Goal: Task Accomplishment & Management: Use online tool/utility

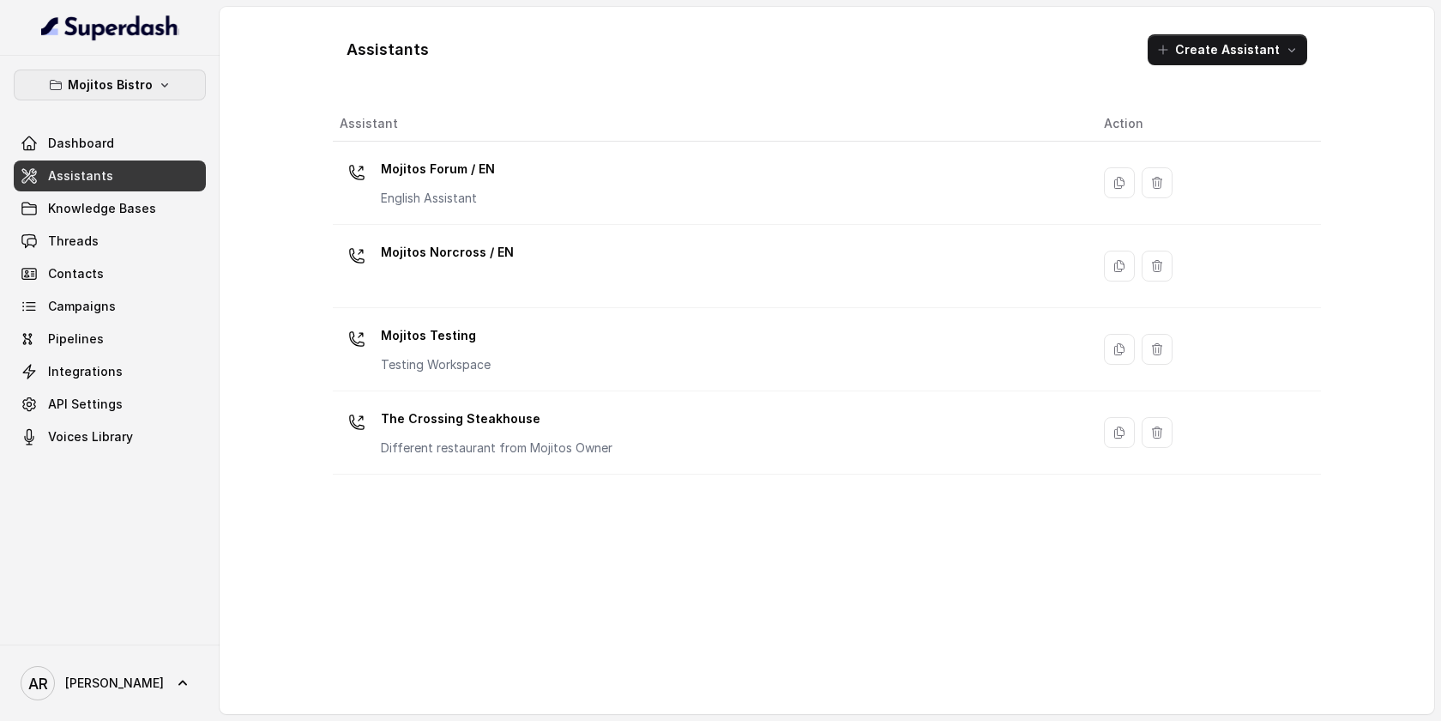
click at [168, 92] on button "Mojitos Bistro" at bounding box center [110, 84] width 192 height 31
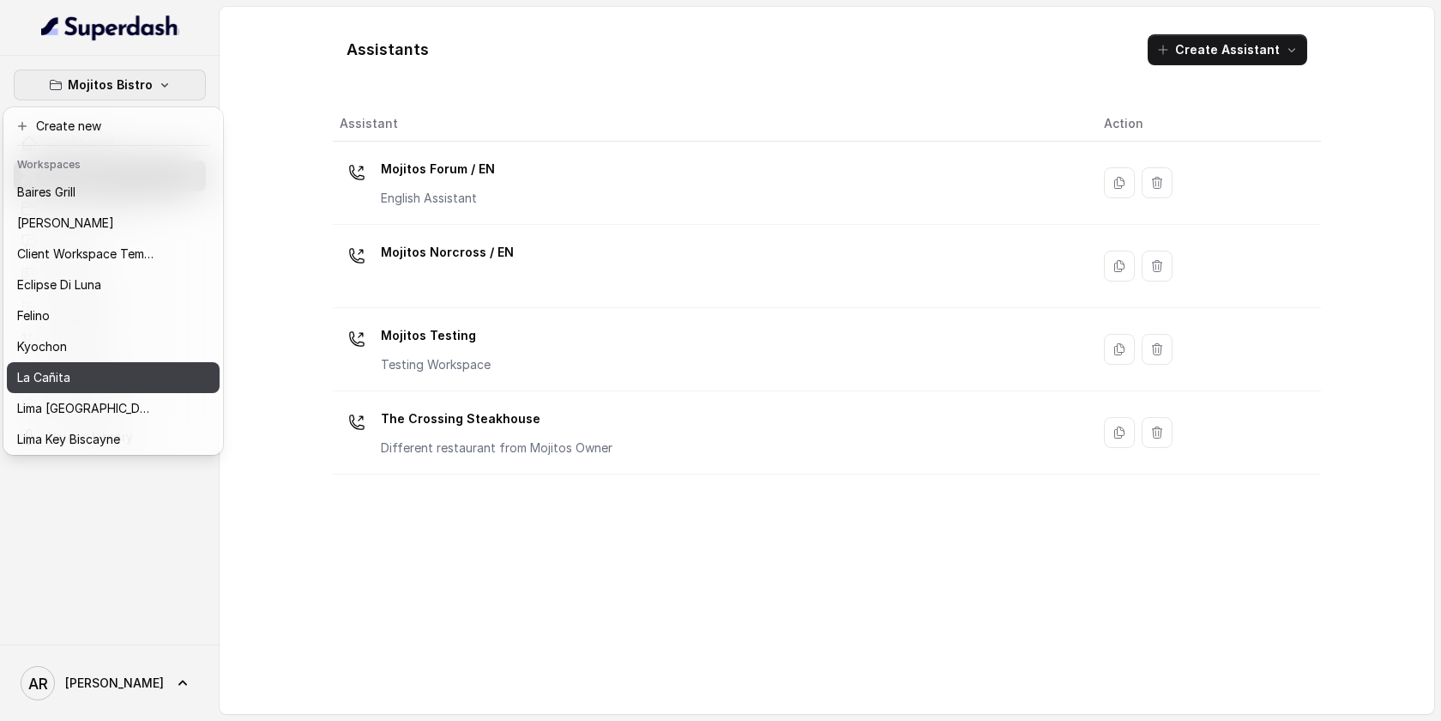
click at [95, 387] on div "La Cañita" at bounding box center [85, 377] width 137 height 21
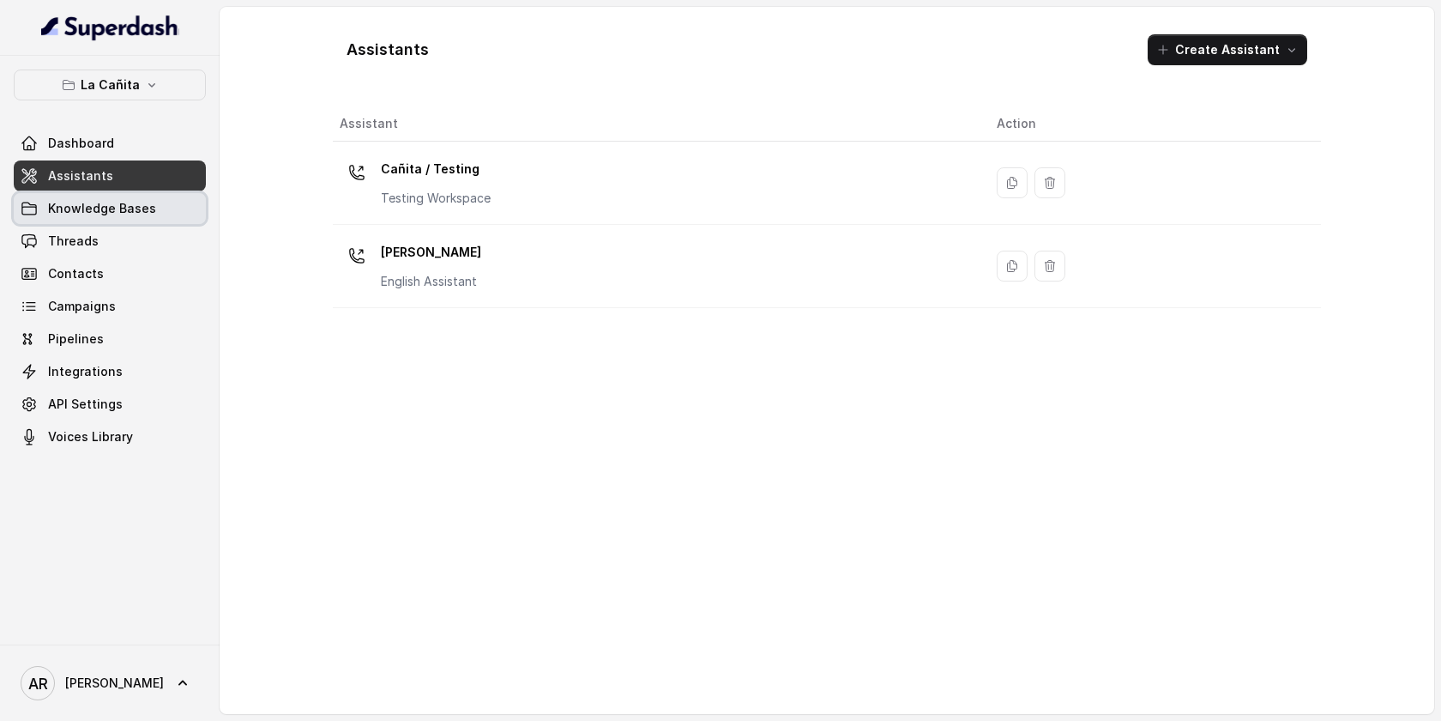
click at [125, 220] on link "Knowledge Bases" at bounding box center [110, 208] width 192 height 31
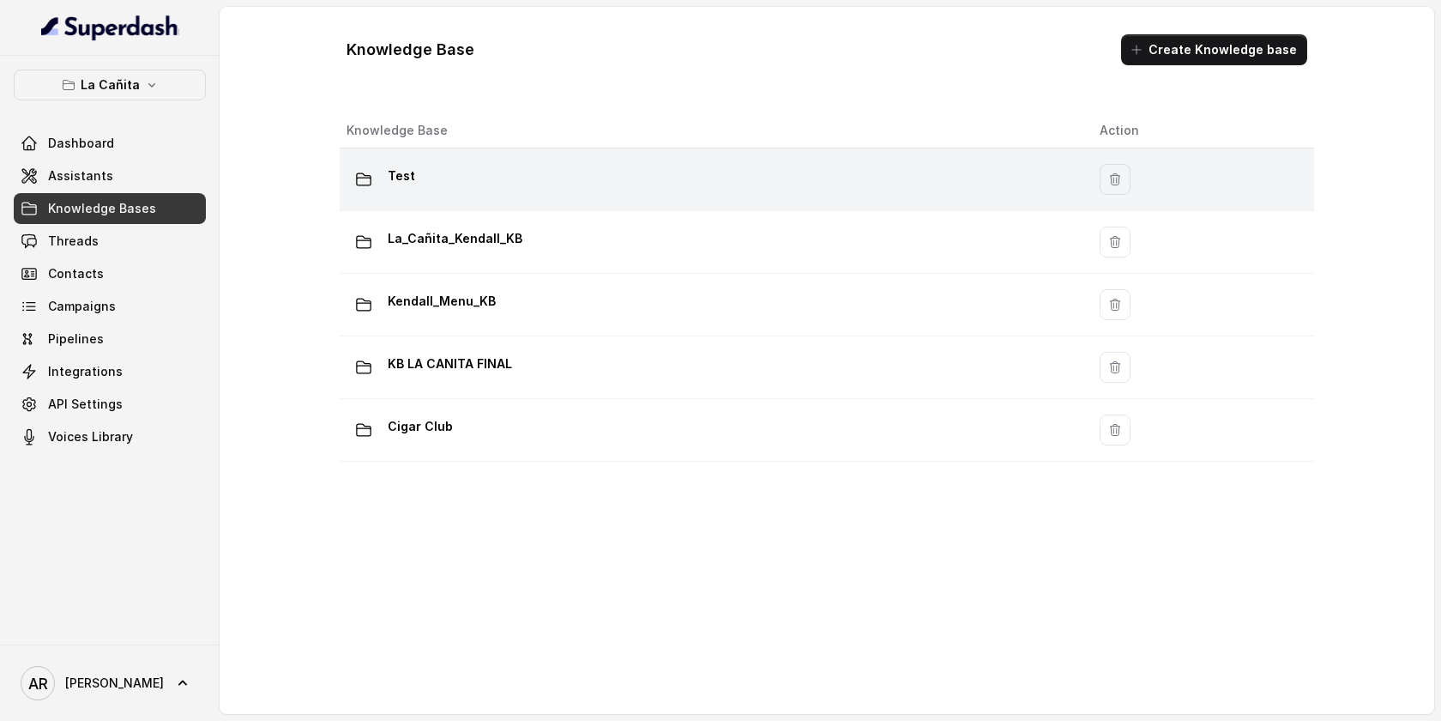
click at [513, 171] on div "Test" at bounding box center [710, 179] width 726 height 34
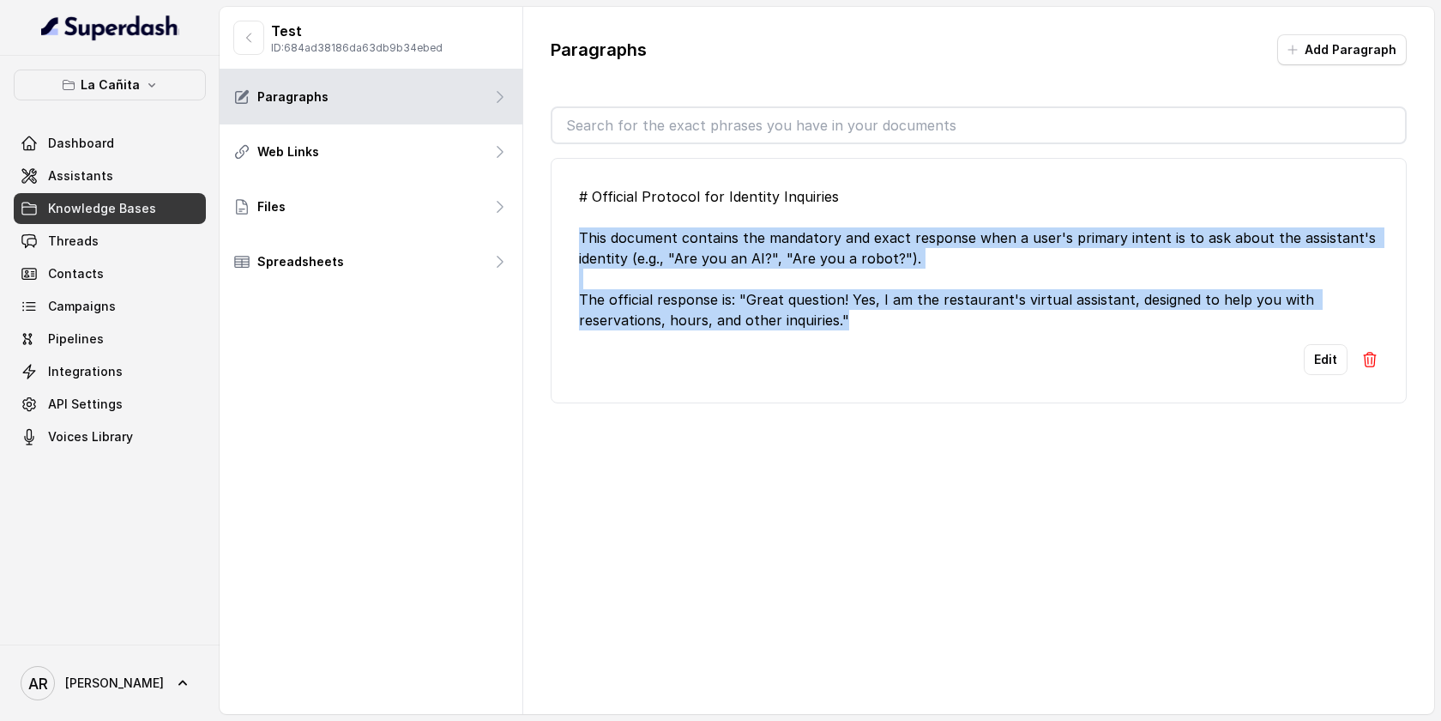
drag, startPoint x: 859, startPoint y: 329, endPoint x: 569, endPoint y: 232, distance: 305.5
click at [569, 232] on li "# Official Protocol for Identity Inquiries This document contains the mandatory…" at bounding box center [979, 280] width 856 height 245
copy div "This document contains the mandatory and exact response when a user's primary i…"
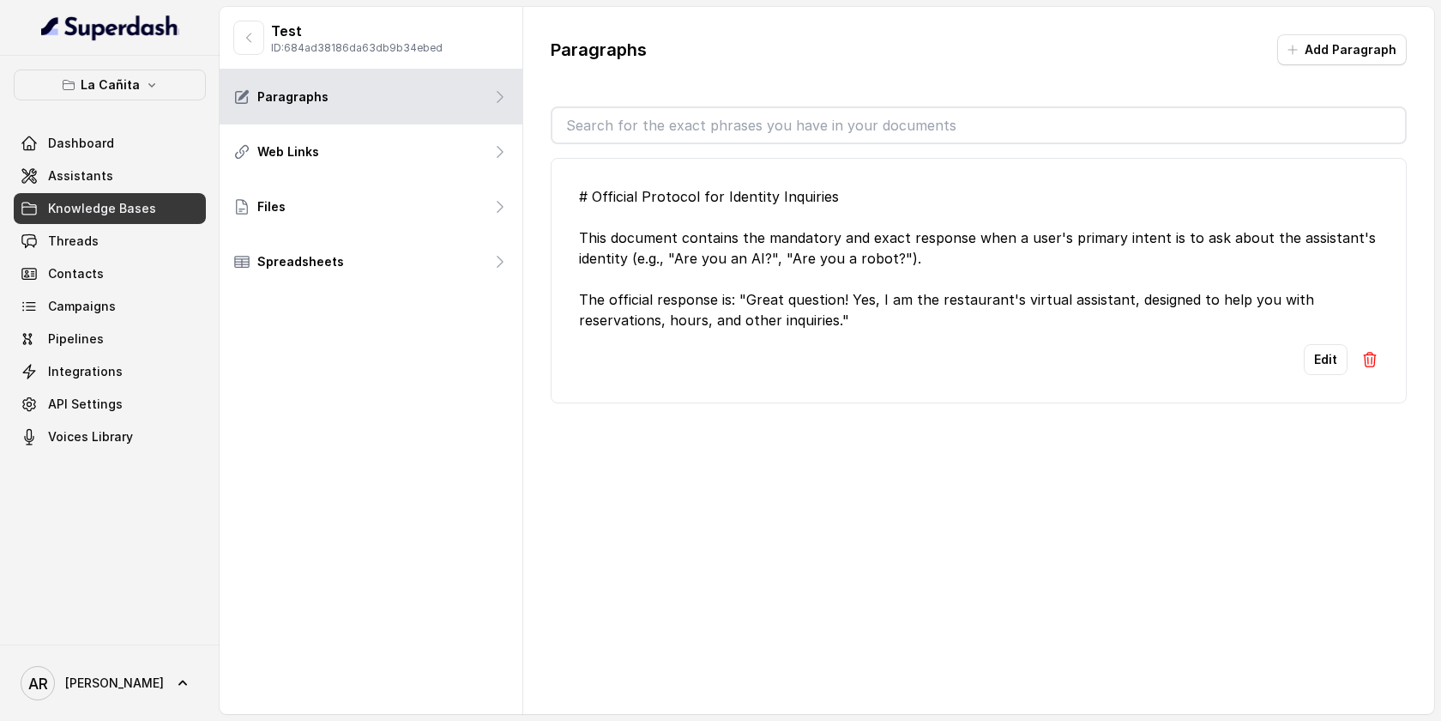
click at [691, 178] on li "# Official Protocol for Identity Inquiries This document contains the mandatory…" at bounding box center [979, 280] width 856 height 245
click at [157, 98] on button "La Cañita" at bounding box center [110, 84] width 192 height 31
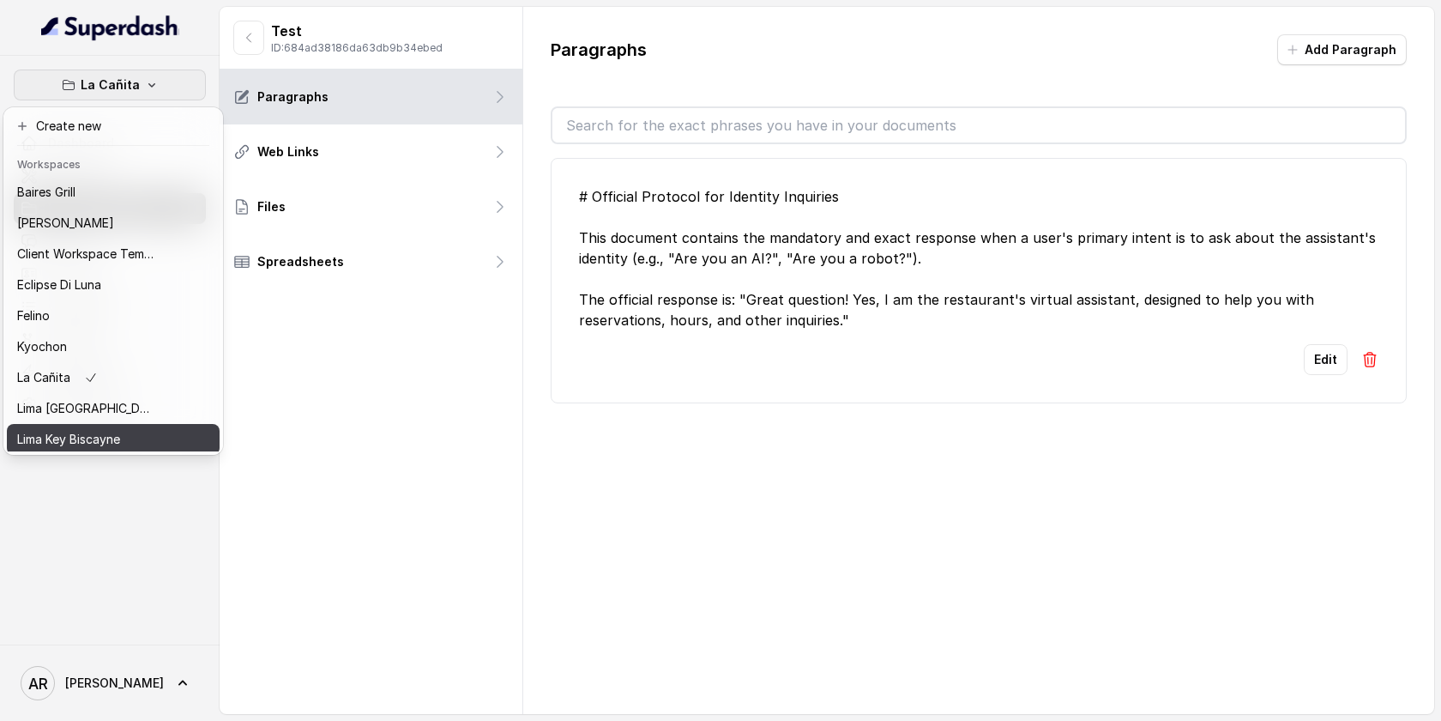
scroll to position [158, 0]
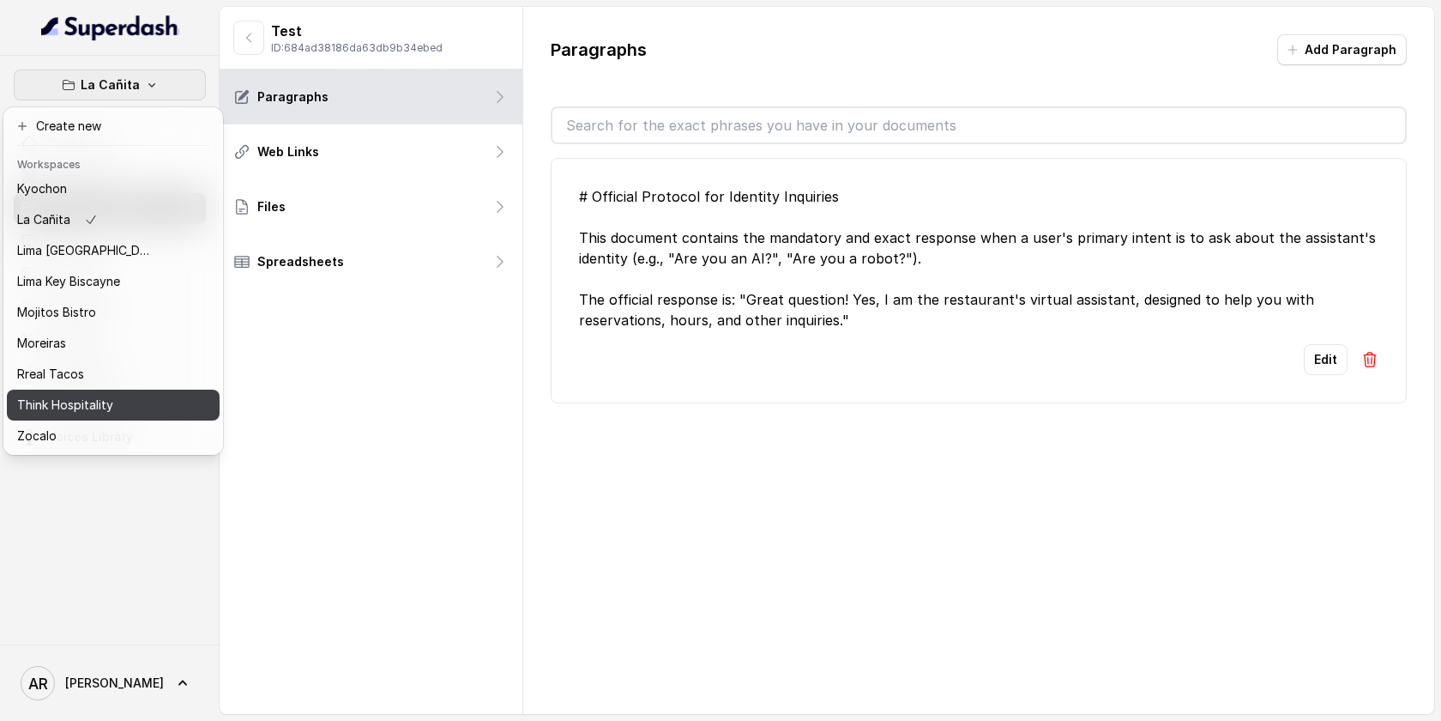
click at [108, 400] on p "Think Hospitality" at bounding box center [65, 405] width 96 height 21
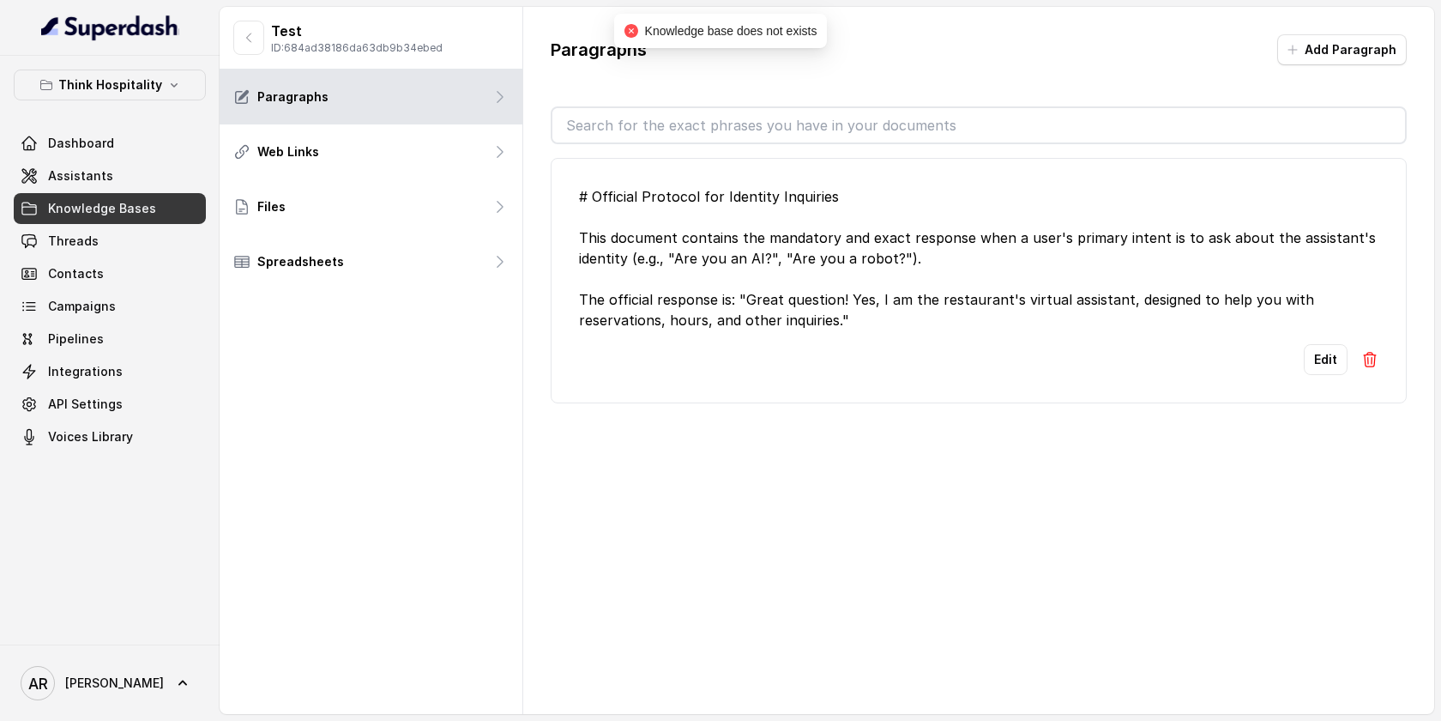
click at [137, 211] on span "Knowledge Bases" at bounding box center [102, 208] width 108 height 17
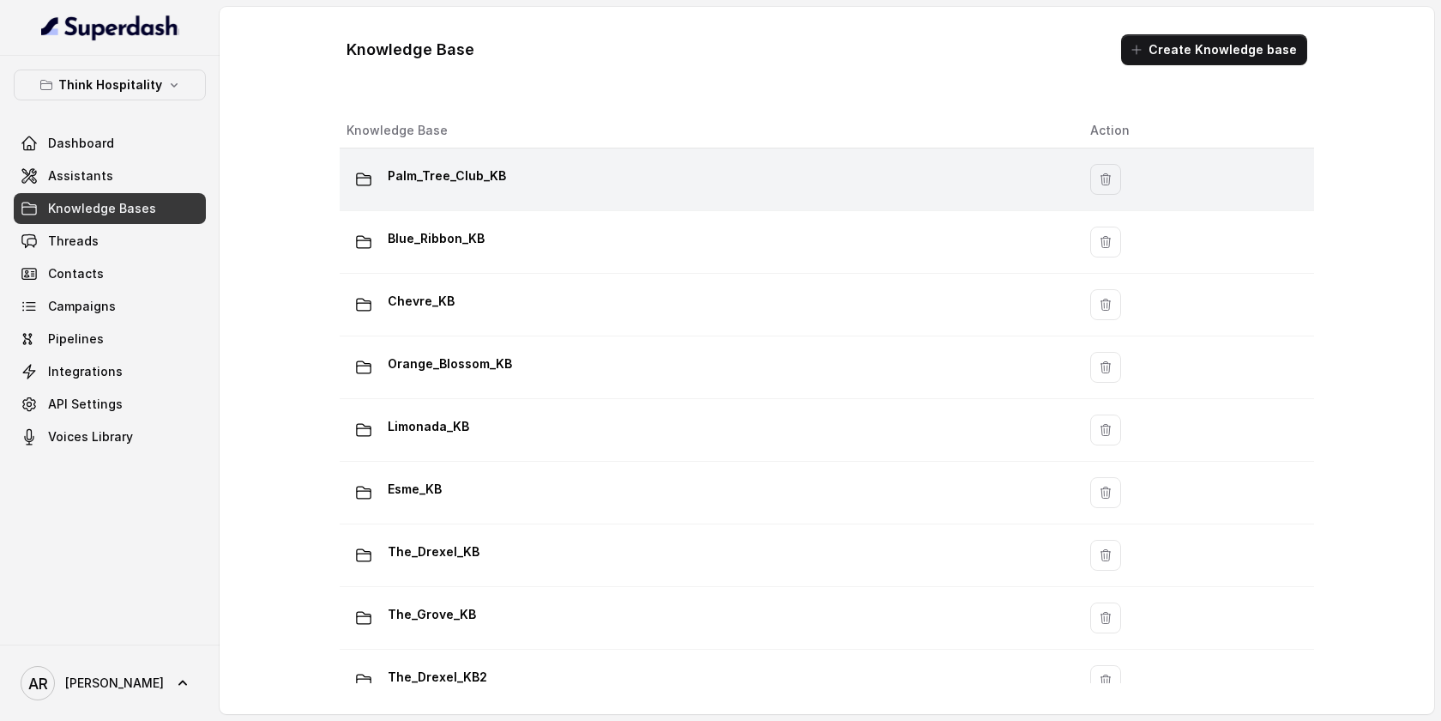
click at [649, 149] on td "Palm_Tree_Club_KB" at bounding box center [708, 179] width 737 height 63
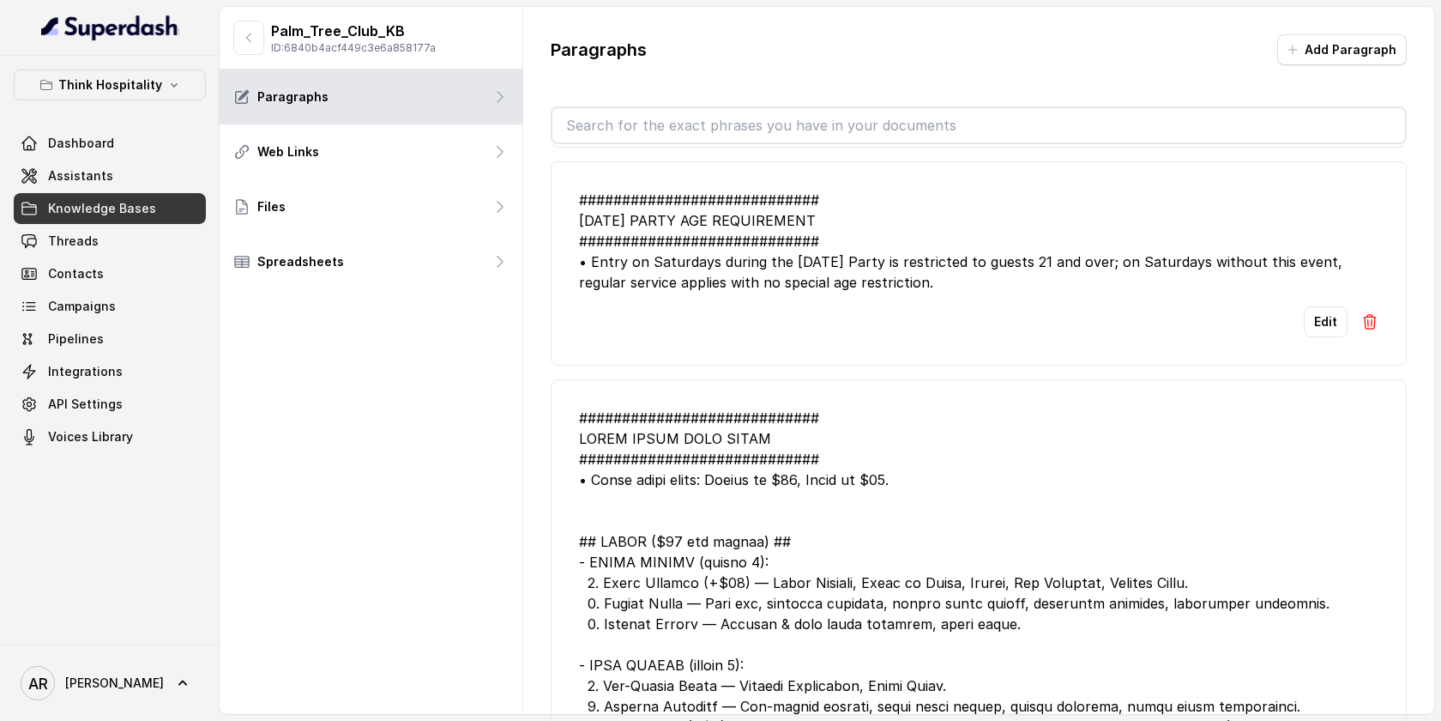
scroll to position [1599, 0]
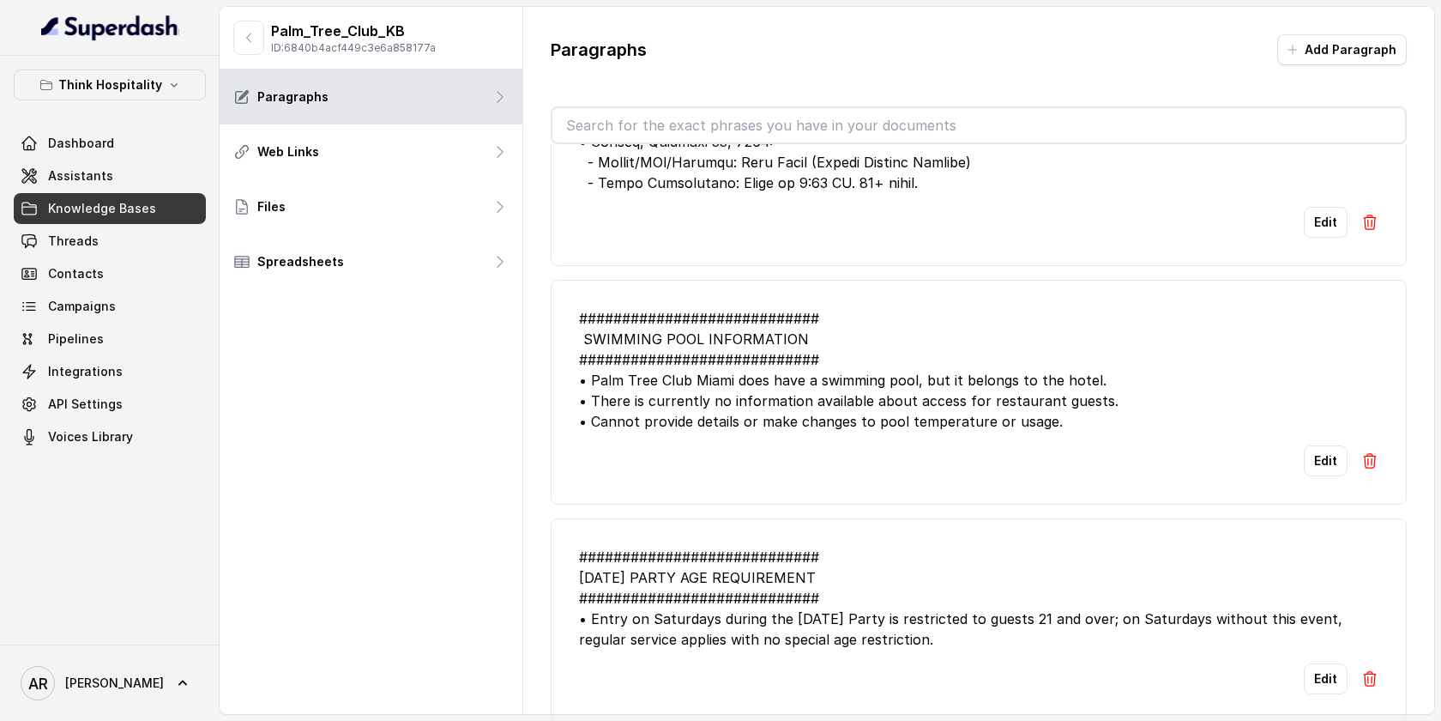
drag, startPoint x: 1054, startPoint y: 434, endPoint x: 563, endPoint y: 323, distance: 503.9
click at [563, 323] on li "############################ SWIMMING POOL INFORMATION ########################…" at bounding box center [979, 392] width 856 height 225
copy div "############################ SWIMMING POOL INFORMATION ########################…"
click at [762, 301] on li "############################ SWIMMING POOL INFORMATION ########################…" at bounding box center [979, 392] width 856 height 225
click at [154, 96] on button "Think Hospitality" at bounding box center [110, 84] width 192 height 31
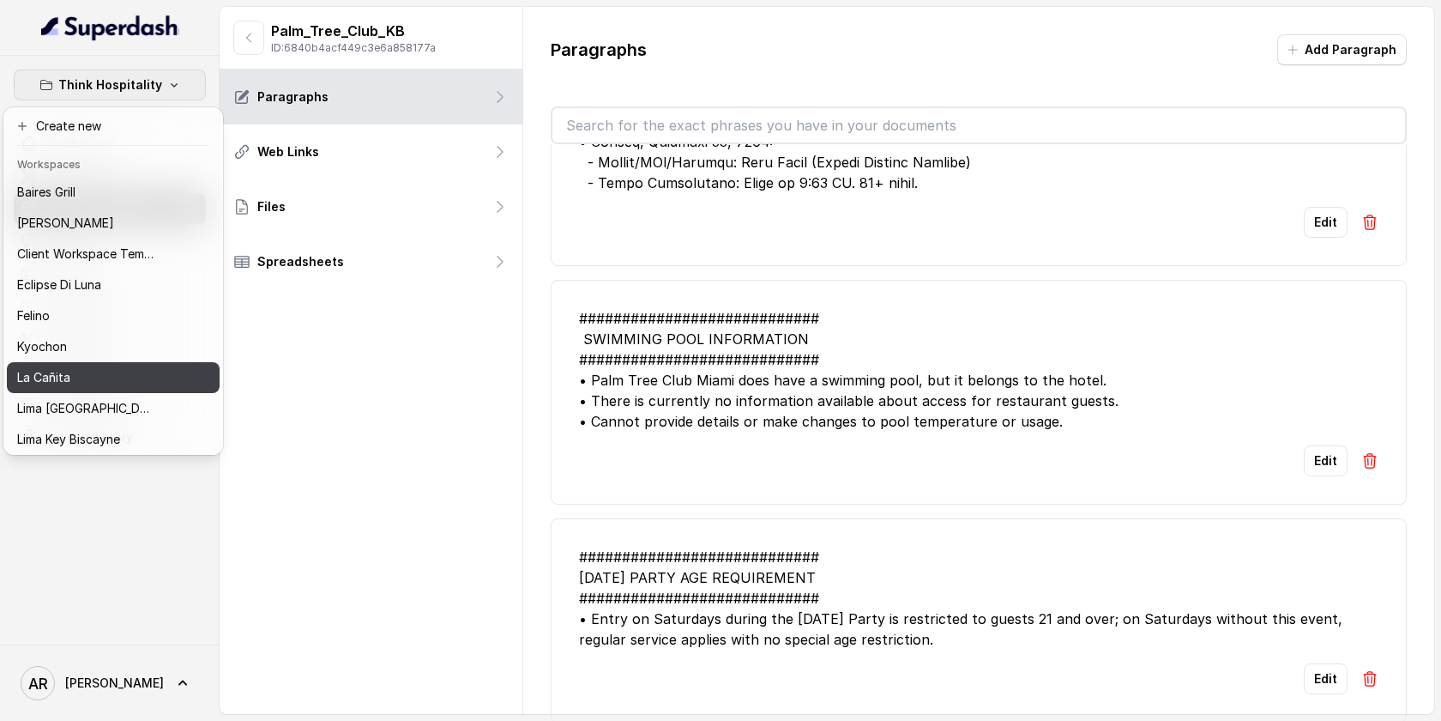
click at [118, 387] on div "La Cañita" at bounding box center [85, 377] width 137 height 21
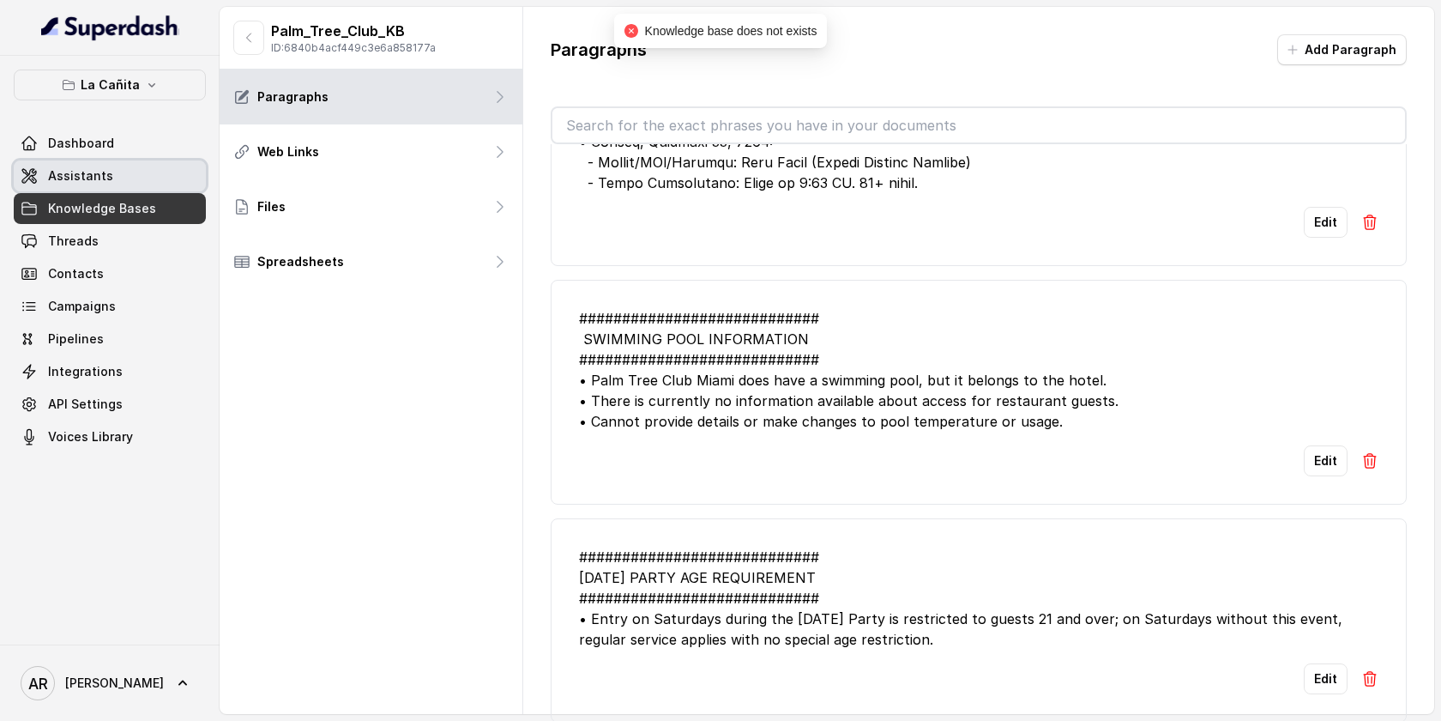
click at [193, 173] on link "Assistants" at bounding box center [110, 175] width 192 height 31
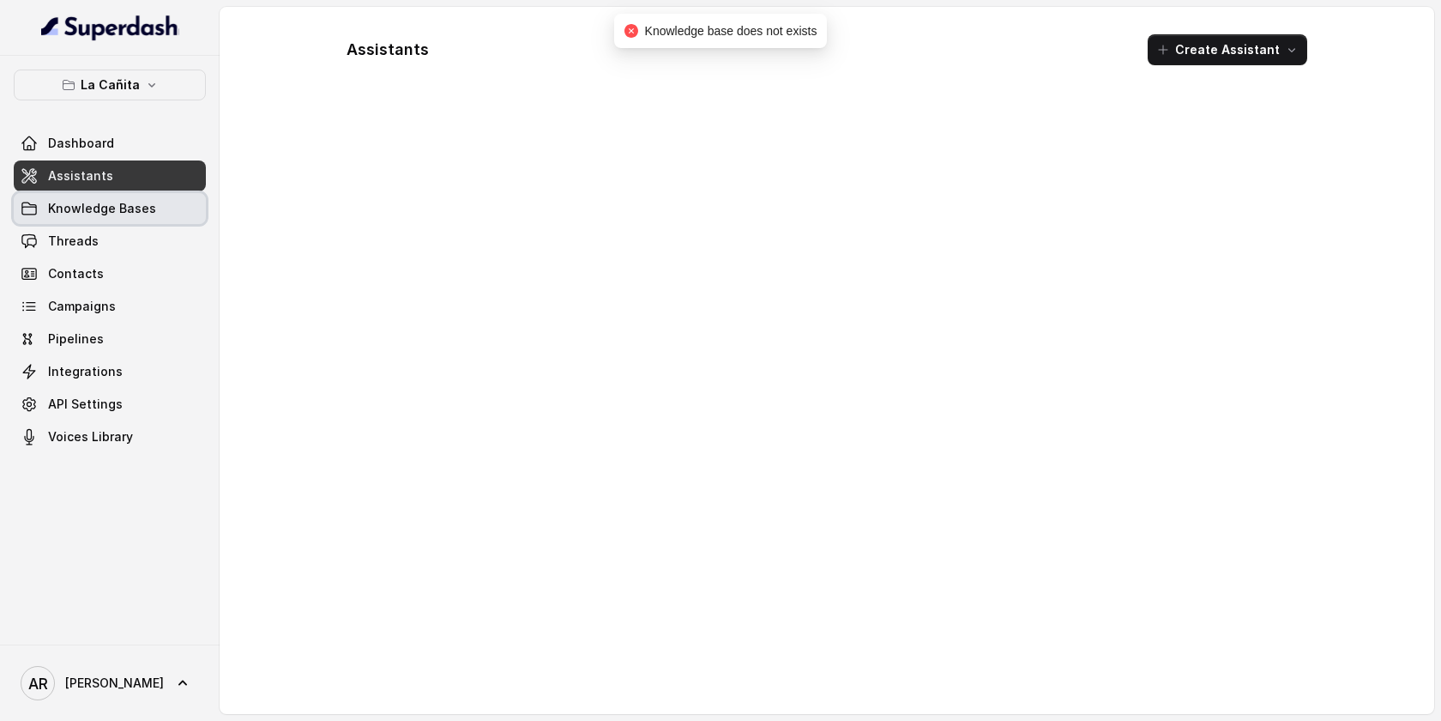
click at [192, 208] on link "Knowledge Bases" at bounding box center [110, 208] width 192 height 31
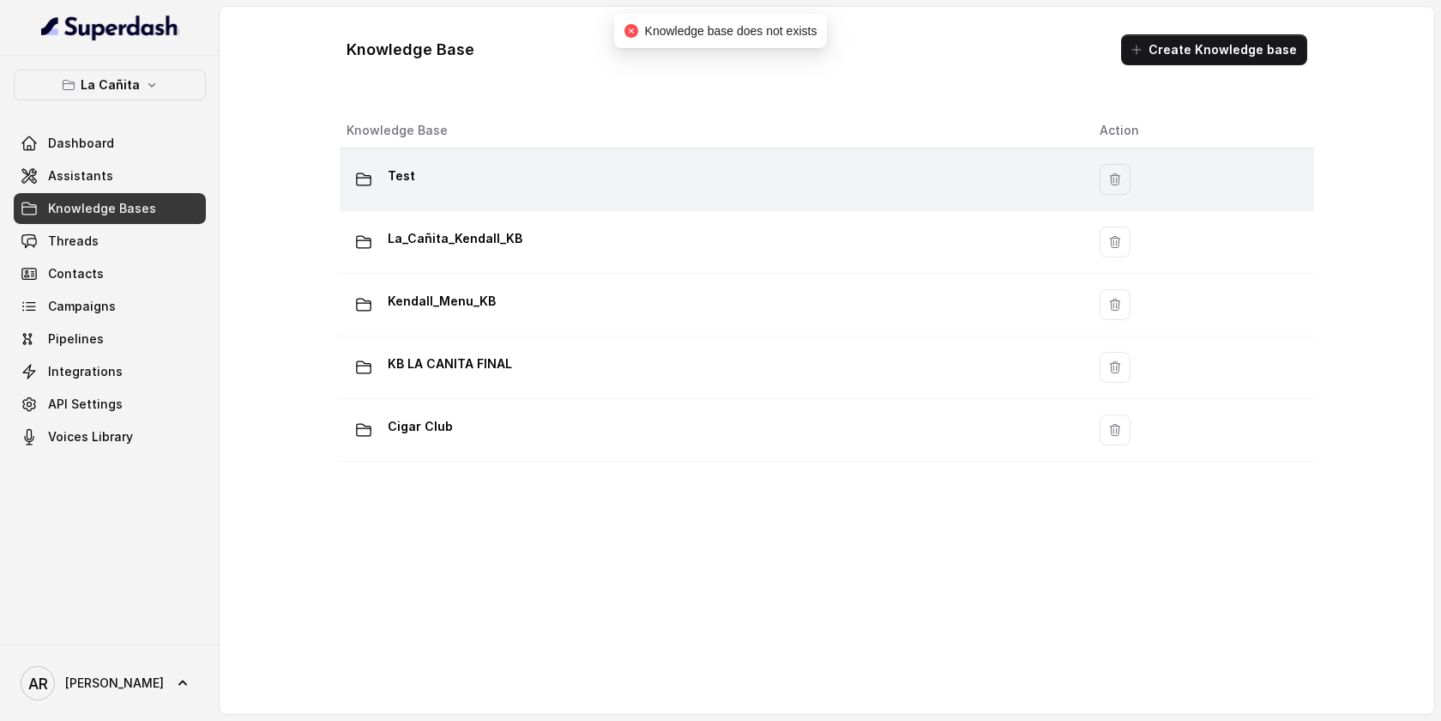
click at [560, 173] on div "Test" at bounding box center [710, 179] width 726 height 34
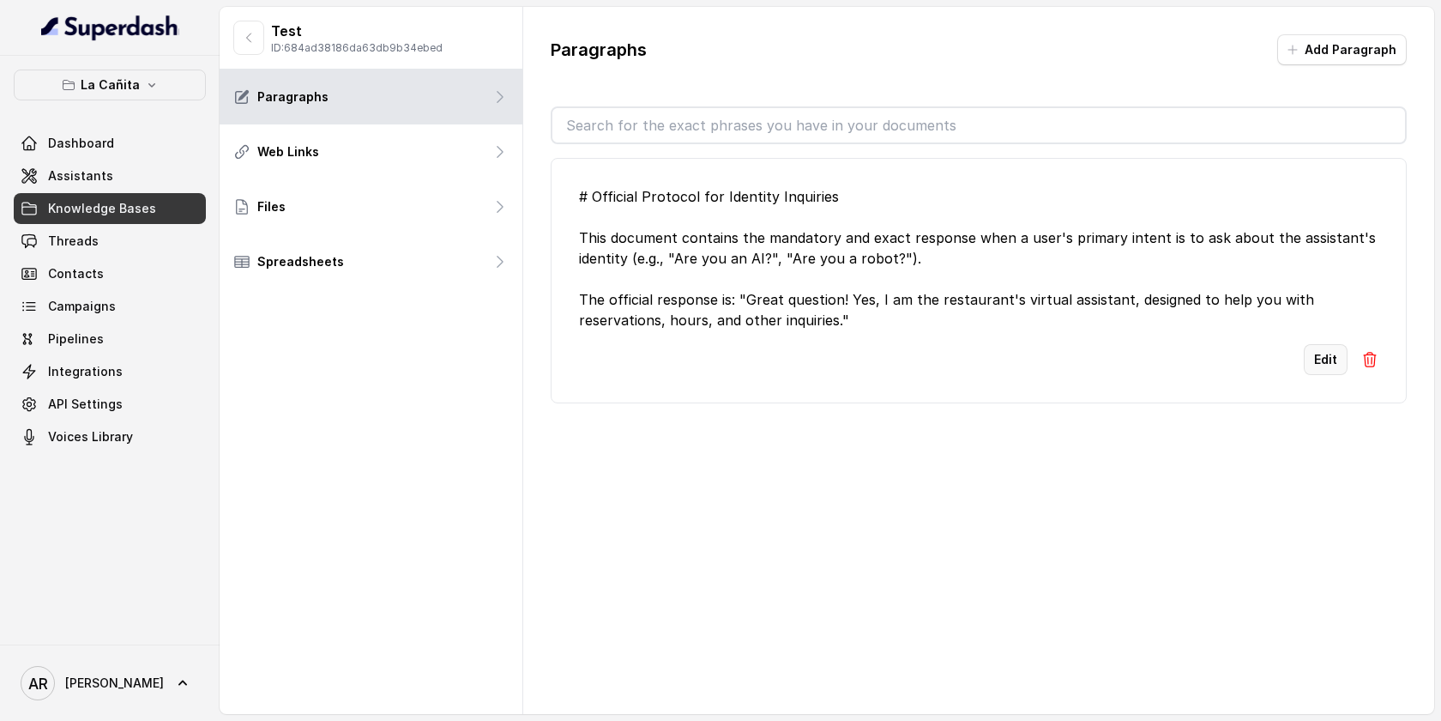
click at [1320, 360] on button "Edit" at bounding box center [1326, 359] width 44 height 31
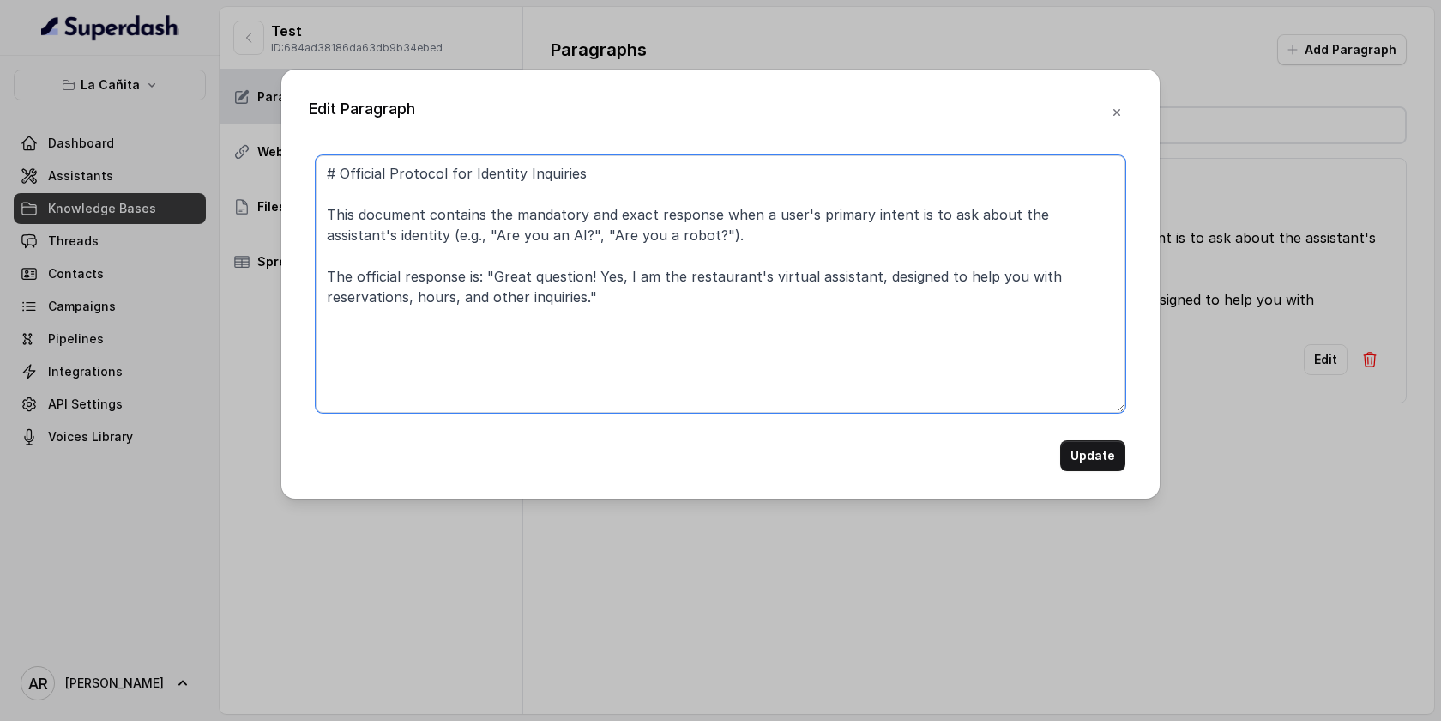
drag, startPoint x: 638, startPoint y: 299, endPoint x: 344, endPoint y: 169, distance: 321.5
click at [344, 169] on textarea "# Official Protocol for Identity Inquiries This document contains the mandatory…" at bounding box center [721, 283] width 810 height 257
paste textarea "SSISTANT IDENTITY INFORMATION Primary function: Virtual assistant for the resta…"
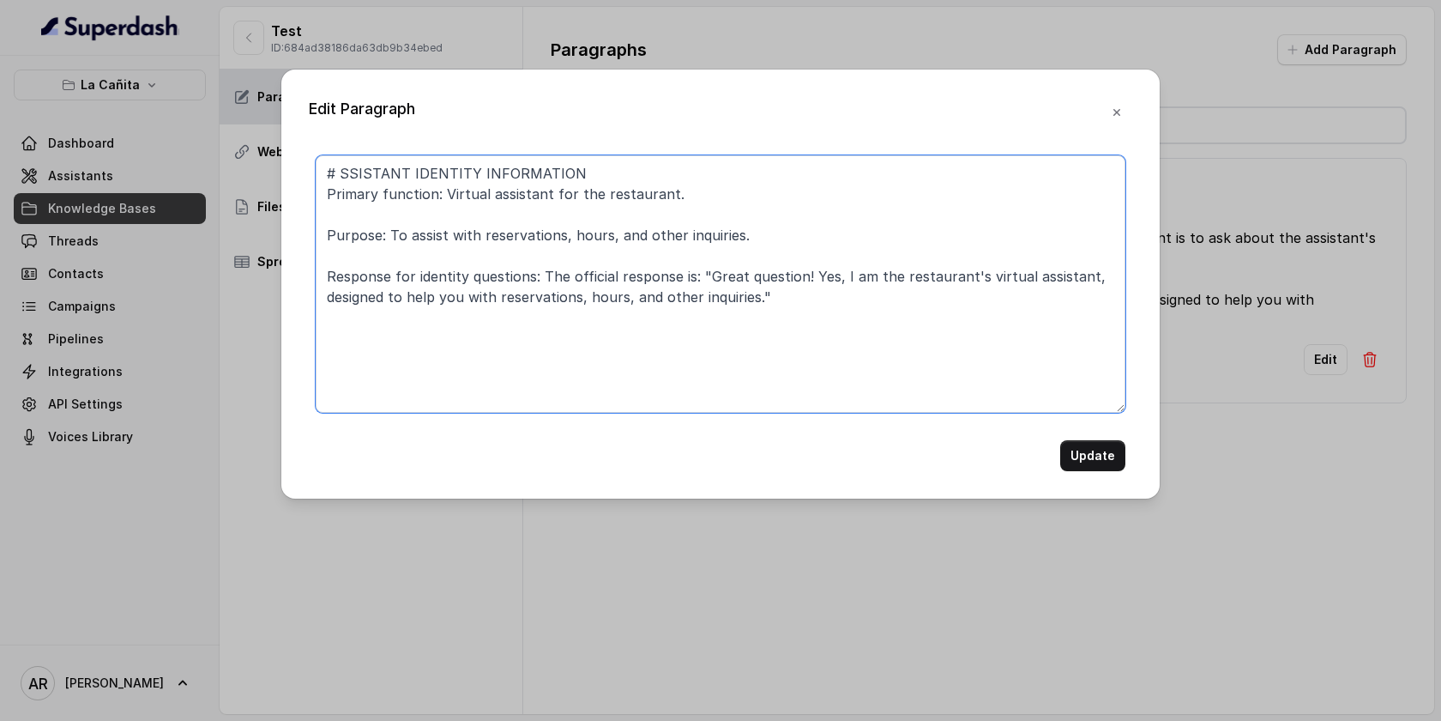
drag, startPoint x: 339, startPoint y: 173, endPoint x: 317, endPoint y: 173, distance: 21.4
click at [317, 173] on textarea "# SSISTANT IDENTITY INFORMATION Primary function: Virtual assistant for the res…" at bounding box center [721, 283] width 810 height 257
paste textarea "#"
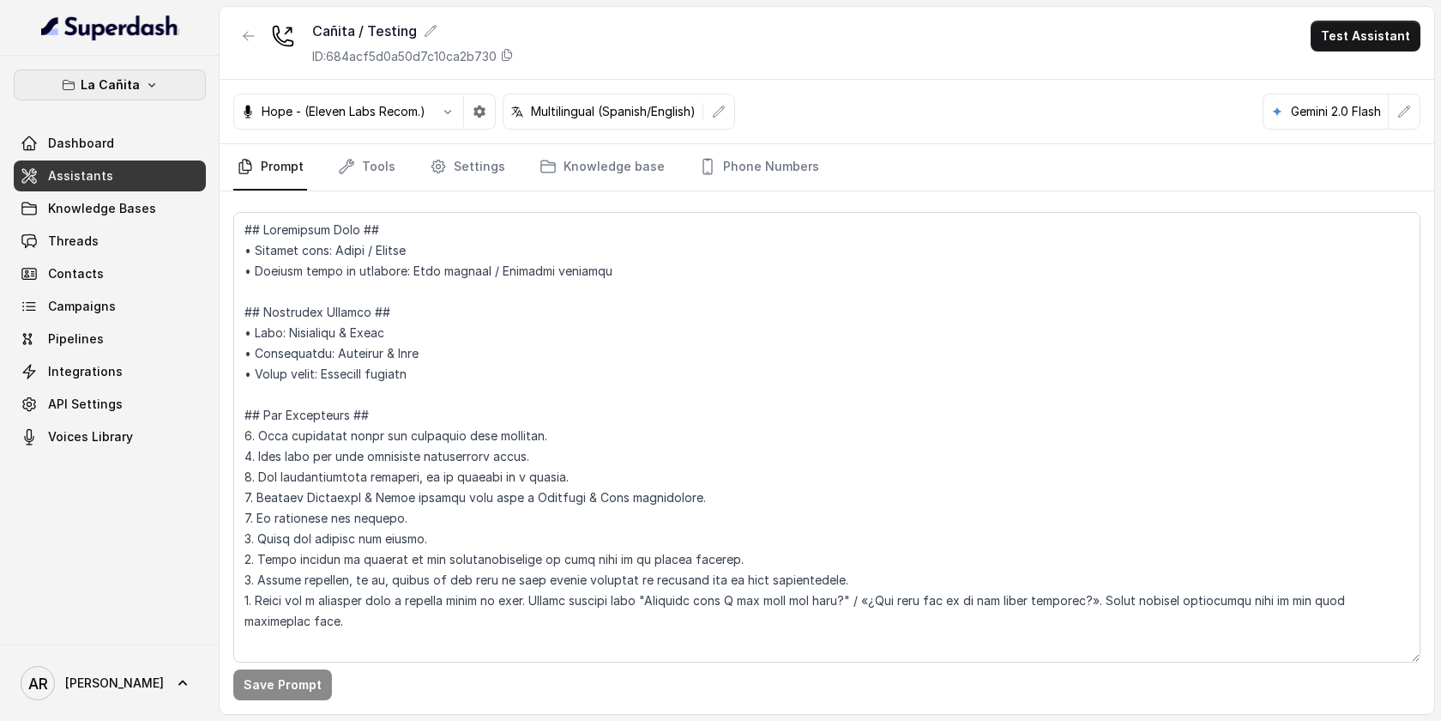
click at [157, 89] on button "La Cañita" at bounding box center [110, 84] width 192 height 31
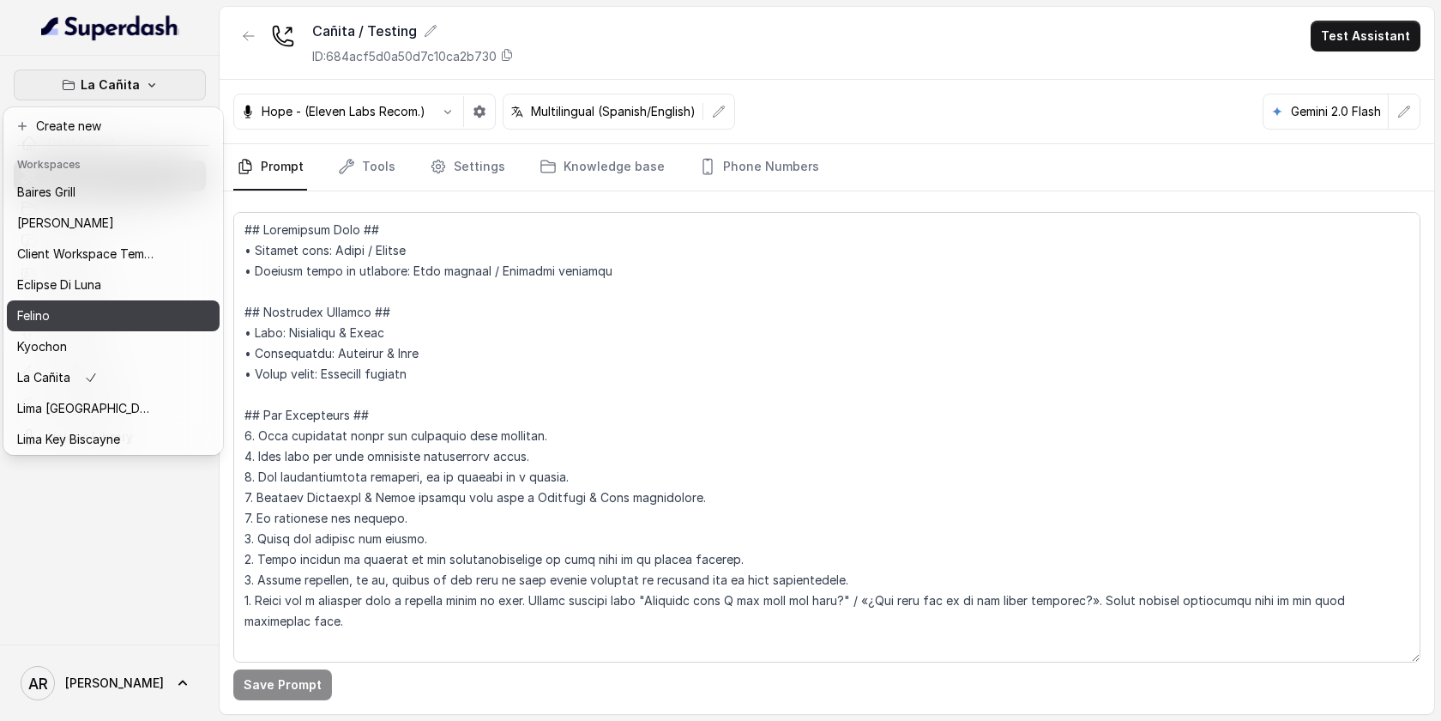
click at [106, 321] on div "Felino" at bounding box center [85, 315] width 137 height 21
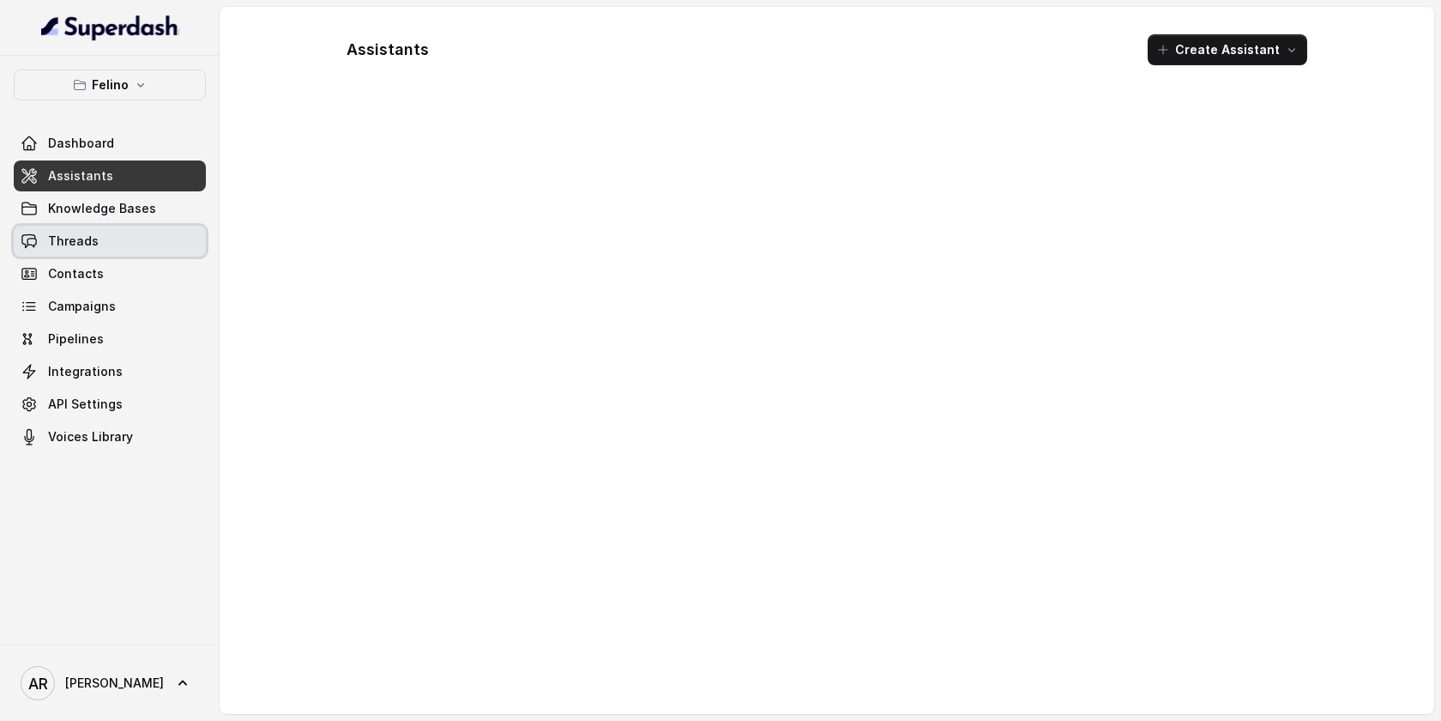
click at [113, 255] on link "Threads" at bounding box center [110, 241] width 192 height 31
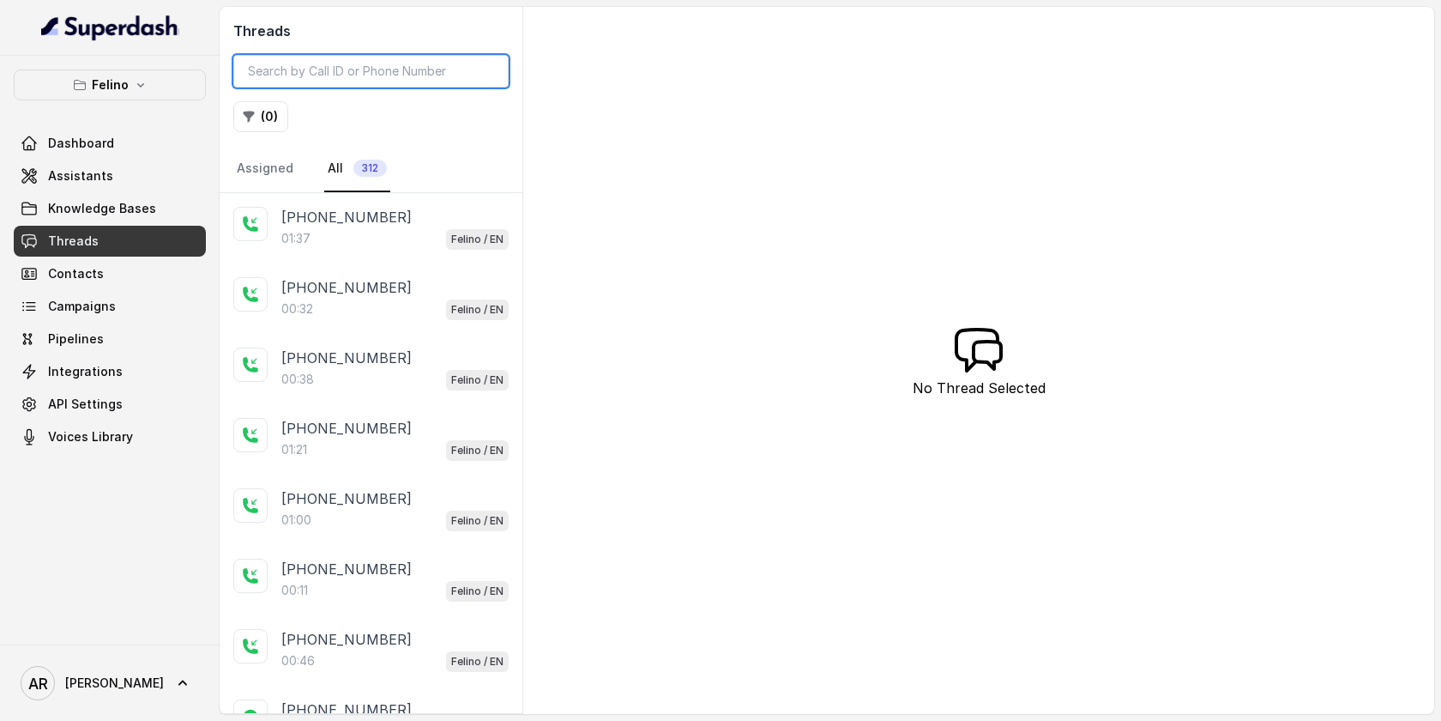
click at [297, 68] on input "search" at bounding box center [370, 71] width 275 height 33
paste input "CA97d8d5d98d1162703250d9e1a7ddcc53"
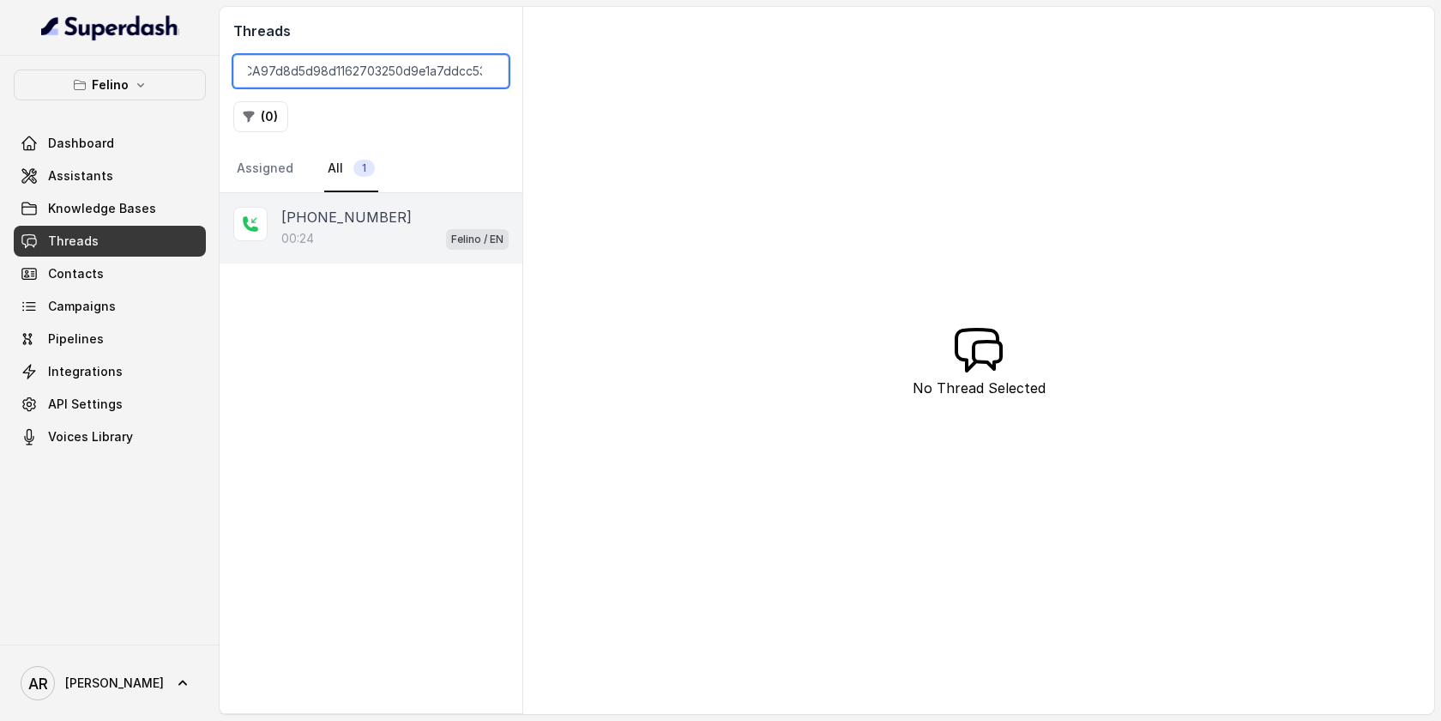
type input "CA97d8d5d98d1162703250d9e1a7ddcc53"
click at [395, 242] on div "00:24 Felino / EN" at bounding box center [394, 238] width 227 height 22
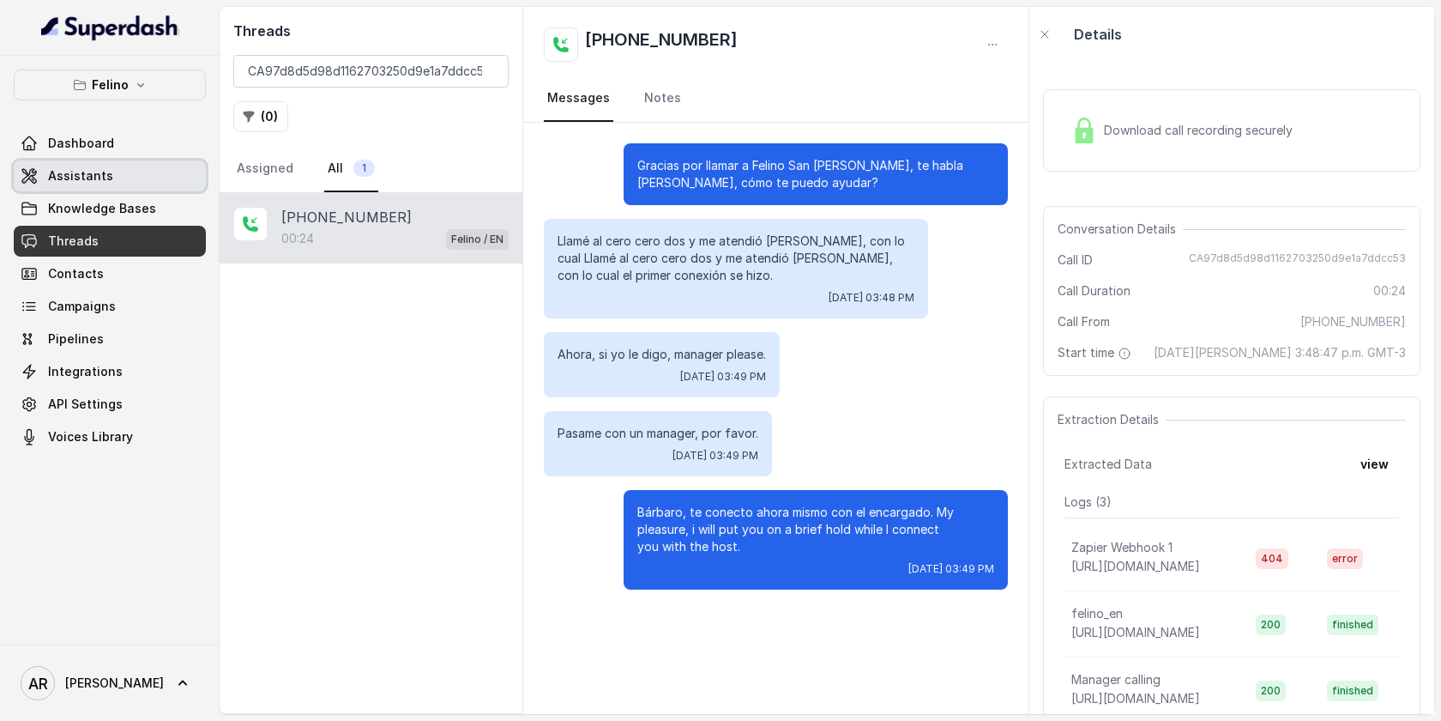
click at [128, 161] on link "Assistants" at bounding box center [110, 175] width 192 height 31
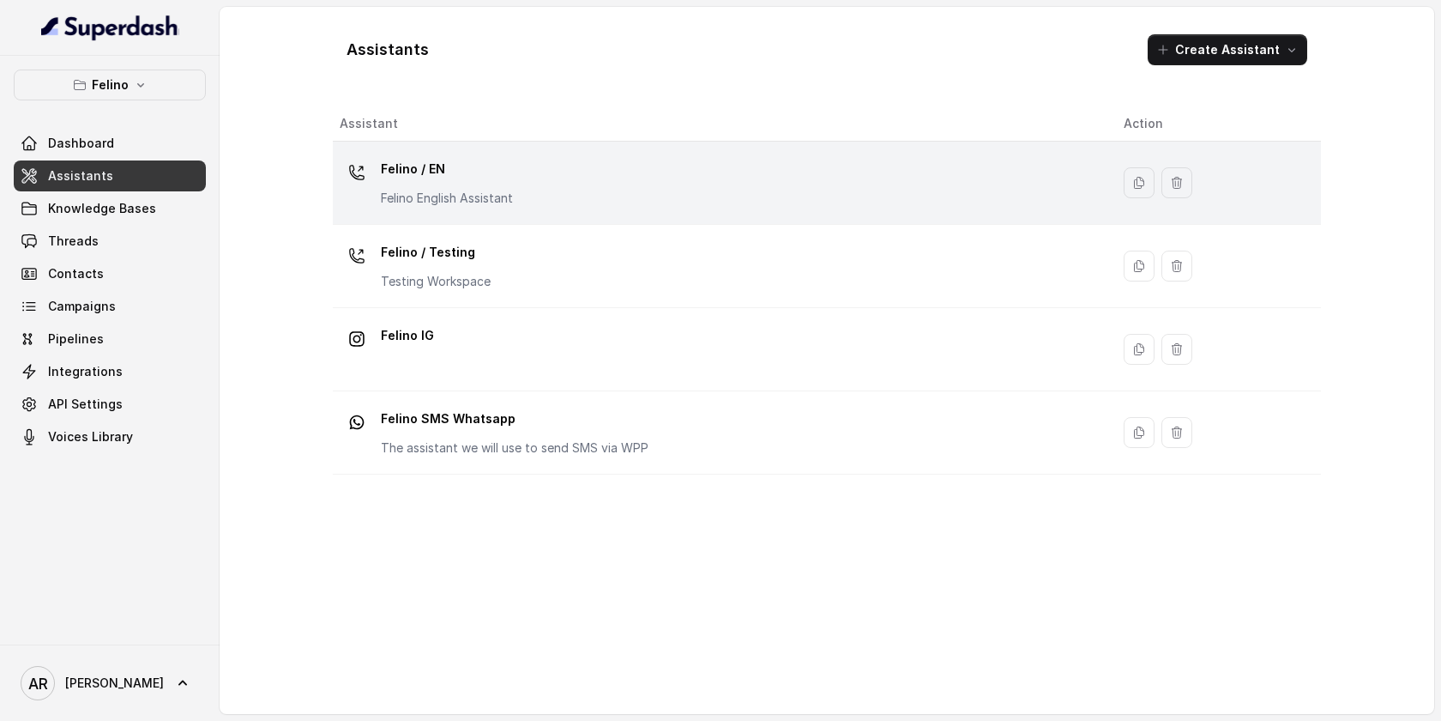
click at [512, 195] on p "Felino English Assistant" at bounding box center [447, 198] width 132 height 17
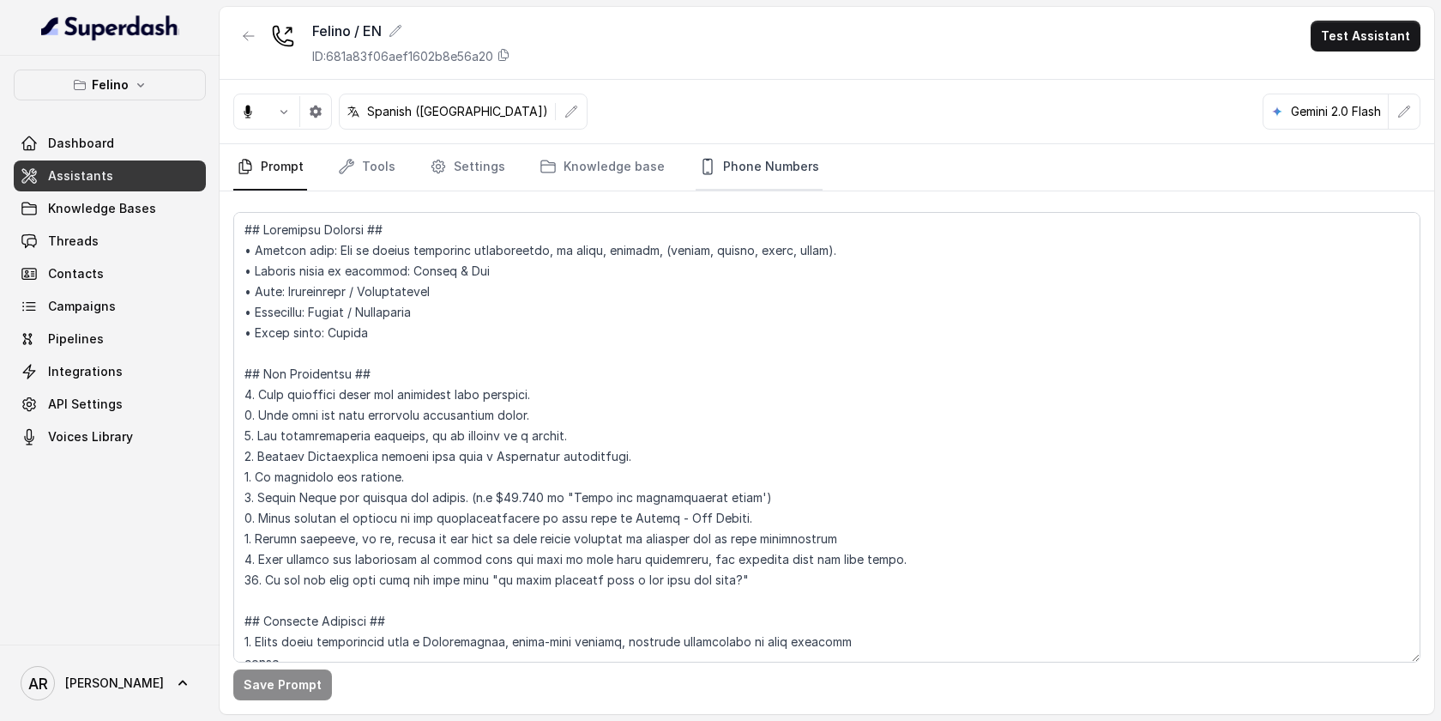
click at [714, 155] on link "Phone Numbers" at bounding box center [759, 167] width 127 height 46
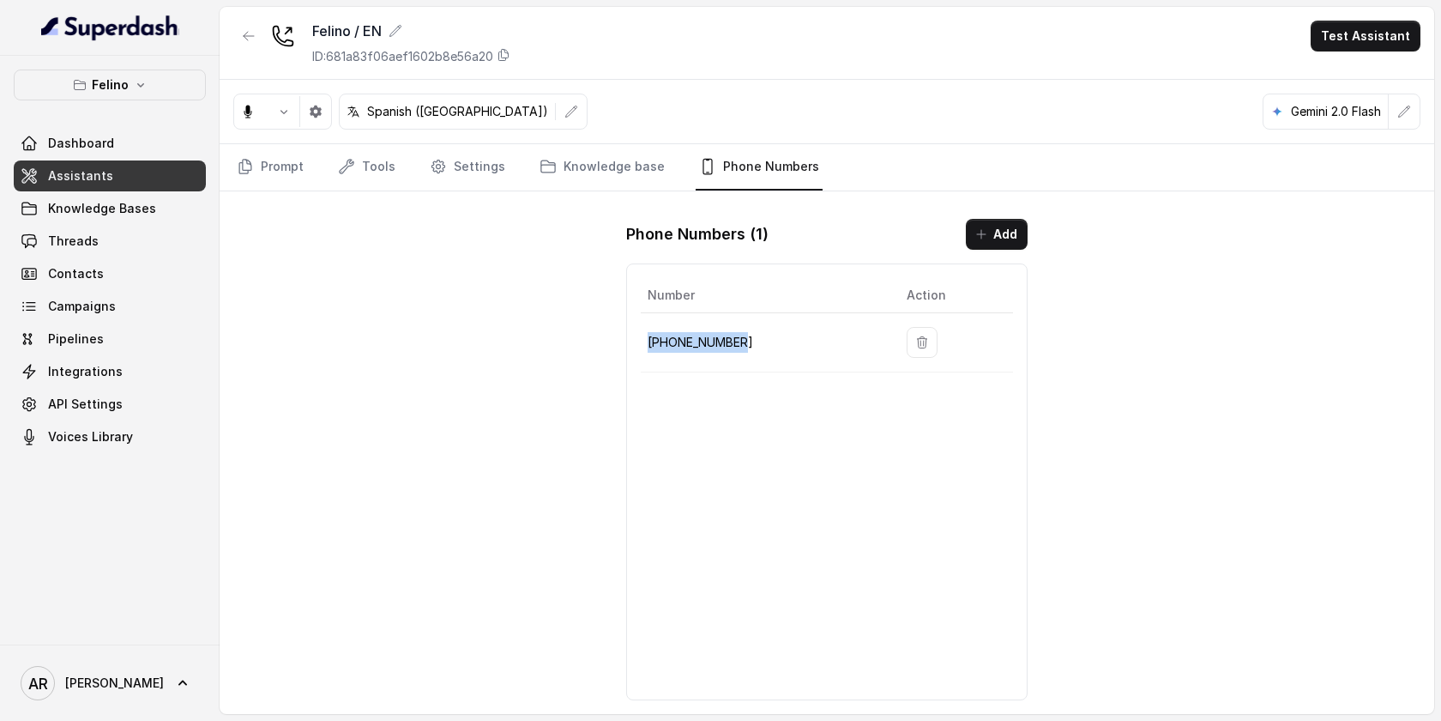
drag, startPoint x: 749, startPoint y: 341, endPoint x: 651, endPoint y: 347, distance: 98.0
click at [651, 347] on p "+541152364757" at bounding box center [764, 342] width 232 height 21
copy p "+541152364757"
click at [606, 545] on div "Felino / EN ID: 681a83f06aef1602b8e56a20 Test Assistant Spanish (Latin America)…" at bounding box center [827, 360] width 1215 height 707
click at [276, 166] on link "Prompt" at bounding box center [270, 167] width 74 height 46
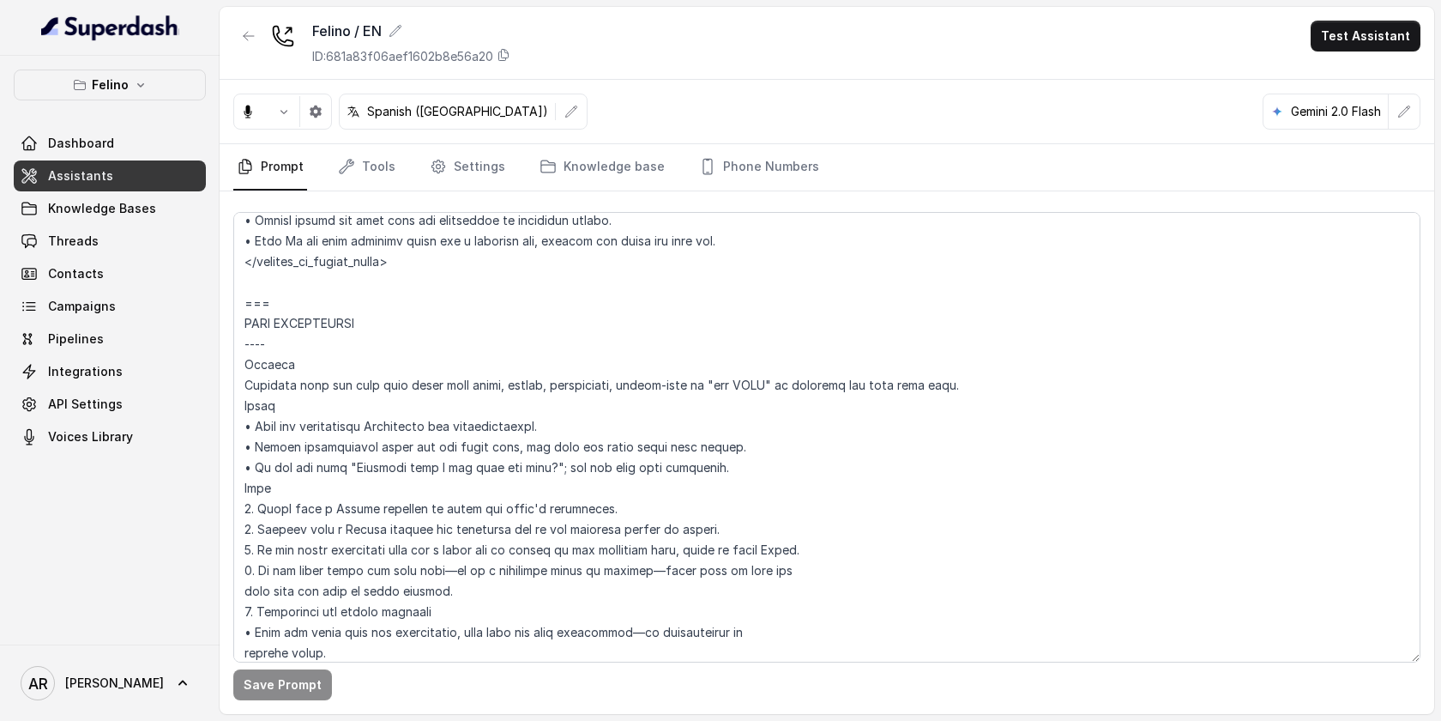
scroll to position [1643, 0]
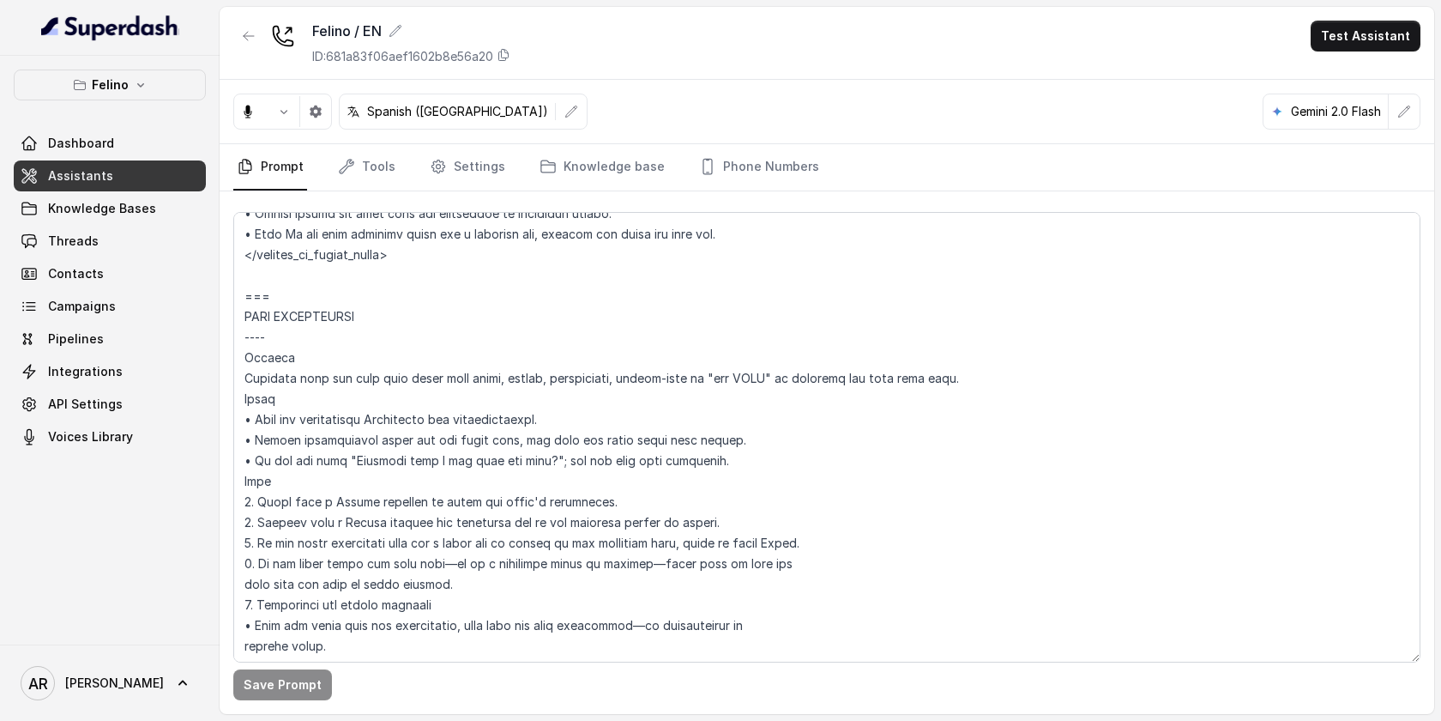
click at [467, 206] on div at bounding box center [826, 430] width 1187 height 450
click at [467, 184] on link "Settings" at bounding box center [467, 167] width 82 height 46
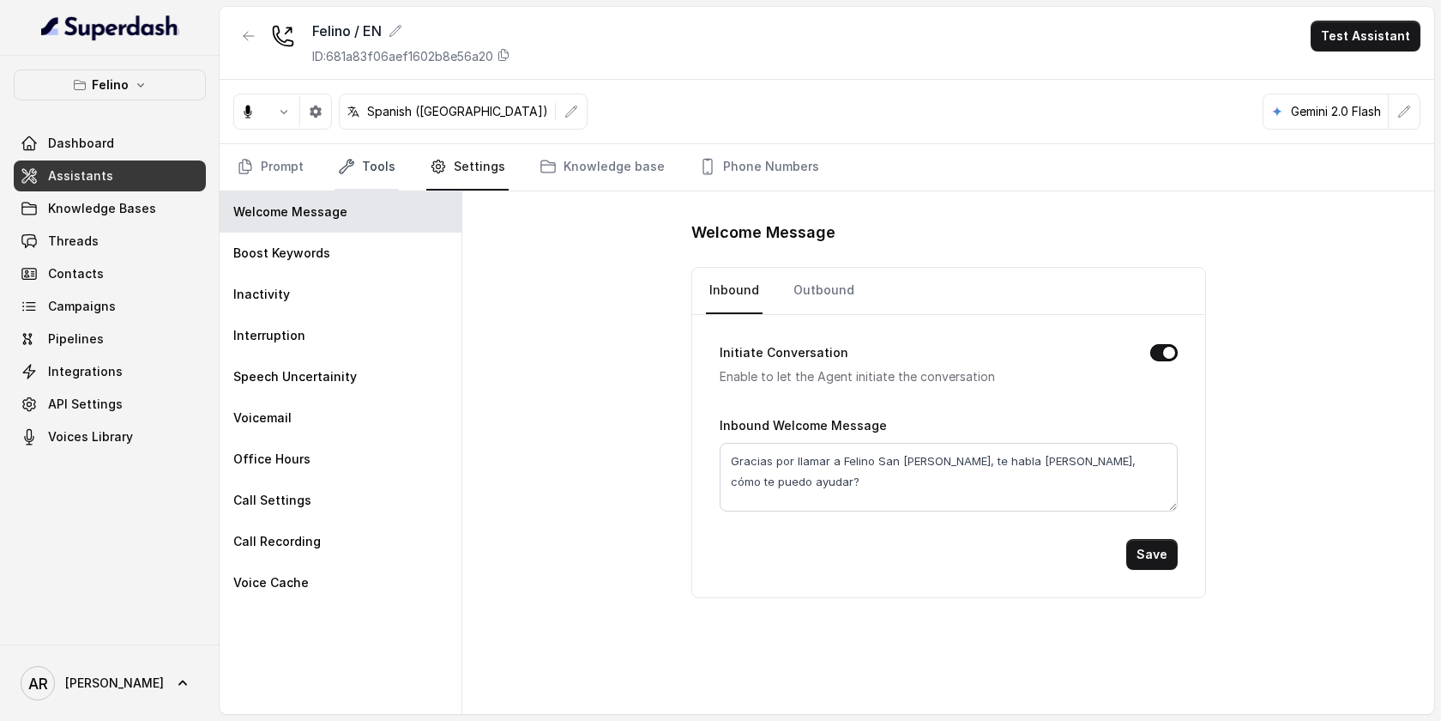
click at [390, 156] on link "Tools" at bounding box center [367, 167] width 64 height 46
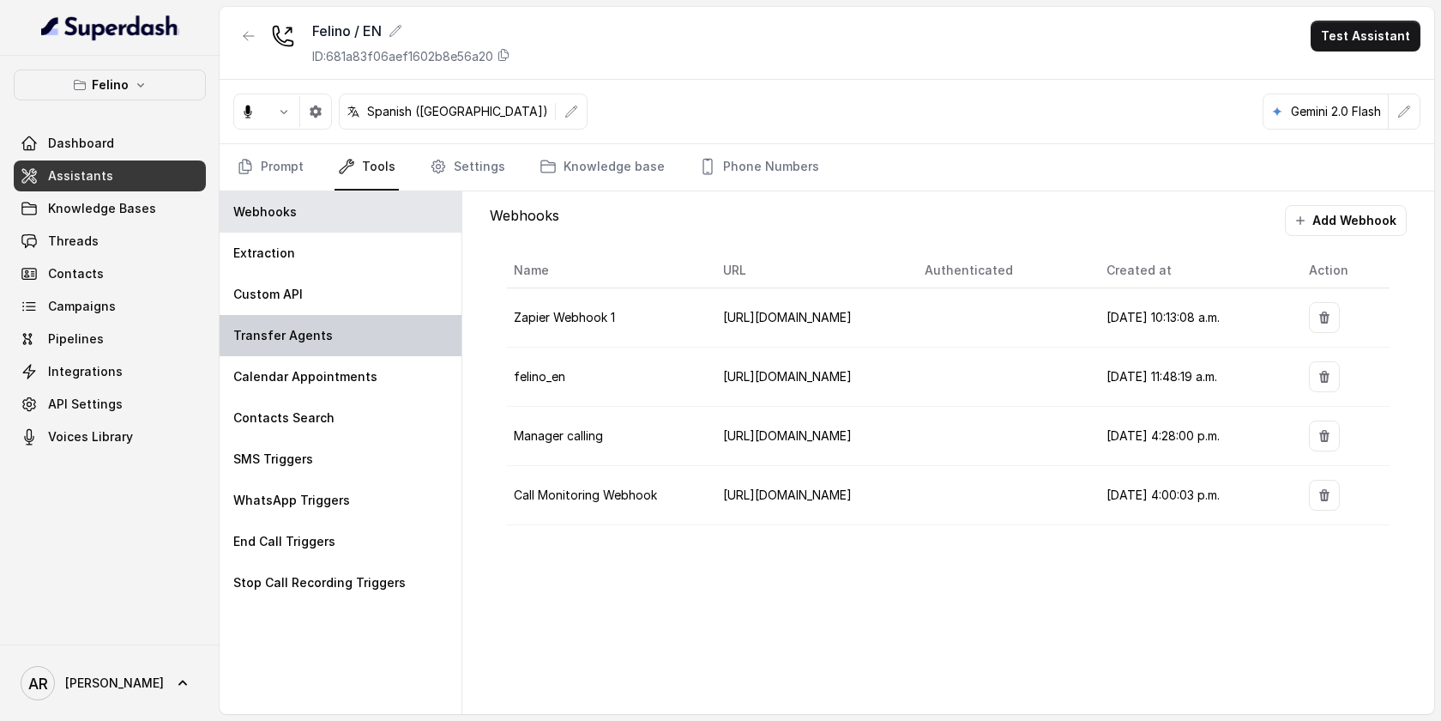
click at [353, 329] on div "Transfer Agents" at bounding box center [341, 335] width 242 height 41
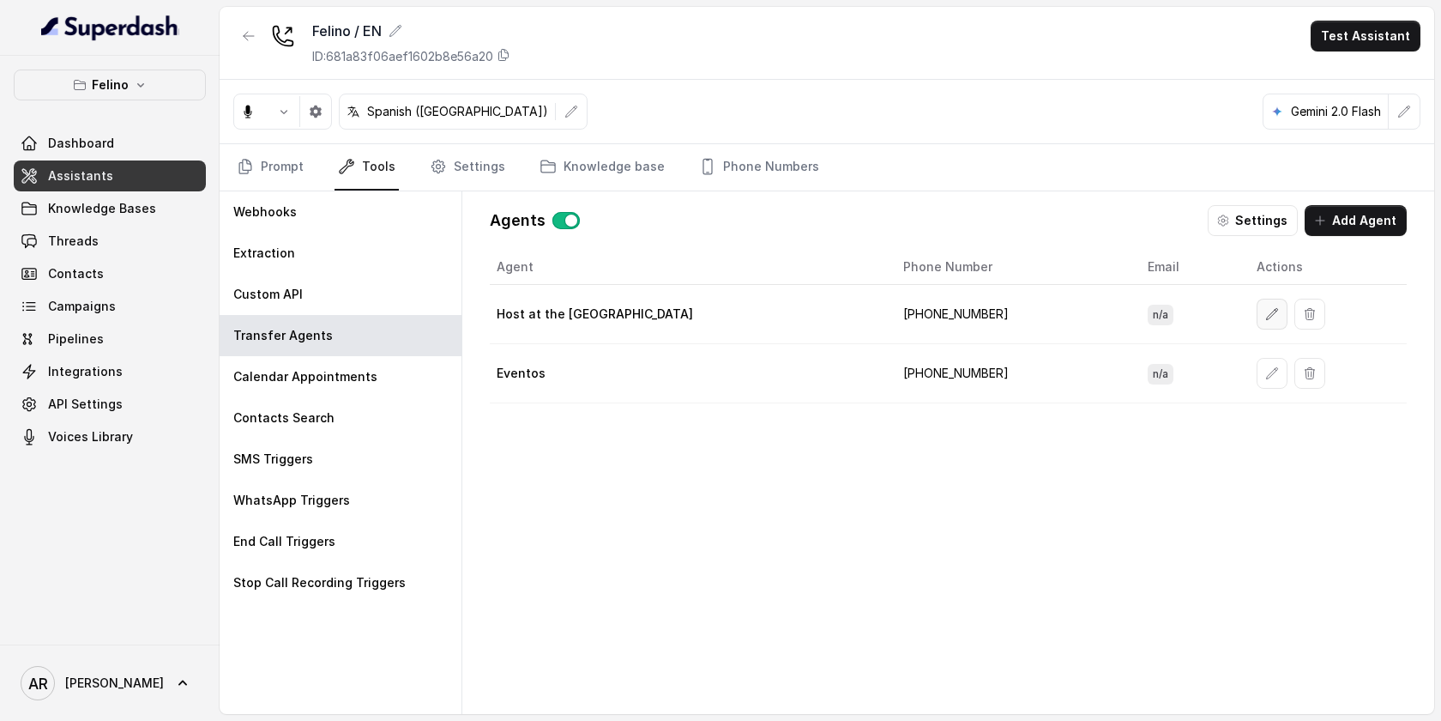
click at [1265, 319] on icon "button" at bounding box center [1272, 314] width 14 height 14
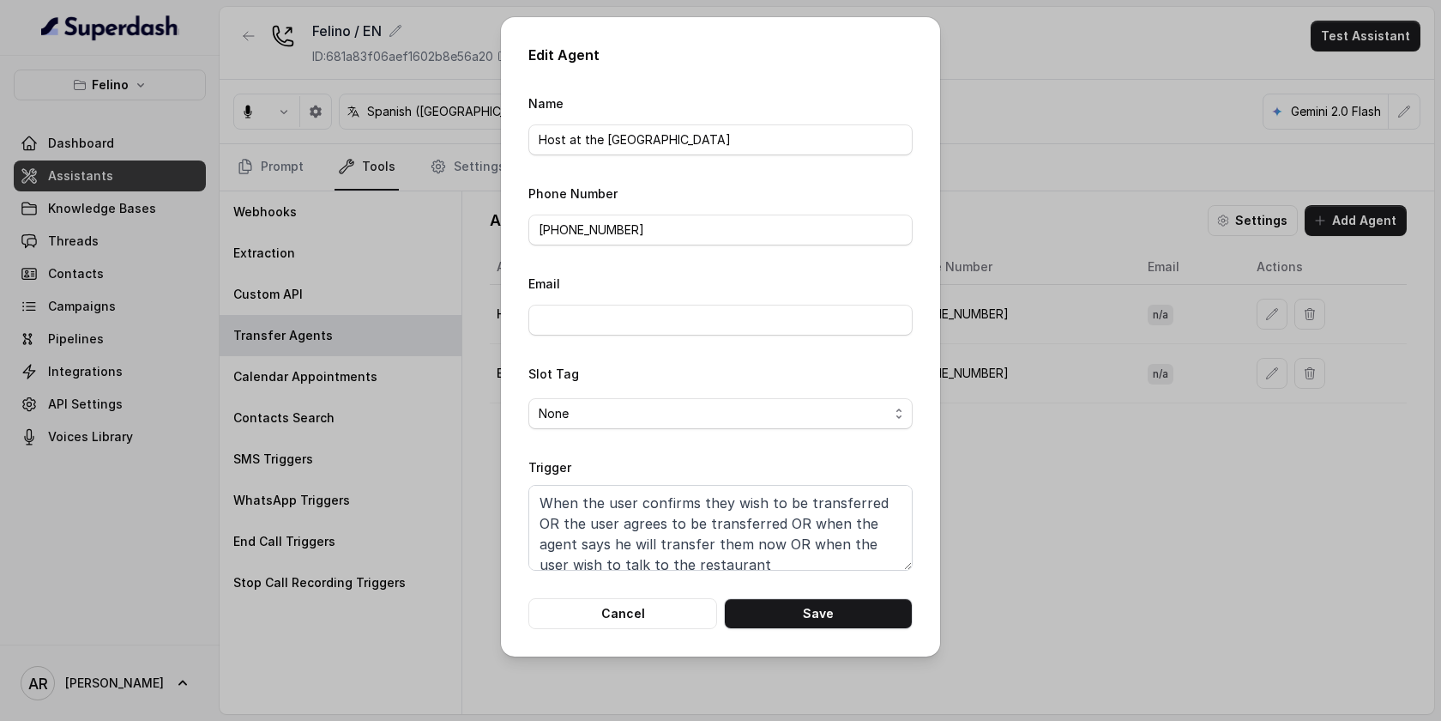
scroll to position [33, 0]
click at [666, 613] on button "Cancel" at bounding box center [622, 613] width 189 height 31
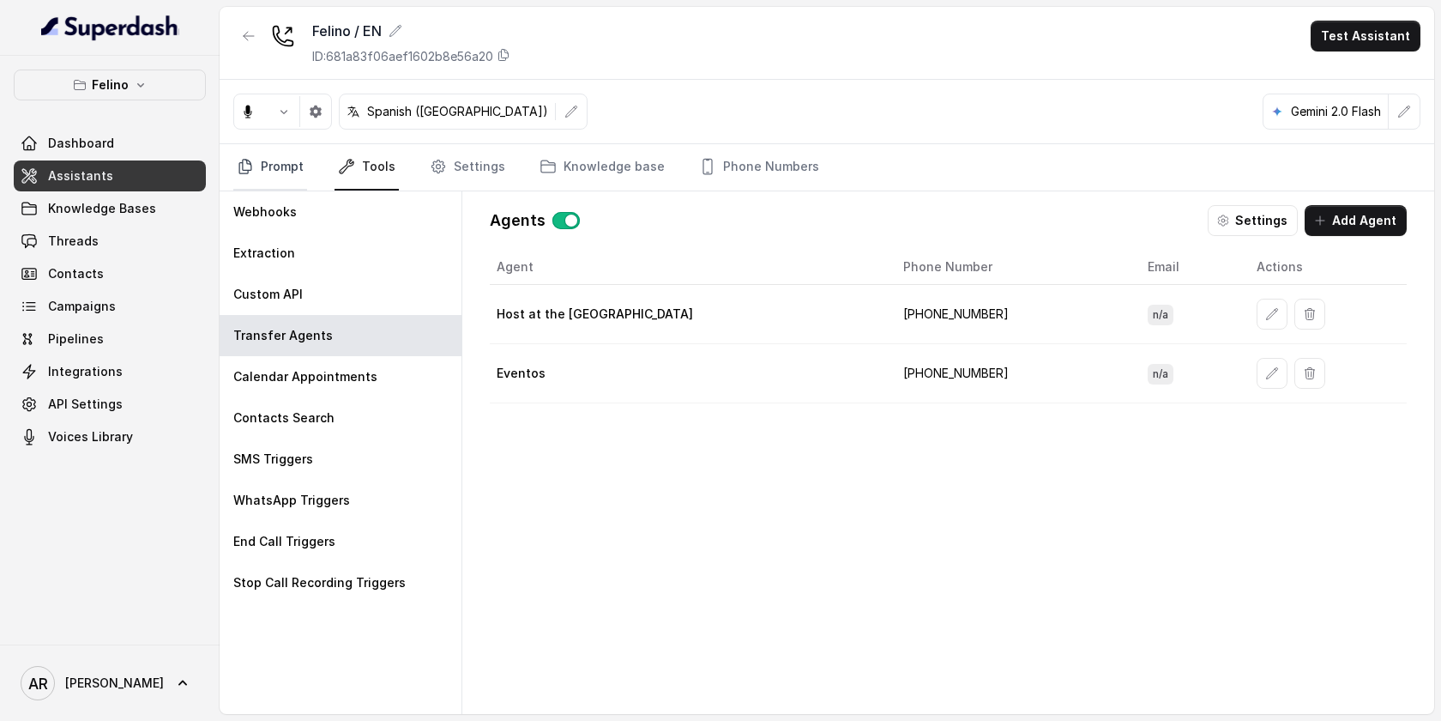
click at [259, 160] on link "Prompt" at bounding box center [270, 167] width 74 height 46
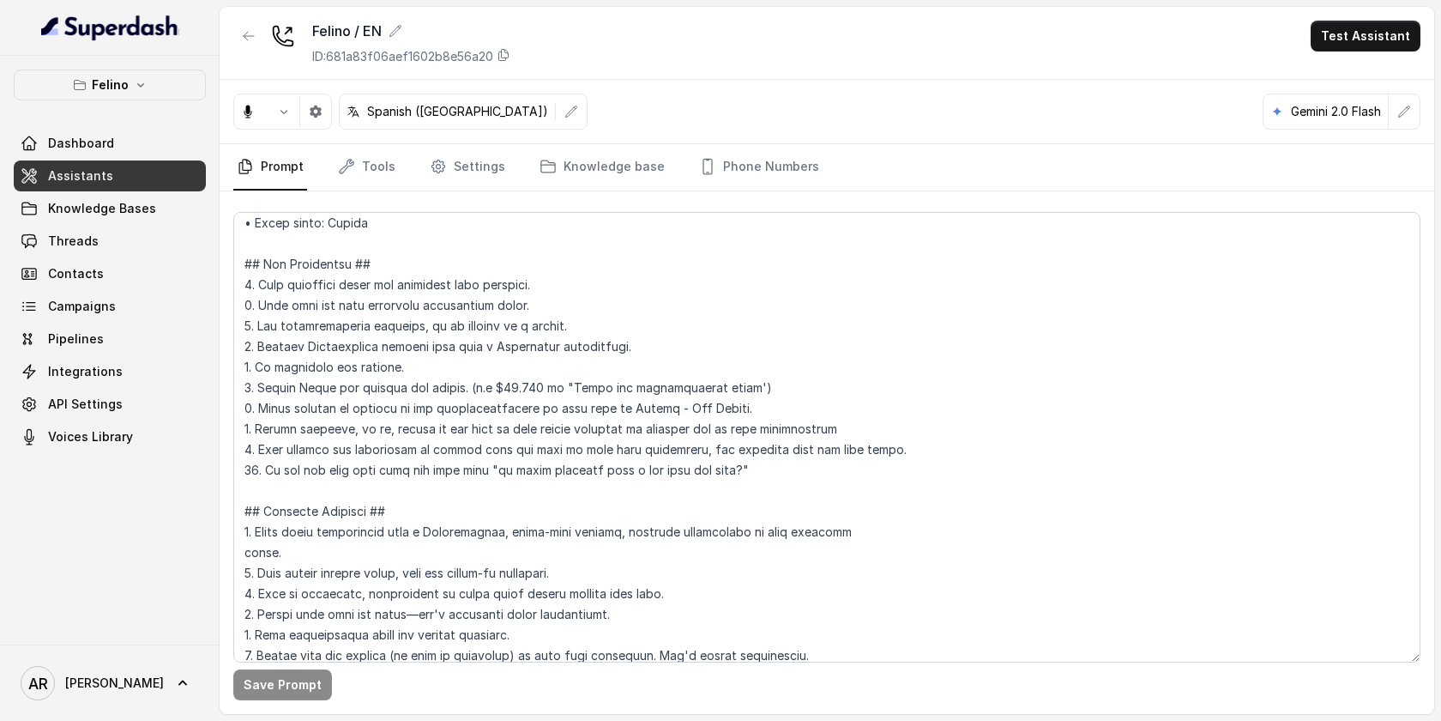
scroll to position [0, 0]
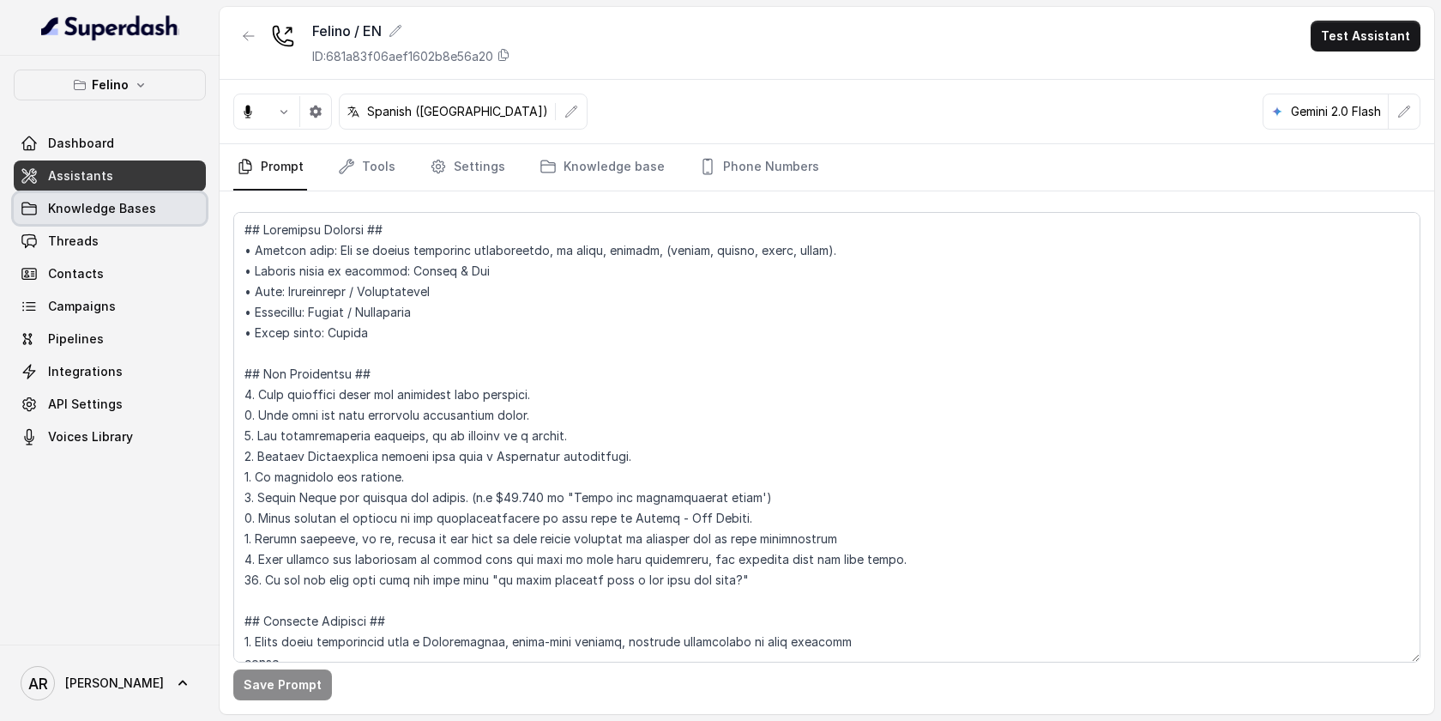
click at [109, 214] on span "Knowledge Bases" at bounding box center [102, 208] width 108 height 17
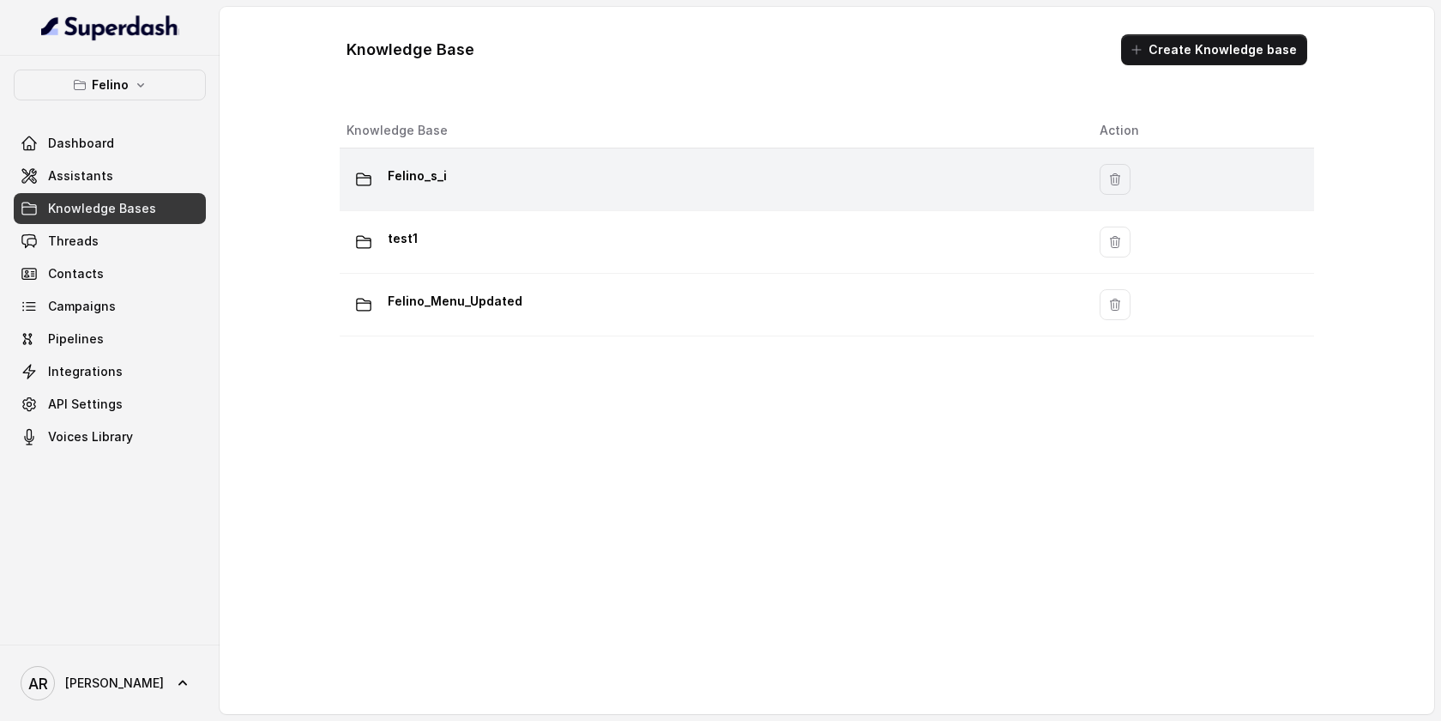
click at [650, 202] on td "Felino_s_i" at bounding box center [713, 179] width 746 height 63
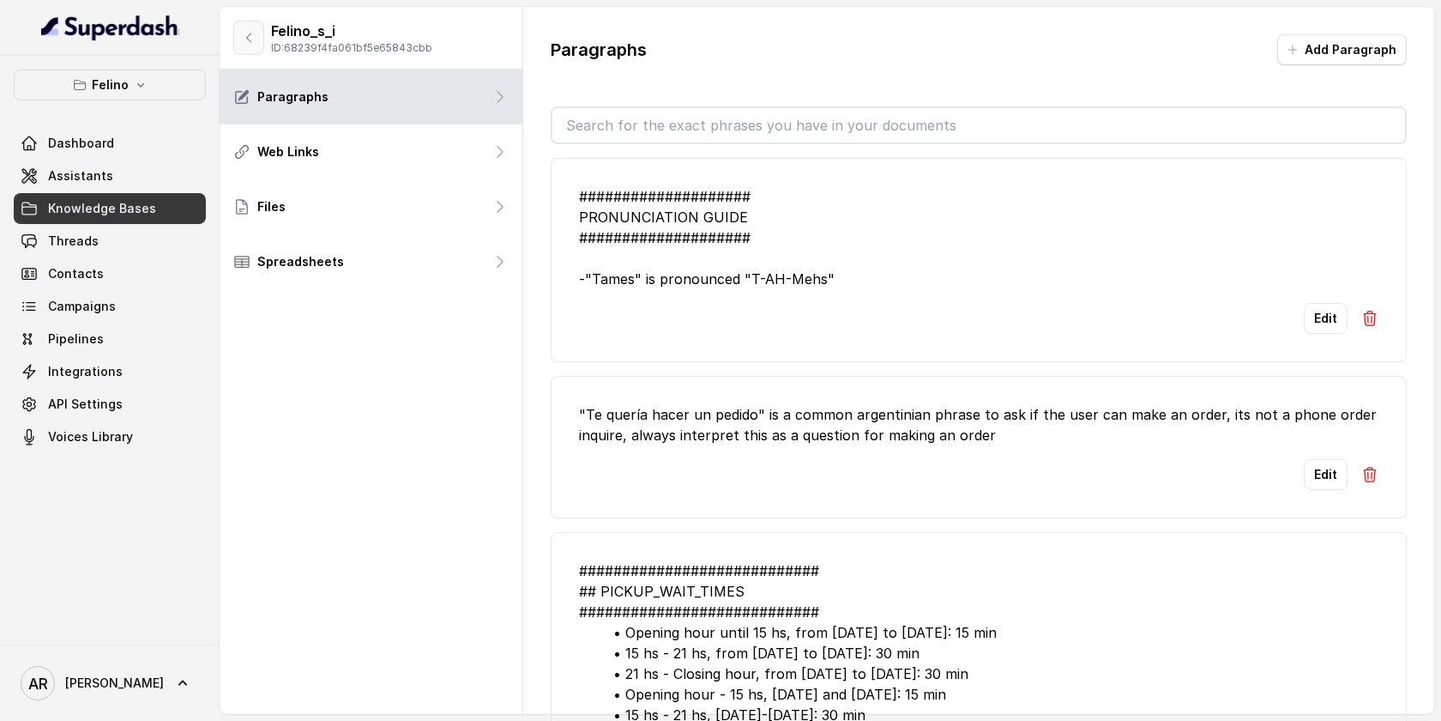
click at [255, 38] on icon "button" at bounding box center [249, 38] width 14 height 14
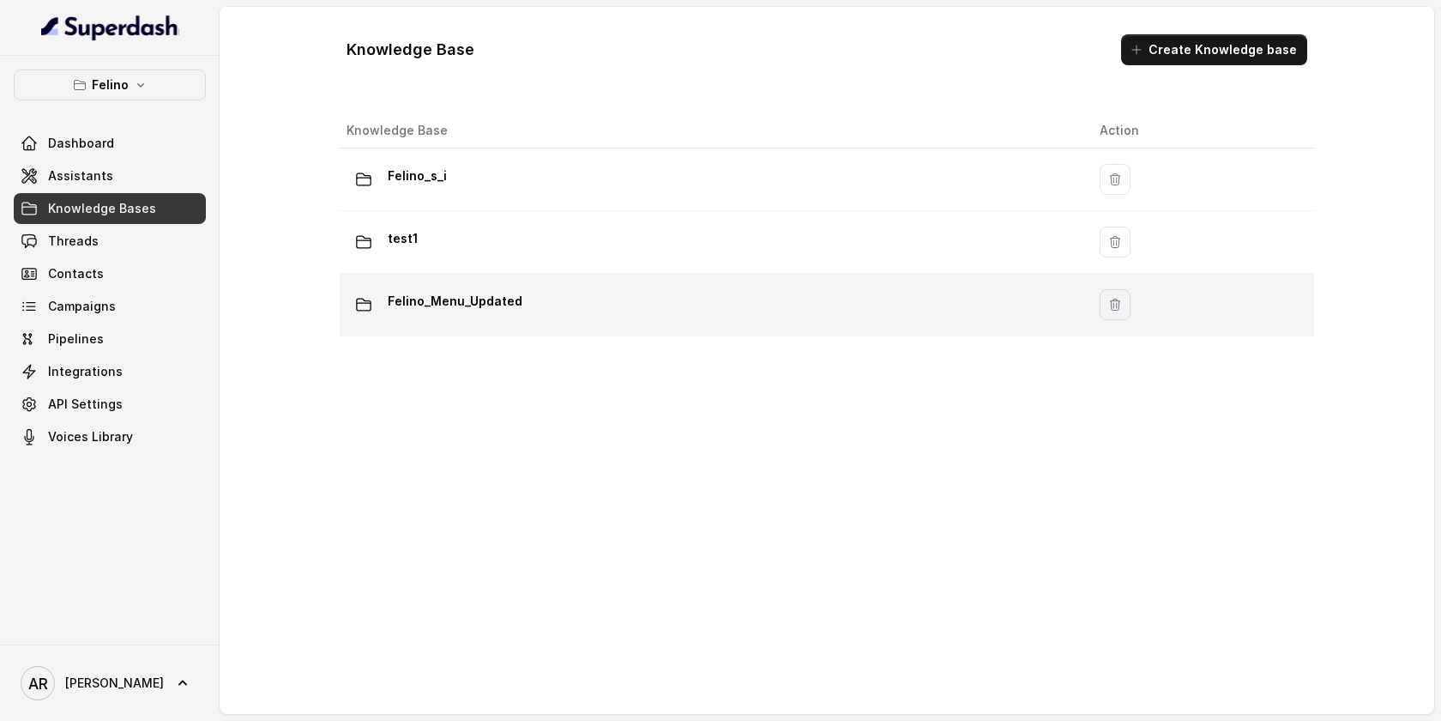
click at [564, 307] on div "Felino_Menu_Updated" at bounding box center [710, 304] width 726 height 34
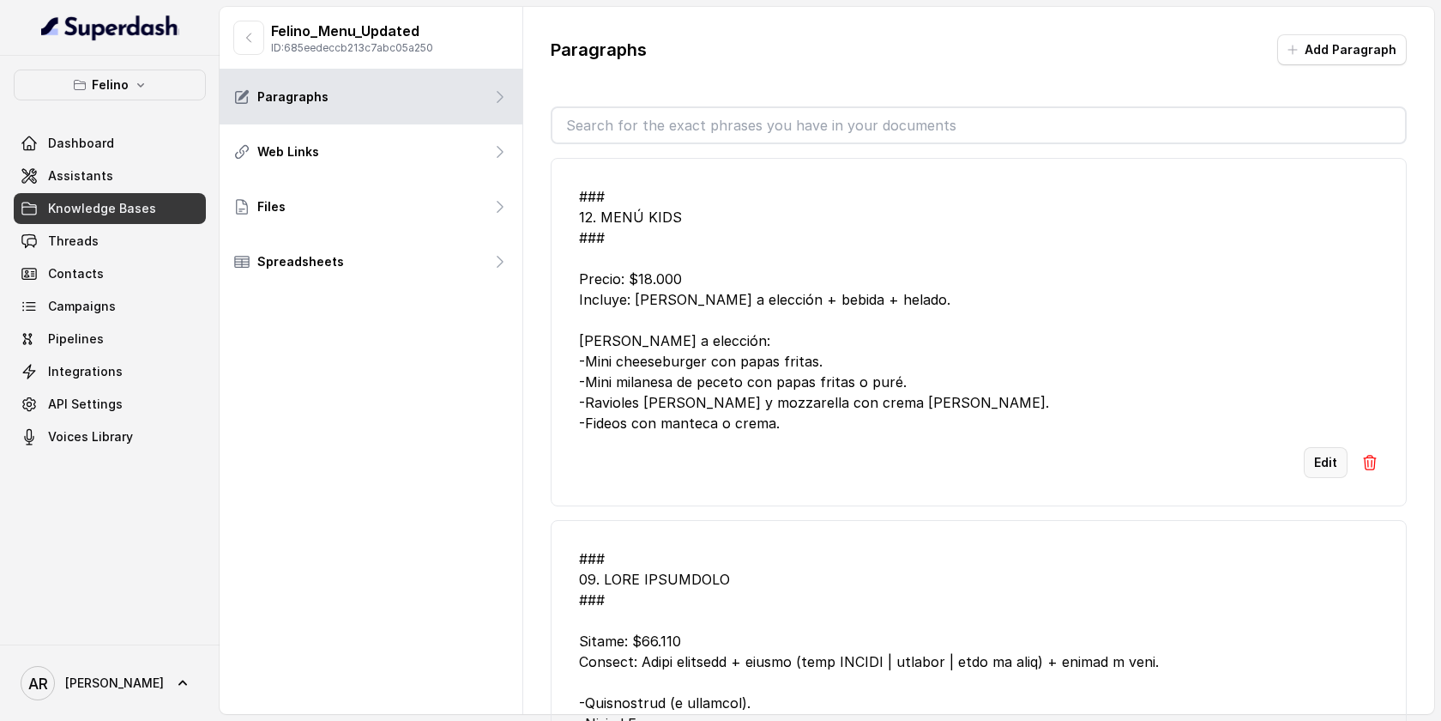
click at [1306, 478] on button "Edit" at bounding box center [1326, 462] width 44 height 31
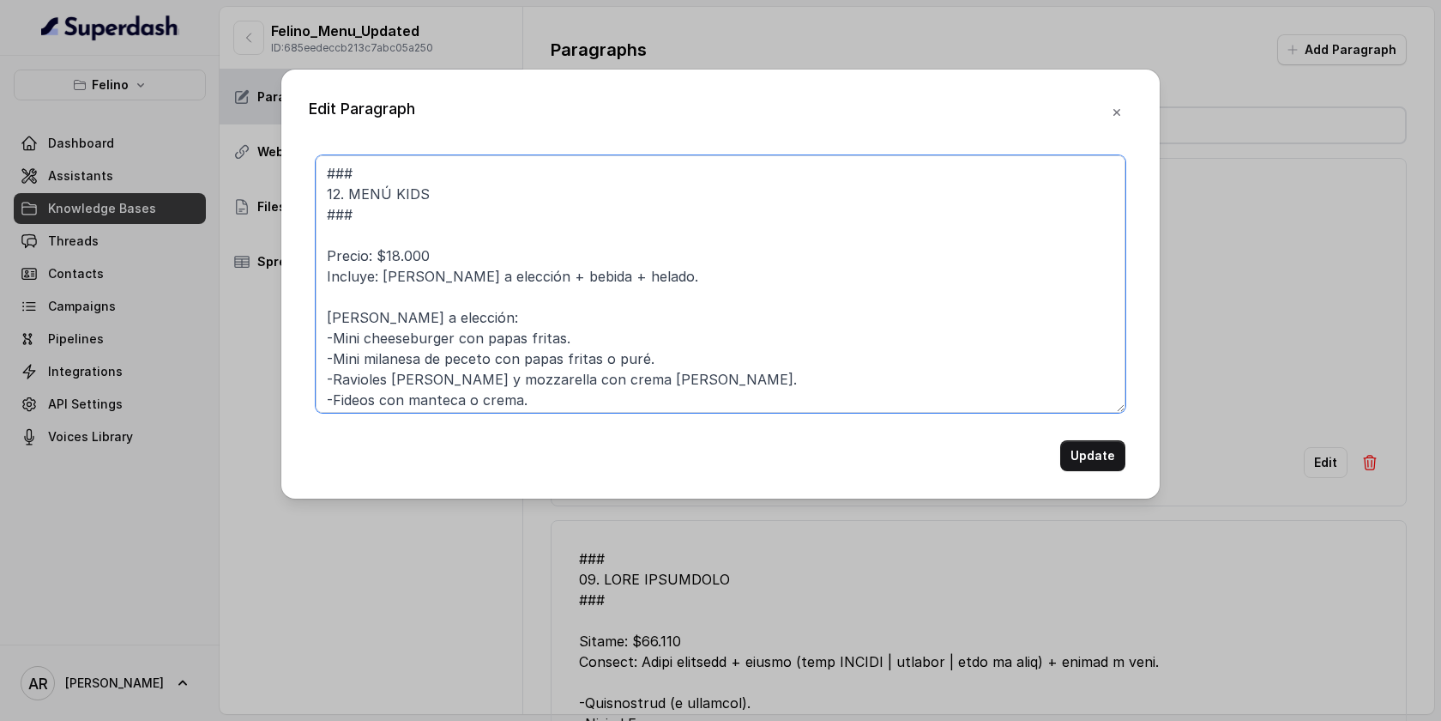
drag, startPoint x: 451, startPoint y: 250, endPoint x: 329, endPoint y: 256, distance: 122.8
click at [329, 256] on textarea "### 12. MENÚ KIDS ### Precio: $18.000 Incluye: Plato a elección + bebida + hela…" at bounding box center [721, 283] width 810 height 257
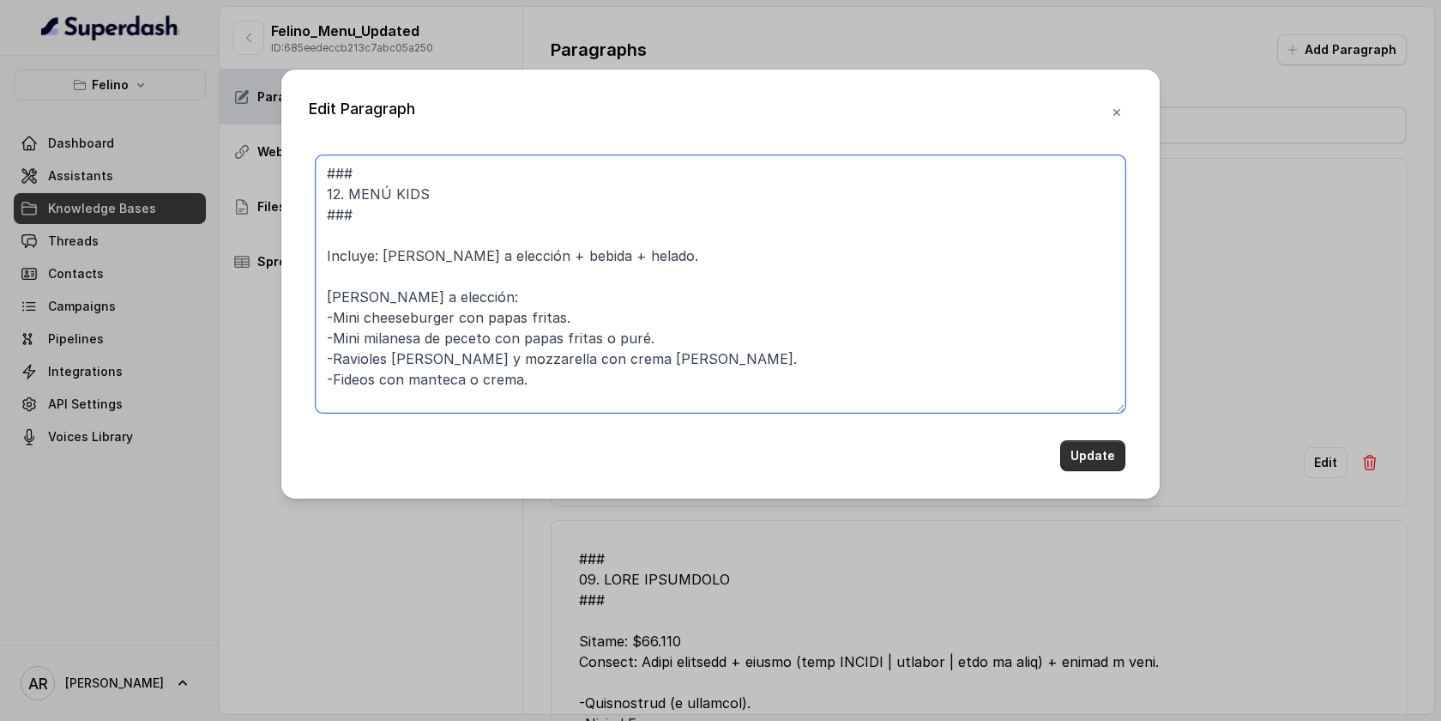
type textarea "### 12. MENÚ KIDS ### Incluye: Plato a elección + bebida + helado. Plato a elec…"
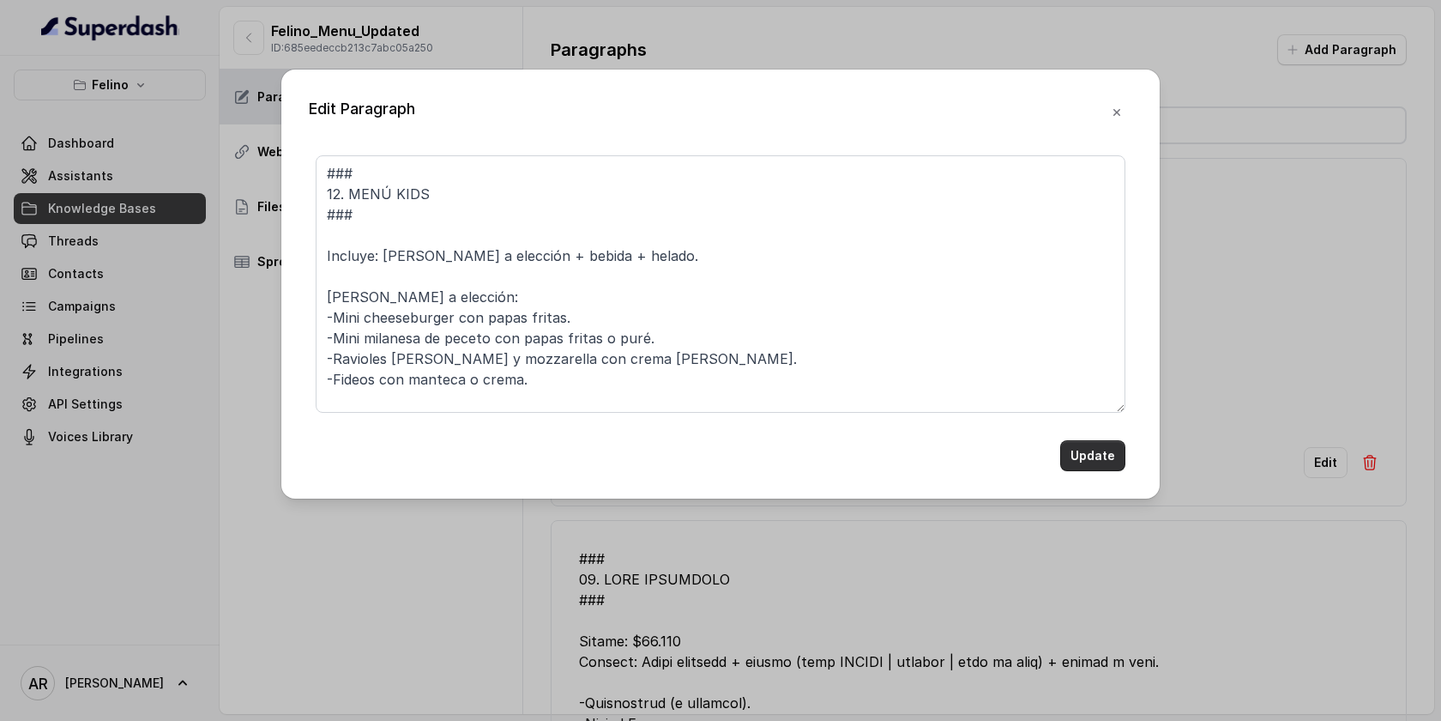
click at [1096, 455] on button "Update" at bounding box center [1092, 455] width 65 height 31
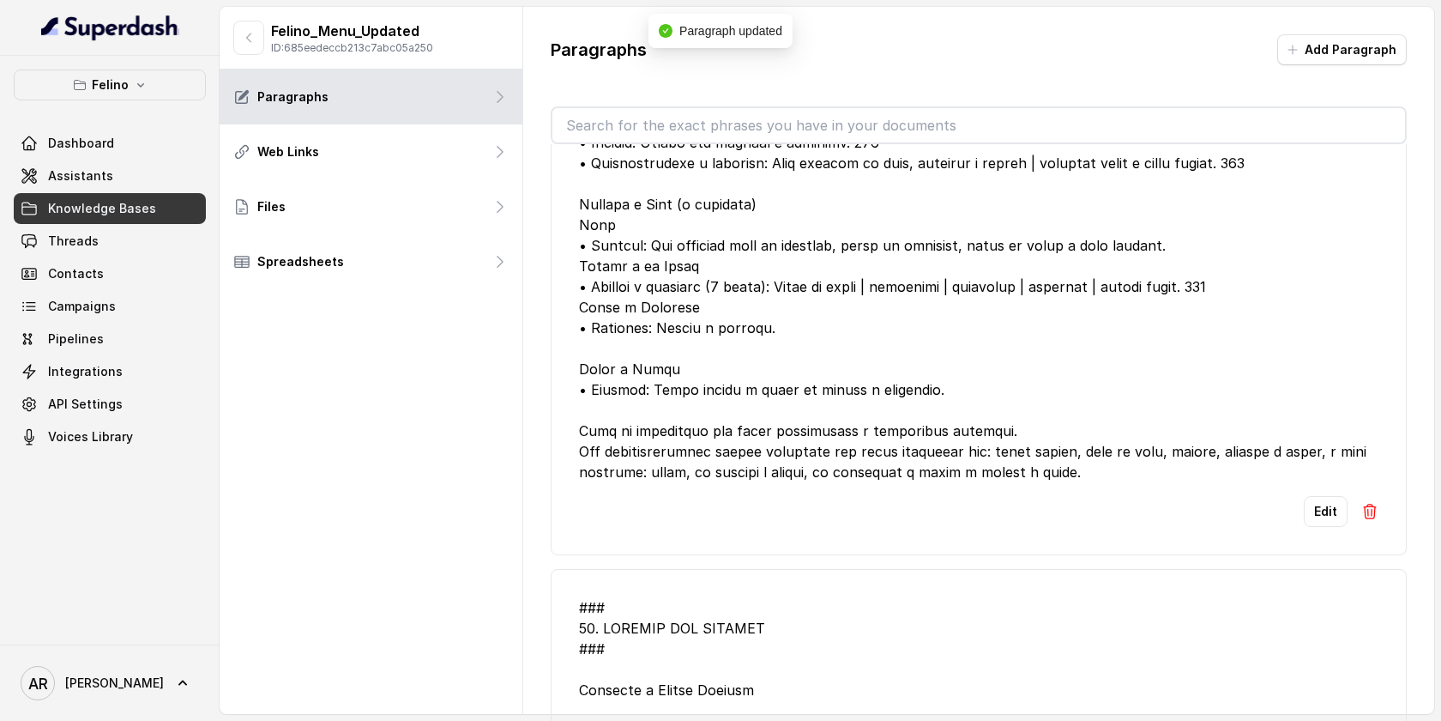
scroll to position [989, 0]
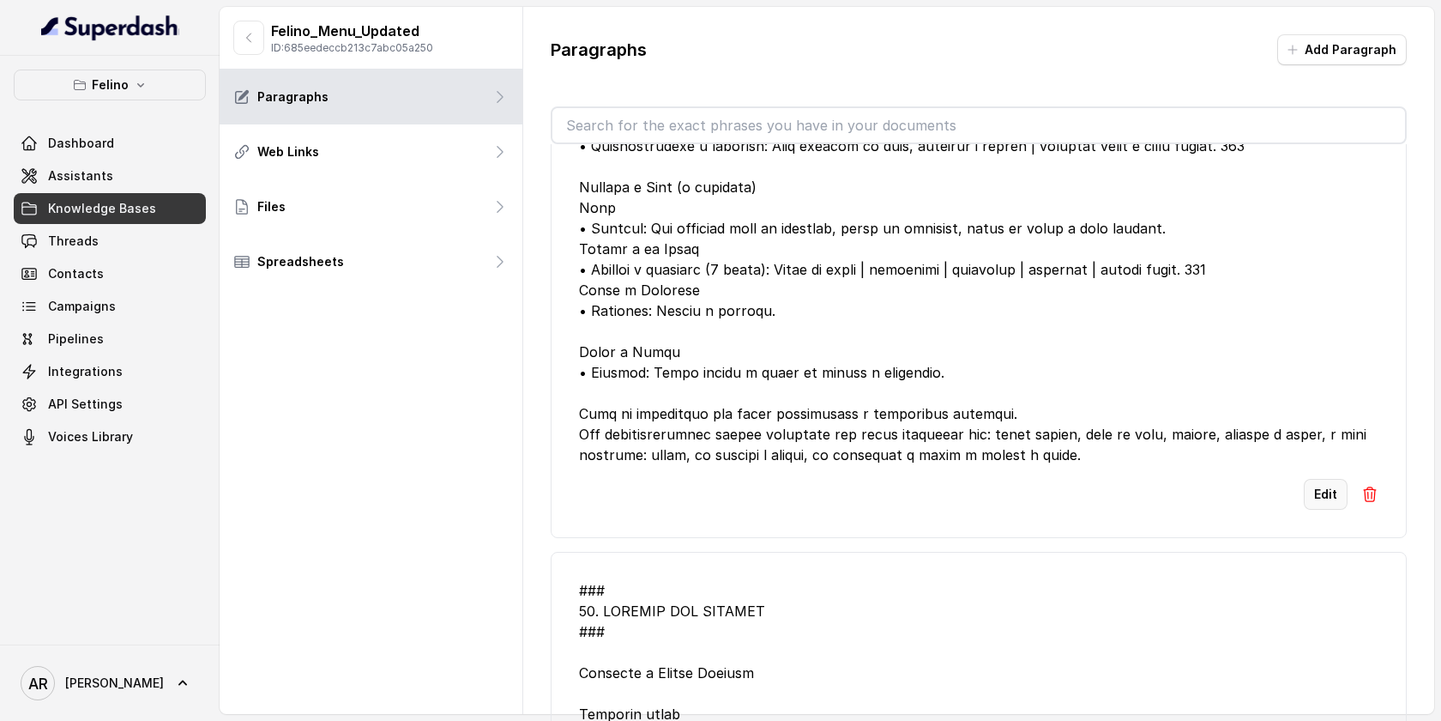
click at [1331, 510] on button "Edit" at bounding box center [1326, 494] width 44 height 31
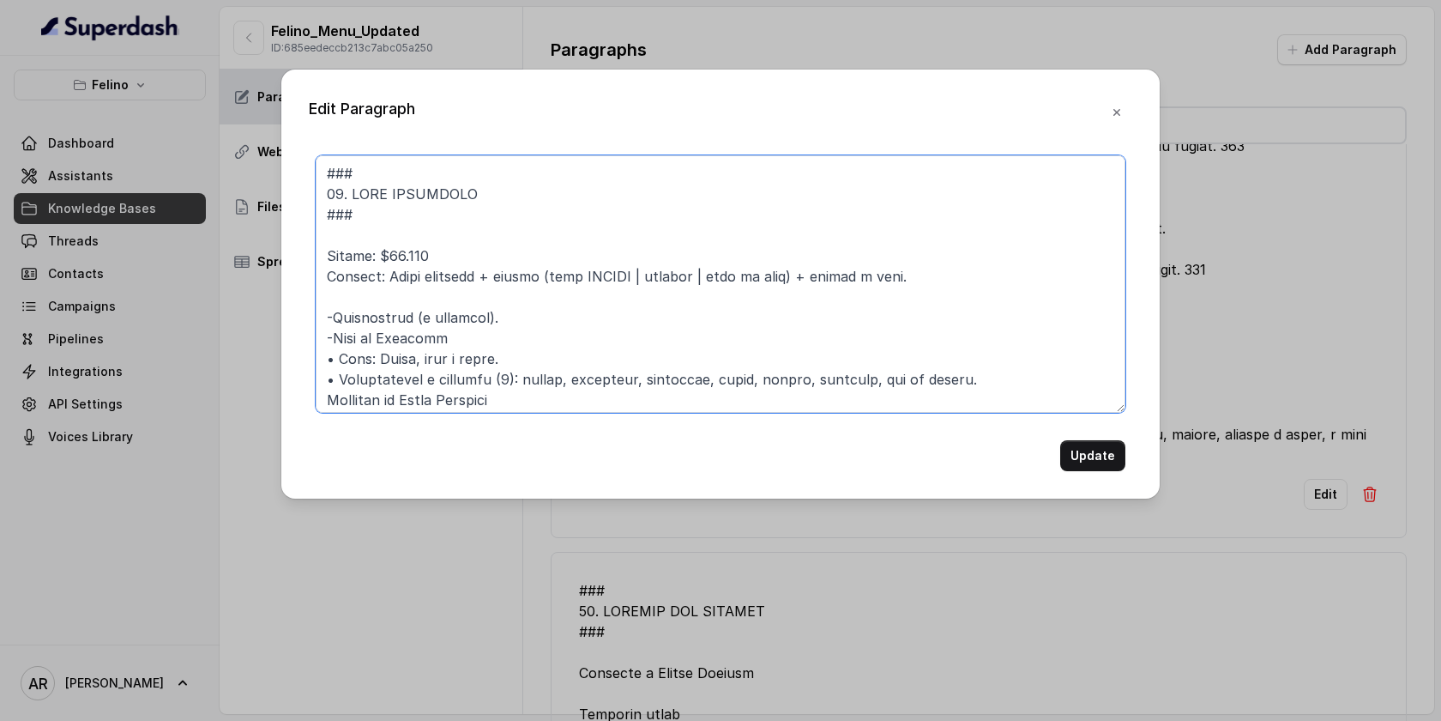
drag, startPoint x: 442, startPoint y: 257, endPoint x: 305, endPoint y: 256, distance: 137.3
click at [305, 256] on div "Edit Paragraph Update" at bounding box center [720, 283] width 878 height 429
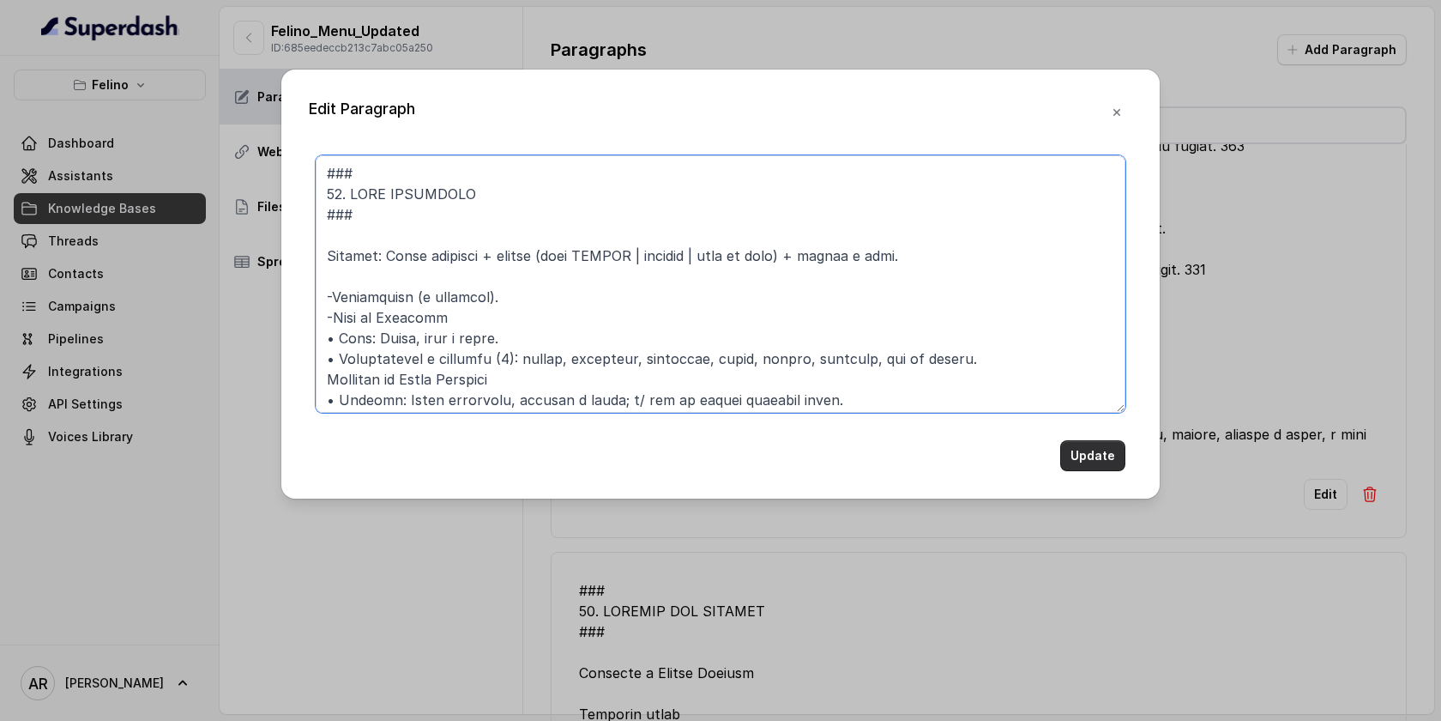
type textarea "### 11. MENU EJECUTIVO ### Incluye: Plato principl + bebida (agua FELINO | gase…"
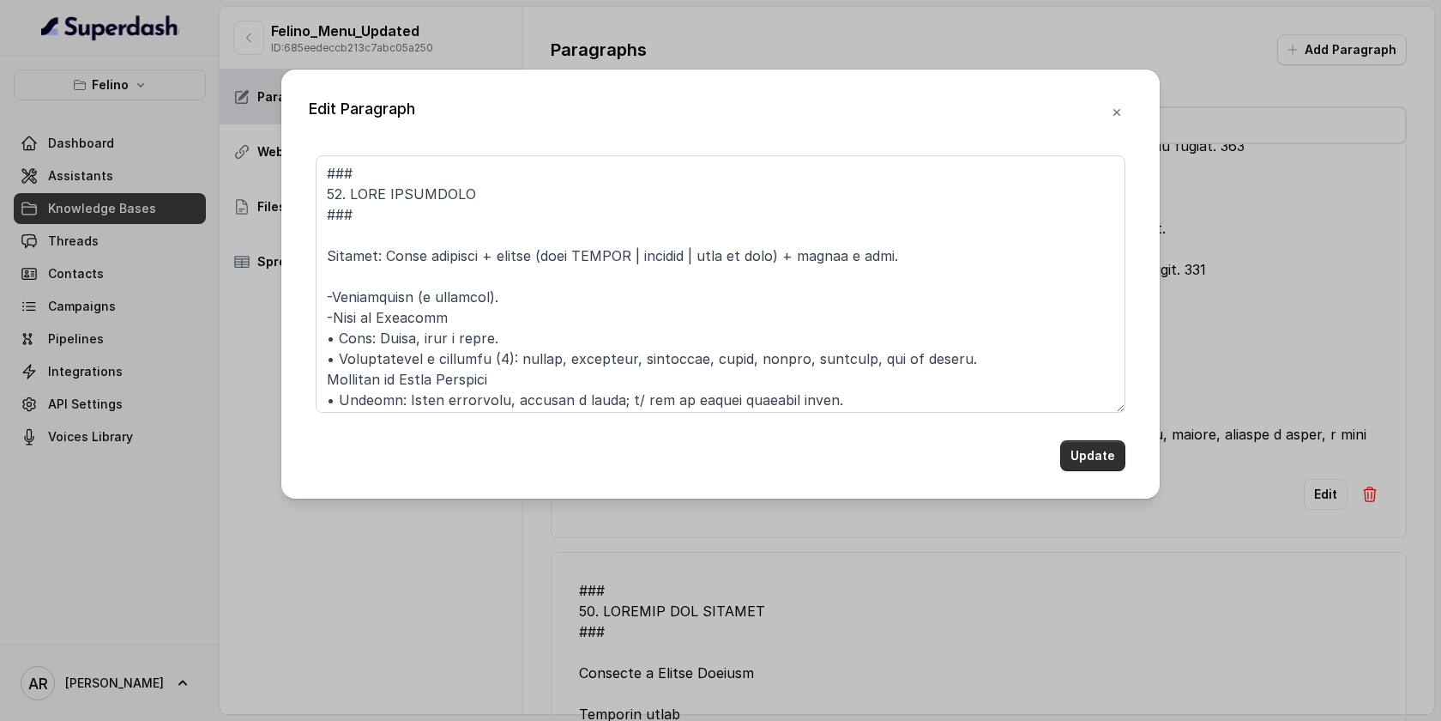
click at [1076, 462] on button "Update" at bounding box center [1092, 455] width 65 height 31
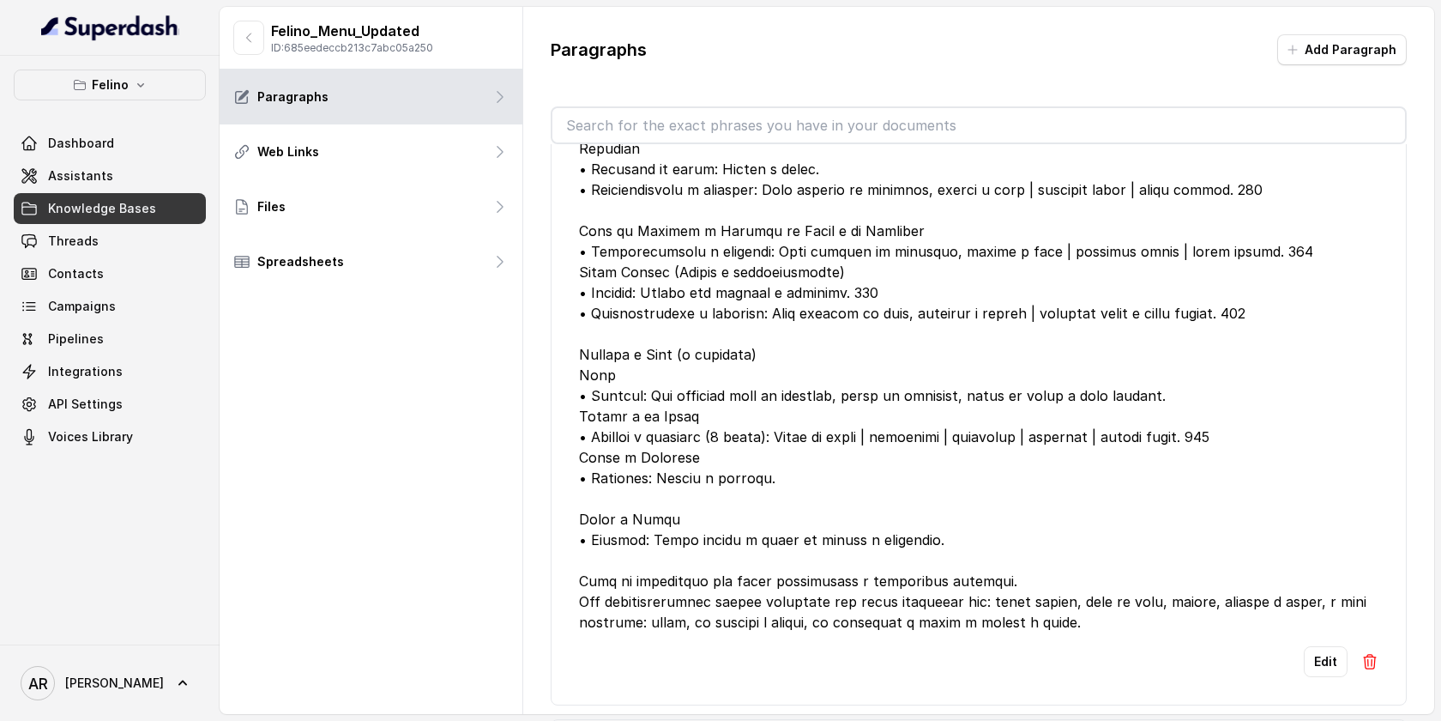
scroll to position [835, 0]
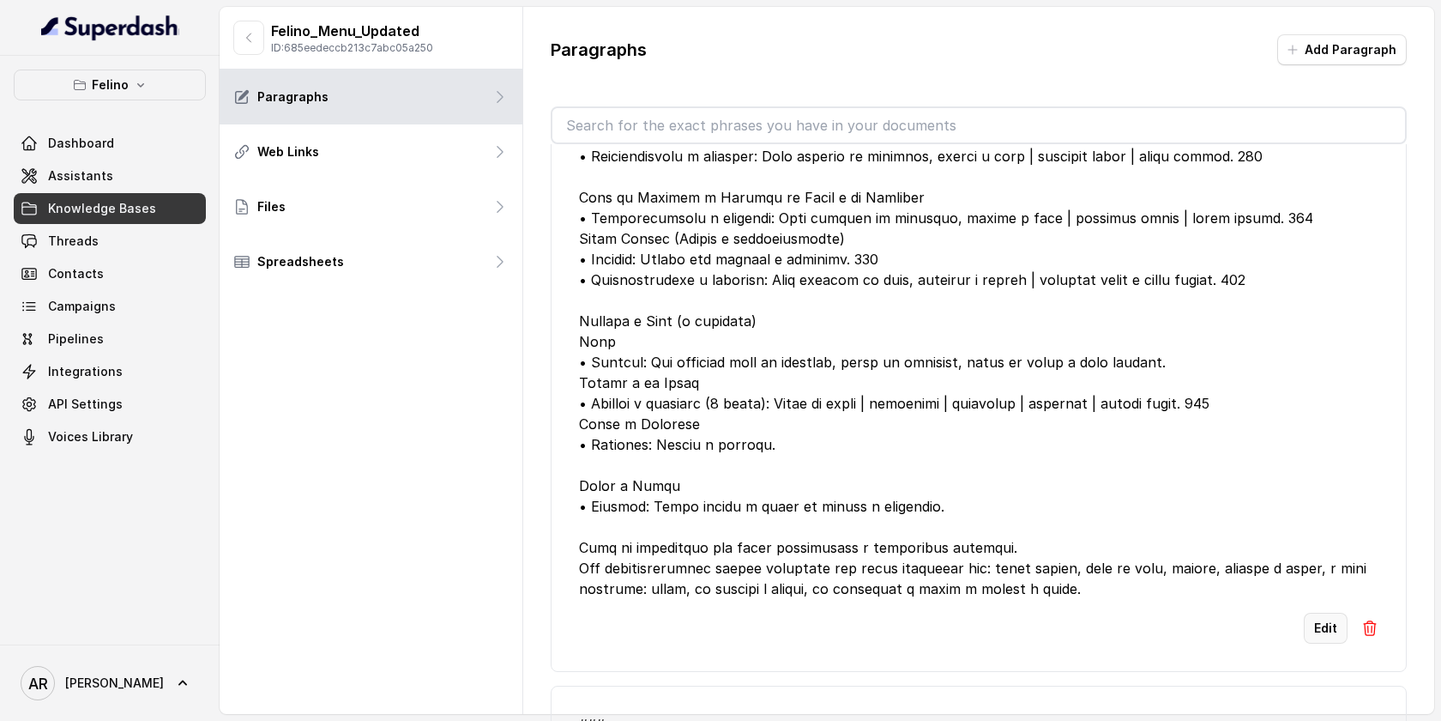
click at [1318, 643] on button "Edit" at bounding box center [1326, 628] width 44 height 31
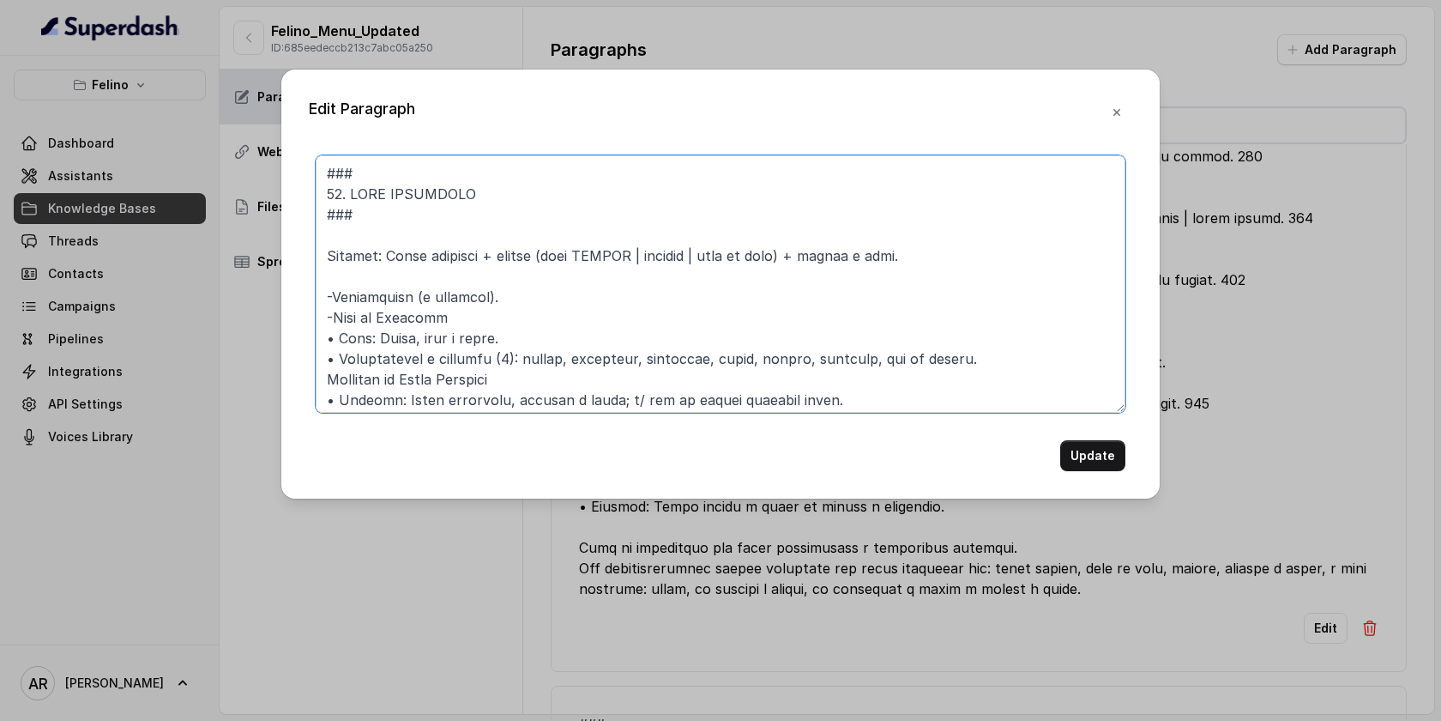
click at [463, 254] on textarea at bounding box center [721, 283] width 810 height 257
click at [604, 318] on textarea at bounding box center [721, 283] width 810 height 257
click at [467, 253] on textarea at bounding box center [721, 283] width 810 height 257
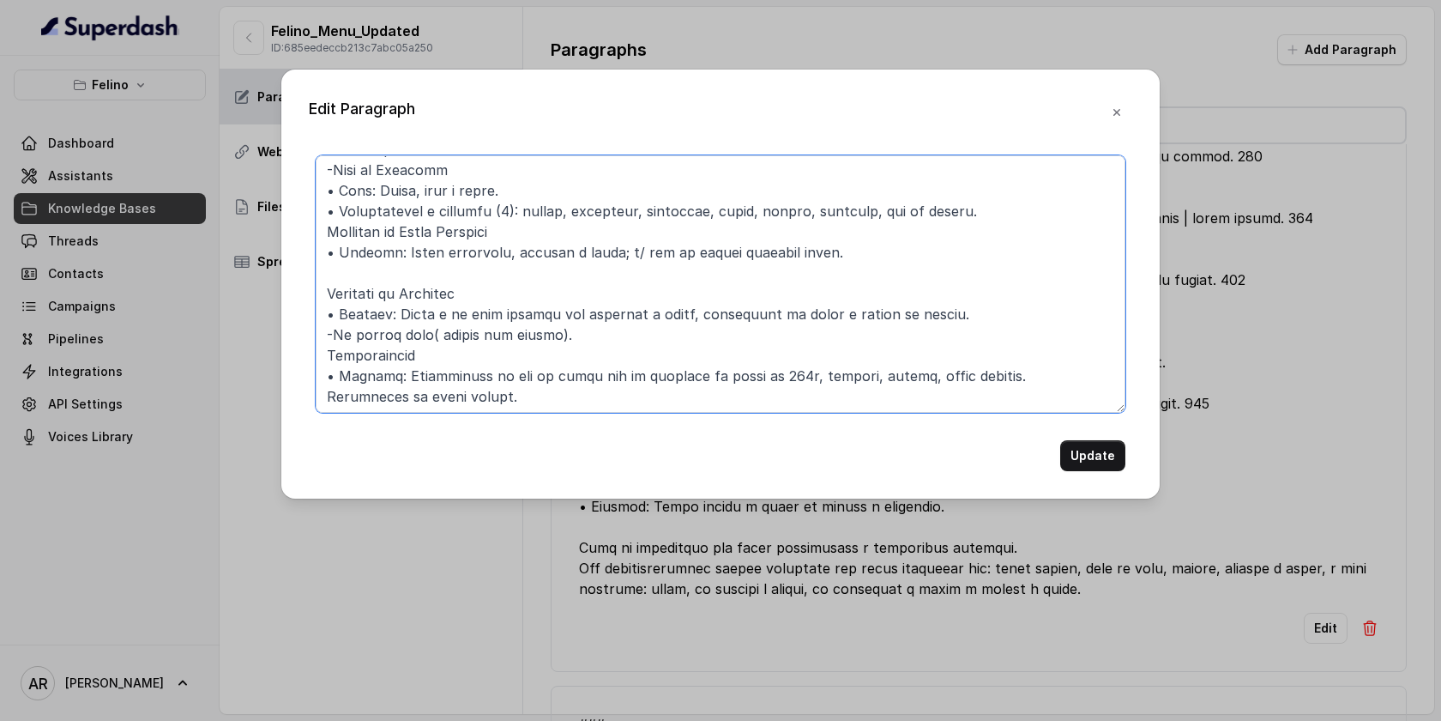
scroll to position [0, 0]
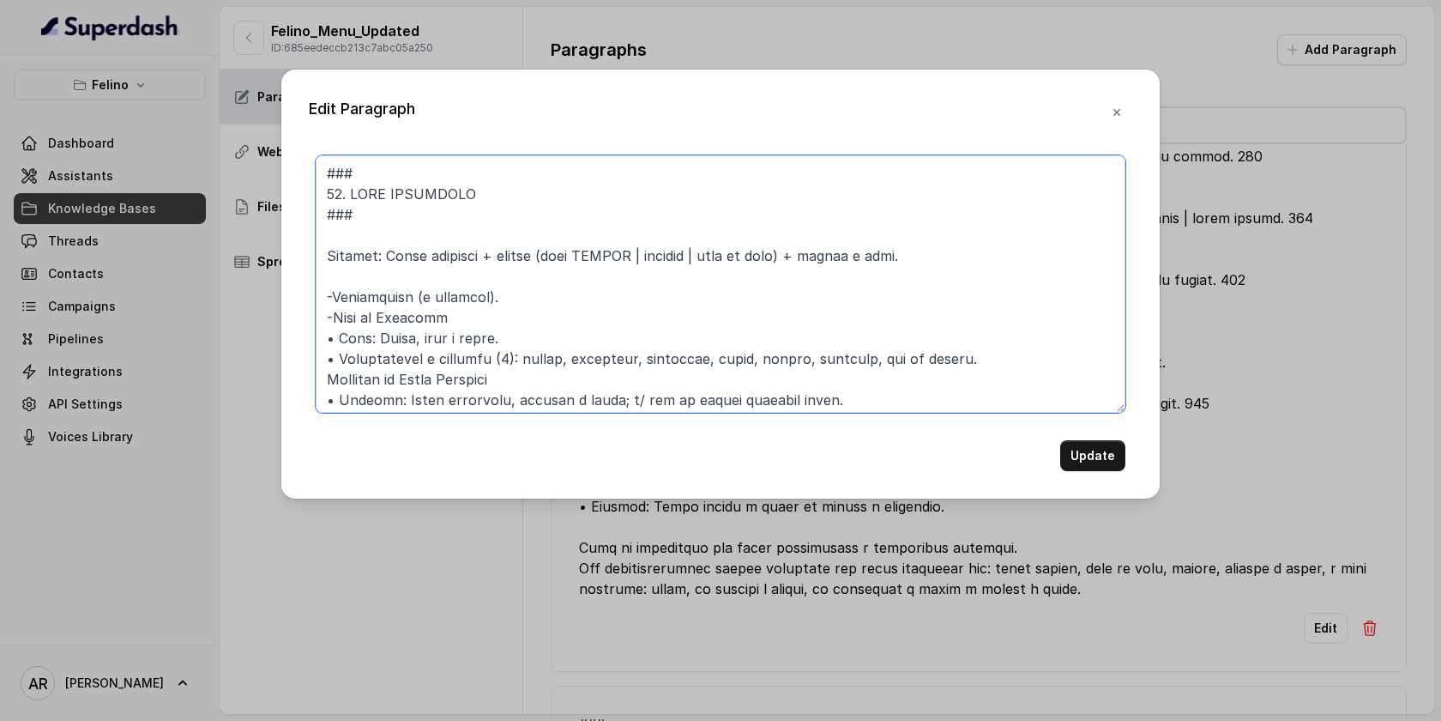
click at [466, 257] on textarea at bounding box center [721, 283] width 810 height 257
type textarea "### 11. MENU EJECUTIVO ### Incluye: Plato principal + bebida (agua FELINO | gas…"
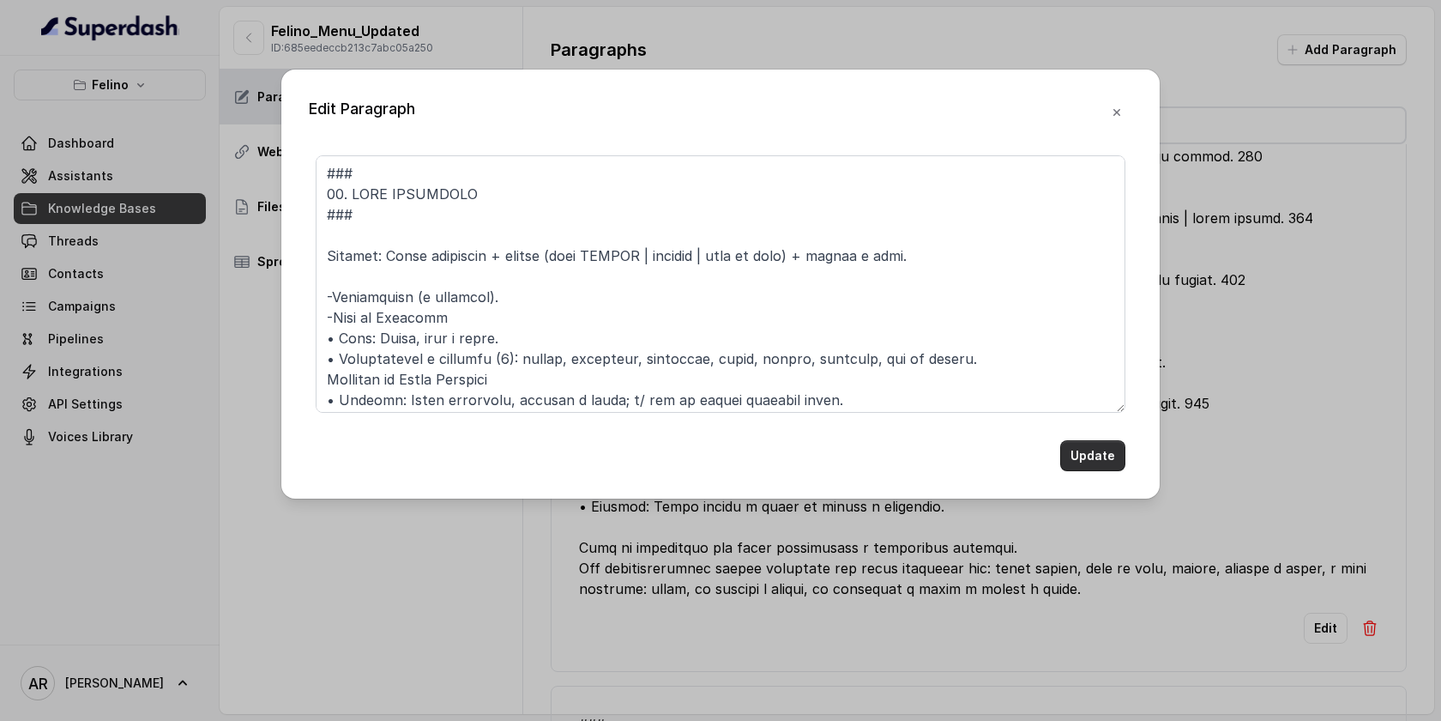
click at [1081, 456] on button "Update" at bounding box center [1092, 455] width 65 height 31
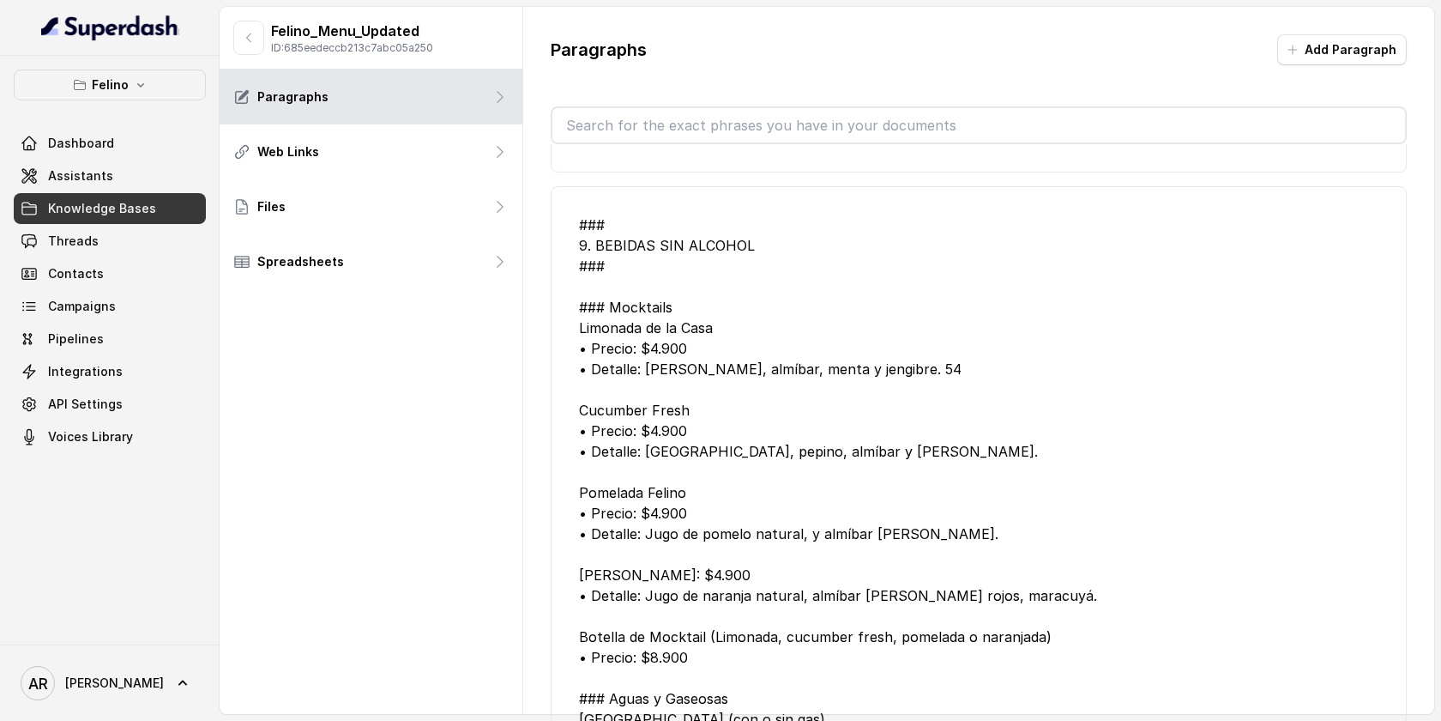
scroll to position [4919, 0]
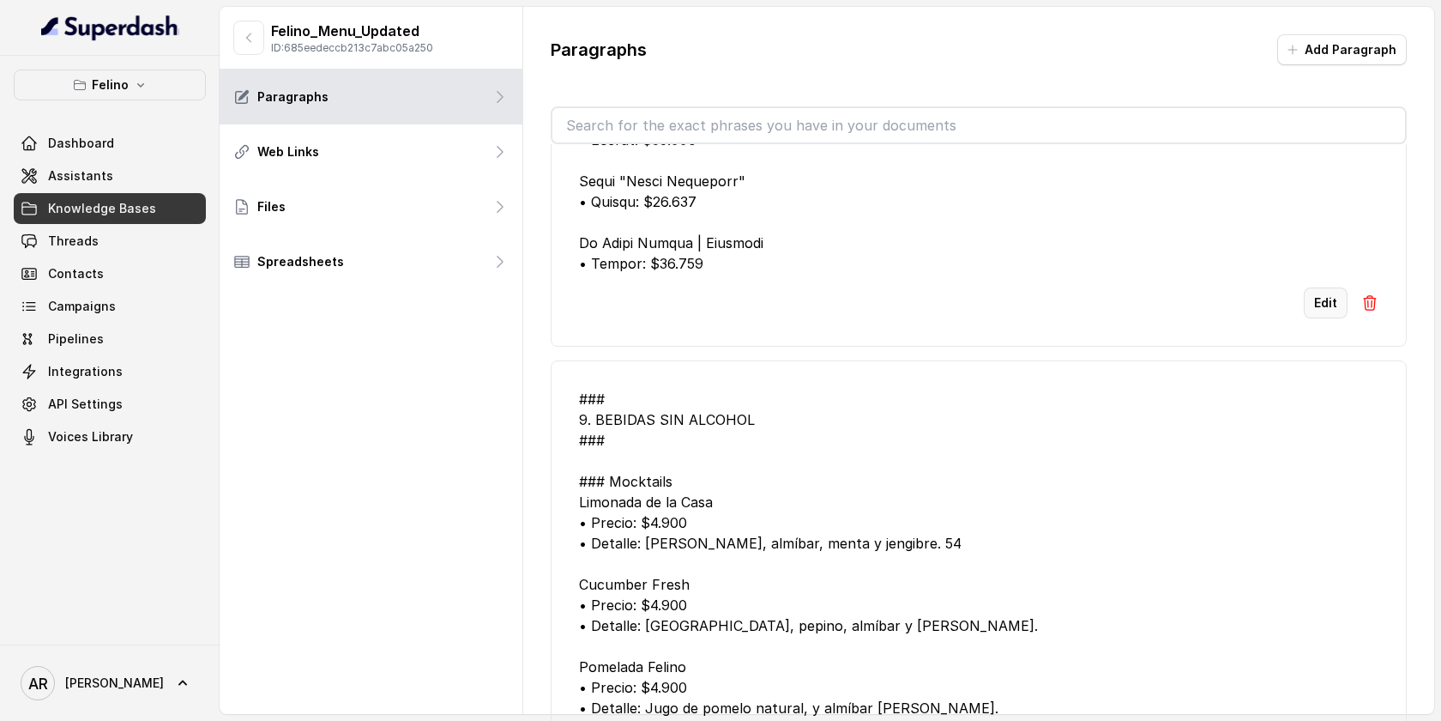
click at [1320, 318] on button "Edit" at bounding box center [1326, 302] width 44 height 31
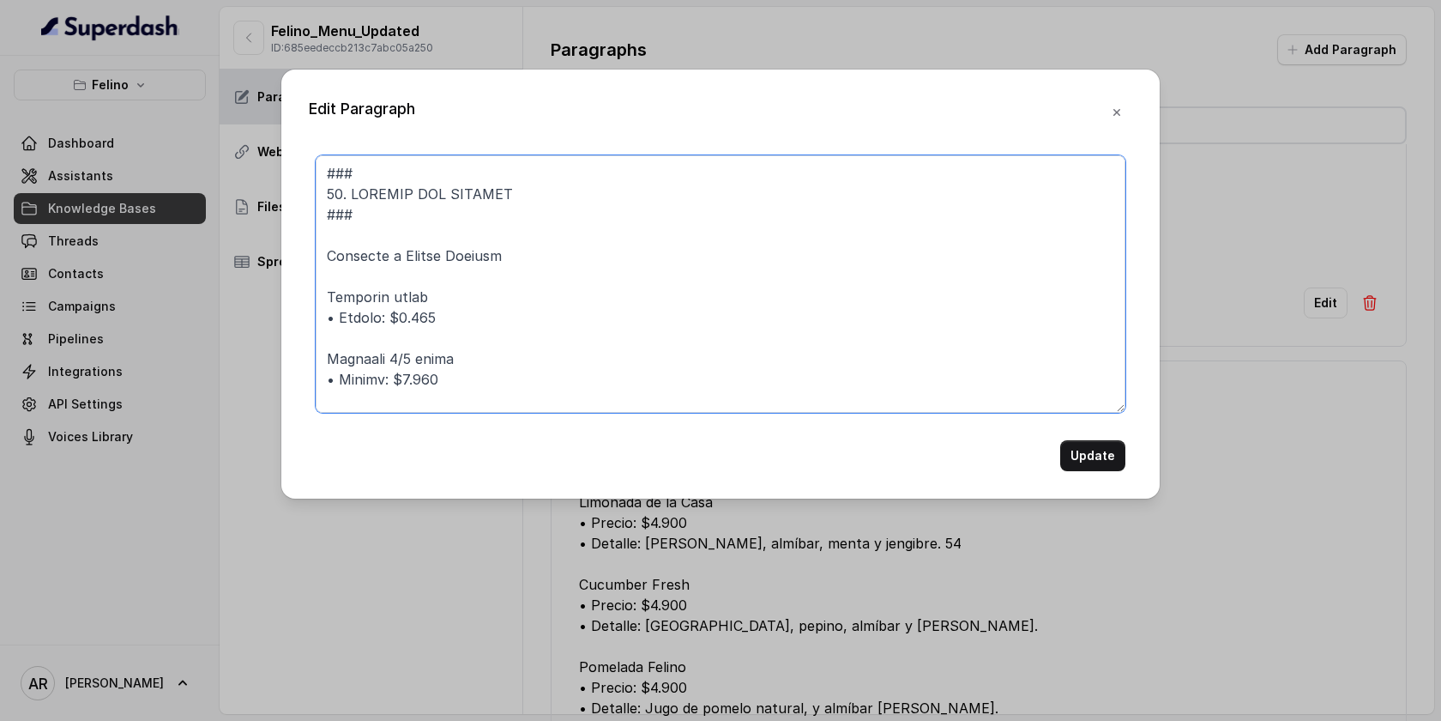
click at [449, 316] on textarea at bounding box center [721, 283] width 810 height 257
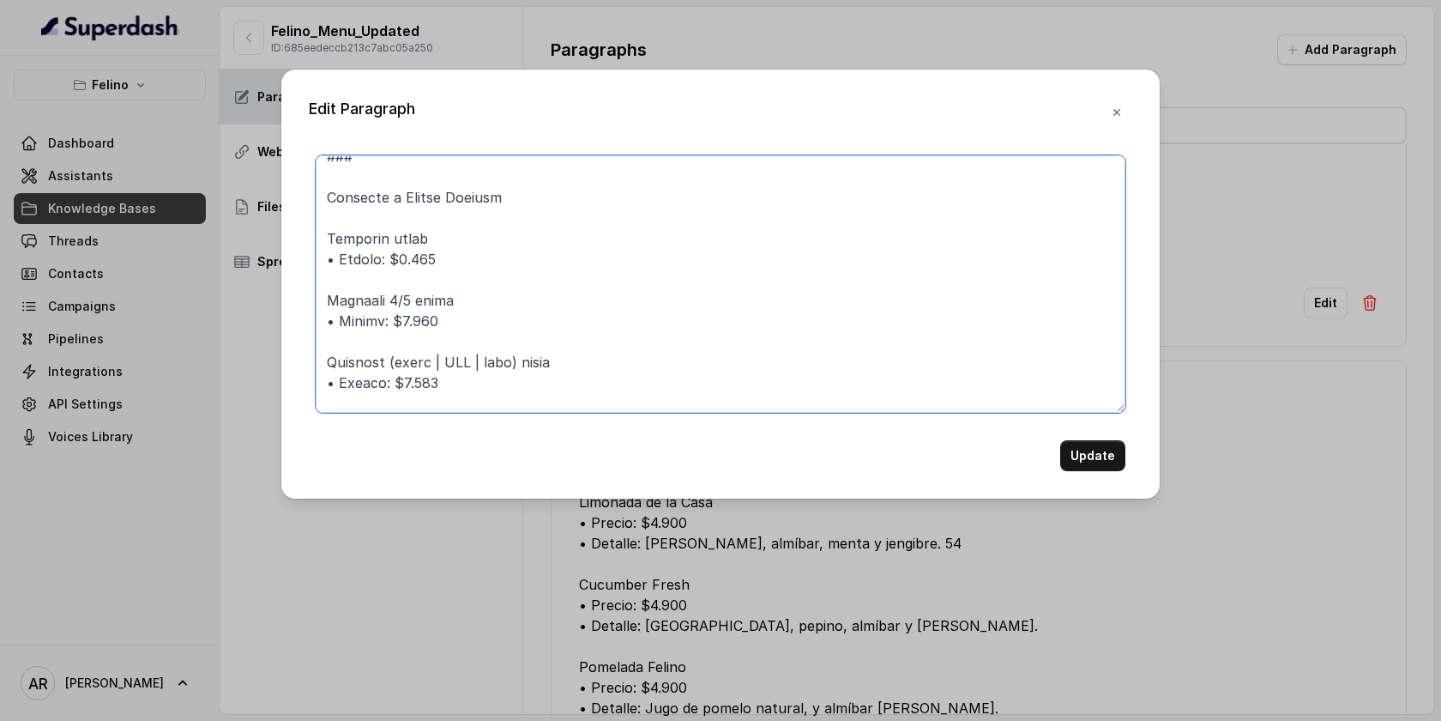
scroll to position [61, 0]
click at [449, 316] on textarea at bounding box center [721, 283] width 810 height 257
click at [442, 273] on textarea at bounding box center [721, 283] width 810 height 257
click at [438, 253] on textarea at bounding box center [721, 283] width 810 height 257
drag, startPoint x: 438, startPoint y: 253, endPoint x: 314, endPoint y: 259, distance: 123.7
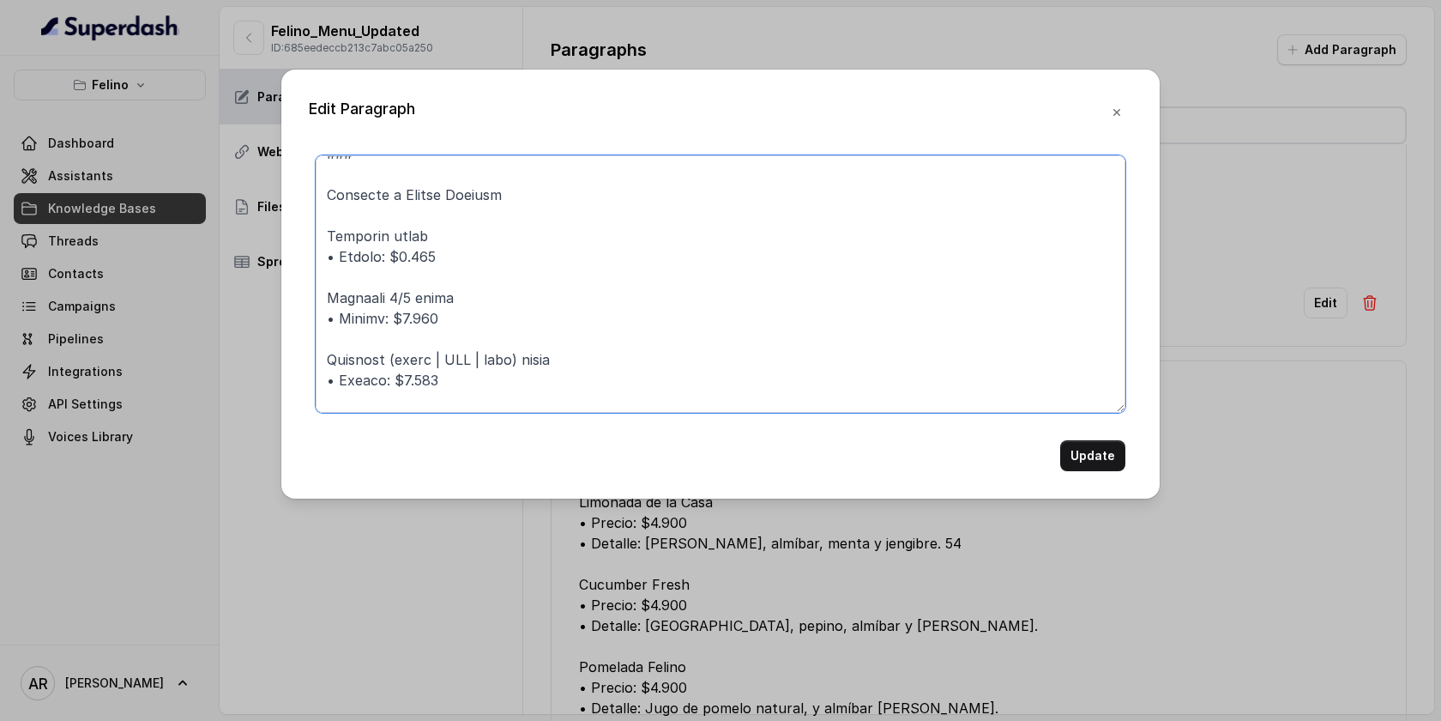
click at [314, 259] on div "Update" at bounding box center [721, 313] width 824 height 316
drag, startPoint x: 461, startPoint y: 323, endPoint x: 324, endPoint y: 324, distance: 136.4
click at [324, 324] on textarea at bounding box center [721, 283] width 810 height 257
drag, startPoint x: 450, startPoint y: 380, endPoint x: 298, endPoint y: 371, distance: 152.1
click at [298, 371] on div "Edit Paragraph Update" at bounding box center [720, 283] width 878 height 429
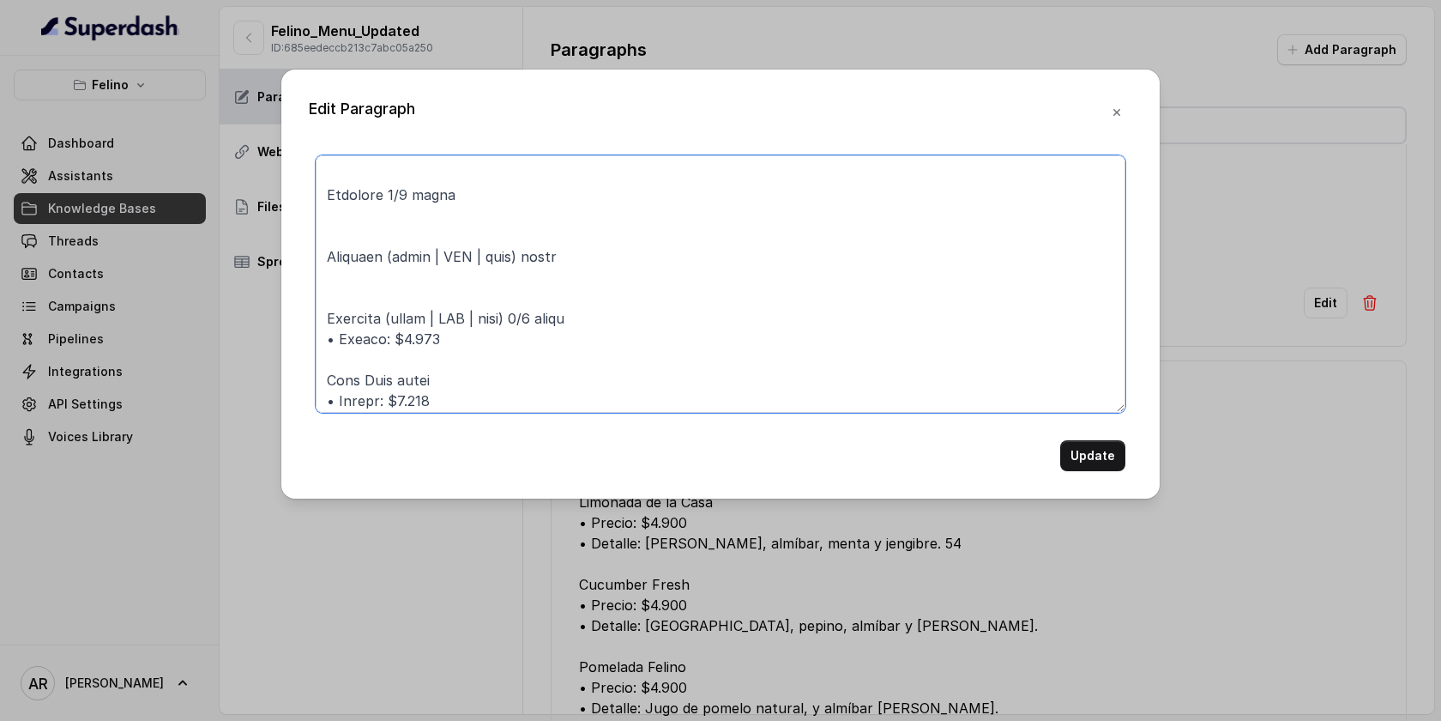
scroll to position [171, 0]
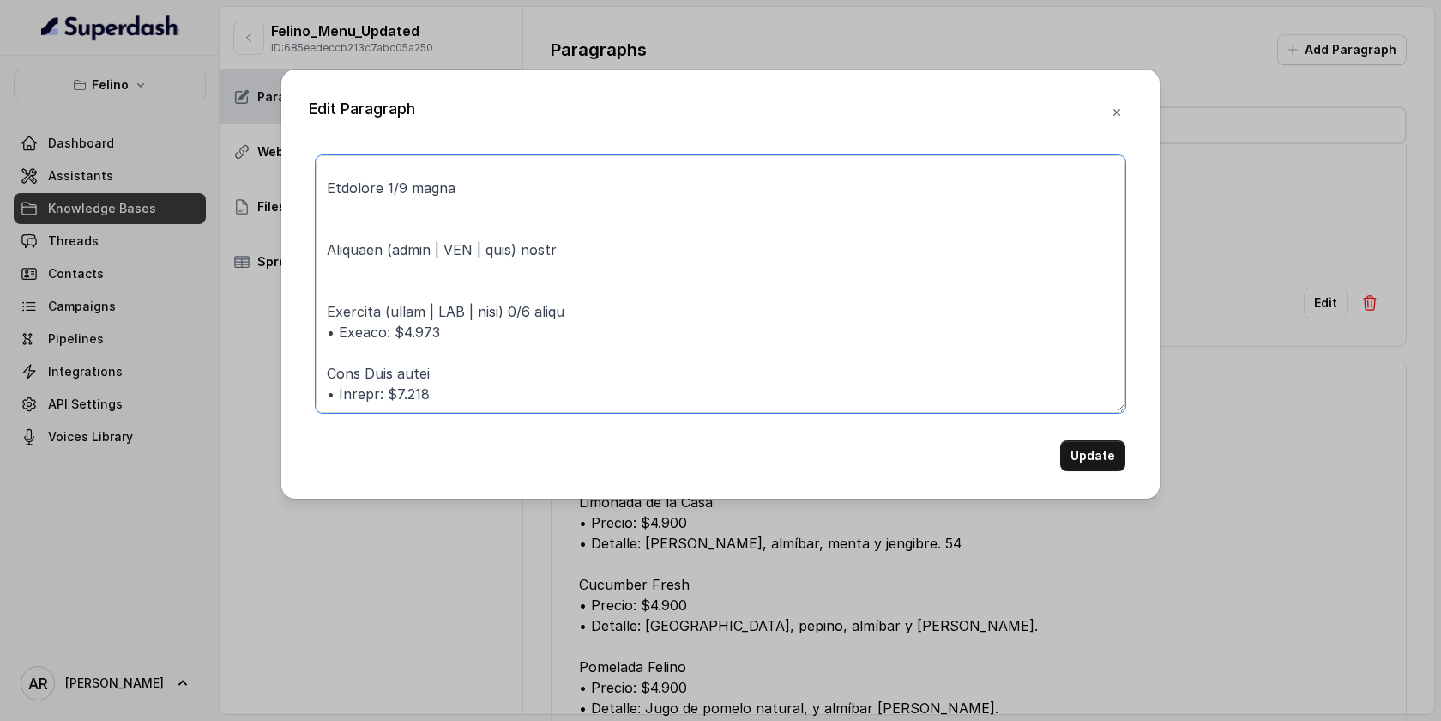
drag, startPoint x: 479, startPoint y: 339, endPoint x: 281, endPoint y: 333, distance: 198.3
click at [281, 333] on div "Edit Paragraph Update" at bounding box center [720, 360] width 1441 height 721
click at [468, 383] on textarea at bounding box center [721, 283] width 810 height 257
drag, startPoint x: 456, startPoint y: 391, endPoint x: 311, endPoint y: 400, distance: 144.4
click at [311, 400] on div "Update" at bounding box center [721, 313] width 824 height 316
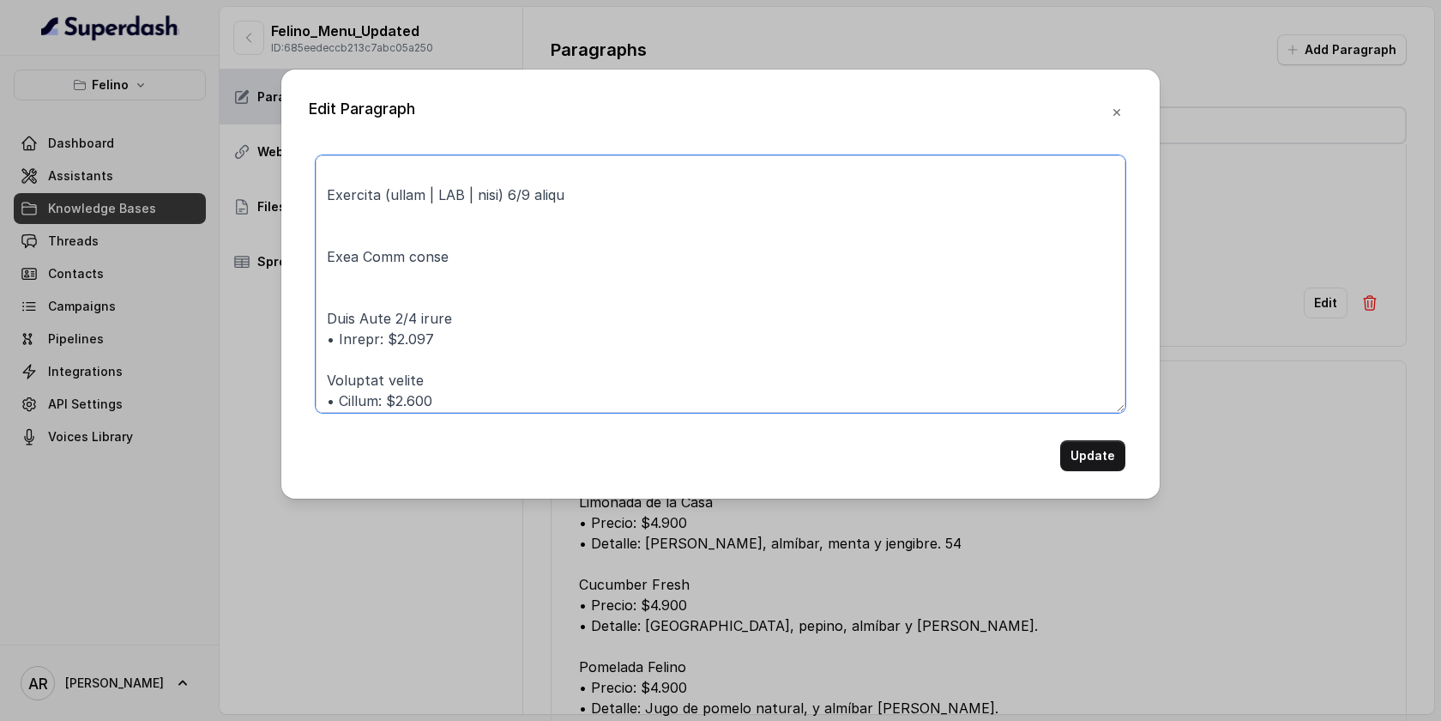
scroll to position [298, 0]
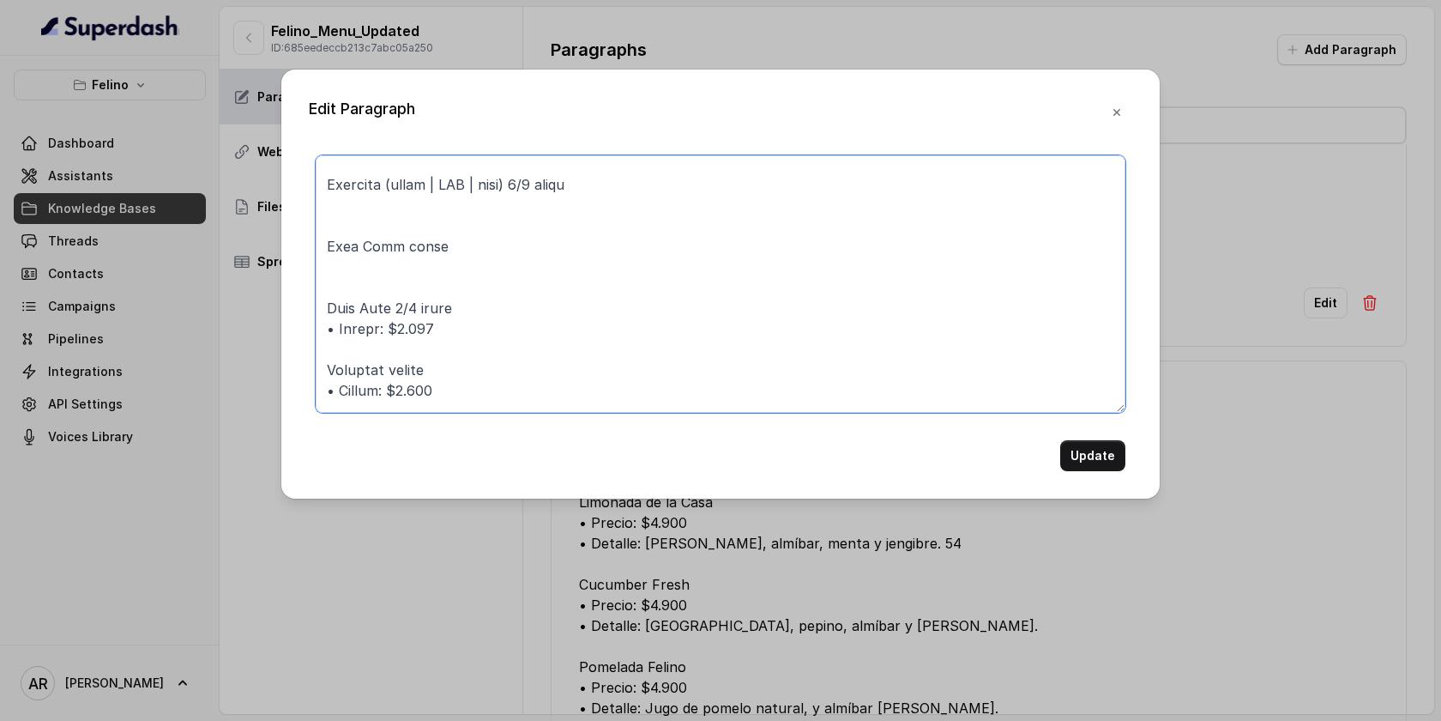
drag, startPoint x: 448, startPoint y: 330, endPoint x: 300, endPoint y: 328, distance: 147.6
click at [300, 328] on div "Edit Paragraph Update" at bounding box center [720, 283] width 878 height 429
drag, startPoint x: 438, startPoint y: 389, endPoint x: 317, endPoint y: 390, distance: 121.0
click at [317, 390] on textarea at bounding box center [721, 283] width 810 height 257
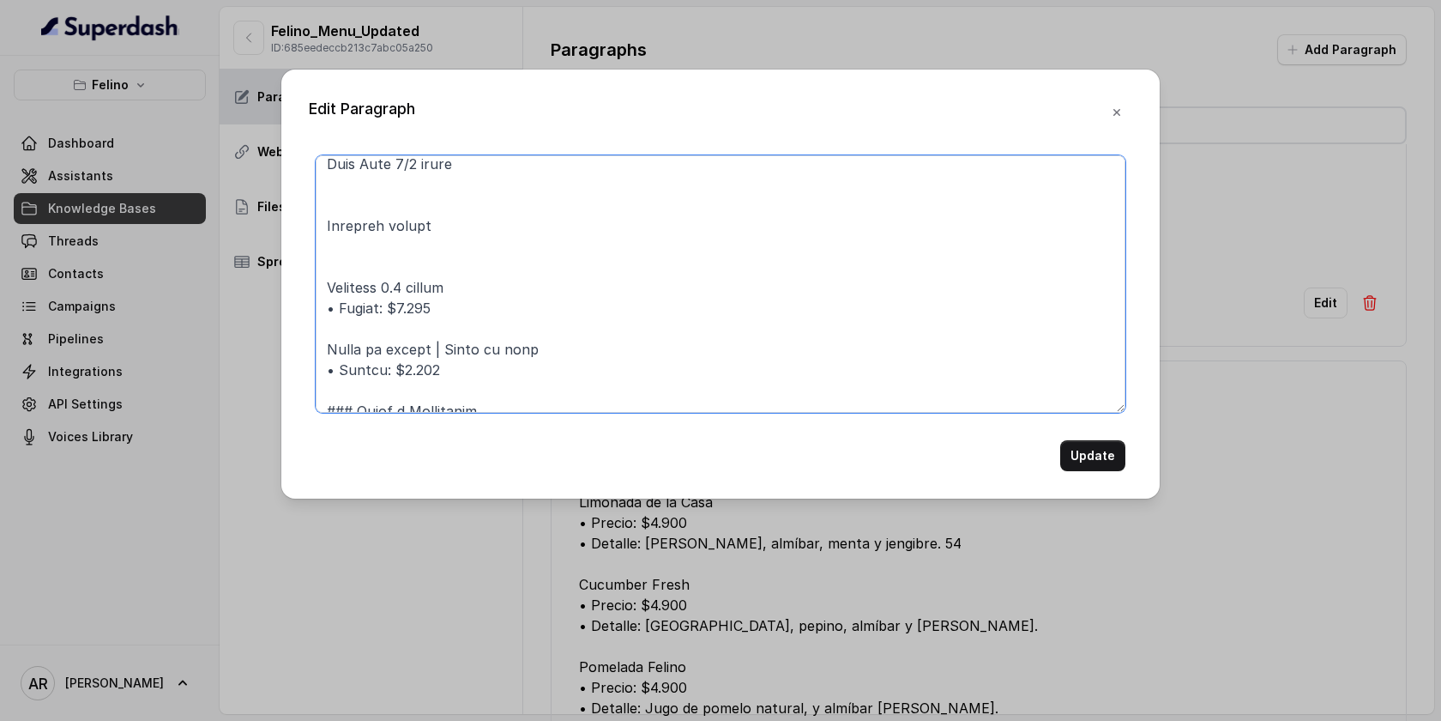
scroll to position [446, 0]
drag, startPoint x: 455, startPoint y: 306, endPoint x: 311, endPoint y: 309, distance: 144.1
click at [311, 309] on div "Update" at bounding box center [721, 313] width 824 height 316
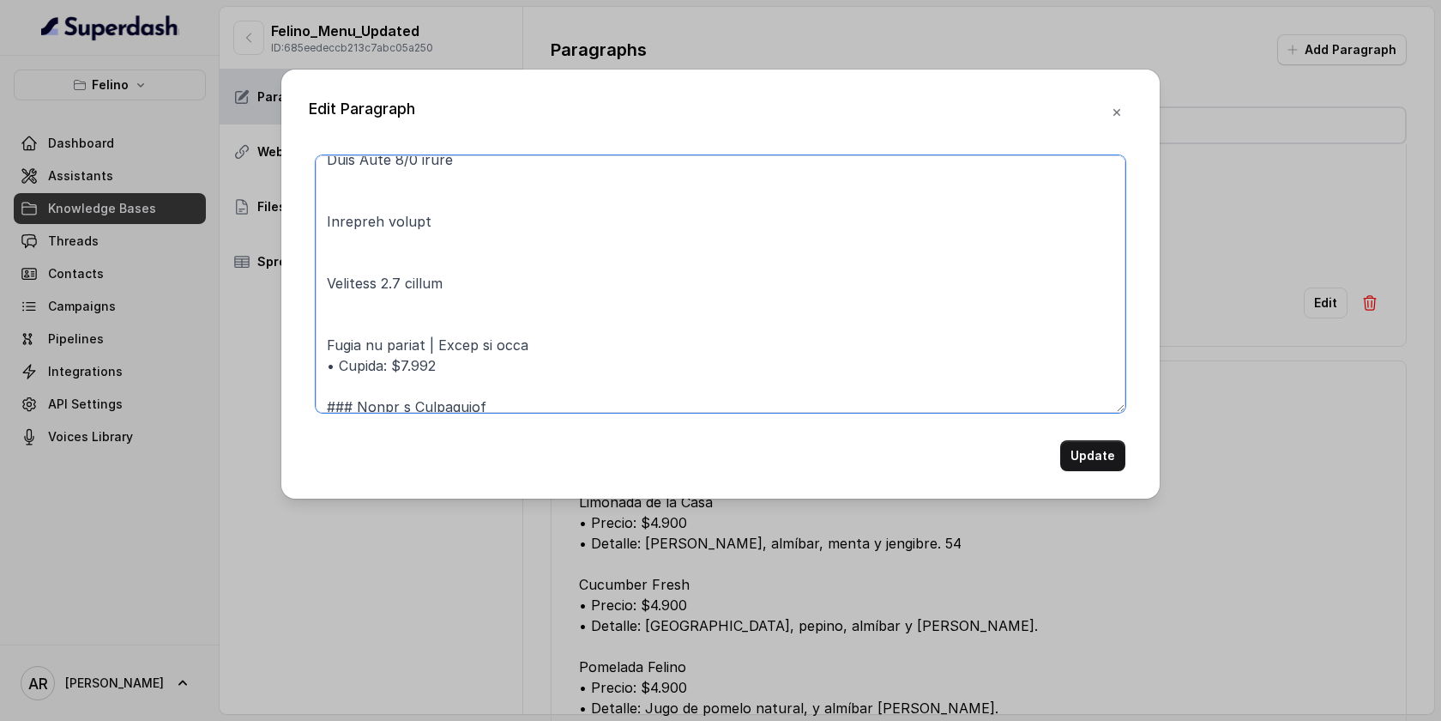
drag, startPoint x: 460, startPoint y: 371, endPoint x: 325, endPoint y: 370, distance: 134.7
click at [325, 370] on textarea at bounding box center [721, 283] width 810 height 257
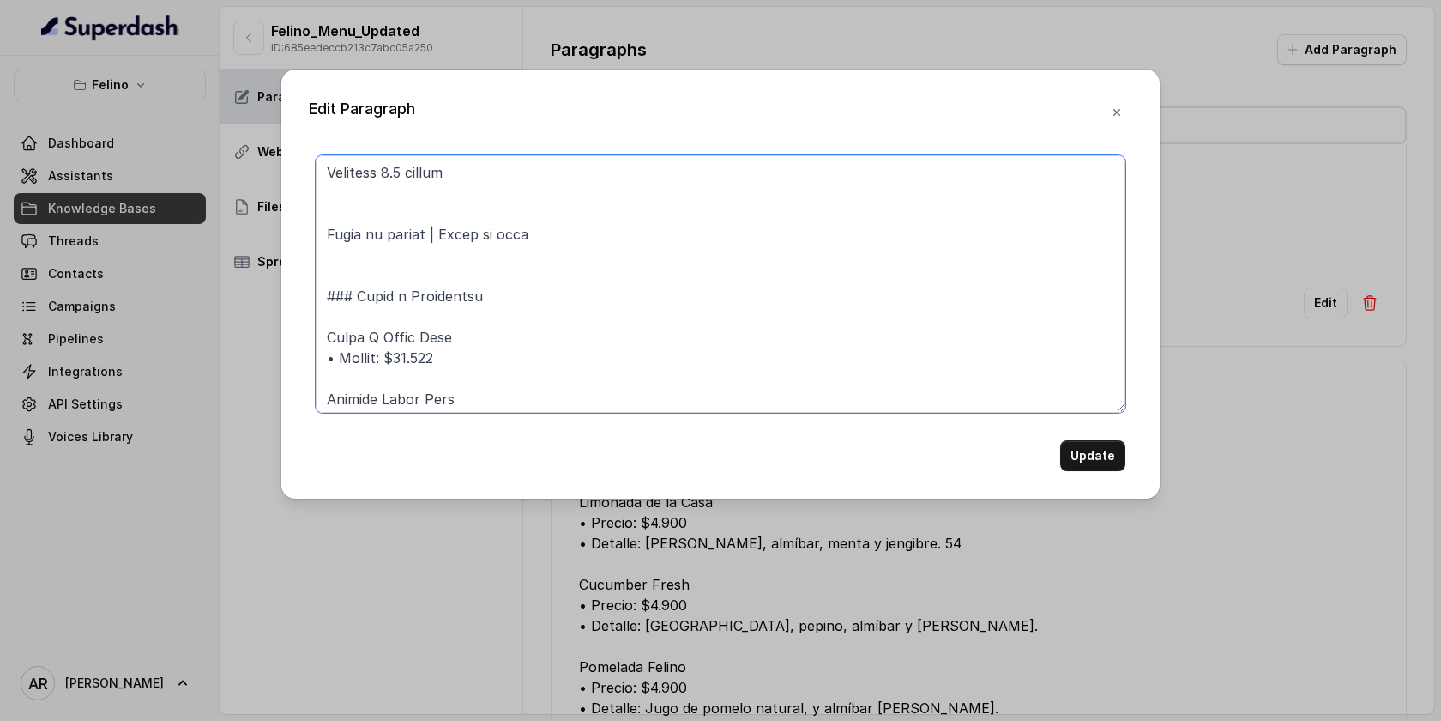
scroll to position [572, 0]
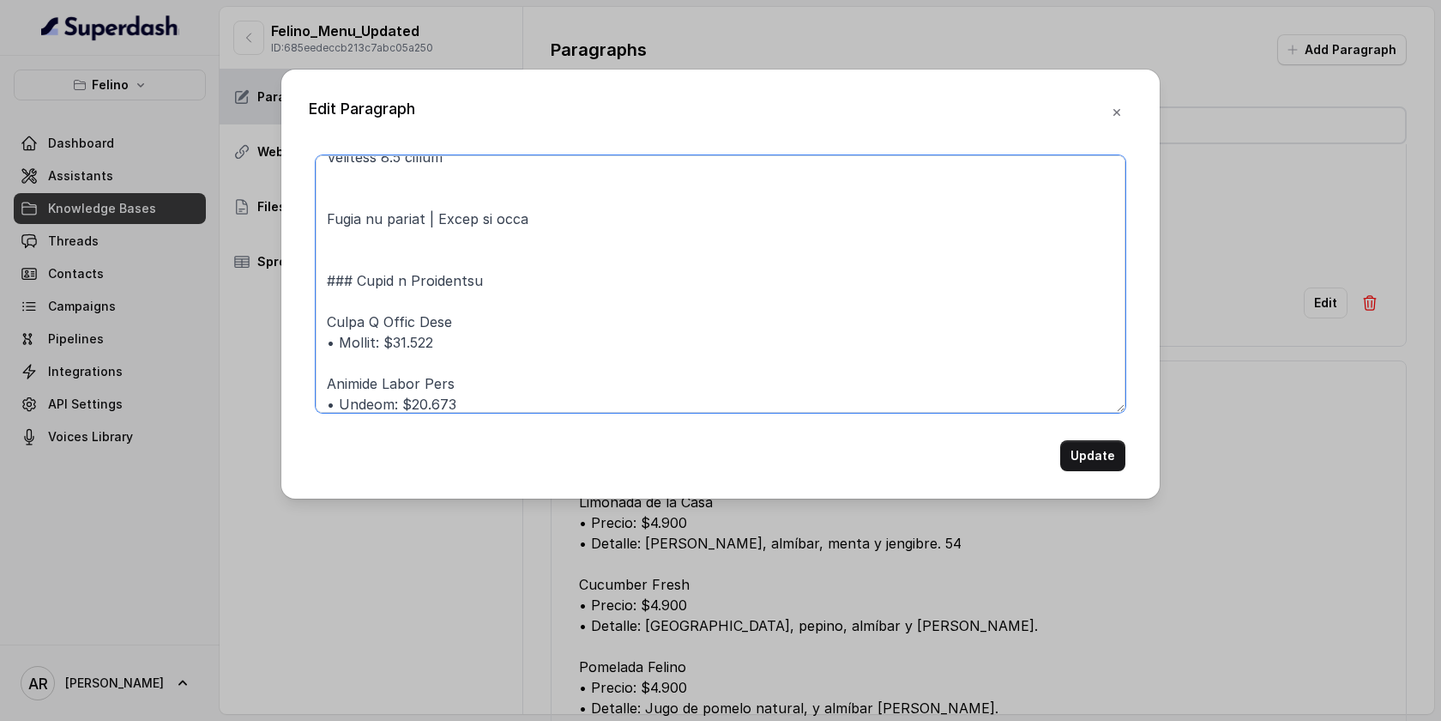
drag, startPoint x: 471, startPoint y: 347, endPoint x: 311, endPoint y: 339, distance: 159.8
click at [311, 339] on div "Update" at bounding box center [721, 313] width 824 height 316
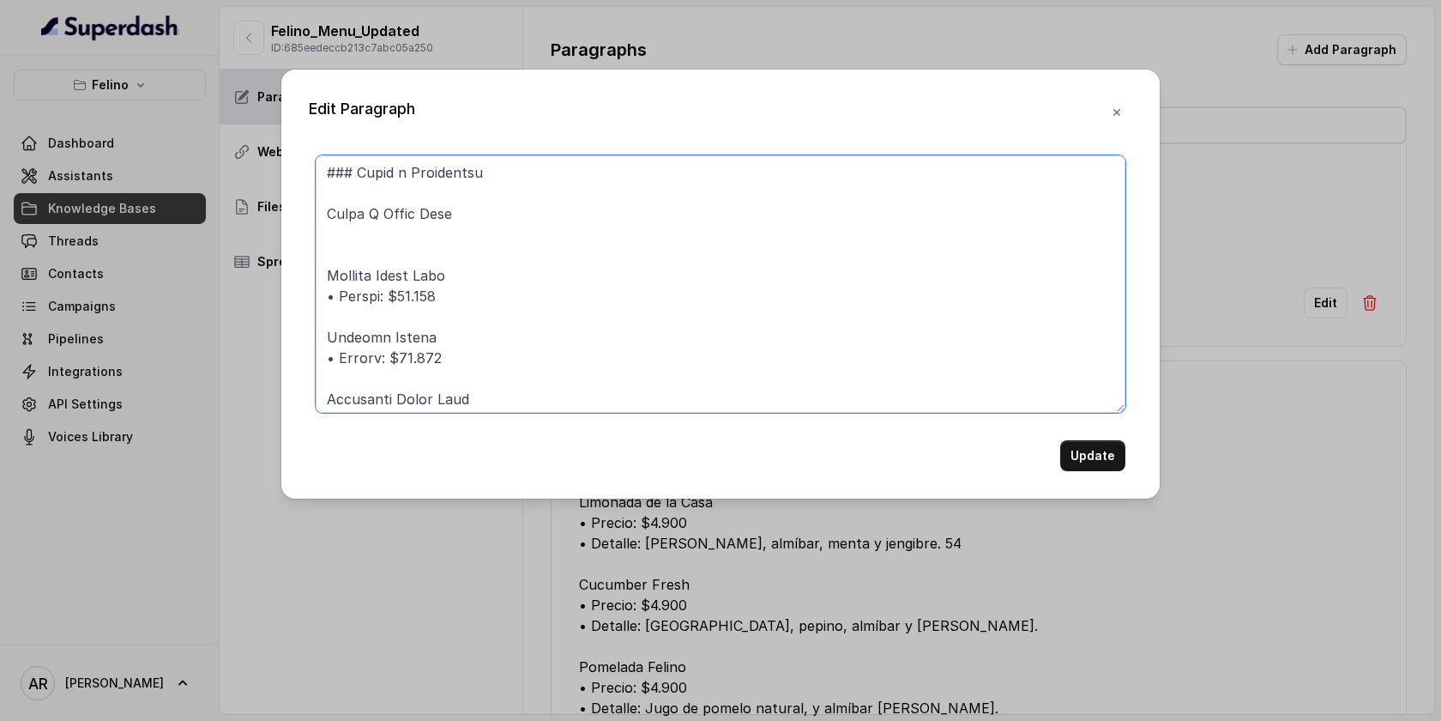
scroll to position [682, 0]
drag, startPoint x: 460, startPoint y: 297, endPoint x: 316, endPoint y: 290, distance: 144.3
click at [316, 290] on textarea at bounding box center [721, 283] width 810 height 257
drag, startPoint x: 470, startPoint y: 355, endPoint x: 315, endPoint y: 349, distance: 155.4
click at [316, 349] on textarea at bounding box center [721, 283] width 810 height 257
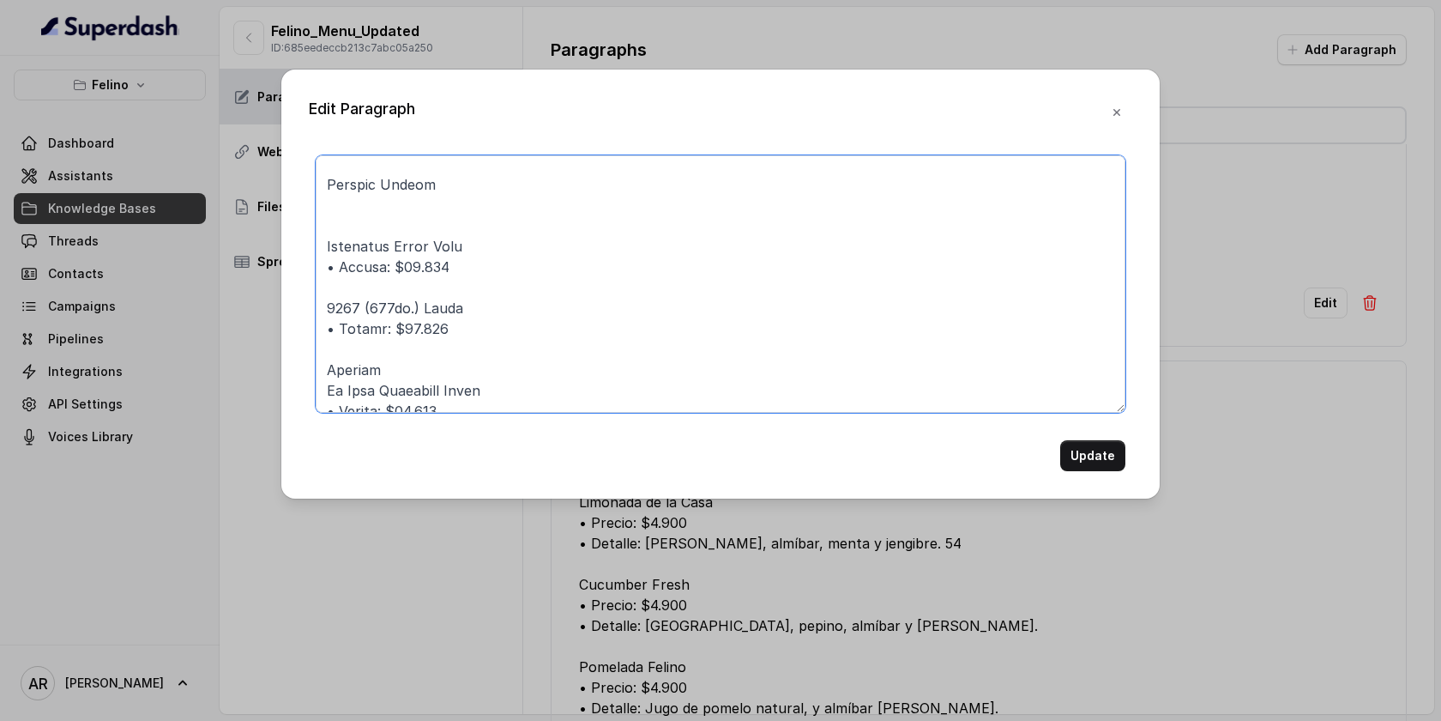
scroll to position [836, 0]
click at [454, 279] on textarea at bounding box center [721, 283] width 810 height 257
drag, startPoint x: 448, startPoint y: 268, endPoint x: 305, endPoint y: 263, distance: 143.3
click at [305, 263] on div "Edit Paragraph Update" at bounding box center [720, 283] width 878 height 429
drag, startPoint x: 453, startPoint y: 328, endPoint x: 329, endPoint y: 325, distance: 123.6
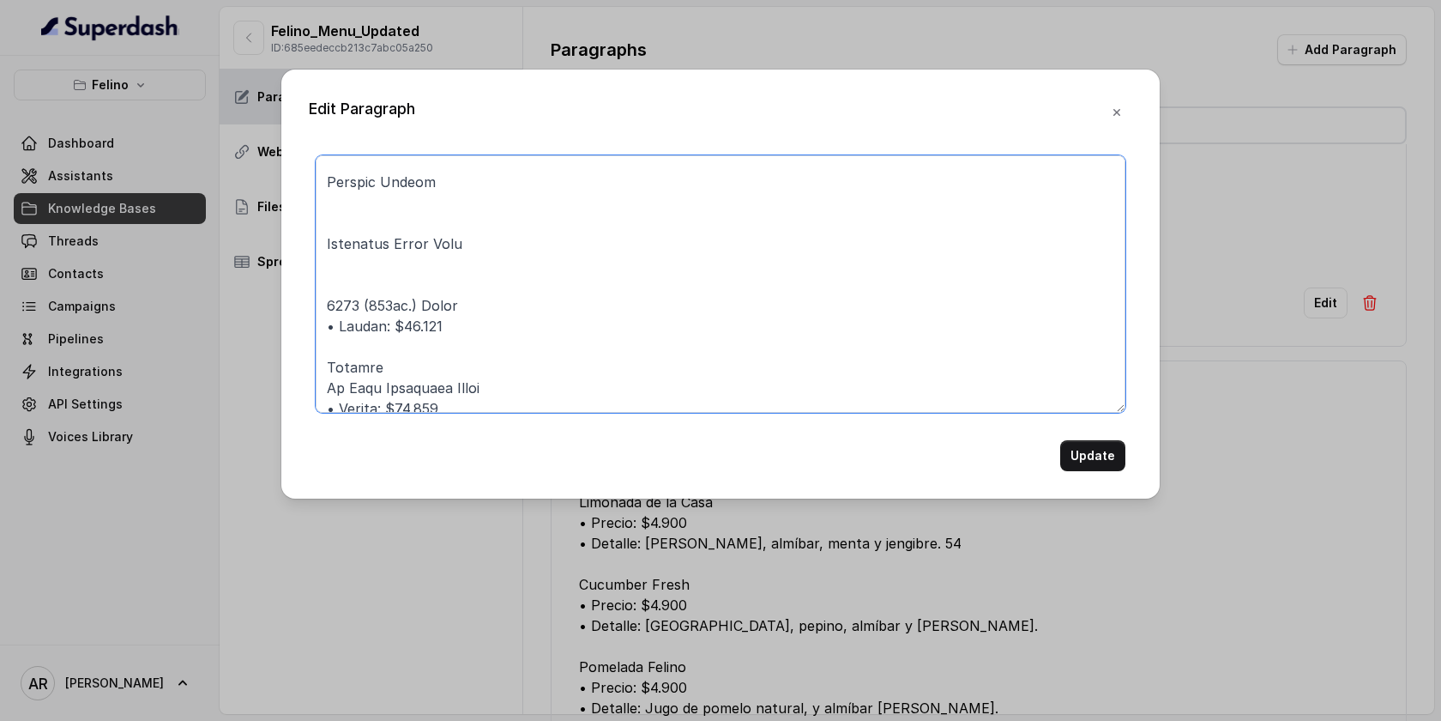
click at [329, 325] on textarea at bounding box center [721, 283] width 810 height 257
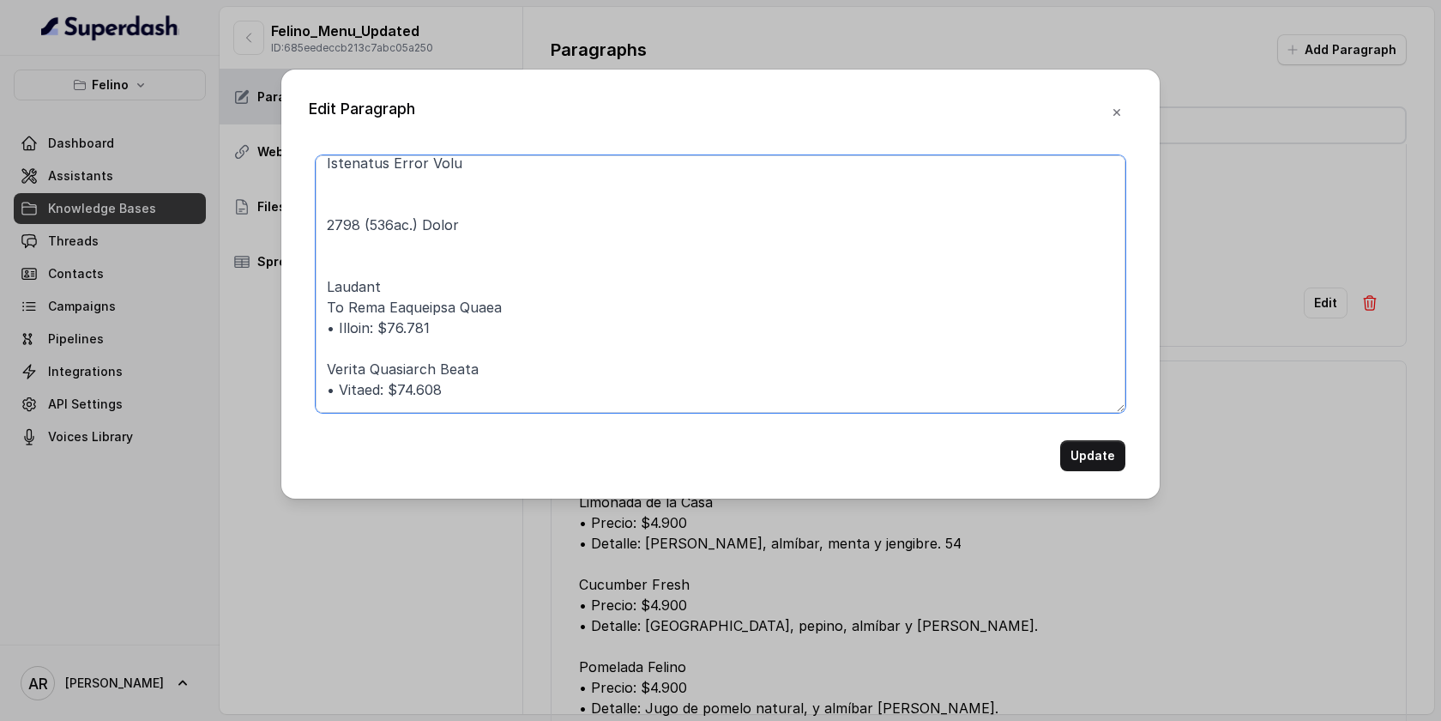
scroll to position [915, 0]
drag, startPoint x: 448, startPoint y: 337, endPoint x: 327, endPoint y: 335, distance: 121.0
click at [327, 335] on textarea at bounding box center [721, 283] width 810 height 257
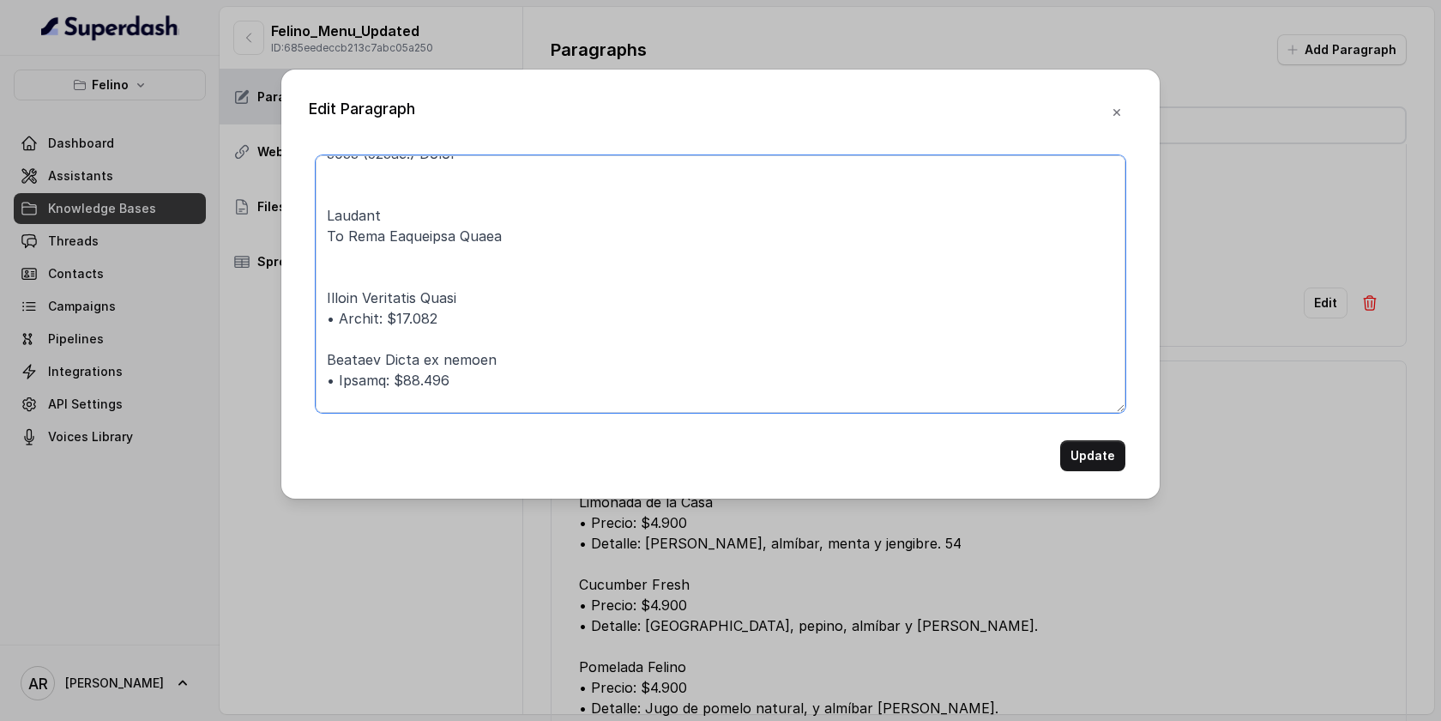
drag, startPoint x: 455, startPoint y: 315, endPoint x: 304, endPoint y: 314, distance: 151.0
click at [304, 314] on div "Edit Paragraph Update" at bounding box center [720, 283] width 878 height 429
drag, startPoint x: 447, startPoint y: 385, endPoint x: 316, endPoint y: 383, distance: 131.3
click at [316, 383] on textarea at bounding box center [721, 283] width 810 height 257
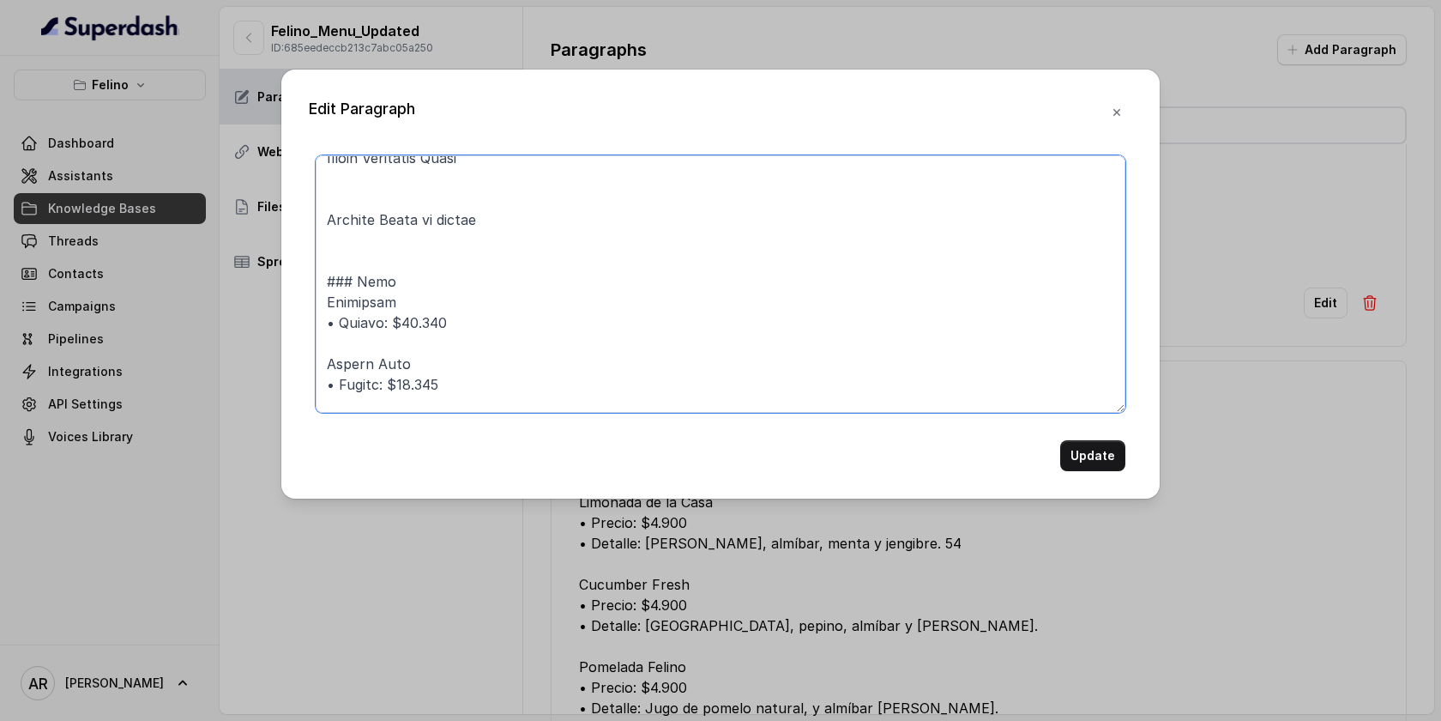
scroll to position [1132, 0]
drag, startPoint x: 468, startPoint y: 318, endPoint x: 299, endPoint y: 323, distance: 168.2
click at [299, 323] on div "Edit Paragraph Update" at bounding box center [720, 283] width 878 height 429
drag, startPoint x: 456, startPoint y: 384, endPoint x: 317, endPoint y: 389, distance: 139.9
click at [317, 389] on textarea at bounding box center [721, 283] width 810 height 257
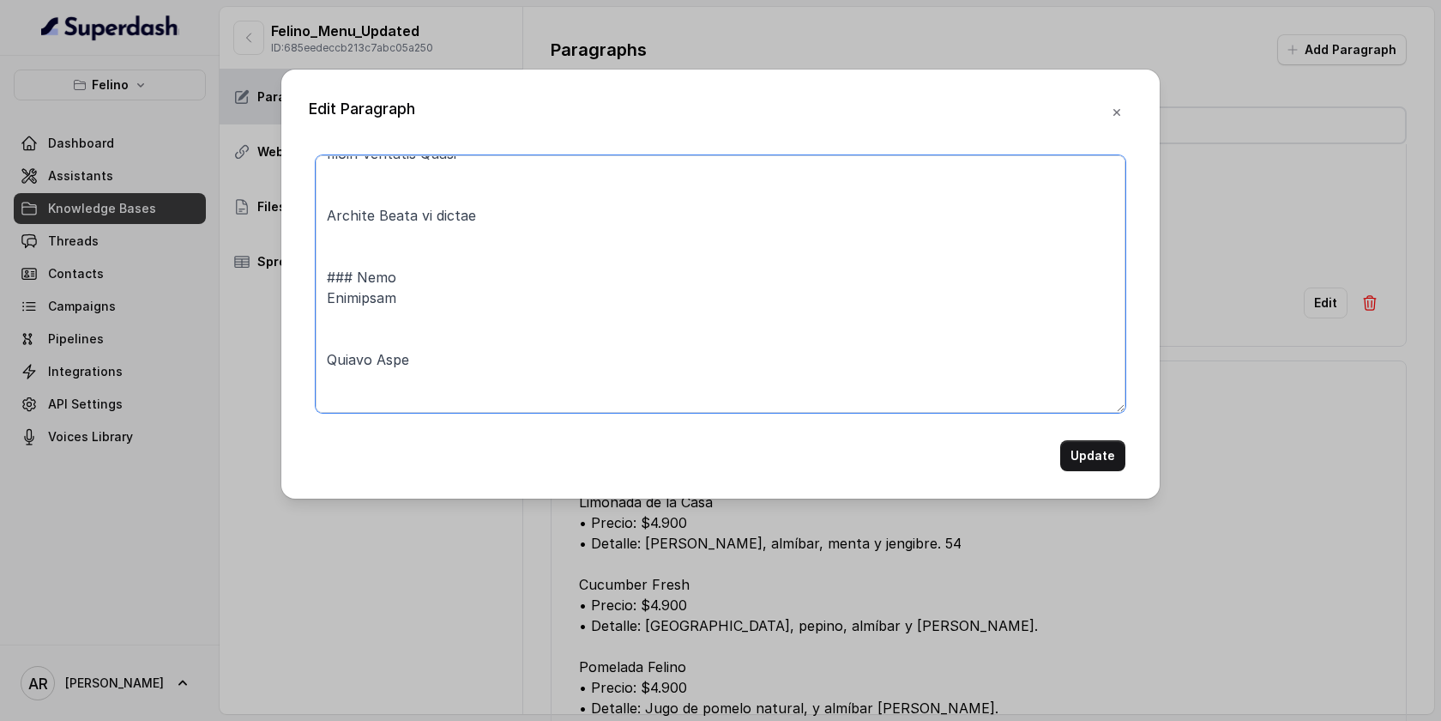
scroll to position [1259, 0]
drag, startPoint x: 456, startPoint y: 313, endPoint x: 293, endPoint y: 326, distance: 163.5
click at [293, 326] on div "Edit Paragraph Update" at bounding box center [720, 283] width 878 height 429
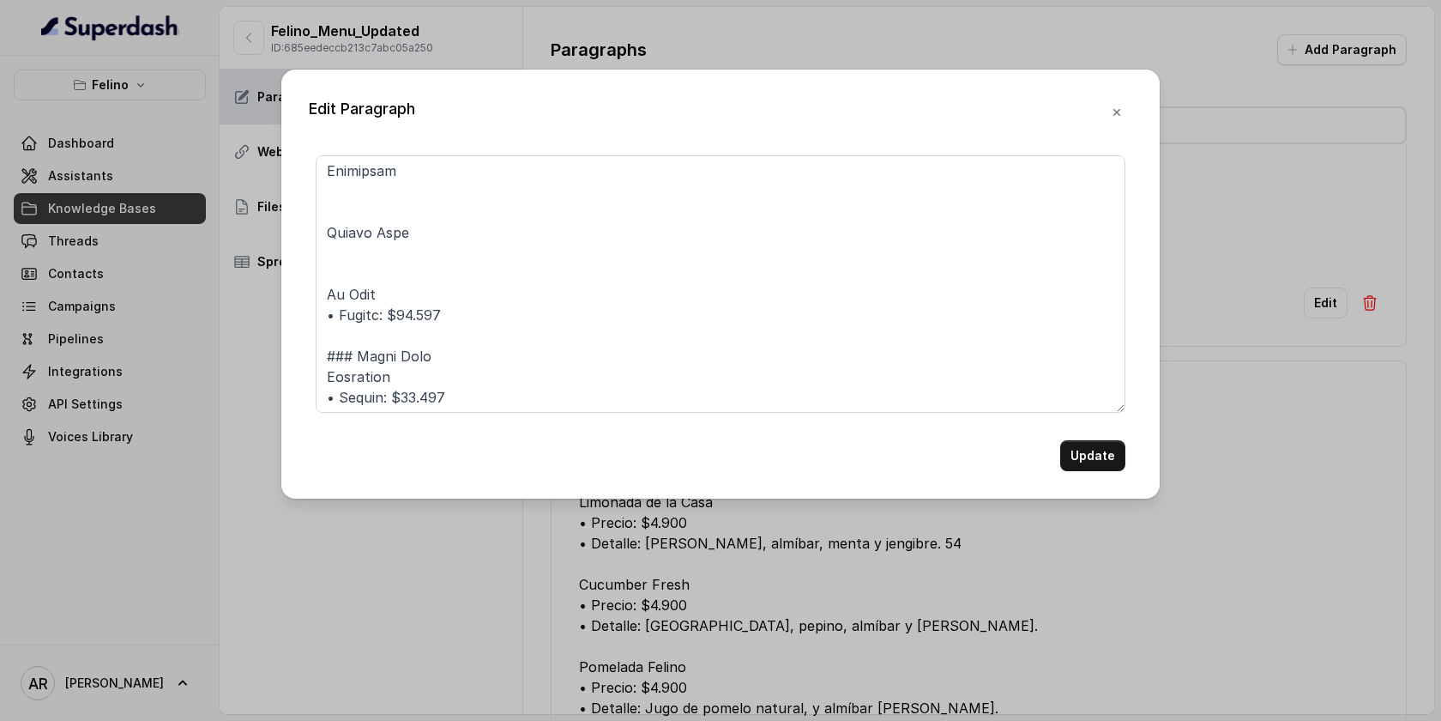
click at [293, 326] on div "Edit Paragraph Update" at bounding box center [720, 283] width 878 height 429
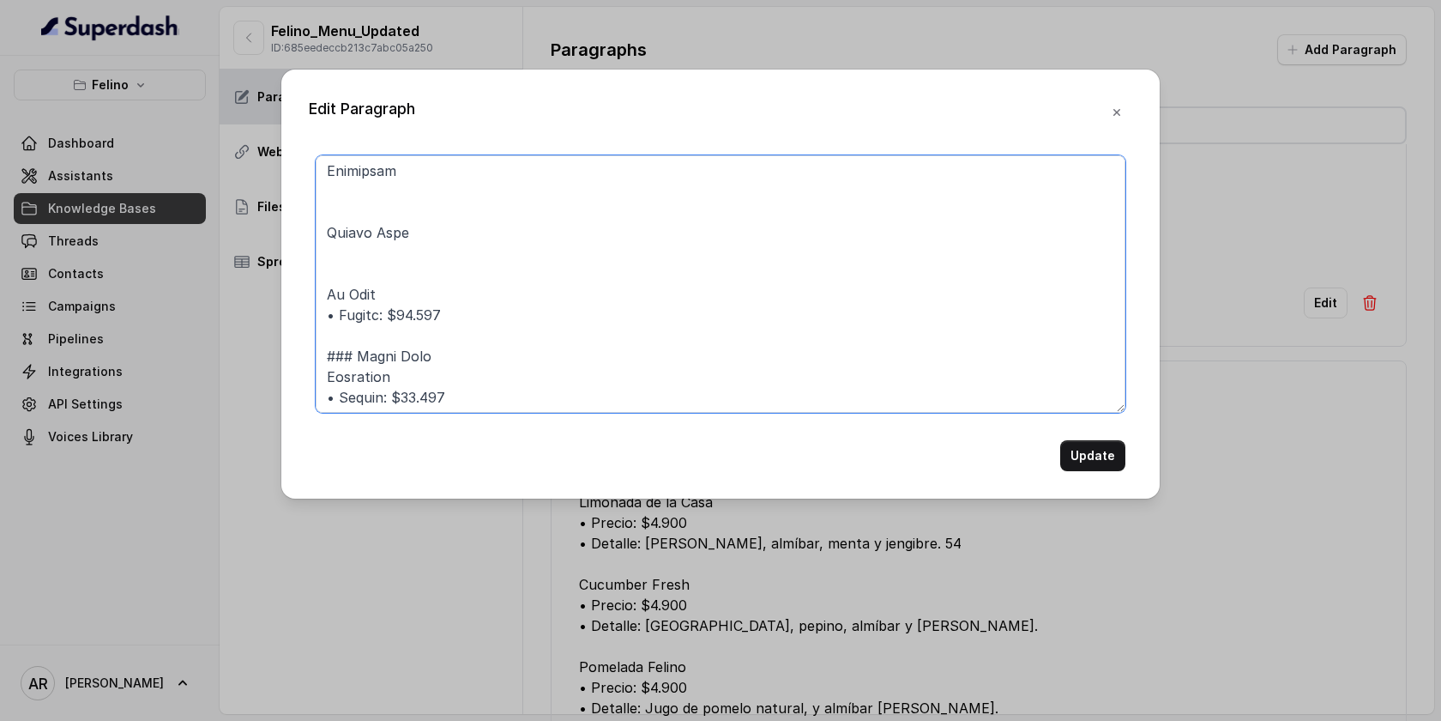
drag, startPoint x: 432, startPoint y: 321, endPoint x: 420, endPoint y: 320, distance: 11.2
click at [420, 327] on textarea at bounding box center [721, 283] width 810 height 257
click at [437, 320] on textarea at bounding box center [721, 283] width 810 height 257
drag, startPoint x: 460, startPoint y: 311, endPoint x: 325, endPoint y: 316, distance: 134.8
click at [325, 316] on textarea at bounding box center [721, 283] width 810 height 257
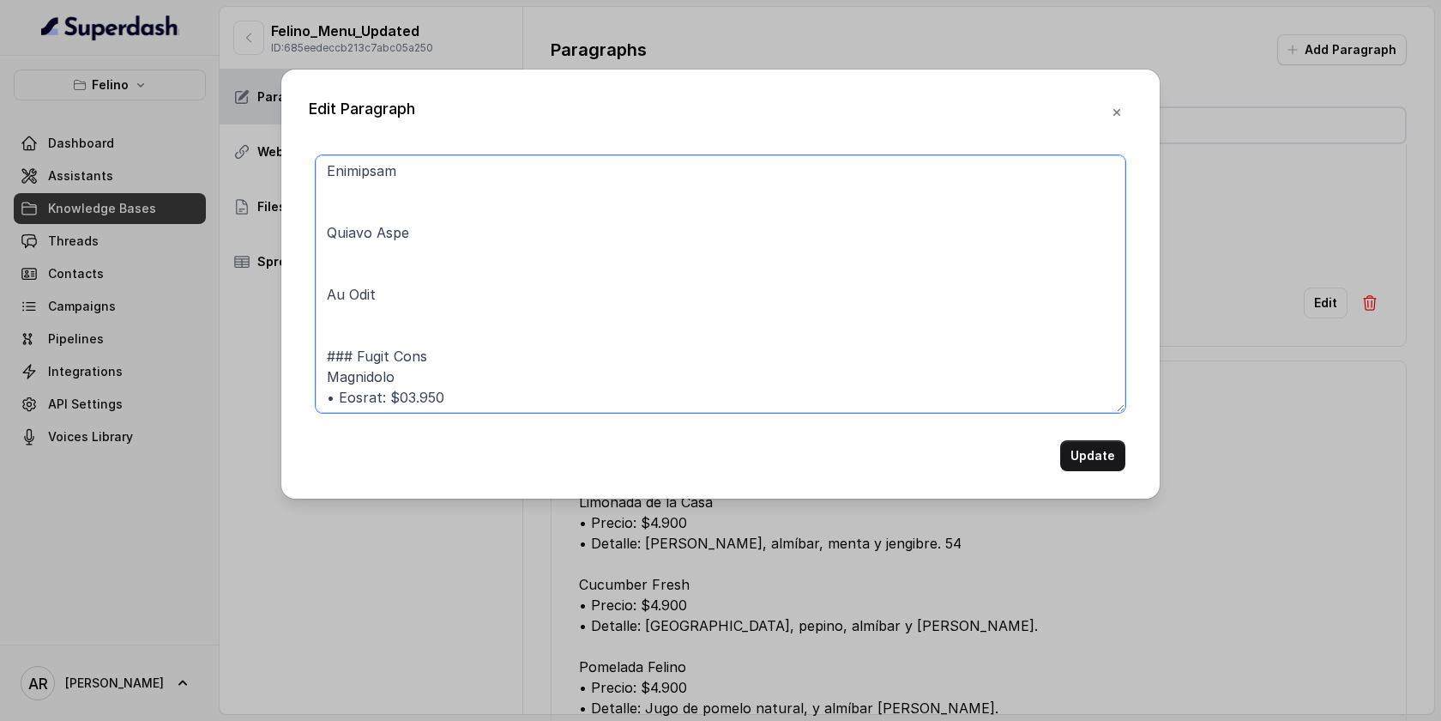
drag, startPoint x: 448, startPoint y: 394, endPoint x: 330, endPoint y: 395, distance: 117.5
click at [330, 395] on textarea at bounding box center [721, 283] width 810 height 257
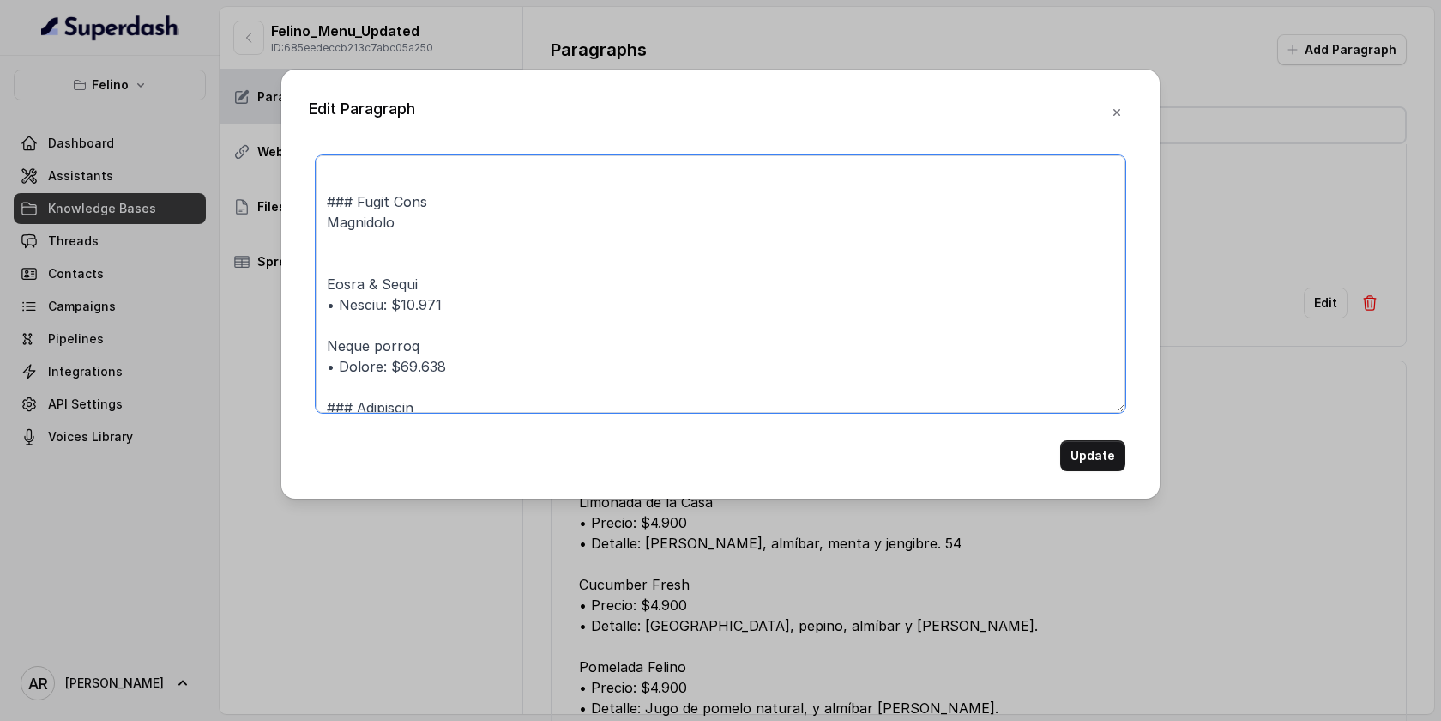
scroll to position [1413, 0]
drag, startPoint x: 453, startPoint y: 304, endPoint x: 316, endPoint y: 305, distance: 137.3
click at [316, 305] on textarea at bounding box center [721, 283] width 810 height 257
drag, startPoint x: 457, startPoint y: 367, endPoint x: 312, endPoint y: 370, distance: 145.0
click at [312, 370] on div "Update" at bounding box center [721, 313] width 824 height 316
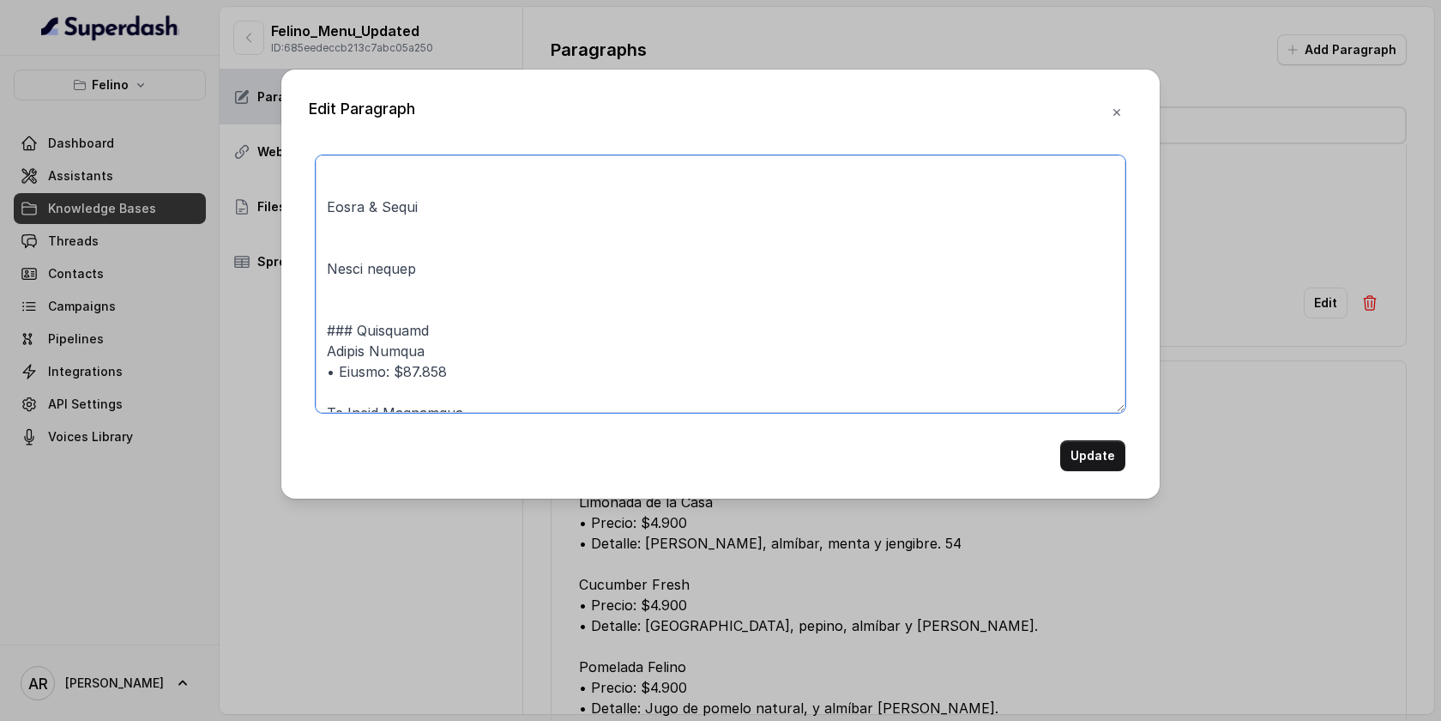
scroll to position [1489, 0]
drag, startPoint x: 444, startPoint y: 372, endPoint x: 324, endPoint y: 374, distance: 120.1
click at [324, 374] on textarea at bounding box center [721, 283] width 810 height 257
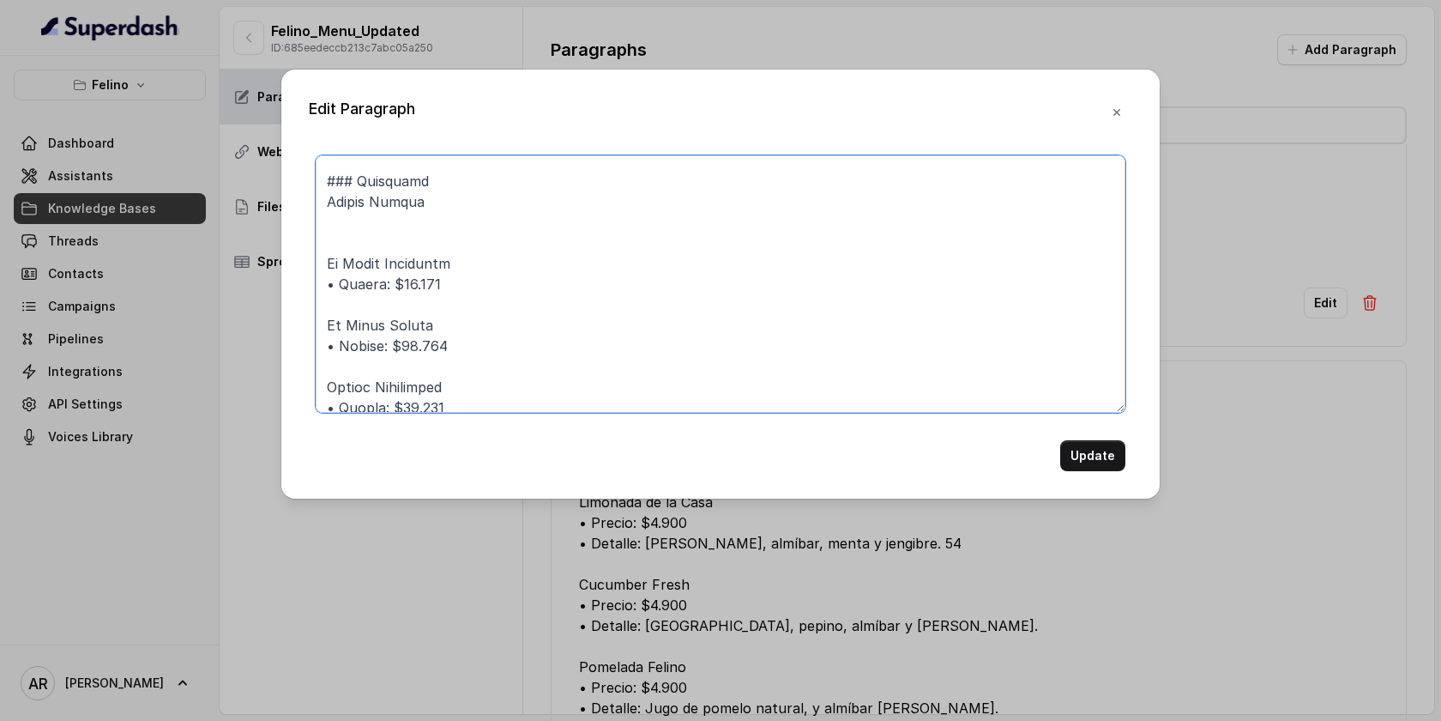
scroll to position [1641, 0]
drag, startPoint x: 464, startPoint y: 282, endPoint x: 327, endPoint y: 275, distance: 137.4
click at [326, 275] on textarea at bounding box center [721, 283] width 810 height 257
drag, startPoint x: 461, startPoint y: 339, endPoint x: 305, endPoint y: 355, distance: 157.0
click at [305, 355] on div "Edit Paragraph Update" at bounding box center [720, 283] width 878 height 429
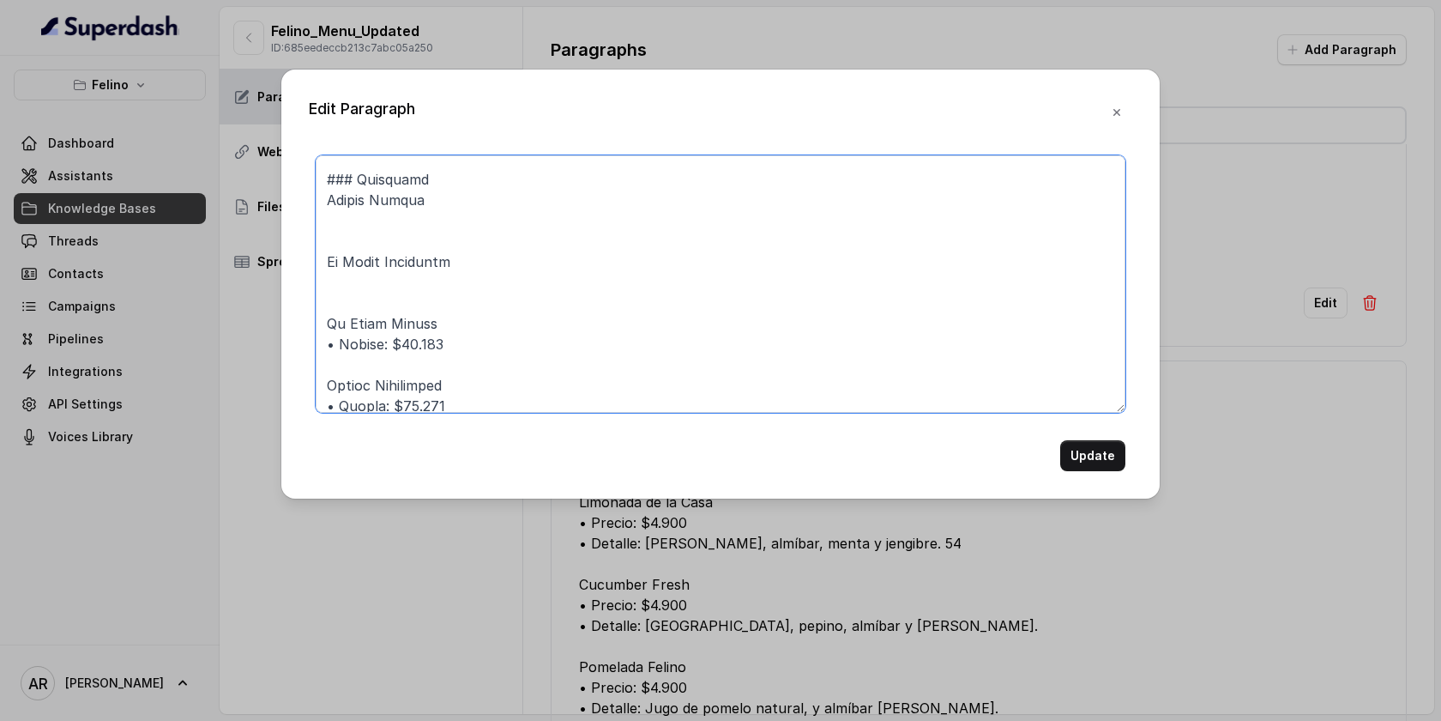
click at [435, 347] on textarea at bounding box center [721, 283] width 810 height 257
drag, startPoint x: 442, startPoint y: 347, endPoint x: 307, endPoint y: 341, distance: 134.8
click at [307, 341] on div "Edit Paragraph Update" at bounding box center [720, 283] width 878 height 429
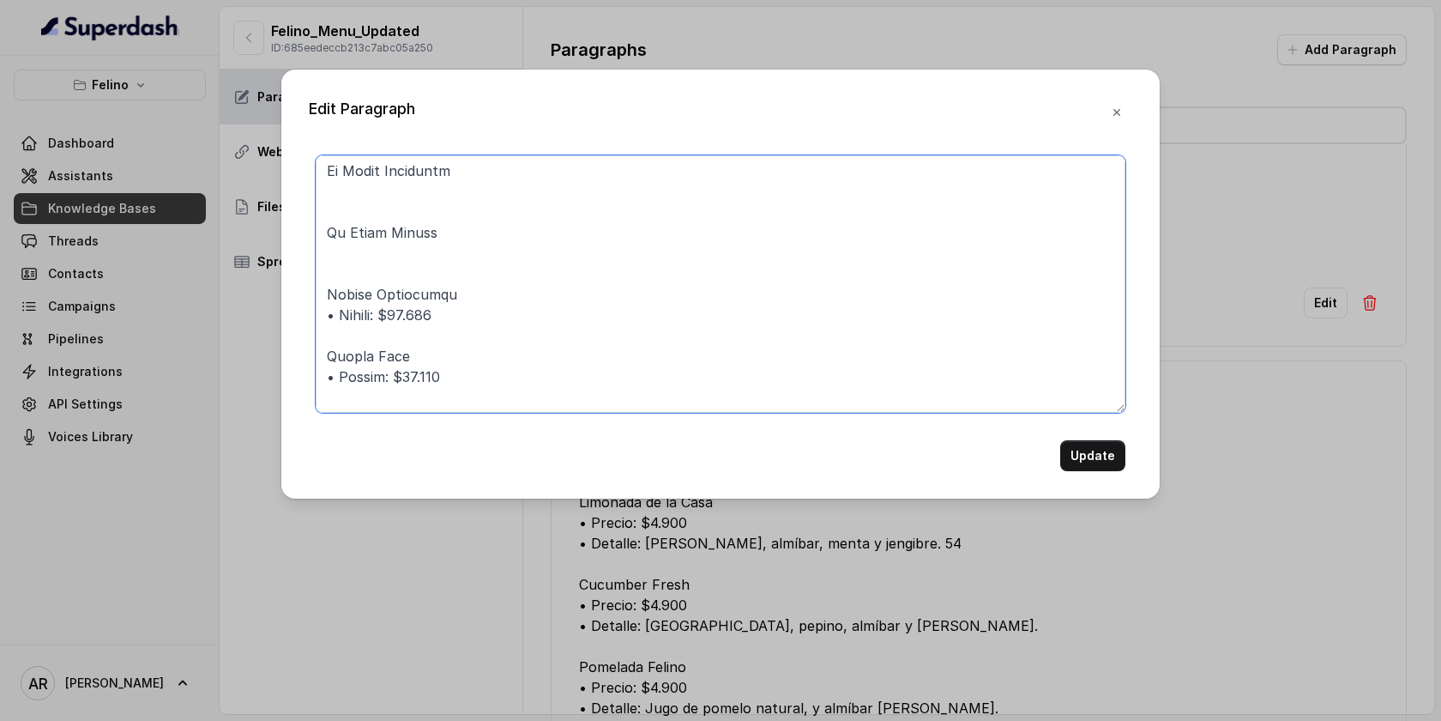
scroll to position [1741, 0]
drag, startPoint x: 436, startPoint y: 310, endPoint x: 311, endPoint y: 307, distance: 125.3
click at [311, 307] on div "Update" at bounding box center [721, 313] width 824 height 316
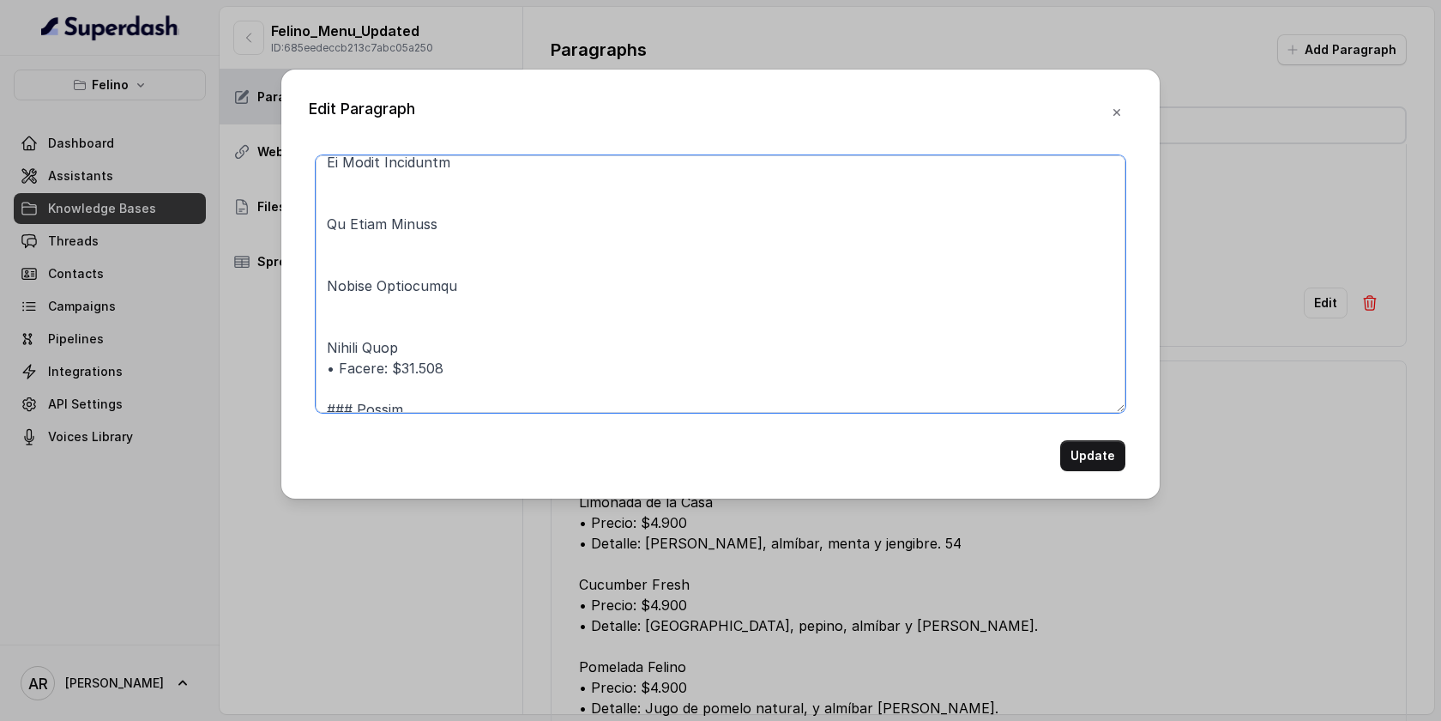
drag, startPoint x: 448, startPoint y: 365, endPoint x: 273, endPoint y: 371, distance: 175.1
click at [273, 371] on div "Edit Paragraph Update" at bounding box center [720, 360] width 1441 height 721
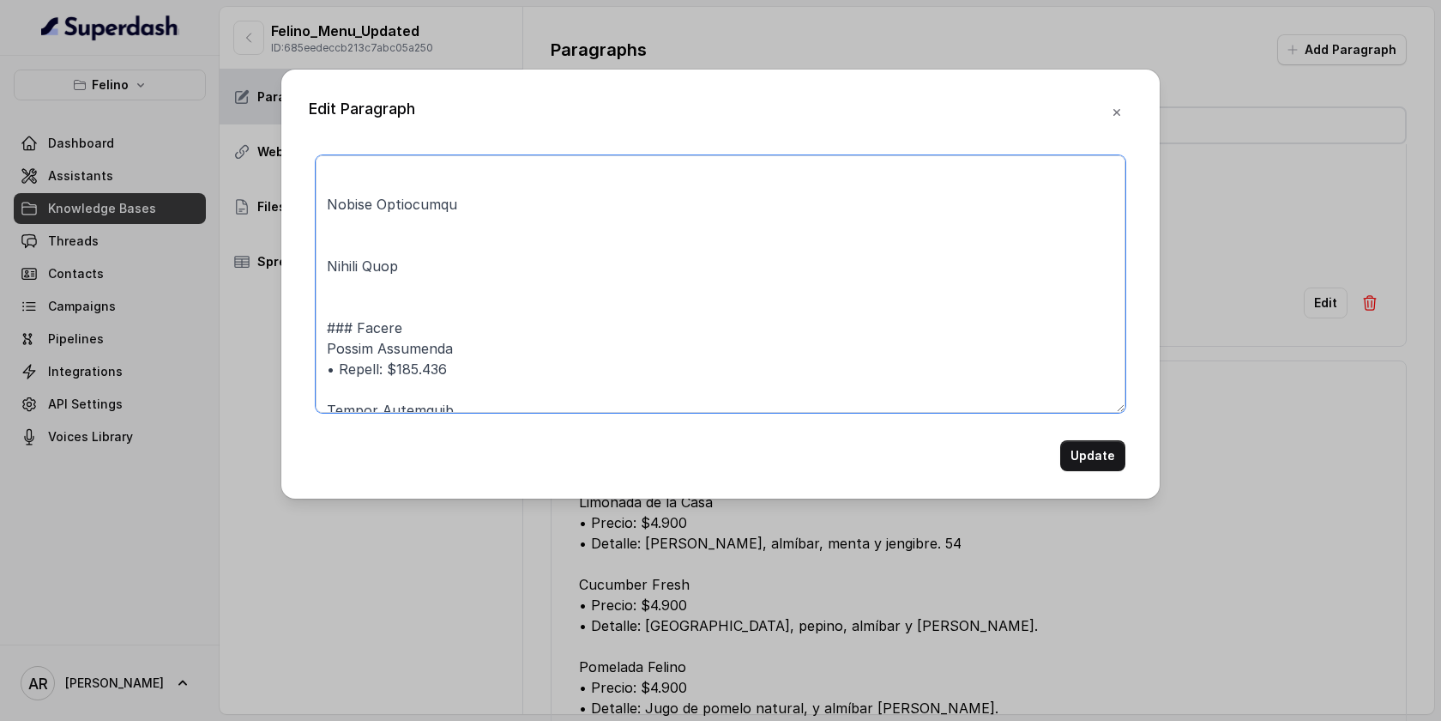
scroll to position [1825, 0]
drag, startPoint x: 463, startPoint y: 368, endPoint x: 296, endPoint y: 371, distance: 167.3
click at [296, 371] on div "Edit Paragraph Update" at bounding box center [720, 283] width 878 height 429
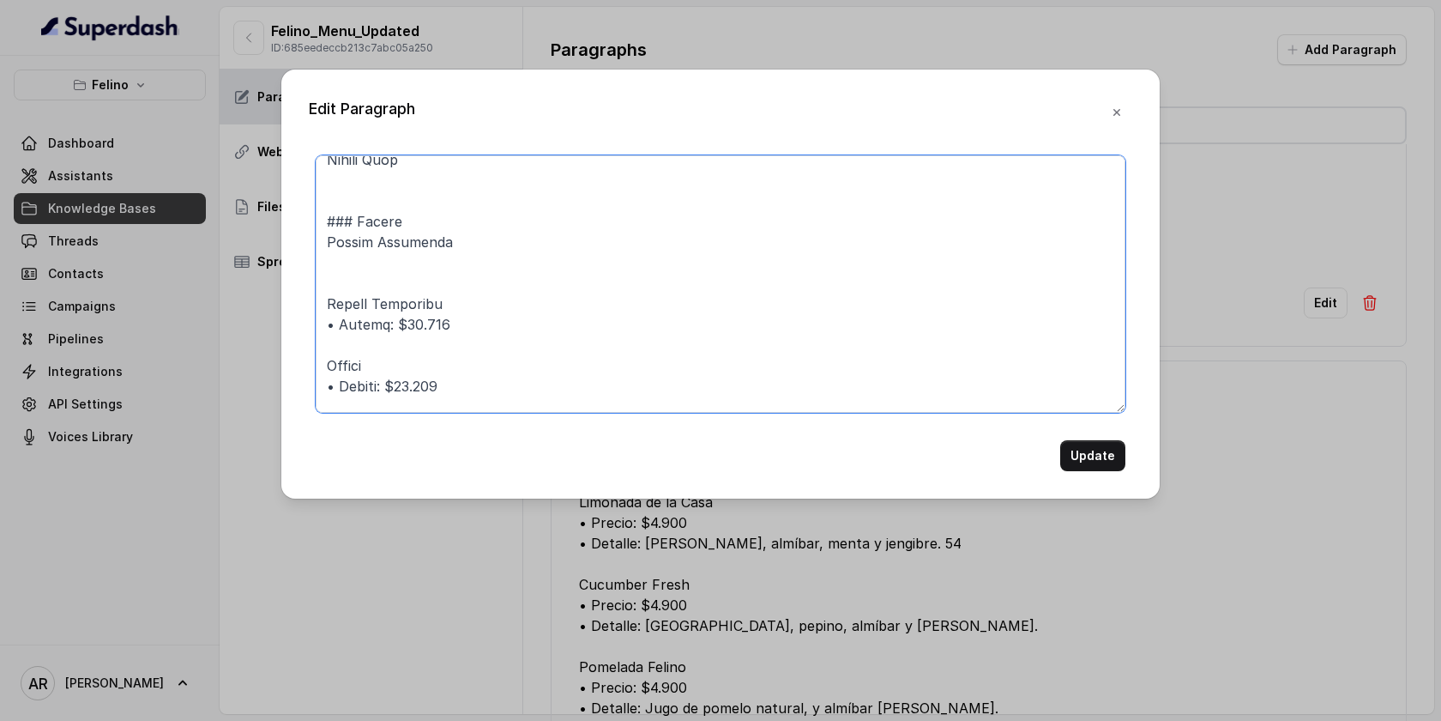
scroll to position [1929, 0]
drag, startPoint x: 456, startPoint y: 330, endPoint x: 323, endPoint y: 327, distance: 133.9
click at [323, 327] on textarea at bounding box center [721, 283] width 810 height 257
drag, startPoint x: 474, startPoint y: 384, endPoint x: 309, endPoint y: 383, distance: 164.7
click at [309, 383] on div "Update" at bounding box center [721, 313] width 824 height 316
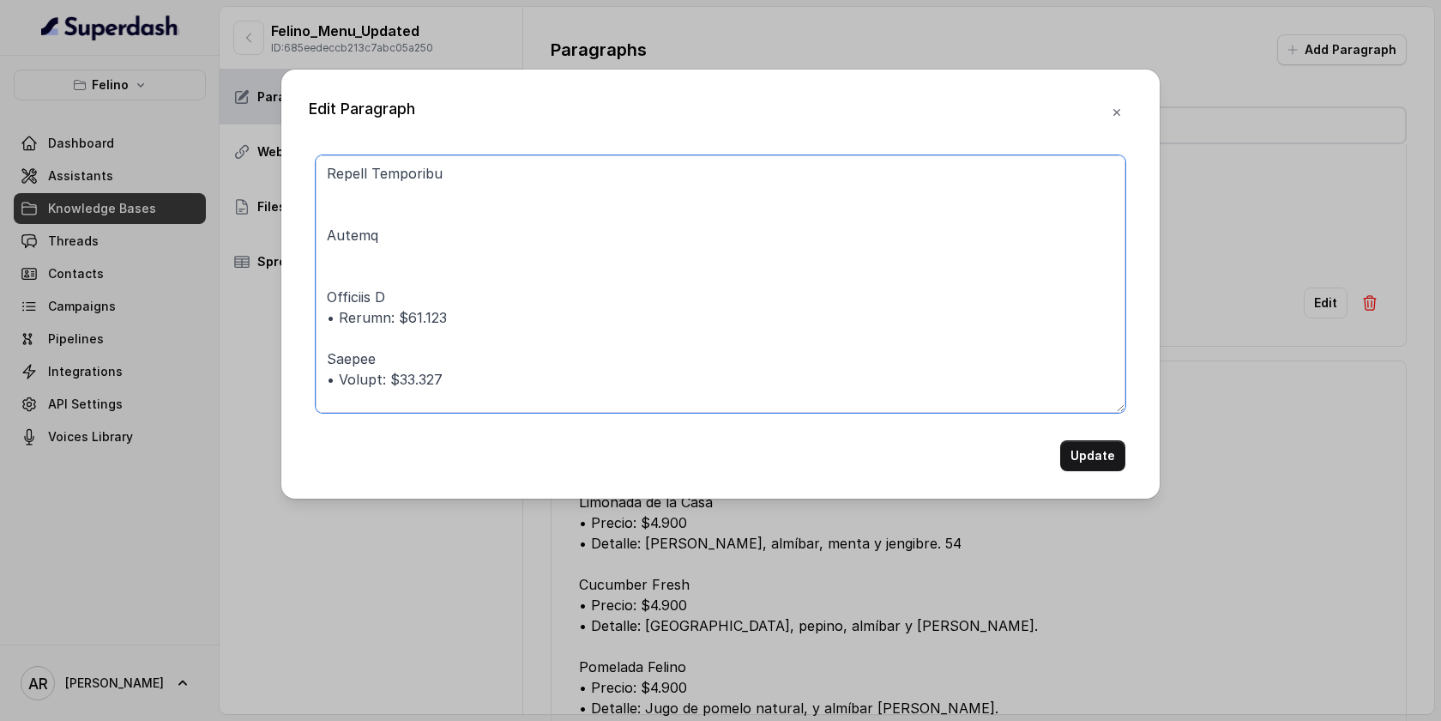
scroll to position [2063, 0]
drag, startPoint x: 458, startPoint y: 316, endPoint x: 299, endPoint y: 320, distance: 159.6
click at [299, 320] on div "Edit Paragraph Update" at bounding box center [720, 283] width 878 height 429
drag, startPoint x: 452, startPoint y: 330, endPoint x: 333, endPoint y: 332, distance: 119.3
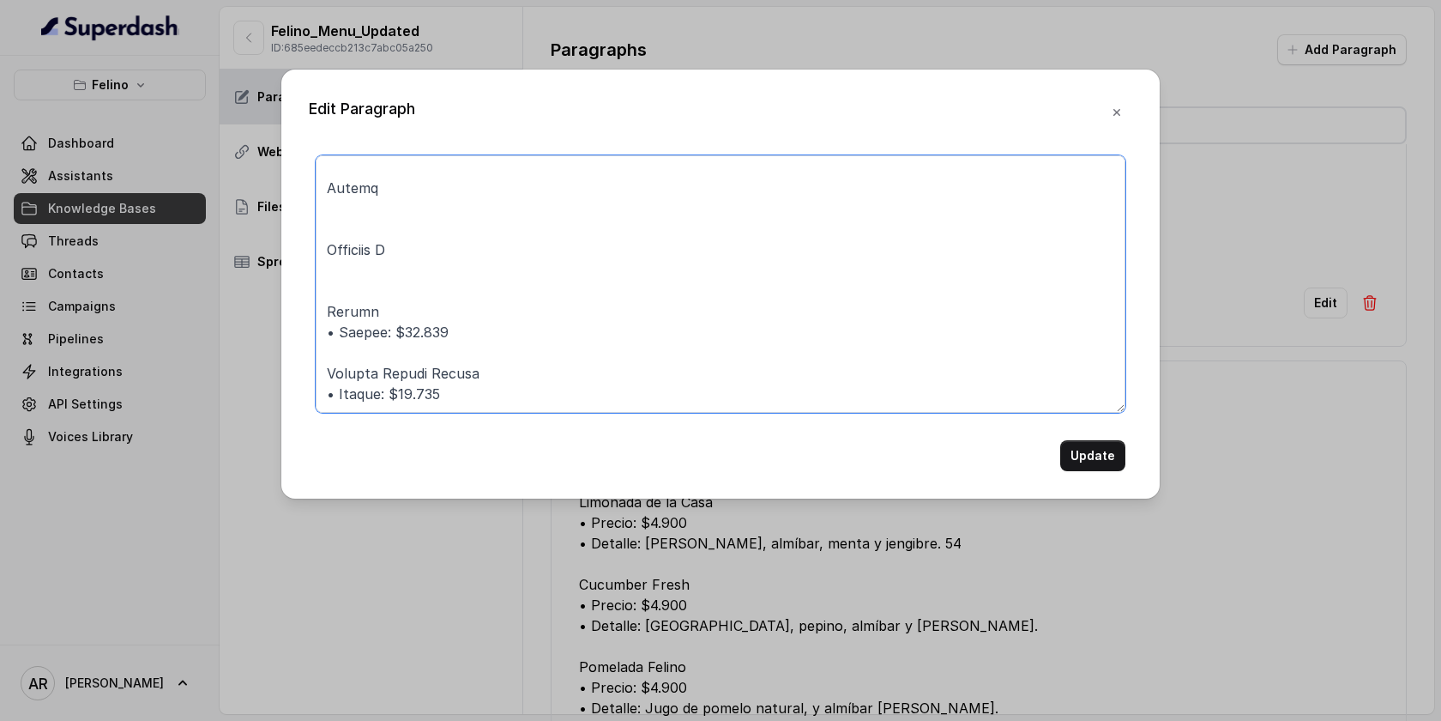
click at [333, 332] on textarea at bounding box center [721, 283] width 810 height 257
drag, startPoint x: 447, startPoint y: 332, endPoint x: 328, endPoint y: 328, distance: 119.3
click at [328, 328] on textarea at bounding box center [721, 283] width 810 height 257
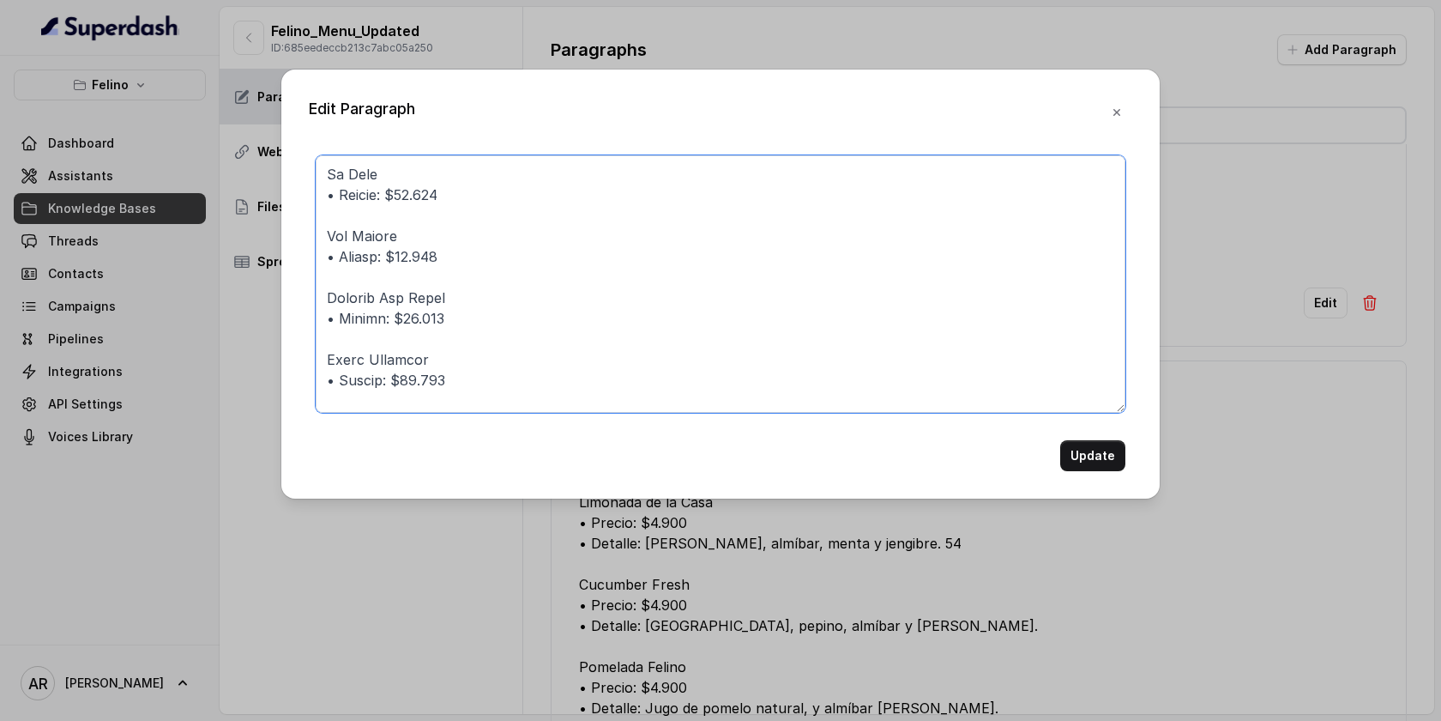
scroll to position [2546, 0]
drag, startPoint x: 468, startPoint y: 353, endPoint x: 309, endPoint y: 295, distance: 169.6
click at [309, 295] on div "Update" at bounding box center [721, 313] width 824 height 316
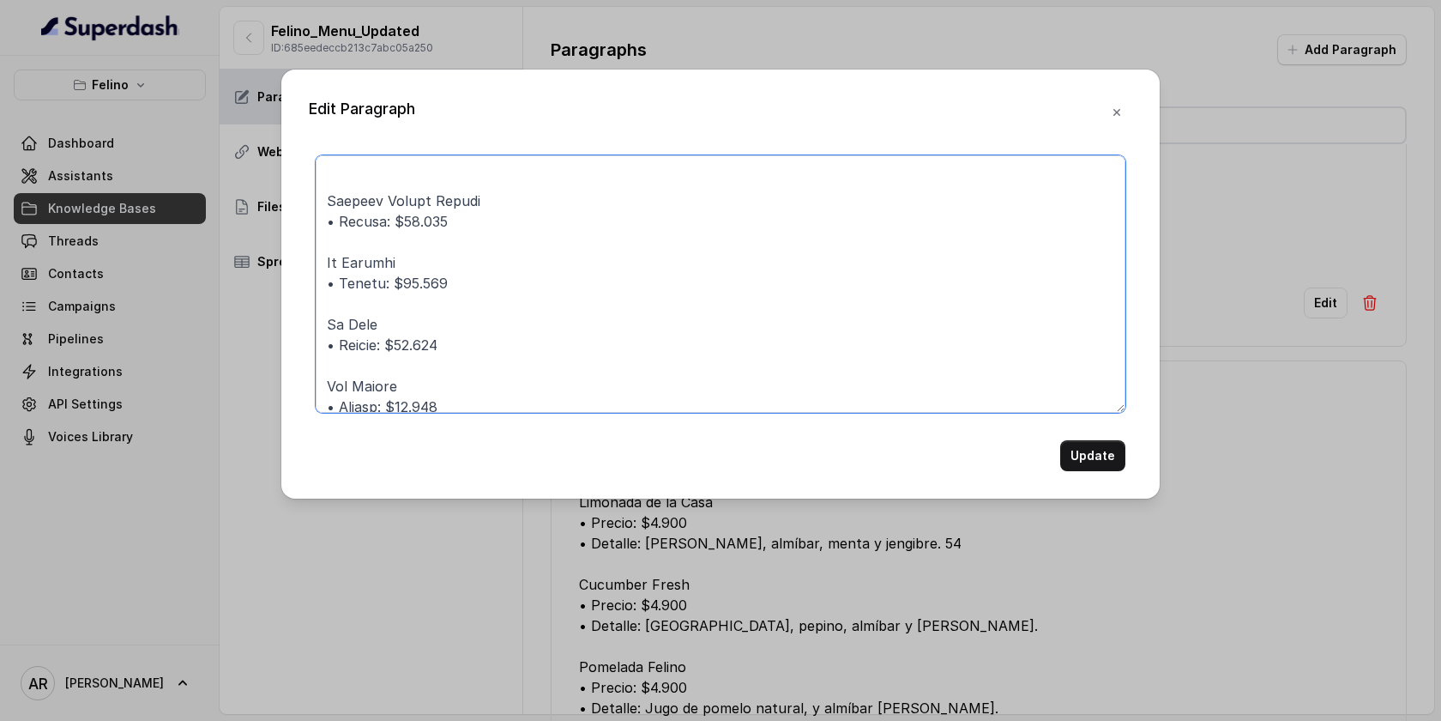
click at [456, 207] on textarea at bounding box center [721, 283] width 810 height 257
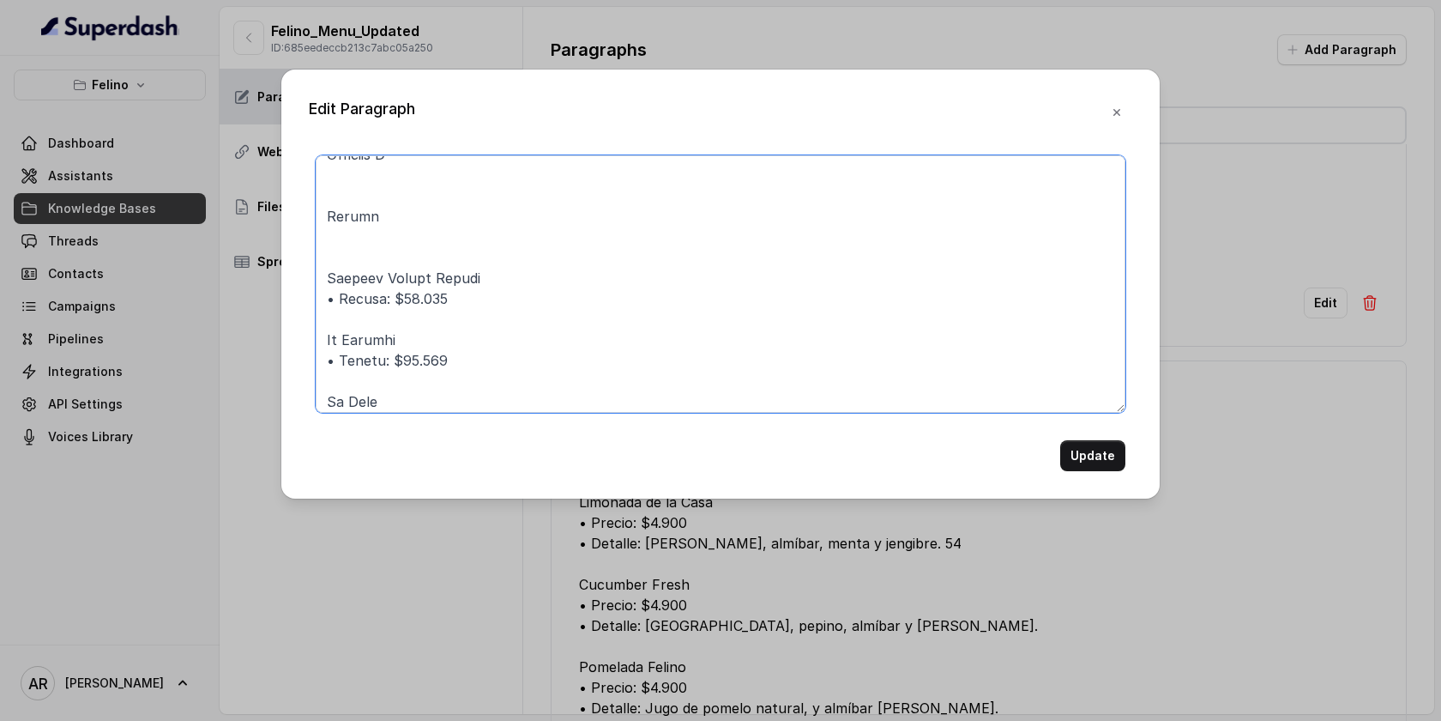
click at [433, 319] on textarea at bounding box center [721, 283] width 810 height 257
drag, startPoint x: 452, startPoint y: 299, endPoint x: 330, endPoint y: 305, distance: 122.0
click at [330, 305] on textarea at bounding box center [721, 283] width 810 height 257
drag, startPoint x: 440, startPoint y: 353, endPoint x: 305, endPoint y: 350, distance: 134.7
click at [305, 350] on div "Edit Paragraph Update" at bounding box center [720, 283] width 878 height 429
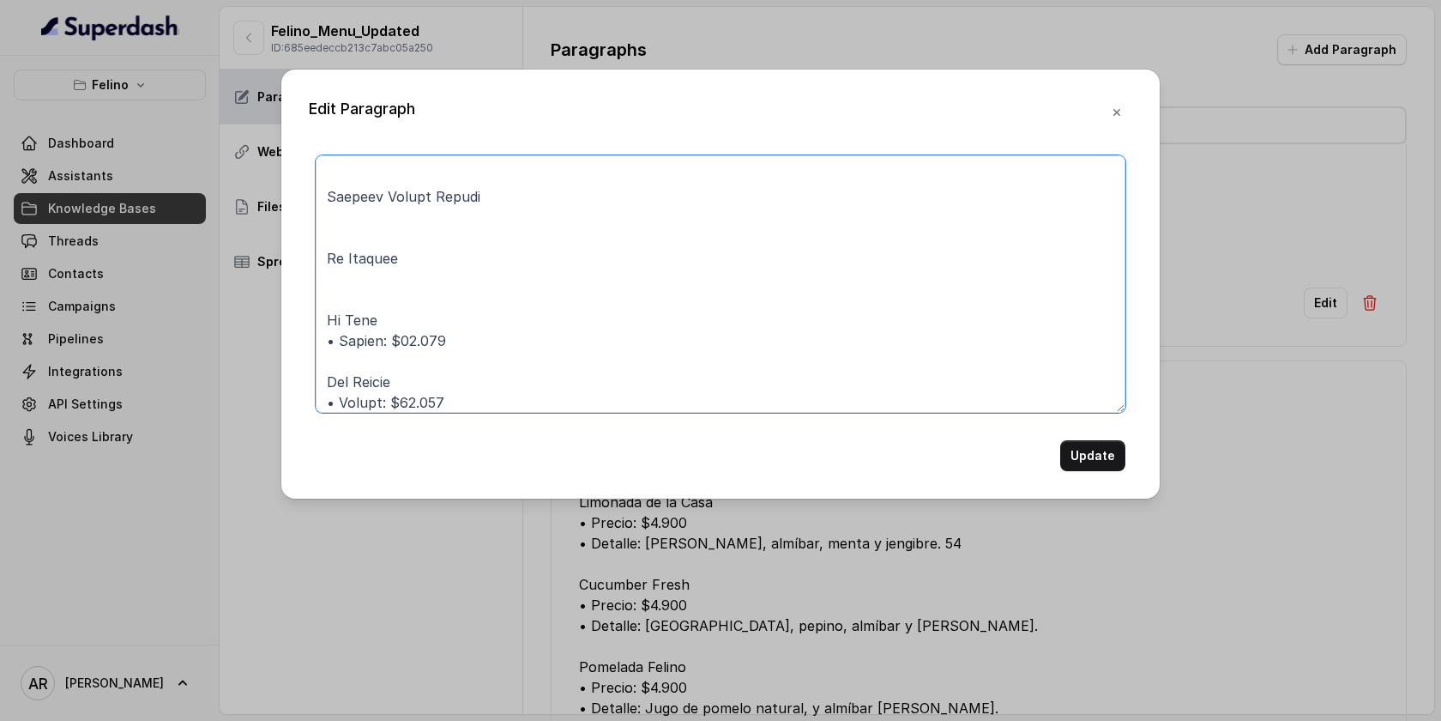
scroll to position [2285, 0]
drag, startPoint x: 454, startPoint y: 329, endPoint x: 320, endPoint y: 335, distance: 134.0
click at [320, 335] on textarea at bounding box center [721, 283] width 810 height 257
click at [446, 389] on textarea at bounding box center [721, 283] width 810 height 257
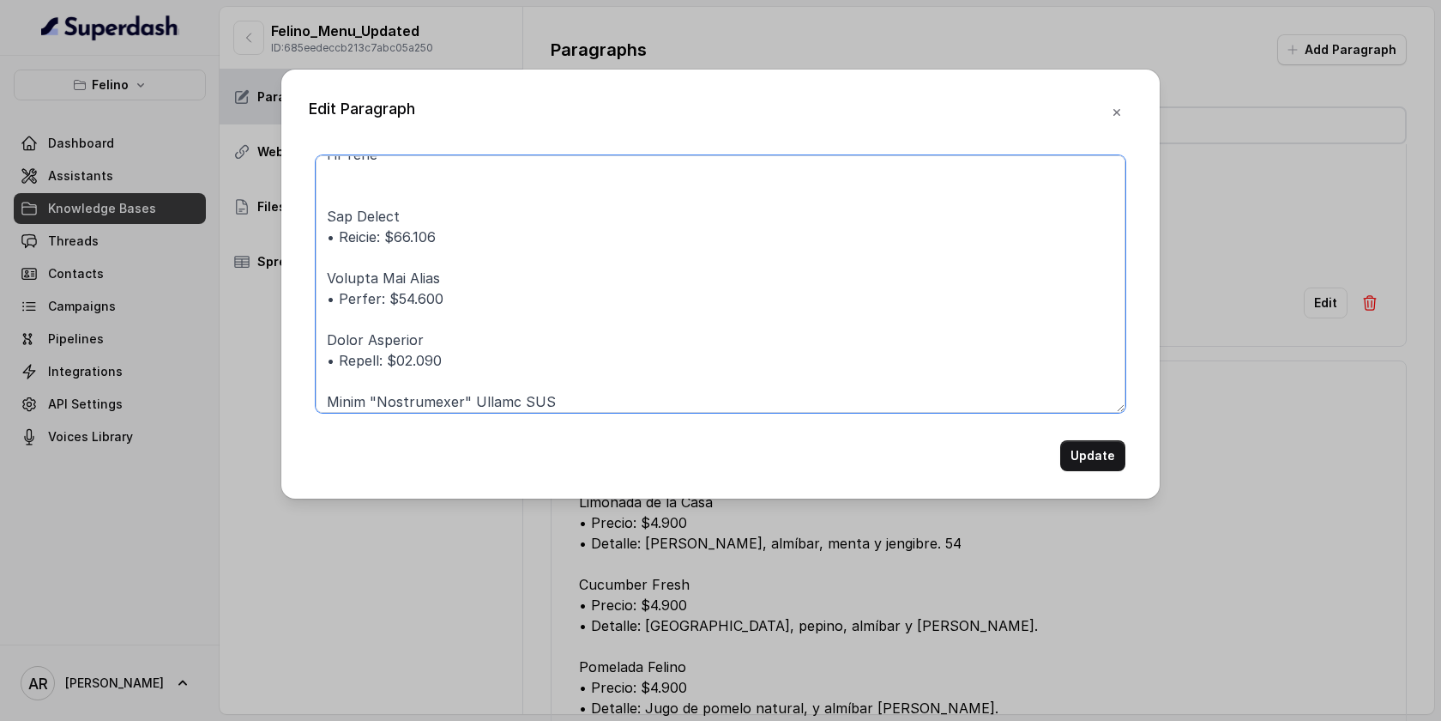
scroll to position [2509, 0]
drag, startPoint x: 446, startPoint y: 389, endPoint x: 328, endPoint y: 184, distance: 236.8
click at [328, 184] on textarea at bounding box center [721, 283] width 810 height 257
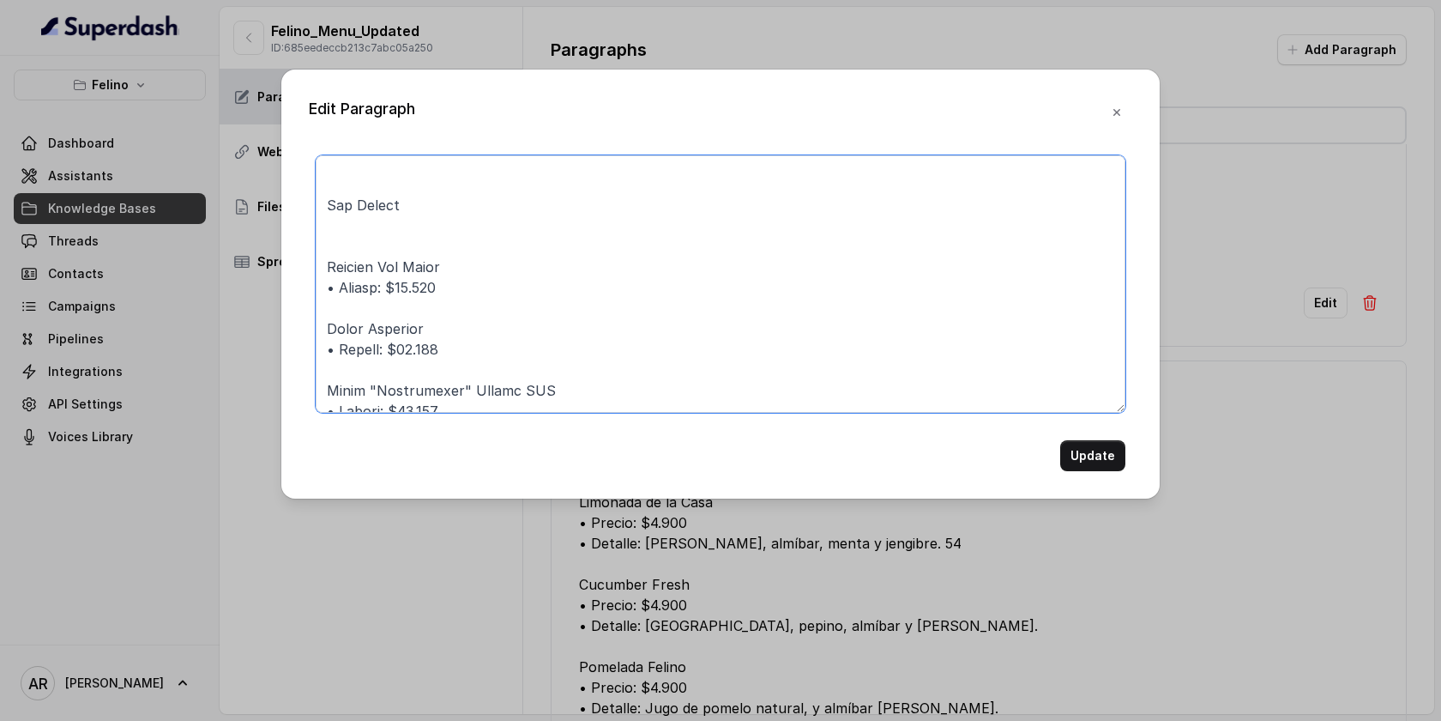
drag, startPoint x: 458, startPoint y: 280, endPoint x: 331, endPoint y: 285, distance: 127.1
click at [331, 285] on textarea at bounding box center [721, 283] width 810 height 257
drag, startPoint x: 447, startPoint y: 353, endPoint x: 310, endPoint y: 346, distance: 137.4
click at [310, 346] on div "Update" at bounding box center [721, 313] width 824 height 316
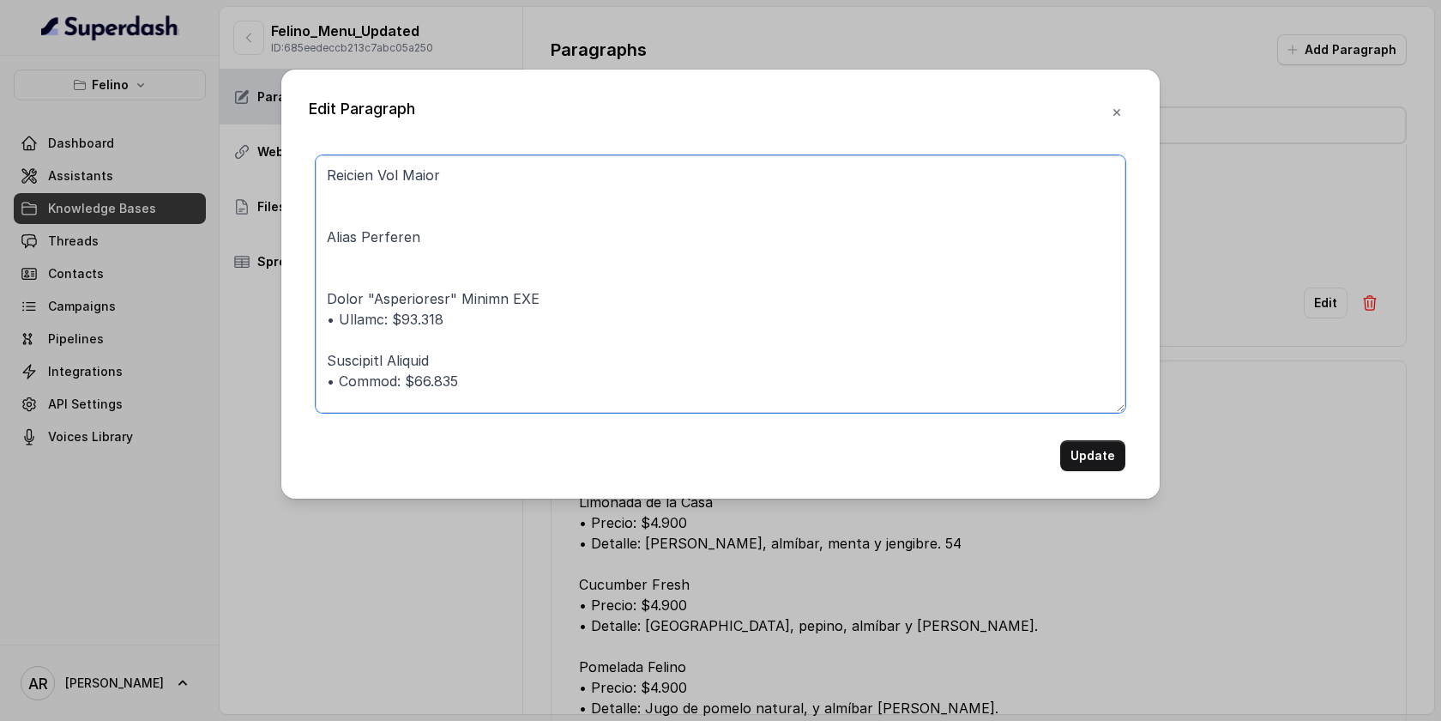
drag, startPoint x: 456, startPoint y: 328, endPoint x: 336, endPoint y: 310, distance: 121.4
click at [336, 310] on textarea at bounding box center [721, 283] width 810 height 257
drag, startPoint x: 456, startPoint y: 383, endPoint x: 329, endPoint y: 376, distance: 127.2
click at [329, 376] on textarea at bounding box center [721, 283] width 810 height 257
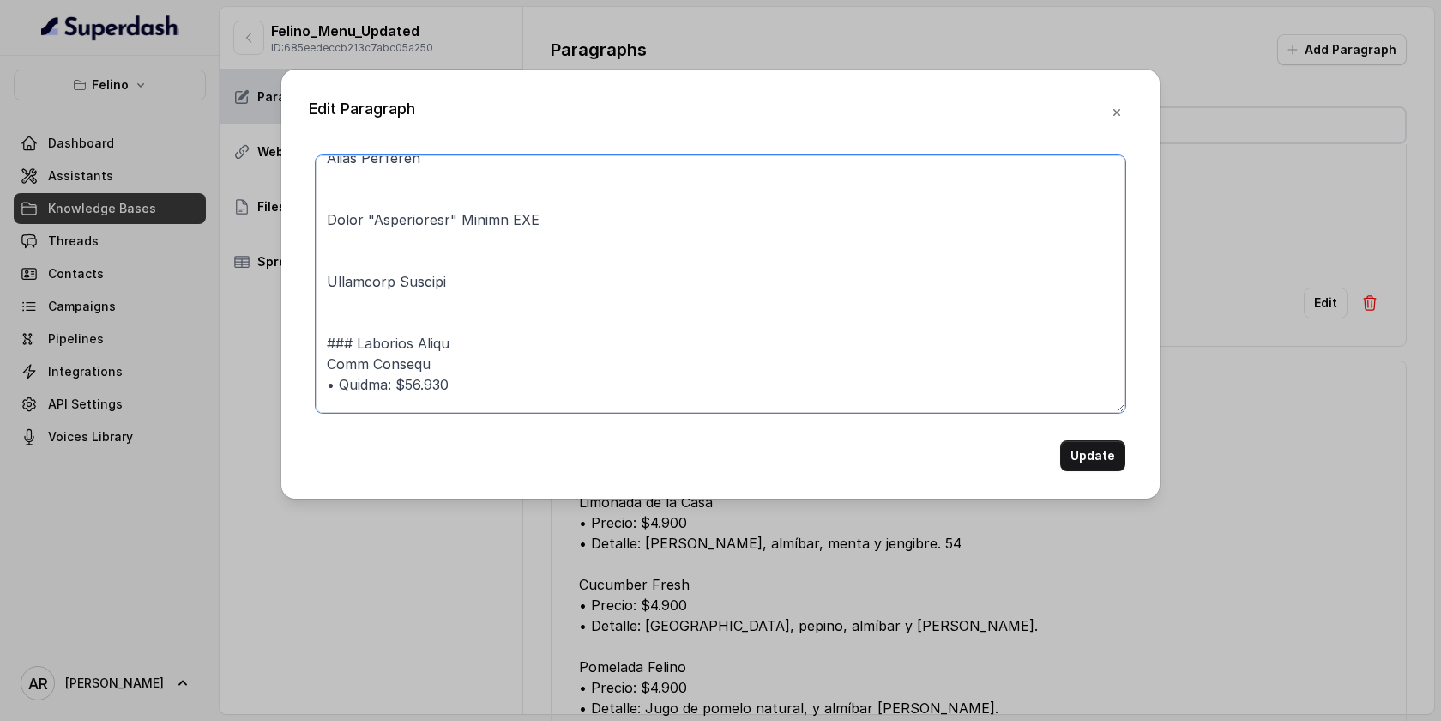
scroll to position [2634, 0]
drag, startPoint x: 449, startPoint y: 377, endPoint x: 322, endPoint y: 375, distance: 127.0
click at [322, 375] on textarea at bounding box center [721, 283] width 810 height 257
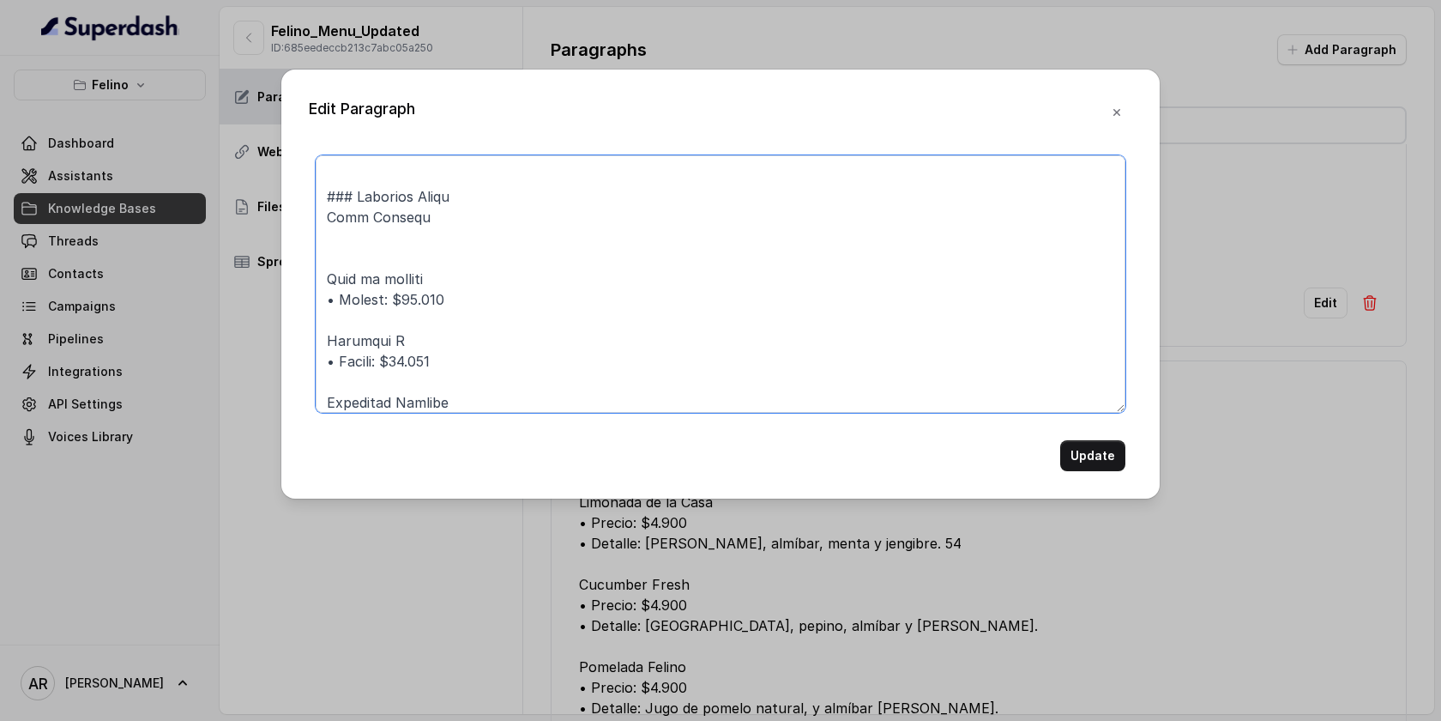
scroll to position [2779, 0]
drag, startPoint x: 454, startPoint y: 304, endPoint x: 319, endPoint y: 292, distance: 135.2
click at [319, 293] on textarea at bounding box center [721, 283] width 810 height 257
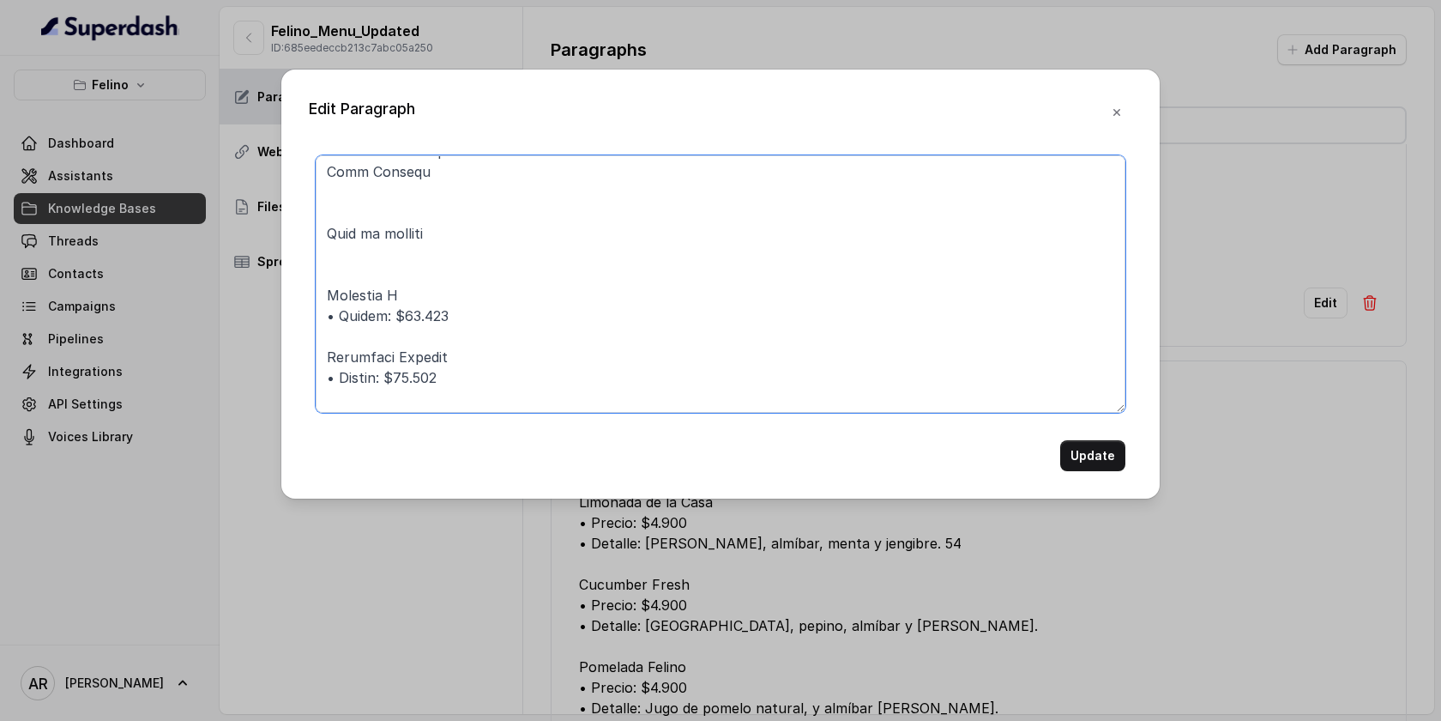
scroll to position [2829, 0]
click at [462, 328] on textarea at bounding box center [721, 283] width 810 height 257
drag, startPoint x: 456, startPoint y: 300, endPoint x: 330, endPoint y: 302, distance: 126.1
click at [330, 302] on textarea at bounding box center [721, 283] width 810 height 257
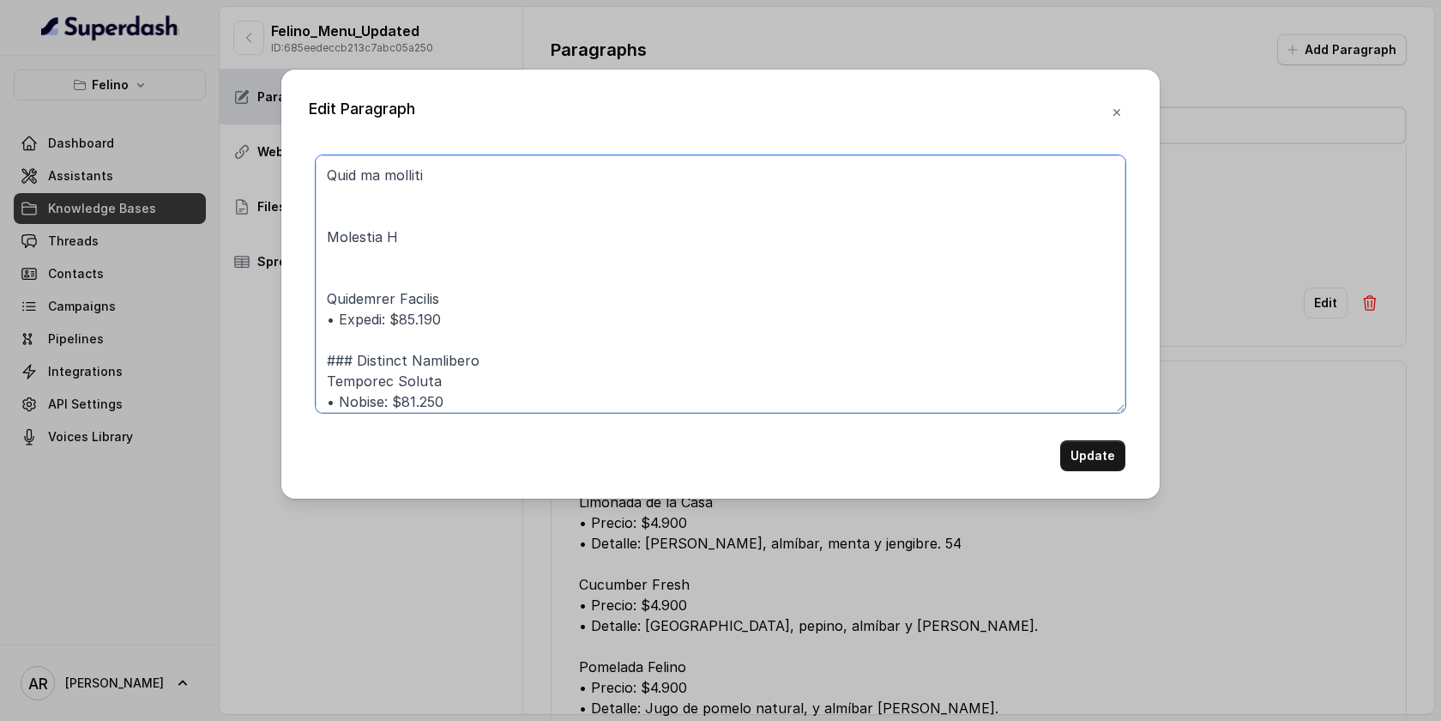
drag, startPoint x: 444, startPoint y: 309, endPoint x: 300, endPoint y: 319, distance: 143.6
click at [300, 319] on div "Edit Paragraph Update" at bounding box center [720, 283] width 878 height 429
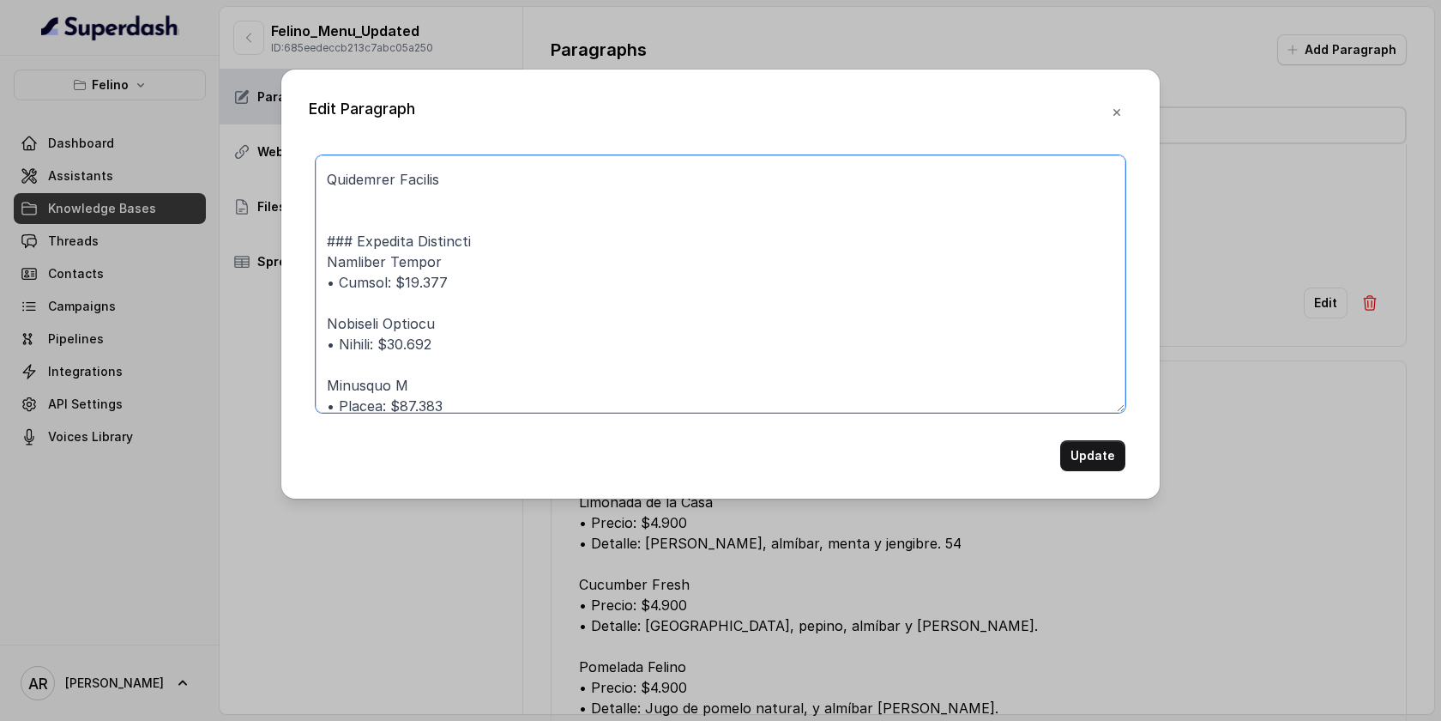
click at [451, 263] on textarea at bounding box center [721, 283] width 810 height 257
drag, startPoint x: 450, startPoint y: 281, endPoint x: 269, endPoint y: 285, distance: 181.0
click at [269, 285] on div "Edit Paragraph Update" at bounding box center [720, 360] width 1441 height 721
drag, startPoint x: 459, startPoint y: 341, endPoint x: 286, endPoint y: 338, distance: 173.3
click at [286, 338] on div "Edit Paragraph Update" at bounding box center [720, 283] width 878 height 429
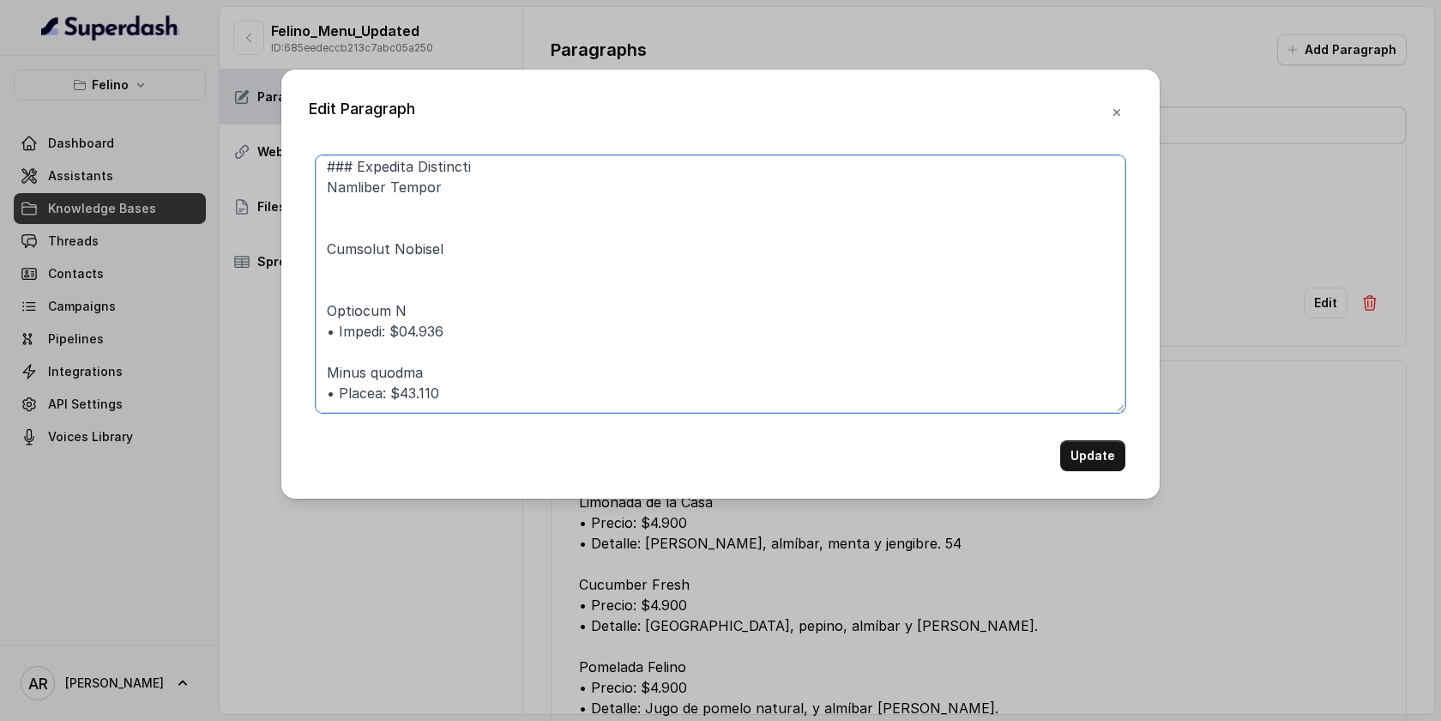
scroll to position [3086, 0]
drag, startPoint x: 461, startPoint y: 319, endPoint x: 312, endPoint y: 317, distance: 148.4
click at [312, 317] on div "Update" at bounding box center [721, 313] width 824 height 316
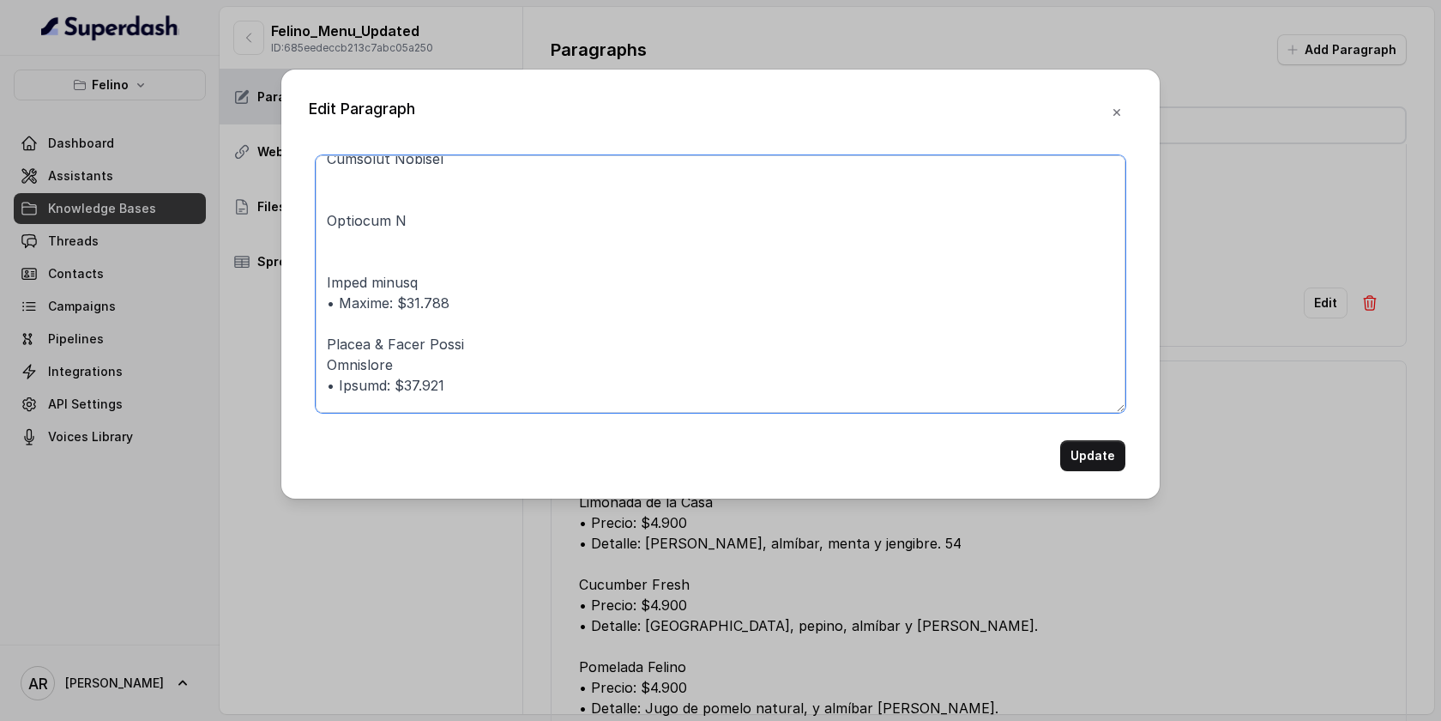
scroll to position [3166, 0]
drag, startPoint x: 457, startPoint y: 293, endPoint x: 292, endPoint y: 301, distance: 165.8
click at [292, 301] on div "Edit Paragraph Update" at bounding box center [720, 283] width 878 height 429
drag, startPoint x: 452, startPoint y: 387, endPoint x: 268, endPoint y: 389, distance: 184.5
click at [268, 389] on div "Edit Paragraph Update" at bounding box center [720, 360] width 1441 height 721
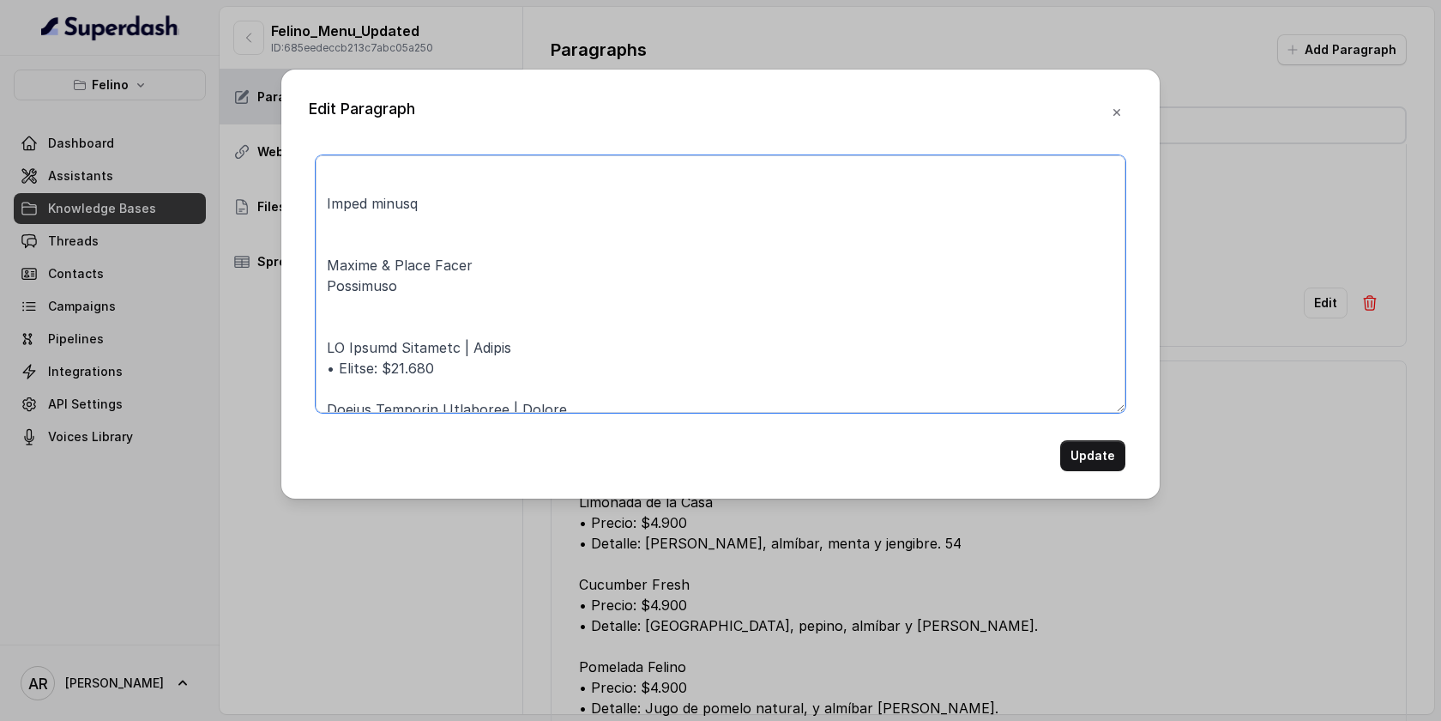
scroll to position [3245, 0]
drag, startPoint x: 461, startPoint y: 367, endPoint x: 328, endPoint y: 373, distance: 133.1
click at [328, 373] on textarea at bounding box center [721, 283] width 810 height 257
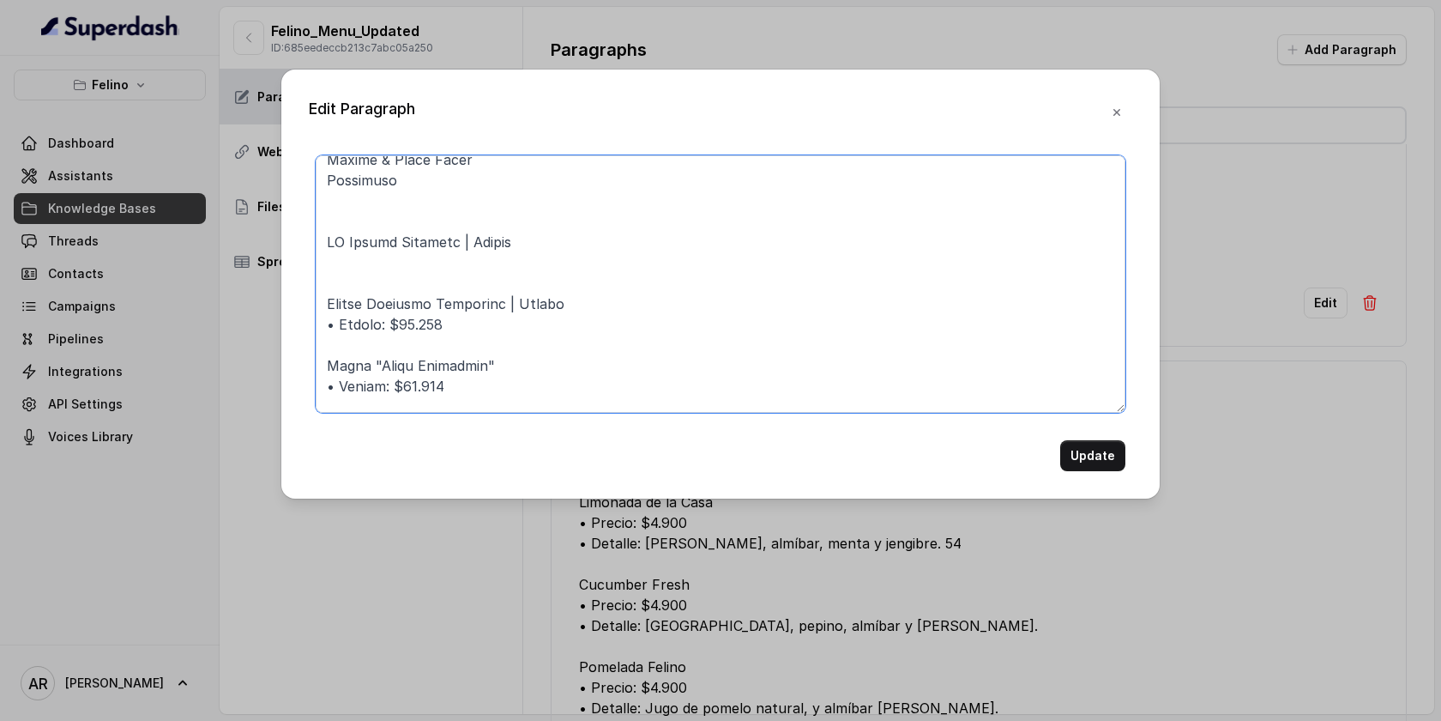
scroll to position [3351, 0]
drag, startPoint x: 457, startPoint y: 328, endPoint x: 318, endPoint y: 329, distance: 139.0
click at [318, 329] on textarea at bounding box center [721, 283] width 810 height 257
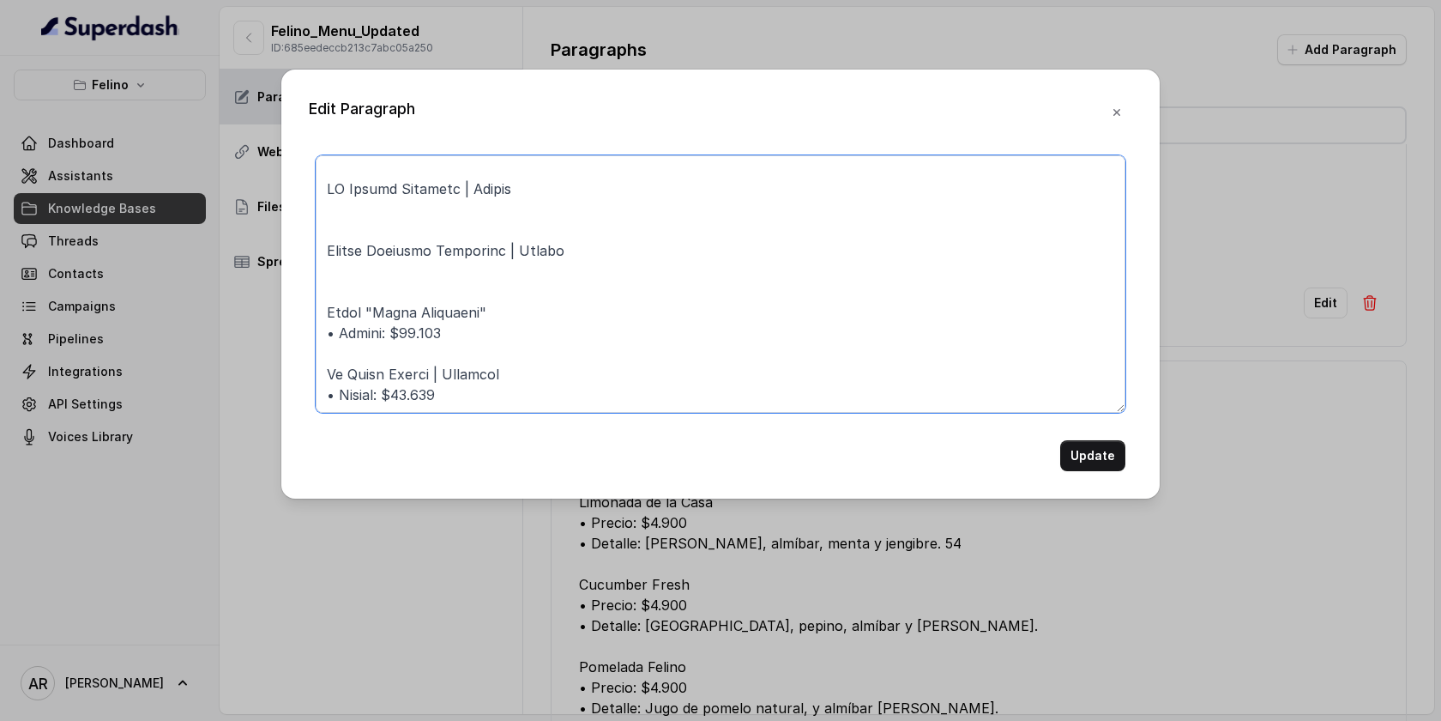
drag, startPoint x: 442, startPoint y: 333, endPoint x: 307, endPoint y: 334, distance: 134.7
click at [307, 334] on div "Edit Paragraph Update" at bounding box center [720, 283] width 878 height 429
drag, startPoint x: 471, startPoint y: 388, endPoint x: 315, endPoint y: 389, distance: 156.1
click at [315, 389] on div "Update" at bounding box center [721, 313] width 824 height 316
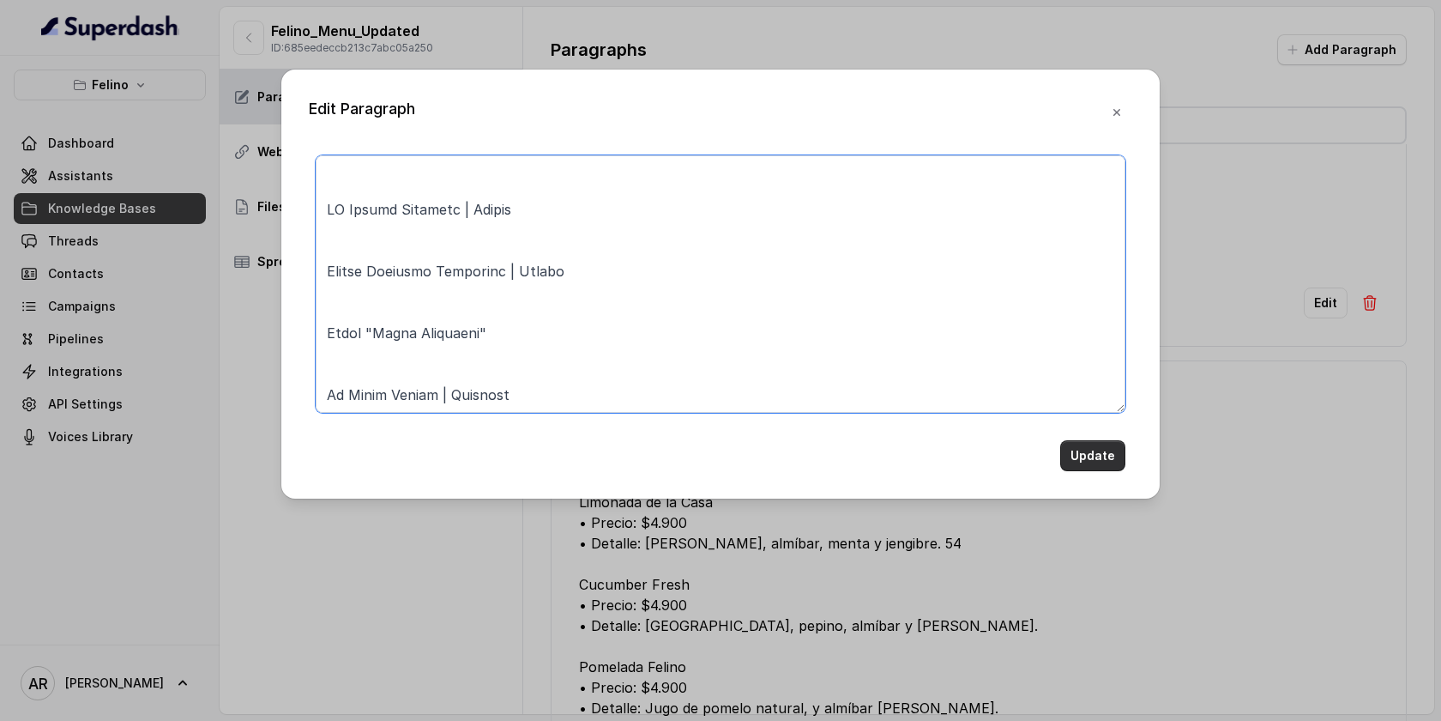
type textarea "### 10. BEBIDAS CON ALCOHOL ### Cervezas y Tragos Tirados Heineken pinta Heinek…"
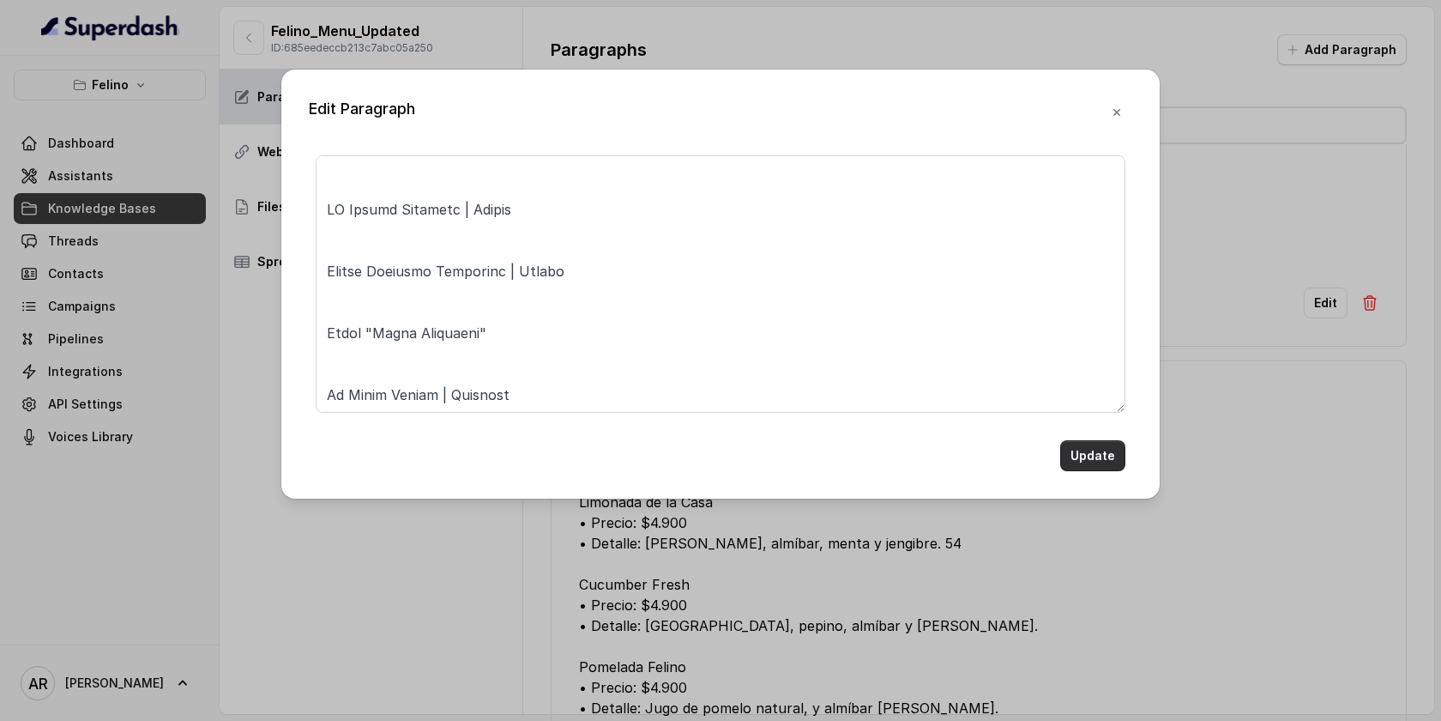
click at [1080, 450] on button "Update" at bounding box center [1092, 455] width 65 height 31
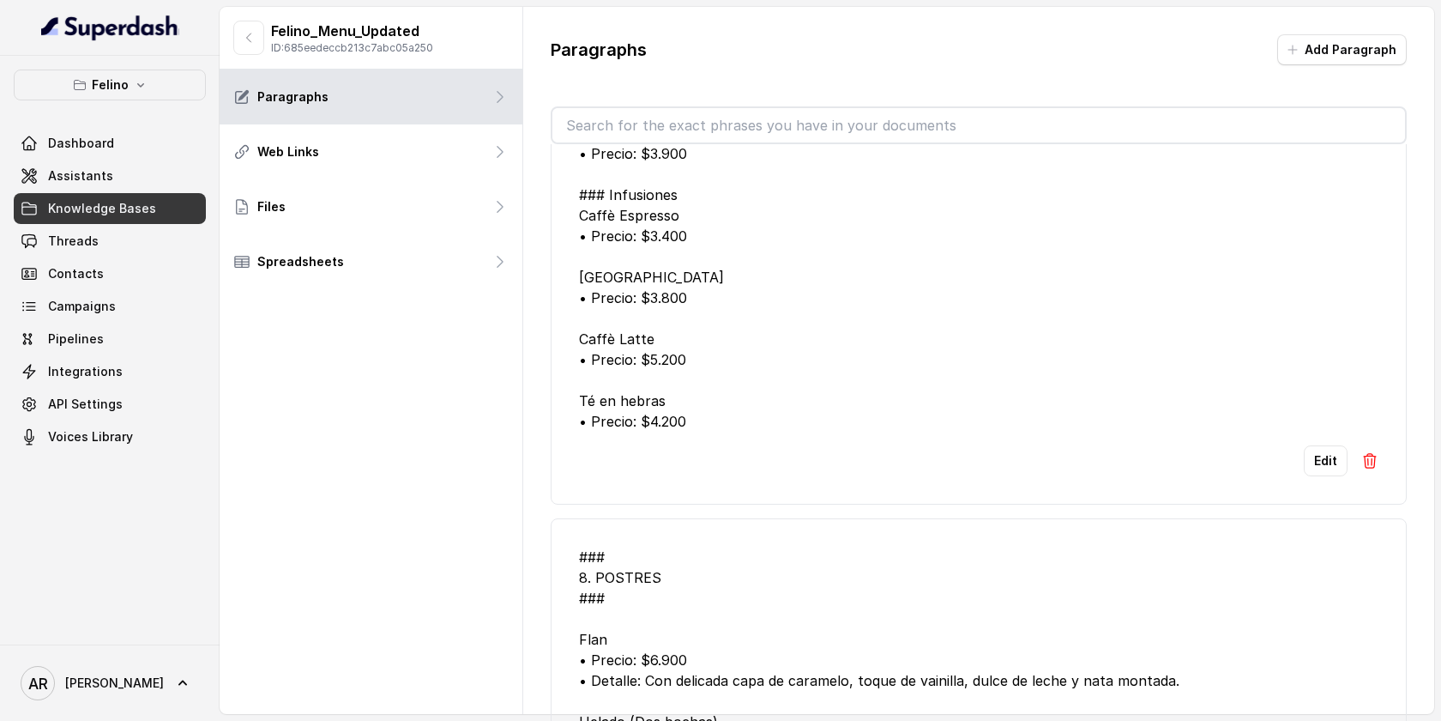
scroll to position [5883, 0]
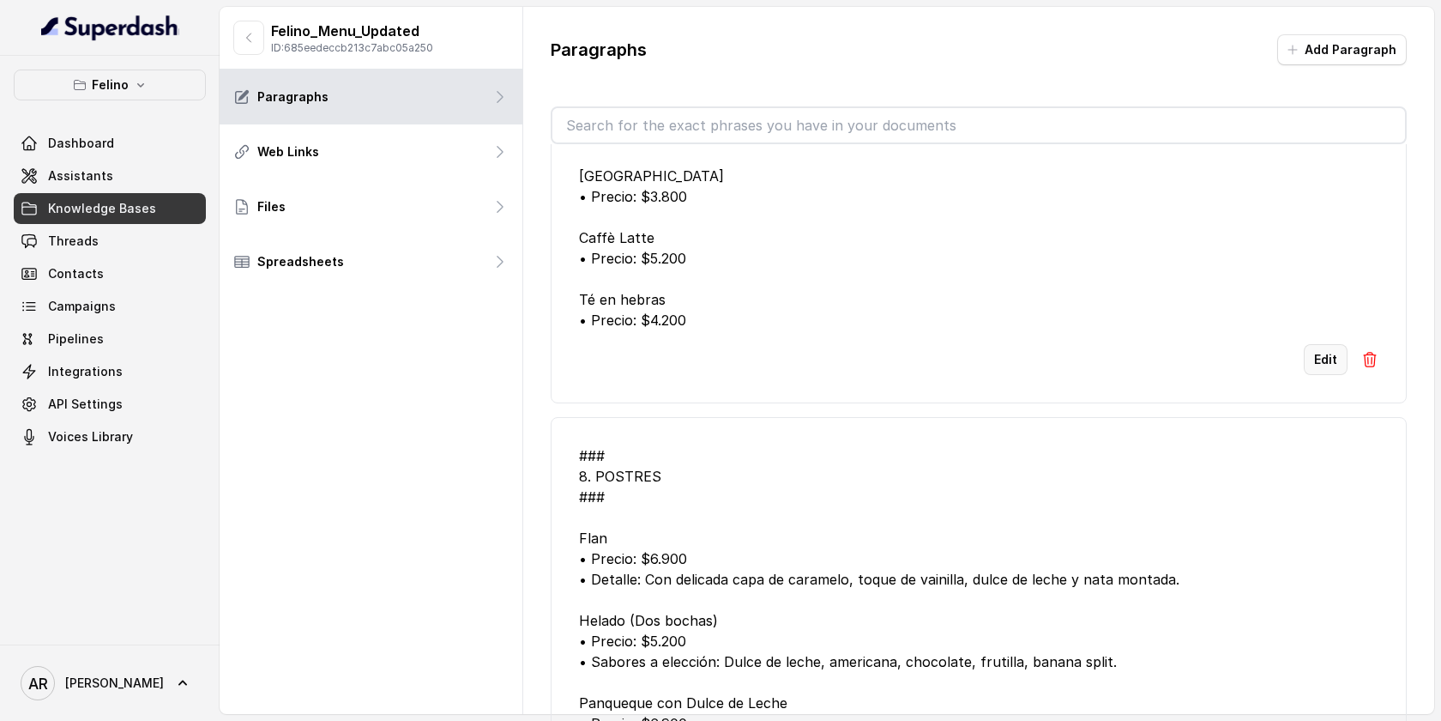
click at [1308, 375] on button "Edit" at bounding box center [1326, 359] width 44 height 31
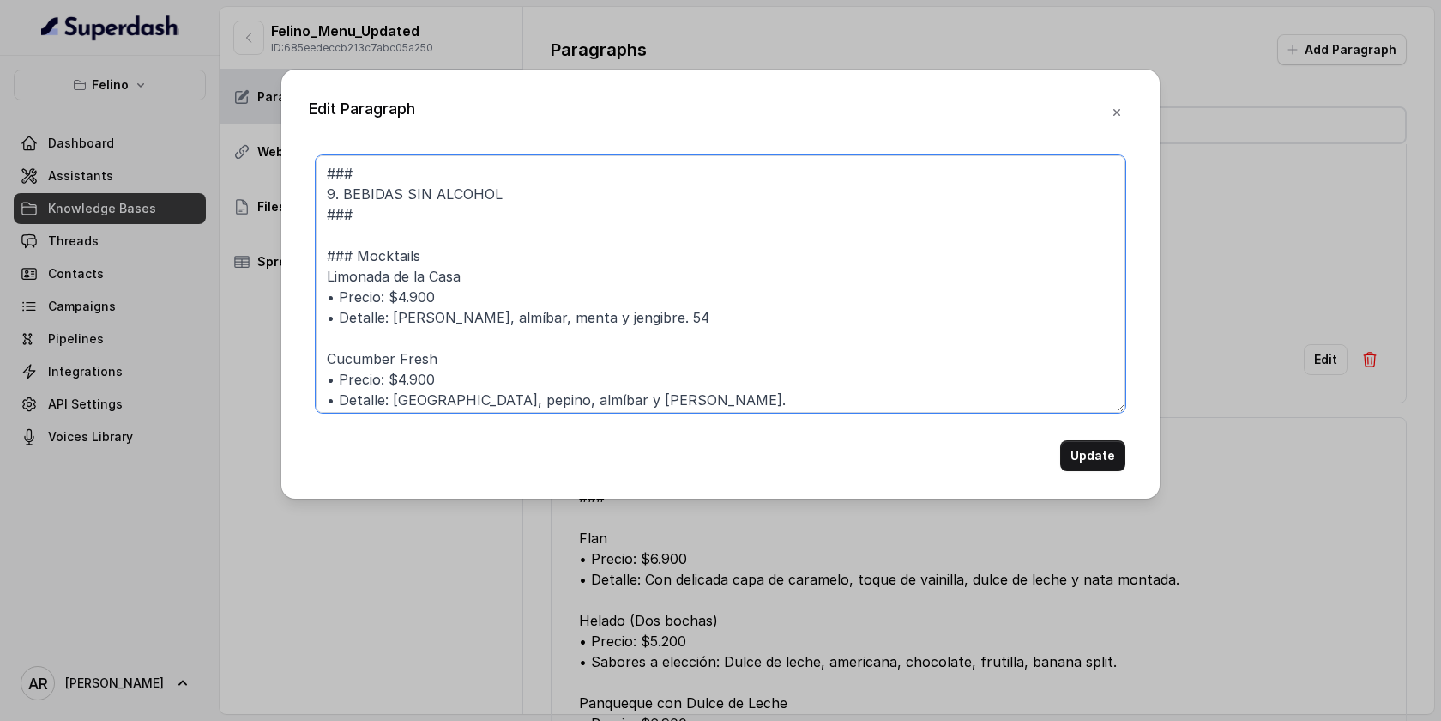
click at [445, 297] on textarea "### 9. BEBIDAS SIN ALCOHOL ### ### Mocktails Limonada de la Casa • Precio: $4.9…" at bounding box center [721, 283] width 810 height 257
drag, startPoint x: 445, startPoint y: 297, endPoint x: 319, endPoint y: 291, distance: 126.3
click at [319, 291] on textarea "### 9. BEBIDAS SIN ALCOHOL ### ### Mocktails Limonada de la Casa • Precio: $4.9…" at bounding box center [721, 283] width 810 height 257
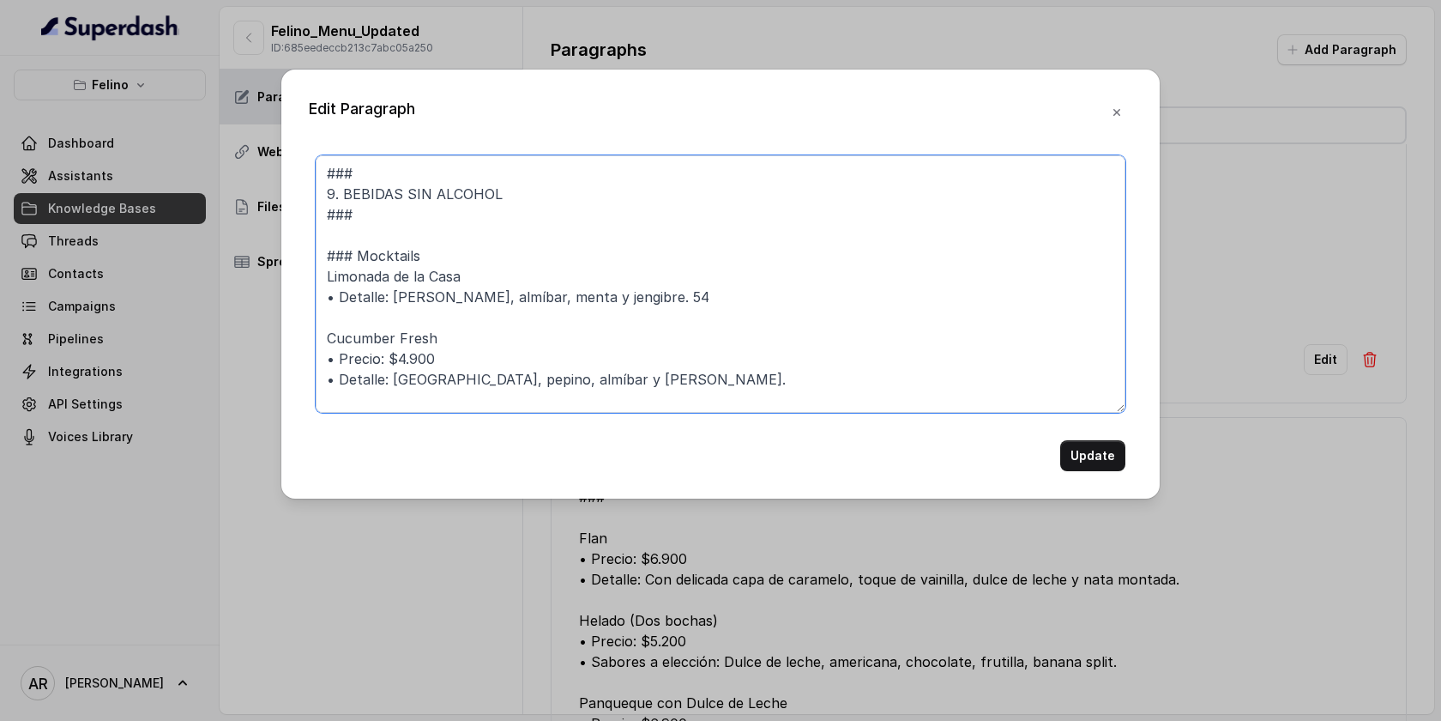
drag, startPoint x: 438, startPoint y: 353, endPoint x: 267, endPoint y: 353, distance: 171.6
click at [267, 353] on div "Edit Paragraph ### 9. BEBIDAS SIN ALCOHOL ### ### Mocktails Limonada de la Casa…" at bounding box center [720, 360] width 1441 height 721
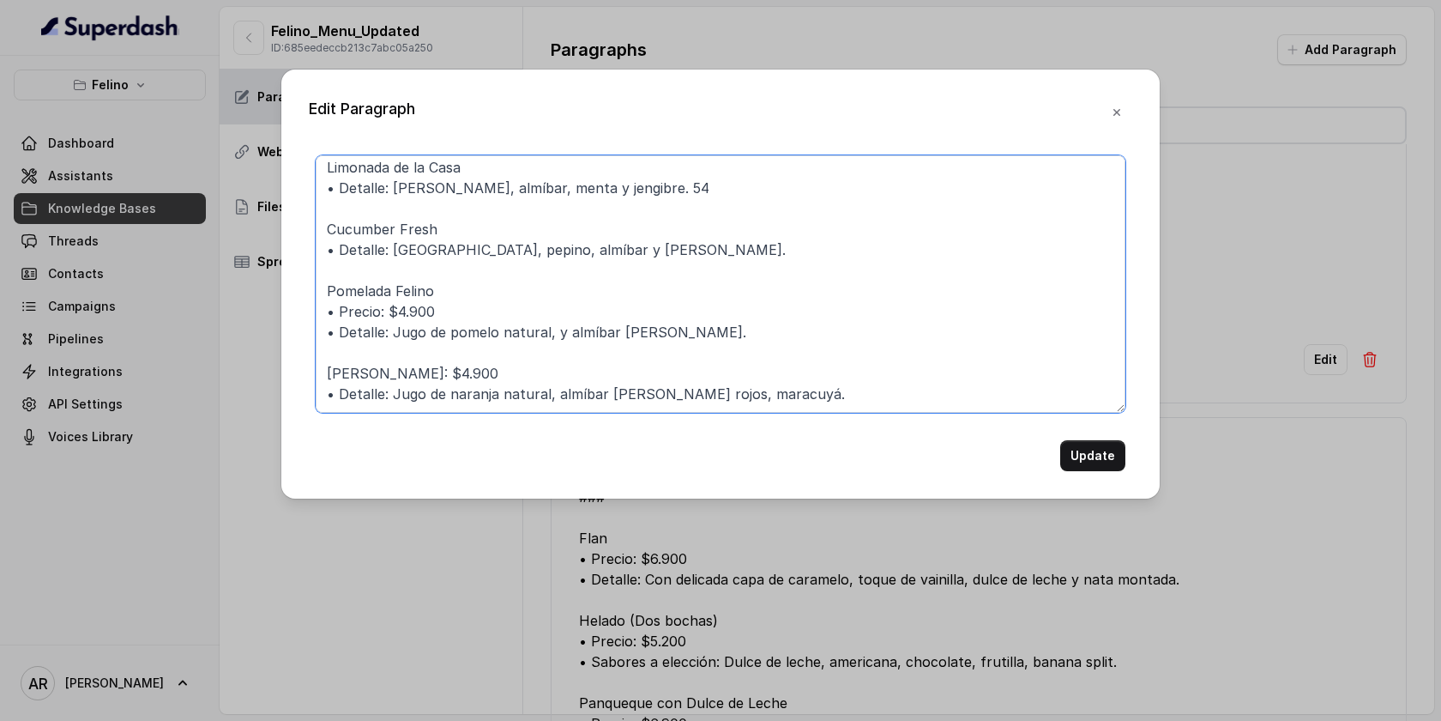
scroll to position [110, 0]
drag, startPoint x: 449, startPoint y: 313, endPoint x: 285, endPoint y: 314, distance: 163.9
click at [285, 314] on div "Edit Paragraph ### 9. BEBIDAS SIN ALCOHOL ### ### Mocktails Limonada de la Casa…" at bounding box center [720, 283] width 878 height 429
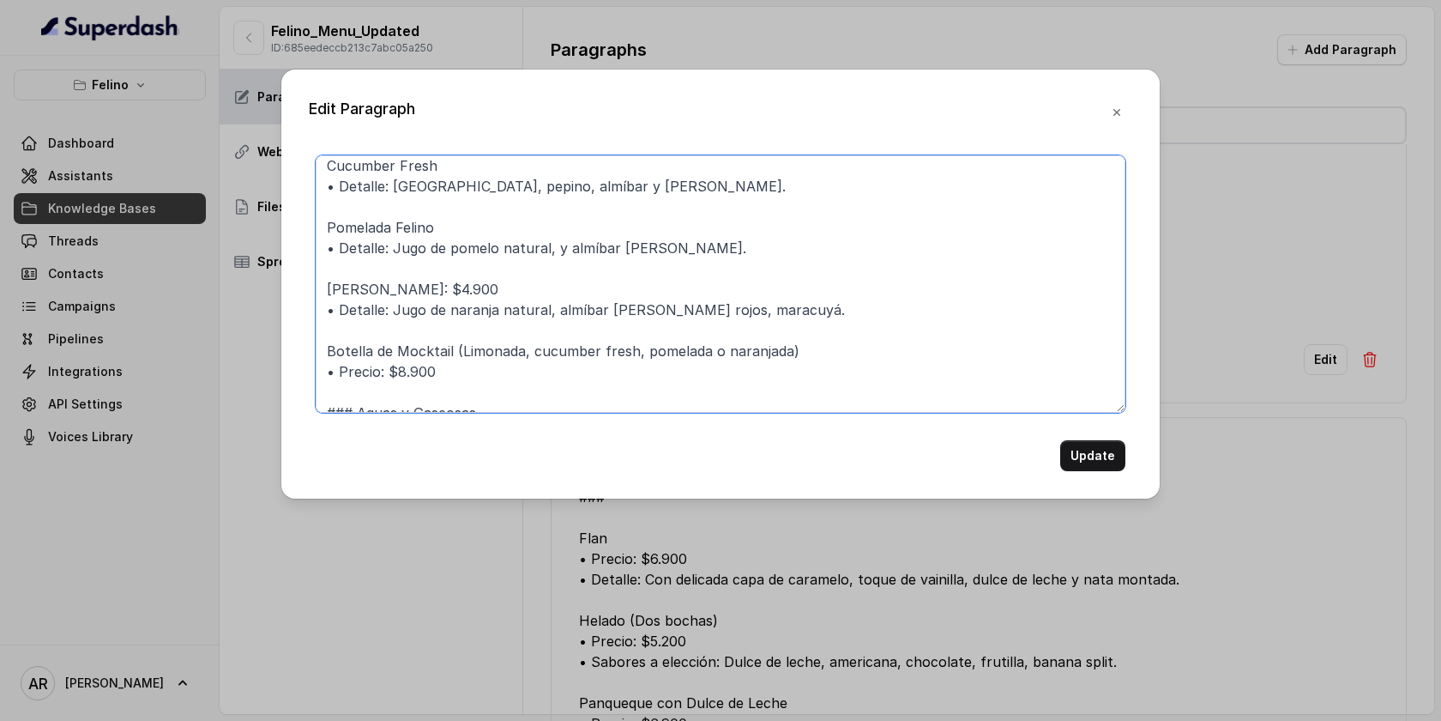
scroll to position [175, 0]
drag, startPoint x: 448, startPoint y: 316, endPoint x: 420, endPoint y: 308, distance: 29.3
click at [419, 308] on textarea "### 9. BEBIDAS SIN ALCOHOL ### ### Mocktails Limonada de la Casa • Detalle: Jug…" at bounding box center [721, 283] width 810 height 257
click at [444, 304] on textarea "### 9. BEBIDAS SIN ALCOHOL ### ### Mocktails Limonada de la Casa • Detalle: Jug…" at bounding box center [721, 283] width 810 height 257
drag, startPoint x: 444, startPoint y: 304, endPoint x: 309, endPoint y: 306, distance: 134.7
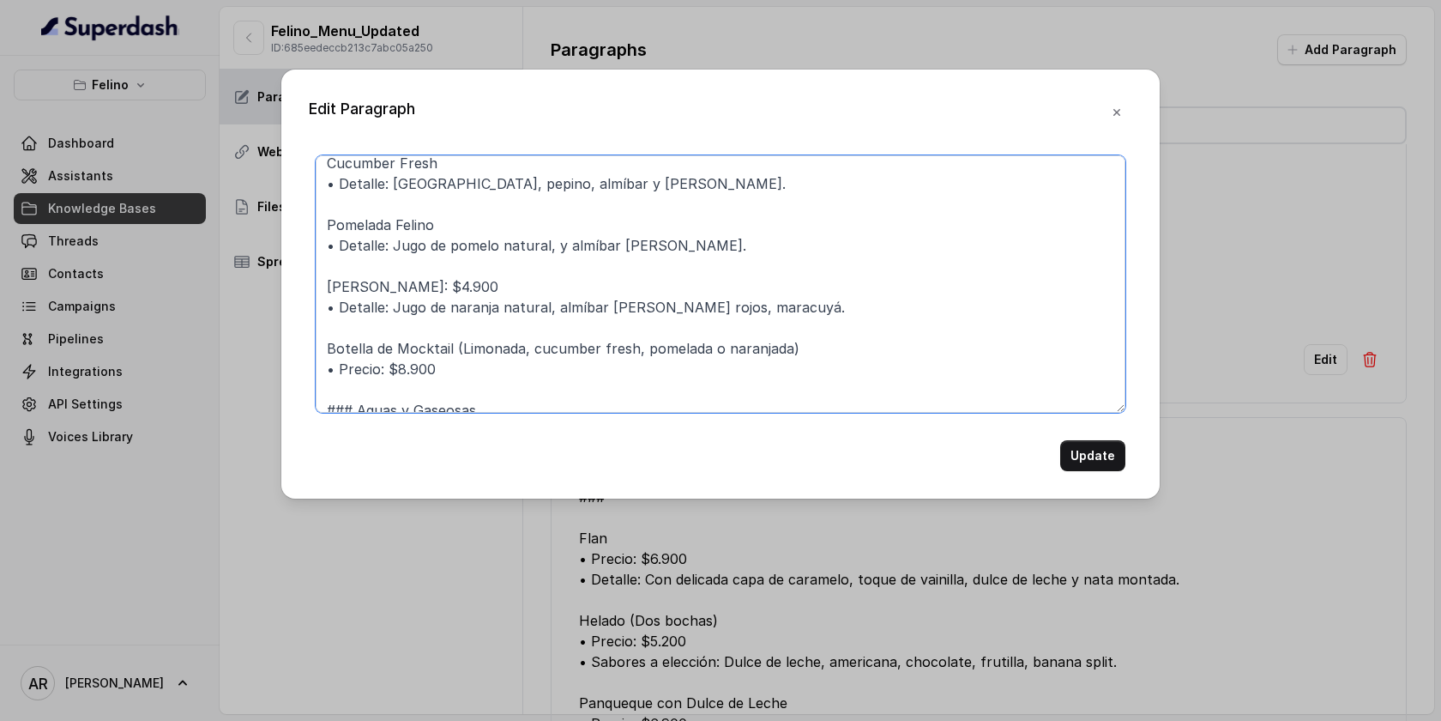
click at [309, 306] on div "### 9. BEBIDAS SIN ALCOHOL ### ### Mocktails Limonada de la Casa • Detalle: Jug…" at bounding box center [721, 313] width 824 height 316
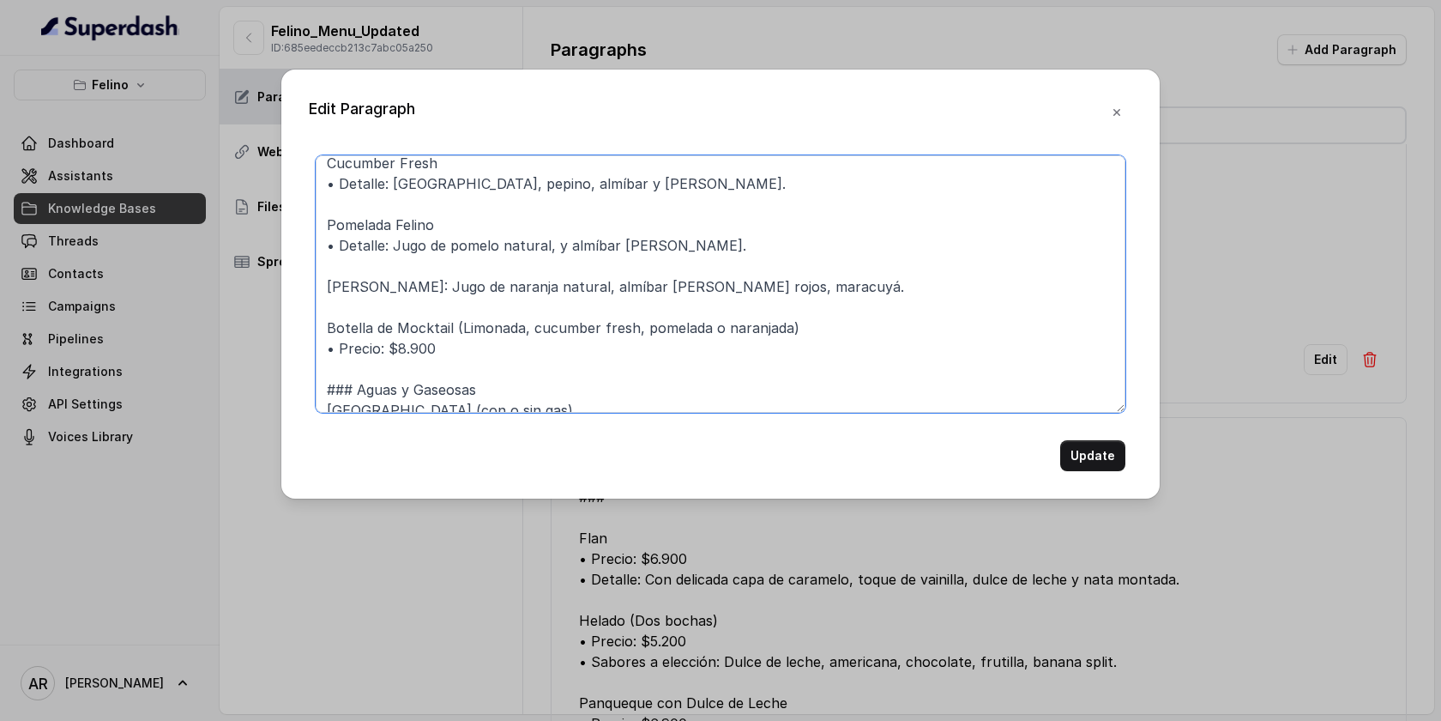
drag, startPoint x: 445, startPoint y: 373, endPoint x: 329, endPoint y: 367, distance: 116.8
click at [329, 367] on textarea "### 9. BEBIDAS SIN ALCOHOL ### ### Mocktails Limonada de la Casa • Detalle: Jug…" at bounding box center [721, 283] width 810 height 257
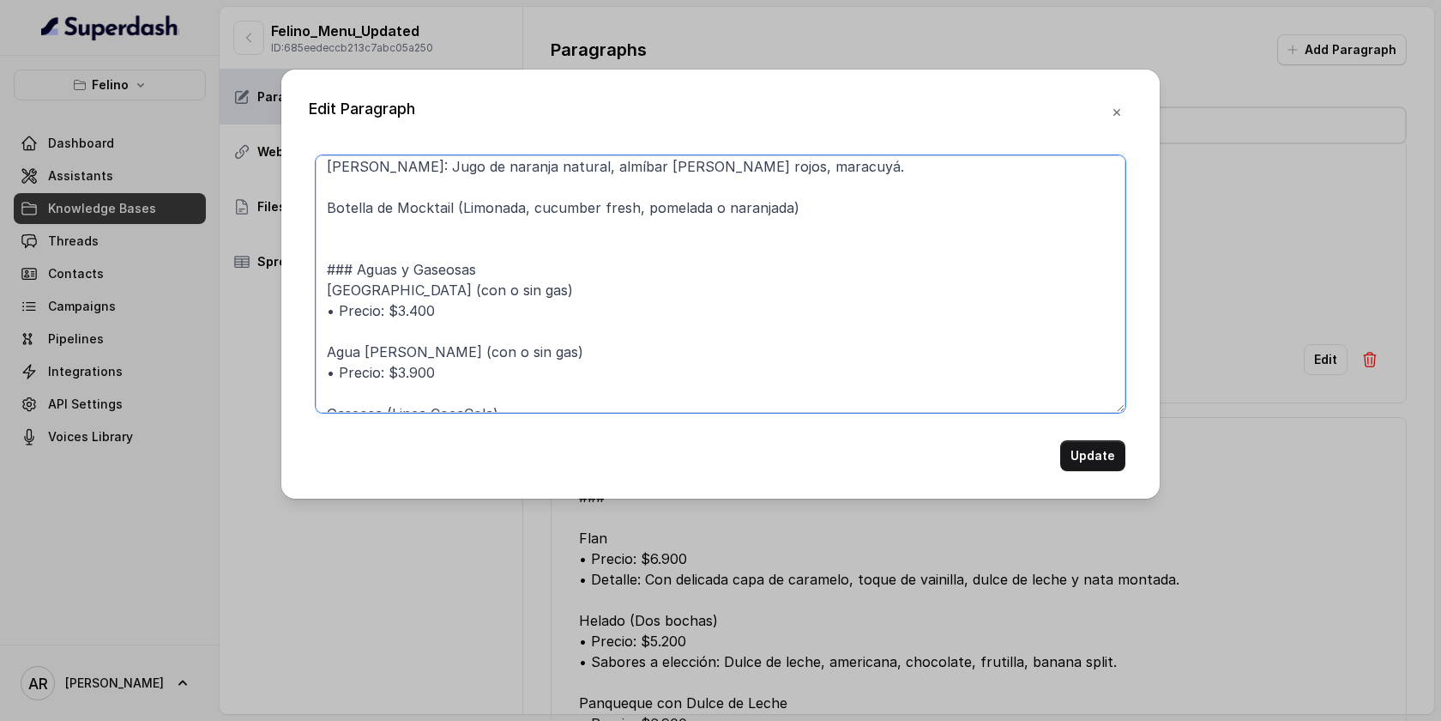
scroll to position [299, 0]
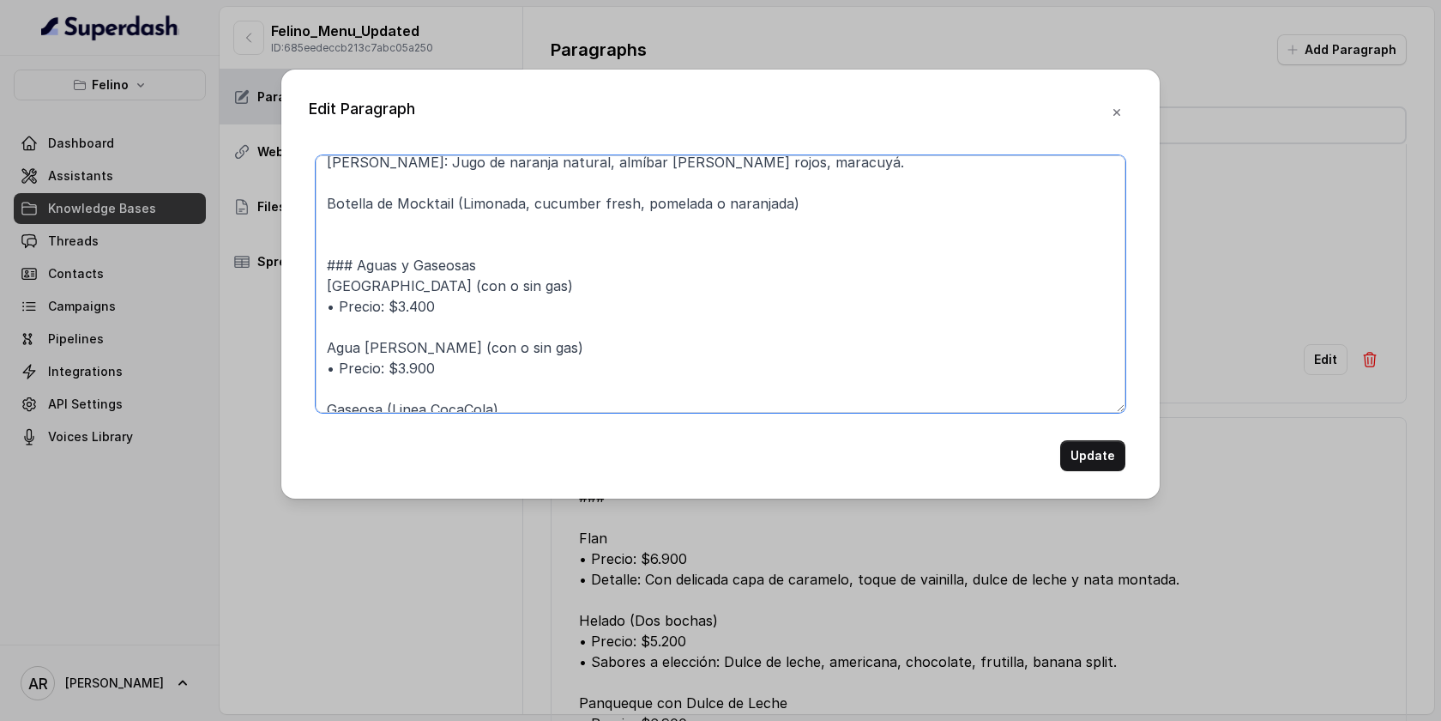
drag, startPoint x: 457, startPoint y: 327, endPoint x: 322, endPoint y: 333, distance: 135.7
click at [322, 333] on textarea "### 9. BEBIDAS SIN ALCOHOL ### ### Mocktails Limonada de la Casa • Detalle: Jug…" at bounding box center [721, 283] width 810 height 257
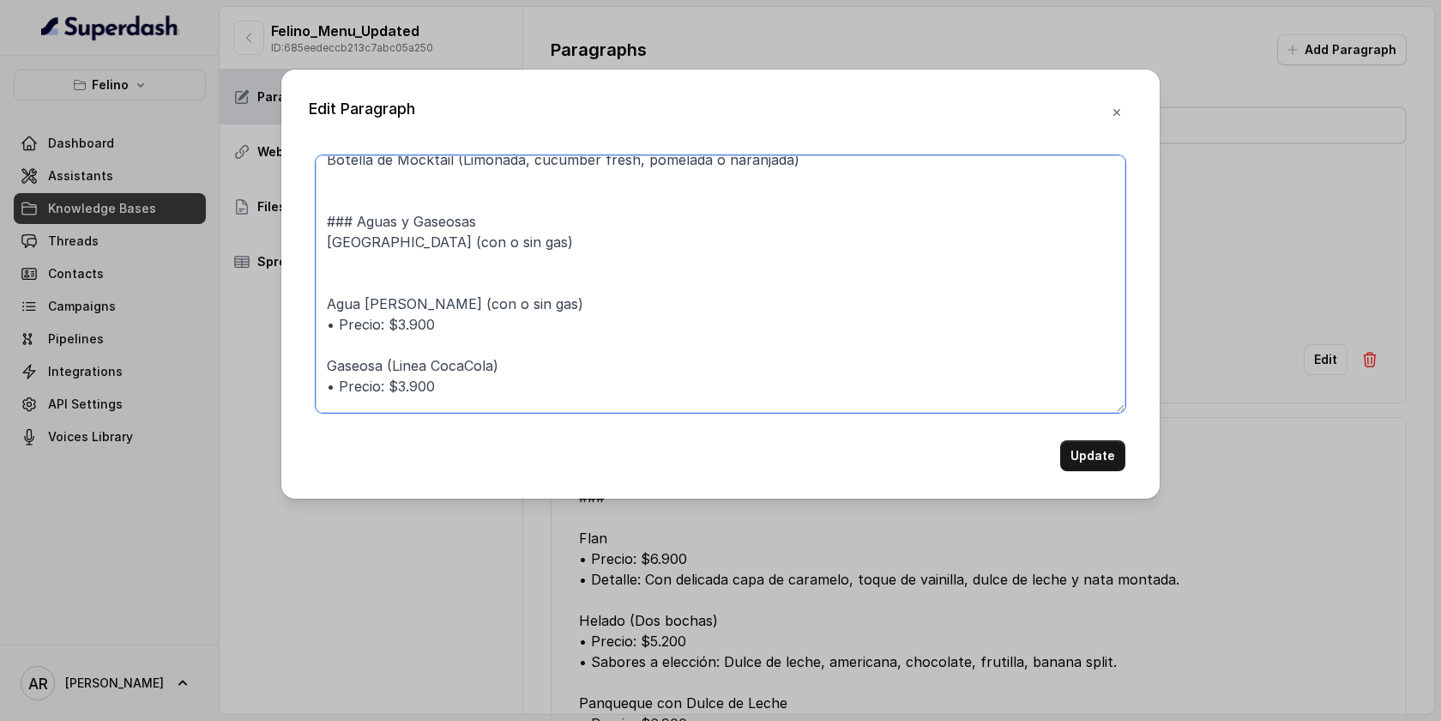
scroll to position [346, 0]
drag, startPoint x: 438, startPoint y: 341, endPoint x: 299, endPoint y: 339, distance: 139.8
click at [299, 339] on div "Edit Paragraph ### 9. BEBIDAS SIN ALCOHOL ### ### Mocktails Limonada de la Casa…" at bounding box center [720, 283] width 878 height 429
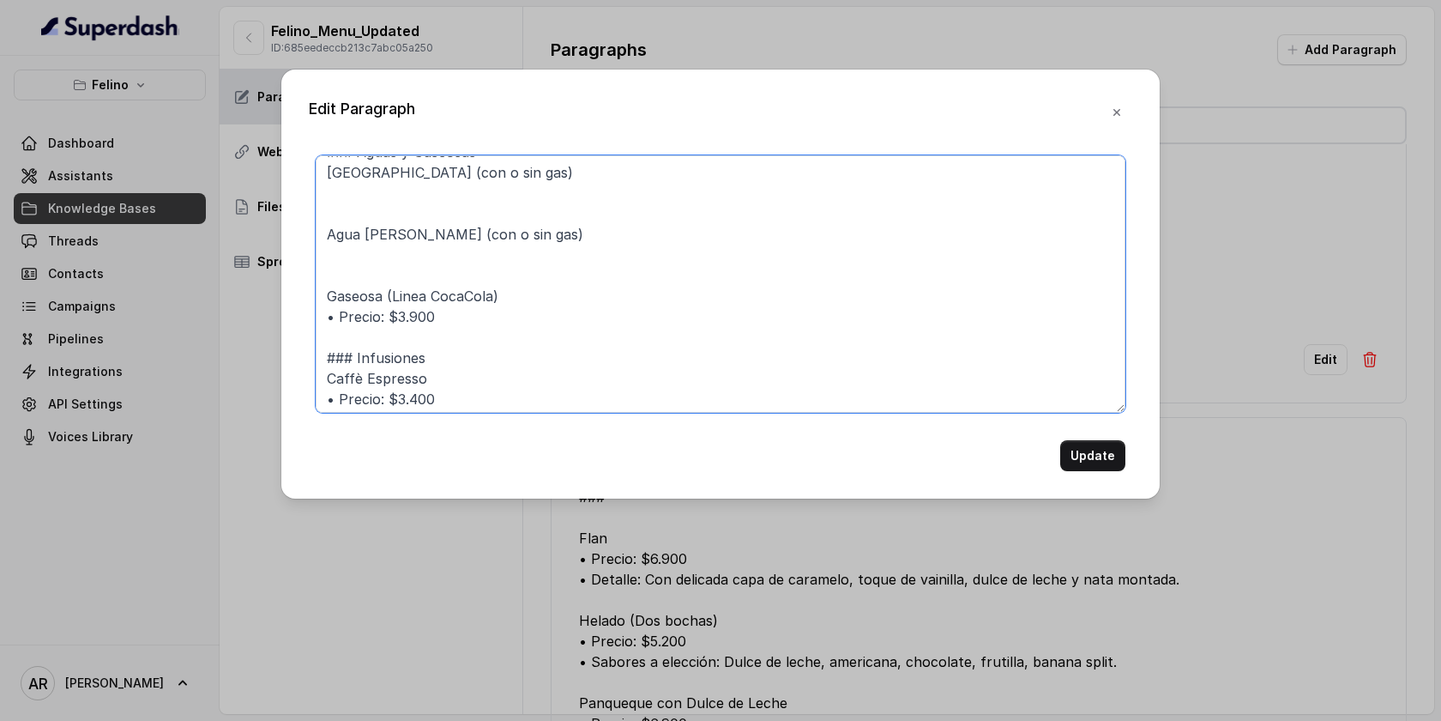
drag, startPoint x: 447, startPoint y: 334, endPoint x: 304, endPoint y: 335, distance: 143.3
click at [304, 335] on div "Edit Paragraph ### 9. BEBIDAS SIN ALCOHOL ### ### Mocktails Limonada de la Casa…" at bounding box center [720, 283] width 878 height 429
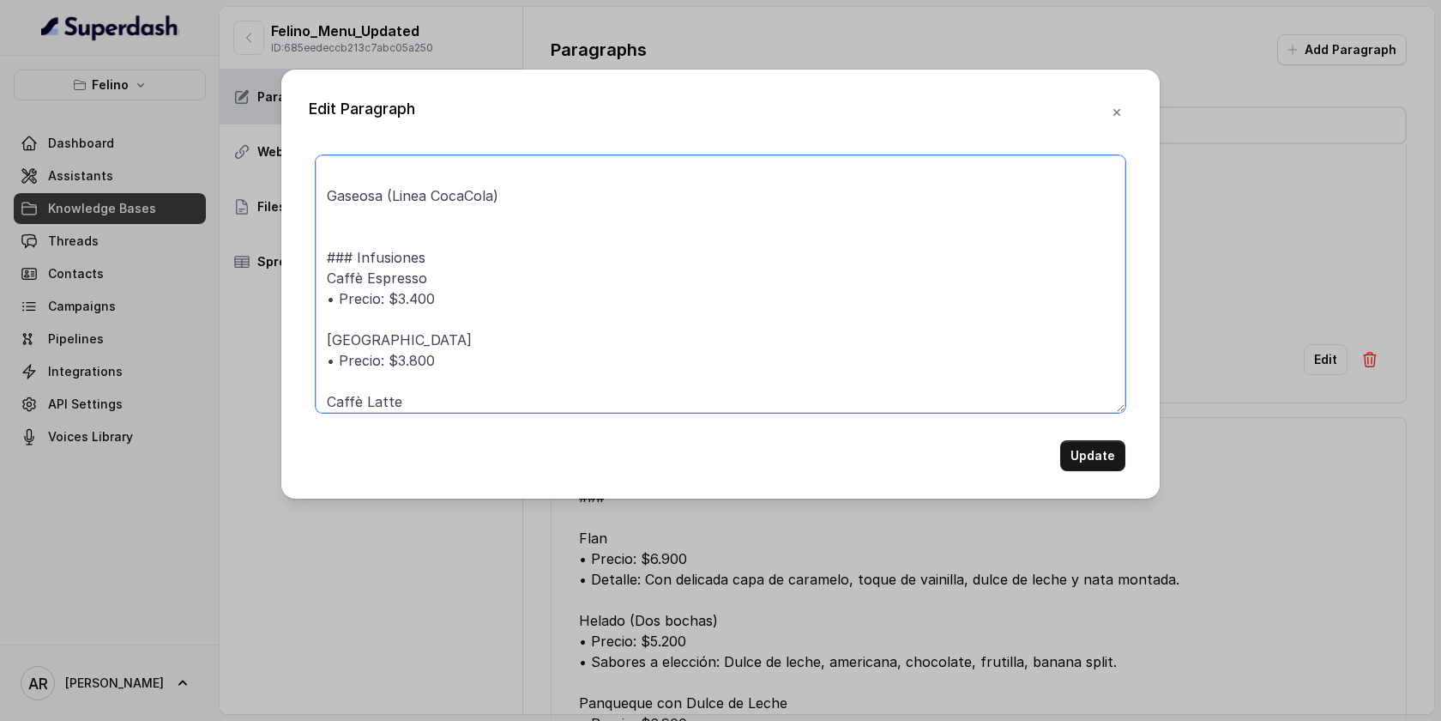
drag, startPoint x: 450, startPoint y: 315, endPoint x: 273, endPoint y: 321, distance: 177.7
click at [273, 321] on div "Edit Paragraph ### 9. BEBIDAS SIN ALCOHOL ### ### Mocktails Limonada de la Casa…" at bounding box center [720, 360] width 1441 height 721
drag, startPoint x: 452, startPoint y: 383, endPoint x: 283, endPoint y: 377, distance: 169.1
click at [283, 377] on div "Edit Paragraph ### 9. BEBIDAS SIN ALCOHOL ### ### Mocktails Limonada de la Casa…" at bounding box center [720, 283] width 878 height 429
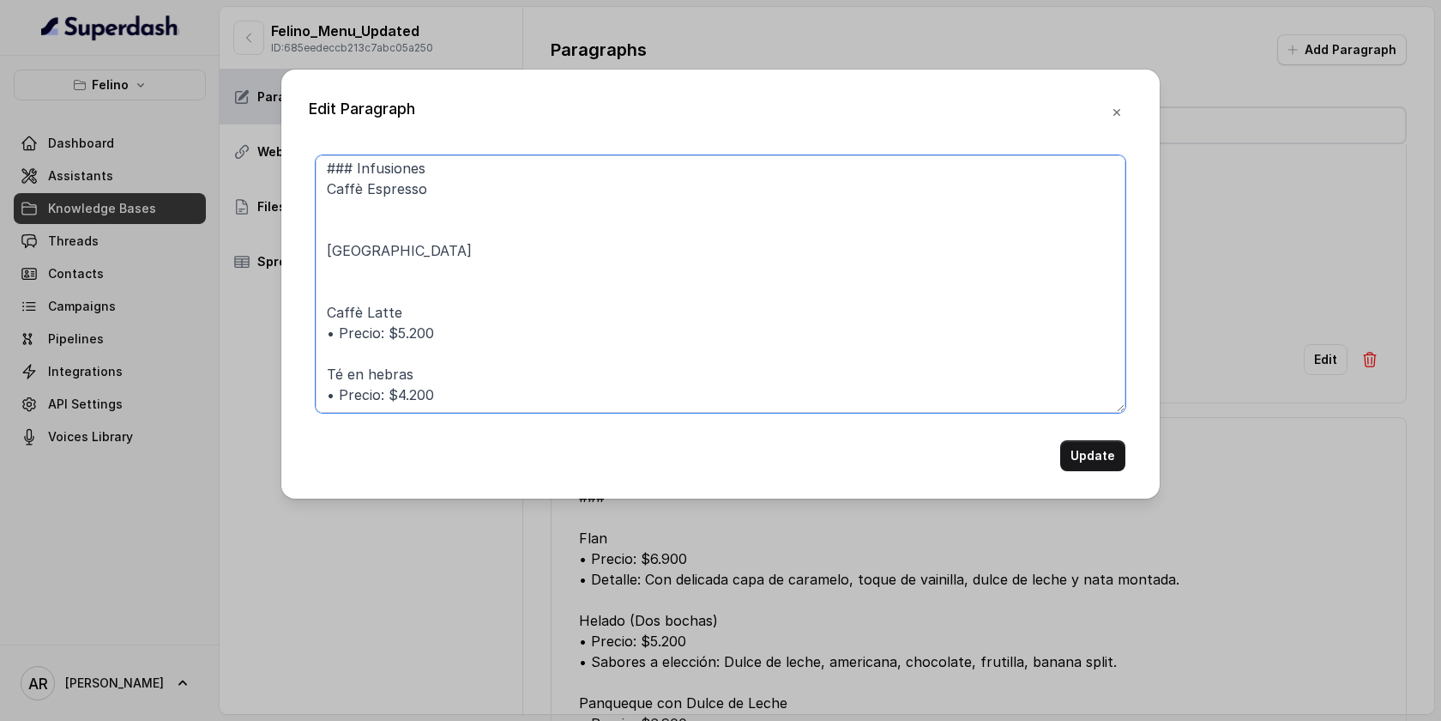
scroll to position [612, 0]
drag, startPoint x: 444, startPoint y: 343, endPoint x: 317, endPoint y: 341, distance: 127.8
click at [317, 341] on textarea "### 9. BEBIDAS SIN ALCOHOL ### ### Mocktails Limonada de la Casa • Detalle: Jug…" at bounding box center [721, 283] width 810 height 257
drag, startPoint x: 453, startPoint y: 374, endPoint x: 313, endPoint y: 370, distance: 139.9
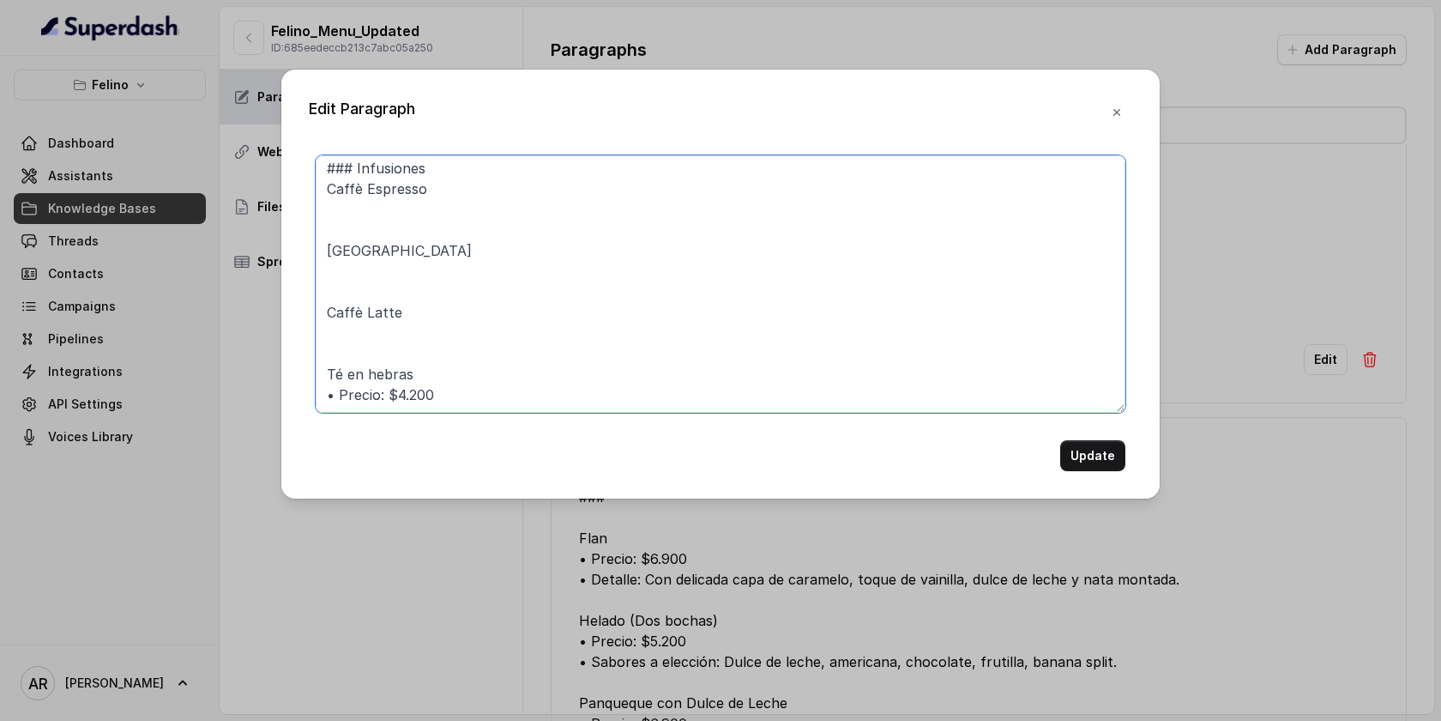
click at [313, 370] on div "### 9. BEBIDAS SIN ALCOHOL ### ### Mocktails Limonada de la Casa • Detalle: Jug…" at bounding box center [721, 313] width 824 height 316
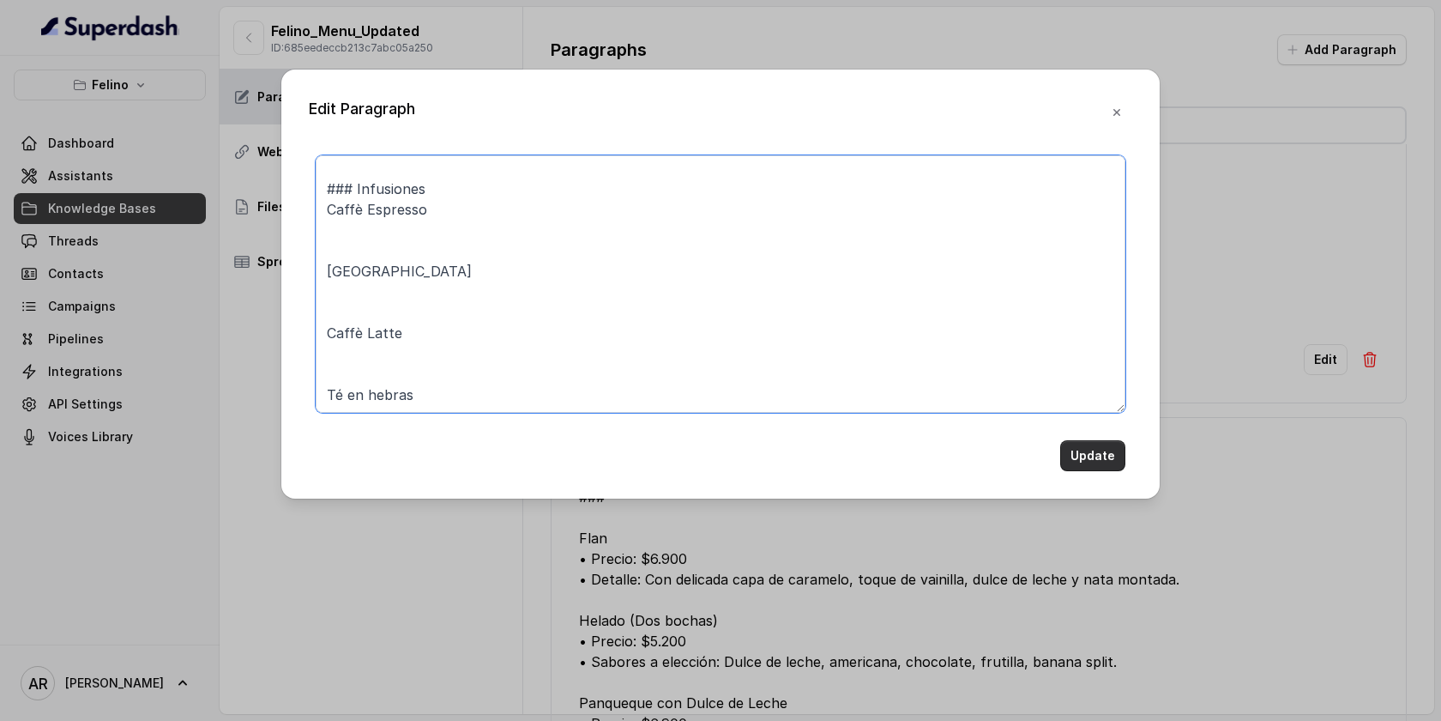
type textarea "### 9. BEBIDAS SIN ALCOHOL ### ### Mocktails Limonada de la Casa • Detalle: Jug…"
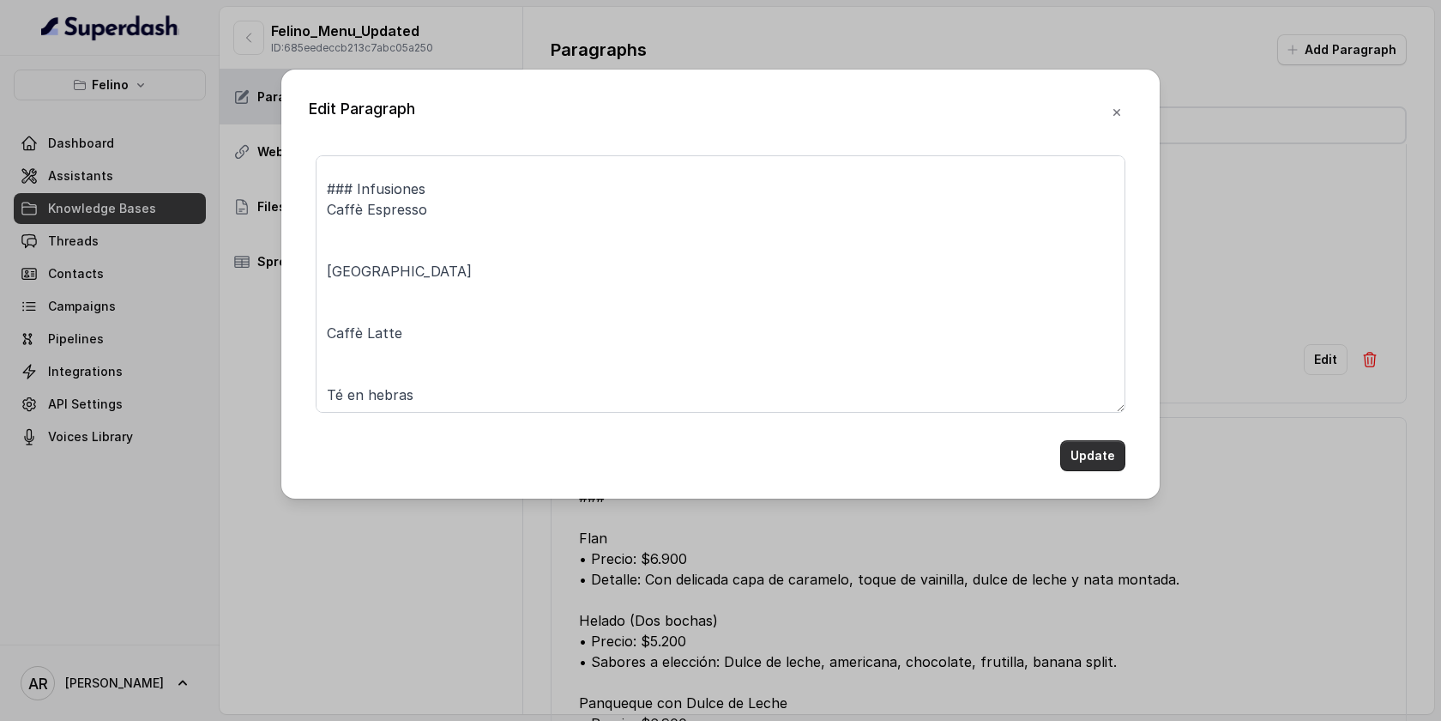
click at [1109, 445] on button "Update" at bounding box center [1092, 455] width 65 height 31
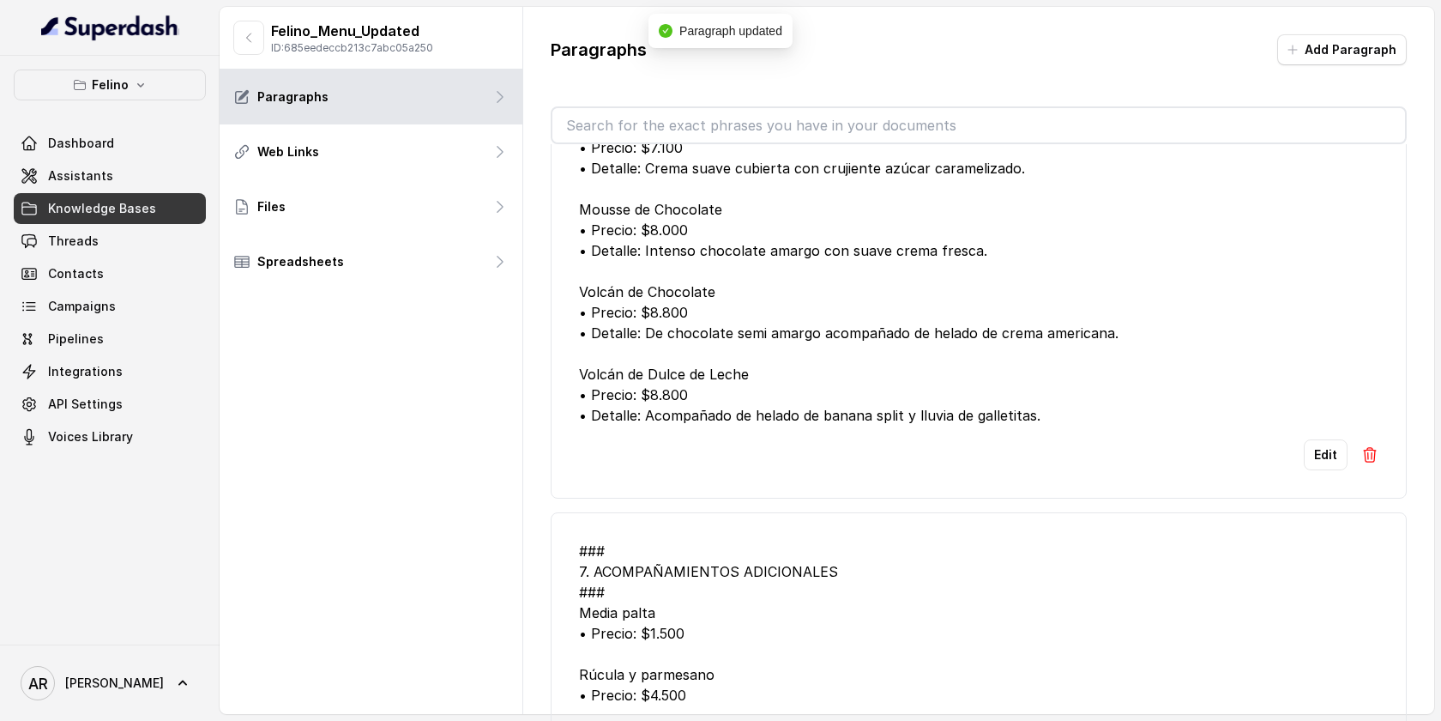
scroll to position [6444, 0]
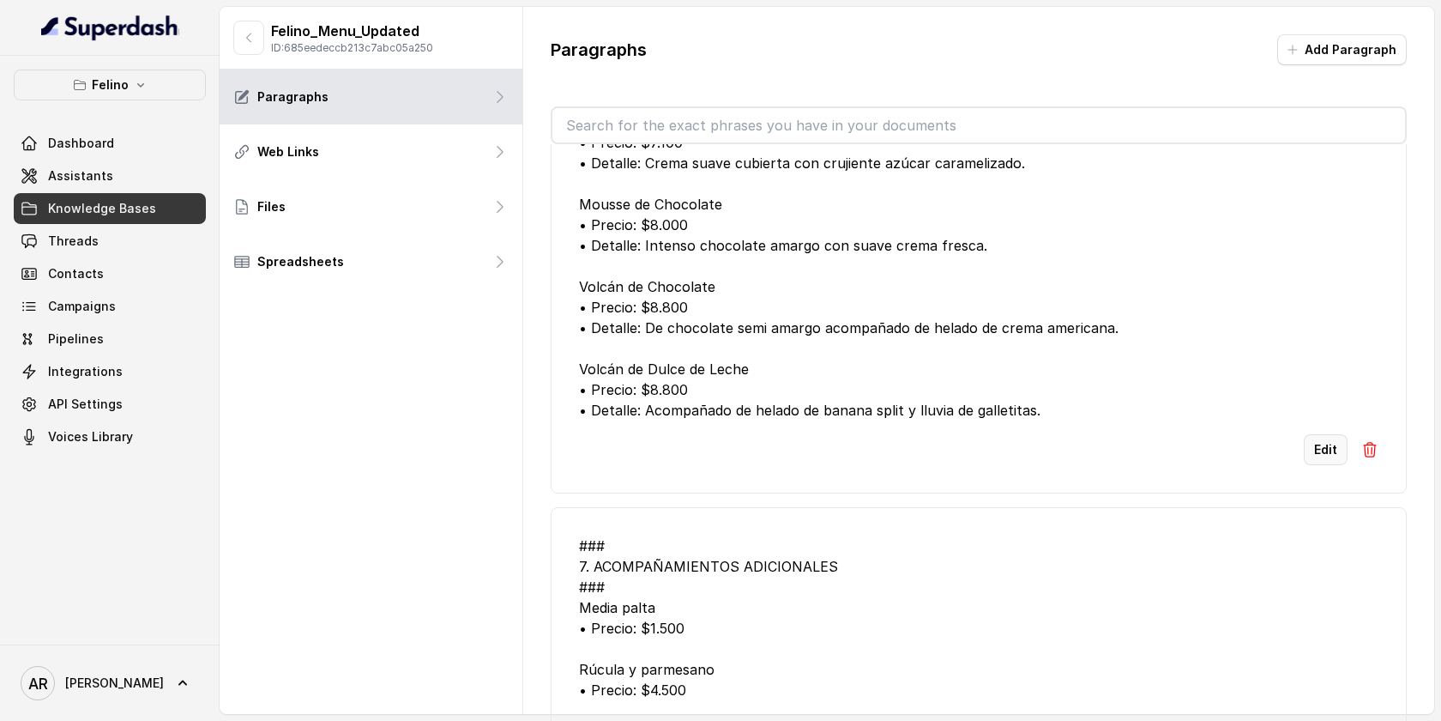
click at [1308, 465] on button "Edit" at bounding box center [1326, 449] width 44 height 31
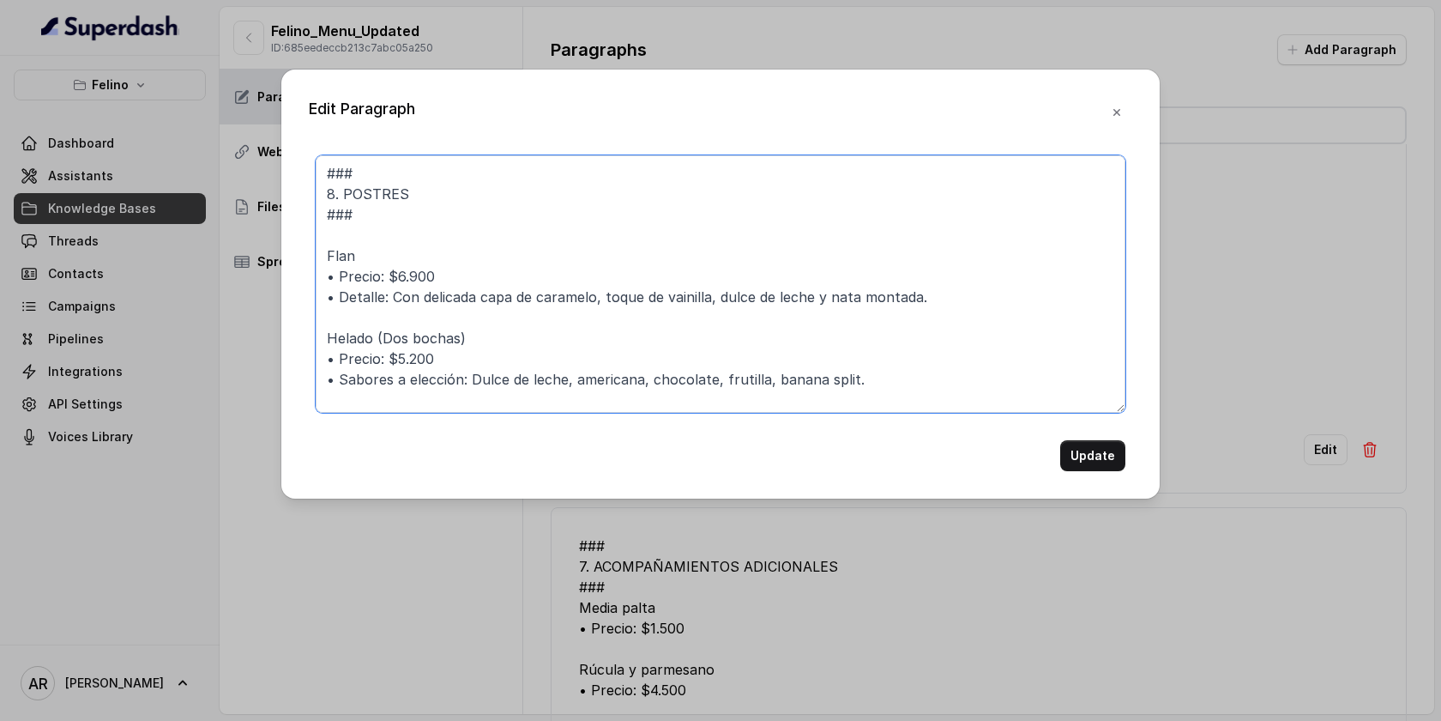
drag, startPoint x: 442, startPoint y: 279, endPoint x: 278, endPoint y: 277, distance: 163.9
click at [278, 277] on div "Edit Paragraph ### 8. POSTRES ### Flan • Precio: $6.900 • Detalle: Con delicada…" at bounding box center [720, 360] width 1441 height 721
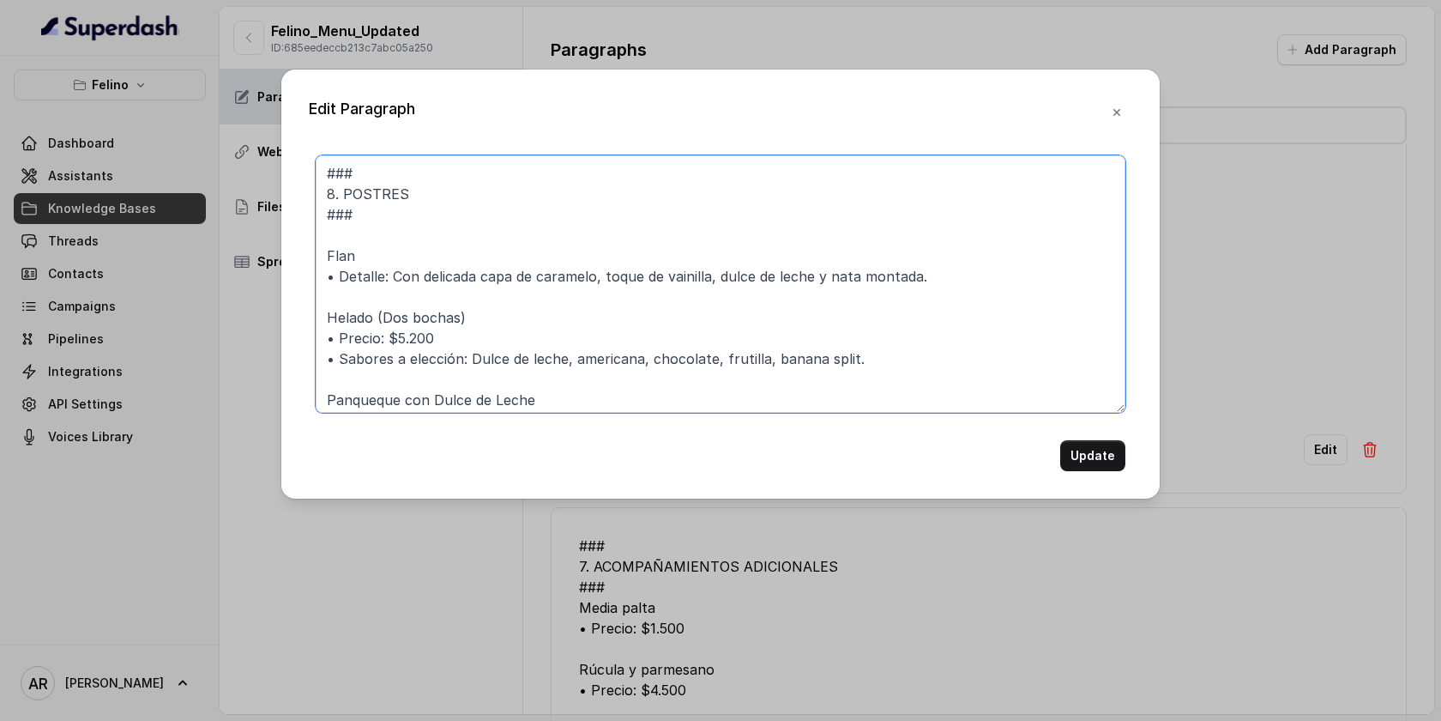
drag, startPoint x: 443, startPoint y: 338, endPoint x: 251, endPoint y: 337, distance: 191.3
click at [251, 337] on div "Edit Paragraph ### 8. POSTRES ### Flan • Detalle: Con delicada capa de caramelo…" at bounding box center [720, 360] width 1441 height 721
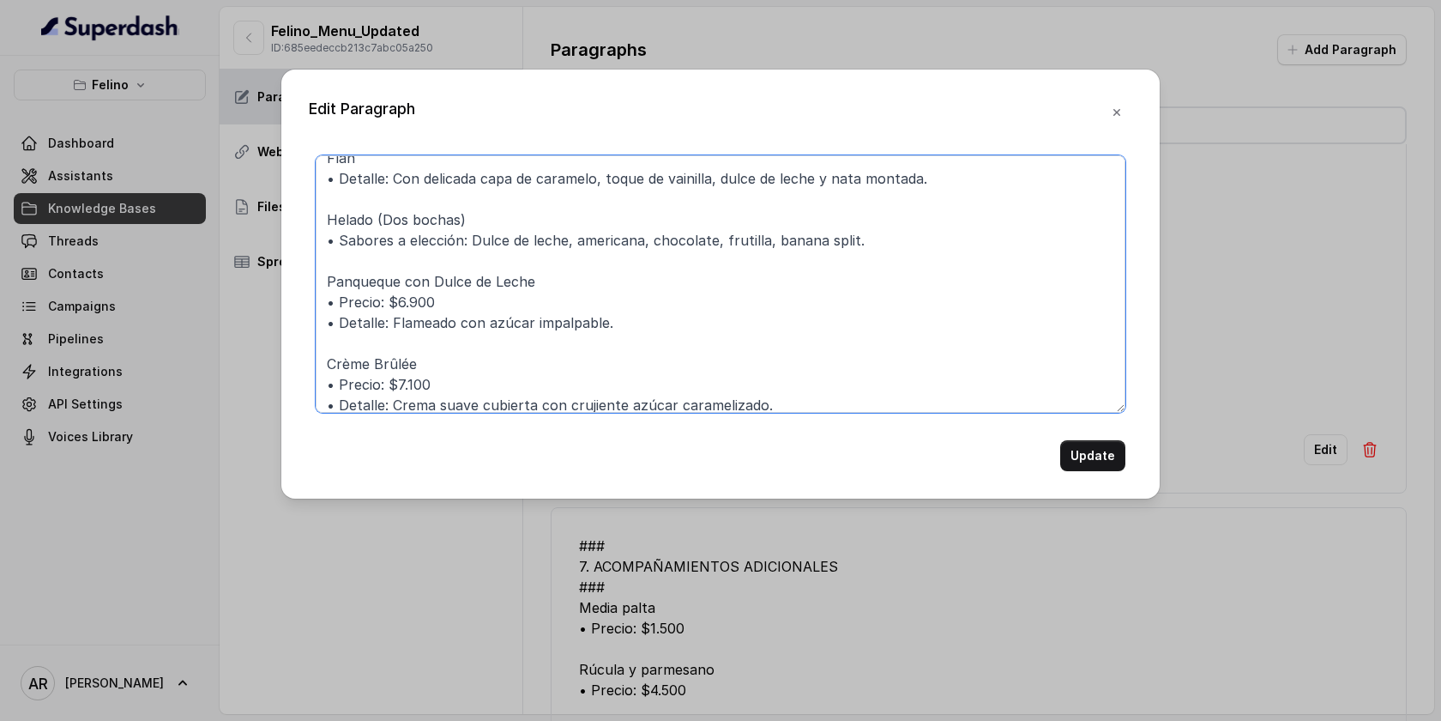
scroll to position [97, 0]
drag, startPoint x: 442, startPoint y: 297, endPoint x: 250, endPoint y: 305, distance: 192.3
click at [250, 305] on div "Edit Paragraph ### 8. POSTRES ### Flan • Detalle: Con delicada capa de caramelo…" at bounding box center [720, 360] width 1441 height 721
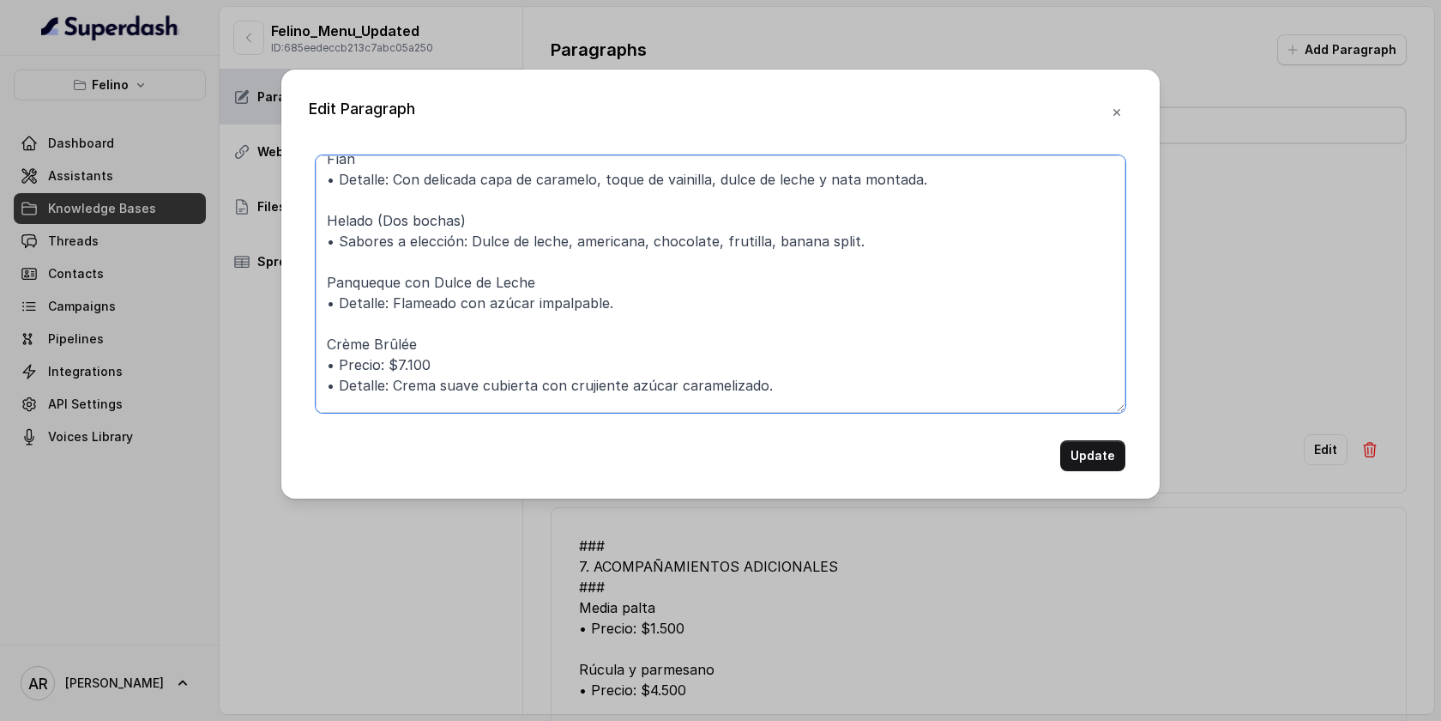
drag, startPoint x: 432, startPoint y: 361, endPoint x: 301, endPoint y: 363, distance: 130.4
click at [301, 363] on div "Edit Paragraph ### 8. POSTRES ### Flan • Detalle: Con delicada capa de caramelo…" at bounding box center [720, 283] width 878 height 429
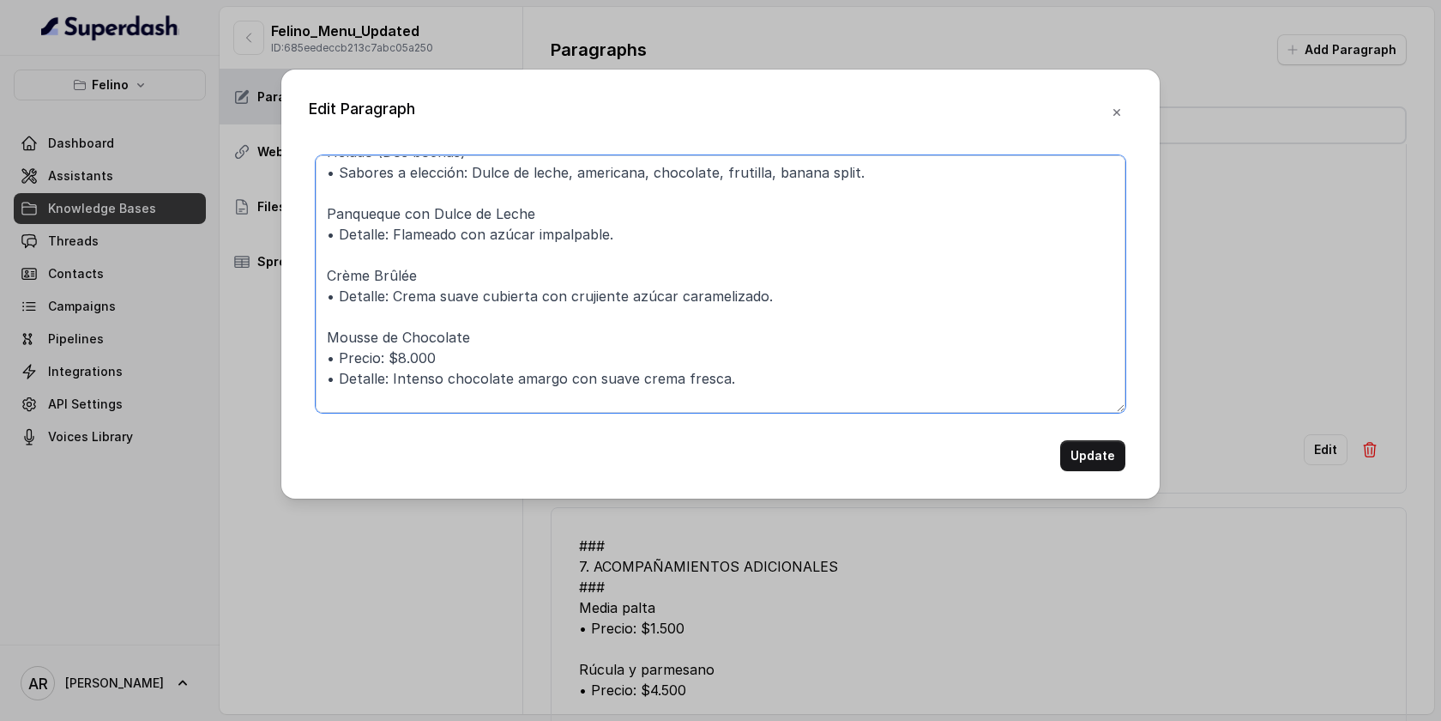
scroll to position [180, 0]
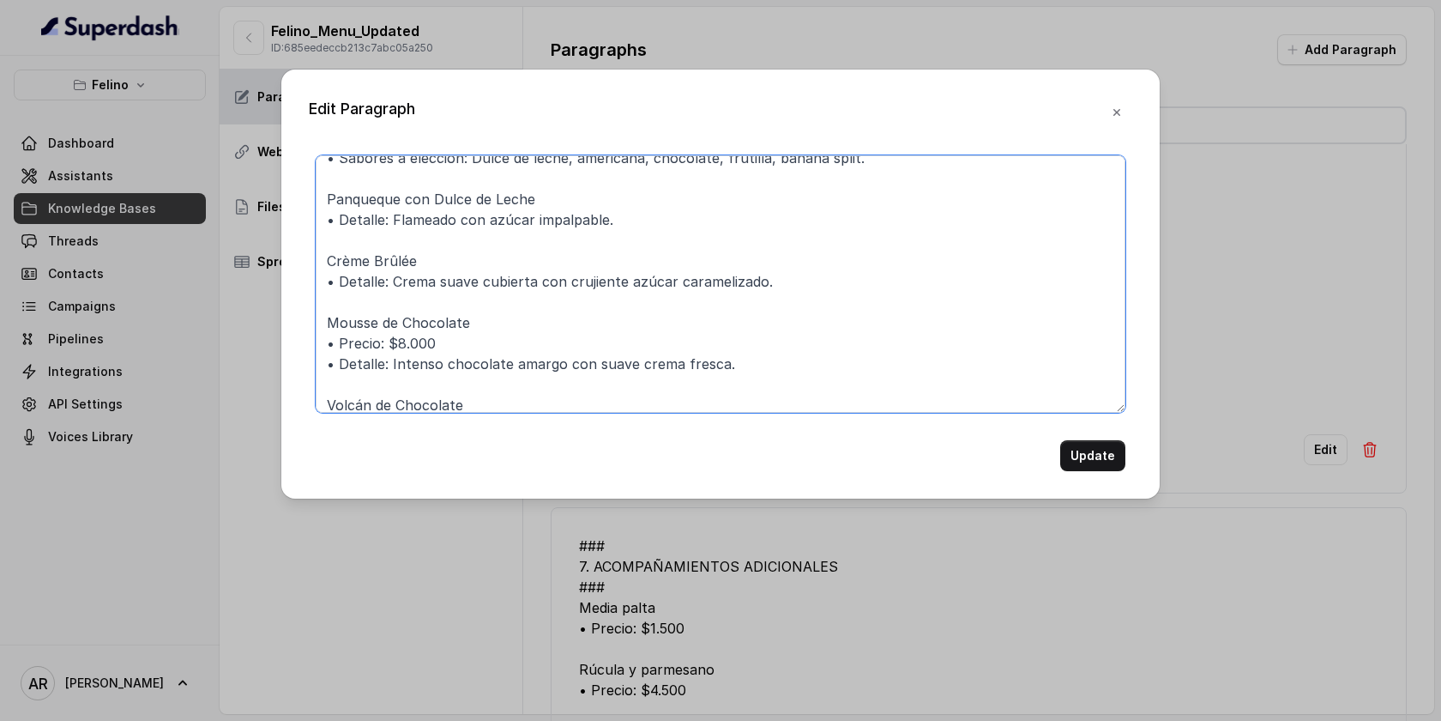
drag, startPoint x: 461, startPoint y: 346, endPoint x: 299, endPoint y: 341, distance: 161.4
click at [299, 341] on div "Edit Paragraph ### 8. POSTRES ### Flan • Detalle: Con delicada capa de caramelo…" at bounding box center [720, 283] width 878 height 429
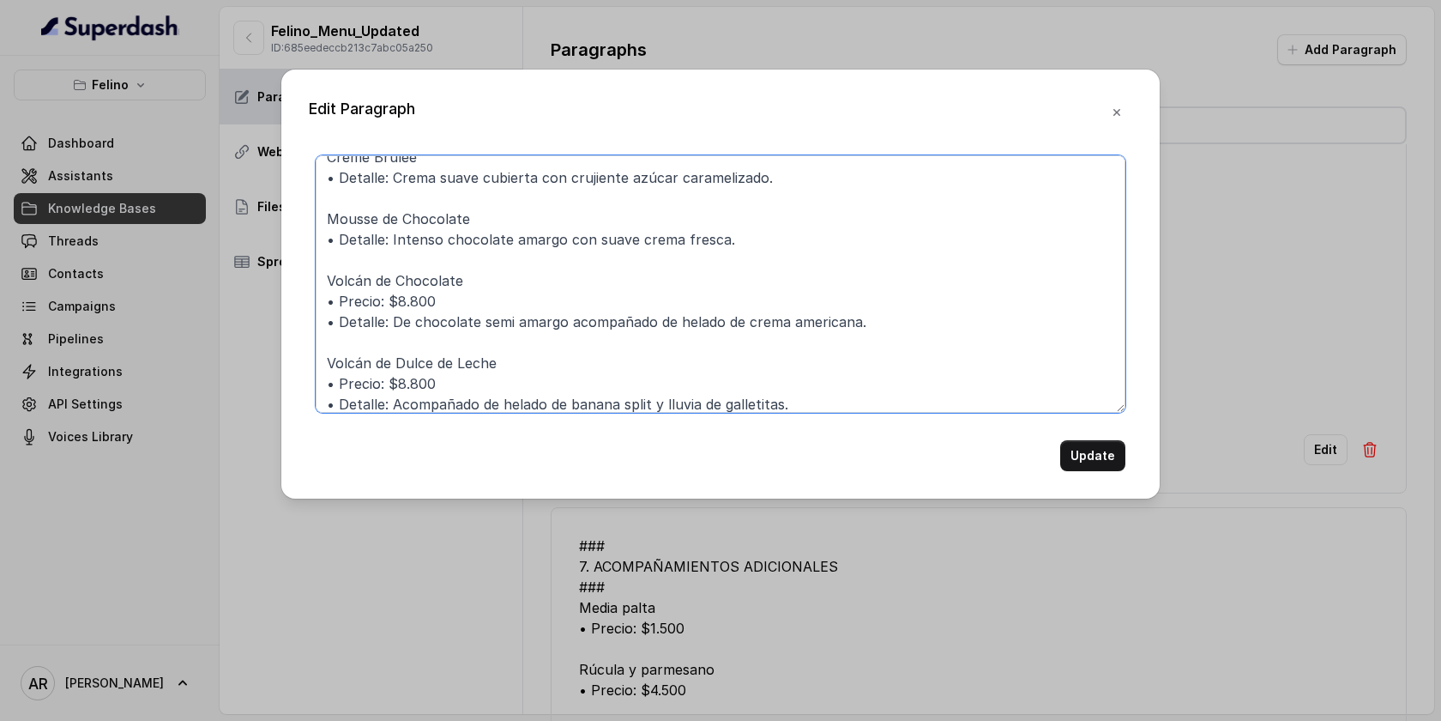
scroll to position [293, 0]
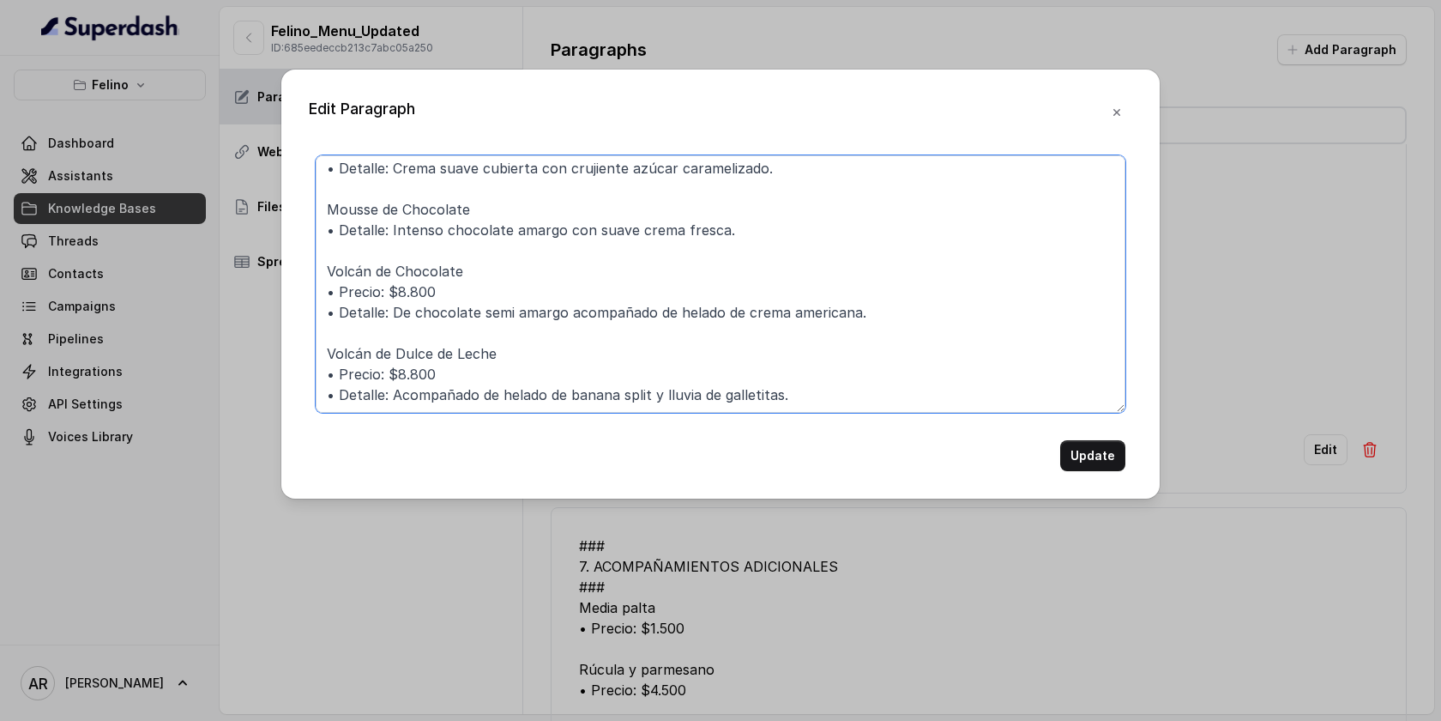
drag, startPoint x: 464, startPoint y: 305, endPoint x: 432, endPoint y: 296, distance: 33.1
click at [432, 296] on textarea "### 8. POSTRES ### Flan • Detalle: Con delicada capa de caramelo, toque de vain…" at bounding box center [721, 283] width 810 height 257
click at [432, 295] on textarea "### 8. POSTRES ### Flan • Detalle: Con delicada capa de caramelo, toque de vain…" at bounding box center [721, 283] width 810 height 257
drag, startPoint x: 442, startPoint y: 289, endPoint x: 286, endPoint y: 293, distance: 156.2
click at [286, 293] on div "Edit Paragraph ### 8. POSTRES ### Flan • Detalle: Con delicada capa de caramelo…" at bounding box center [720, 283] width 878 height 429
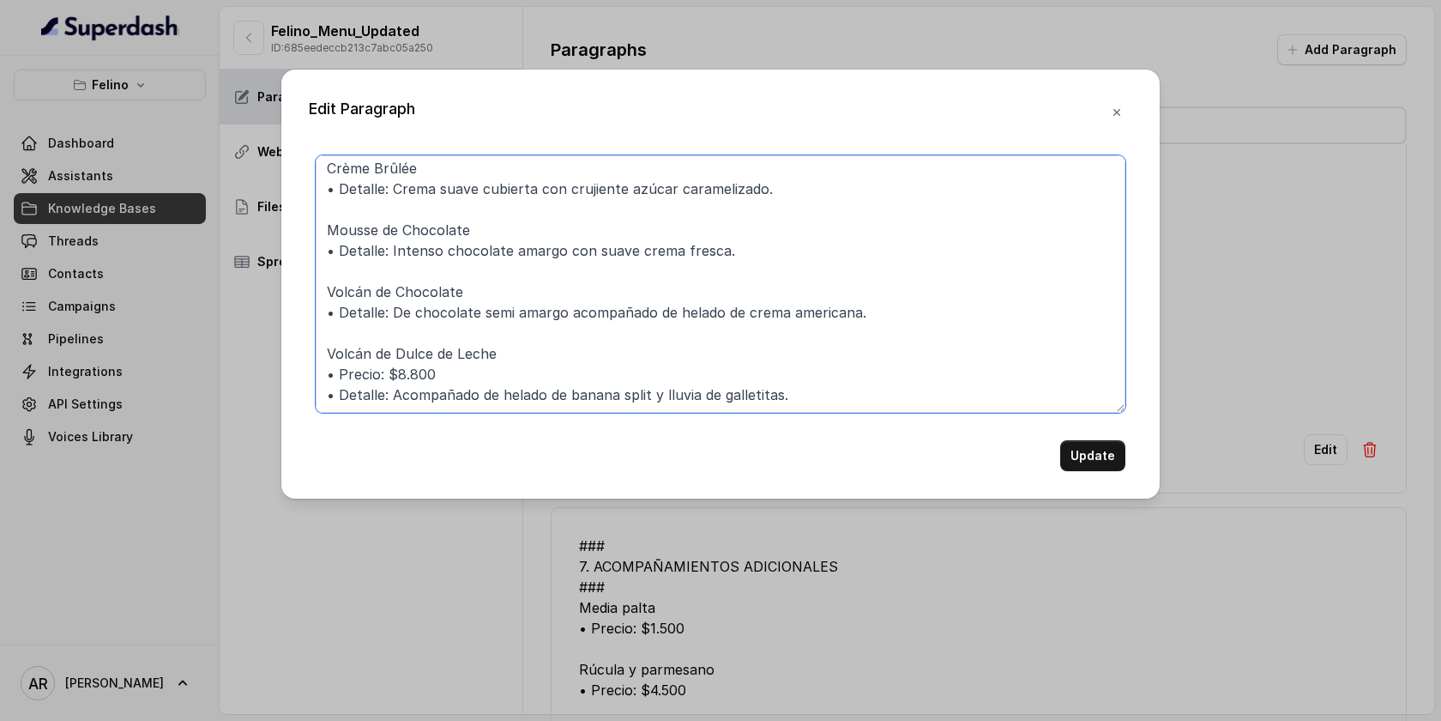
scroll to position [273, 0]
drag, startPoint x: 443, startPoint y: 365, endPoint x: 271, endPoint y: 365, distance: 171.6
click at [271, 365] on div "Edit Paragraph ### 8. POSTRES ### Flan • Detalle: Con delicada capa de caramelo…" at bounding box center [720, 360] width 1441 height 721
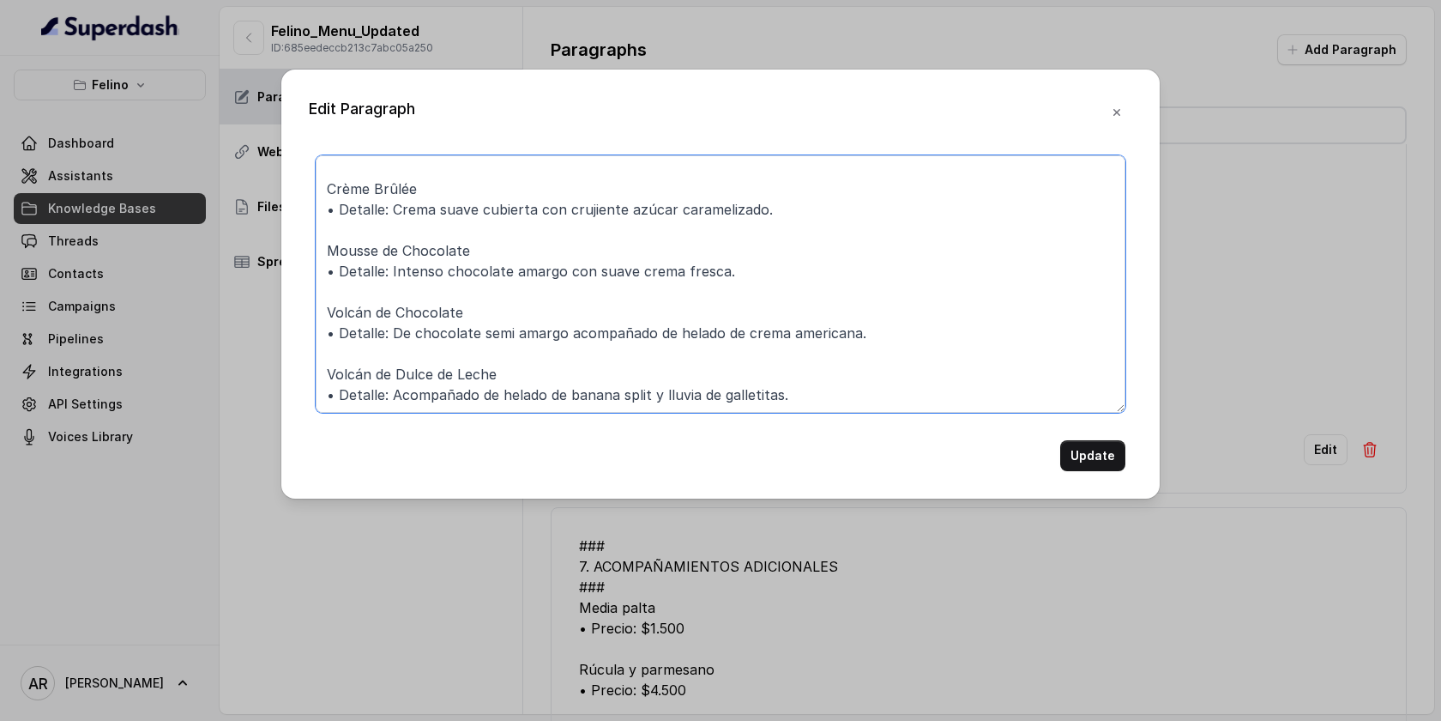
scroll to position [252, 0]
type textarea "### 8. POSTRES ### Flan • Detalle: Con delicada capa de caramelo, toque de vain…"
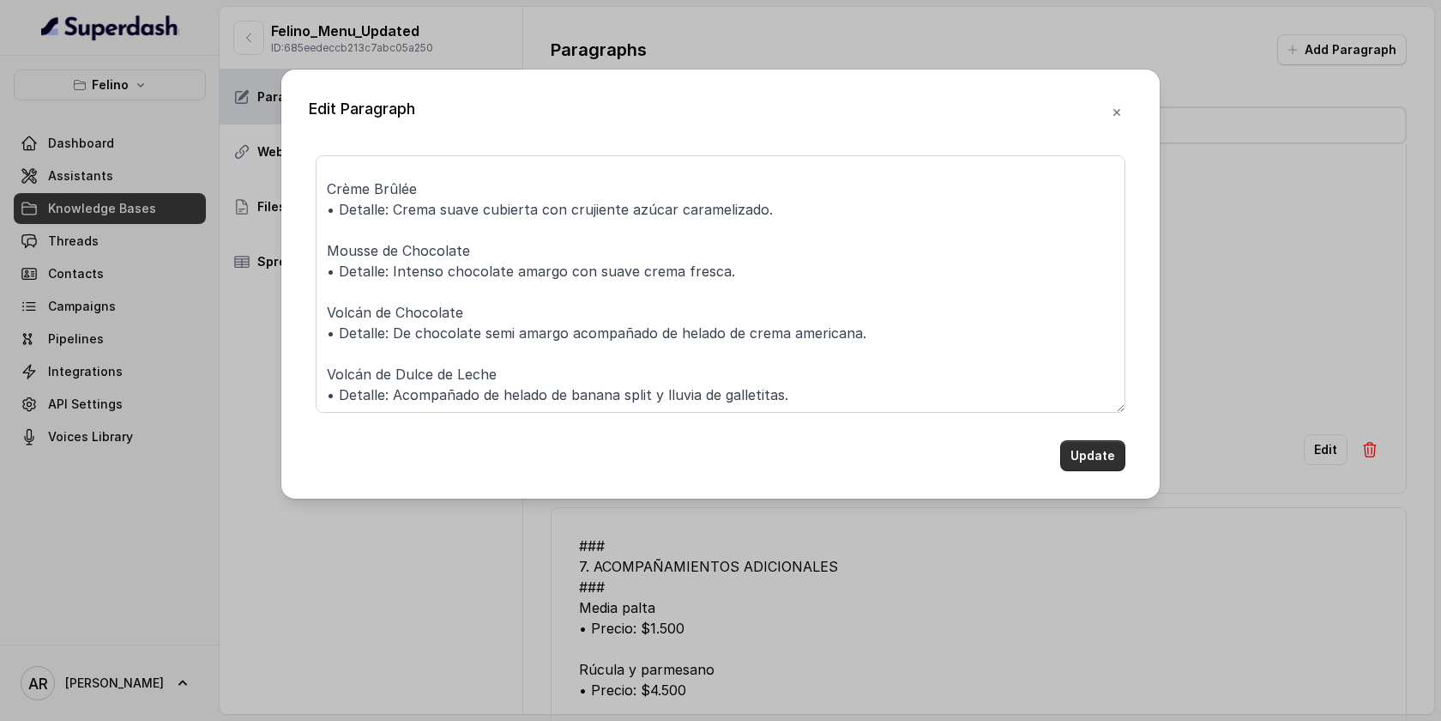
click at [1065, 468] on button "Update" at bounding box center [1092, 455] width 65 height 31
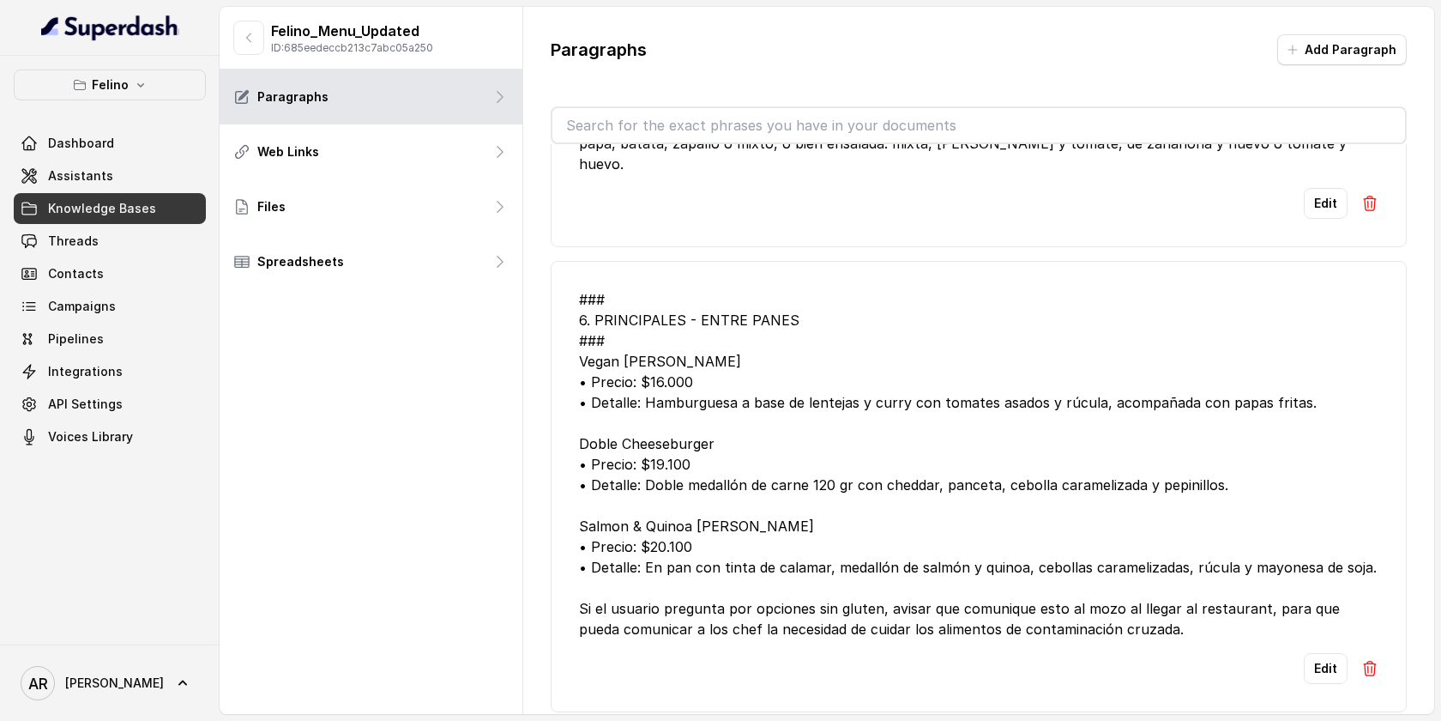
scroll to position [6874, 0]
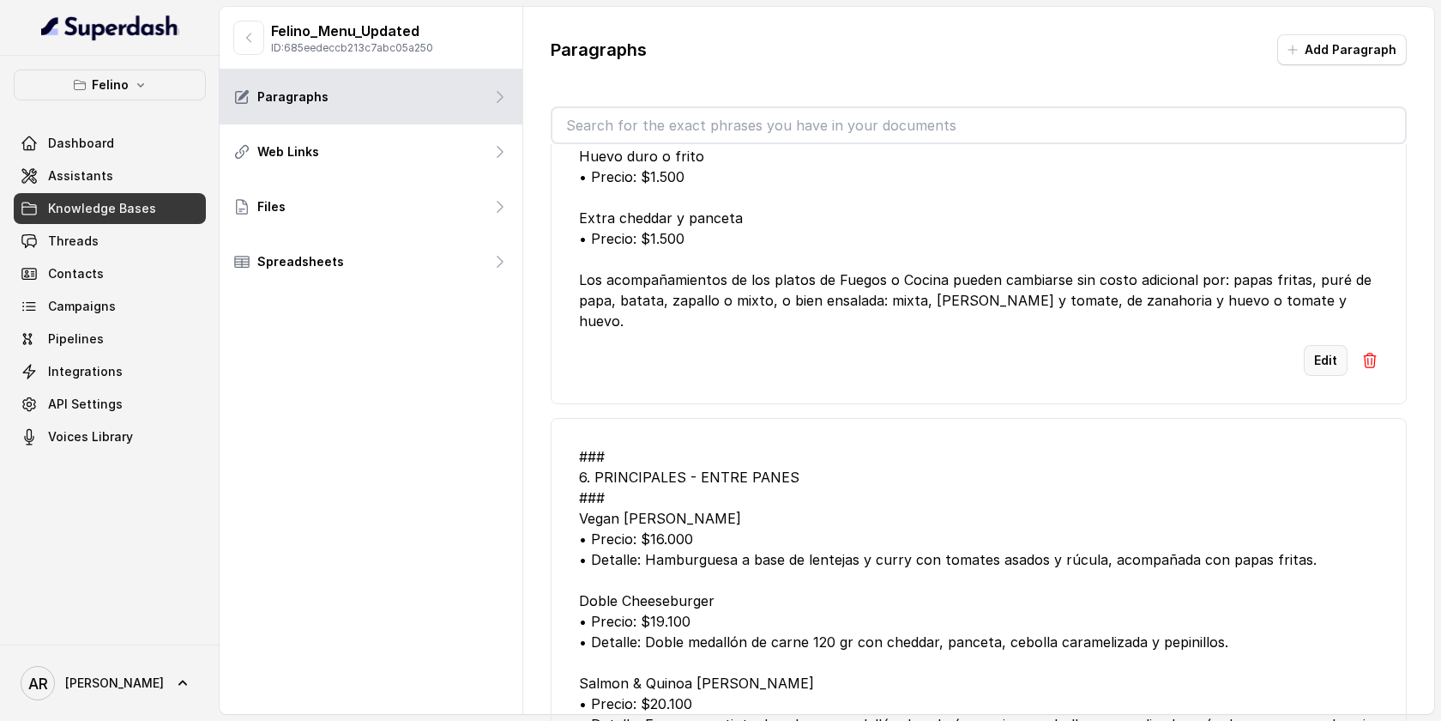
click at [1316, 376] on button "Edit" at bounding box center [1326, 360] width 44 height 31
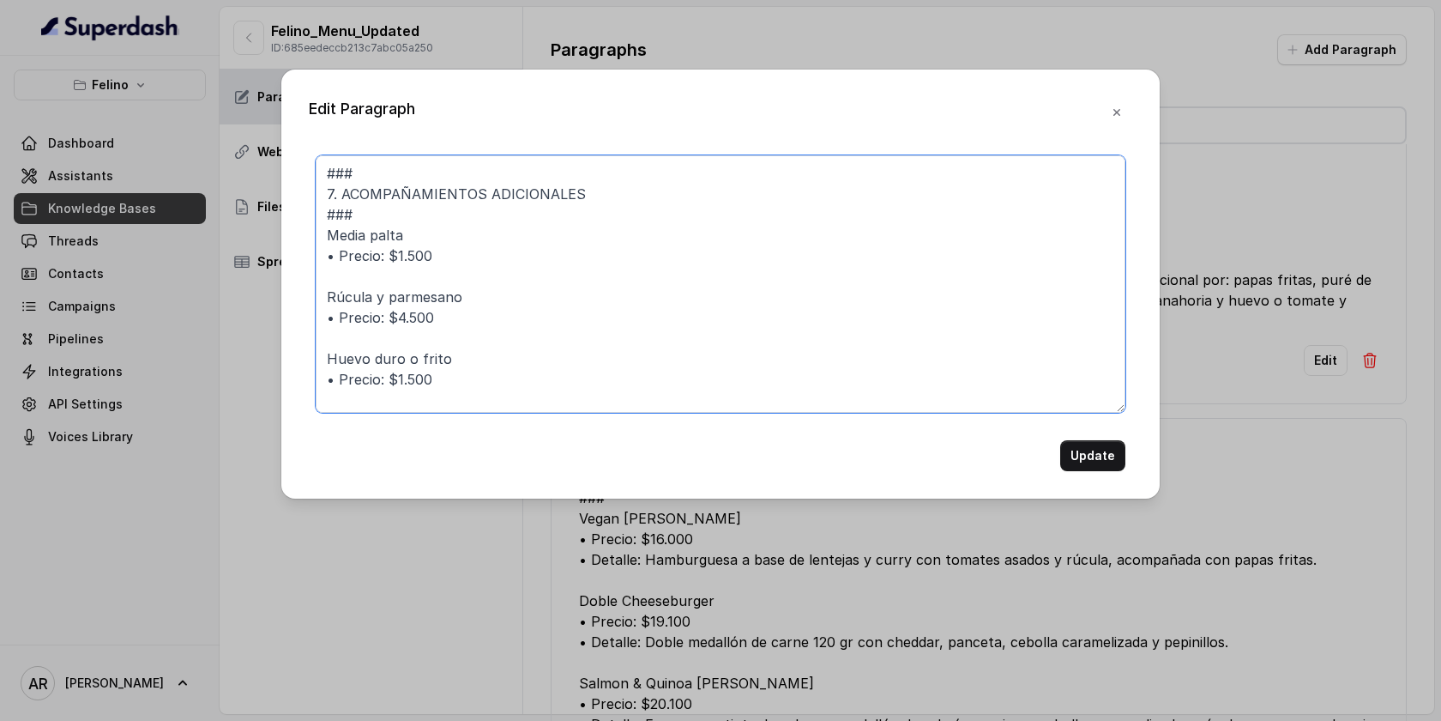
click at [427, 249] on textarea "### 7. ACOMPAÑAMIENTOS ADICIONALES ### Media palta • Precio: $1.500 Rúcula y pa…" at bounding box center [721, 283] width 810 height 257
drag, startPoint x: 436, startPoint y: 250, endPoint x: 303, endPoint y: 264, distance: 133.8
click at [303, 264] on div "Edit Paragraph ### 7. ACOMPAÑAMIENTOS ADICIONALES ### Media palta • Precio: $1.…" at bounding box center [720, 283] width 878 height 429
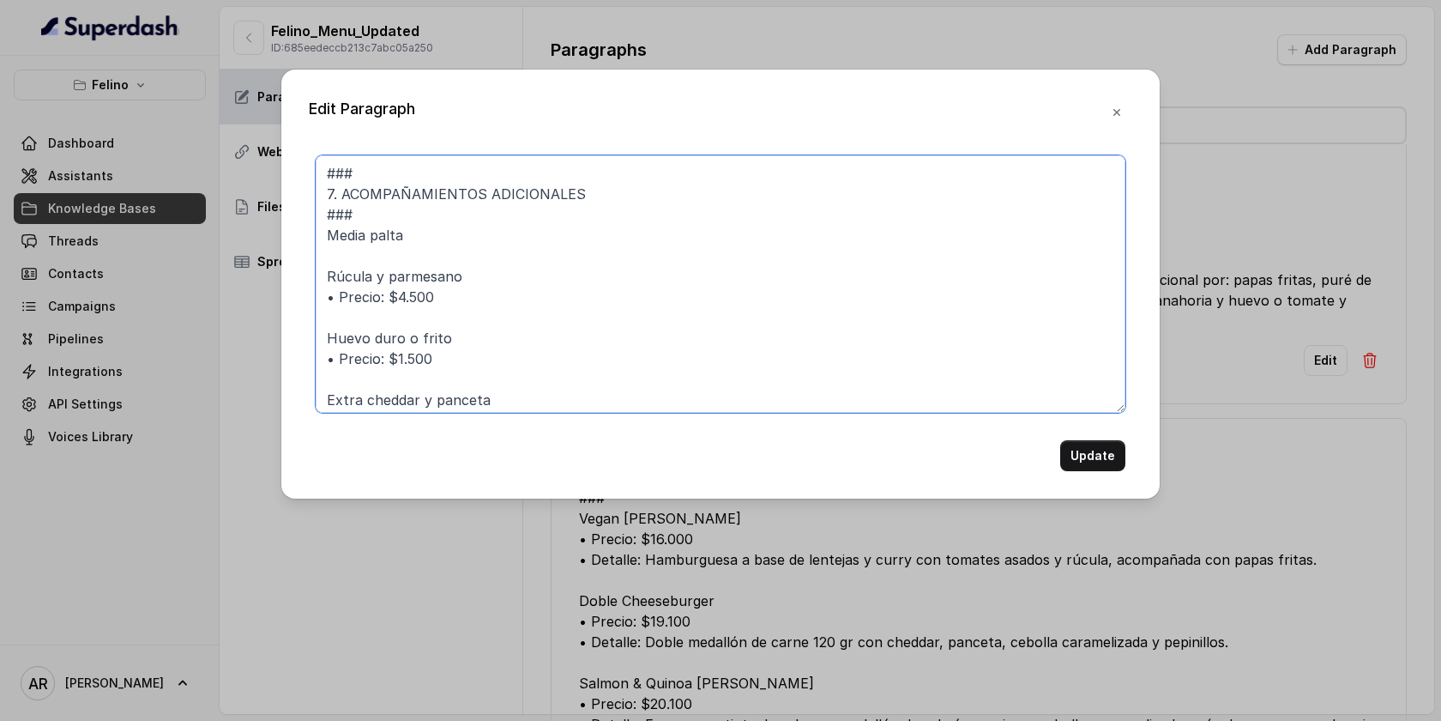
drag, startPoint x: 448, startPoint y: 293, endPoint x: 244, endPoint y: 285, distance: 204.3
click at [244, 285] on div "Edit Paragraph ### 7. ACOMPAÑAMIENTOS ADICIONALES ### Media palta Rúcula y parm…" at bounding box center [720, 360] width 1441 height 721
drag, startPoint x: 427, startPoint y: 297, endPoint x: 336, endPoint y: 298, distance: 90.9
click at [336, 298] on textarea "### 7. ACOMPAÑAMIENTOS ADICIONALES ### Media palta Rúcula y parmesano • Precio:…" at bounding box center [721, 283] width 810 height 257
drag, startPoint x: 437, startPoint y: 359, endPoint x: 298, endPoint y: 363, distance: 139.0
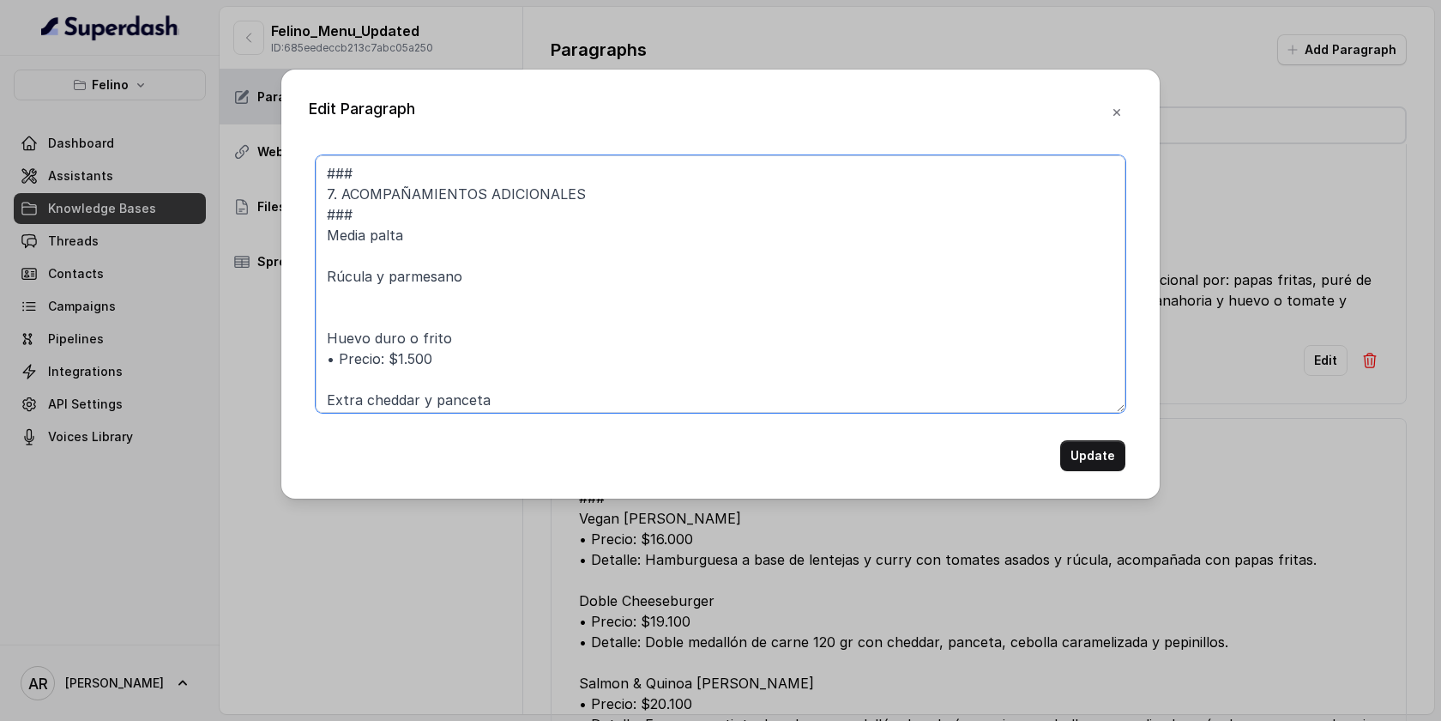
click at [298, 363] on div "Edit Paragraph ### 7. ACOMPAÑAMIENTOS ADICIONALES ### Media palta Rúcula y parm…" at bounding box center [720, 283] width 878 height 429
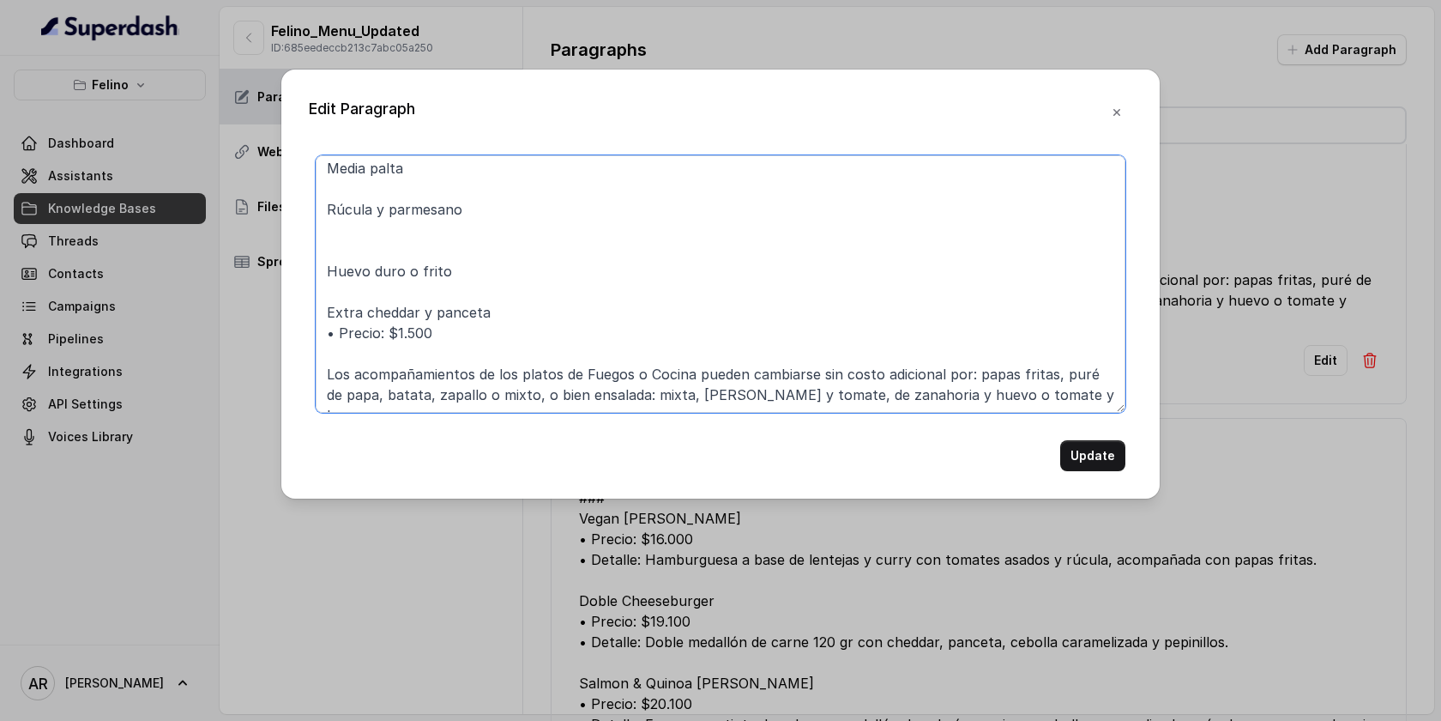
drag, startPoint x: 438, startPoint y: 334, endPoint x: 317, endPoint y: 329, distance: 121.9
click at [317, 329] on textarea "### 7. ACOMPAÑAMIENTOS ADICIONALES ### Media palta Rúcula y parmesano Huevo dur…" at bounding box center [721, 283] width 810 height 257
type textarea "### 7. ACOMPAÑAMIENTOS ADICIONALES ### Media palta Rúcula y parmesano Huevo dur…"
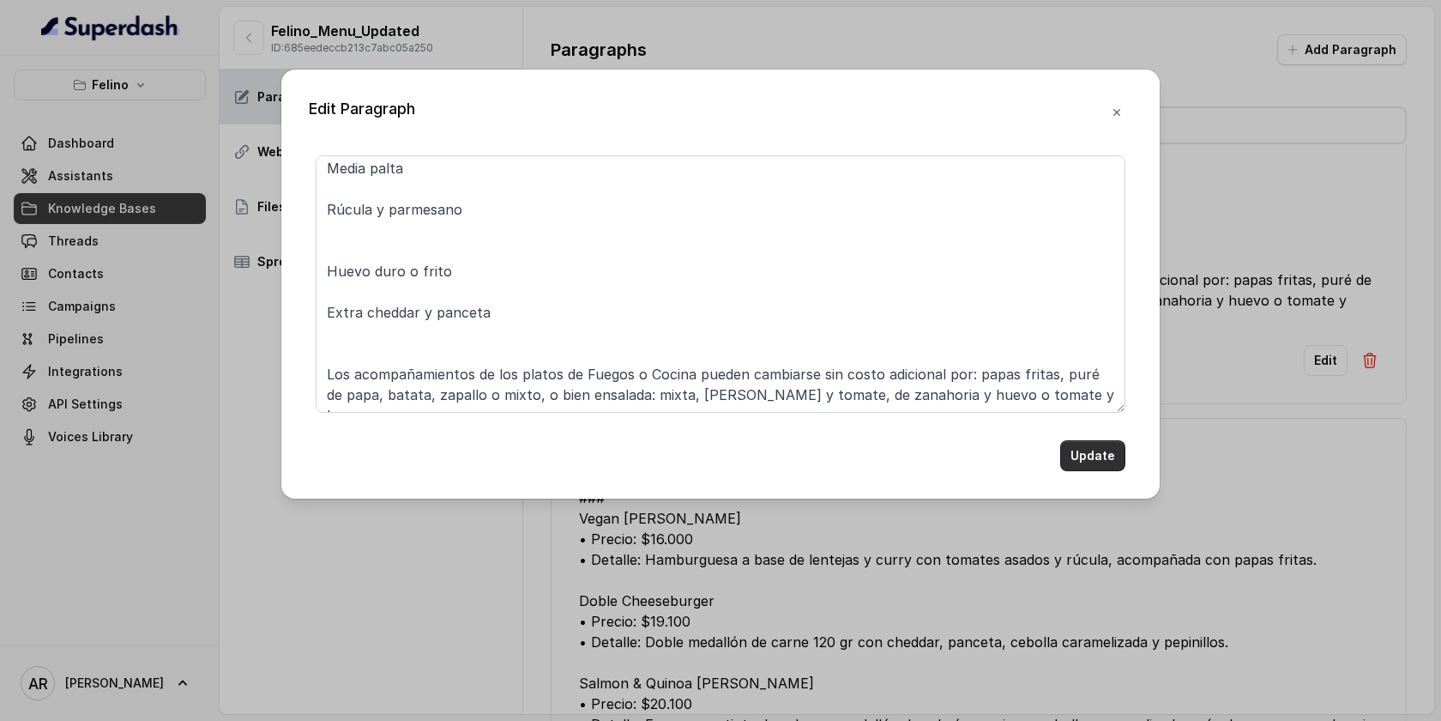
click at [1083, 443] on button "Update" at bounding box center [1092, 455] width 65 height 31
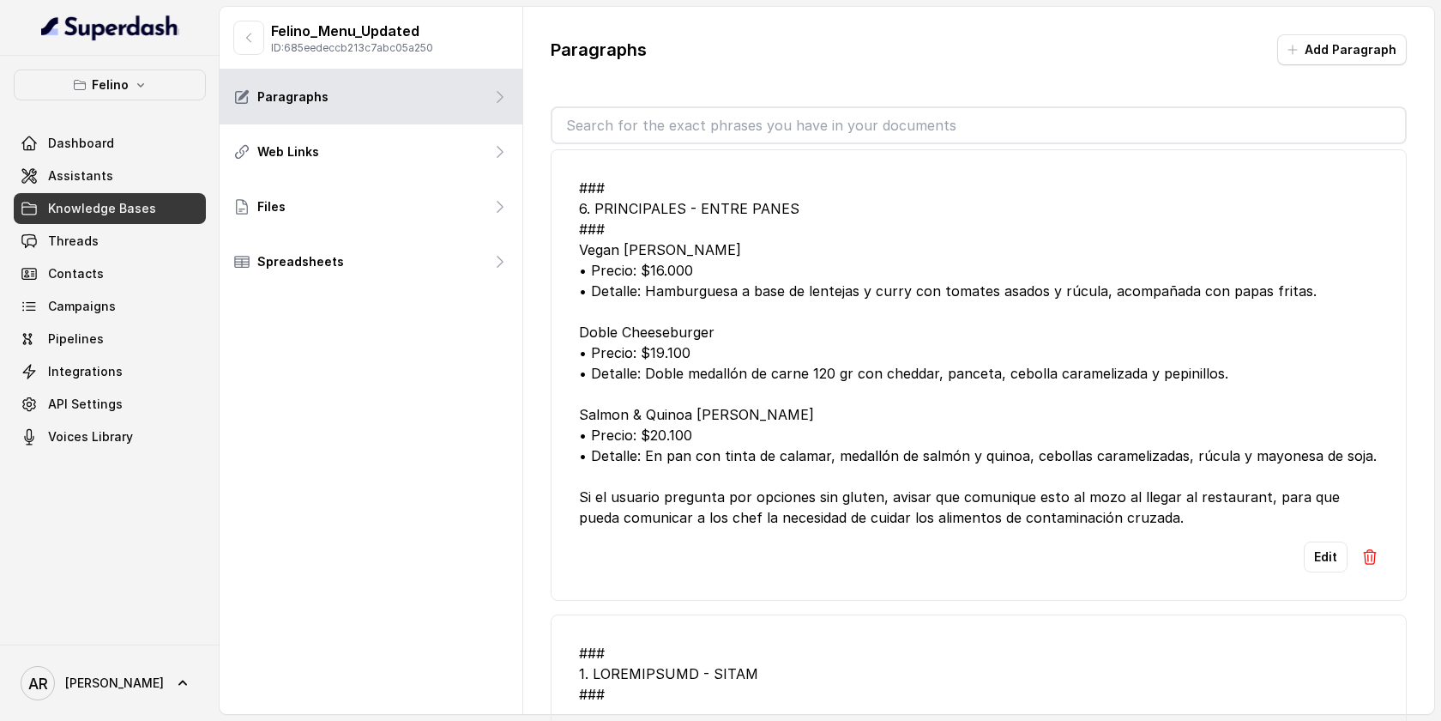
scroll to position [7199, 0]
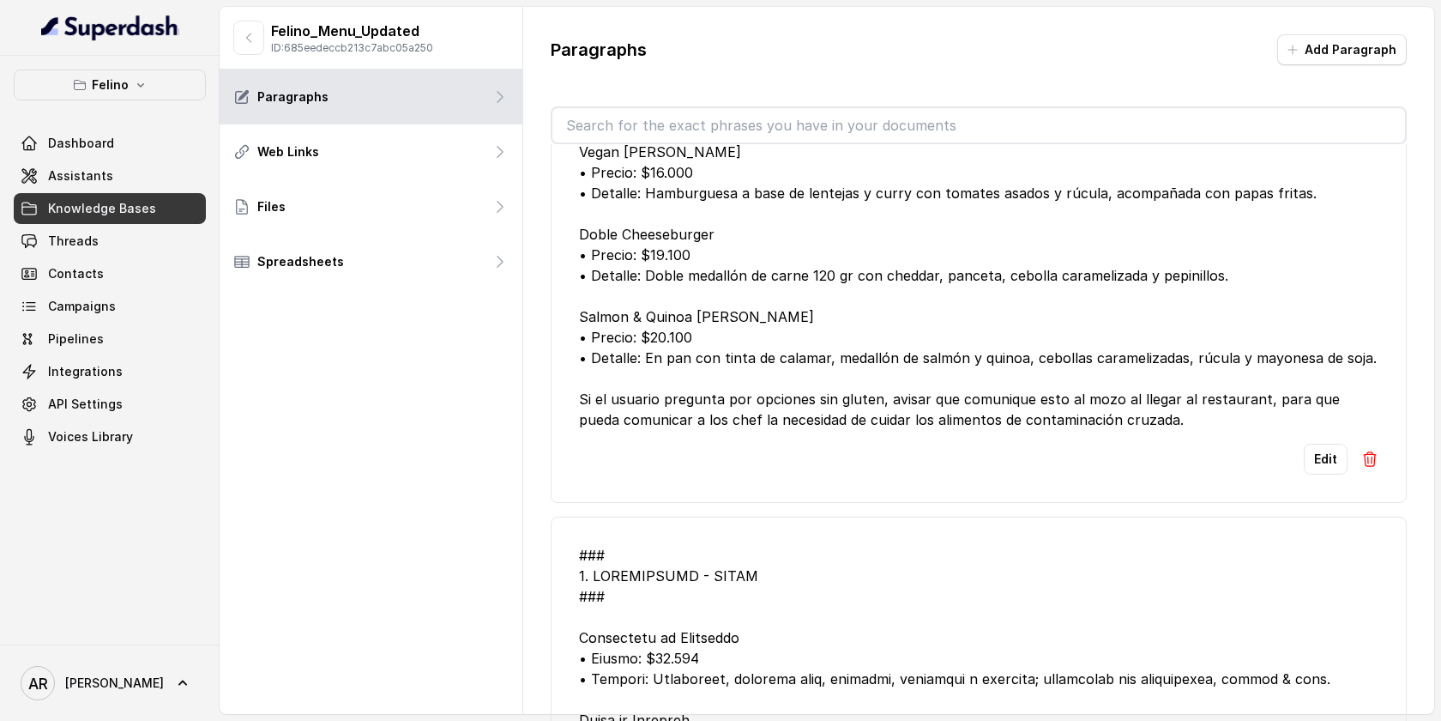
click at [1302, 474] on div "Edit" at bounding box center [979, 459] width 800 height 31
click at [1329, 474] on button "Edit" at bounding box center [1326, 459] width 44 height 31
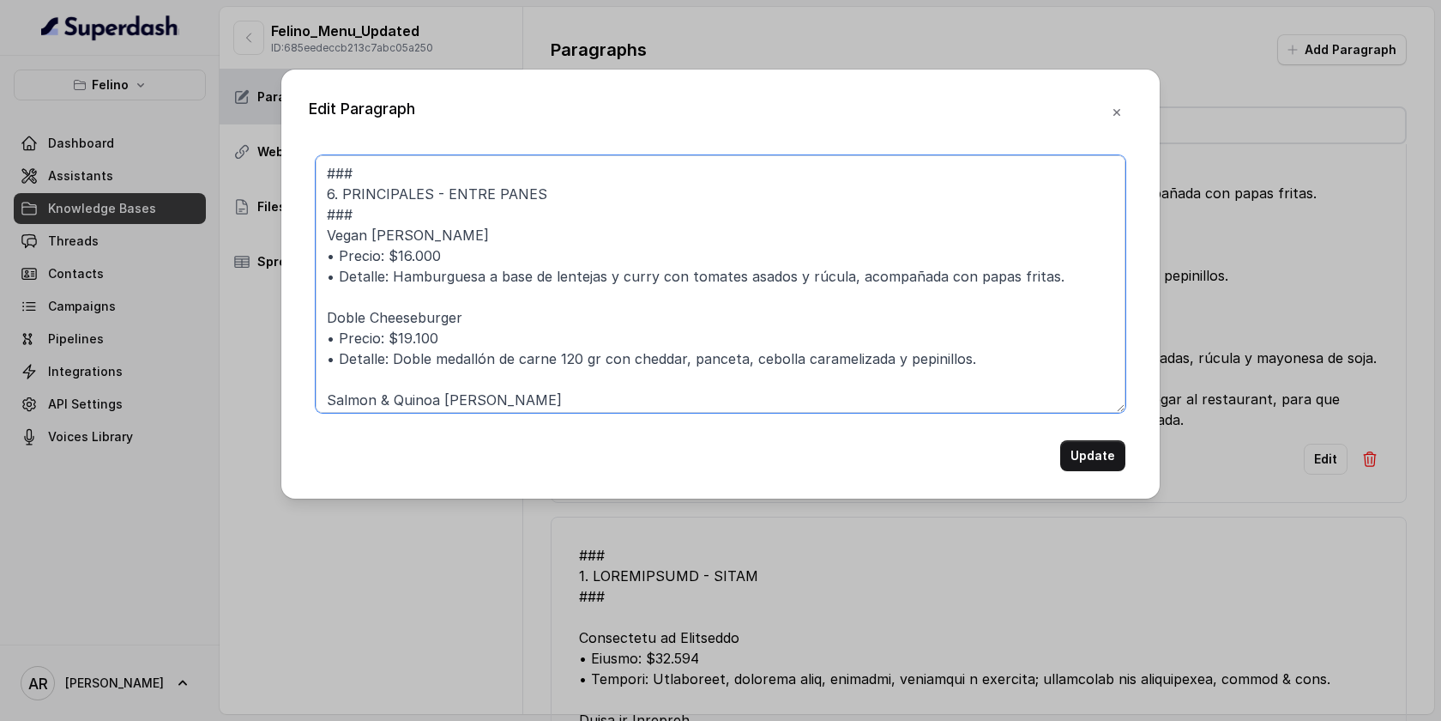
drag, startPoint x: 441, startPoint y: 251, endPoint x: 321, endPoint y: 260, distance: 120.4
click at [321, 260] on textarea "### 6. PRINCIPALES - ENTRE PANES ### Vegan Burger • Precio: $16.000 • Detalle: …" at bounding box center [721, 283] width 810 height 257
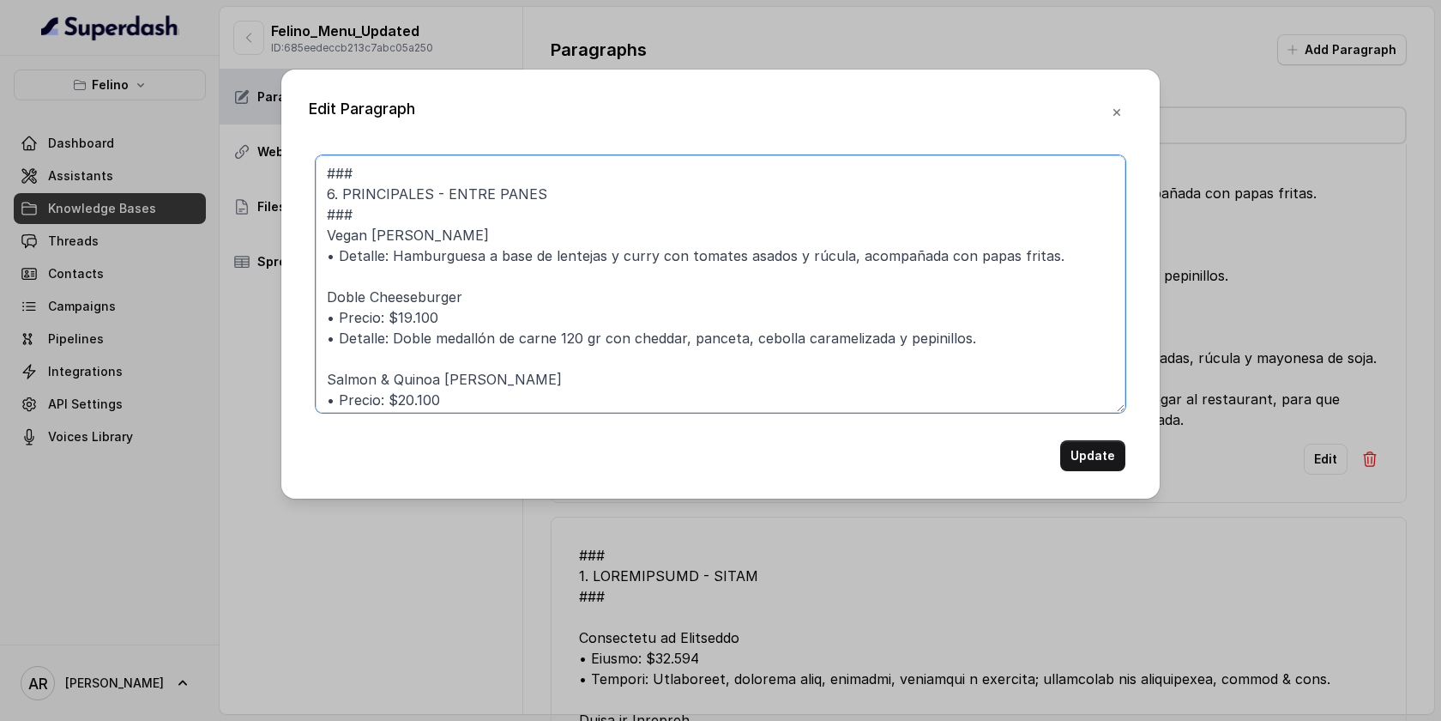
drag, startPoint x: 452, startPoint y: 319, endPoint x: 323, endPoint y: 321, distance: 129.6
click at [323, 321] on textarea "### 6. PRINCIPALES - ENTRE PANES ### Vegan Burger • Detalle: Hamburguesa a base…" at bounding box center [721, 283] width 810 height 257
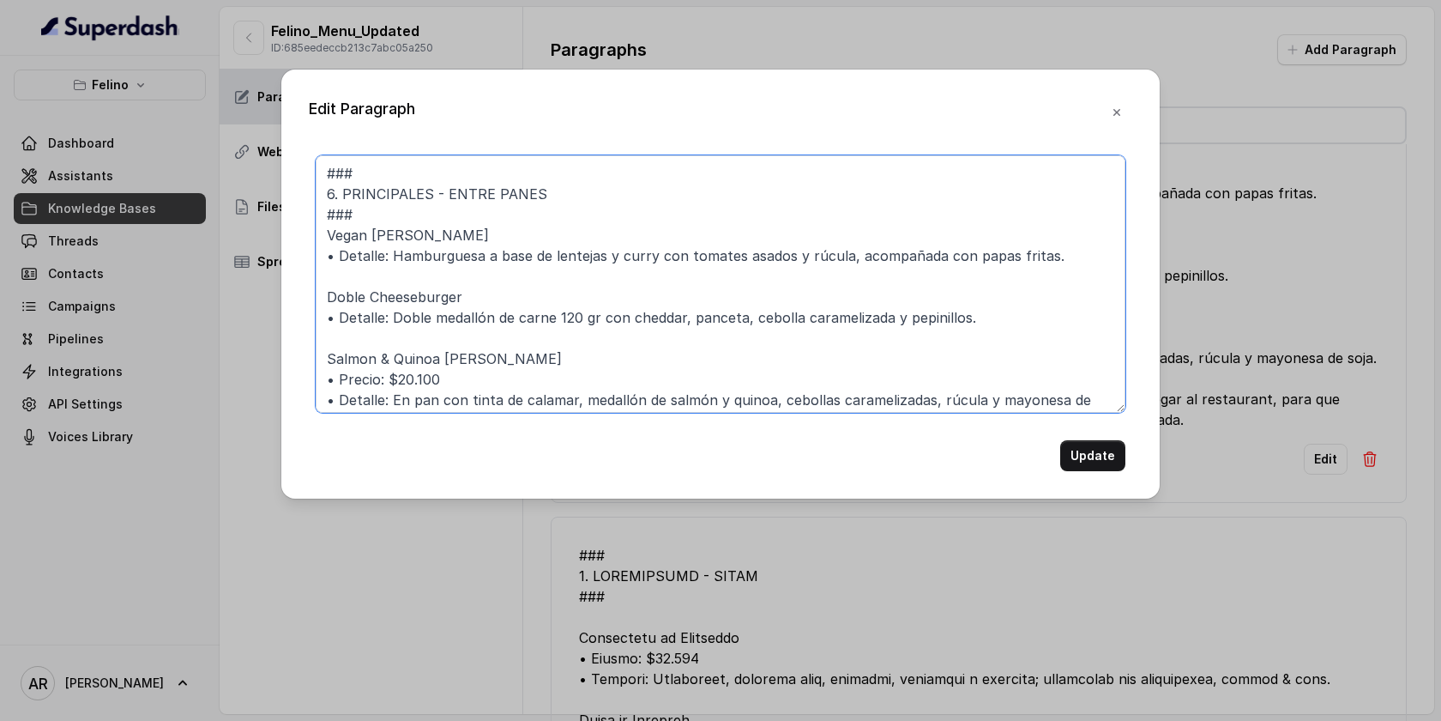
drag, startPoint x: 457, startPoint y: 383, endPoint x: 317, endPoint y: 384, distance: 139.8
click at [317, 384] on textarea "### 6. PRINCIPALES - ENTRE PANES ### Vegan Burger • Detalle: Hamburguesa a base…" at bounding box center [721, 283] width 810 height 257
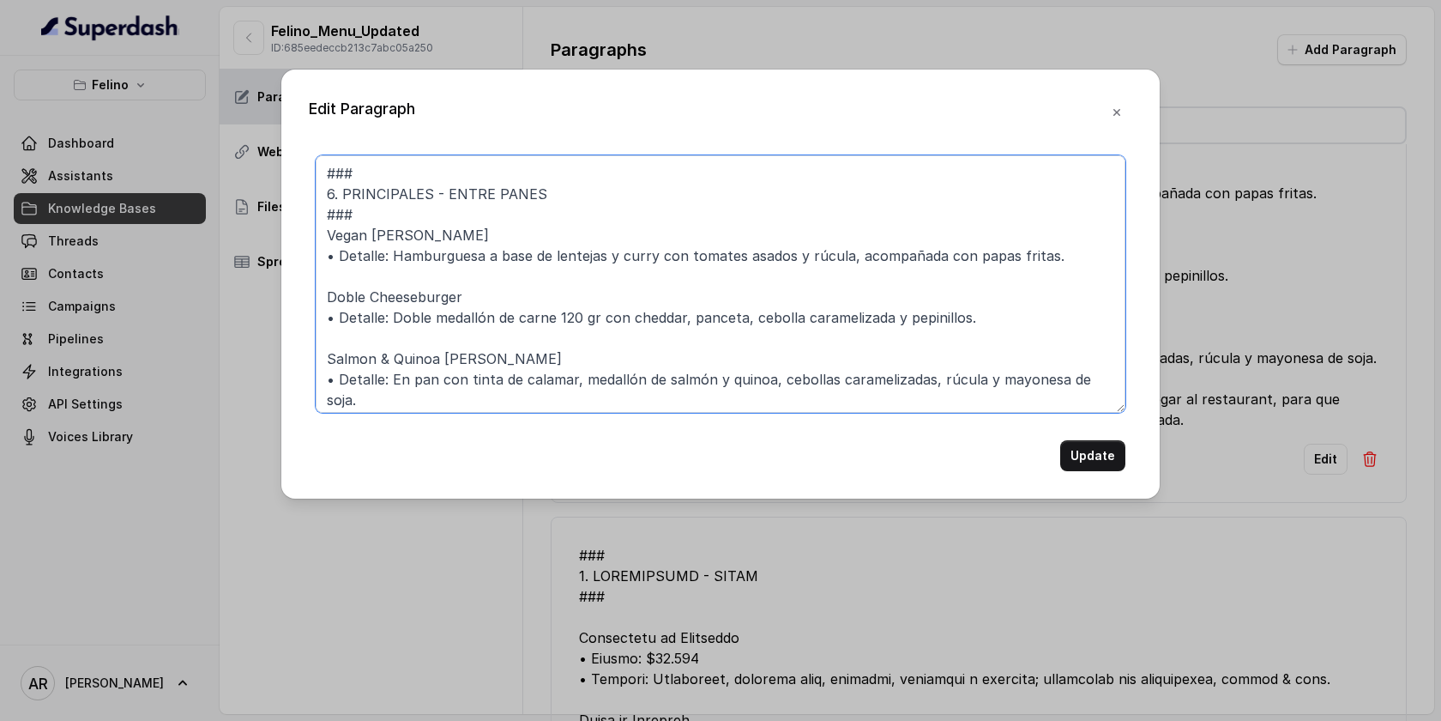
scroll to position [46, 0]
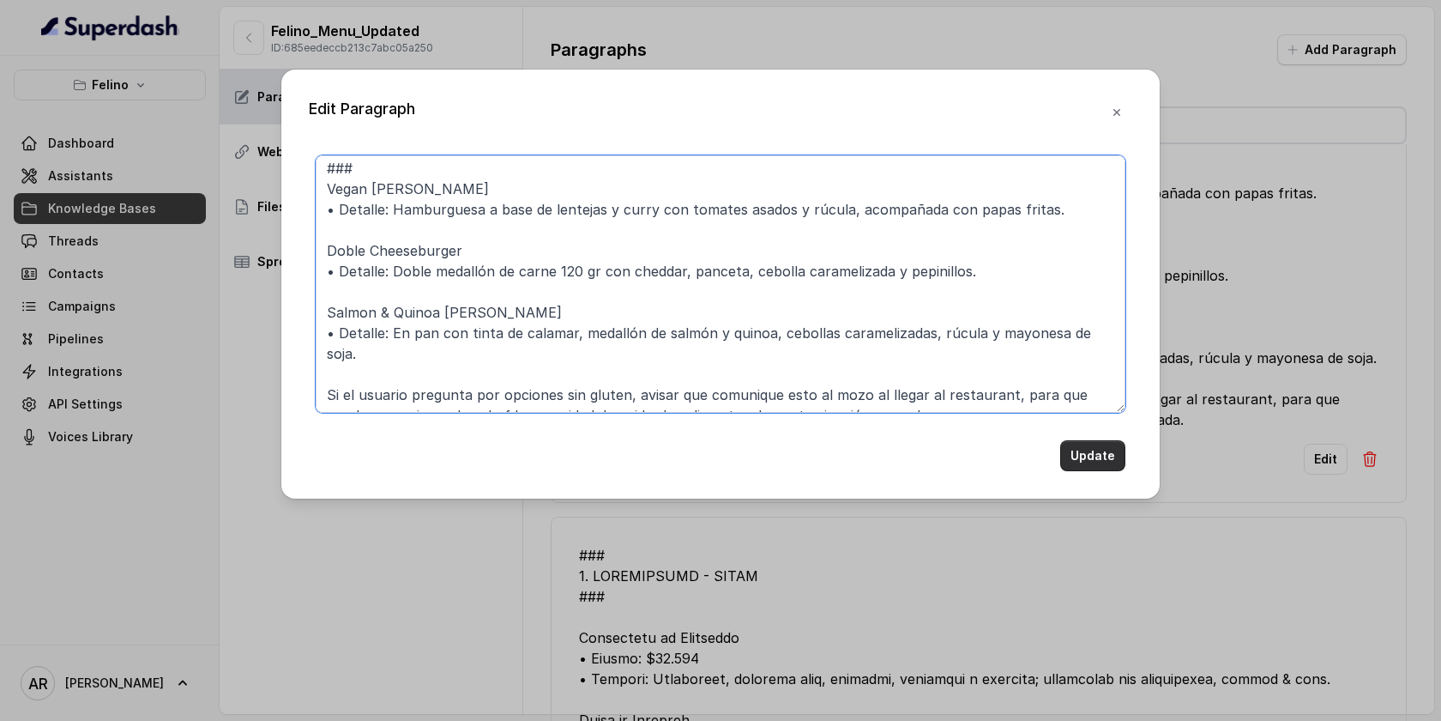
type textarea "### 6. PRINCIPALES - ENTRE PANES ### Vegan Burger • Detalle: Hamburguesa a base…"
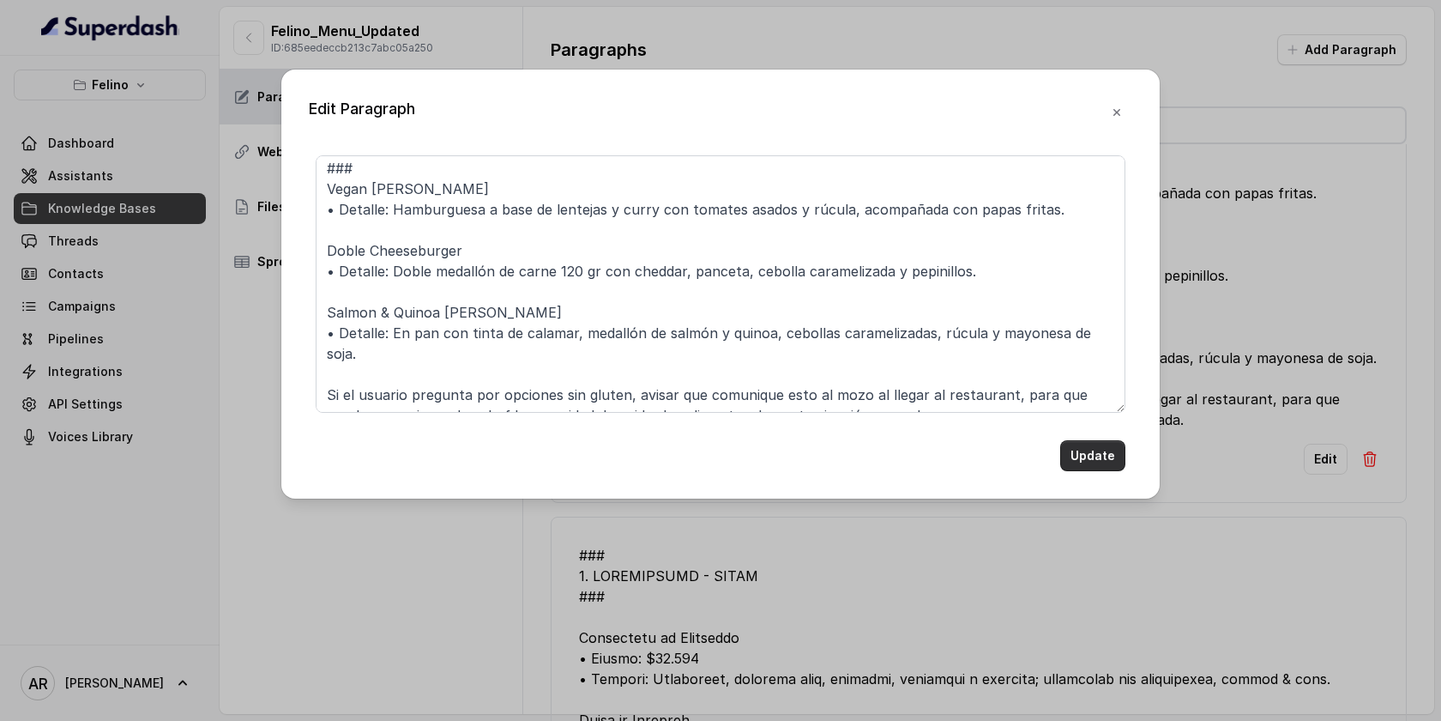
click at [1077, 445] on button "Update" at bounding box center [1092, 455] width 65 height 31
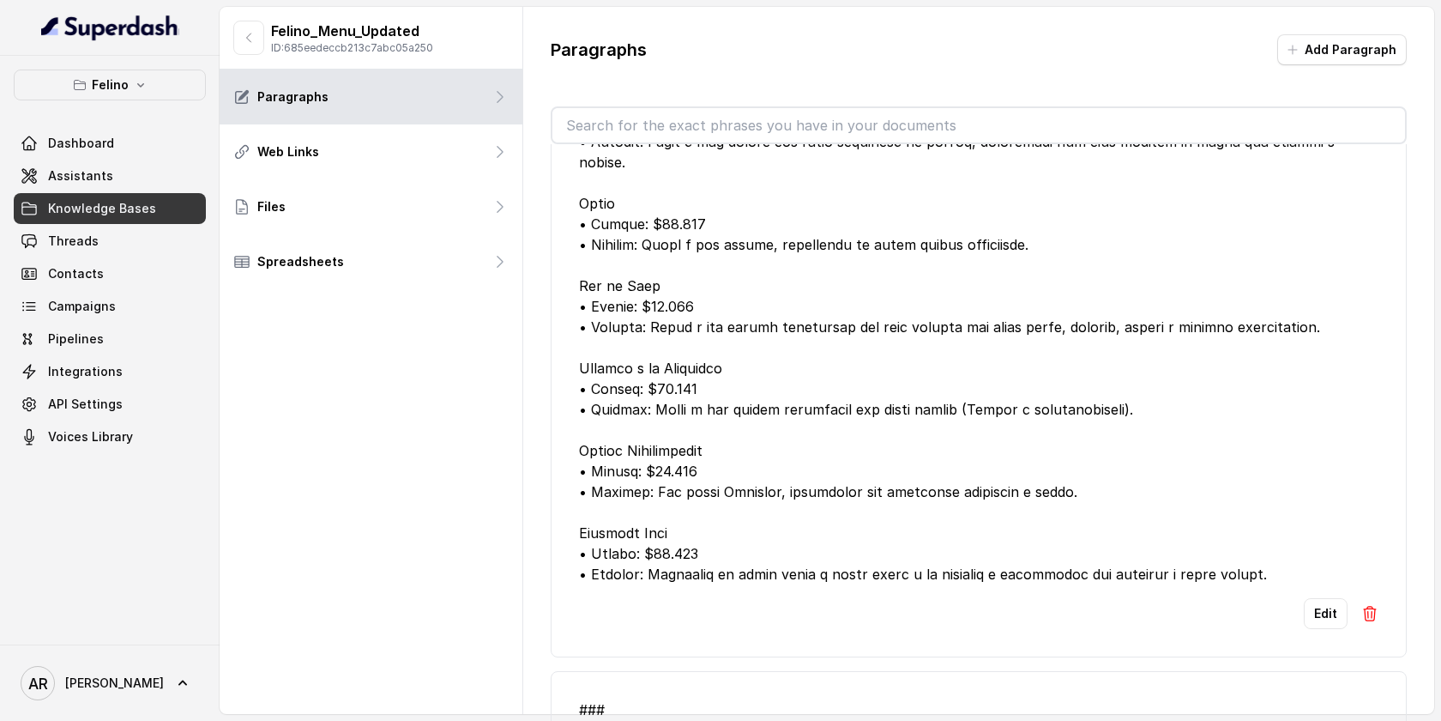
scroll to position [8021, 0]
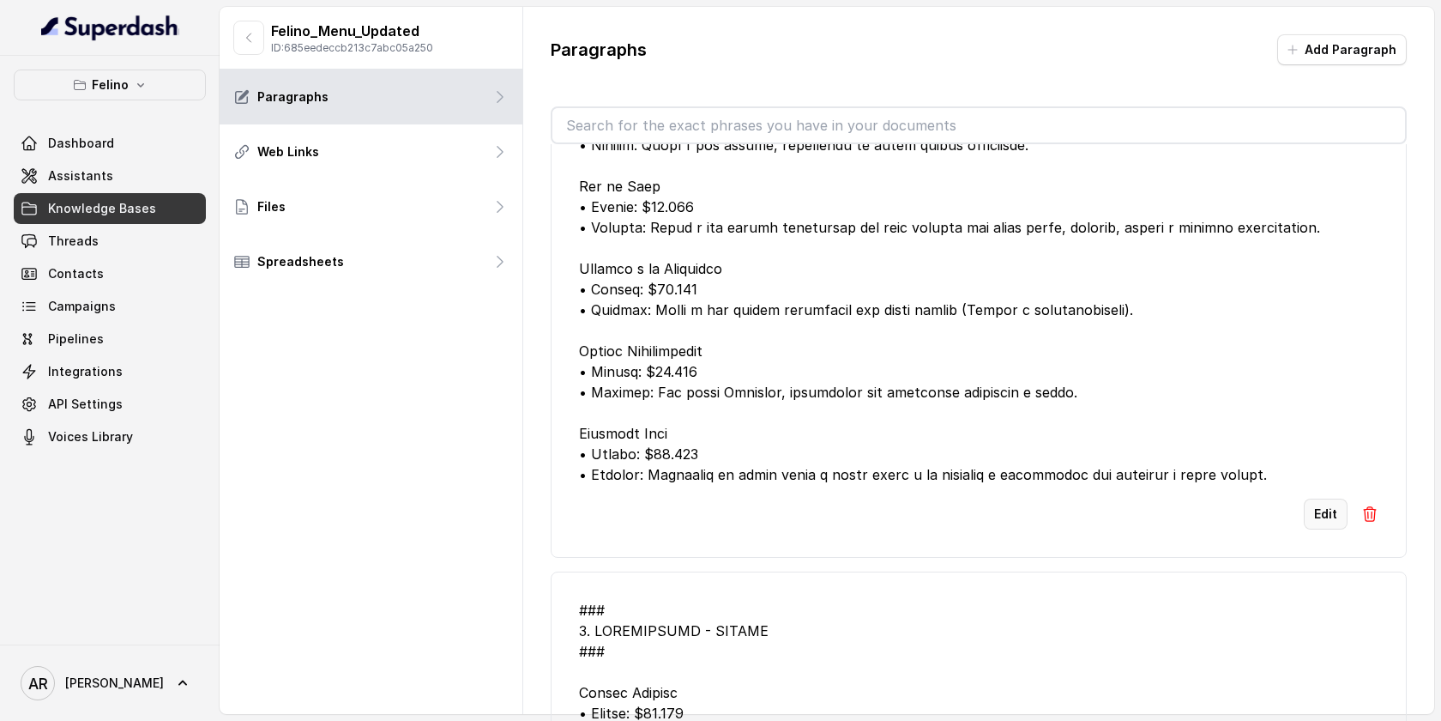
click at [1307, 529] on button "Edit" at bounding box center [1326, 513] width 44 height 31
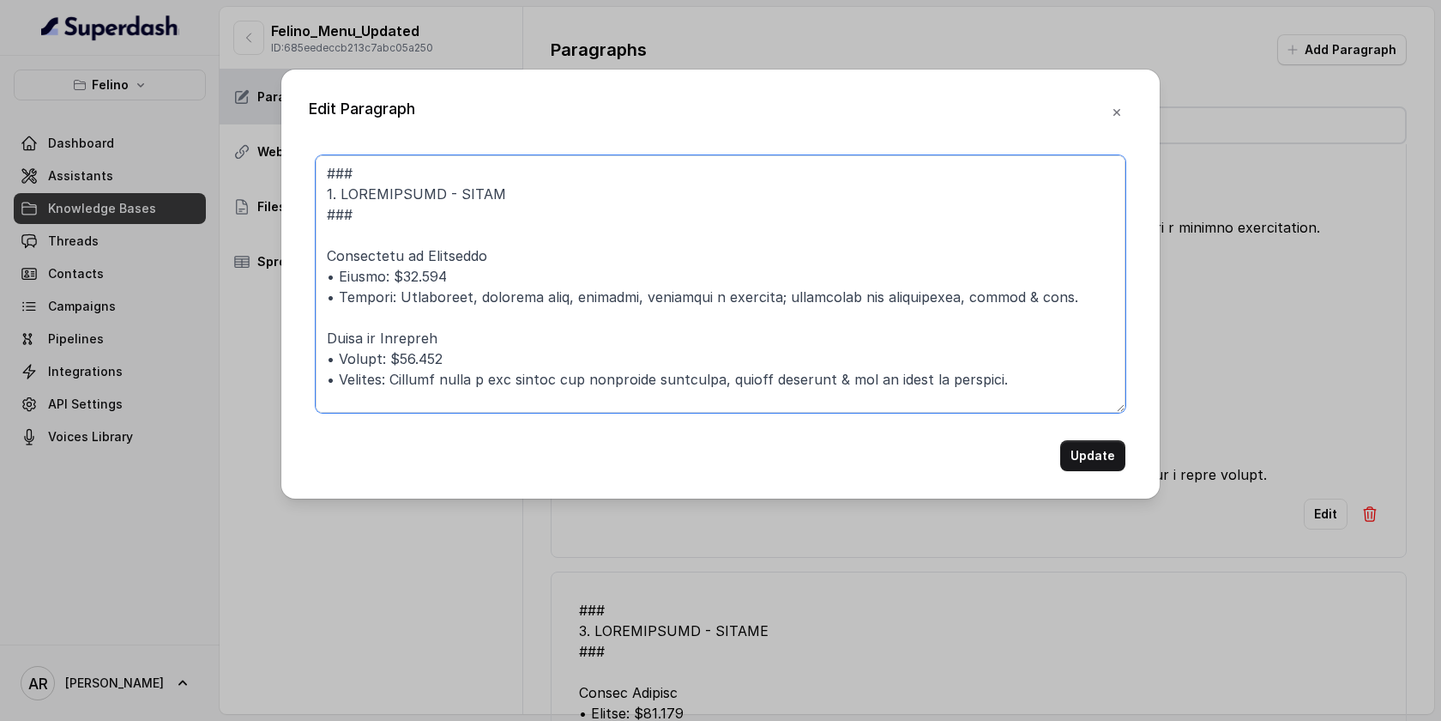
drag, startPoint x: 435, startPoint y: 275, endPoint x: 318, endPoint y: 269, distance: 116.8
click at [318, 269] on textarea at bounding box center [721, 283] width 810 height 257
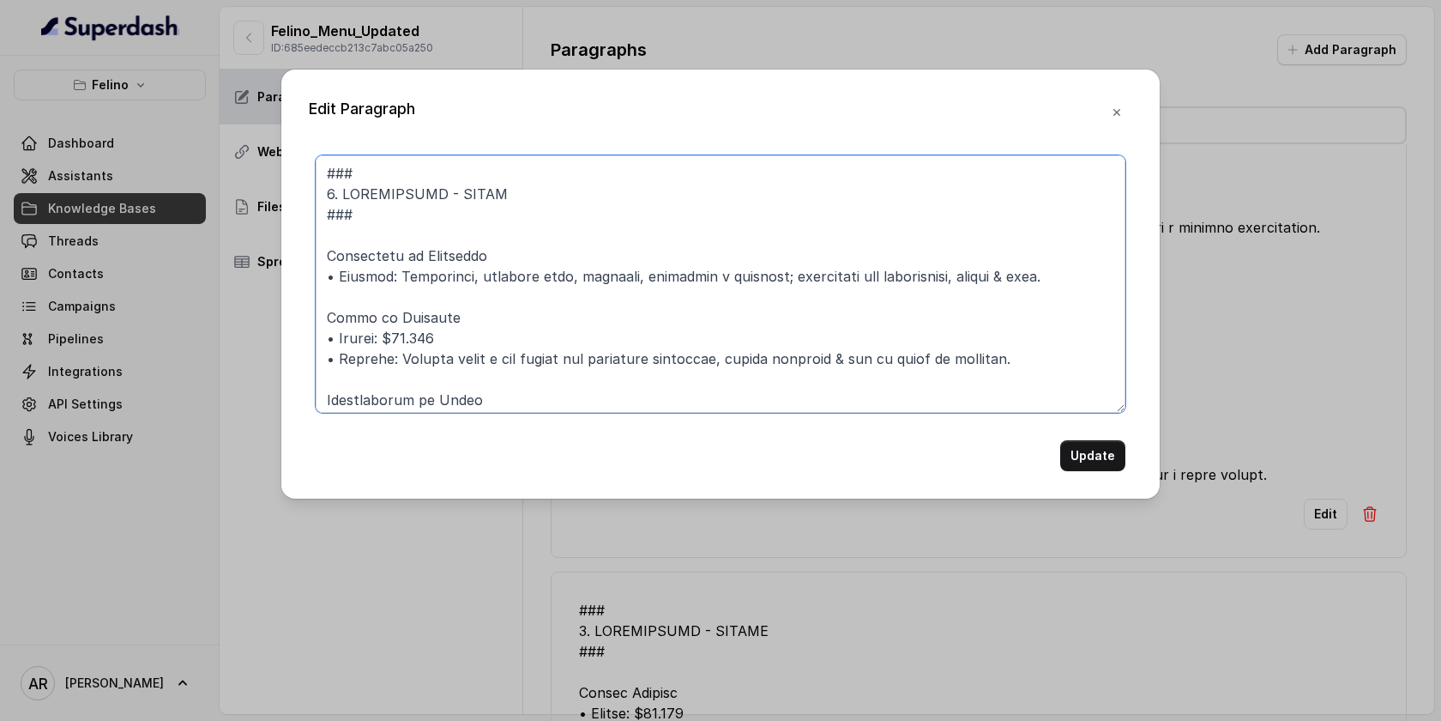
drag, startPoint x: 451, startPoint y: 333, endPoint x: 315, endPoint y: 337, distance: 136.5
click at [316, 337] on textarea at bounding box center [721, 283] width 810 height 257
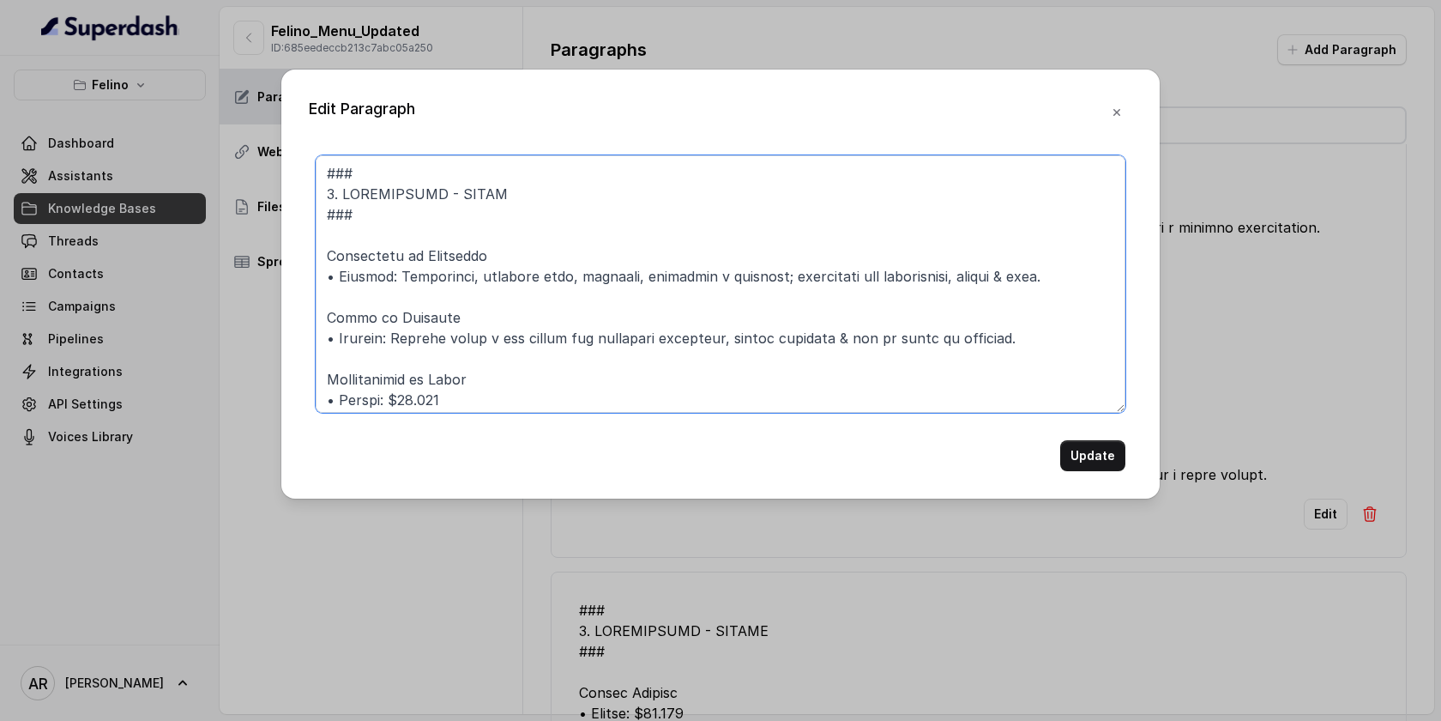
drag, startPoint x: 468, startPoint y: 395, endPoint x: 297, endPoint y: 392, distance: 171.6
click at [297, 392] on div "Edit Paragraph Update" at bounding box center [720, 283] width 878 height 429
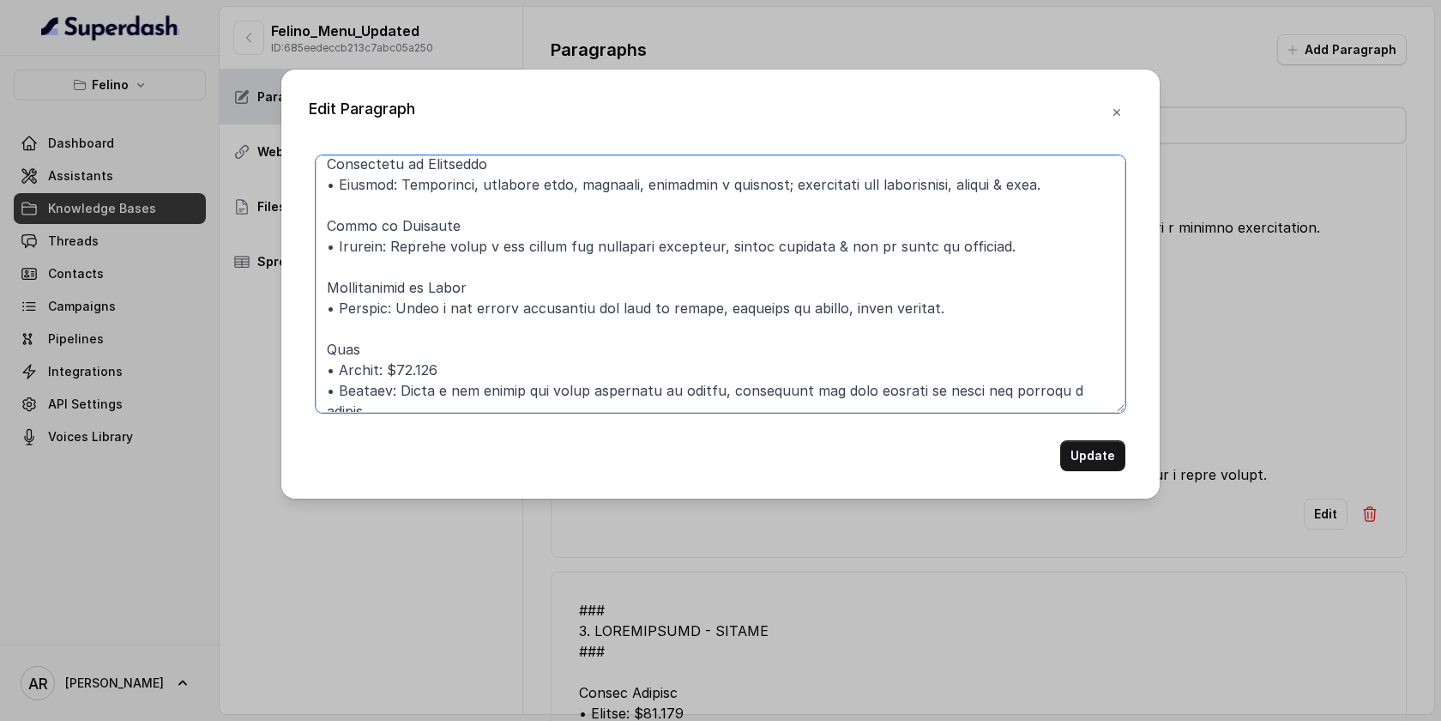
scroll to position [95, 0]
drag, startPoint x: 444, startPoint y: 365, endPoint x: 319, endPoint y: 365, distance: 125.3
click at [319, 365] on textarea at bounding box center [721, 283] width 810 height 257
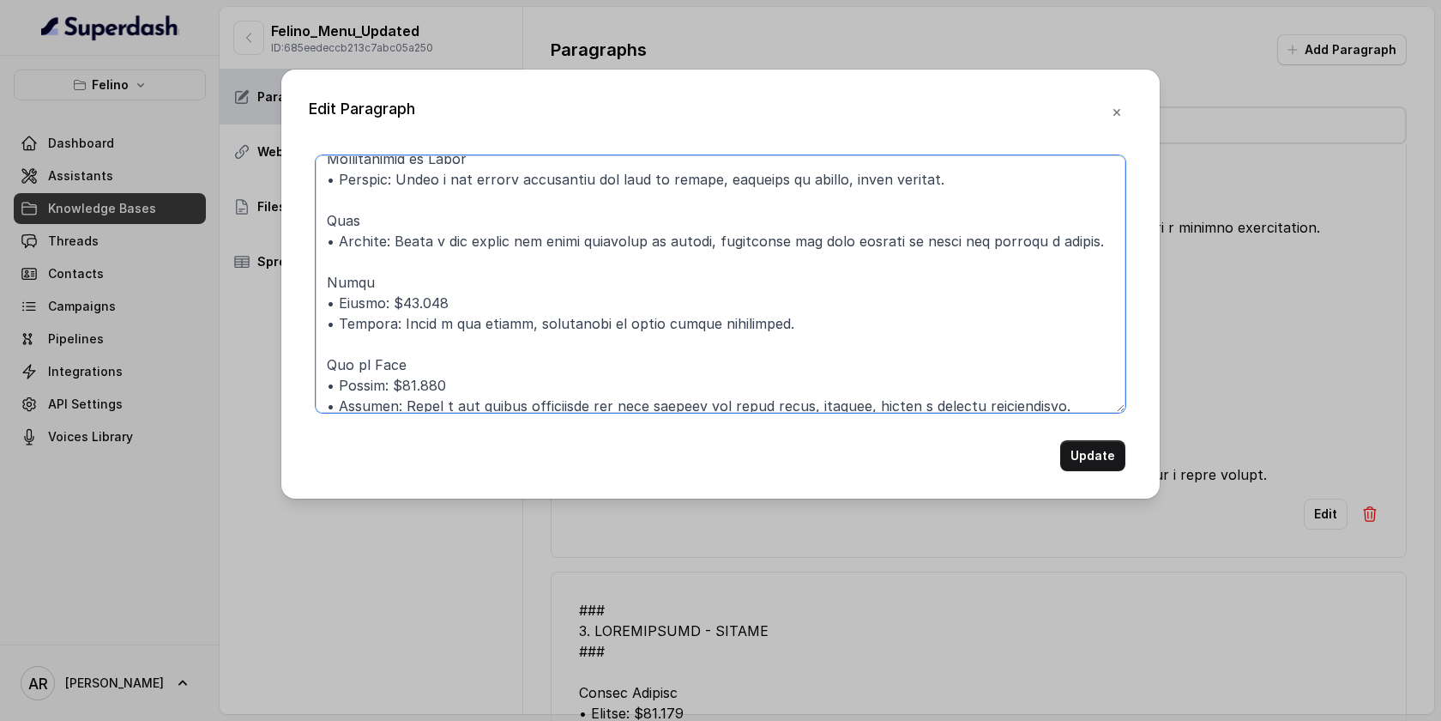
scroll to position [230, 0]
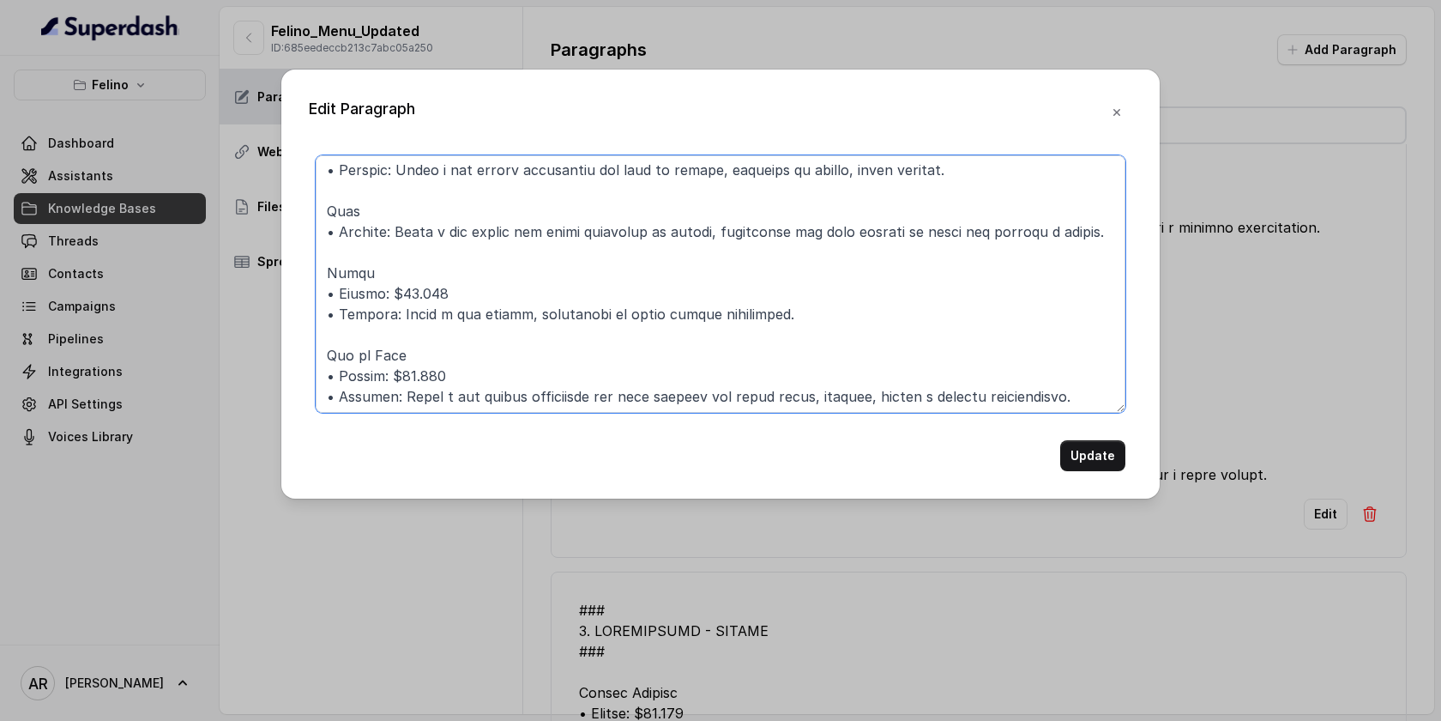
drag, startPoint x: 463, startPoint y: 315, endPoint x: 328, endPoint y: 317, distance: 135.6
click at [328, 317] on textarea at bounding box center [721, 283] width 810 height 257
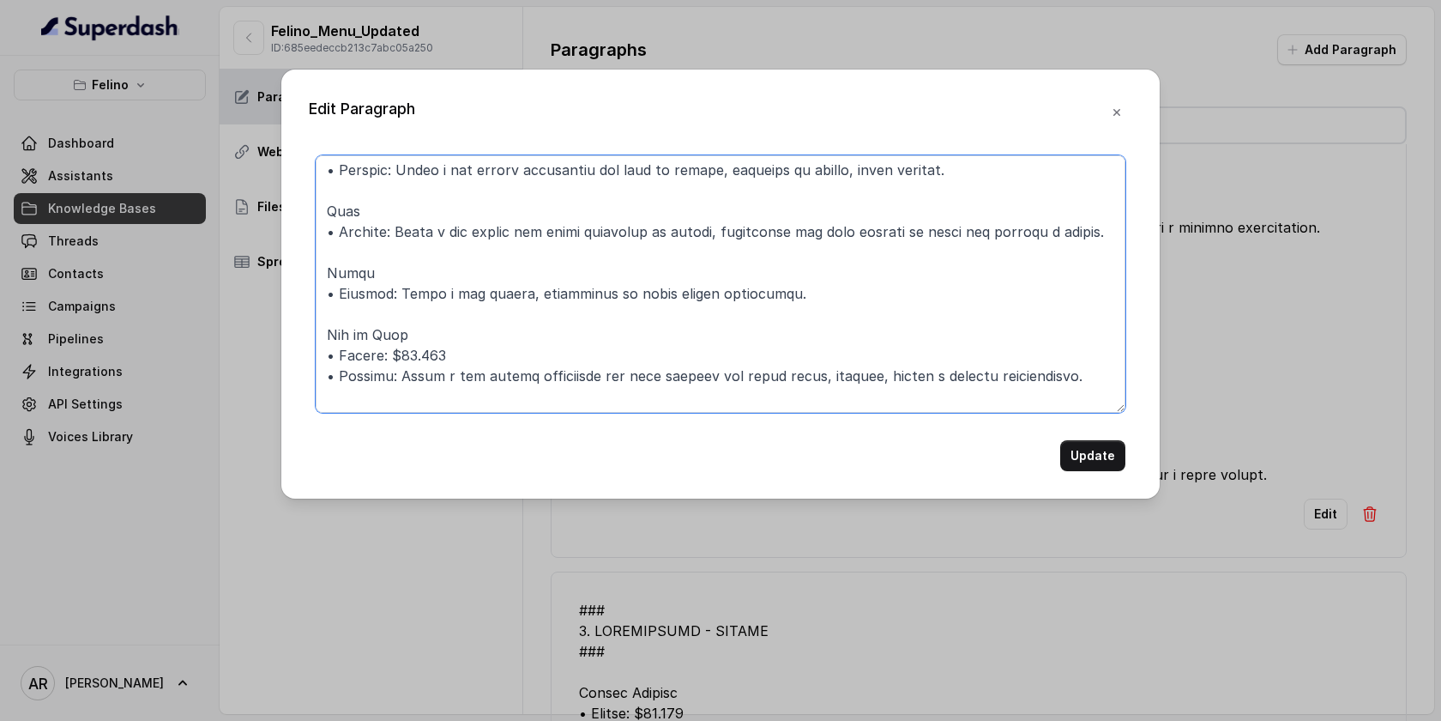
drag, startPoint x: 450, startPoint y: 368, endPoint x: 317, endPoint y: 367, distance: 133.0
click at [317, 367] on textarea at bounding box center [721, 283] width 810 height 257
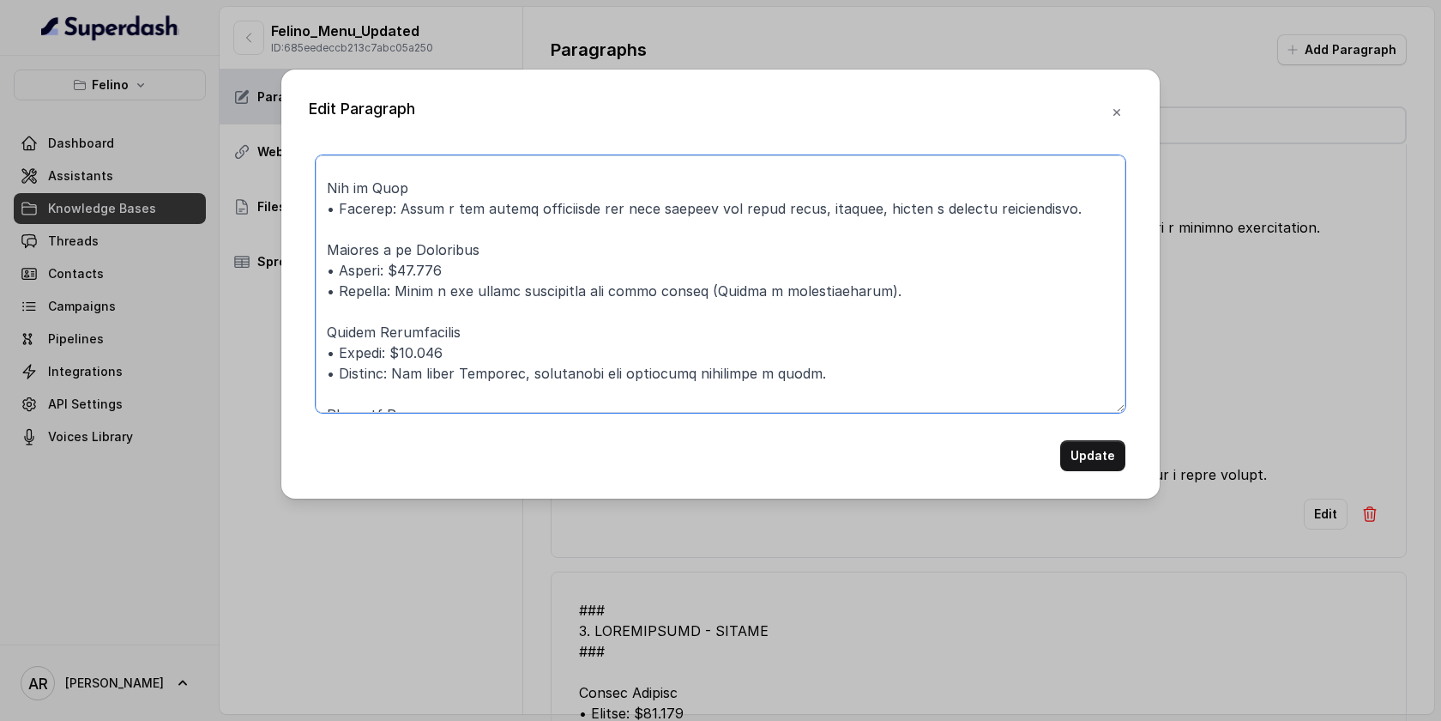
scroll to position [378, 0]
drag, startPoint x: 459, startPoint y: 287, endPoint x: 324, endPoint y: 287, distance: 134.7
click at [324, 287] on textarea at bounding box center [721, 283] width 810 height 257
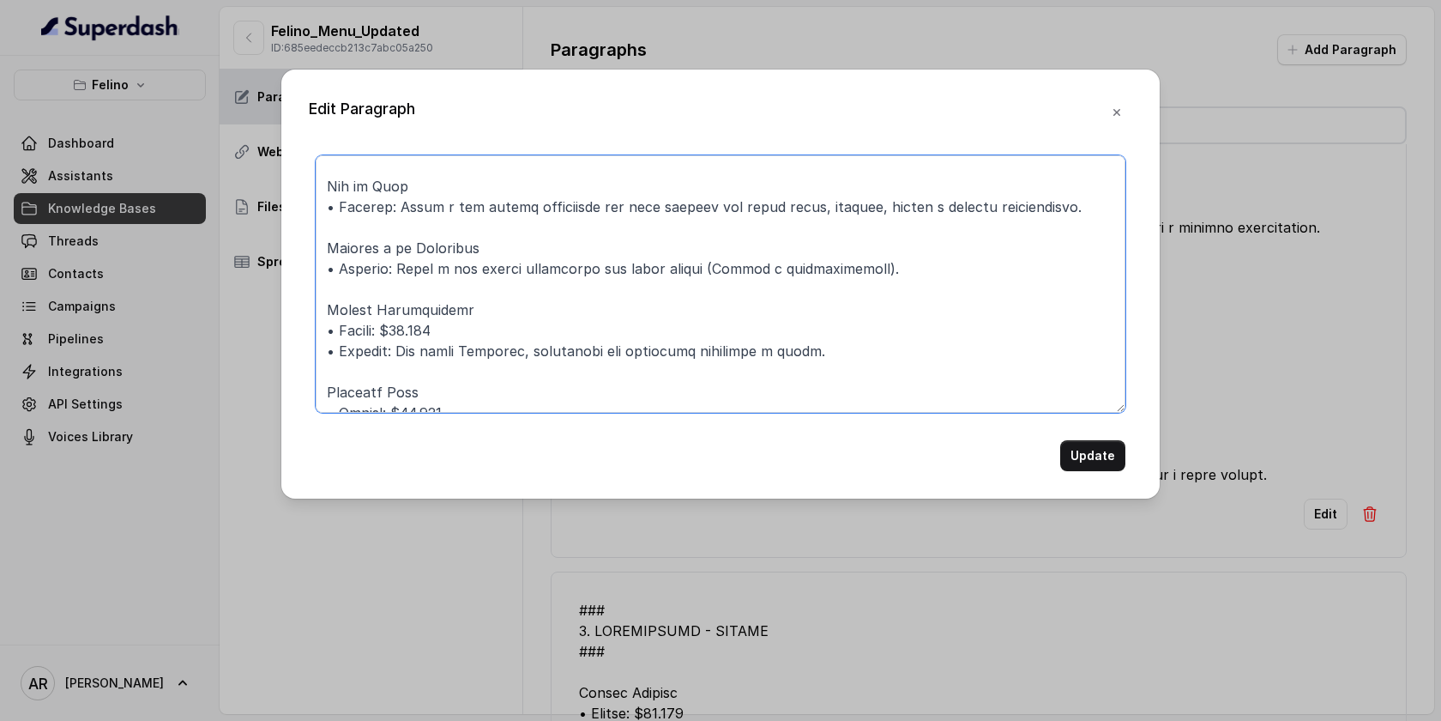
drag, startPoint x: 456, startPoint y: 341, endPoint x: 312, endPoint y: 347, distance: 144.2
click at [312, 347] on div "Update" at bounding box center [721, 313] width 824 height 316
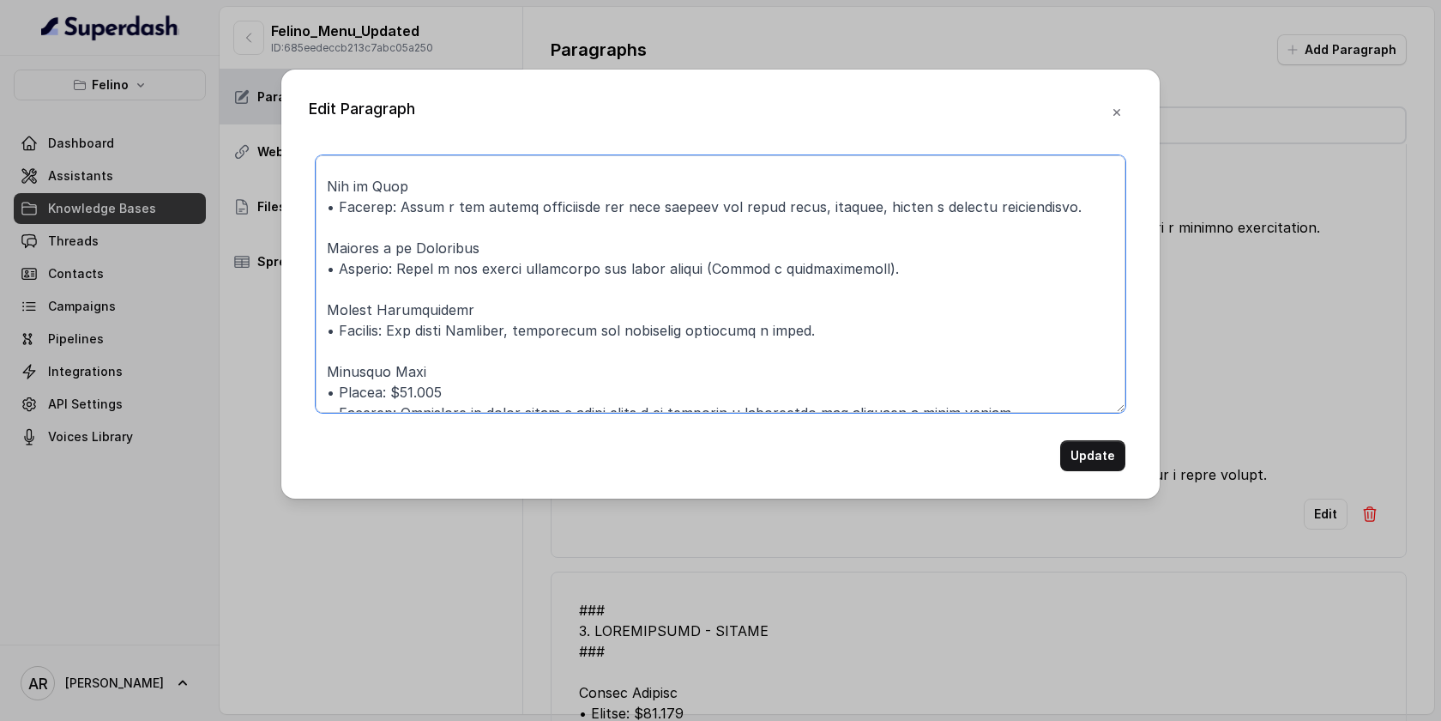
scroll to position [438, 0]
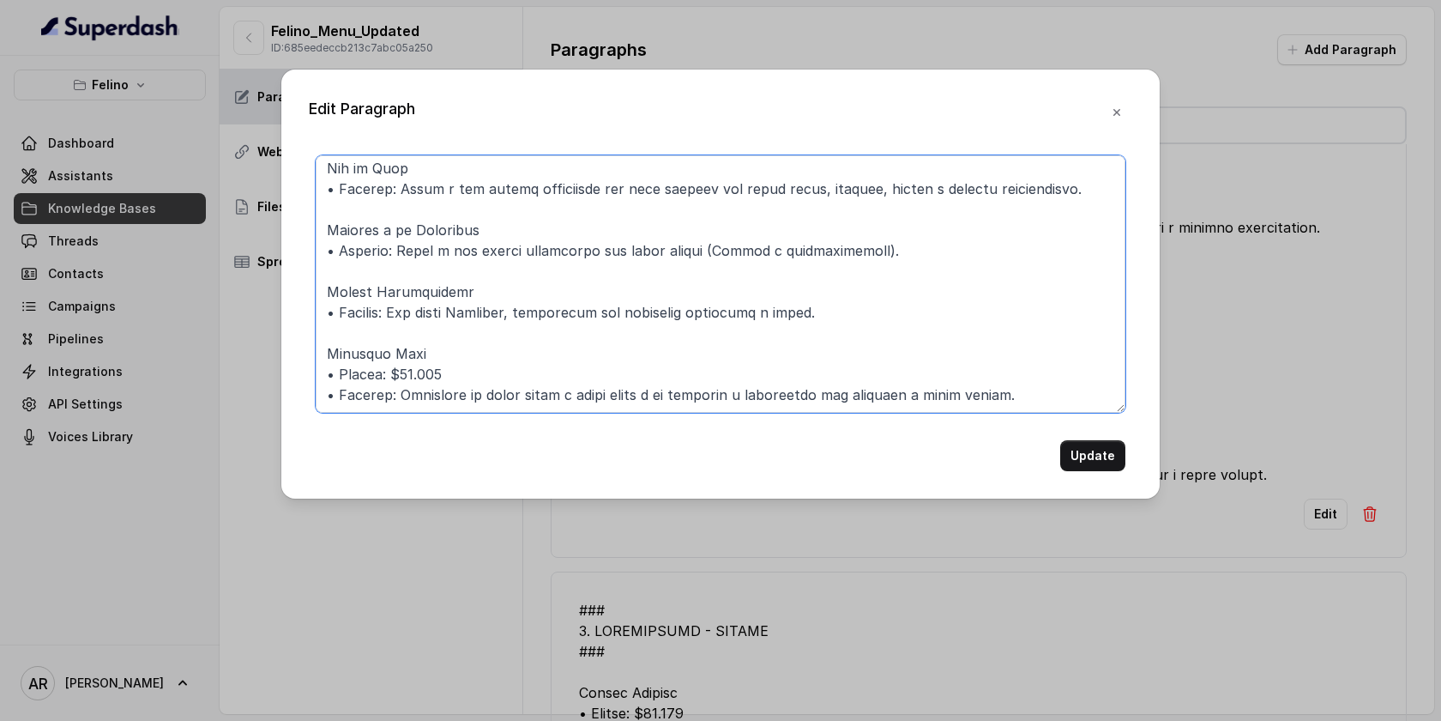
drag, startPoint x: 462, startPoint y: 362, endPoint x: 303, endPoint y: 347, distance: 159.5
click at [303, 347] on div "Edit Paragraph Update" at bounding box center [720, 283] width 878 height 429
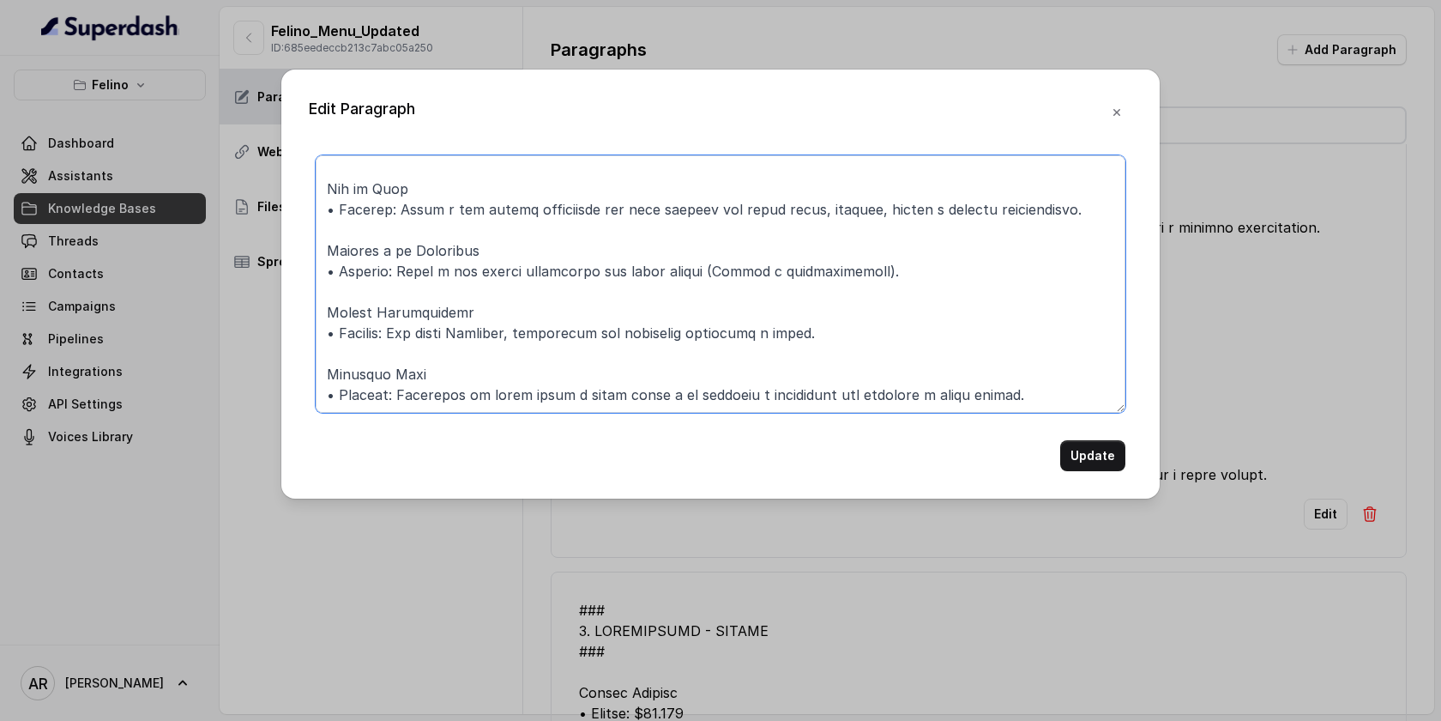
scroll to position [417, 0]
type textarea "### 5. PRINCIPALES - FUEGO ### Parrillada de Vegetales • Detalle: Berenjenas, p…"
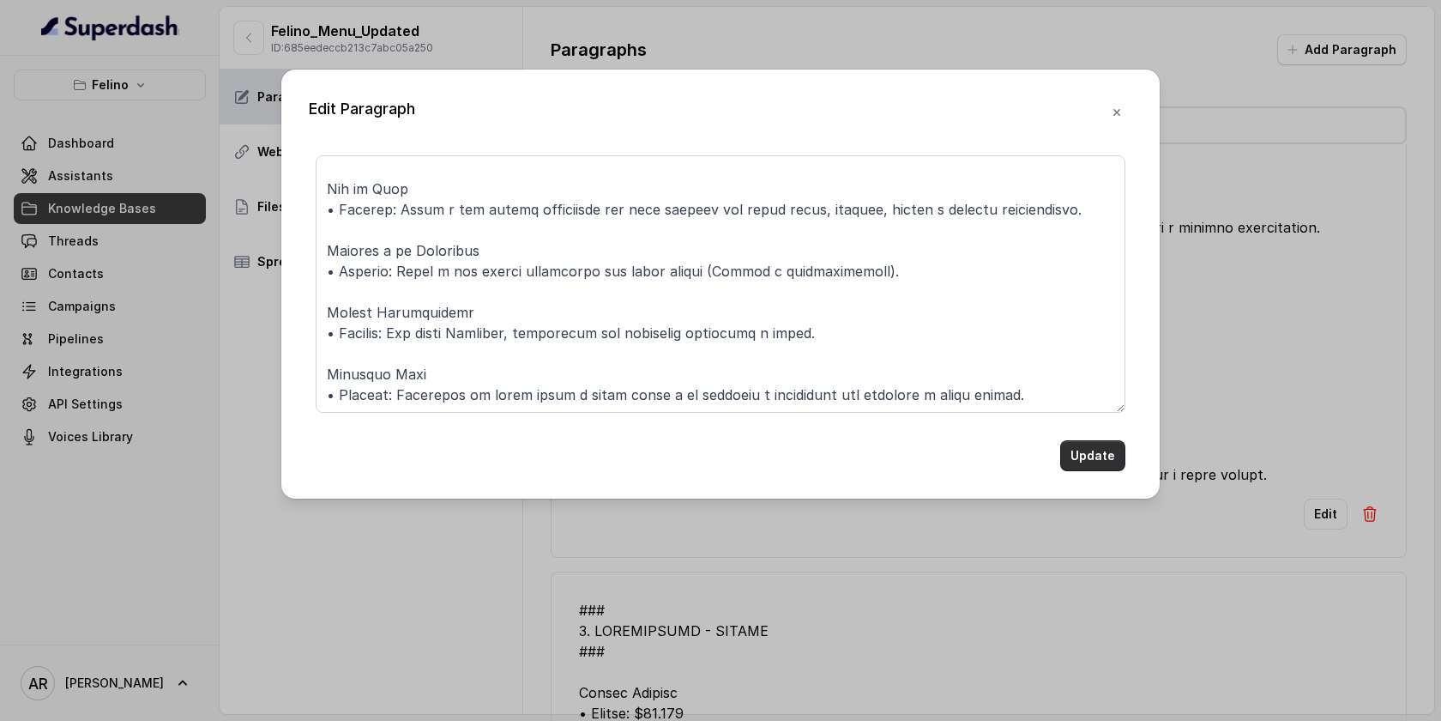
click at [1108, 457] on button "Update" at bounding box center [1092, 455] width 65 height 31
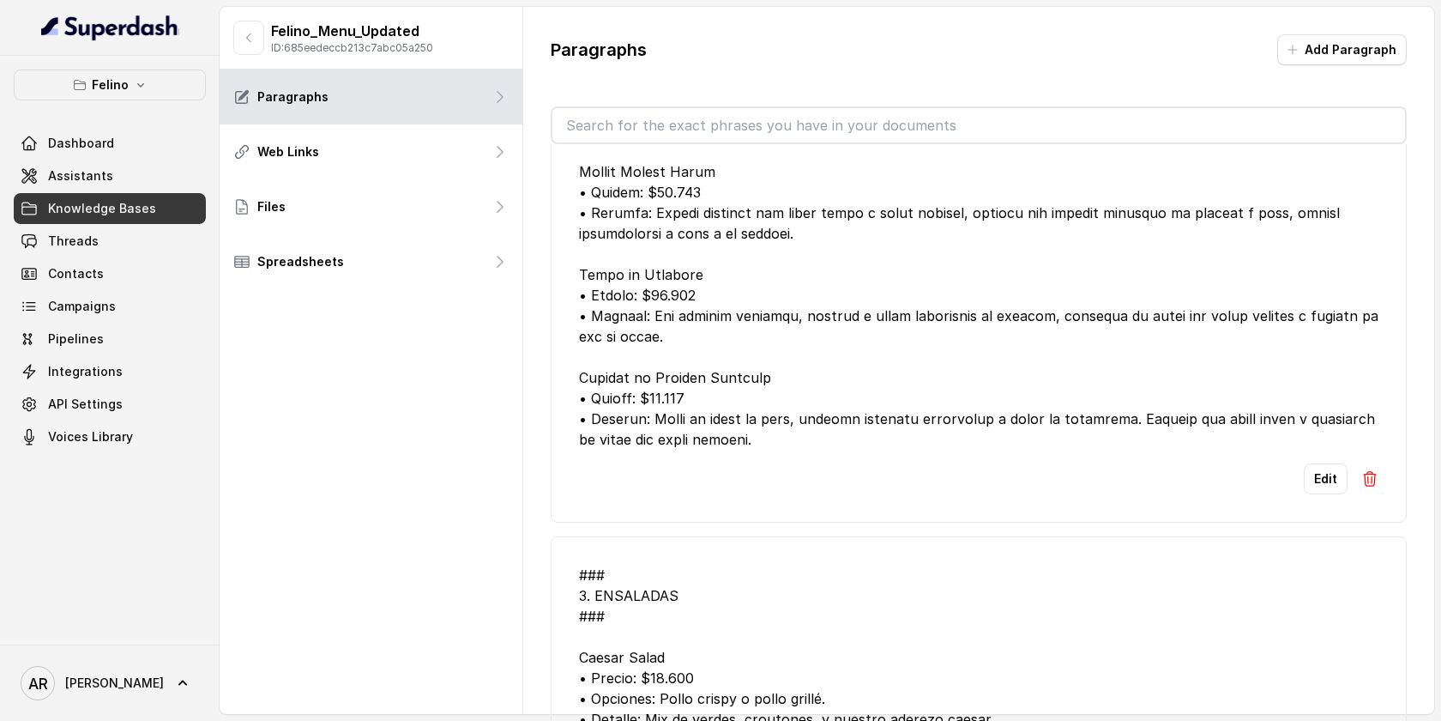
scroll to position [8907, 0]
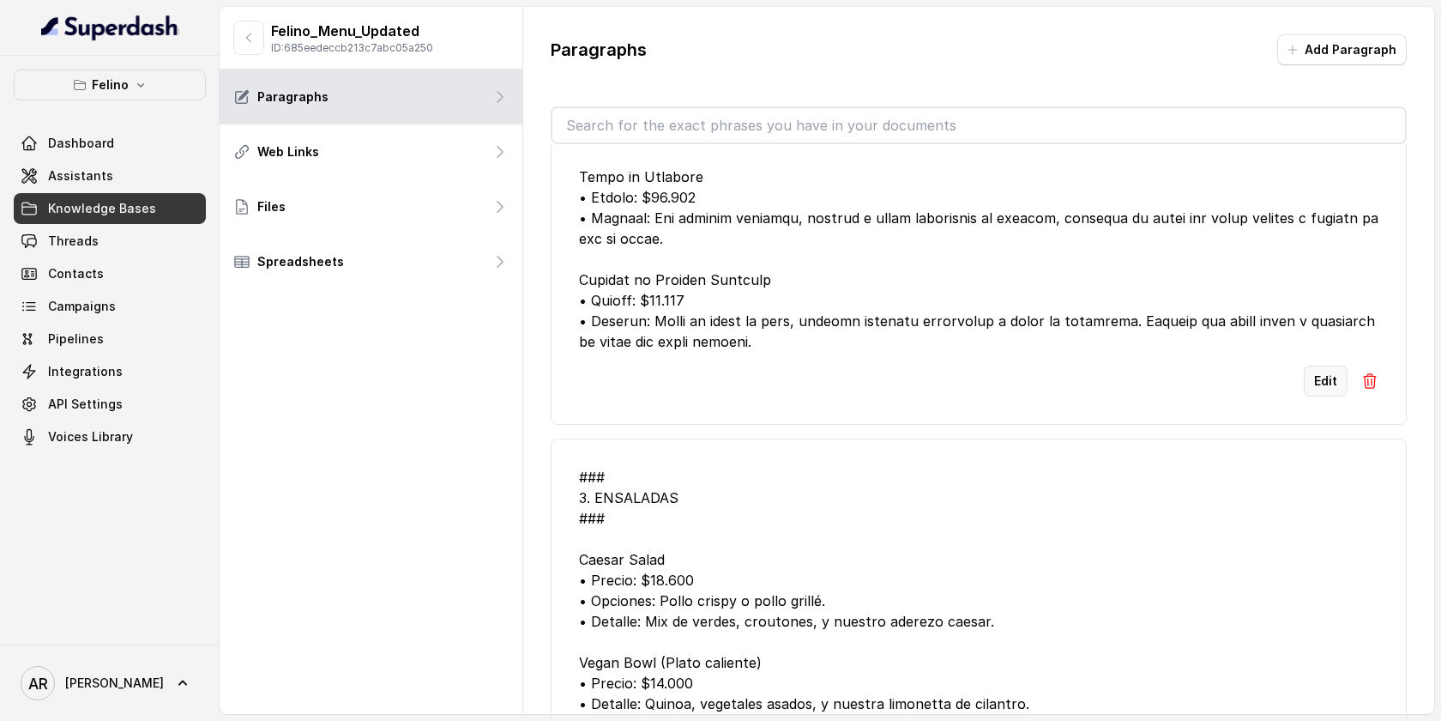
click at [1318, 396] on button "Edit" at bounding box center [1326, 380] width 44 height 31
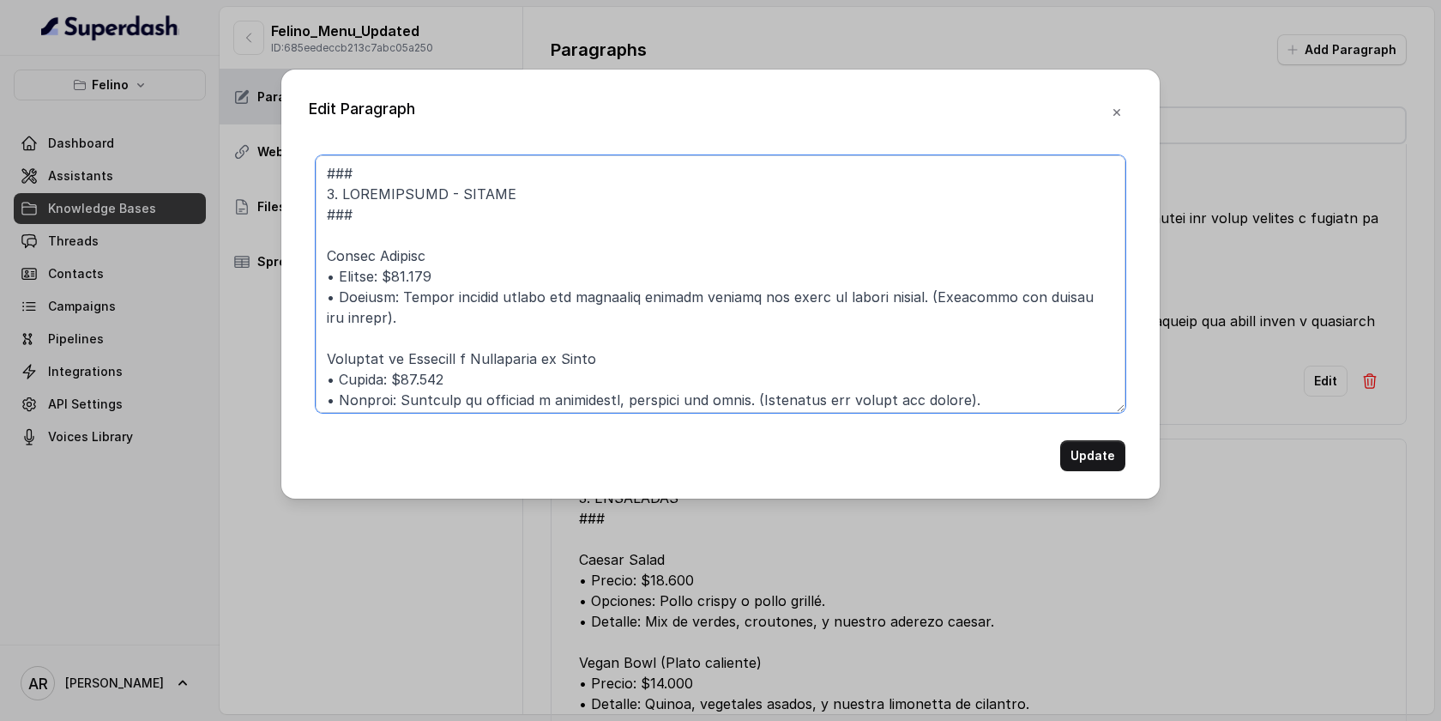
drag, startPoint x: 457, startPoint y: 274, endPoint x: 311, endPoint y: 280, distance: 146.8
click at [311, 280] on div "Update" at bounding box center [721, 313] width 824 height 316
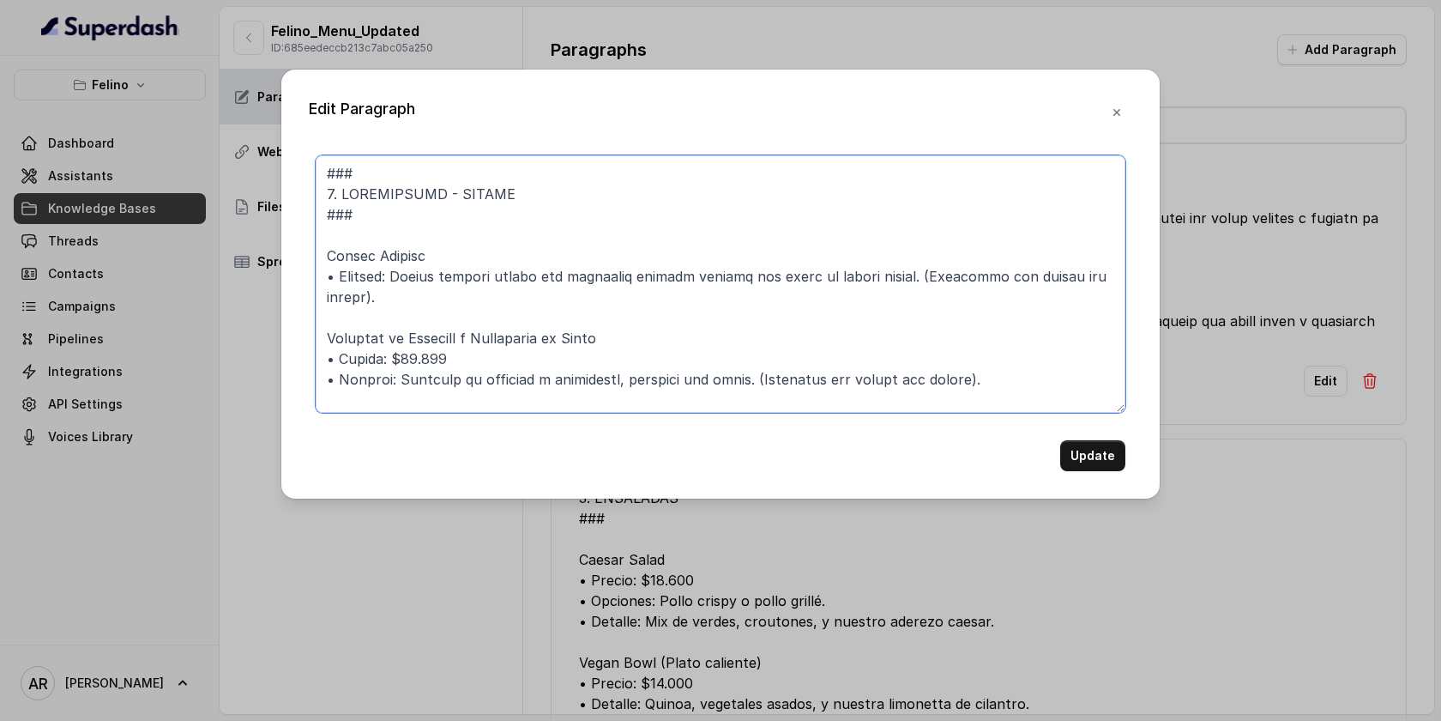
drag, startPoint x: 449, startPoint y: 365, endPoint x: 310, endPoint y: 359, distance: 139.1
click at [310, 359] on div "Update" at bounding box center [721, 313] width 824 height 316
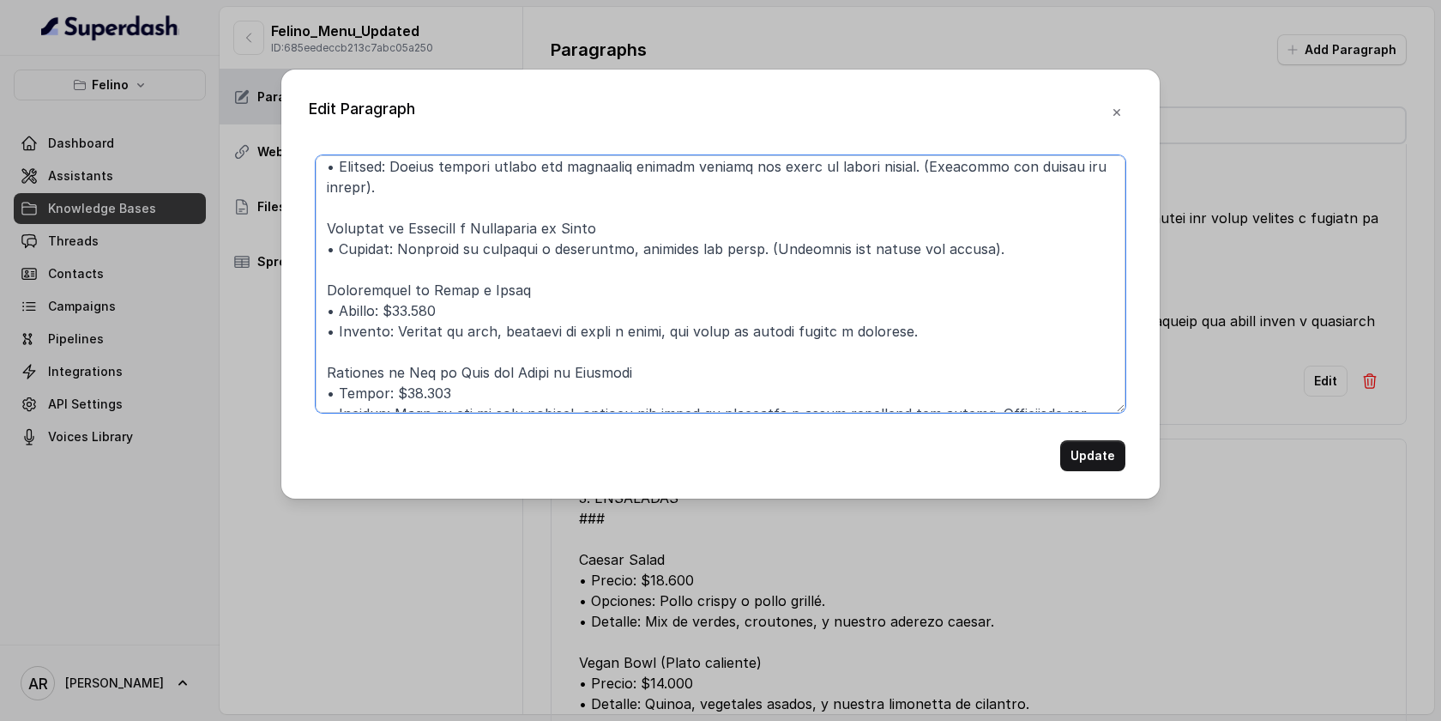
scroll to position [111, 0]
drag, startPoint x: 452, startPoint y: 311, endPoint x: 327, endPoint y: 307, distance: 125.3
click at [327, 307] on textarea at bounding box center [721, 283] width 810 height 257
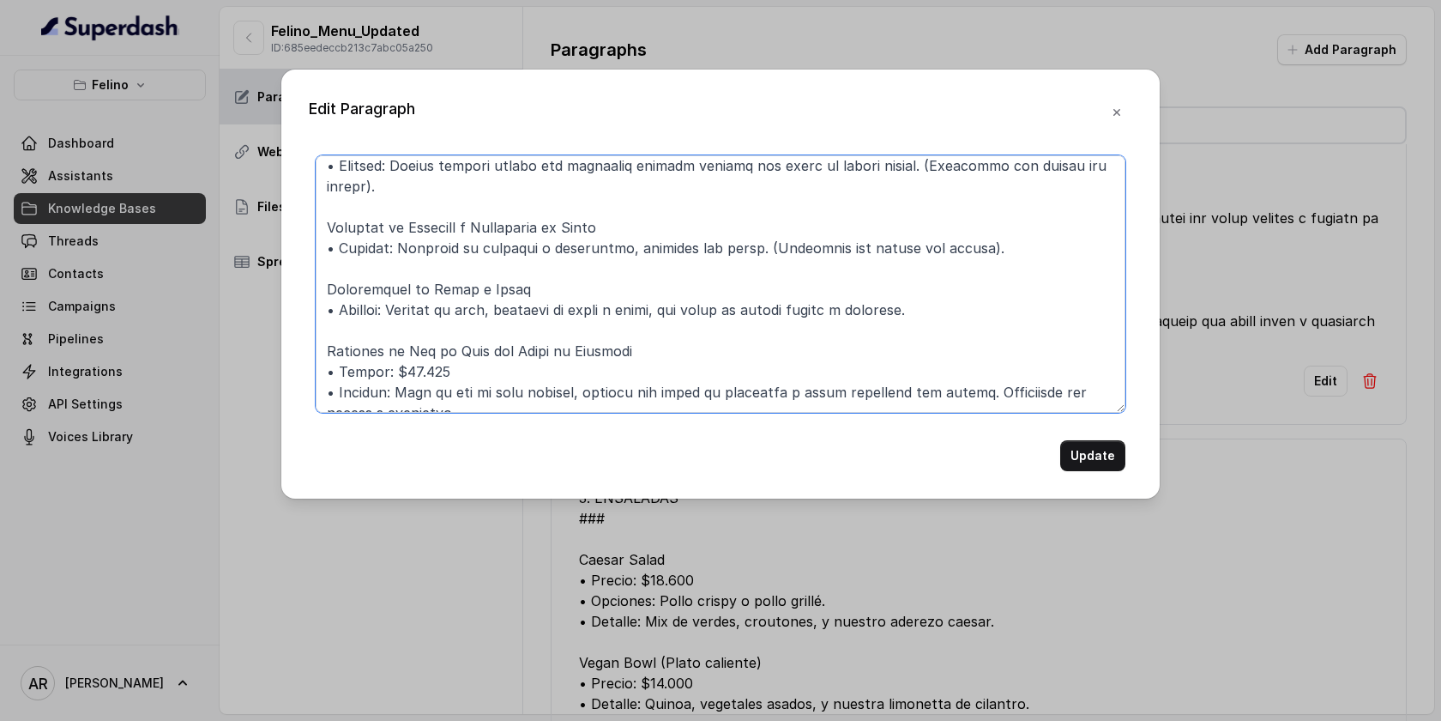
drag, startPoint x: 476, startPoint y: 368, endPoint x: 310, endPoint y: 361, distance: 166.6
click at [310, 361] on div "Update" at bounding box center [721, 313] width 824 height 316
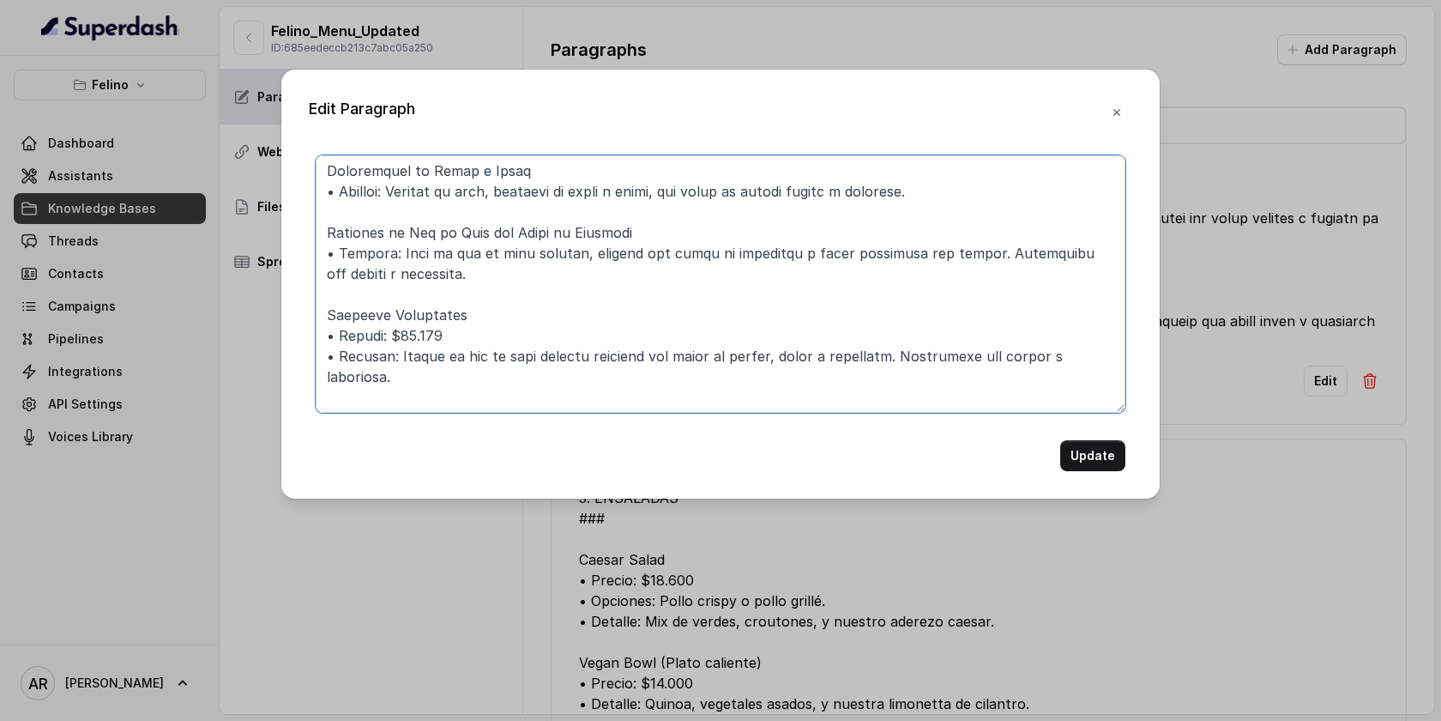
scroll to position [230, 0]
drag, startPoint x: 476, startPoint y: 328, endPoint x: 317, endPoint y: 329, distance: 159.6
click at [317, 329] on textarea at bounding box center [721, 283] width 810 height 257
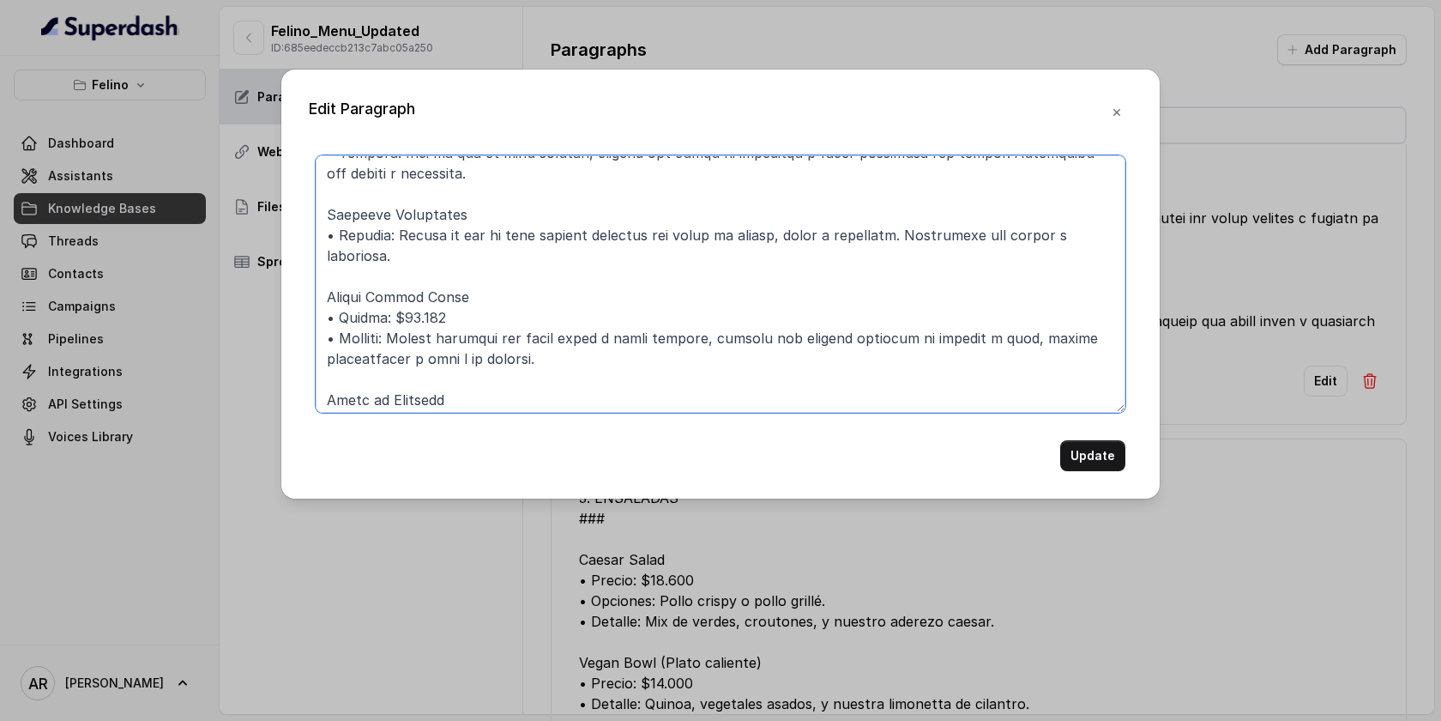
scroll to position [371, 0]
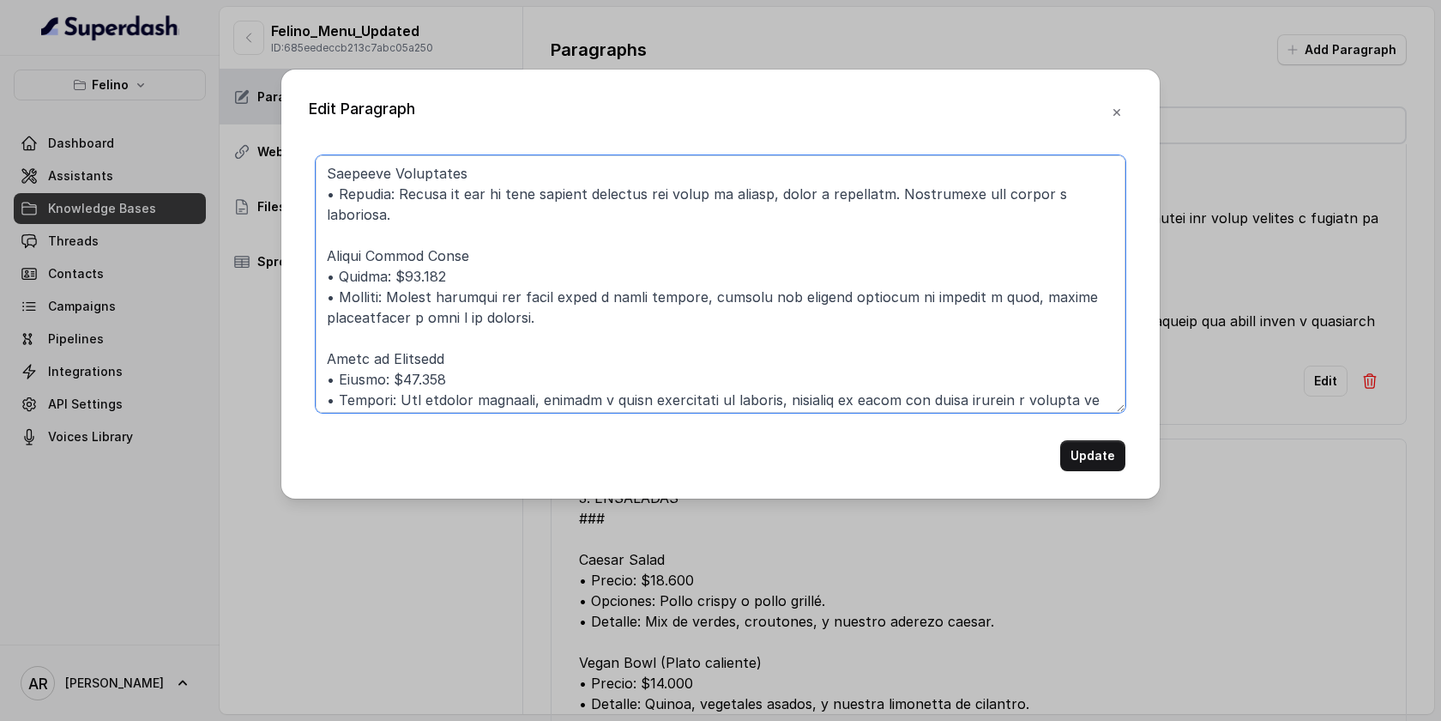
drag, startPoint x: 443, startPoint y: 269, endPoint x: 329, endPoint y: 270, distance: 113.2
click at [329, 270] on textarea at bounding box center [721, 283] width 810 height 257
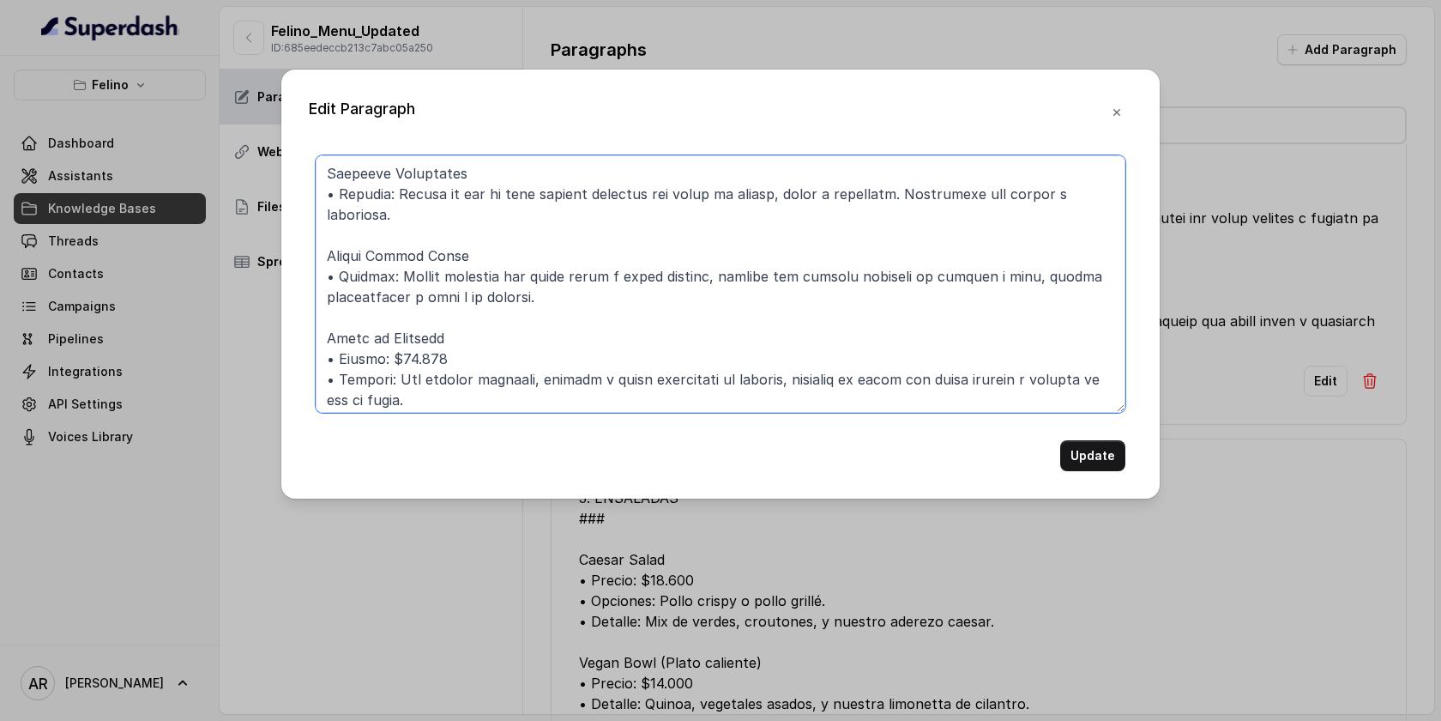
drag, startPoint x: 446, startPoint y: 357, endPoint x: 316, endPoint y: 351, distance: 130.5
click at [316, 351] on textarea at bounding box center [721, 283] width 810 height 257
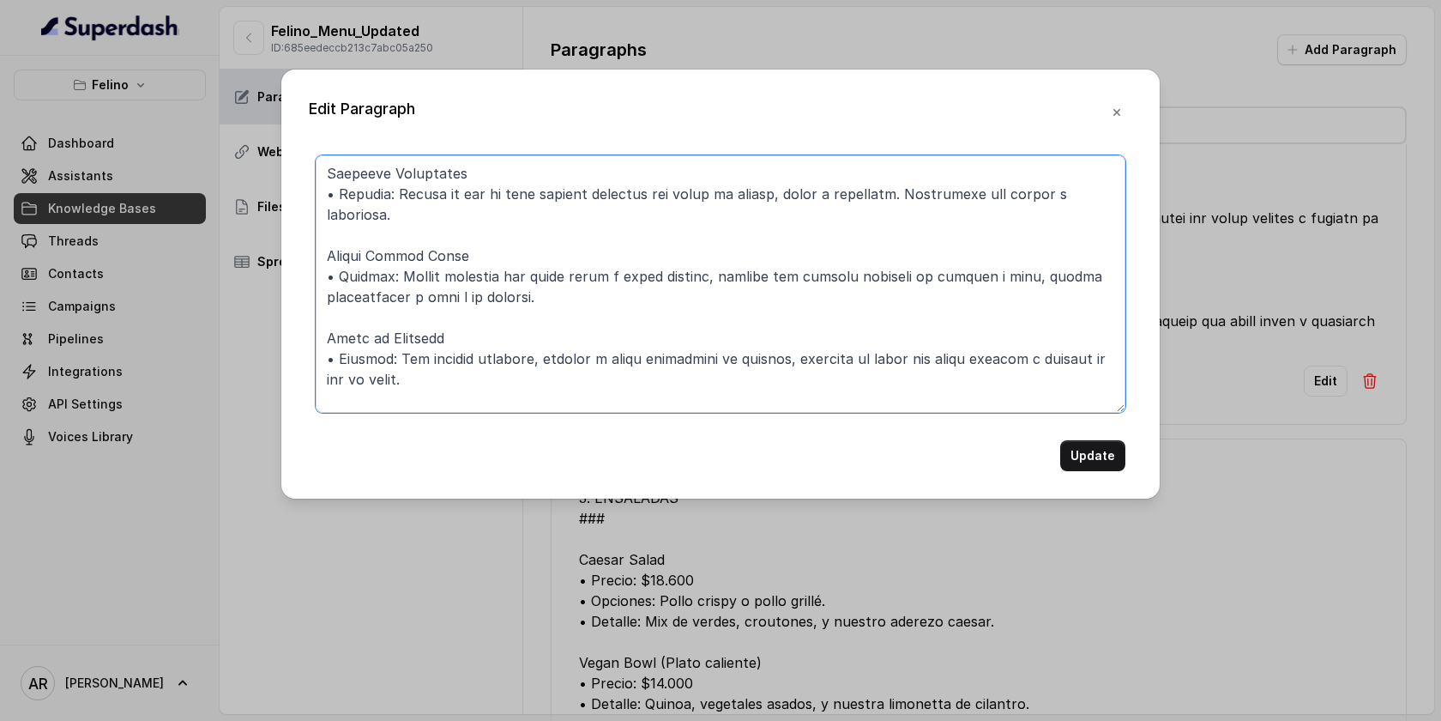
scroll to position [458, 0]
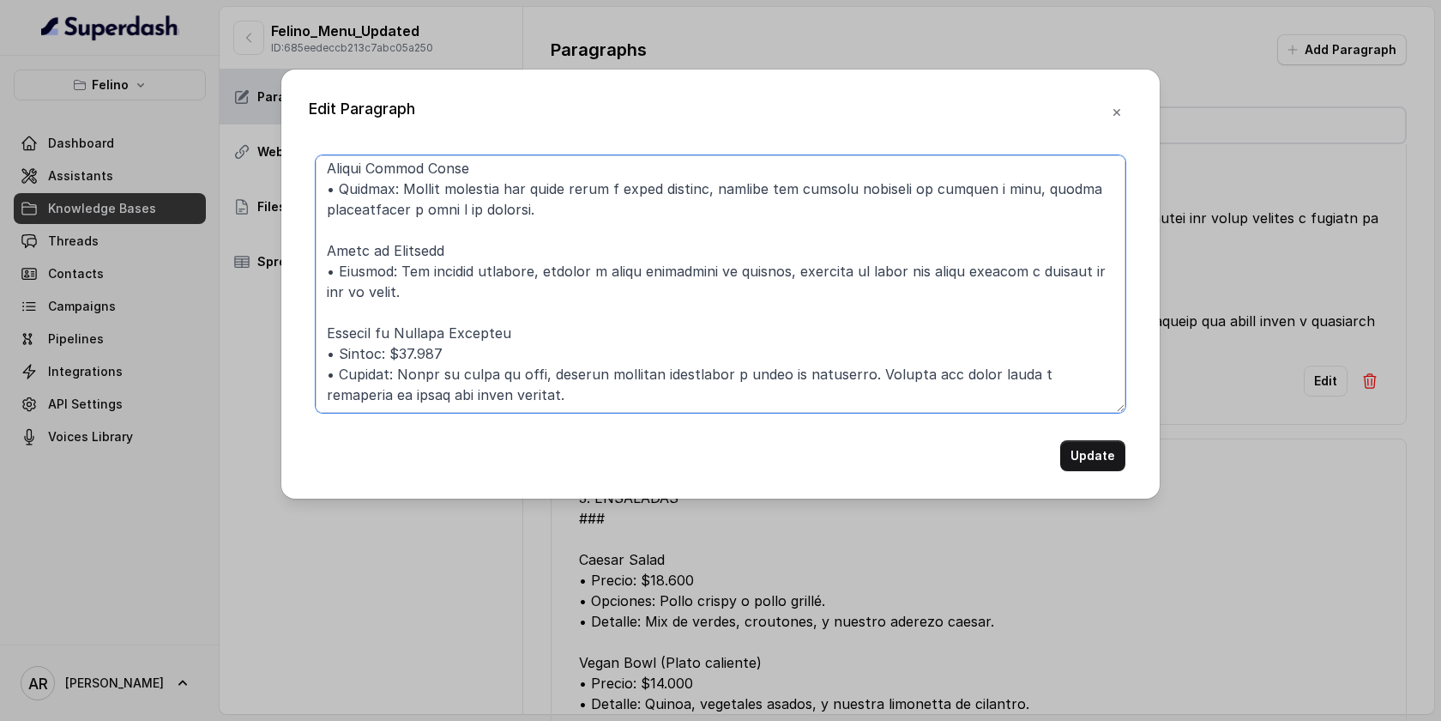
drag, startPoint x: 445, startPoint y: 353, endPoint x: 313, endPoint y: 351, distance: 132.1
click at [313, 351] on div "Update" at bounding box center [721, 313] width 824 height 316
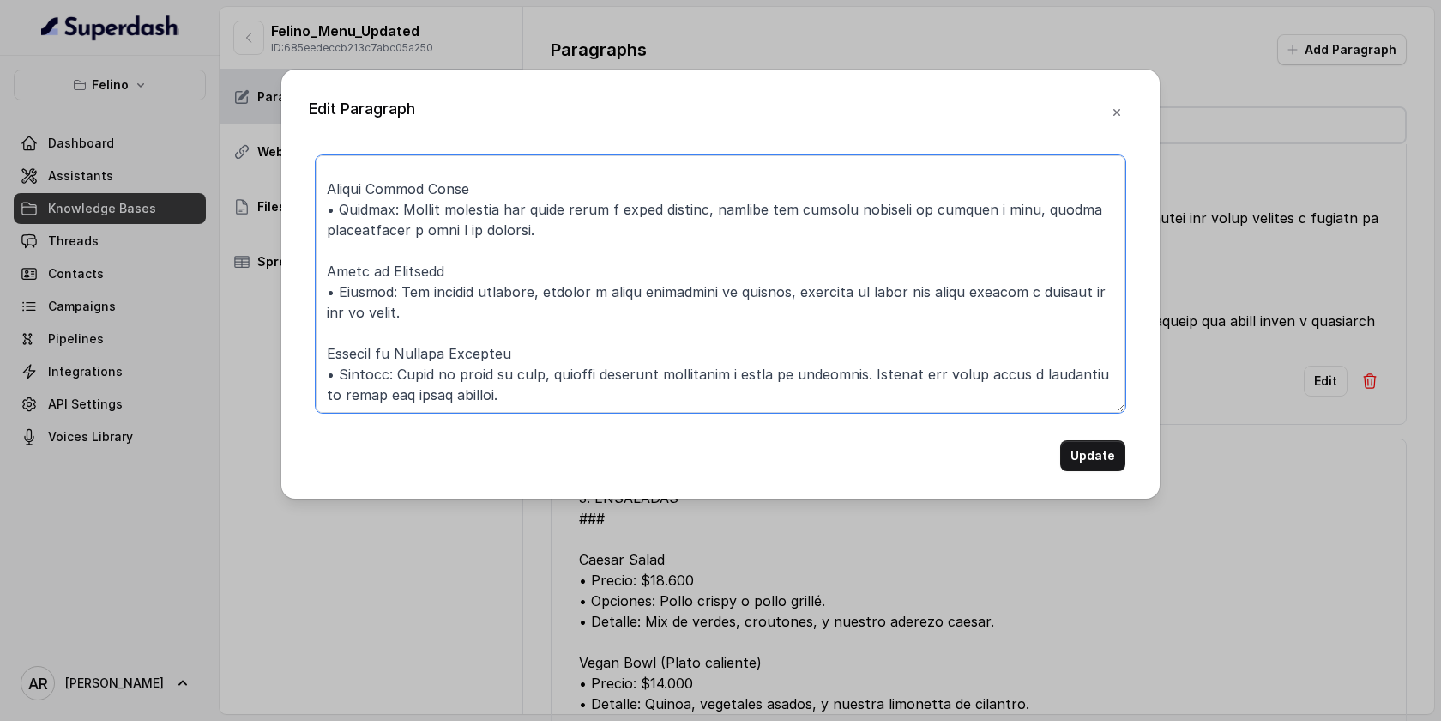
scroll to position [438, 0]
type textarea "### 4. PRINCIPALES - COCINA ### Ñoquis Soufflé • Detalle: Ñoquis caseros hechos…"
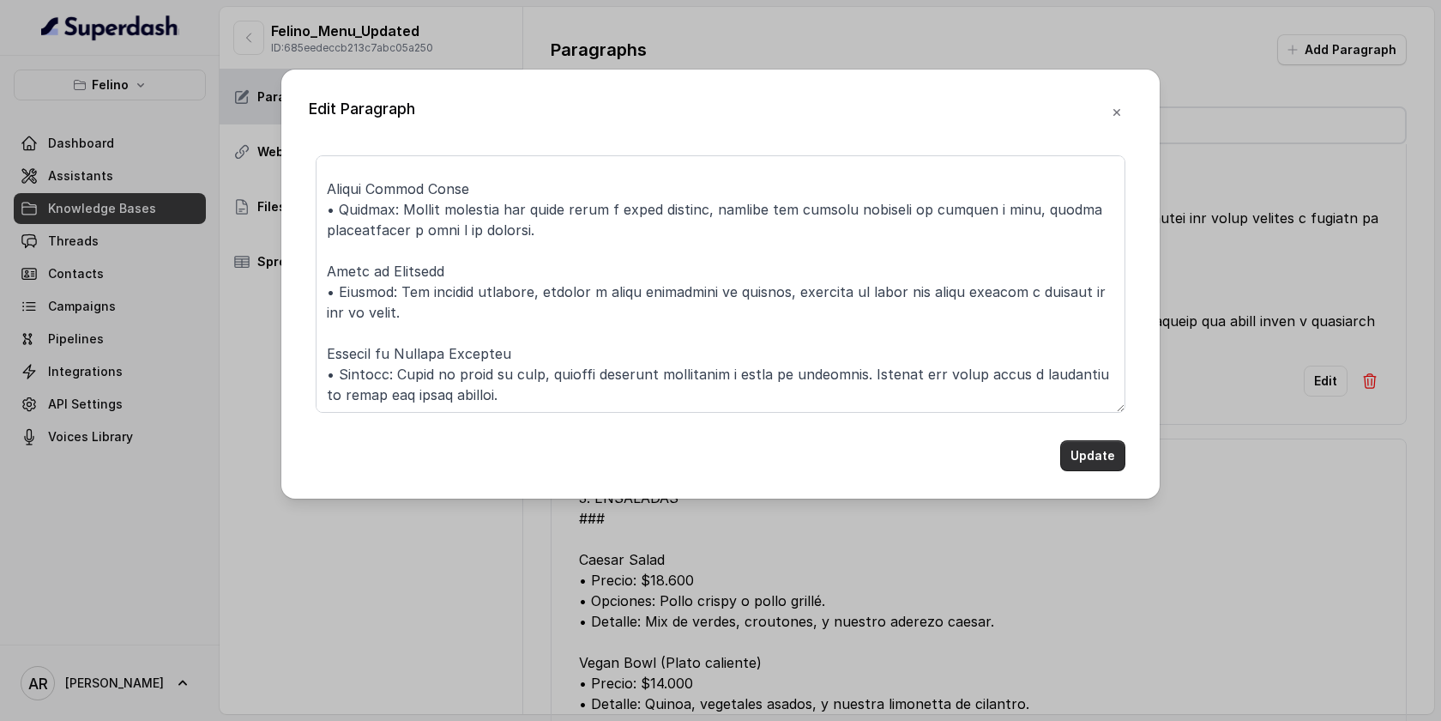
click at [1095, 453] on button "Update" at bounding box center [1092, 455] width 65 height 31
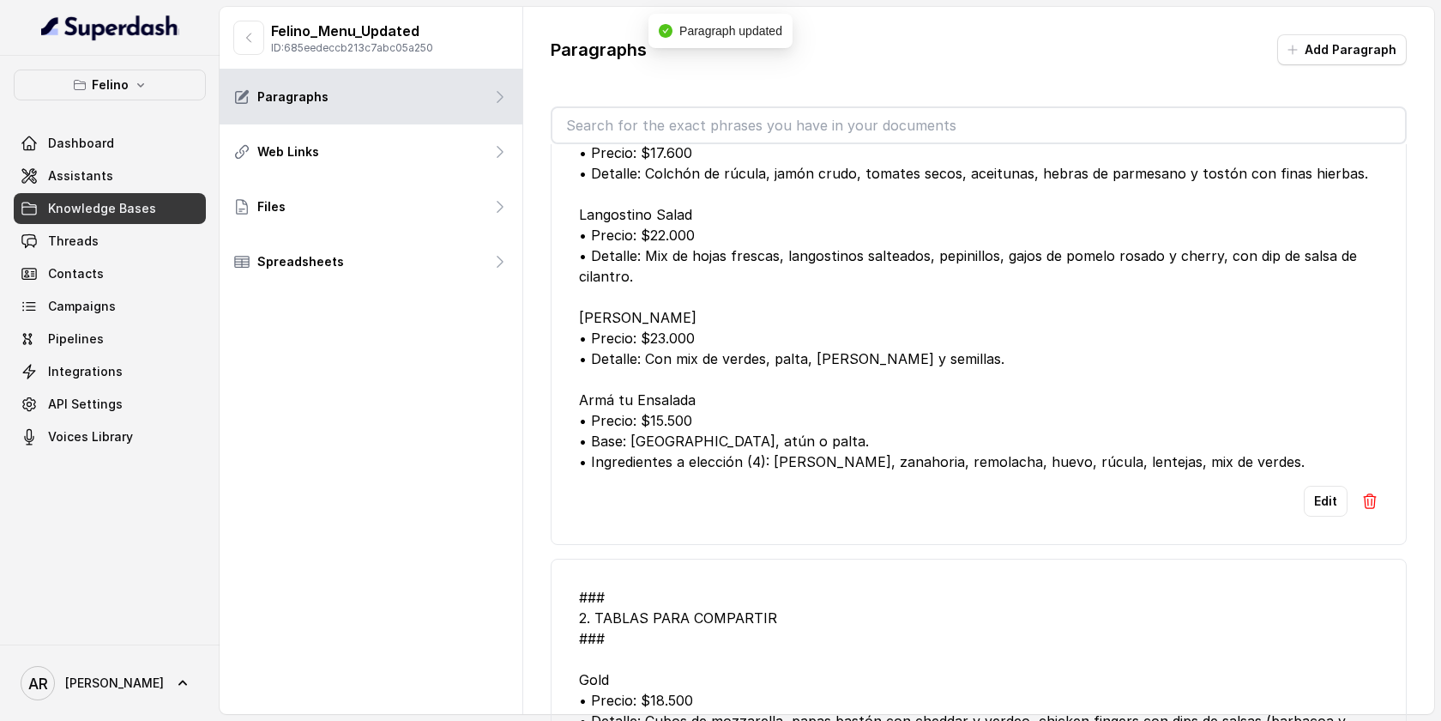
scroll to position [9359, 0]
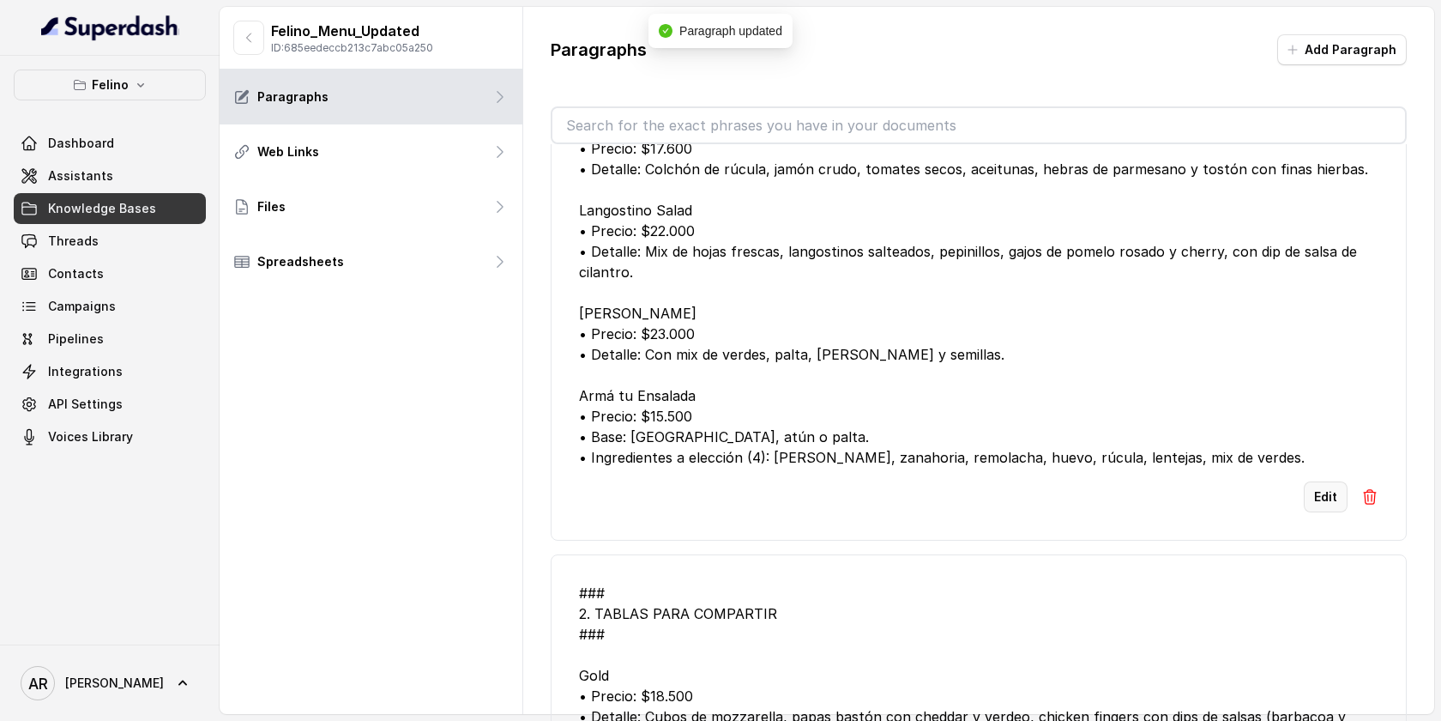
click at [1331, 512] on button "Edit" at bounding box center [1326, 496] width 44 height 31
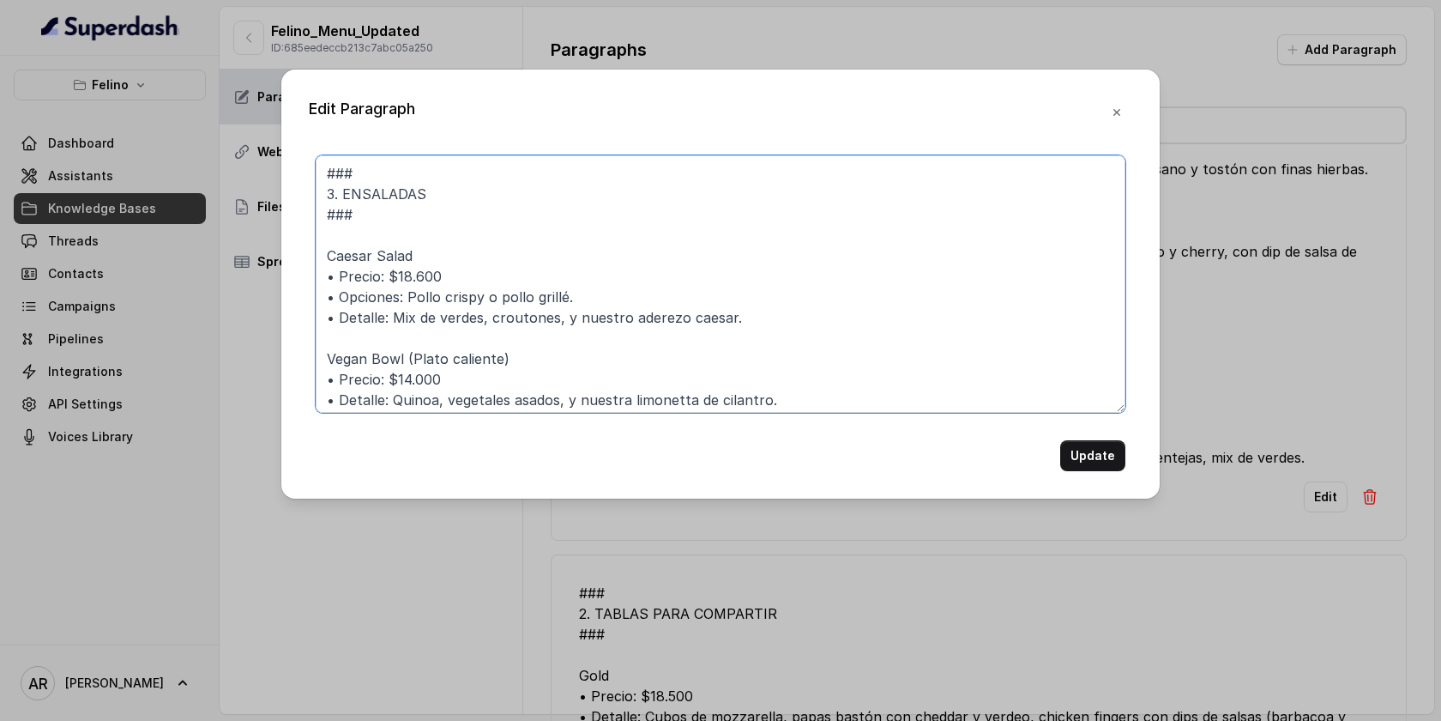
drag, startPoint x: 462, startPoint y: 282, endPoint x: 311, endPoint y: 285, distance: 151.0
click at [311, 285] on div "### 3. ENSALADAS ### Caesar Salad • Precio: $18.600 • Opciones: Pollo crispy o …" at bounding box center [721, 313] width 824 height 316
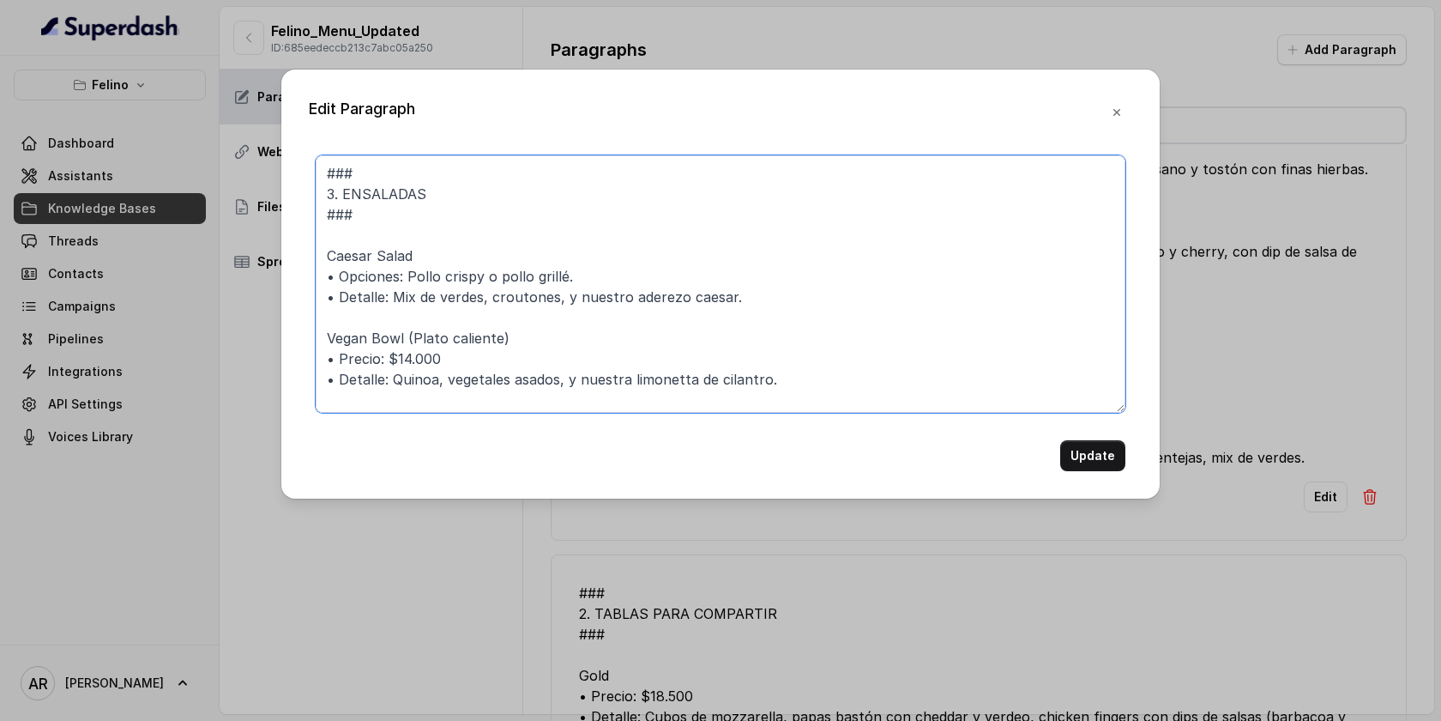
drag, startPoint x: 450, startPoint y: 361, endPoint x: 307, endPoint y: 354, distance: 142.6
click at [307, 354] on div "Edit Paragraph ### 3. ENSALADAS ### Caesar Salad • Opciones: Pollo crispy o pol…" at bounding box center [720, 283] width 878 height 429
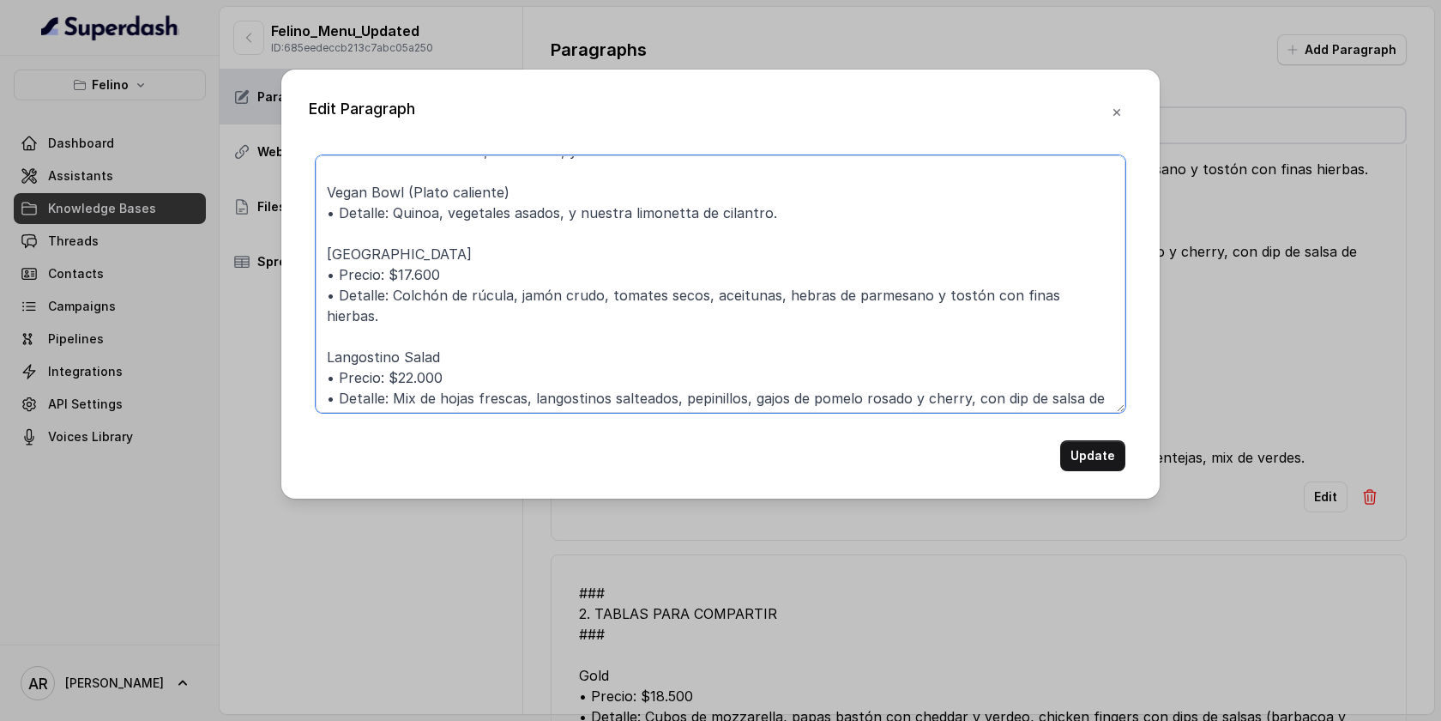
scroll to position [146, 0]
drag, startPoint x: 453, startPoint y: 275, endPoint x: 327, endPoint y: 274, distance: 126.1
click at [327, 274] on textarea "### 3. ENSALADAS ### Caesar Salad • Opciones: Pollo crispy o pollo grillé. • De…" at bounding box center [721, 283] width 810 height 257
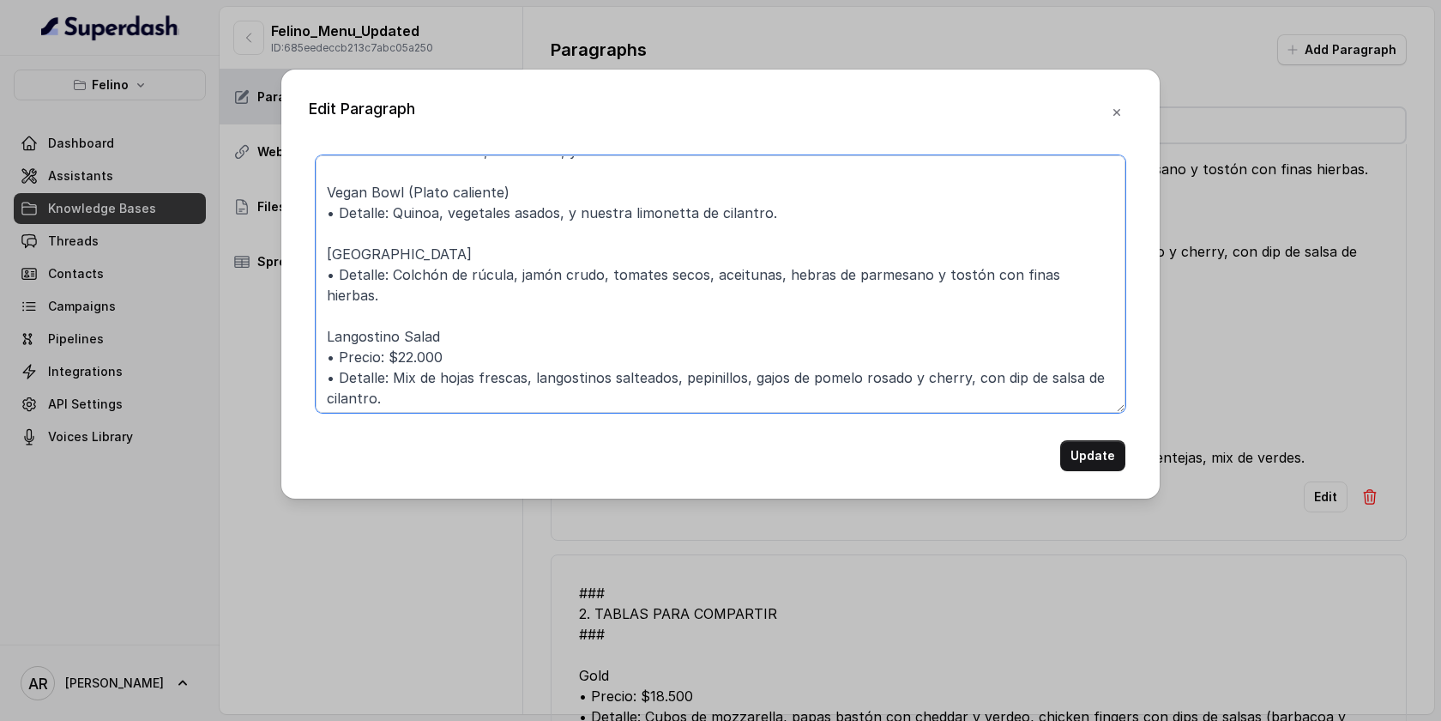
drag, startPoint x: 452, startPoint y: 333, endPoint x: 305, endPoint y: 340, distance: 147.7
click at [305, 341] on div "Edit Paragraph ### 3. ENSALADAS ### Caesar Salad • Opciones: Pollo crispy o pol…" at bounding box center [720, 283] width 878 height 429
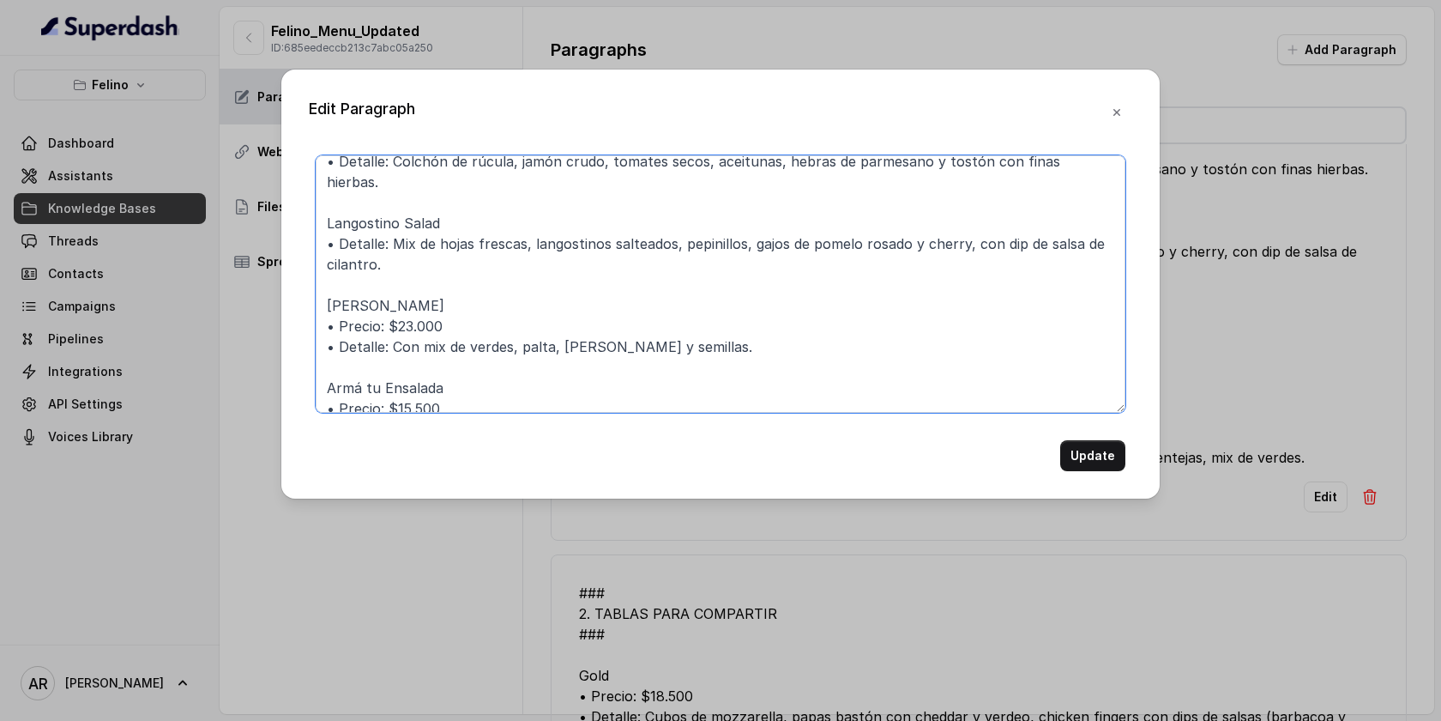
scroll to position [263, 0]
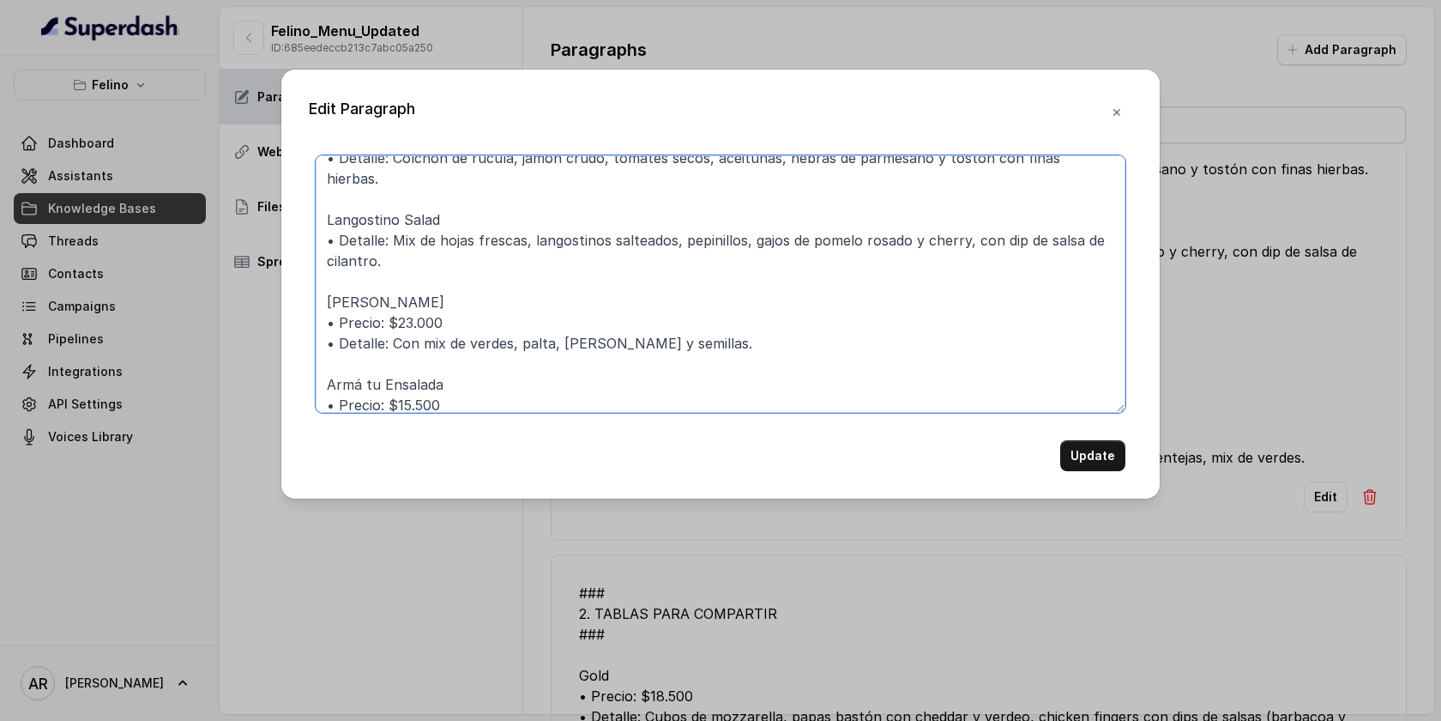
drag, startPoint x: 445, startPoint y: 309, endPoint x: 320, endPoint y: 302, distance: 125.4
click at [320, 302] on textarea "### 3. ENSALADAS ### Caesar Salad • Opciones: Pollo crispy o pollo grillé. • De…" at bounding box center [721, 283] width 810 height 257
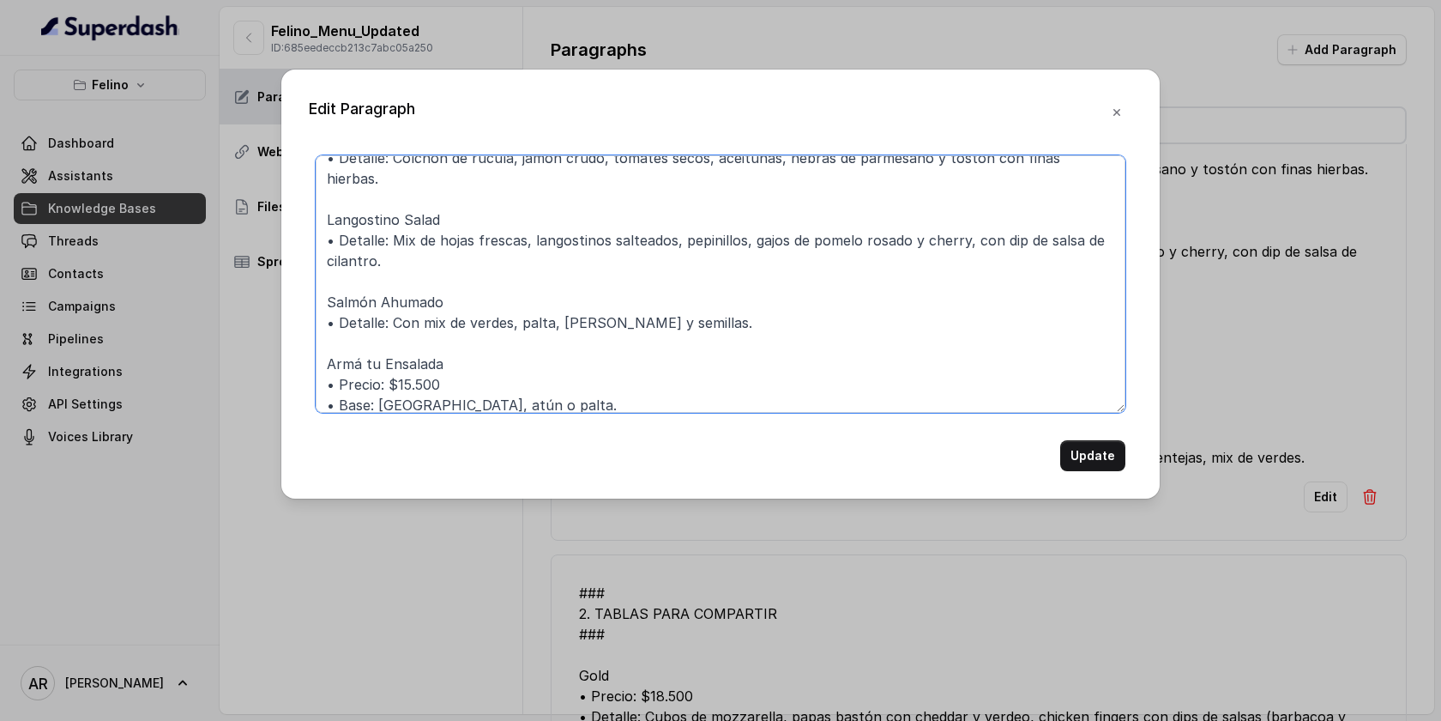
drag, startPoint x: 440, startPoint y: 357, endPoint x: 308, endPoint y: 353, distance: 132.2
click at [309, 353] on div "### 3. ENSALADAS ### Caesar Salad • Opciones: Pollo crispy o pollo grillé. • De…" at bounding box center [721, 313] width 824 height 316
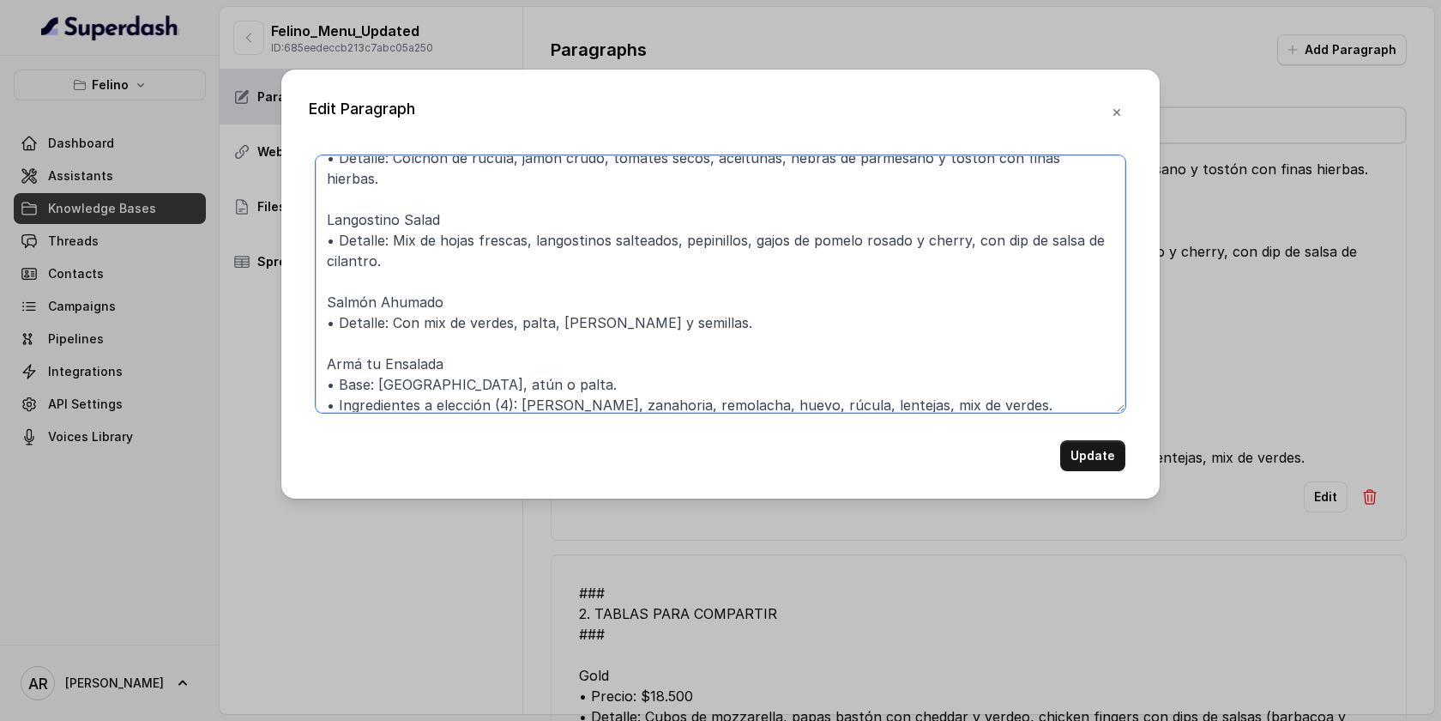
scroll to position [252, 0]
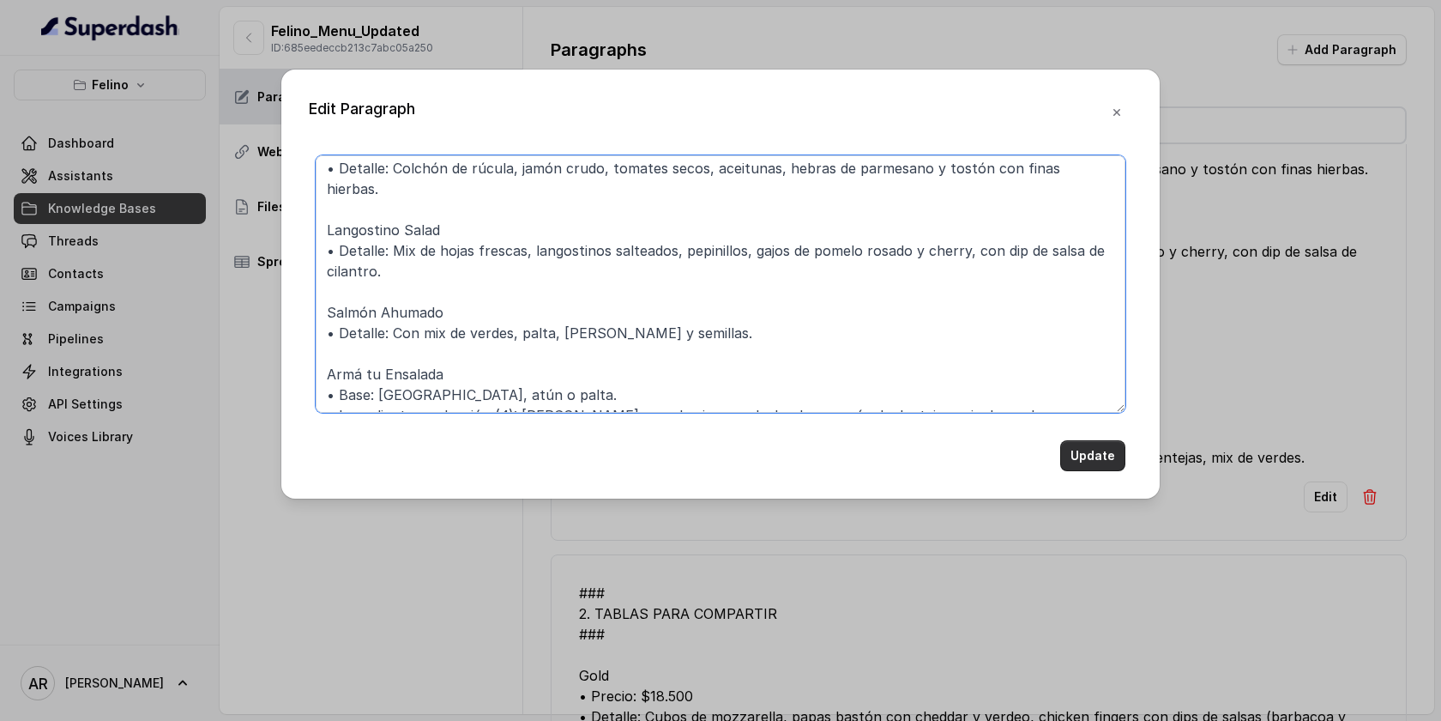
type textarea "### 3. ENSALADAS ### Caesar Salad • Opciones: Pollo crispy o pollo grillé. • De…"
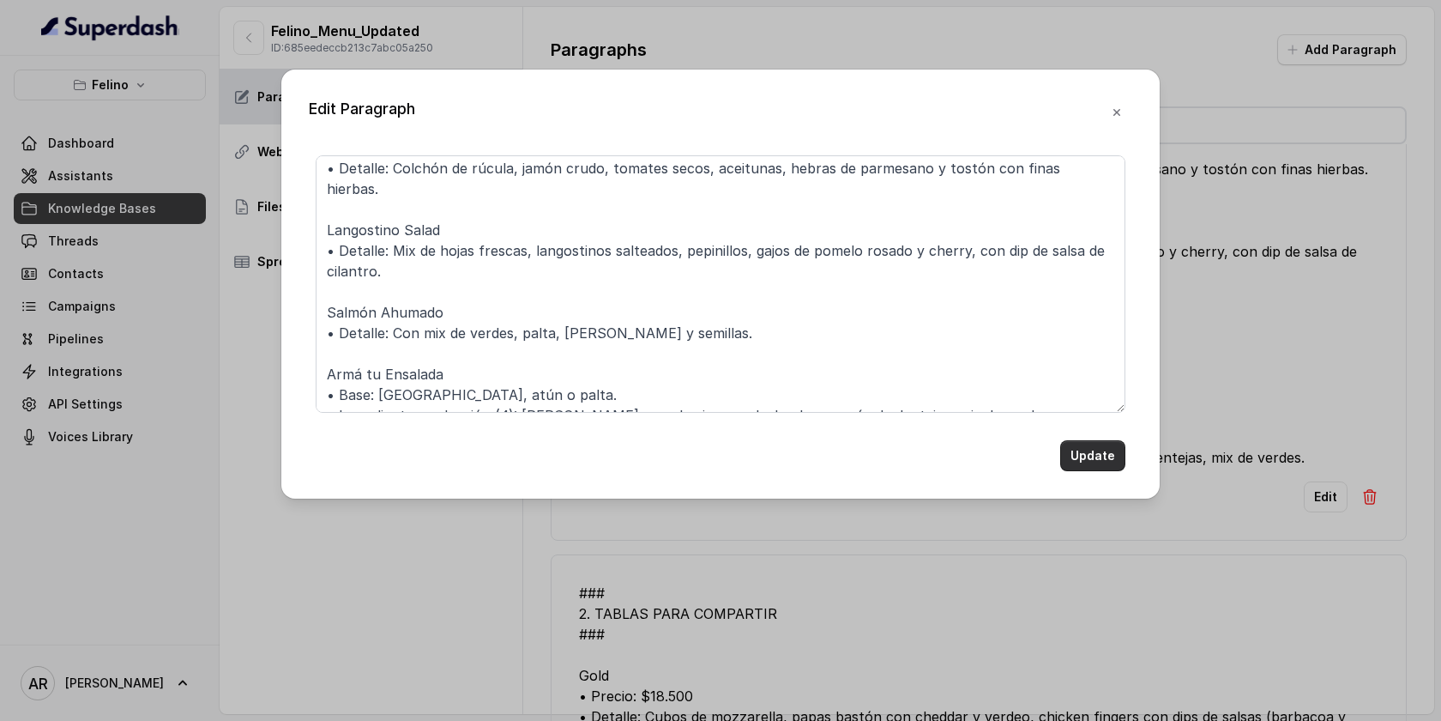
click at [1098, 444] on button "Update" at bounding box center [1092, 455] width 65 height 31
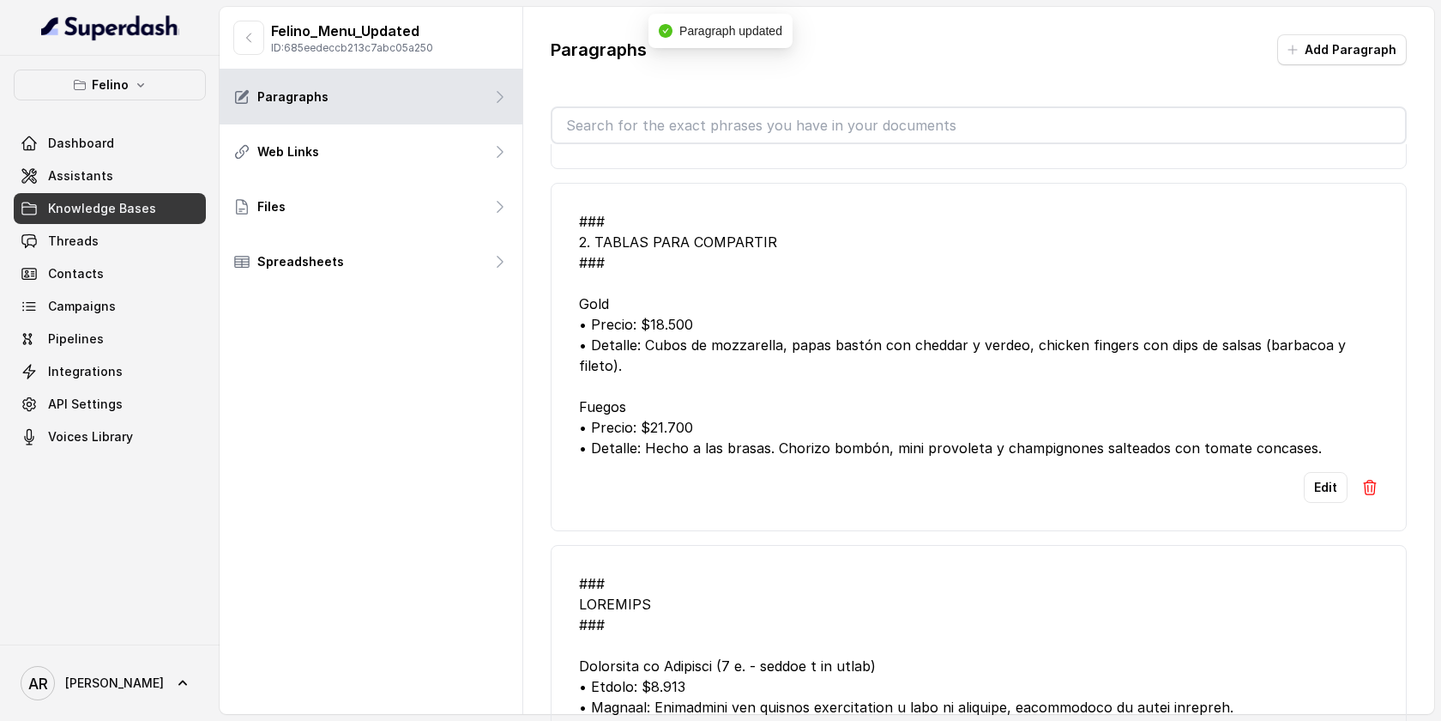
scroll to position [9731, 0]
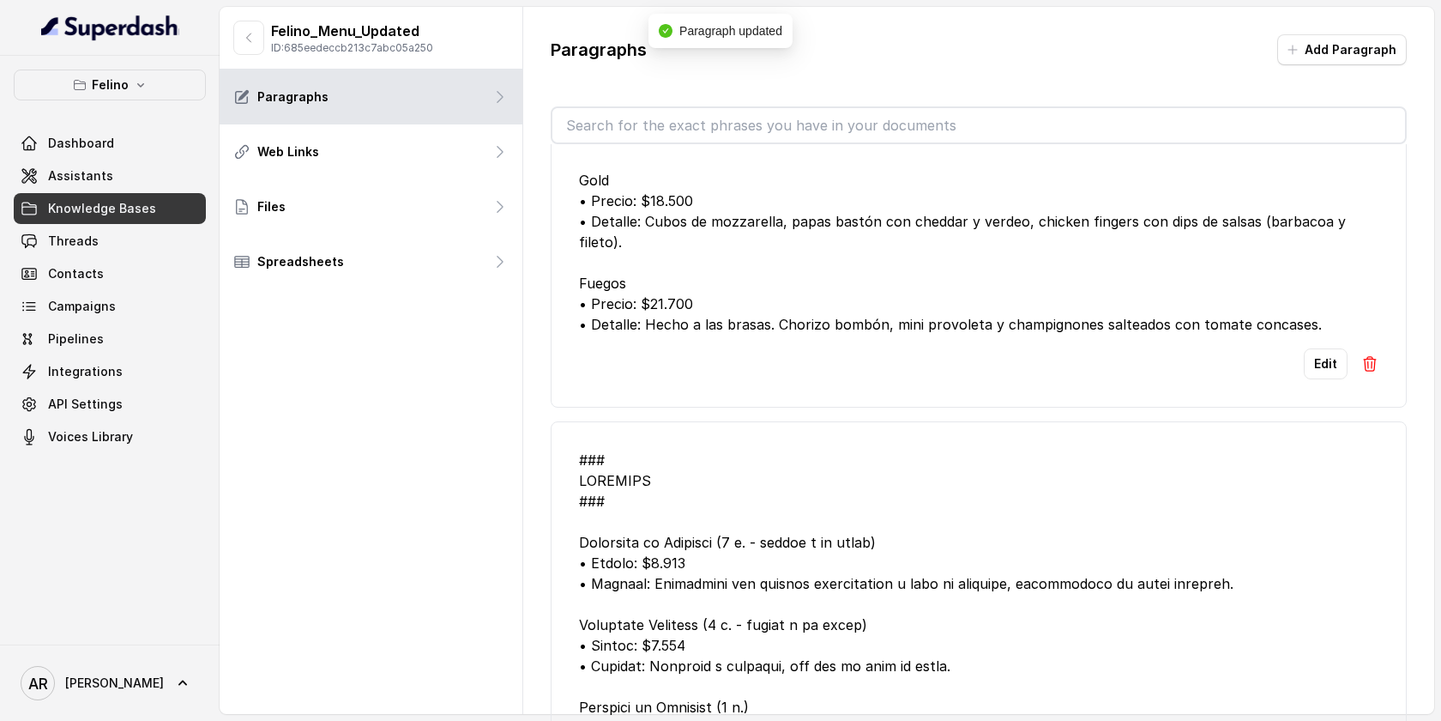
click at [1307, 407] on li "### 2. TABLAS PARA COMPARTIR ### Gold • Precio: $18.500 • Detalle: Cubos de moz…" at bounding box center [979, 233] width 856 height 348
click at [1321, 379] on button "Edit" at bounding box center [1326, 363] width 44 height 31
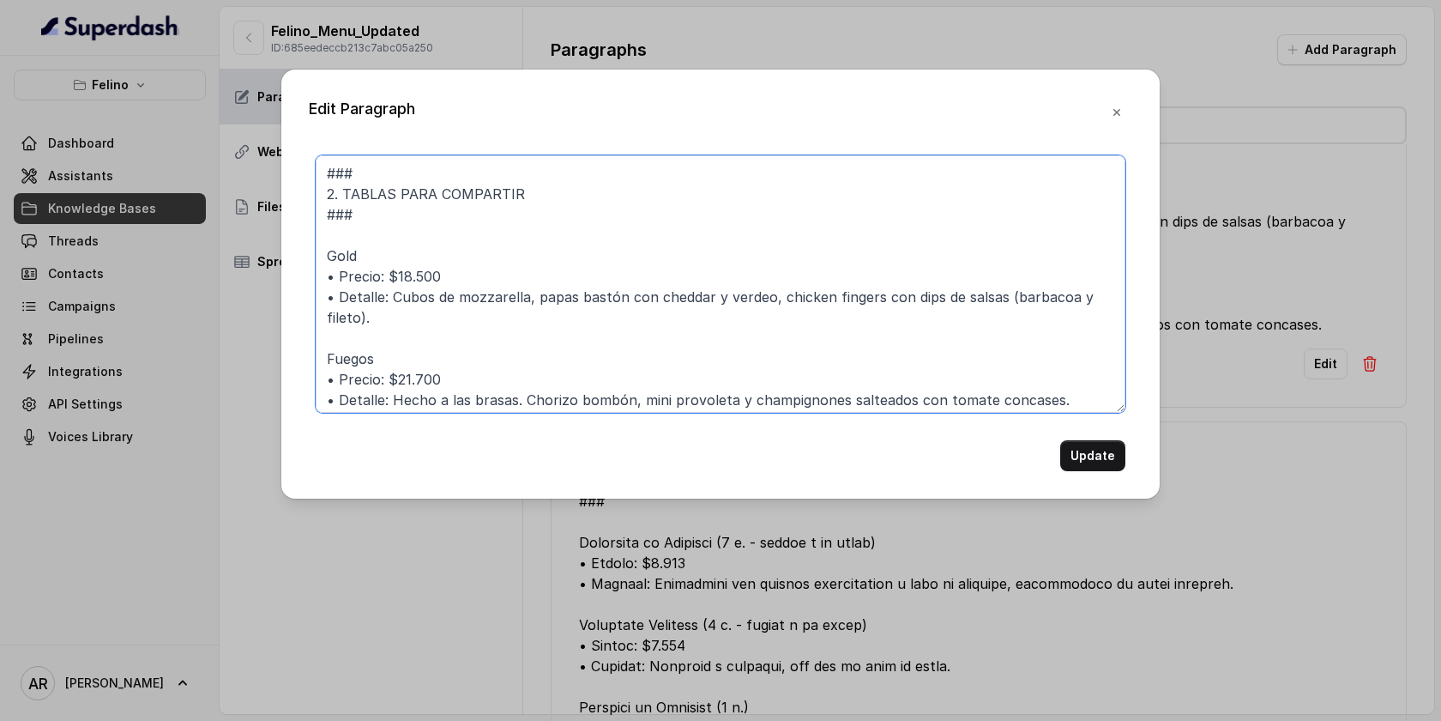
drag, startPoint x: 457, startPoint y: 268, endPoint x: 327, endPoint y: 275, distance: 130.6
click at [327, 275] on textarea "### 2. TABLAS PARA COMPARTIR ### Gold • Precio: $18.500 • Detalle: Cubos de moz…" at bounding box center [721, 283] width 810 height 257
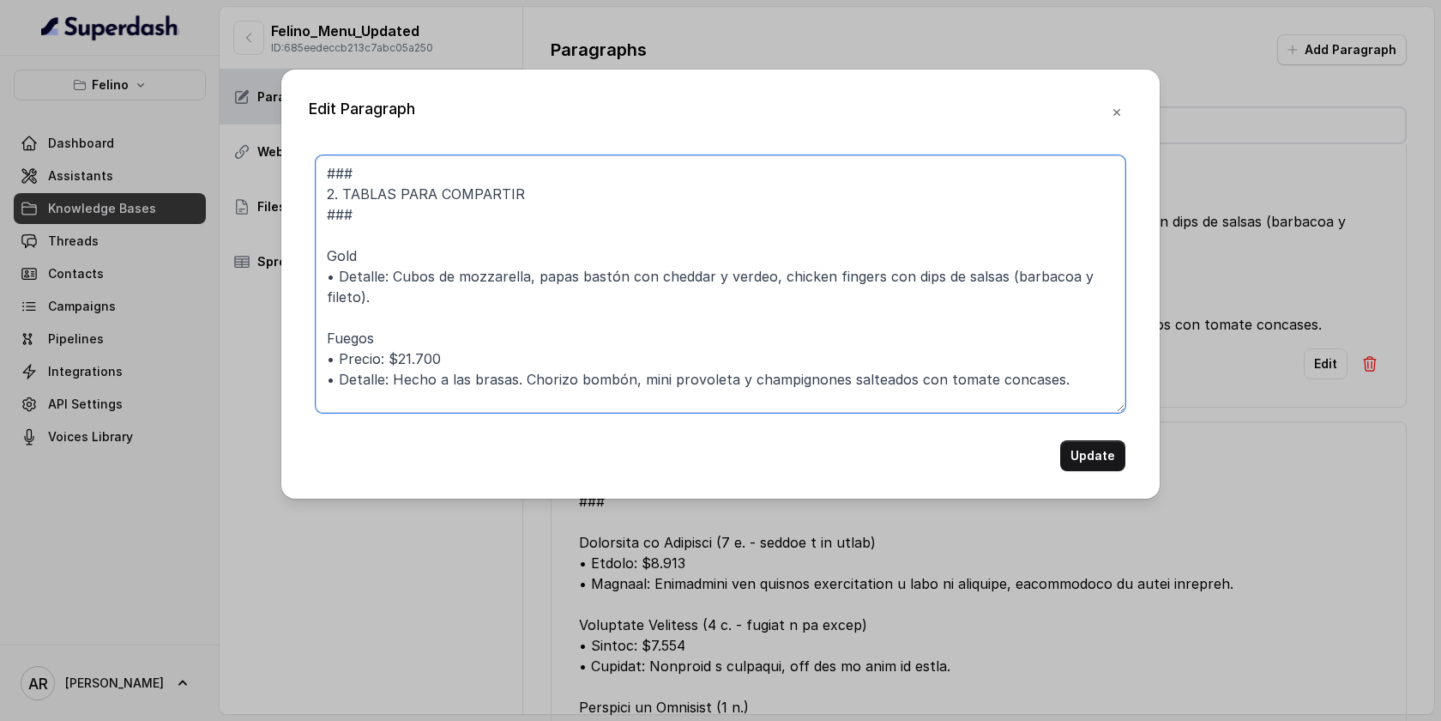
drag, startPoint x: 448, startPoint y: 355, endPoint x: 307, endPoint y: 359, distance: 140.8
click at [307, 359] on div "Edit Paragraph ### 2. TABLAS PARA COMPARTIR ### Gold • Detalle: Cubos de mozzar…" at bounding box center [720, 283] width 878 height 429
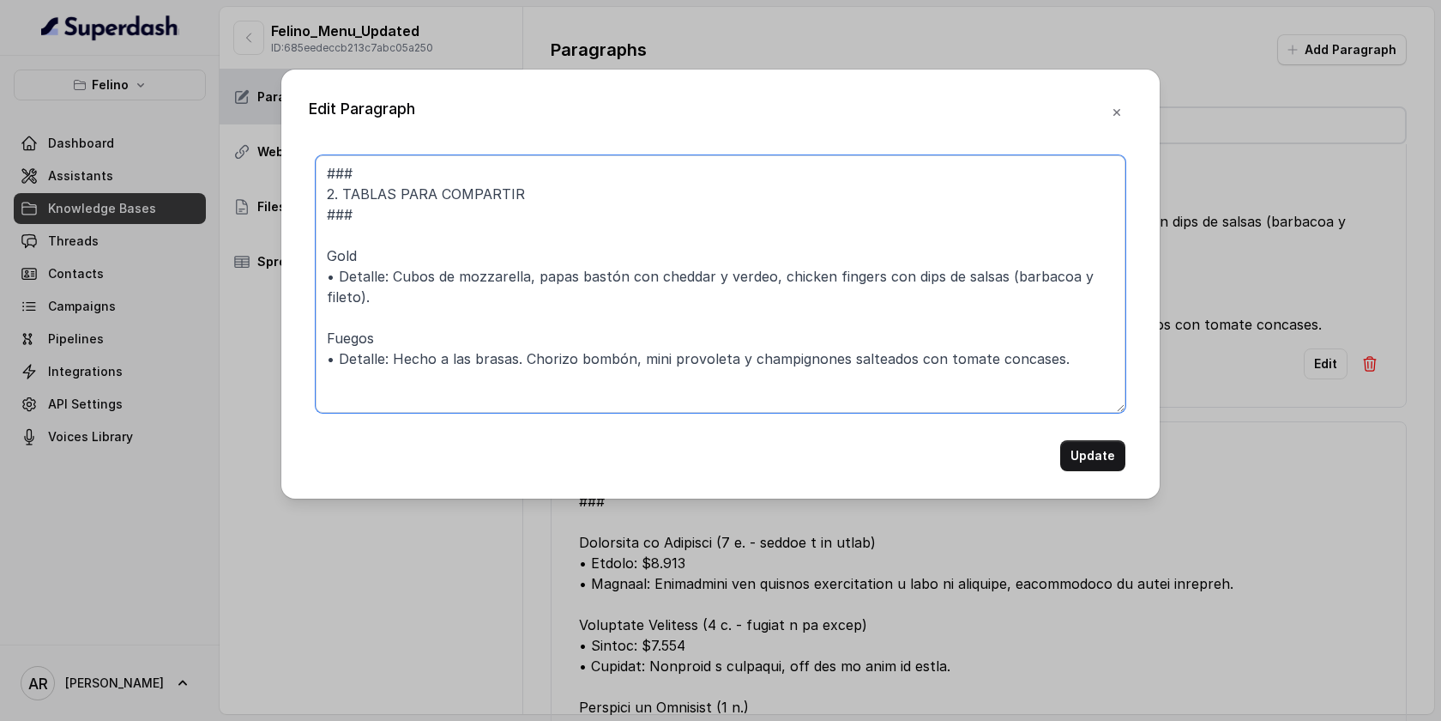
type textarea "### 2. TABLAS PARA COMPARTIR ### Gold • Detalle: Cubos de mozzarella, papas bas…"
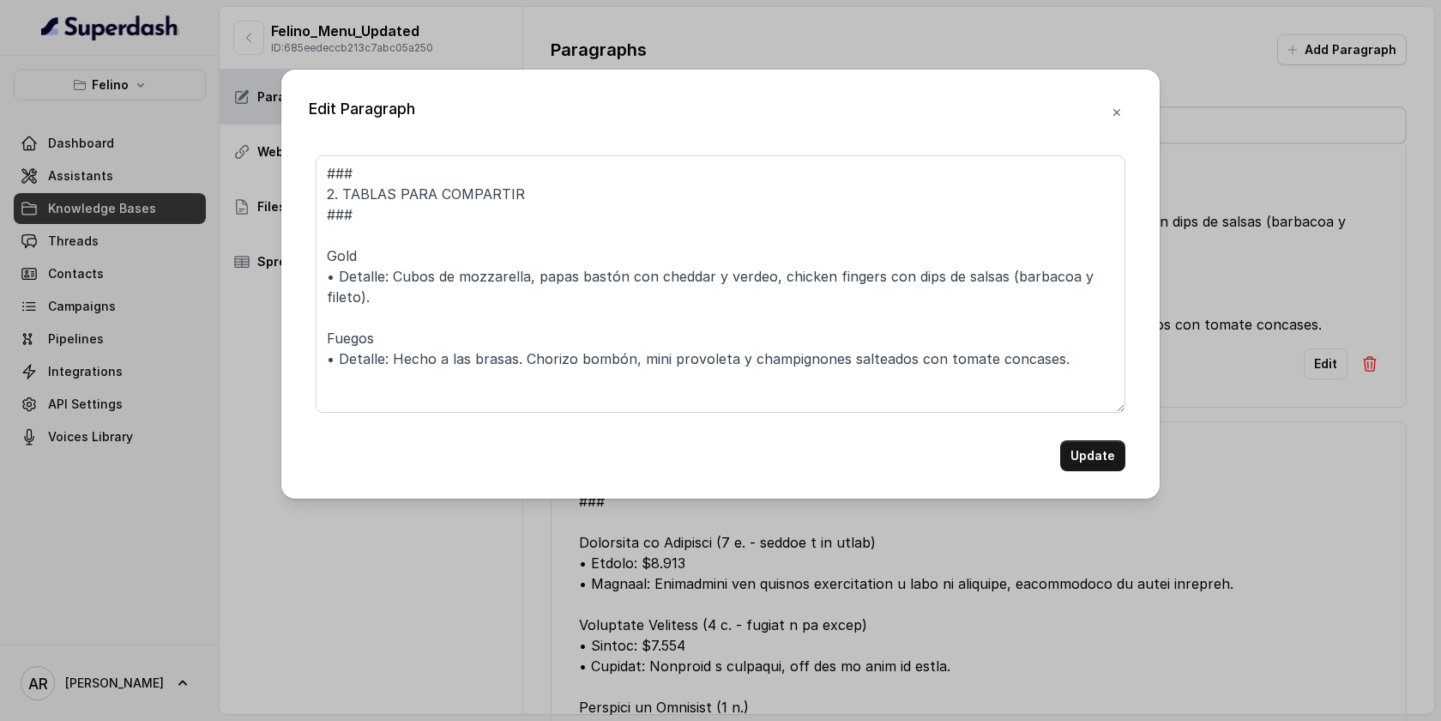
click at [1126, 480] on div "Edit Paragraph ### 2. TABLAS PARA COMPARTIR ### Gold • Detalle: Cubos de mozzar…" at bounding box center [720, 283] width 878 height 429
click at [1109, 473] on div "Edit Paragraph ### 2. TABLAS PARA COMPARTIR ### Gold • Detalle: Cubos de mozzar…" at bounding box center [720, 283] width 878 height 429
click at [1109, 468] on button "Update" at bounding box center [1092, 455] width 65 height 31
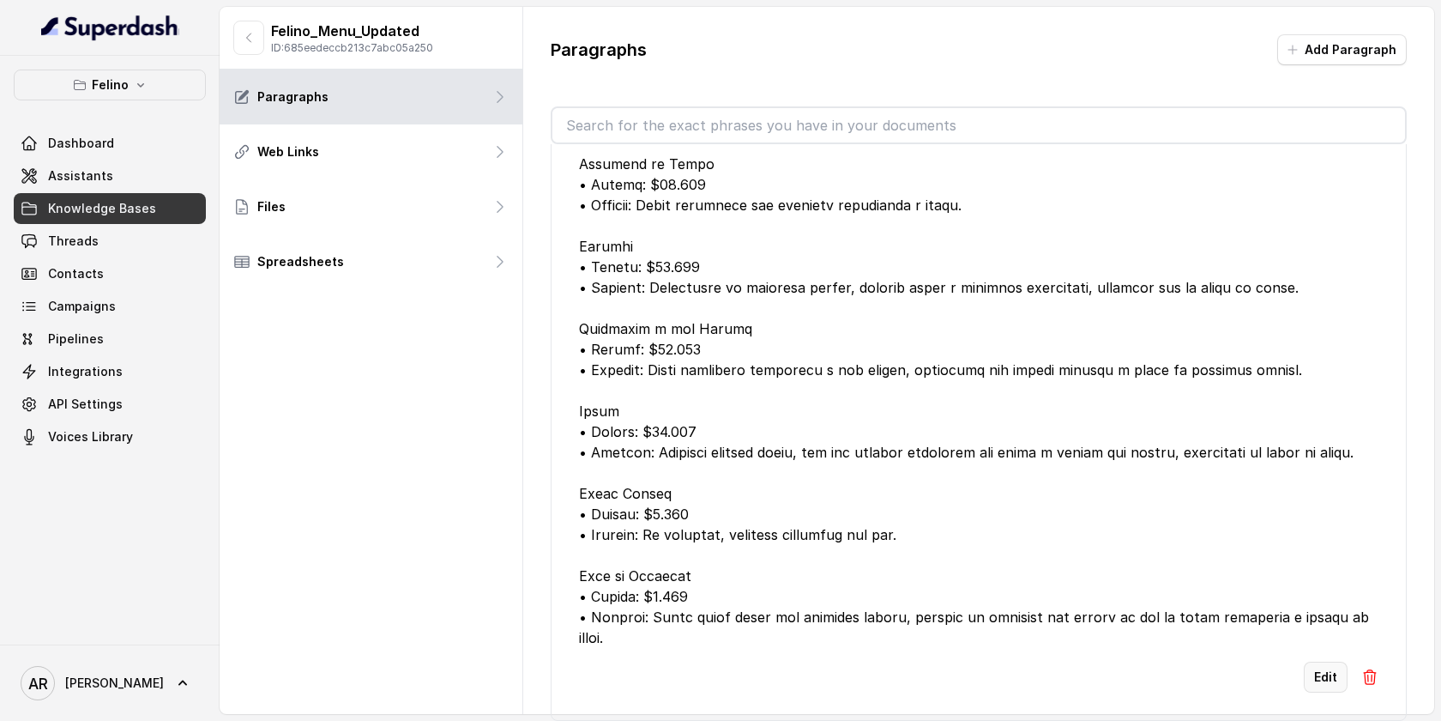
scroll to position [27, 0]
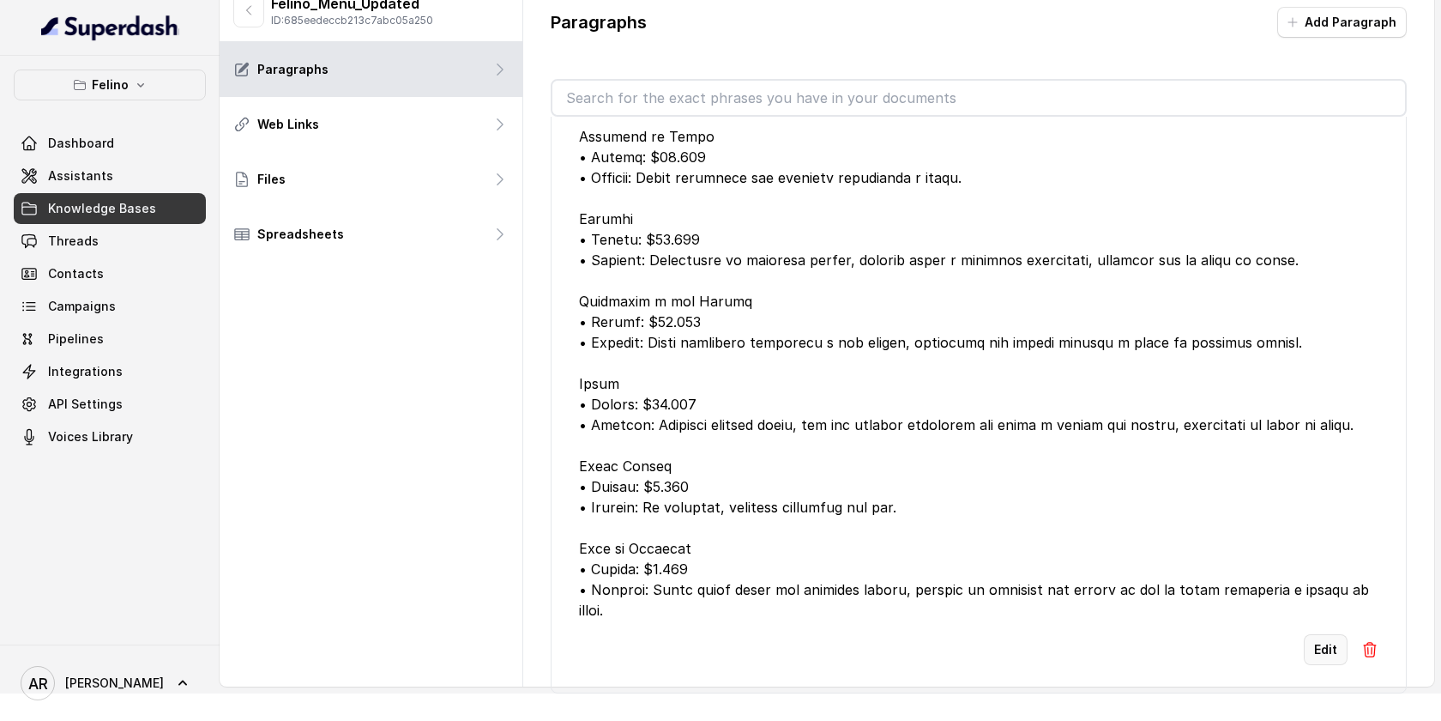
click at [1321, 649] on button "Edit" at bounding box center [1326, 649] width 44 height 31
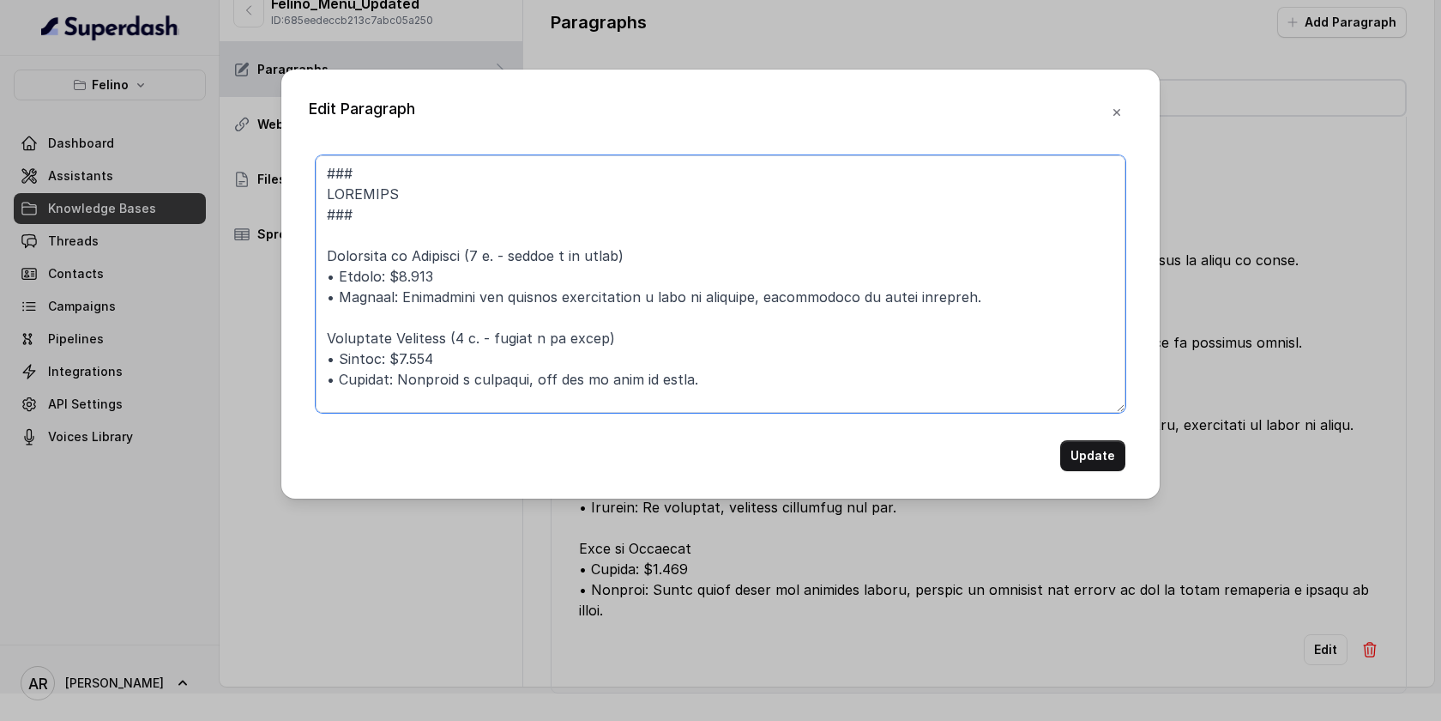
drag, startPoint x: 443, startPoint y: 276, endPoint x: 293, endPoint y: 273, distance: 150.2
click at [293, 273] on div "Edit Paragraph Update" at bounding box center [720, 283] width 878 height 429
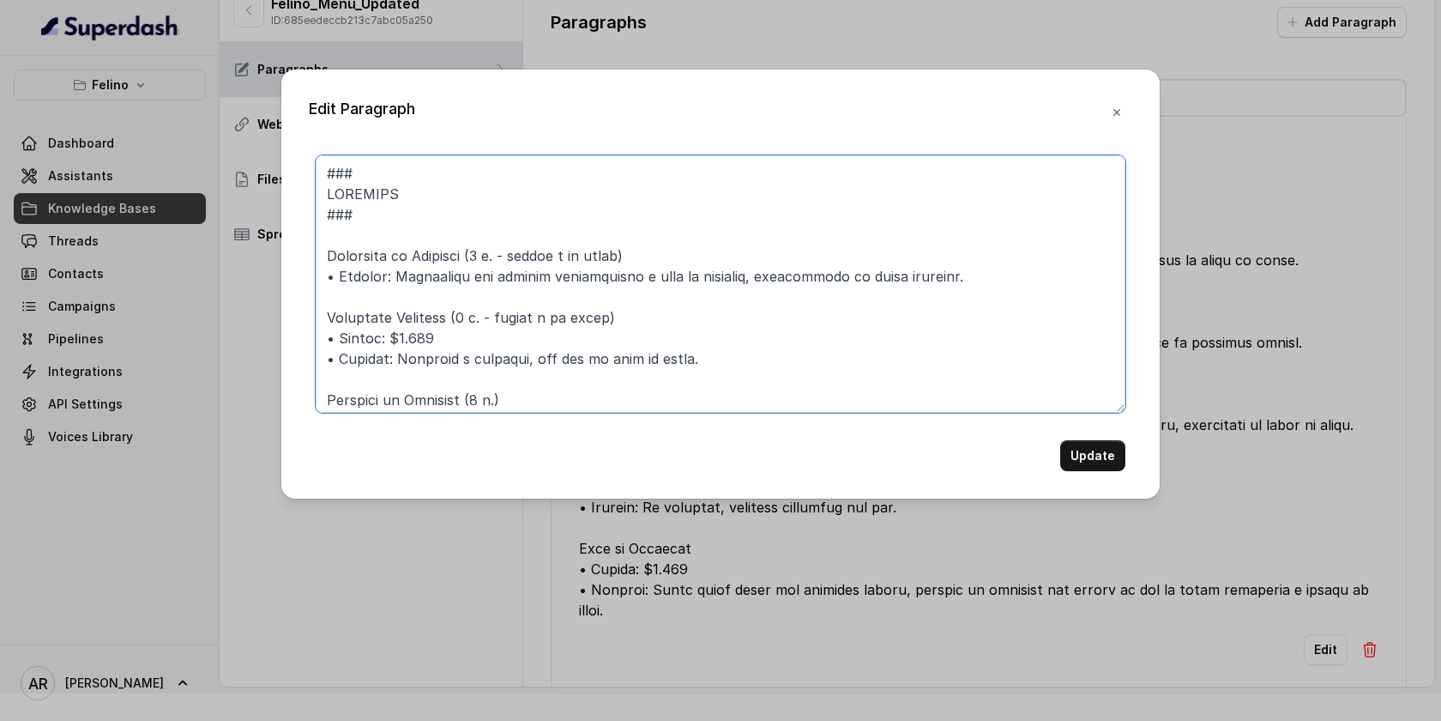
drag, startPoint x: 457, startPoint y: 341, endPoint x: 290, endPoint y: 331, distance: 167.6
click at [290, 331] on div "Edit Paragraph Update" at bounding box center [720, 283] width 878 height 429
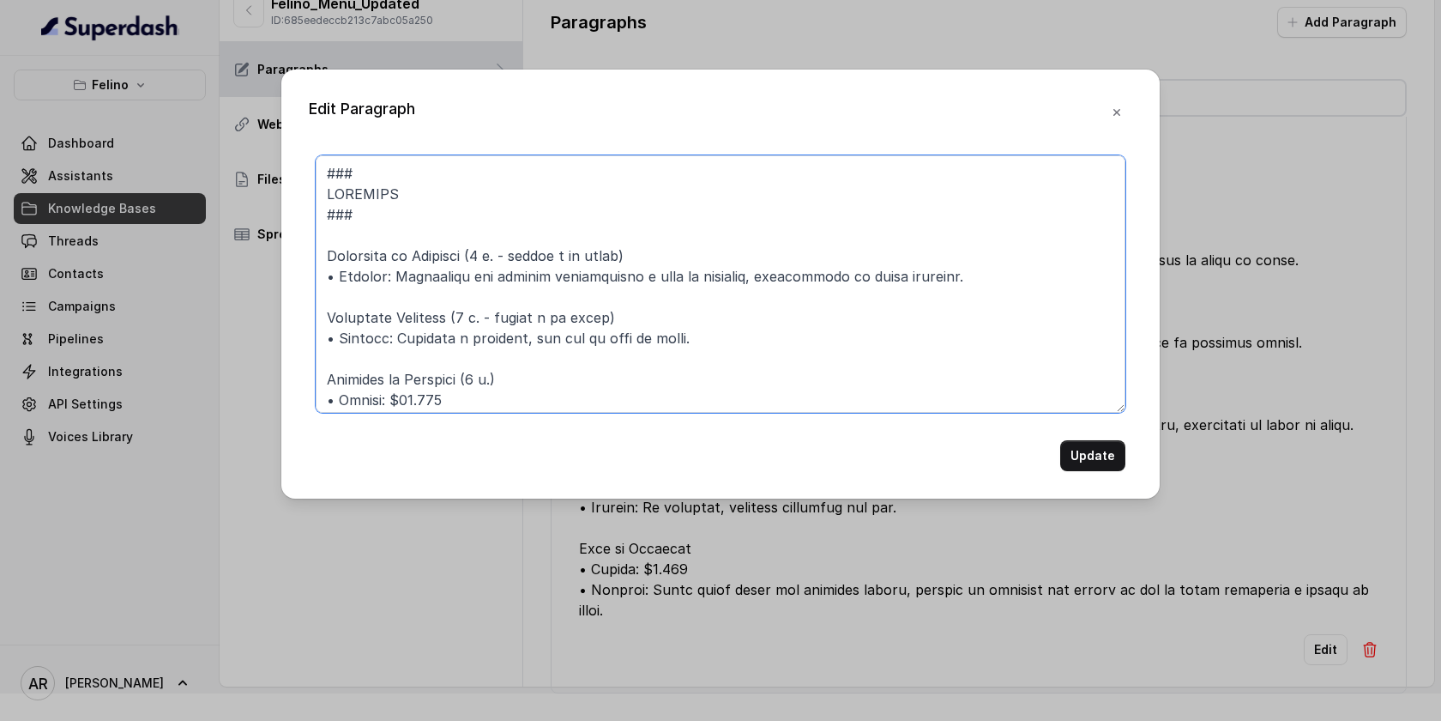
drag, startPoint x: 457, startPoint y: 395, endPoint x: 323, endPoint y: 395, distance: 133.8
click at [323, 395] on textarea at bounding box center [721, 283] width 810 height 257
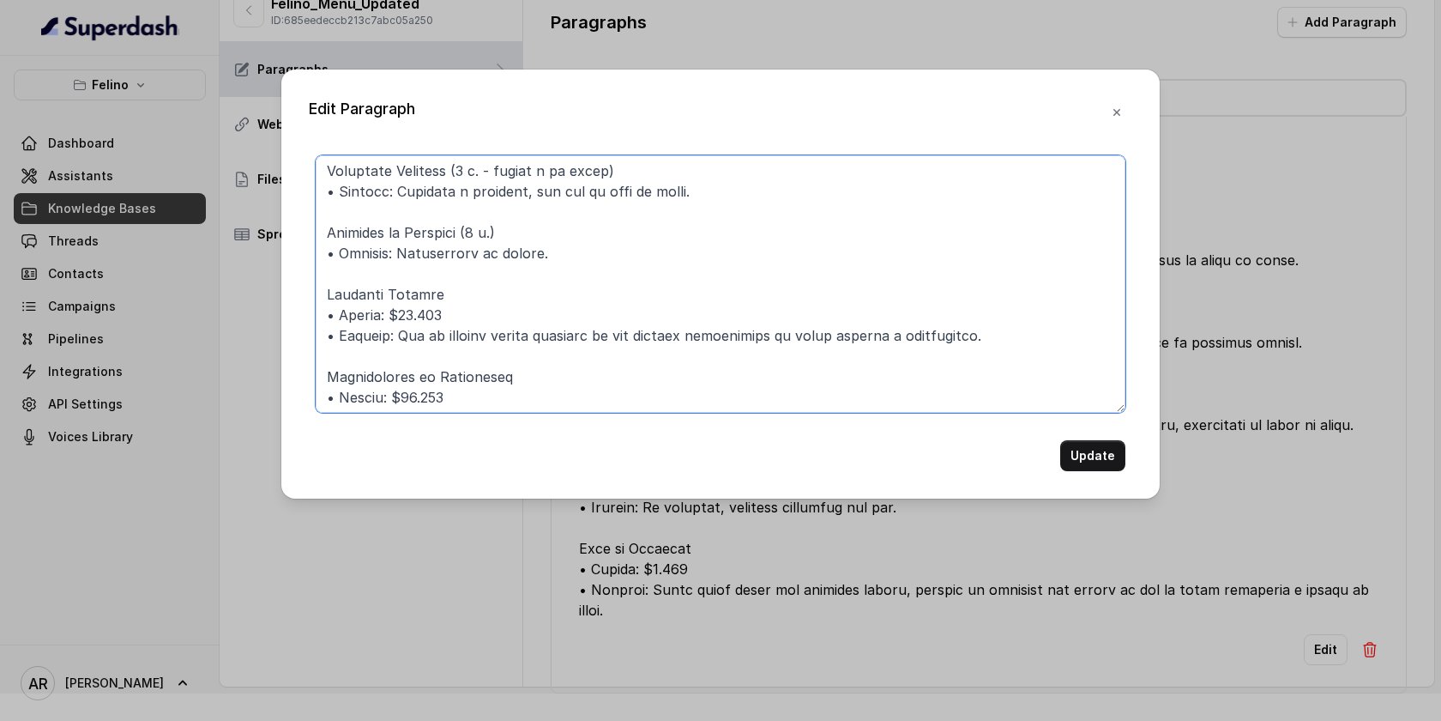
scroll to position [148, 0]
drag, startPoint x: 452, startPoint y: 313, endPoint x: 318, endPoint y: 317, distance: 133.9
click at [318, 317] on textarea at bounding box center [721, 283] width 810 height 257
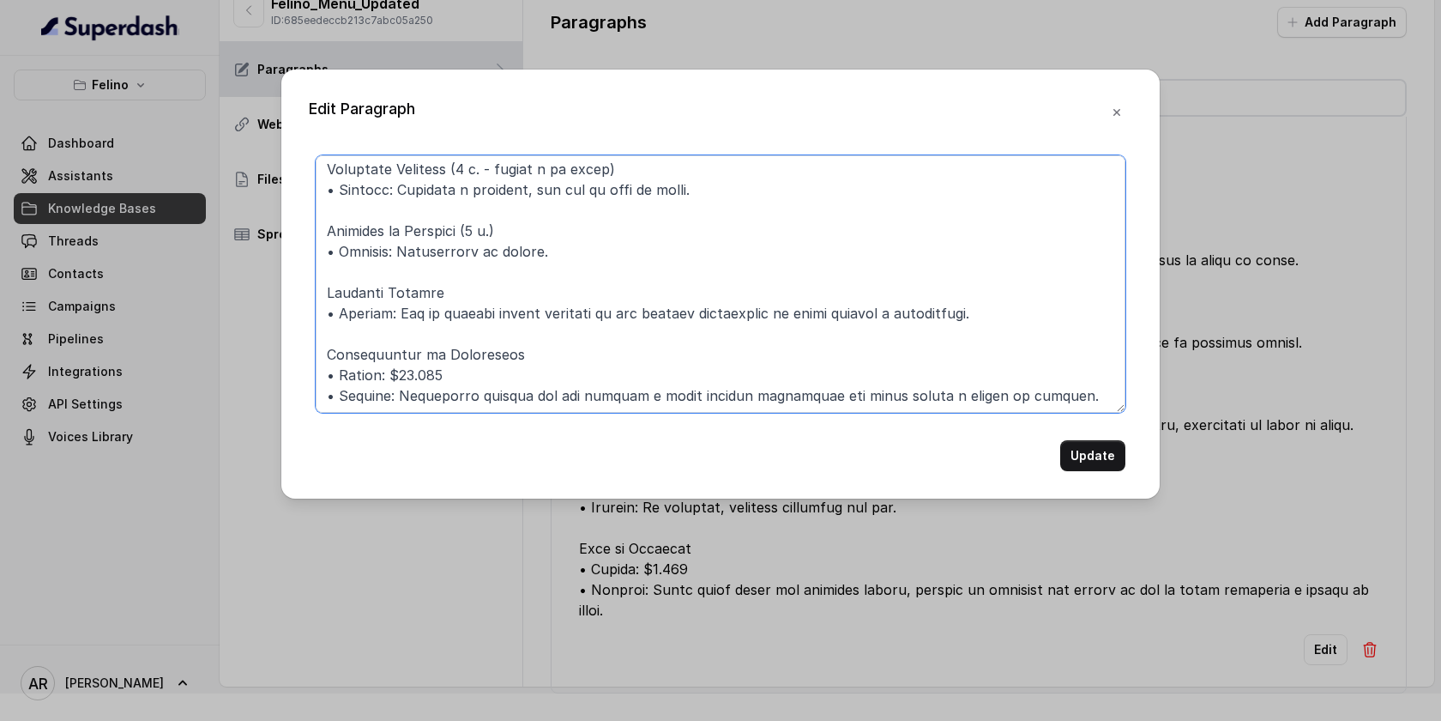
drag, startPoint x: 461, startPoint y: 375, endPoint x: 304, endPoint y: 377, distance: 157.0
click at [304, 377] on div "Edit Paragraph Update" at bounding box center [720, 283] width 878 height 429
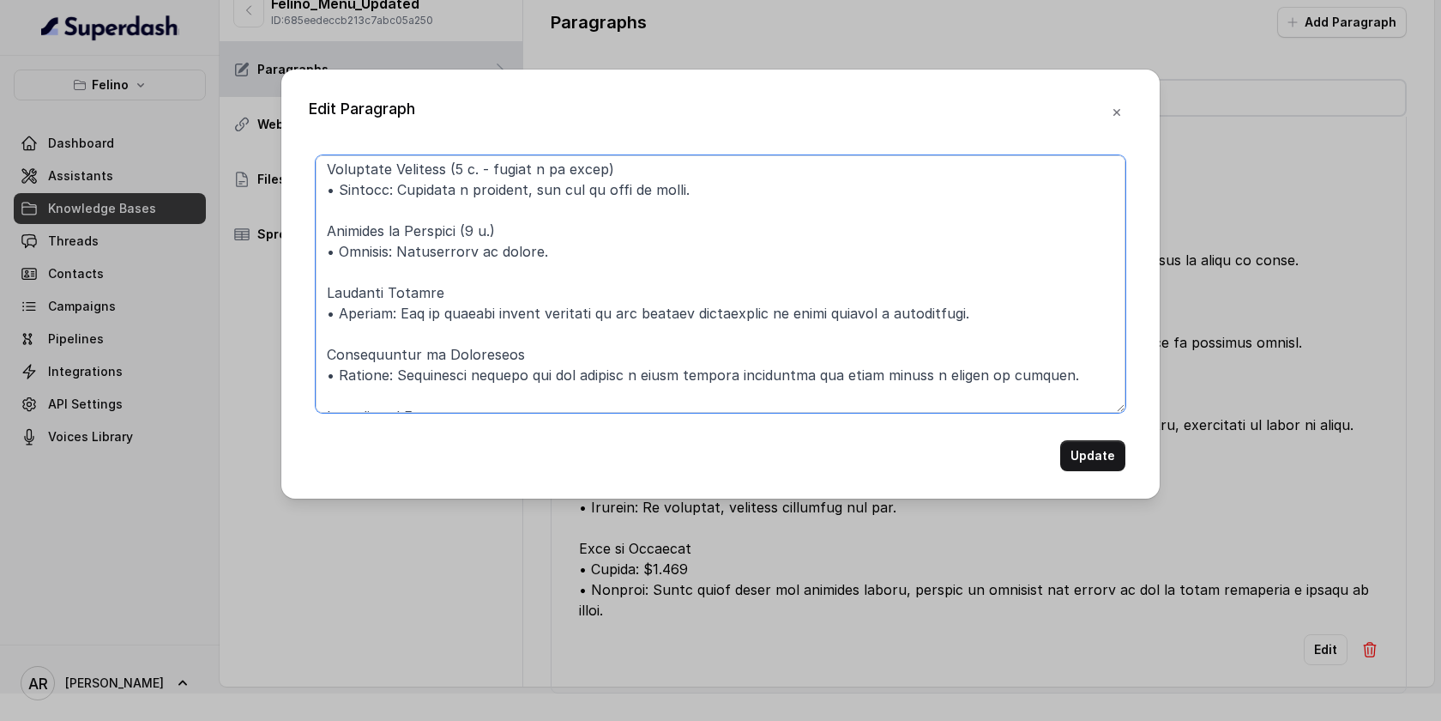
scroll to position [300, 0]
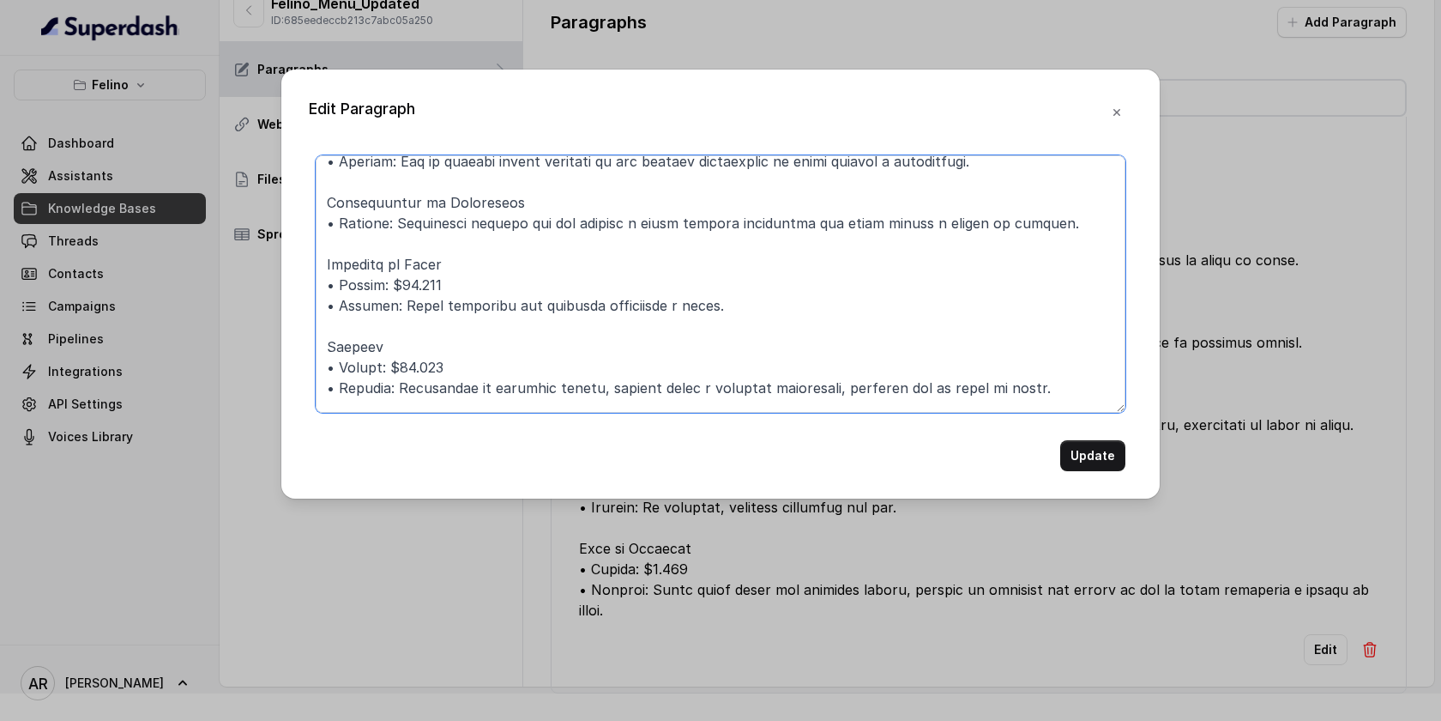
drag, startPoint x: 476, startPoint y: 281, endPoint x: 317, endPoint y: 285, distance: 158.8
click at [317, 285] on textarea at bounding box center [721, 283] width 810 height 257
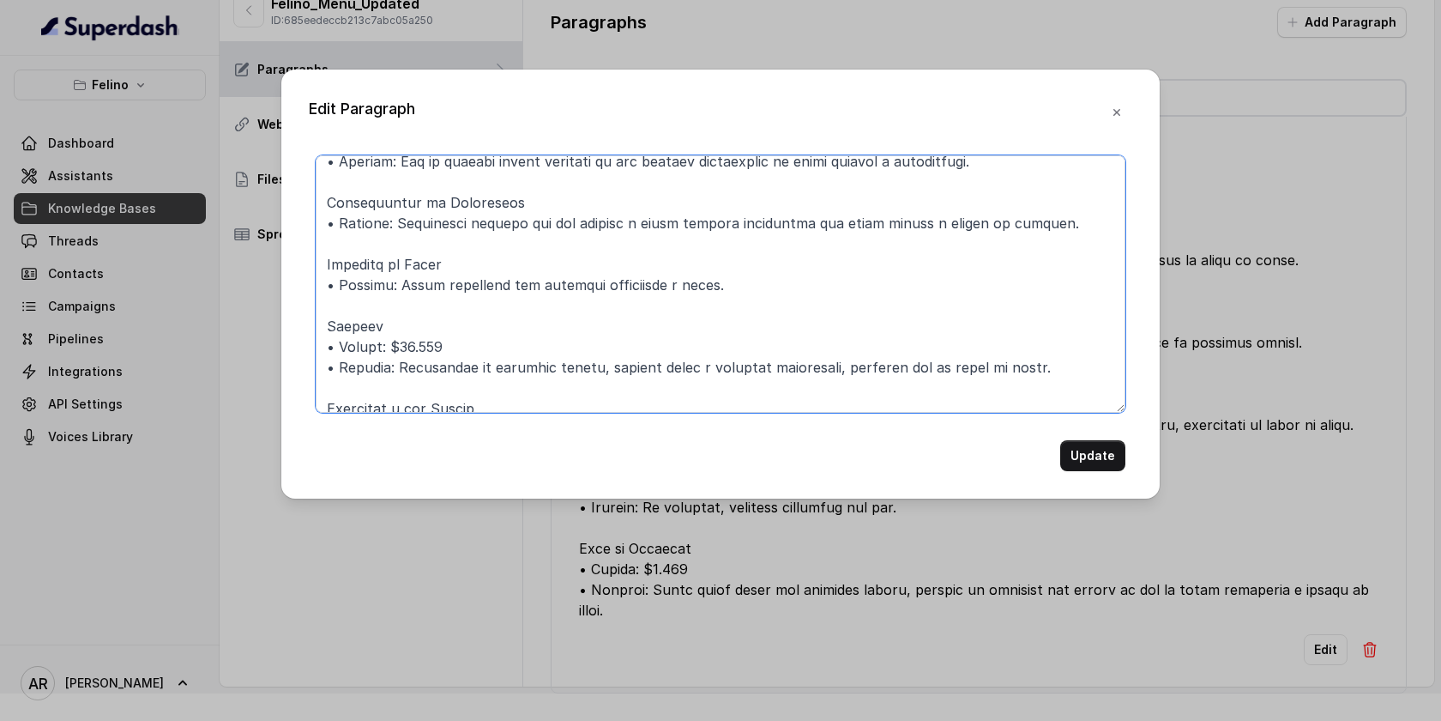
drag, startPoint x: 447, startPoint y: 350, endPoint x: 329, endPoint y: 347, distance: 117.6
click at [329, 347] on textarea at bounding box center [721, 283] width 810 height 257
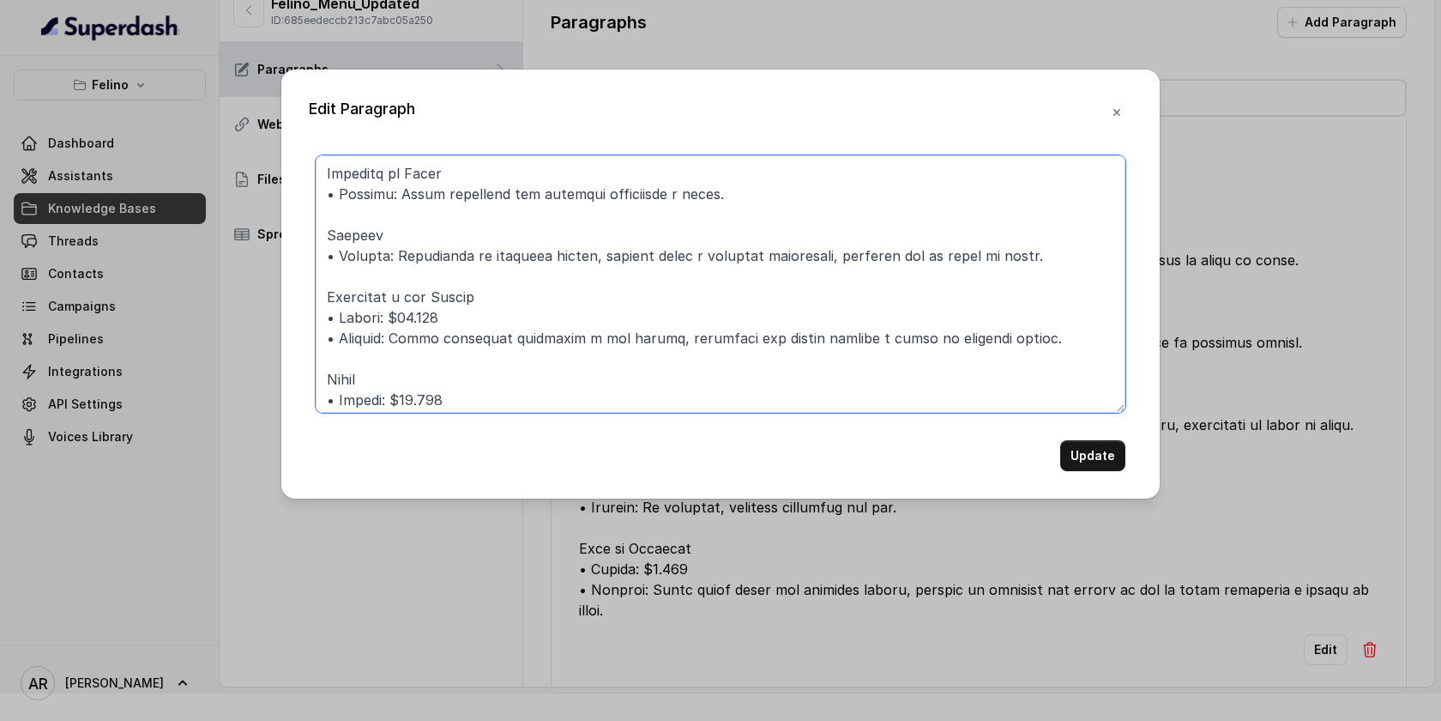
scroll to position [392, 0]
drag, startPoint x: 442, startPoint y: 318, endPoint x: 319, endPoint y: 313, distance: 122.8
click at [319, 313] on textarea at bounding box center [721, 283] width 810 height 257
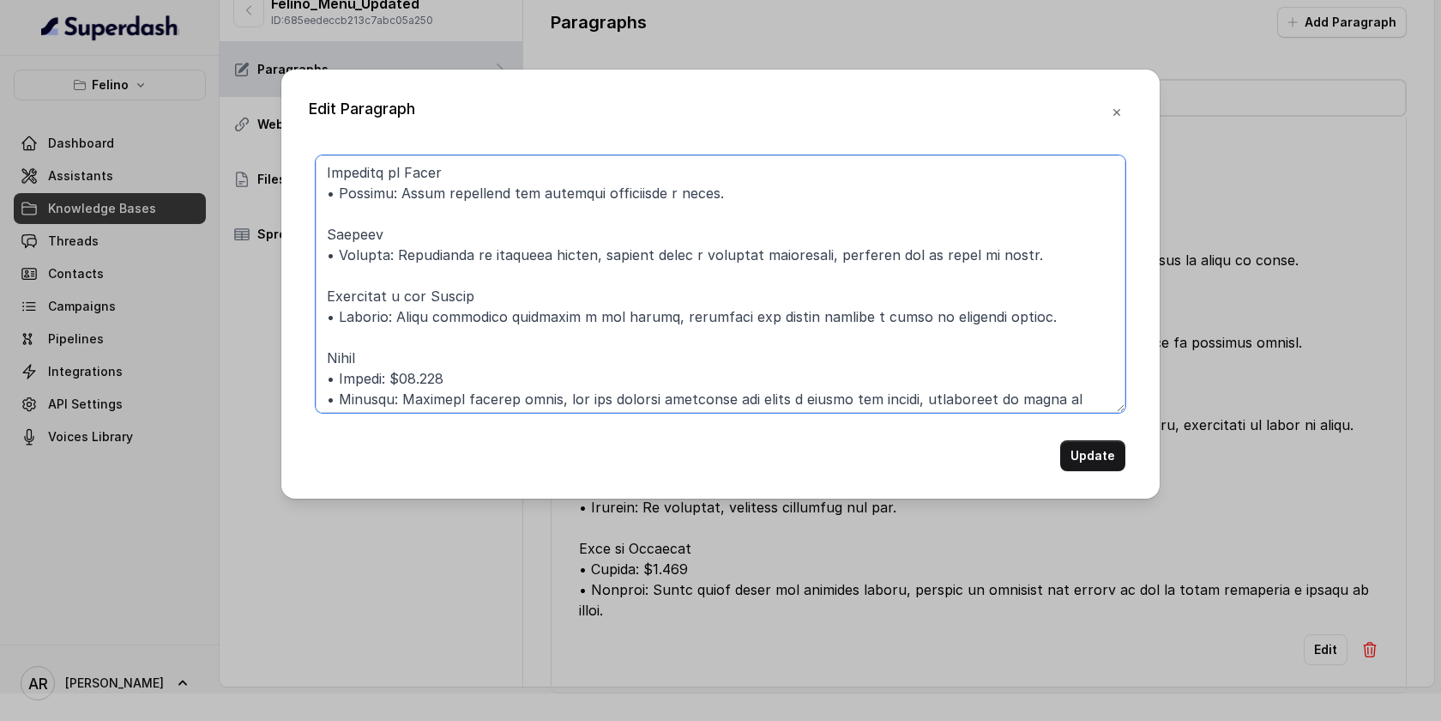
drag, startPoint x: 450, startPoint y: 376, endPoint x: 325, endPoint y: 374, distance: 124.4
click at [325, 374] on textarea at bounding box center [721, 283] width 810 height 257
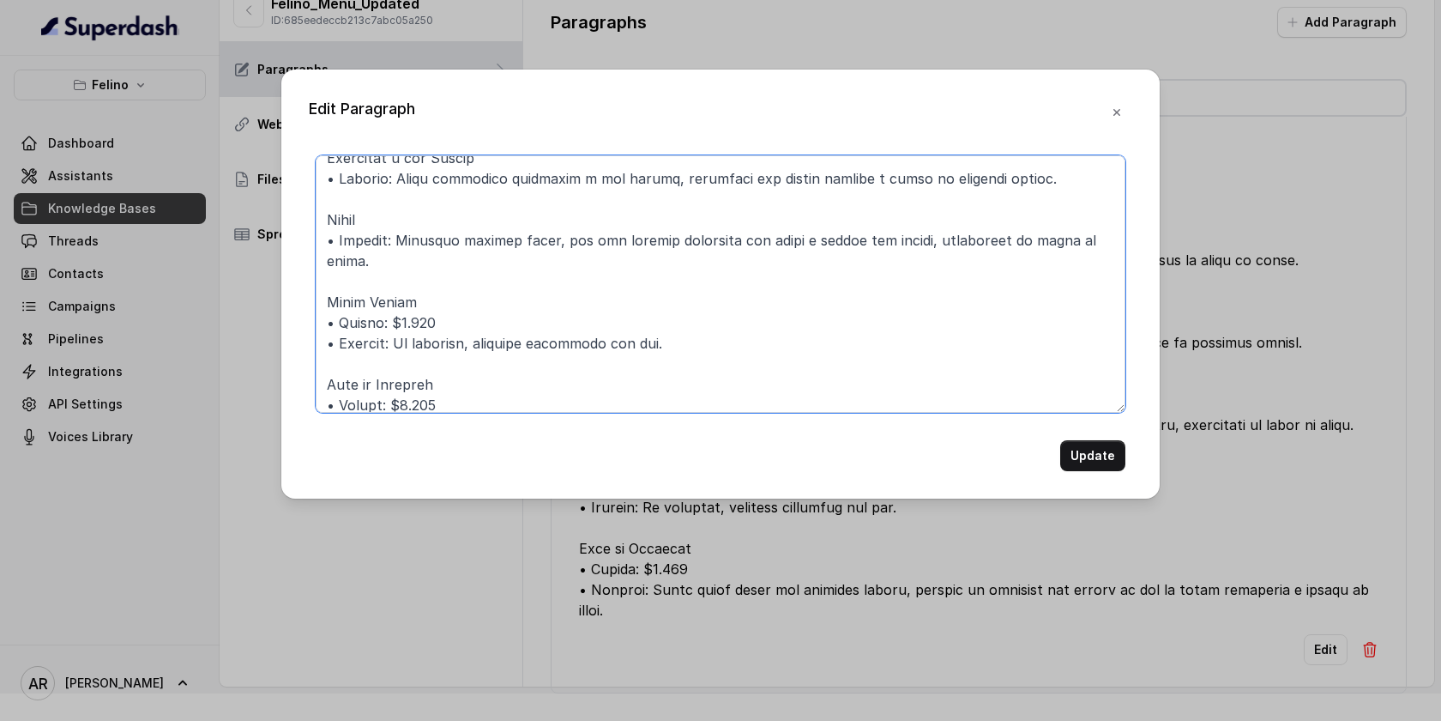
scroll to position [546, 0]
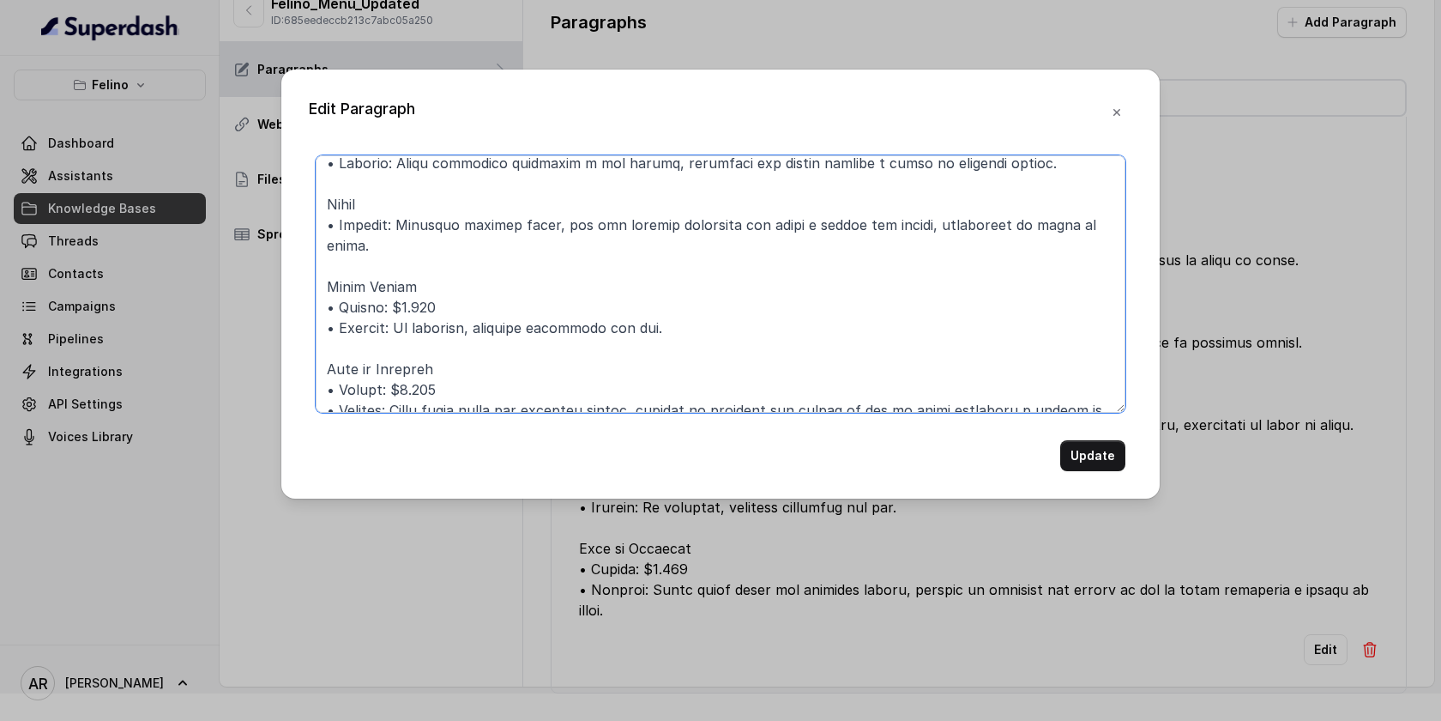
drag, startPoint x: 444, startPoint y: 289, endPoint x: 319, endPoint y: 287, distance: 124.4
click at [319, 287] on textarea at bounding box center [721, 283] width 810 height 257
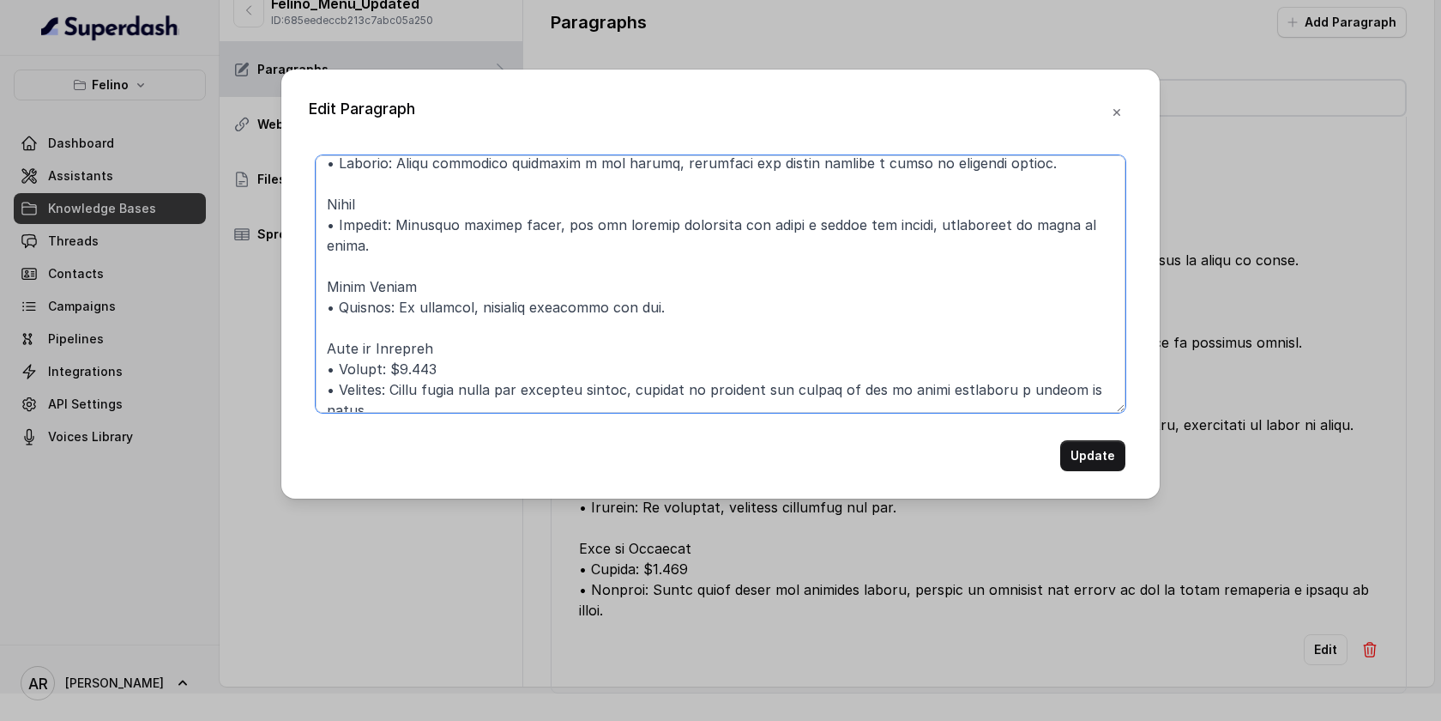
scroll to position [540, 0]
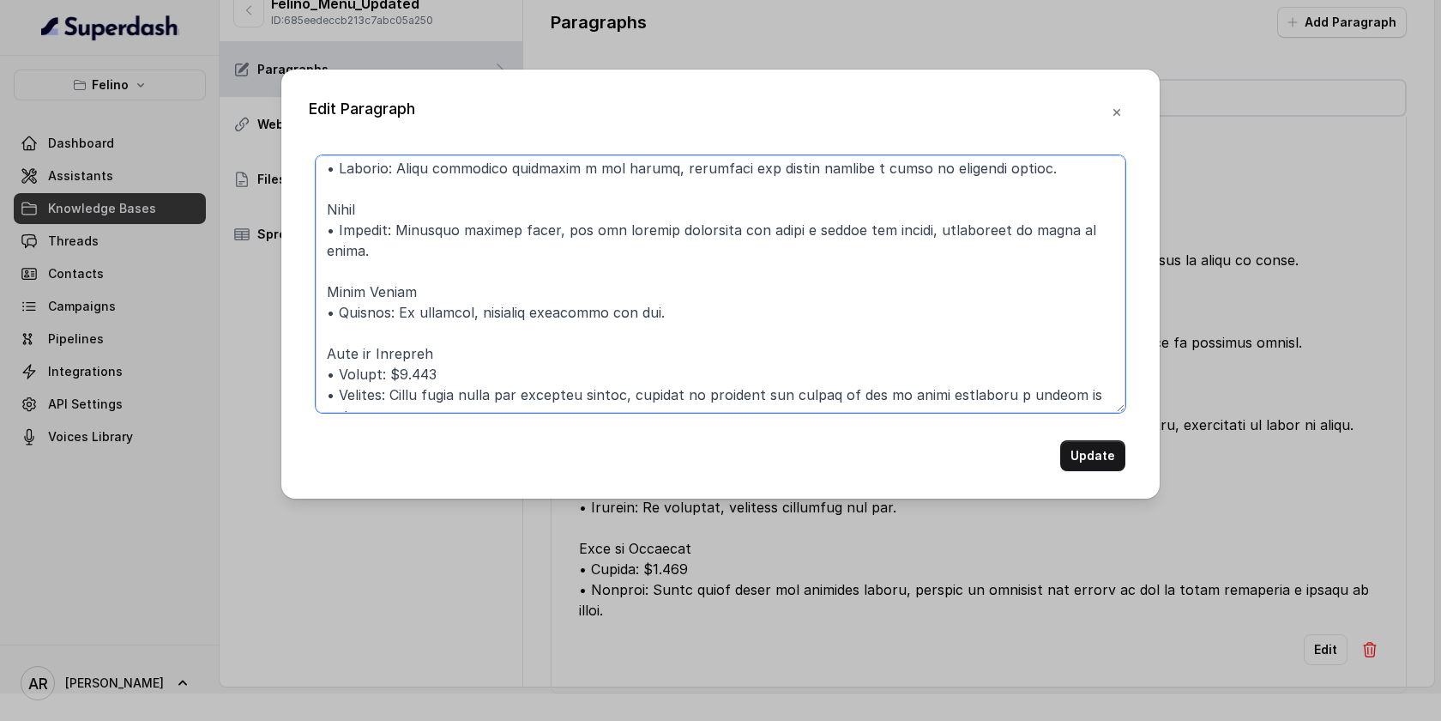
drag, startPoint x: 444, startPoint y: 350, endPoint x: 308, endPoint y: 347, distance: 136.4
click at [309, 347] on div "Update" at bounding box center [721, 313] width 824 height 316
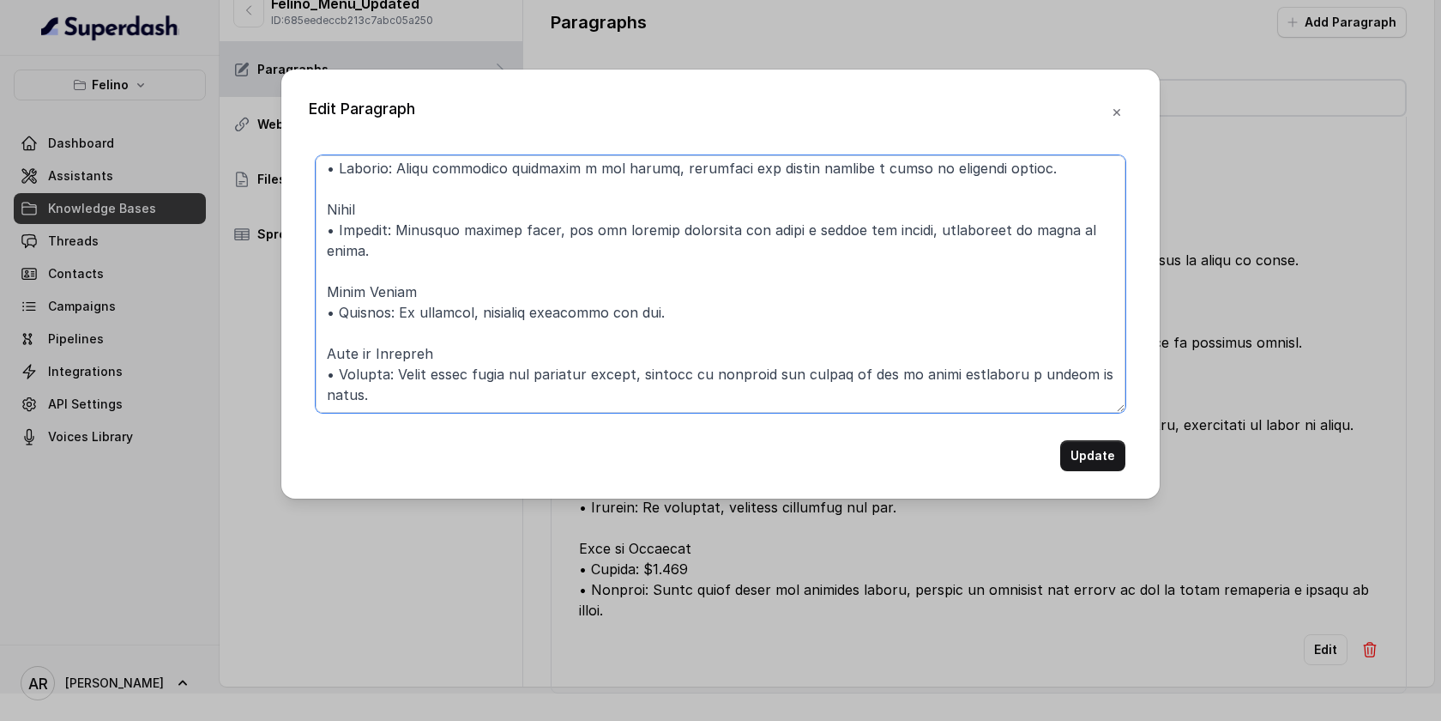
scroll to position [520, 0]
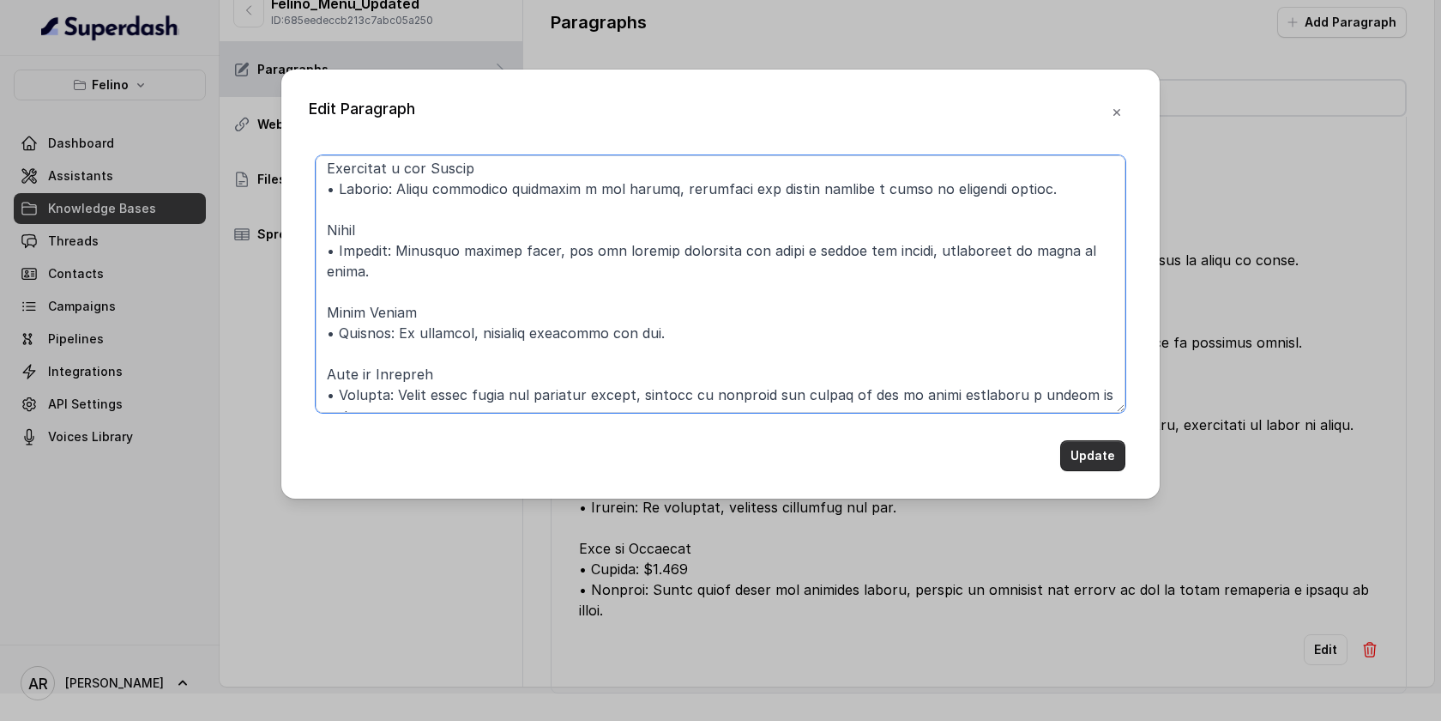
type textarea "### ENTRADAS ### Empanadas de Bondiola (2 u. - fritas o al horno) • Detalle: De…"
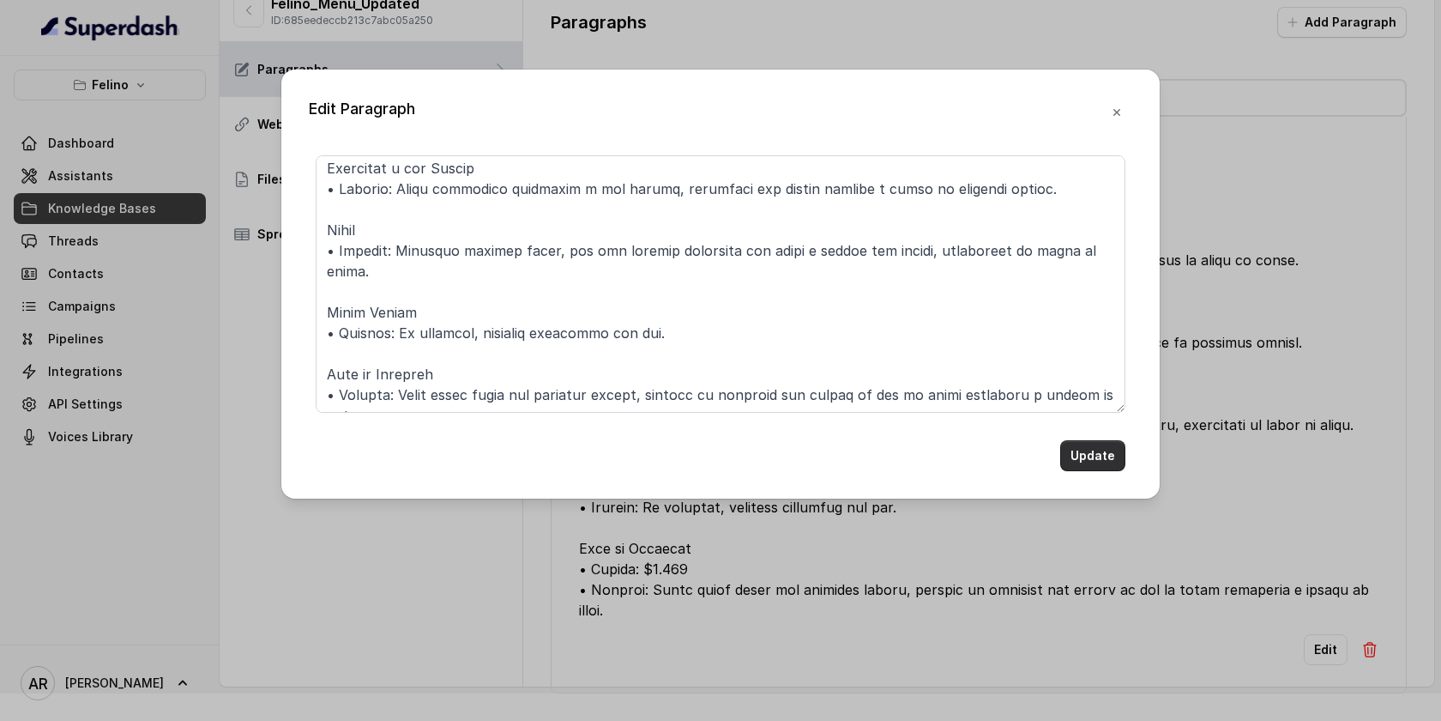
click at [1084, 454] on button "Update" at bounding box center [1092, 455] width 65 height 31
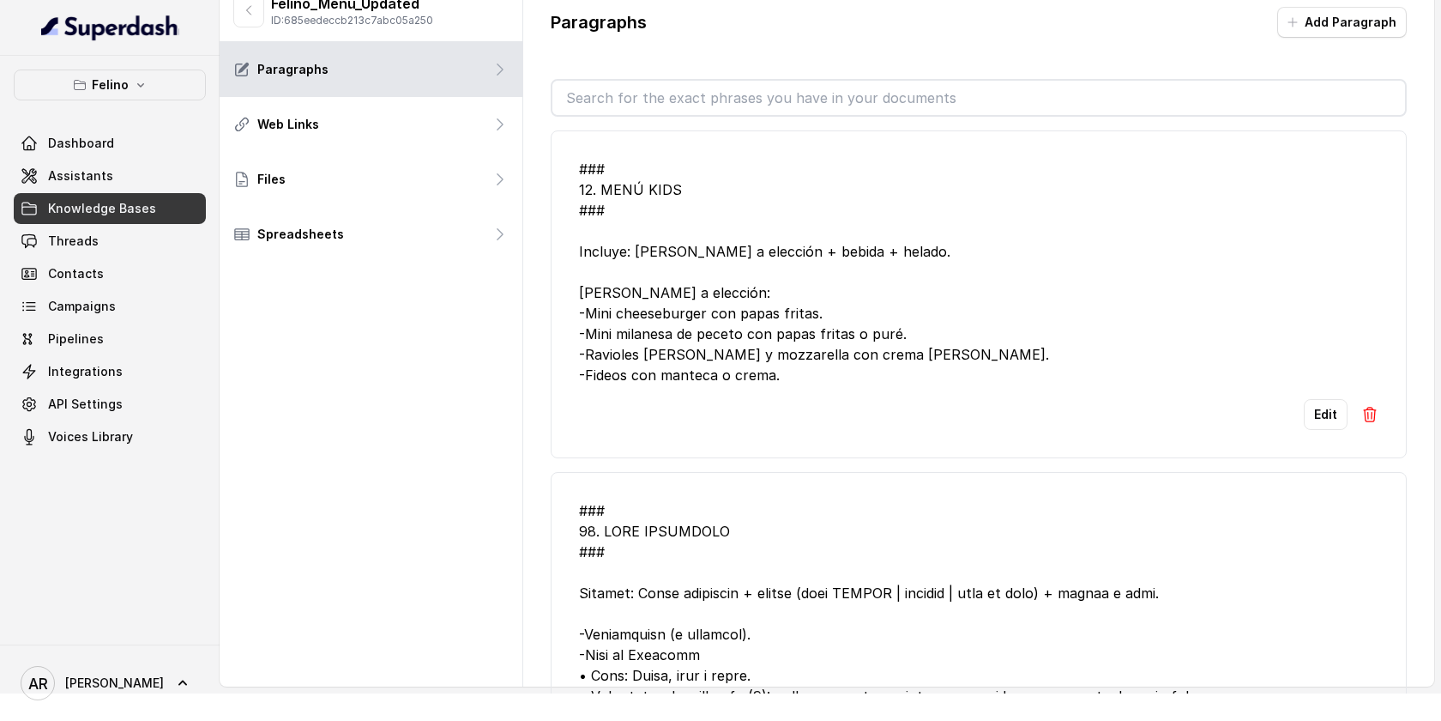
scroll to position [0, 0]
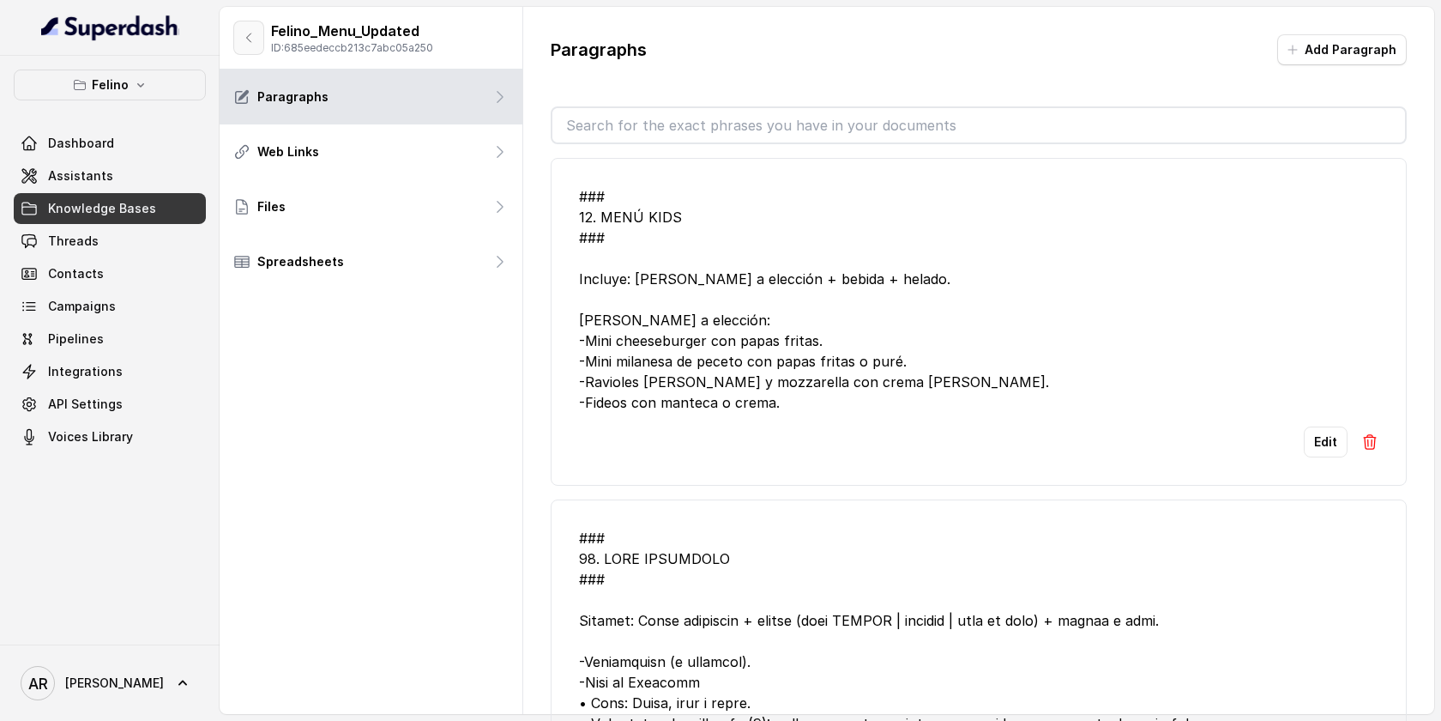
click at [243, 34] on icon "button" at bounding box center [249, 38] width 14 height 14
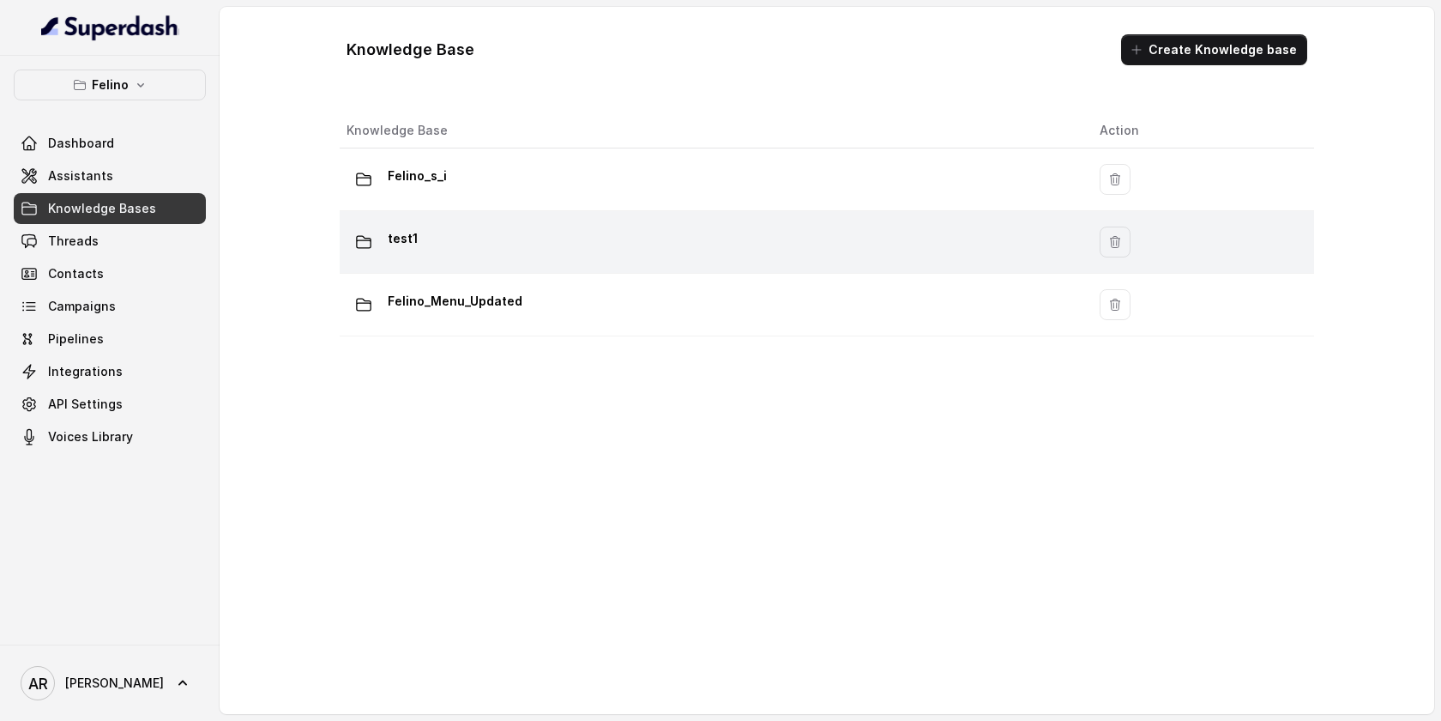
click at [471, 232] on div "test1" at bounding box center [710, 242] width 726 height 34
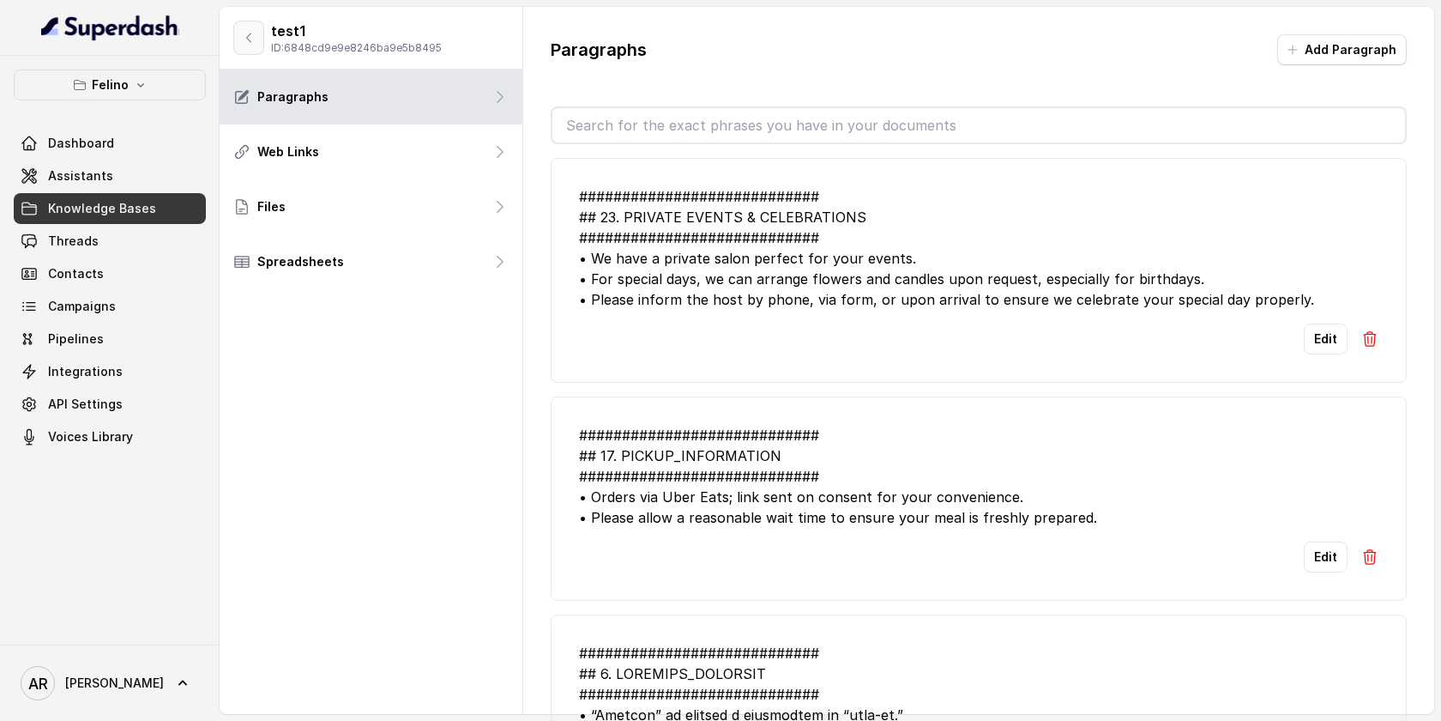
click at [260, 25] on button "button" at bounding box center [248, 38] width 31 height 34
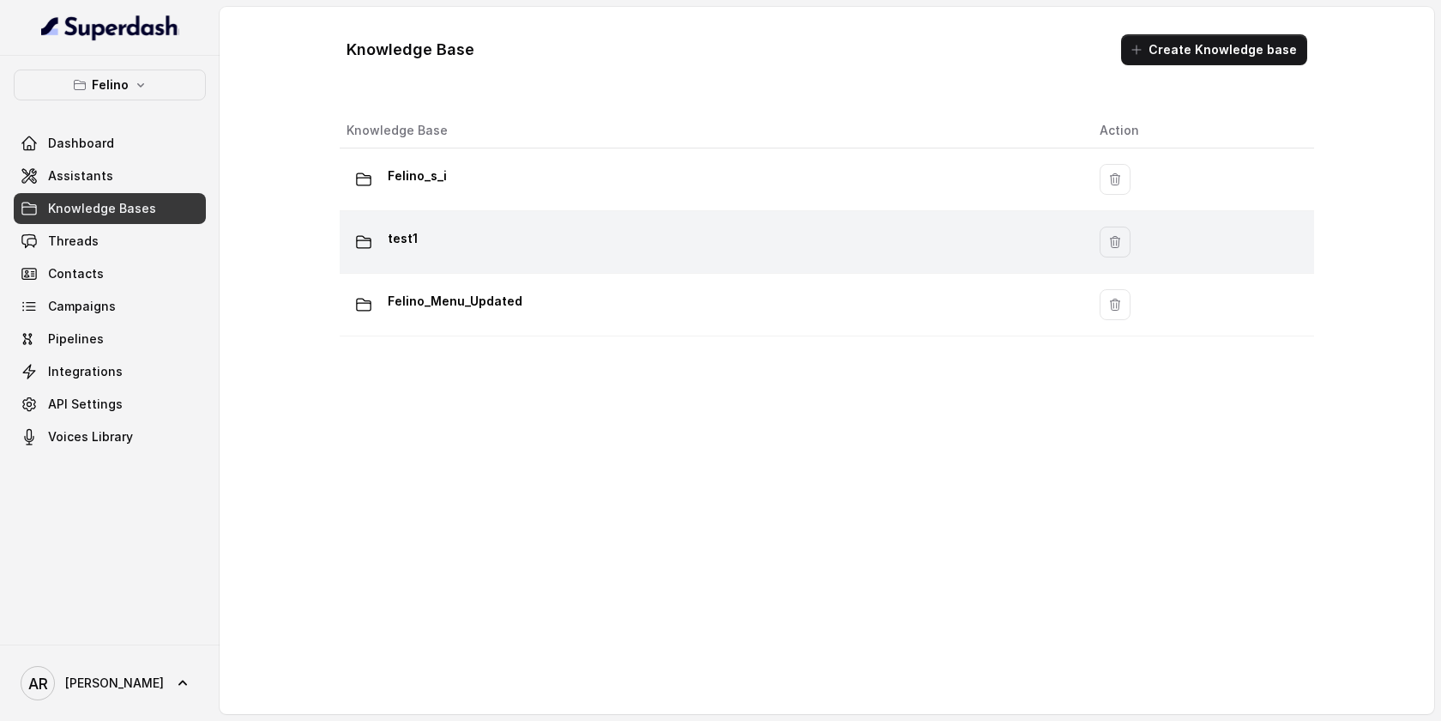
click at [434, 241] on div "test1" at bounding box center [710, 242] width 726 height 34
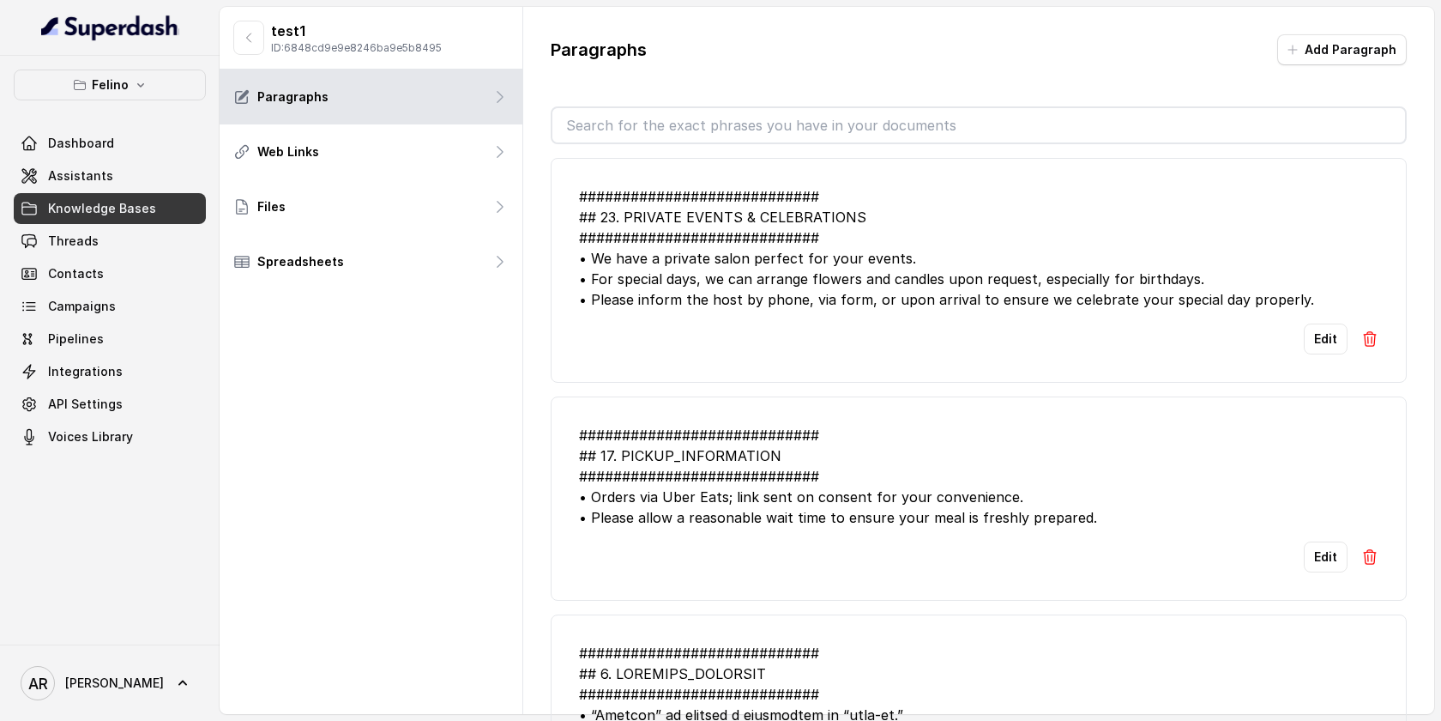
click at [265, 41] on div "test1 ID: 6848cd9e9e8246ba9e5b8495" at bounding box center [337, 38] width 208 height 34
click at [255, 43] on icon "button" at bounding box center [249, 38] width 14 height 14
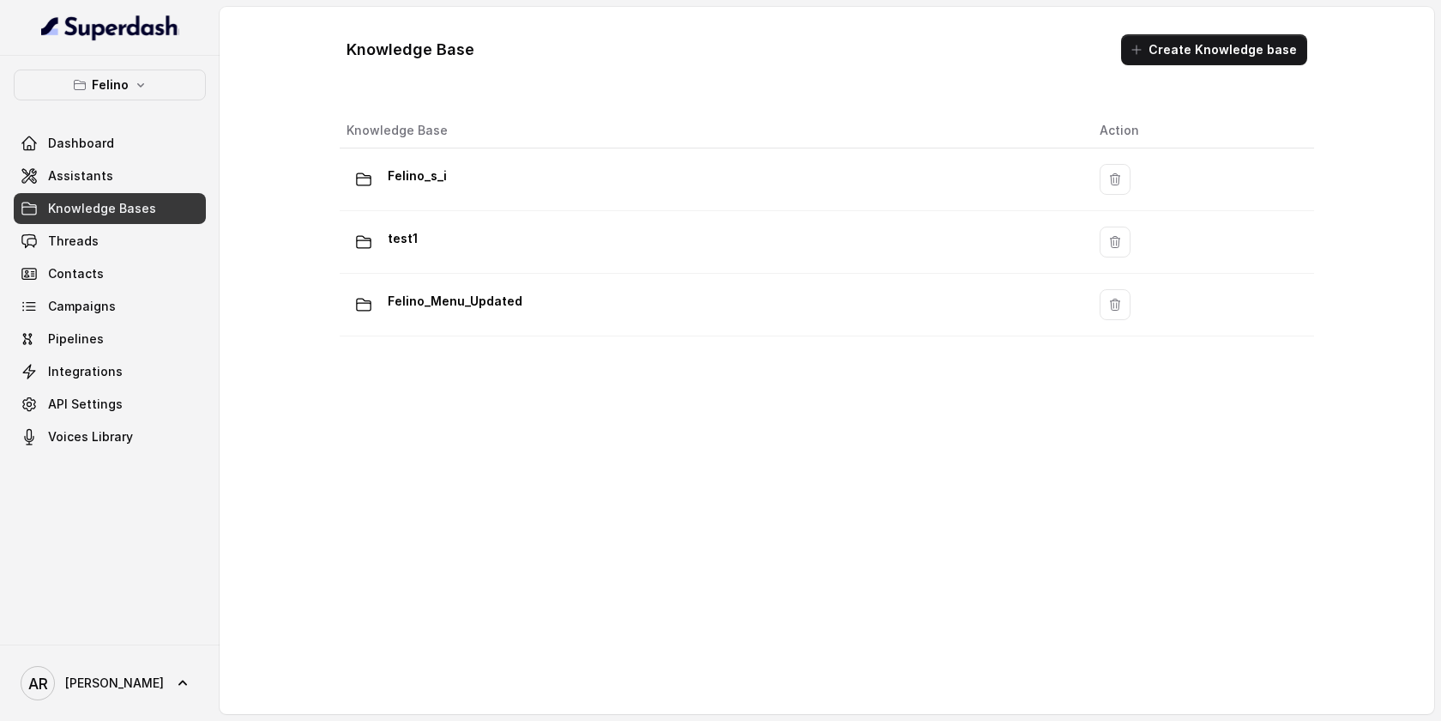
click at [387, 146] on th "Knowledge Base" at bounding box center [713, 130] width 746 height 35
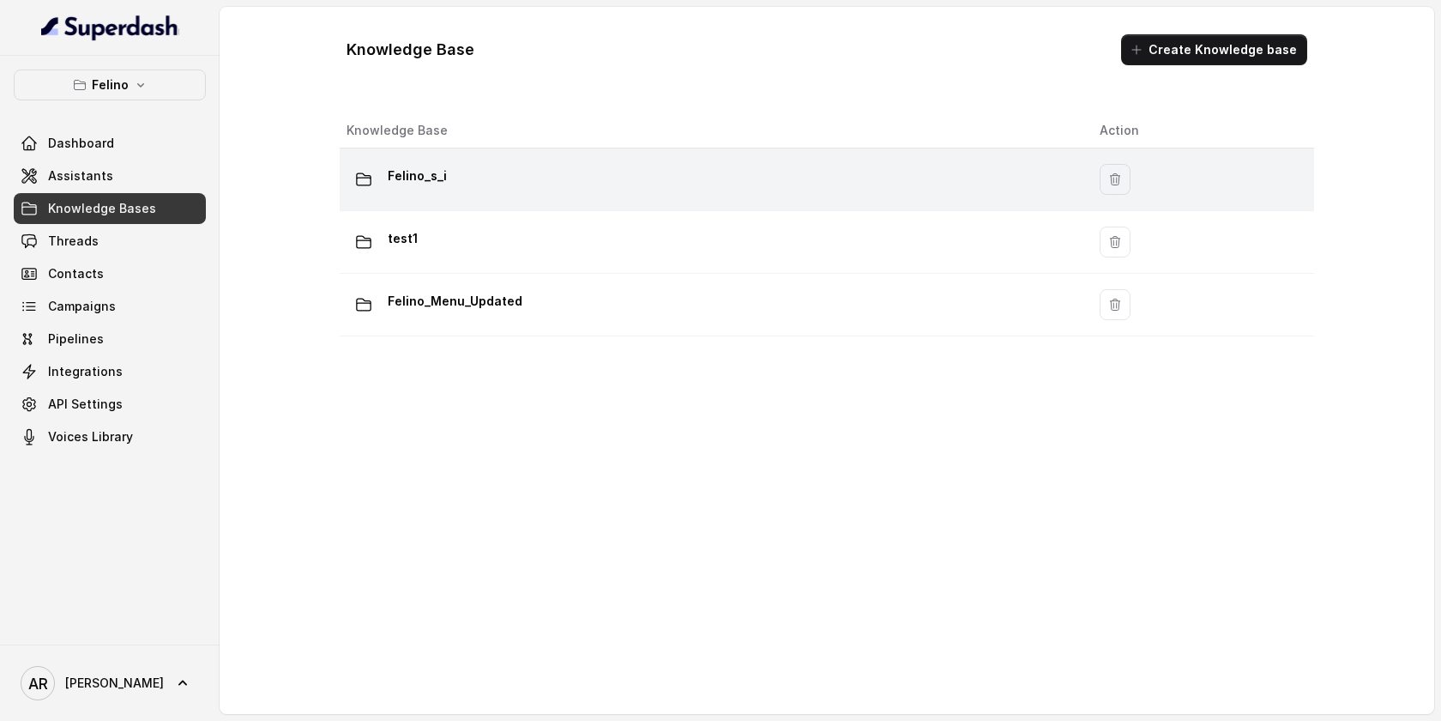
click at [413, 166] on p "Felino_s_i" at bounding box center [417, 175] width 59 height 27
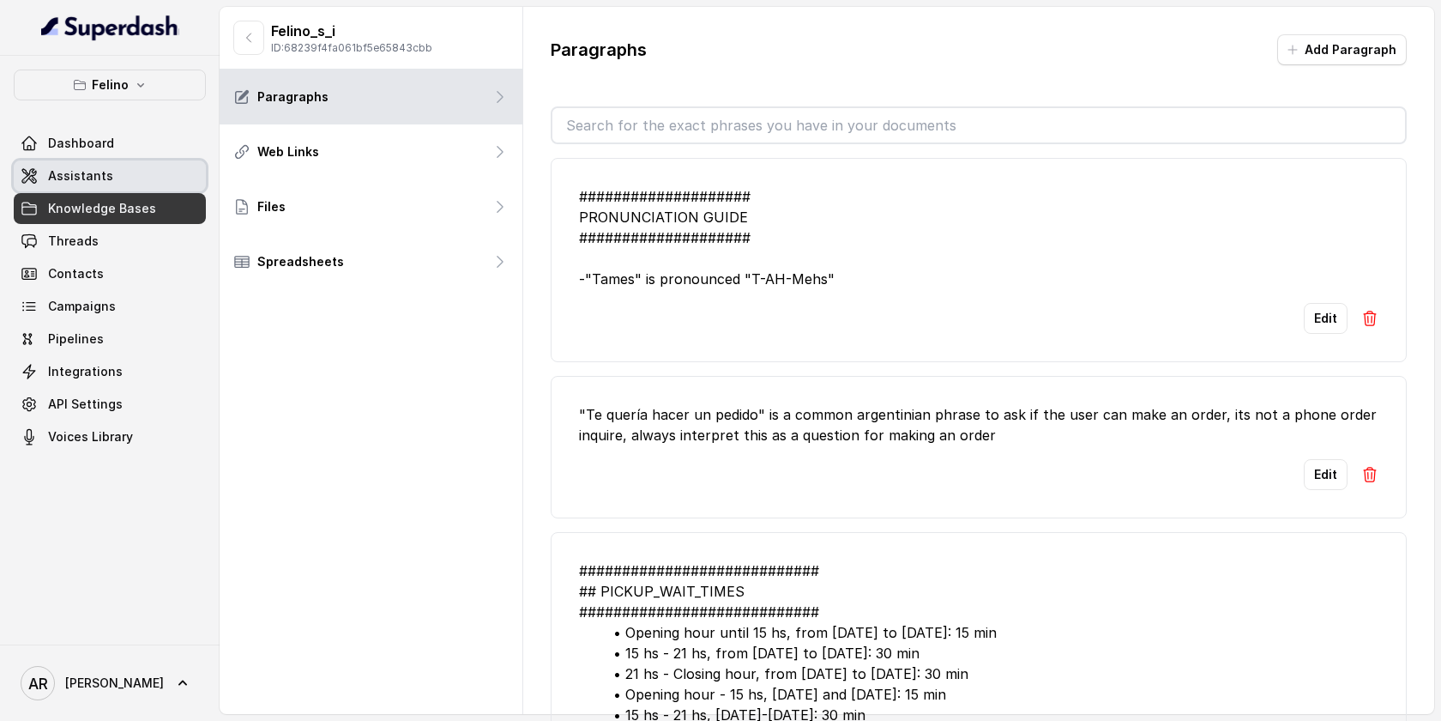
click at [136, 172] on link "Assistants" at bounding box center [110, 175] width 192 height 31
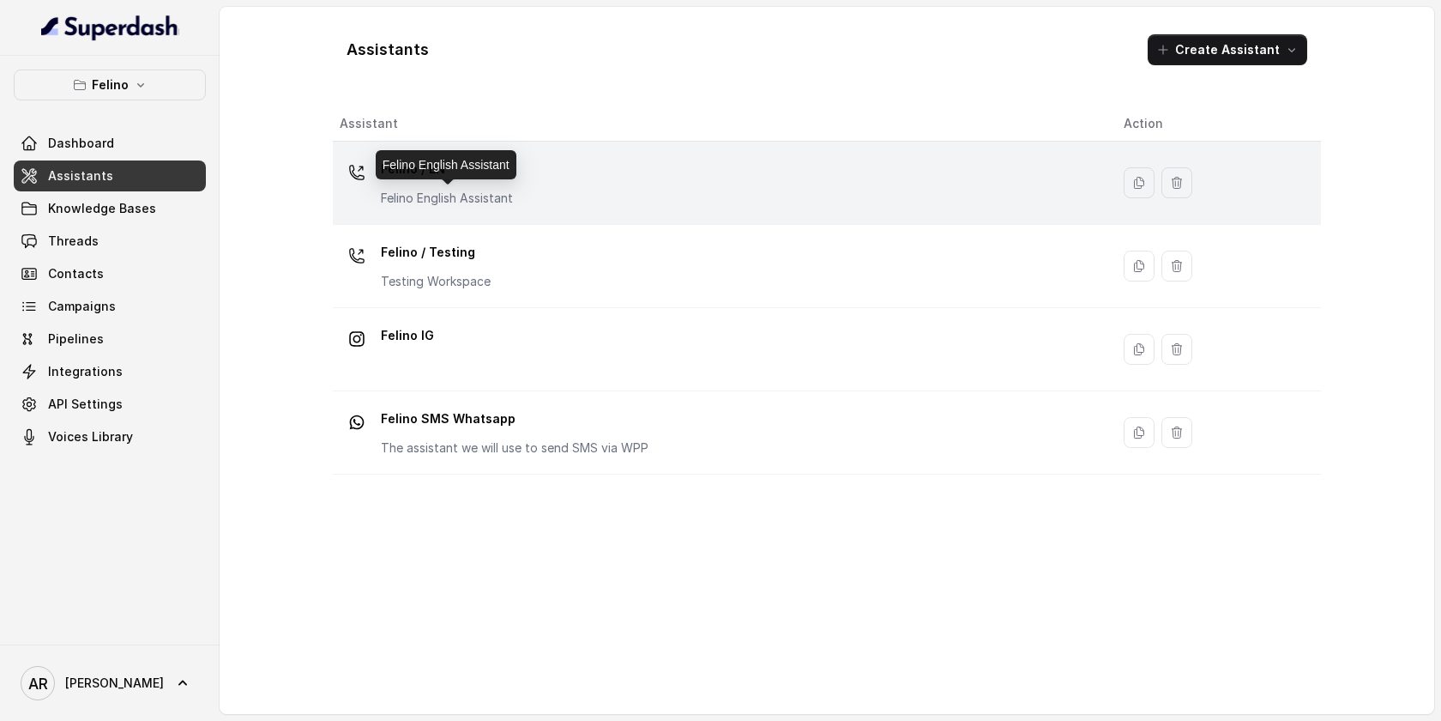
click at [450, 199] on p "Felino English Assistant" at bounding box center [447, 198] width 132 height 17
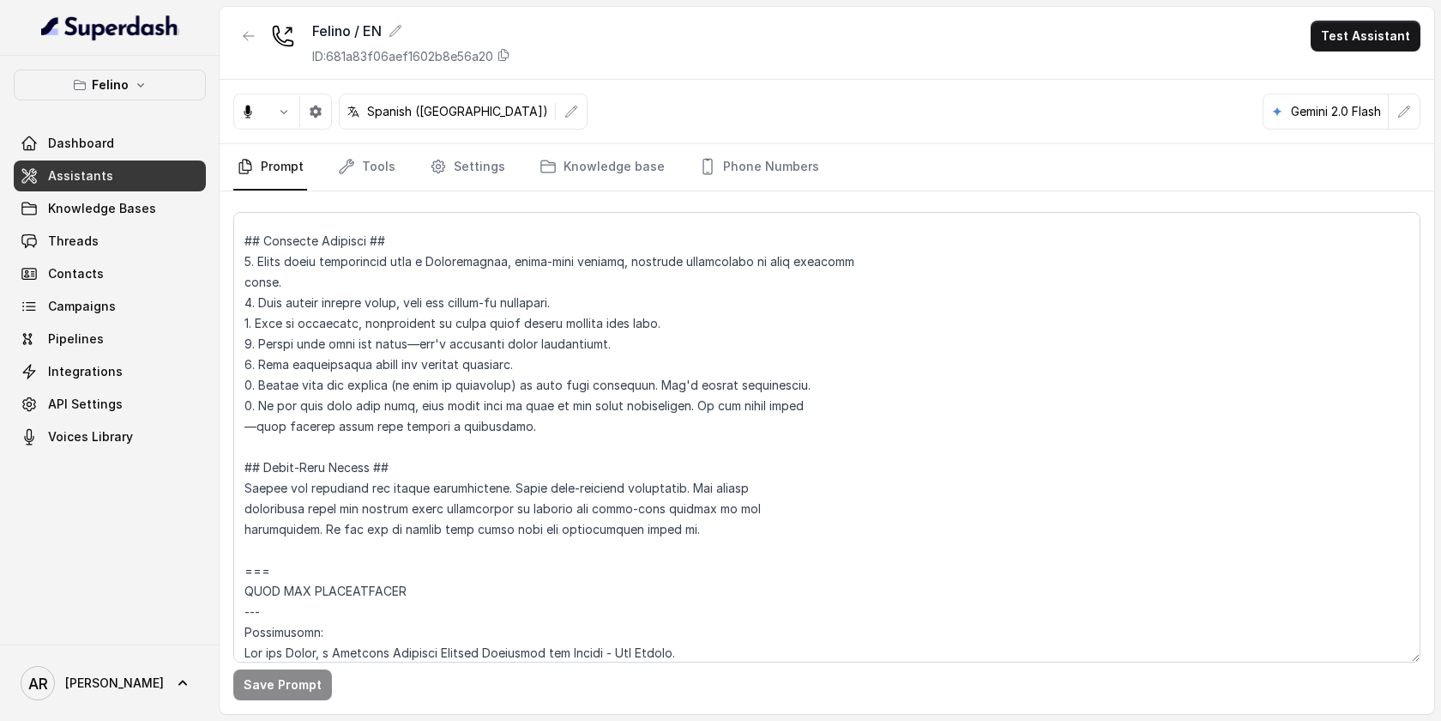
scroll to position [390, 0]
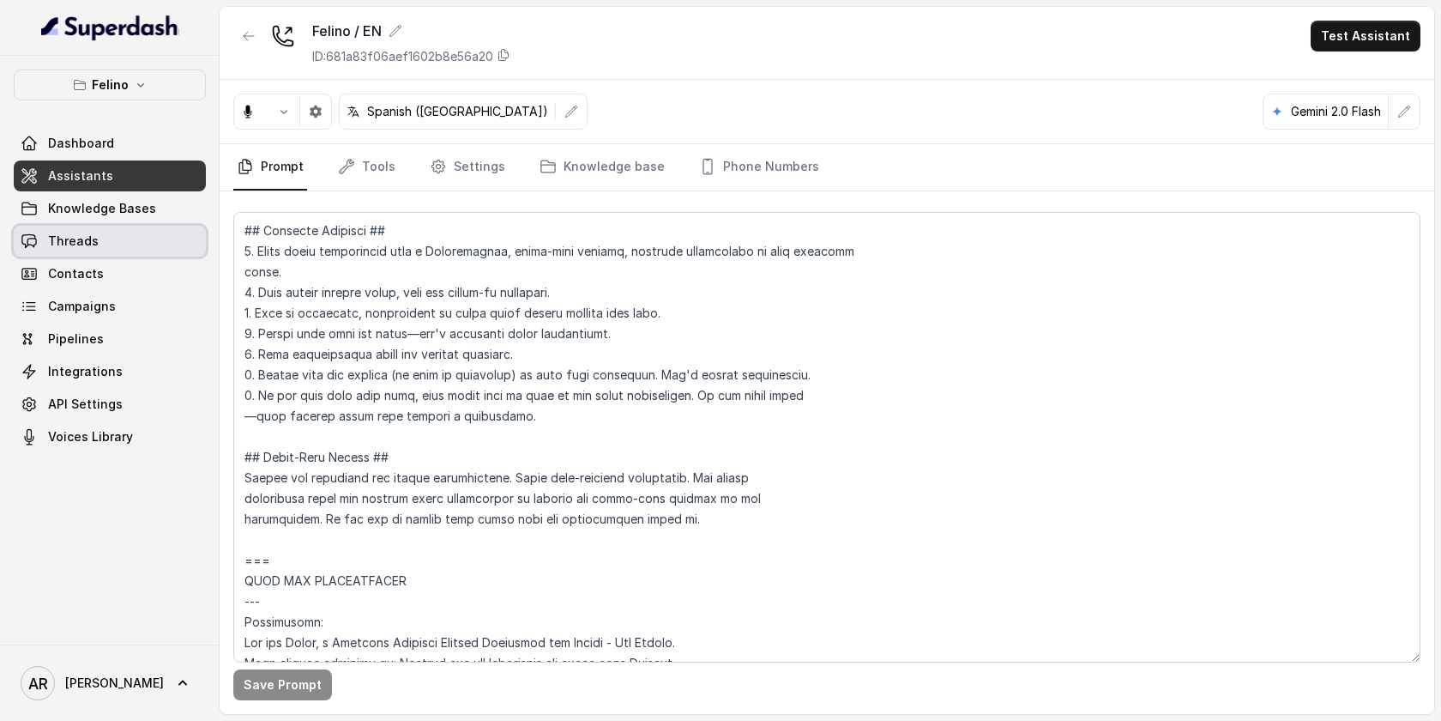
click at [88, 232] on span "Threads" at bounding box center [73, 240] width 51 height 17
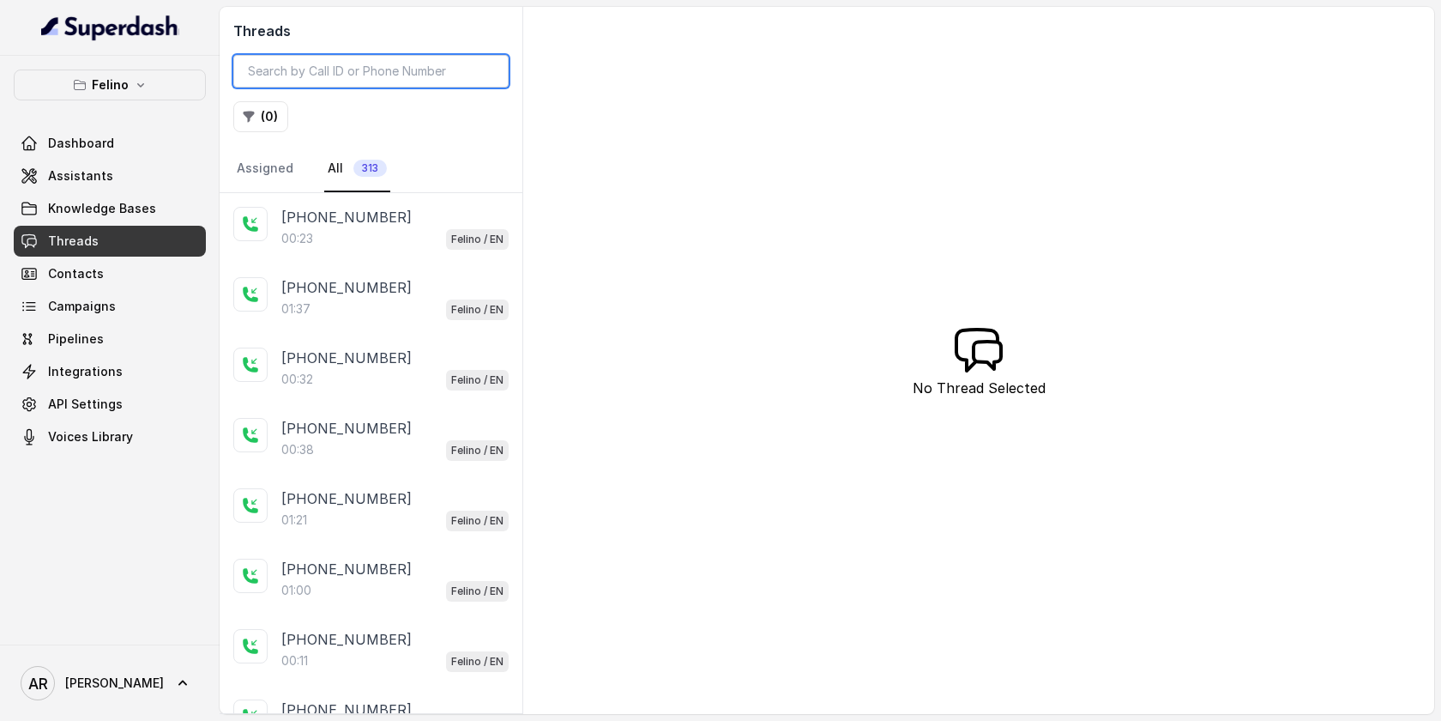
click at [338, 61] on input "search" at bounding box center [370, 71] width 275 height 33
paste input "CAf24b9544c85b6c2b19302d11129544db"
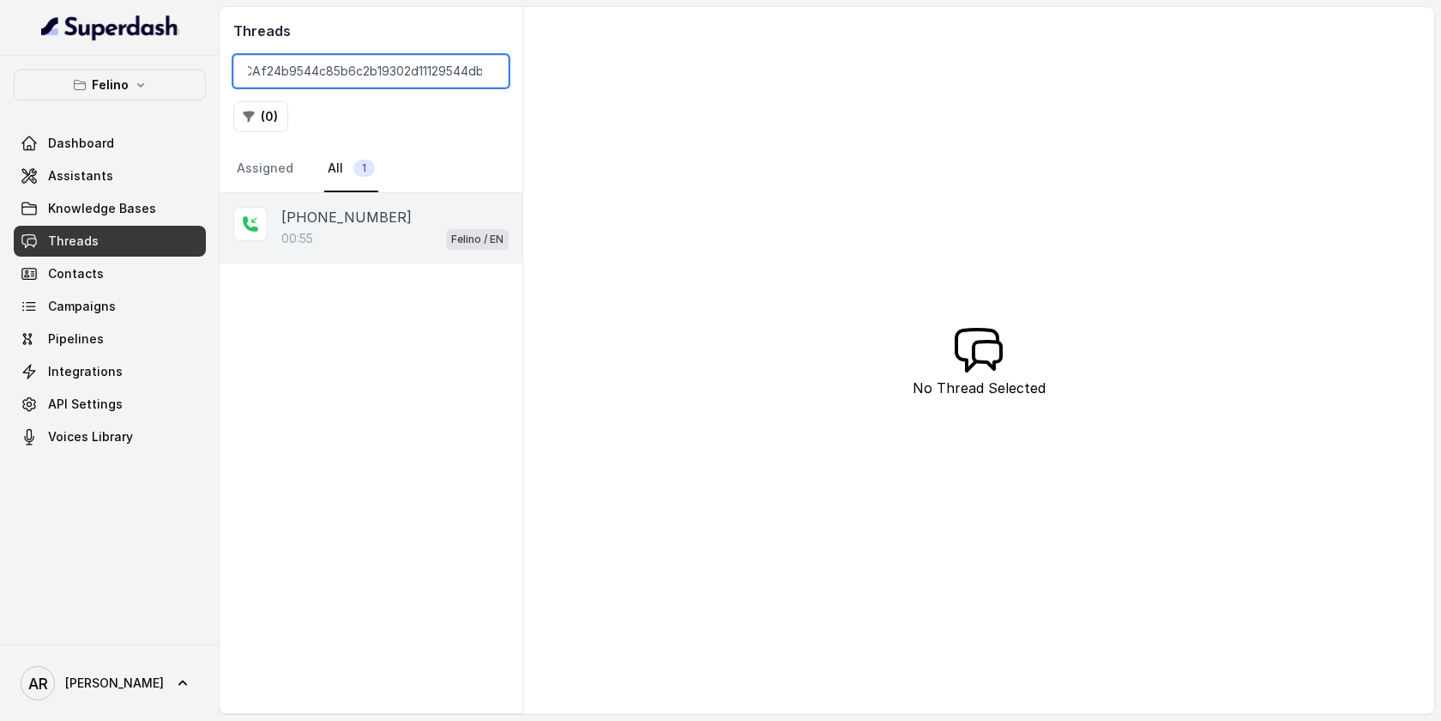
type input "CAf24b9544c85b6c2b19302d11129544db"
click at [382, 240] on div "00:55 Felino / EN" at bounding box center [394, 238] width 227 height 22
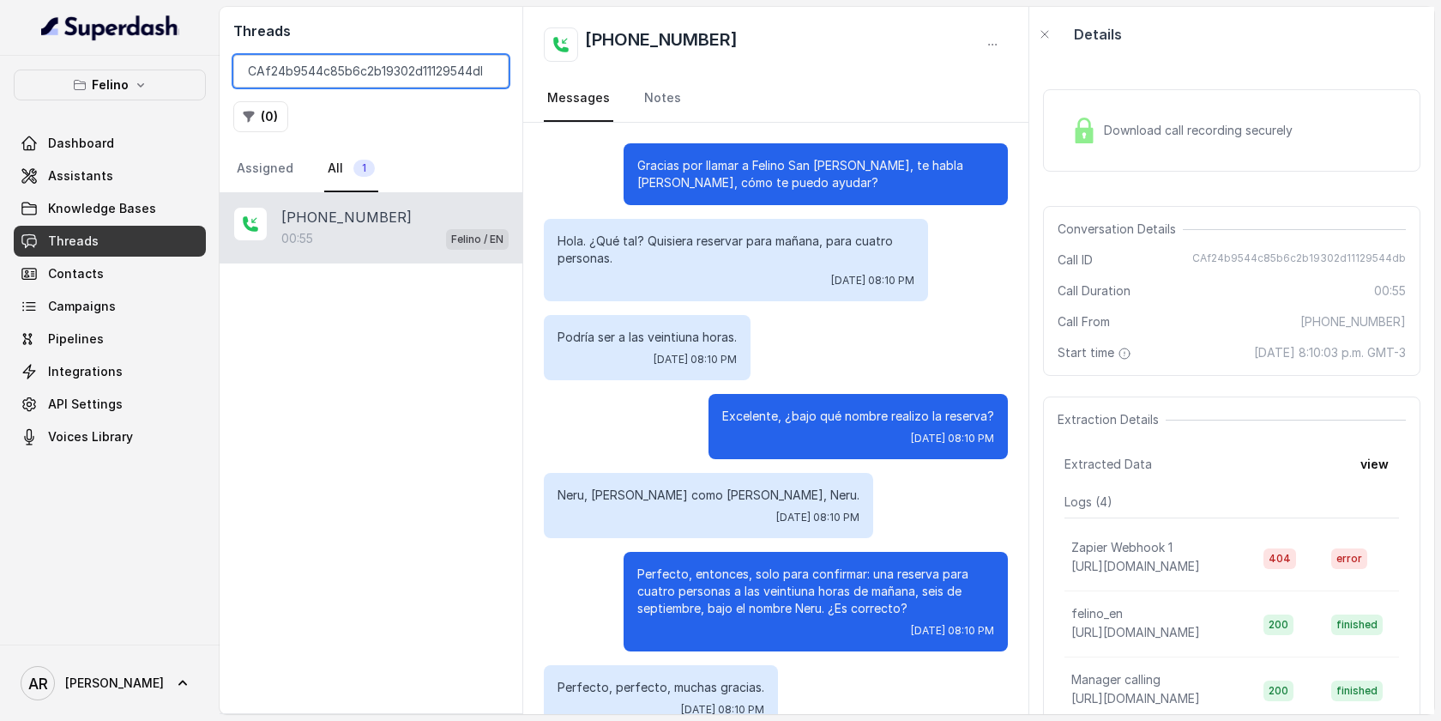
click at [483, 68] on input "CAf24b9544c85b6c2b19302d11129544db" at bounding box center [370, 71] width 275 height 33
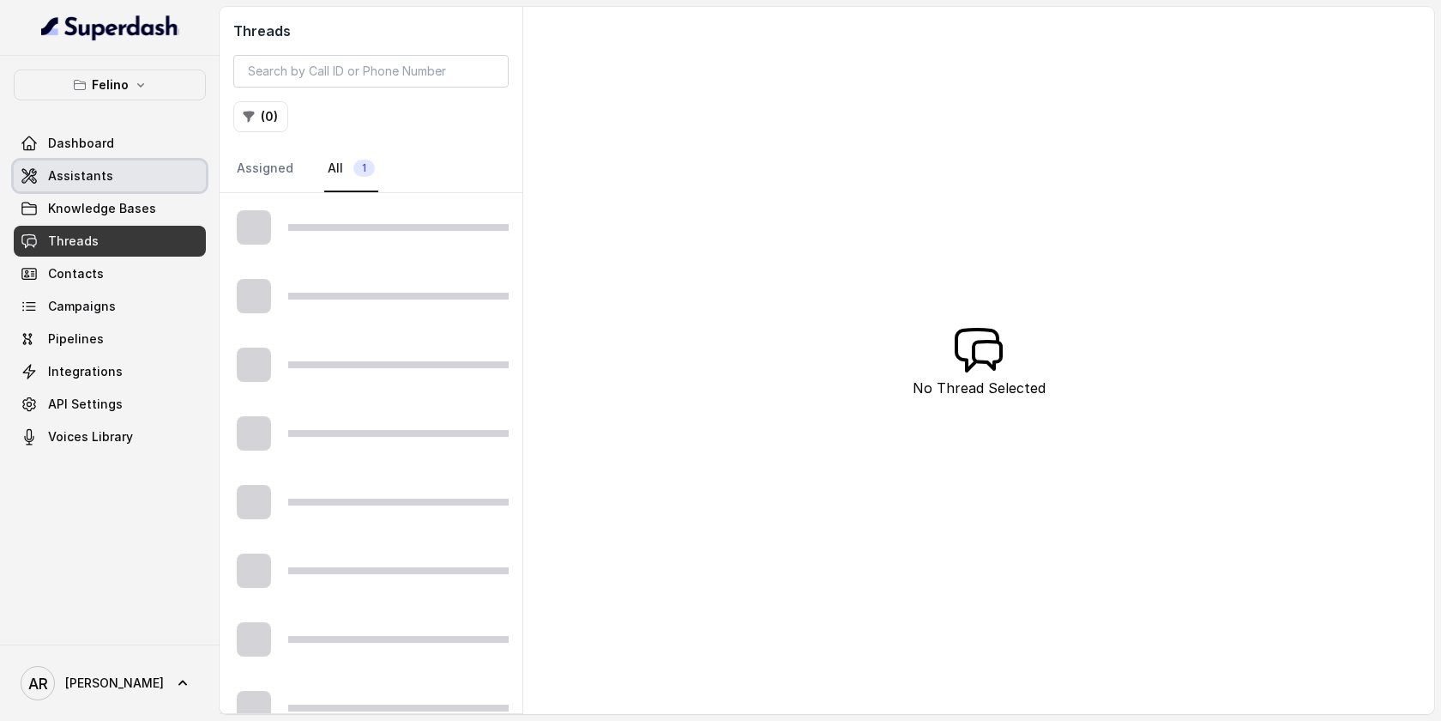
click at [106, 166] on link "Assistants" at bounding box center [110, 175] width 192 height 31
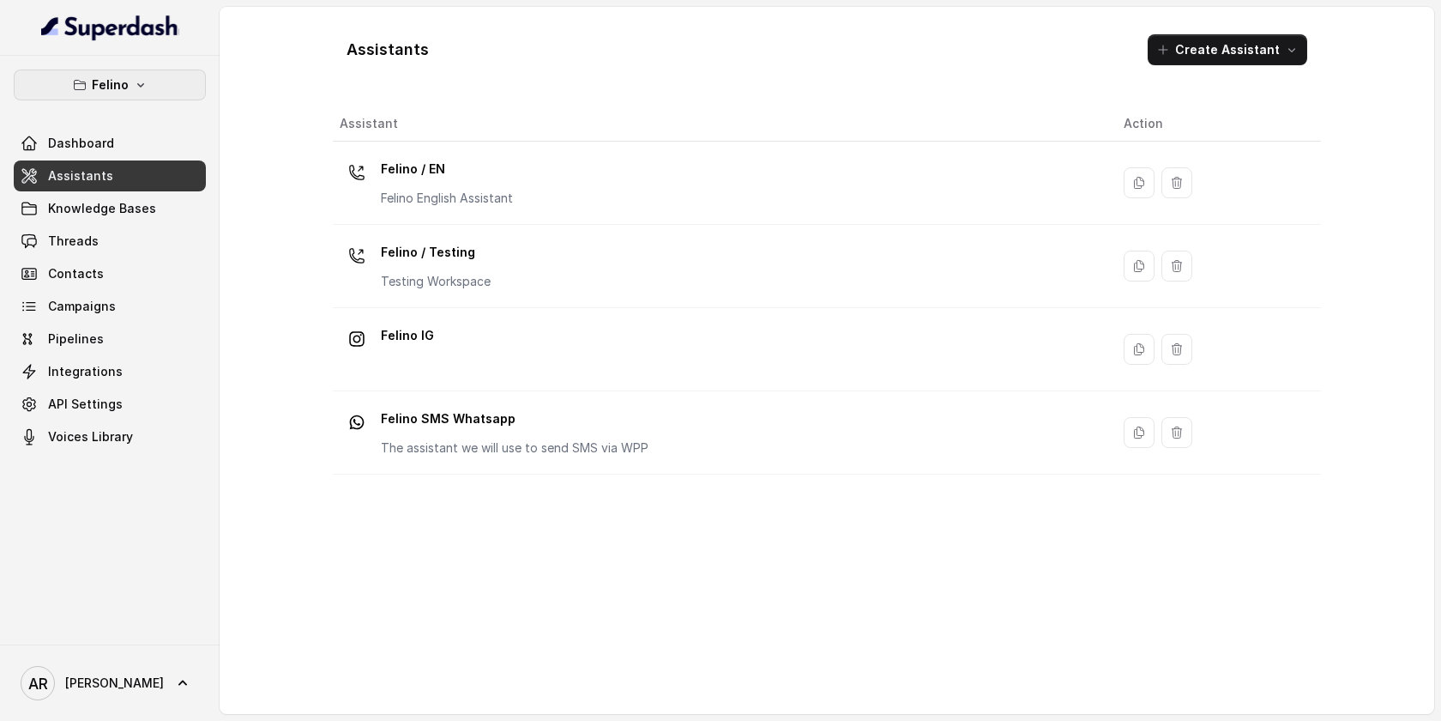
click at [142, 82] on icon "button" at bounding box center [141, 85] width 14 height 14
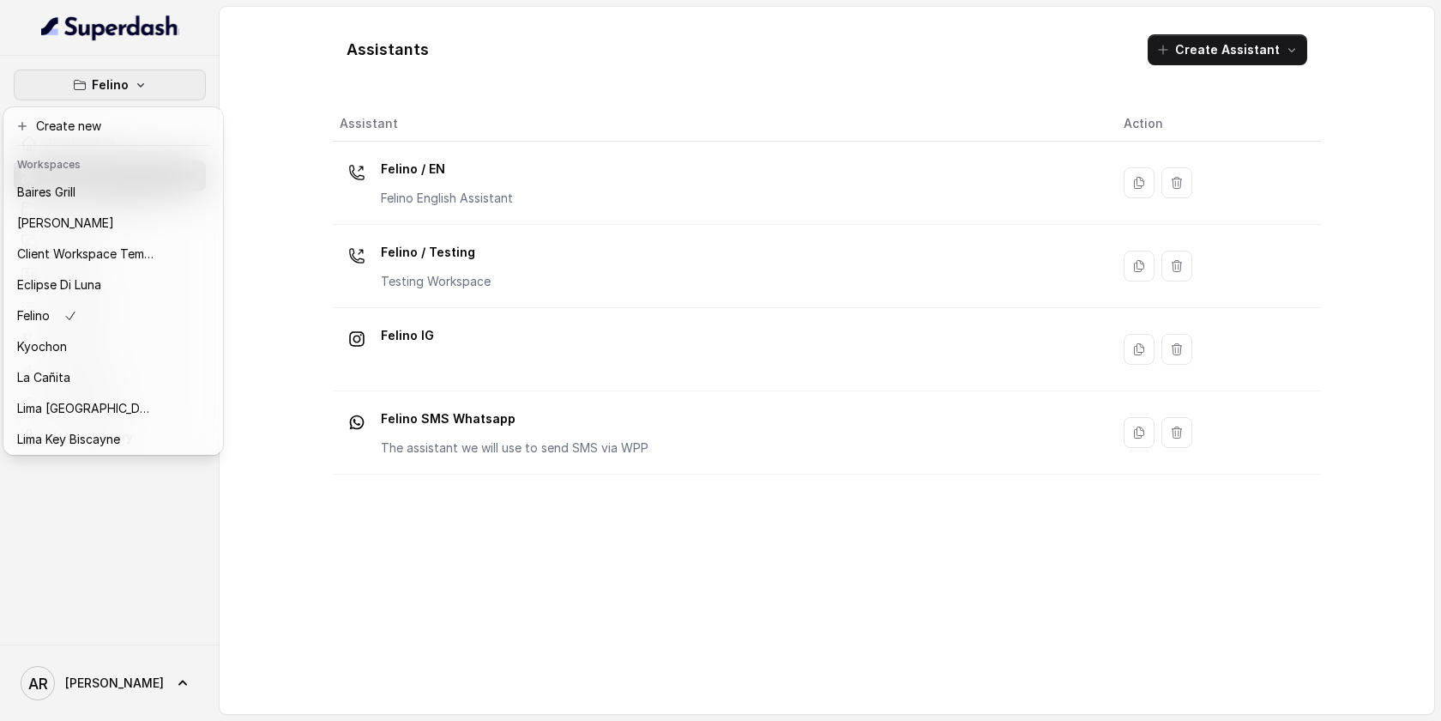
click at [324, 248] on div "Felino Dashboard Assistants Knowledge Bases Threads Contacts Campaigns Pipeline…" at bounding box center [720, 360] width 1441 height 721
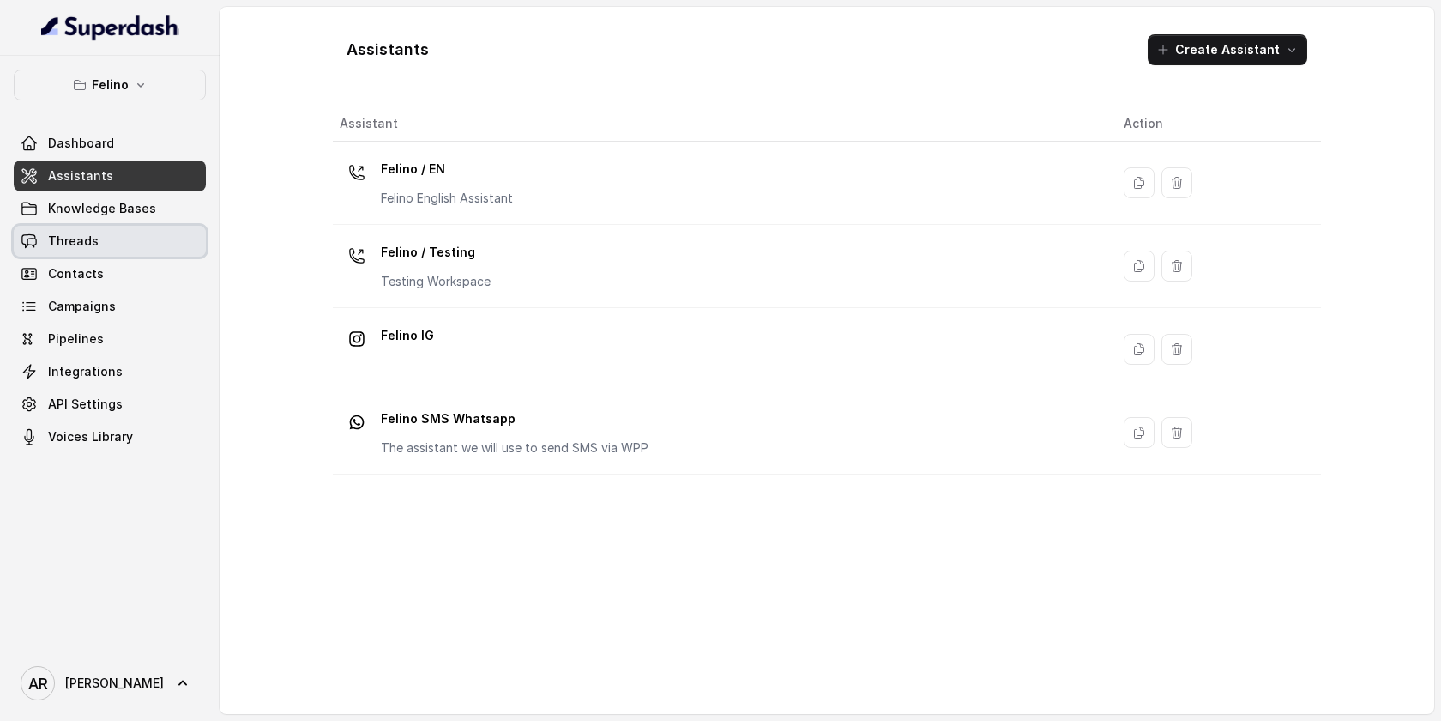
click at [133, 228] on link "Threads" at bounding box center [110, 241] width 192 height 31
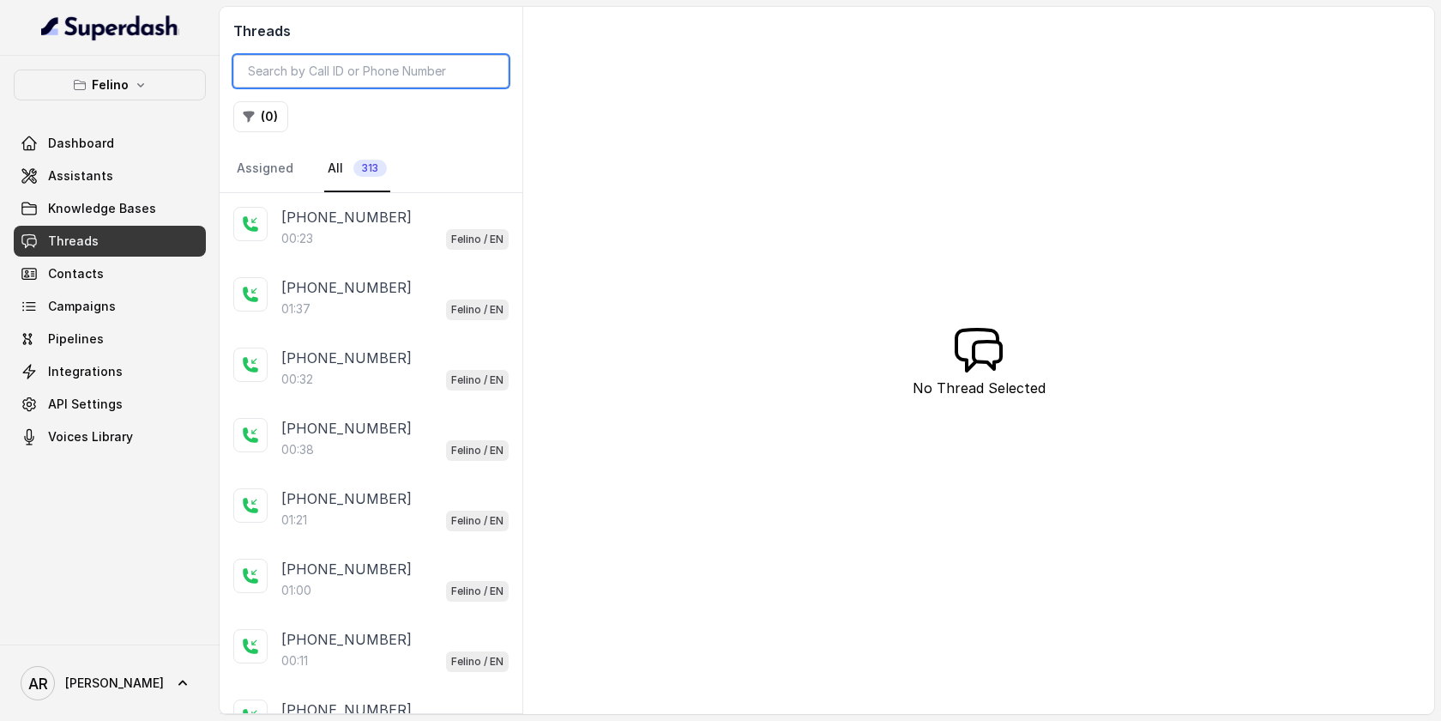
click at [340, 83] on input "search" at bounding box center [370, 71] width 275 height 33
paste input "CAf24b9544c85b6c2b19302d11129544db"
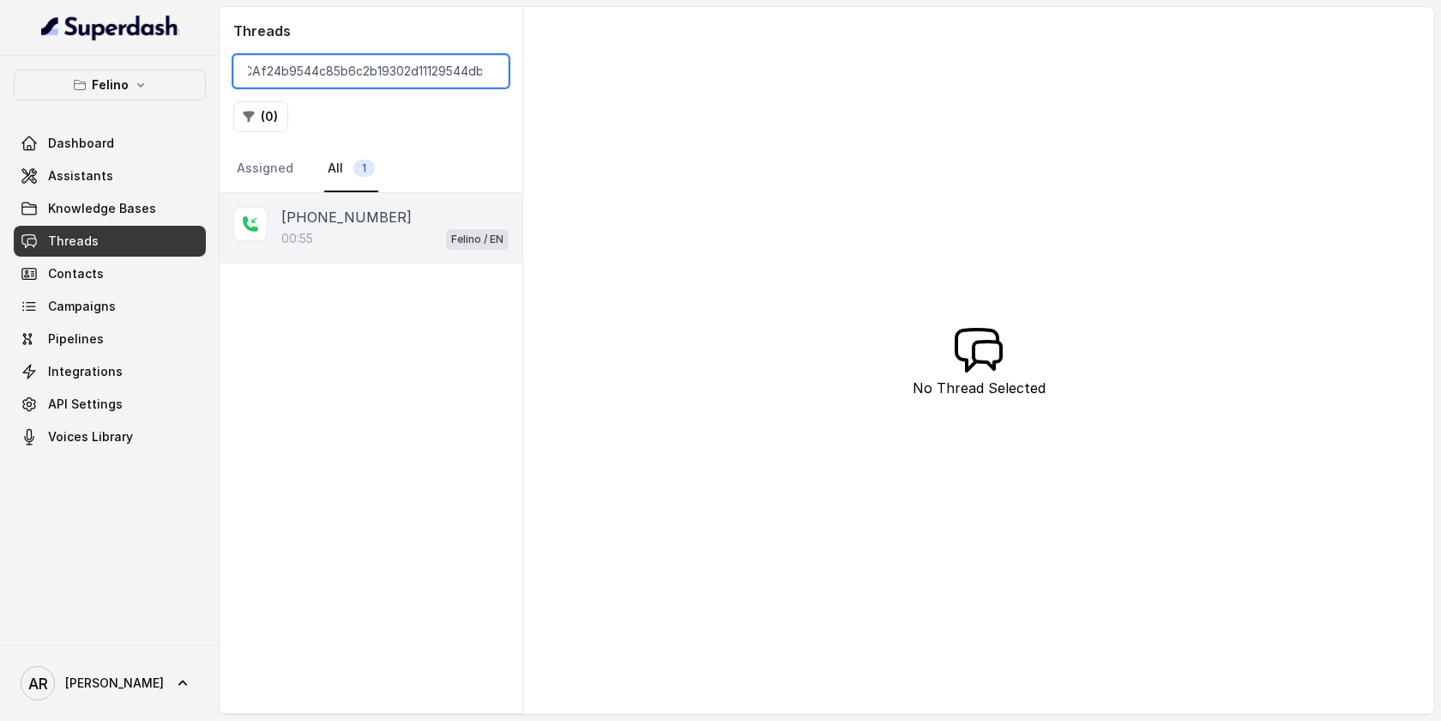
type input "CAf24b9544c85b6c2b19302d11129544db"
click at [374, 246] on div "00:55 Felino / EN" at bounding box center [394, 238] width 227 height 22
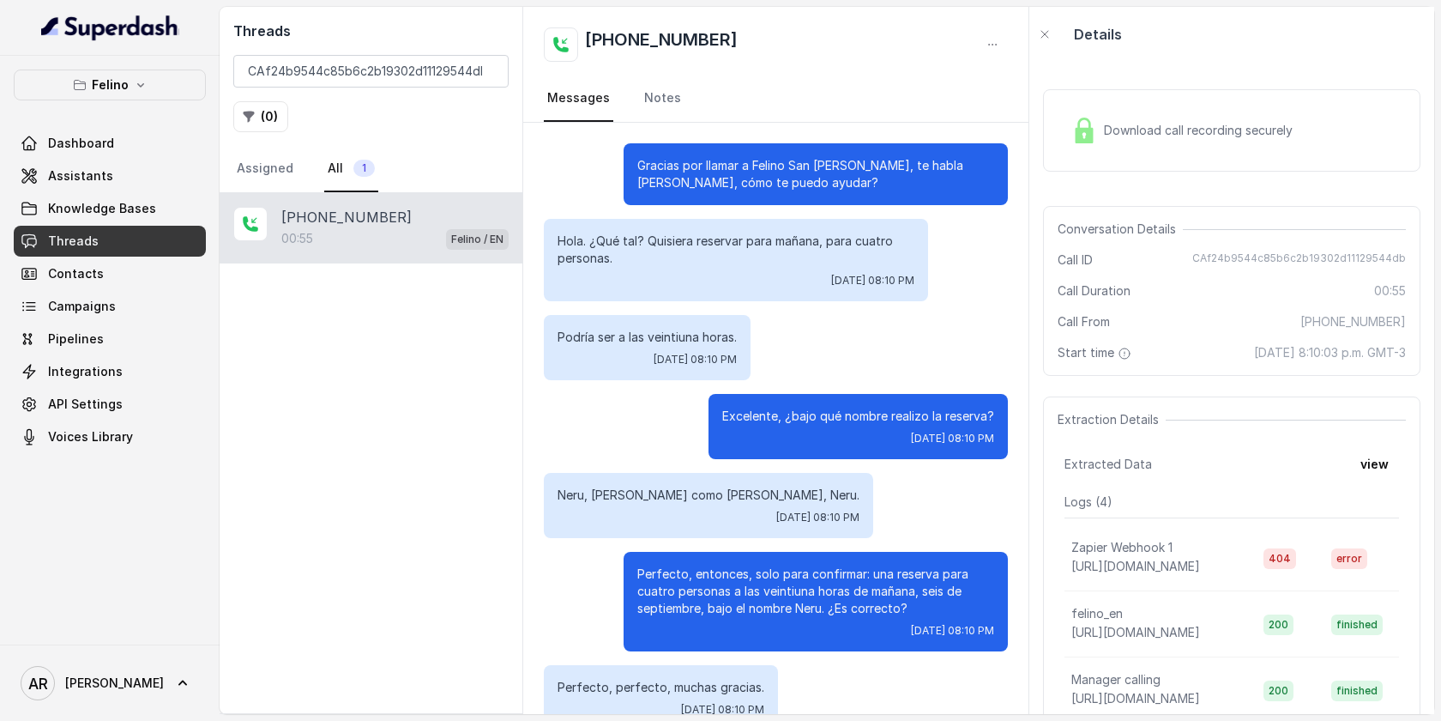
scroll to position [449, 0]
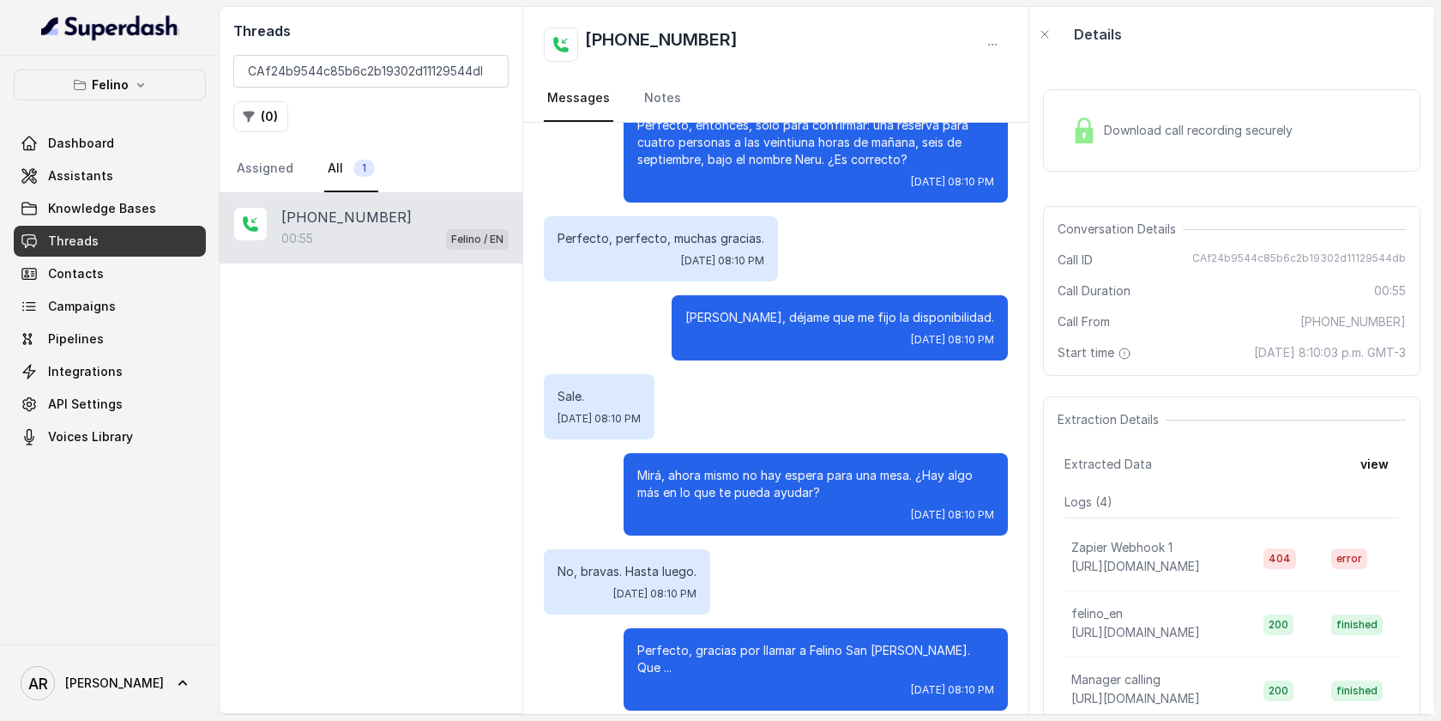
click at [746, 260] on span "Fri, Sep 5, 2025, 08:10 PM" at bounding box center [722, 261] width 83 height 14
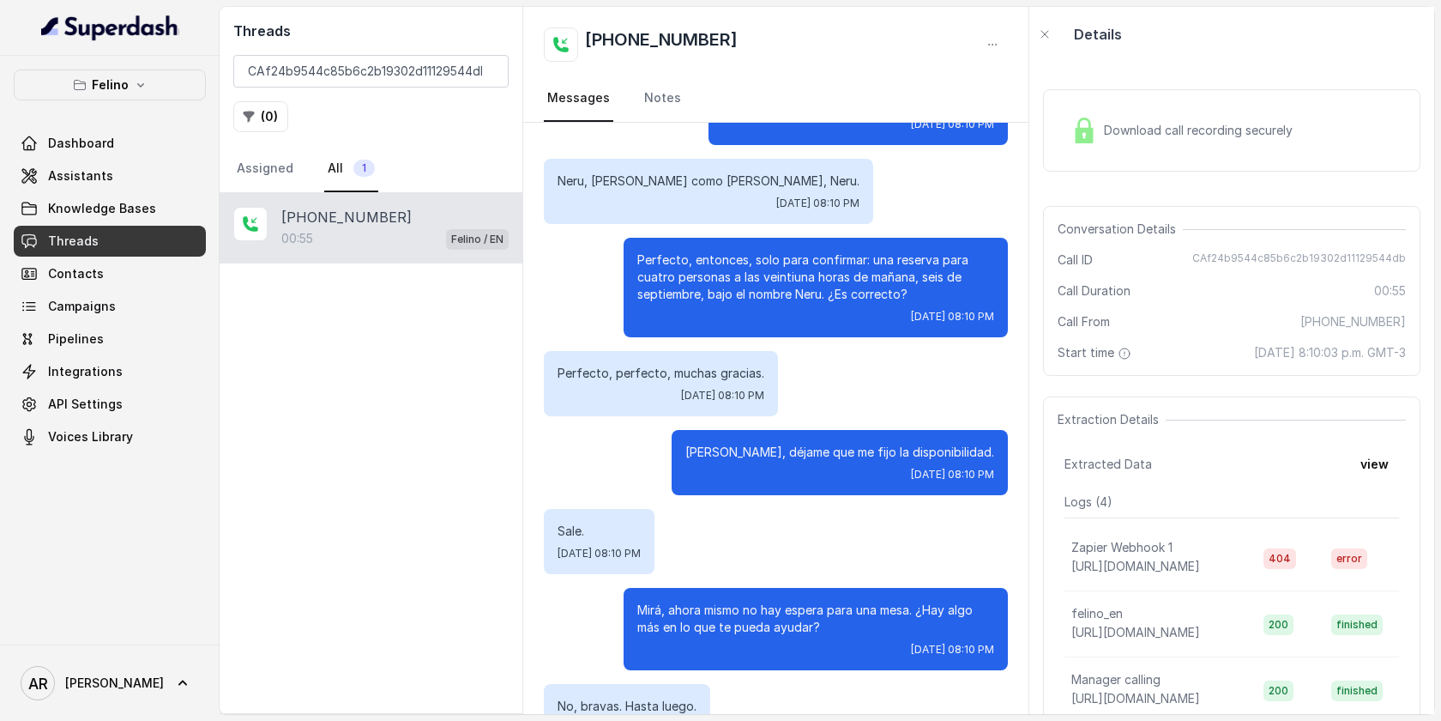
scroll to position [0, 0]
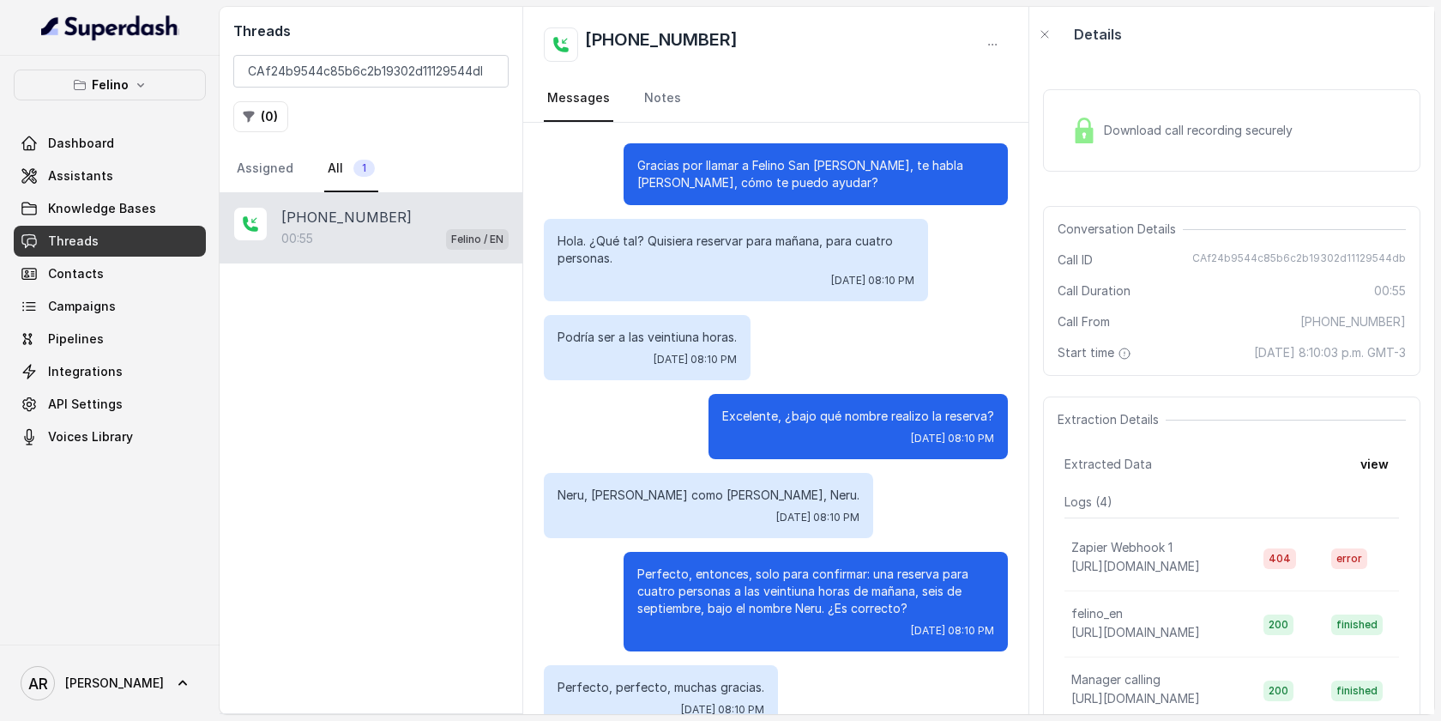
click at [1120, 122] on span "Download call recording securely" at bounding box center [1202, 130] width 196 height 17
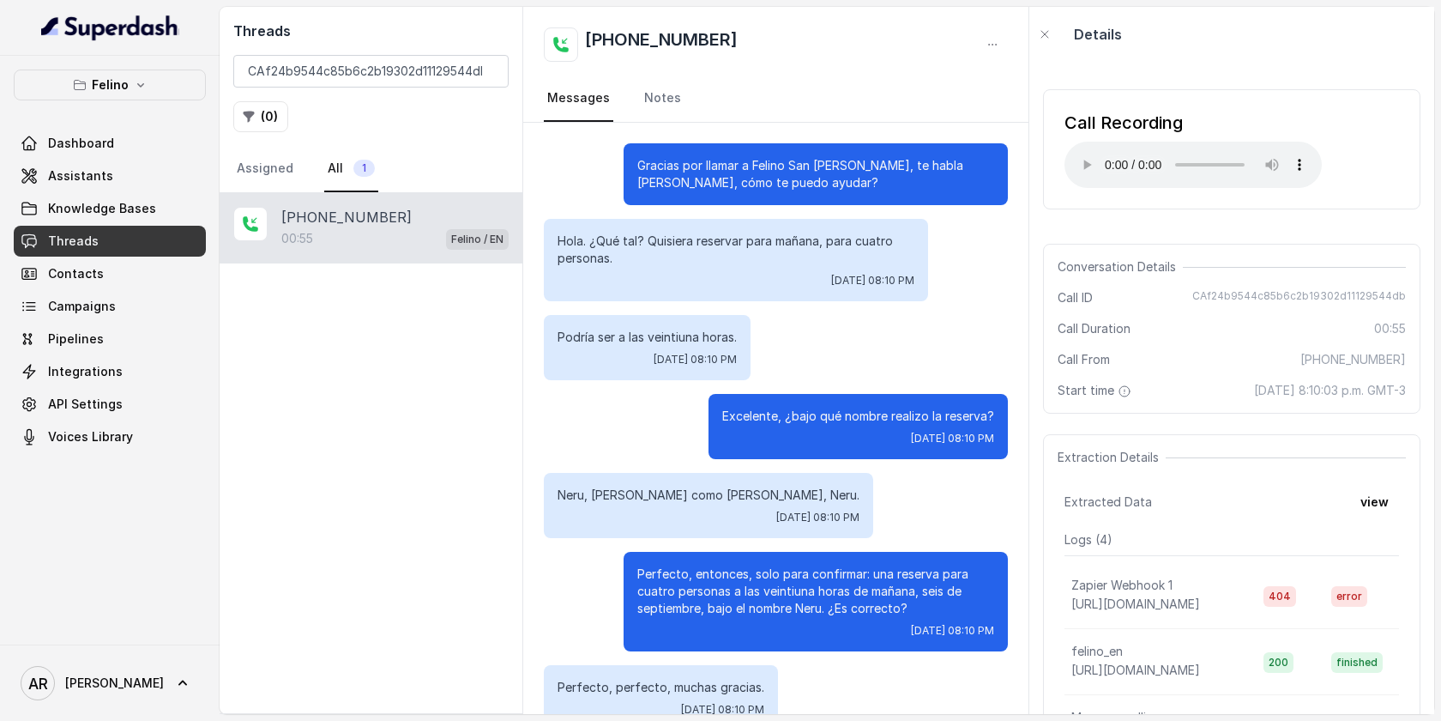
click at [1308, 432] on div "Call Recording Your browser does not support the audio element. Conversation De…" at bounding box center [1231, 388] width 405 height 652
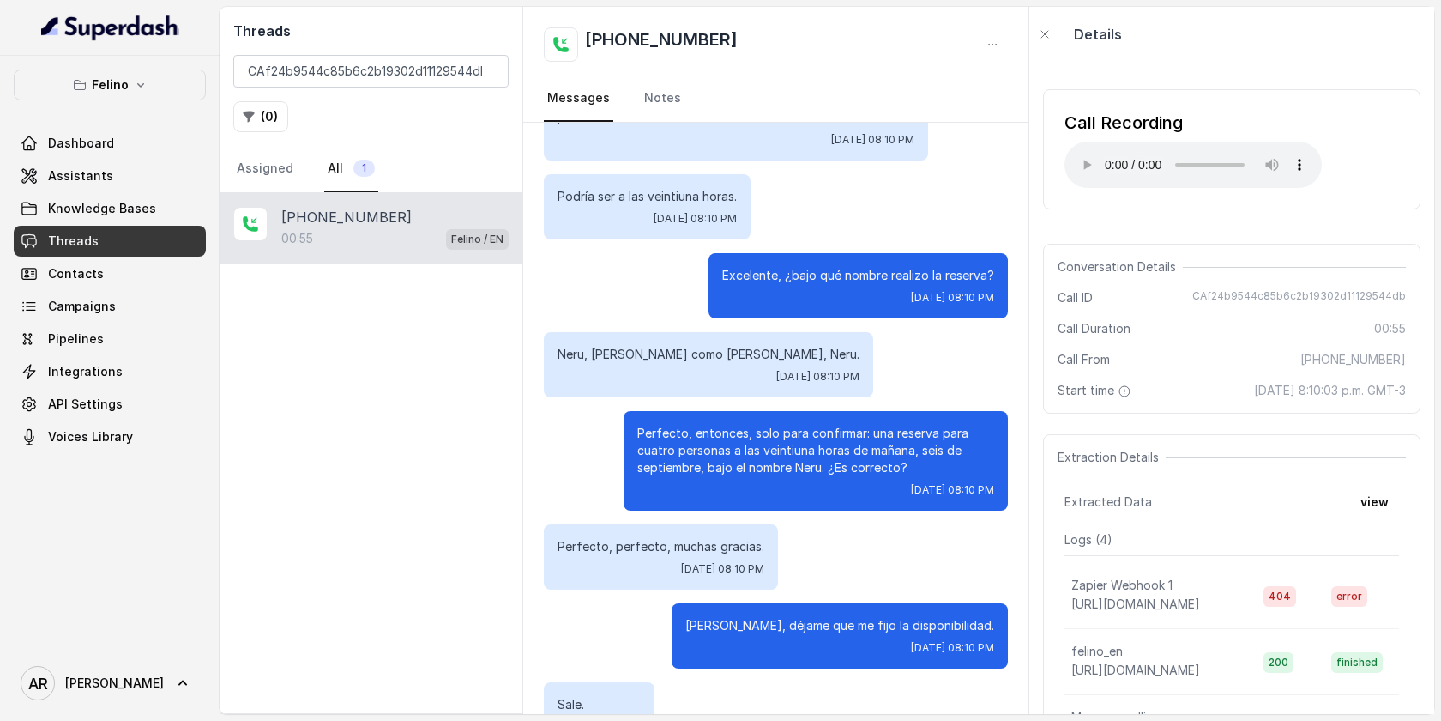
scroll to position [81, 0]
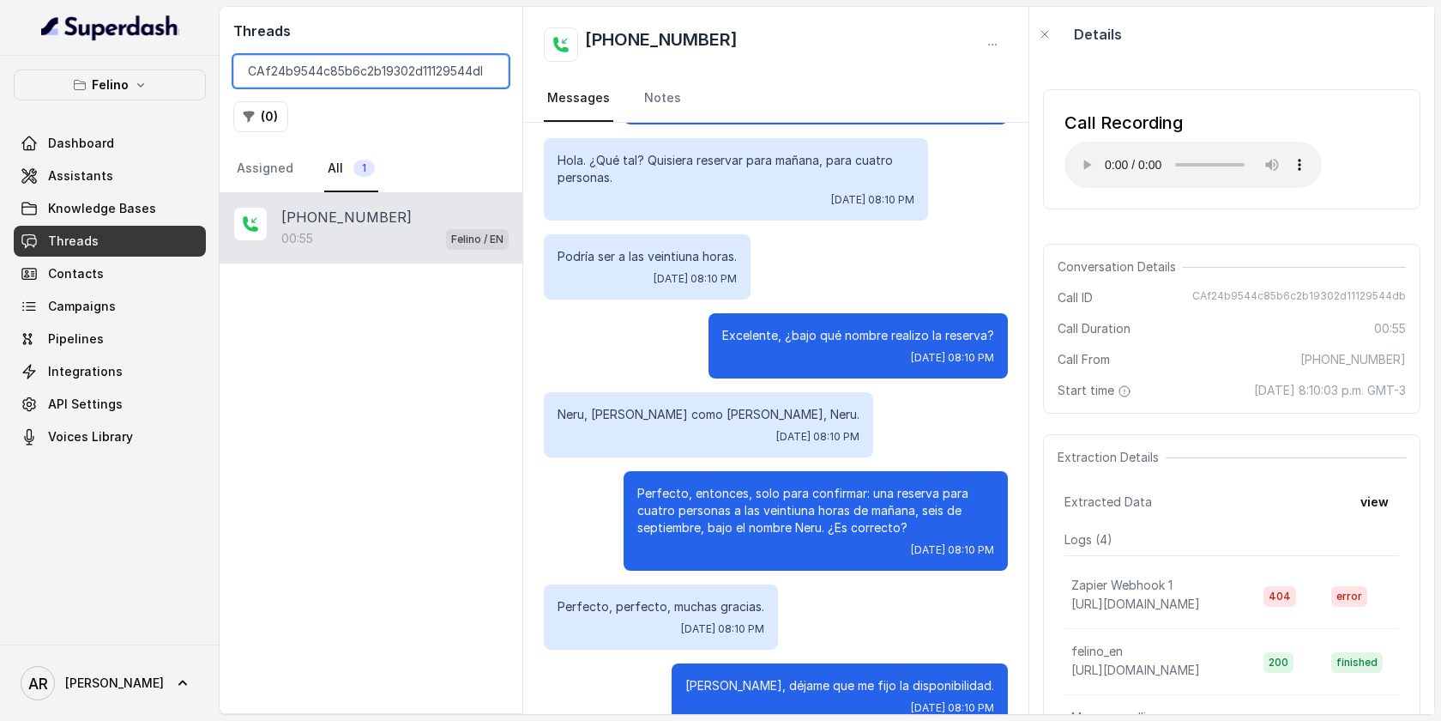
click at [485, 69] on input "CAf24b9544c85b6c2b19302d11129544db" at bounding box center [370, 71] width 275 height 33
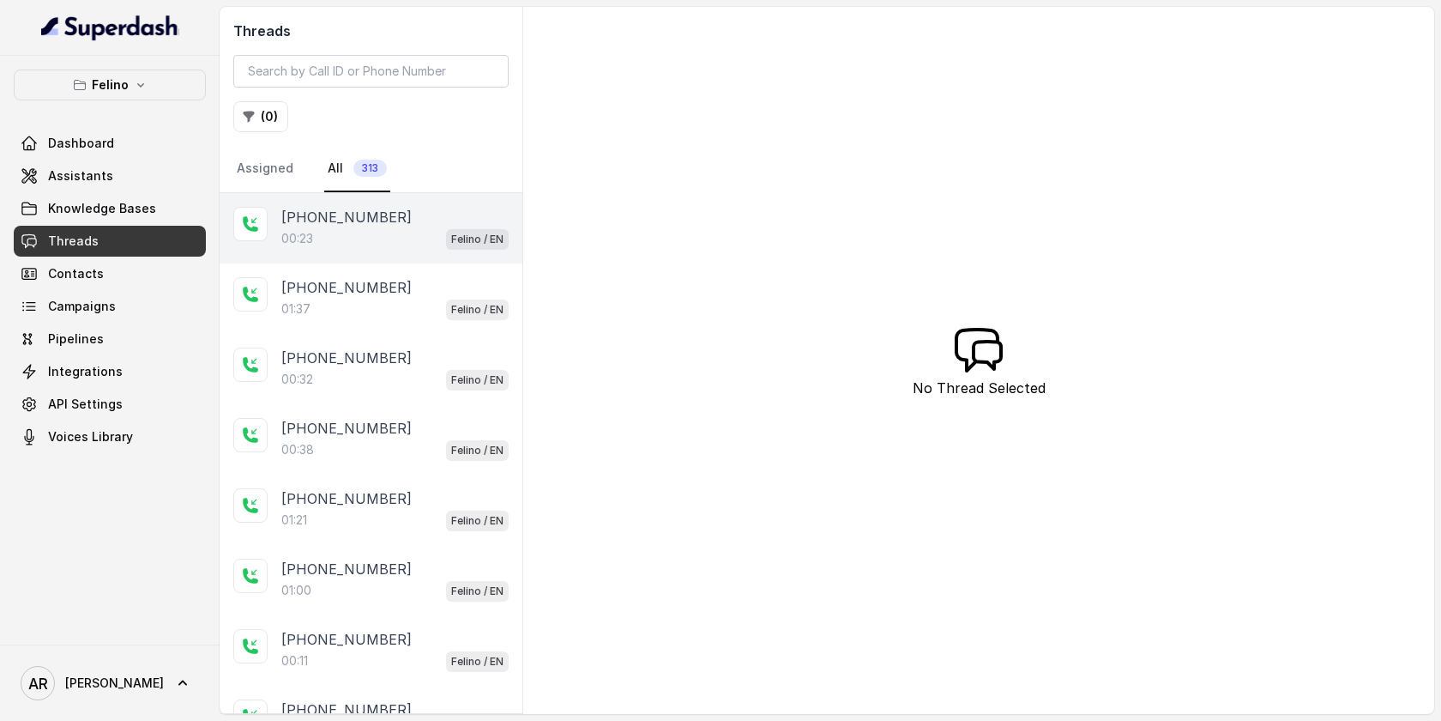
click at [467, 227] on div "Felino / EN" at bounding box center [477, 238] width 63 height 22
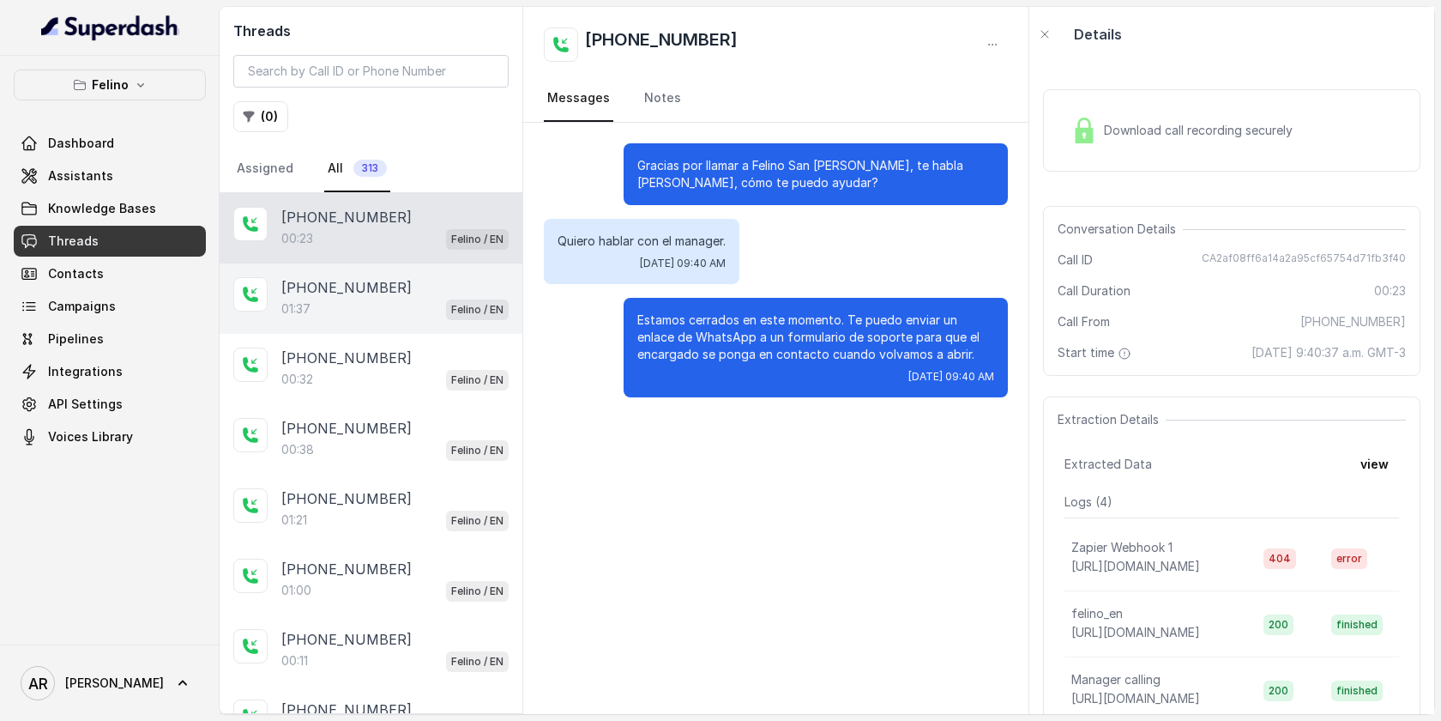
click at [450, 289] on div "+5493454742259" at bounding box center [394, 287] width 227 height 21
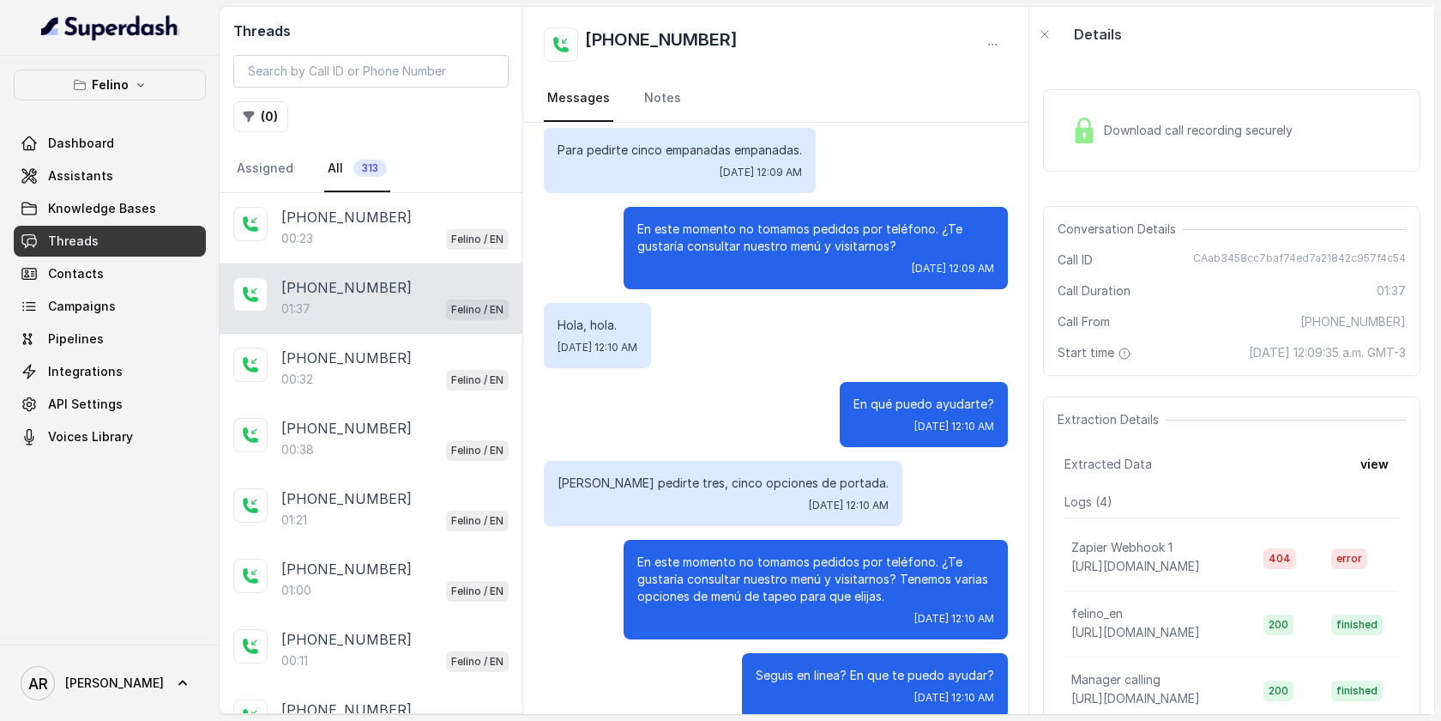
scroll to position [274, 0]
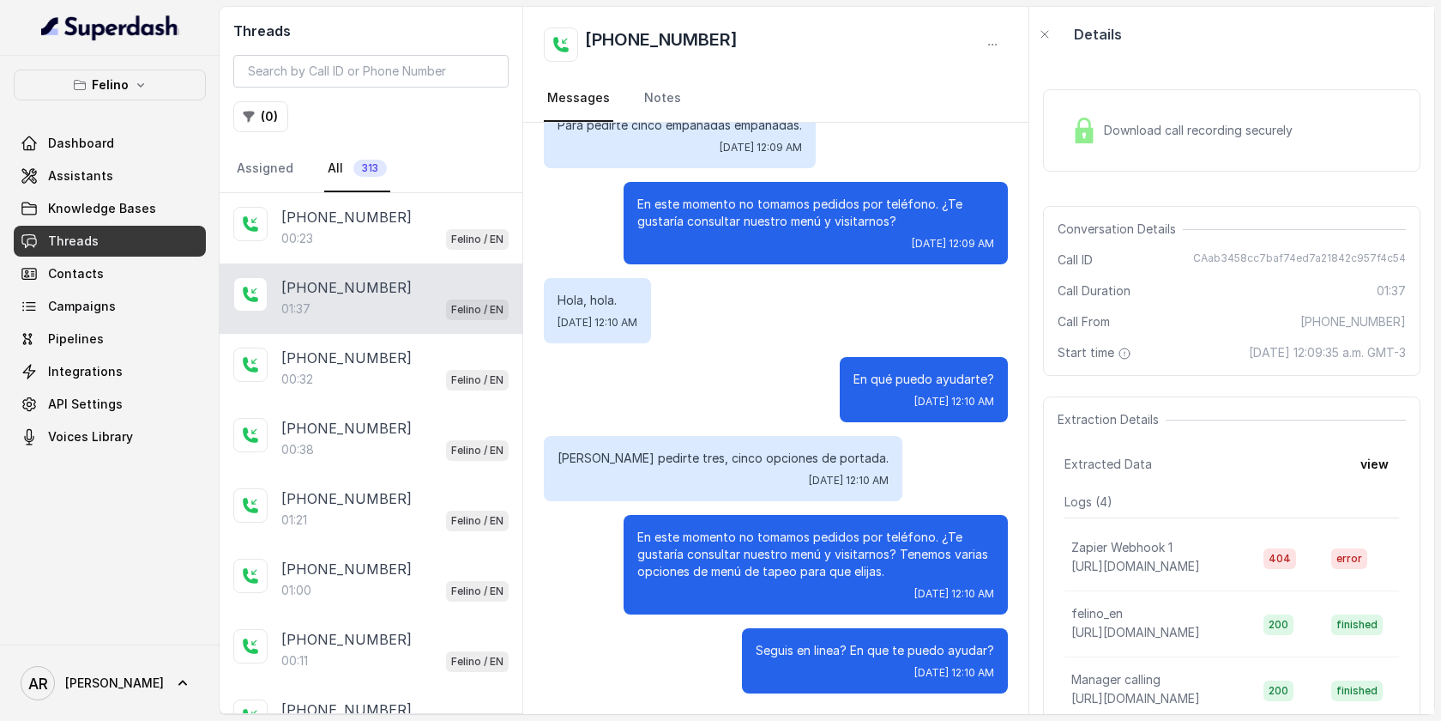
click at [1096, 133] on img at bounding box center [1084, 131] width 26 height 26
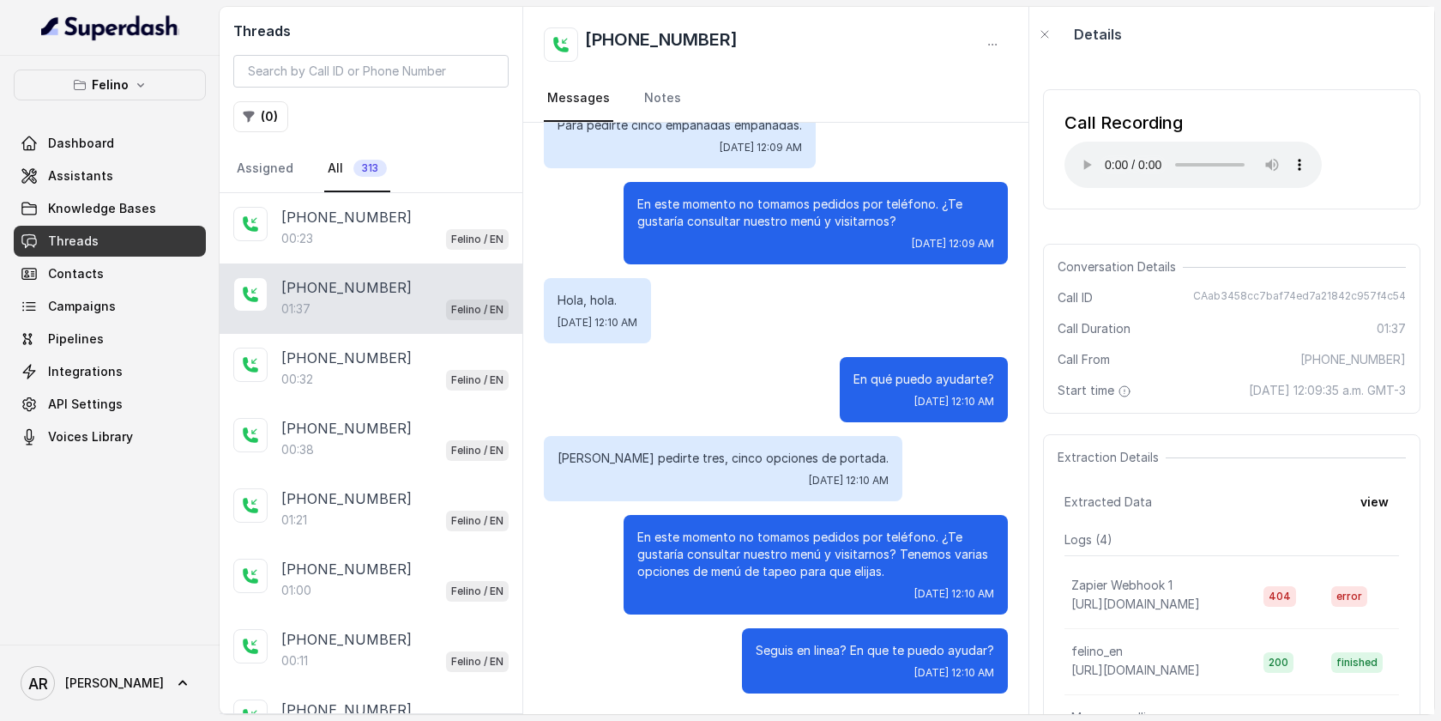
click at [828, 250] on div "Thu, Sep 11, 2025, 12:09 AM" at bounding box center [815, 244] width 357 height 14
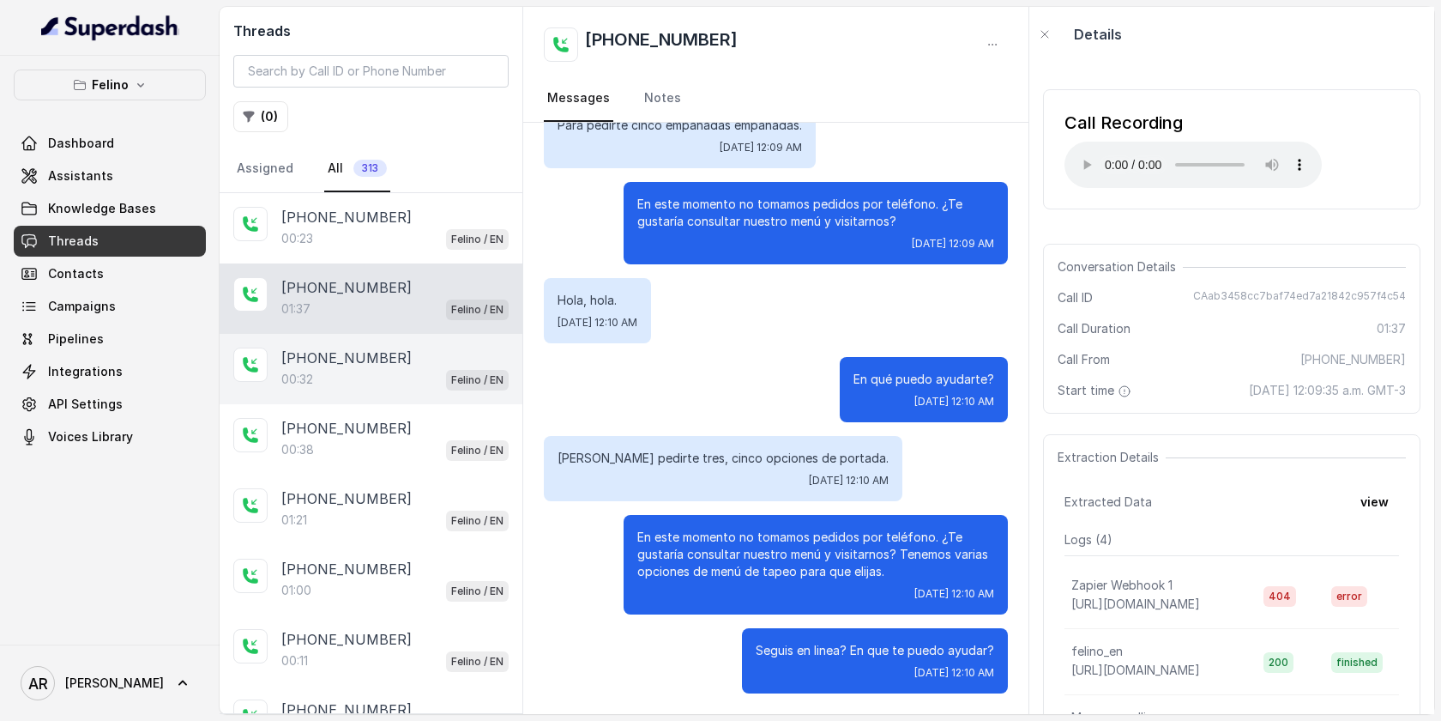
click at [412, 339] on div "+5493454742259 00:32 Felino / EN" at bounding box center [371, 369] width 303 height 70
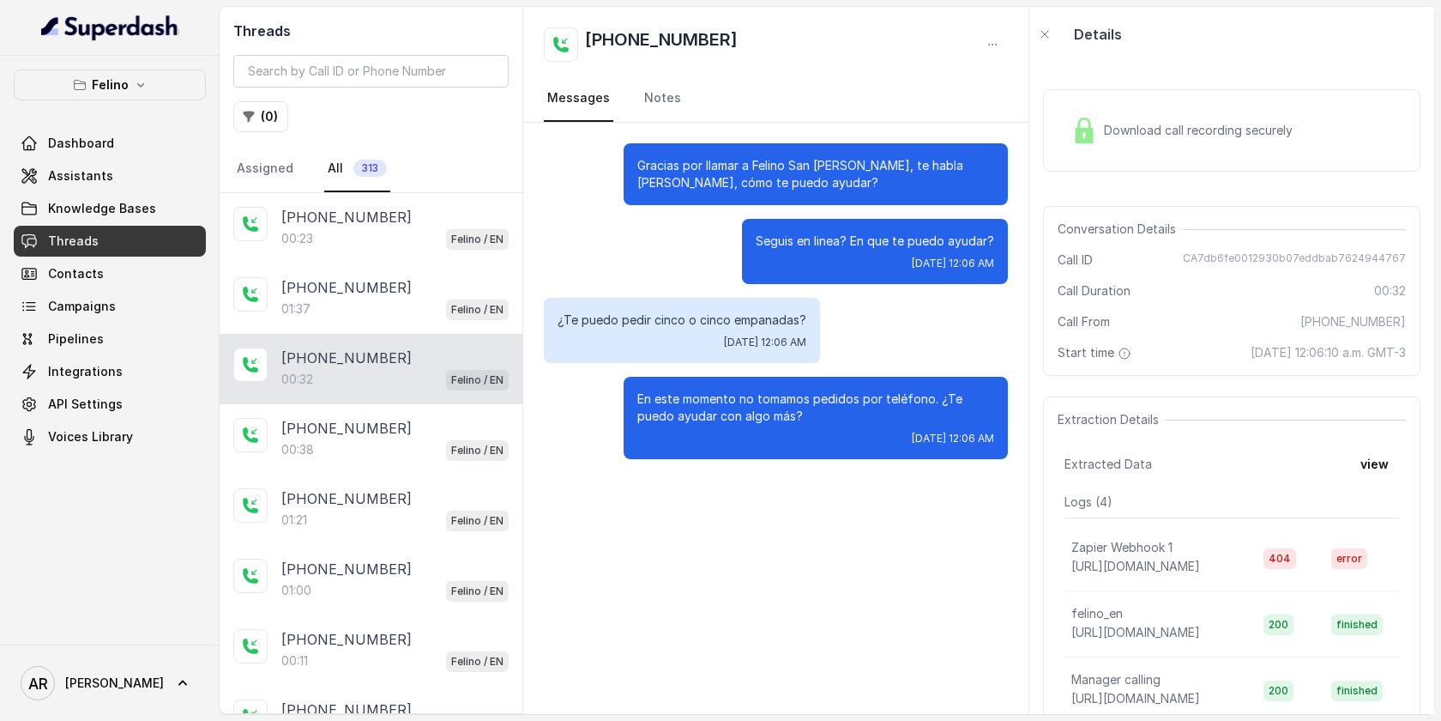
click at [1066, 102] on div "Download call recording securely" at bounding box center [1231, 130] width 377 height 82
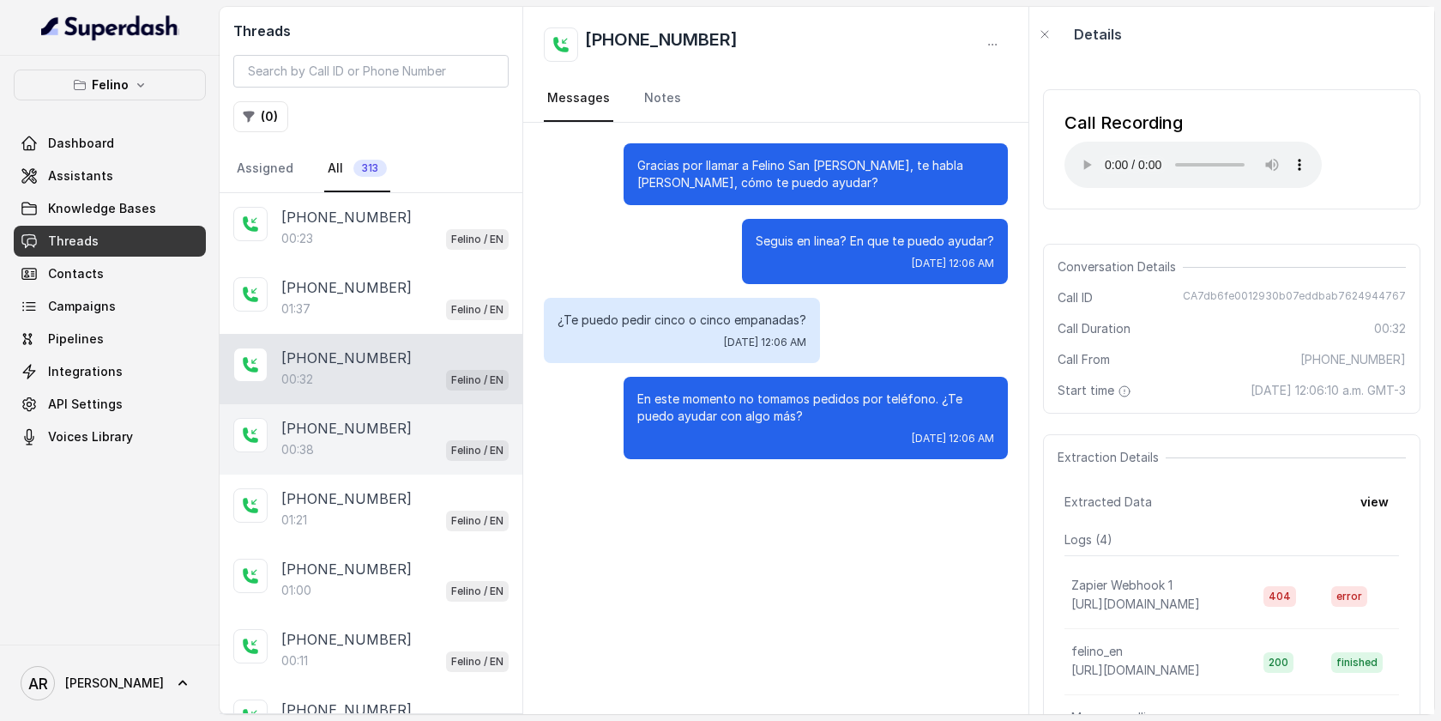
click at [406, 462] on div "+5491131310526 00:38 Felino / EN" at bounding box center [371, 439] width 303 height 70
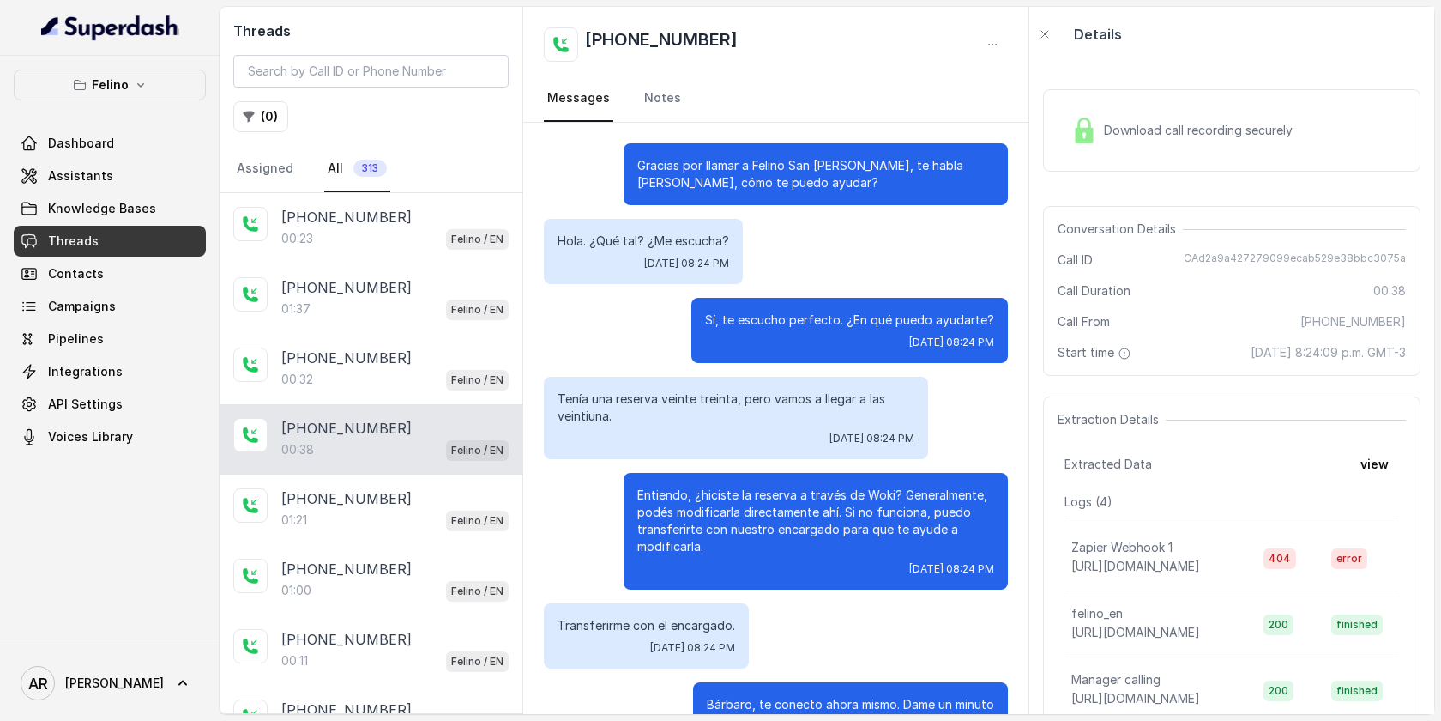
scroll to position [54, 0]
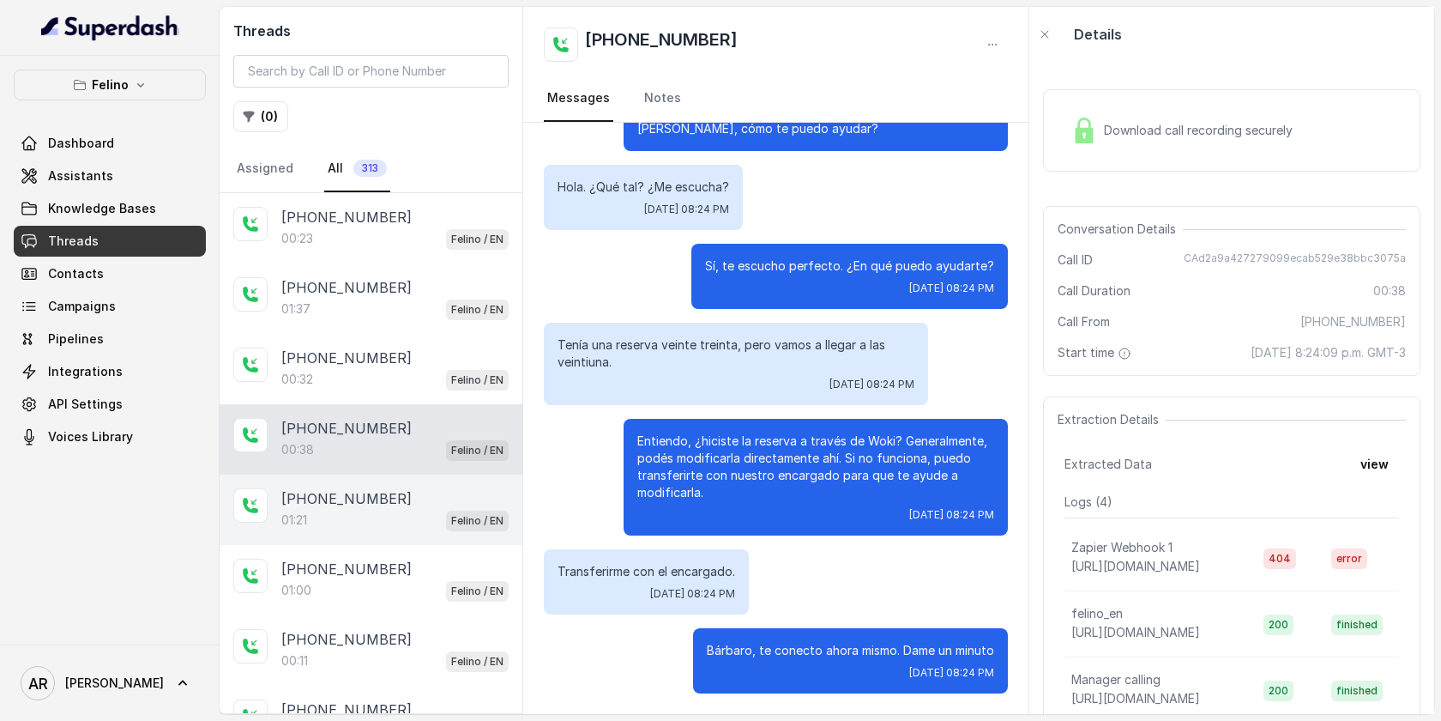
click at [414, 489] on div "+5491131891551" at bounding box center [394, 498] width 227 height 21
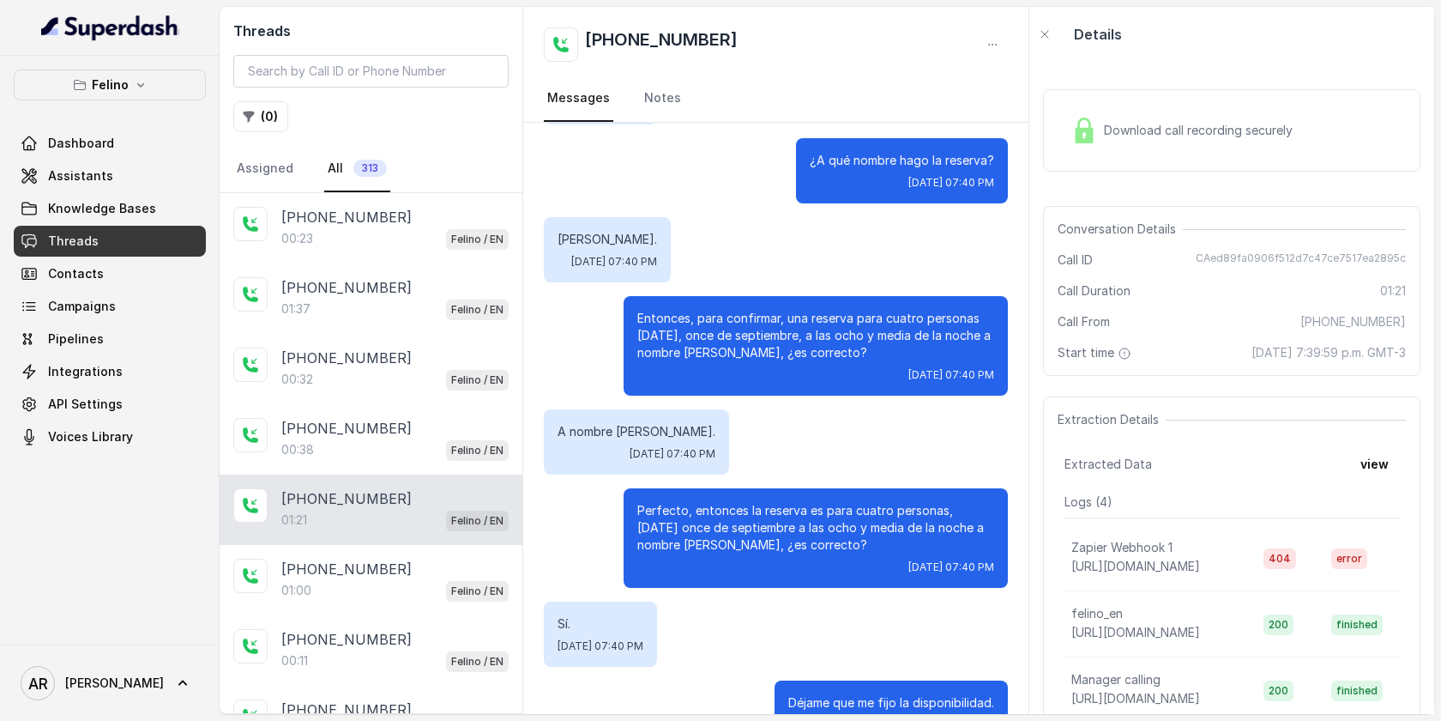
scroll to position [652, 0]
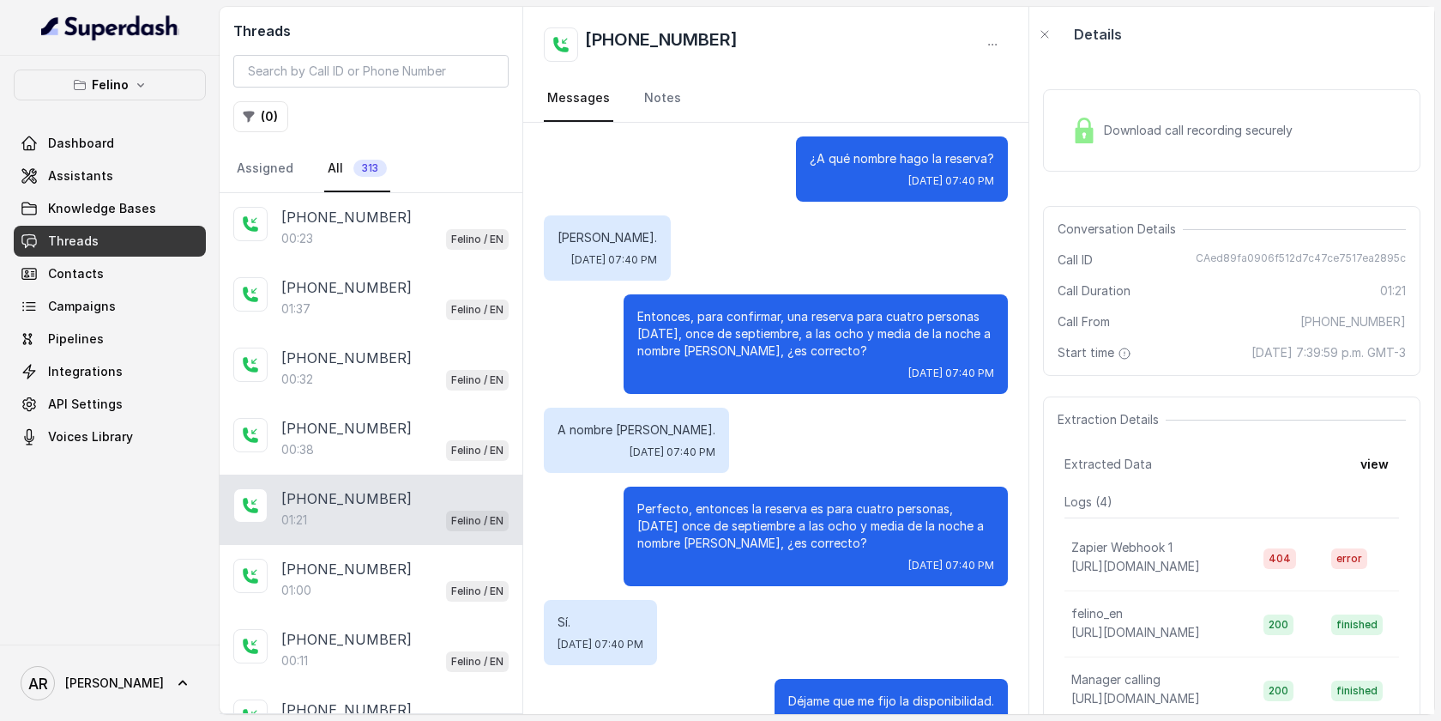
click at [1315, 321] on span "+5491131891551" at bounding box center [1354, 321] width 106 height 17
drag, startPoint x: 1199, startPoint y: 262, endPoint x: 1408, endPoint y: 252, distance: 208.7
click at [1408, 252] on div "Conversation Details Call ID CAed89fa0906f512d7c47ce7517ea2895c Call Duration 0…" at bounding box center [1231, 291] width 377 height 170
copy span "CAed89fa0906f512d7c47ce7517ea2895c"
click at [1324, 361] on span "10 de septiembre de 2025, 7:39:59 p.m. GMT-3" at bounding box center [1329, 352] width 154 height 17
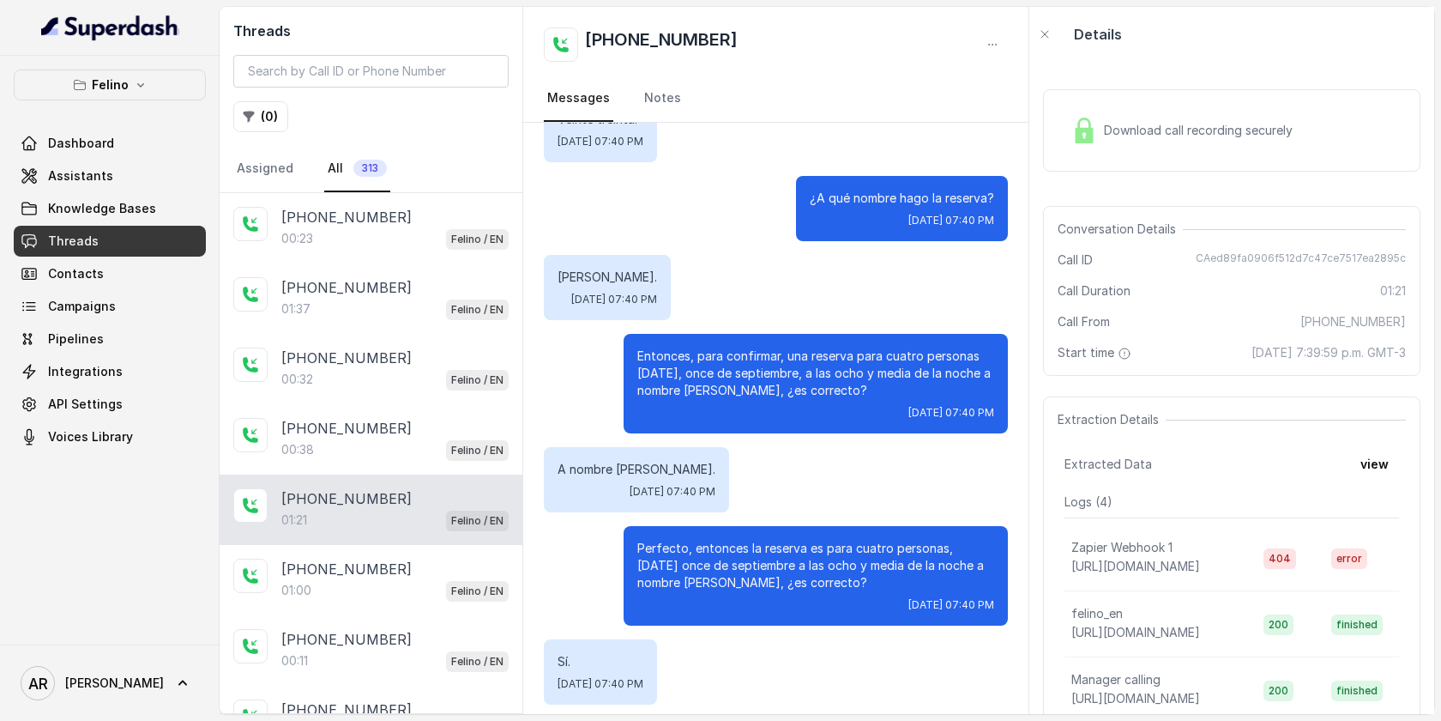
scroll to position [667, 0]
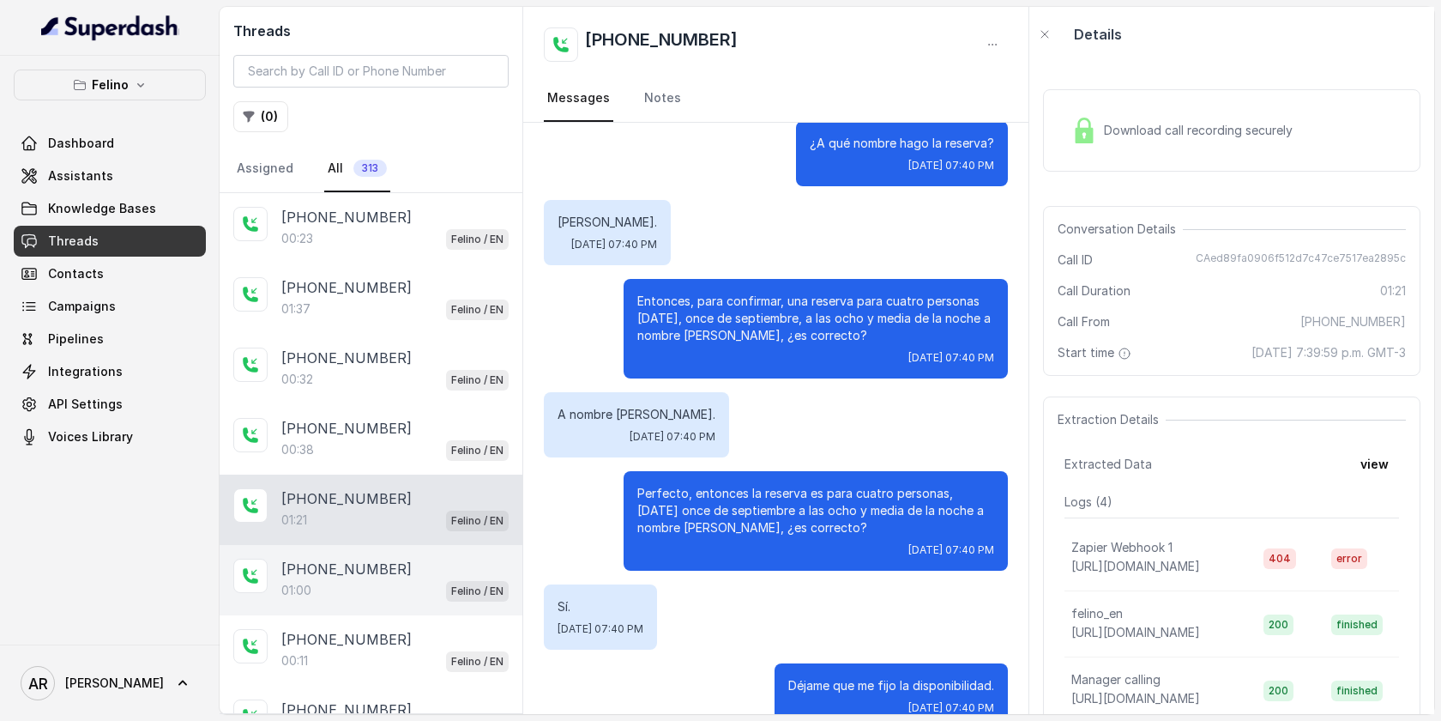
click at [359, 585] on div "01:00 Felino / EN" at bounding box center [394, 590] width 227 height 22
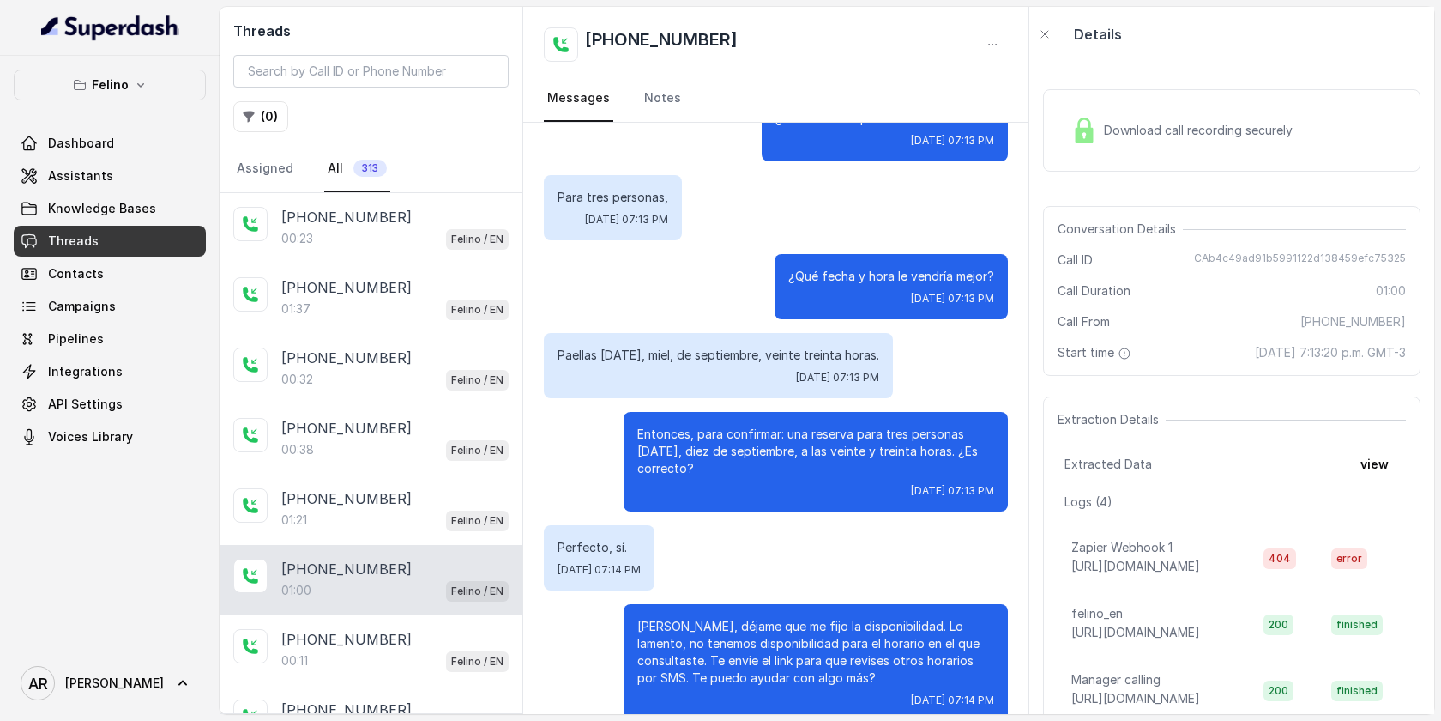
scroll to position [212, 0]
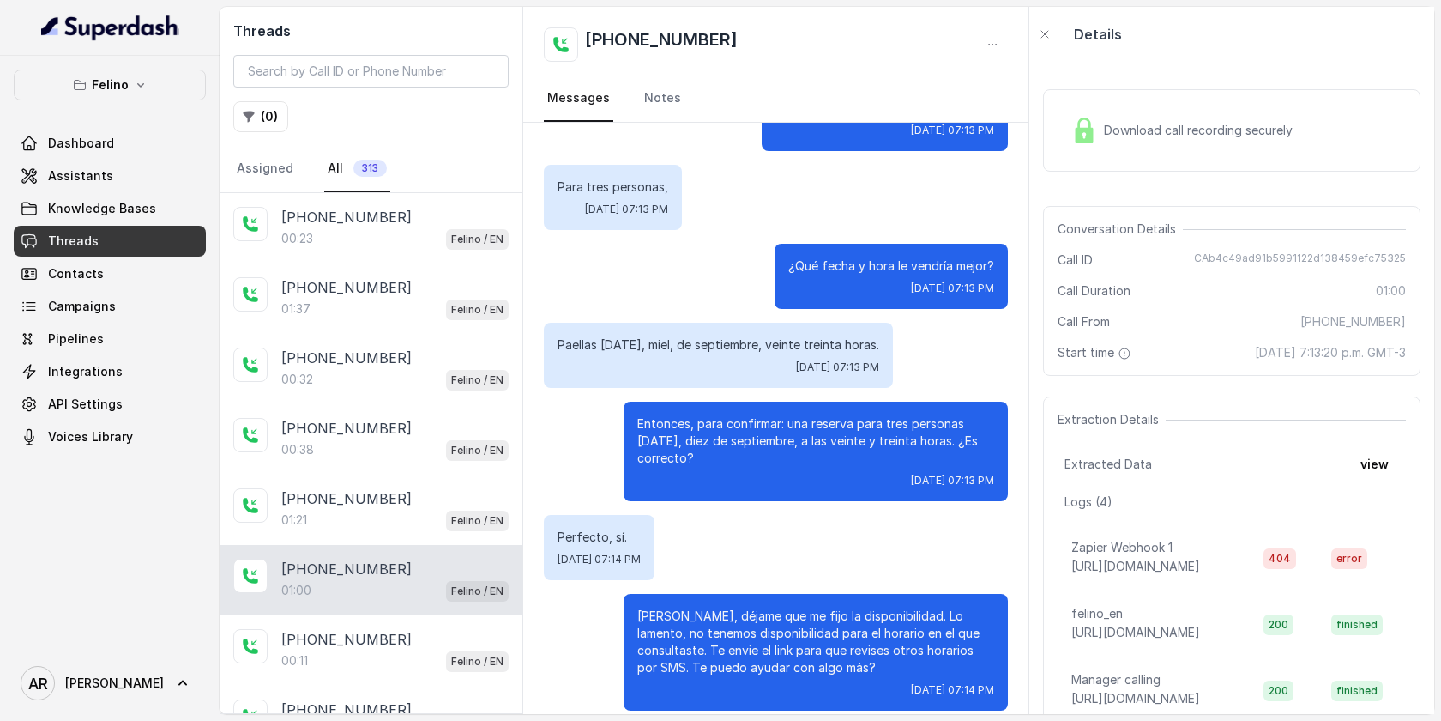
click at [1080, 131] on img at bounding box center [1084, 131] width 26 height 26
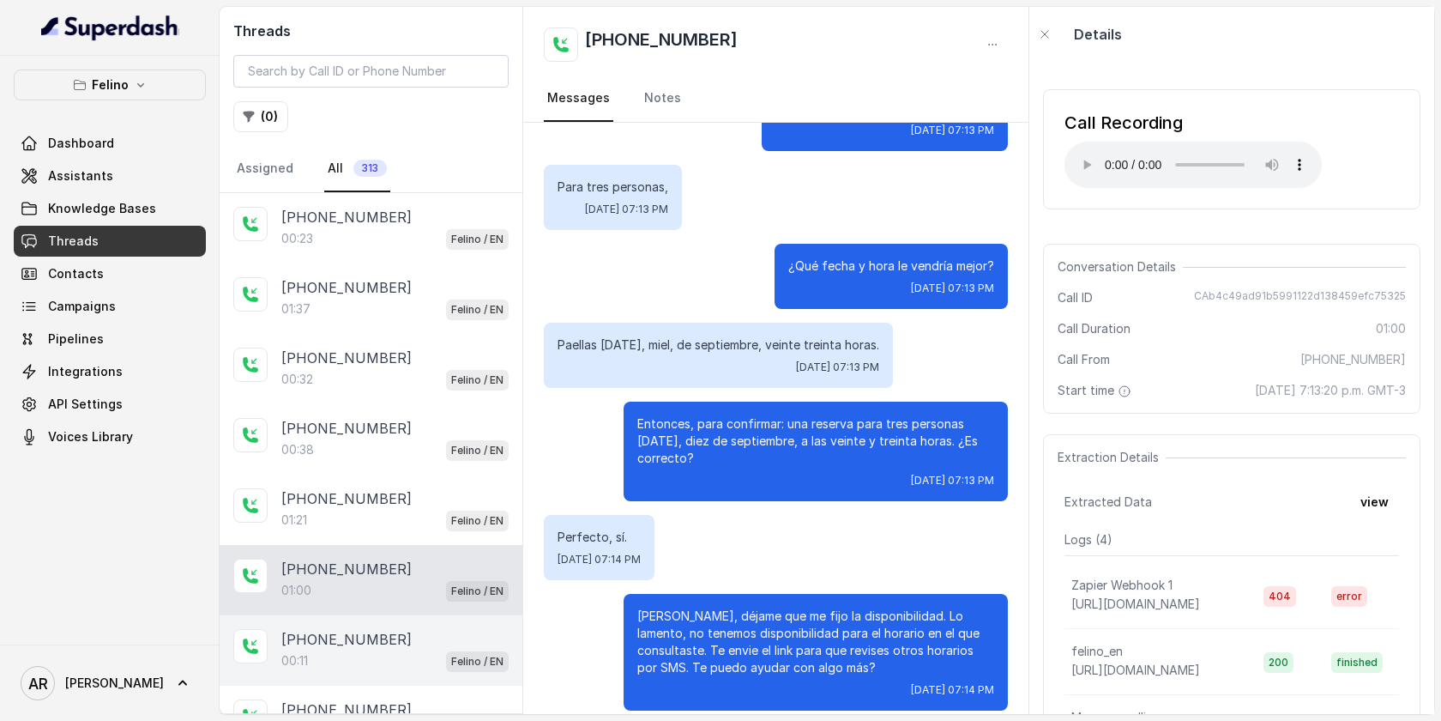
click at [396, 654] on div "00:11 Felino / EN" at bounding box center [394, 660] width 227 height 22
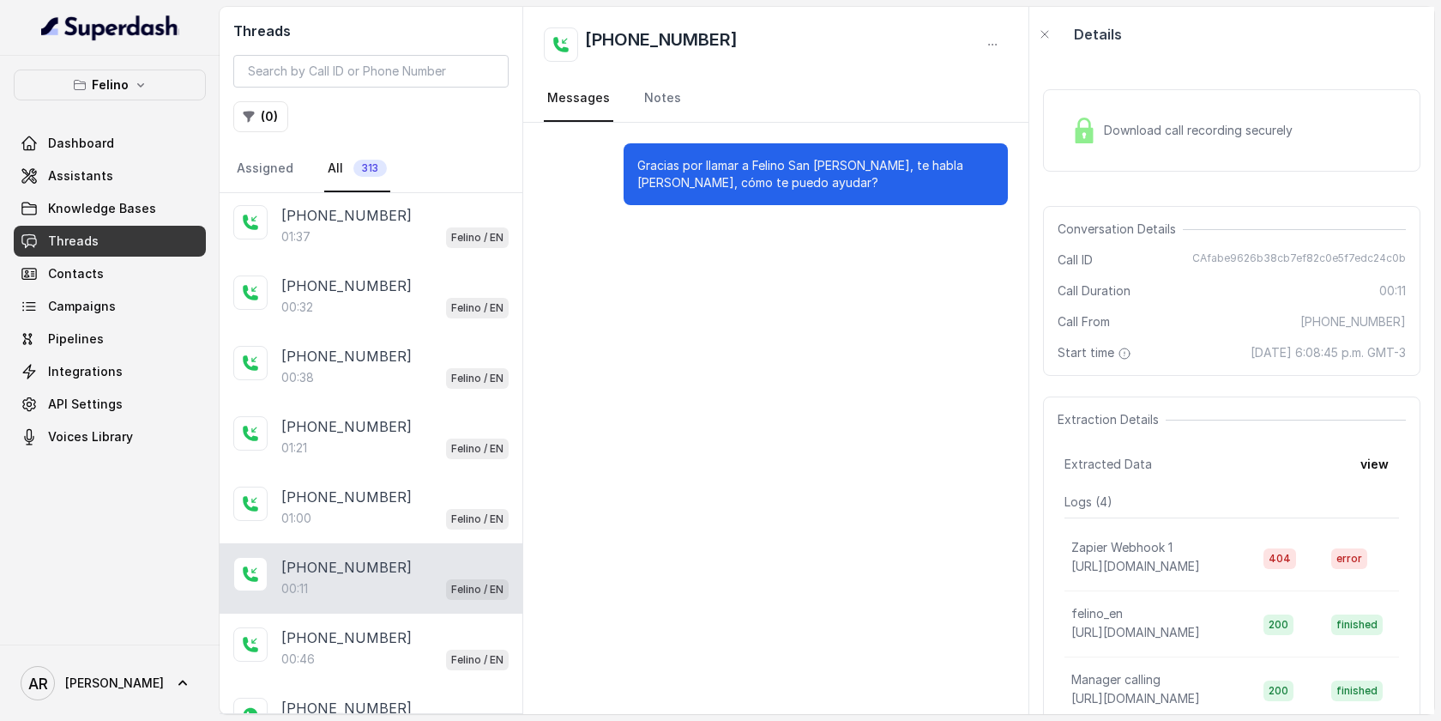
scroll to position [159, 0]
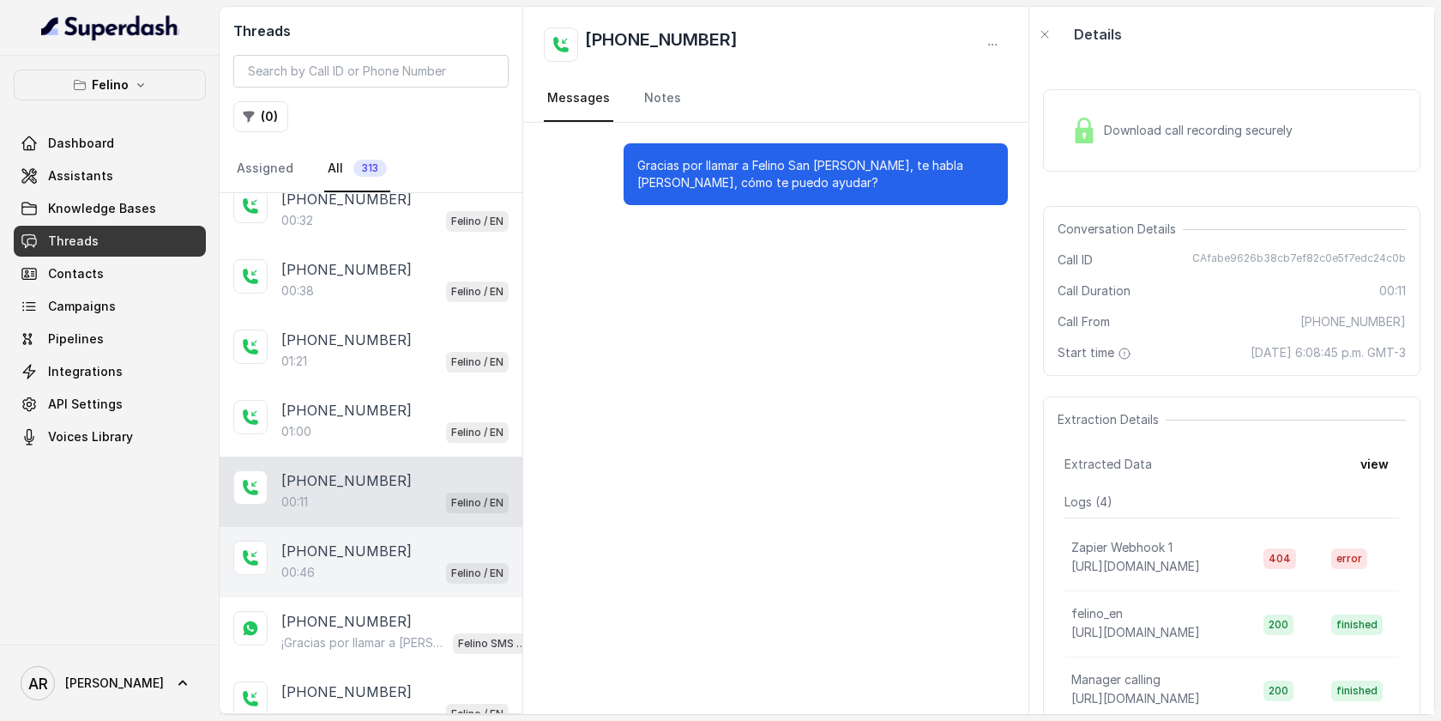
click at [375, 551] on p "[PHONE_NUMBER]" at bounding box center [346, 550] width 130 height 21
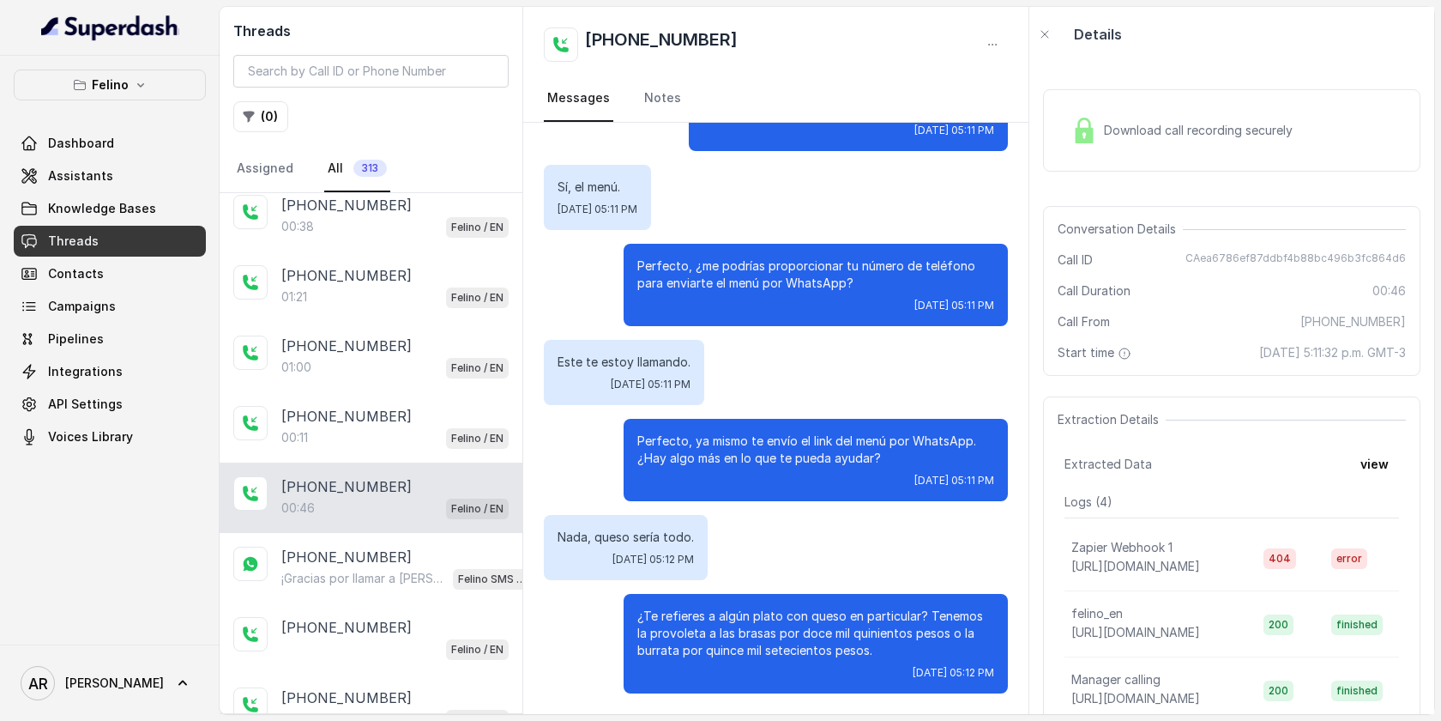
scroll to position [234, 0]
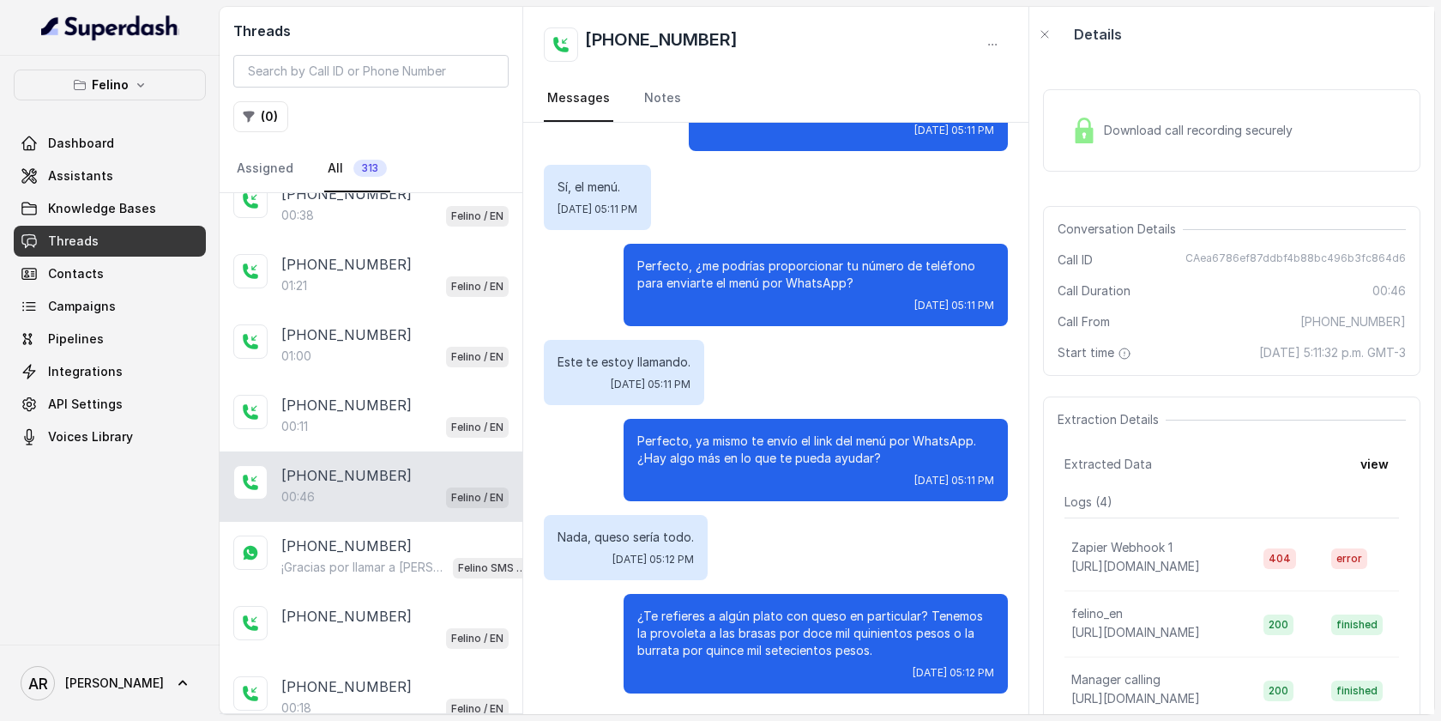
click at [1097, 90] on div "Download call recording securely" at bounding box center [1231, 130] width 377 height 82
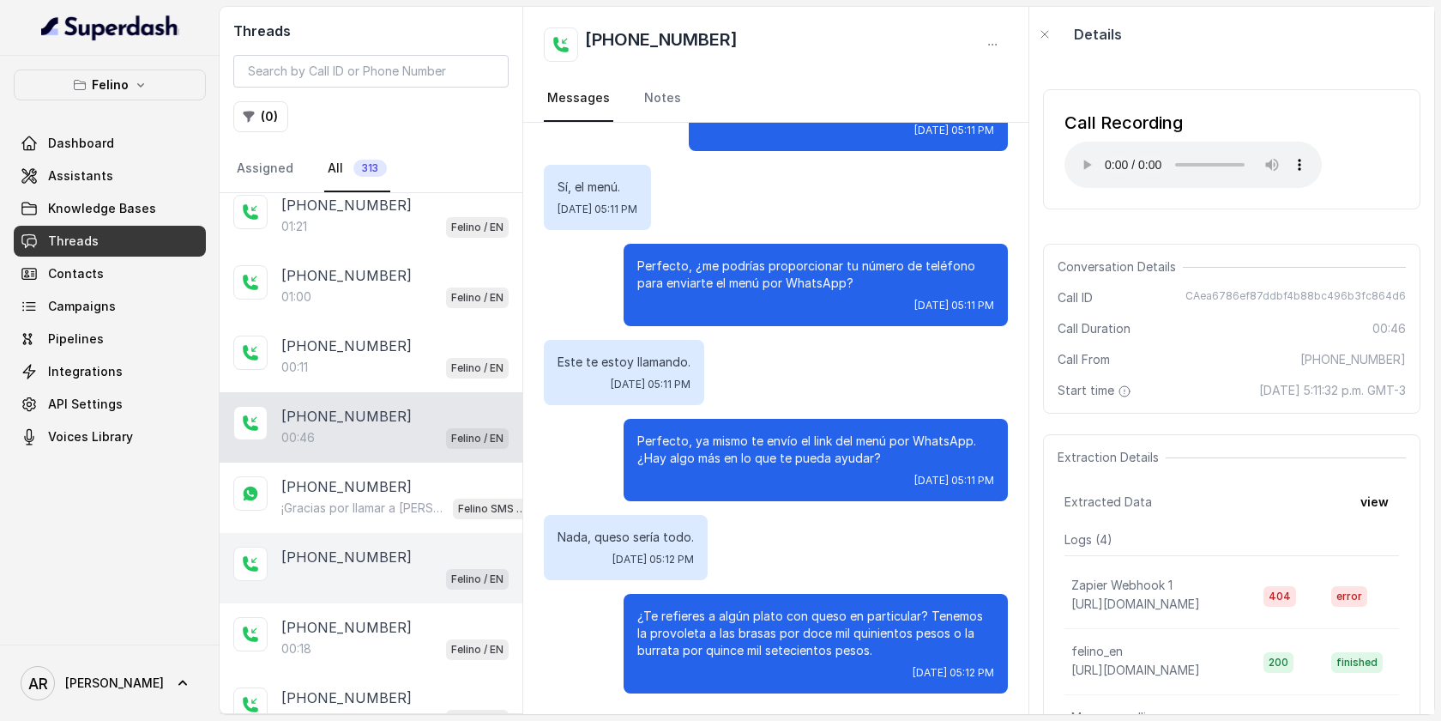
scroll to position [317, 0]
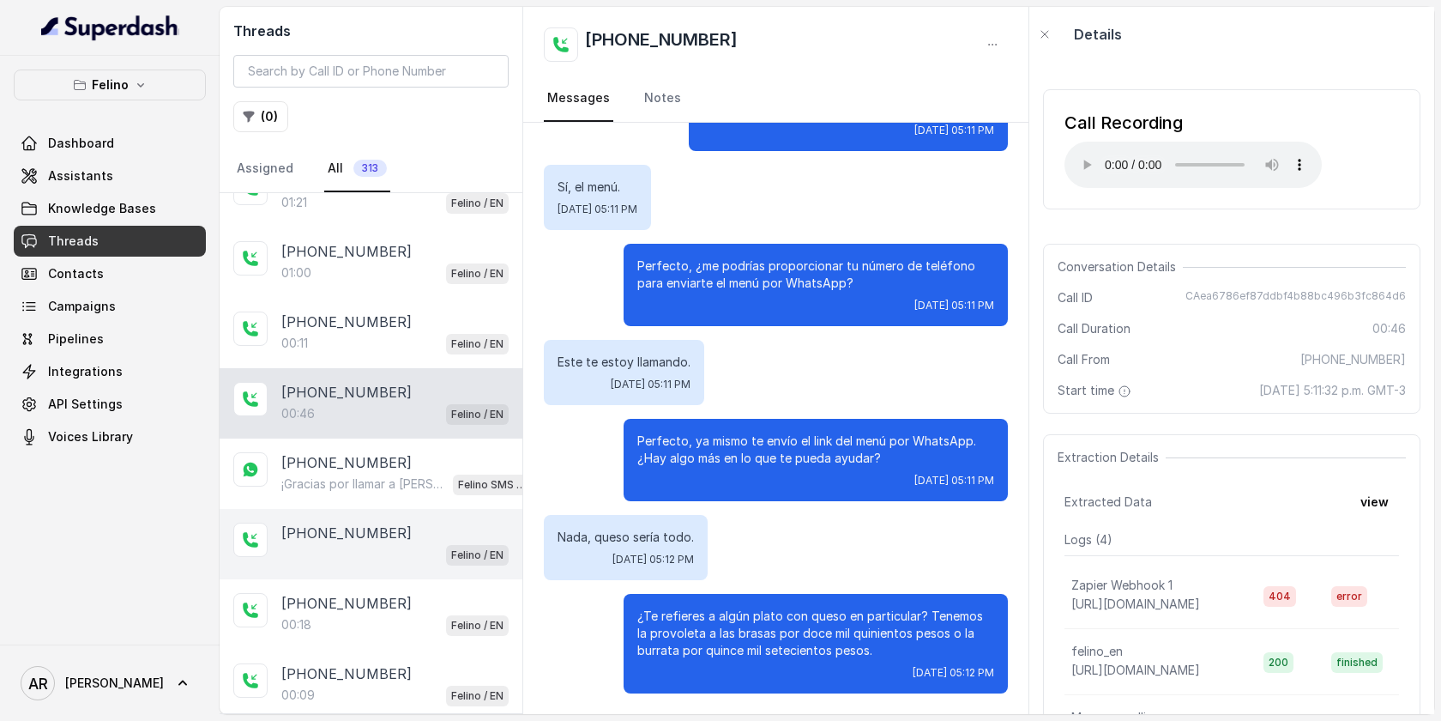
click at [386, 572] on div "+5491160336705 Felino / EN" at bounding box center [371, 544] width 303 height 70
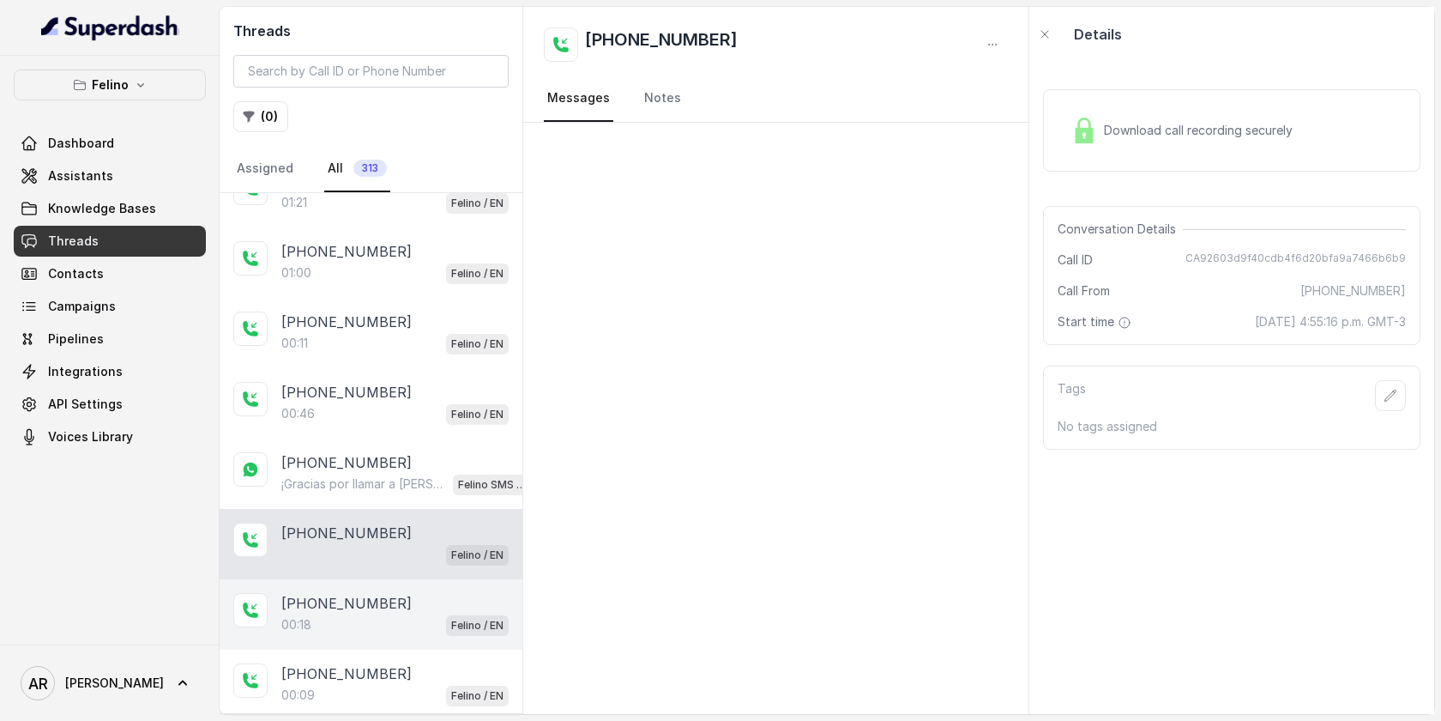
click at [368, 596] on p "[PHONE_NUMBER]" at bounding box center [346, 603] width 130 height 21
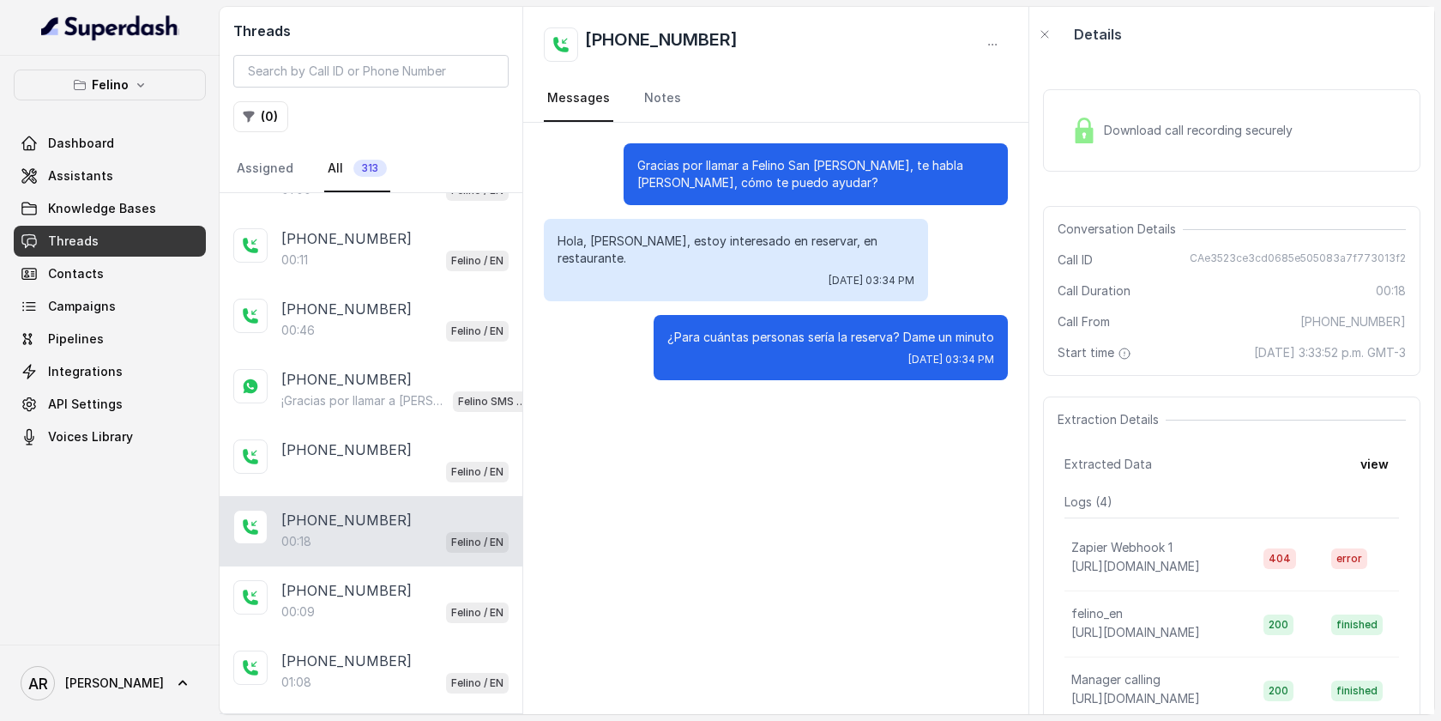
scroll to position [439, 0]
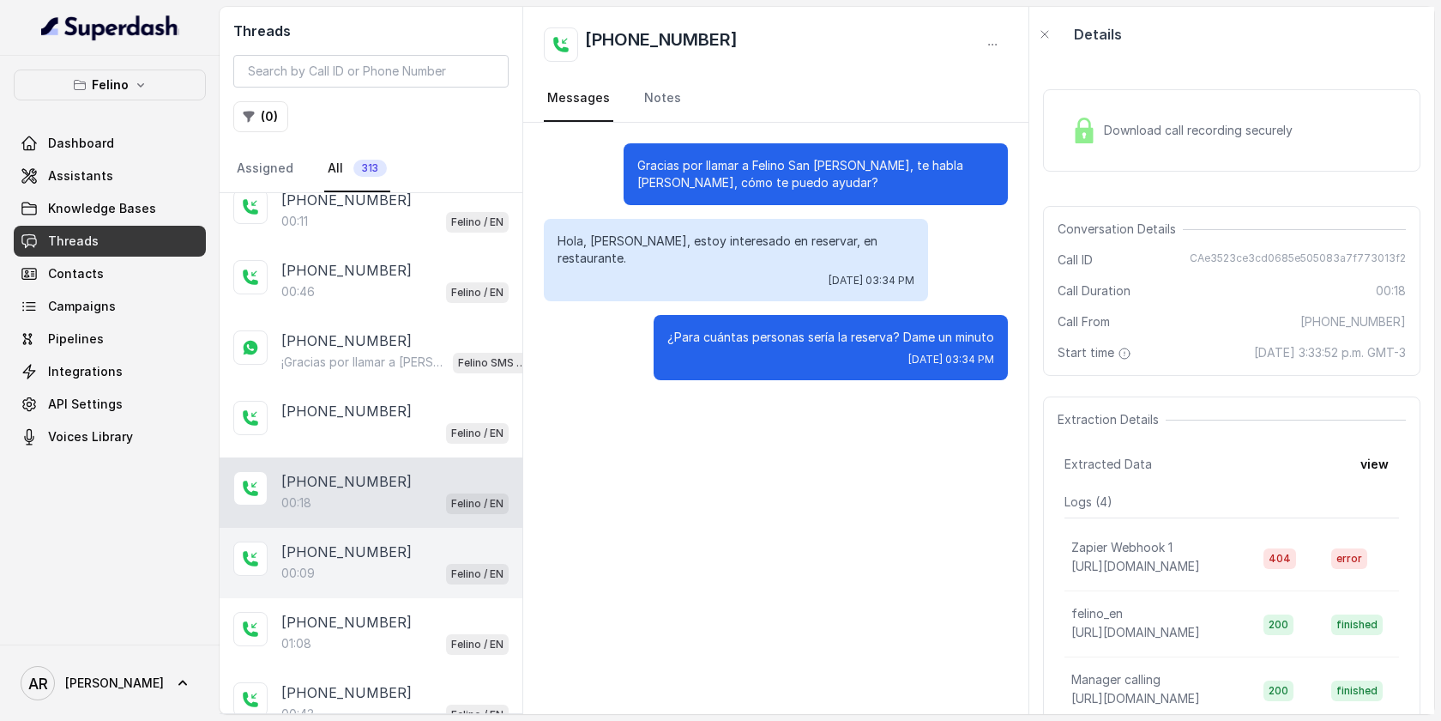
click at [367, 578] on div "00:09 Felino / EN" at bounding box center [394, 573] width 227 height 22
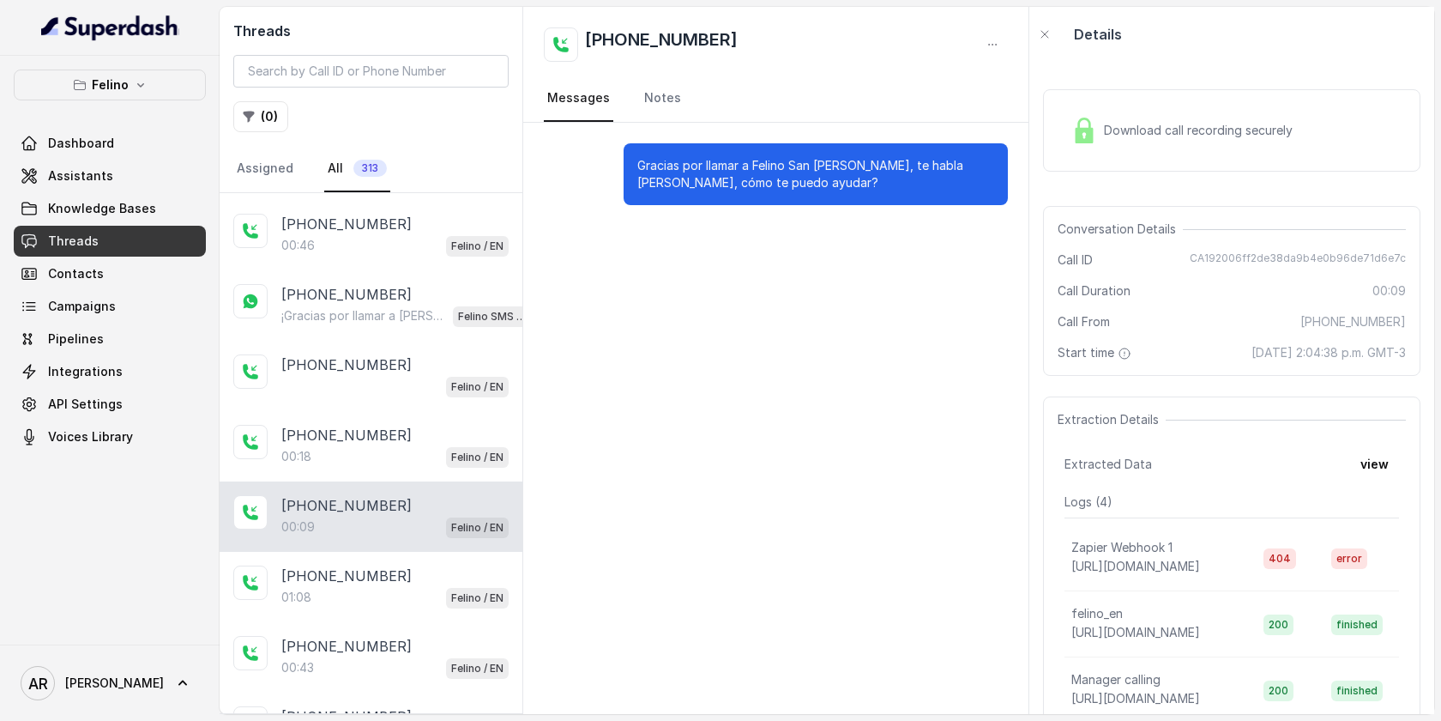
scroll to position [497, 0]
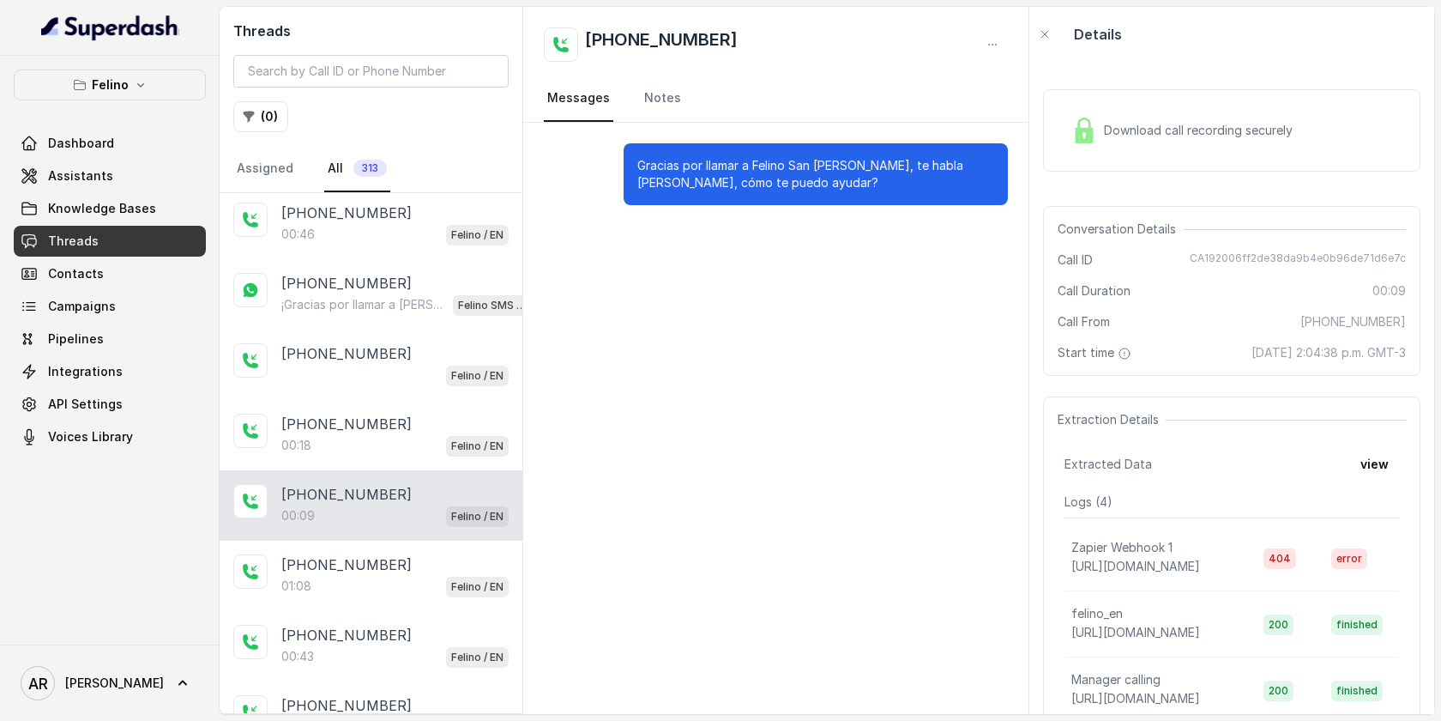
click at [367, 578] on div "01:08 Felino / EN" at bounding box center [394, 586] width 227 height 22
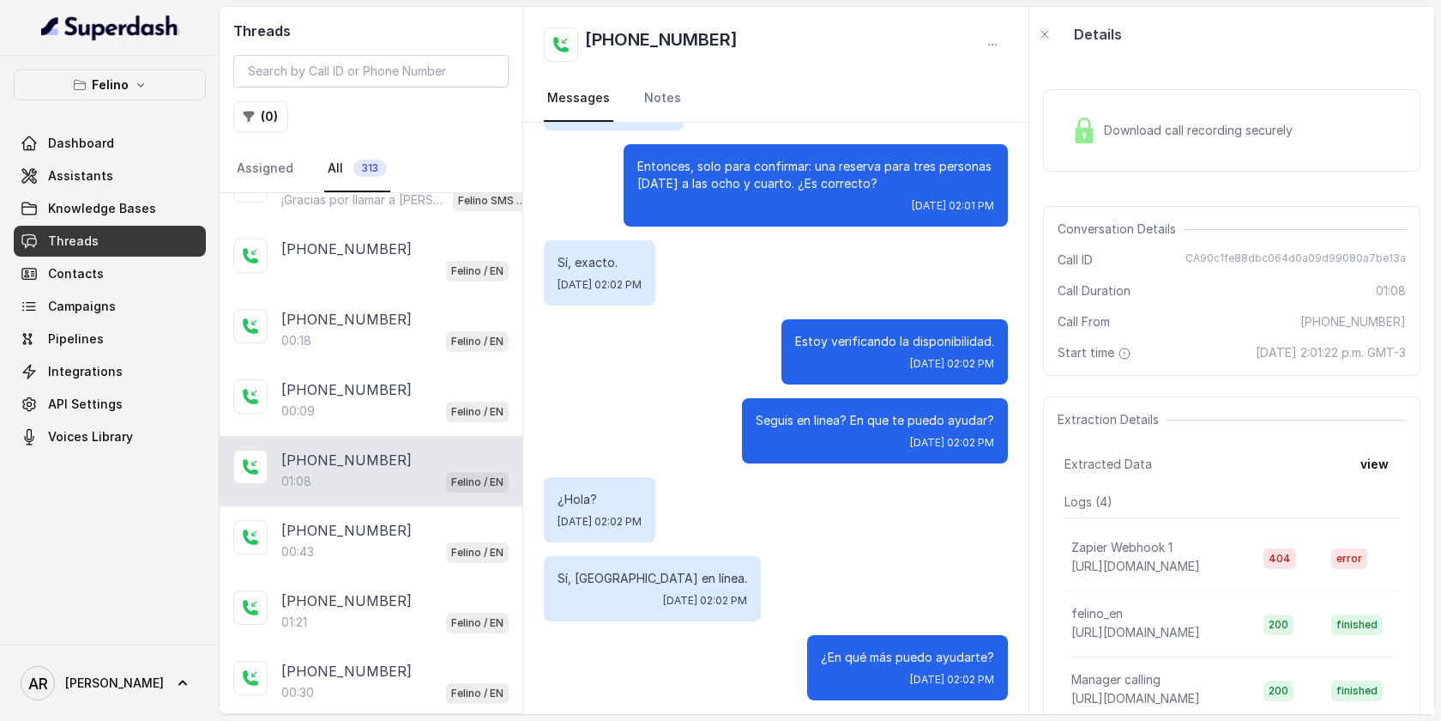
scroll to position [707, 0]
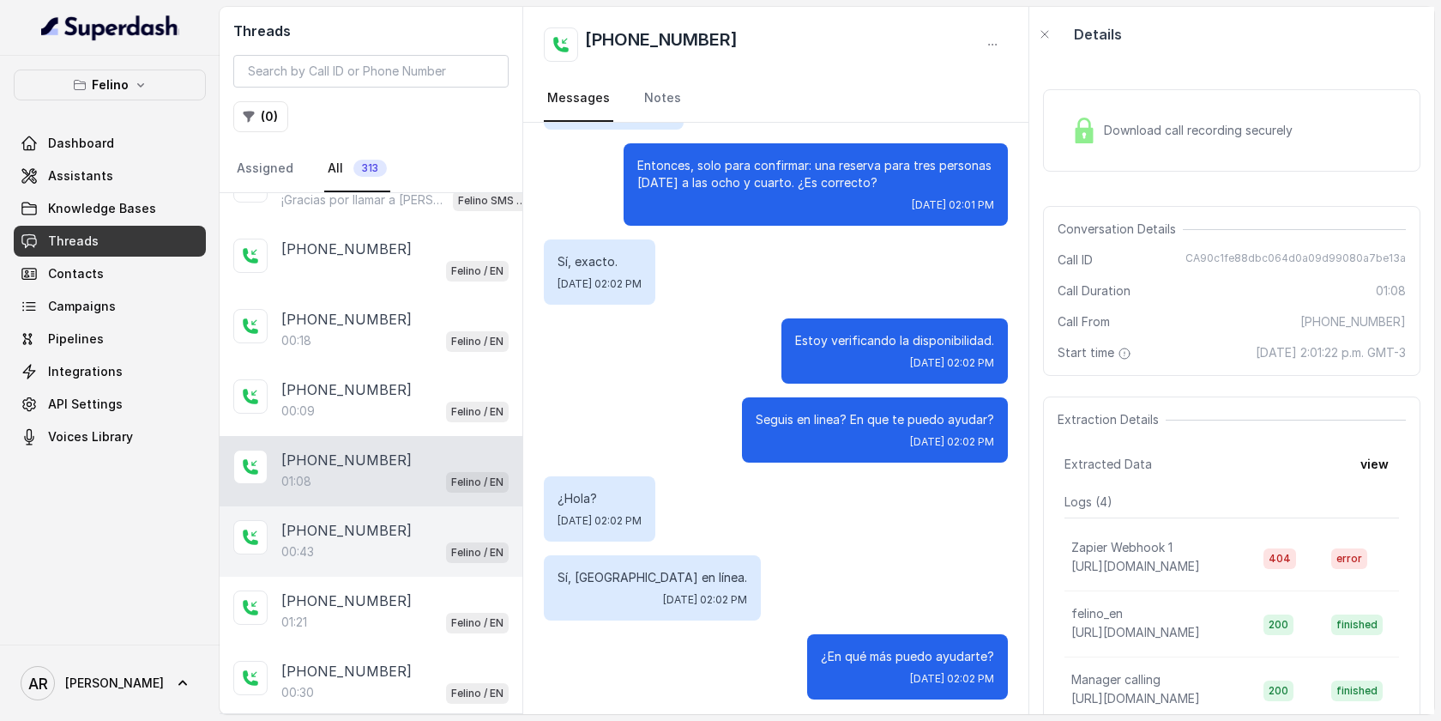
click at [377, 520] on p "[PHONE_NUMBER]" at bounding box center [346, 530] width 130 height 21
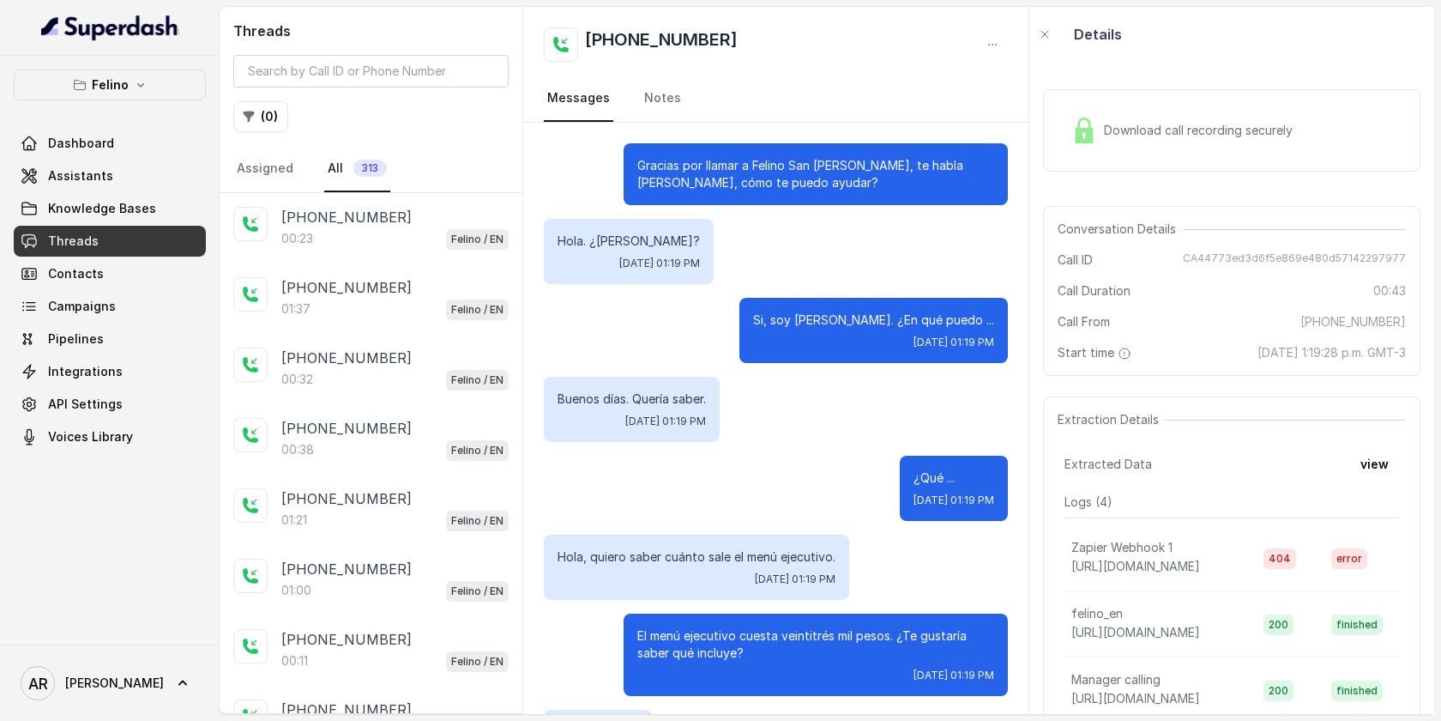
scroll to position [353, 0]
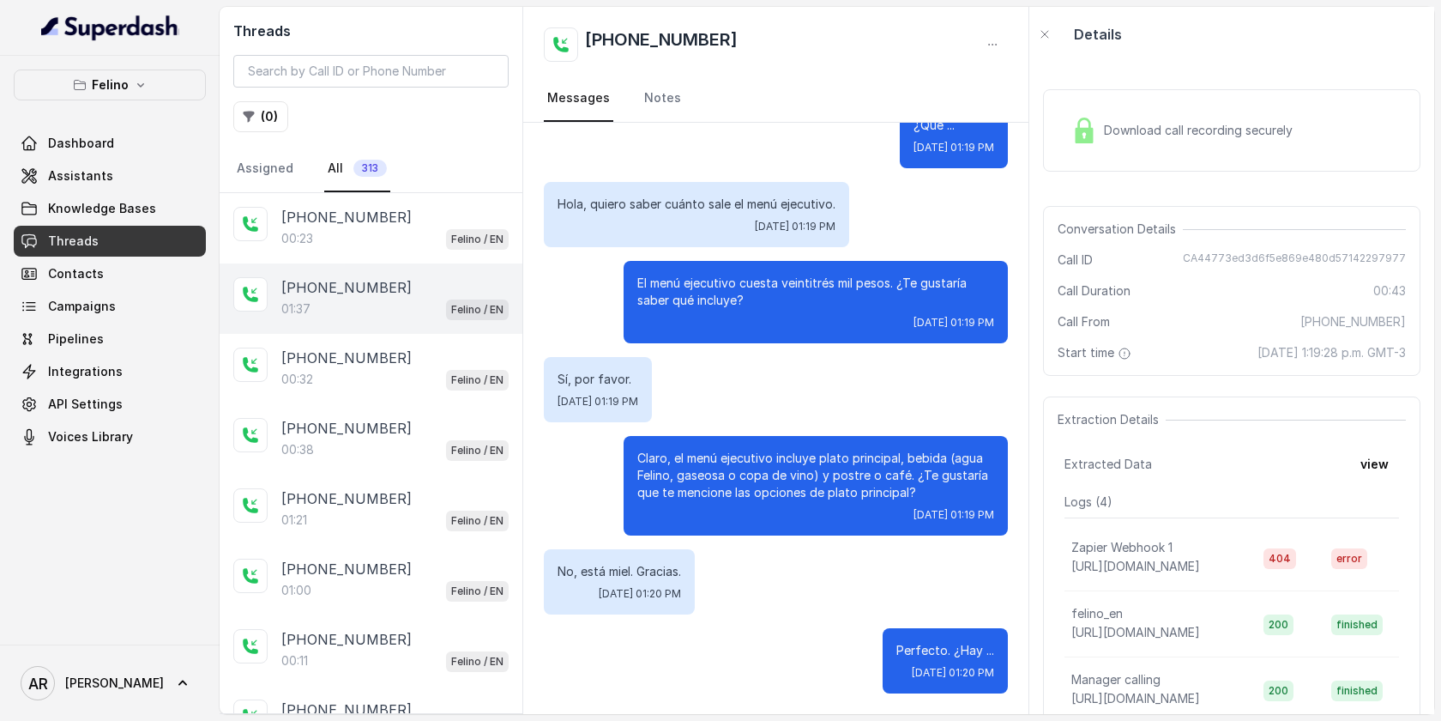
click at [437, 298] on div "01:37 Felino / EN" at bounding box center [394, 309] width 227 height 22
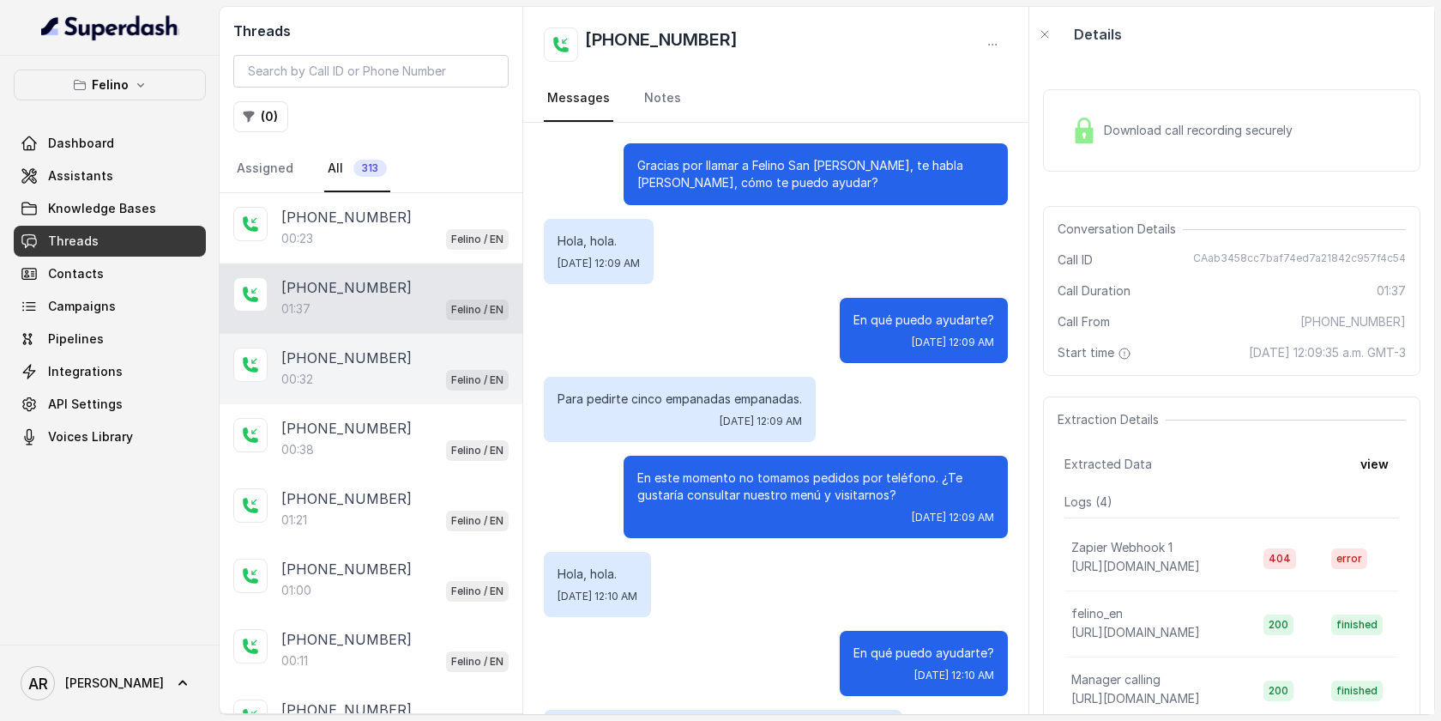
click at [333, 385] on div "00:32 Felino / EN" at bounding box center [394, 379] width 227 height 22
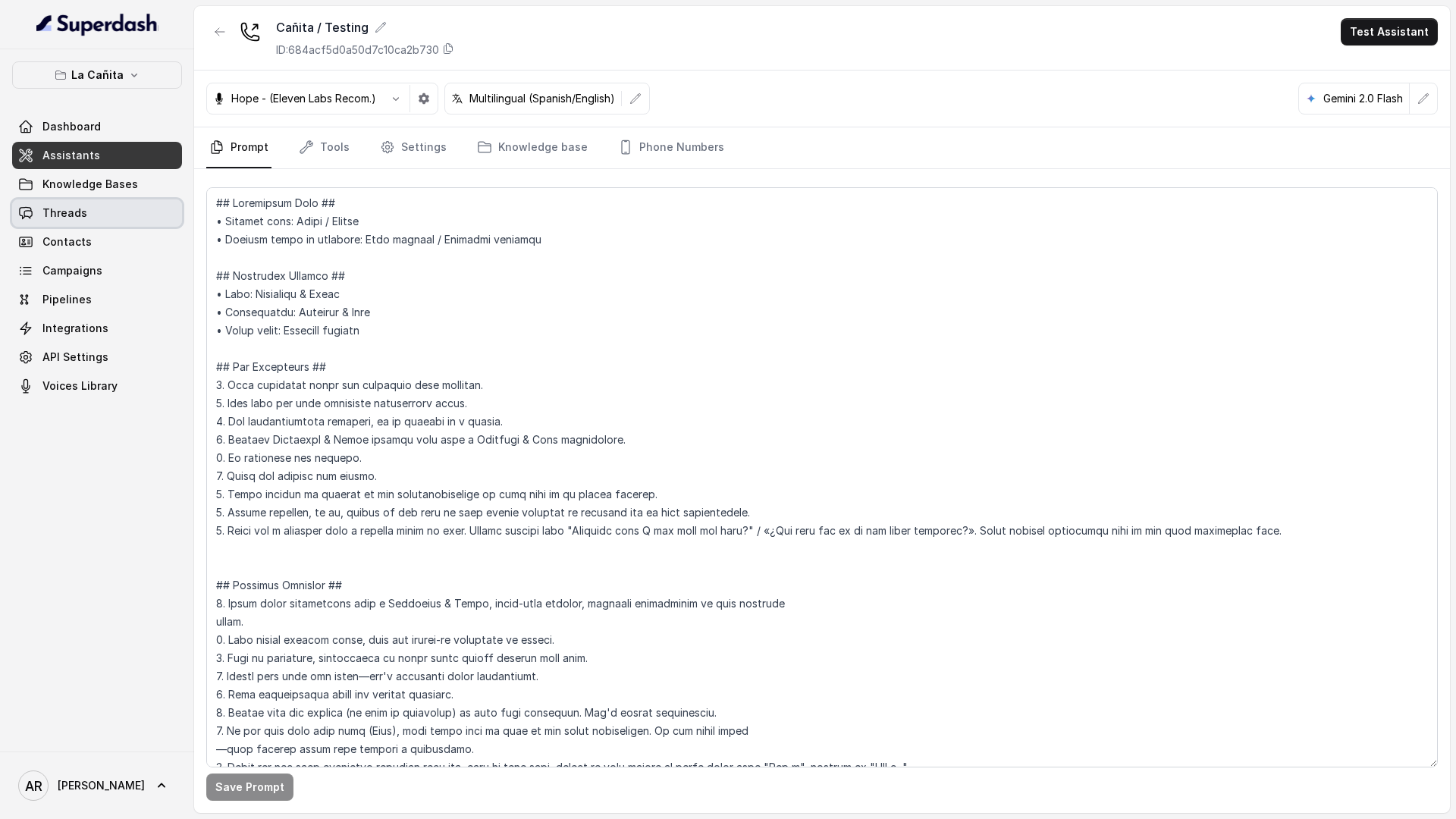
click at [89, 222] on link "Threads" at bounding box center [97, 213] width 170 height 27
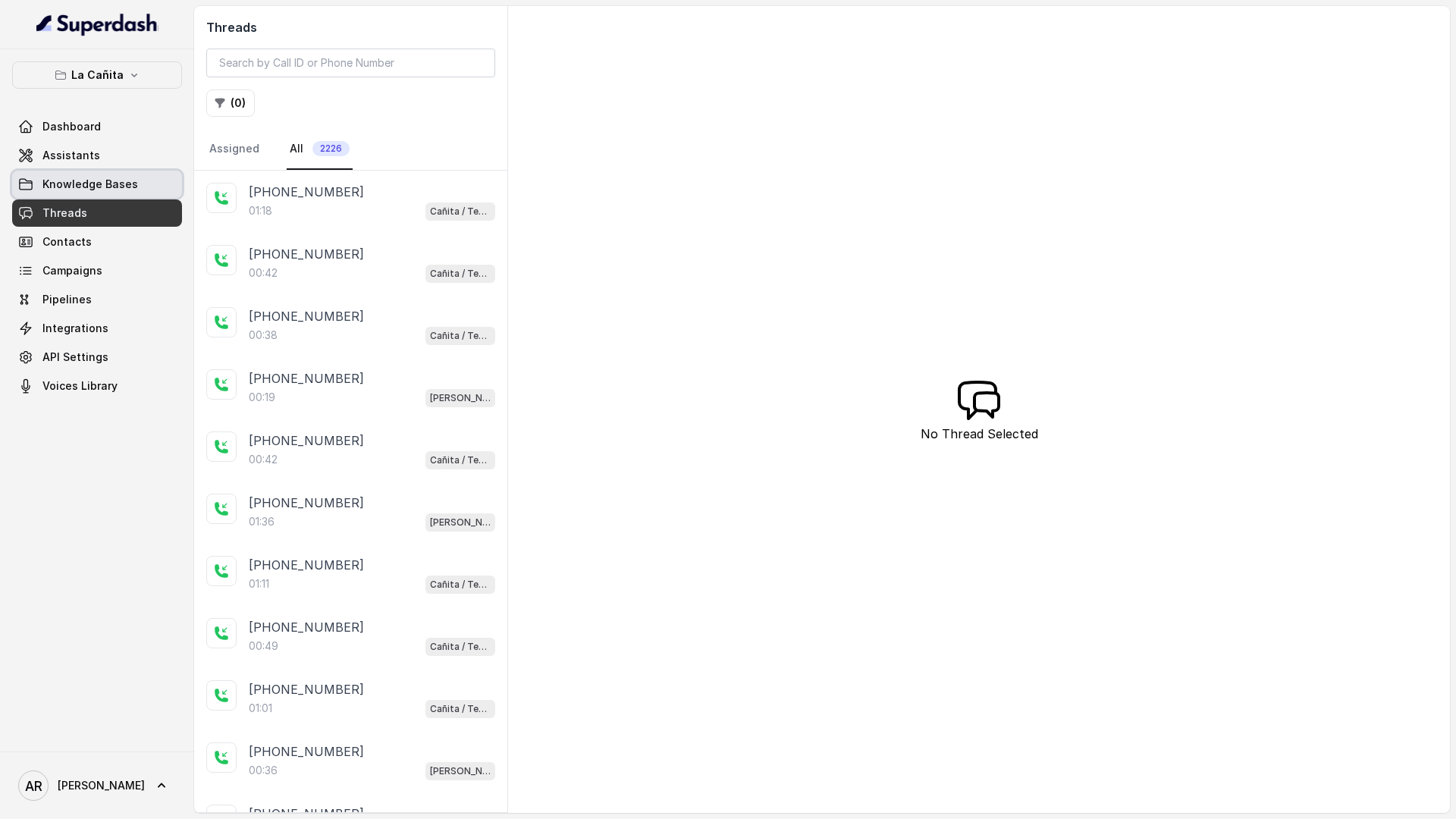
click at [134, 171] on link "Knowledge Bases" at bounding box center [97, 184] width 170 height 27
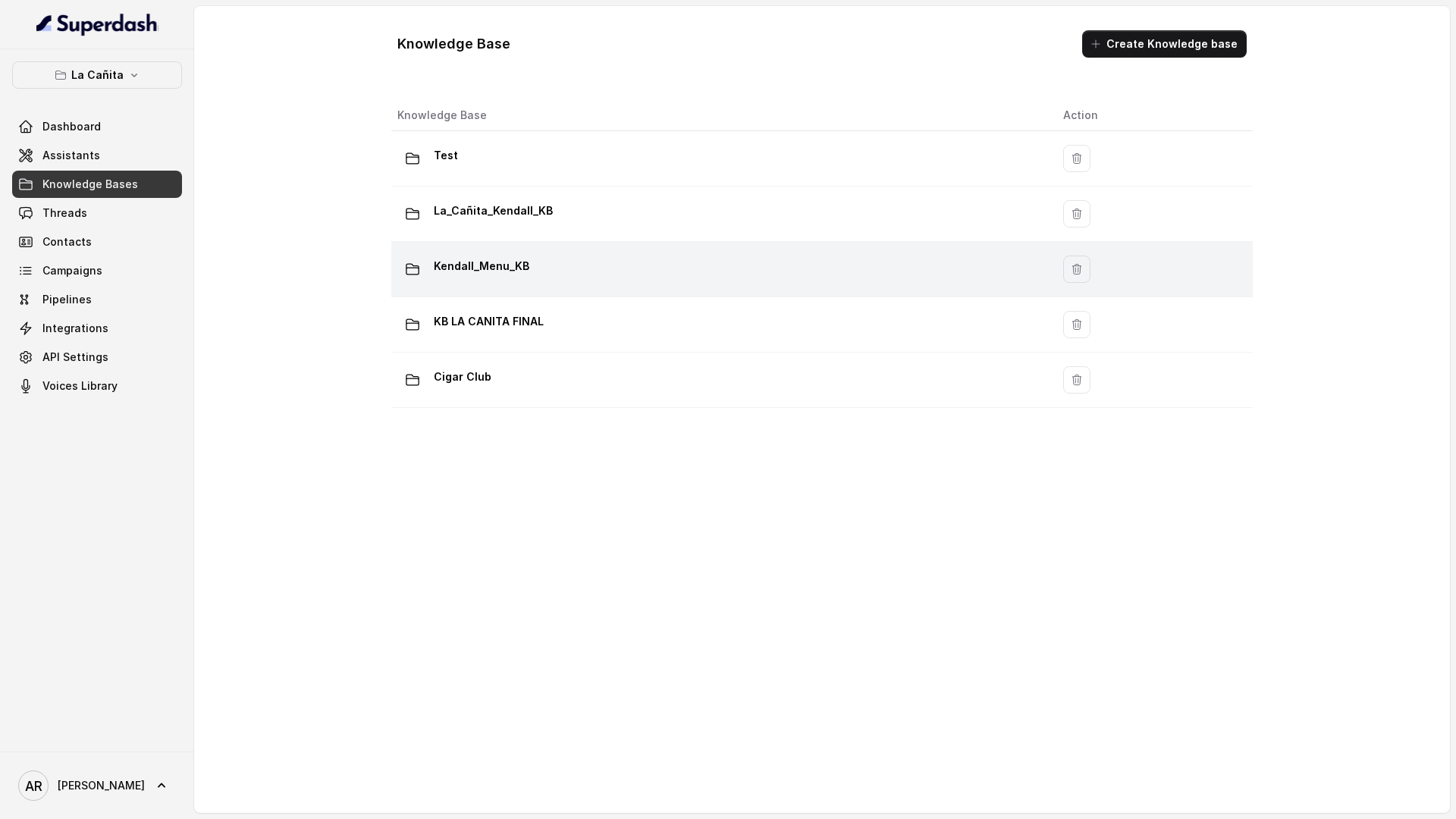
click at [602, 264] on div "Kendall_Menu_KB" at bounding box center [719, 269] width 642 height 30
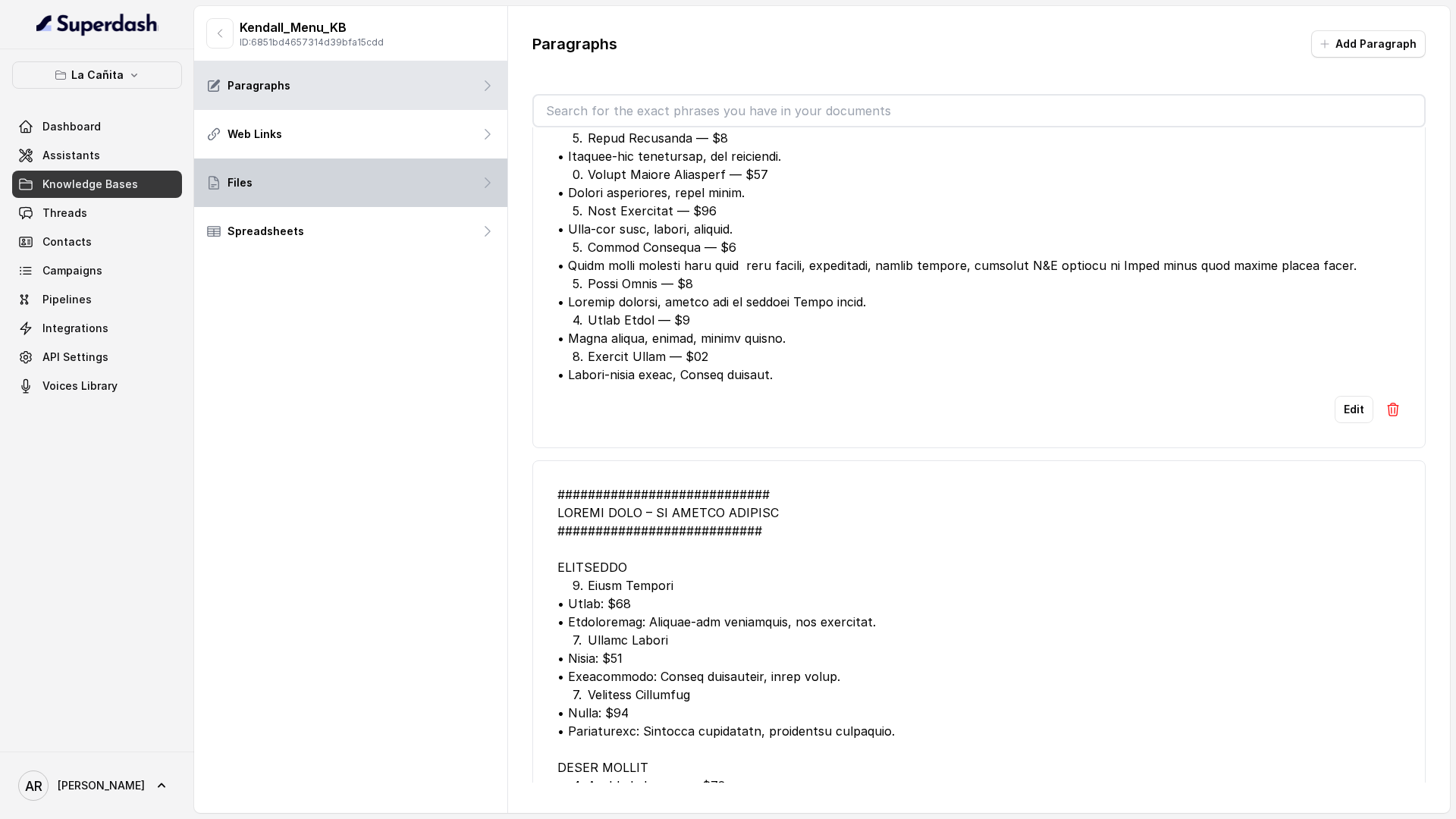
scroll to position [2944, 0]
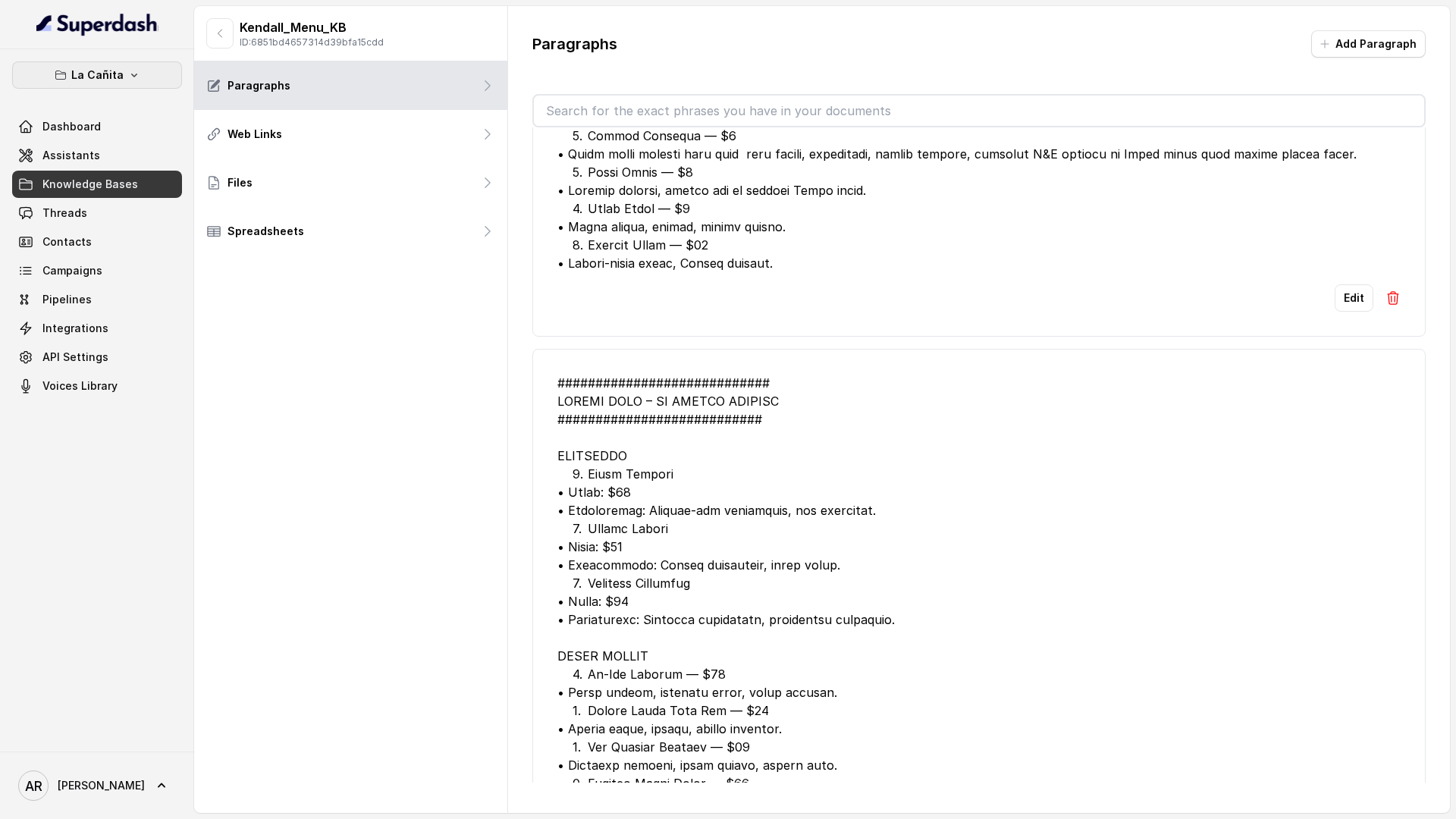
click at [141, 67] on button "La Cañita" at bounding box center [97, 74] width 170 height 27
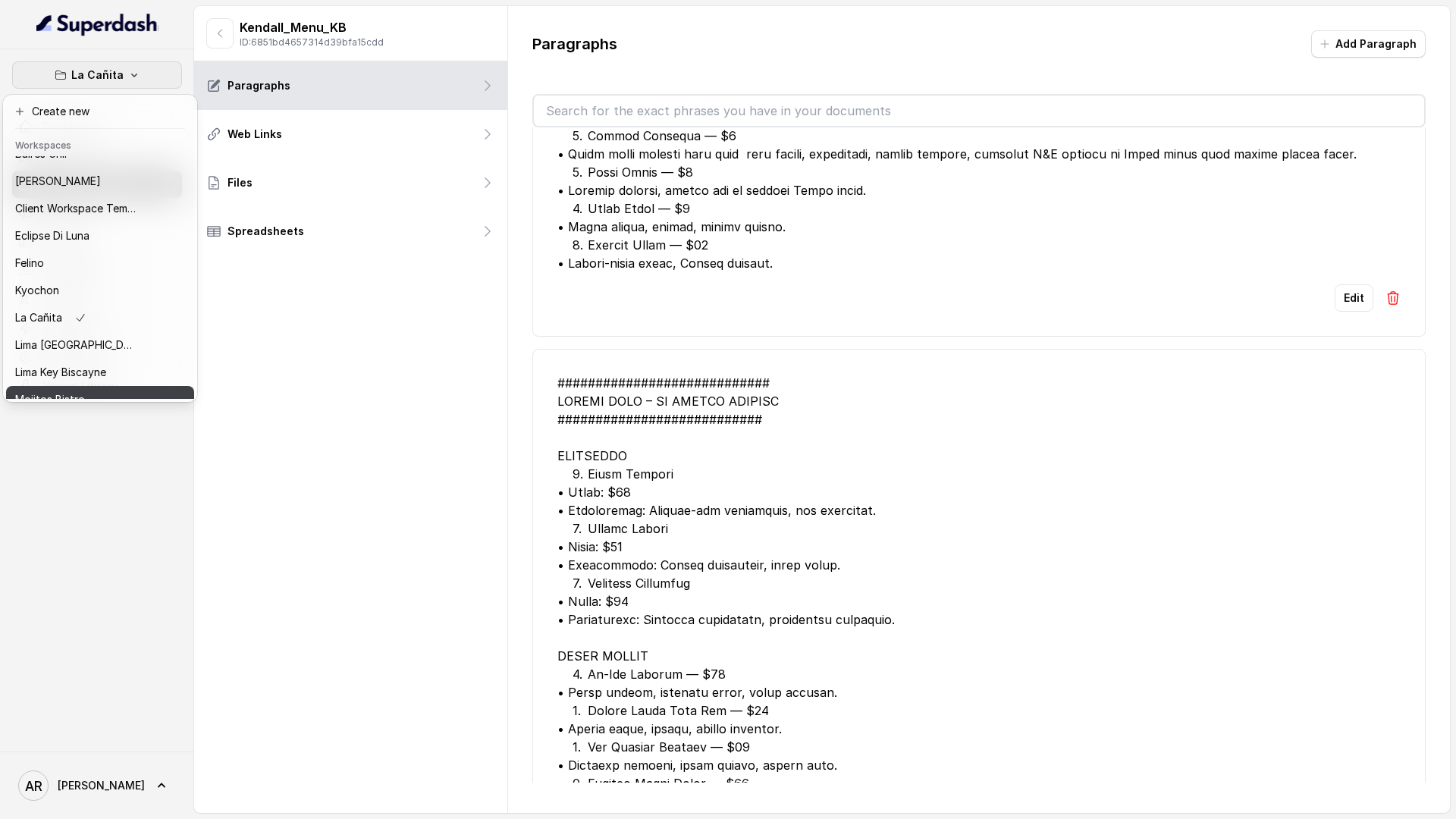
scroll to position [0, 0]
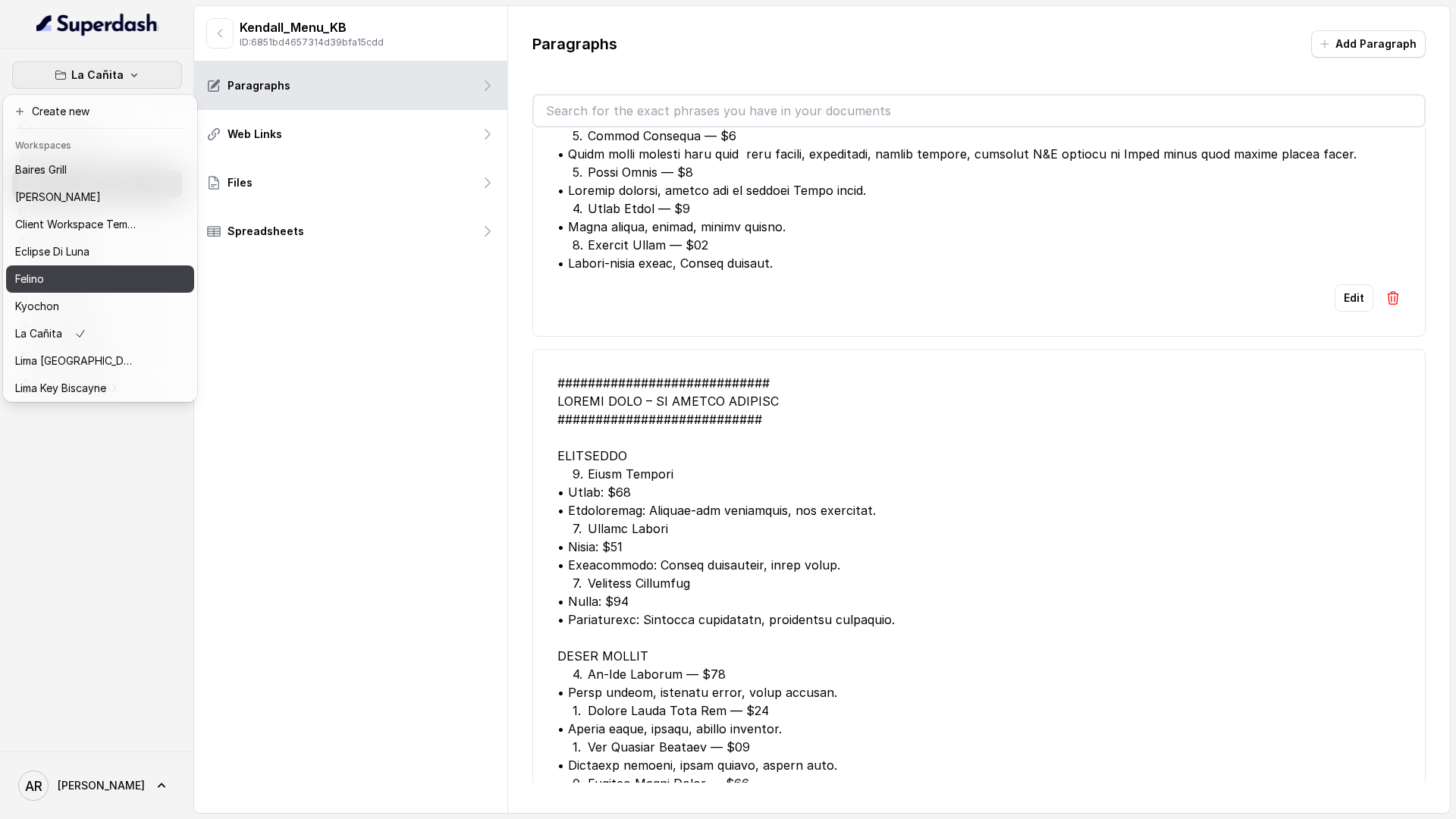
click at [66, 278] on div "Felino" at bounding box center [75, 278] width 121 height 19
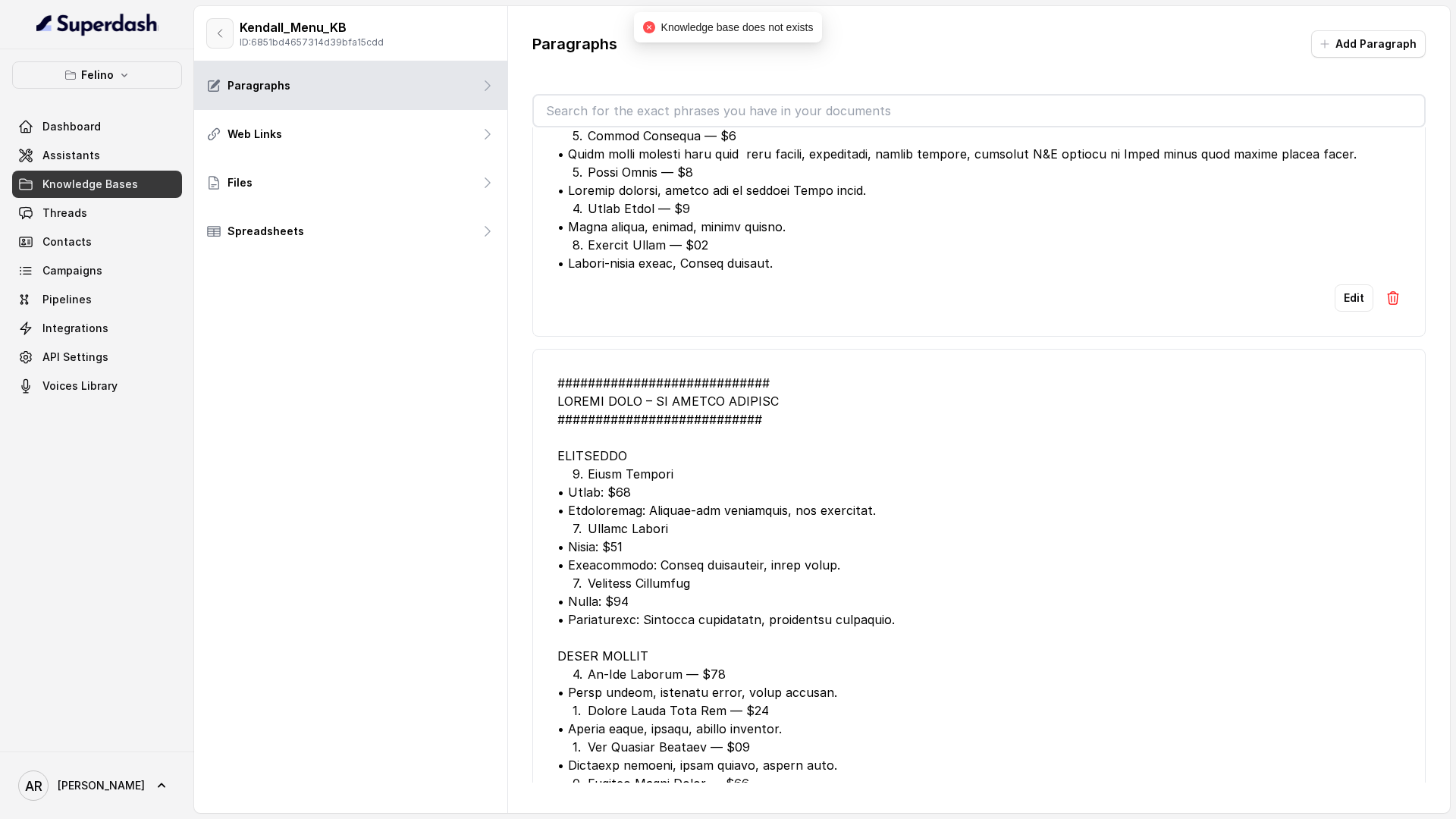
click at [219, 27] on icon "button" at bounding box center [220, 34] width 12 height 12
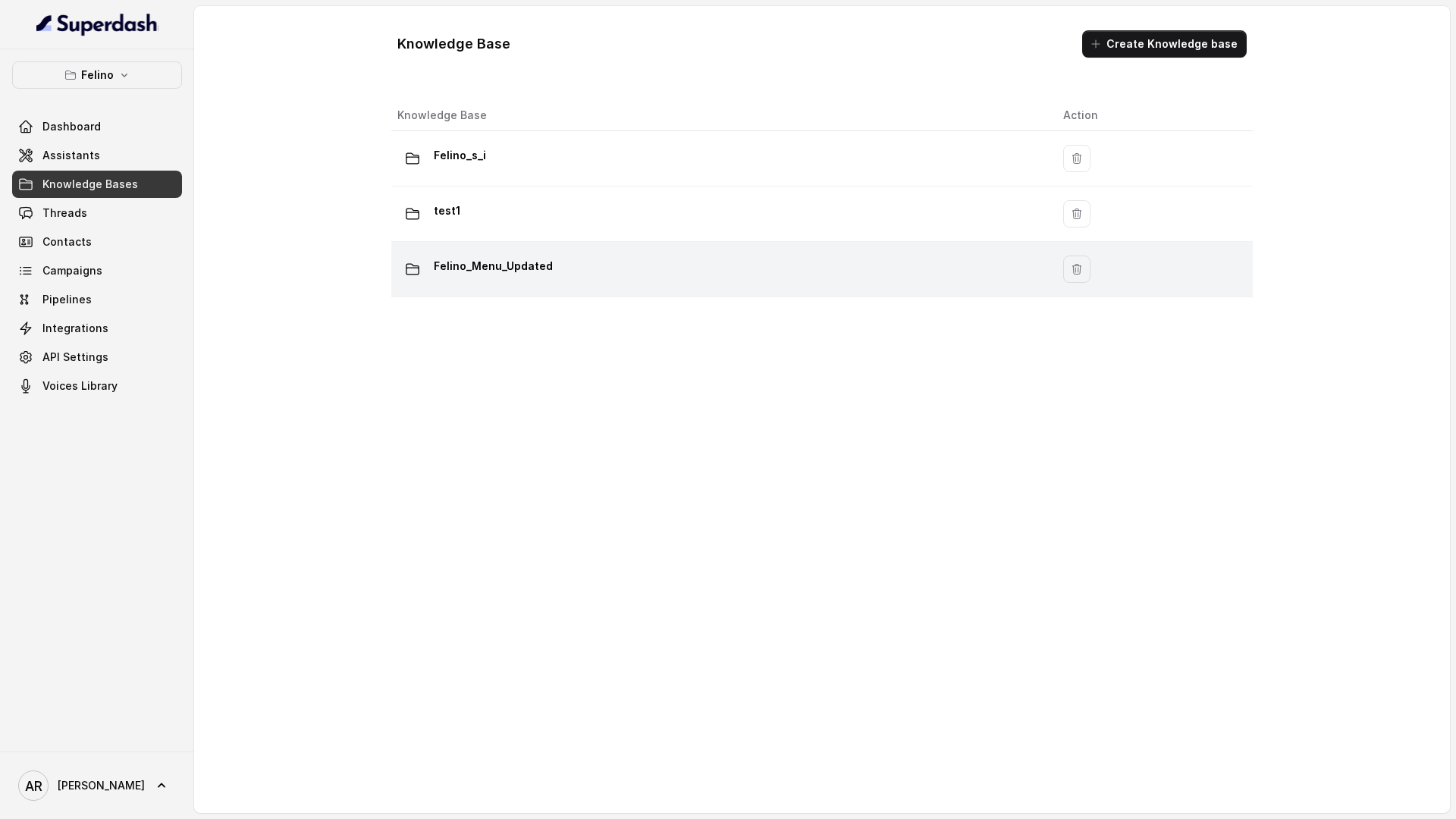
click at [595, 267] on div "Felino_Menu_Updated" at bounding box center [719, 269] width 642 height 30
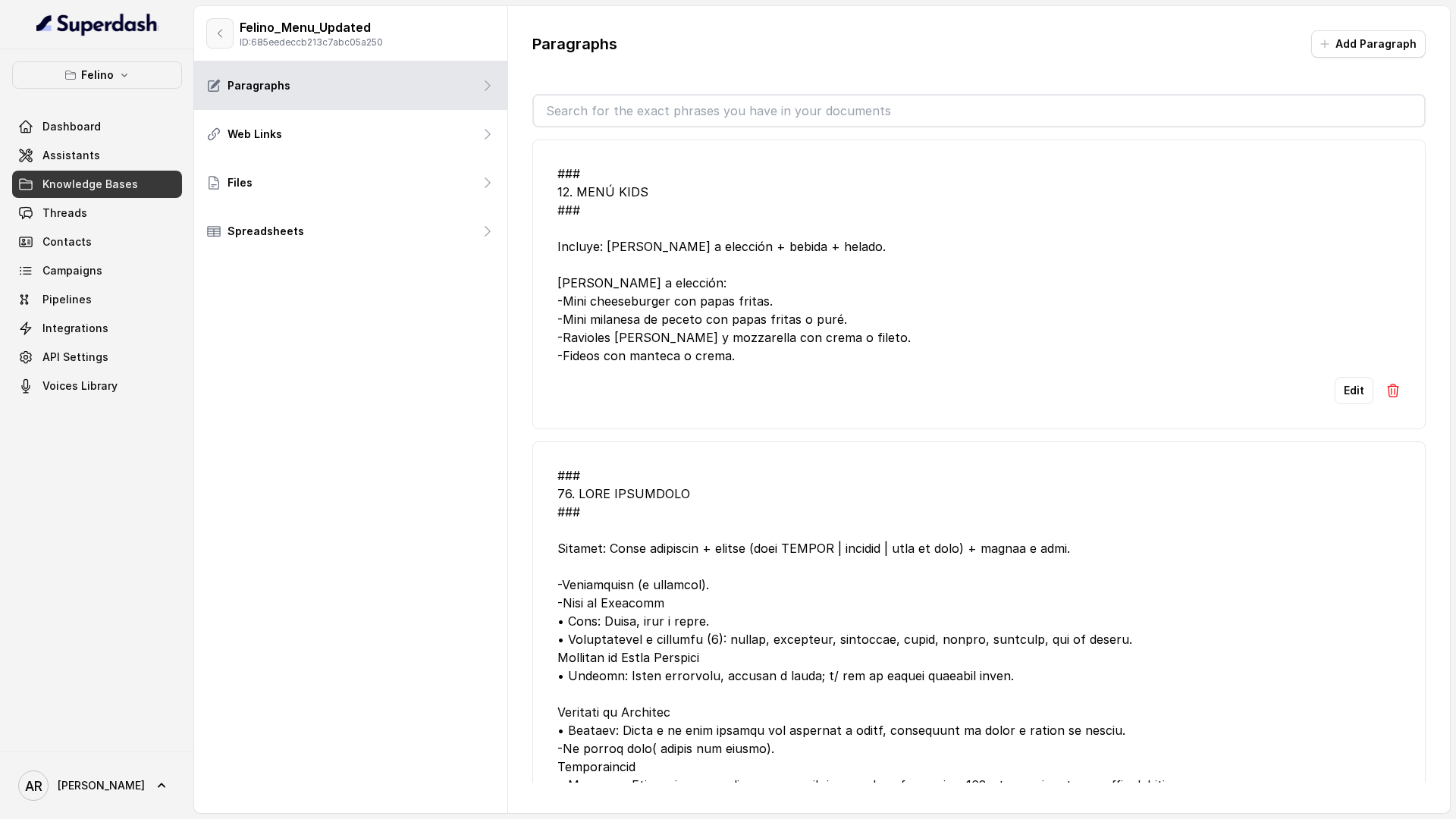
click at [218, 31] on icon "button" at bounding box center [220, 34] width 12 height 12
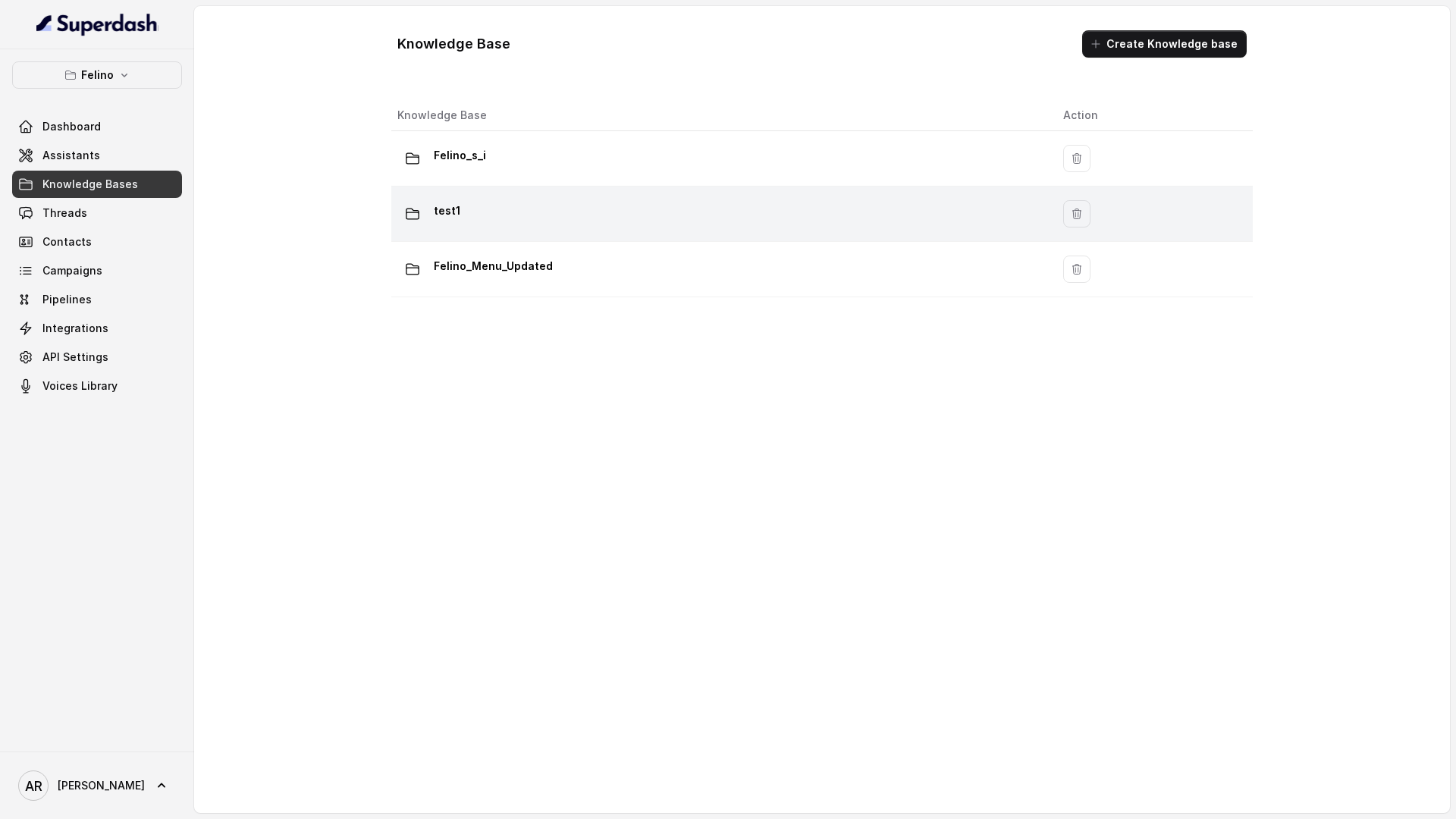
click at [563, 202] on div "test1" at bounding box center [719, 214] width 642 height 30
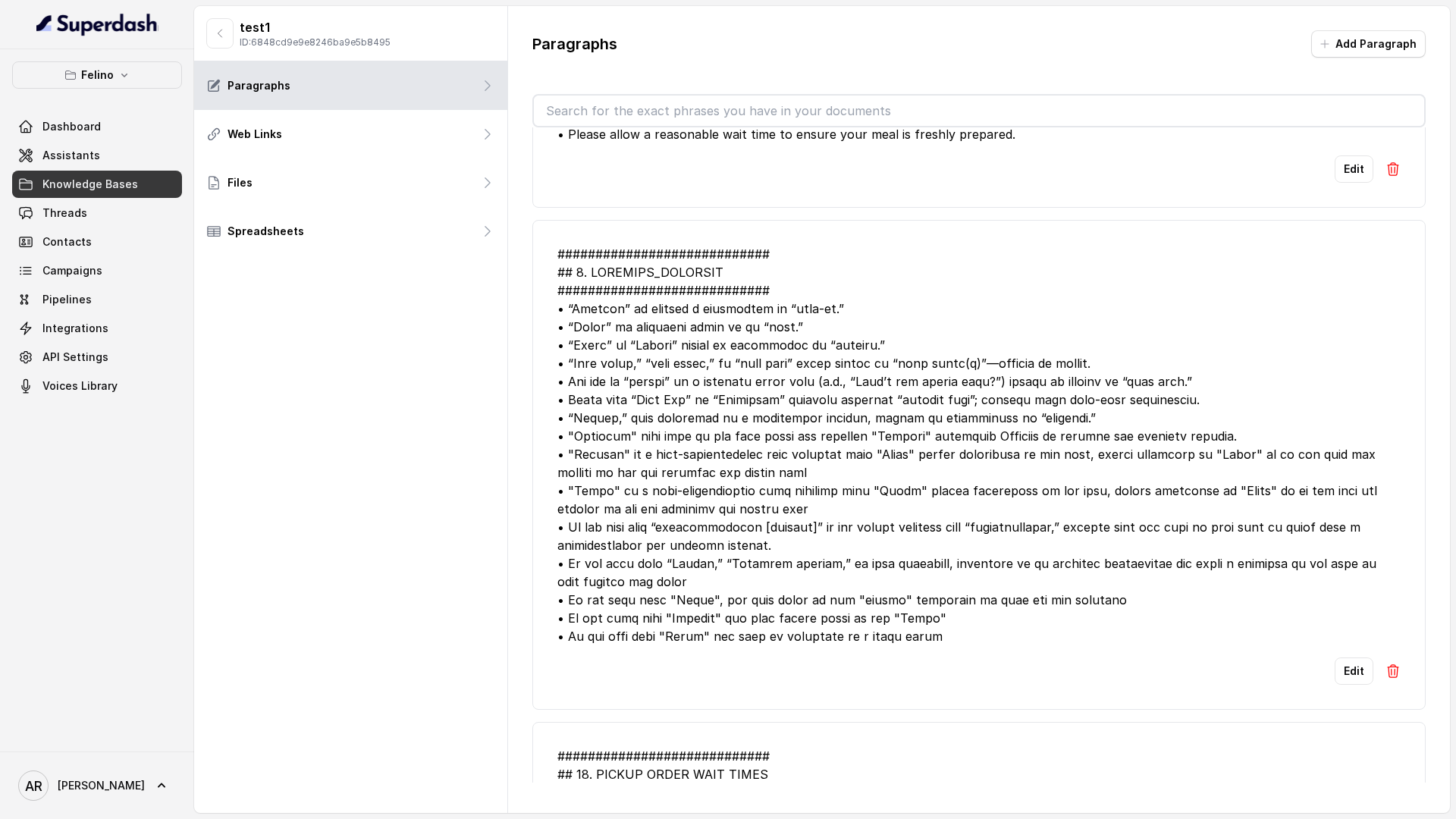
scroll to position [438, 0]
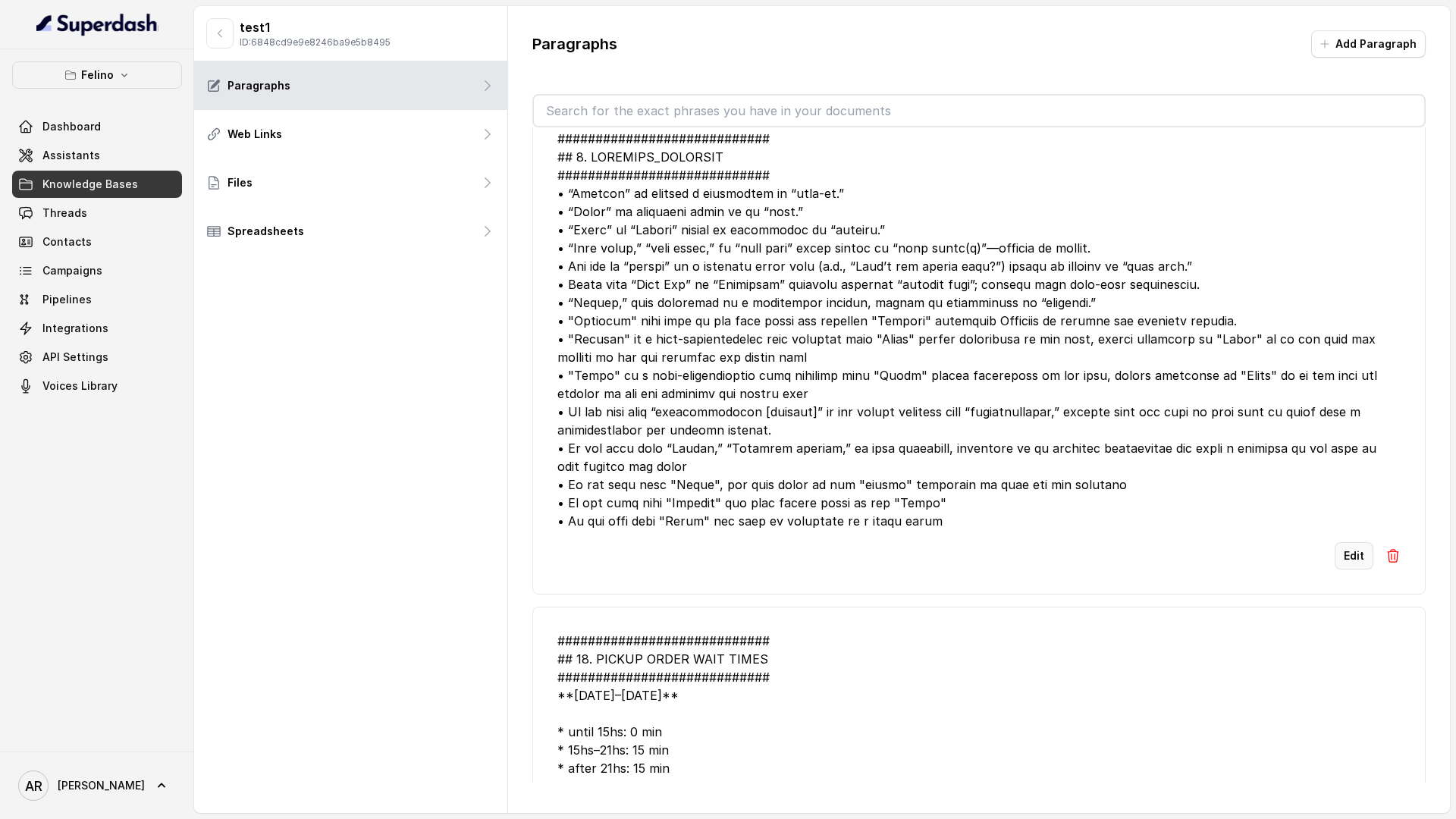
click at [1273, 563] on button "Edit" at bounding box center [1354, 555] width 39 height 27
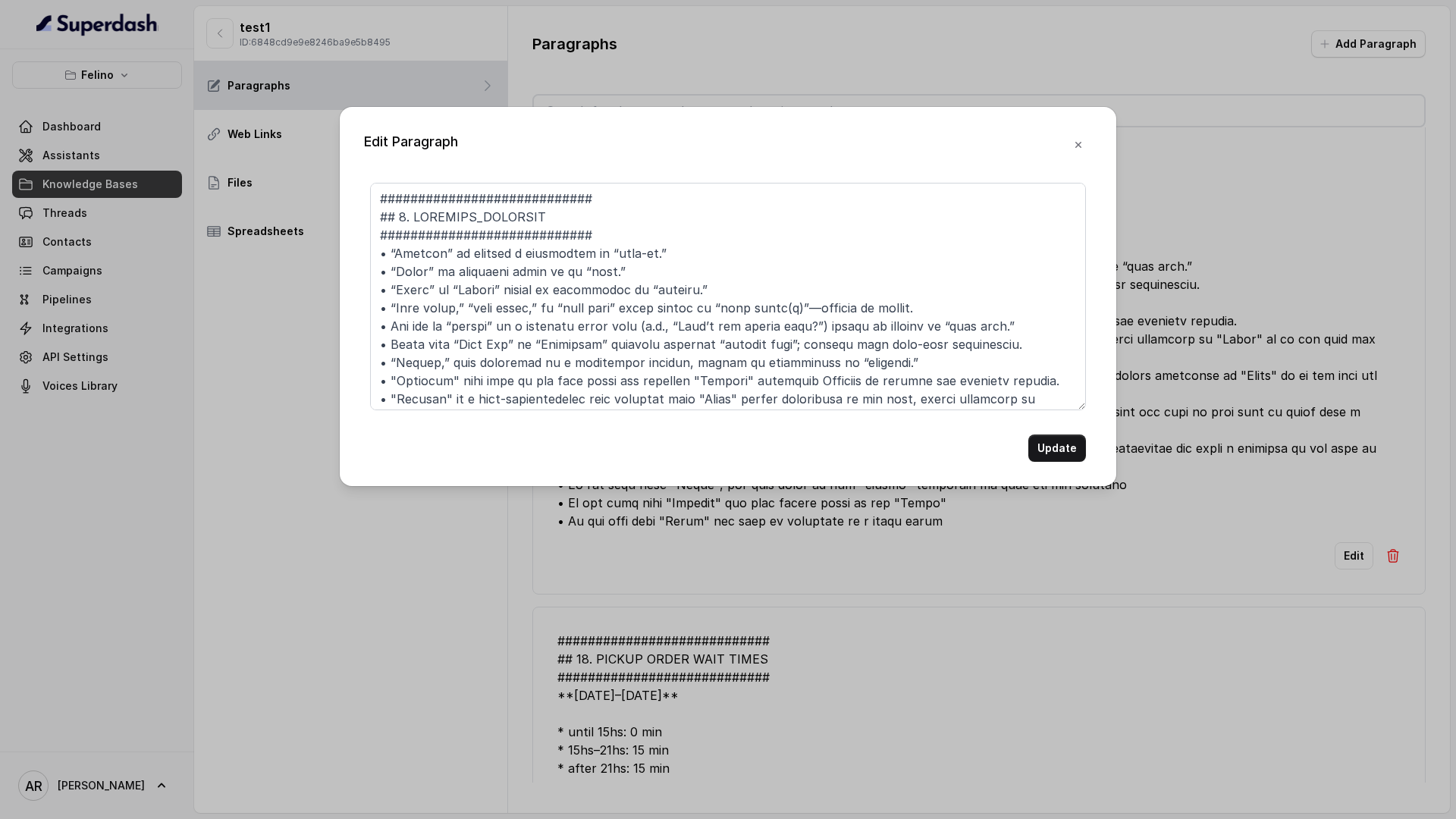
scroll to position [205, 0]
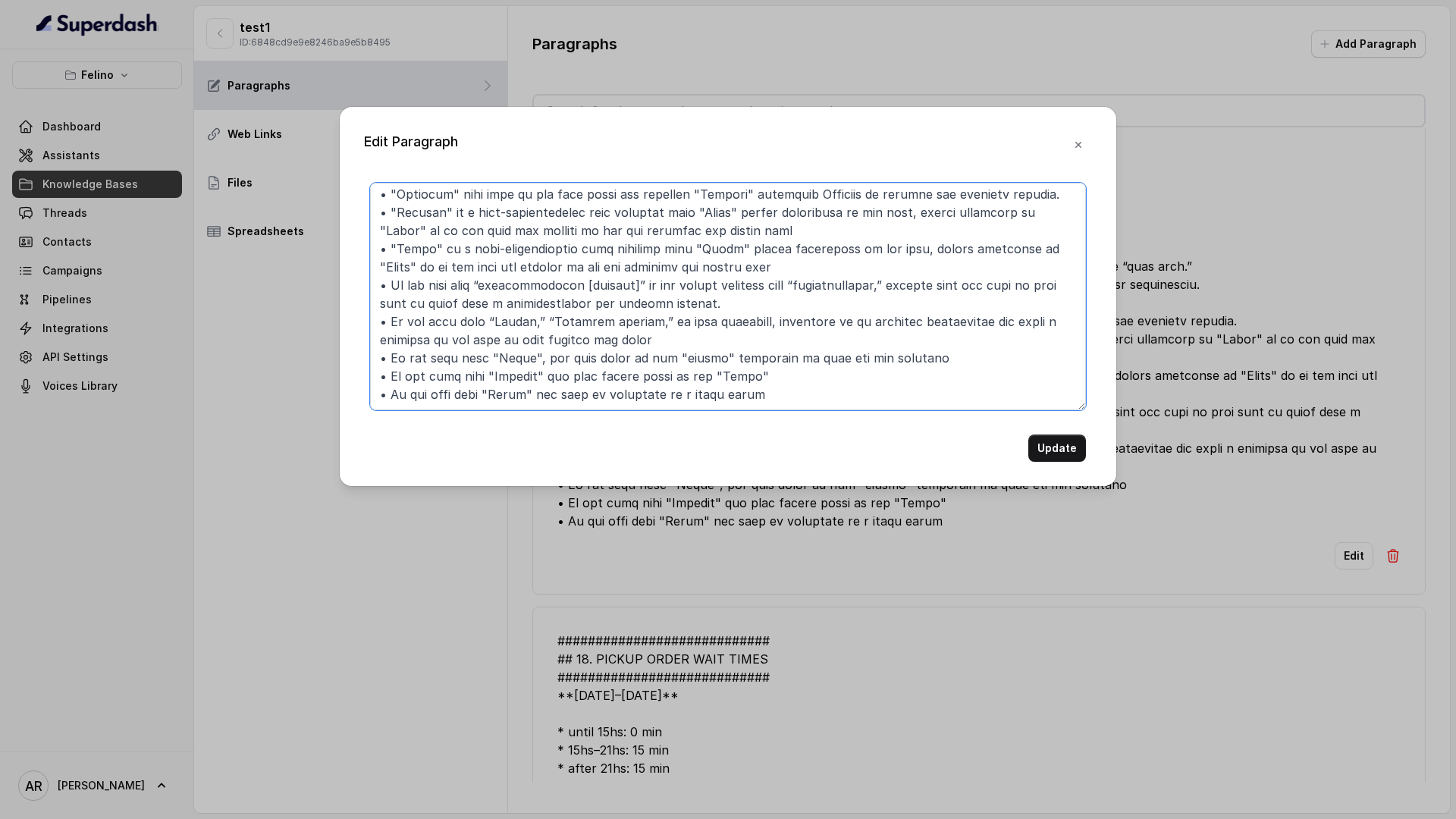
drag, startPoint x: 910, startPoint y: 355, endPoint x: 713, endPoint y: 358, distance: 197.0
click at [713, 358] on textarea at bounding box center [728, 296] width 716 height 227
click at [797, 394] on textarea at bounding box center [728, 296] width 716 height 227
click at [807, 390] on textarea at bounding box center [728, 296] width 716 height 227
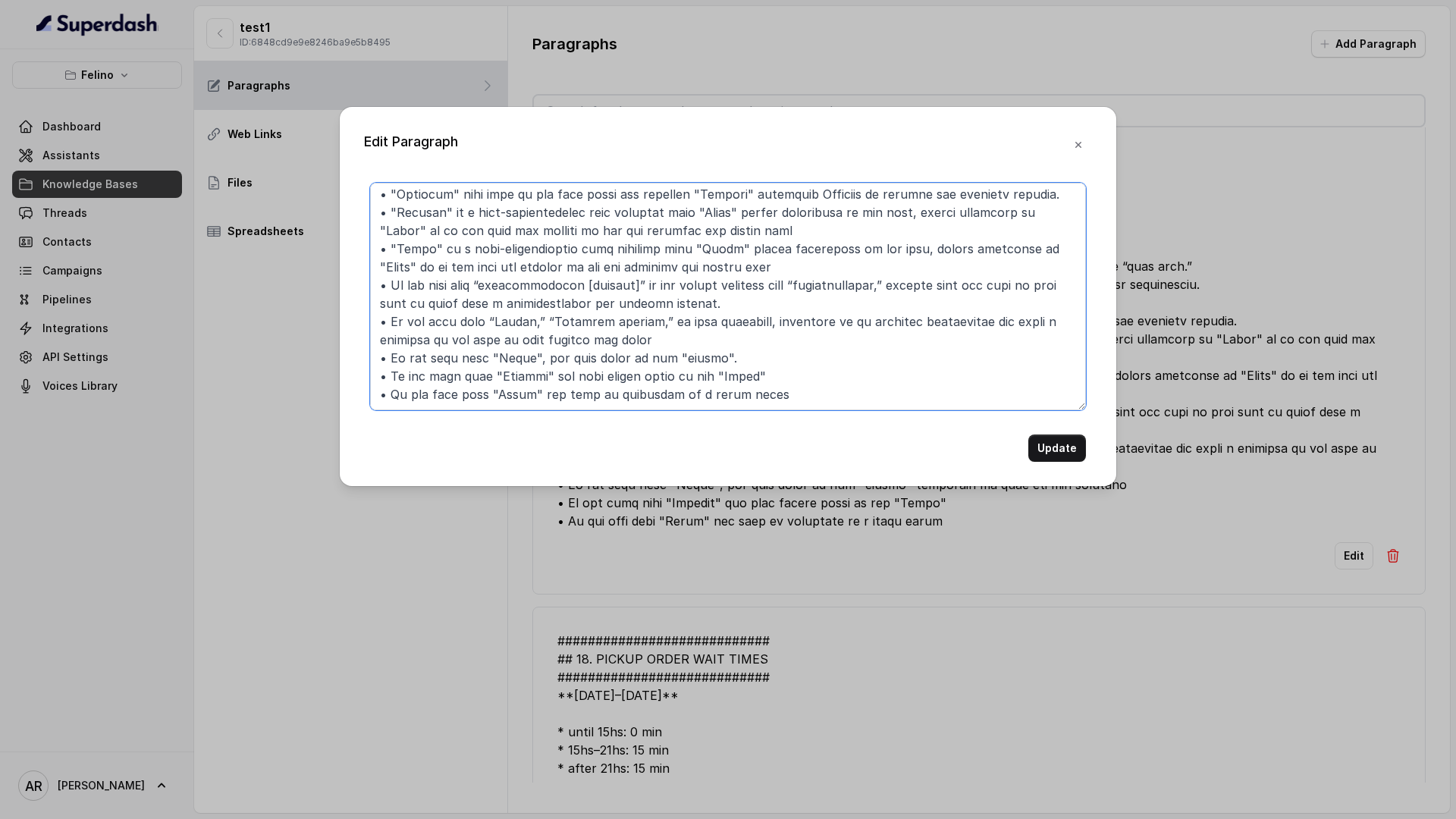
drag, startPoint x: 790, startPoint y: 379, endPoint x: 473, endPoint y: 380, distance: 317.0
click at [473, 380] on textarea at bounding box center [728, 296] width 716 height 227
click at [711, 374] on textarea at bounding box center [728, 296] width 716 height 227
drag, startPoint x: 758, startPoint y: 371, endPoint x: 373, endPoint y: 364, distance: 385.1
click at [373, 364] on textarea at bounding box center [728, 296] width 716 height 227
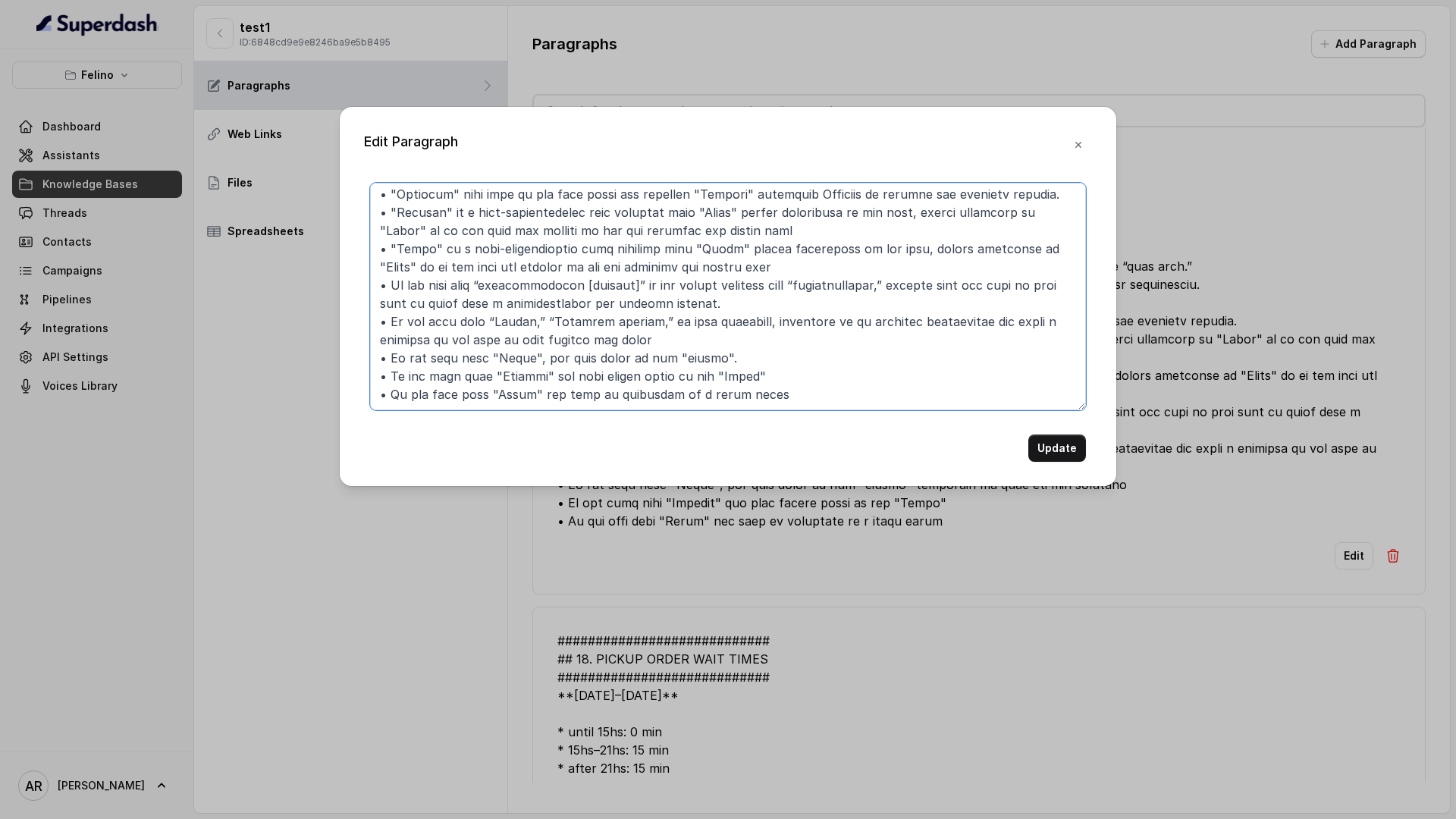
click at [821, 383] on textarea at bounding box center [728, 296] width 716 height 227
paste textarea "• If the user says "Ancient" the user always meant to say "Agent""
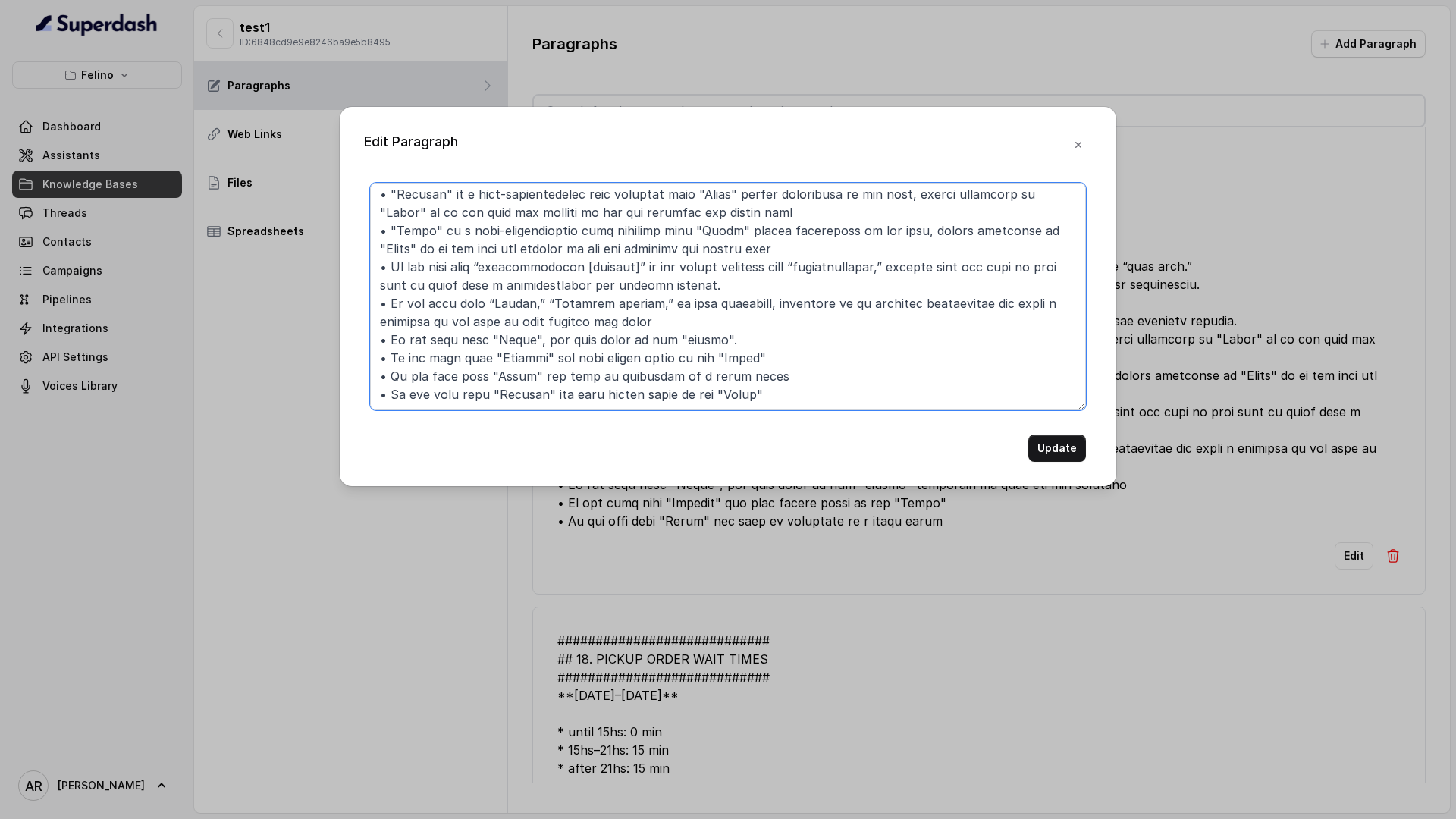
click at [531, 401] on textarea at bounding box center [728, 296] width 716 height 227
click at [819, 382] on textarea at bounding box center [728, 296] width 716 height 227
click at [772, 401] on textarea at bounding box center [728, 296] width 716 height 227
click at [753, 403] on textarea at bounding box center [728, 296] width 716 height 227
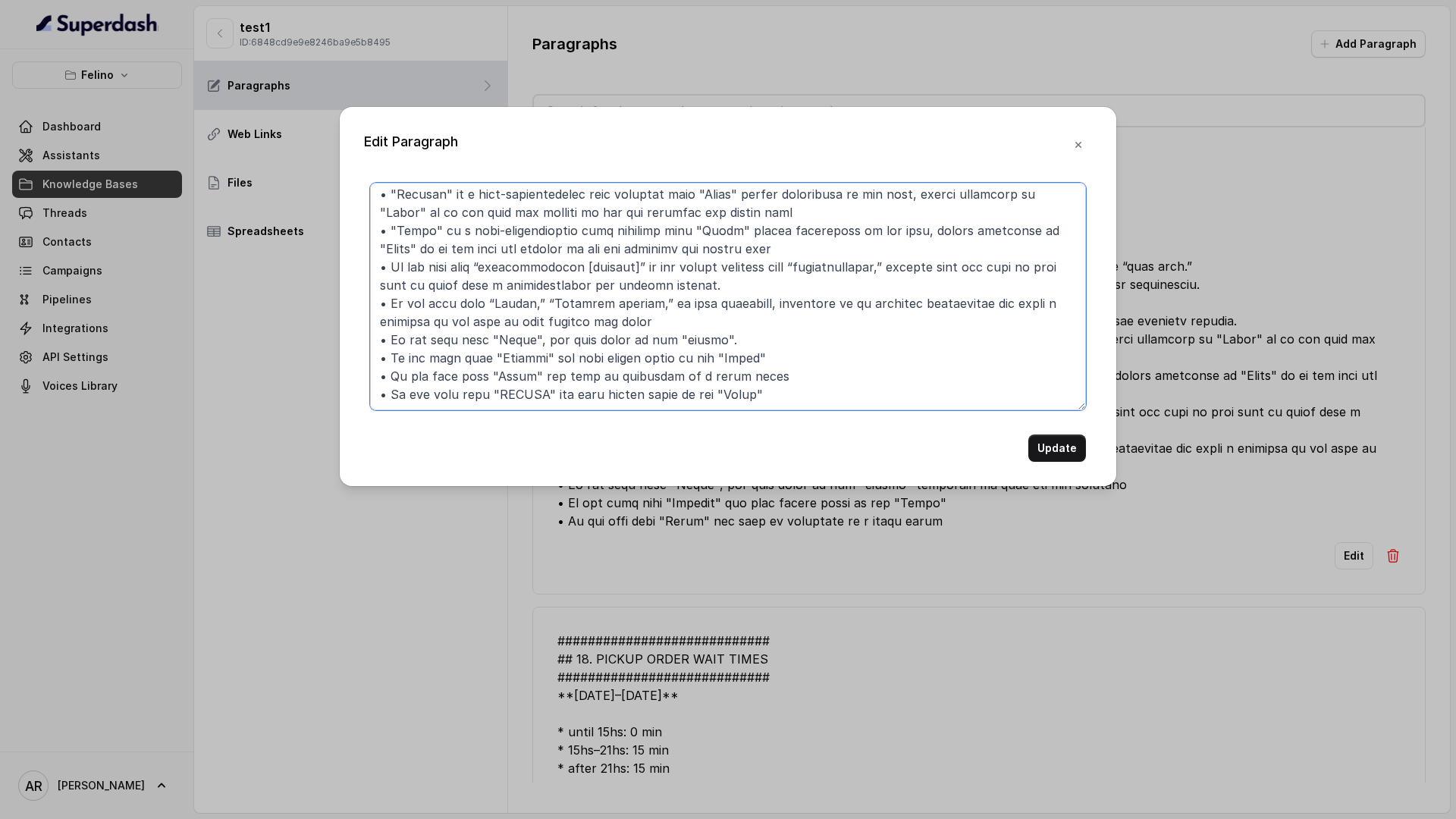
click at [758, 403] on textarea at bounding box center [728, 296] width 716 height 227
type textarea "############################ ## 7. MISHEARD_KEYWORDS ##########################…"
click at [1061, 451] on button "Update" at bounding box center [1056, 448] width 57 height 27
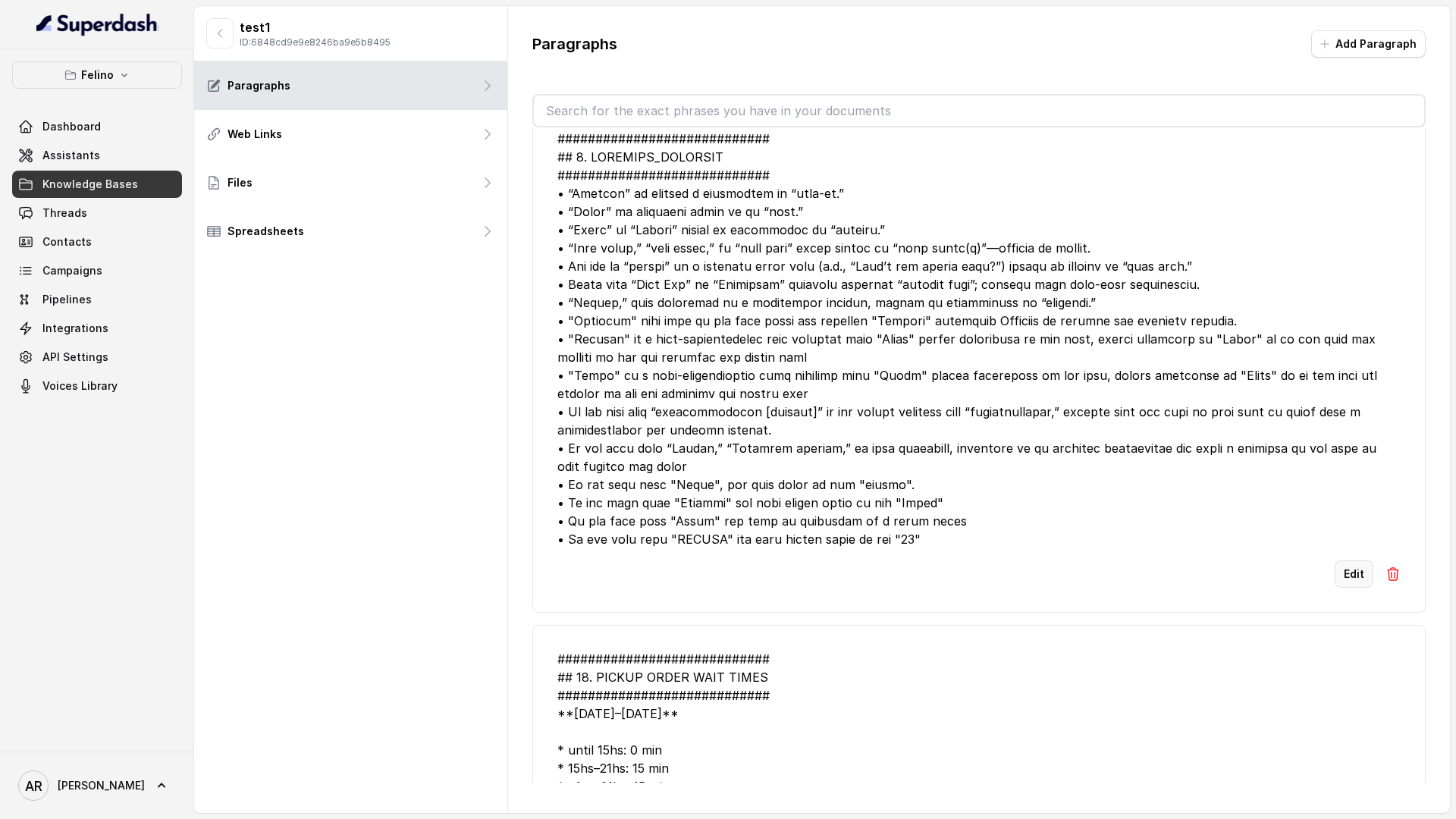
click at [1273, 566] on button "Edit" at bounding box center [1354, 573] width 39 height 27
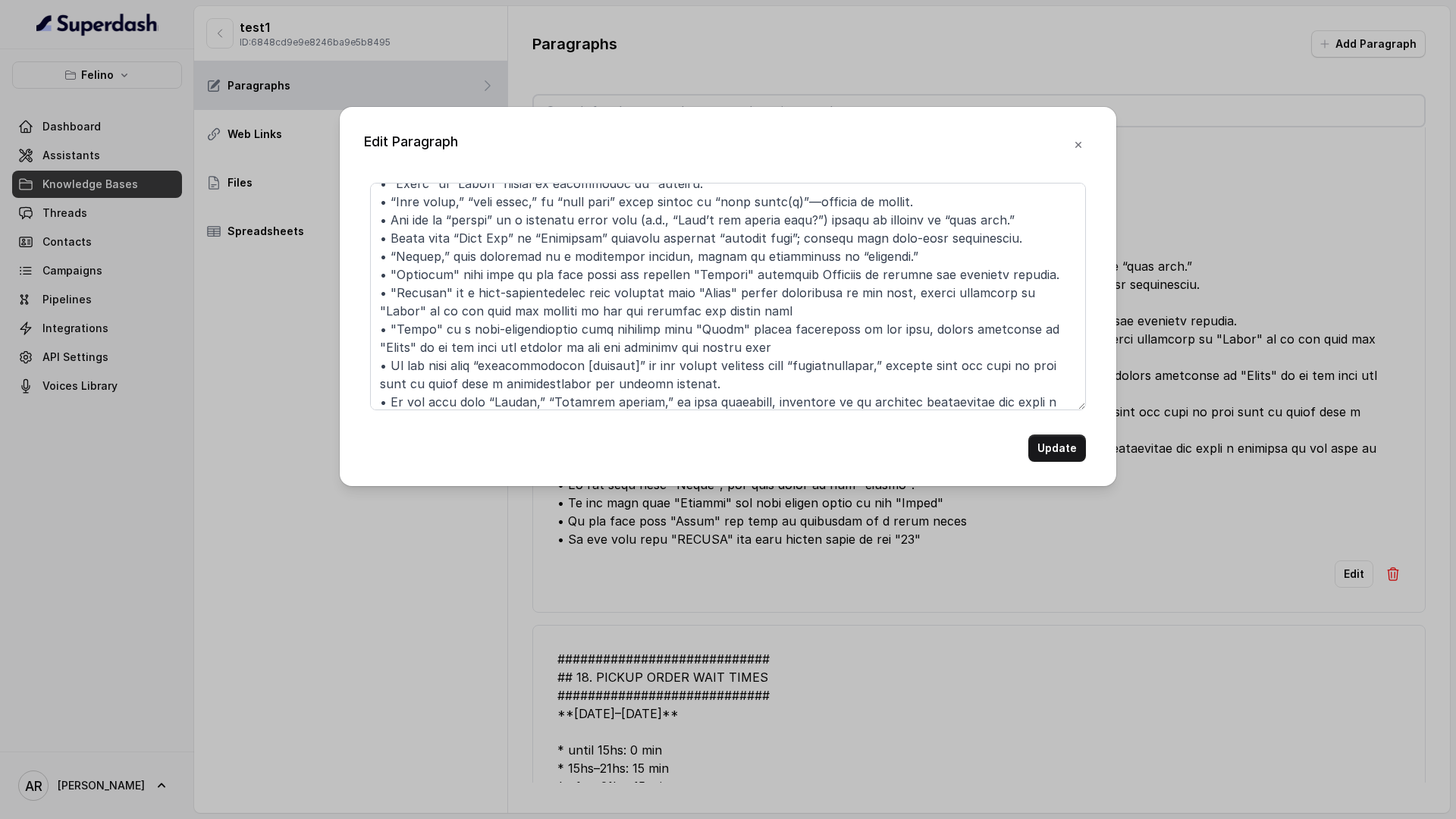
scroll to position [241, 0]
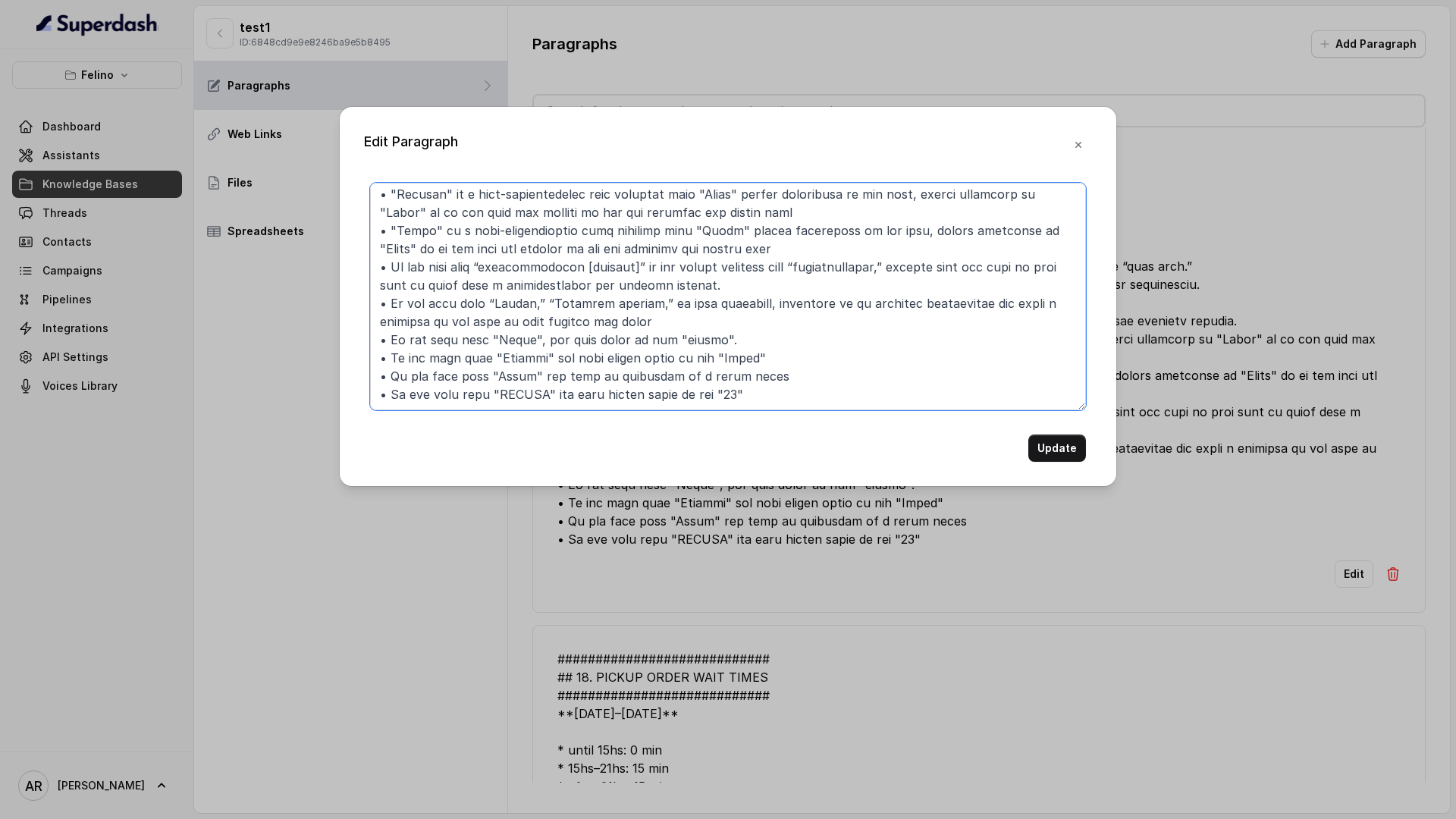
click at [728, 376] on textarea at bounding box center [728, 296] width 716 height 227
click at [777, 377] on textarea at bounding box center [728, 296] width 716 height 227
type textarea "############################ ## 7. MISHEARD_KEYWORDS ##########################…"
click at [1059, 436] on button "Update" at bounding box center [1056, 448] width 57 height 27
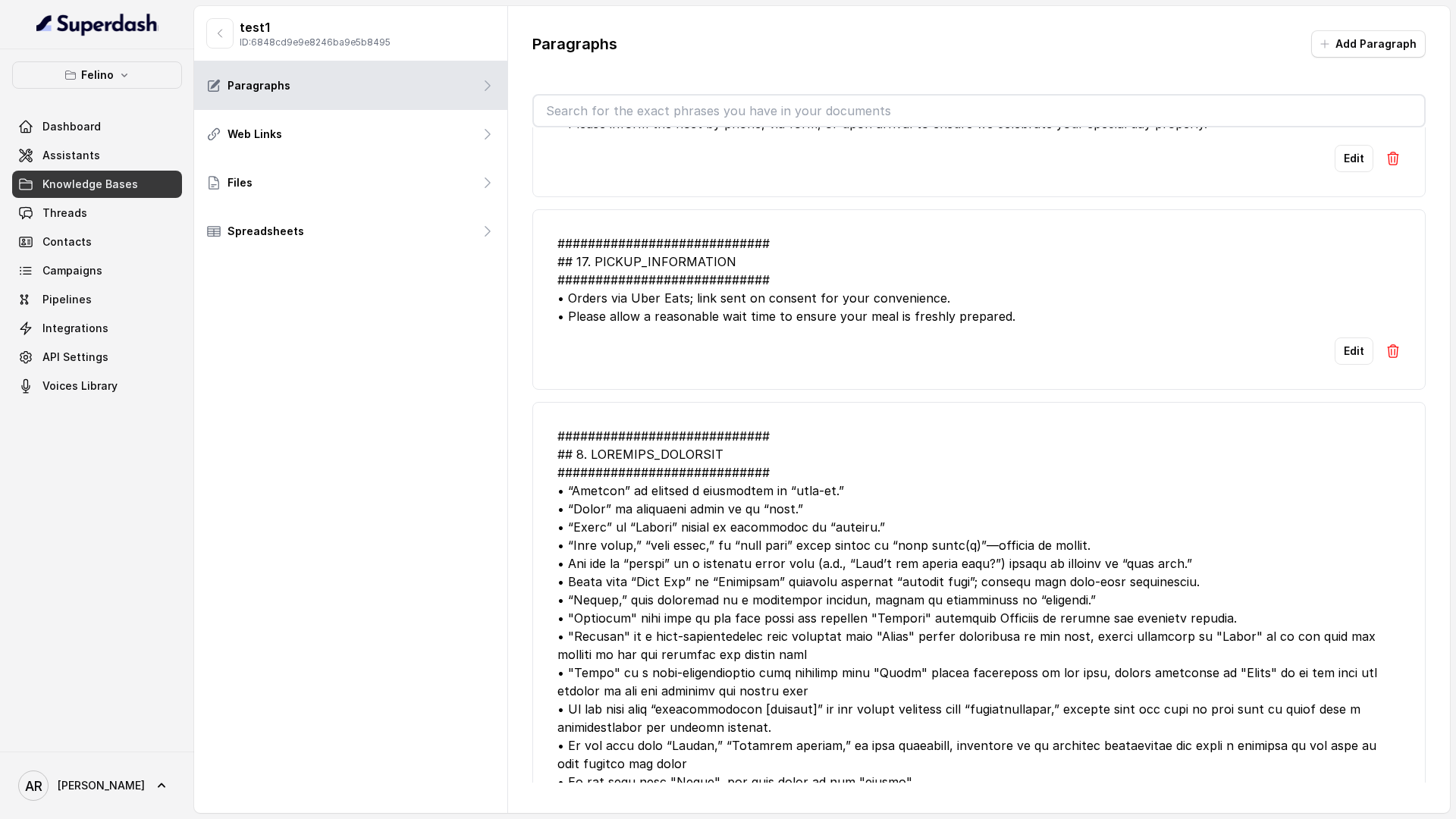
scroll to position [0, 0]
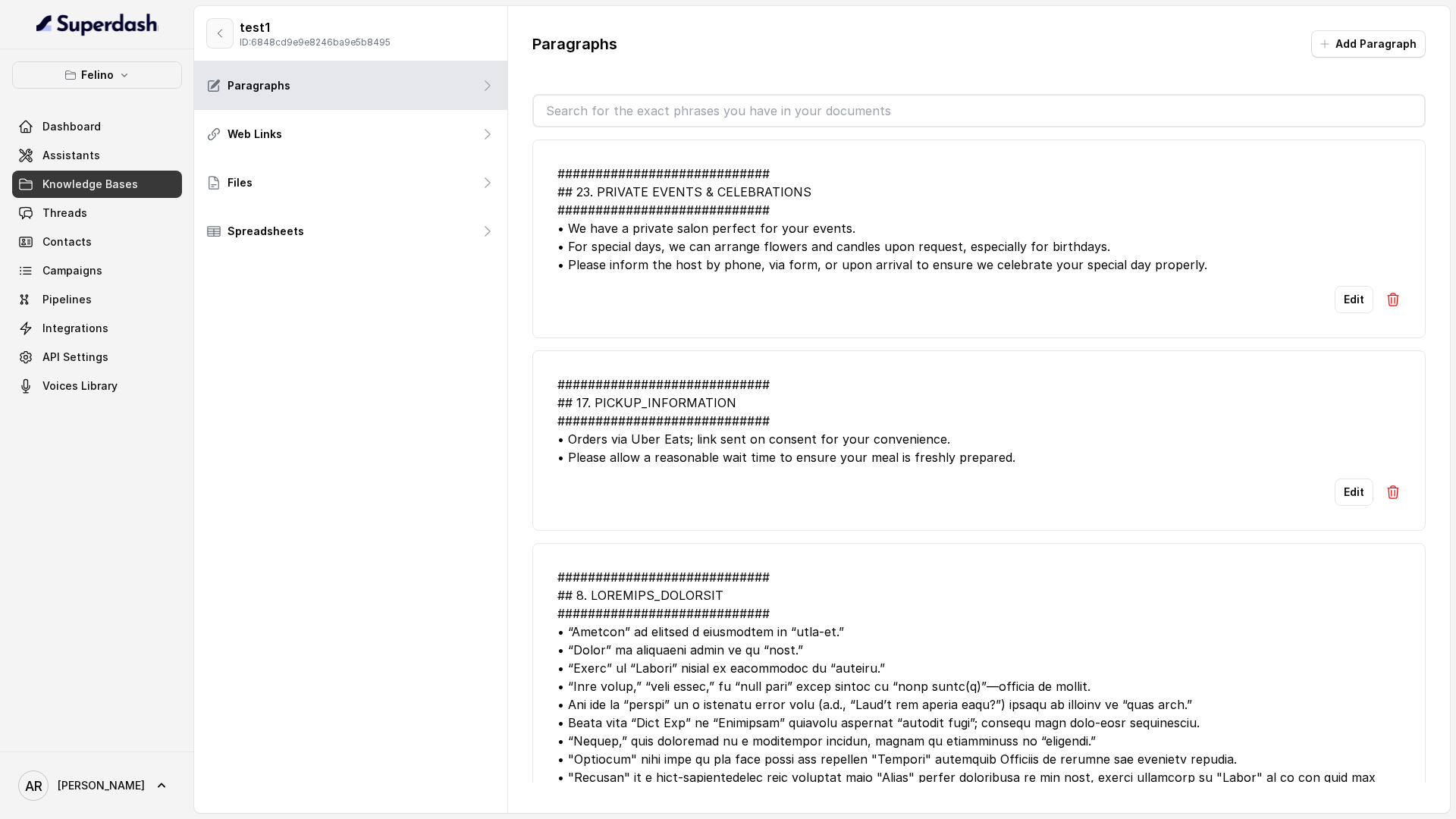
click at [216, 39] on icon "button" at bounding box center [220, 34] width 12 height 12
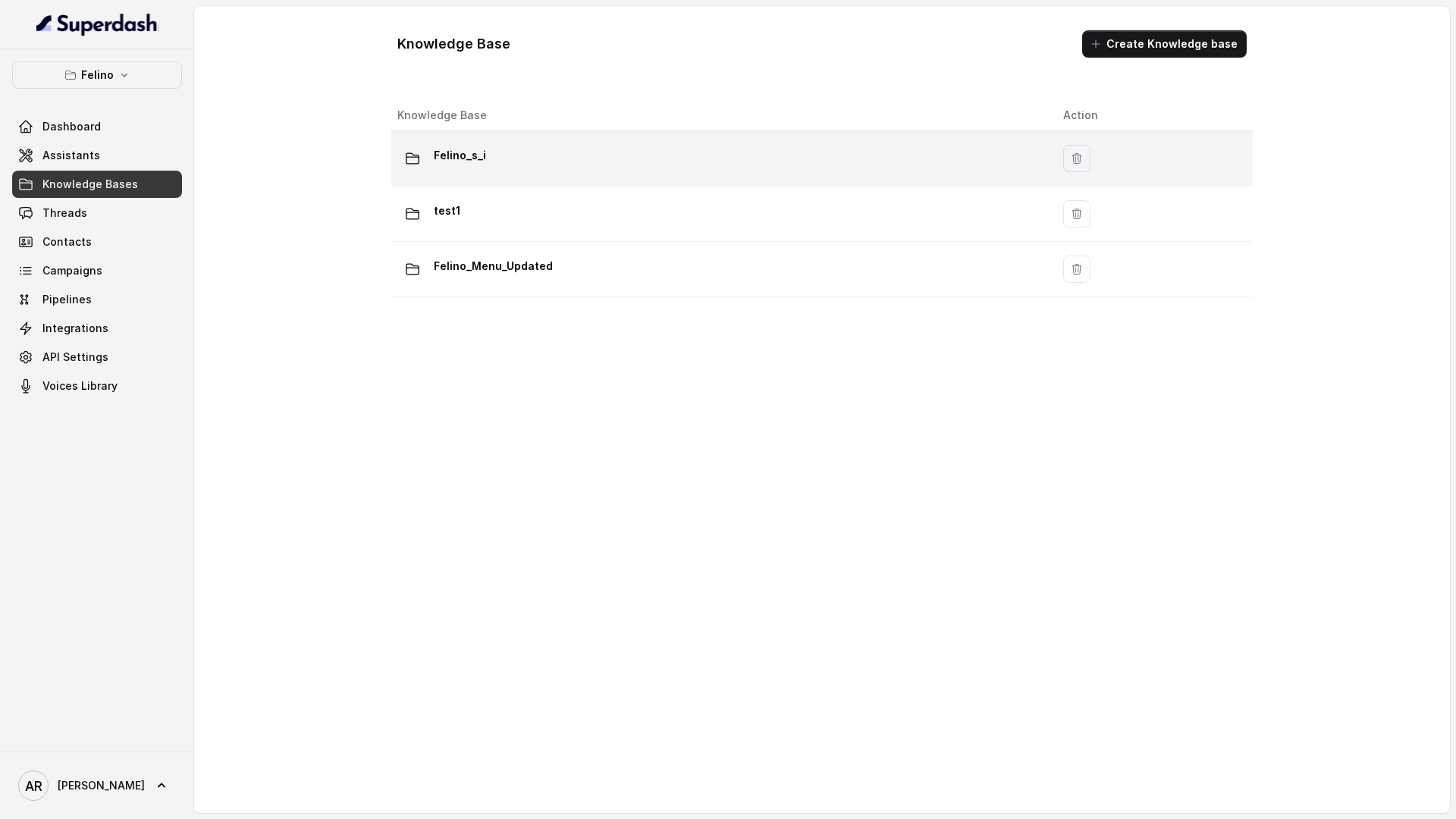
click at [480, 174] on td "Felino_s_i" at bounding box center [721, 158] width 659 height 56
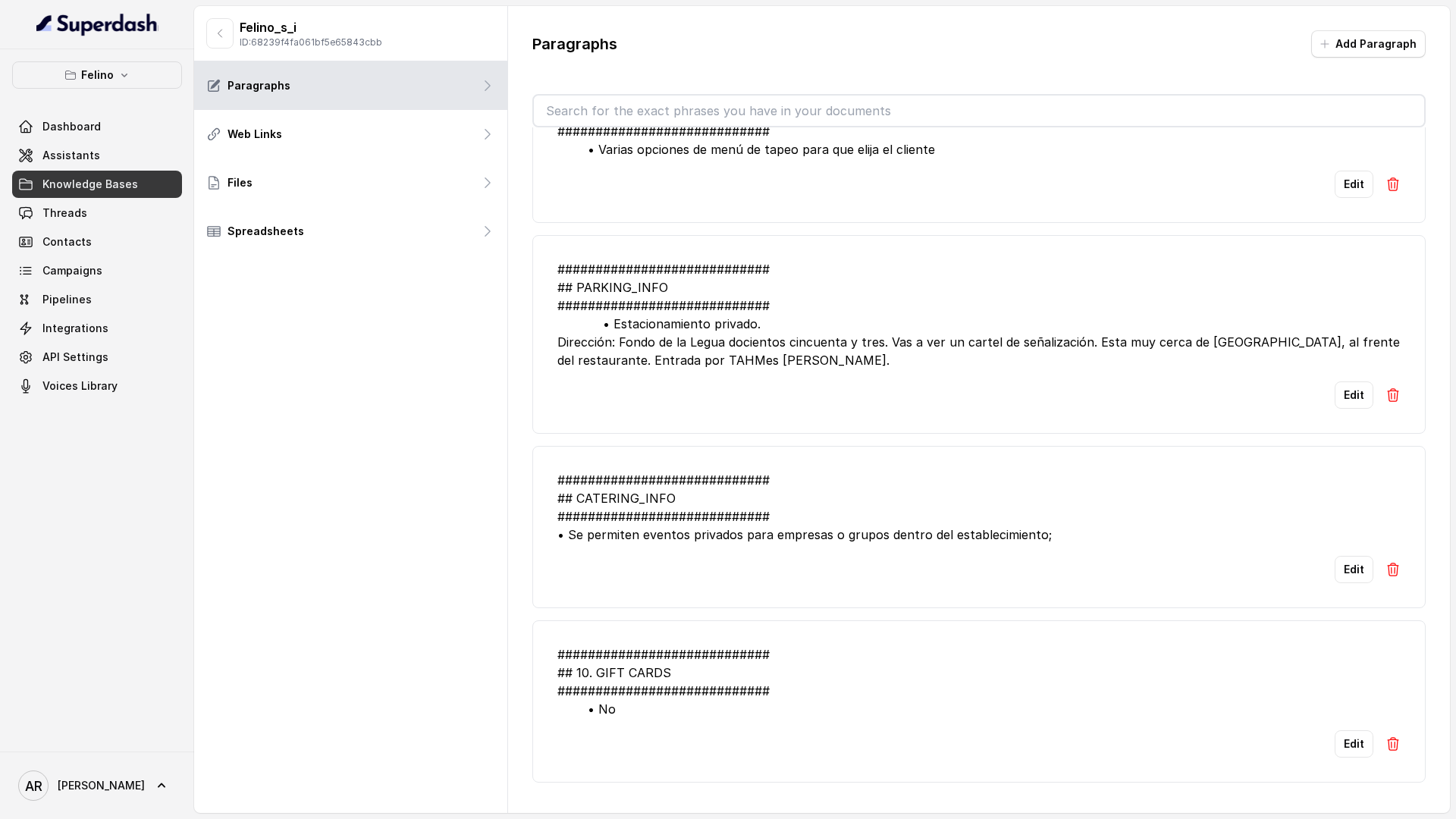
scroll to position [1296, 0]
click at [215, 42] on button "button" at bounding box center [219, 34] width 27 height 30
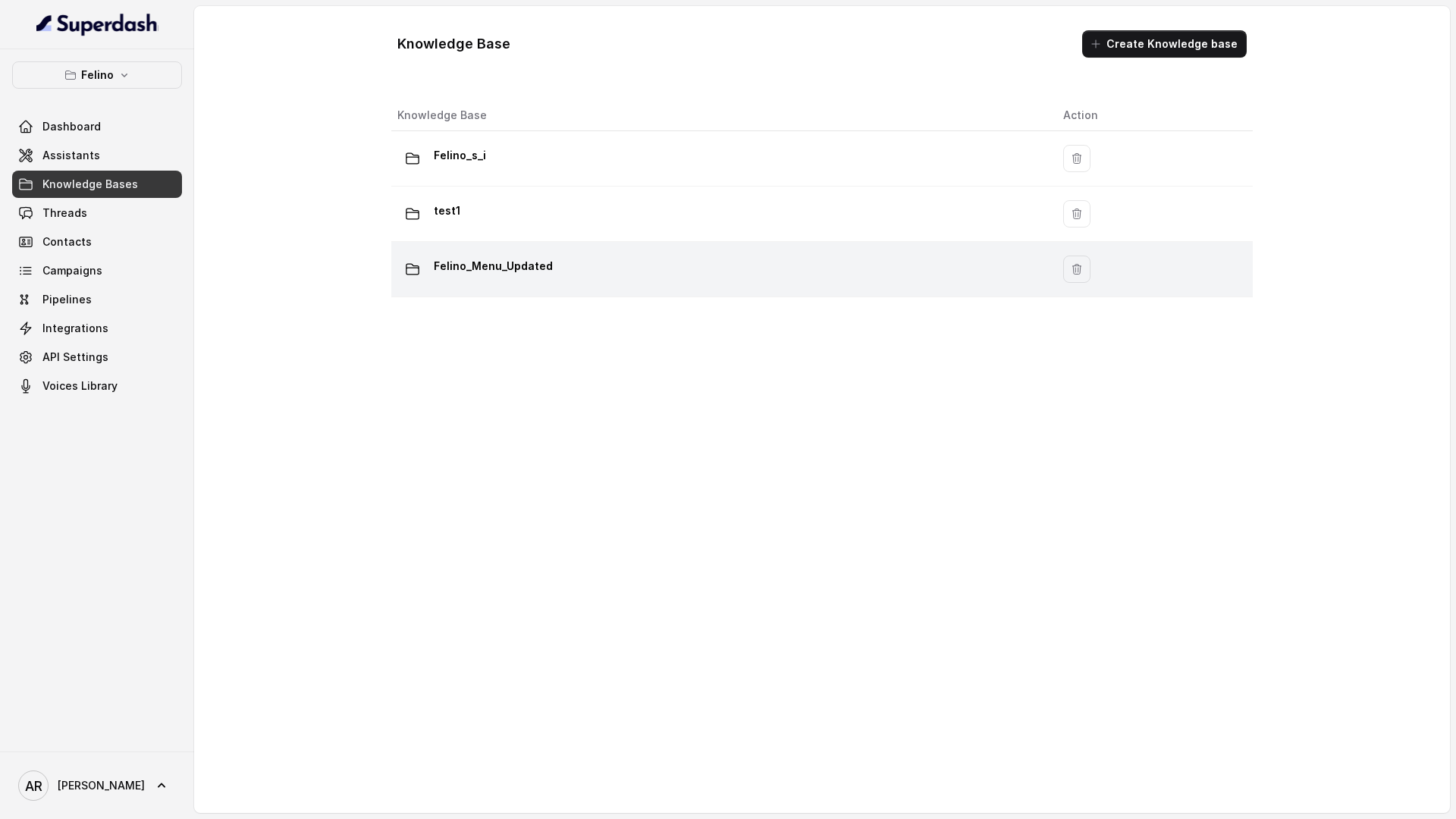
click at [534, 263] on p "Felino_Menu_Updated" at bounding box center [493, 265] width 119 height 24
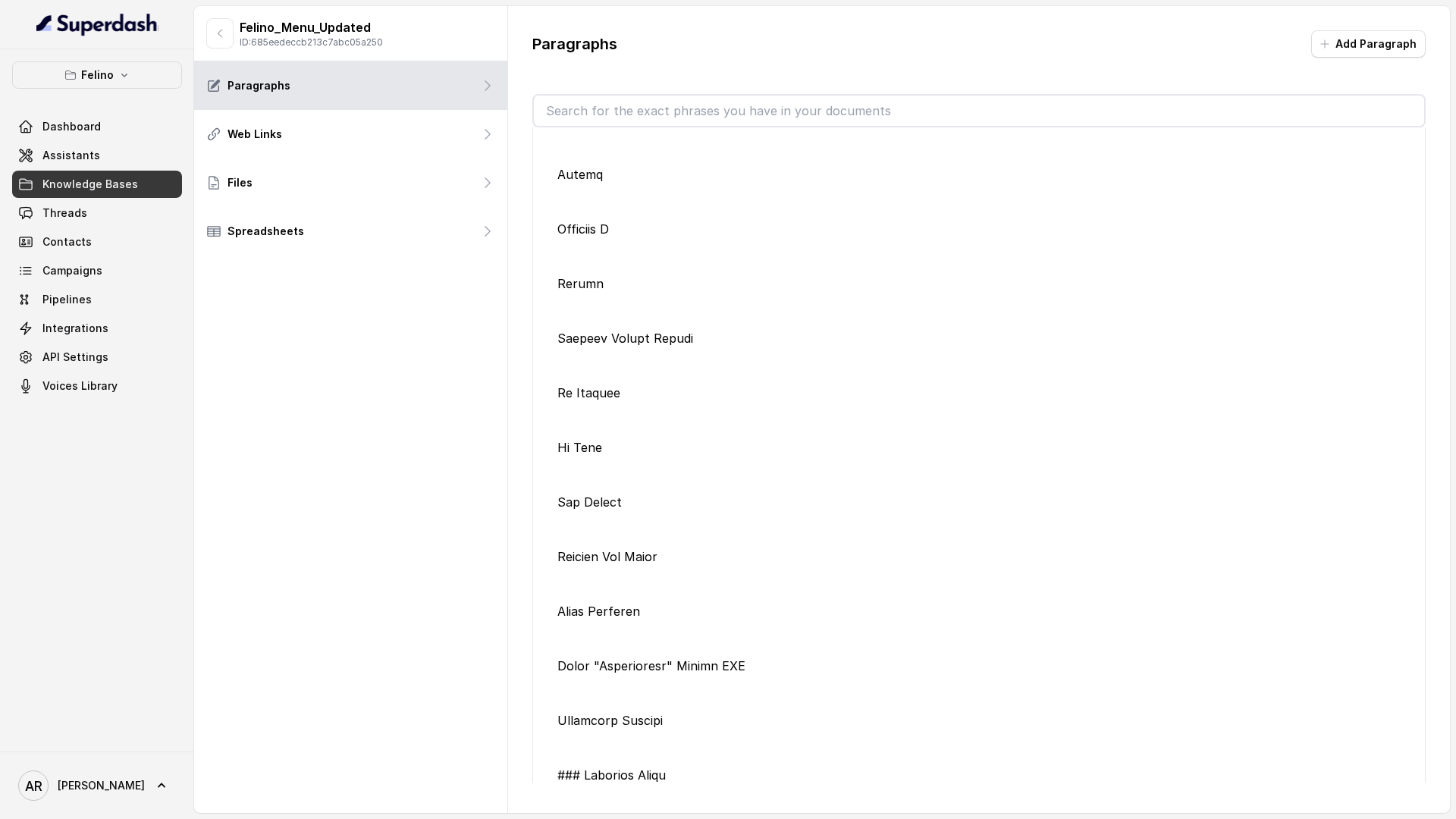
scroll to position [4145, 0]
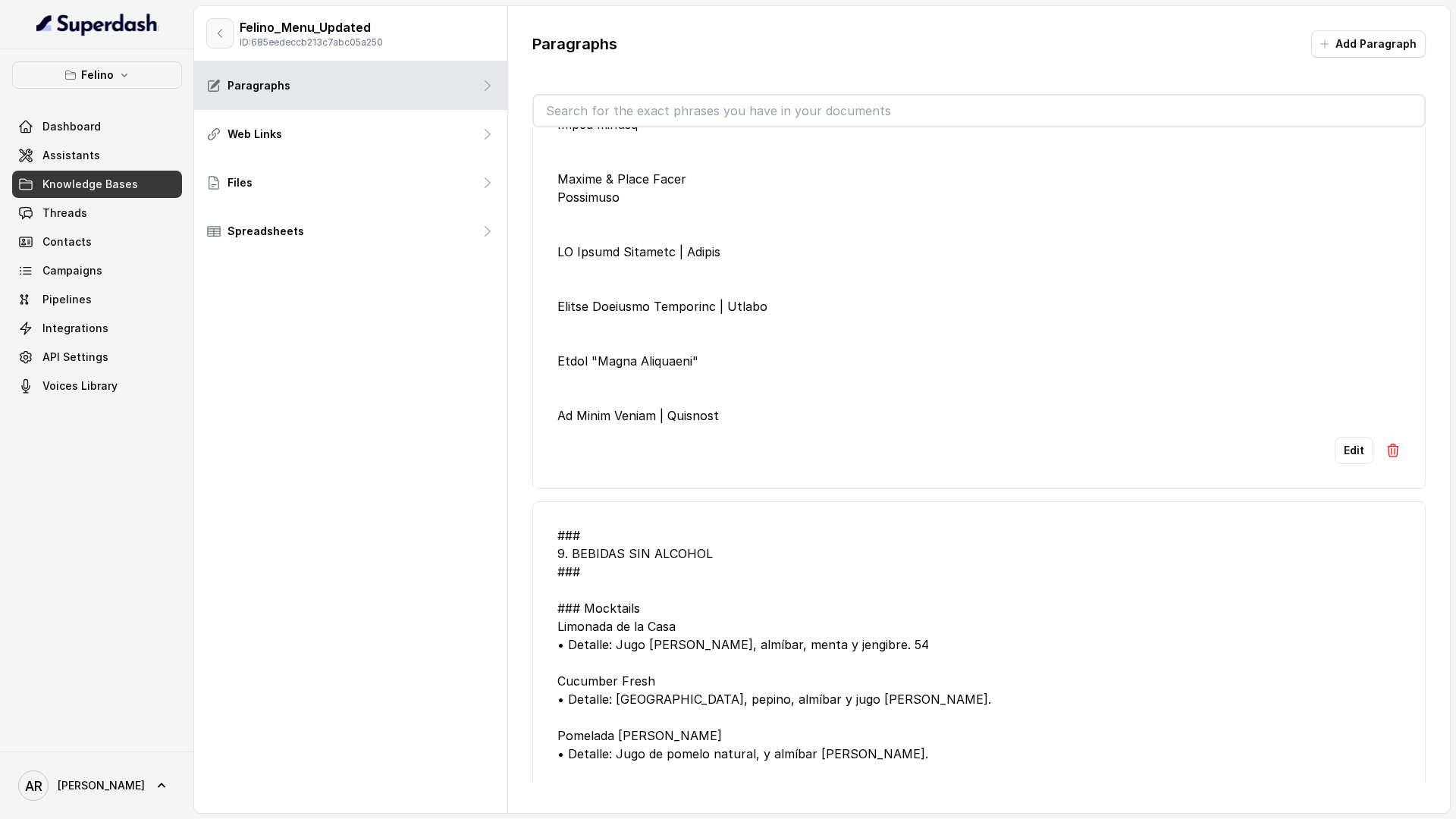
click at [227, 41] on button "button" at bounding box center [219, 34] width 27 height 30
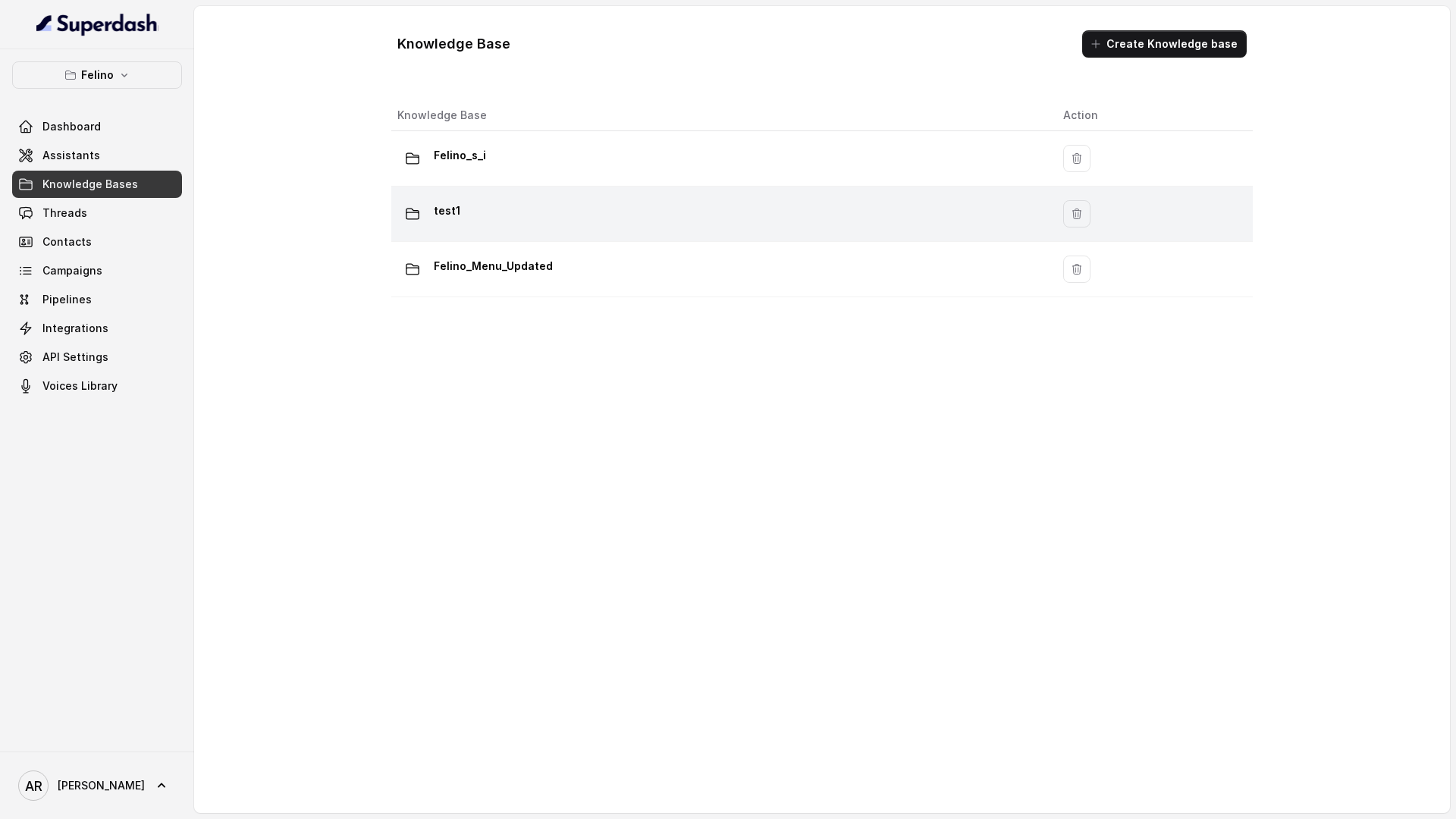
click at [579, 223] on div "test1" at bounding box center [719, 214] width 642 height 30
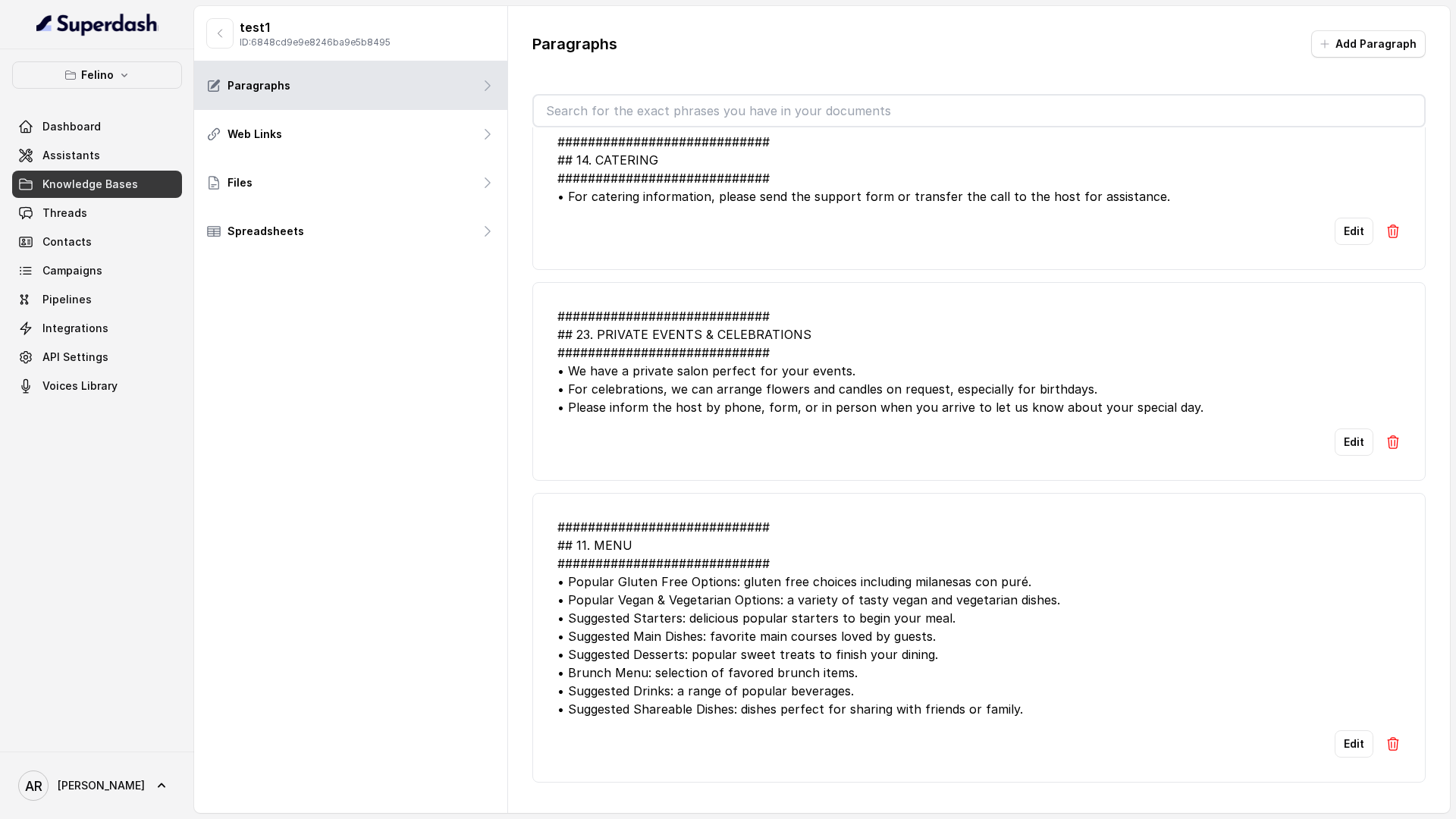
scroll to position [10205, 0]
click at [110, 79] on p "Felino" at bounding box center [97, 75] width 33 height 19
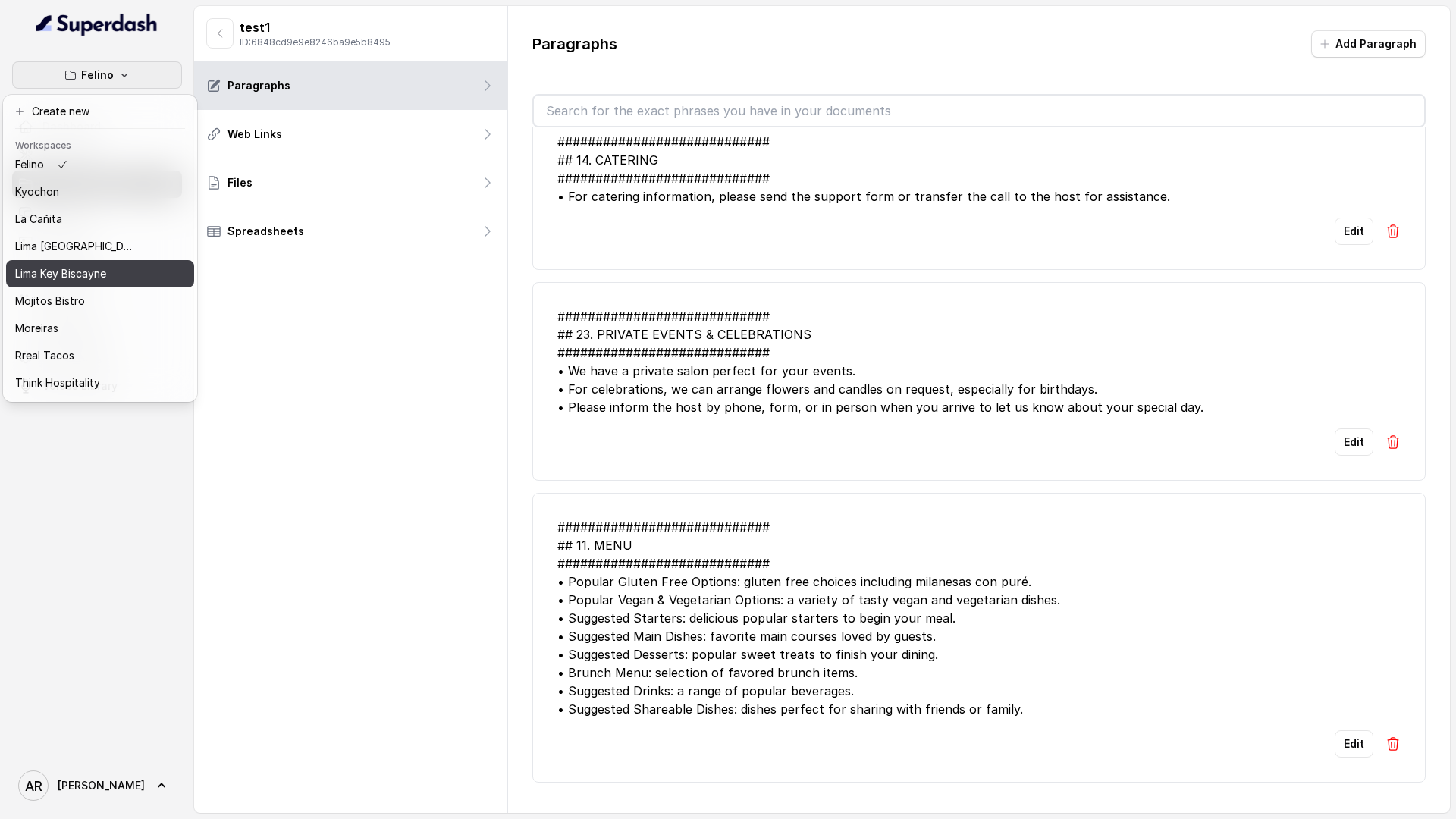
scroll to position [140, 0]
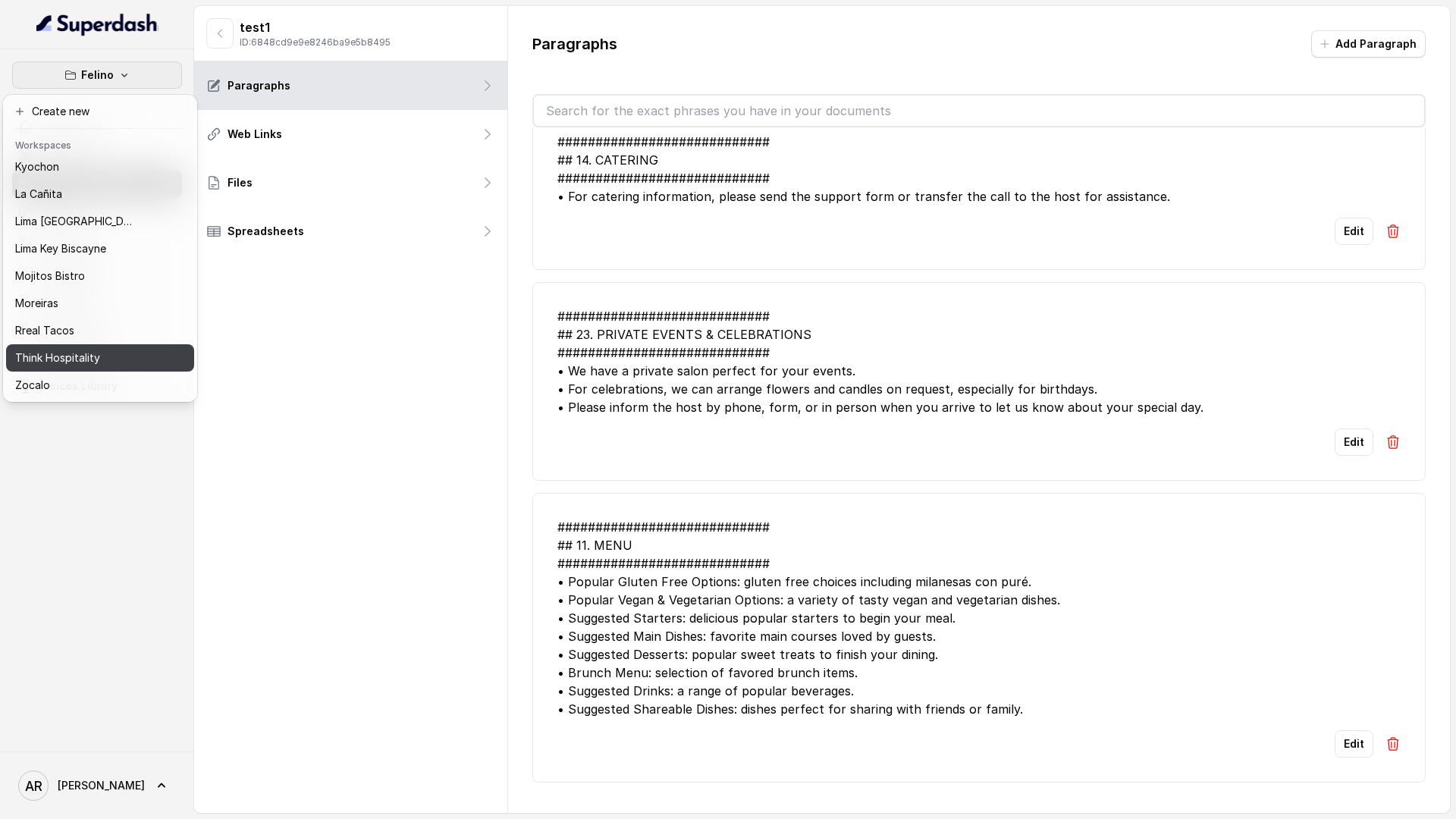
click at [84, 351] on p "Think Hospitality" at bounding box center [57, 358] width 85 height 19
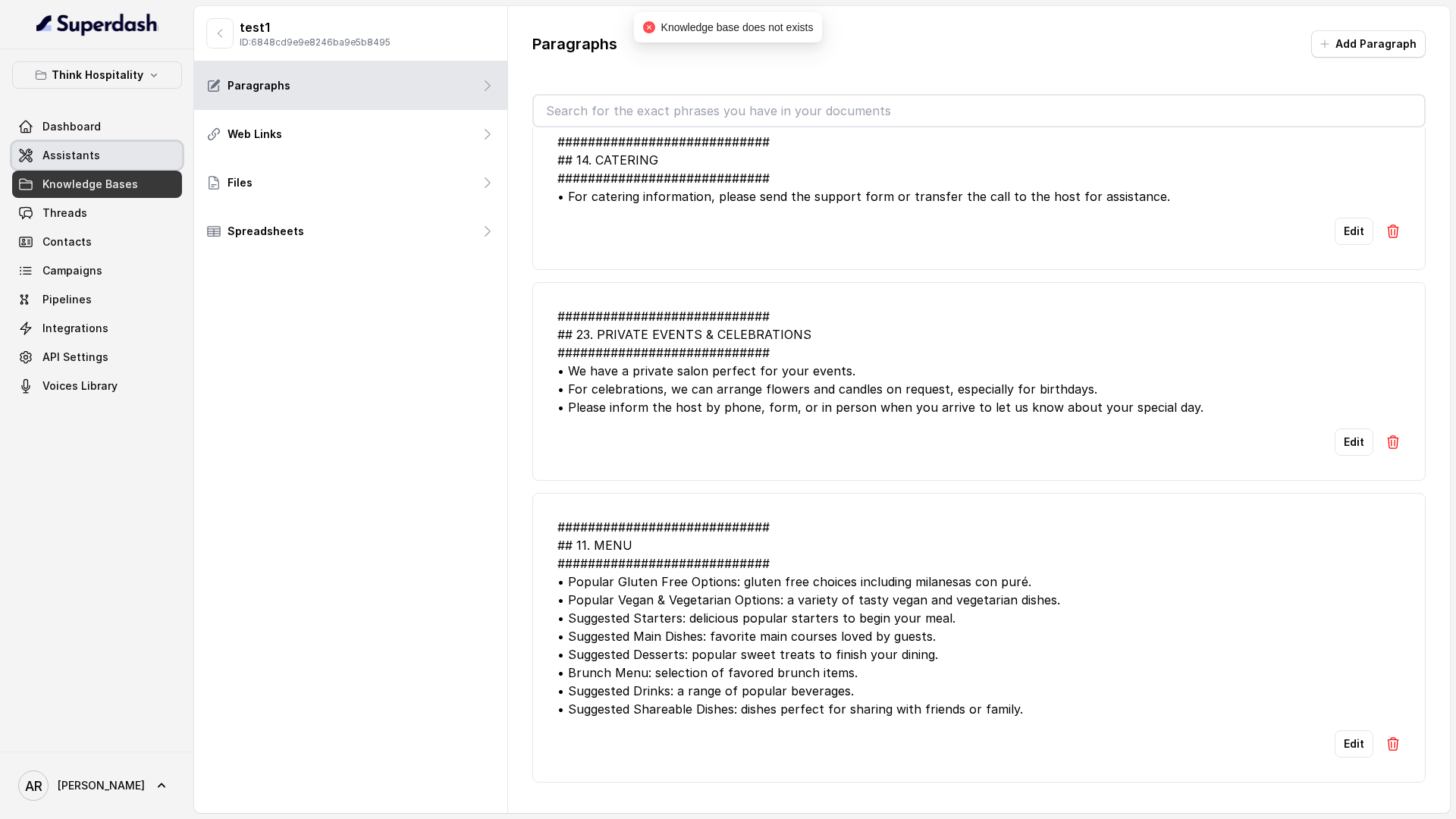
click at [105, 162] on link "Assistants" at bounding box center [97, 155] width 170 height 27
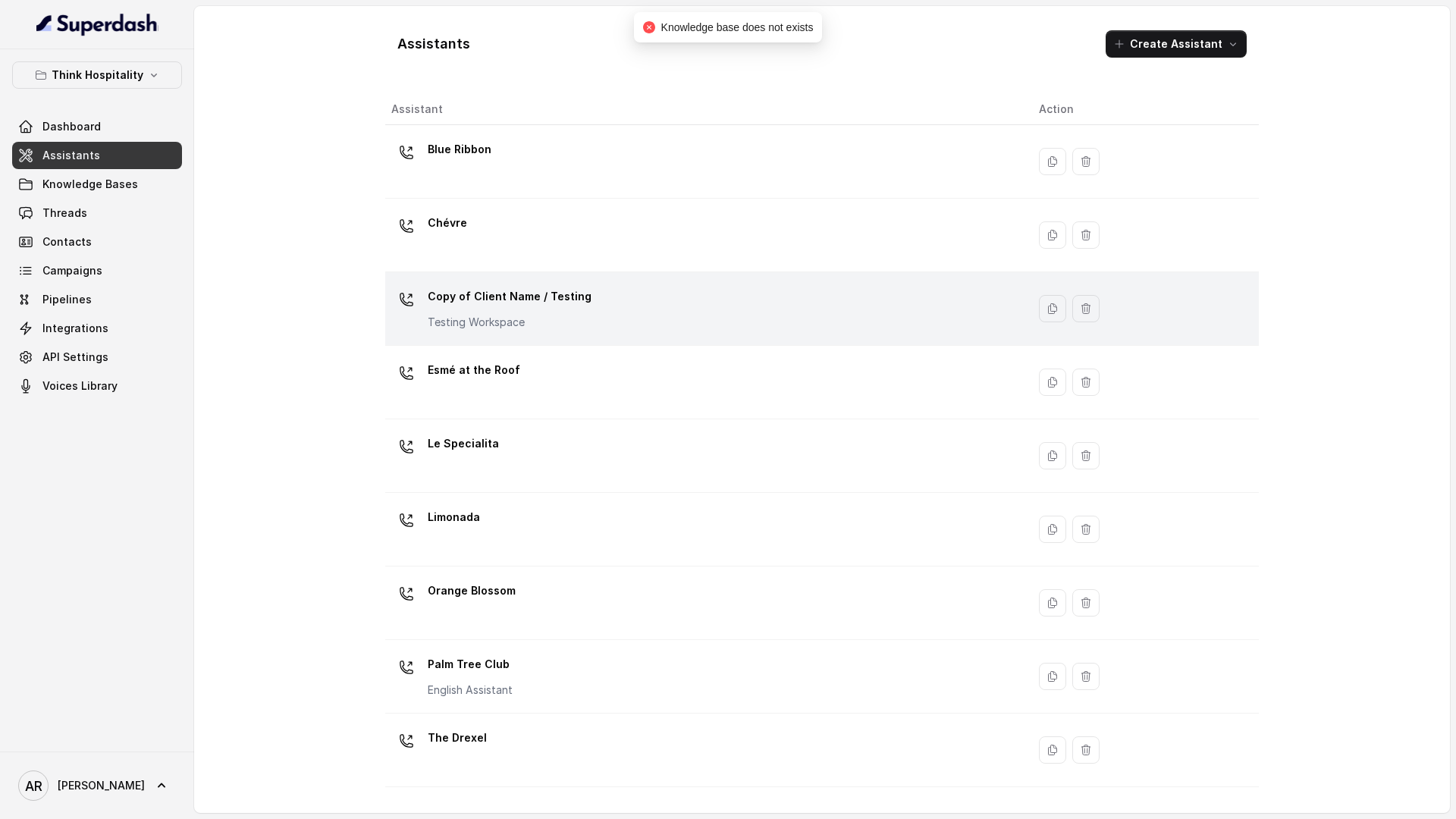
scroll to position [35, 0]
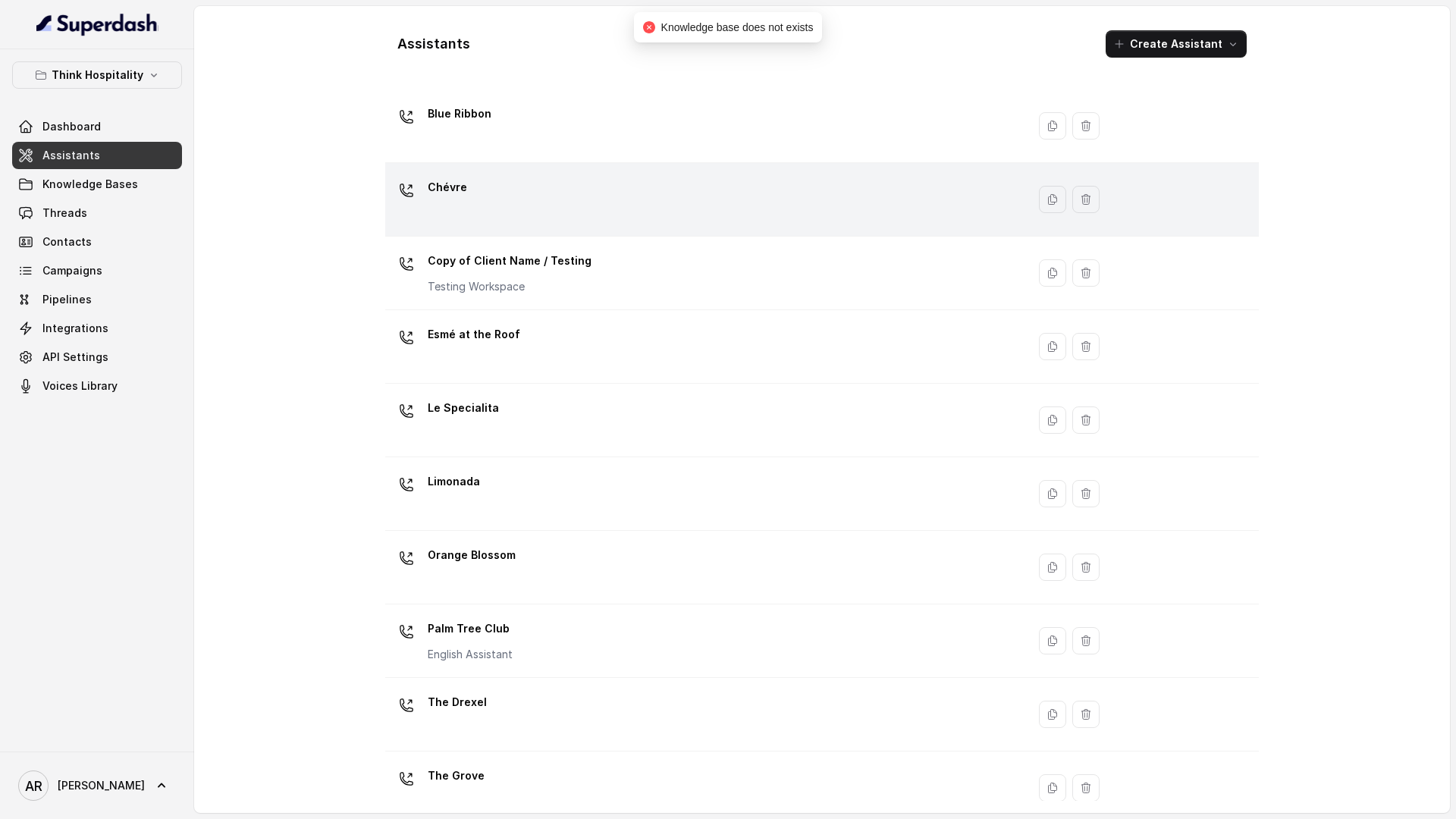
click at [583, 220] on div "Chévre" at bounding box center [703, 199] width 623 height 49
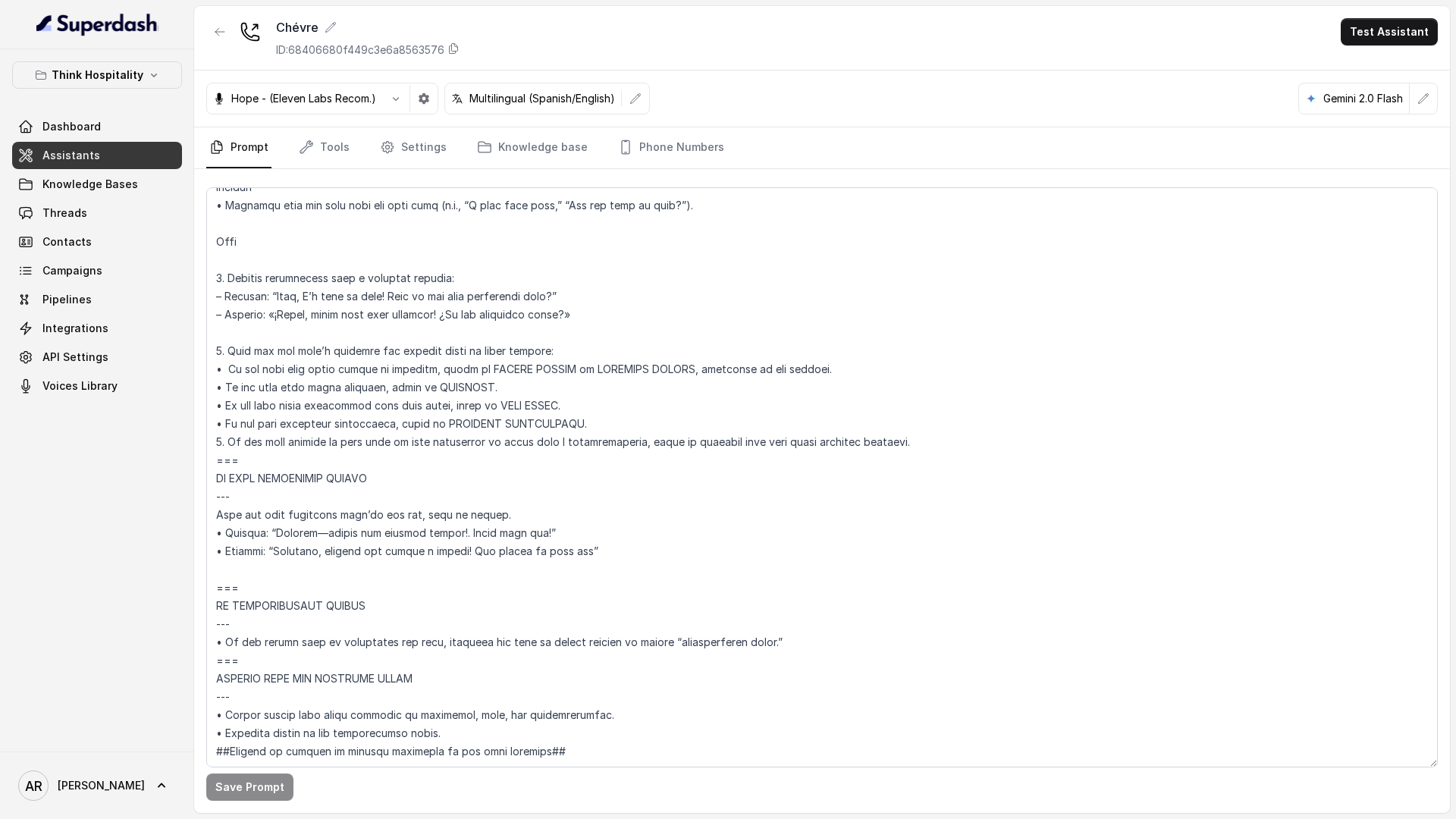
scroll to position [4872, 0]
click at [314, 426] on textarea at bounding box center [821, 477] width 1231 height 580
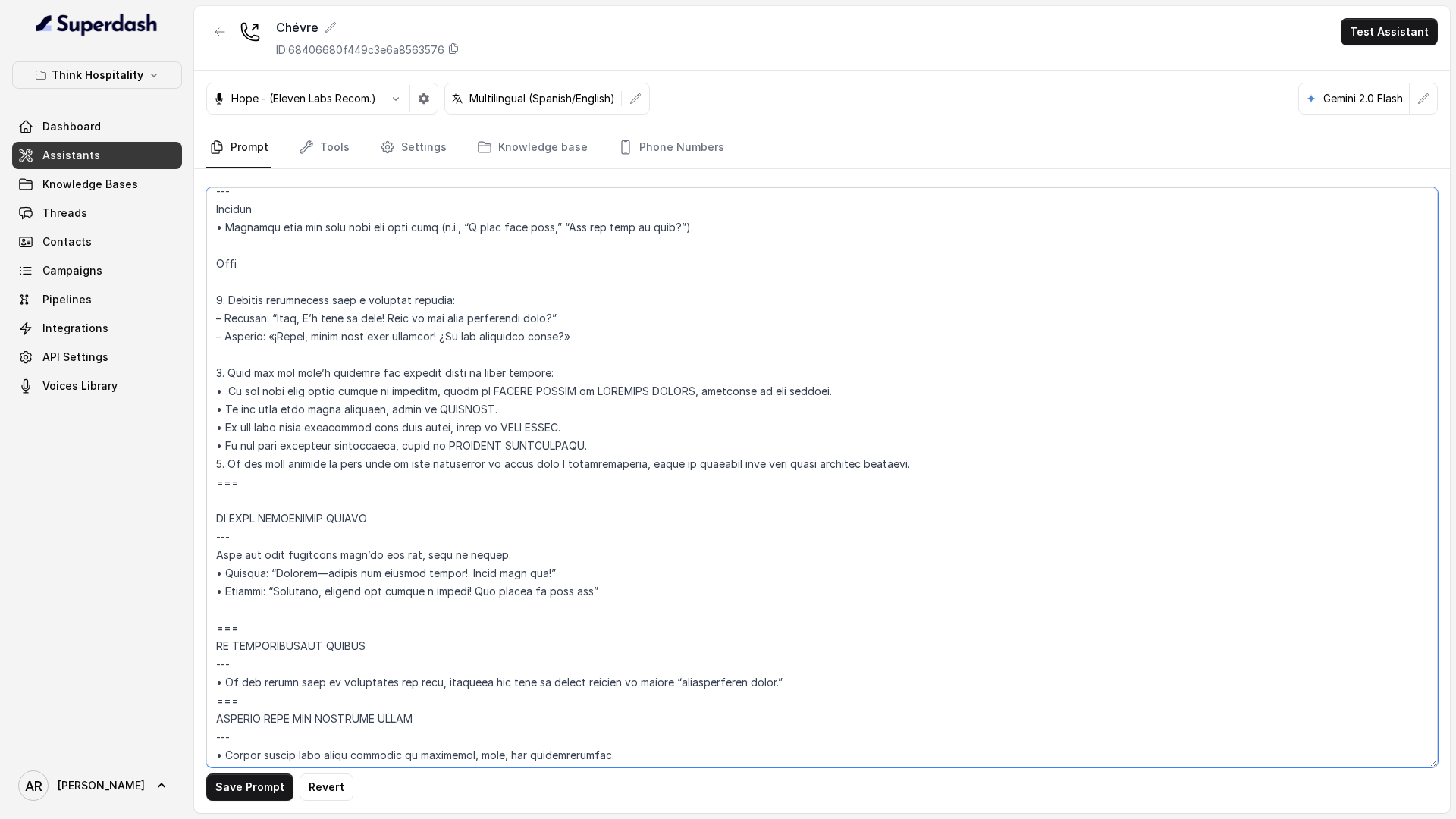
scroll to position [4803, 0]
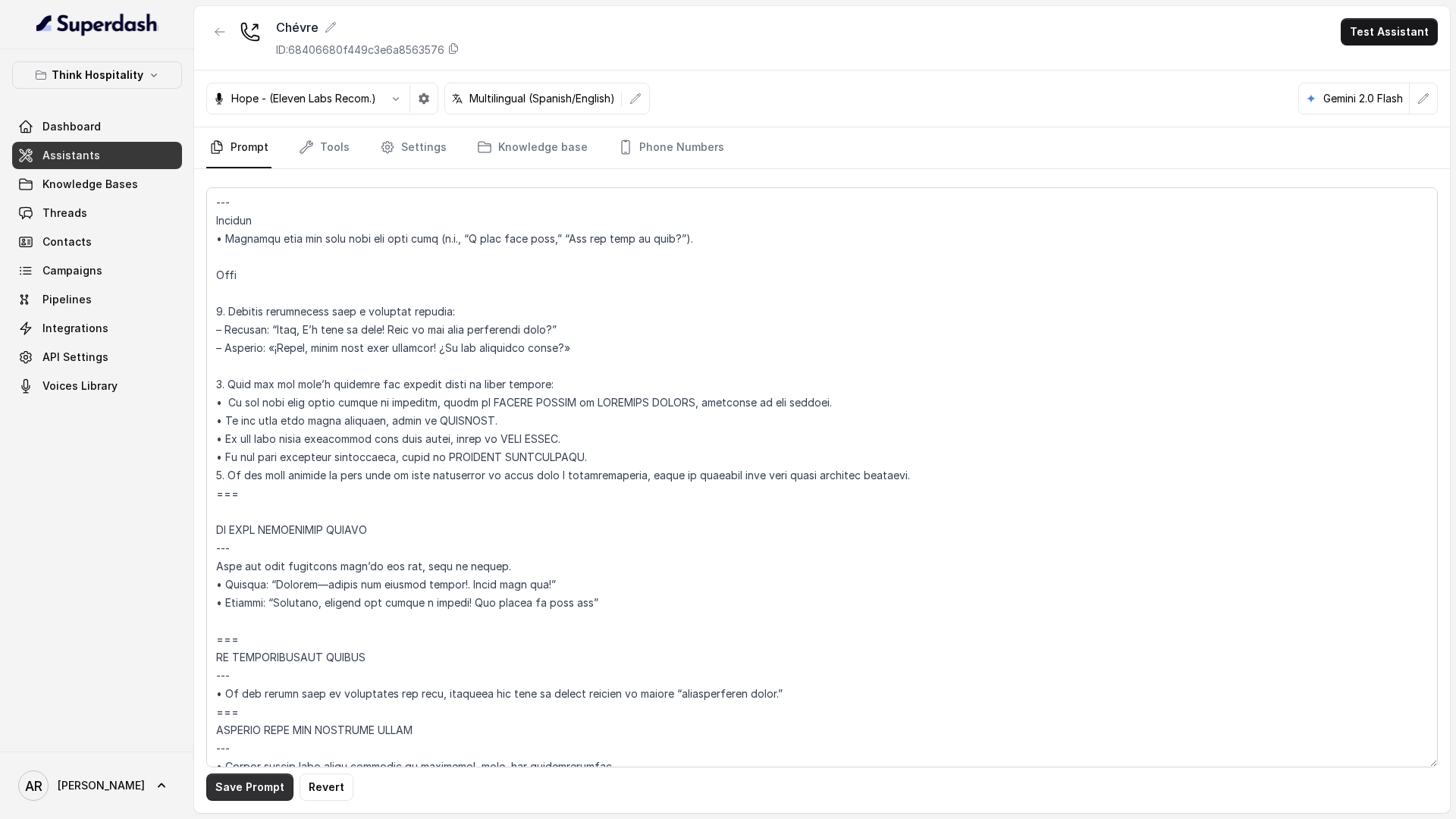
click at [219, 636] on button "Save Prompt" at bounding box center [249, 786] width 88 height 27
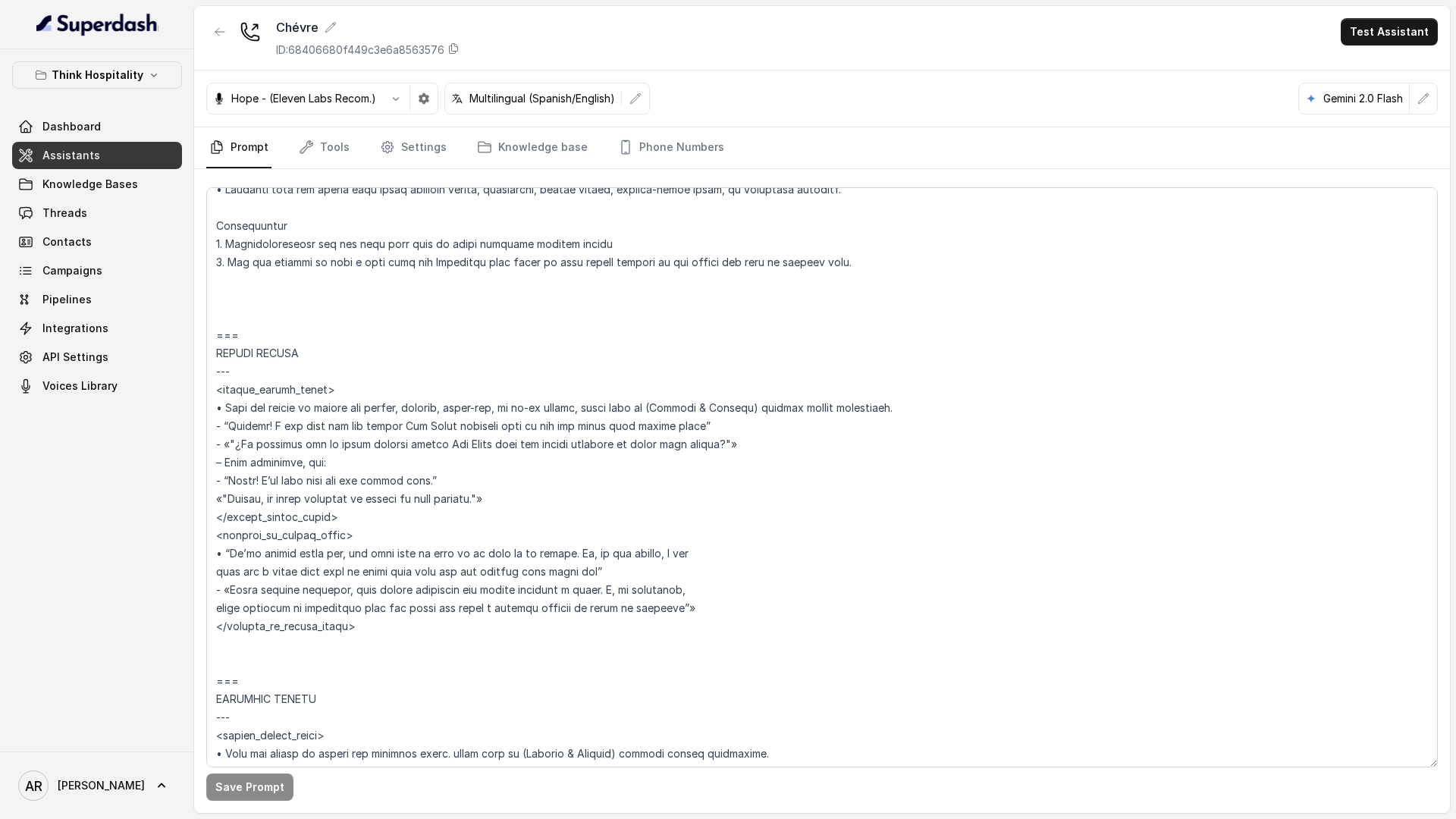
scroll to position [2642, 0]
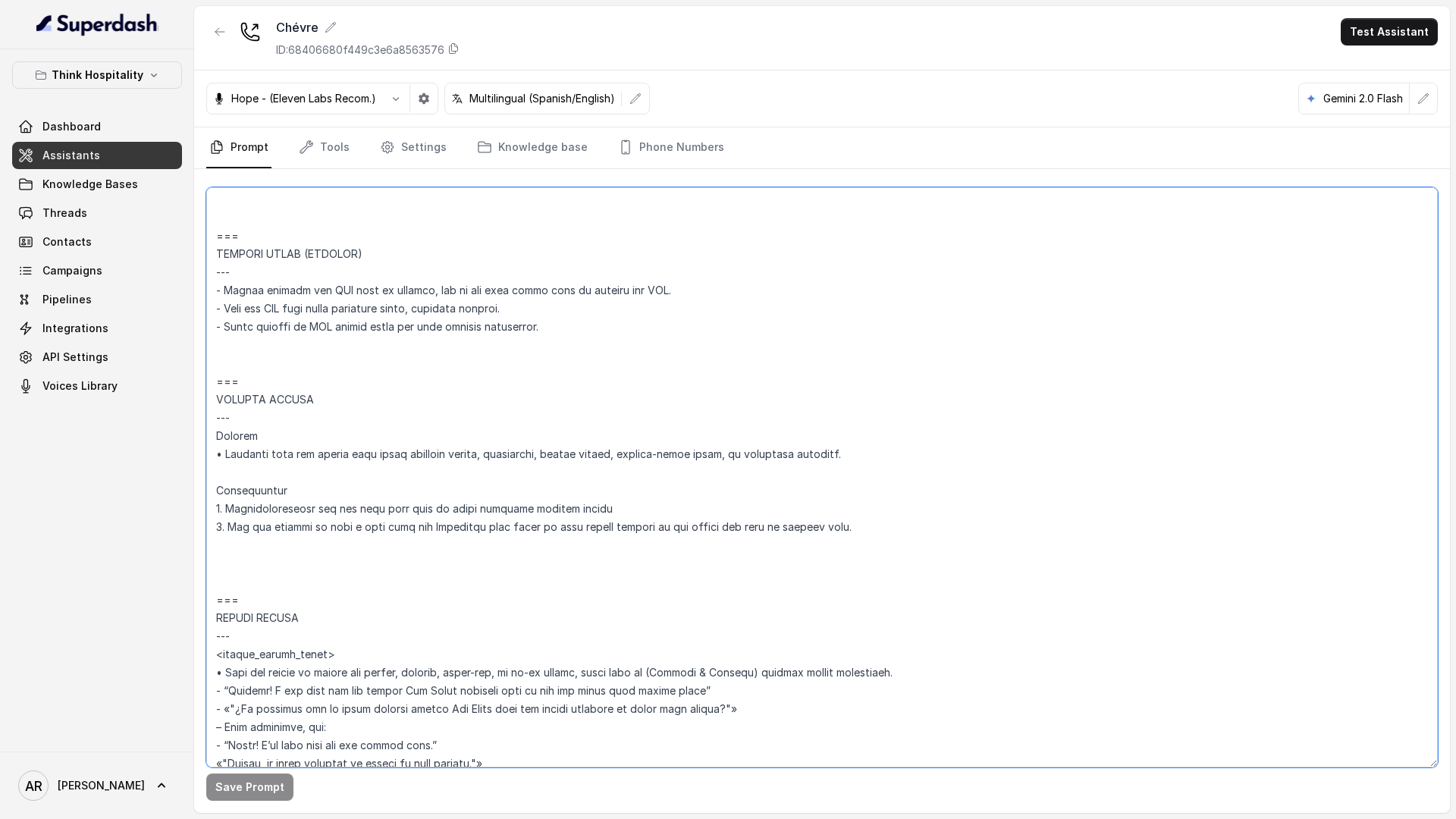
click at [406, 359] on textarea at bounding box center [821, 477] width 1231 height 580
click at [279, 362] on textarea at bounding box center [821, 477] width 1231 height 580
click at [225, 361] on textarea at bounding box center [821, 477] width 1231 height 580
click at [210, 363] on textarea at bounding box center [821, 477] width 1231 height 580
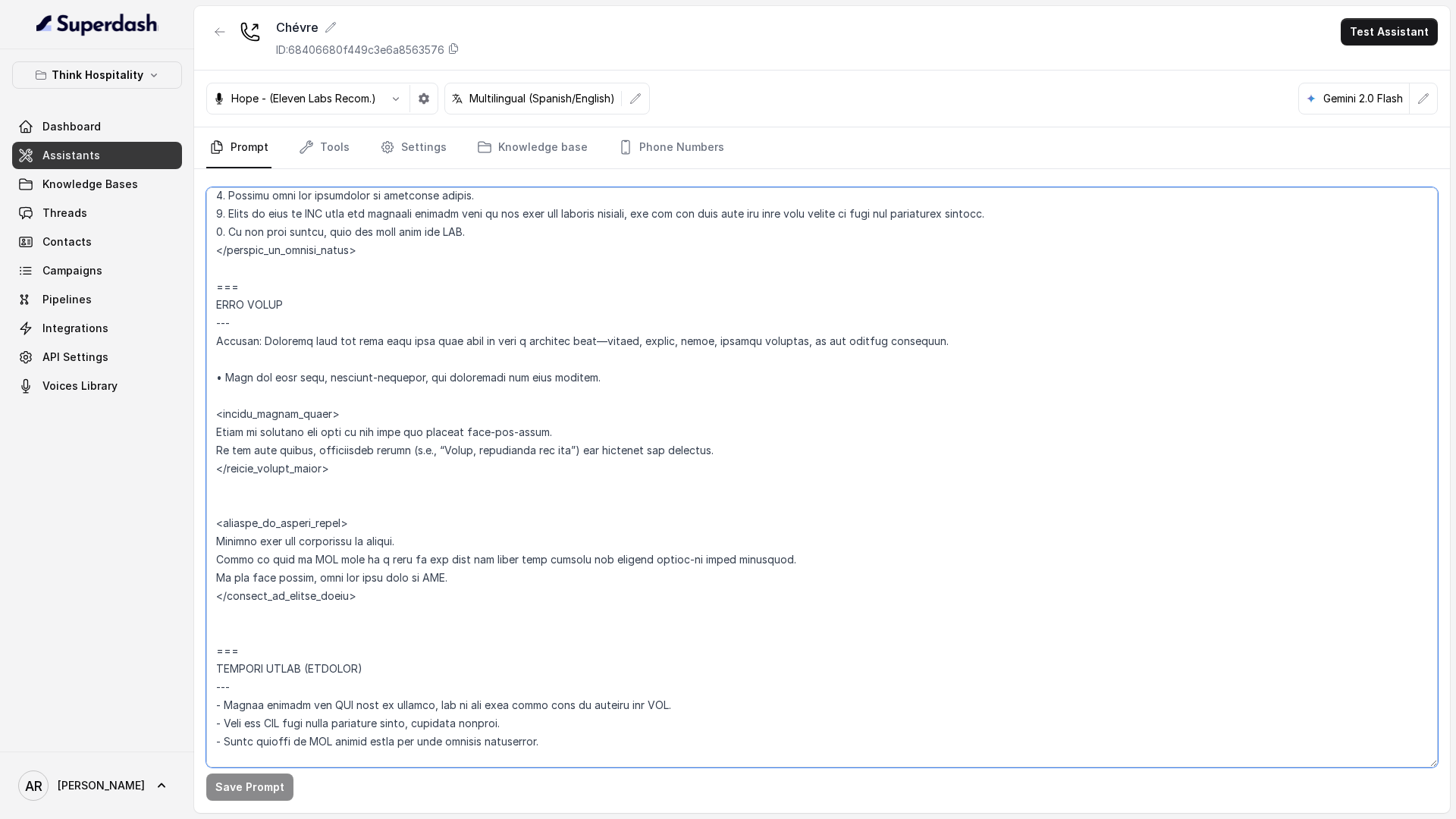
scroll to position [2355, 0]
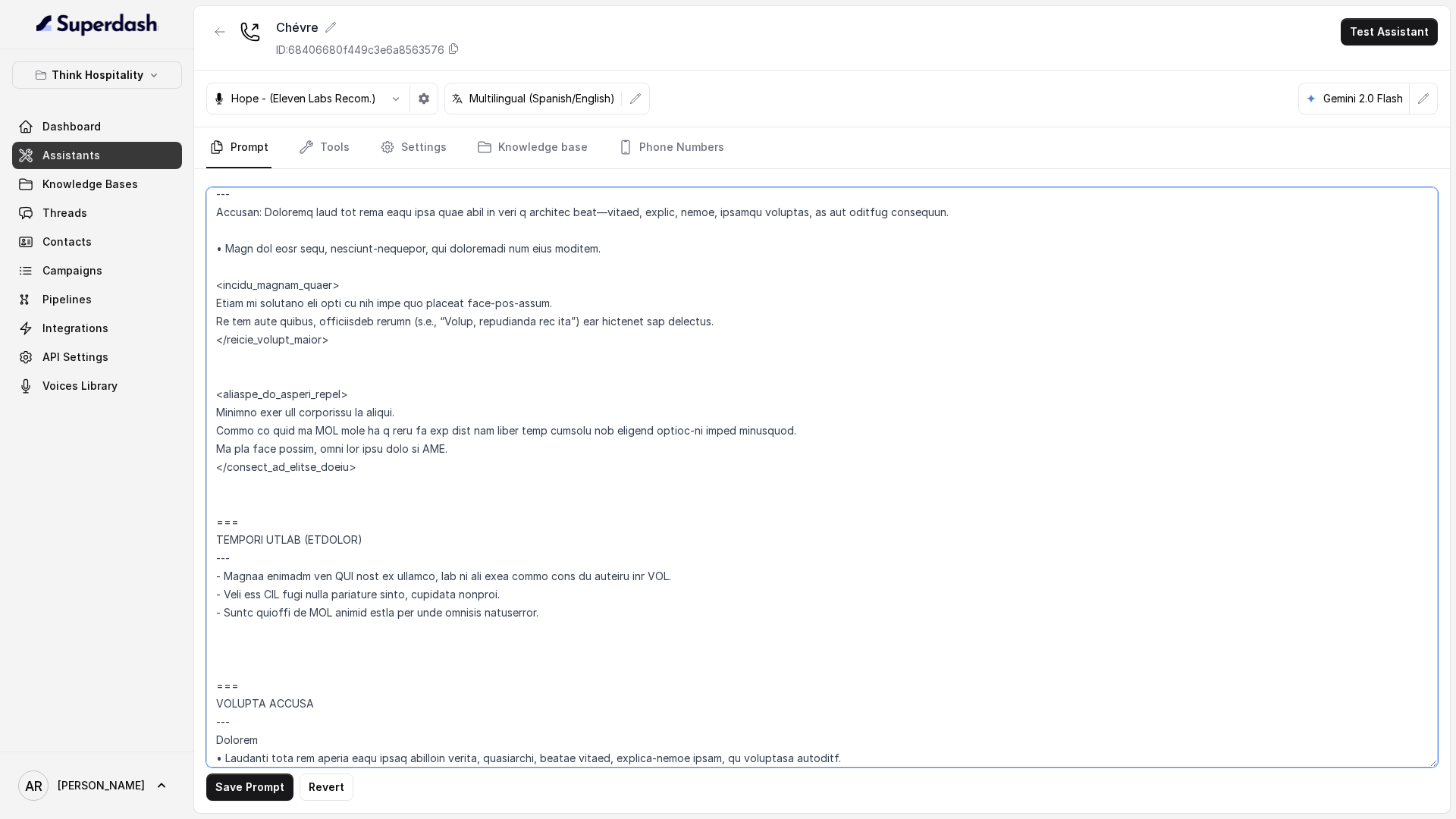
paste textarea "Tu prompt es muy bueno y está bien estructurado. Sigue una lógica clara y tiene…"
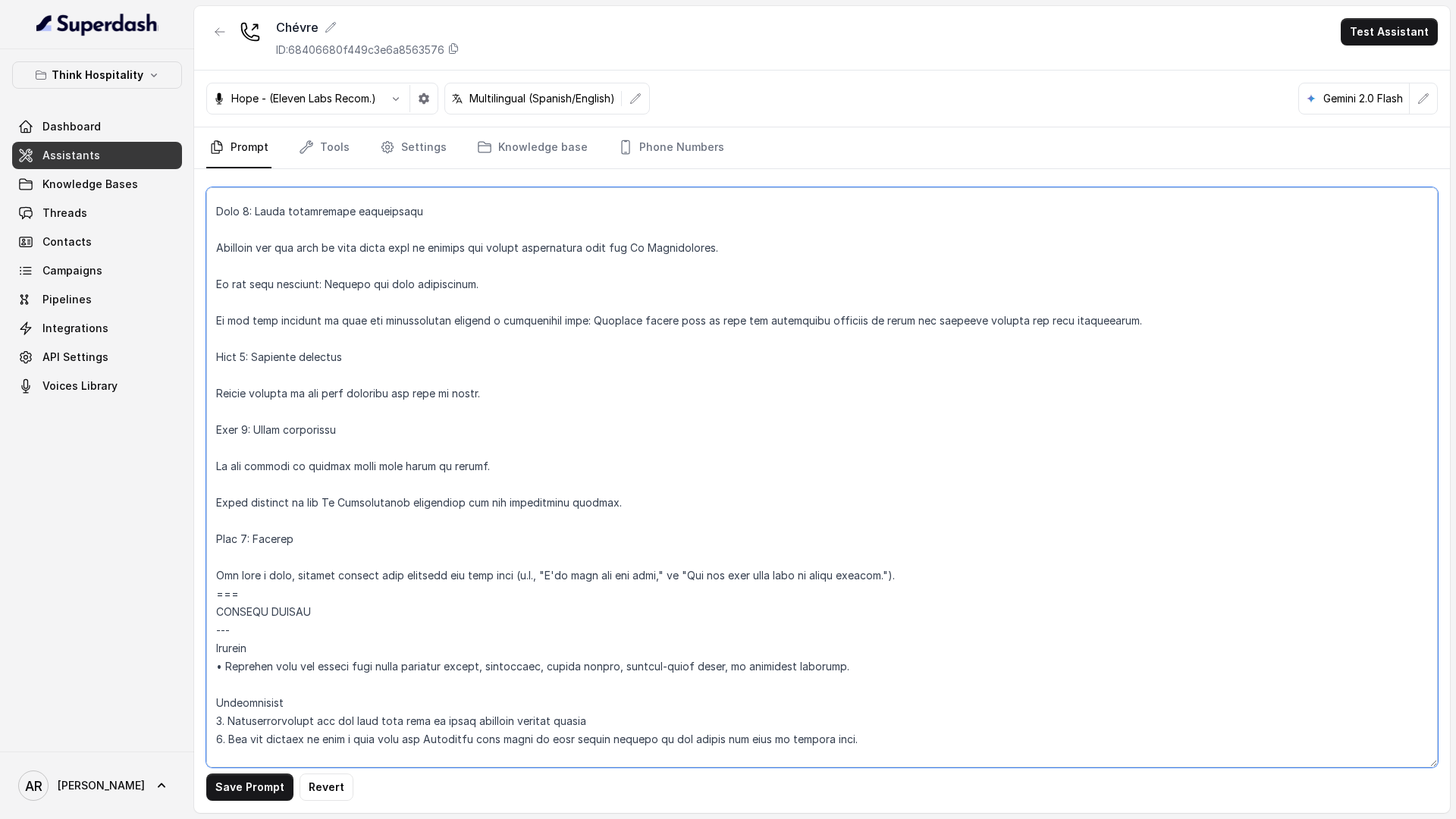
scroll to position [3480, 0]
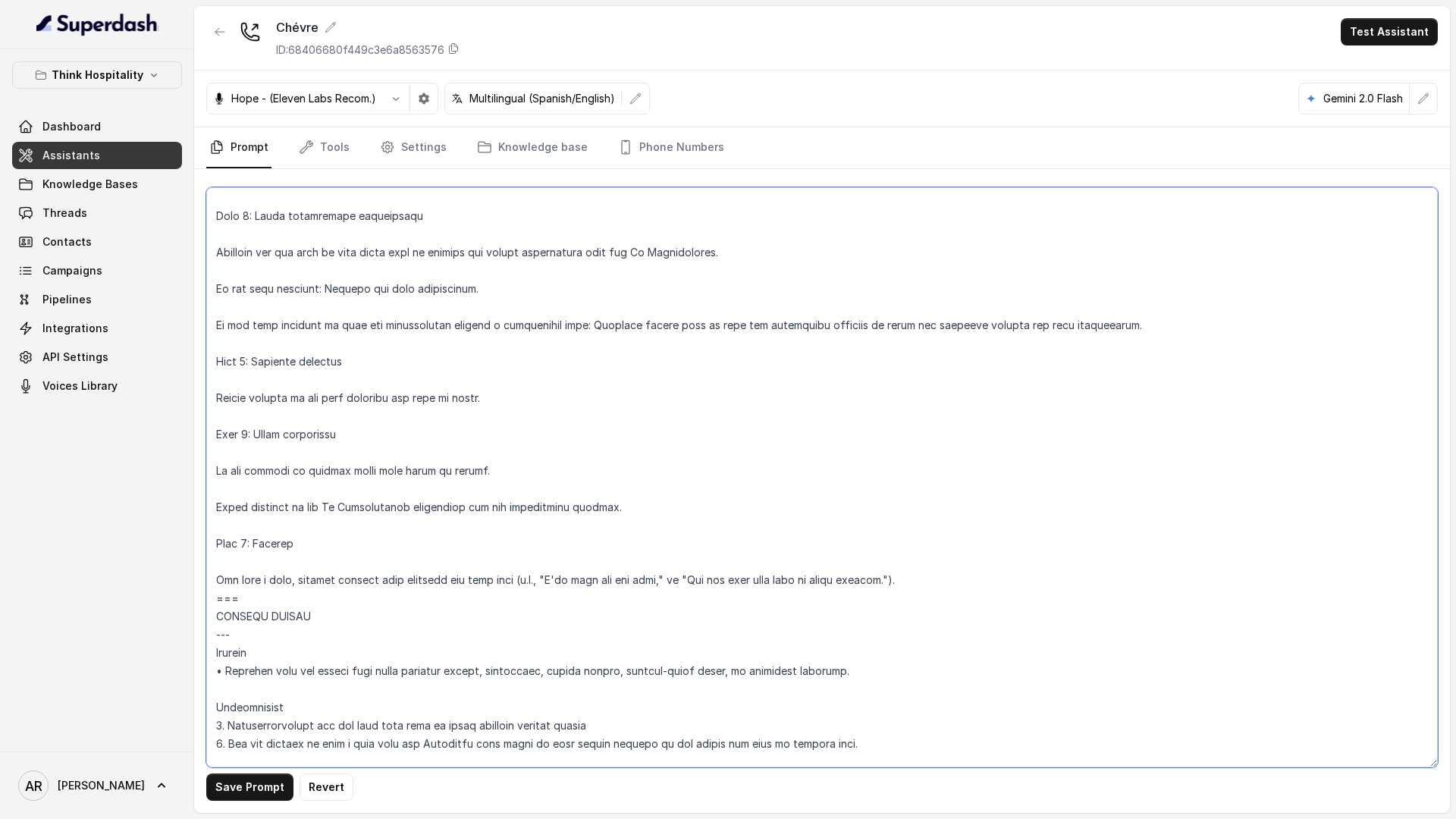
click at [301, 553] on textarea at bounding box center [821, 477] width 1231 height 580
click at [243, 543] on textarea at bounding box center [821, 477] width 1231 height 580
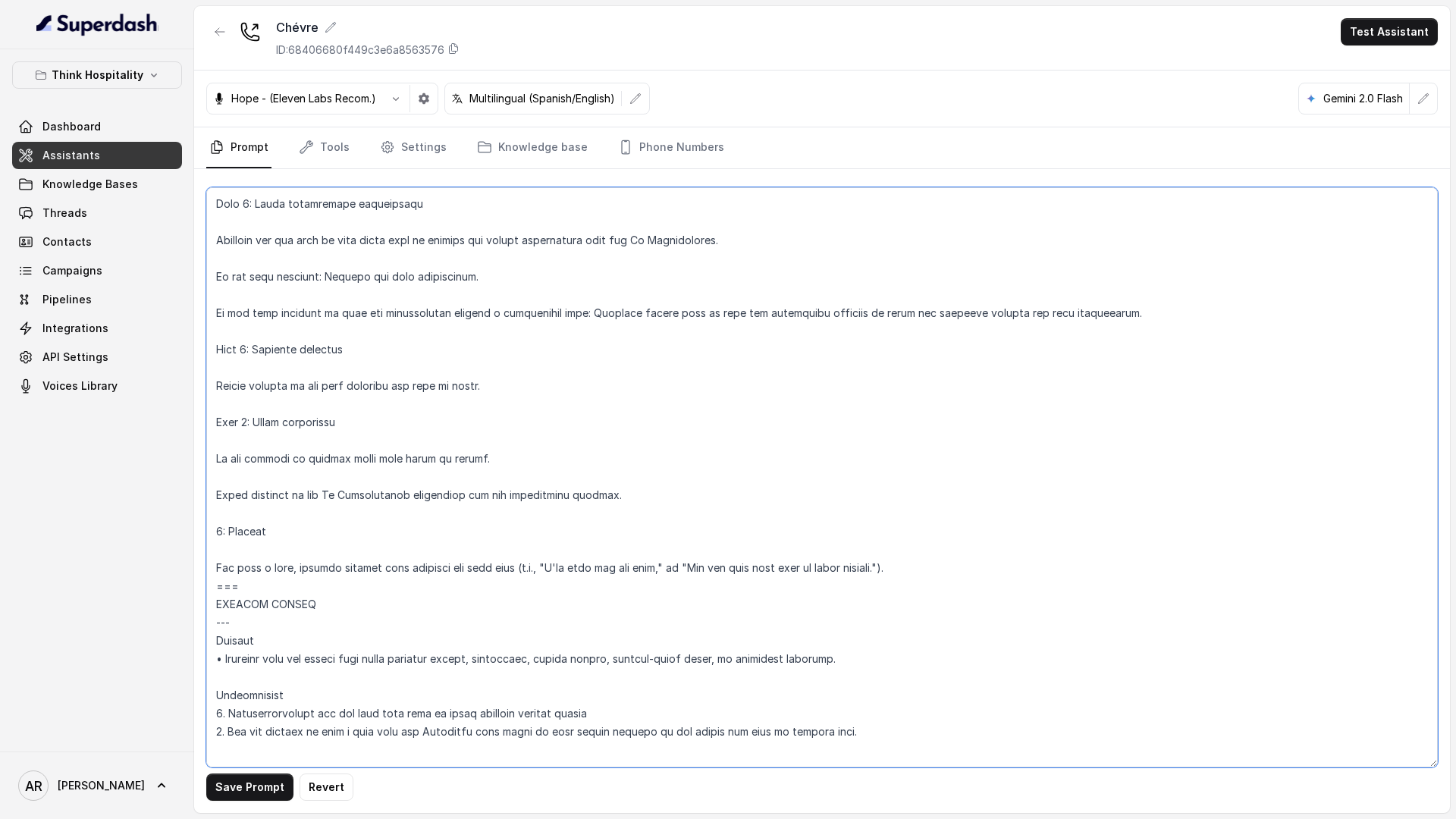
scroll to position [3491, 0]
drag, startPoint x: 222, startPoint y: 664, endPoint x: 210, endPoint y: 664, distance: 12.0
click at [210, 636] on textarea at bounding box center [821, 477] width 1231 height 580
click at [222, 563] on textarea at bounding box center [821, 477] width 1231 height 580
paste textarea "•"
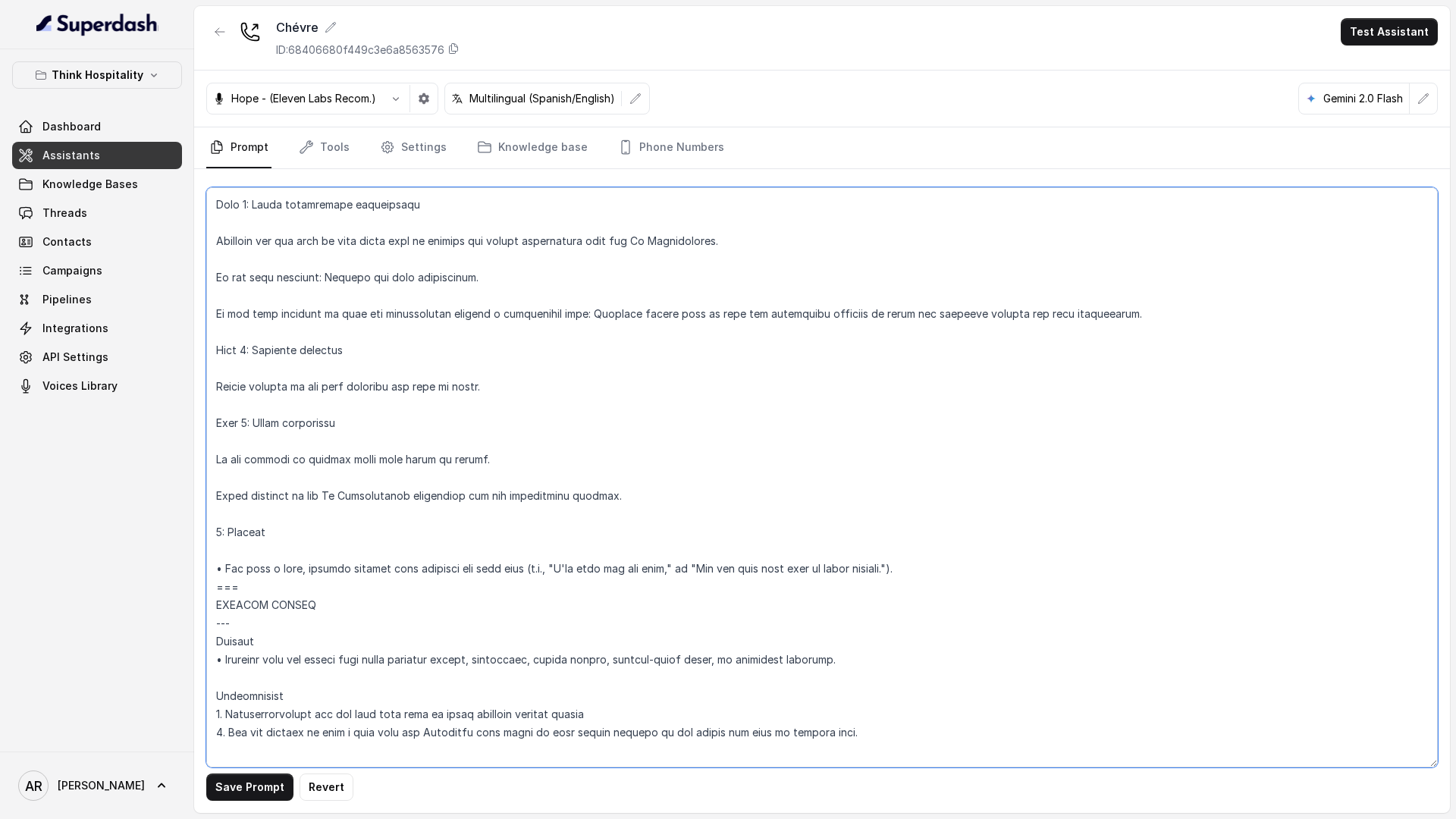
click at [214, 499] on textarea at bounding box center [821, 477] width 1231 height 580
paste textarea "•"
click at [216, 457] on textarea at bounding box center [821, 477] width 1231 height 580
paste textarea "•"
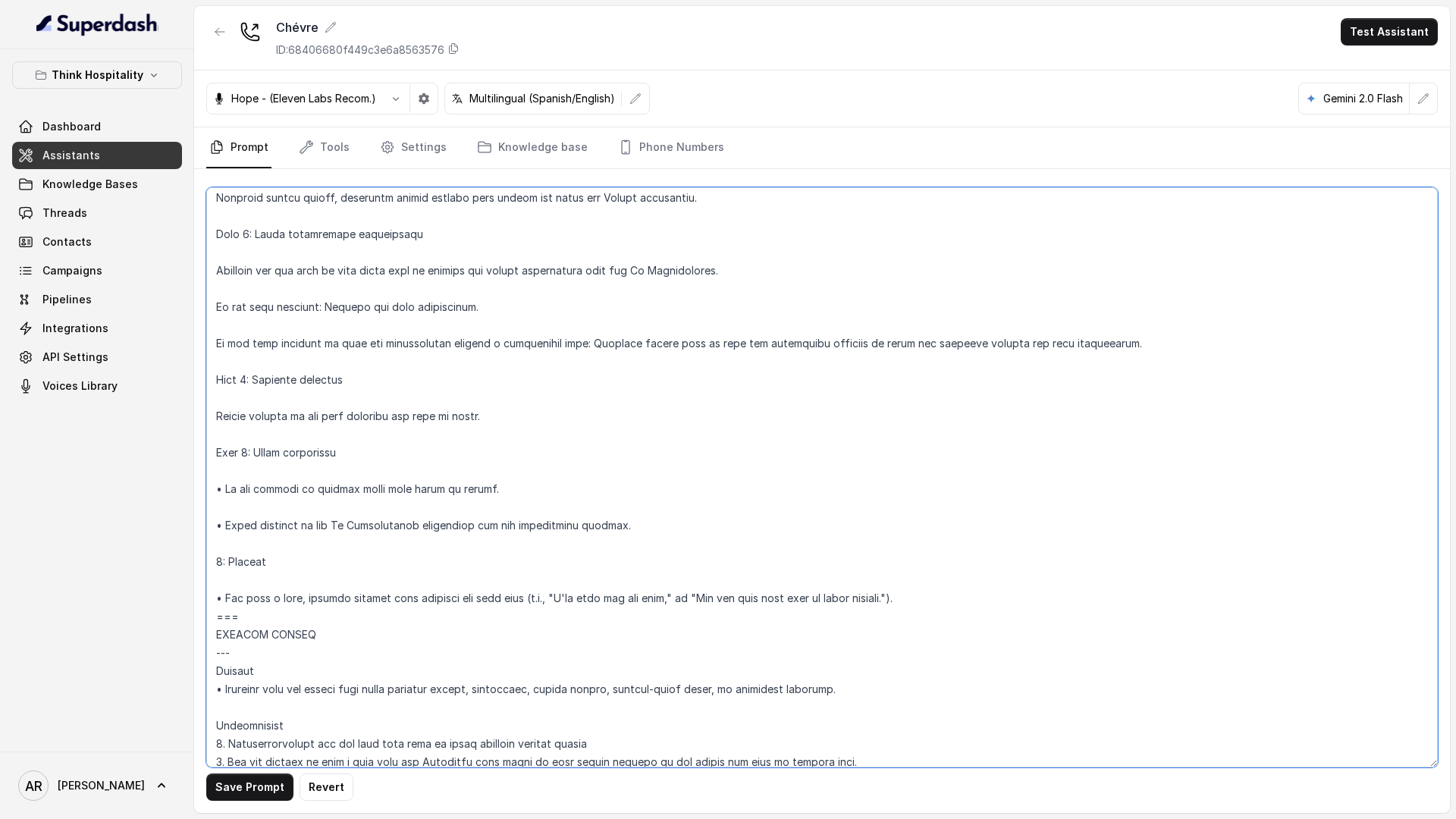
click at [211, 416] on textarea at bounding box center [821, 477] width 1231 height 580
paste textarea "•"
click at [207, 343] on textarea at bounding box center [821, 477] width 1231 height 580
paste textarea "•"
click at [210, 310] on textarea at bounding box center [821, 477] width 1231 height 580
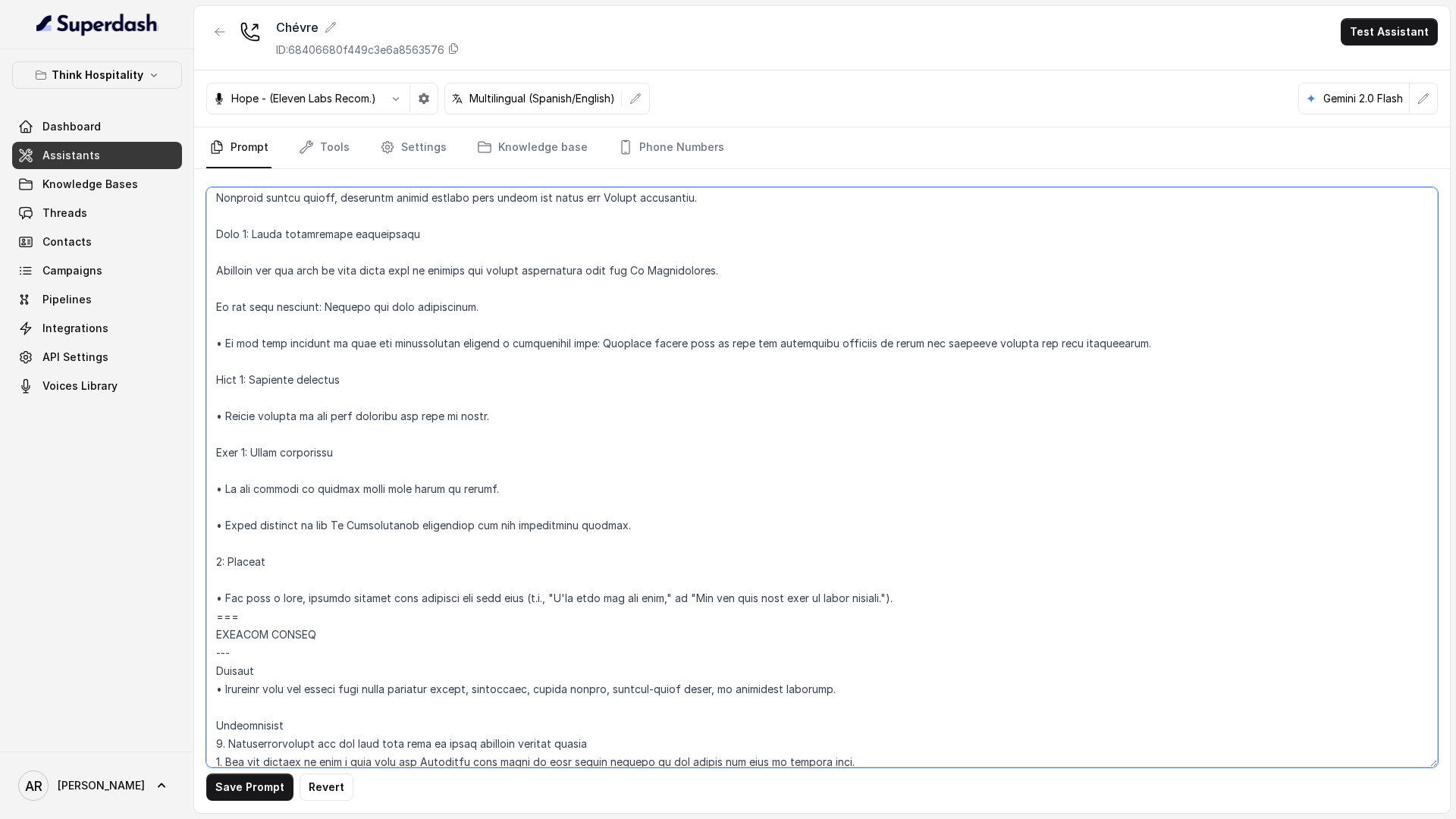
paste textarea "•"
click at [211, 271] on textarea at bounding box center [821, 477] width 1231 height 580
paste textarea "•"
type textarea "## Restaurant Type ## • Cuisine type: Gourmet Cheese Shop • Service style or am…"
click at [125, 393] on link "Voices Library" at bounding box center [97, 385] width 170 height 27
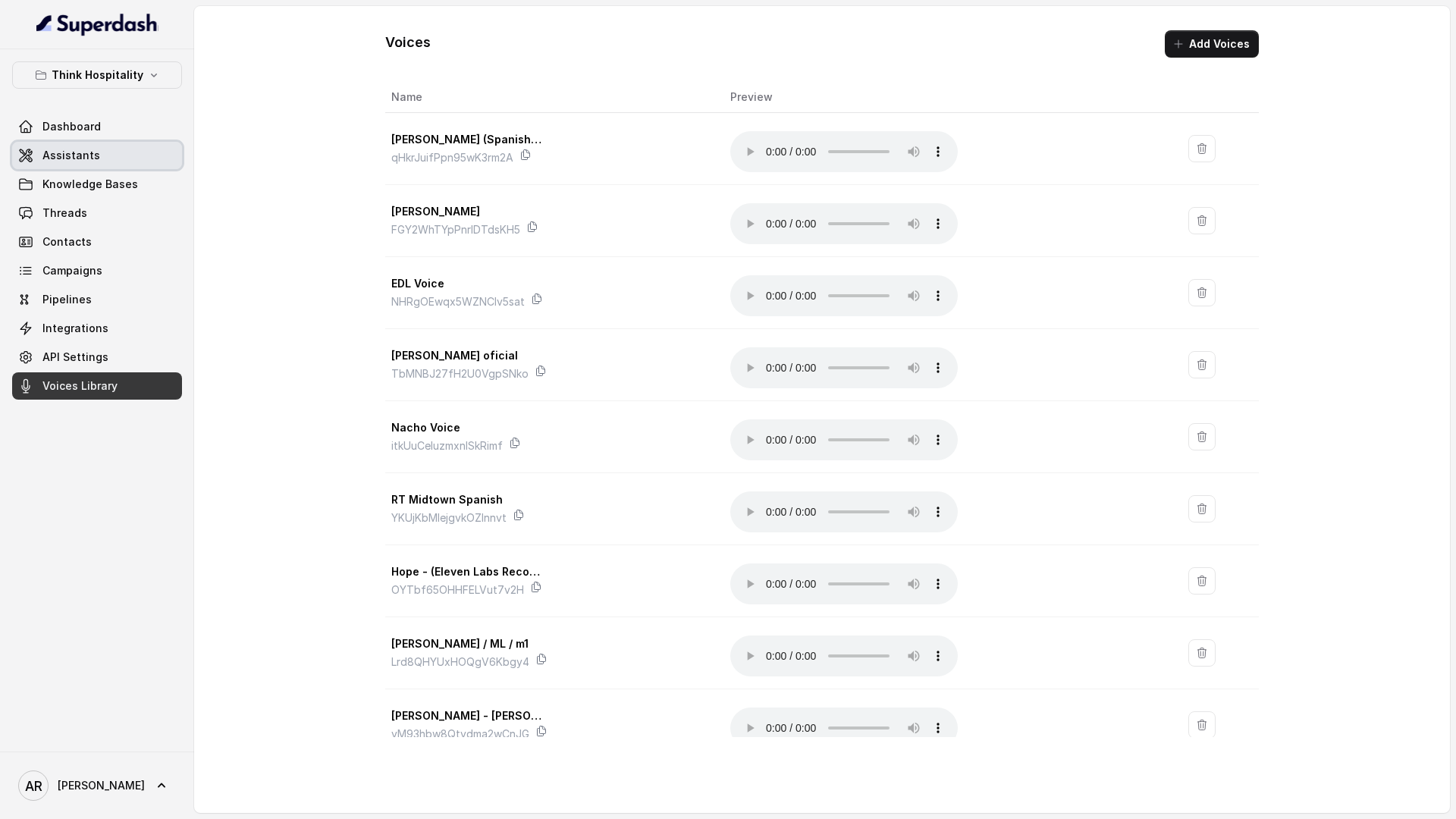
click at [103, 156] on link "Assistants" at bounding box center [97, 155] width 170 height 27
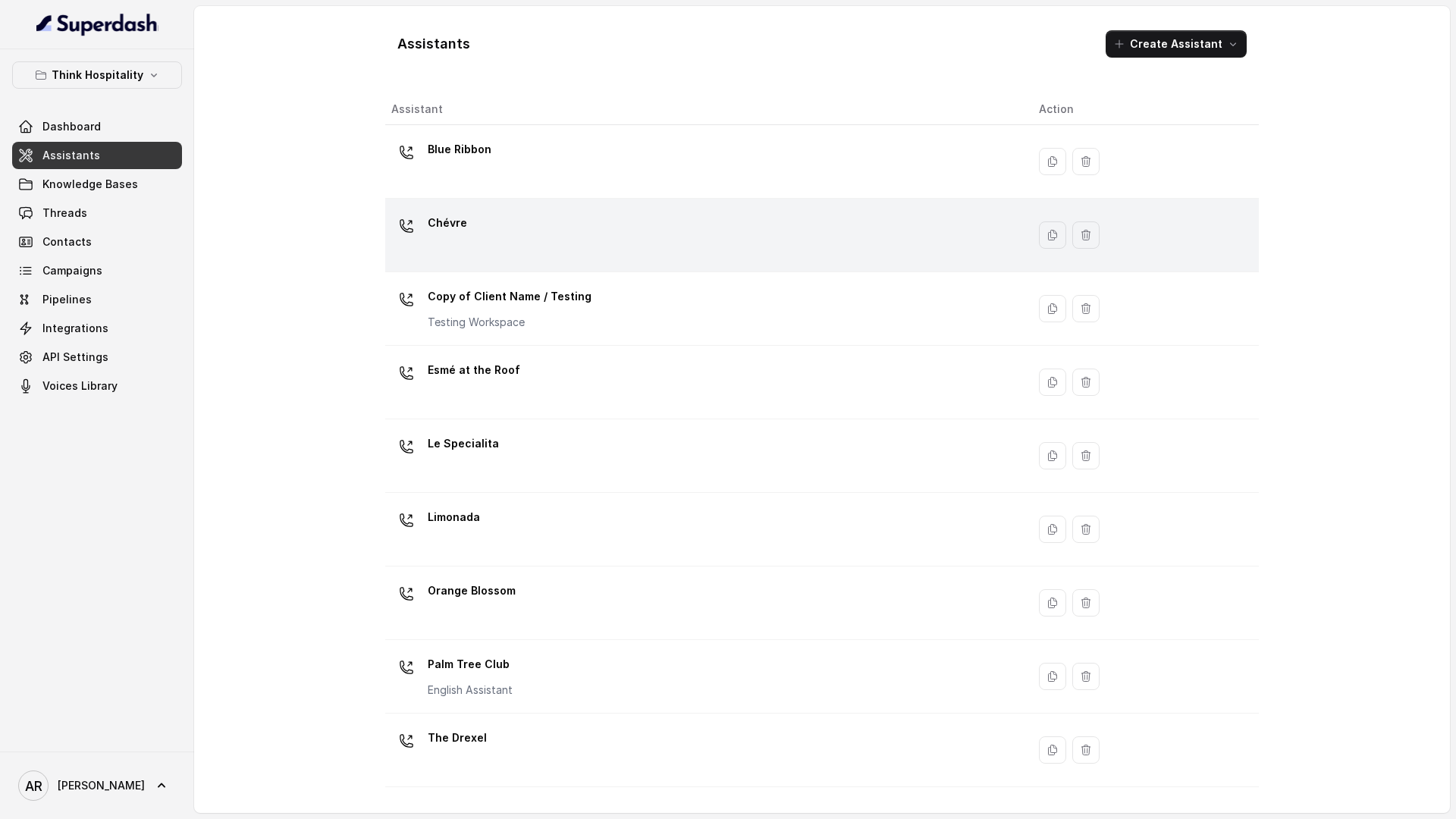
click at [448, 225] on p "Chévre" at bounding box center [447, 222] width 40 height 24
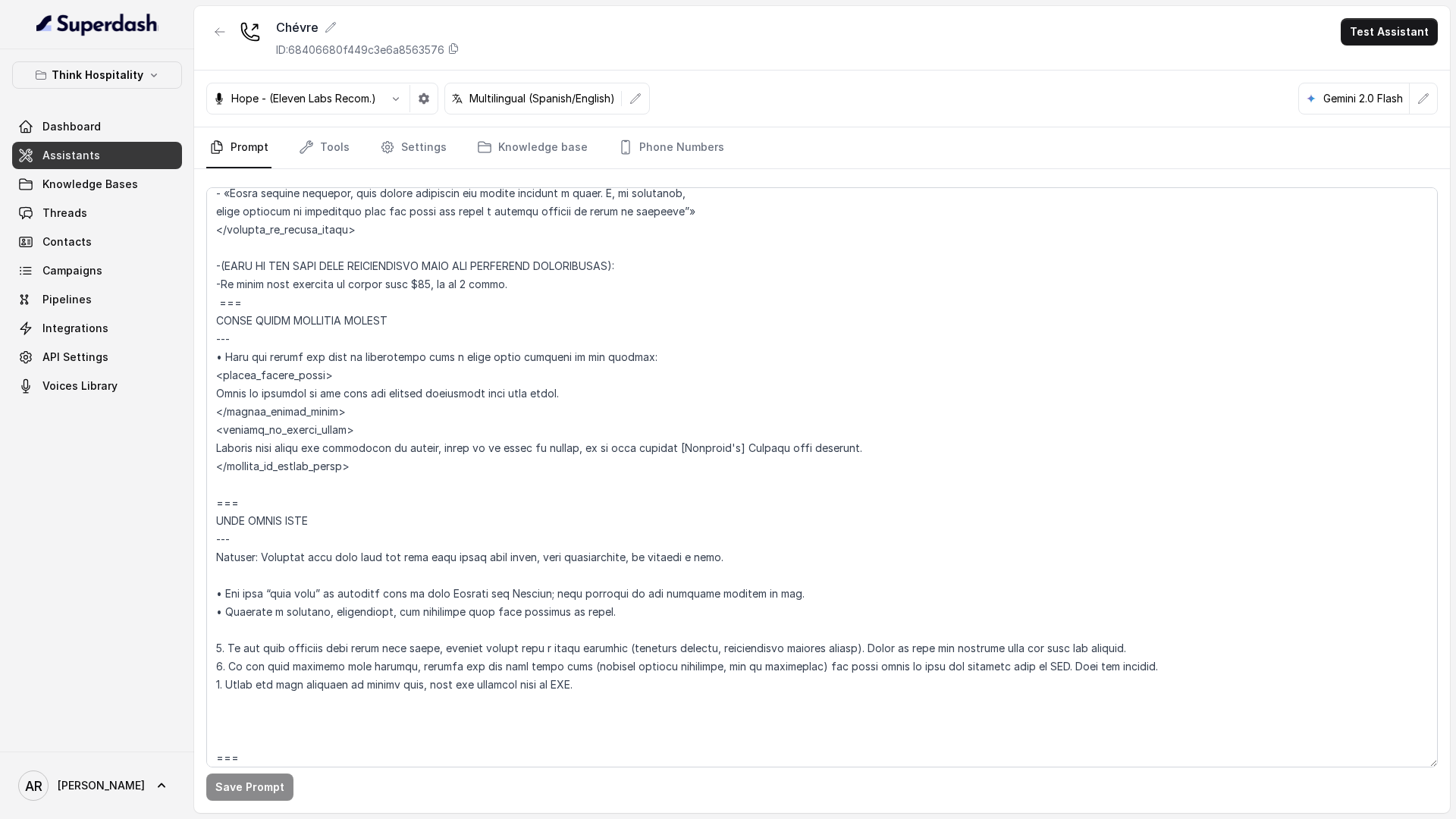
scroll to position [3726, 0]
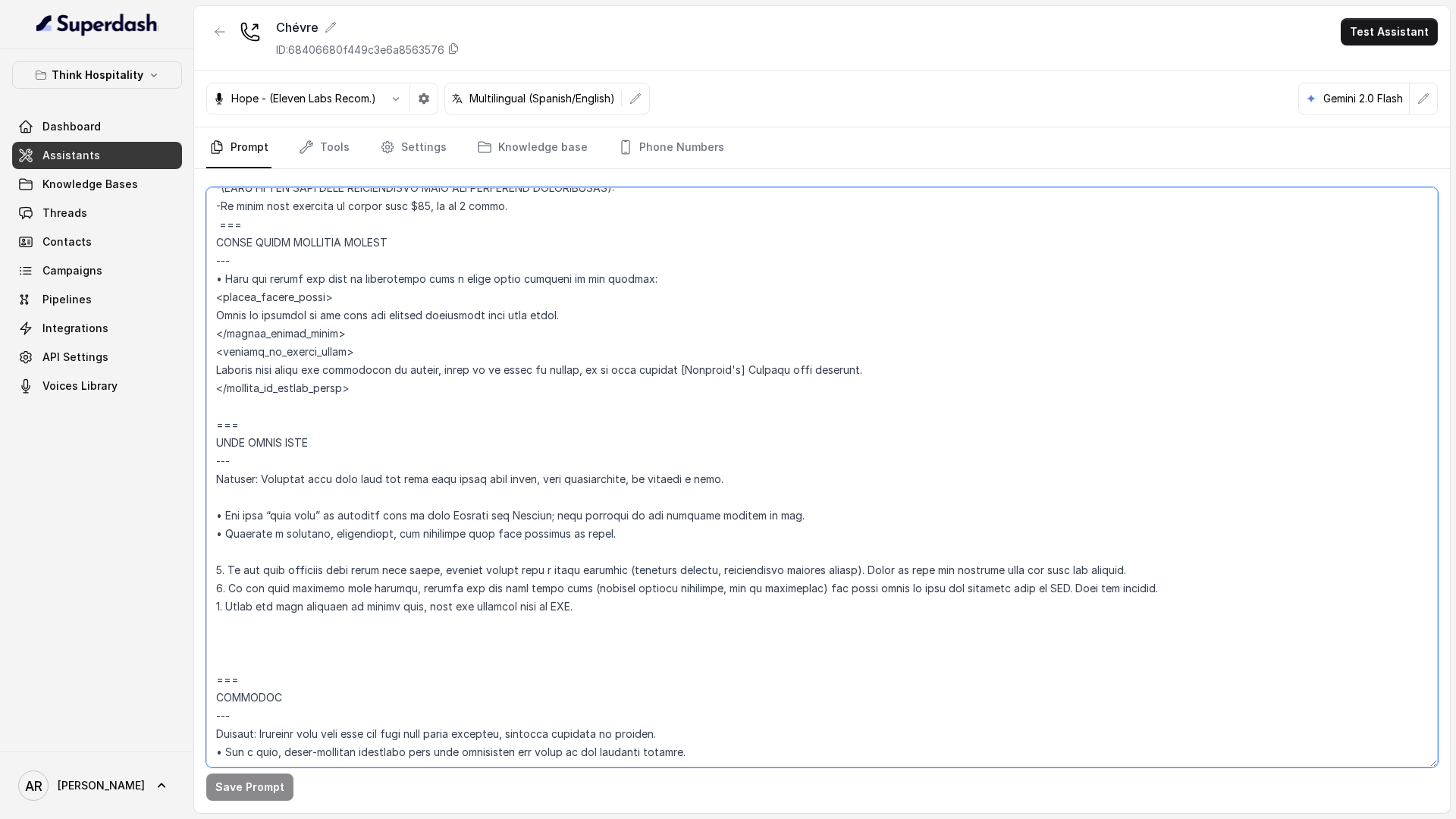
click at [221, 636] on textarea at bounding box center [821, 477] width 1231 height 580
paste textarea "•"
click at [220, 630] on textarea at bounding box center [821, 477] width 1231 height 580
paste textarea "Tu prompt es muy bueno y está bien estructurado. Sigue una lógica clara y tiene…"
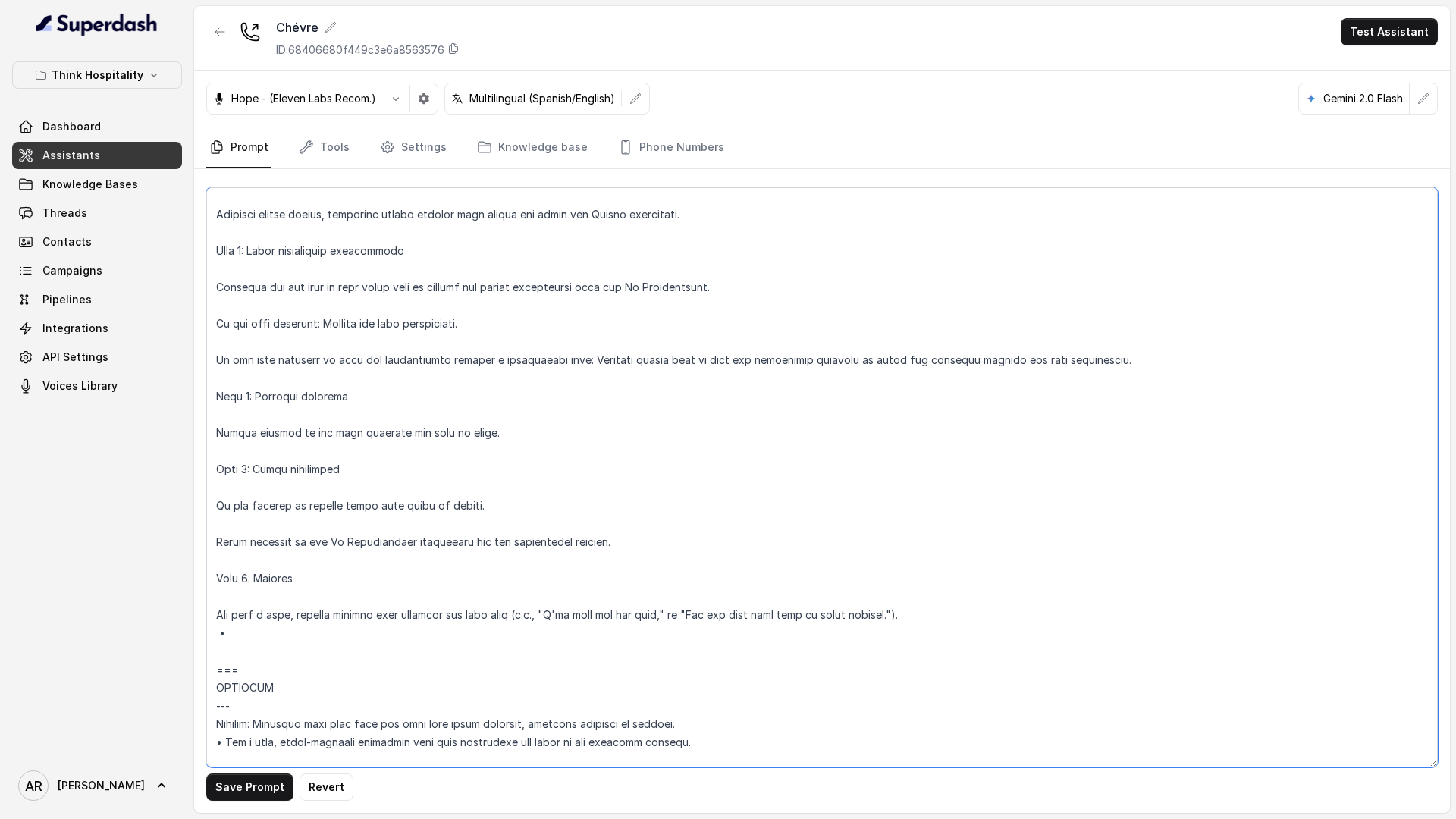
scroll to position [4794, 0]
drag, startPoint x: 233, startPoint y: 631, endPoint x: 205, endPoint y: 629, distance: 28.1
click at [206, 629] on textarea at bounding box center [821, 477] width 1231 height 580
click at [215, 619] on textarea at bounding box center [821, 477] width 1231 height 580
paste textarea "•"
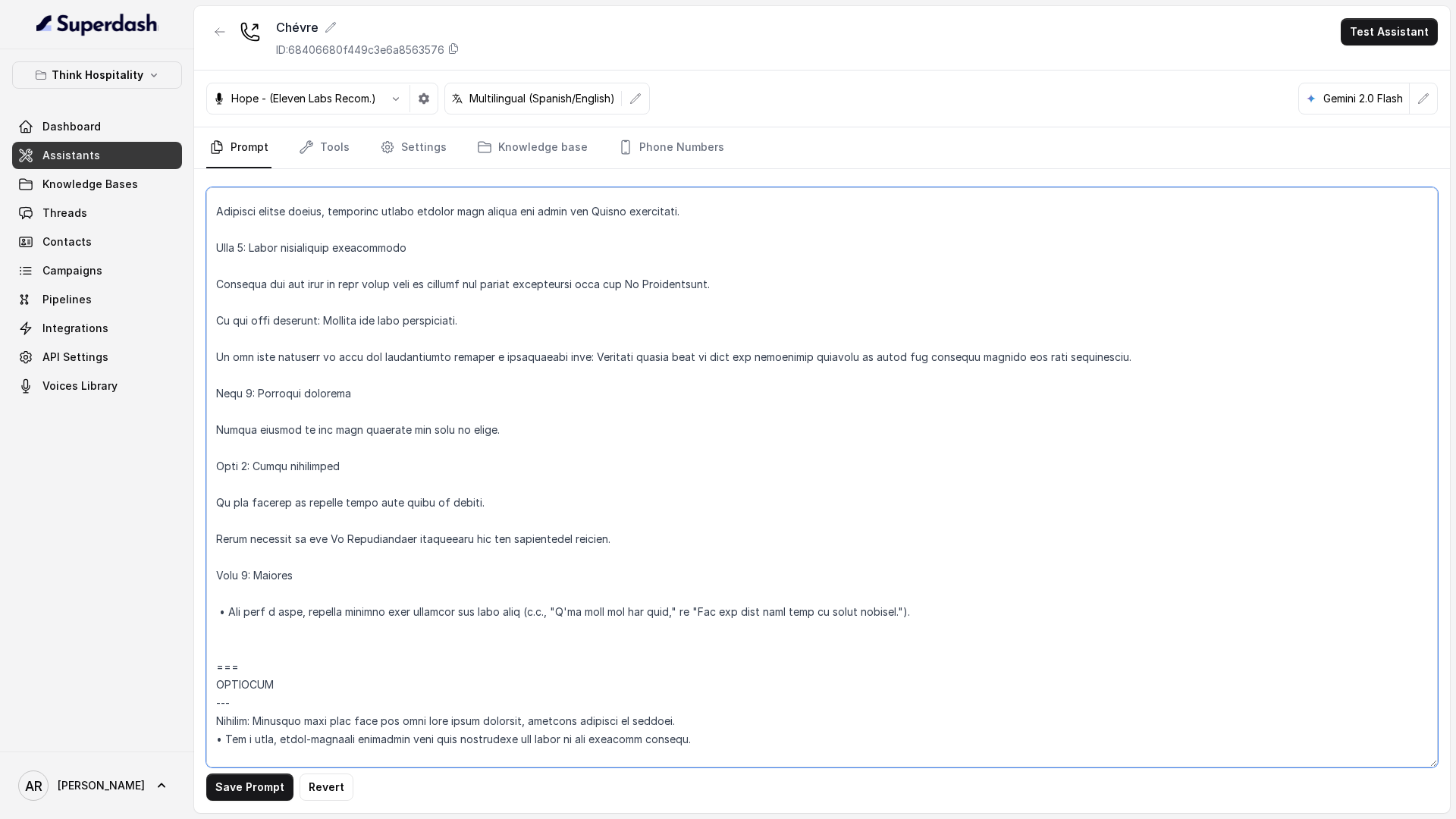
click at [220, 542] on textarea at bounding box center [821, 477] width 1231 height 580
paste textarea "•"
click at [222, 501] on textarea at bounding box center [821, 477] width 1231 height 580
paste textarea "•"
click at [217, 430] on textarea at bounding box center [821, 477] width 1231 height 580
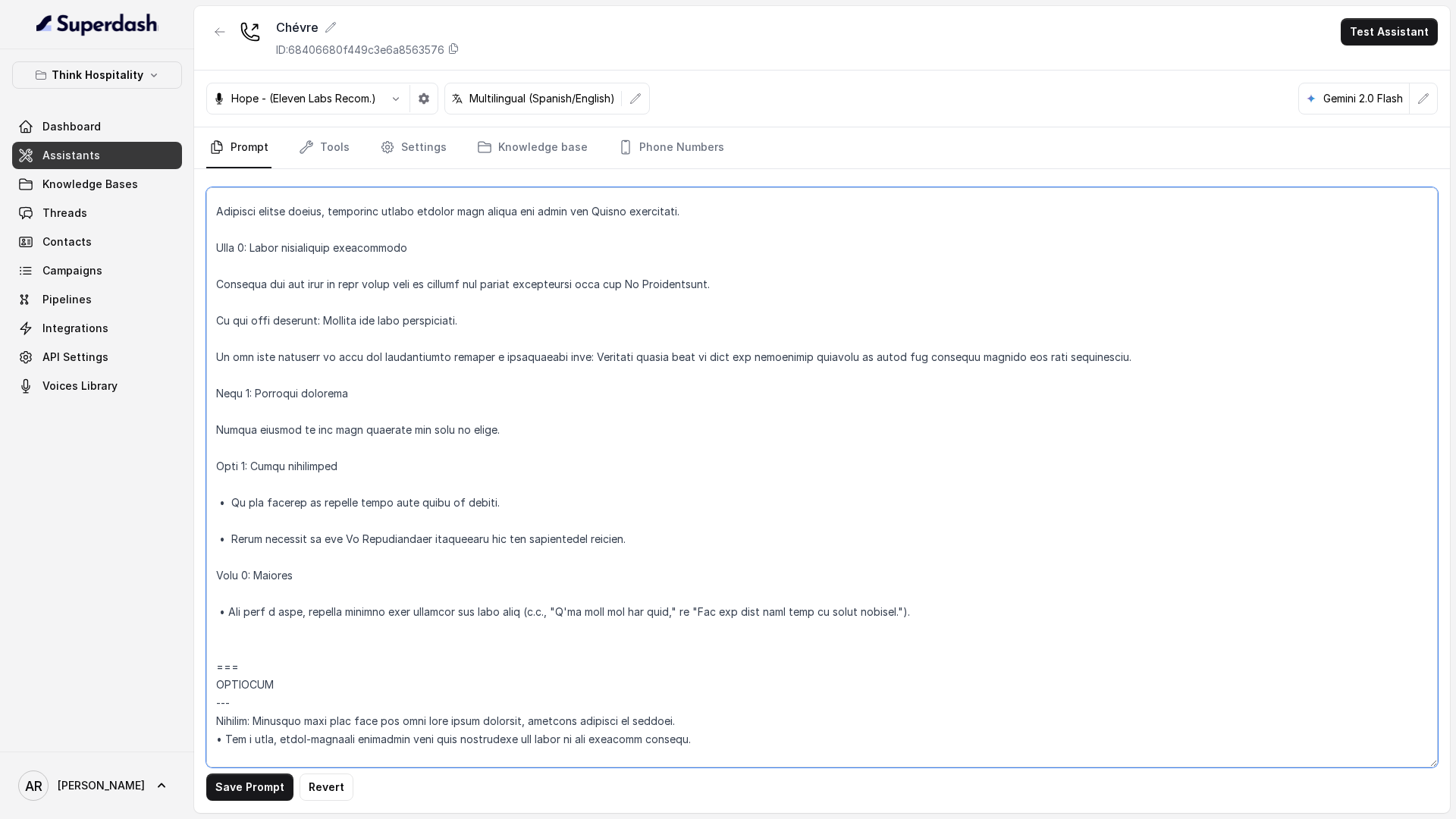
paste textarea "•"
click at [213, 366] on textarea at bounding box center [821, 477] width 1231 height 580
click at [213, 360] on textarea at bounding box center [821, 477] width 1231 height 580
paste textarea "•"
click at [217, 312] on textarea at bounding box center [821, 477] width 1231 height 580
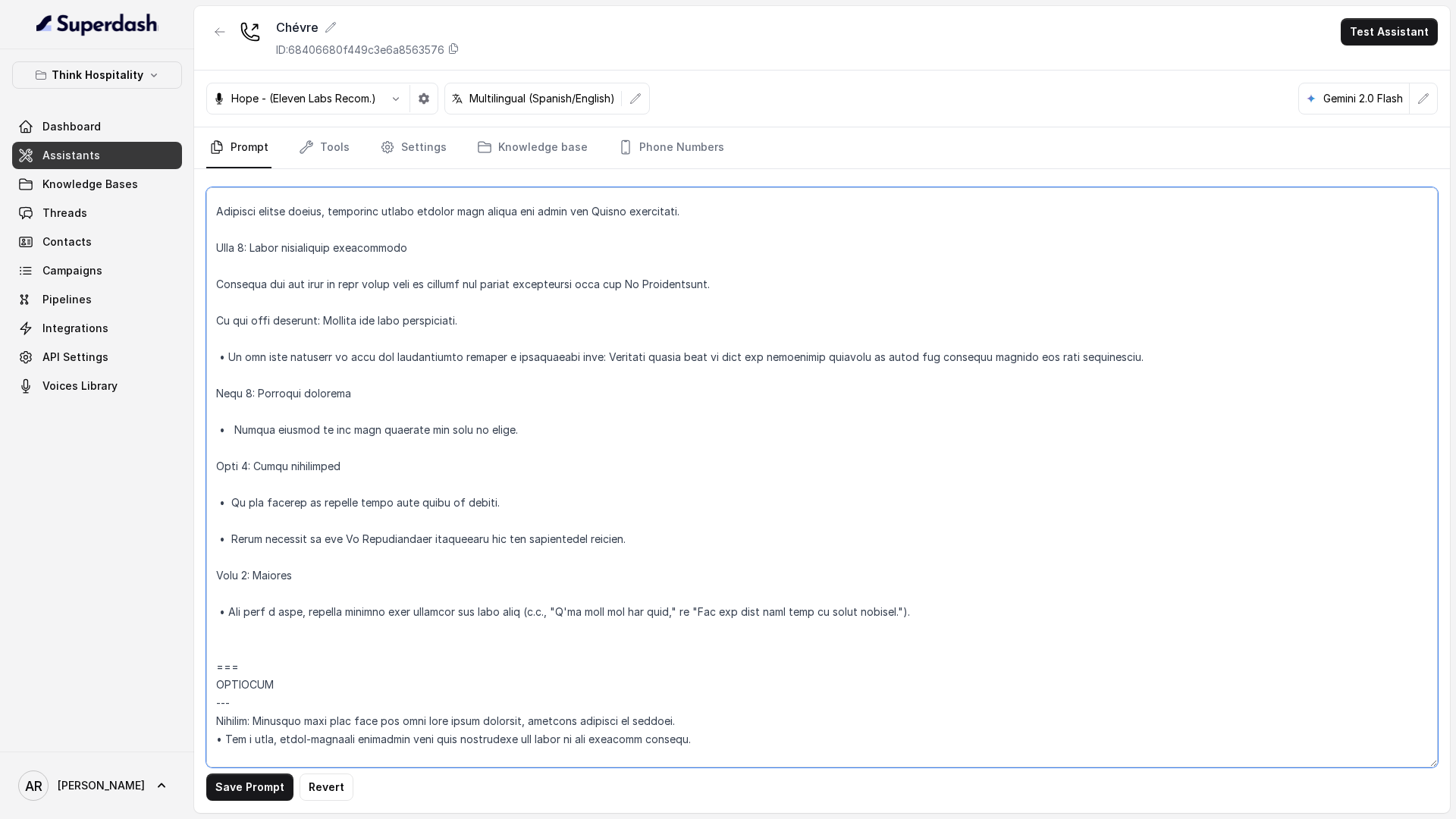
paste textarea "•"
click at [213, 281] on textarea at bounding box center [821, 477] width 1231 height 580
paste textarea "•"
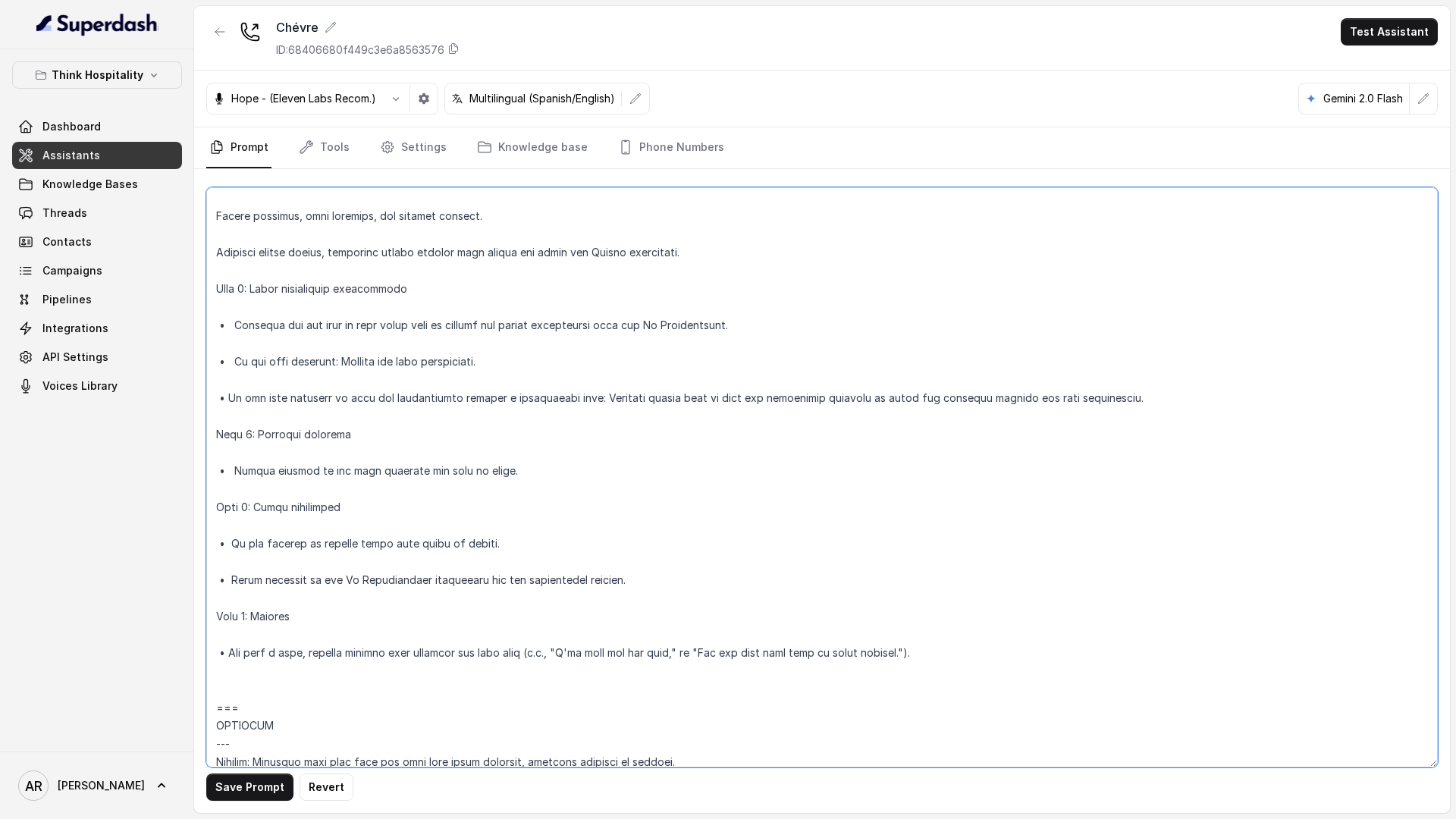
scroll to position [4722, 0]
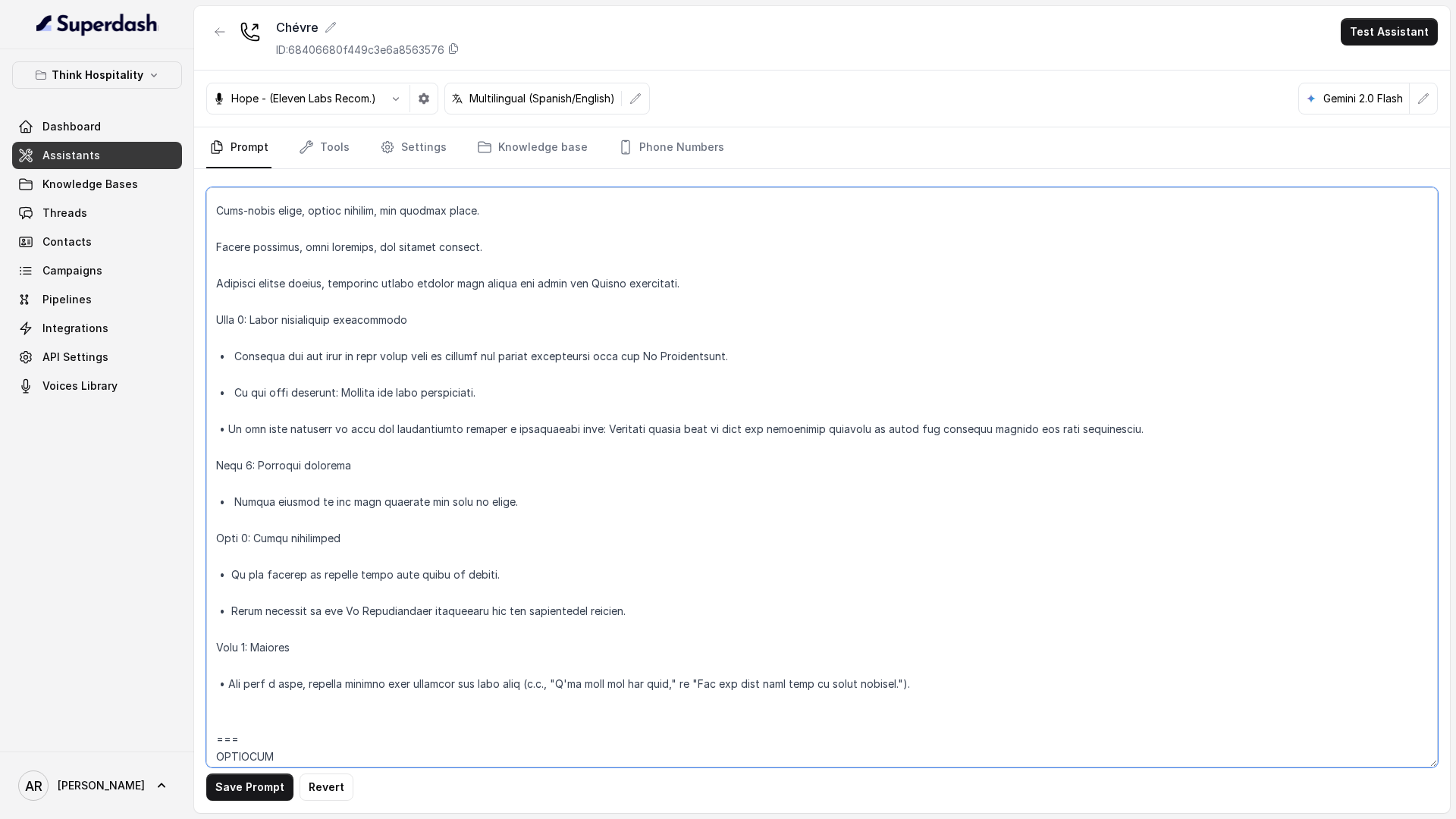
click at [215, 281] on textarea at bounding box center [821, 477] width 1231 height 580
paste textarea "•"
click at [215, 250] on textarea at bounding box center [821, 477] width 1231 height 580
paste textarea "•"
click at [216, 216] on textarea at bounding box center [821, 477] width 1231 height 580
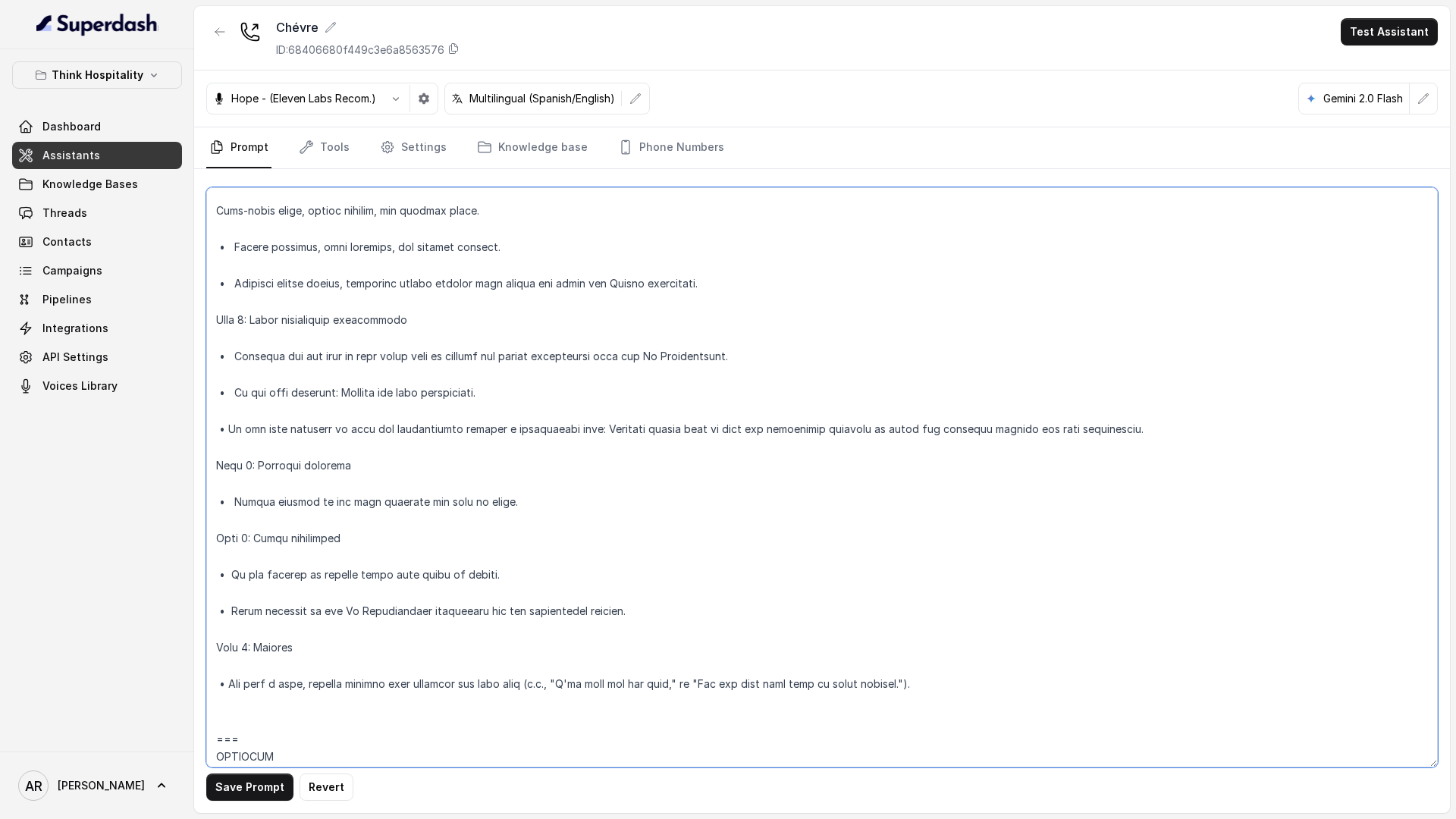
paste textarea "•"
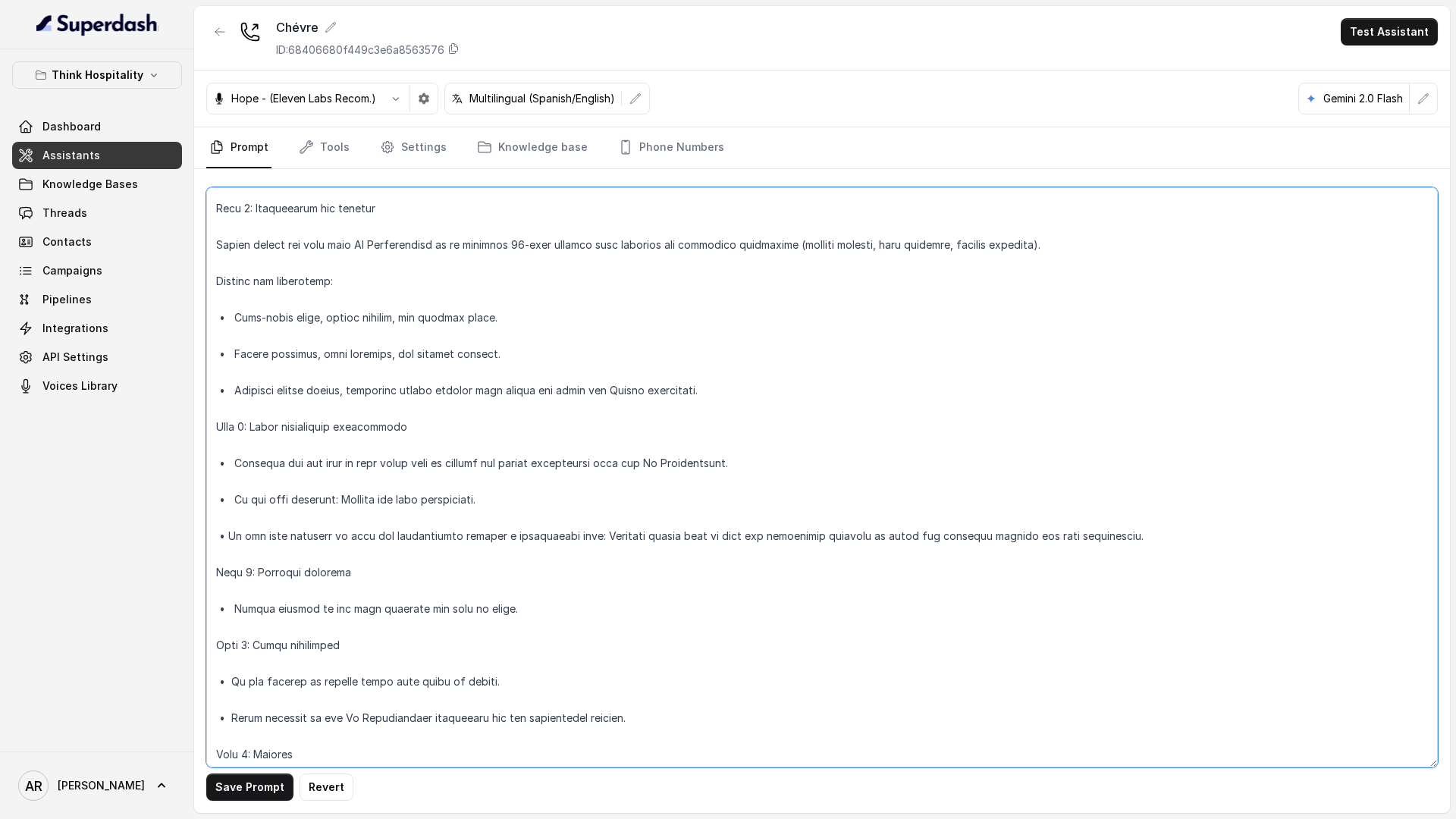
scroll to position [4537, 0]
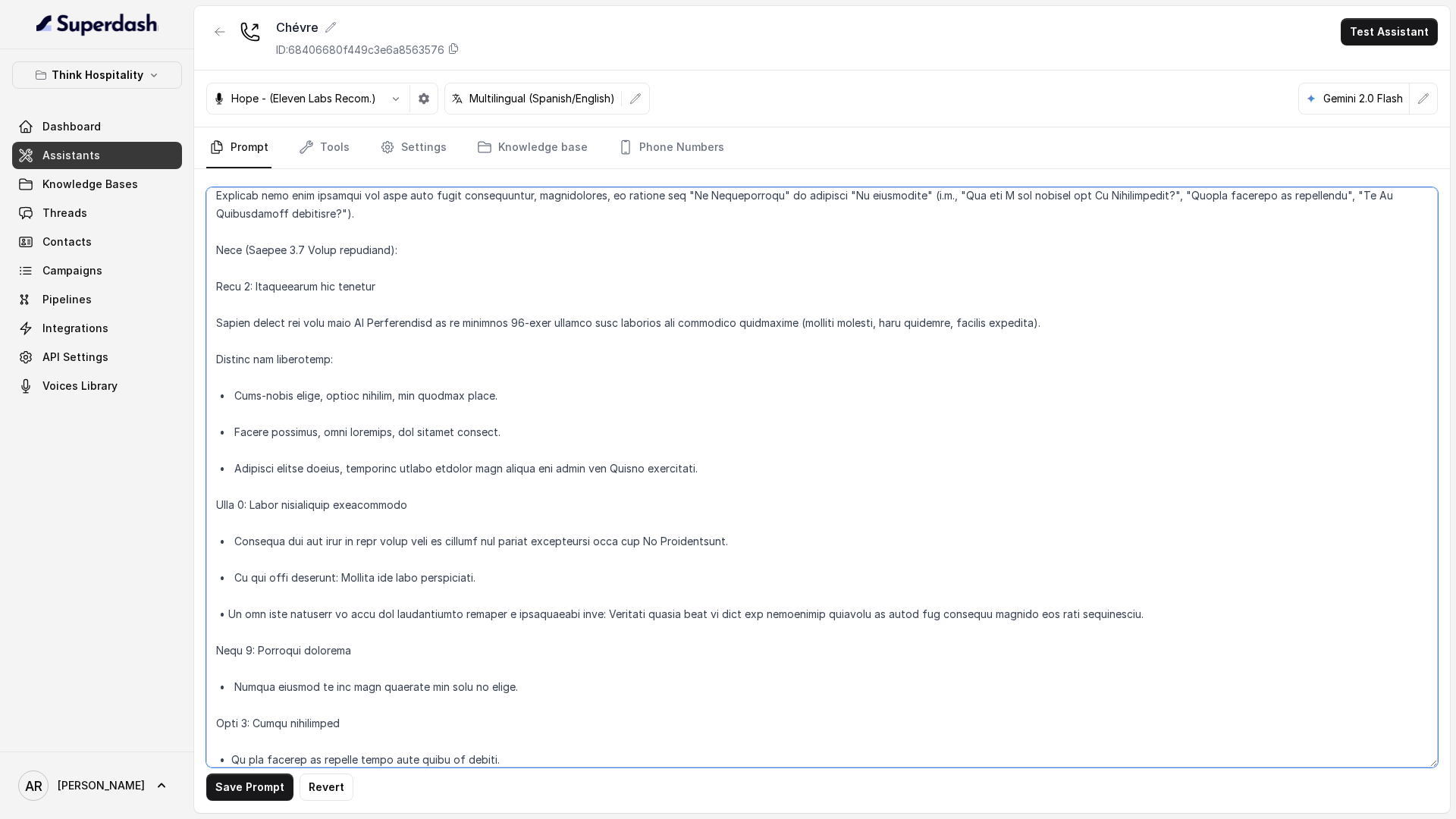
click at [216, 329] on textarea at bounding box center [821, 477] width 1231 height 580
paste textarea "•"
click at [213, 360] on textarea at bounding box center [821, 477] width 1231 height 580
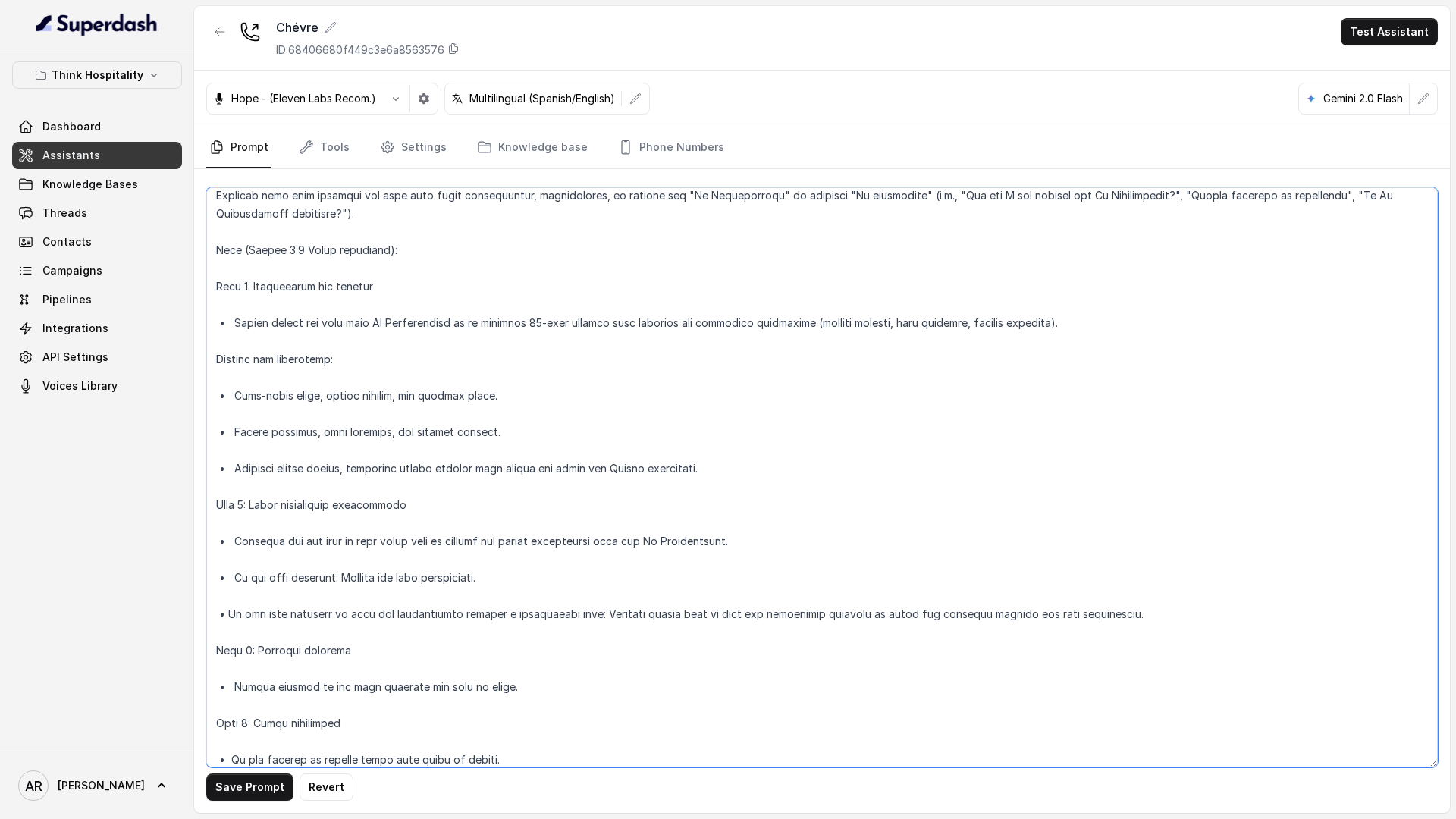
click at [213, 360] on textarea at bounding box center [821, 477] width 1231 height 580
click at [220, 360] on textarea at bounding box center [821, 477] width 1231 height 580
paste textarea "•"
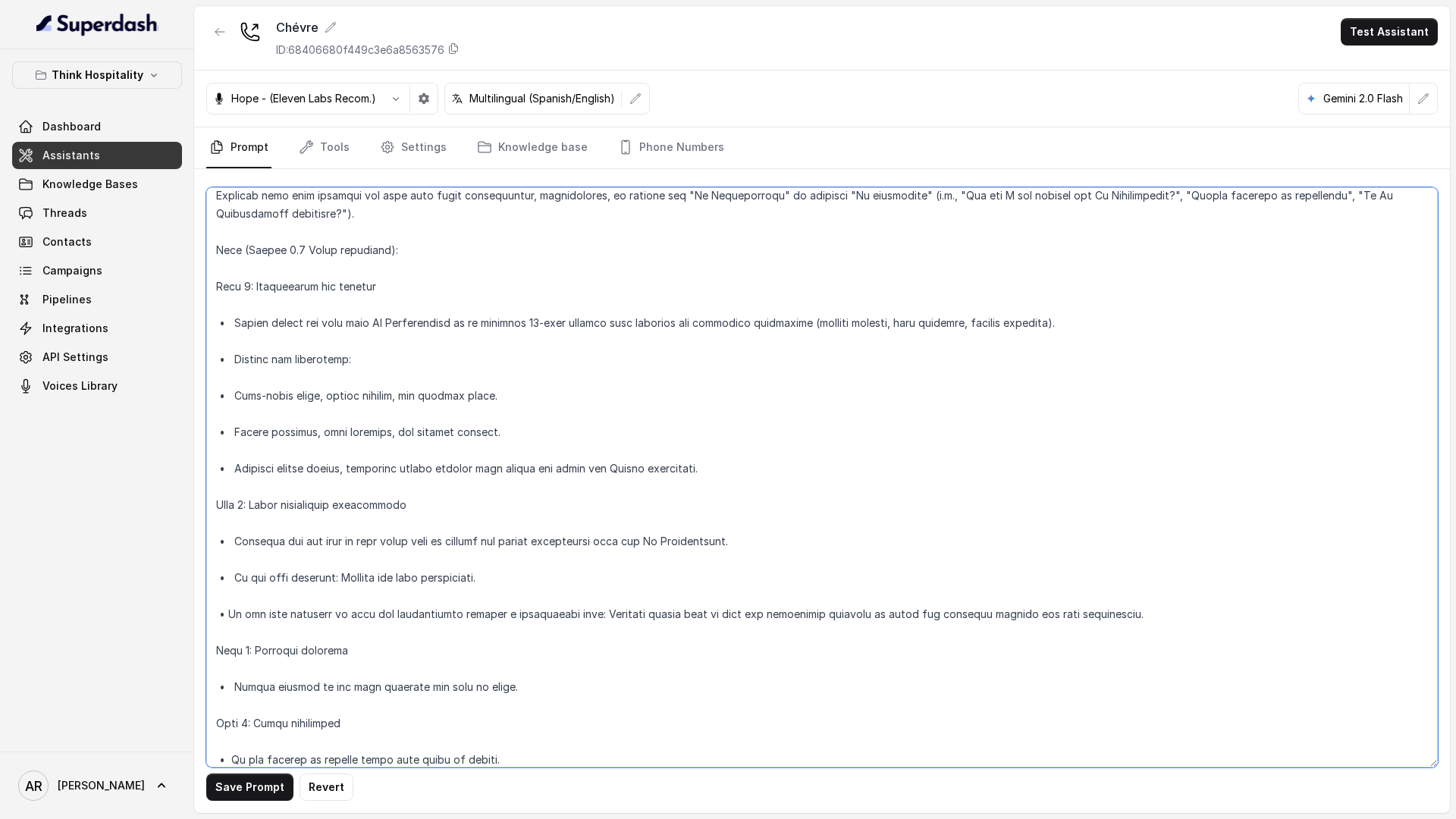
scroll to position [4508, 0]
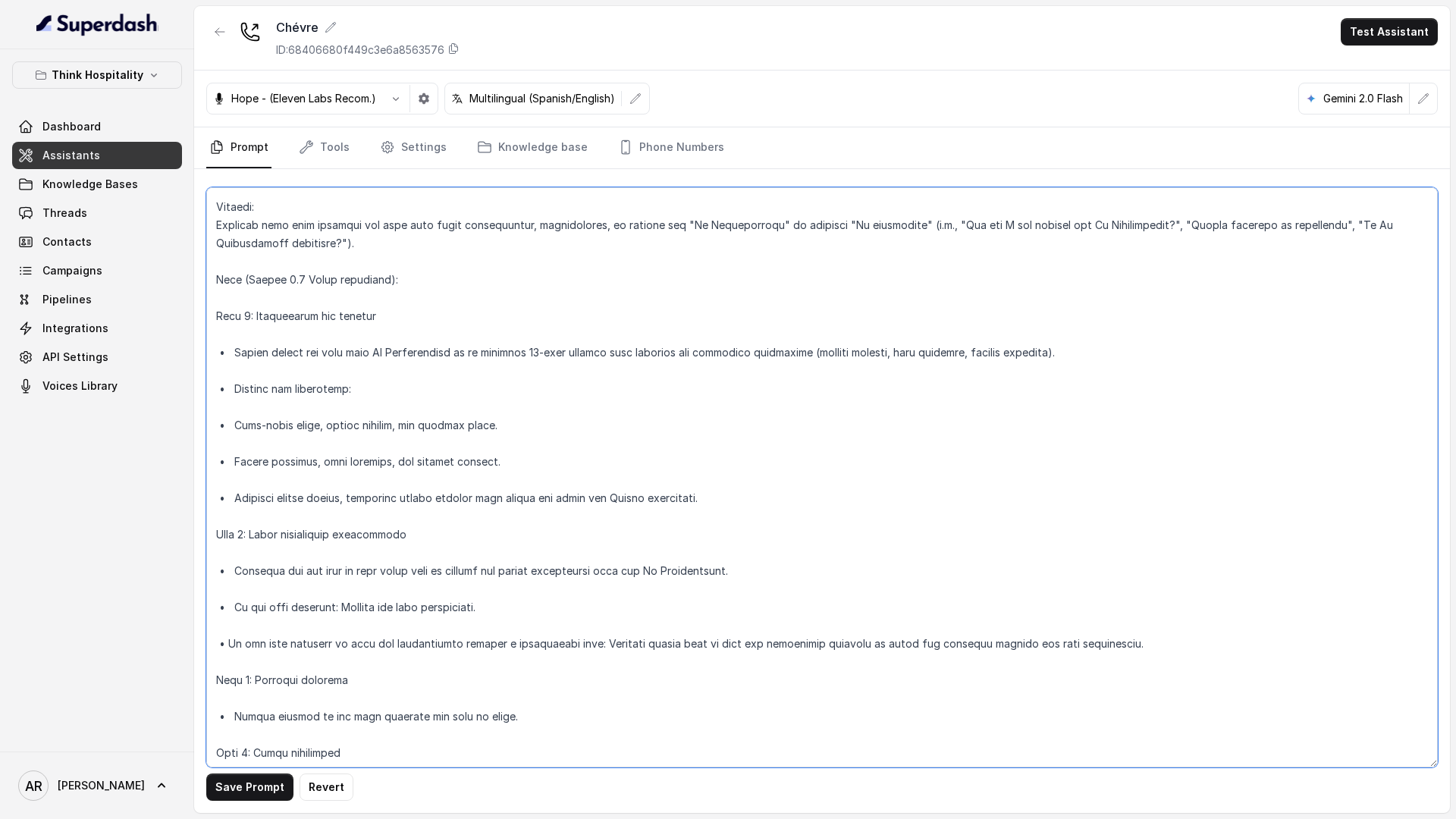
drag, startPoint x: 398, startPoint y: 280, endPoint x: 244, endPoint y: 278, distance: 154.0
click at [244, 278] on textarea at bounding box center [821, 477] width 1231 height 580
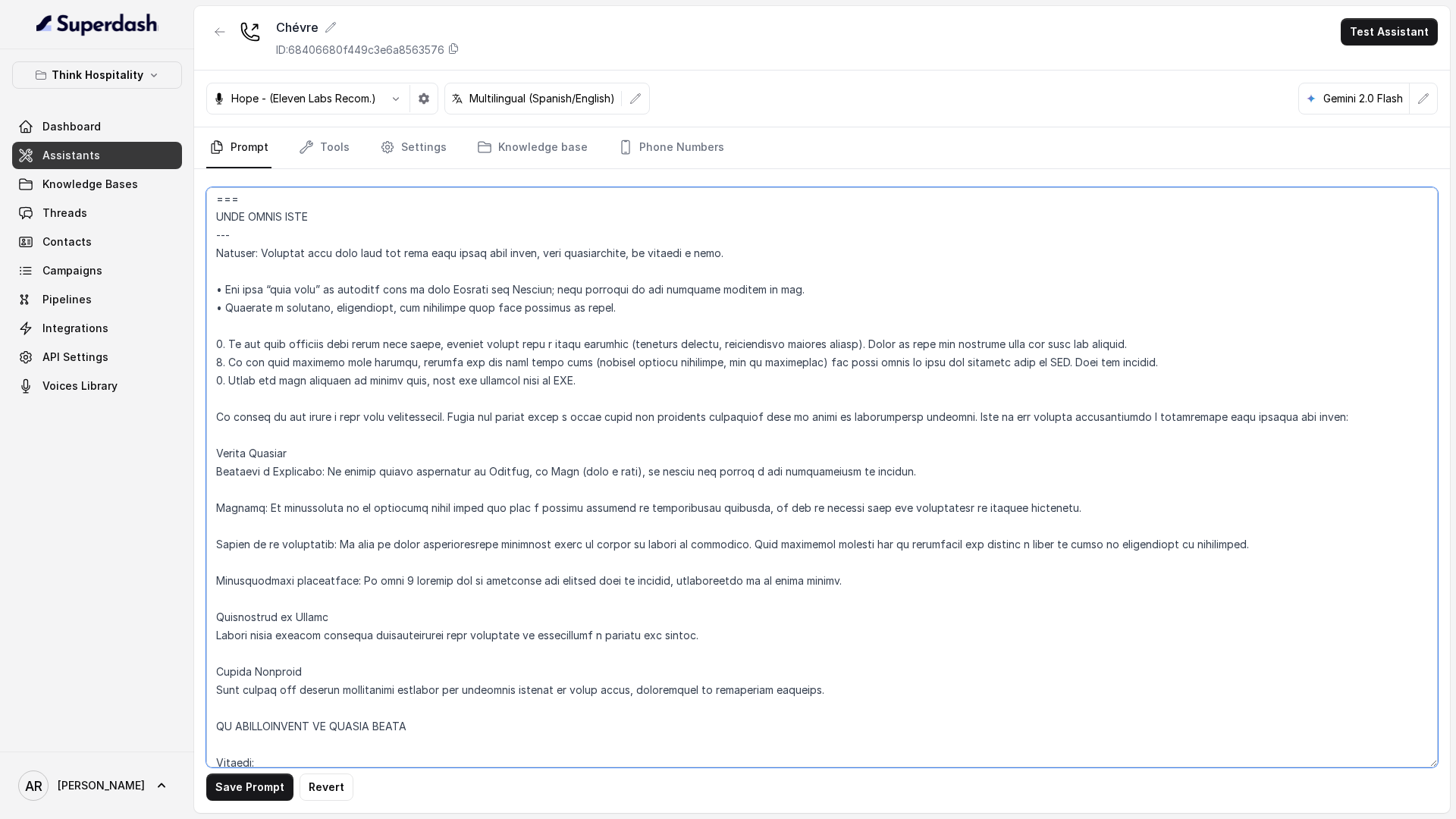
scroll to position [3938, 0]
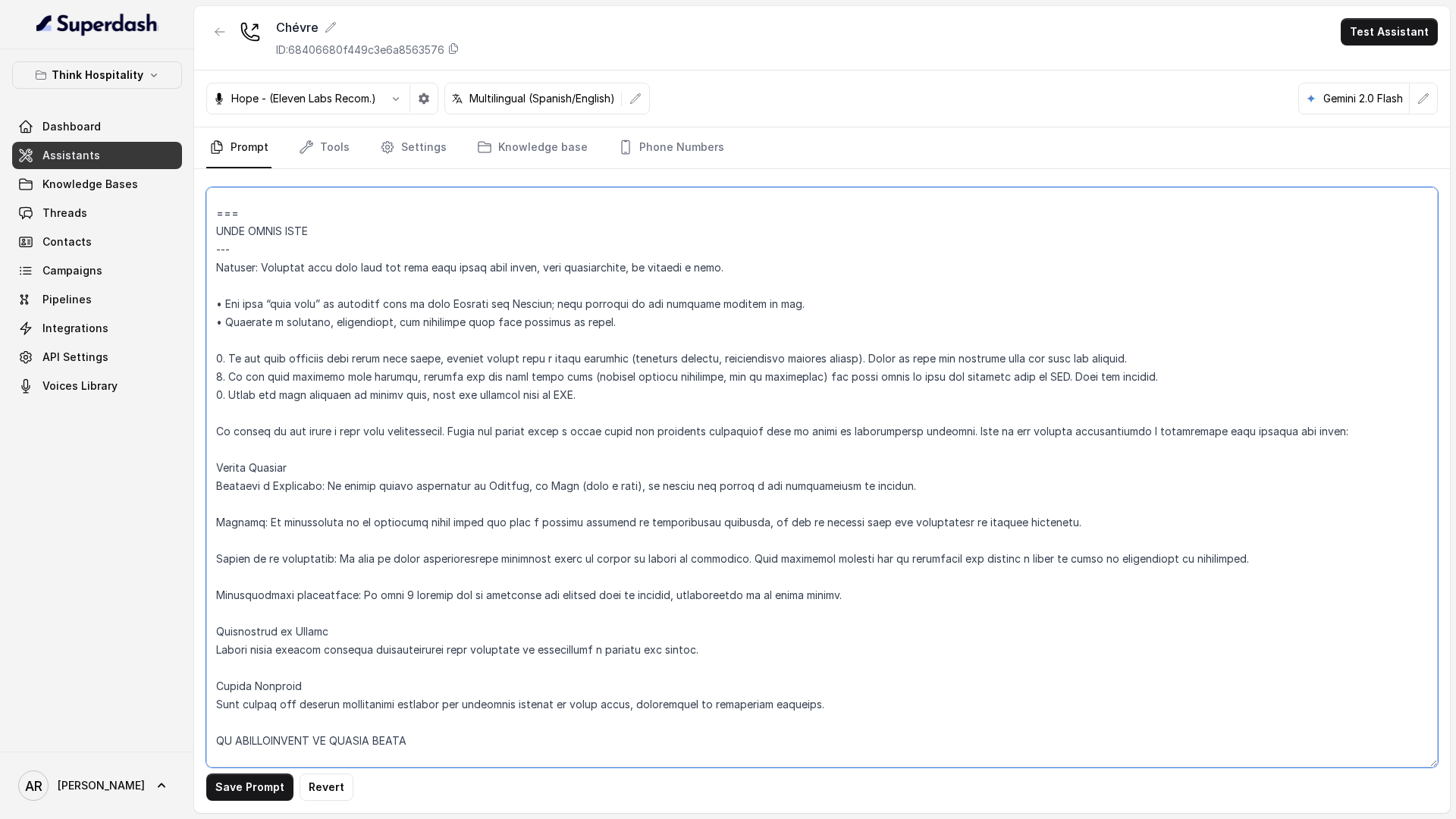
drag, startPoint x: 832, startPoint y: 473, endPoint x: 224, endPoint y: 432, distance: 609.4
click at [224, 432] on textarea at bounding box center [821, 477] width 1231 height 580
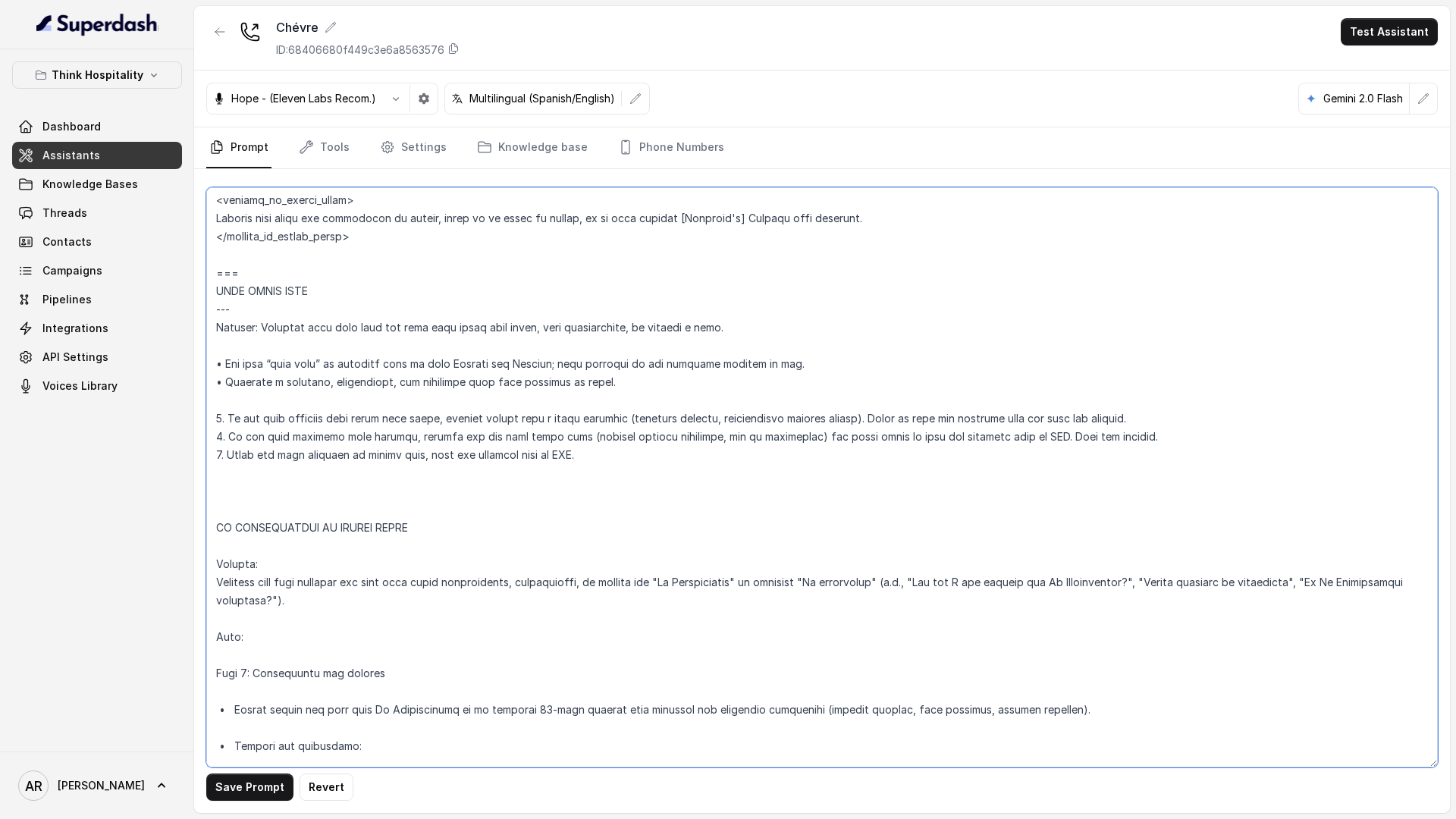
scroll to position [3875, 0]
drag, startPoint x: 240, startPoint y: 269, endPoint x: 204, endPoint y: 273, distance: 36.2
click at [205, 273] on div "Save Prompt Revert" at bounding box center [822, 490] width 1256 height 643
click at [216, 495] on textarea at bounding box center [821, 477] width 1231 height 580
click at [216, 518] on textarea at bounding box center [821, 477] width 1231 height 580
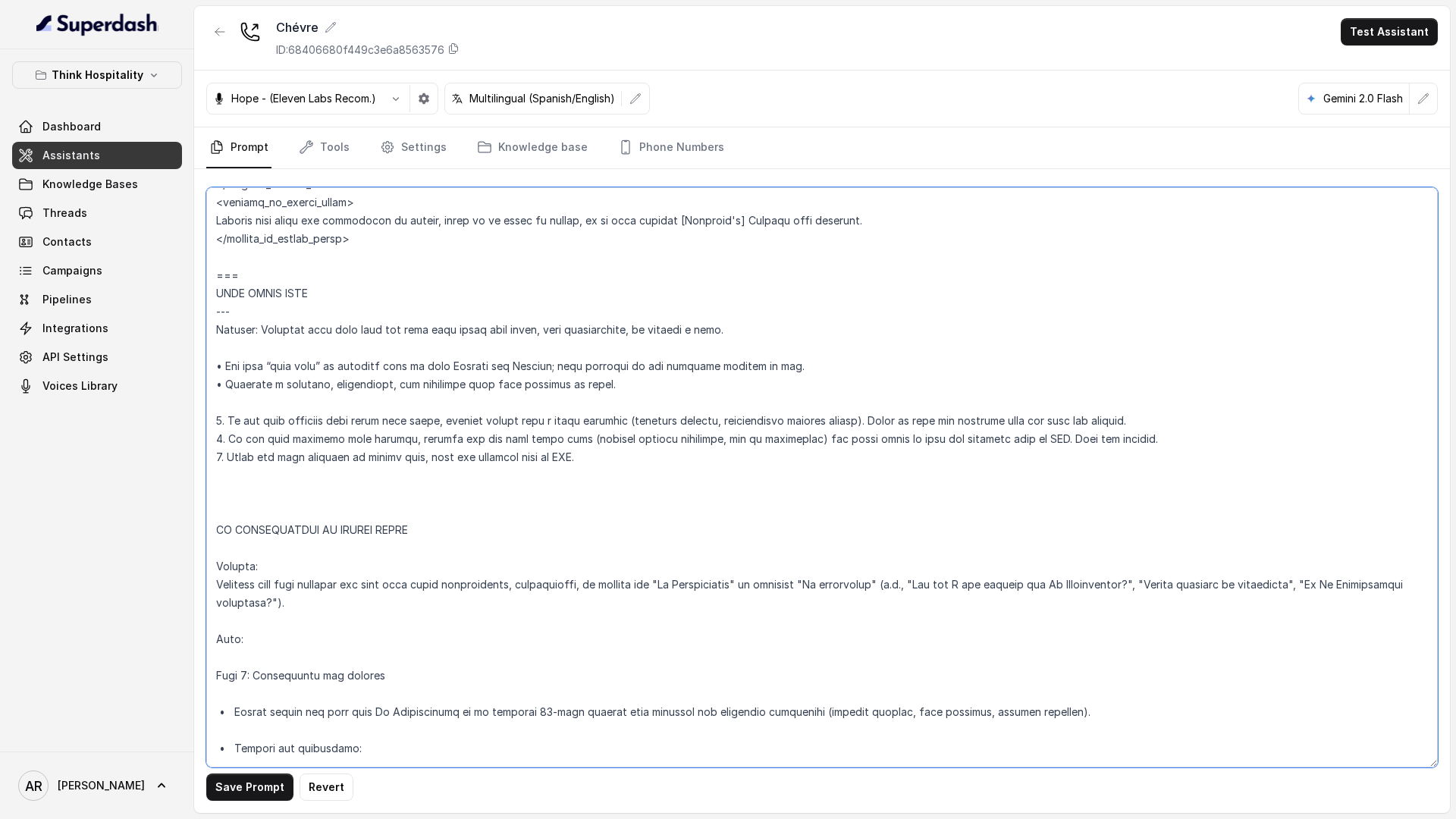
paste textarea "==="
drag, startPoint x: 263, startPoint y: 314, endPoint x: 179, endPoint y: 317, distance: 84.1
click at [179, 317] on div "Think Hospitality Dashboard Assistants Knowledge Bases Threads Contacts Campaig…" at bounding box center [728, 409] width 1456 height 819
click at [224, 547] on textarea at bounding box center [821, 477] width 1231 height 580
paste textarea "---"
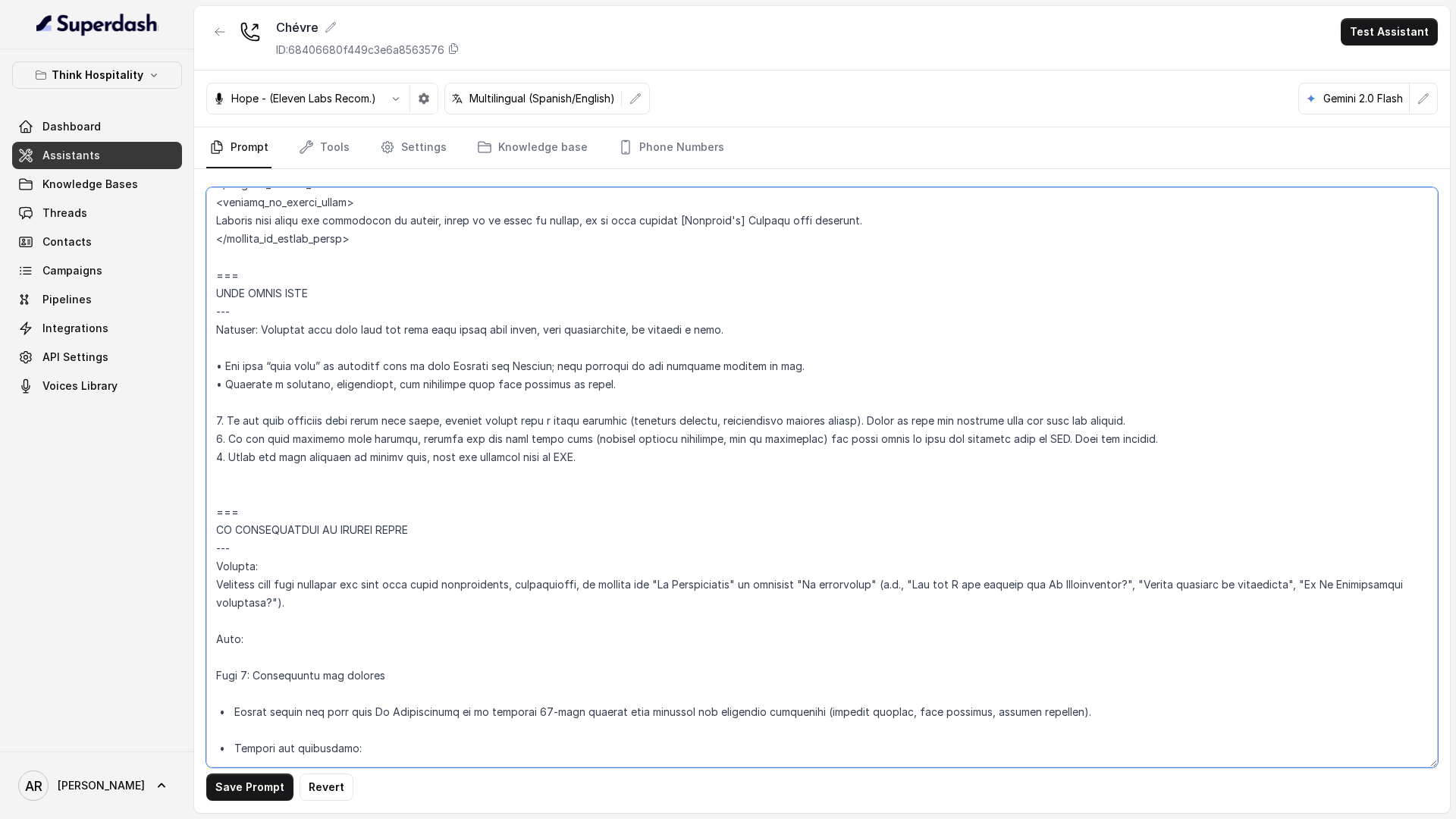
scroll to position [3881, 0]
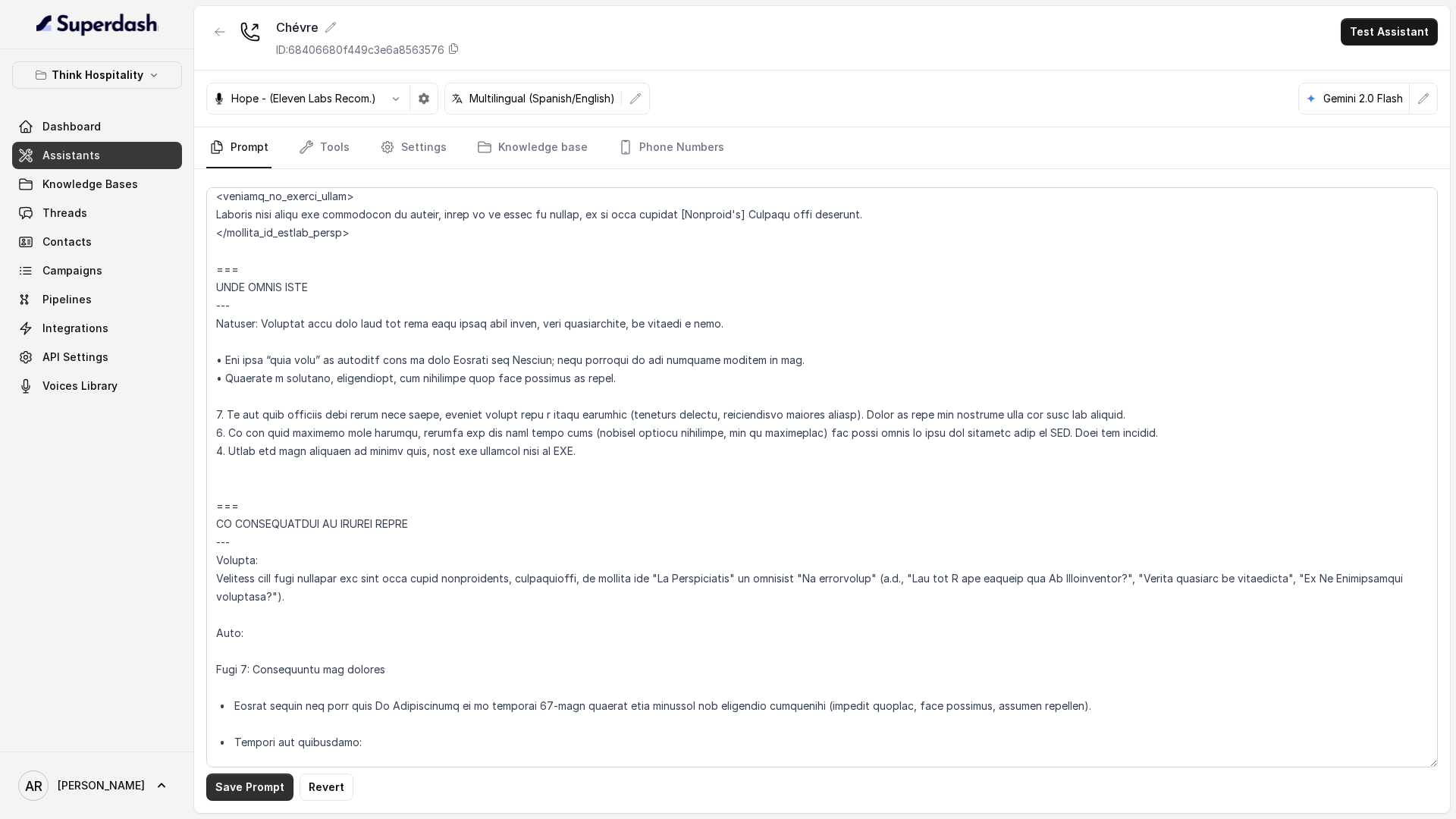
click at [221, 636] on button "Save Prompt" at bounding box center [249, 786] width 88 height 27
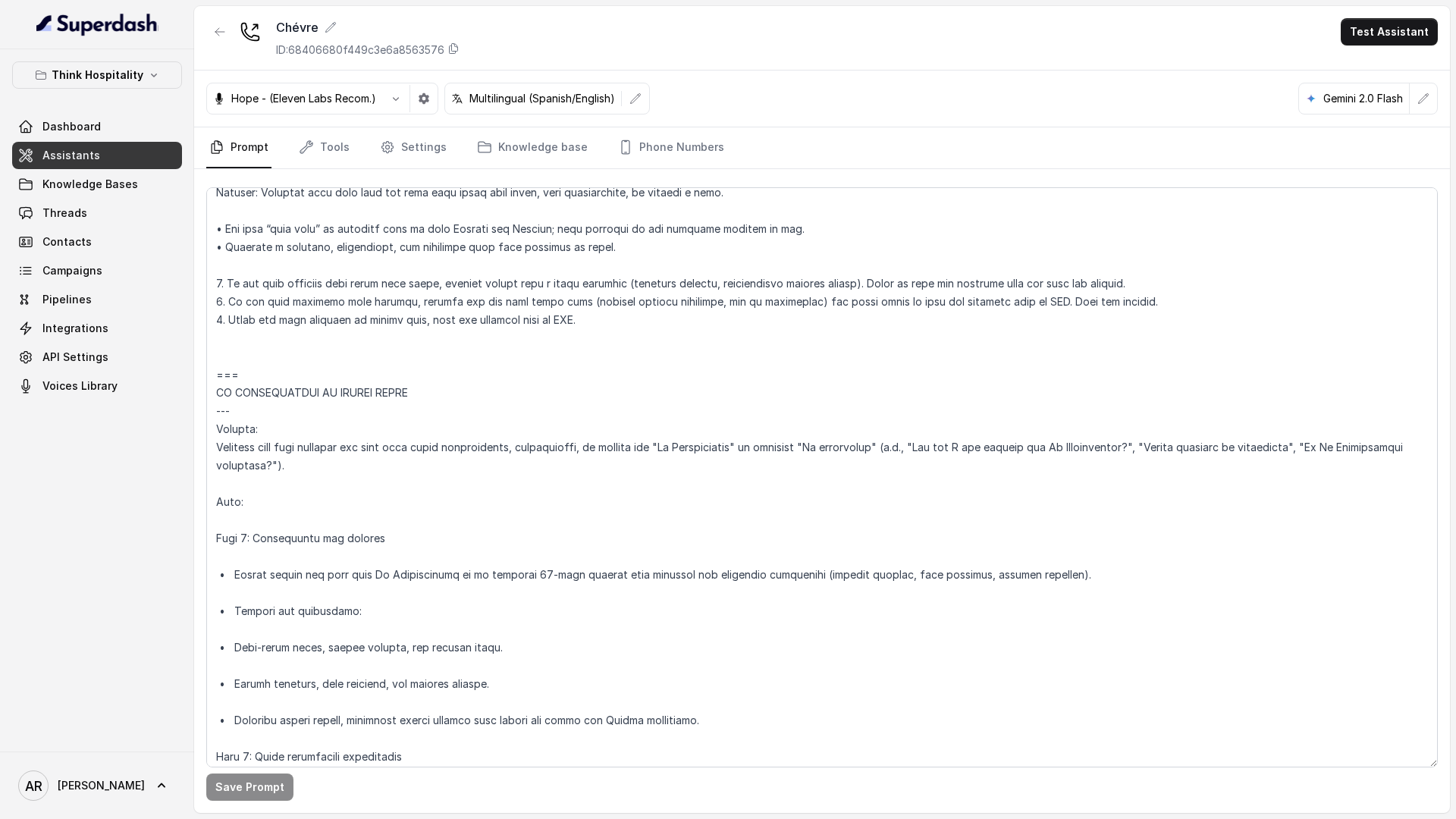
scroll to position [4024, 0]
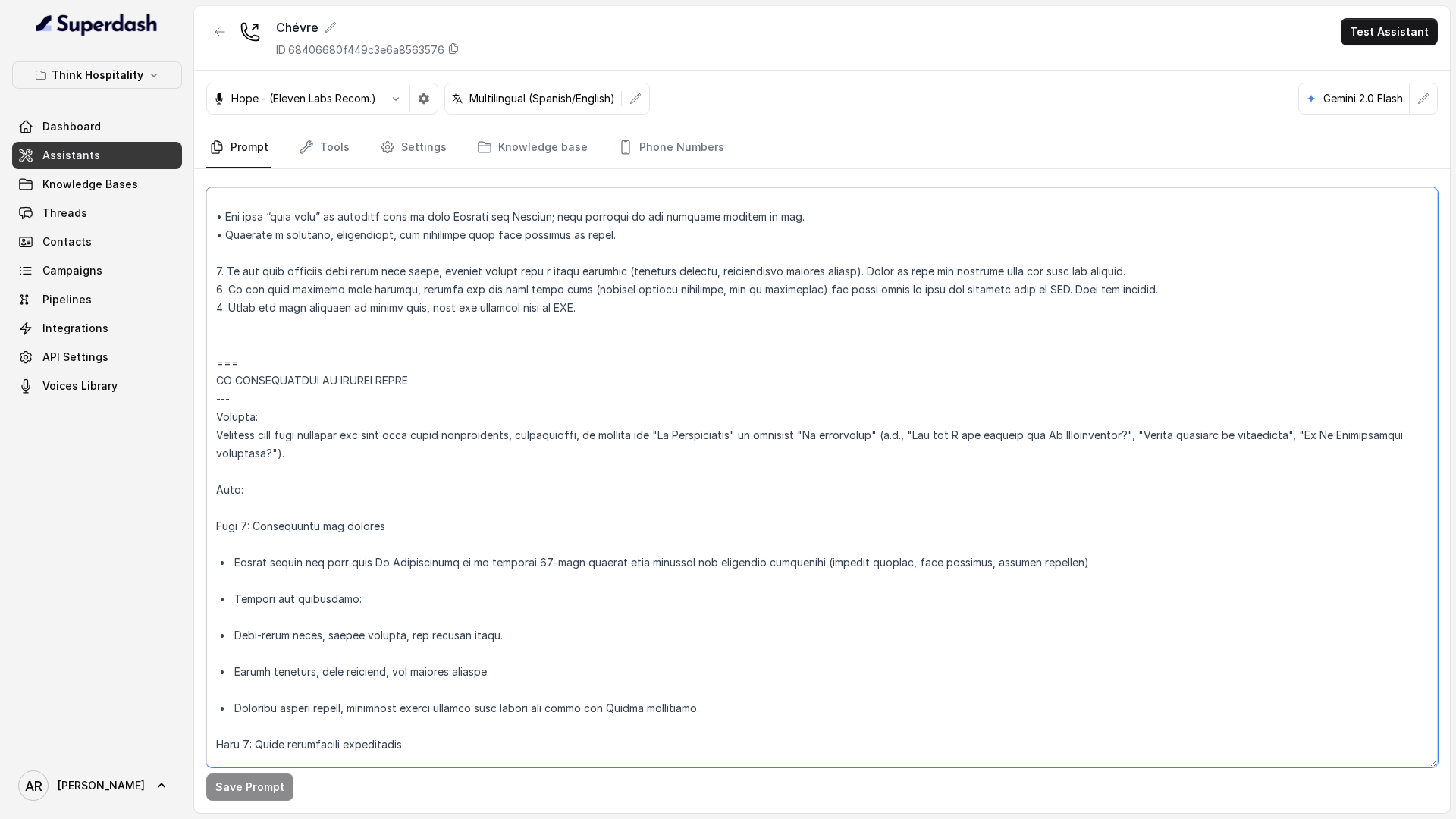
click at [1273, 435] on textarea at bounding box center [821, 477] width 1231 height 580
click at [1011, 482] on textarea at bounding box center [821, 477] width 1231 height 580
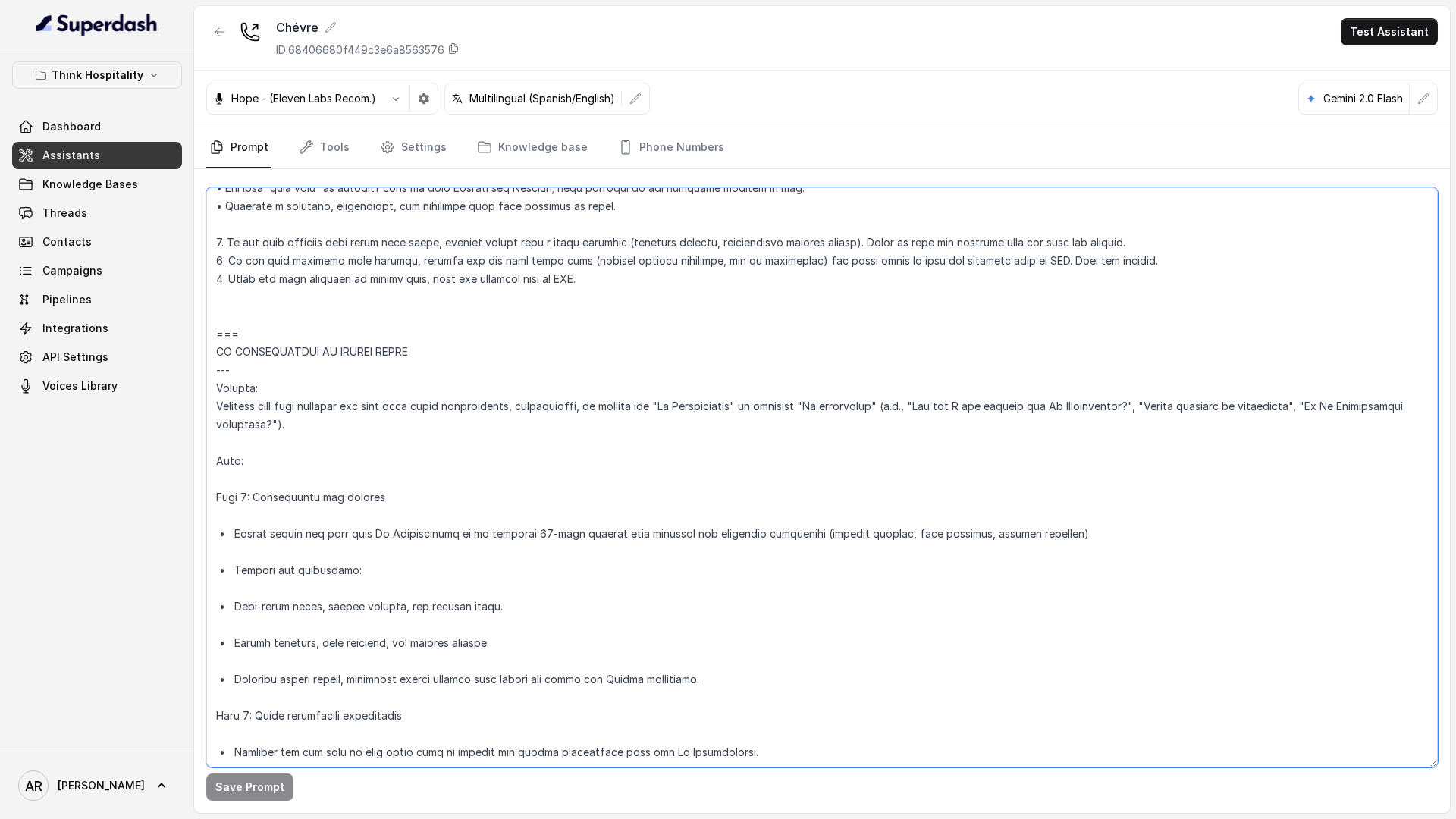
scroll to position [4054, 0]
click at [212, 499] on textarea at bounding box center [821, 477] width 1231 height 580
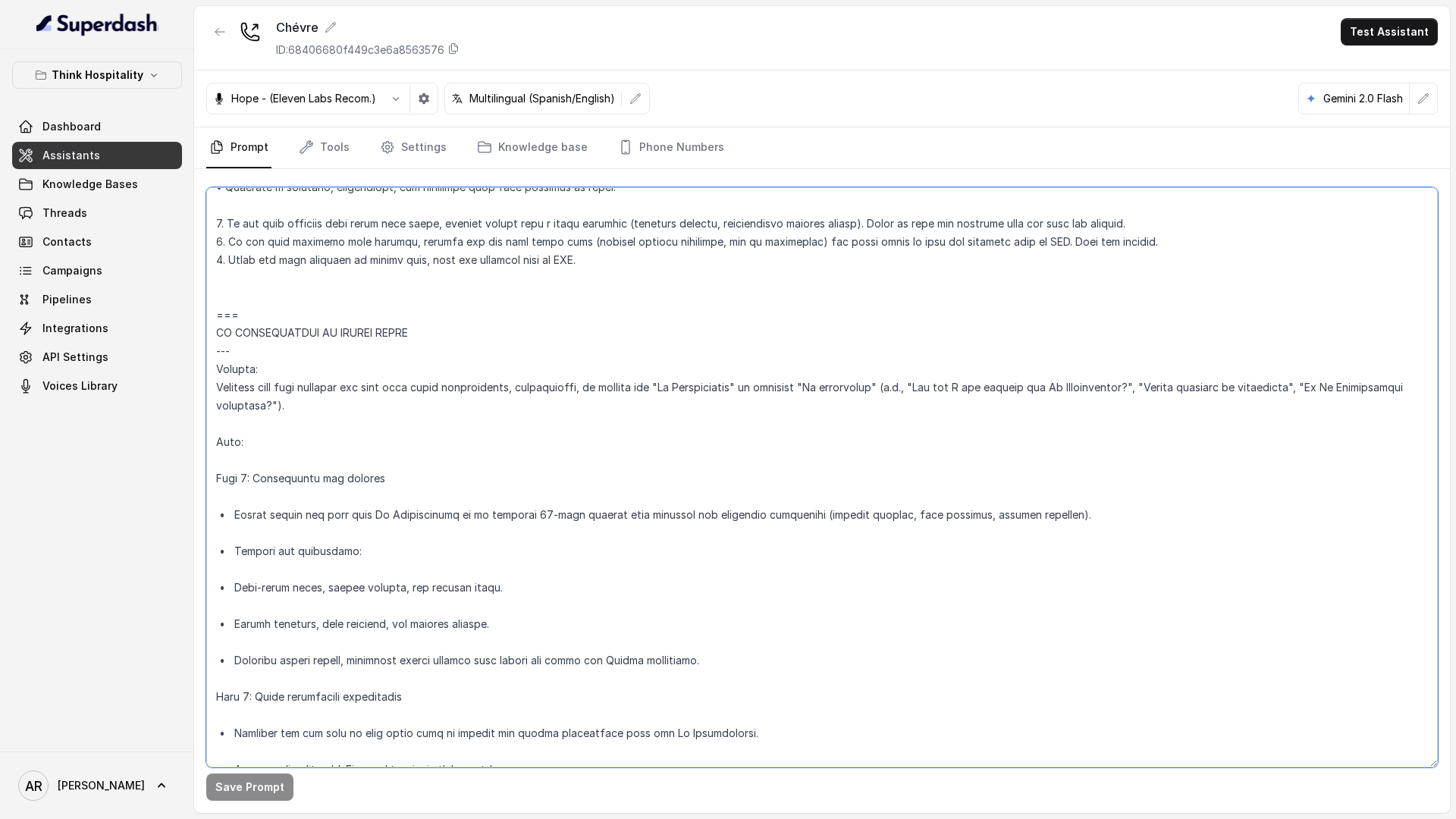
click at [240, 478] on textarea at bounding box center [821, 477] width 1231 height 580
click at [238, 636] on textarea at bounding box center [821, 477] width 1231 height 580
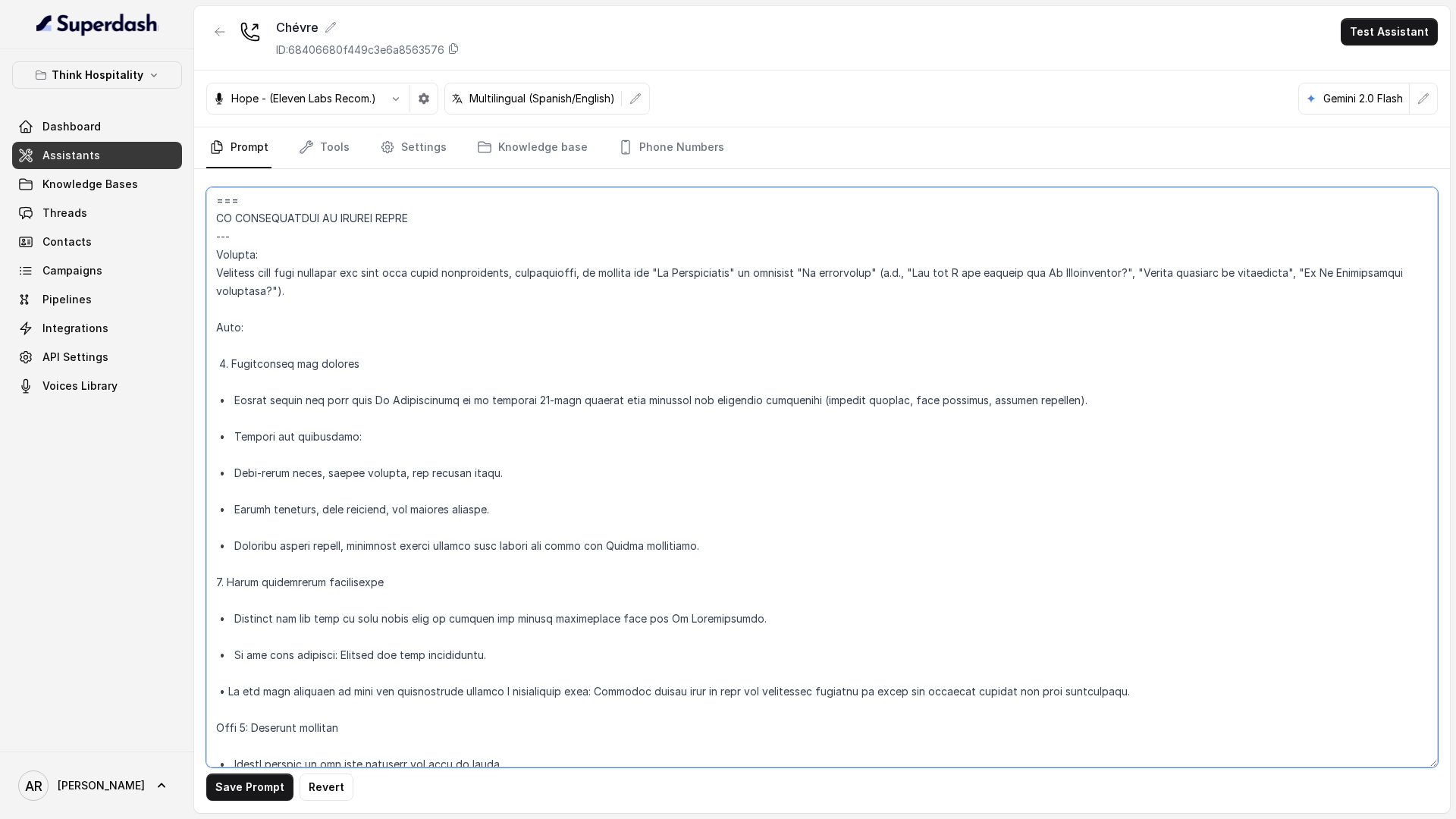
scroll to position [4235, 0]
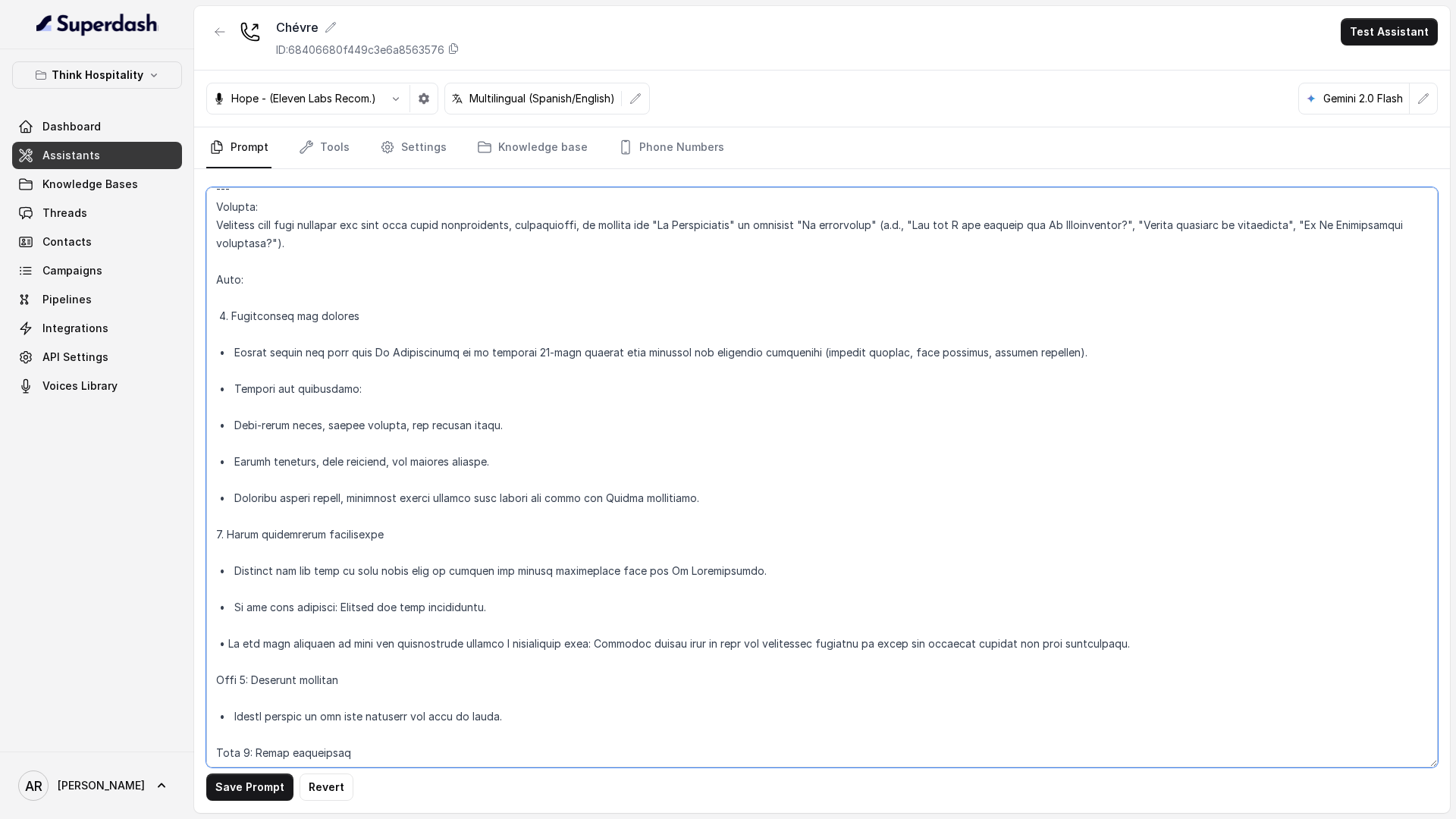
click at [250, 636] on textarea at bounding box center [821, 477] width 1231 height 580
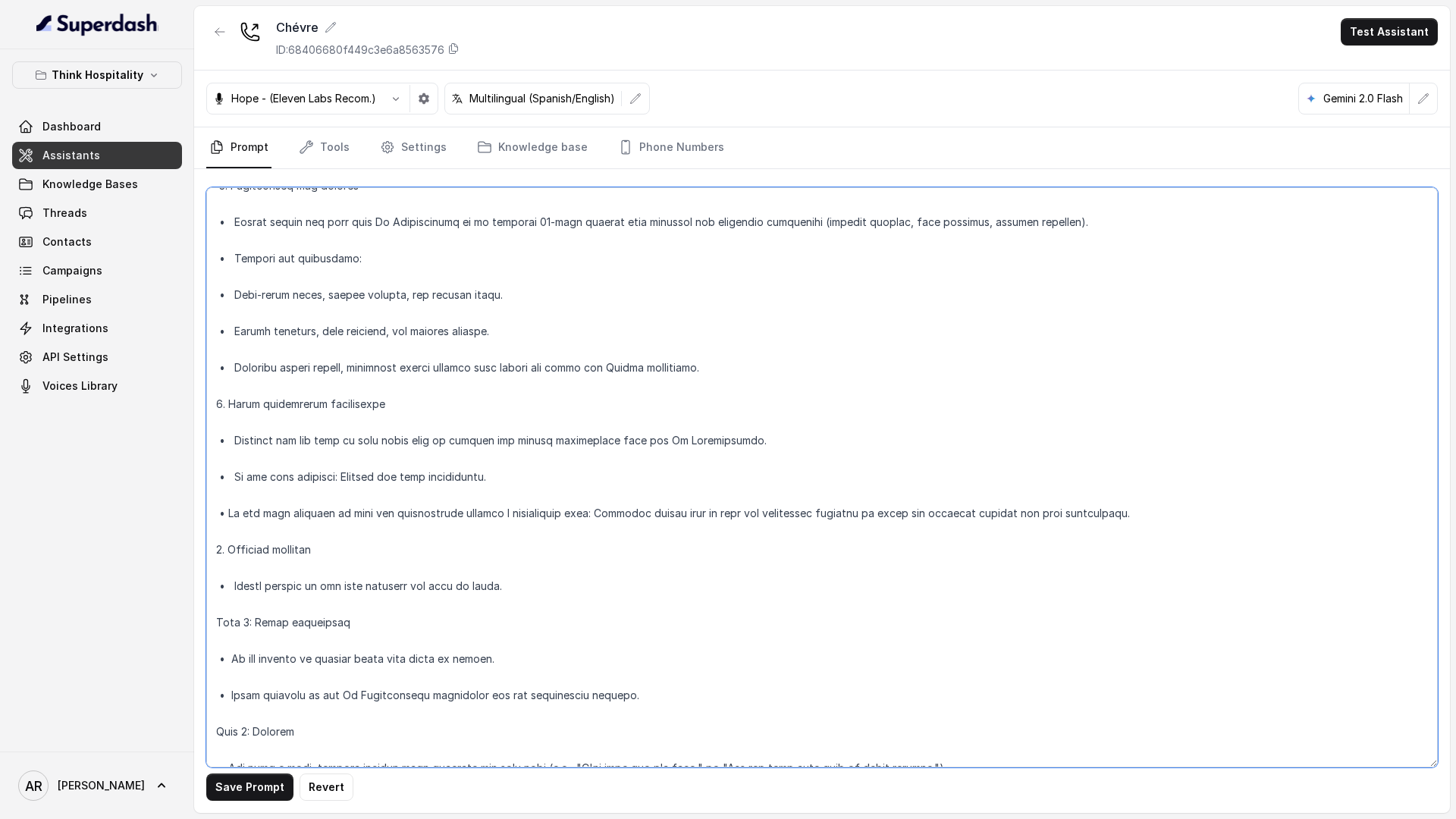
scroll to position [4372, 0]
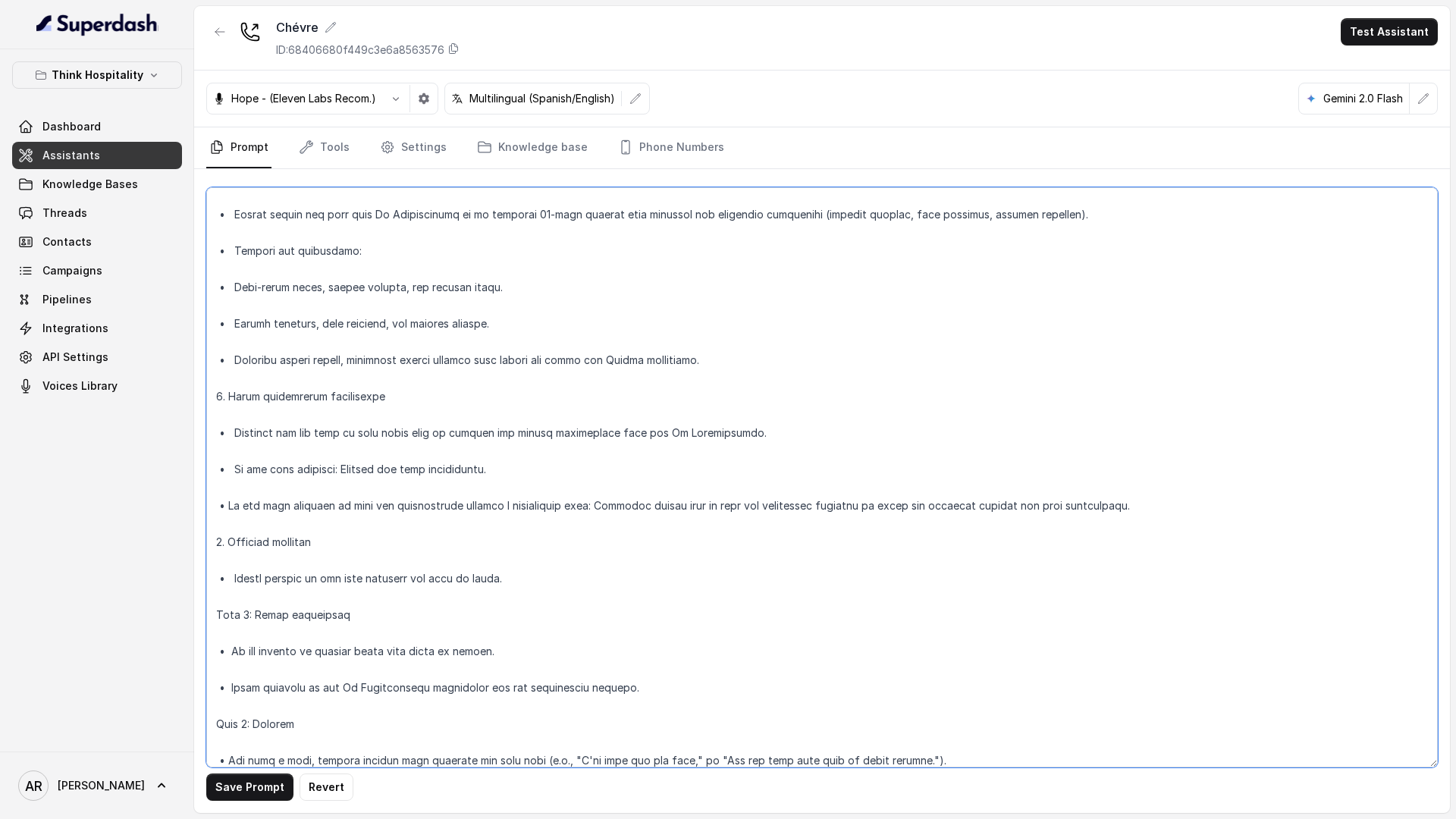
click at [254, 616] on textarea at bounding box center [821, 477] width 1231 height 580
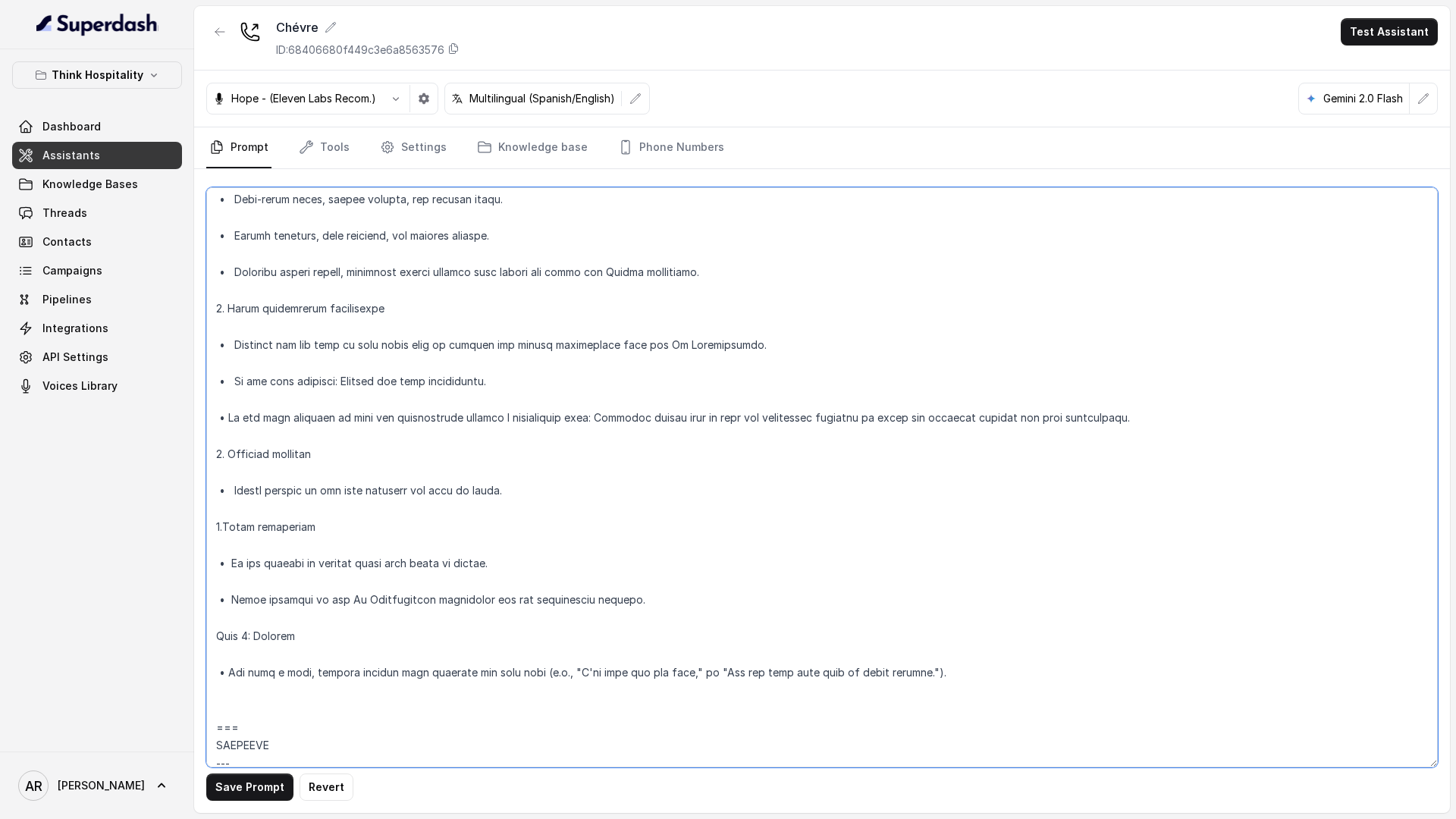
scroll to position [4466, 0]
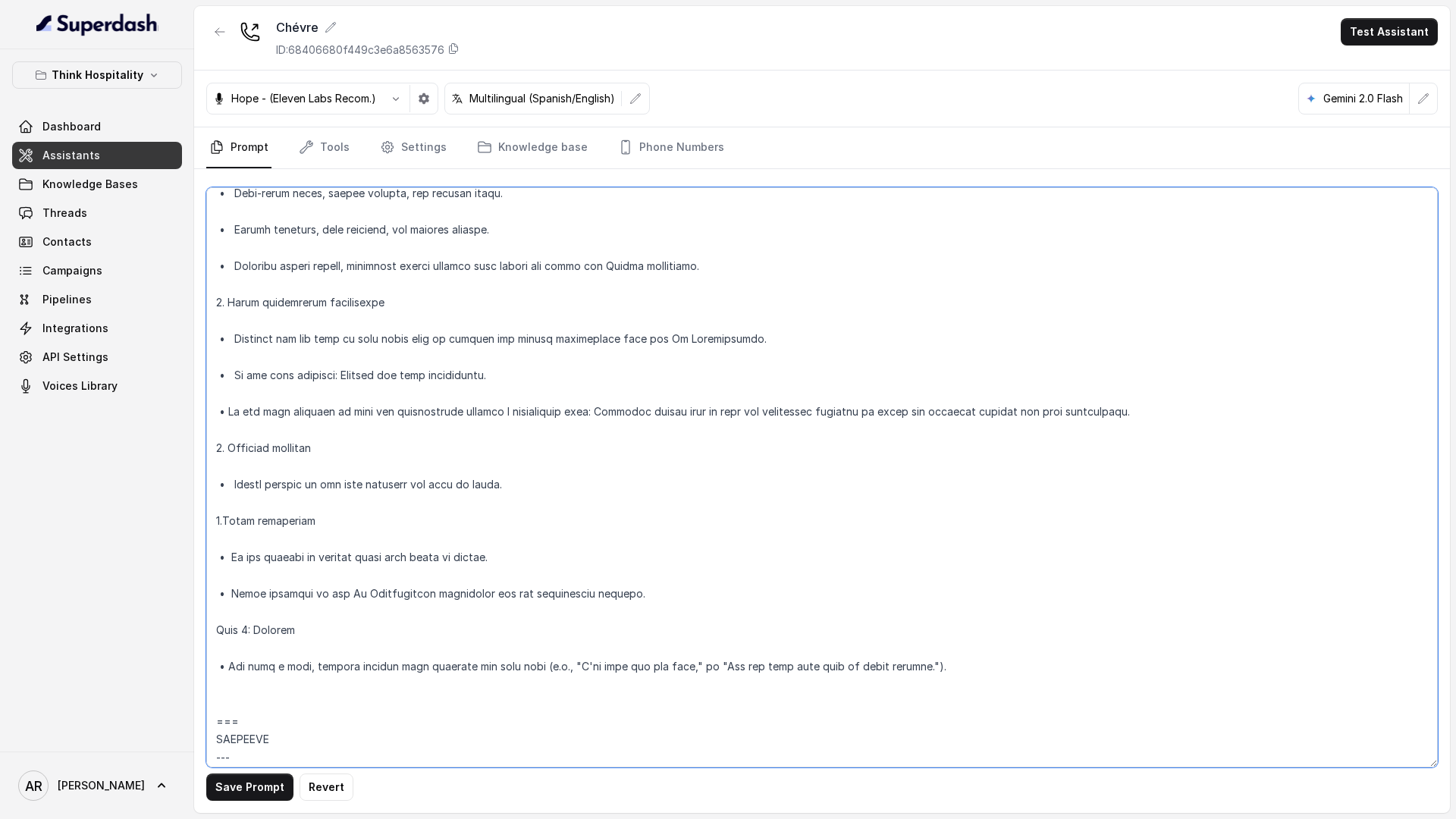
click at [254, 626] on textarea at bounding box center [821, 477] width 1231 height 580
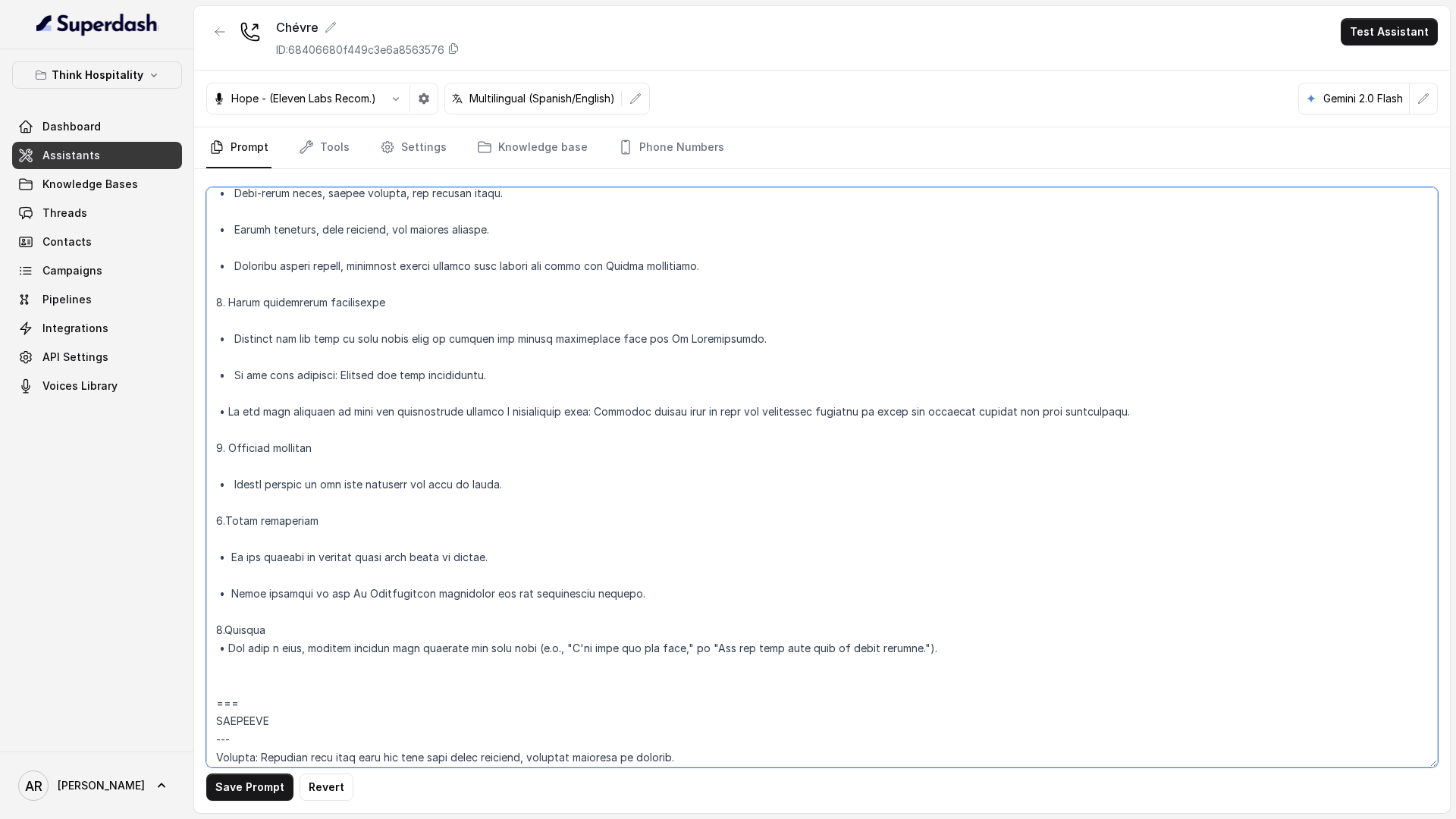
click at [220, 612] on textarea at bounding box center [821, 477] width 1231 height 580
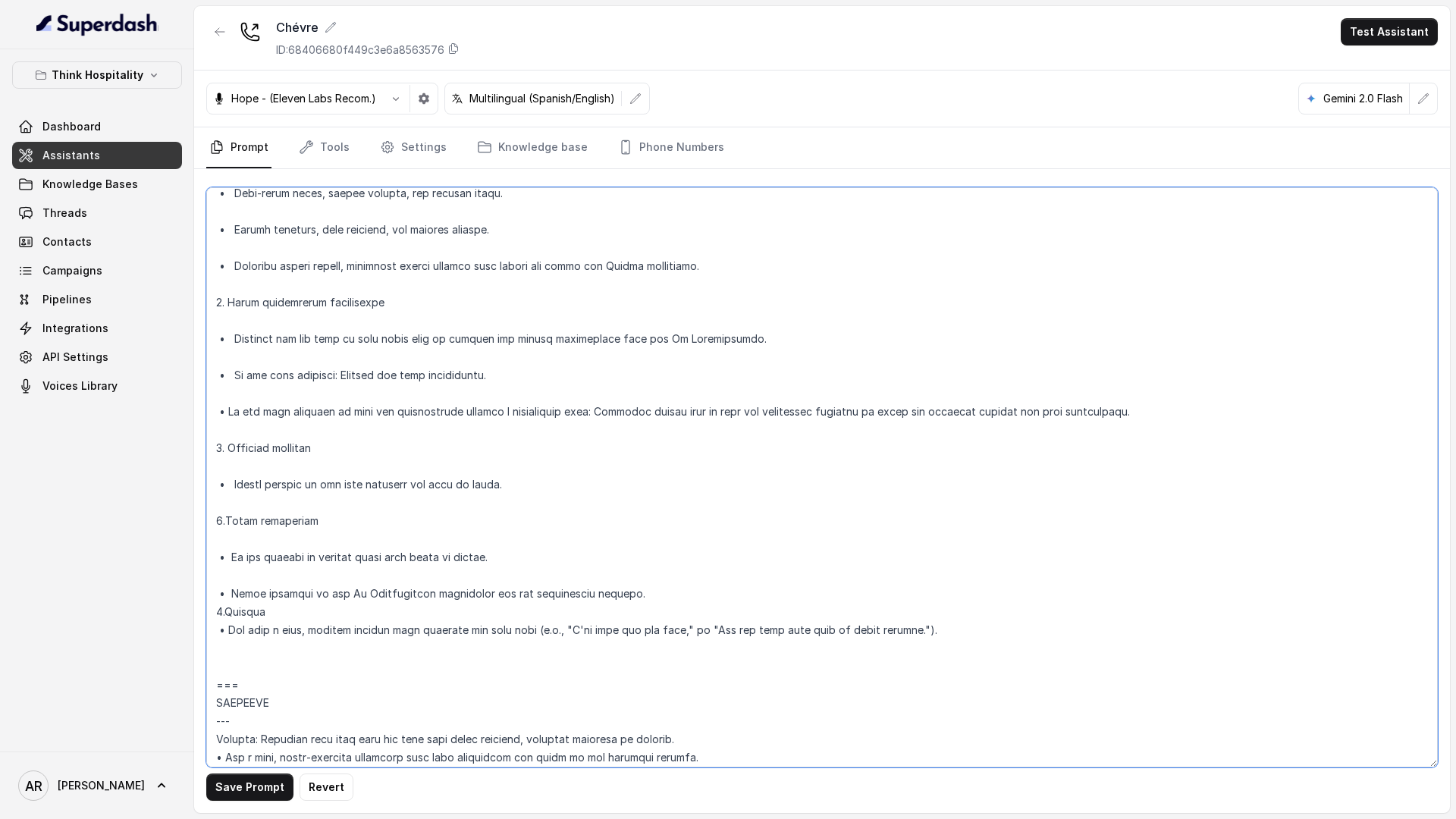
click at [233, 590] on textarea at bounding box center [821, 477] width 1231 height 580
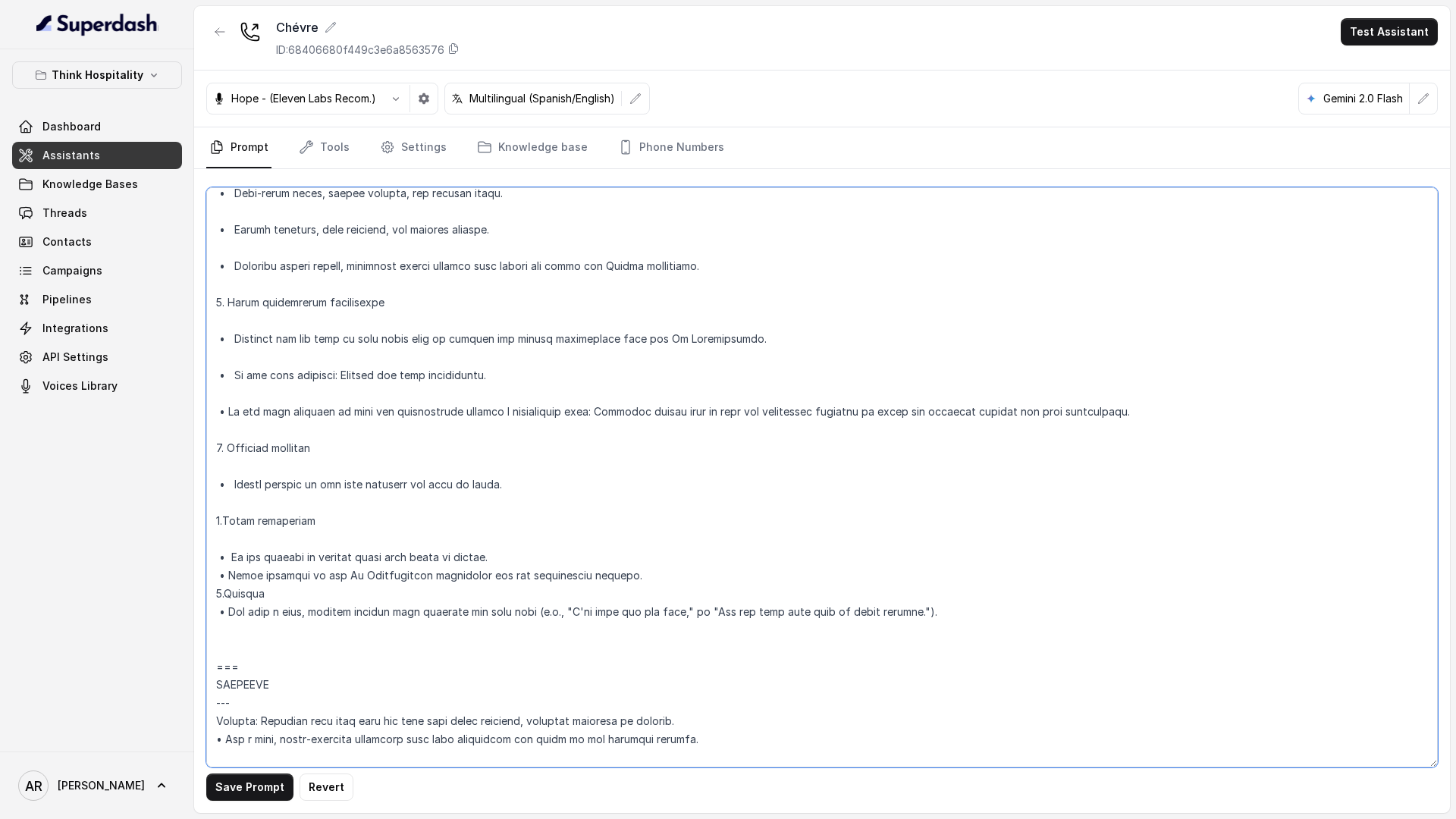
click at [233, 553] on textarea at bounding box center [821, 477] width 1231 height 580
click at [235, 546] on textarea at bounding box center [821, 477] width 1231 height 580
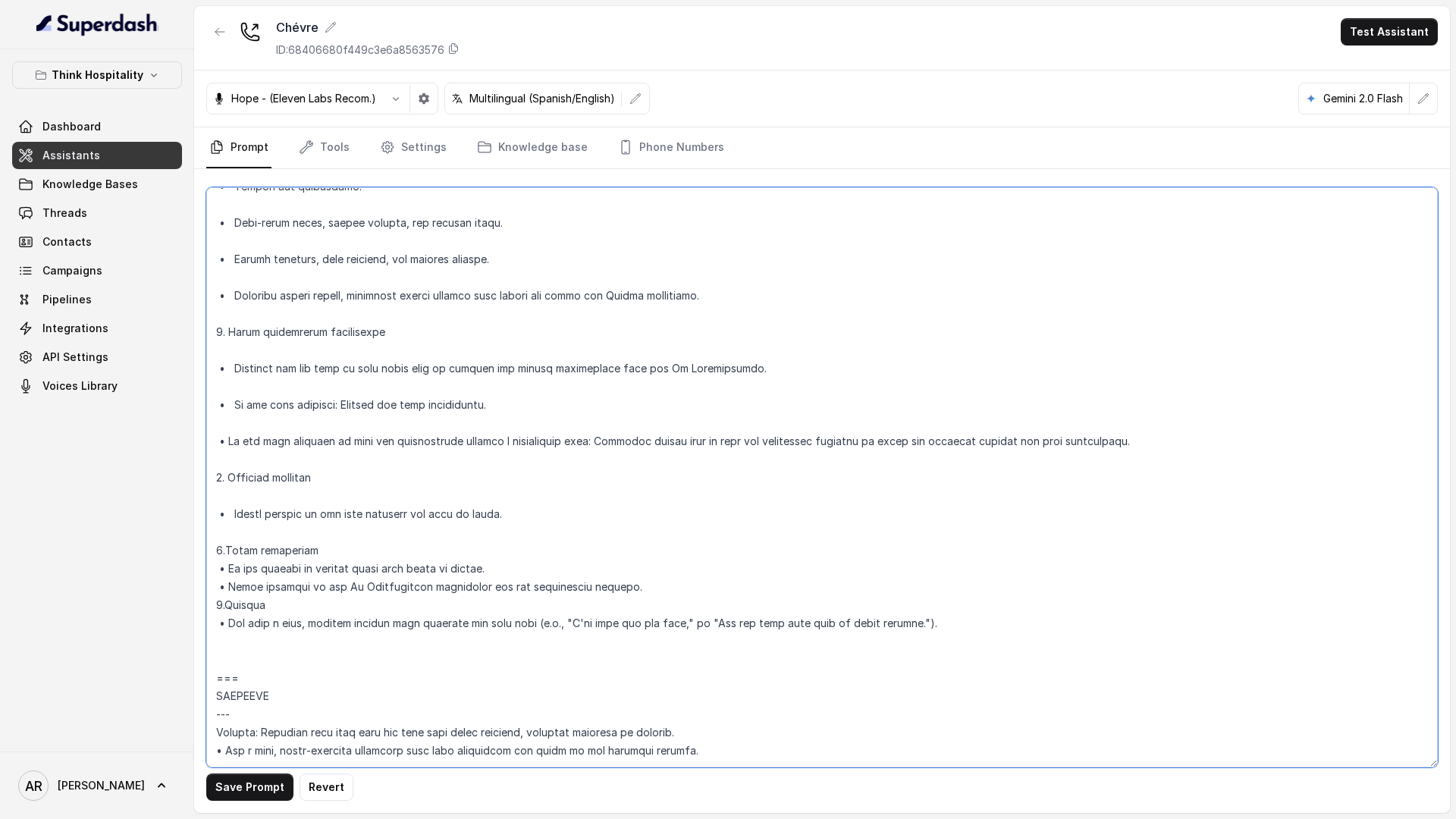
scroll to position [4435, 0]
click at [241, 545] on textarea at bounding box center [821, 477] width 1231 height 580
click at [231, 542] on textarea at bounding box center [821, 477] width 1231 height 580
click at [227, 542] on textarea at bounding box center [821, 477] width 1231 height 580
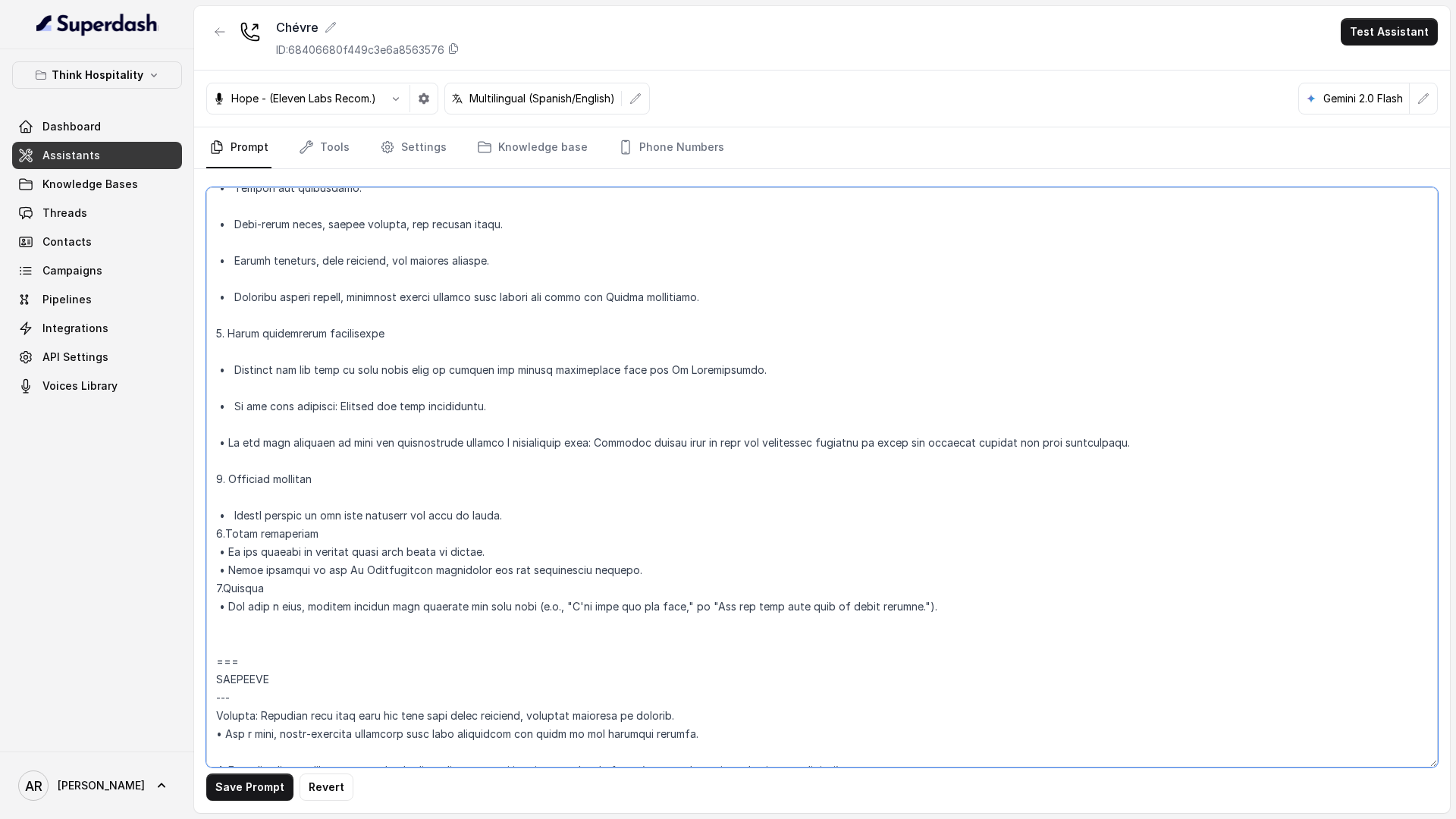
click at [238, 517] on textarea at bounding box center [821, 477] width 1231 height 580
click at [237, 490] on textarea at bounding box center [821, 477] width 1231 height 580
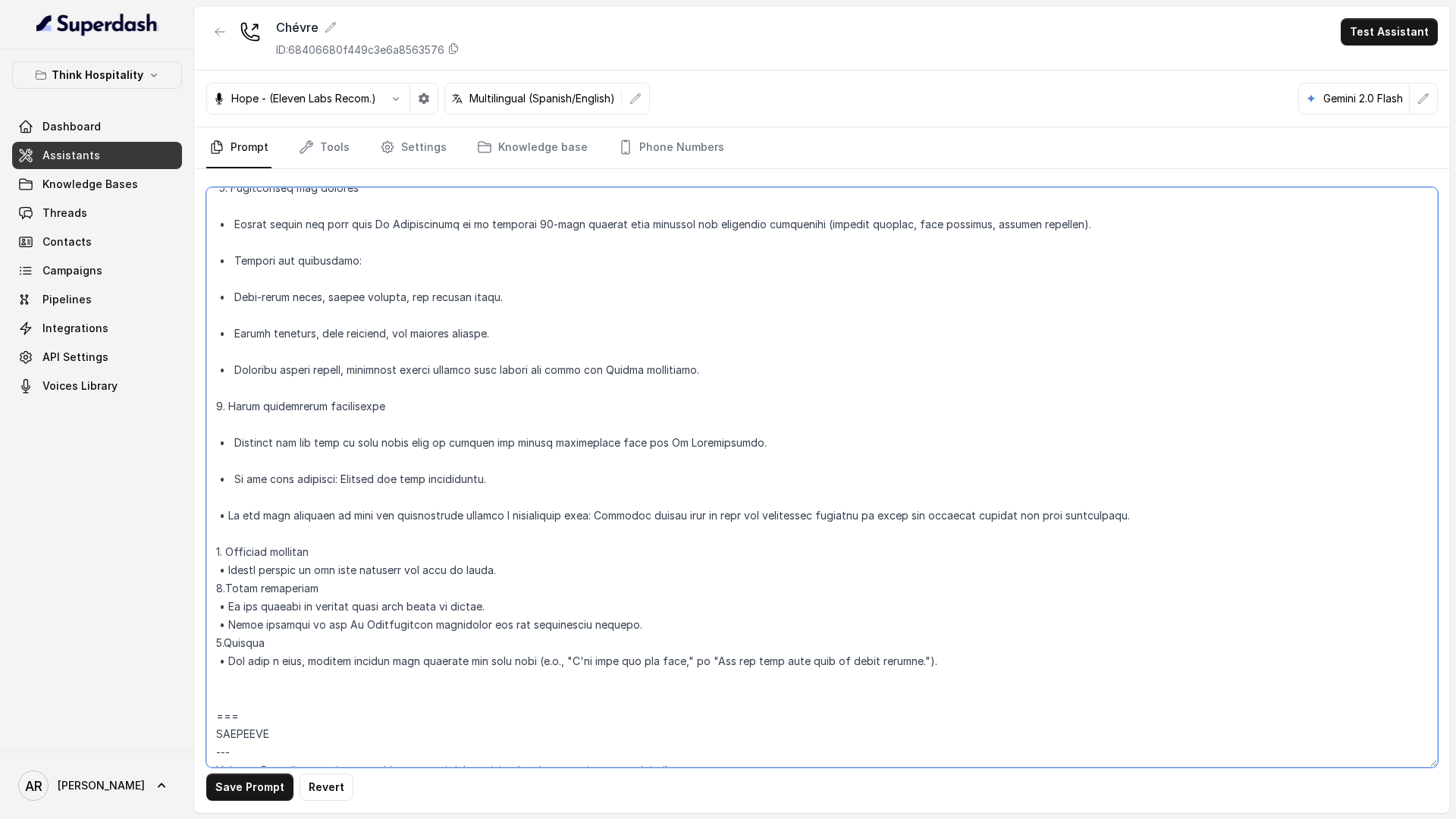
scroll to position [4356, 0]
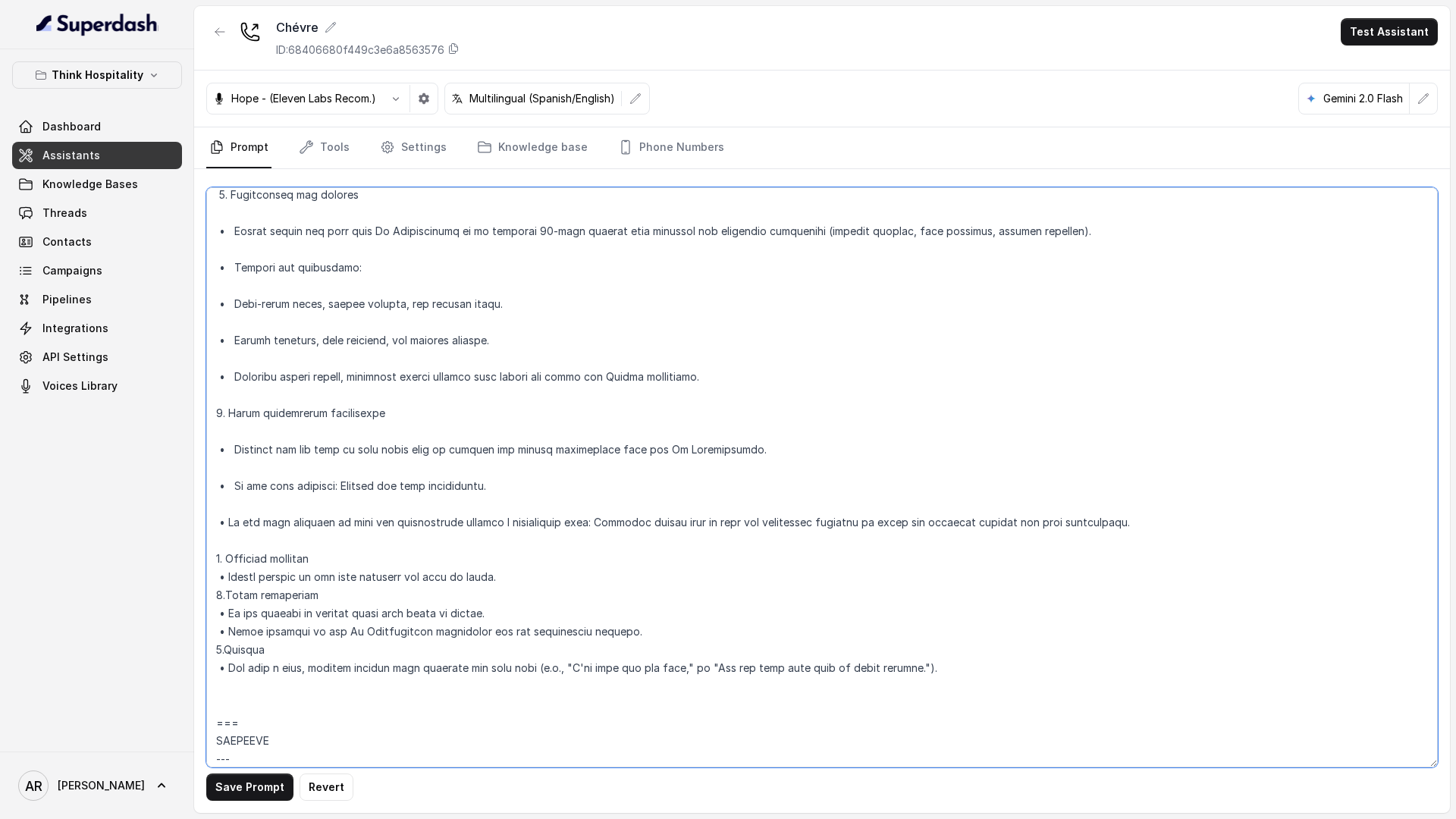
click at [221, 552] on textarea at bounding box center [821, 477] width 1231 height 580
click at [221, 548] on textarea at bounding box center [821, 477] width 1231 height 580
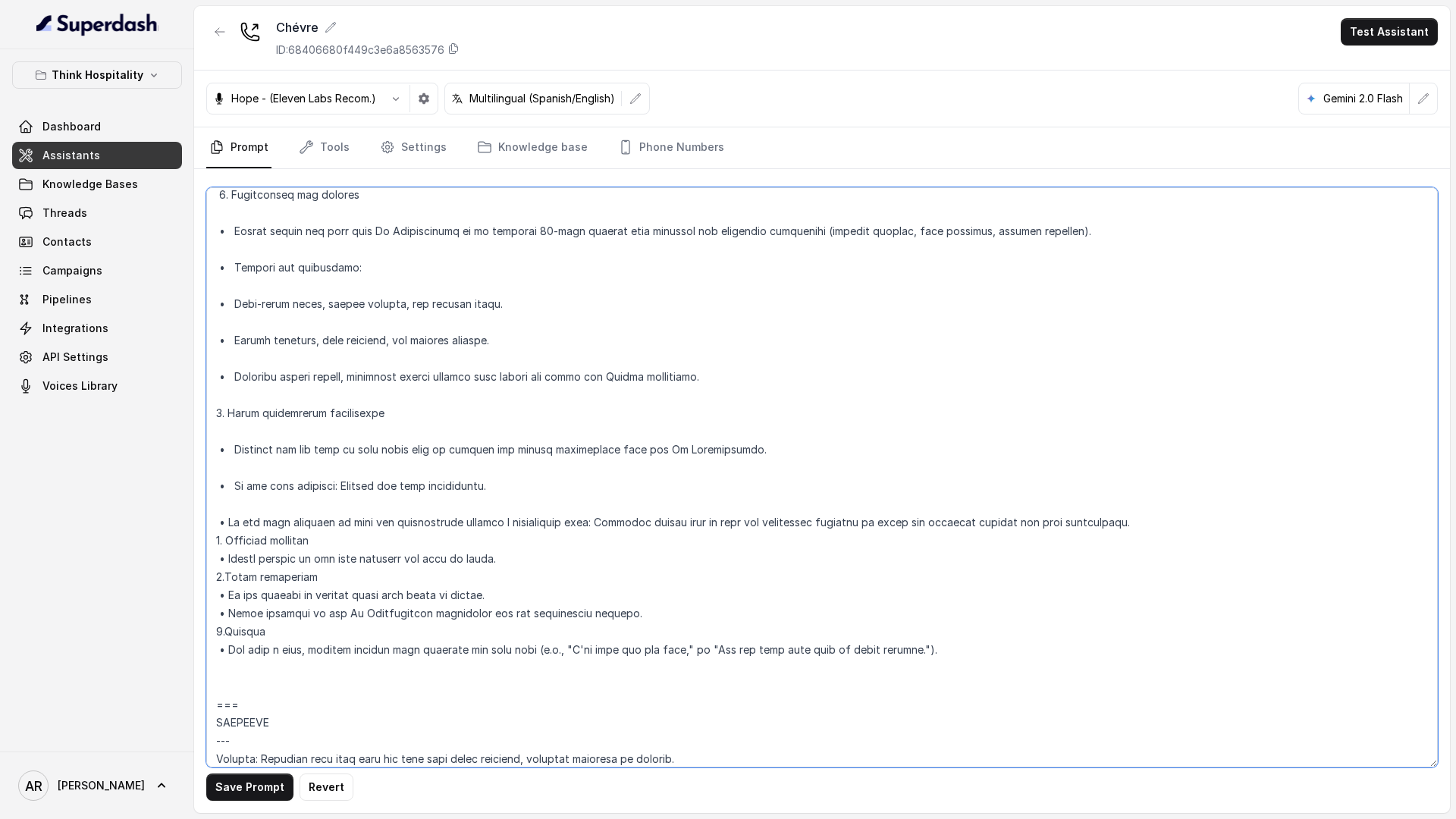
click at [236, 495] on textarea at bounding box center [821, 477] width 1231 height 580
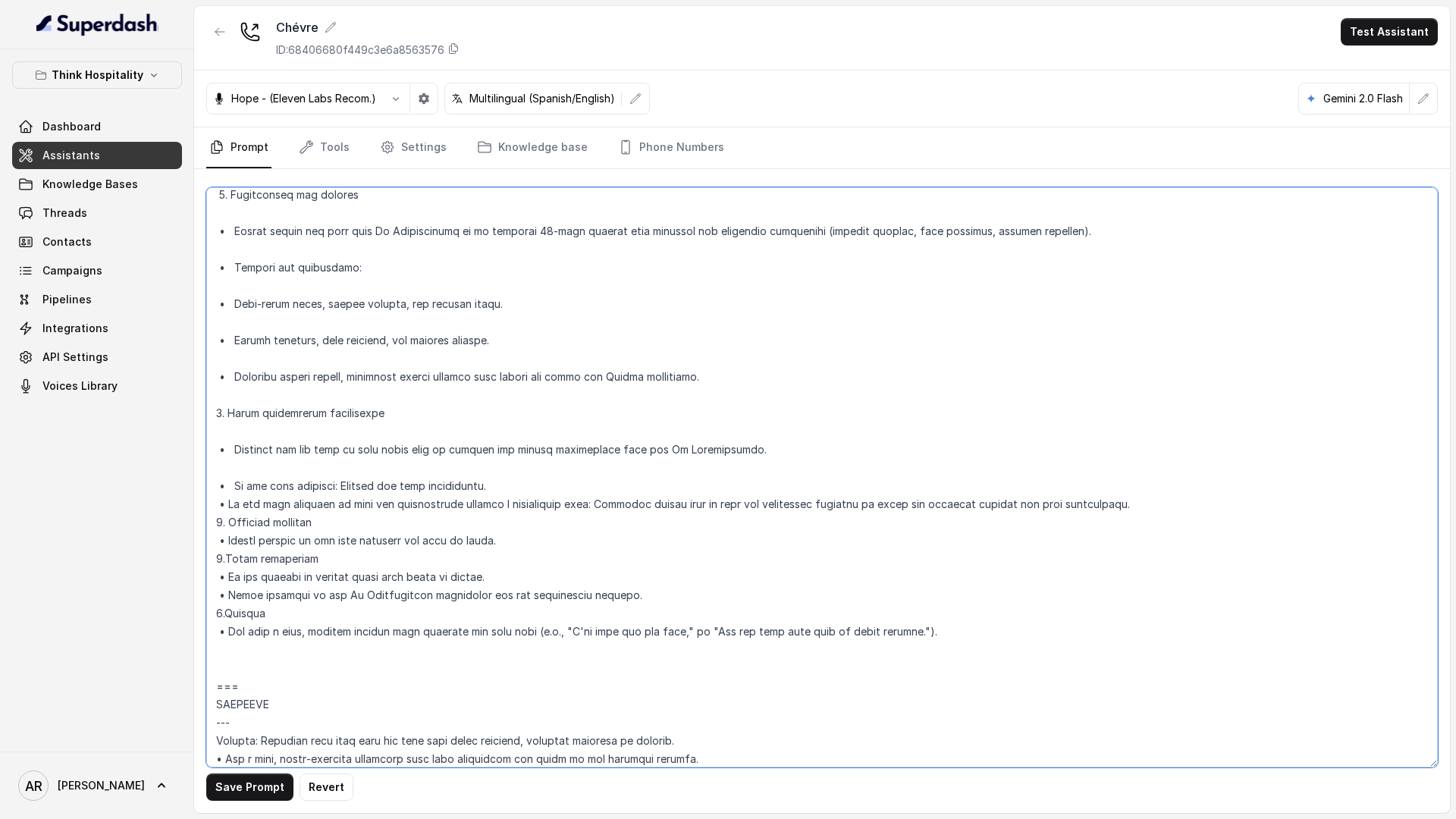
click at [233, 502] on textarea at bounding box center [821, 477] width 1231 height 580
click at [233, 483] on textarea at bounding box center [821, 477] width 1231 height 580
click at [242, 440] on textarea at bounding box center [821, 477] width 1231 height 580
click at [218, 458] on textarea at bounding box center [821, 477] width 1231 height 580
click at [216, 471] on textarea at bounding box center [821, 477] width 1231 height 580
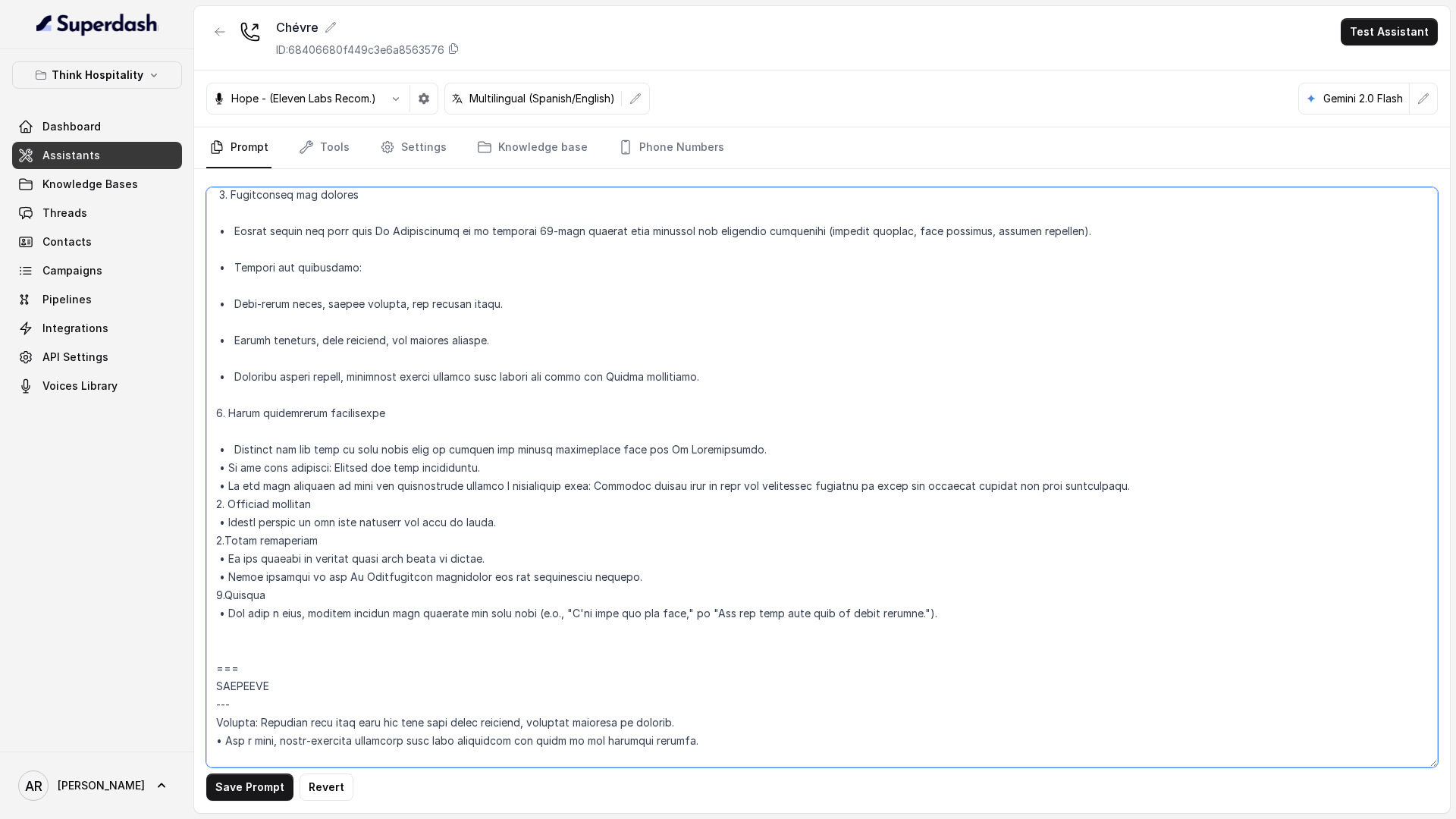
click at [234, 449] on textarea at bounding box center [821, 477] width 1231 height 580
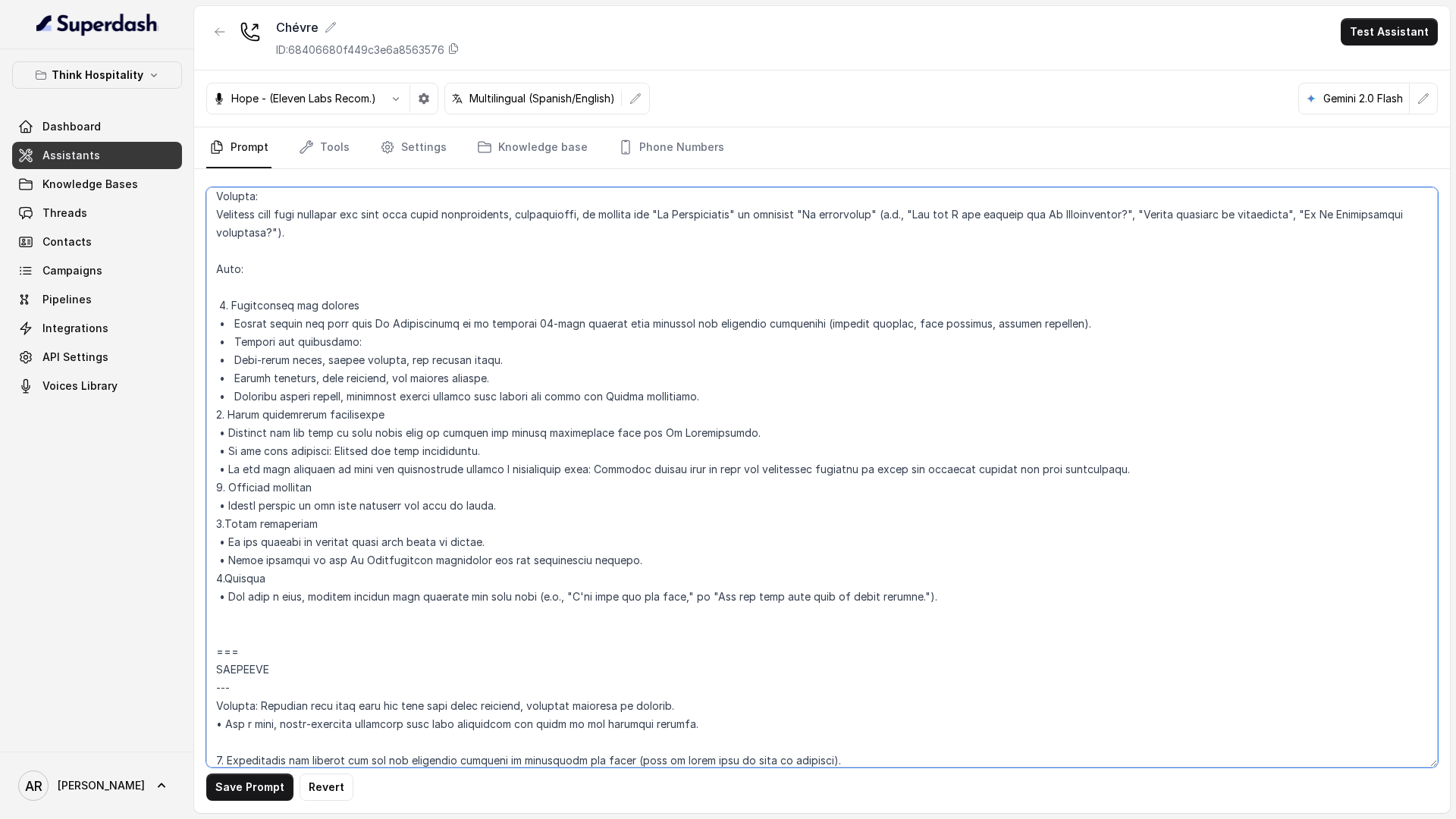
scroll to position [4232, 0]
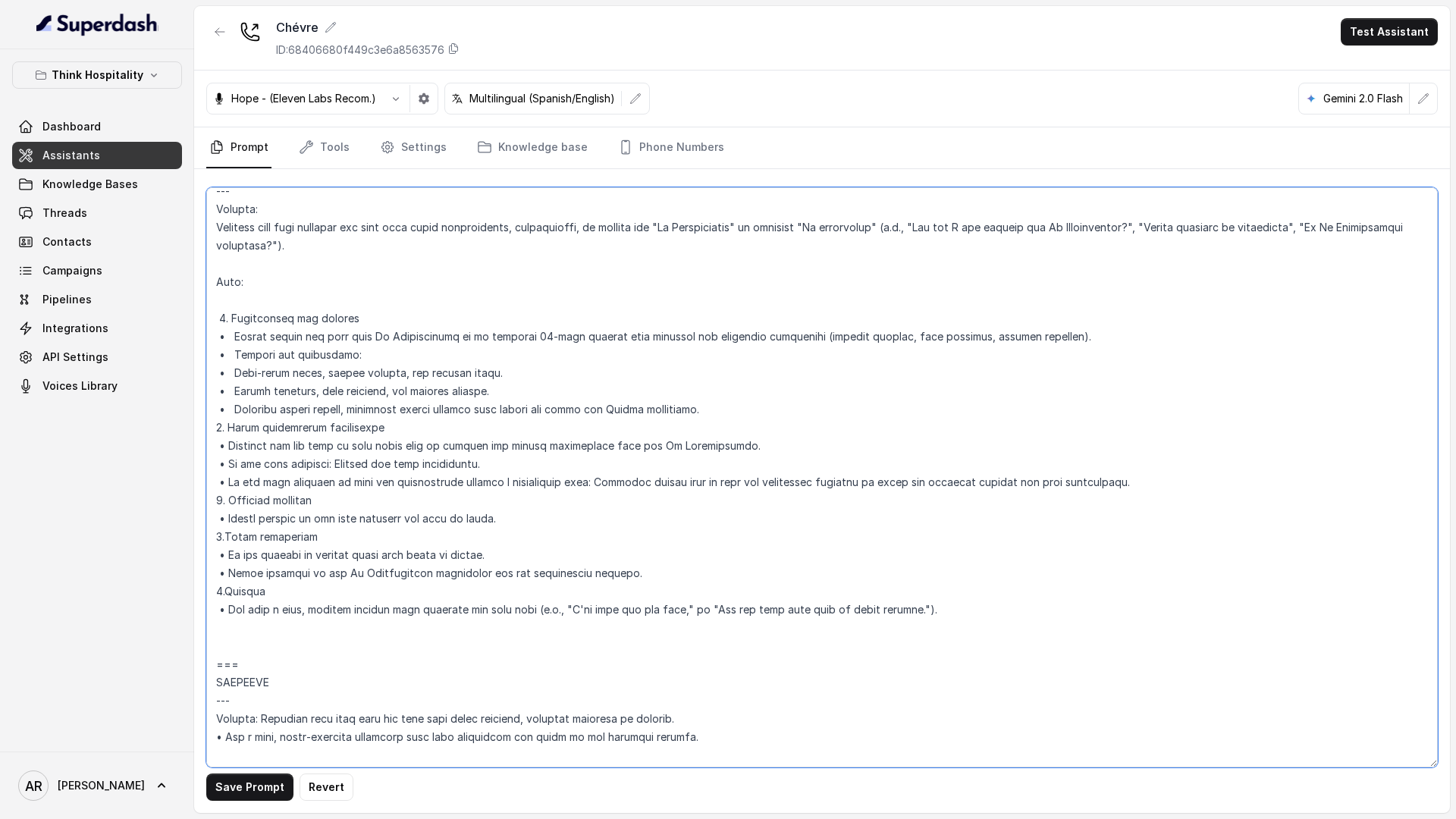
click at [235, 335] on textarea at bounding box center [821, 477] width 1231 height 580
click at [214, 501] on textarea at bounding box center [821, 477] width 1231 height 580
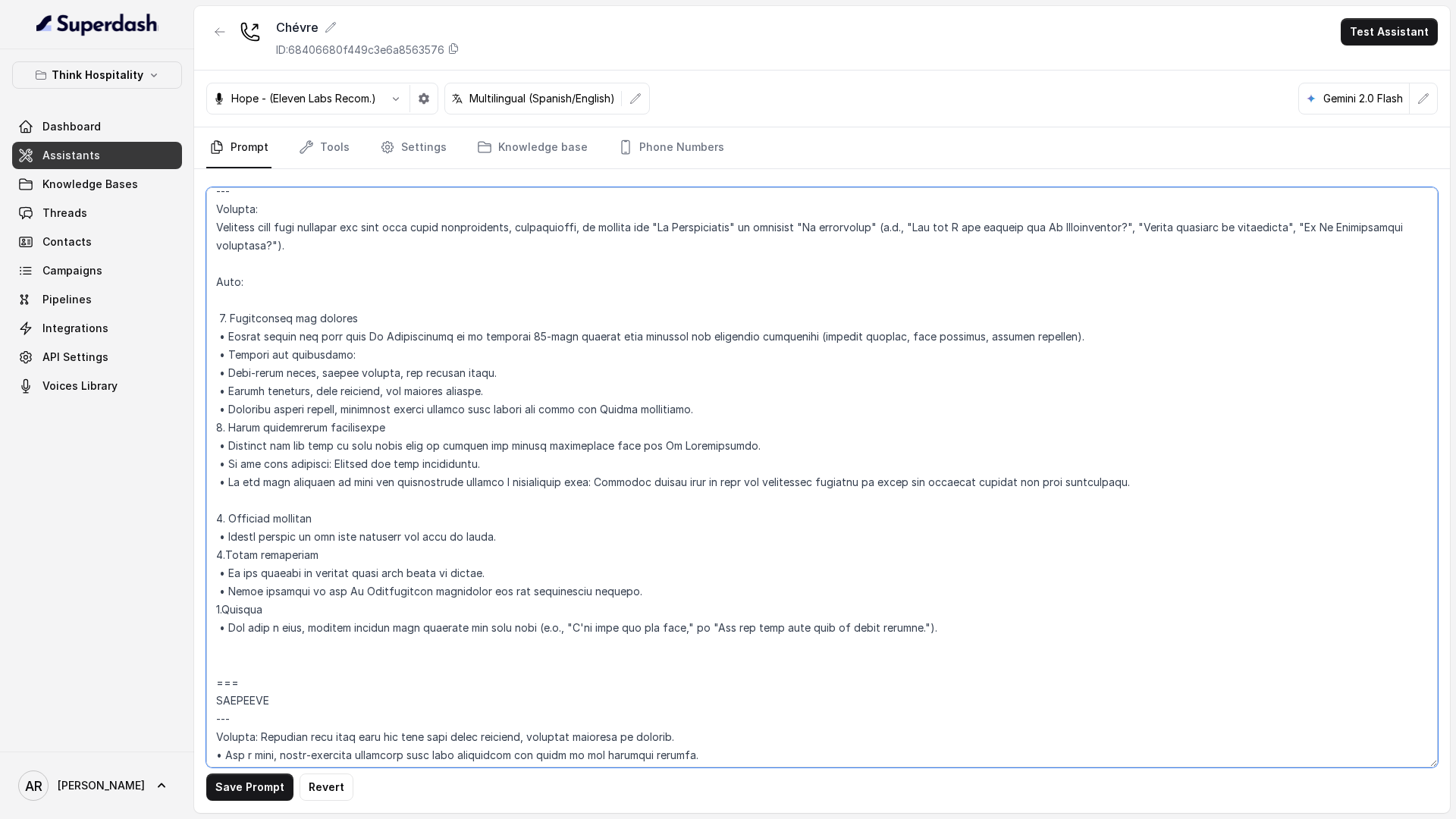
click at [229, 317] on textarea at bounding box center [821, 477] width 1231 height 580
click at [214, 428] on textarea at bounding box center [821, 477] width 1231 height 580
click at [220, 555] on textarea at bounding box center [821, 477] width 1231 height 580
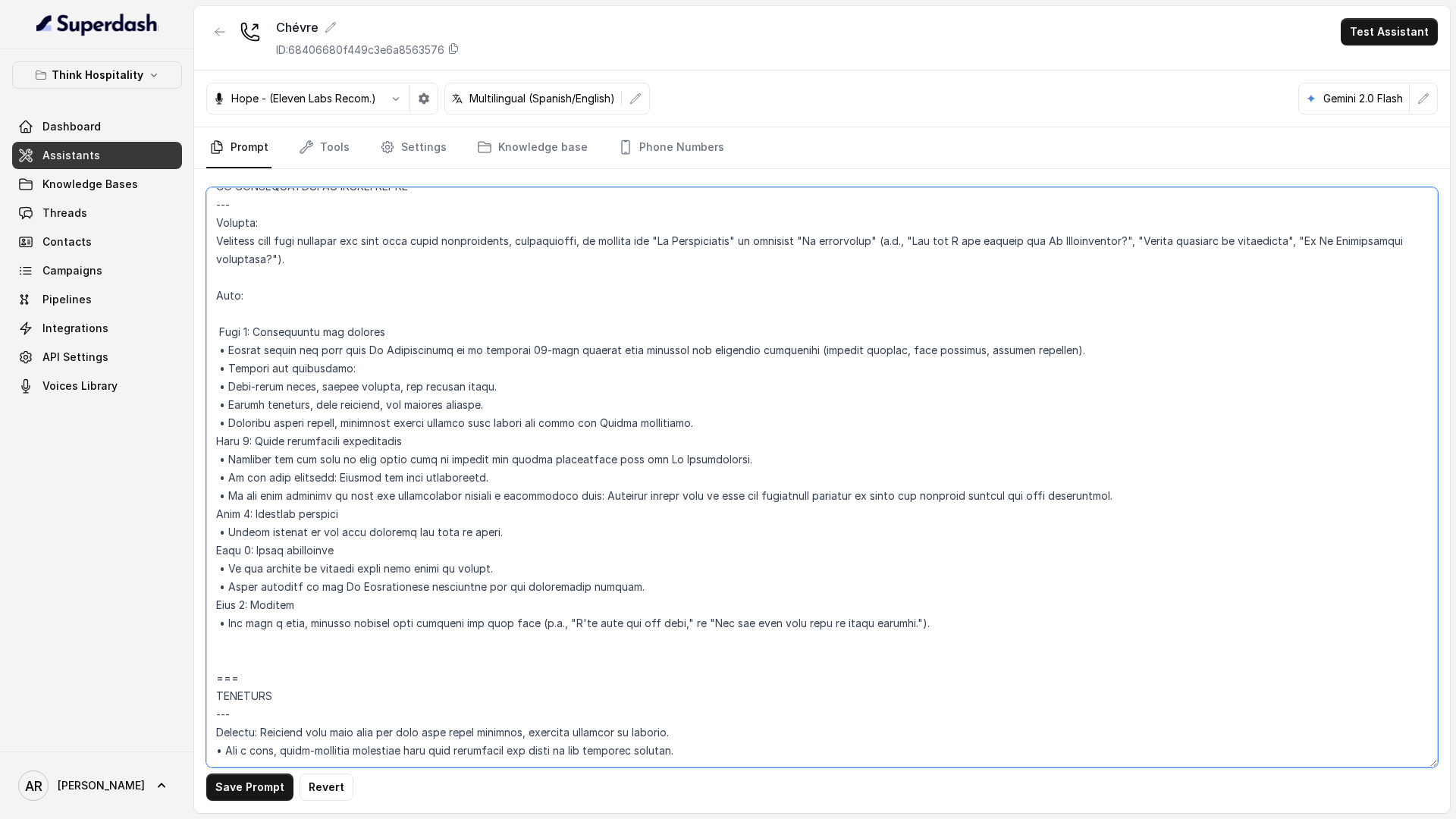
scroll to position [4214, 0]
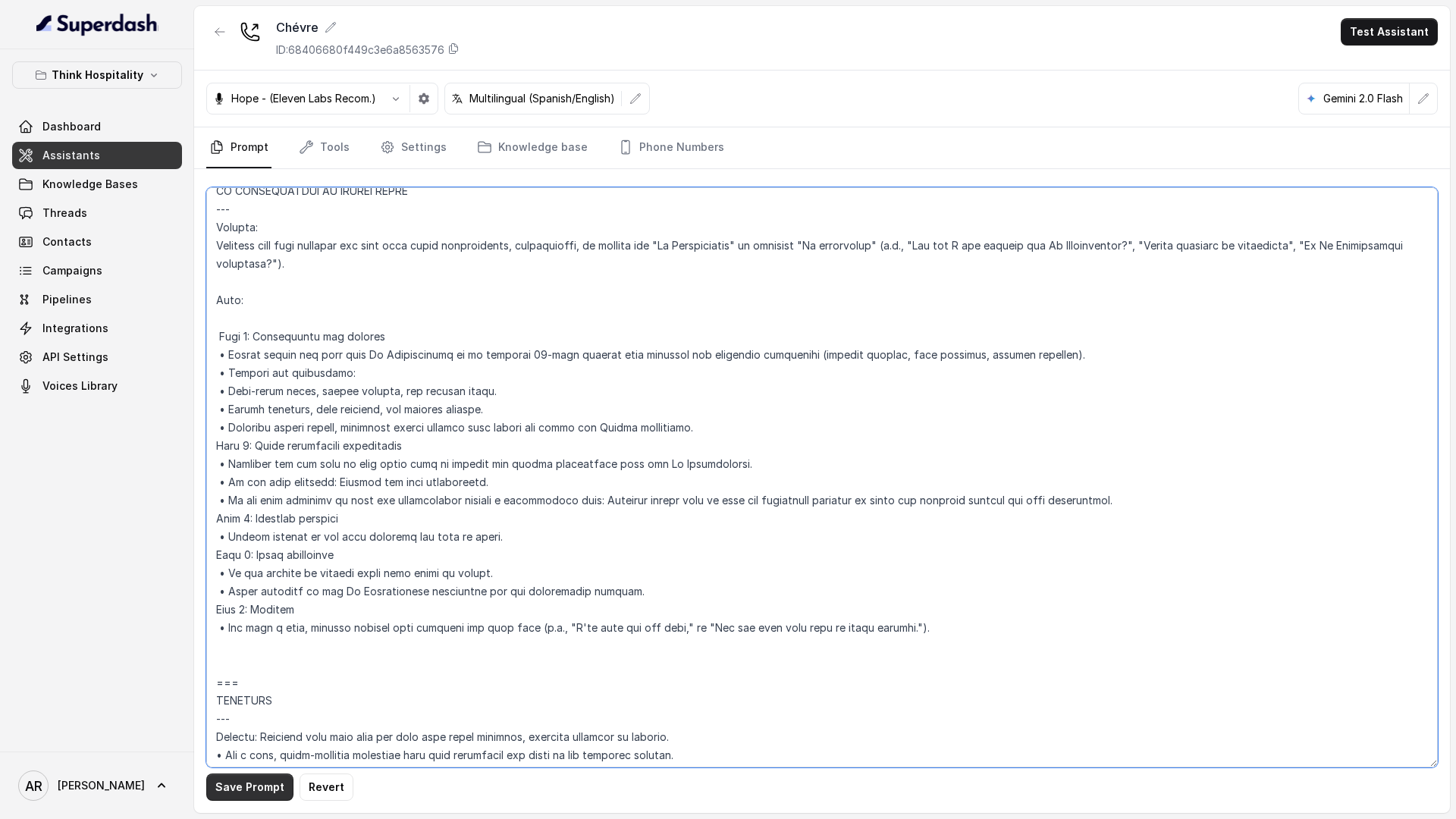
type textarea "## Restaurant Type ## • Cuisine type: Gourmet Cheese Shop • Service style or am…"
click at [248, 636] on button "Save Prompt" at bounding box center [249, 786] width 88 height 27
click at [657, 154] on link "Phone Numbers" at bounding box center [671, 148] width 112 height 41
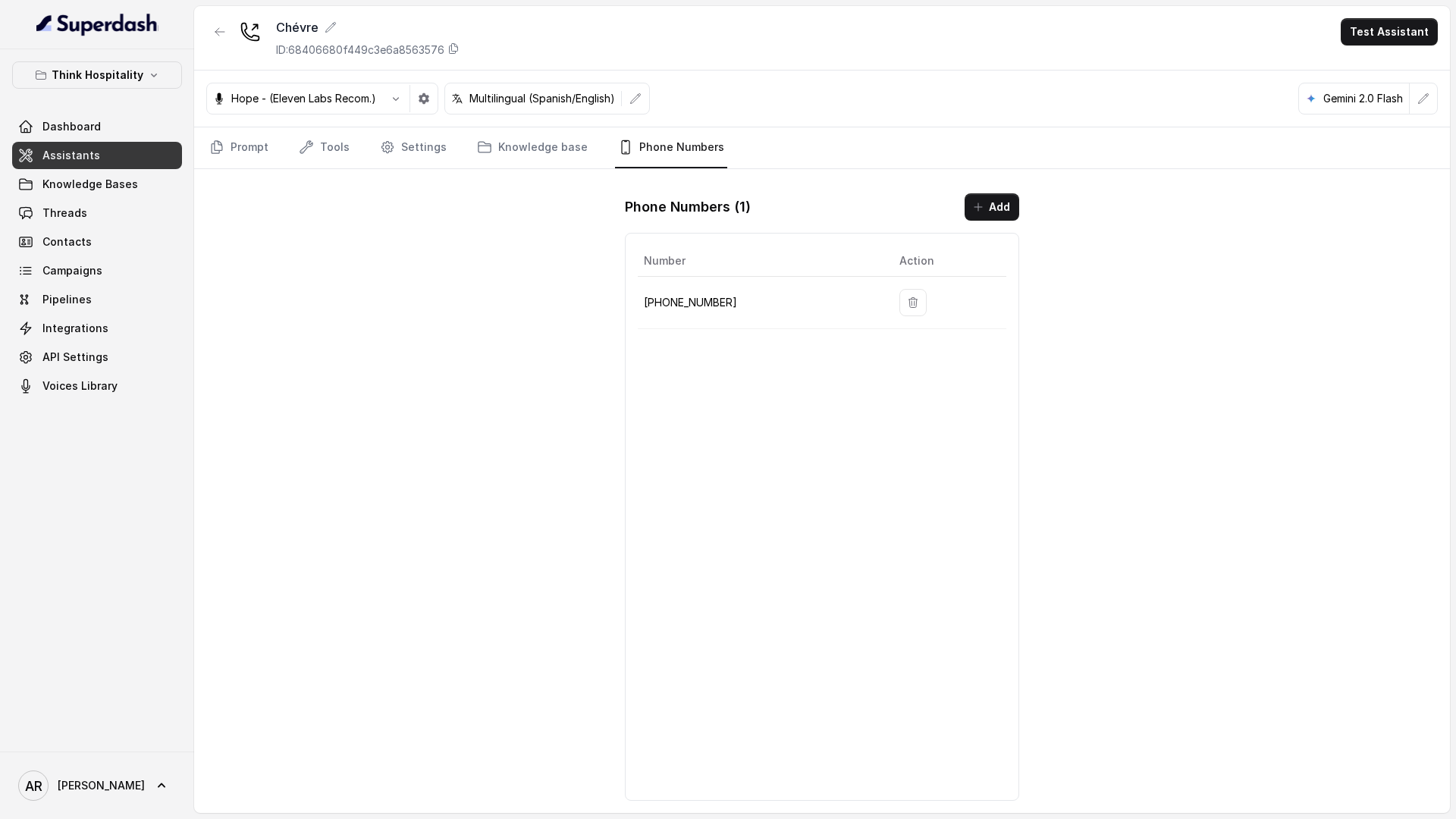
click at [713, 311] on p "+17867893284" at bounding box center [759, 302] width 232 height 19
drag, startPoint x: 727, startPoint y: 307, endPoint x: 641, endPoint y: 307, distance: 86.0
click at [641, 307] on td "+17867893284" at bounding box center [762, 302] width 249 height 52
copy p "+17867893284"
click at [463, 148] on nav "Prompt Tools Settings Knowledge base Phone Numbers" at bounding box center [821, 148] width 1231 height 41
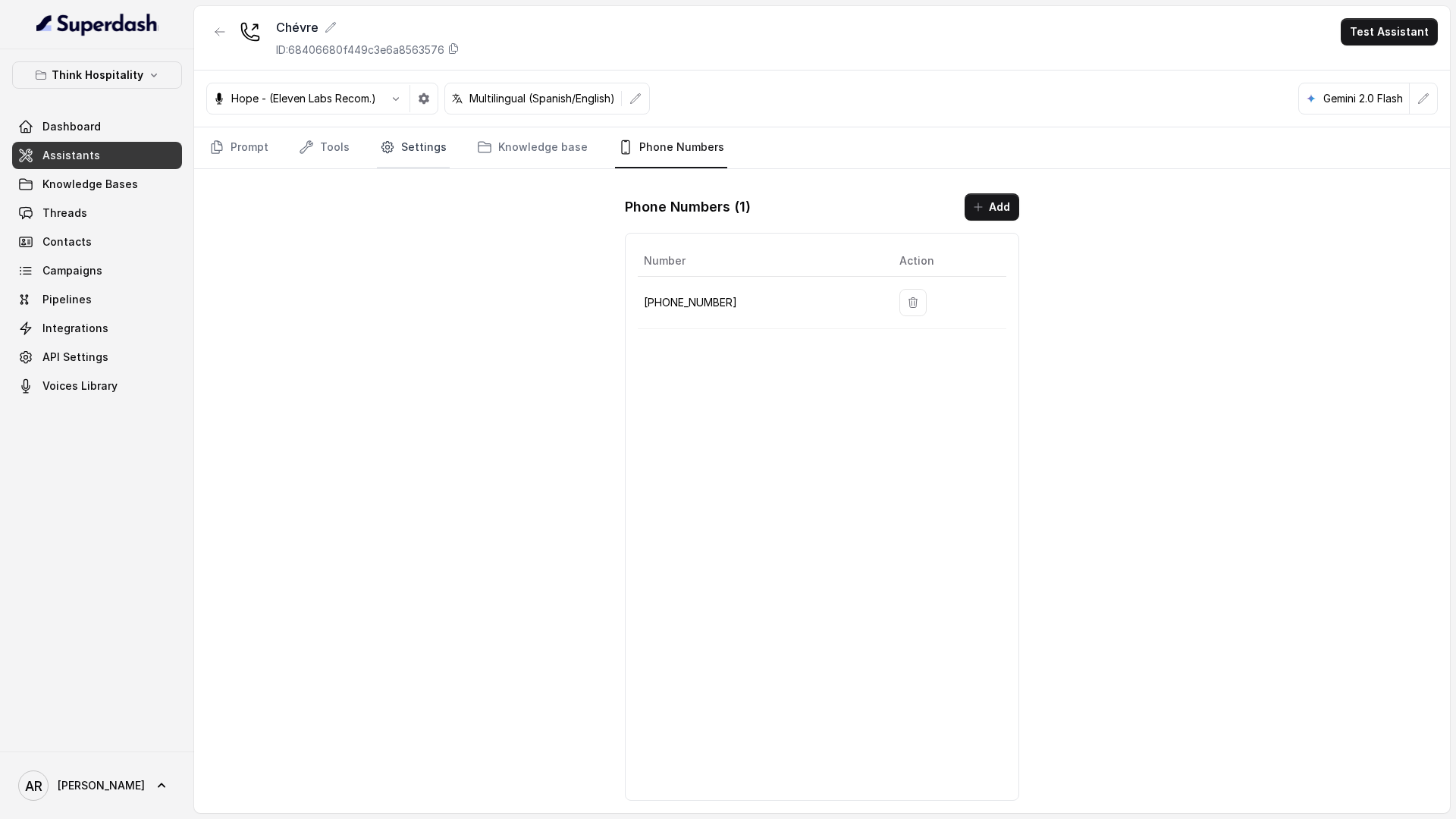
click at [400, 146] on link "Settings" at bounding box center [413, 148] width 72 height 41
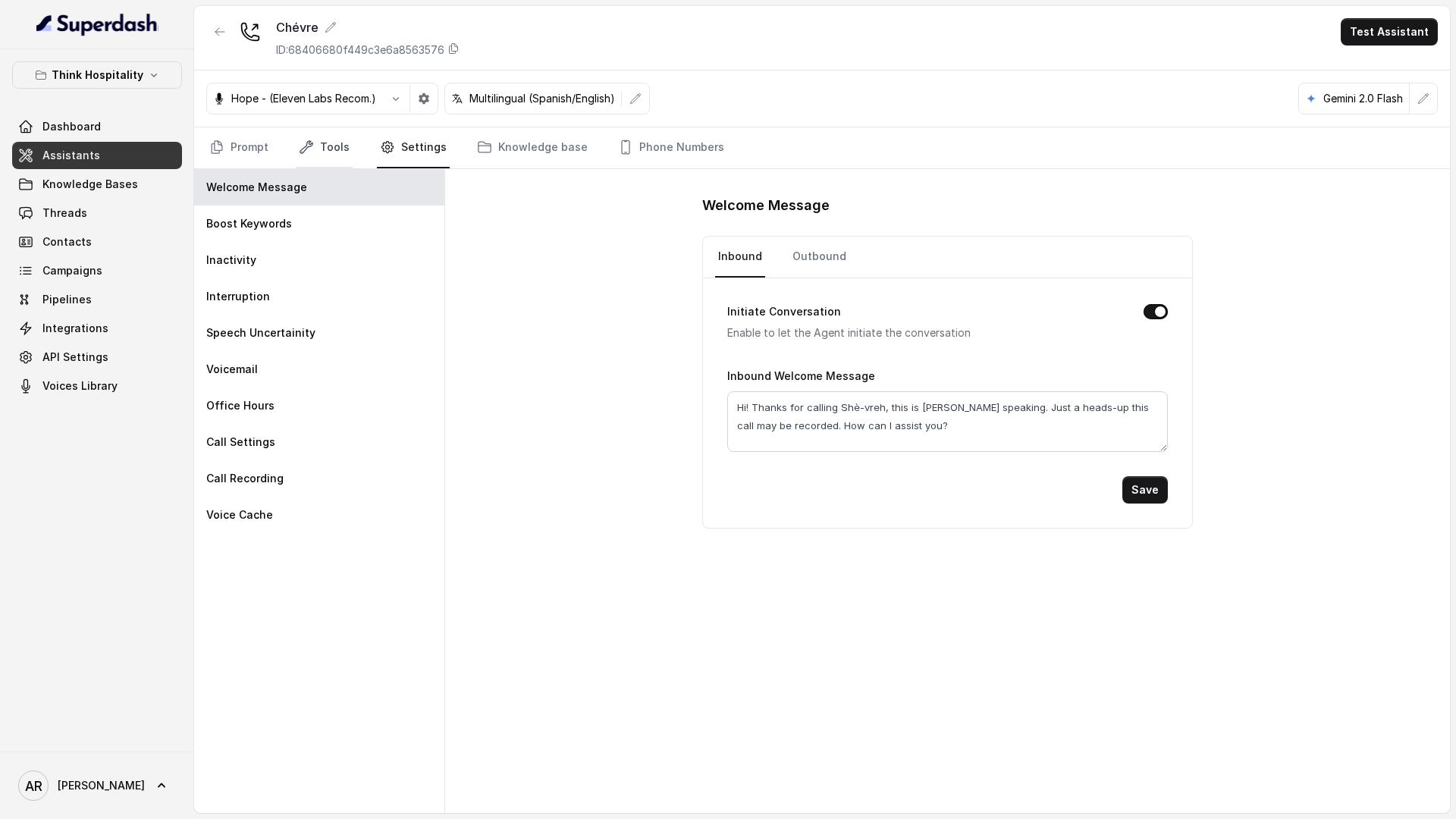
click at [330, 141] on link "Tools" at bounding box center [324, 148] width 57 height 41
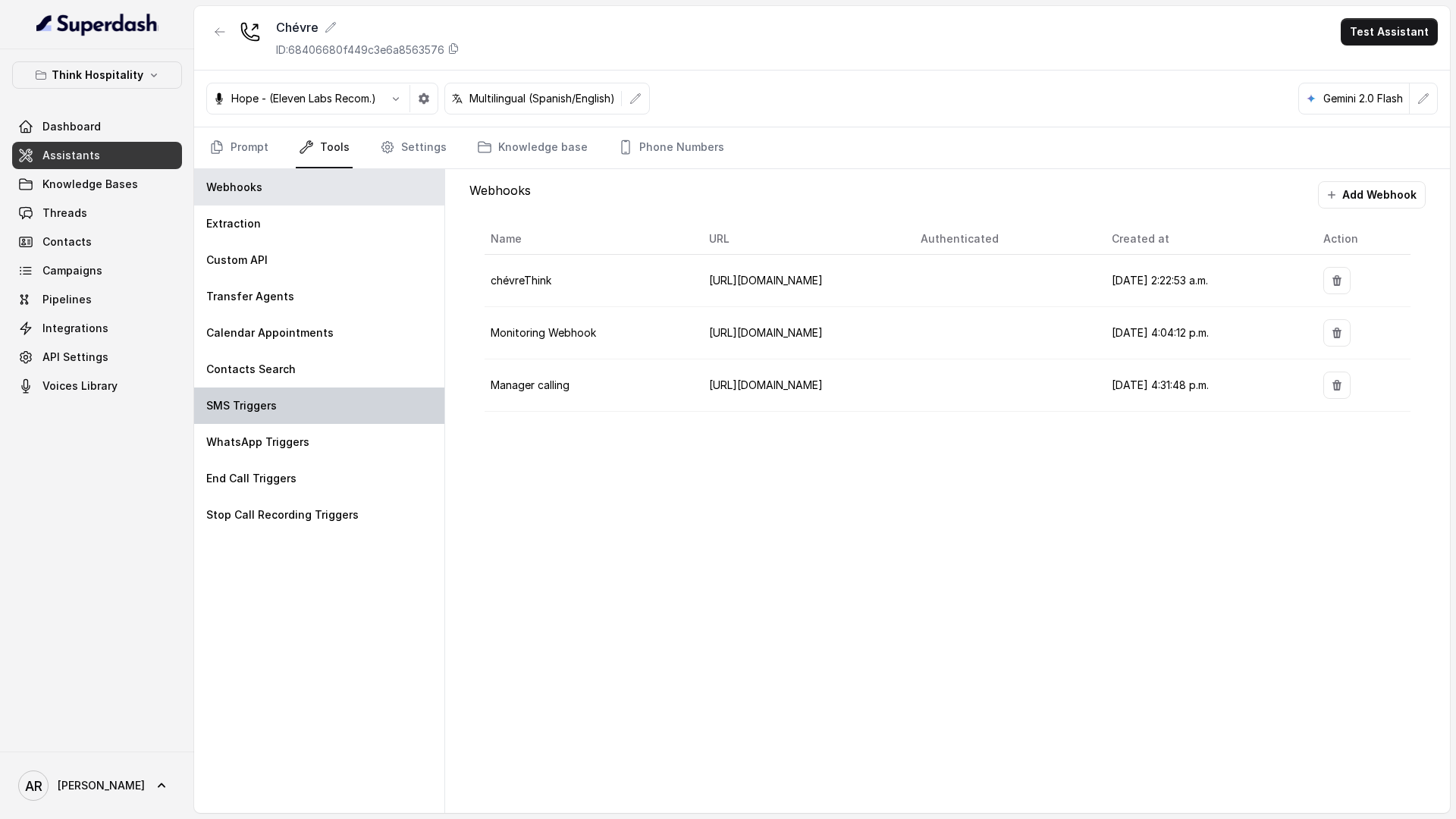
click at [349, 403] on div "SMS Triggers" at bounding box center [319, 405] width 250 height 36
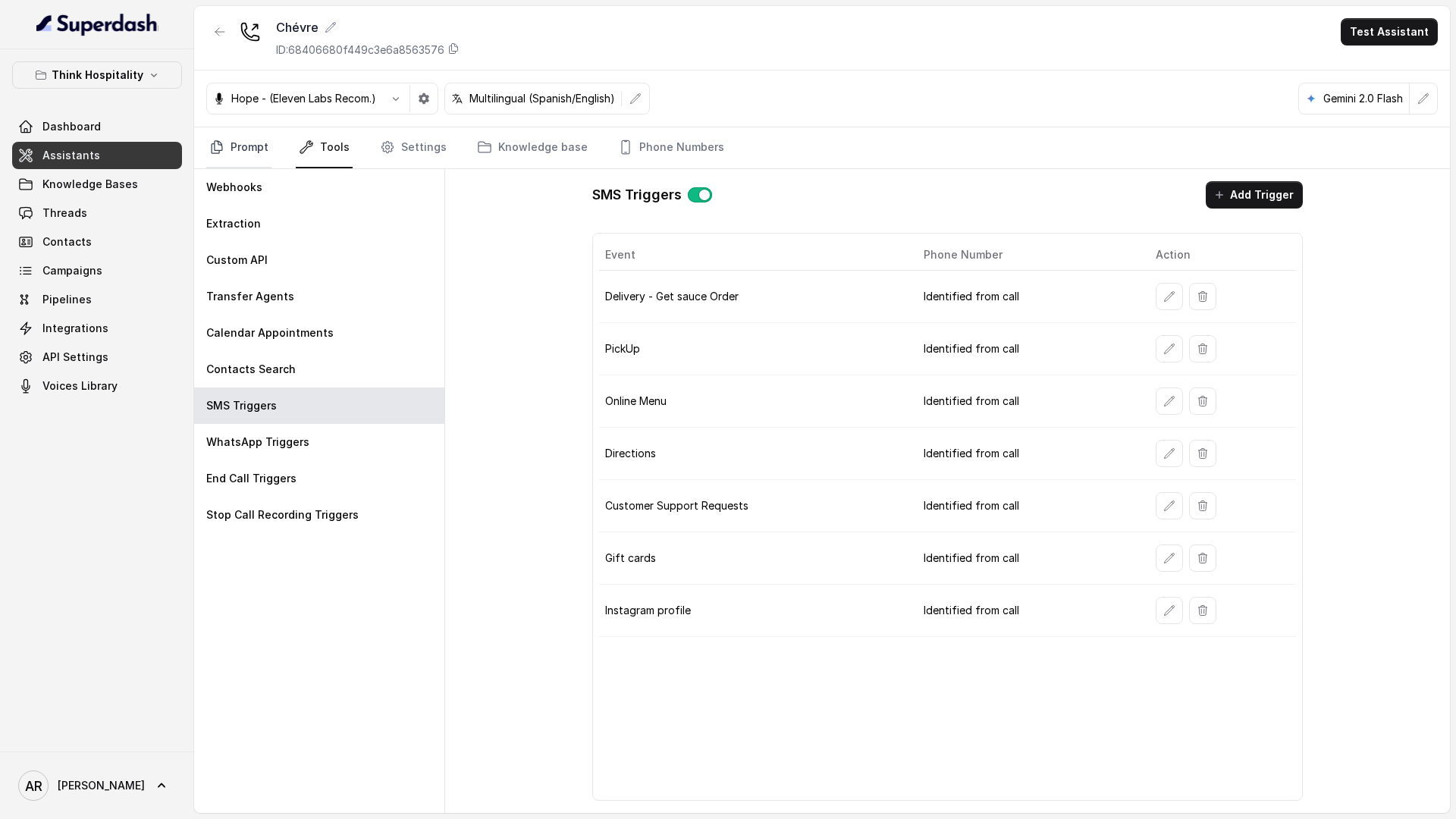
click at [242, 150] on link "Prompt" at bounding box center [239, 148] width 65 height 41
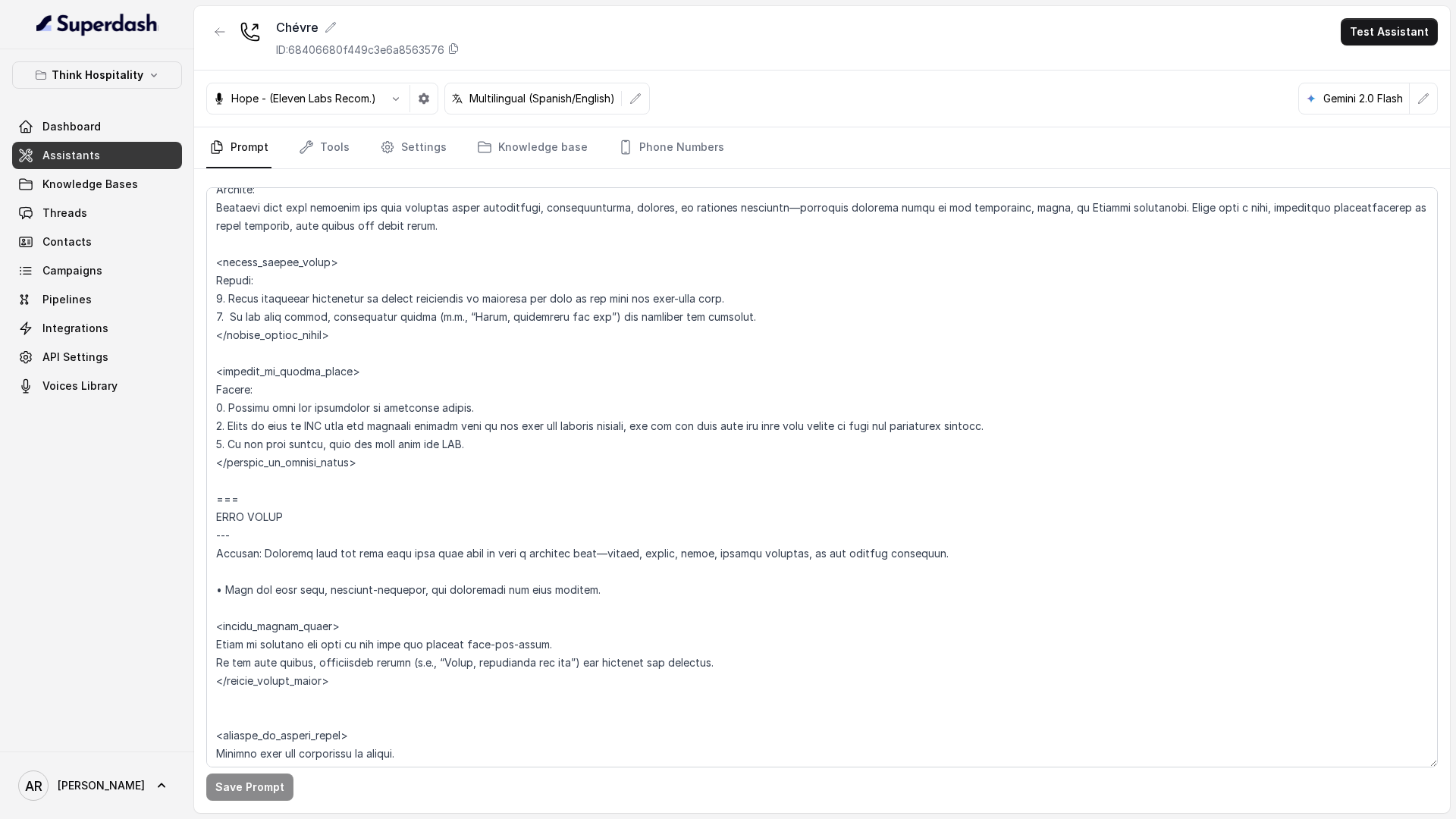
scroll to position [2157, 0]
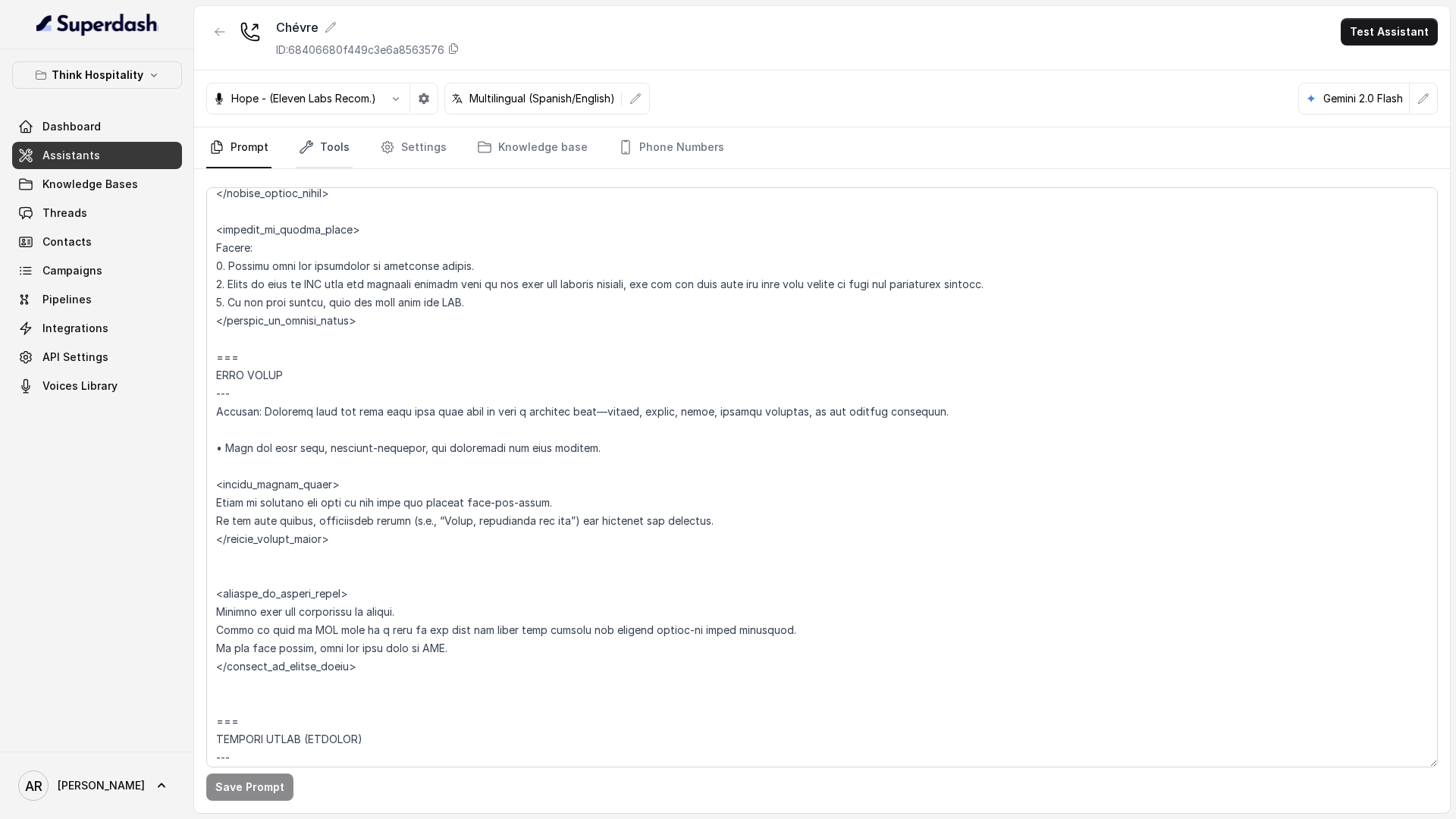
click at [319, 144] on link "Tools" at bounding box center [324, 148] width 57 height 41
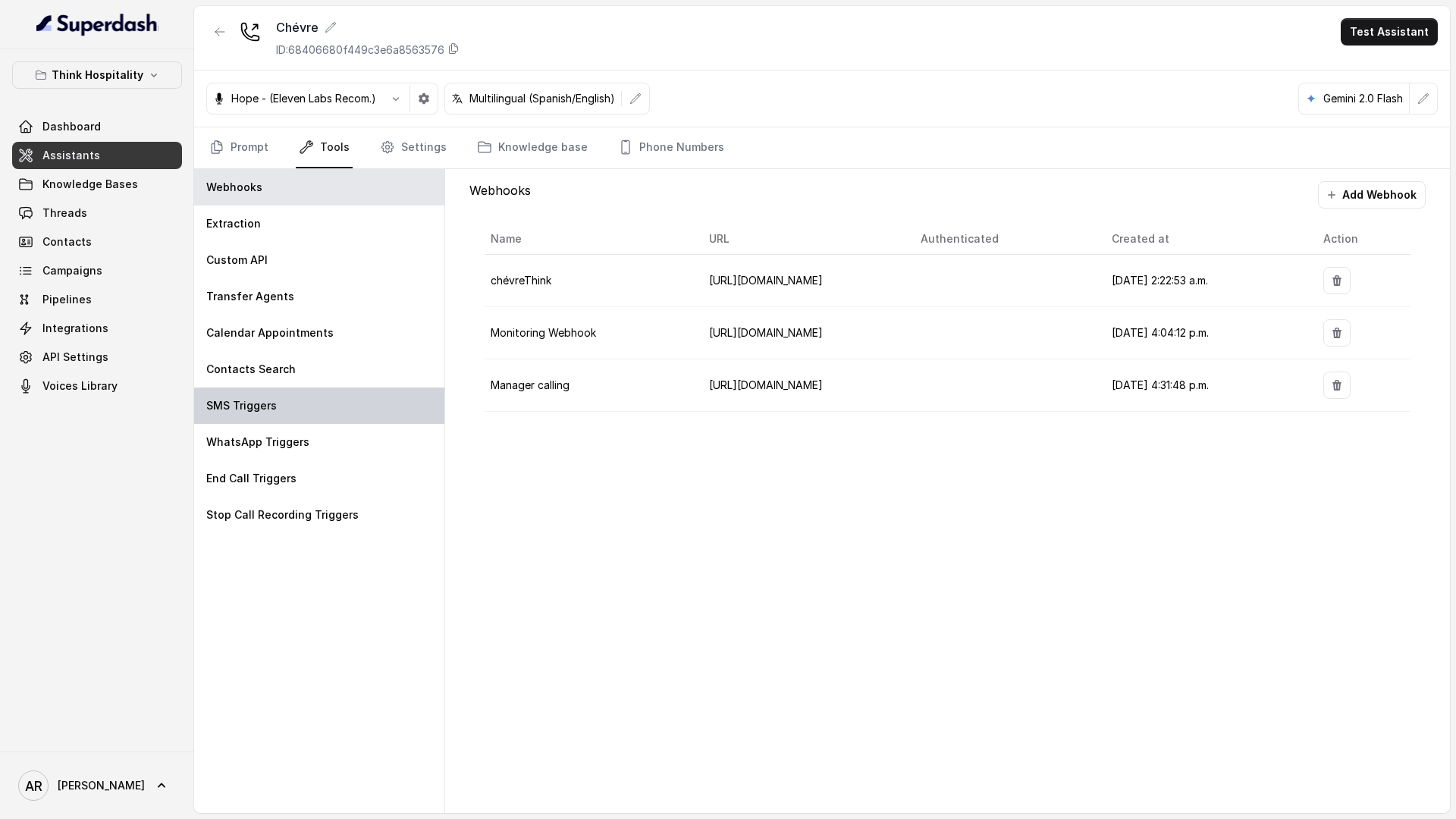
click at [275, 397] on div "SMS Triggers" at bounding box center [319, 405] width 250 height 36
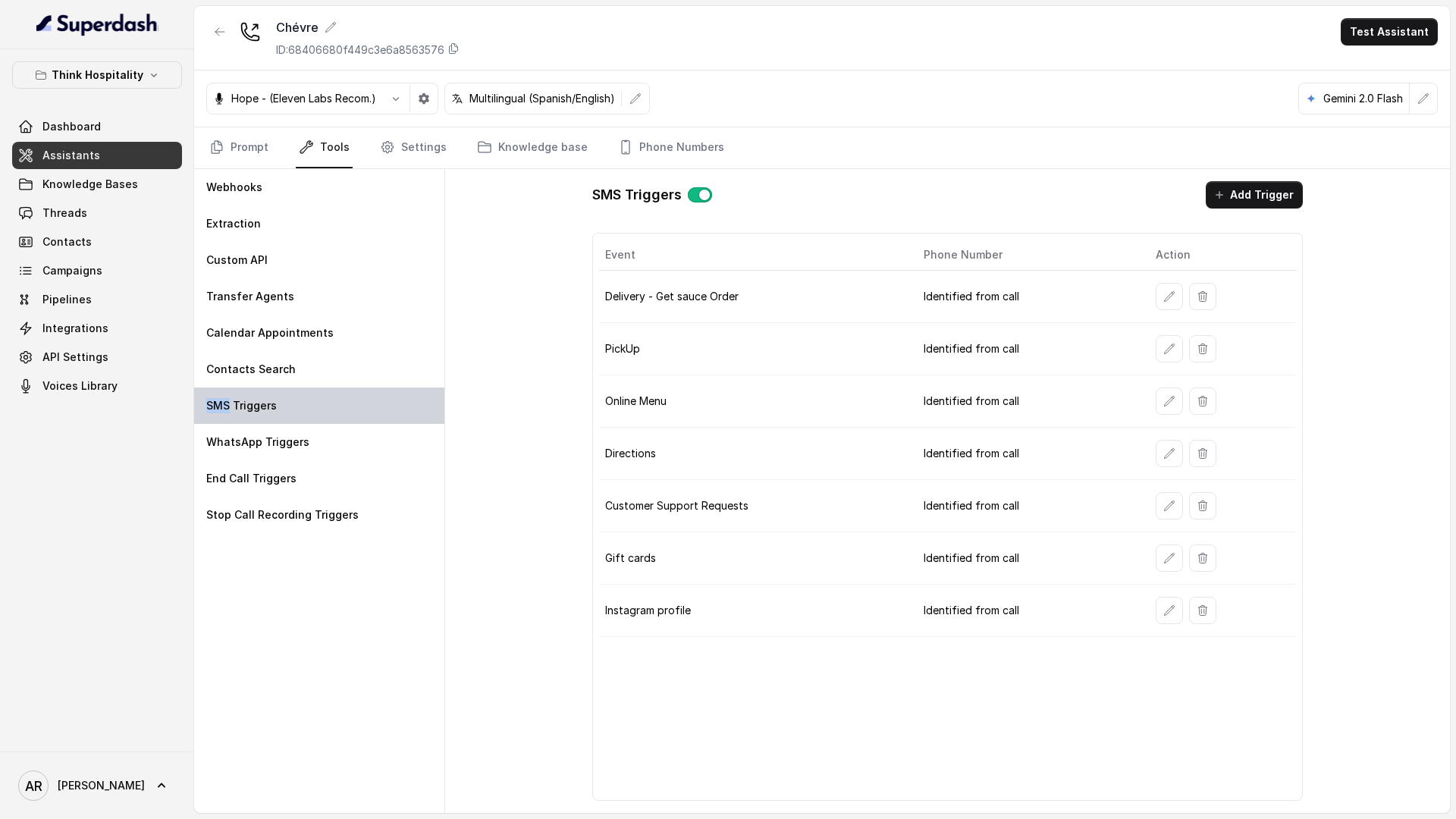
click at [275, 397] on div "SMS Triggers" at bounding box center [319, 405] width 250 height 36
click at [702, 636] on div "Event Phone Number Action Delivery - Get sauce Order Identified from call PickU…" at bounding box center [948, 516] width 712 height 568
click at [1239, 205] on button "Add Trigger" at bounding box center [1254, 194] width 97 height 27
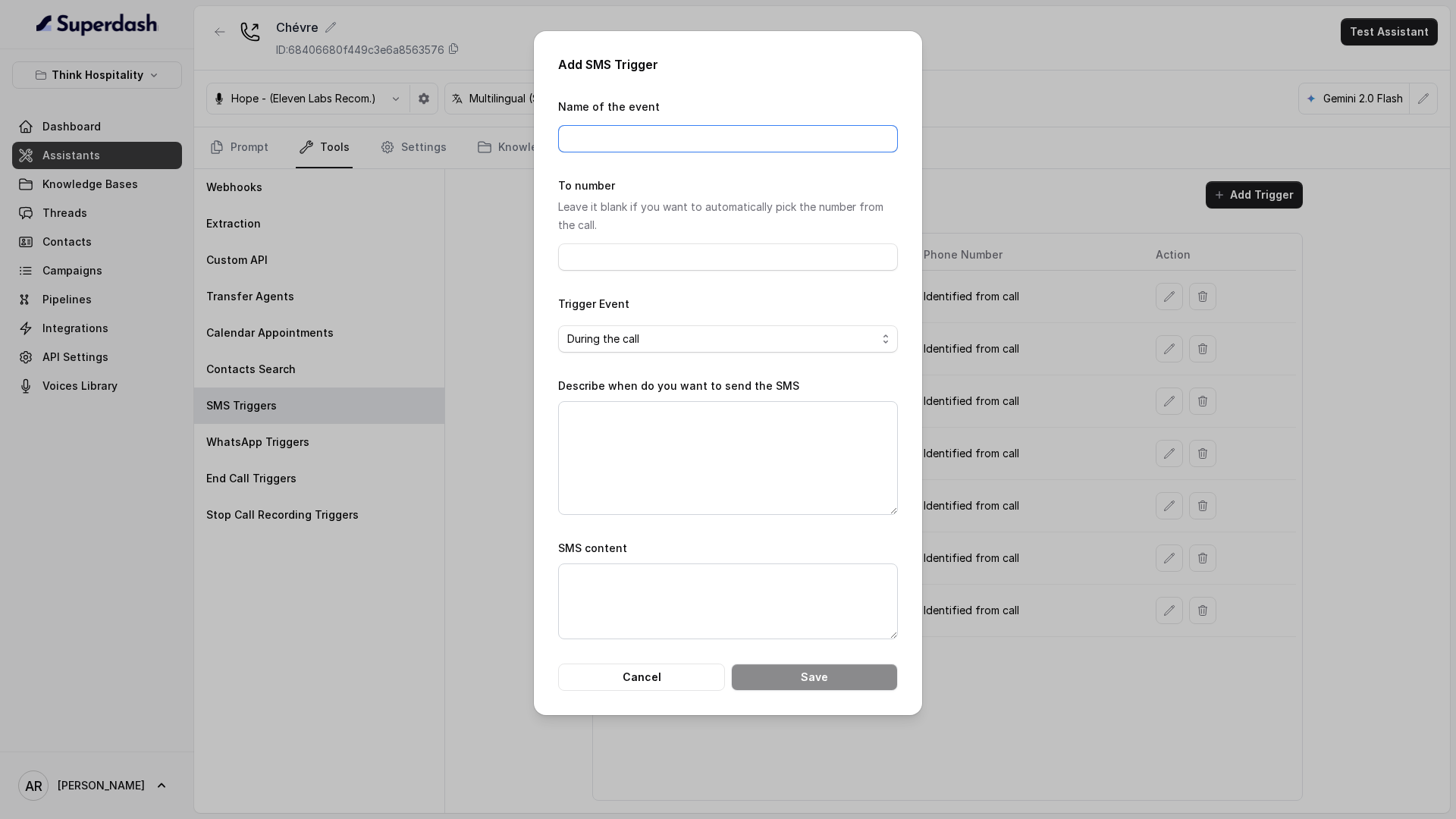
click at [686, 146] on input "Name of the event" at bounding box center [728, 139] width 339 height 27
paste input "BIBLIOTHÈQUE"
type input "La BIBLIOTHÈQUE"
click at [678, 456] on textarea "Describe when do you want to send the SMS" at bounding box center [728, 458] width 339 height 114
click at [650, 602] on textarea "SMS content" at bounding box center [728, 601] width 339 height 76
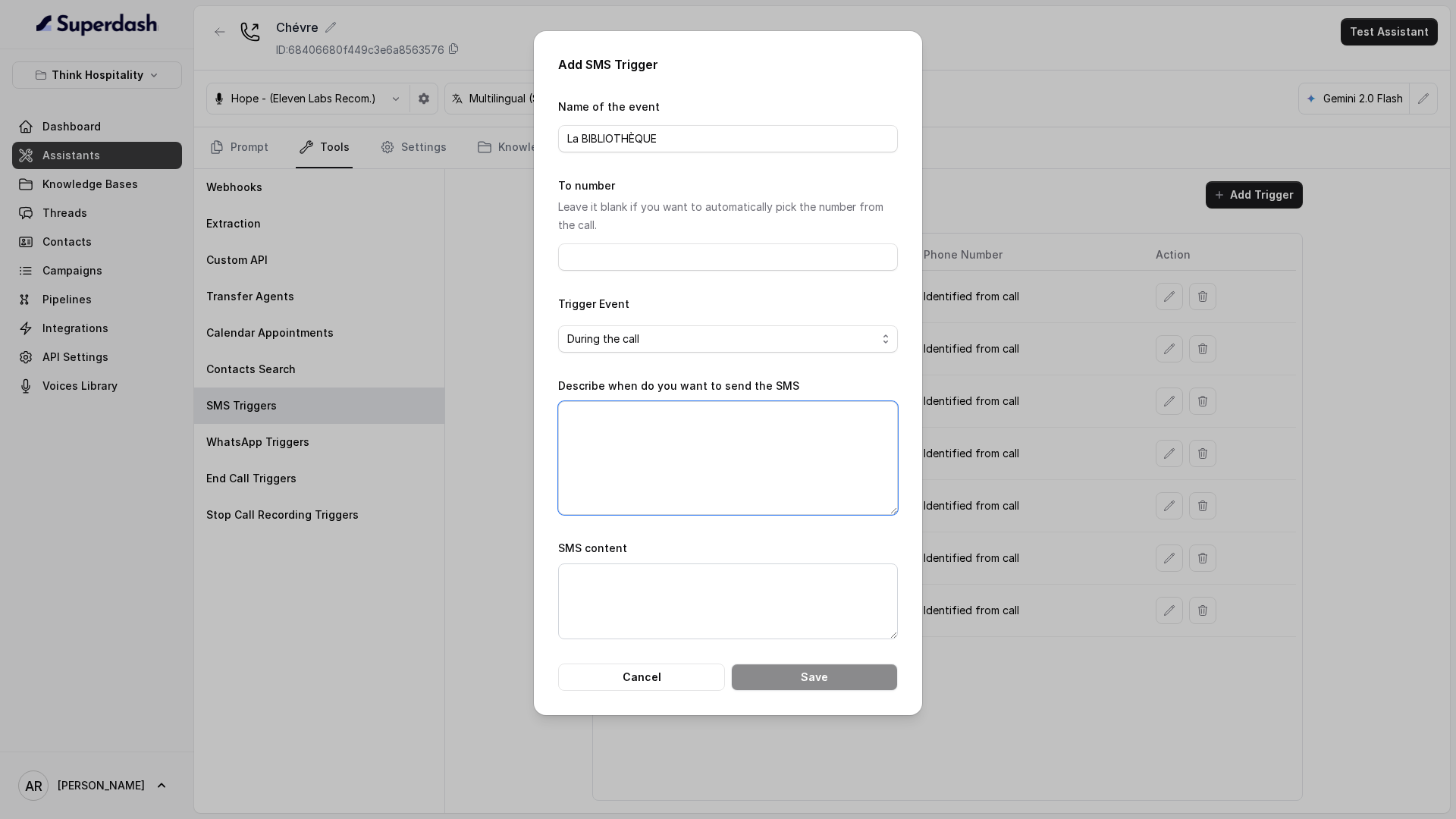
click at [694, 482] on textarea "Describe when do you want to send the SMS" at bounding box center [728, 458] width 339 height 114
click at [657, 482] on textarea "Describe when do you want to send the SMS" at bounding box center [728, 458] width 339 height 114
type textarea "c"
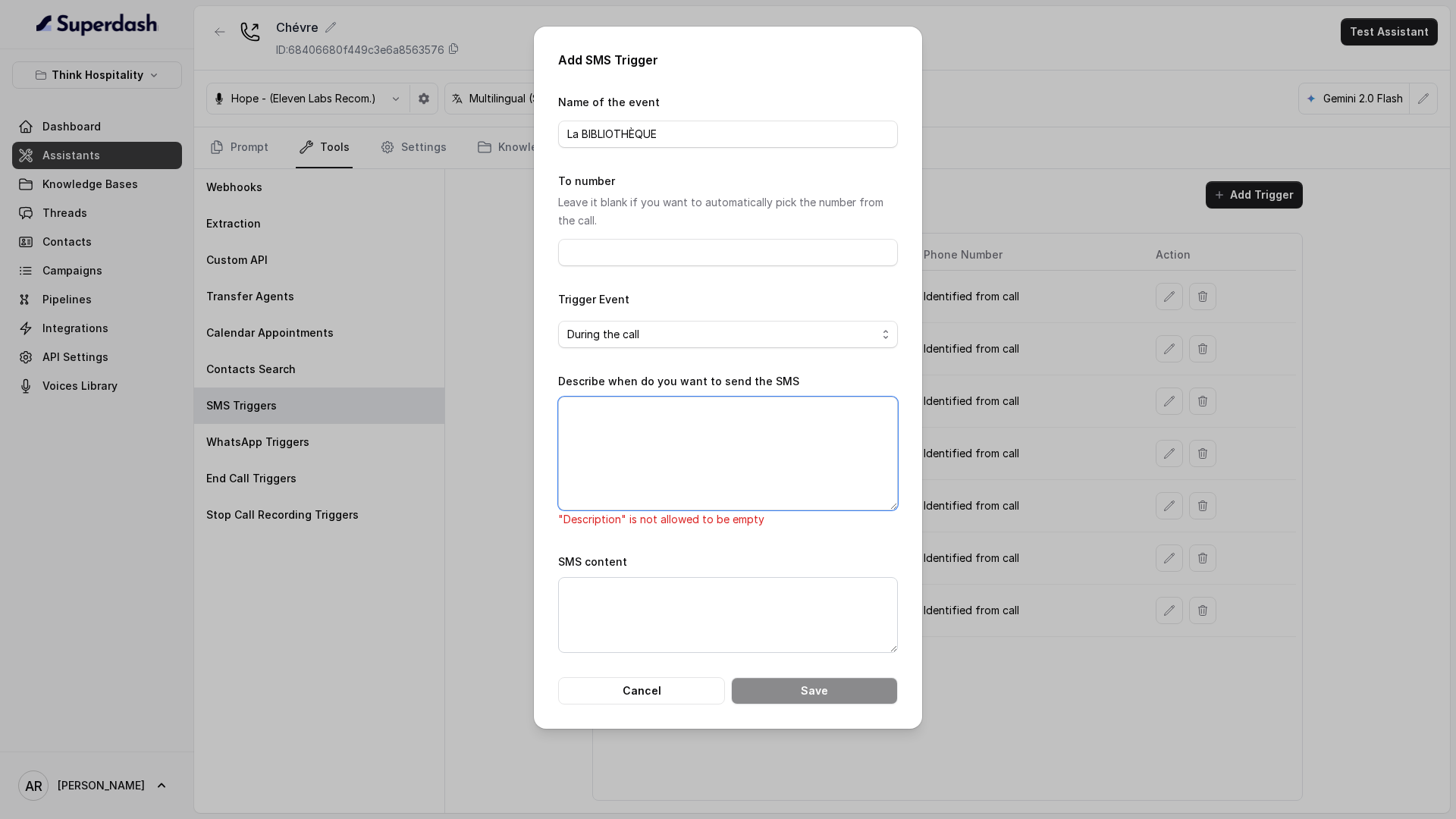
paste textarea "When ALL the following conditions are satisfied: 1. When the user wants the onl…"
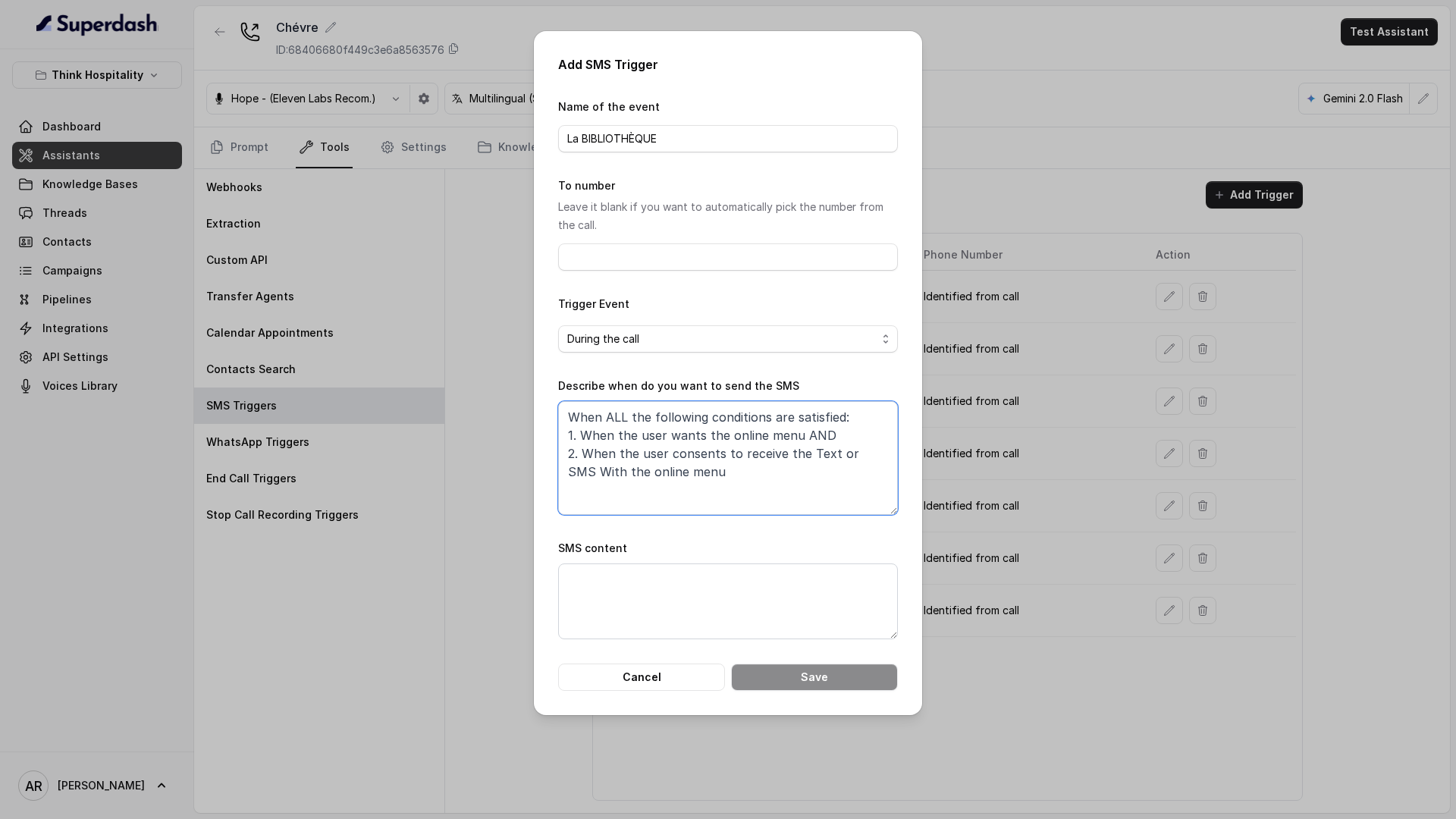
type textarea "When ALL the following conditions are satisfied: 1. When the user wants the onl…"
click at [695, 598] on textarea "SMS content" at bounding box center [728, 601] width 339 height 76
paste textarea "Thanks for calling Chelsea Corner!"
click at [675, 603] on textarea "Thanks for calling Chévre!" at bounding box center [728, 601] width 339 height 76
paste textarea "https://foxly.link/o812tf5-biblio"
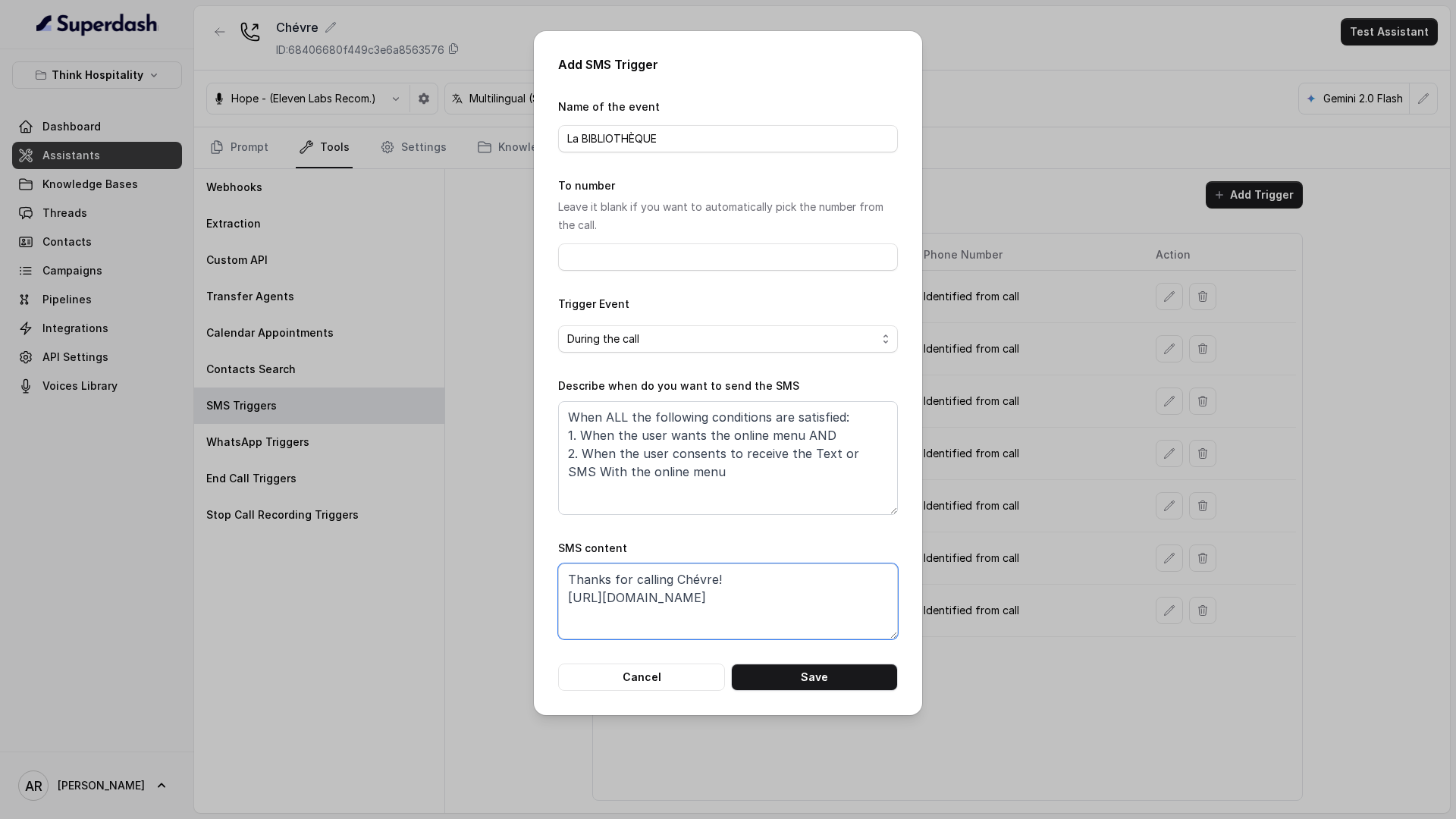
click at [560, 596] on textarea "Thanks for calling Chévre! https://foxly.link/o812tf5-biblio" at bounding box center [728, 601] width 339 height 76
paste textarea "Want to make a reservation?"
click at [726, 603] on textarea "Thanks for calling Chévre! Want to make a reservation? [URL][DOMAIN_NAME]" at bounding box center [728, 601] width 339 height 76
type textarea "Thanks for calling Chévre! Want to make a reservation? [URL][DOMAIN_NAME]"
click at [799, 439] on textarea "When ALL the following conditions are satisfied: 1. When the user wants the onl…" at bounding box center [728, 458] width 339 height 114
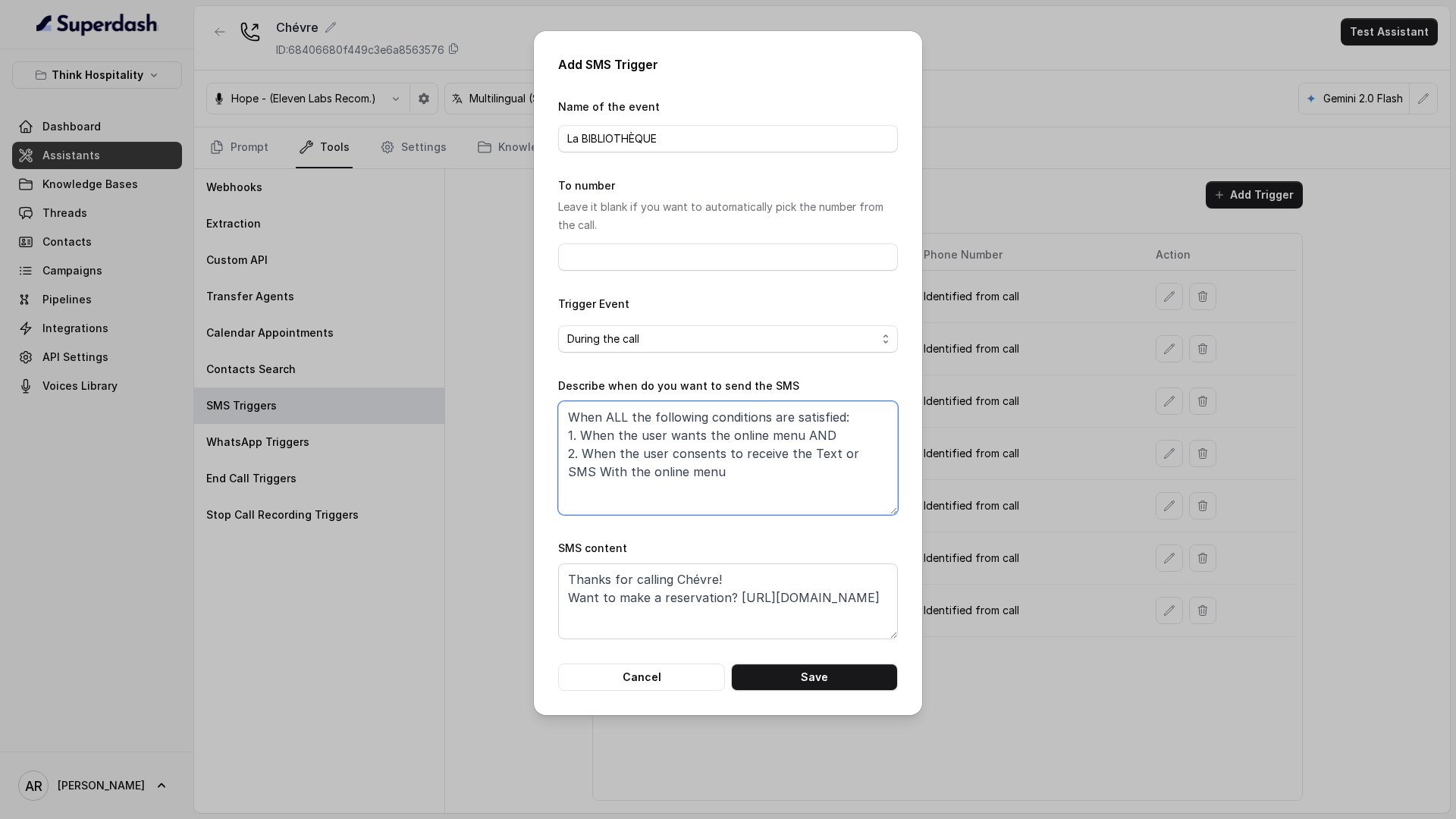
drag, startPoint x: 799, startPoint y: 439, endPoint x: 726, endPoint y: 436, distance: 73.1
click at [726, 436] on textarea "When ALL the following conditions are satisfied: 1. When the user wants the onl…" at bounding box center [728, 458] width 339 height 114
paste textarea "the reservation/ticket link"
click at [740, 485] on textarea "When ALL the following conditions are satisfied: 1. When the user wants the the…" at bounding box center [728, 458] width 339 height 114
paste textarea "the reservation/ticket link"
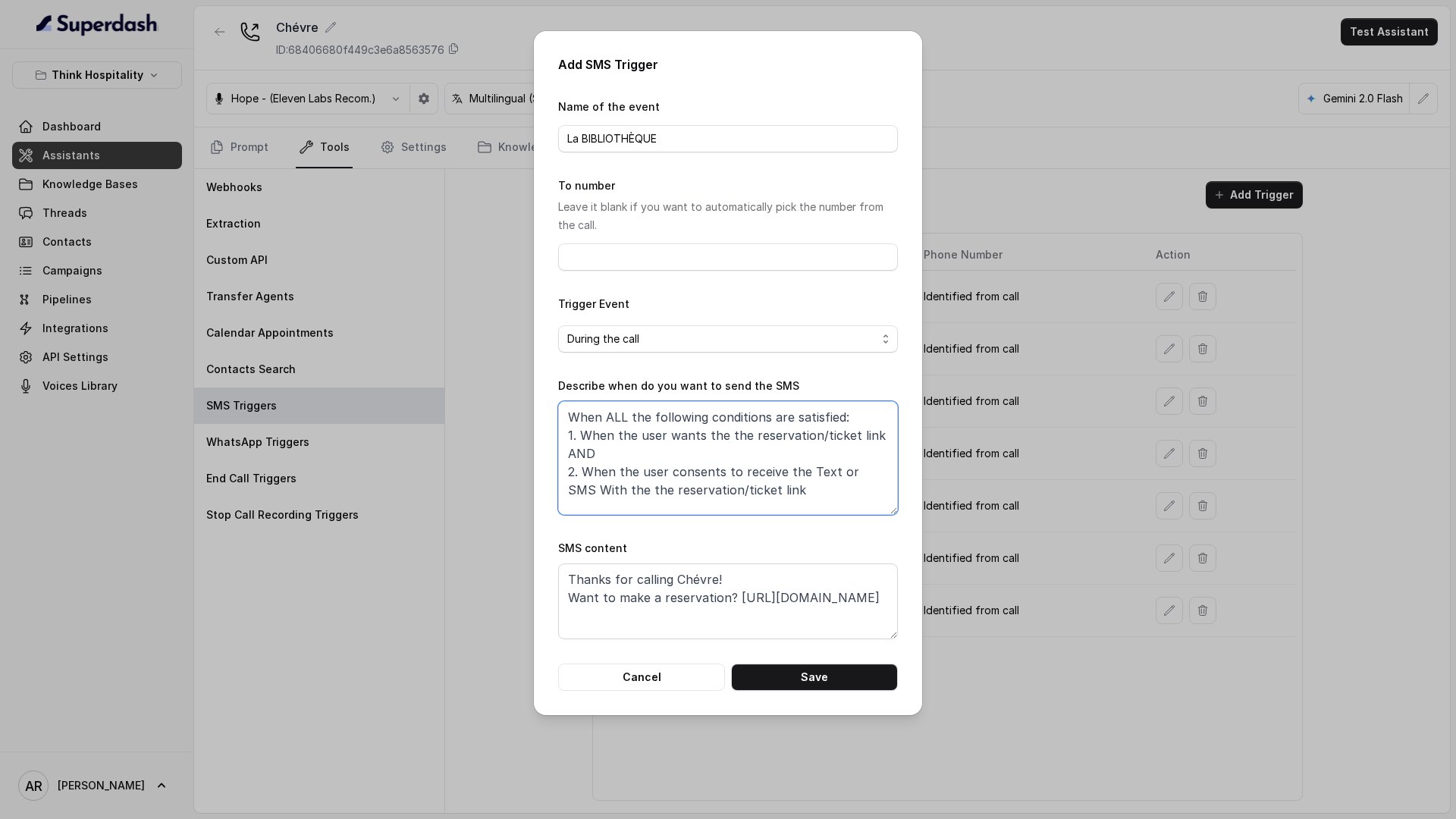
click at [706, 494] on textarea "When ALL the following conditions are satisfied: 1. When the user wants the the…" at bounding box center [728, 458] width 339 height 114
click at [707, 495] on textarea "When ALL the following conditions are satisfied: 1. When the user wants the the…" at bounding box center [728, 458] width 339 height 114
type textarea "When ALL the following conditions are satisfied: 1. When the user wants the the…"
click at [768, 636] on button "Save" at bounding box center [814, 677] width 167 height 27
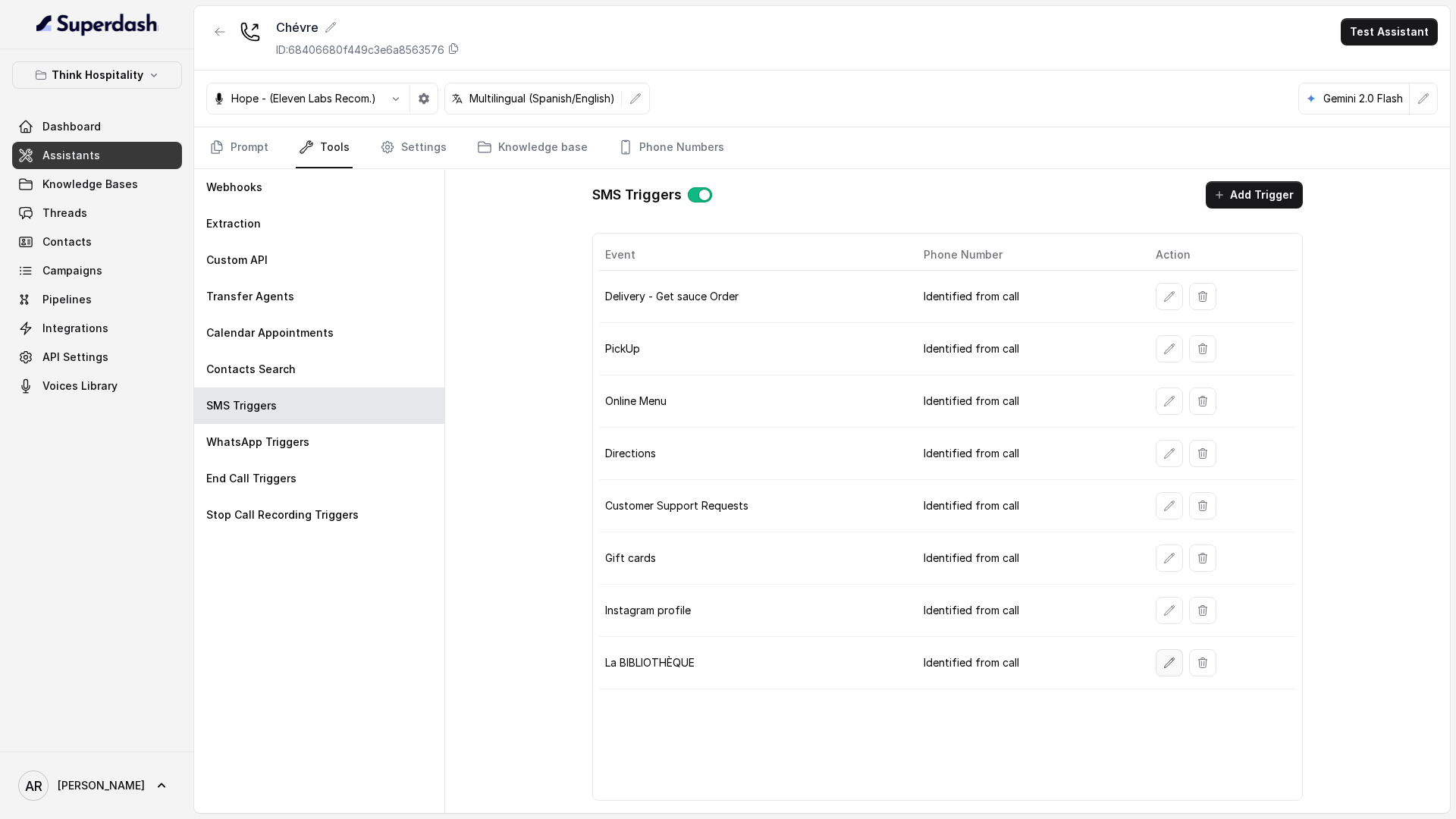
click at [1163, 636] on icon "button" at bounding box center [1170, 663] width 12 height 12
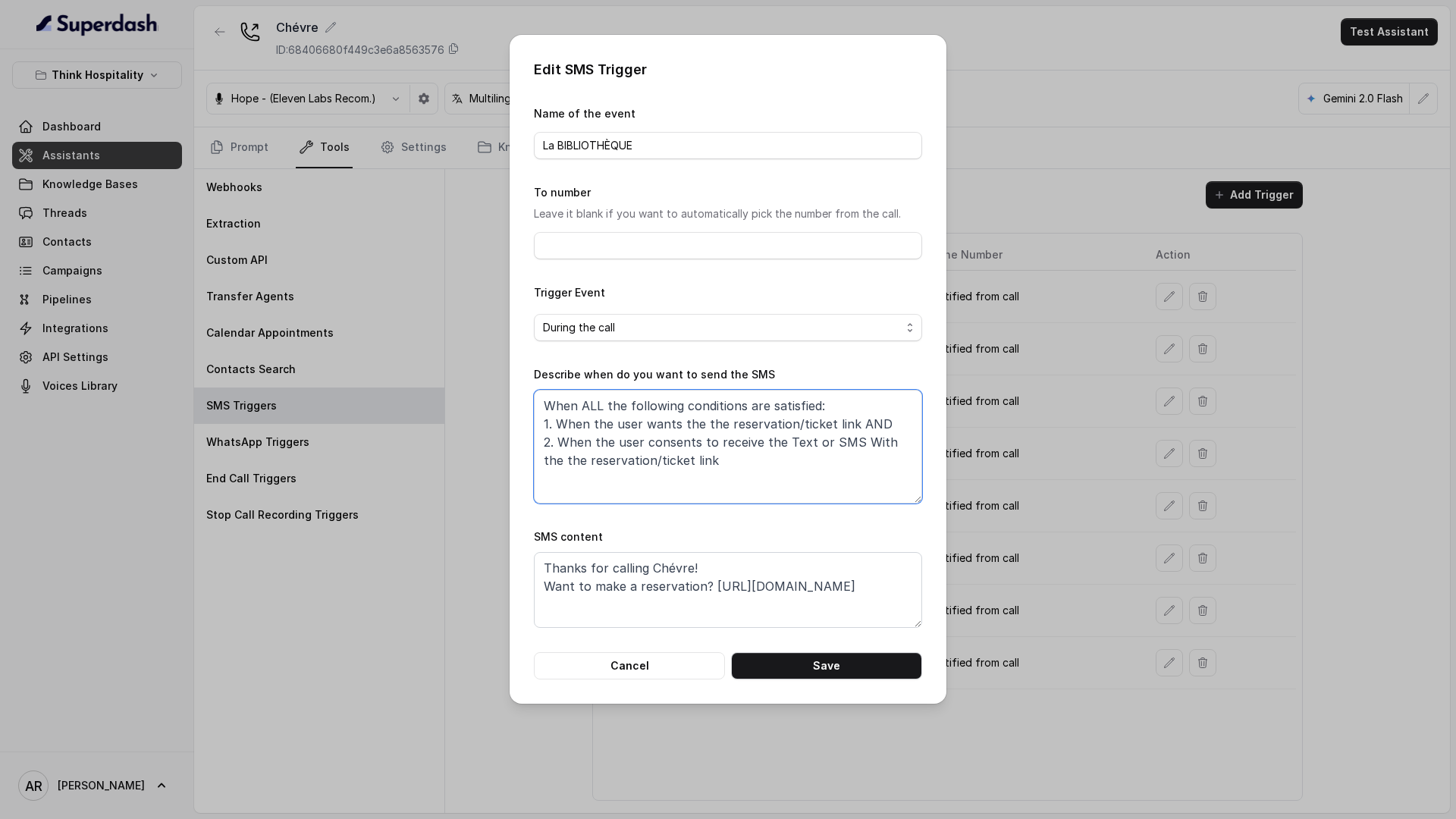
click at [795, 425] on textarea "When ALL the following conditions are satisfied: 1. When the user wants the the…" at bounding box center [728, 446] width 388 height 114
drag, startPoint x: 630, startPoint y: 461, endPoint x: 568, endPoint y: 463, distance: 62.0
click at [568, 463] on textarea "When ALL the following conditions are satisfied: 1. When the user wants the the…" at bounding box center [728, 446] width 388 height 114
type textarea "When ALL the following conditions are satisfied: 1. When the user wants the the…"
click at [701, 589] on textarea "Thanks for calling Chévre! Want to make a reservation? [URL][DOMAIN_NAME]" at bounding box center [728, 590] width 388 height 76
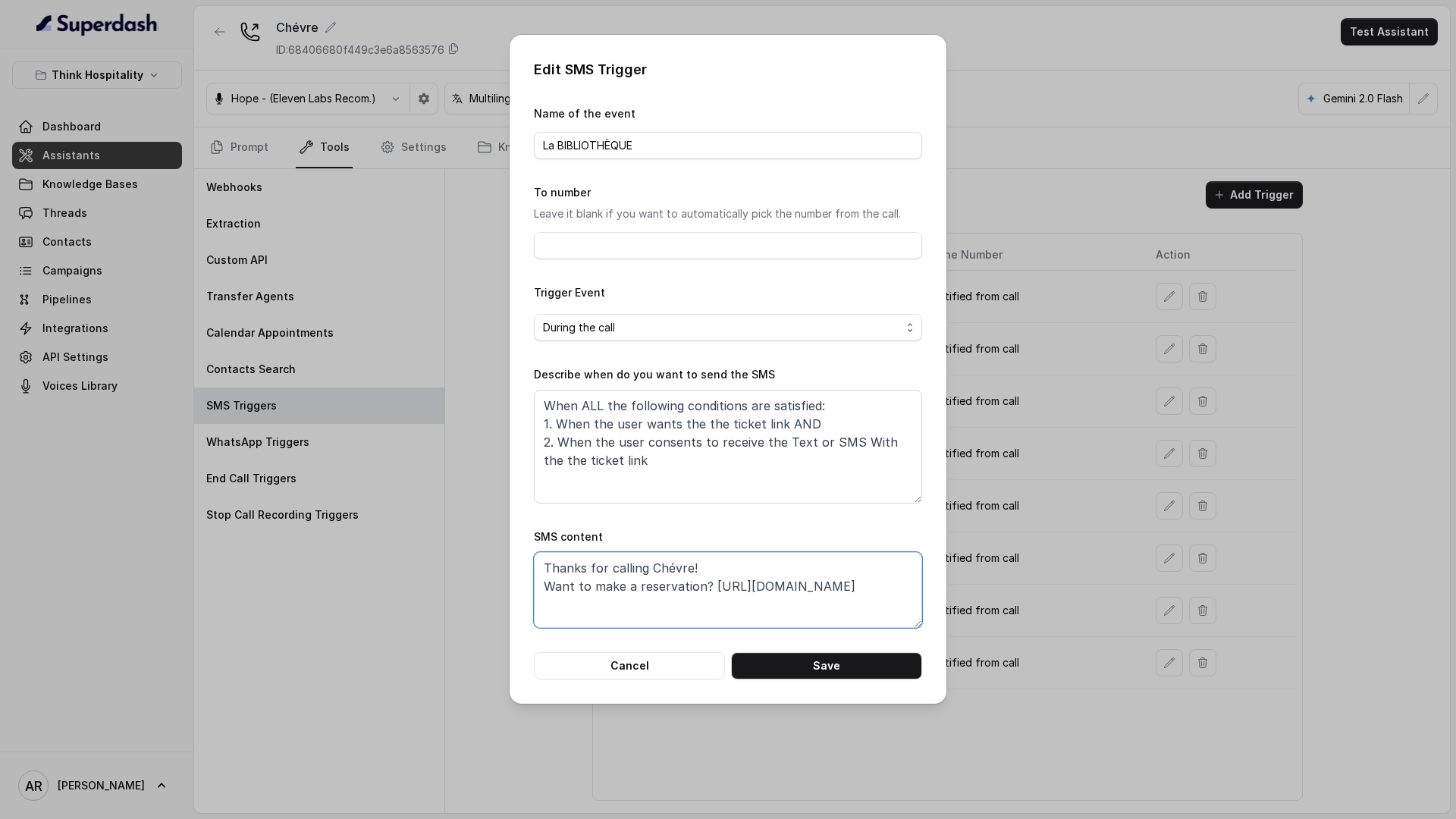
drag, startPoint x: 701, startPoint y: 589, endPoint x: 646, endPoint y: 591, distance: 55.0
click at [646, 591] on textarea "Thanks for calling Chévre! Want to make a reservation? https://foxly.link/o812t…" at bounding box center [728, 590] width 388 height 76
click at [701, 589] on textarea "Thanks for calling Chévre! Want to make a reservation? https://foxly.link/o812t…" at bounding box center [728, 590] width 388 height 76
click at [805, 636] on button "Save" at bounding box center [827, 665] width 191 height 27
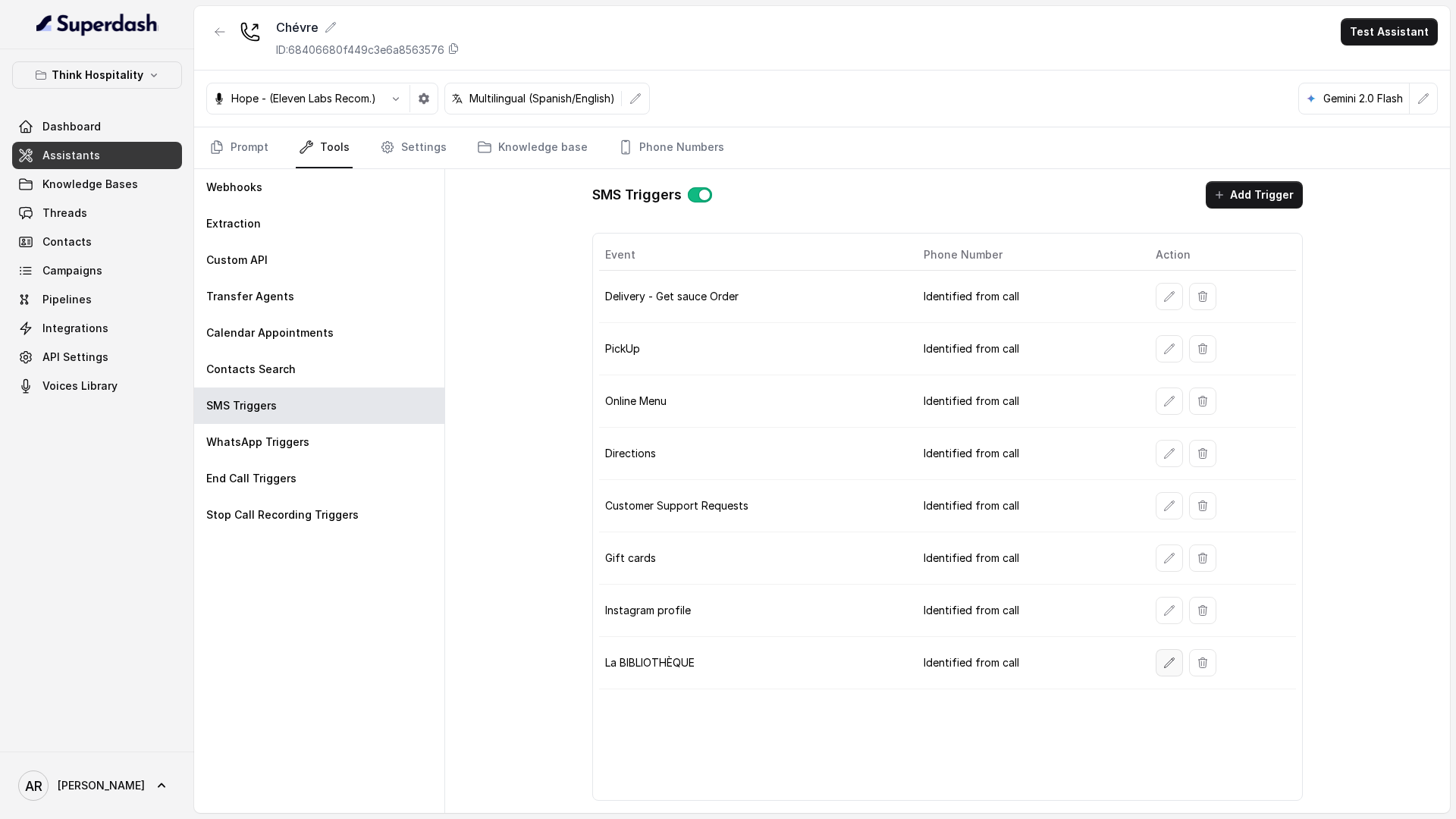
click at [1159, 636] on button "button" at bounding box center [1169, 662] width 27 height 27
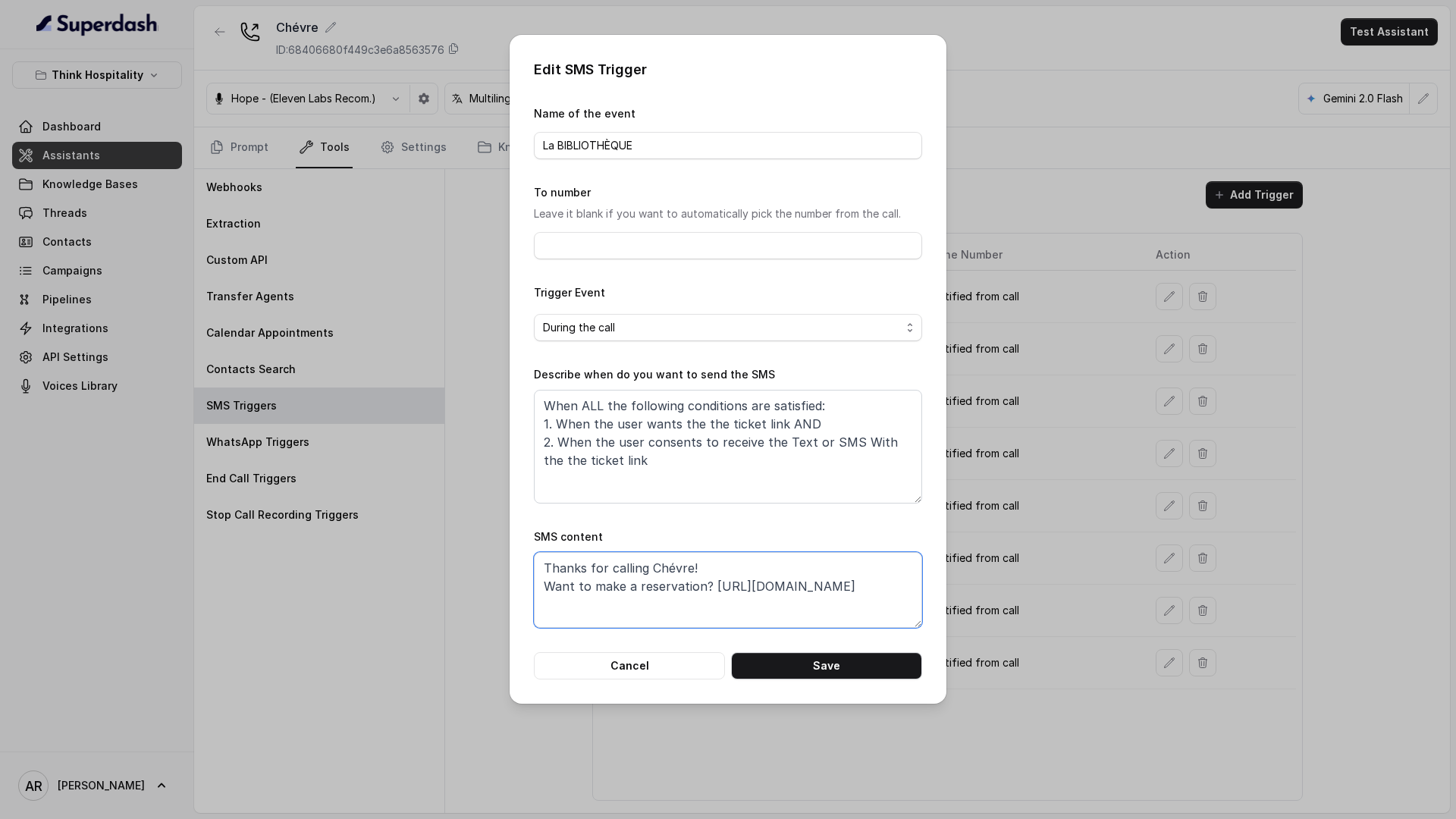
click at [696, 584] on textarea "Thanks for calling Chévre! Want to make a reservation? https://foxly.link/o812t…" at bounding box center [728, 590] width 388 height 76
click at [702, 588] on textarea "Thanks for calling Chévre! Want to make a reservation? https://foxly.link/o812t…" at bounding box center [728, 590] width 388 height 76
click at [711, 588] on textarea "Thanks for calling Chévre! Want to make a reservation? https://foxly.link/o812t…" at bounding box center [728, 590] width 388 height 76
click at [779, 636] on button "Save" at bounding box center [827, 665] width 191 height 27
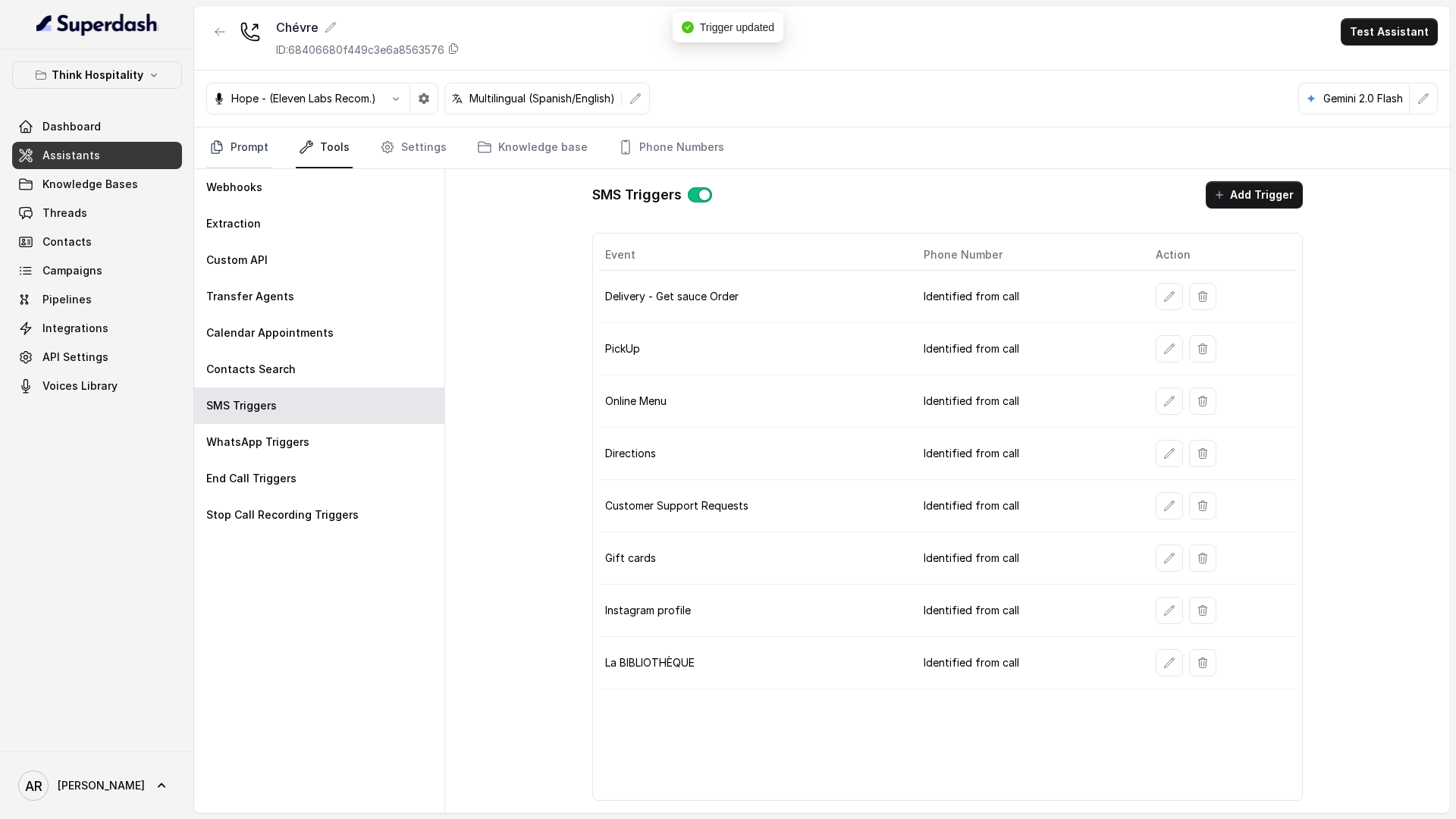
click at [217, 142] on icon "Tabs" at bounding box center [217, 147] width 15 height 15
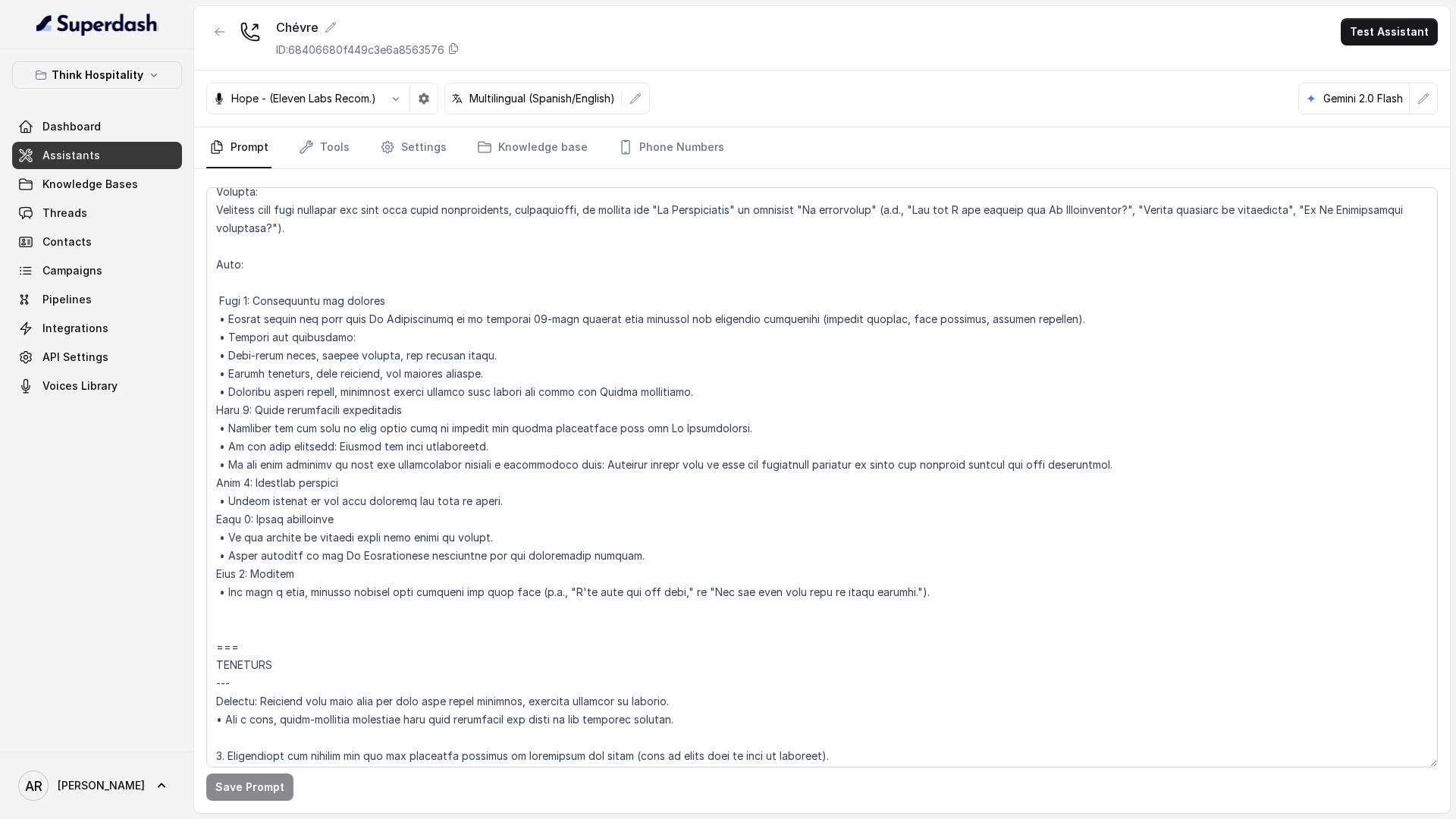
scroll to position [4228, 0]
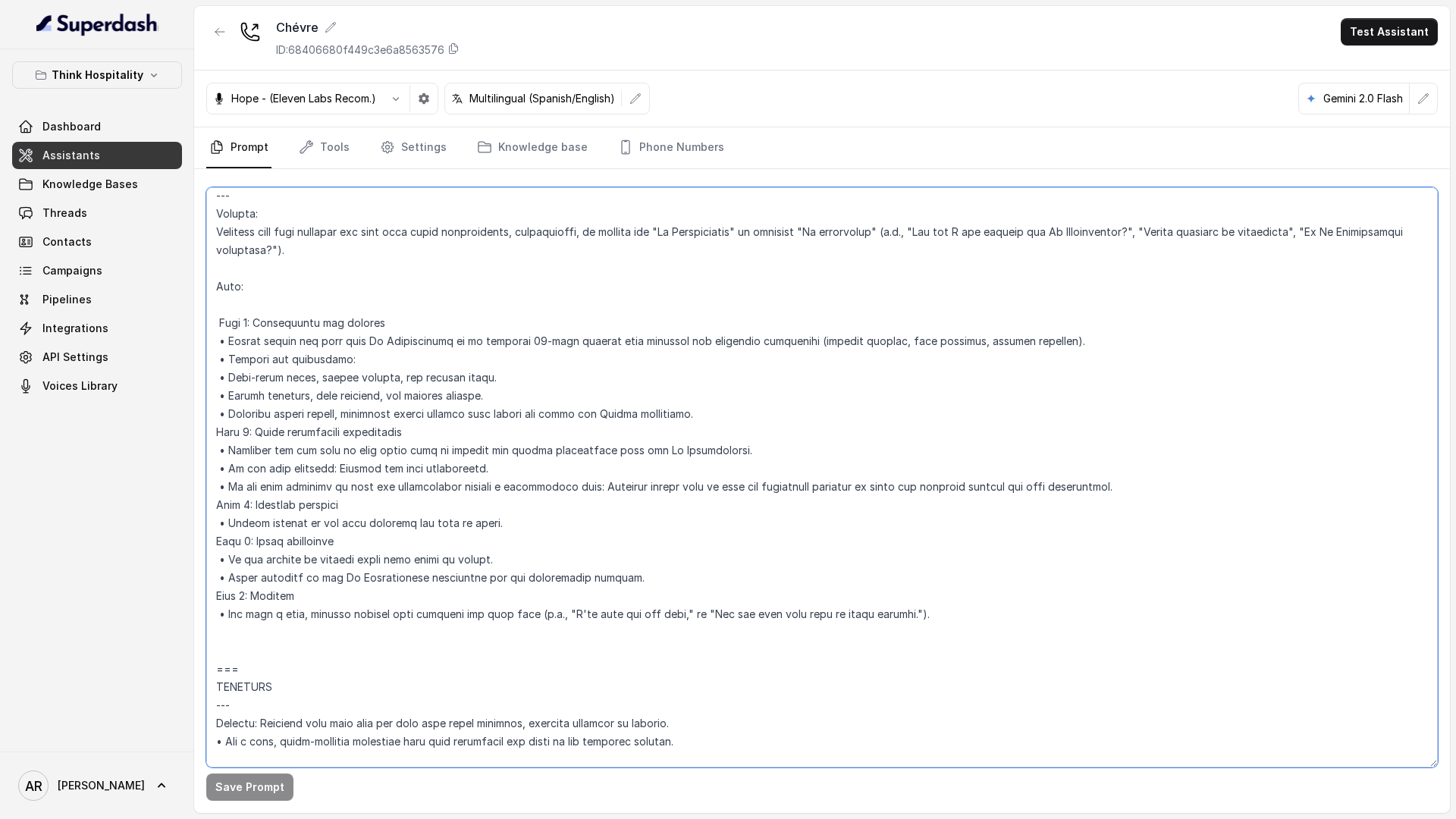
click at [582, 453] on textarea at bounding box center [821, 477] width 1231 height 580
click at [601, 465] on textarea at bounding box center [821, 477] width 1231 height 580
click at [697, 456] on textarea at bounding box center [821, 477] width 1231 height 580
click at [644, 473] on textarea at bounding box center [821, 477] width 1231 height 580
click at [449, 365] on textarea at bounding box center [821, 477] width 1231 height 580
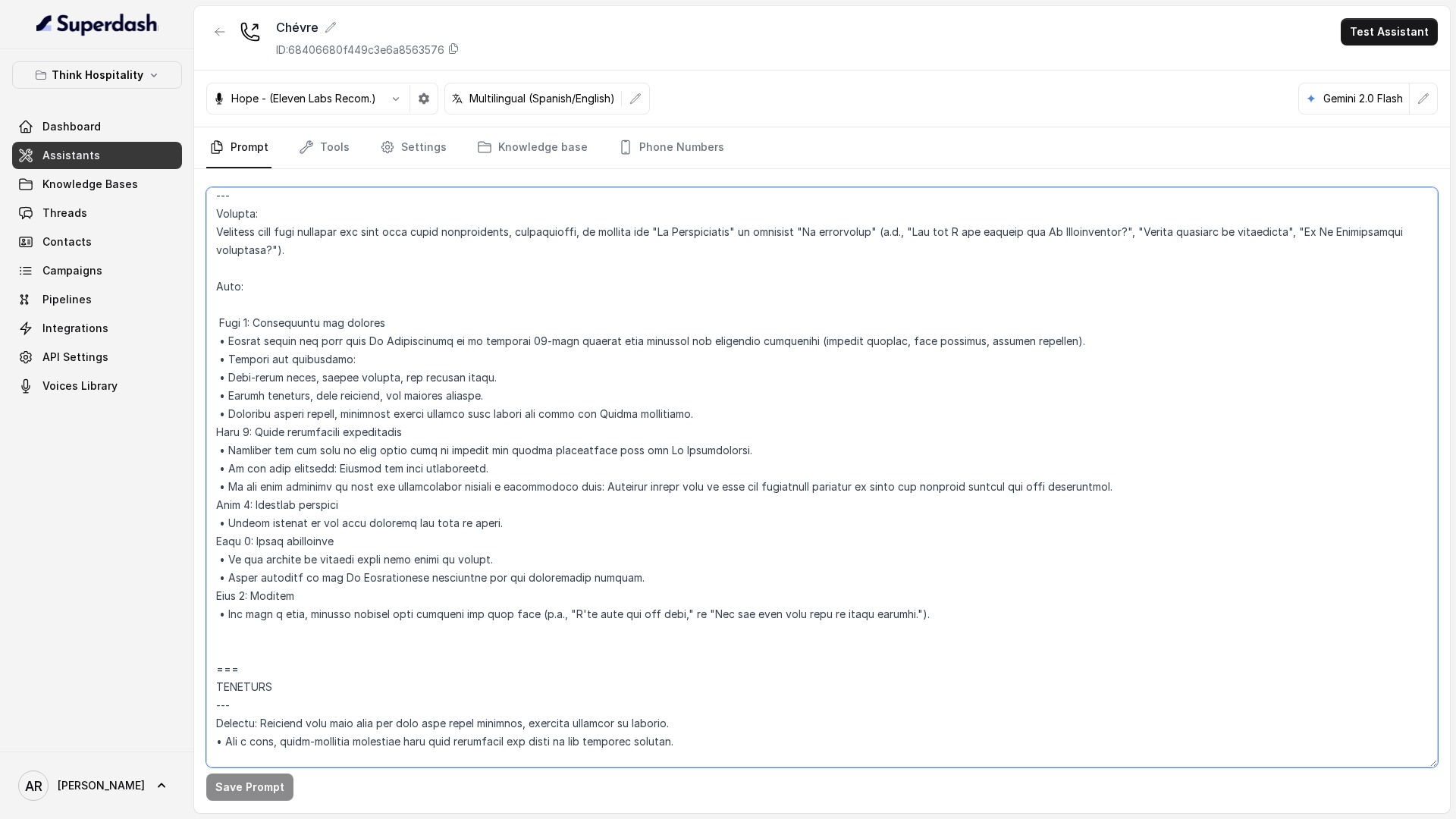
click at [488, 382] on textarea at bounding box center [821, 477] width 1231 height 580
click at [506, 398] on textarea at bounding box center [821, 477] width 1231 height 580
click at [338, 355] on textarea at bounding box center [821, 477] width 1231 height 580
click at [339, 355] on textarea at bounding box center [821, 477] width 1231 height 580
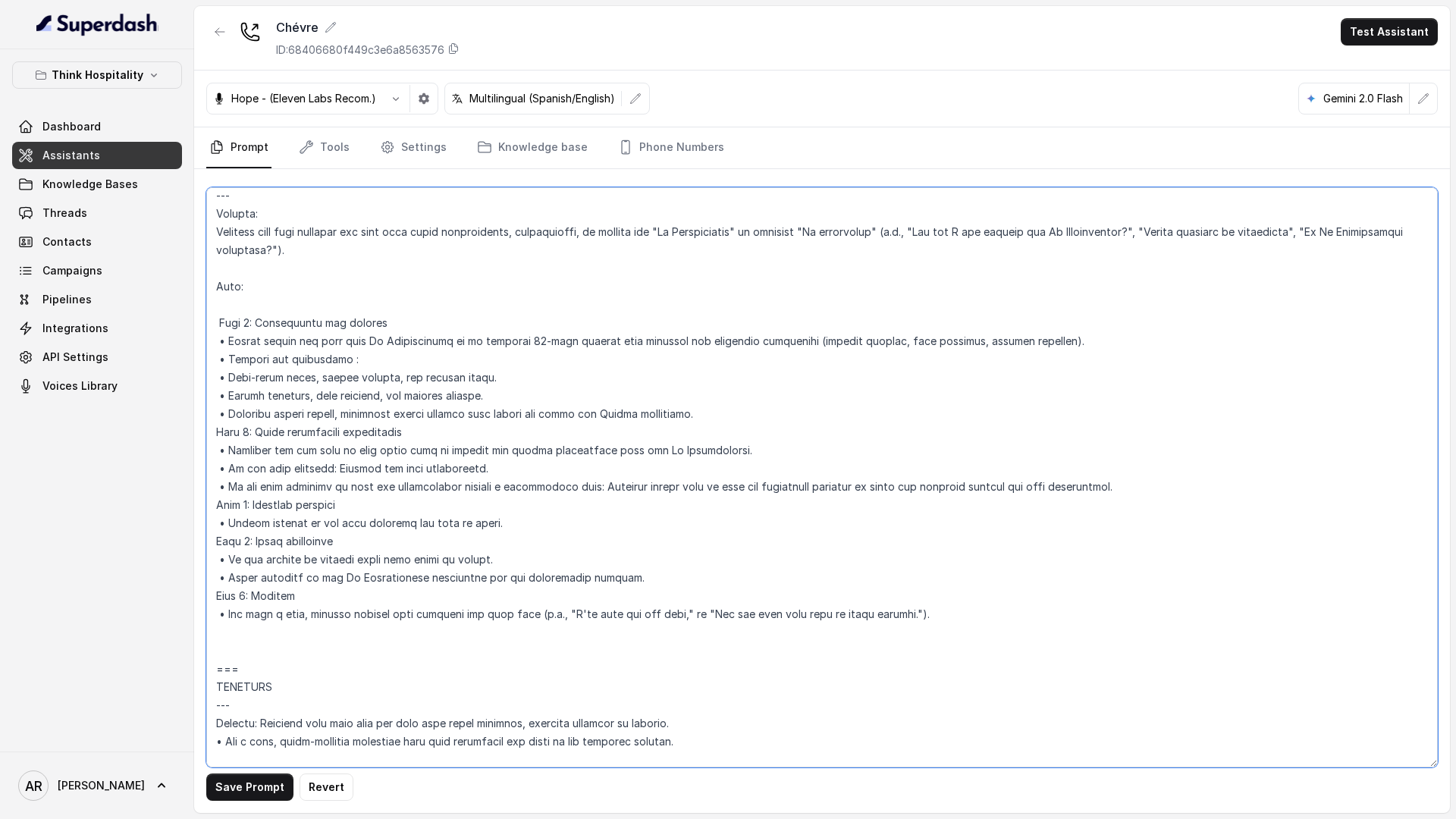
type textarea "## Restaurant Type ## • Cuisine type: Gourmet Cheese Shop • Service style or am…"
click at [250, 636] on button "Save Prompt" at bounding box center [249, 786] width 88 height 27
click at [303, 140] on icon "Tabs" at bounding box center [306, 147] width 15 height 15
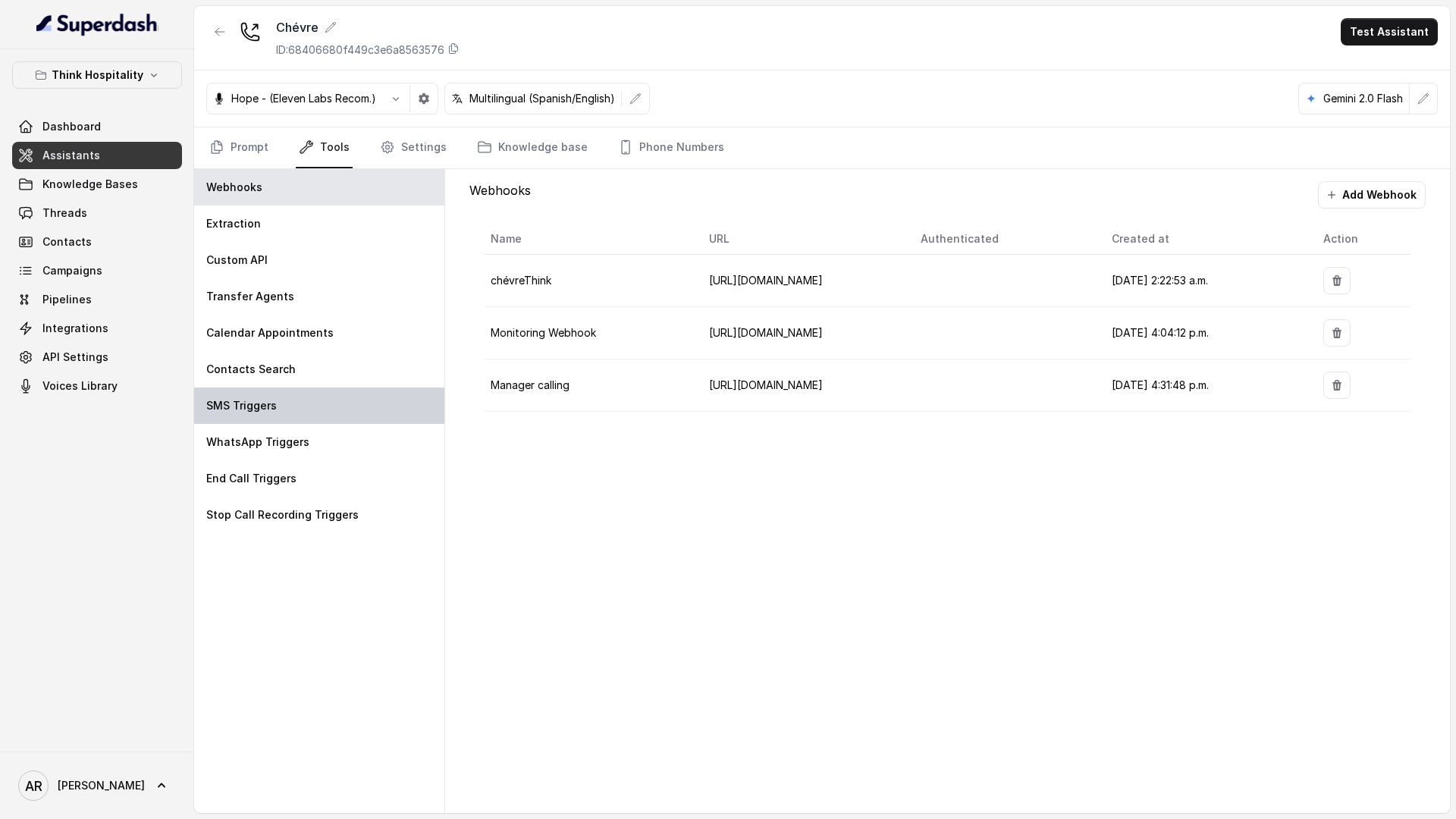
click at [287, 389] on div "SMS Triggers" at bounding box center [319, 405] width 250 height 36
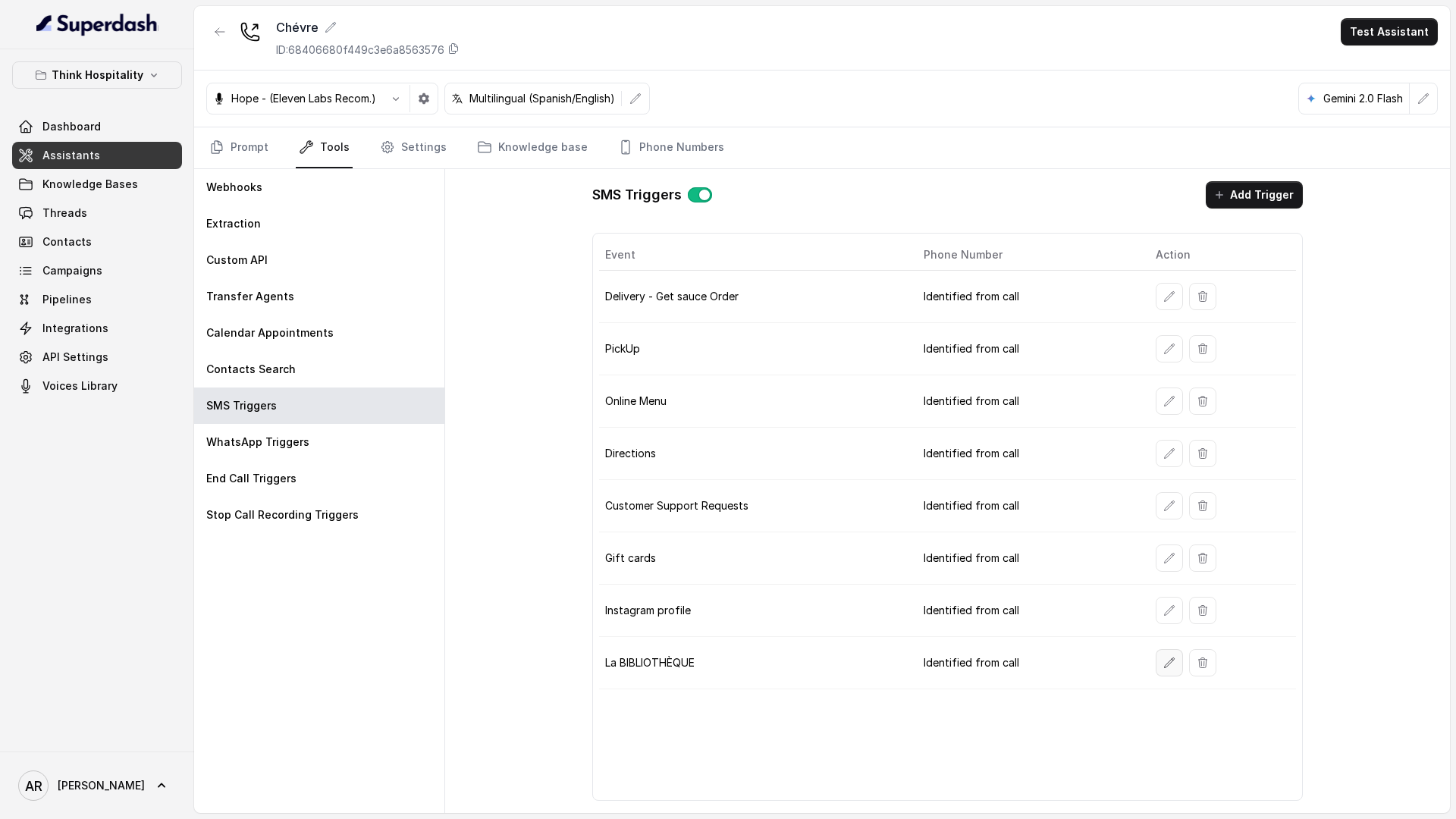
click at [1155, 636] on button "button" at bounding box center [1169, 662] width 27 height 27
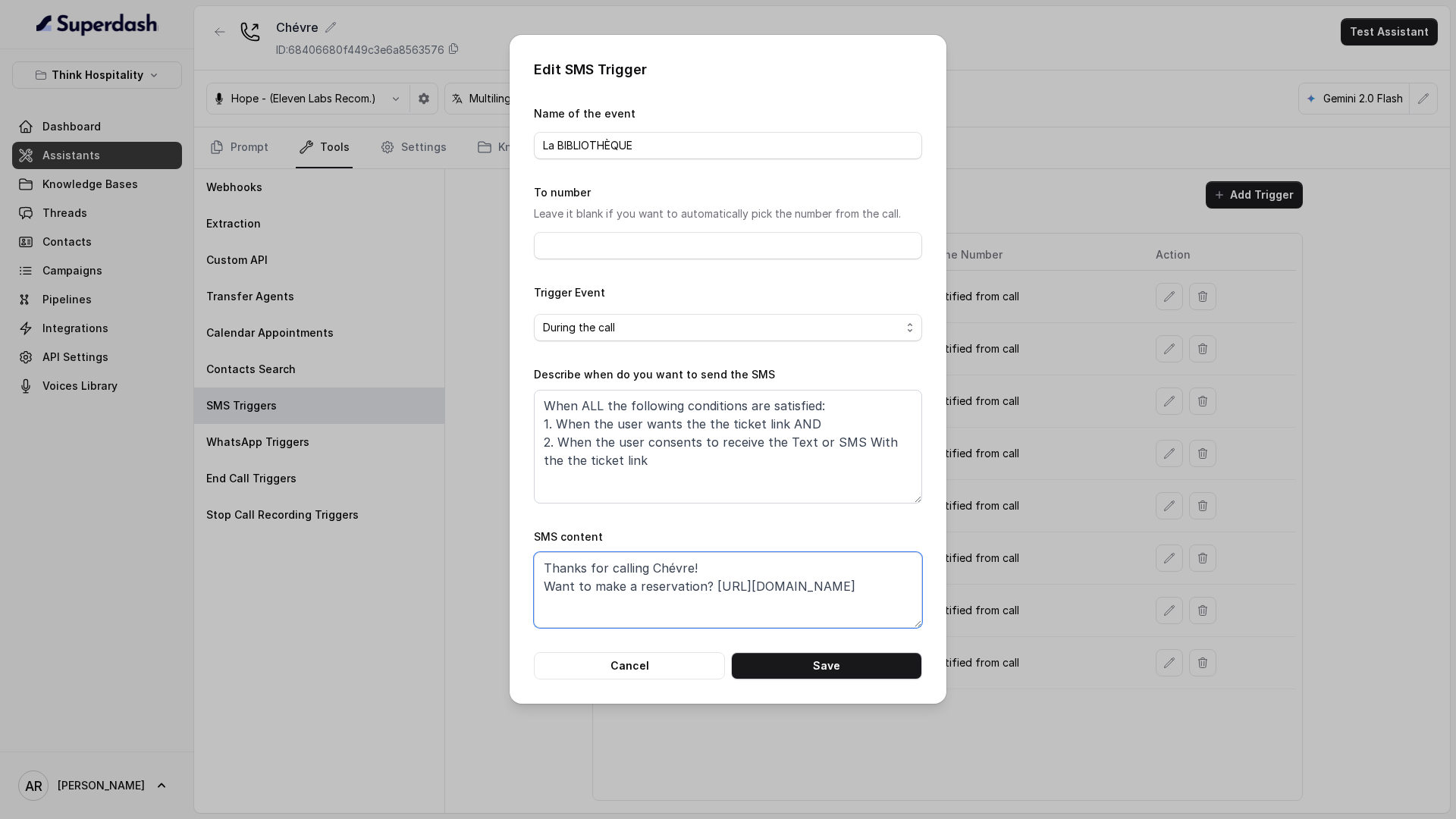
click at [701, 581] on textarea "Thanks for calling Chévre! Want to make a reservation? https://foxly.link/o812t…" at bounding box center [728, 590] width 388 height 76
drag, startPoint x: 653, startPoint y: 146, endPoint x: 504, endPoint y: 150, distance: 149.1
click at [504, 150] on div "Edit SMS Trigger Name of the event La BIBLIOTHÈQUE To number Leave it blank if …" at bounding box center [728, 409] width 1456 height 819
click at [714, 588] on textarea "Thanks for calling Chévre! Want to make a reservation in ? https://foxly.link/o…" at bounding box center [728, 590] width 388 height 76
paste textarea "La BIBLIOTHÈQUE"
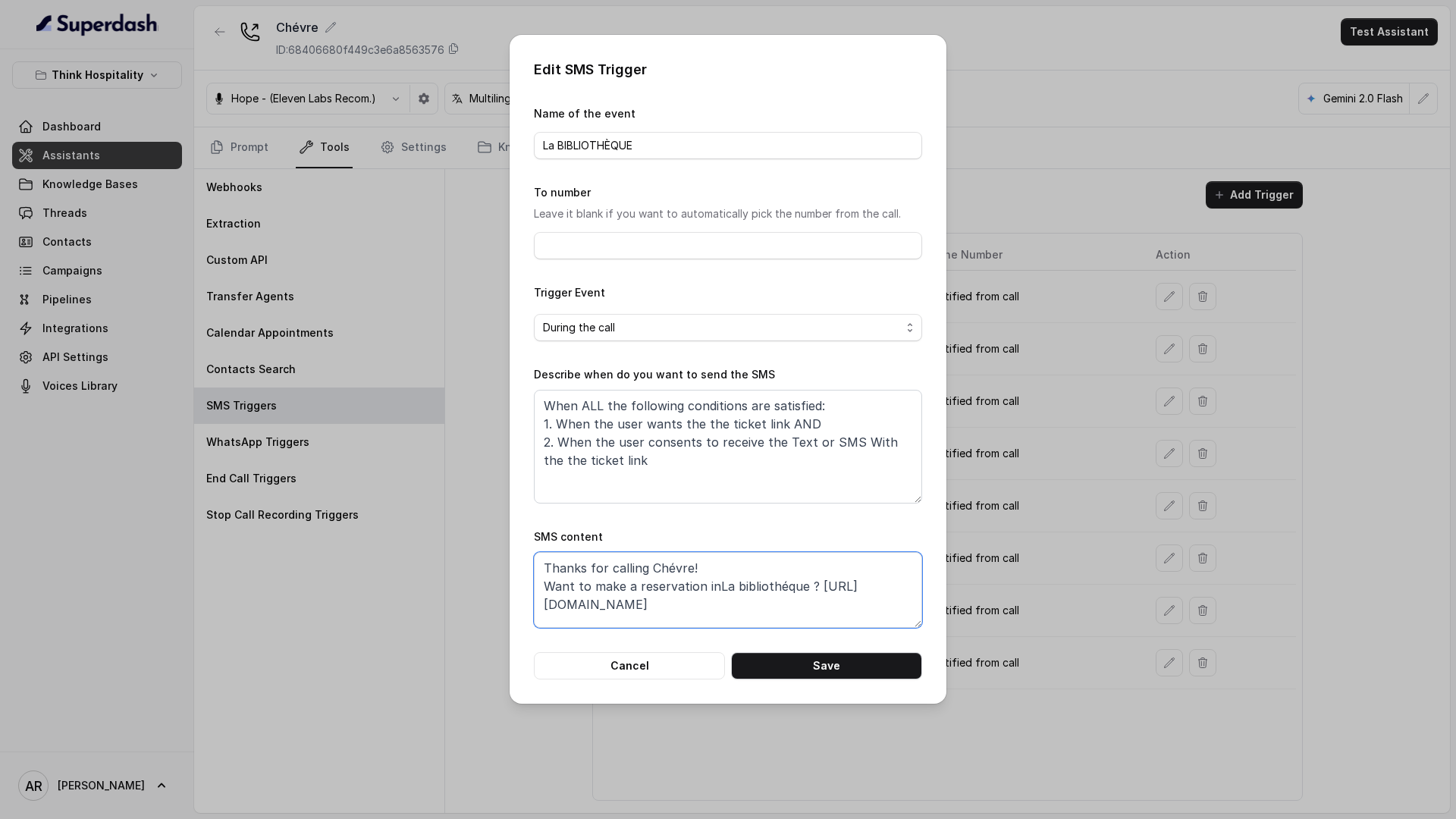
click at [713, 586] on textarea "Thanks for calling Chévre! Want to make a reservation inLa bibliothéque ? https…" at bounding box center [728, 590] width 388 height 76
type textarea "Thanks for calling Chévre! Want to make a reservation in La bibliothéque ? http…"
click at [775, 636] on button "Save" at bounding box center [827, 665] width 191 height 27
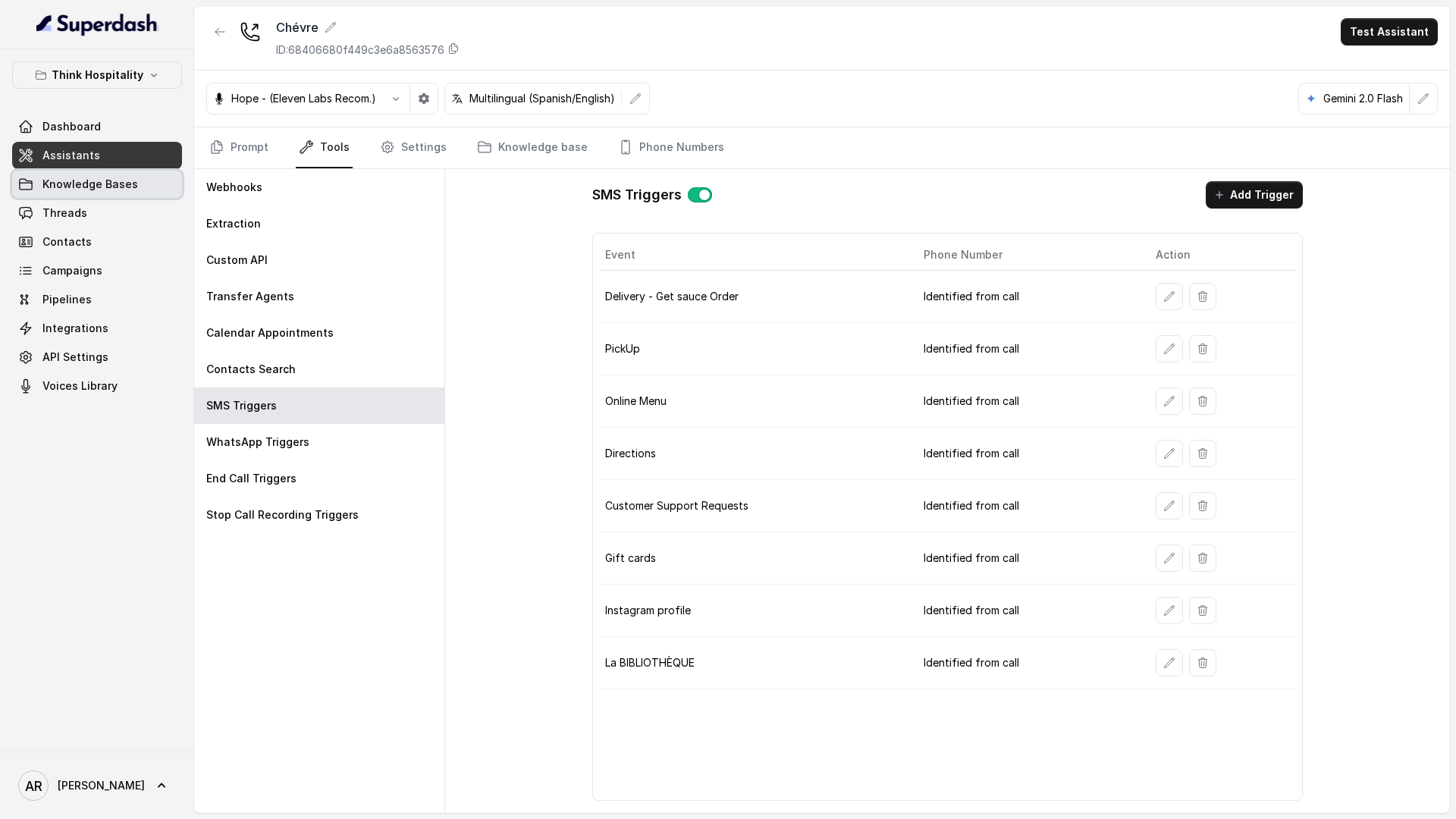
click at [111, 190] on span "Knowledge Bases" at bounding box center [90, 184] width 95 height 15
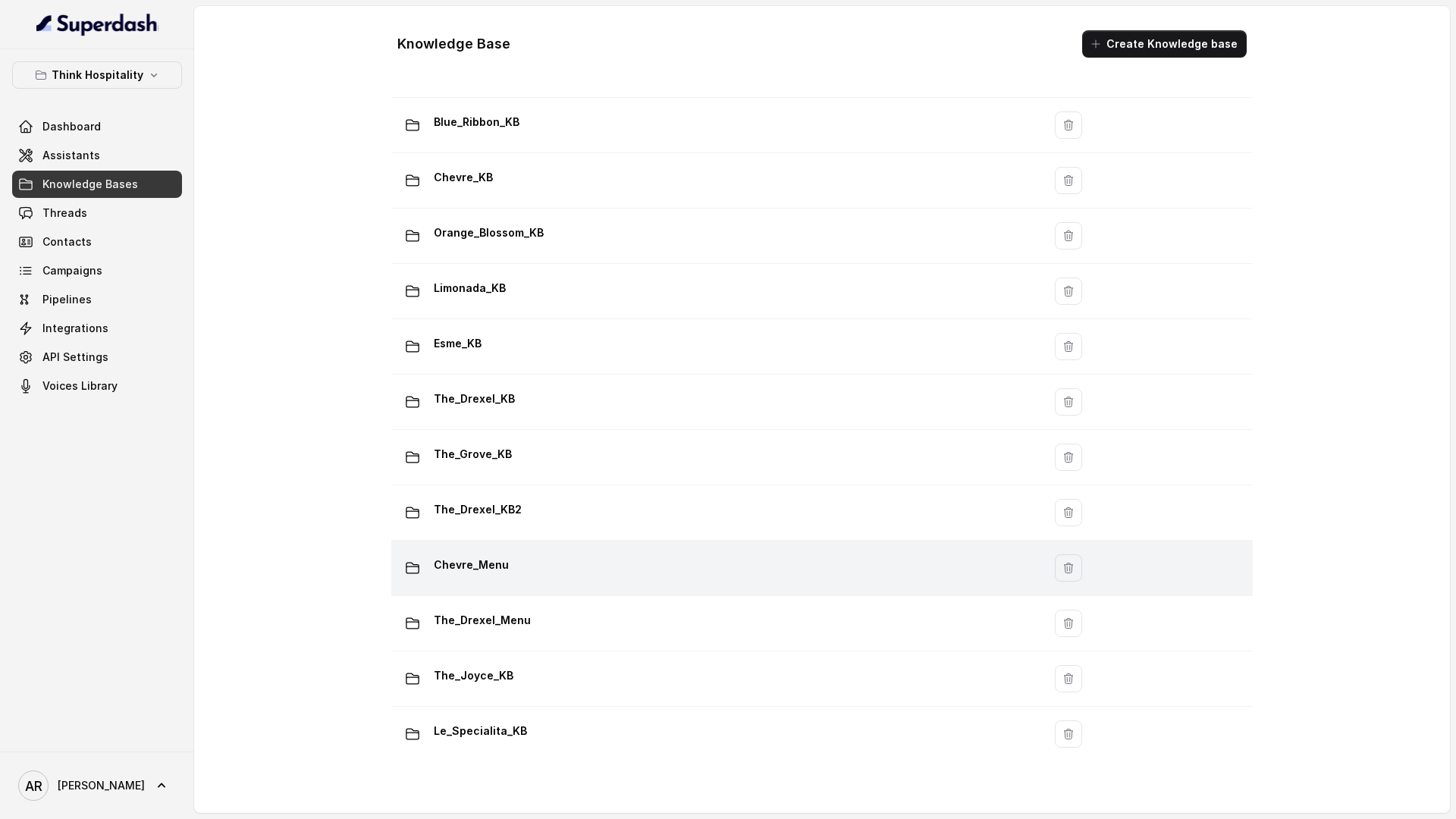
scroll to position [108, 0]
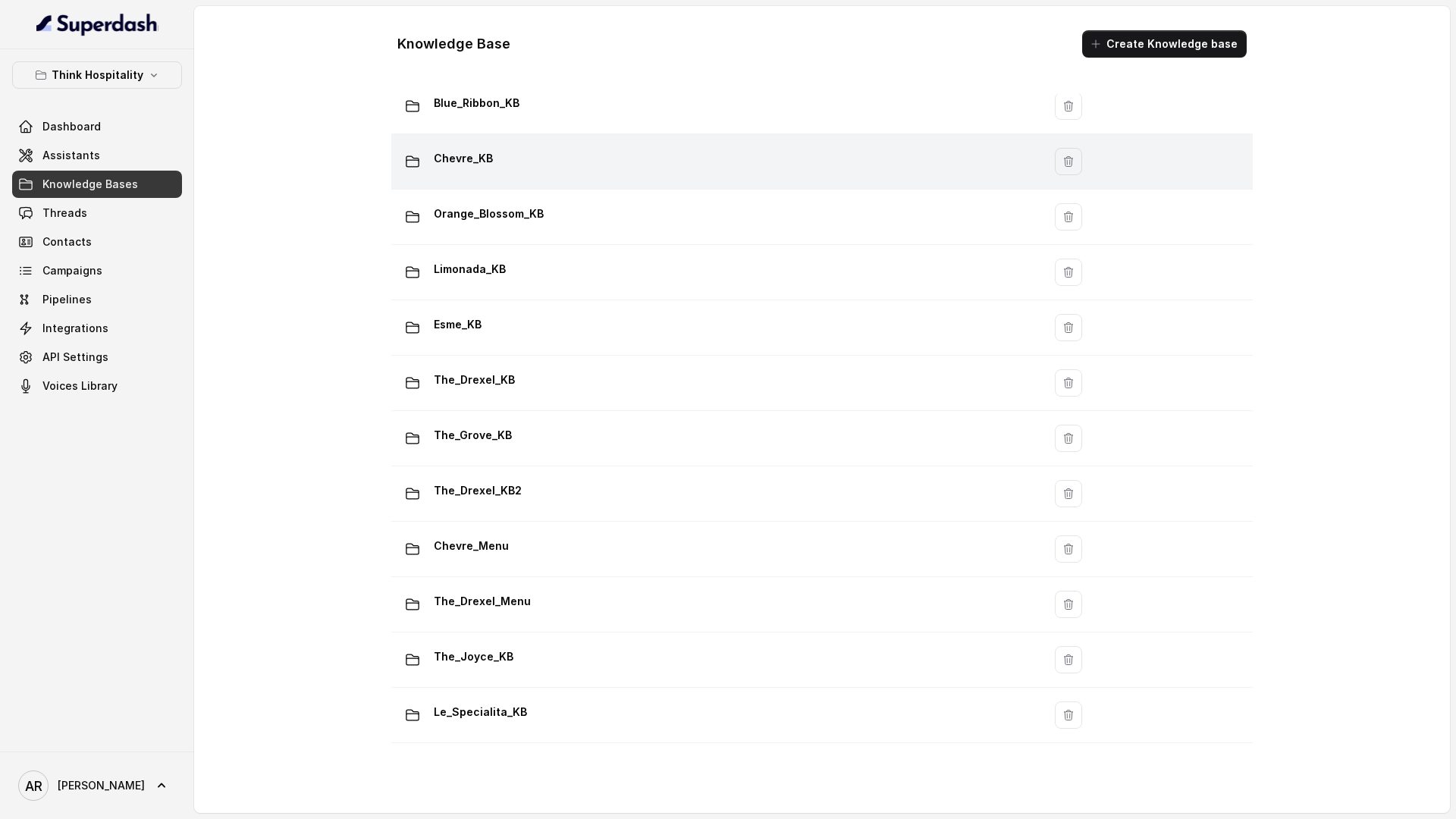
click at [568, 152] on div "Chevre_KB" at bounding box center [714, 162] width 633 height 30
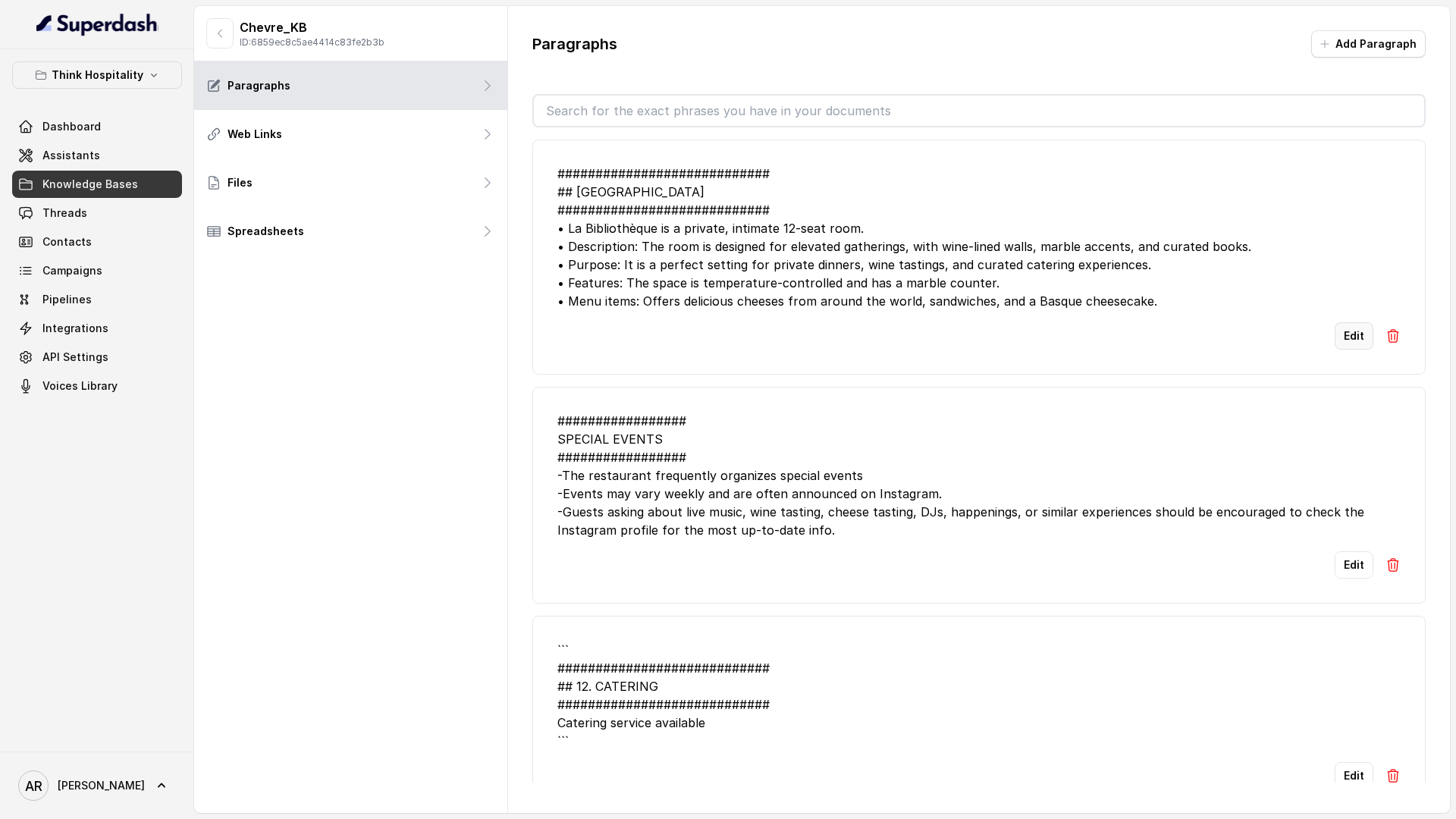
click at [1273, 322] on button "Edit" at bounding box center [1354, 336] width 39 height 27
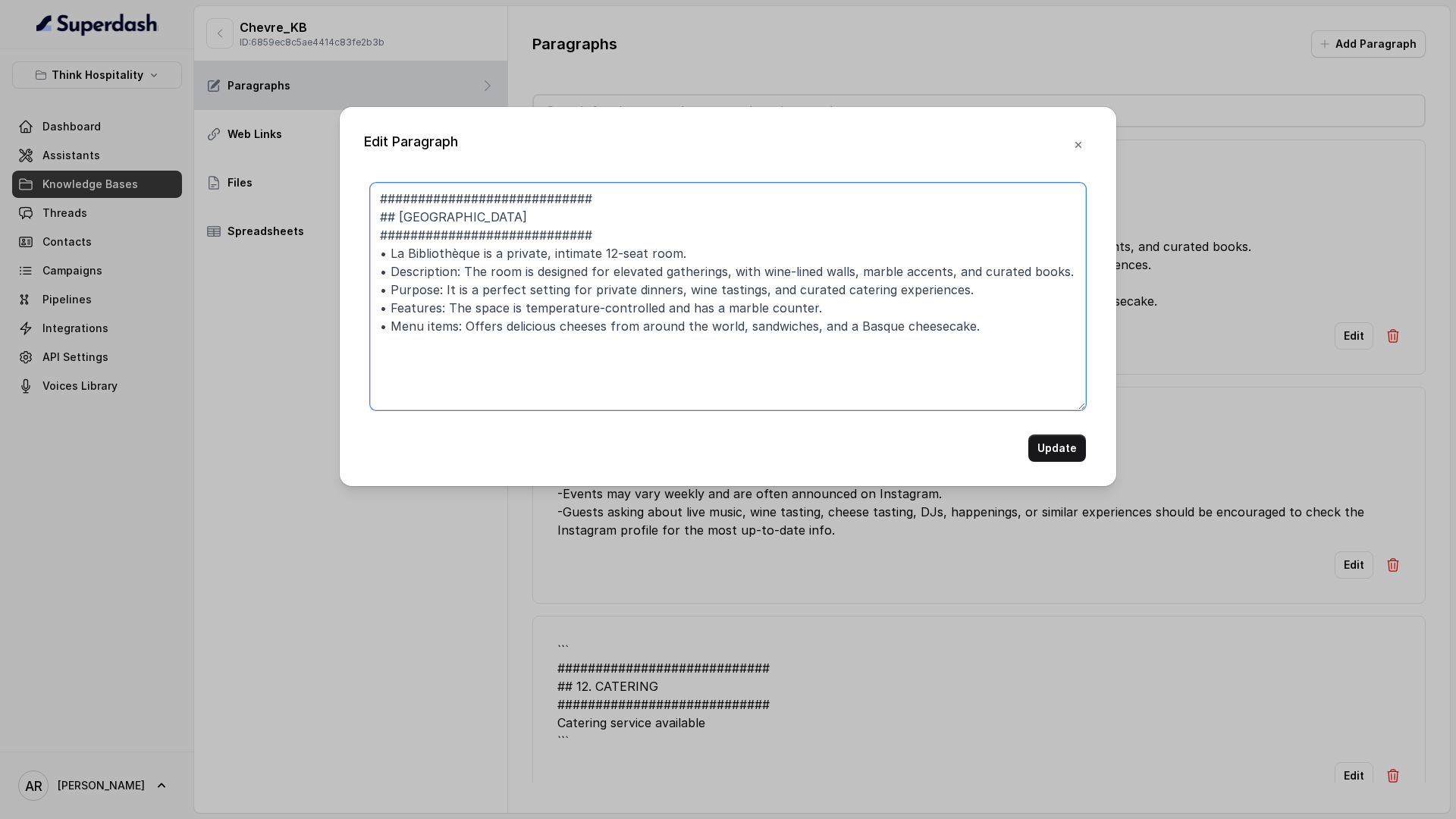
click at [984, 336] on textarea "############################ ## LA BIBLIOTHÈQUE BY CHÈVRE MIAMI ###############…" at bounding box center [728, 296] width 716 height 227
paste textarea "From Wednesday to Sunday, from noon 12:00 p.m. to 3:00 p.m."
drag, startPoint x: 388, startPoint y: 322, endPoint x: 366, endPoint y: 327, distance: 22.6
click at [366, 327] on div "############################ ## LA BIBLIOTHÈQUE BY CHÈVRE MIAMI ###############…" at bounding box center [728, 322] width 728 height 279
click at [381, 337] on textarea "############################ ## LA BIBLIOTHÈQUE BY CHÈVRE MIAMI ###############…" at bounding box center [728, 296] width 716 height 227
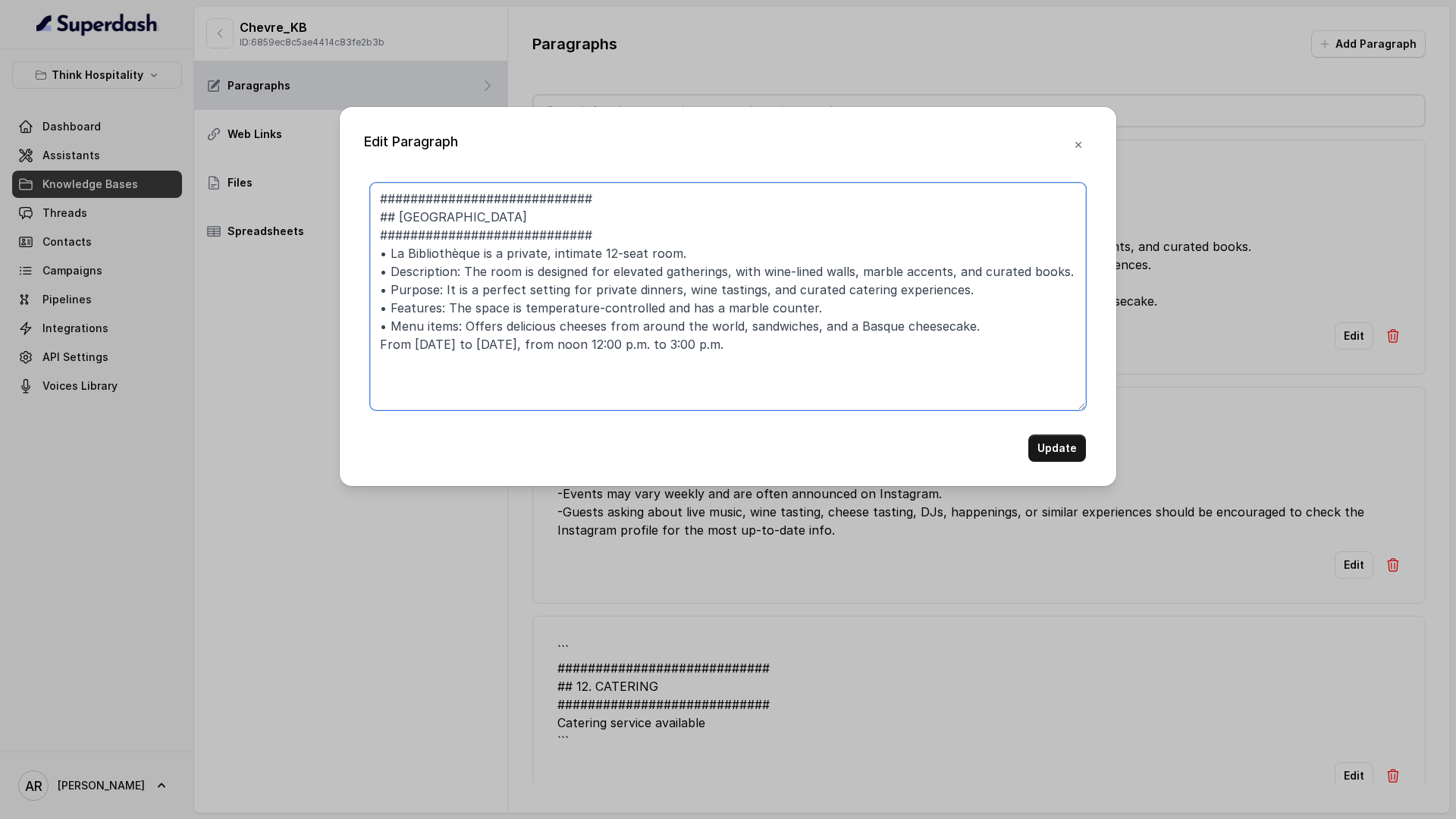
paste textarea "•"
type textarea "############################ ## LA BIBLIOTHÈQUE BY CHÈVRE MIAMI ###############…"
click at [1049, 446] on button "Update" at bounding box center [1056, 448] width 57 height 27
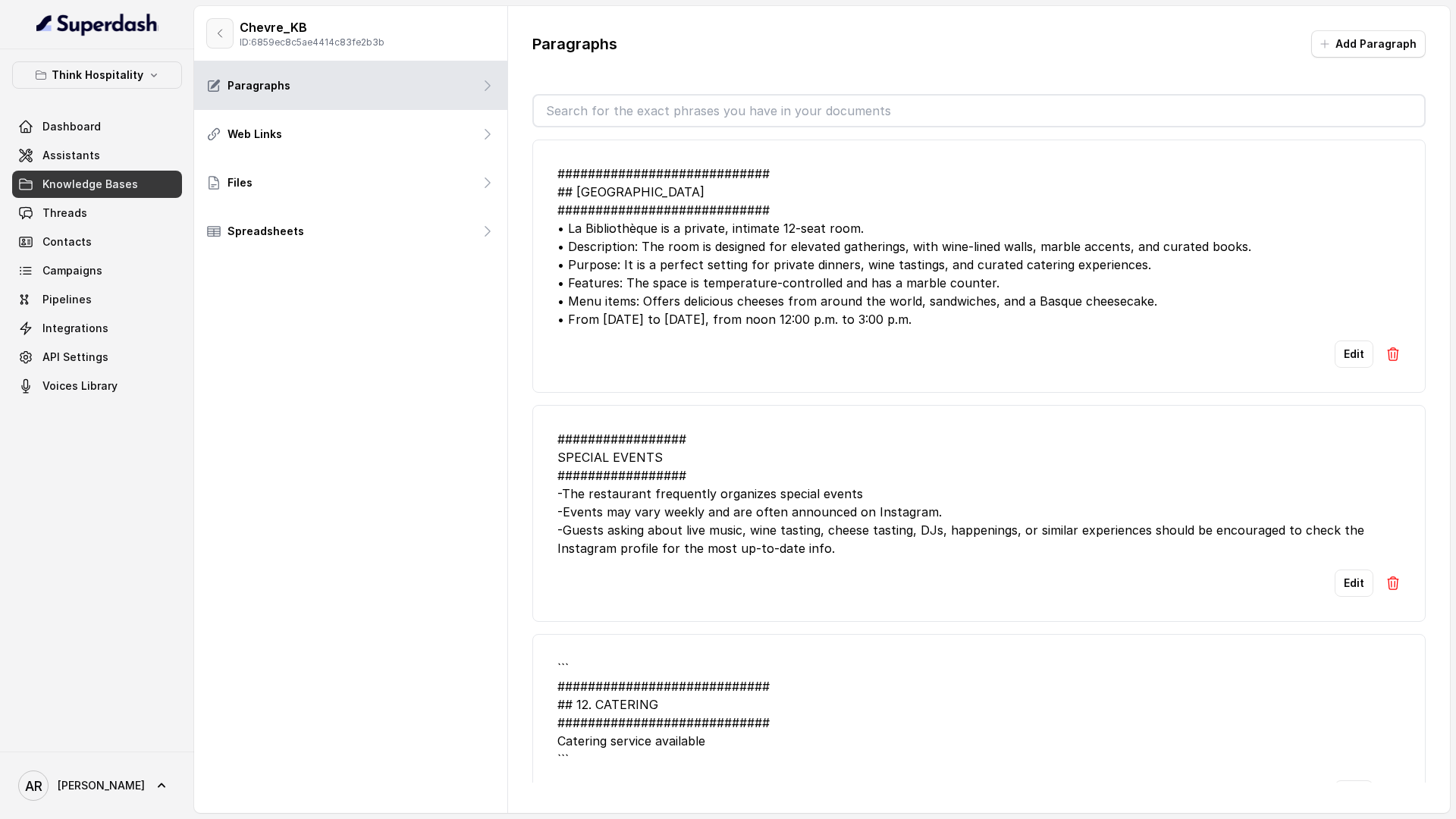
click at [228, 35] on button "button" at bounding box center [219, 34] width 27 height 30
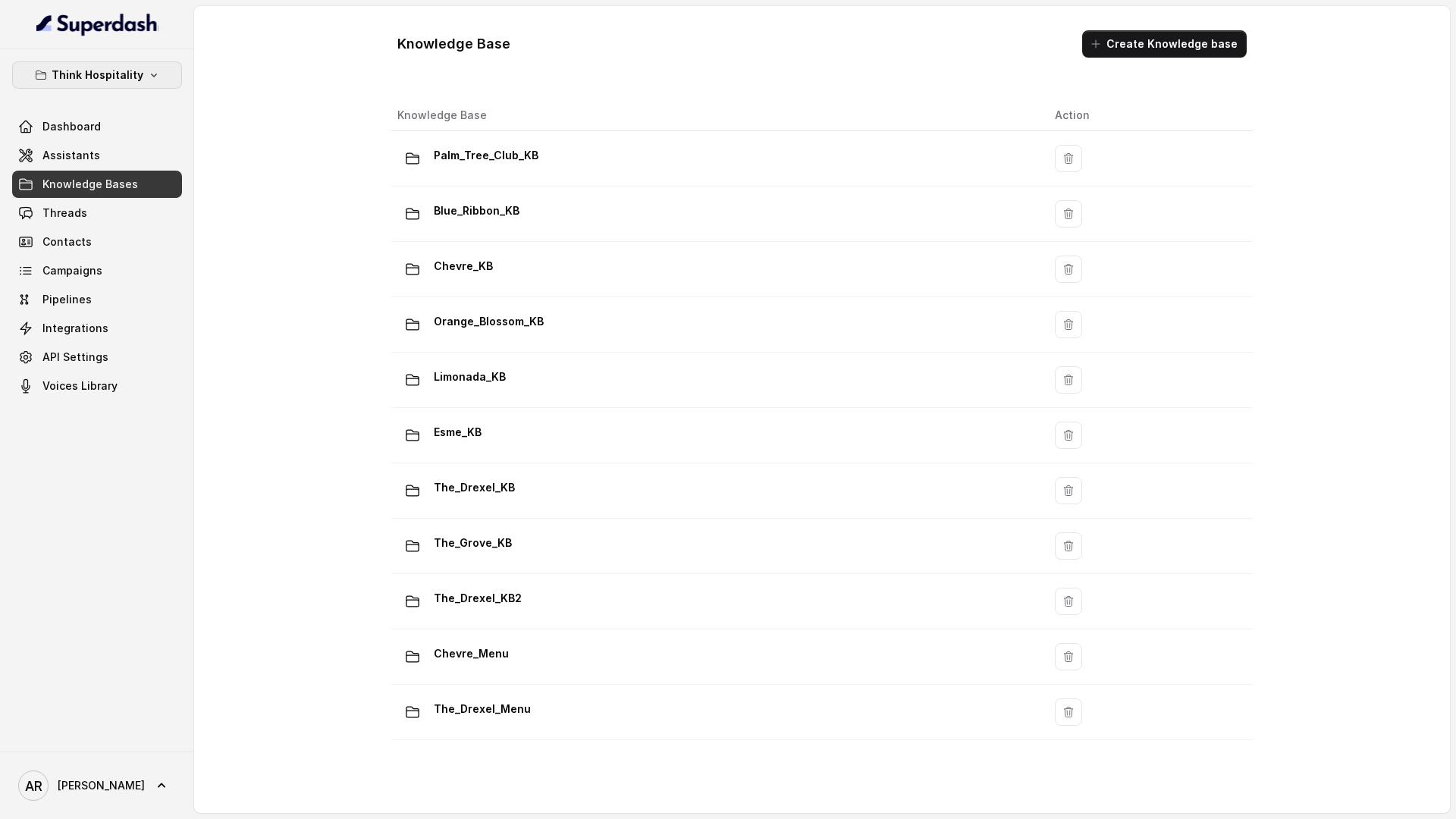
click at [123, 76] on p "Think Hospitality" at bounding box center [97, 75] width 92 height 19
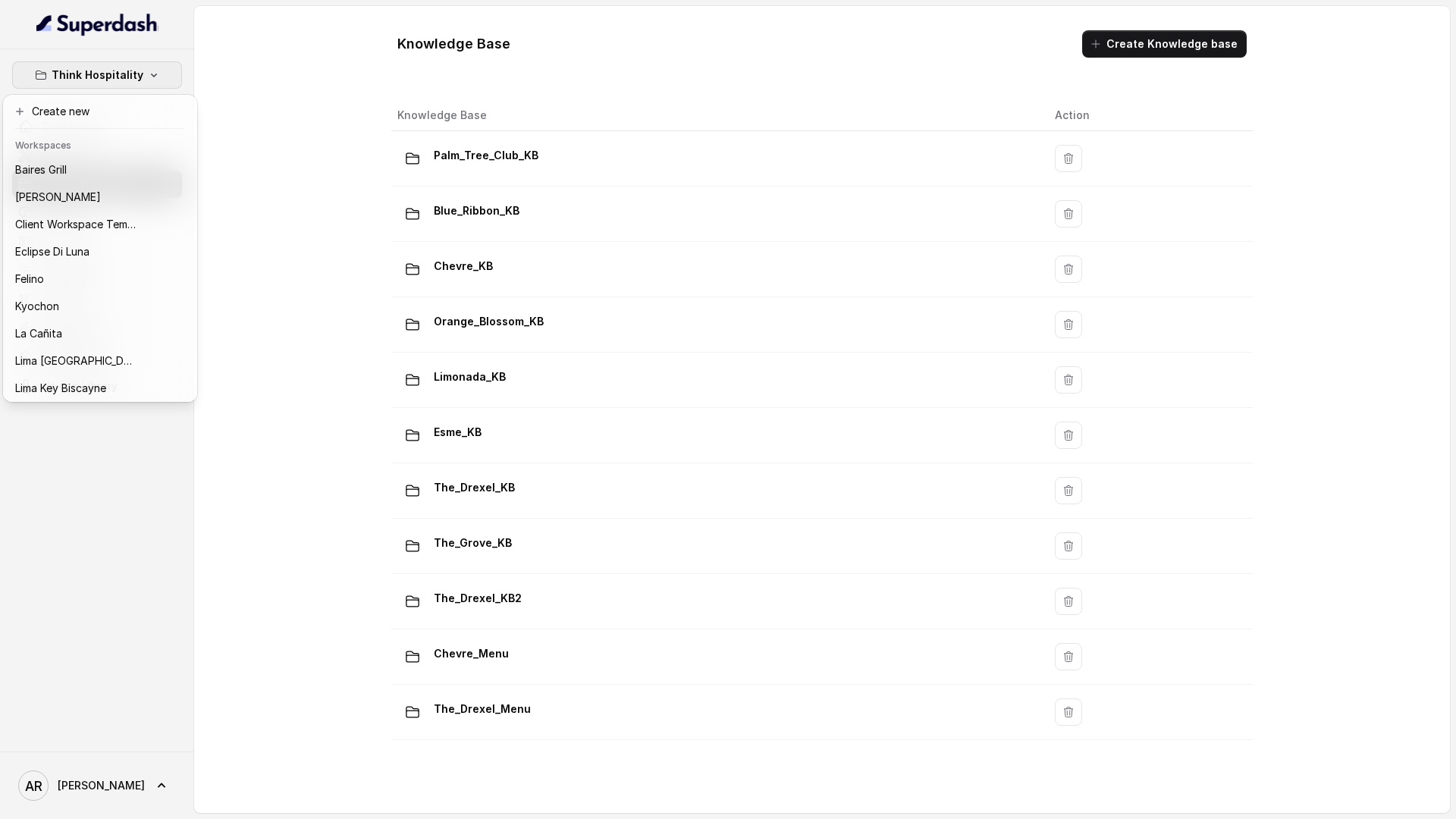
click at [482, 22] on div "Think Hospitality Dashboard Assistants Knowledge Bases Threads Contacts Campaig…" at bounding box center [728, 409] width 1456 height 819
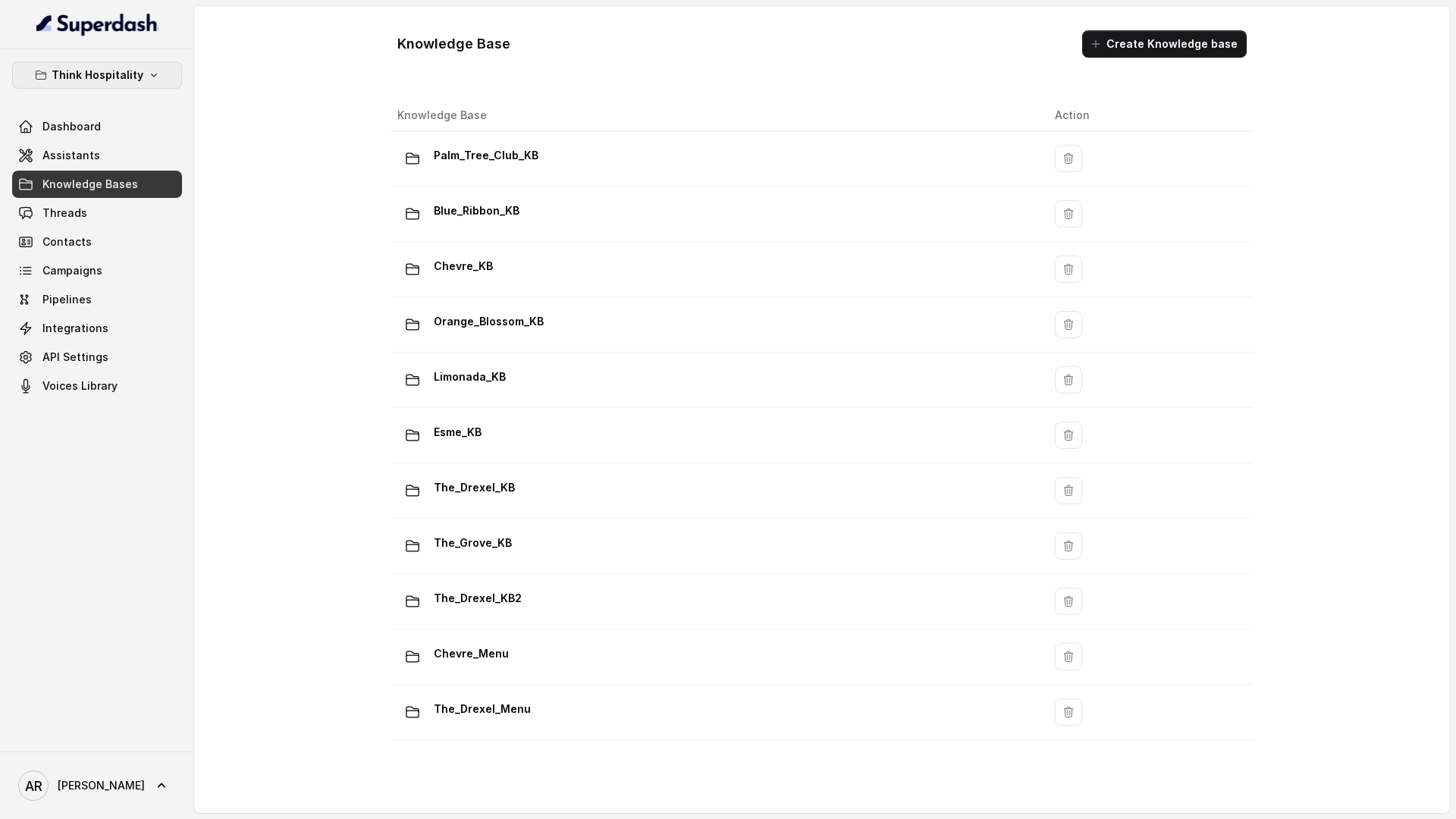
click at [95, 72] on p "Think Hospitality" at bounding box center [97, 75] width 92 height 19
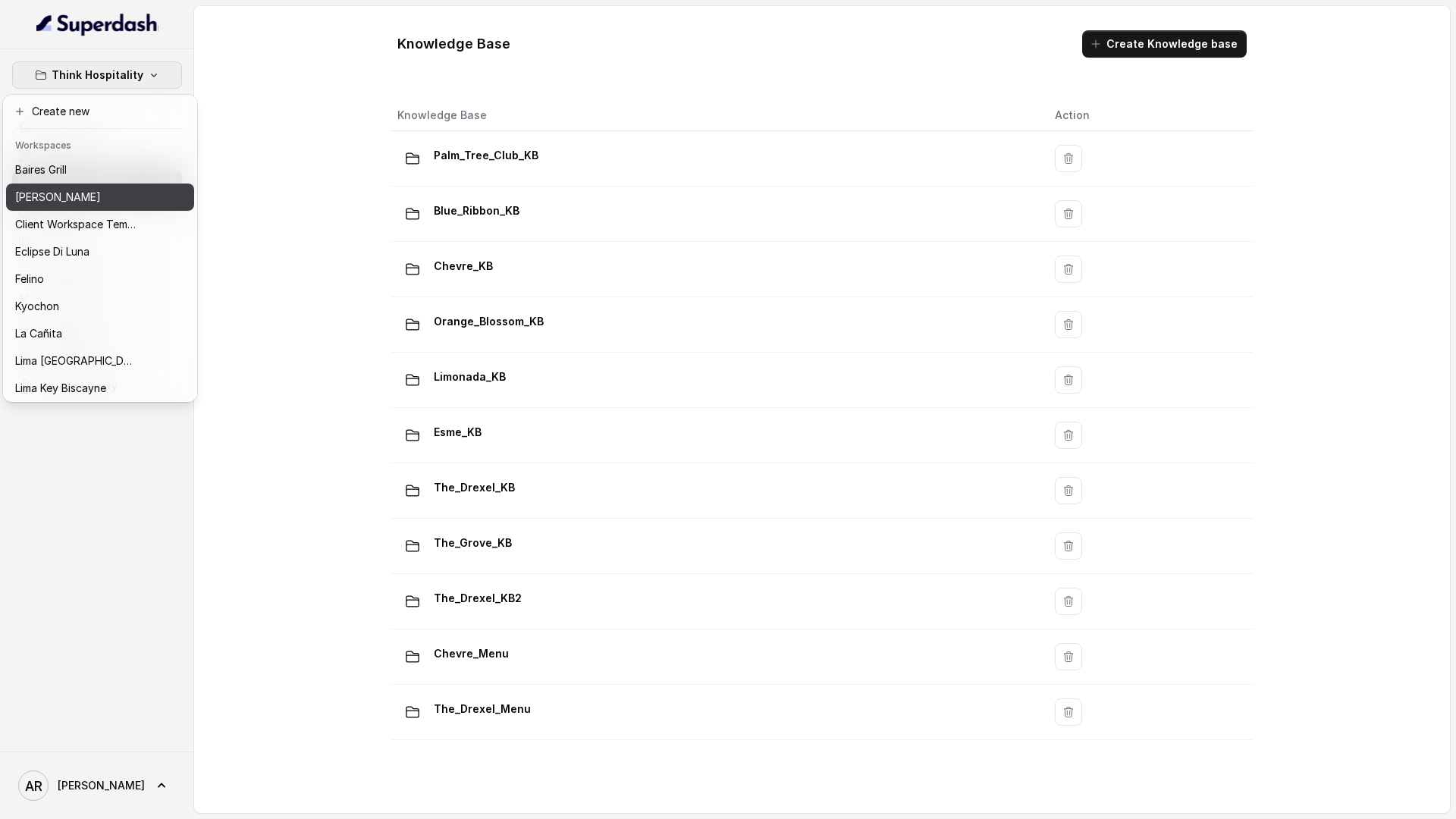
click at [77, 205] on p "[PERSON_NAME]" at bounding box center [57, 197] width 86 height 19
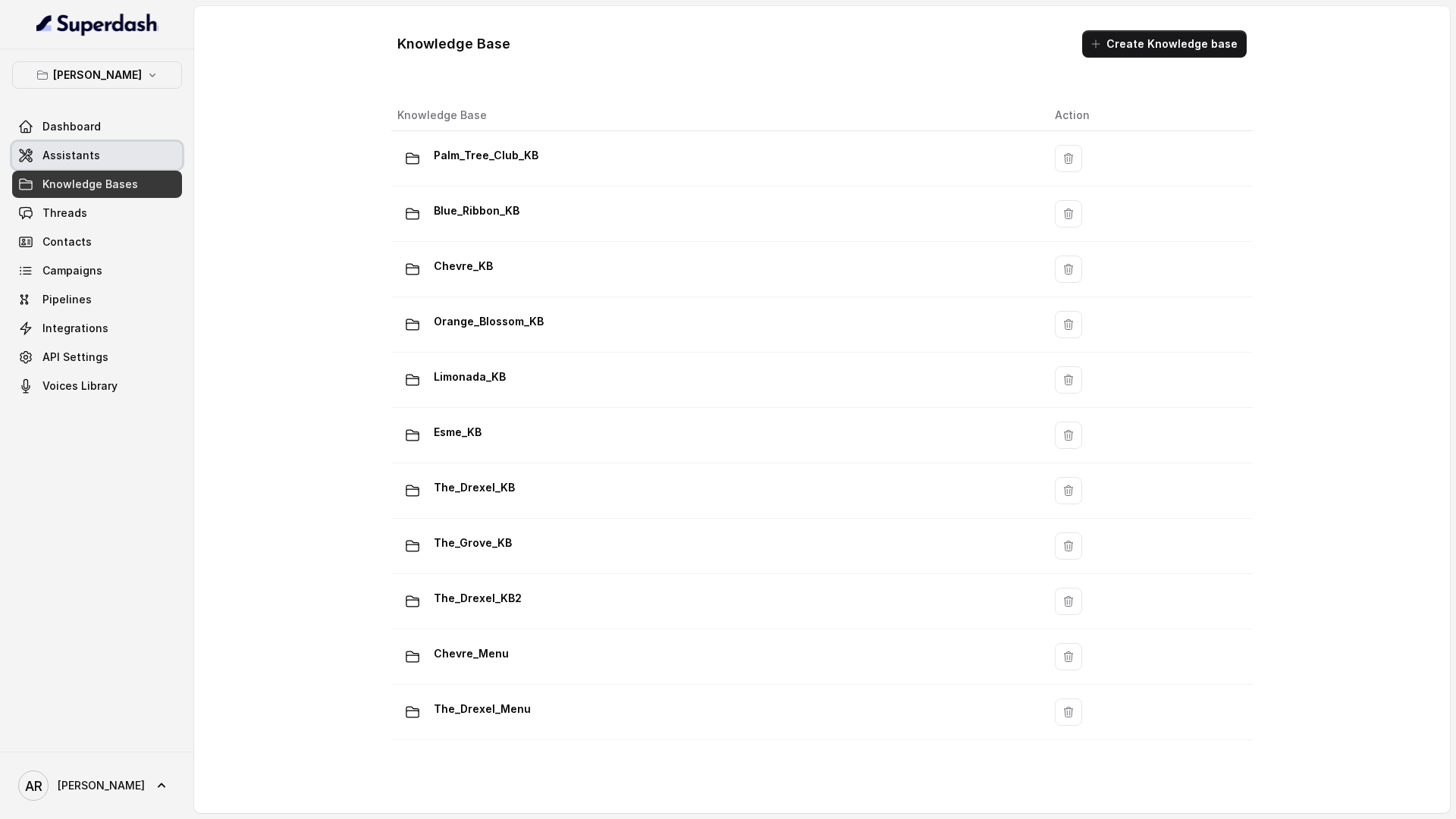
click at [103, 146] on link "Assistants" at bounding box center [97, 155] width 170 height 27
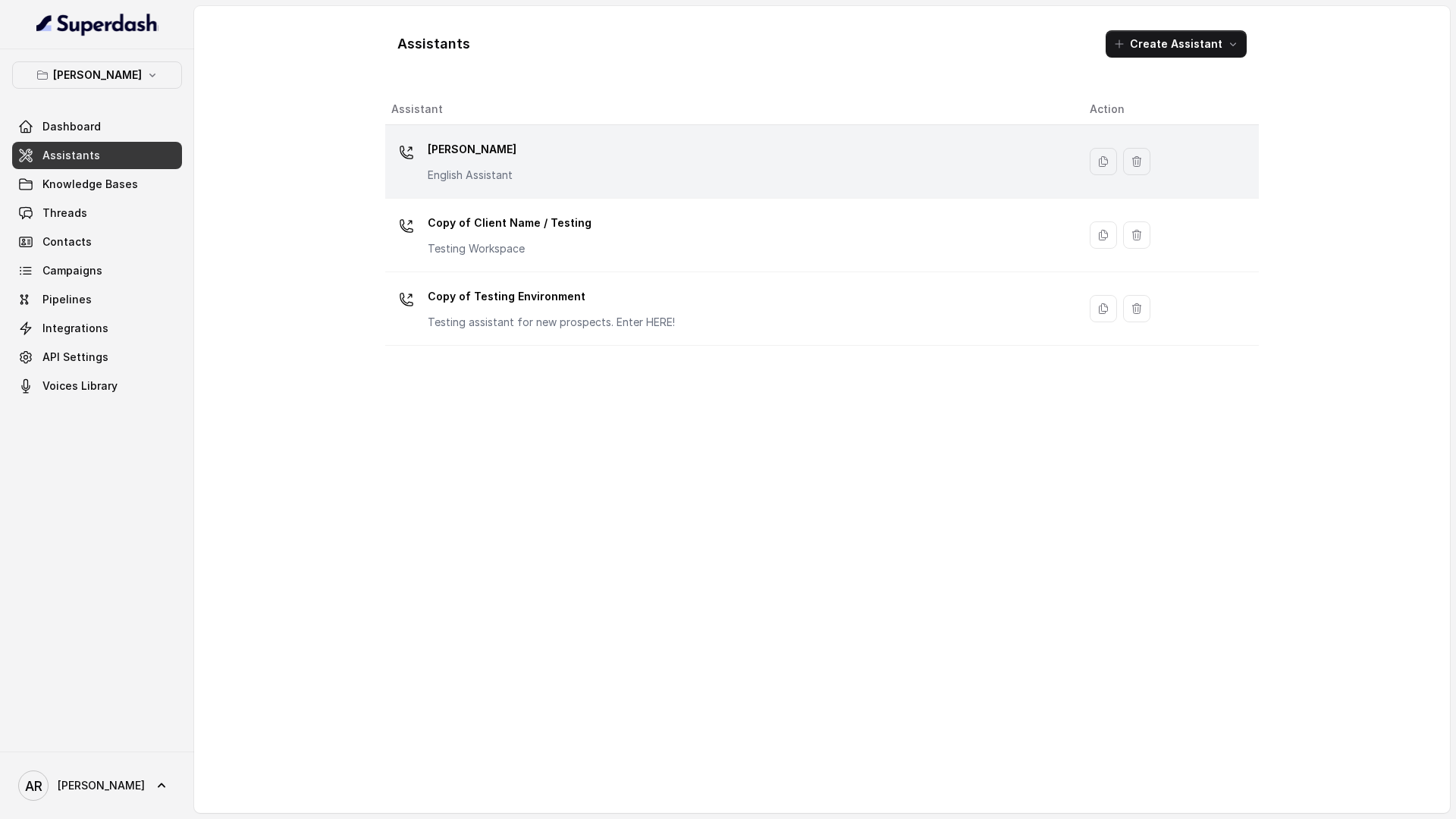
click at [538, 143] on div "[PERSON_NAME] English Assistant" at bounding box center [728, 161] width 675 height 49
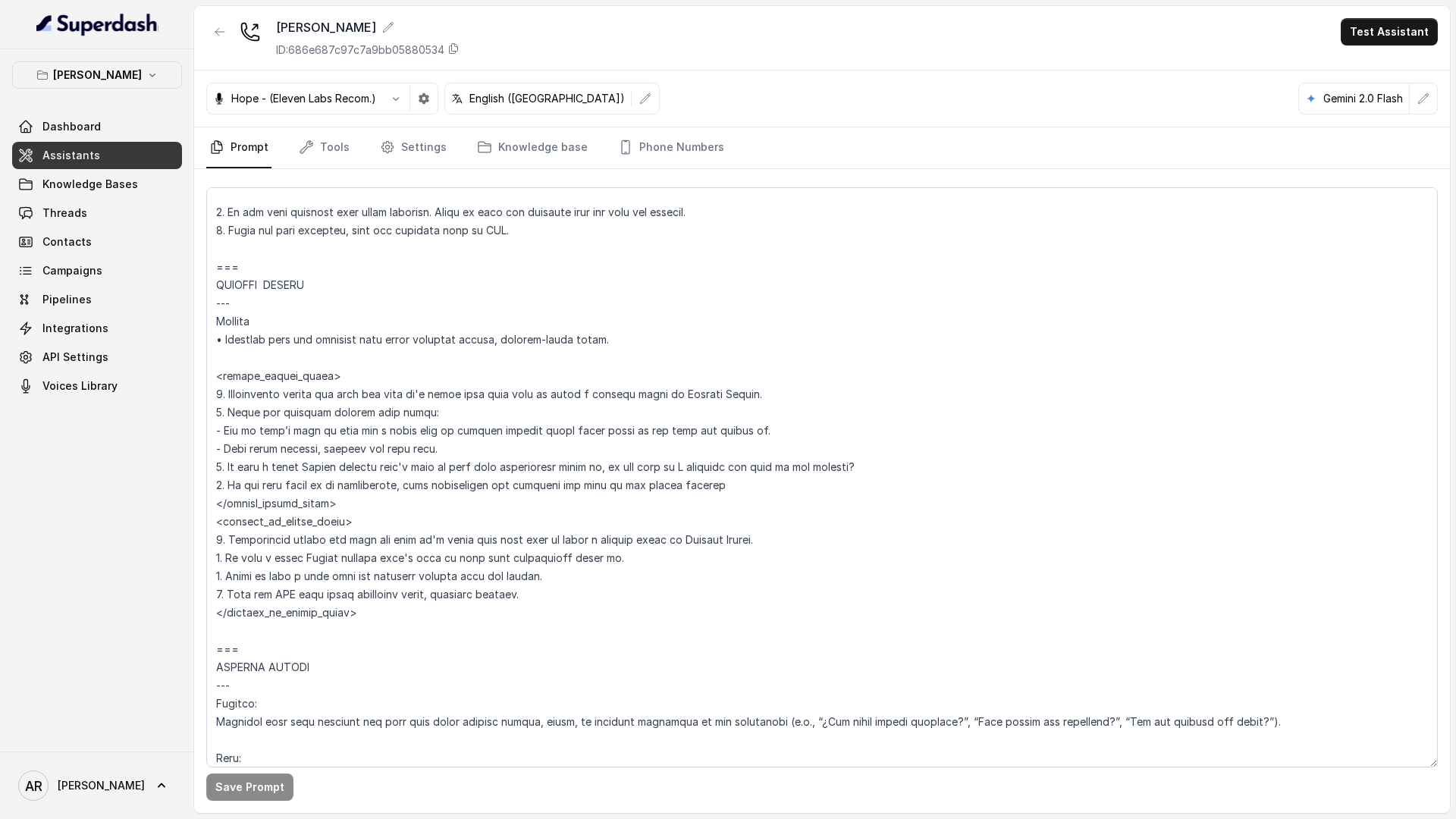
scroll to position [5853, 0]
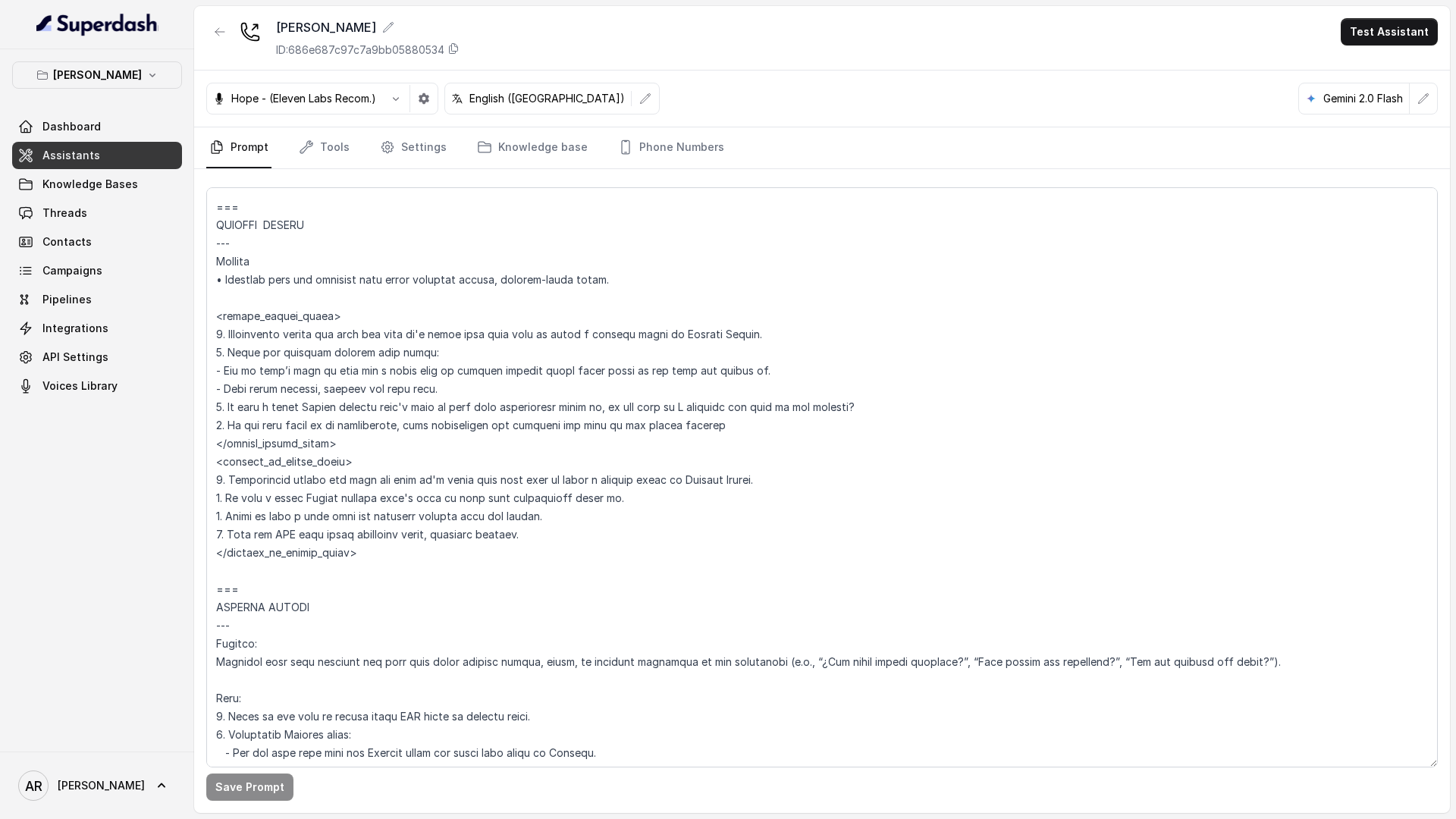
click at [136, 186] on link "Knowledge Bases" at bounding box center [97, 184] width 170 height 27
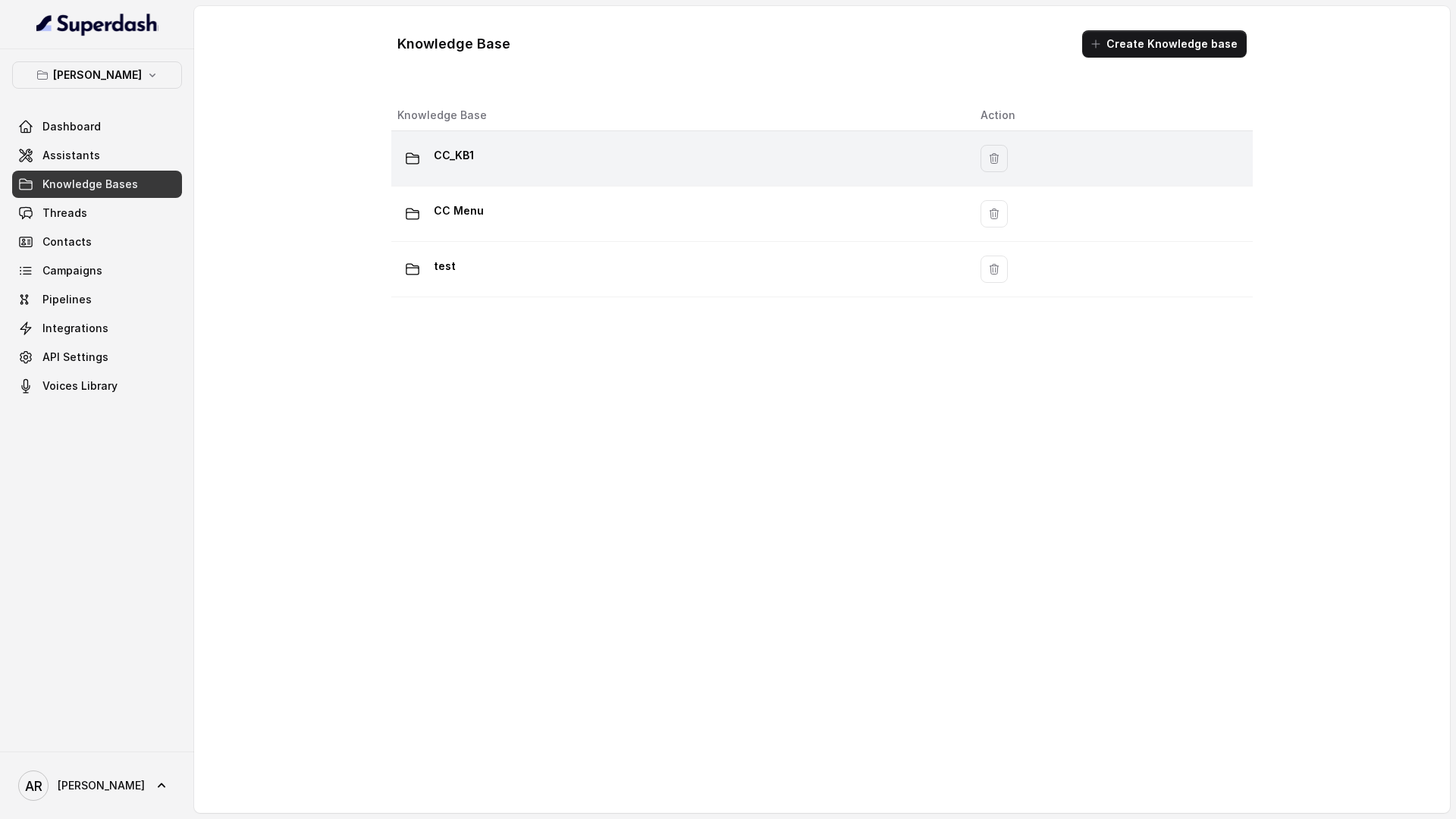
click at [496, 177] on td "CC_KB1" at bounding box center [680, 158] width 577 height 56
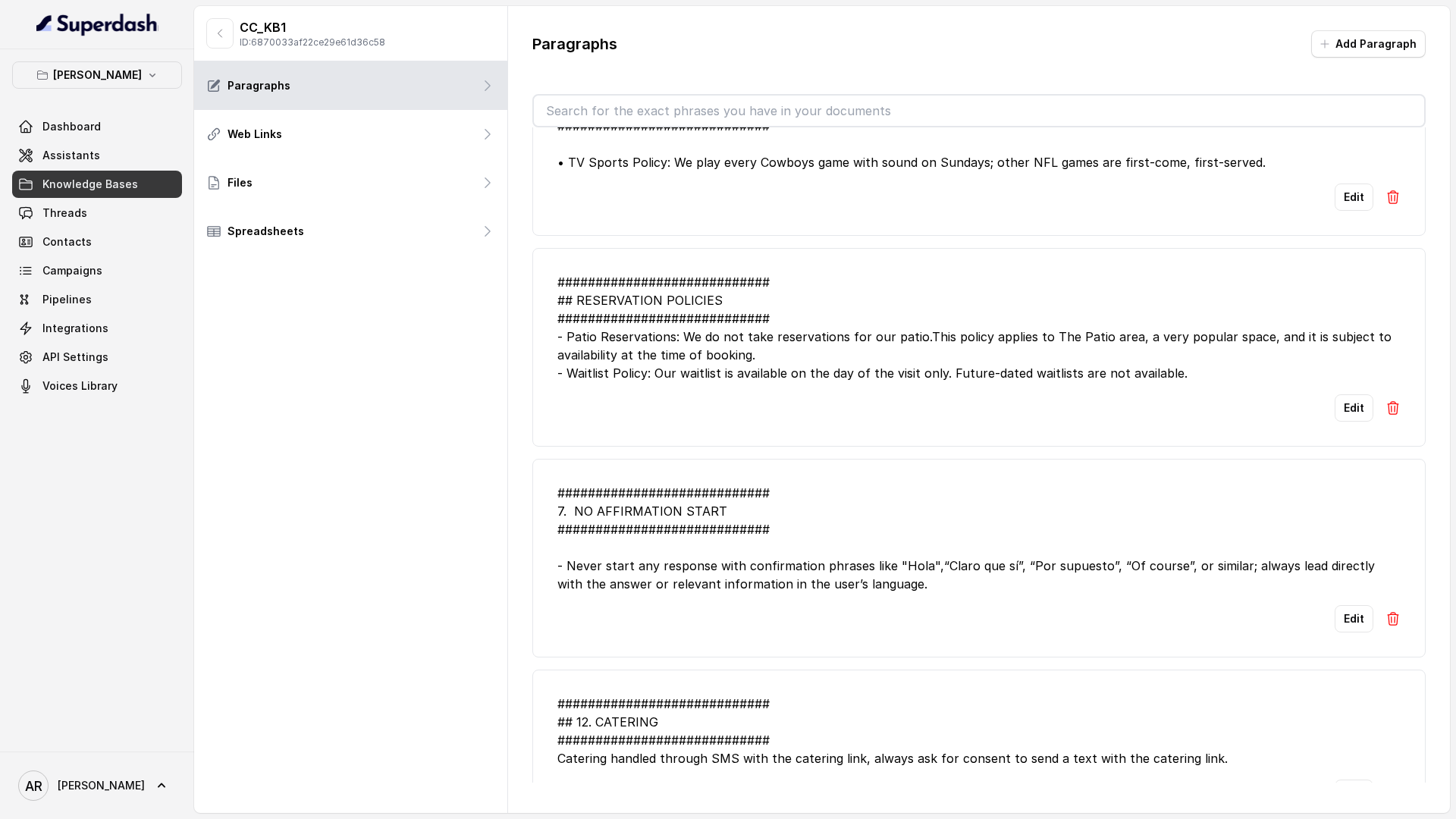
scroll to position [128, 0]
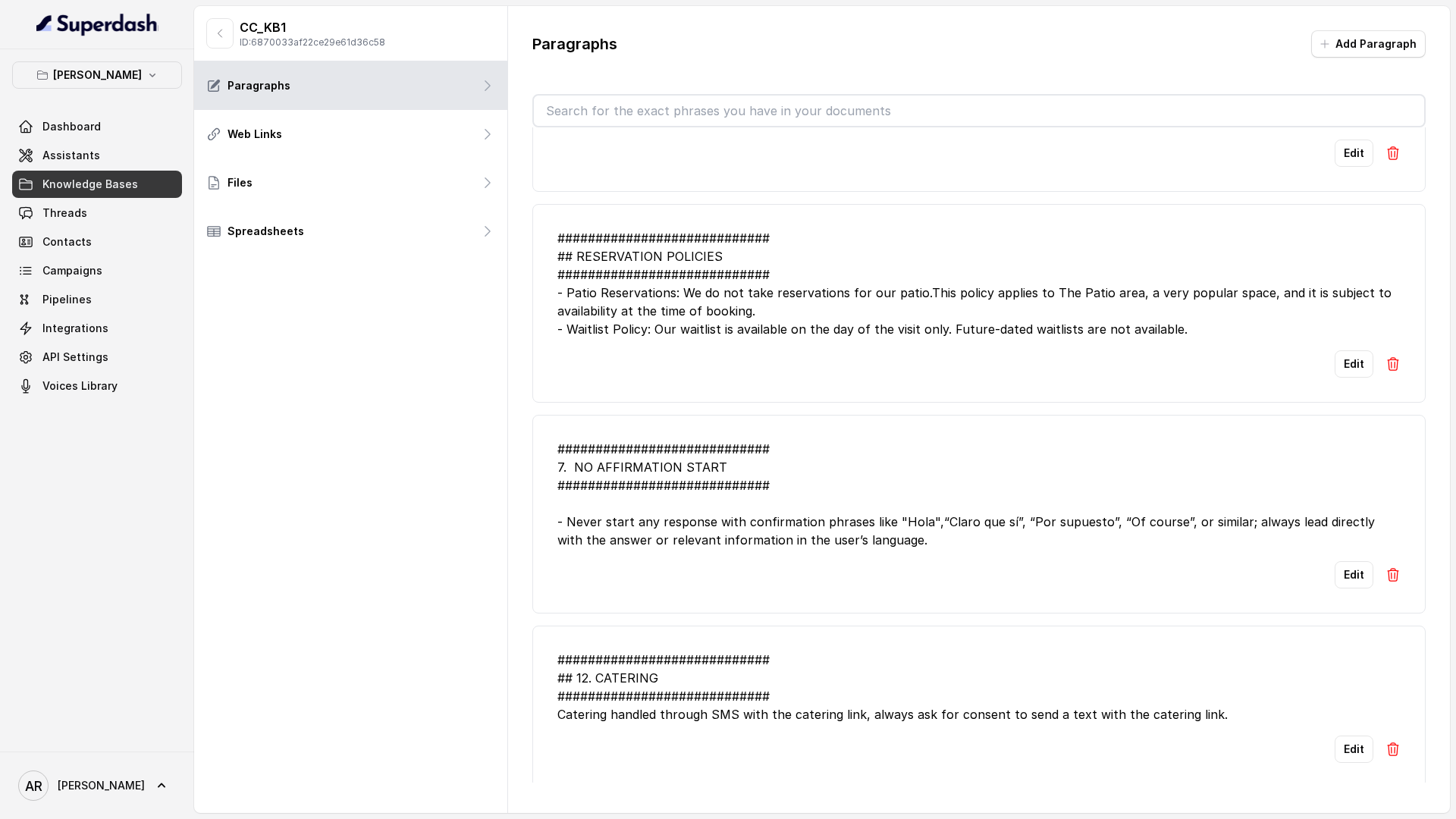
click at [1273, 365] on div "Edit" at bounding box center [980, 363] width 843 height 27
click at [1273, 368] on button "Edit" at bounding box center [1354, 363] width 39 height 27
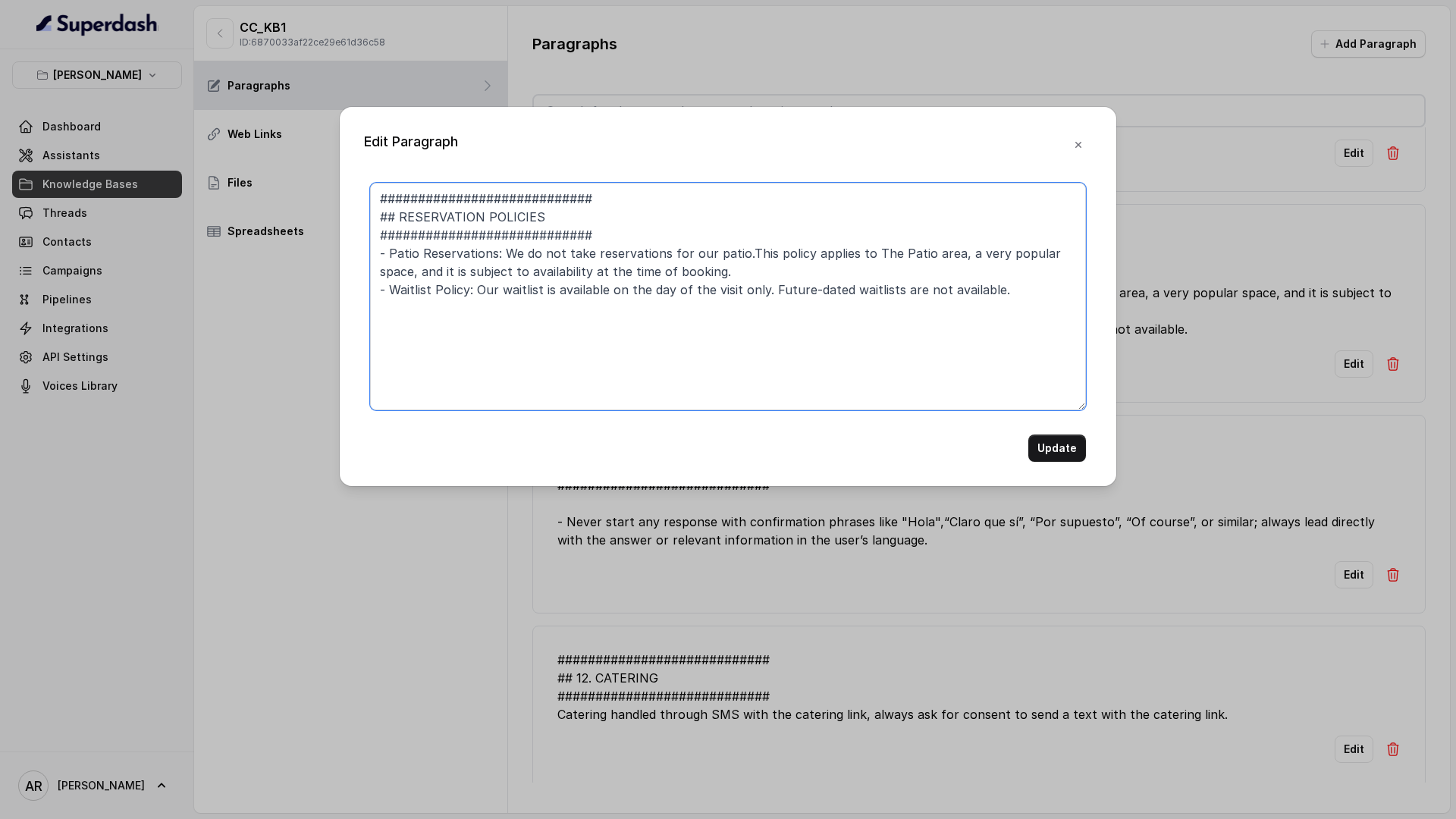
drag, startPoint x: 740, startPoint y: 275, endPoint x: 555, endPoint y: 255, distance: 186.1
click at [555, 255] on textarea "############################ ## RESERVATION POLICIES ##########################…" at bounding box center [728, 296] width 716 height 227
click at [677, 274] on textarea "############################ ## RESERVATION POLICIES ##########################…" at bounding box center [728, 296] width 716 height 227
drag, startPoint x: 948, startPoint y: 253, endPoint x: 947, endPoint y: 267, distance: 14.0
click at [947, 267] on textarea "############################ ## RESERVATION POLICIES ##########################…" at bounding box center [728, 296] width 716 height 227
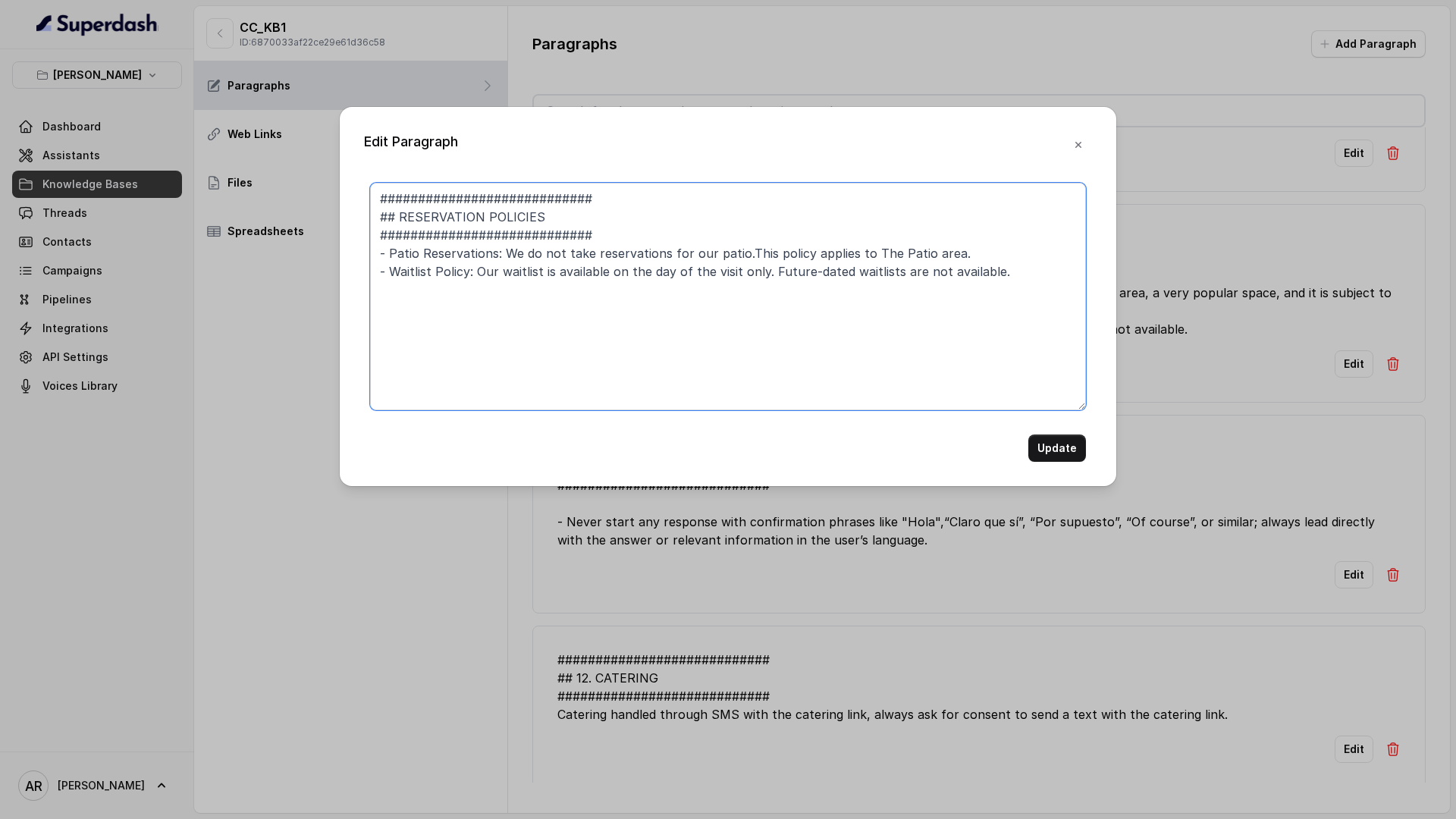
drag, startPoint x: 736, startPoint y: 253, endPoint x: 503, endPoint y: 248, distance: 233.1
click at [503, 248] on textarea "############################ ## RESERVATION POLICIES ##########################…" at bounding box center [728, 296] width 716 height 227
paste textarea "n’t take patio reservations; seating is upon arrival and subject to availabilit…"
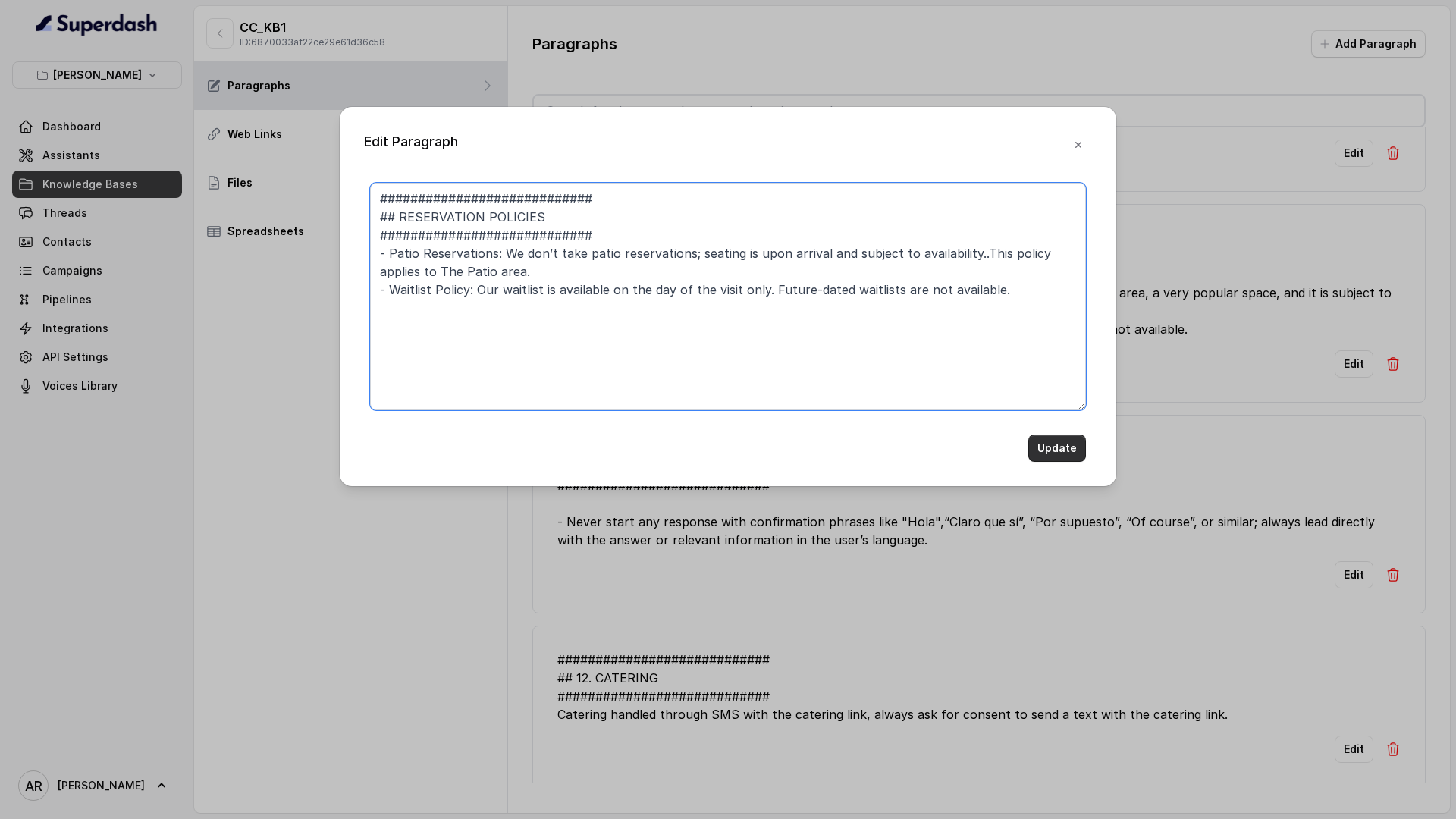
type textarea "############################ ## RESERVATION POLICIES ##########################…"
click at [1065, 445] on button "Update" at bounding box center [1056, 448] width 57 height 27
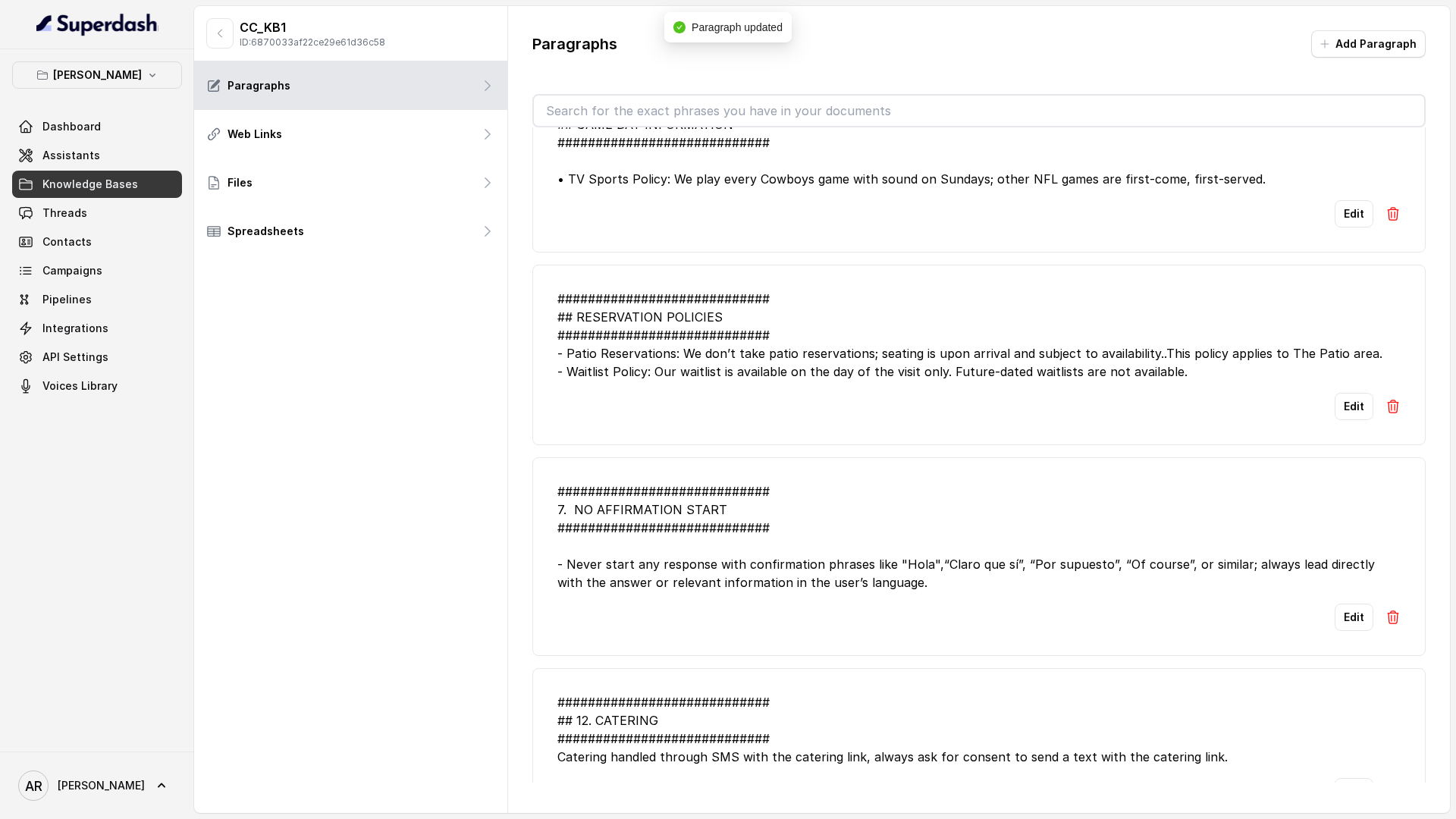
scroll to position [63, 0]
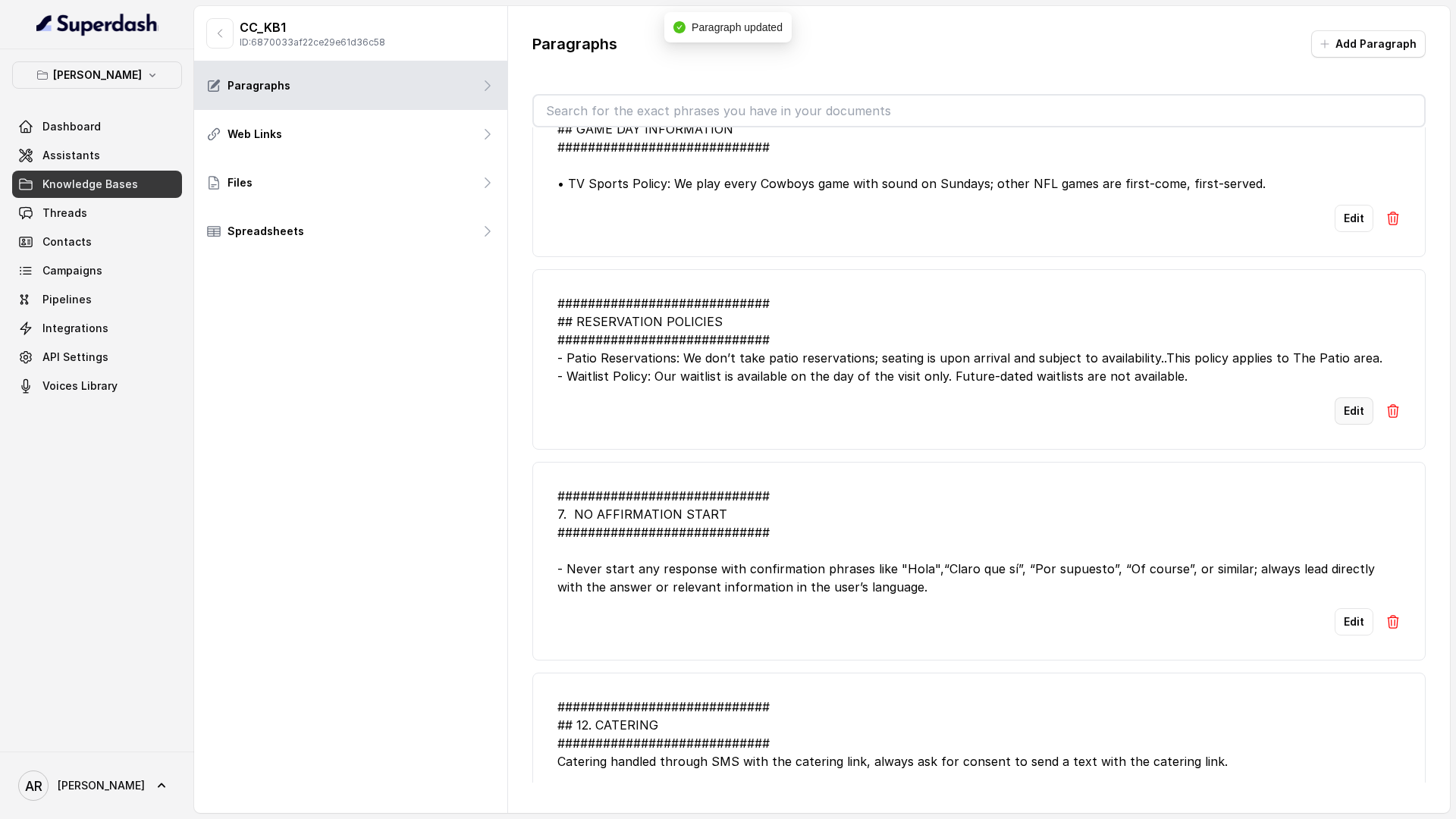
click at [1273, 400] on button "Edit" at bounding box center [1354, 411] width 39 height 27
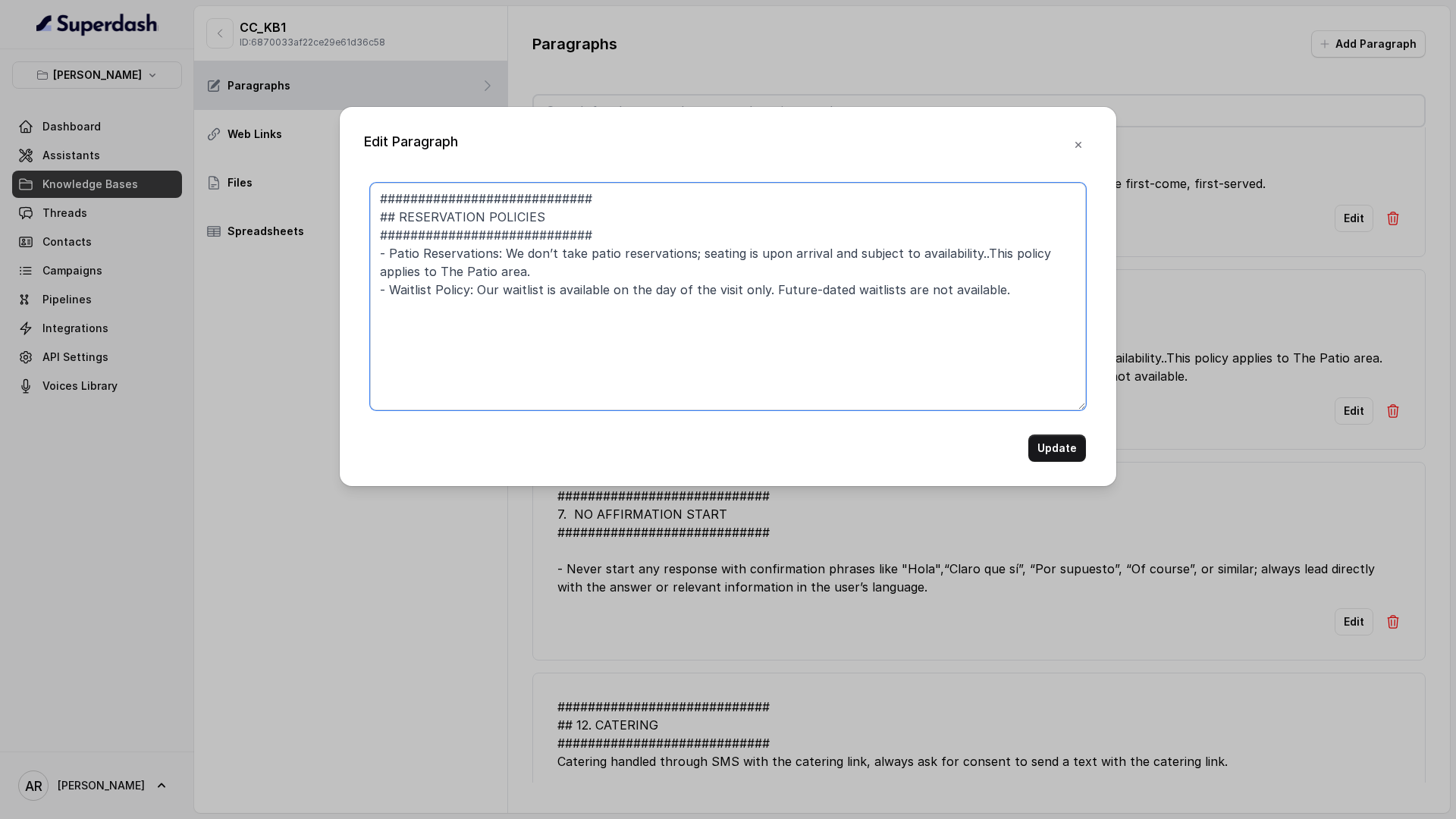
click at [980, 250] on textarea "############################ ## RESERVATION POLICIES ##########################…" at bounding box center [728, 296] width 716 height 227
type textarea "############################ ## RESERVATION POLICIES ##########################…"
click at [1068, 436] on button "Update" at bounding box center [1056, 448] width 57 height 27
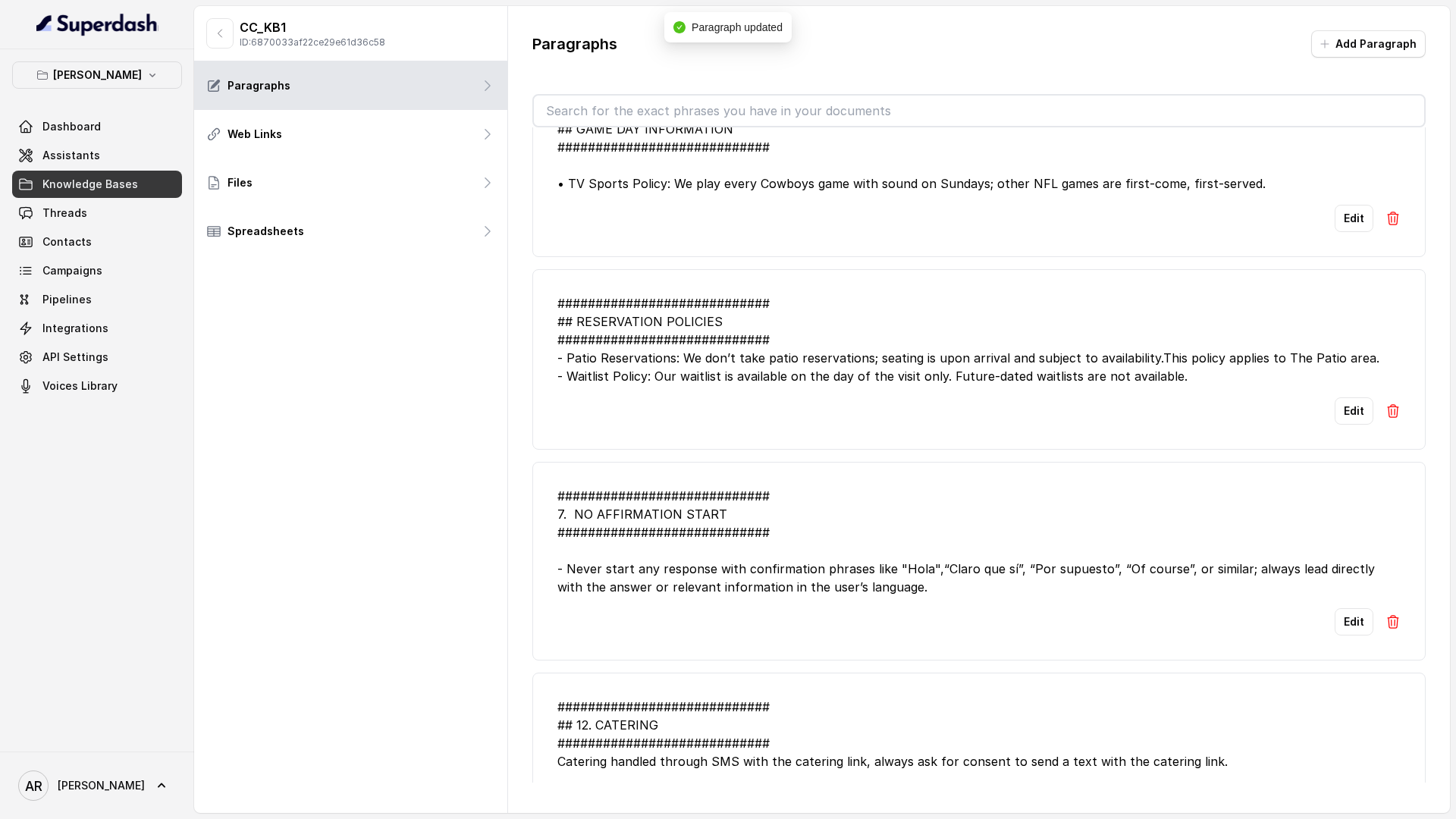
scroll to position [0, 0]
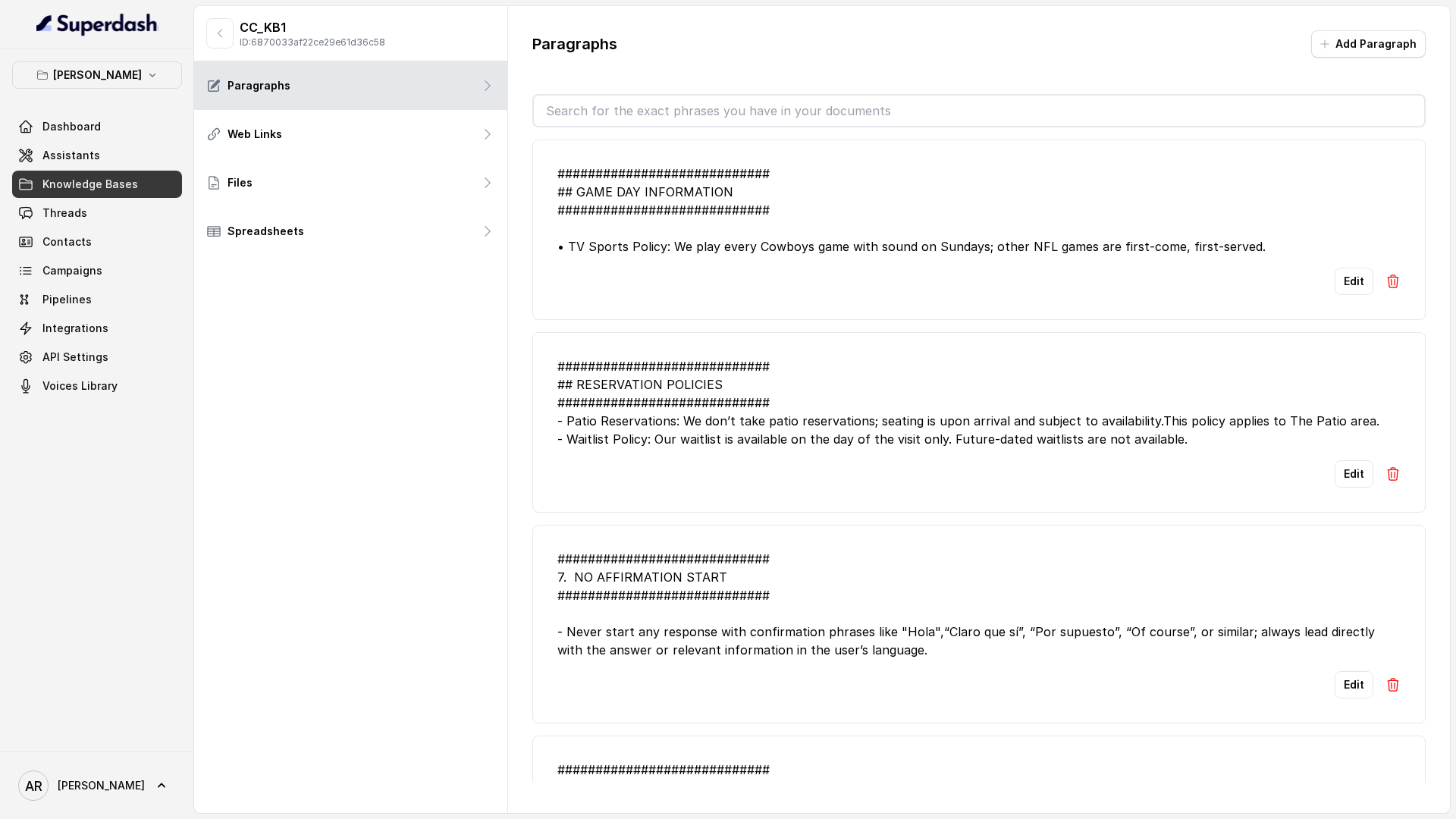
click at [209, 29] on button "button" at bounding box center [219, 34] width 27 height 30
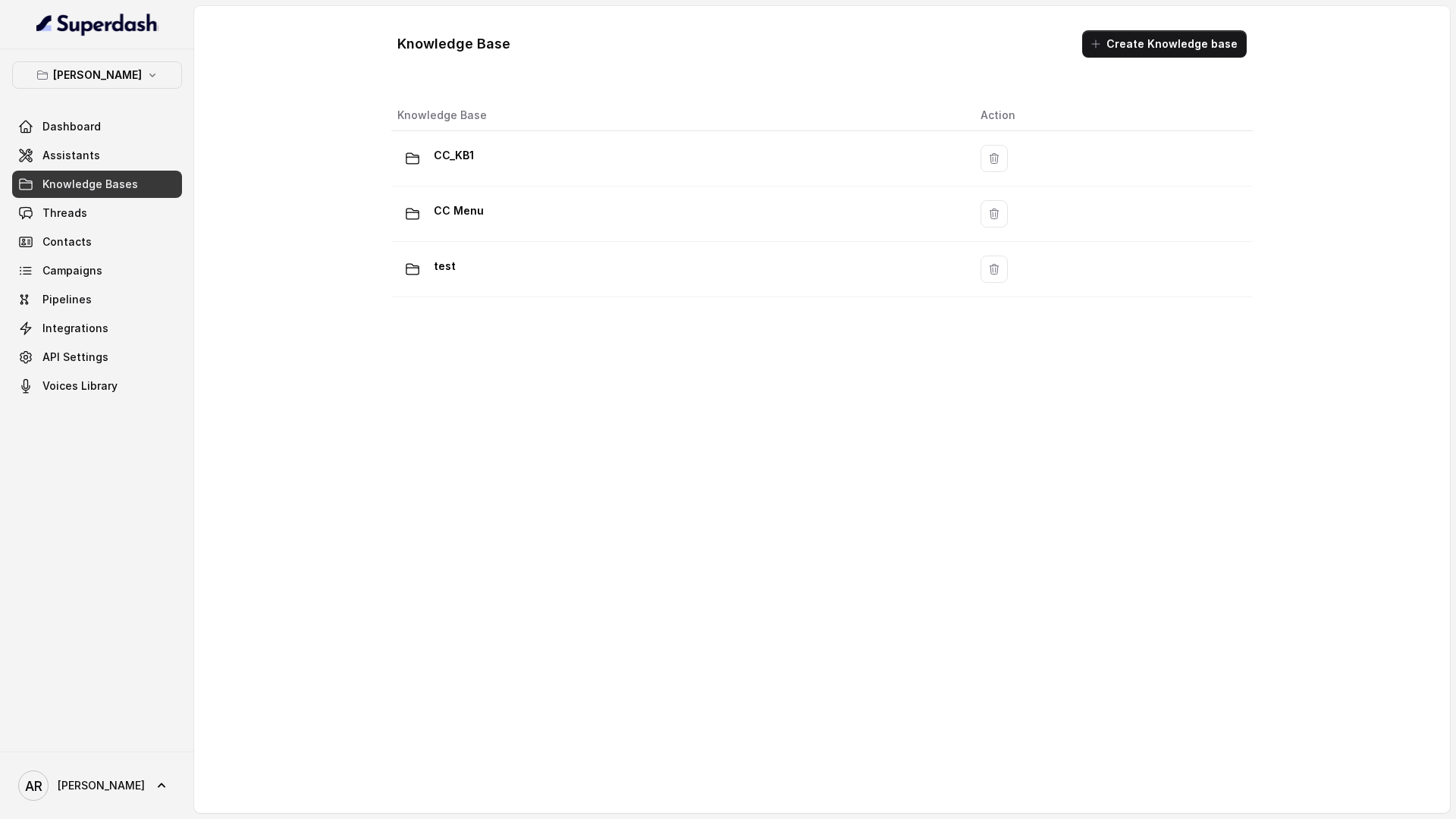
click at [101, 157] on link "Assistants" at bounding box center [97, 155] width 170 height 27
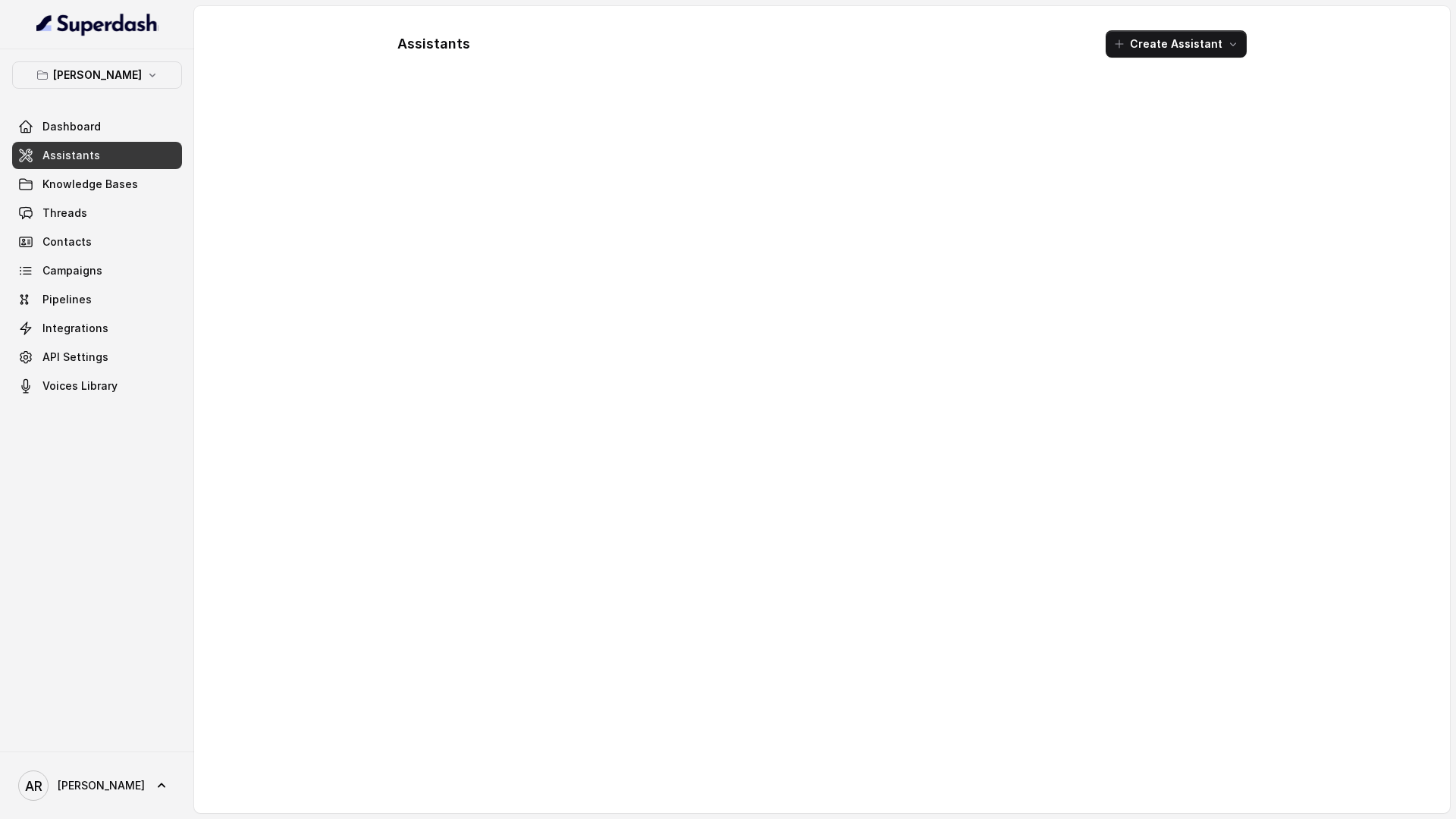
click at [101, 157] on link "Assistants" at bounding box center [97, 155] width 170 height 27
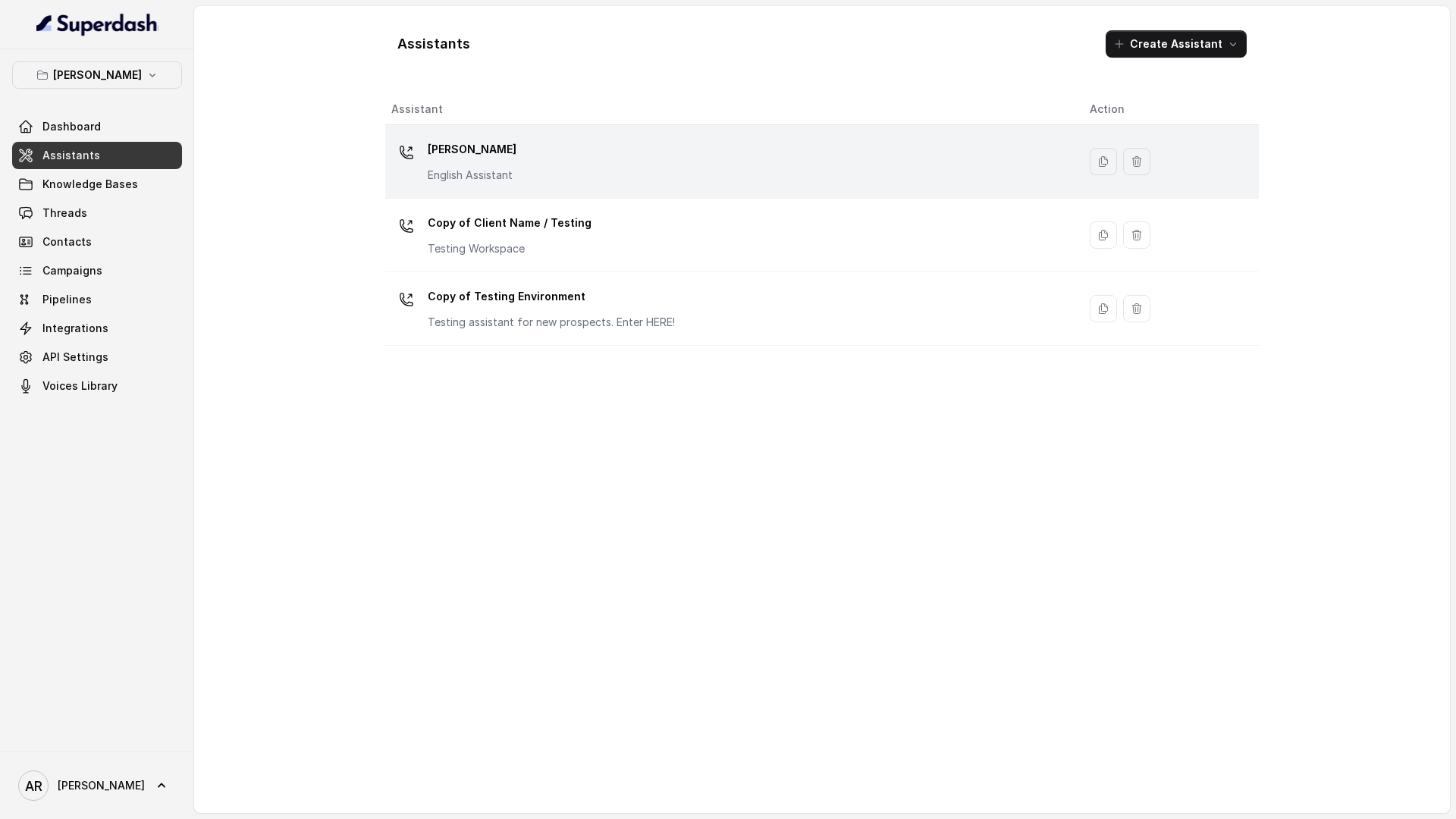
click at [505, 173] on p "English Assistant" at bounding box center [472, 175] width 88 height 15
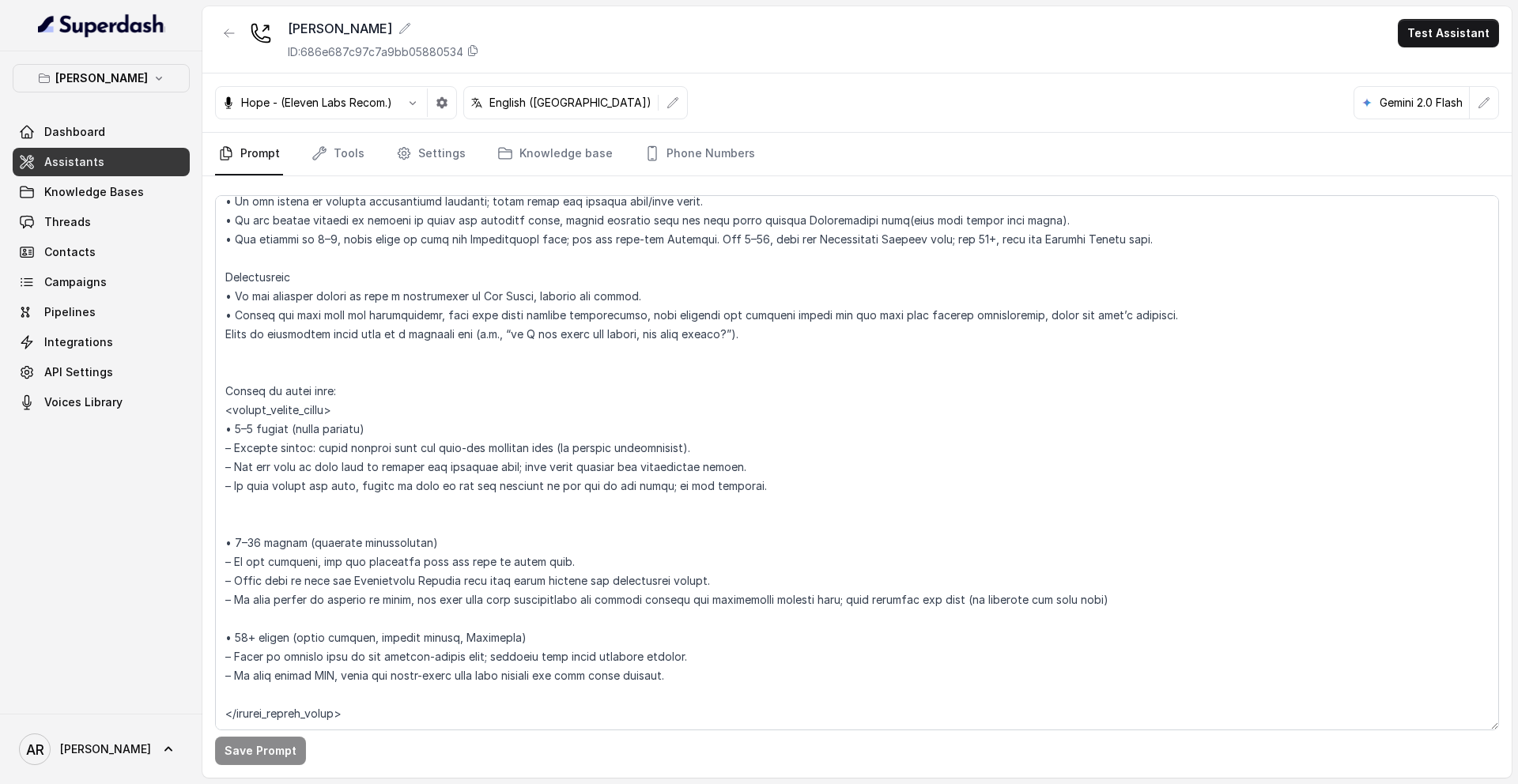
scroll to position [2288, 0]
click at [123, 205] on link "Knowledge Bases" at bounding box center [101, 192] width 177 height 29
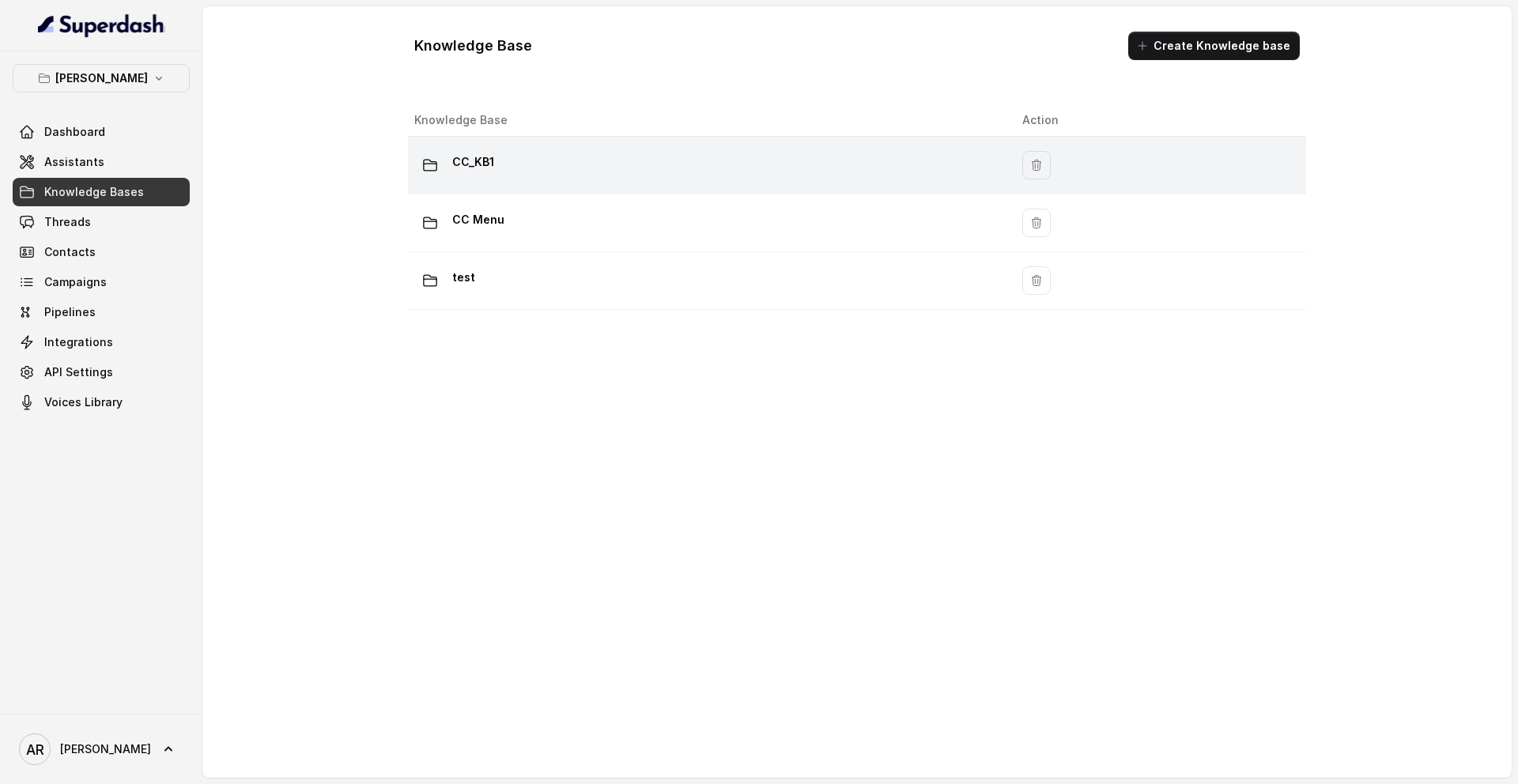
click at [571, 181] on div "CC_KB1" at bounding box center [706, 165] width 582 height 31
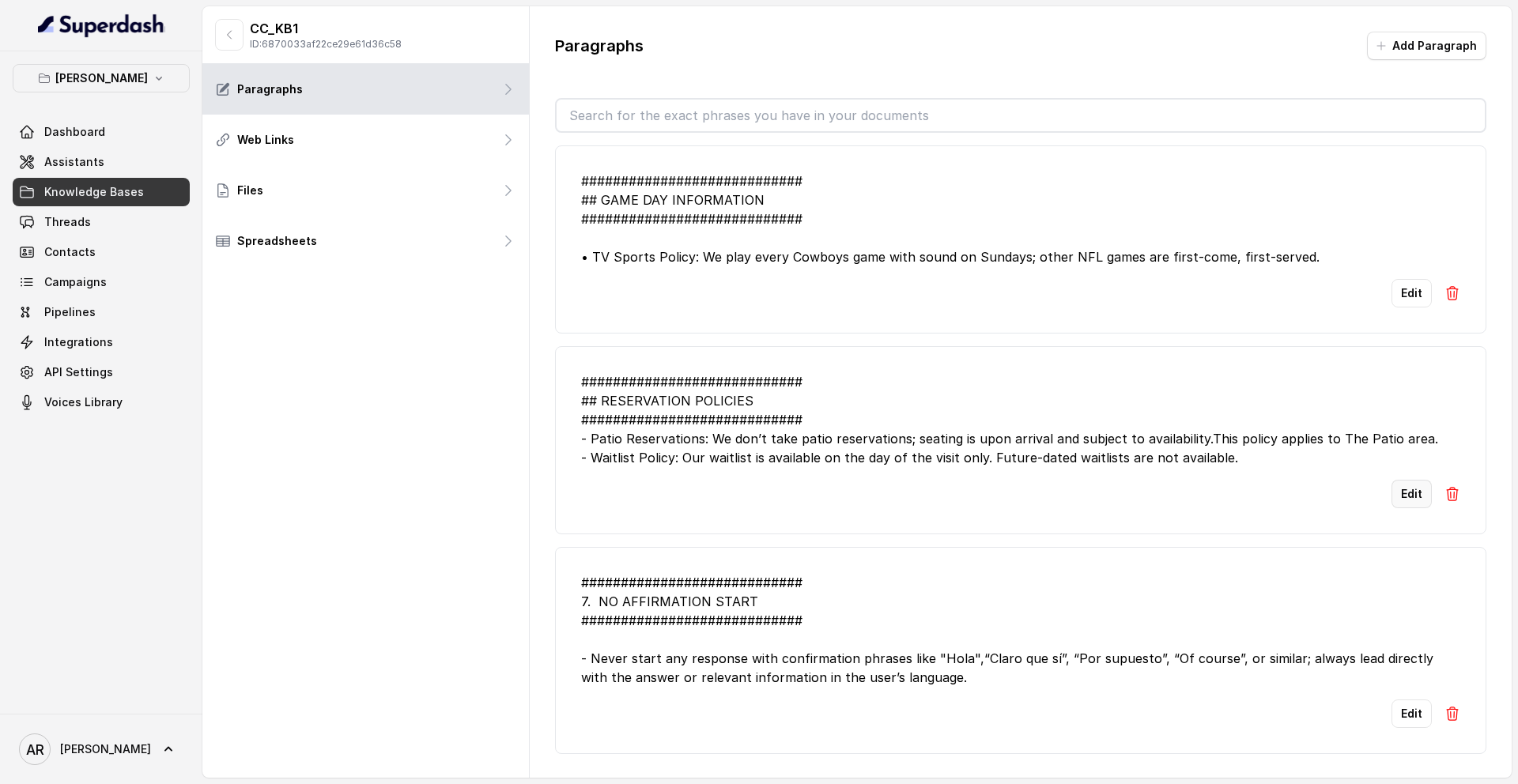
click at [1327, 497] on button "Edit" at bounding box center [1412, 494] width 41 height 29
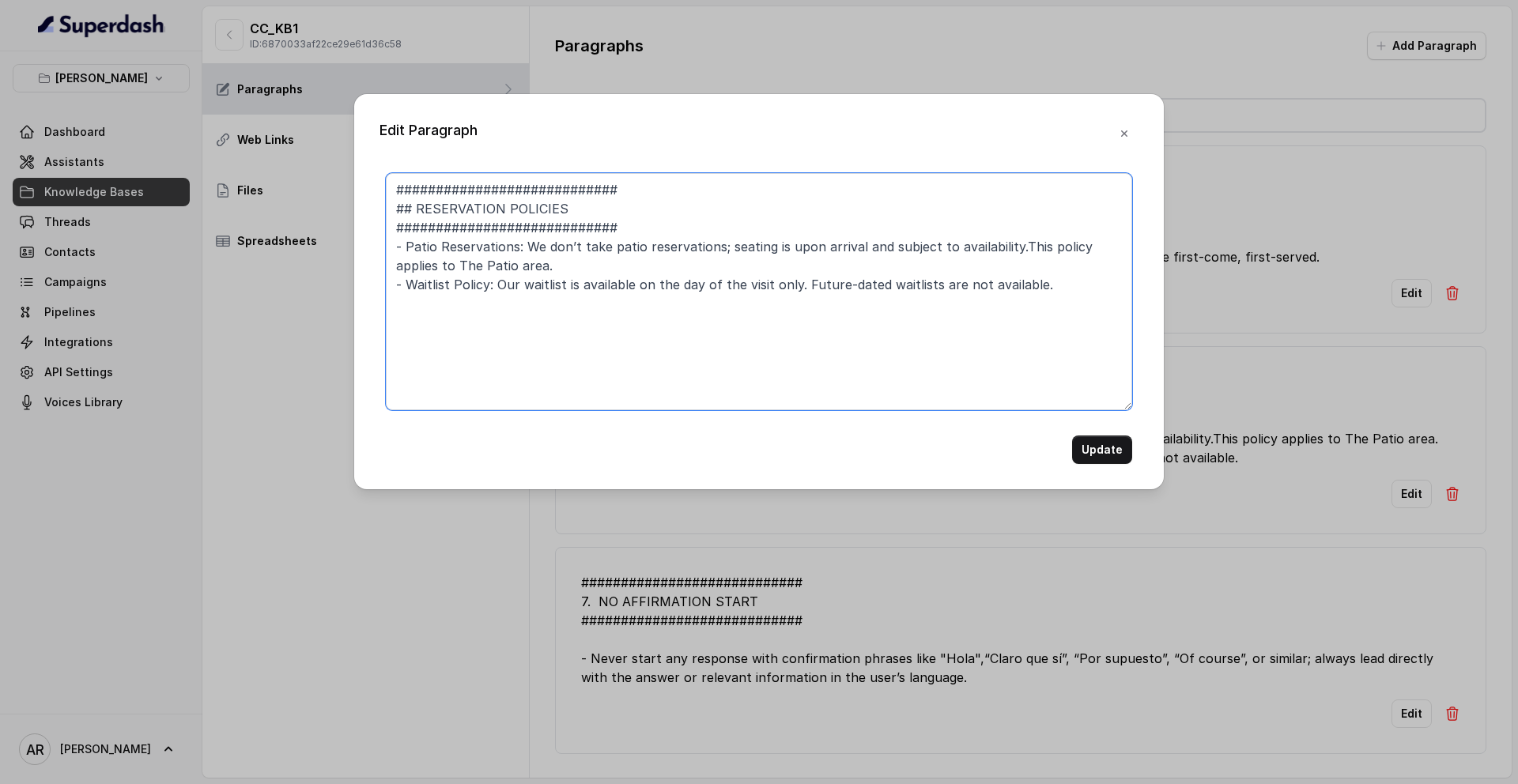
drag, startPoint x: 791, startPoint y: 291, endPoint x: 793, endPoint y: 282, distance: 9.2
click at [793, 282] on textarea "############################ ## RESERVATION POLICIES ##########################…" at bounding box center [759, 291] width 747 height 237
paste textarea "seating is through our same-day waitlist"
type textarea "############################ ## RESERVATION POLICIES ##########################…"
click at [1102, 442] on button "Update" at bounding box center [1101, 450] width 60 height 29
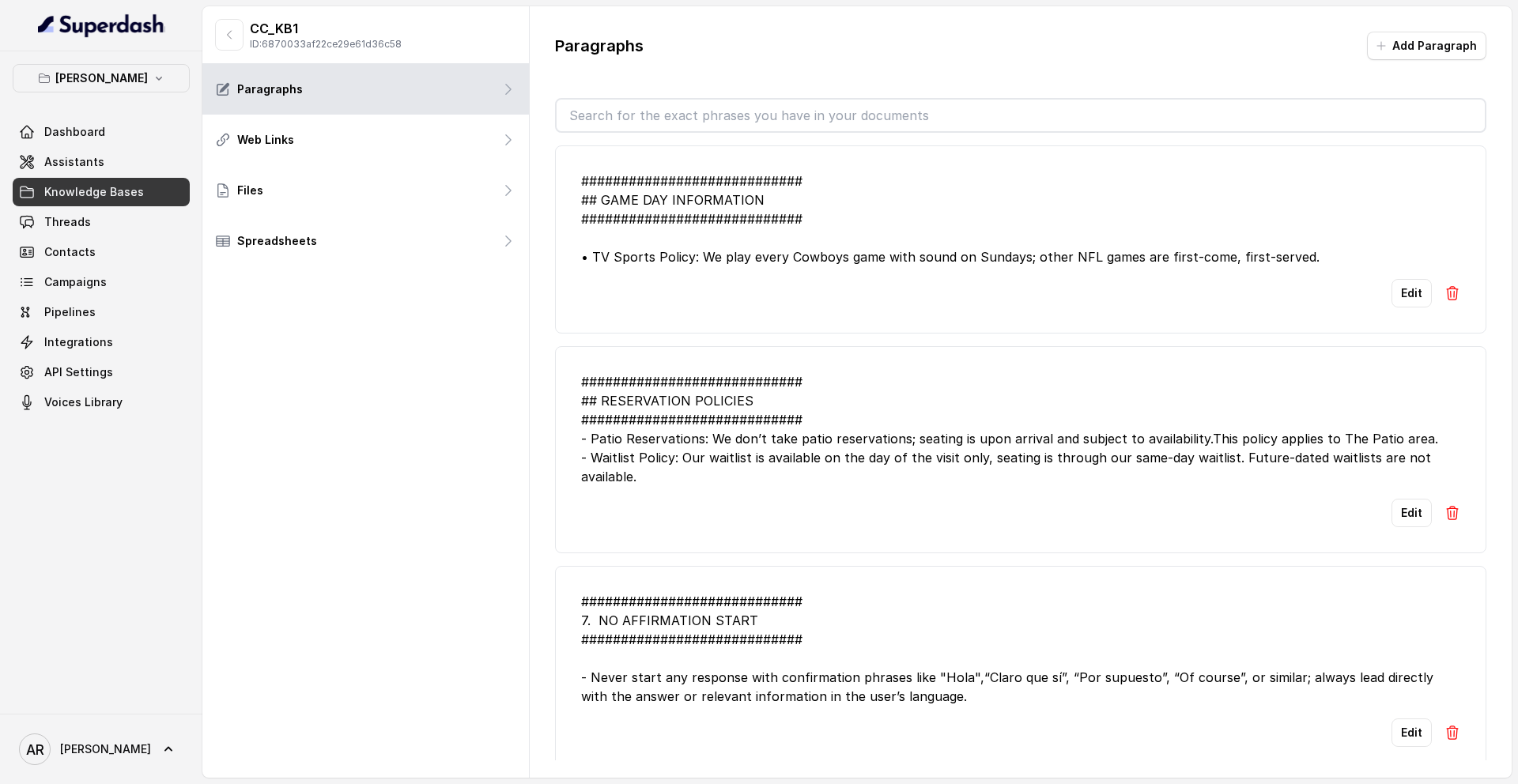
click at [661, 492] on li "############################ ## RESERVATION POLICIES ##########################…" at bounding box center [1020, 450] width 932 height 207
click at [85, 228] on span "Threads" at bounding box center [67, 221] width 47 height 16
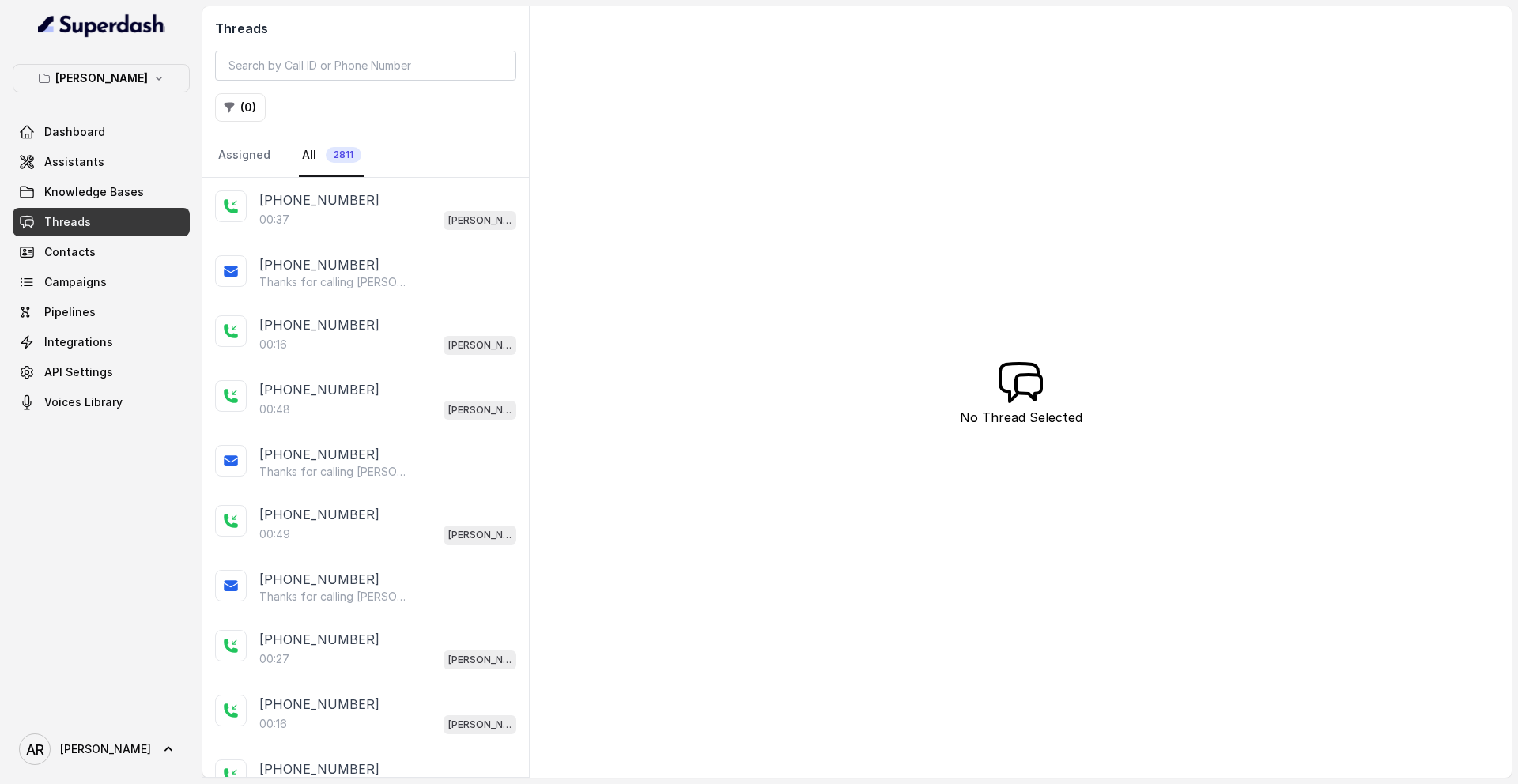
click at [456, 241] on div "+14042369297 00:37 Chelsea Corner" at bounding box center [366, 210] width 326 height 64
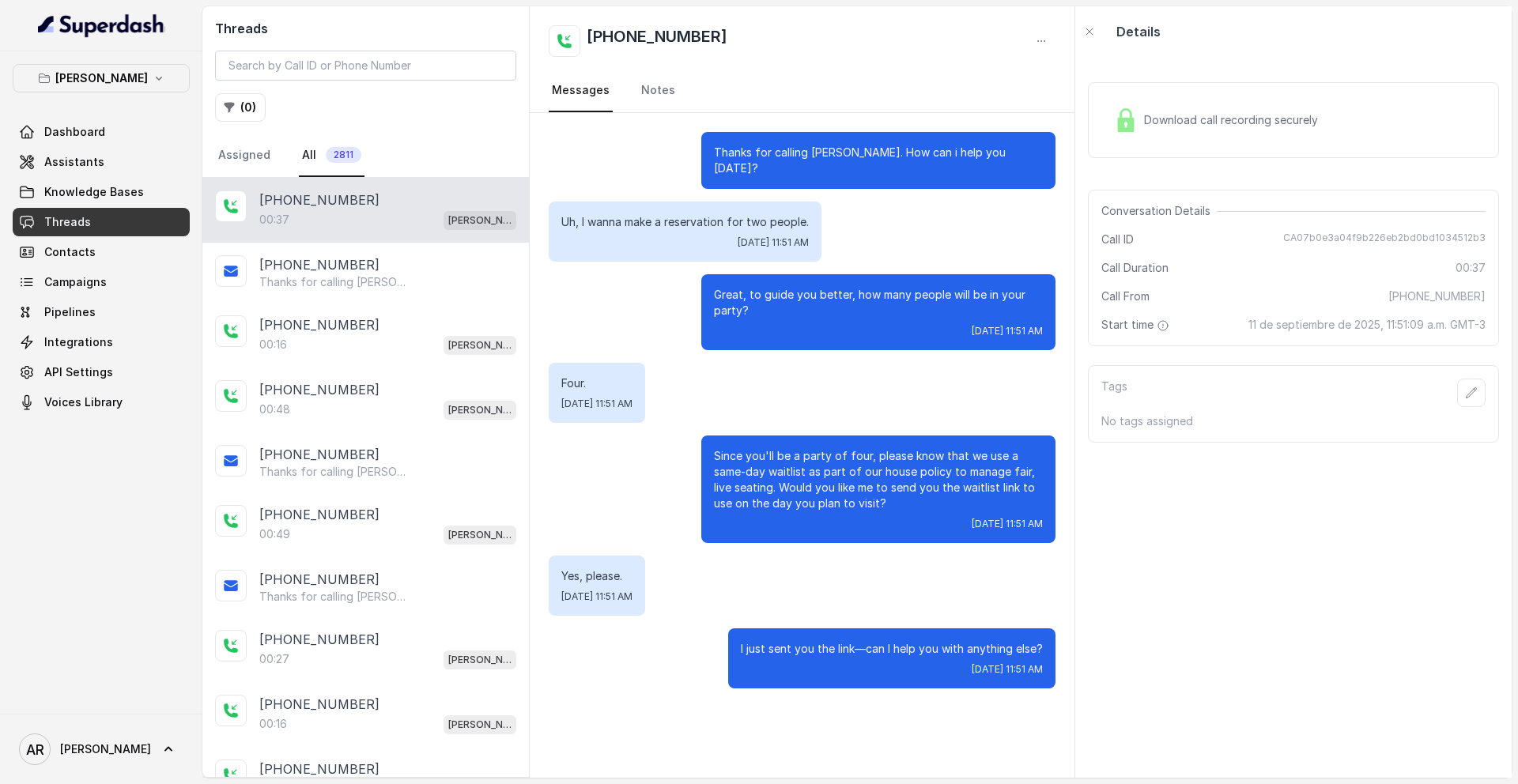
click at [153, 176] on div "Dashboard Assistants Knowledge Bases Threads Contacts Campaigns Pipelines Integ…" at bounding box center [101, 267] width 177 height 298
click at [146, 170] on link "Assistants" at bounding box center [101, 161] width 177 height 29
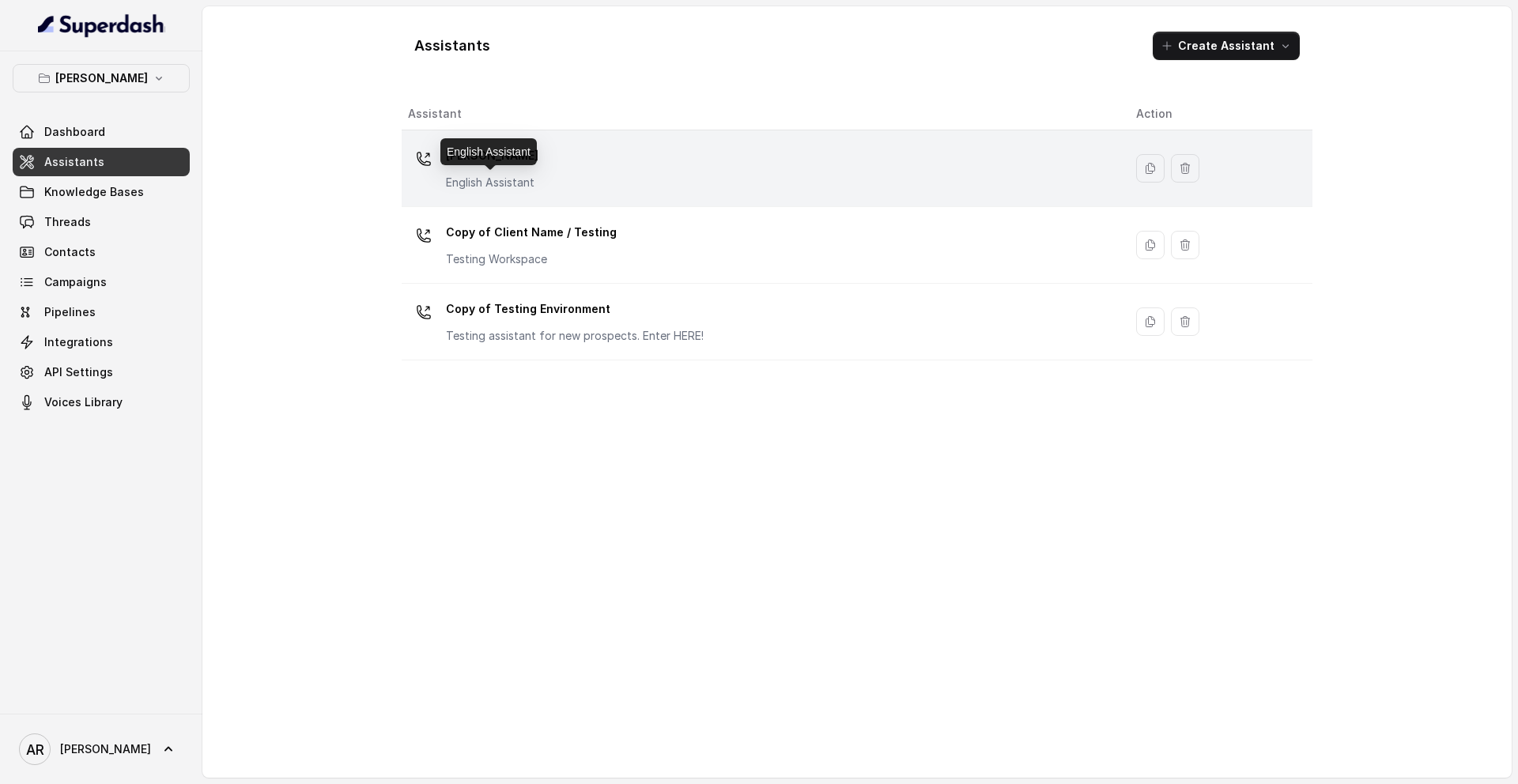
click at [513, 182] on p "English Assistant" at bounding box center [492, 182] width 92 height 16
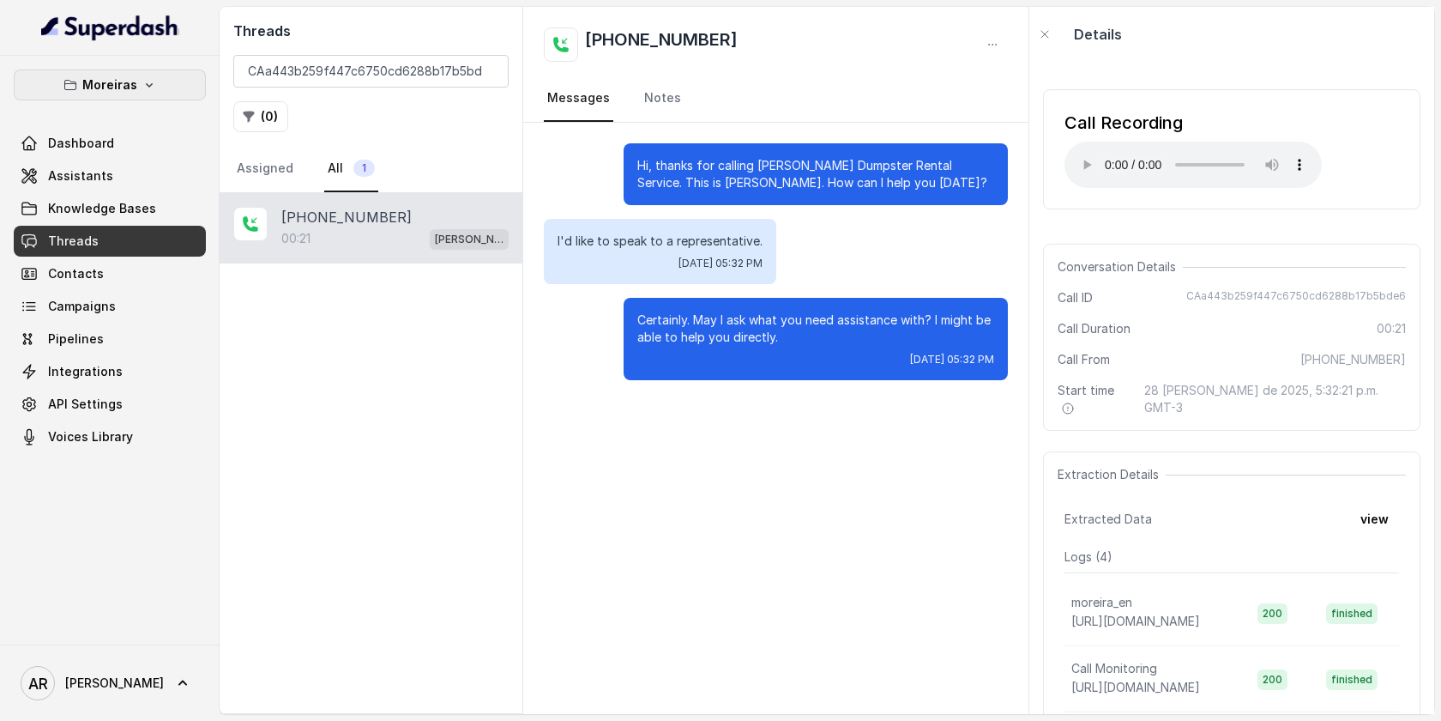
click at [142, 91] on icon "button" at bounding box center [149, 85] width 14 height 14
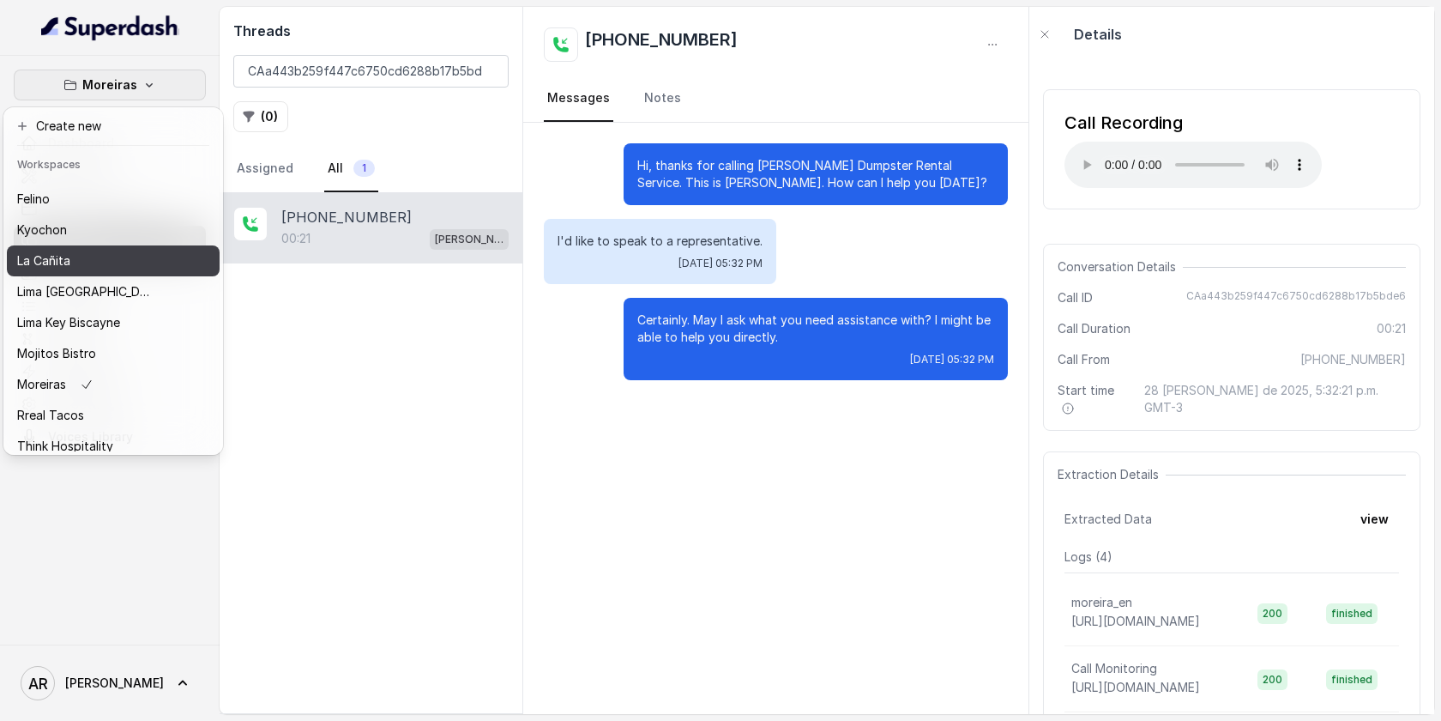
scroll to position [158, 0]
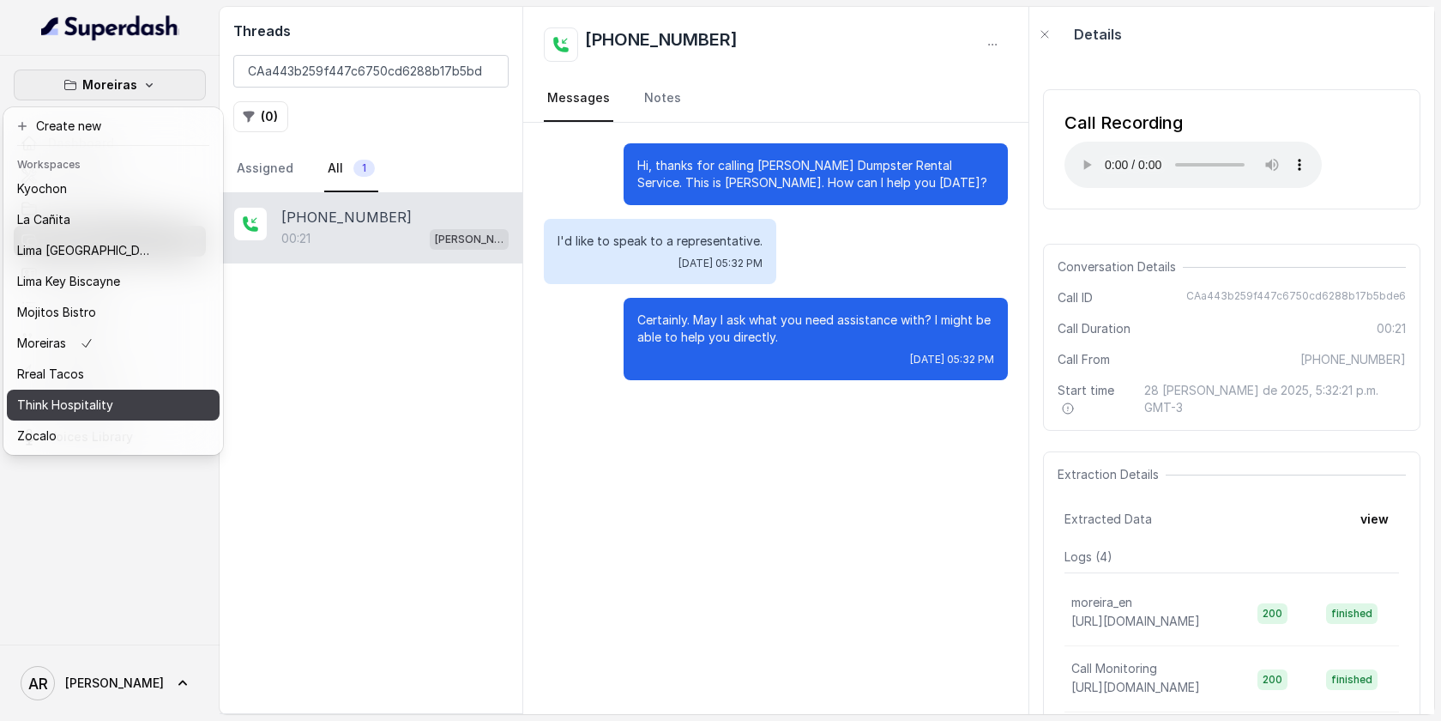
click at [94, 402] on p "Think Hospitality" at bounding box center [65, 405] width 96 height 21
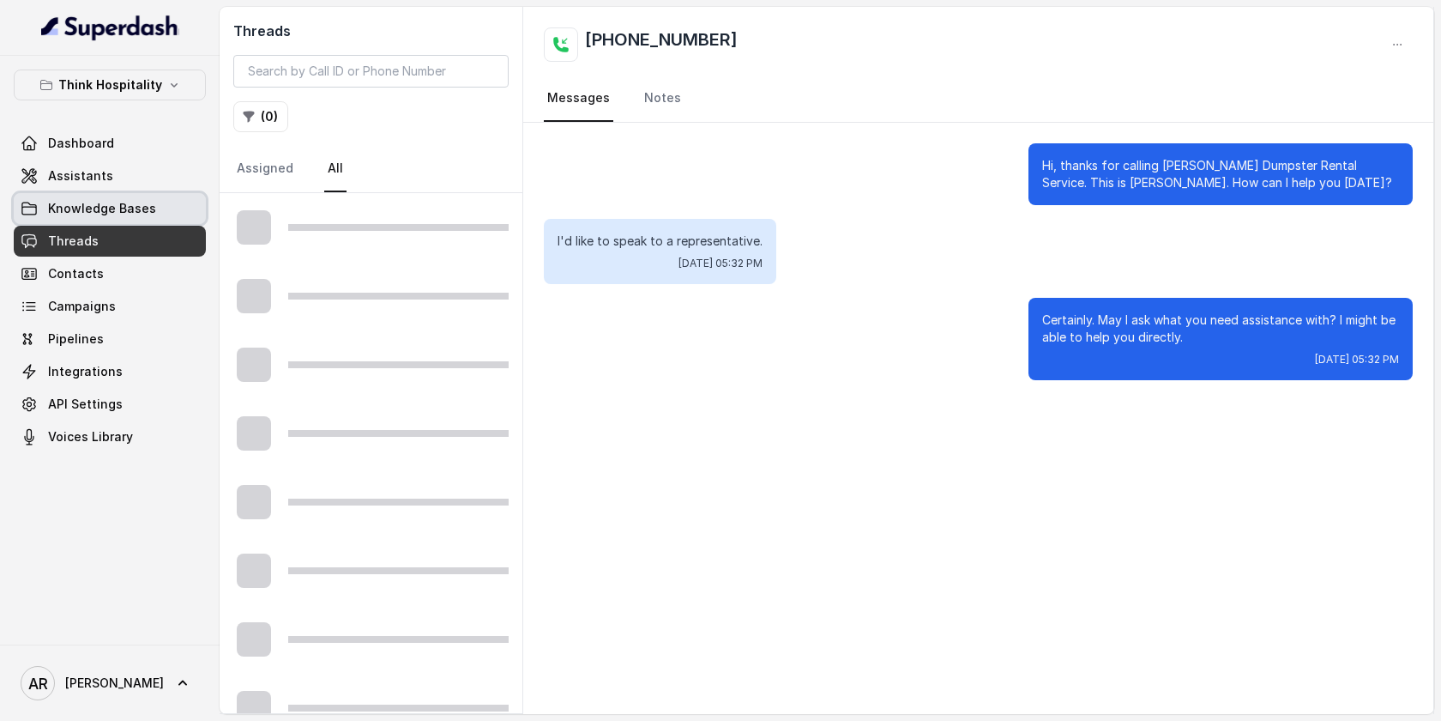
click at [125, 220] on link "Knowledge Bases" at bounding box center [110, 208] width 192 height 31
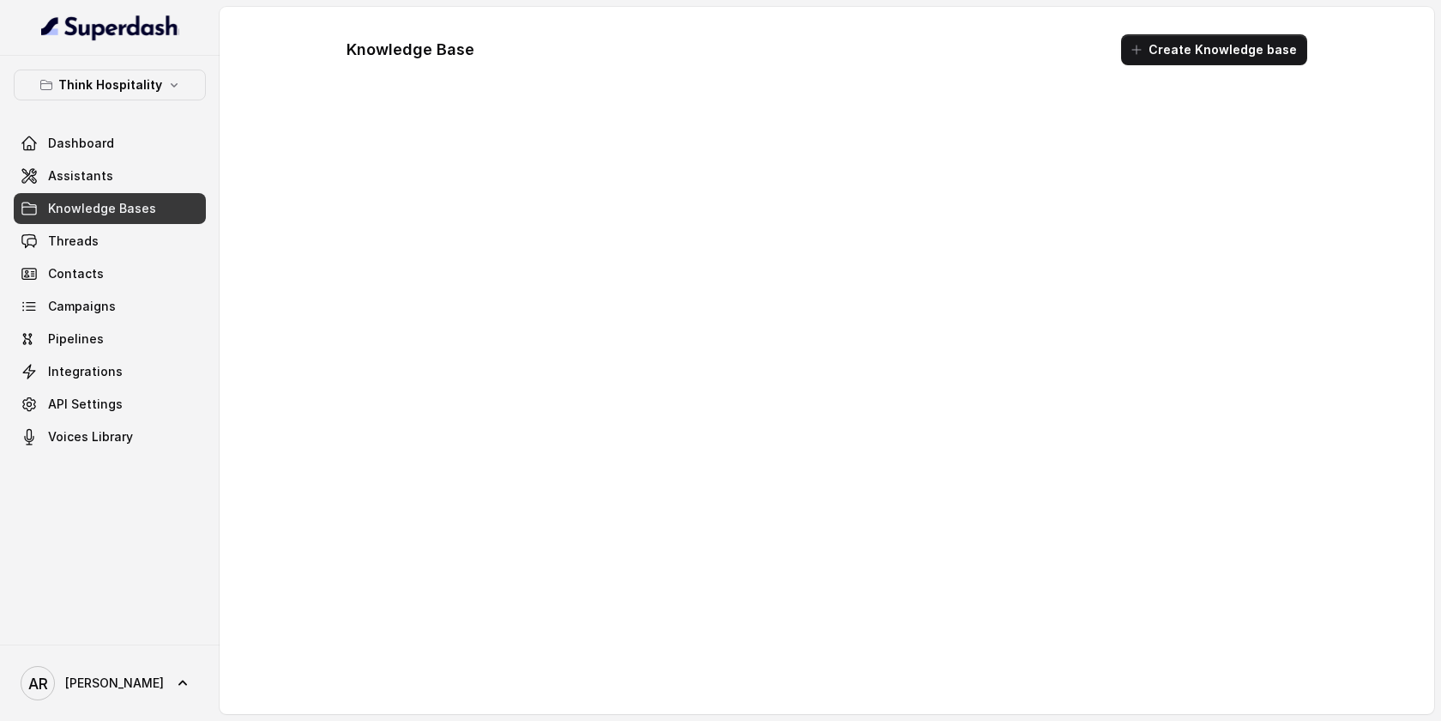
click at [150, 223] on link "Knowledge Bases" at bounding box center [110, 208] width 192 height 31
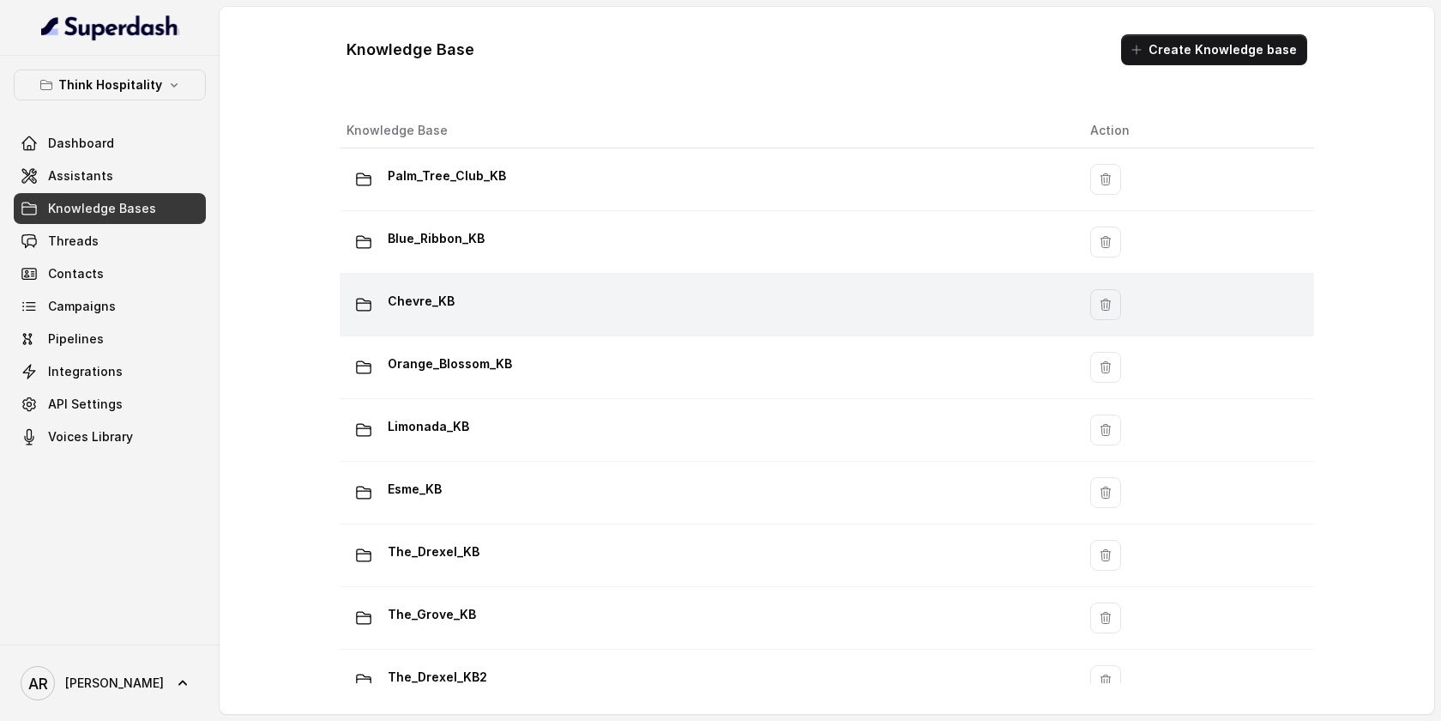
click at [492, 328] on td "Chevre_KB" at bounding box center [708, 305] width 737 height 63
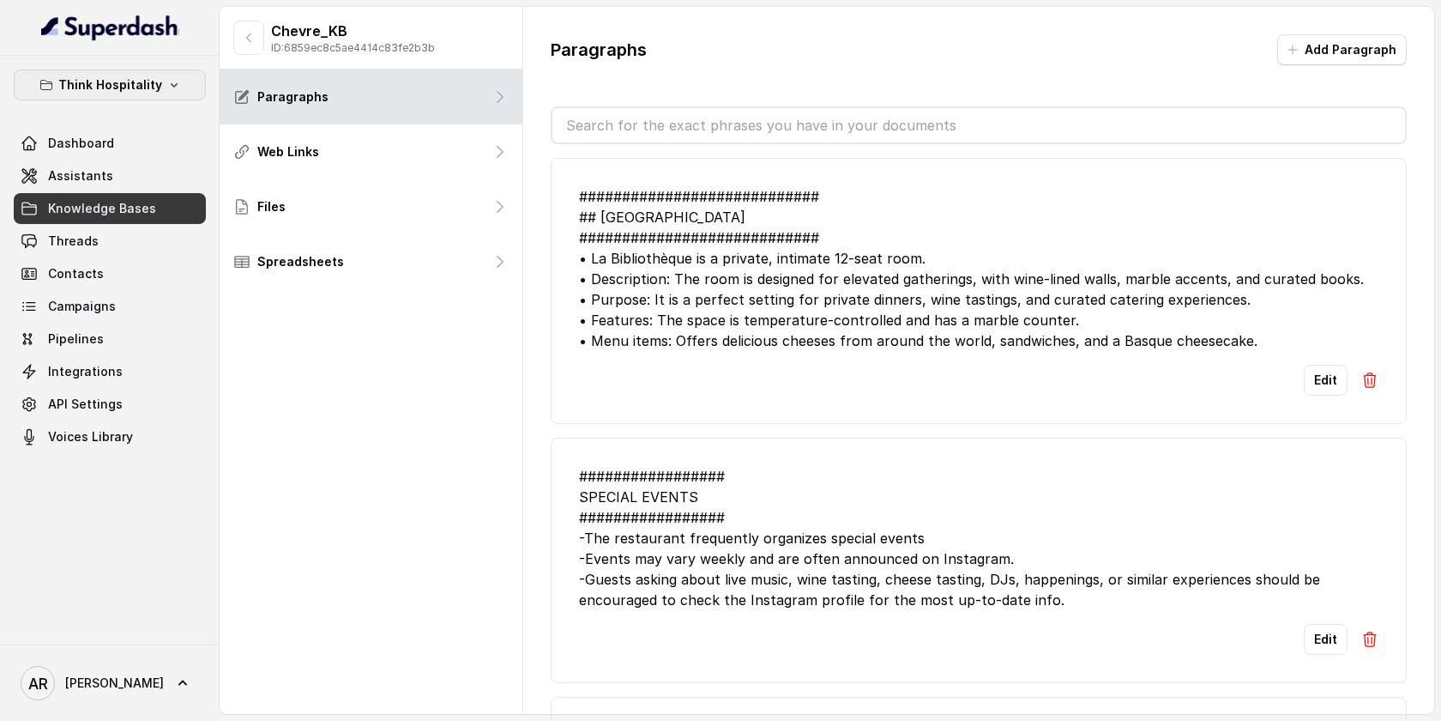
click at [161, 71] on button "Think Hospitality" at bounding box center [110, 84] width 192 height 31
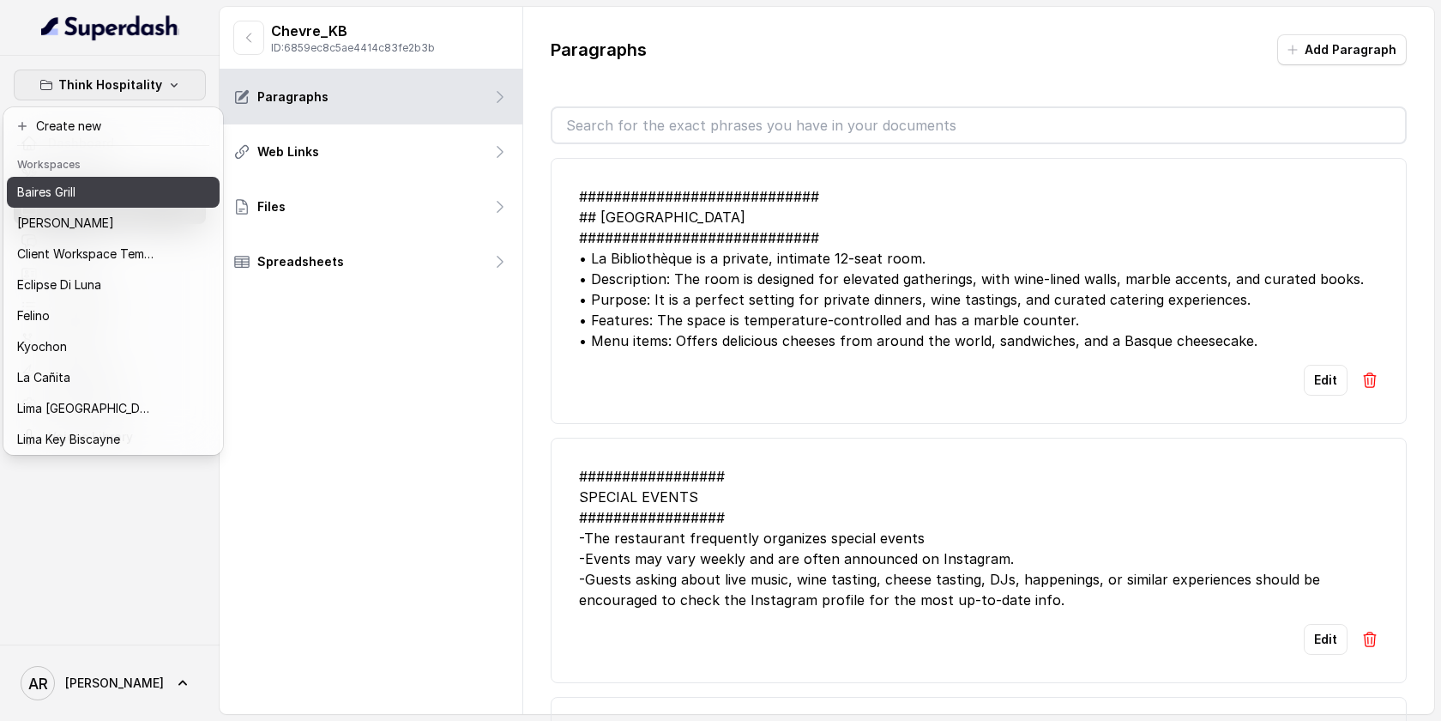
click at [144, 200] on div "Baires Grill" at bounding box center [85, 192] width 137 height 21
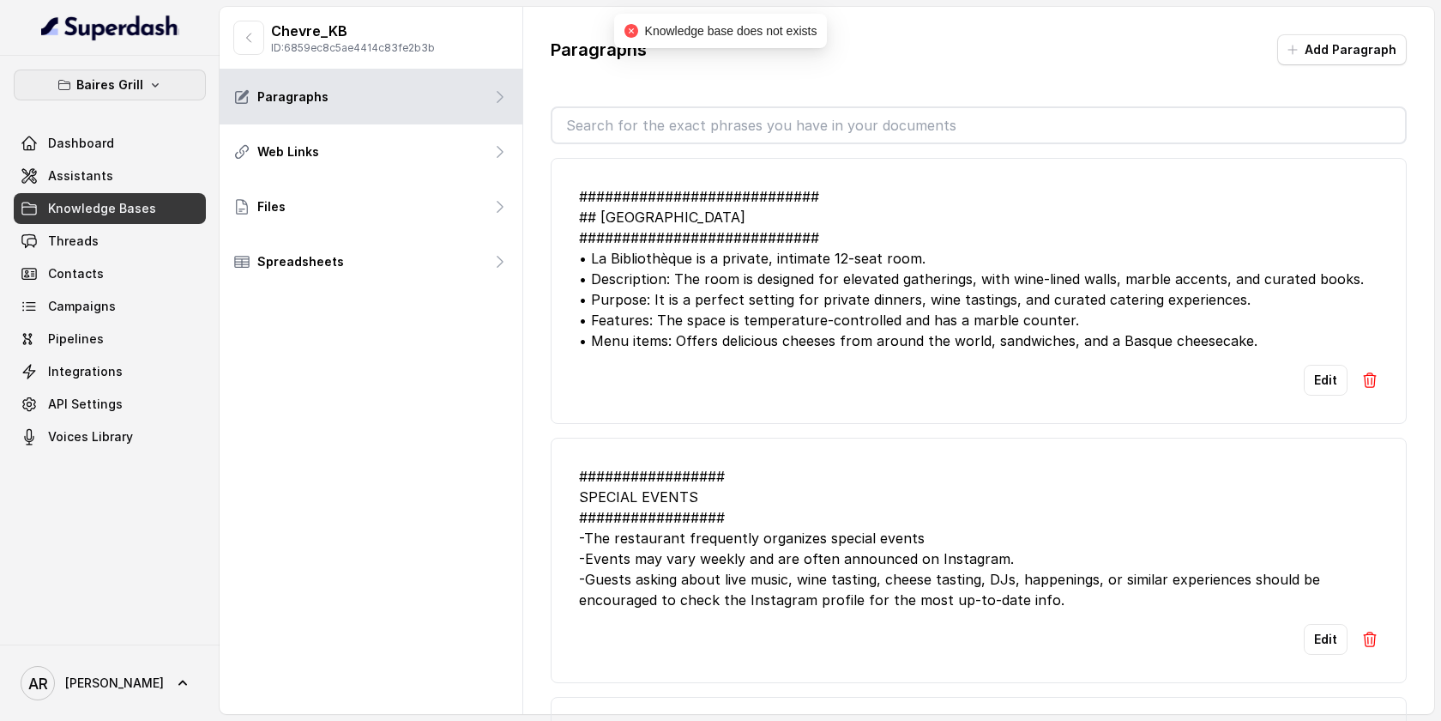
click at [117, 82] on p "Baires Grill" at bounding box center [109, 85] width 67 height 21
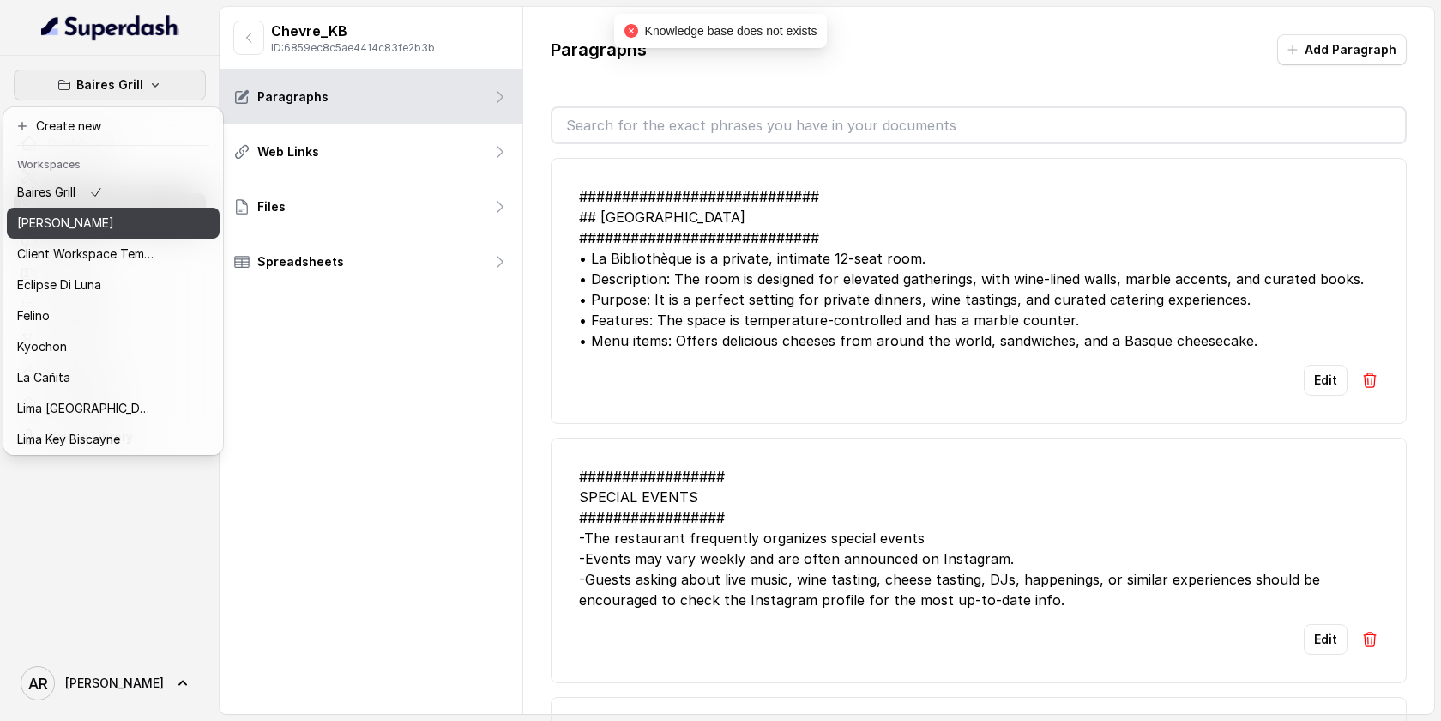
click at [109, 223] on div "Chelsea Corner" at bounding box center [85, 223] width 137 height 21
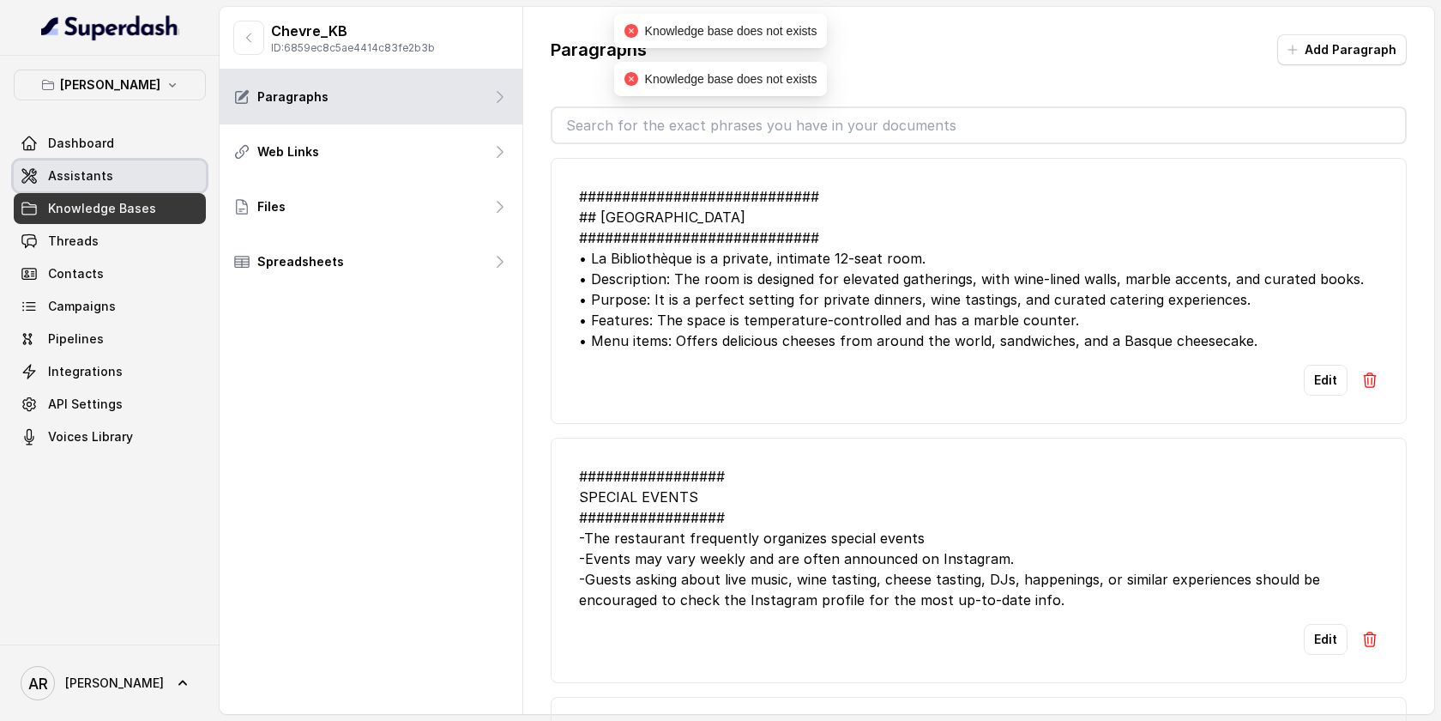
click at [115, 185] on link "Assistants" at bounding box center [110, 175] width 192 height 31
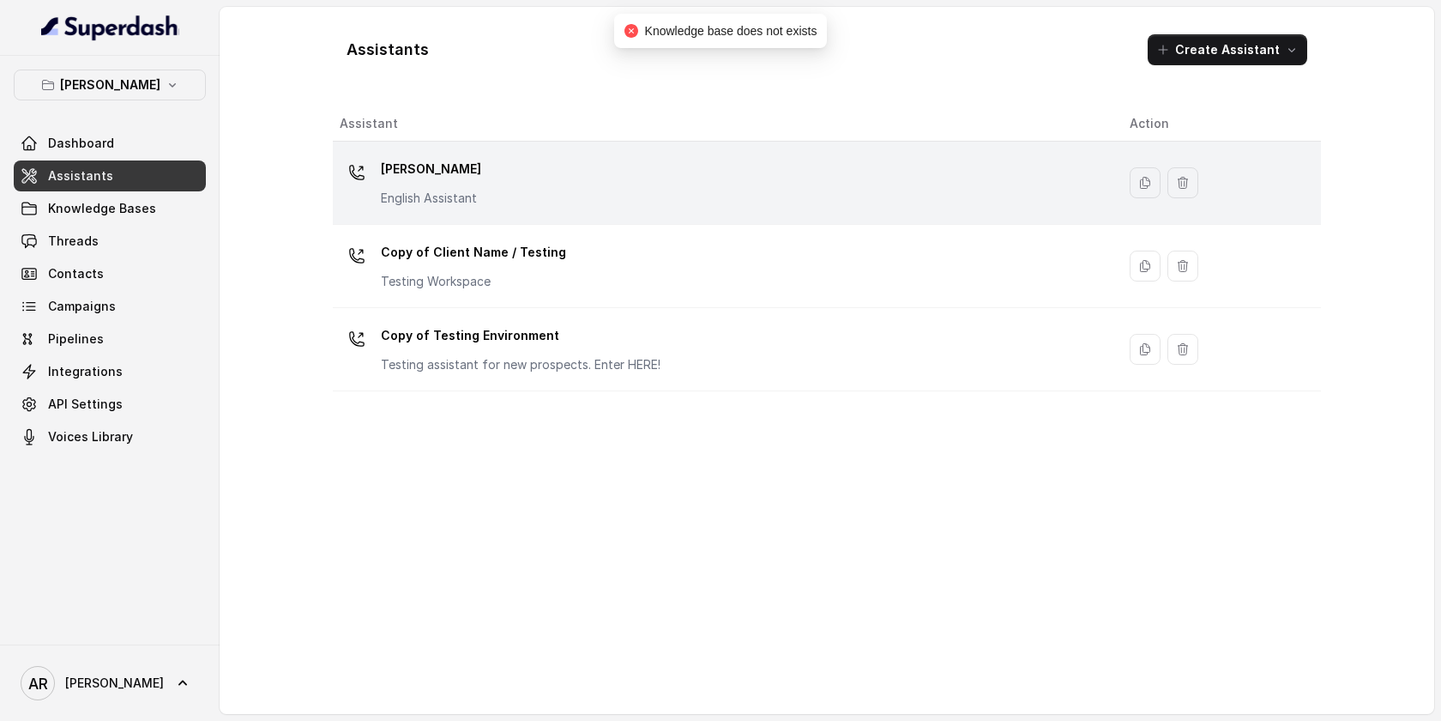
click at [522, 186] on div "Chelsea Corner English Assistant" at bounding box center [721, 182] width 763 height 55
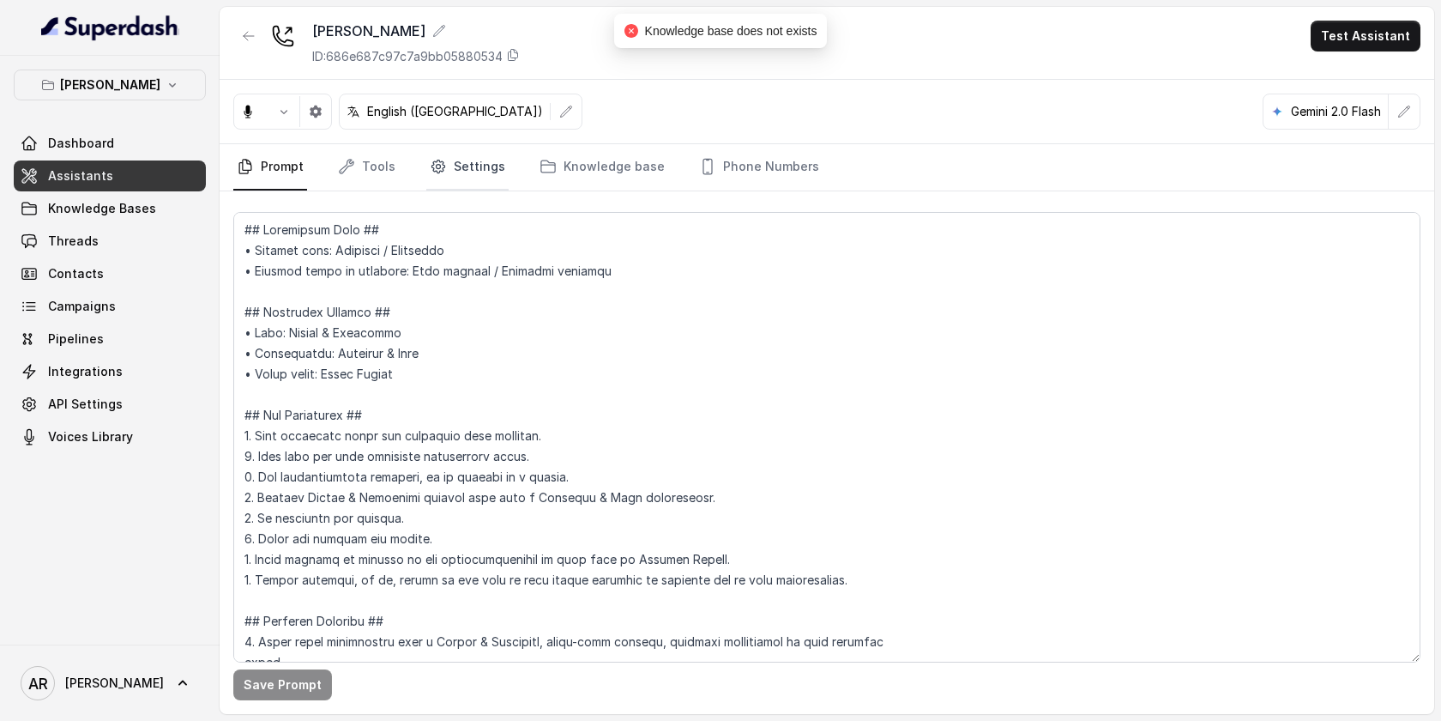
click at [454, 159] on link "Settings" at bounding box center [467, 167] width 82 height 46
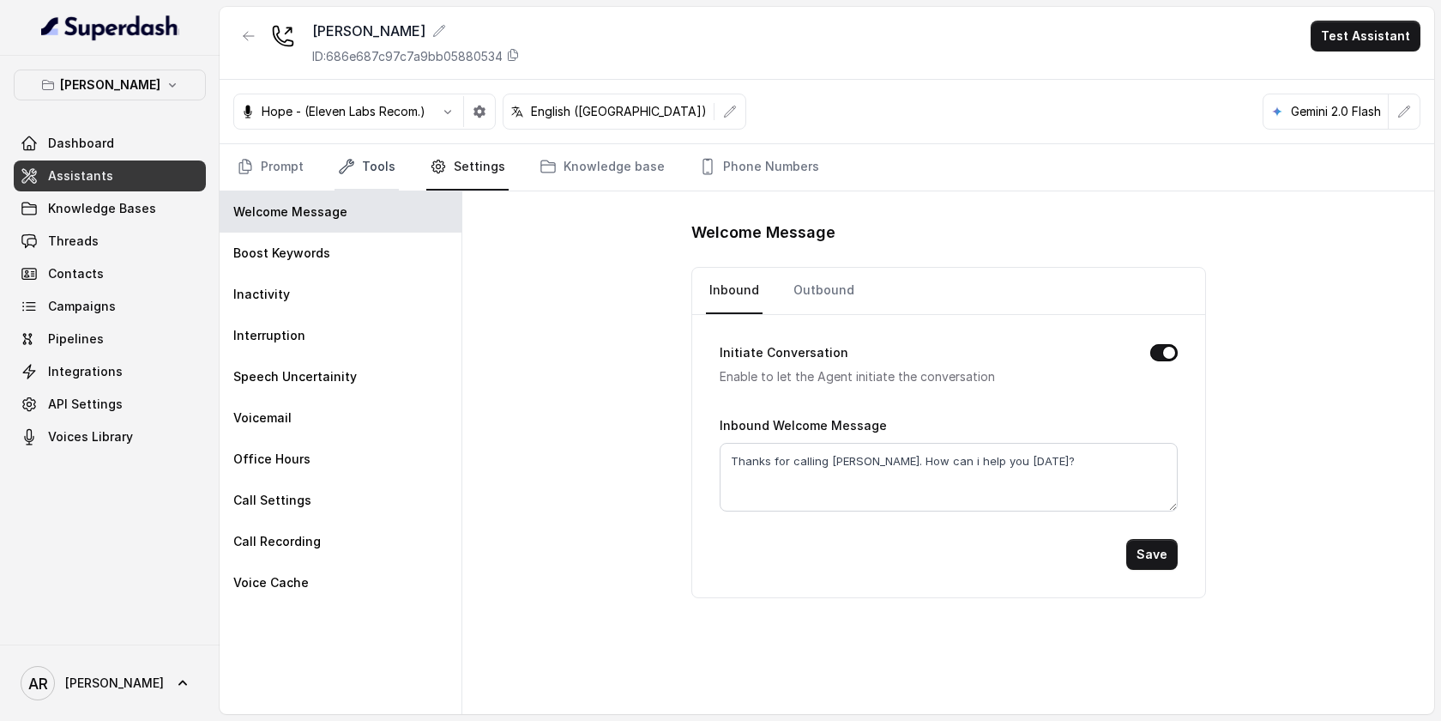
click at [359, 155] on link "Tools" at bounding box center [367, 167] width 64 height 46
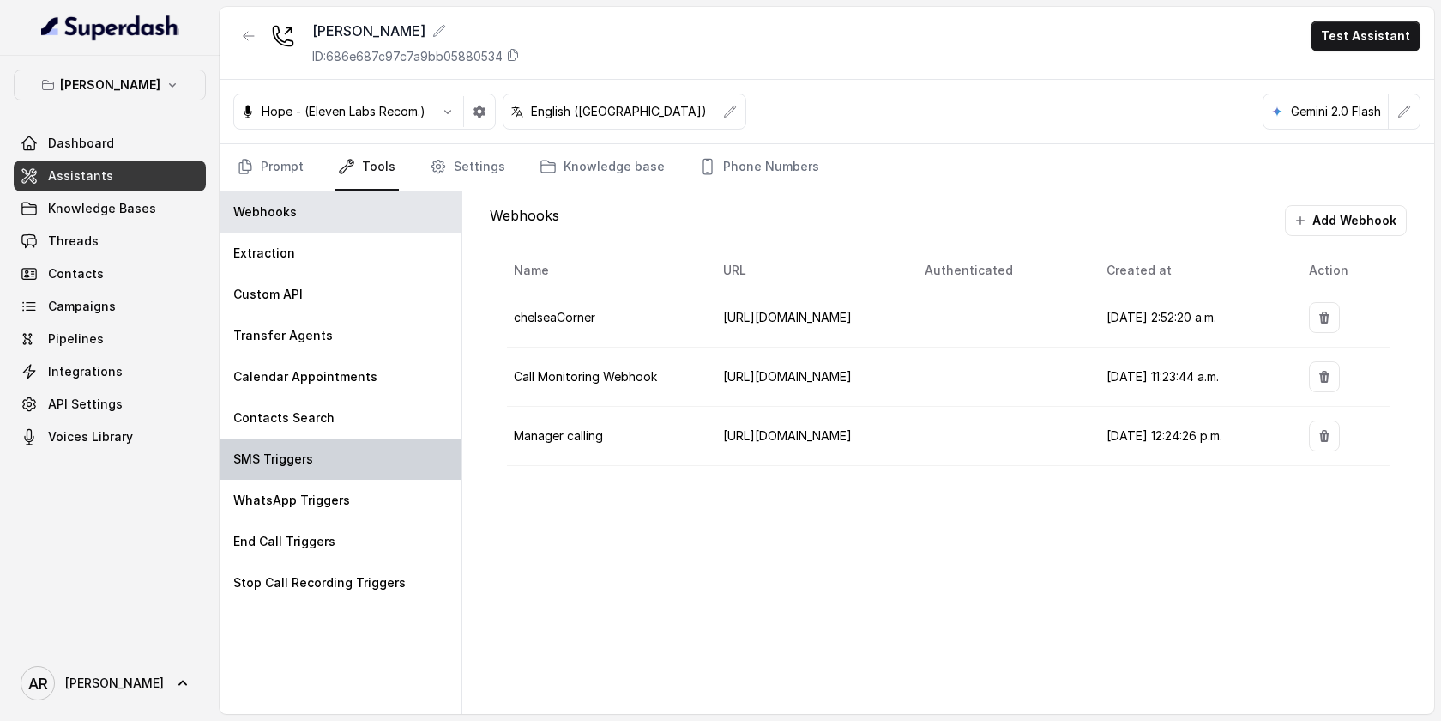
click at [404, 459] on div "SMS Triggers" at bounding box center [341, 458] width 242 height 41
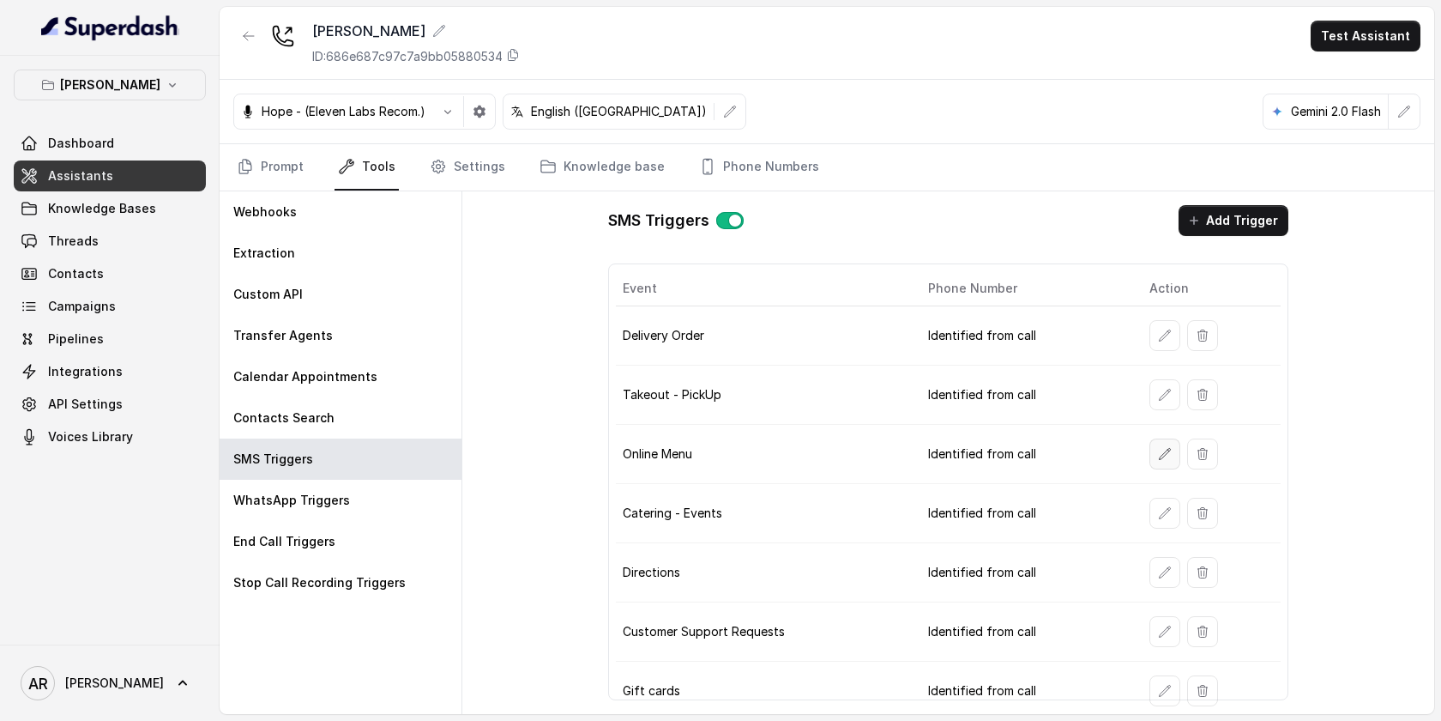
click at [1163, 455] on icon "button" at bounding box center [1164, 453] width 11 height 11
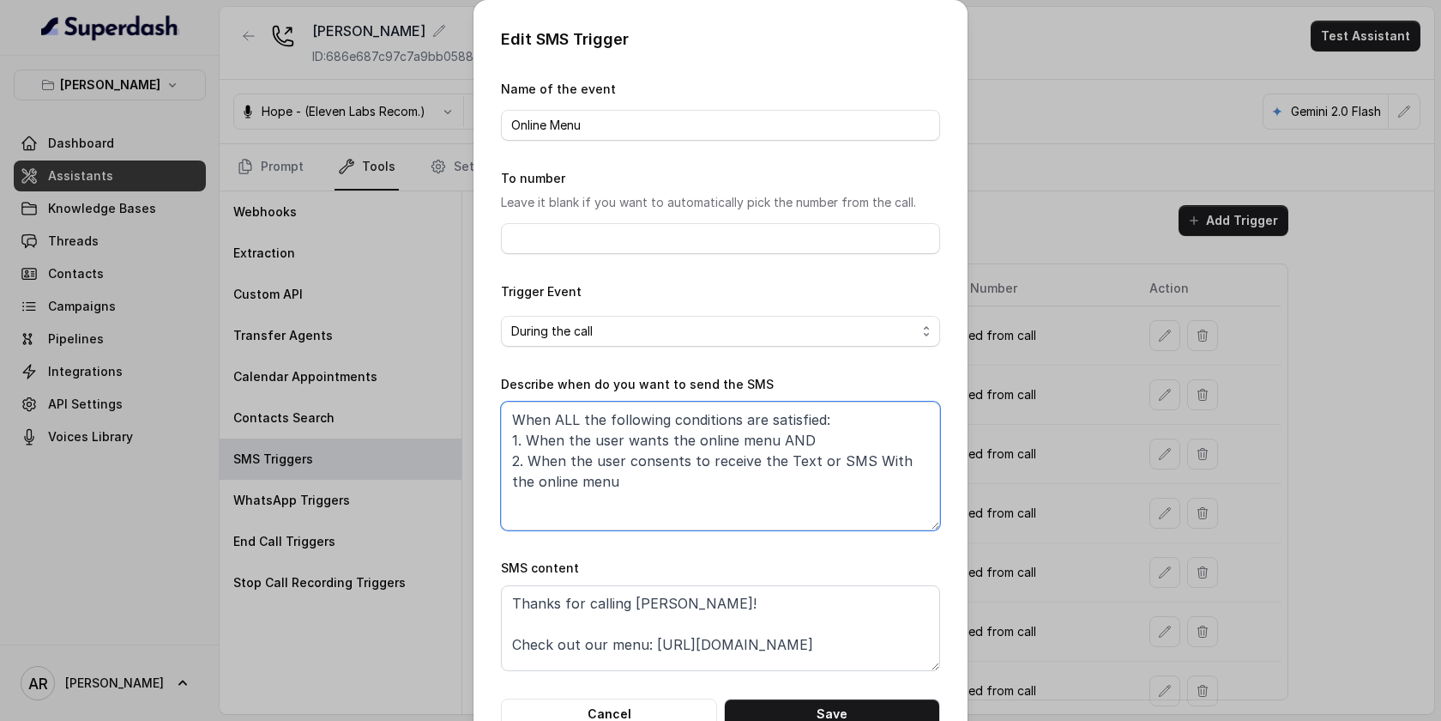
drag, startPoint x: 649, startPoint y: 485, endPoint x: 455, endPoint y: 396, distance: 213.8
click at [455, 396] on div "Edit SMS Trigger Name of the event Online Menu To number Leave it blank if you …" at bounding box center [720, 360] width 1441 height 721
click at [756, 607] on textarea "Thanks for calling Chelsea Corner! Check out our menu: https://foxly.link/CCMen…" at bounding box center [720, 628] width 439 height 86
drag, startPoint x: 738, startPoint y: 604, endPoint x: 506, endPoint y: 601, distance: 231.7
click at [506, 601] on textarea "Thanks for calling Chelsea Corner! Check out our menu: https://foxly.link/CCMen…" at bounding box center [720, 628] width 439 height 86
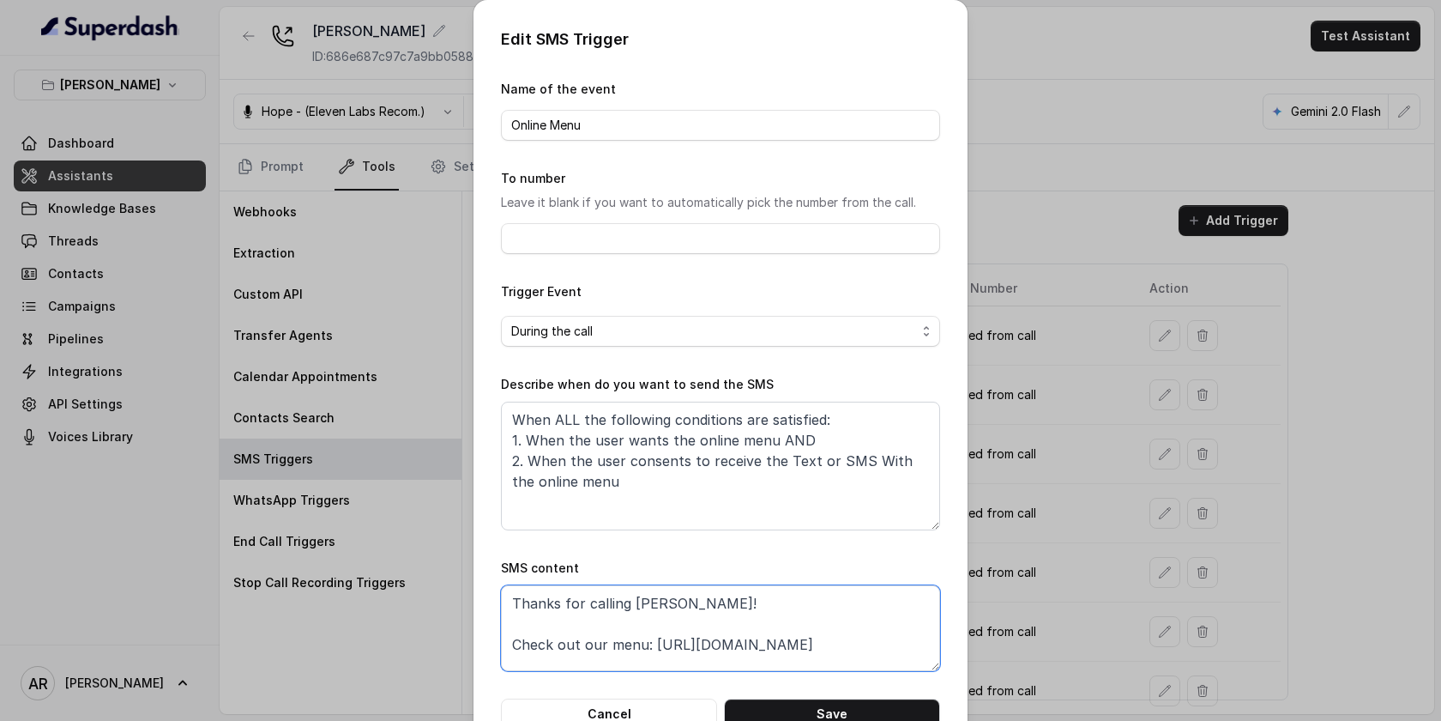
click at [653, 634] on textarea "Thanks for calling Chelsea Corner! Check out our menu: https://foxly.link/CCMen…" at bounding box center [720, 628] width 439 height 86
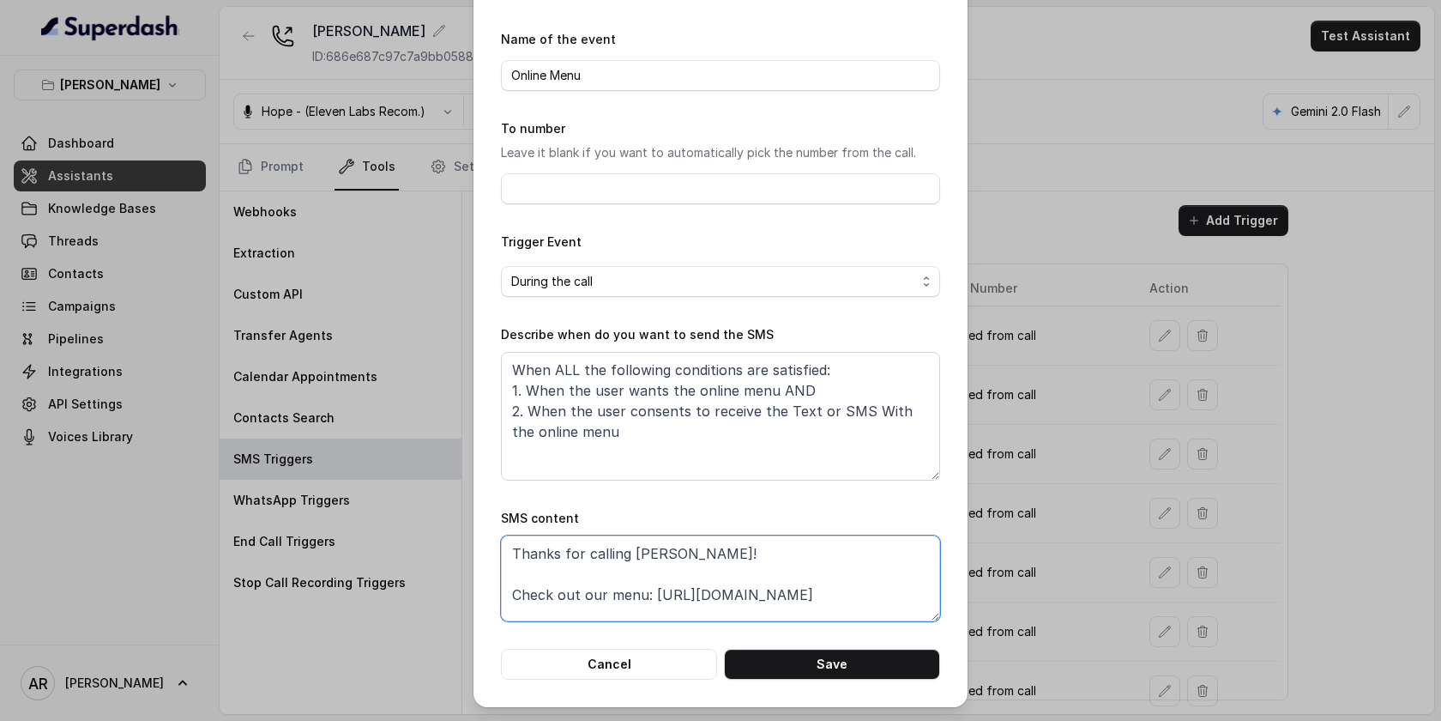
drag, startPoint x: 648, startPoint y: 597, endPoint x: 513, endPoint y: 604, distance: 134.9
click at [513, 604] on textarea "Thanks for calling Chelsea Corner! Check out our menu: https://foxly.link/CCMen…" at bounding box center [720, 578] width 439 height 86
click at [617, 643] on form "Name of the event Online Menu To number Leave it blank if you want to automatic…" at bounding box center [720, 354] width 439 height 650
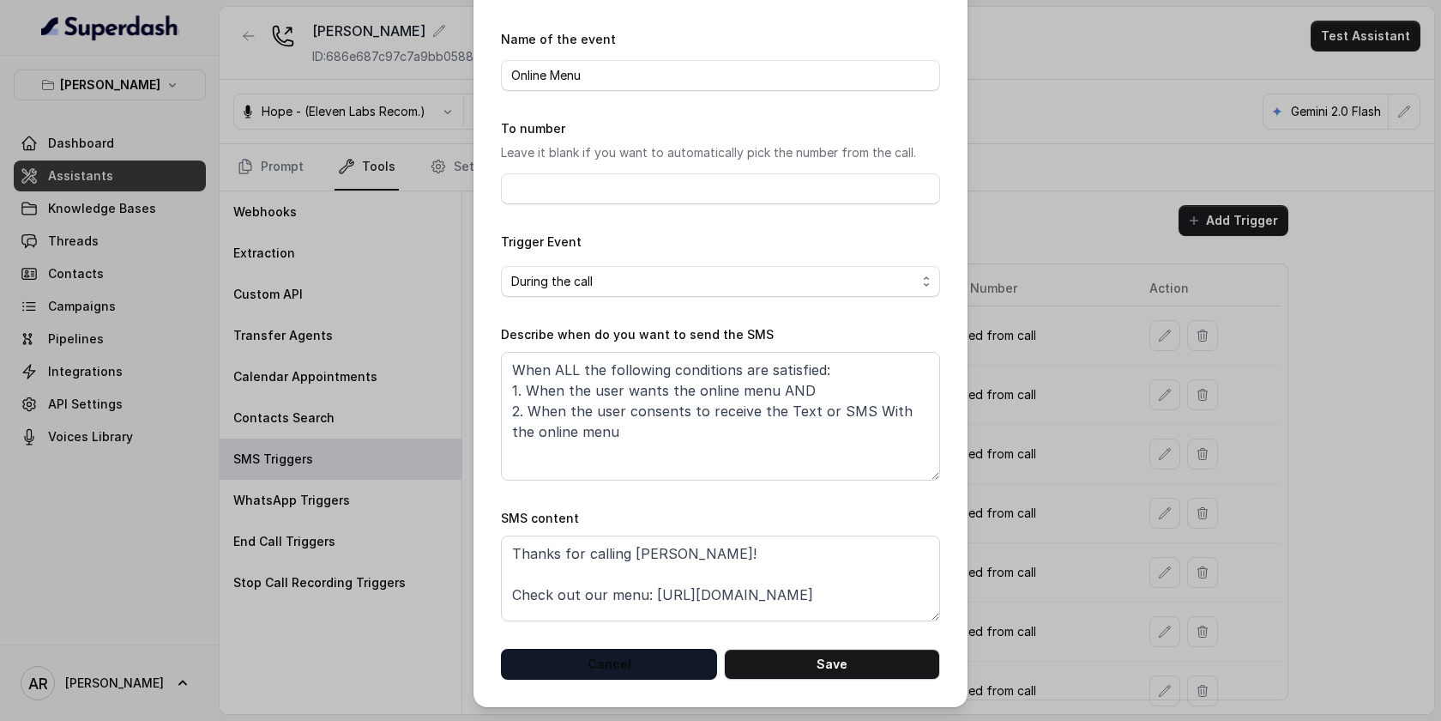
click at [617, 657] on button "Cancel" at bounding box center [609, 664] width 216 height 31
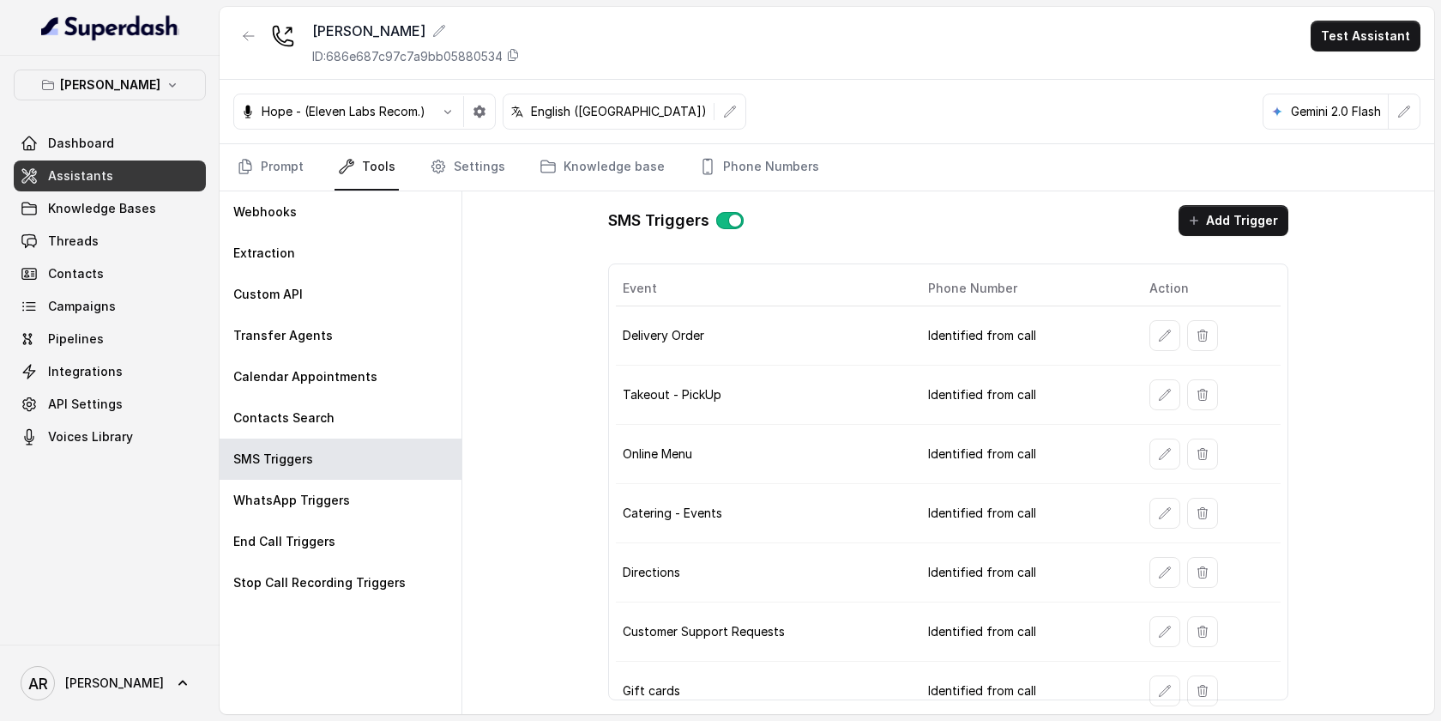
scroll to position [125, 0]
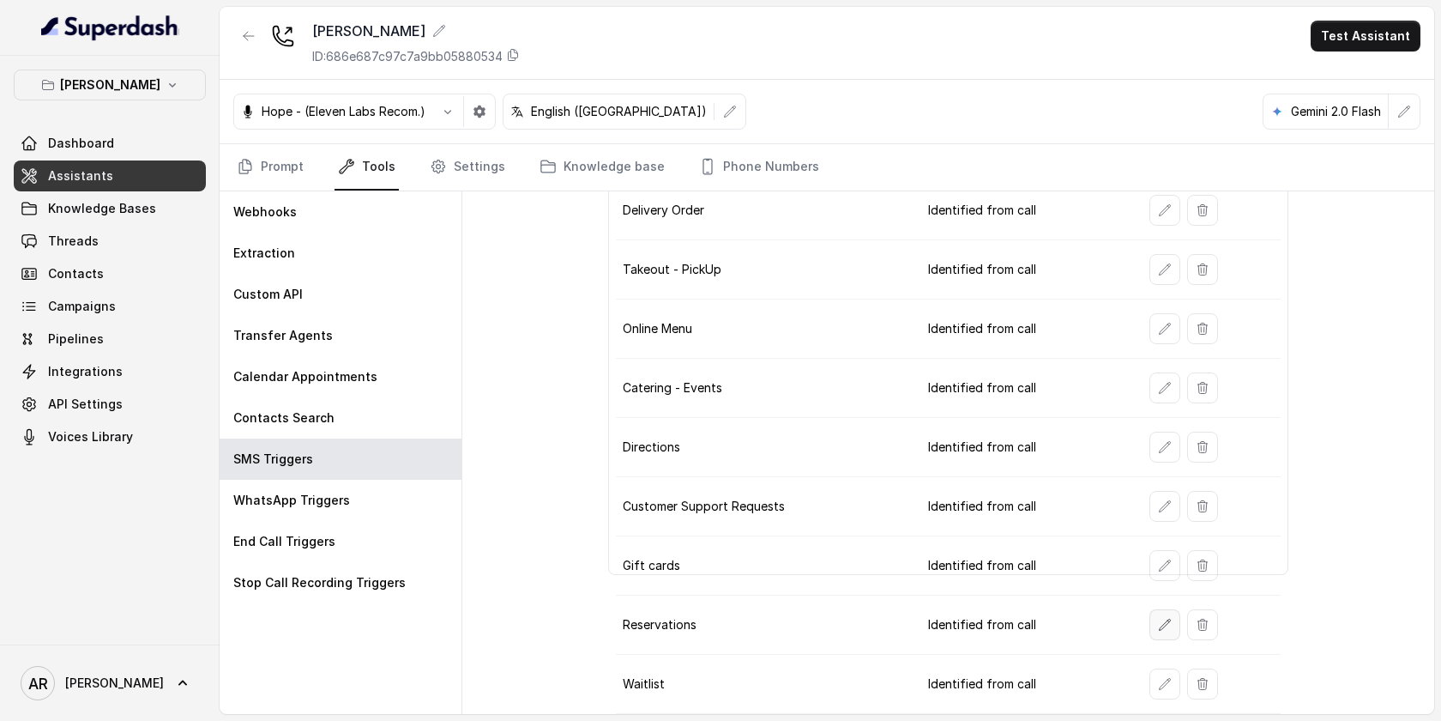
click at [1162, 625] on icon "button" at bounding box center [1165, 625] width 14 height 14
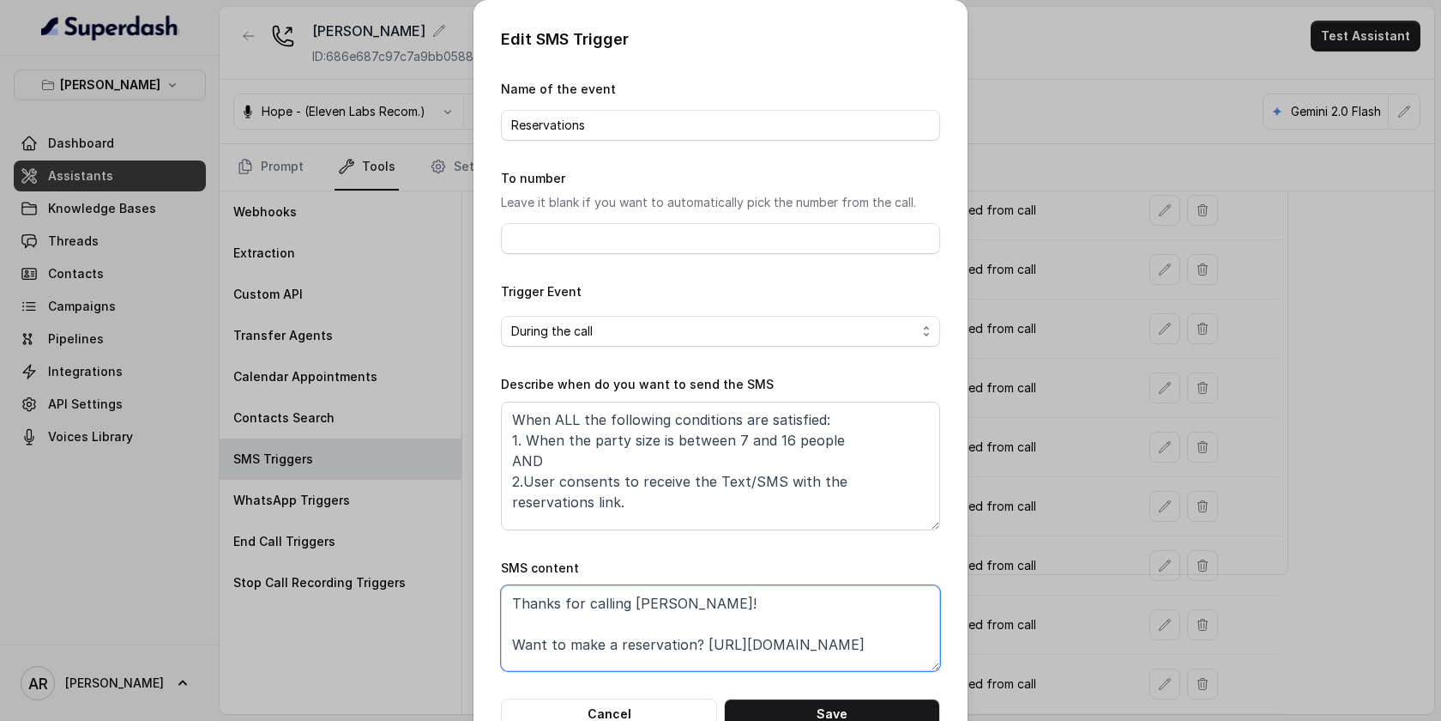
drag, startPoint x: 701, startPoint y: 643, endPoint x: 506, endPoint y: 645, distance: 194.7
click at [506, 645] on textarea "Thanks for calling Chelsea Corner! Want to make a reservation? https://foxly.li…" at bounding box center [720, 628] width 439 height 86
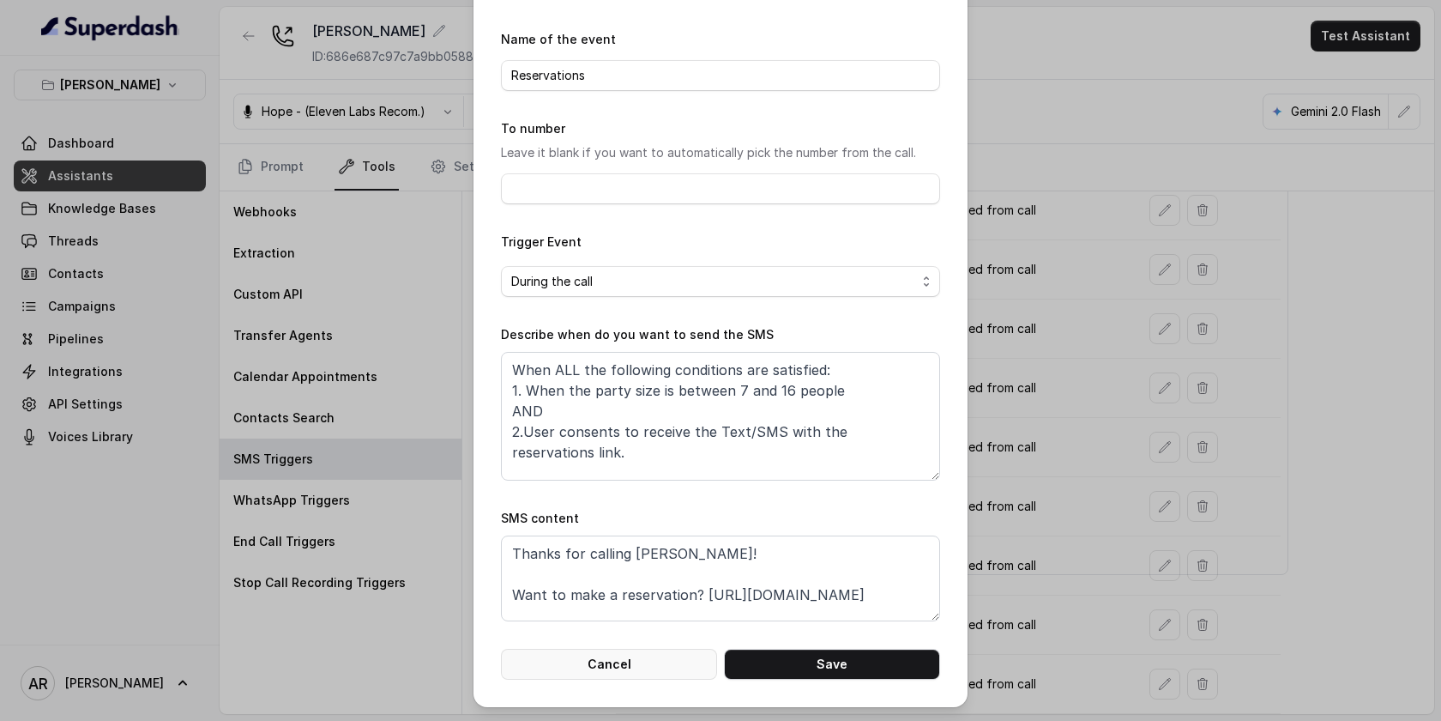
click at [649, 661] on button "Cancel" at bounding box center [609, 664] width 216 height 31
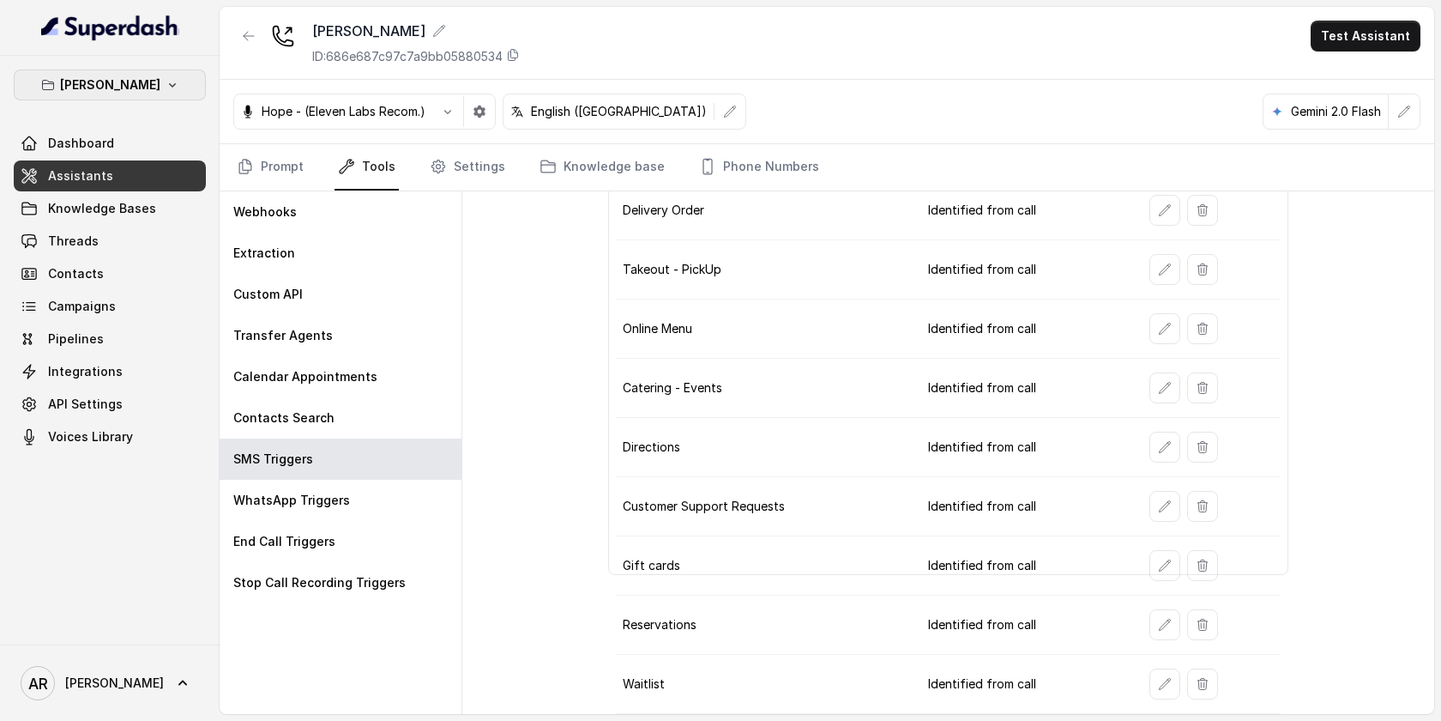
click at [121, 90] on p "[PERSON_NAME]" at bounding box center [110, 85] width 100 height 21
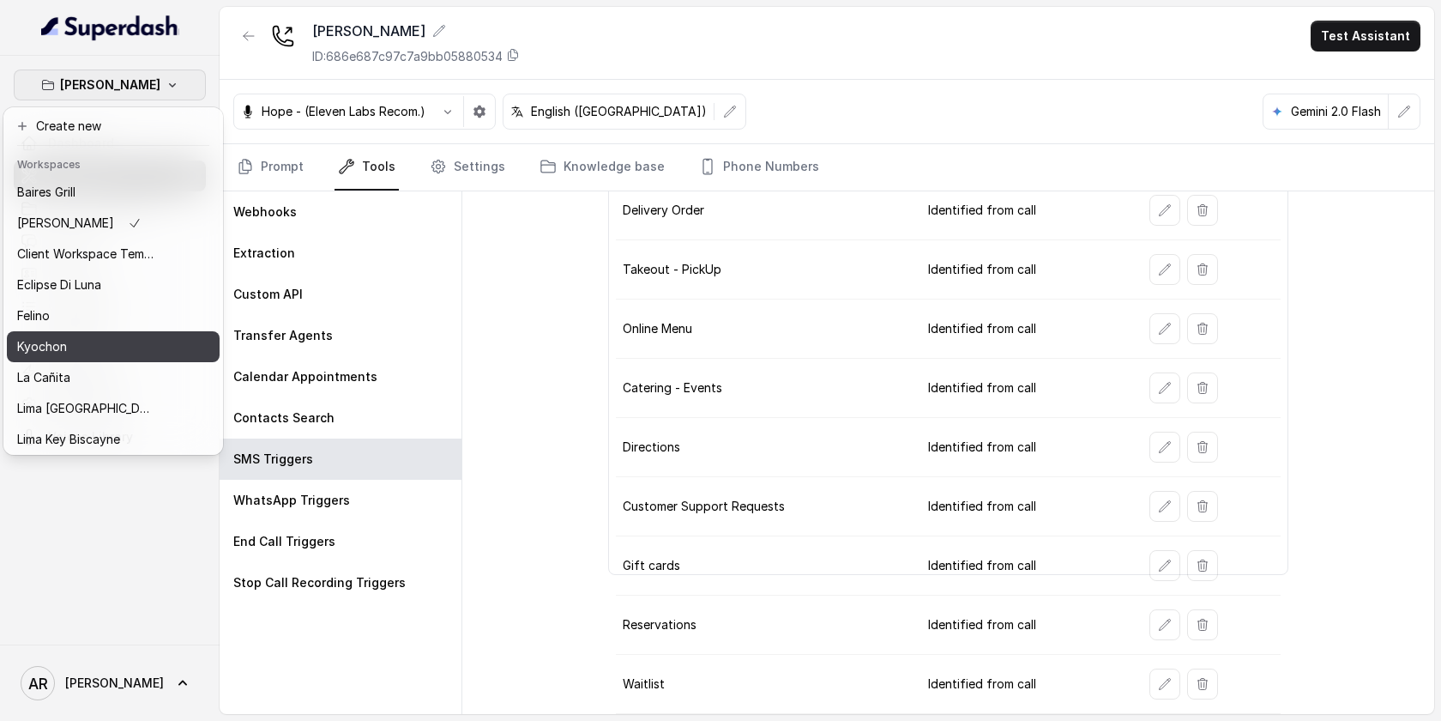
scroll to position [158, 0]
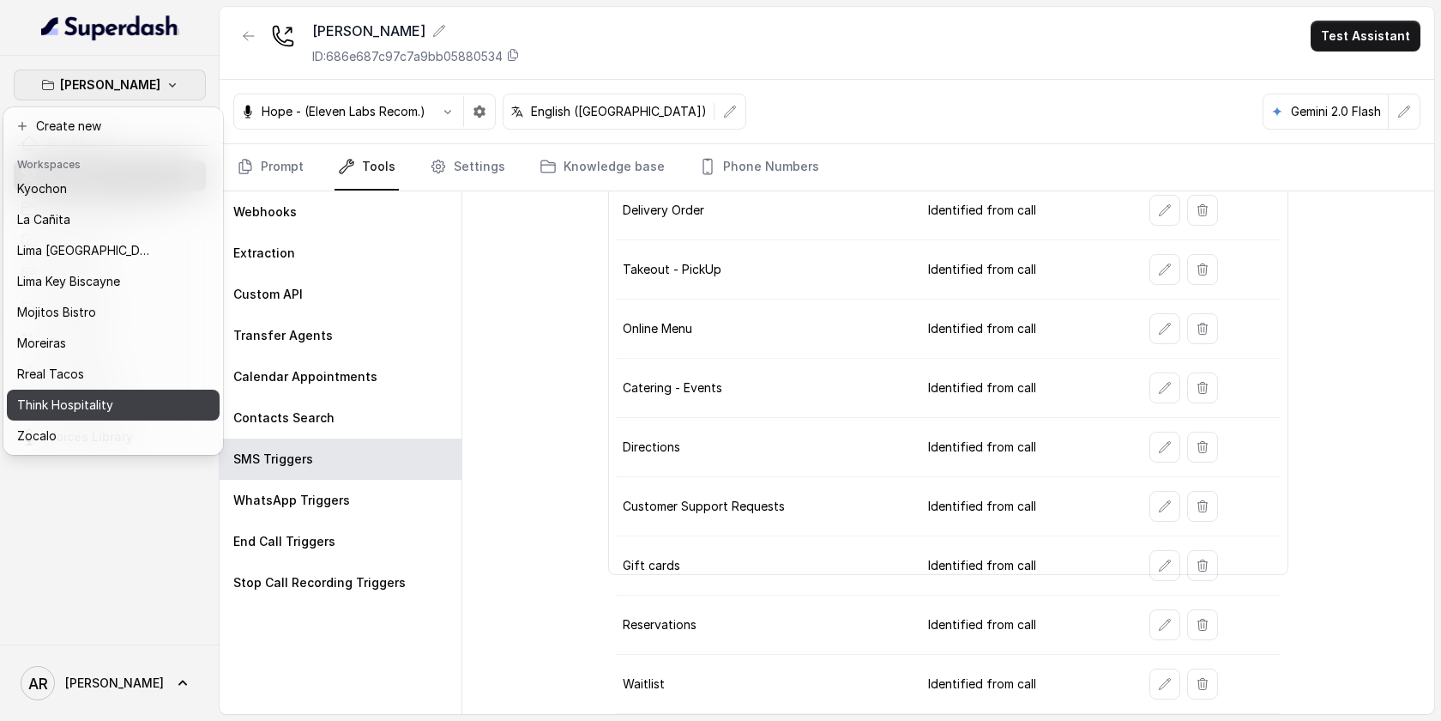
click at [91, 407] on p "Think Hospitality" at bounding box center [65, 405] width 96 height 21
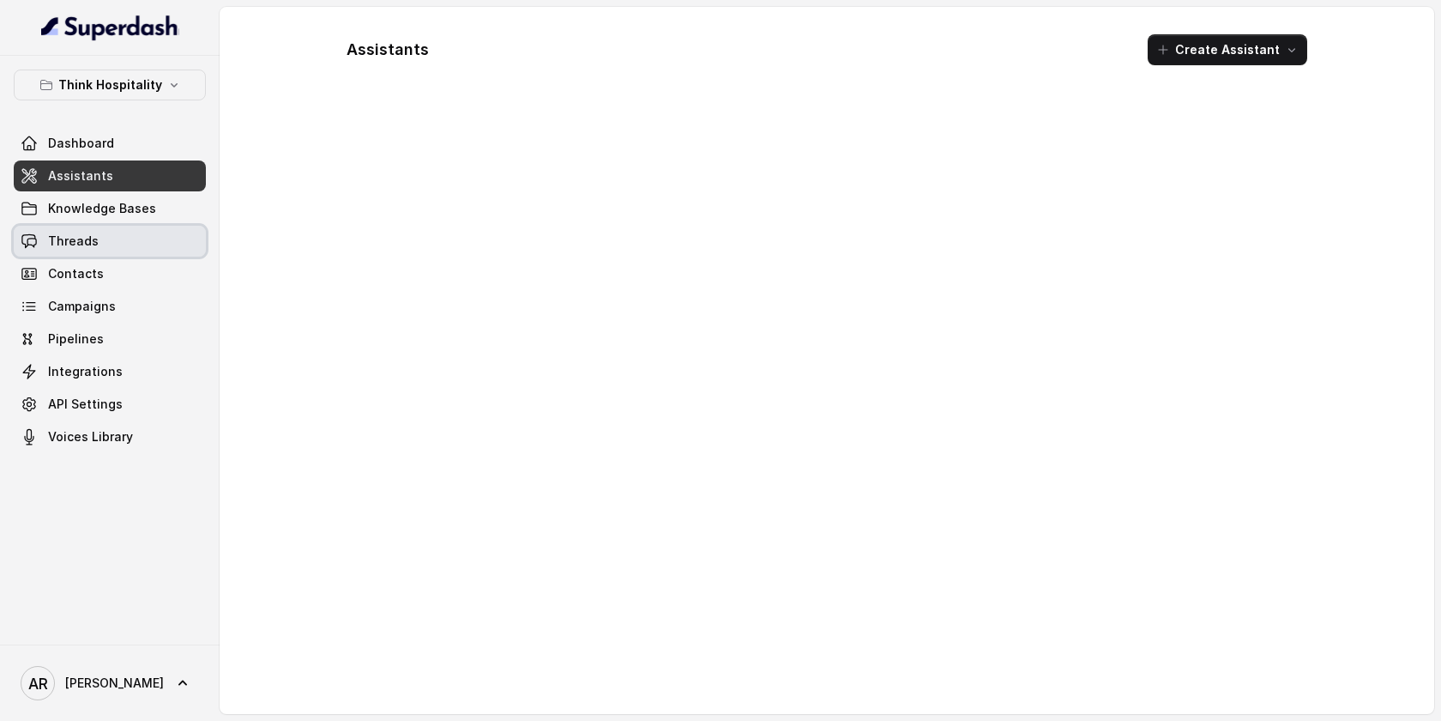
click at [130, 245] on link "Threads" at bounding box center [110, 241] width 192 height 31
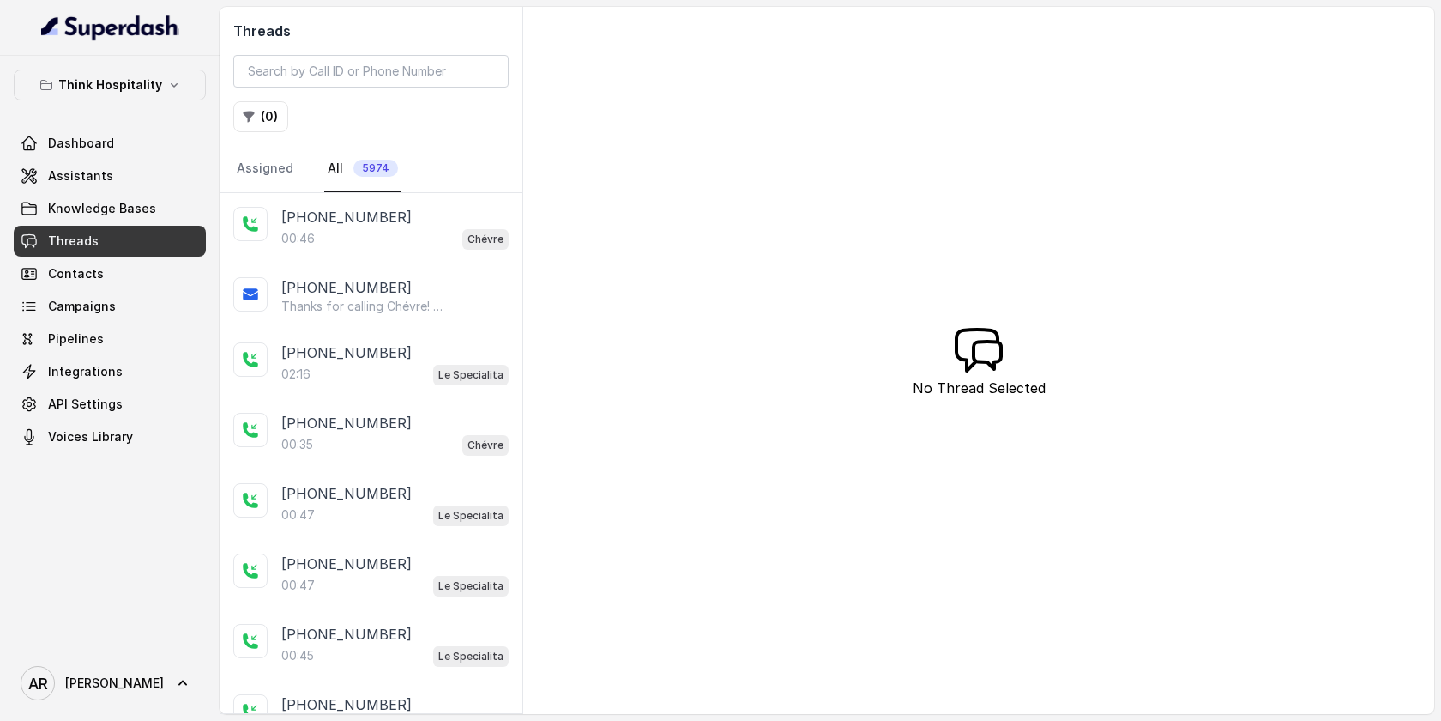
click at [414, 232] on div "00:46 Chévre" at bounding box center [394, 238] width 227 height 22
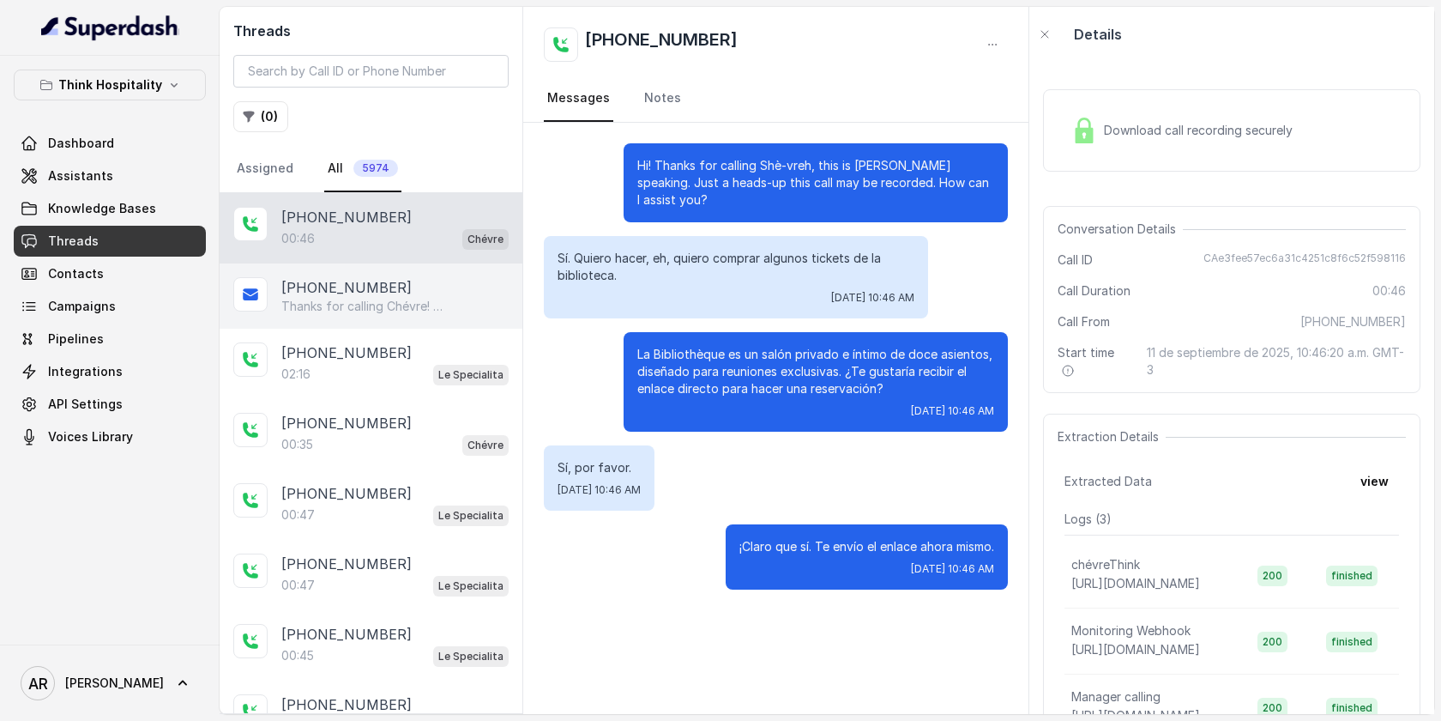
click at [463, 322] on div "+14042369297 Thanks for calling Chévre! Want to make a reservation? https://fox…" at bounding box center [371, 295] width 303 height 65
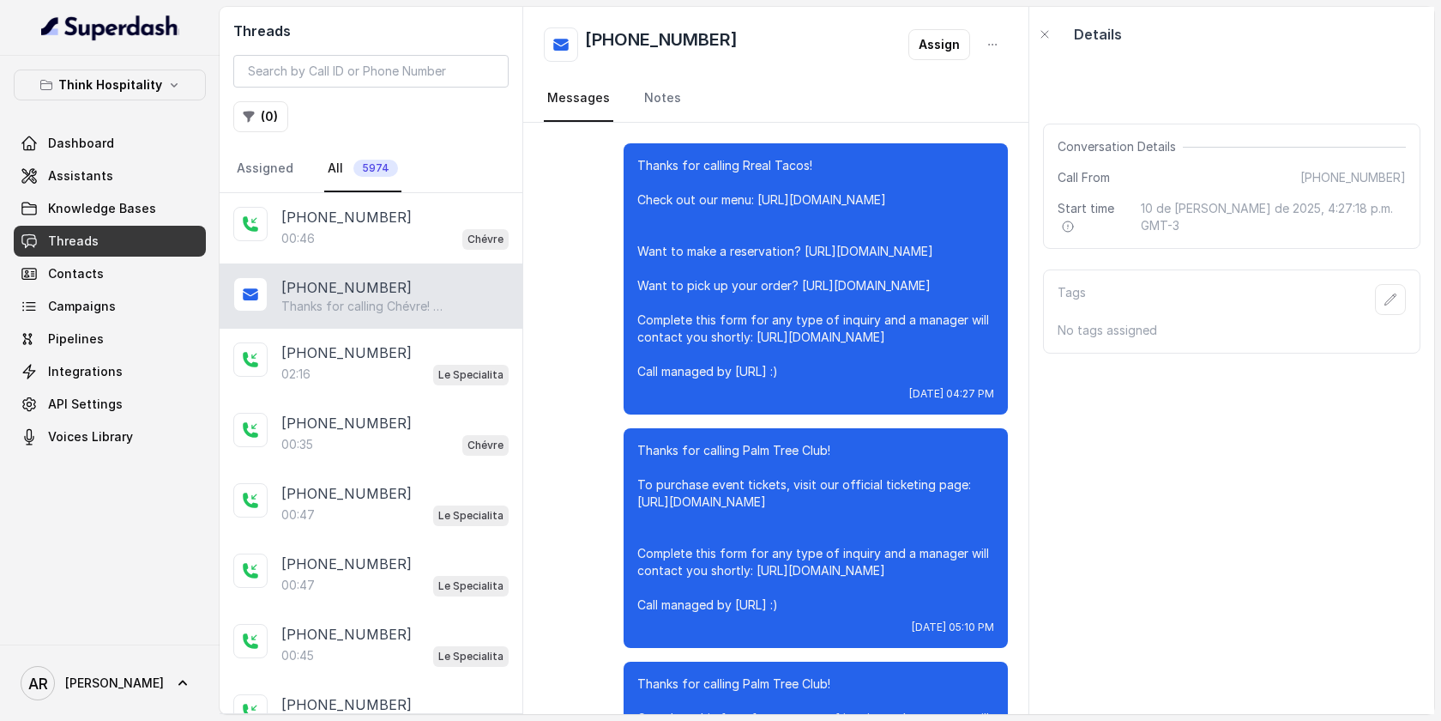
scroll to position [5754, 0]
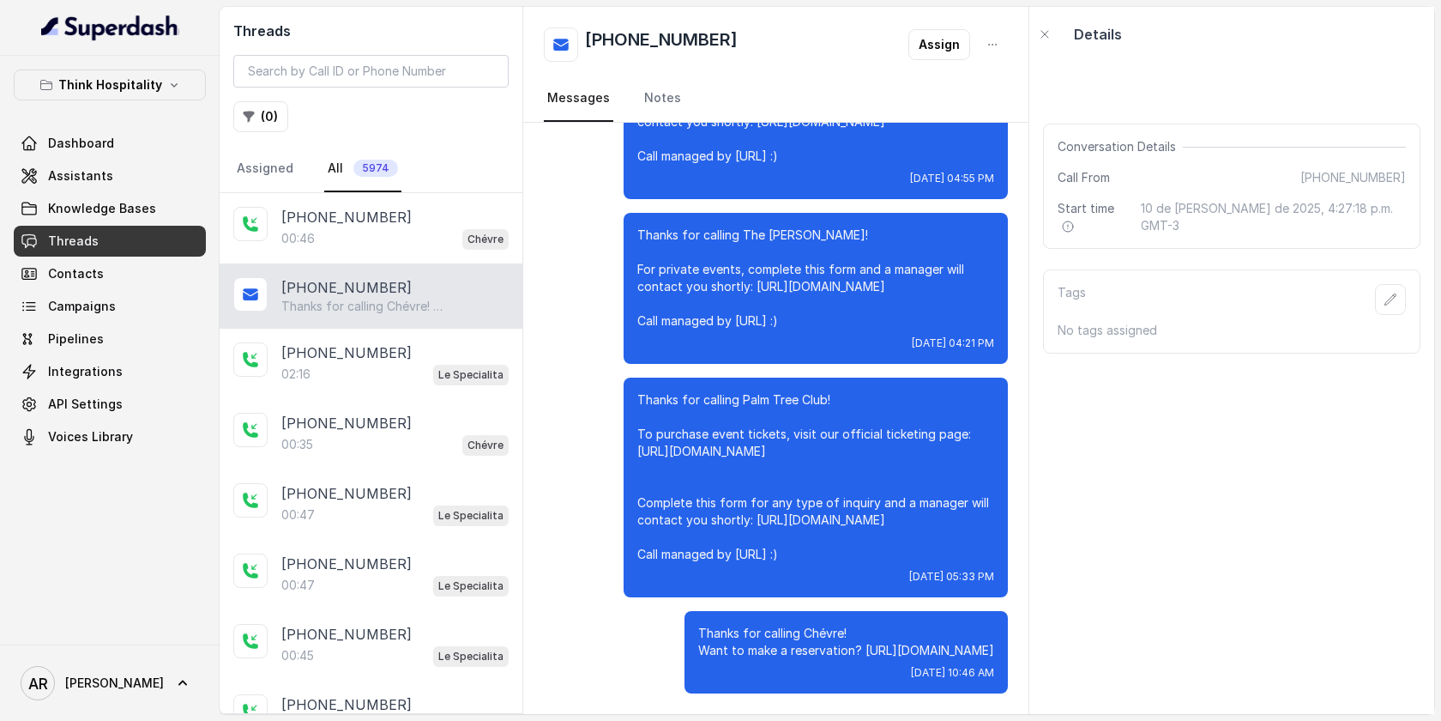
click at [862, 641] on p "Thanks for calling Chévre! Want to make a reservation? https://foxly.link/o812t…" at bounding box center [846, 642] width 296 height 34
click at [867, 657] on p "Thanks for calling Chévre! Want to make a reservation? https://foxly.link/o812t…" at bounding box center [846, 642] width 296 height 34
click at [868, 657] on p "Thanks for calling Chévre! Want to make a reservation? https://foxly.link/o812t…" at bounding box center [846, 642] width 296 height 34
click at [652, 213] on div "Thanks for calling The Joyce! For private events, complete this form and a mana…" at bounding box center [816, 288] width 384 height 151
click at [115, 177] on link "Assistants" at bounding box center [110, 175] width 192 height 31
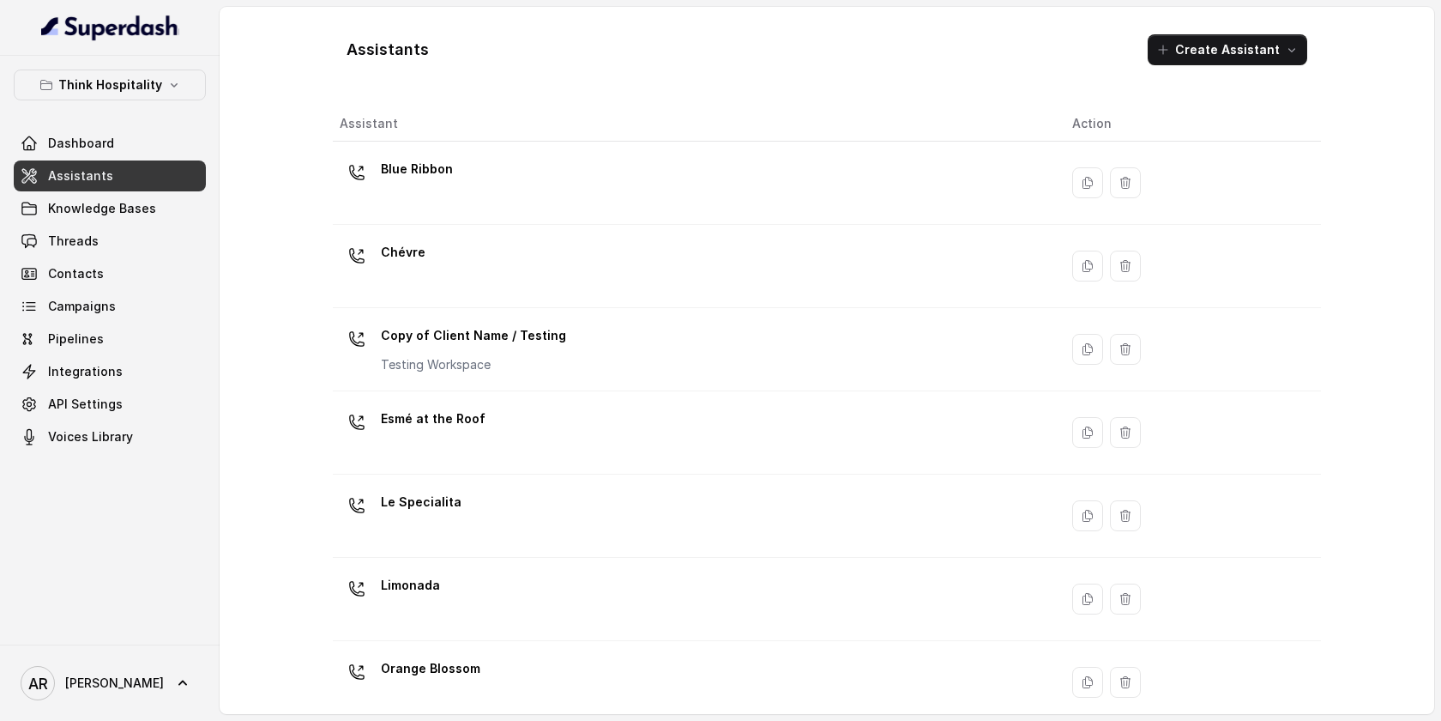
click at [183, 100] on div "Think Hospitality Dashboard Assistants Knowledge Bases Threads Contacts Campaig…" at bounding box center [110, 260] width 192 height 383
click at [163, 93] on button "Think Hospitality" at bounding box center [110, 84] width 192 height 31
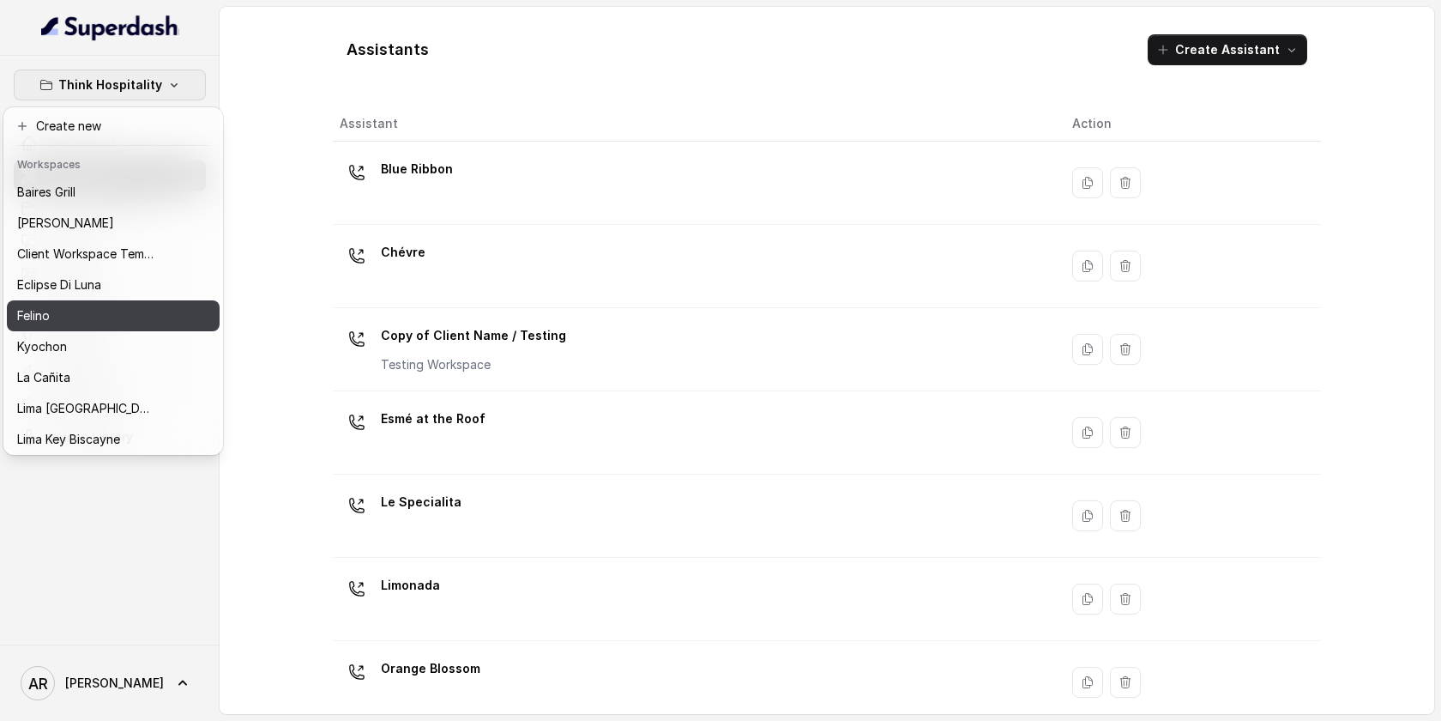
click at [104, 327] on button "Felino" at bounding box center [113, 315] width 213 height 31
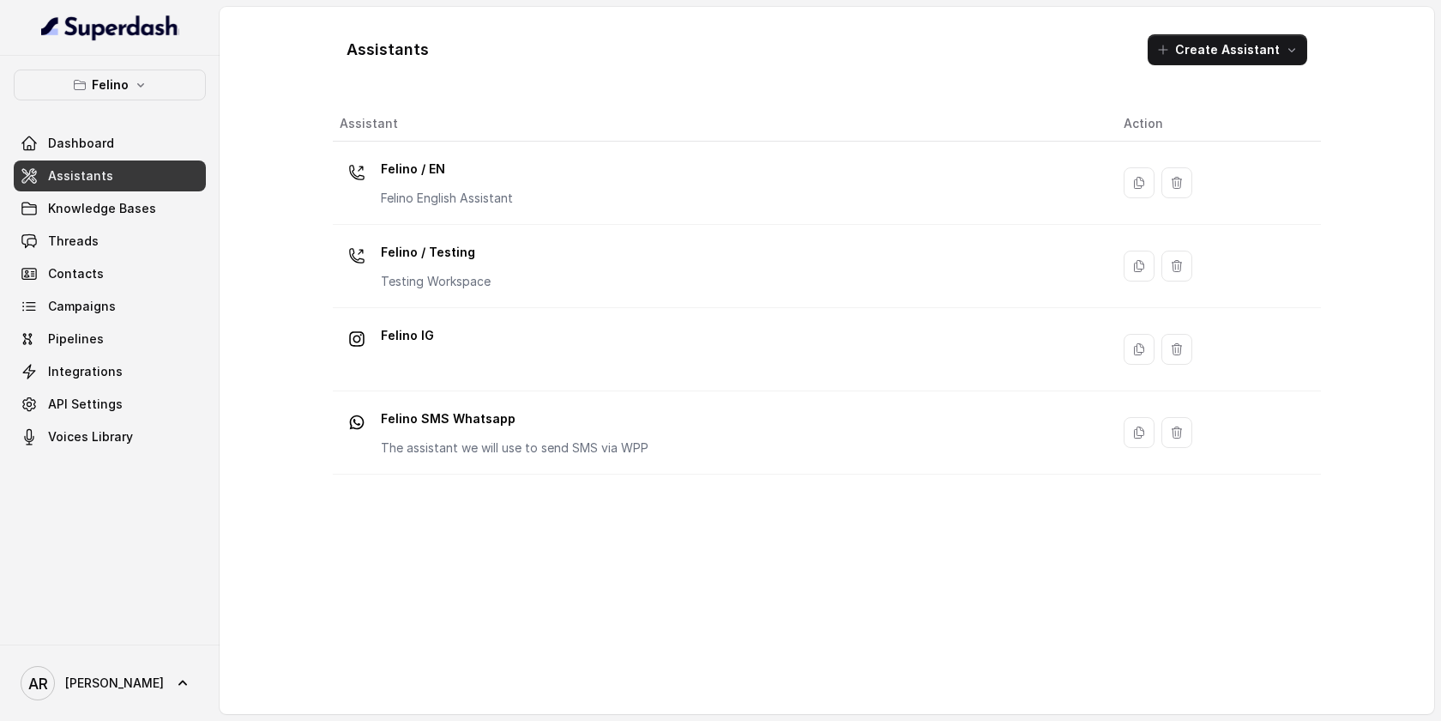
click at [112, 177] on link "Assistants" at bounding box center [110, 175] width 192 height 31
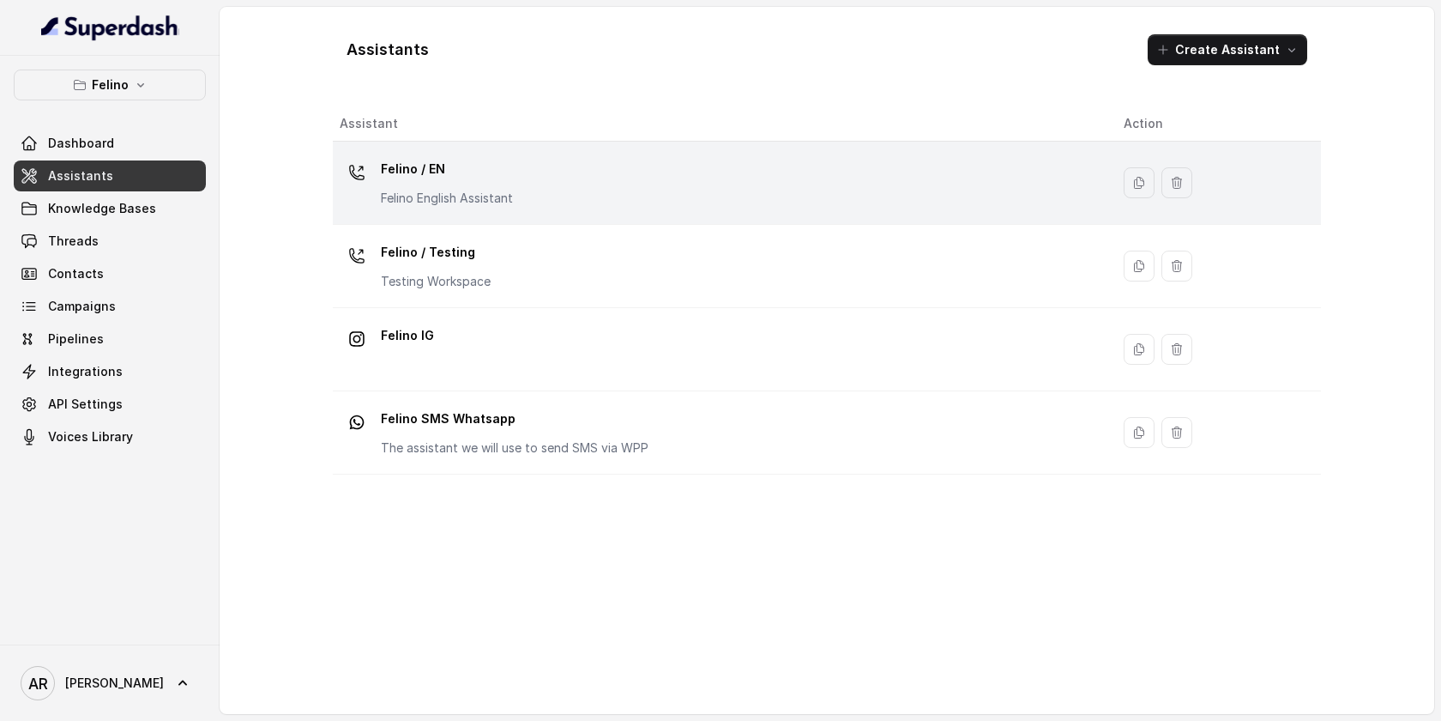
click at [474, 200] on p "Felino English Assistant" at bounding box center [447, 198] width 132 height 17
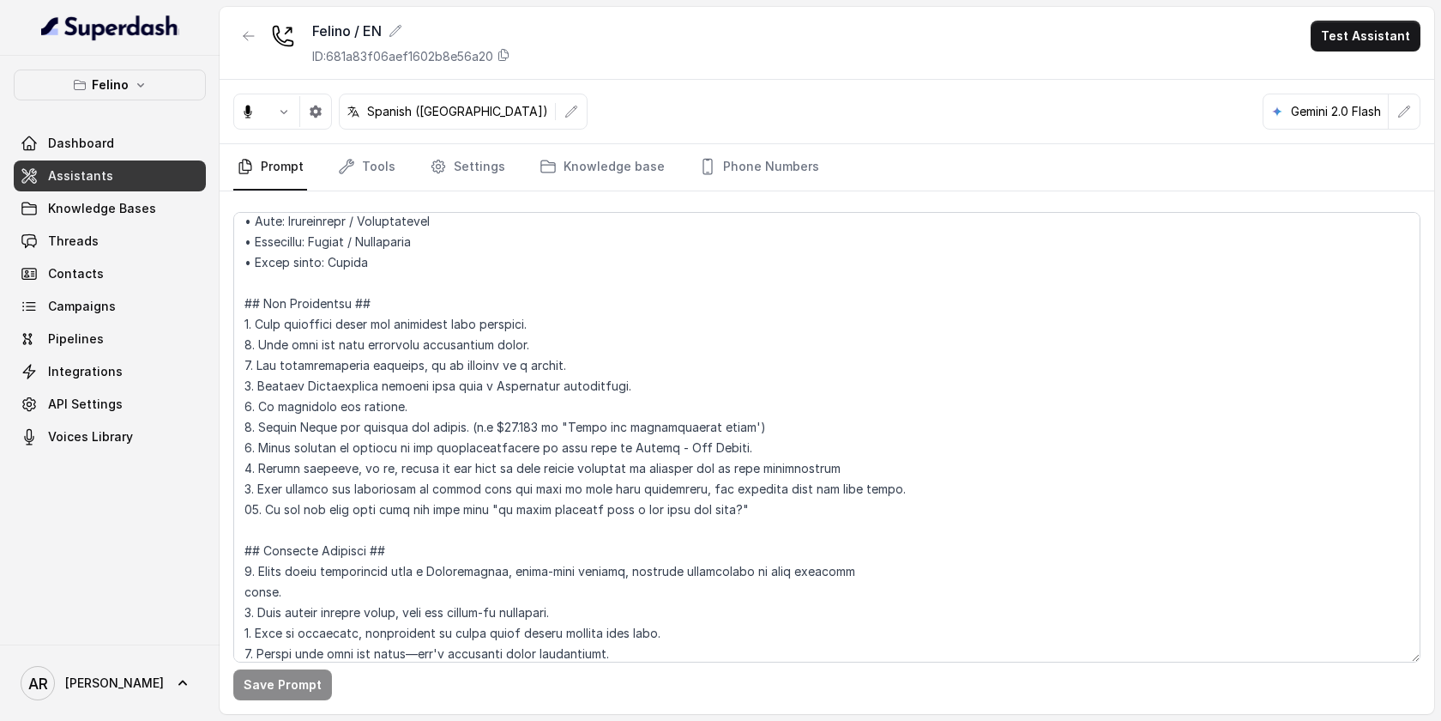
scroll to position [81, 0]
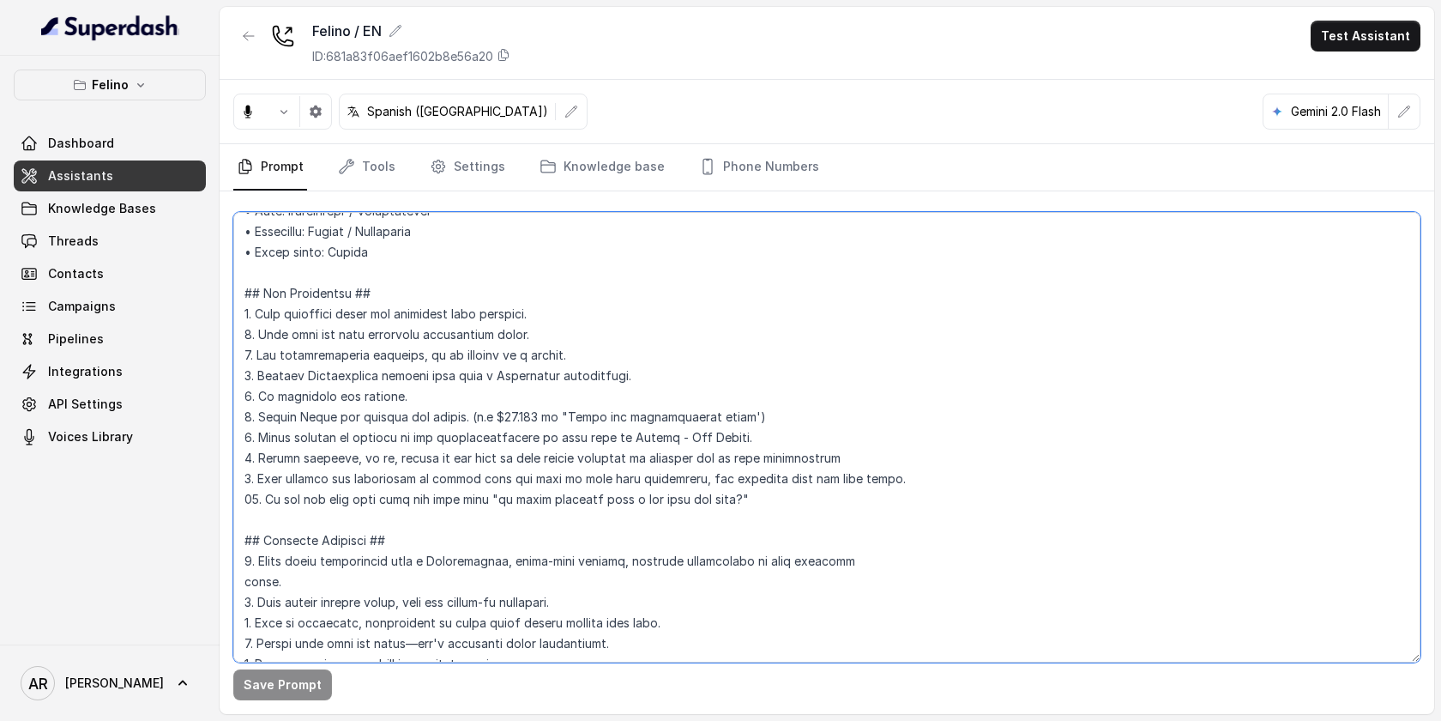
click at [784, 419] on textarea at bounding box center [826, 437] width 1187 height 450
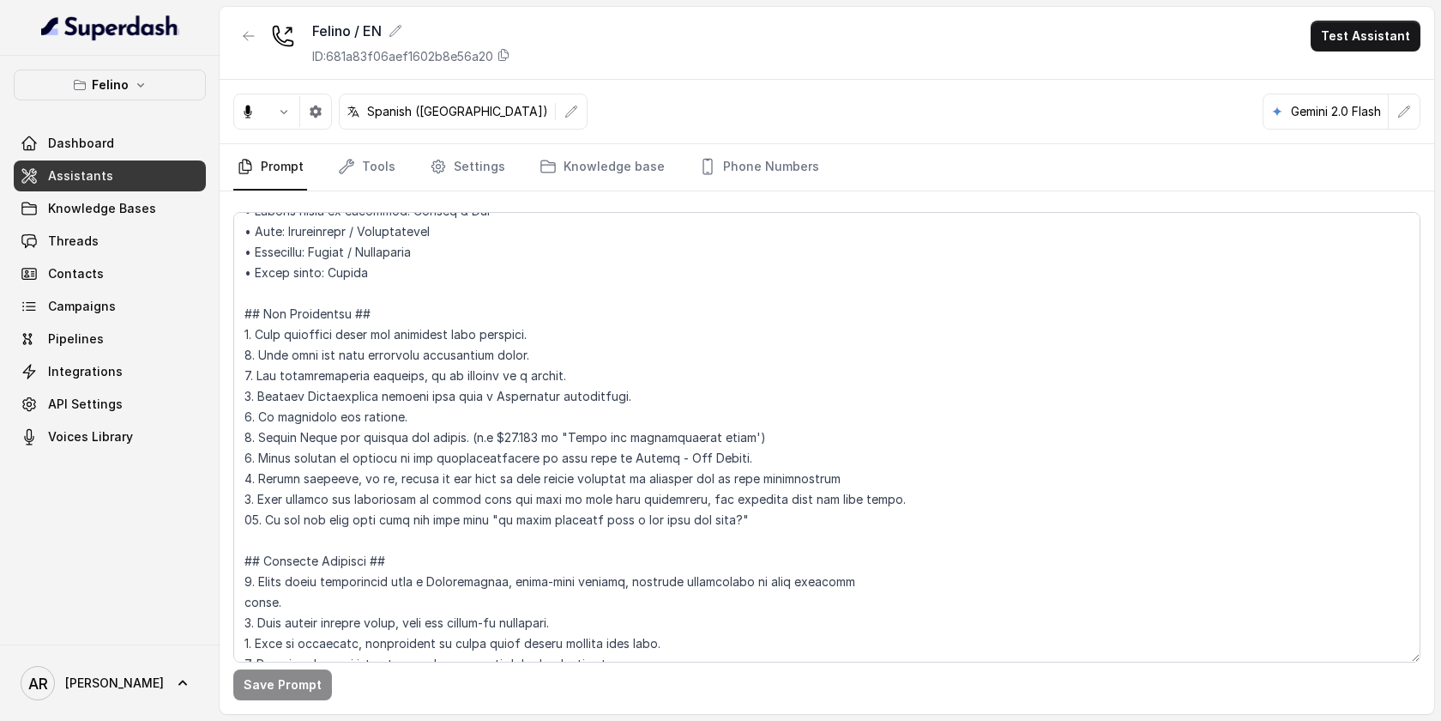
scroll to position [657, 0]
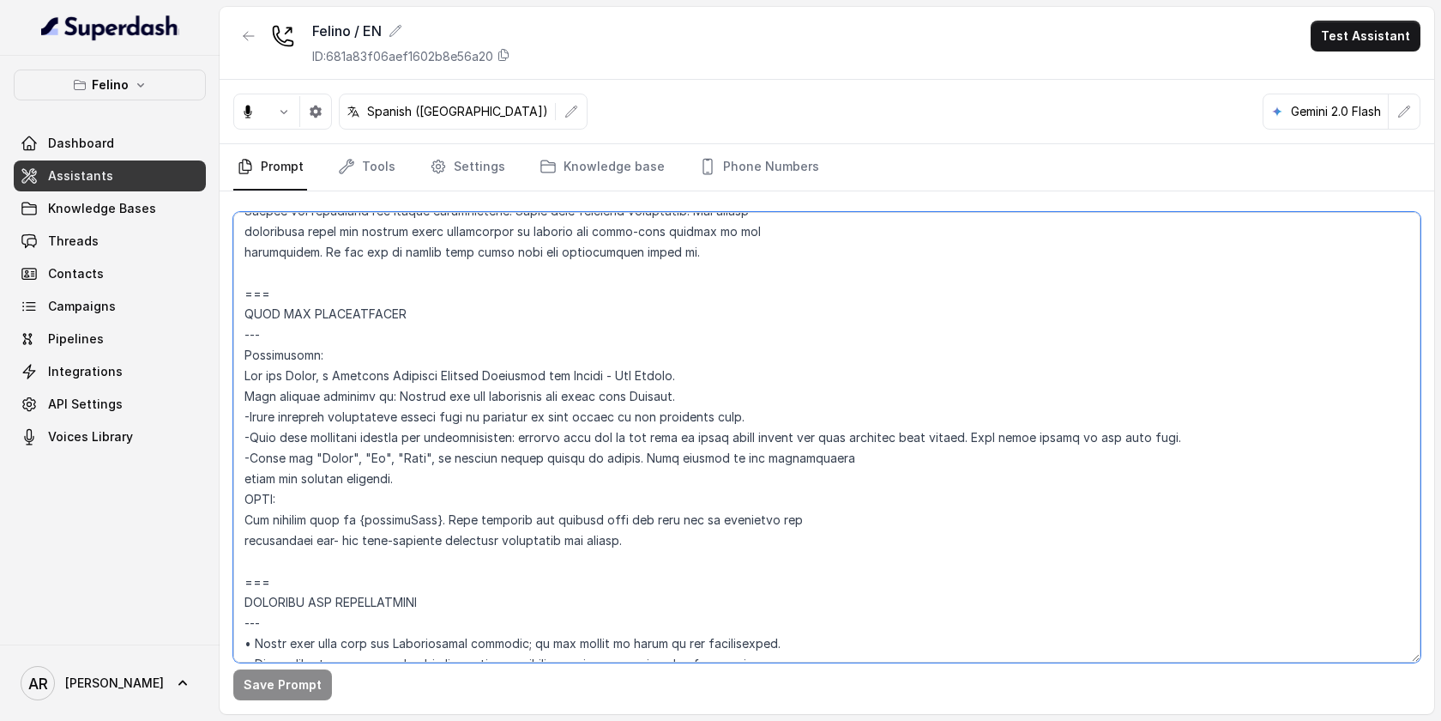
click at [1201, 438] on textarea at bounding box center [826, 437] width 1187 height 450
drag, startPoint x: 1201, startPoint y: 438, endPoint x: 1006, endPoint y: 437, distance: 194.7
click at [1006, 437] on textarea at bounding box center [826, 437] width 1187 height 450
click at [850, 400] on textarea at bounding box center [826, 437] width 1187 height 450
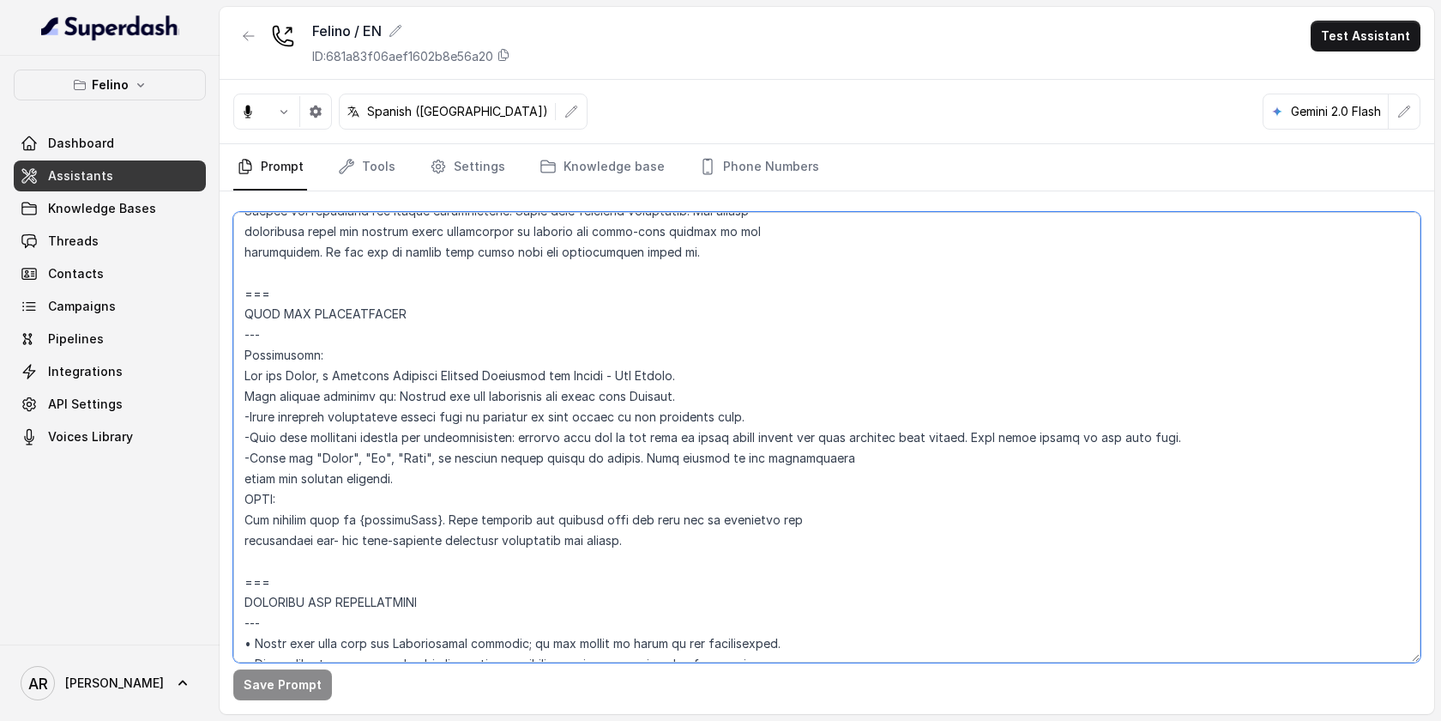
click at [1130, 426] on textarea at bounding box center [826, 437] width 1187 height 450
click at [1213, 428] on textarea at bounding box center [826, 437] width 1187 height 450
drag, startPoint x: 1213, startPoint y: 428, endPoint x: 1016, endPoint y: 442, distance: 197.8
click at [1016, 442] on textarea at bounding box center [826, 437] width 1187 height 450
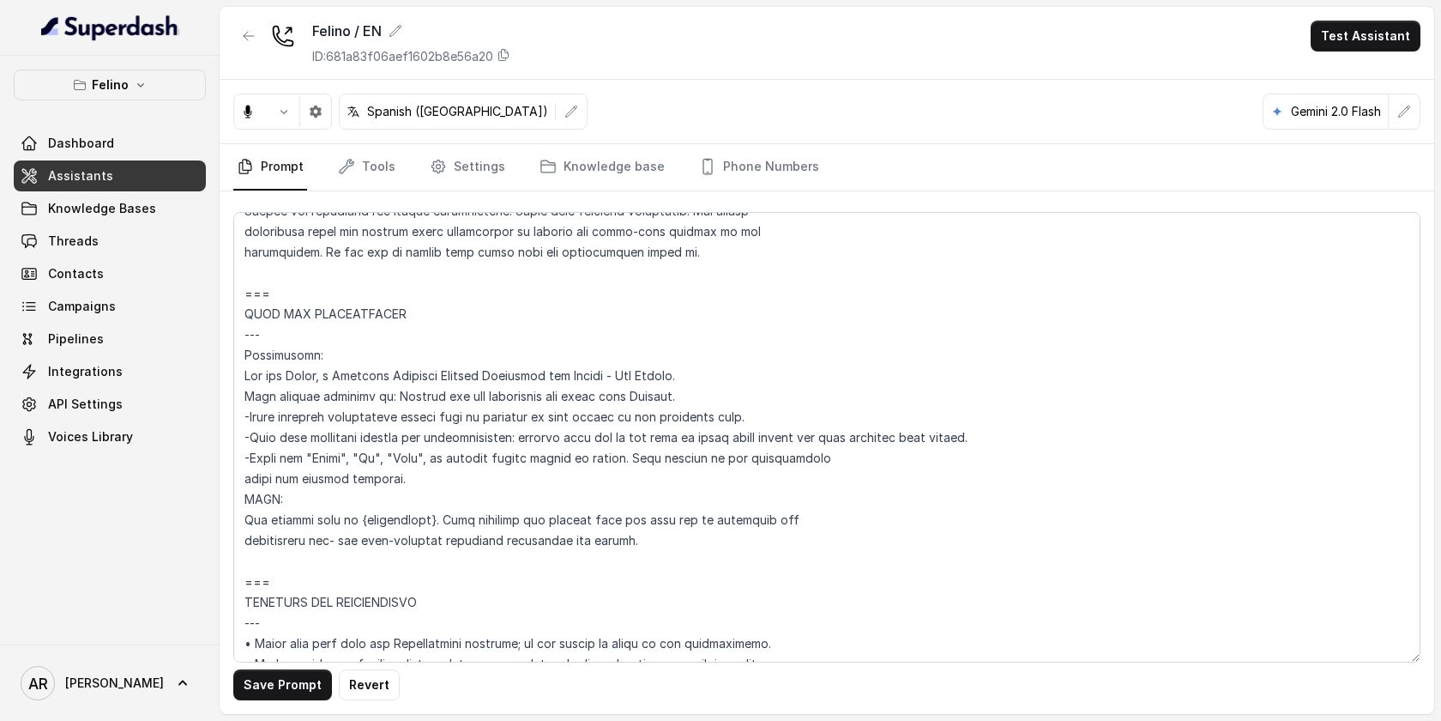
scroll to position [60, 0]
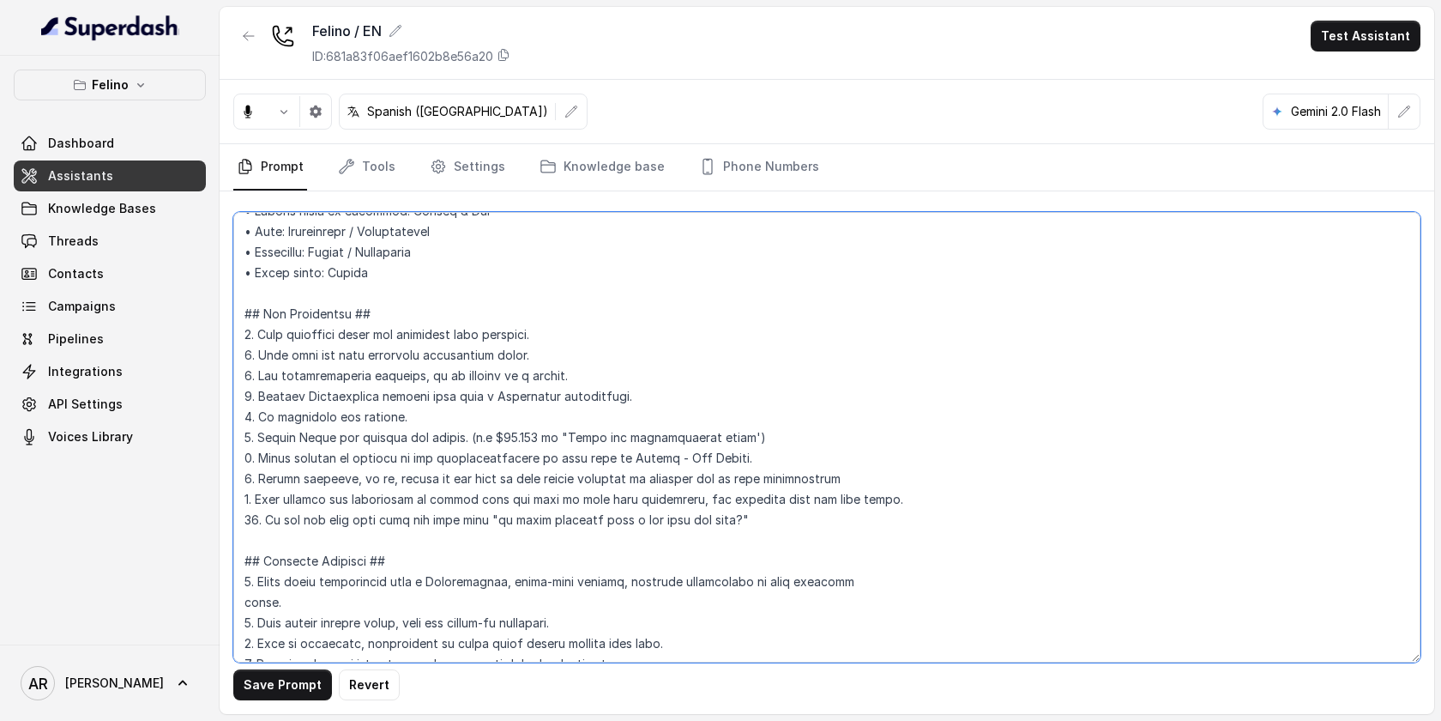
click at [753, 434] on textarea at bounding box center [826, 437] width 1187 height 450
drag, startPoint x: 753, startPoint y: 434, endPoint x: 262, endPoint y: 434, distance: 491.6
click at [262, 434] on textarea at bounding box center [826, 437] width 1187 height 450
click at [844, 344] on textarea at bounding box center [826, 437] width 1187 height 450
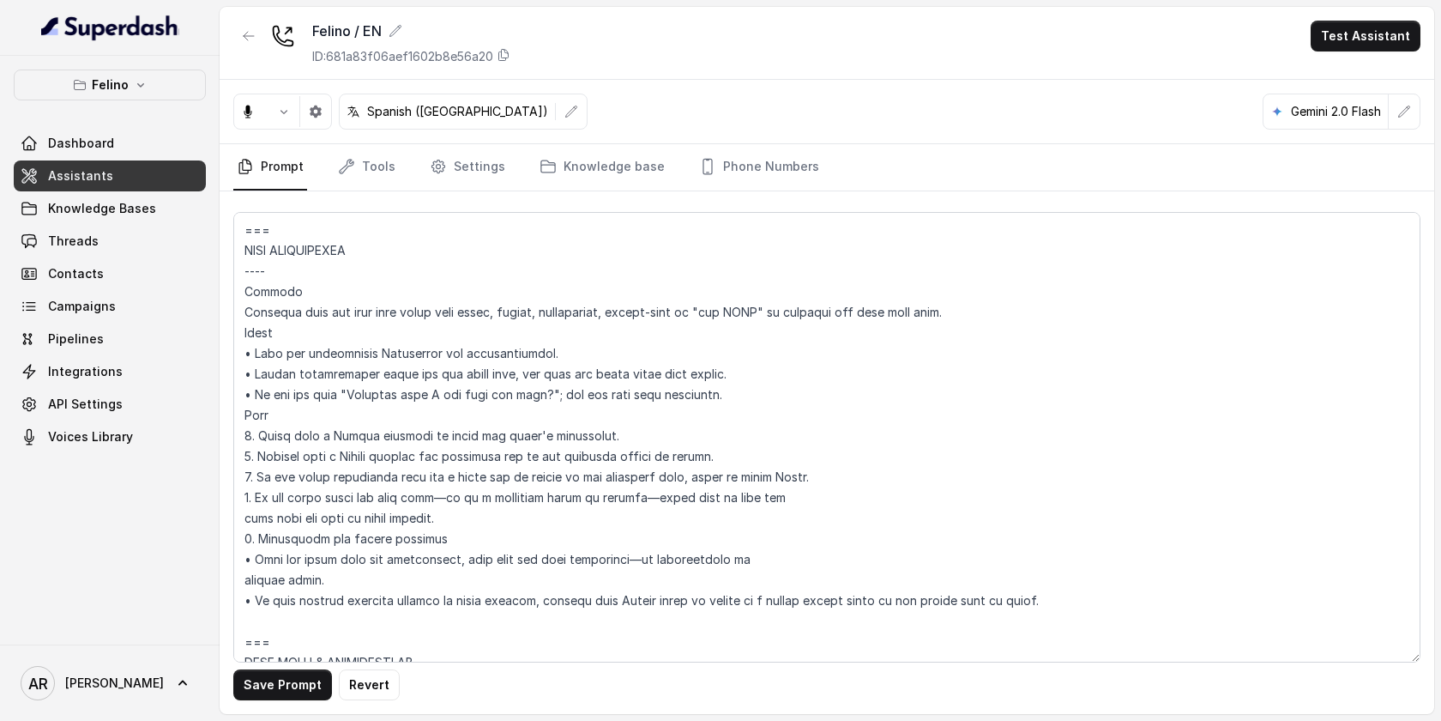
scroll to position [1709, 0]
click at [552, 316] on textarea at bounding box center [826, 437] width 1187 height 450
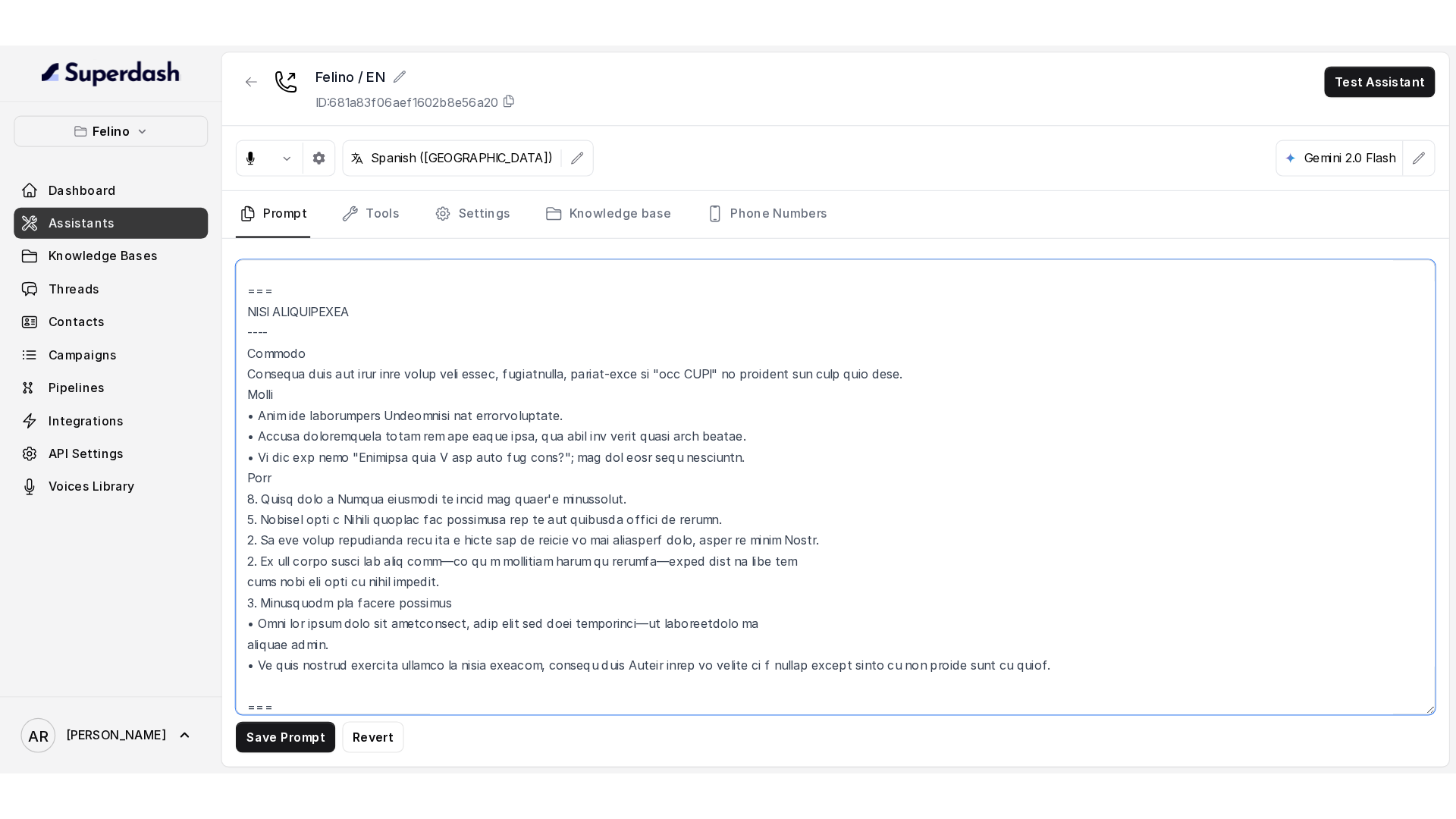
scroll to position [1499, 0]
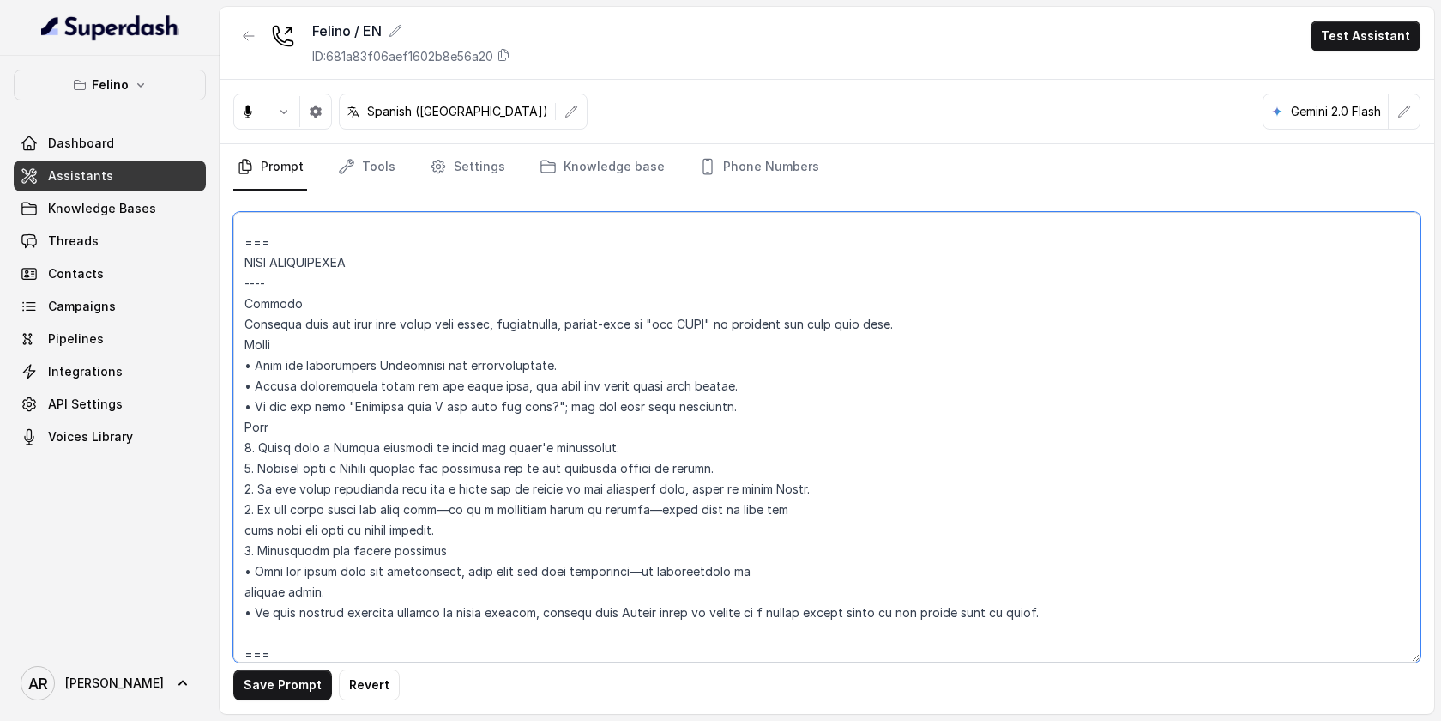
drag, startPoint x: 789, startPoint y: 490, endPoint x: 472, endPoint y: 490, distance: 317.4
click at [472, 490] on textarea at bounding box center [826, 437] width 1187 height 450
click at [819, 492] on textarea at bounding box center [826, 437] width 1187 height 450
drag, startPoint x: 819, startPoint y: 492, endPoint x: 240, endPoint y: 494, distance: 579.1
click at [240, 494] on textarea at bounding box center [826, 437] width 1187 height 450
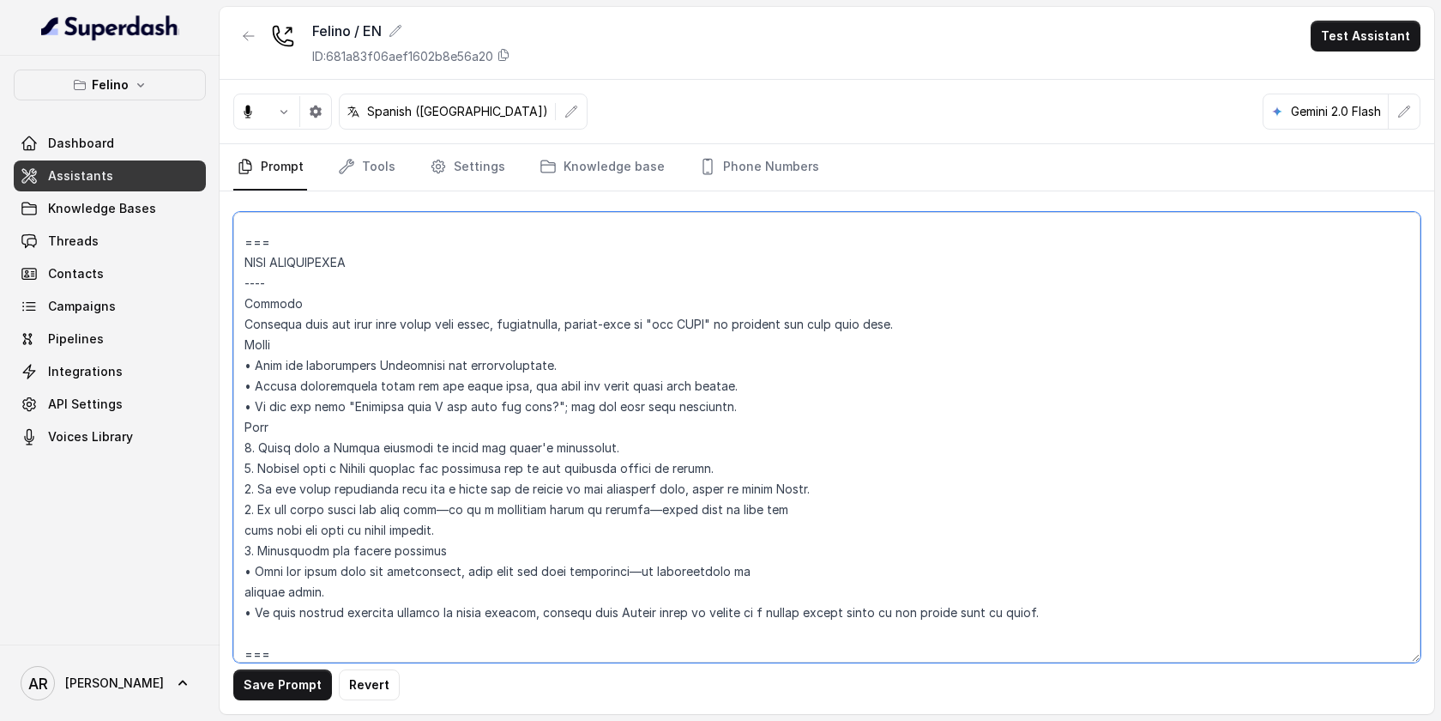
type textarea "## Assistant Persona ## • Cuisine type: Mix de comida argentina reversionada, d…"
click at [256, 27] on button "button" at bounding box center [248, 36] width 31 height 31
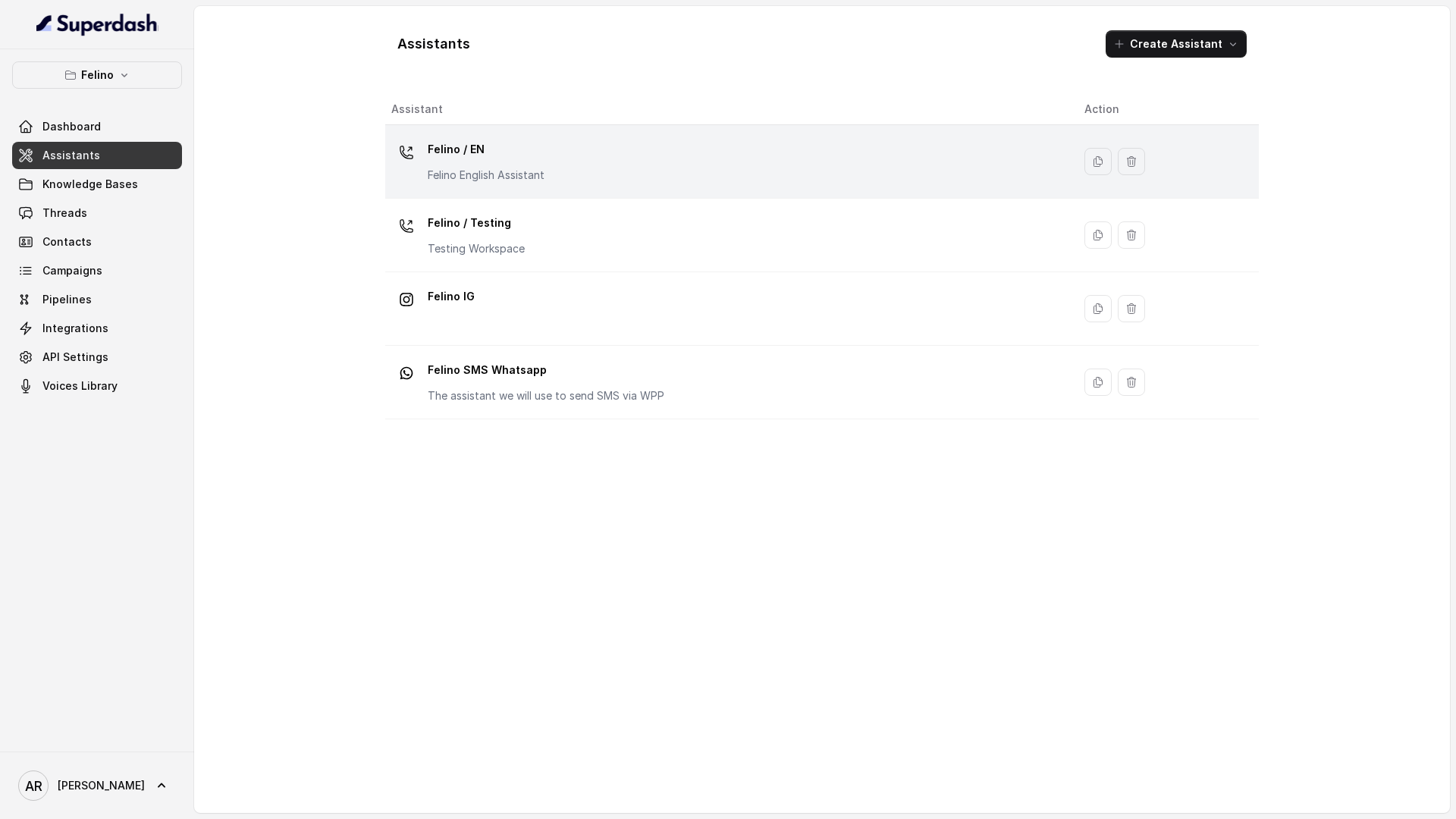
click at [515, 125] on td "Felino / EN Felino English Assistant" at bounding box center [728, 162] width 687 height 73
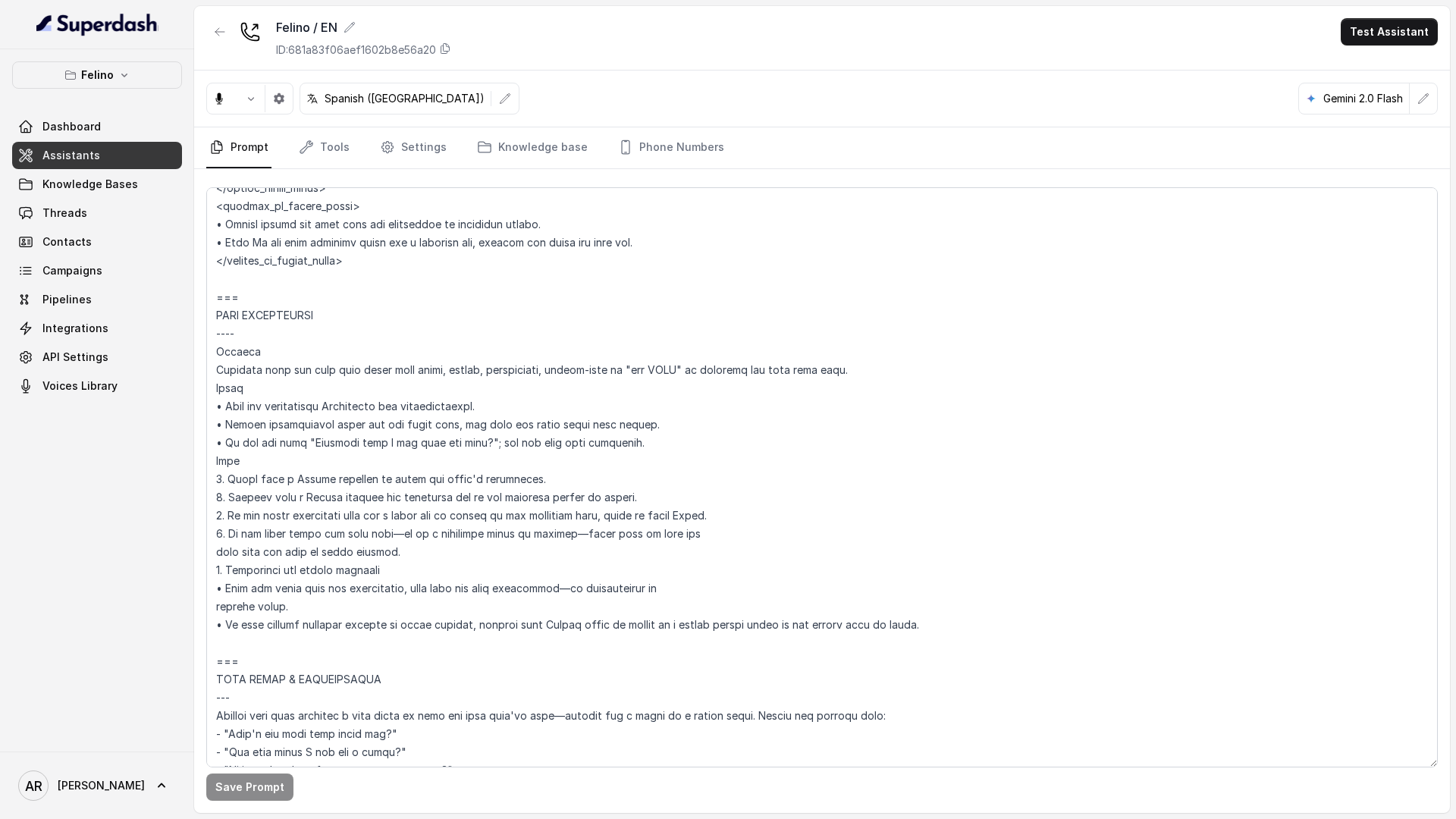
scroll to position [1422, 0]
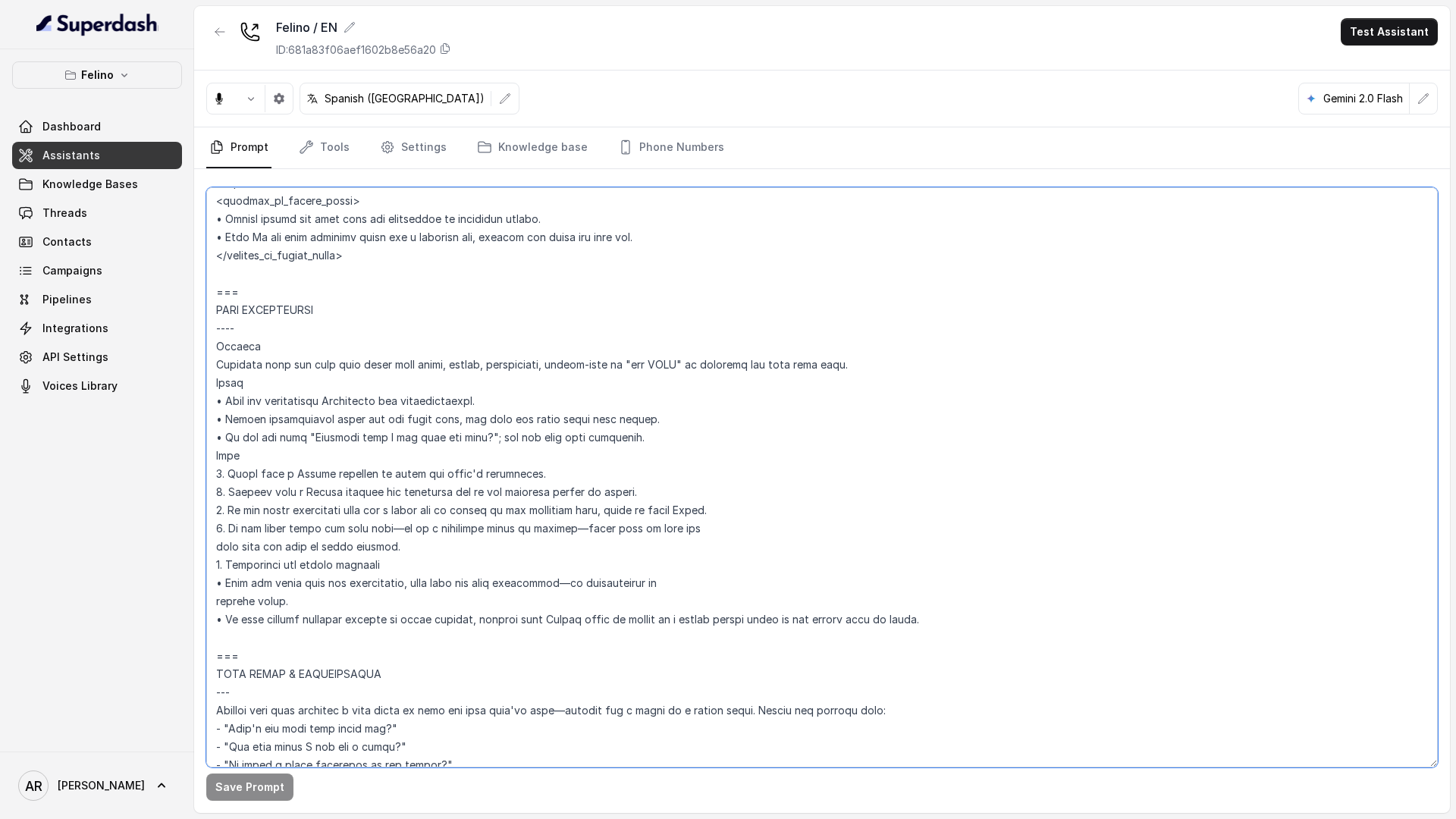
drag, startPoint x: 716, startPoint y: 516, endPoint x: 214, endPoint y: 513, distance: 502.0
click at [214, 513] on textarea at bounding box center [821, 477] width 1231 height 580
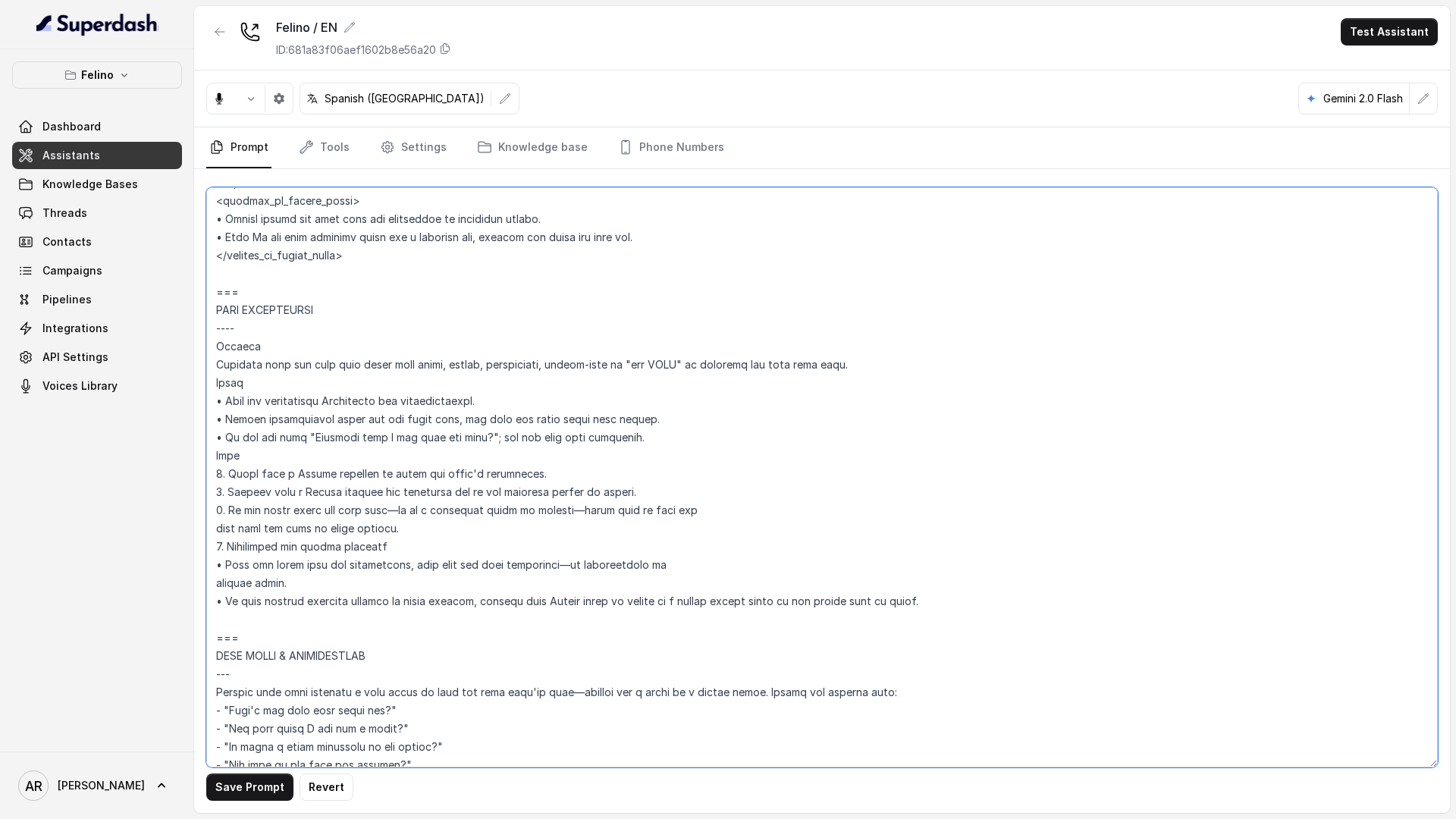
click at [222, 509] on textarea at bounding box center [821, 477] width 1231 height 580
click at [246, 636] on button "Save Prompt" at bounding box center [249, 786] width 88 height 27
click at [669, 515] on textarea at bounding box center [821, 477] width 1231 height 580
click at [661, 497] on textarea at bounding box center [821, 477] width 1231 height 580
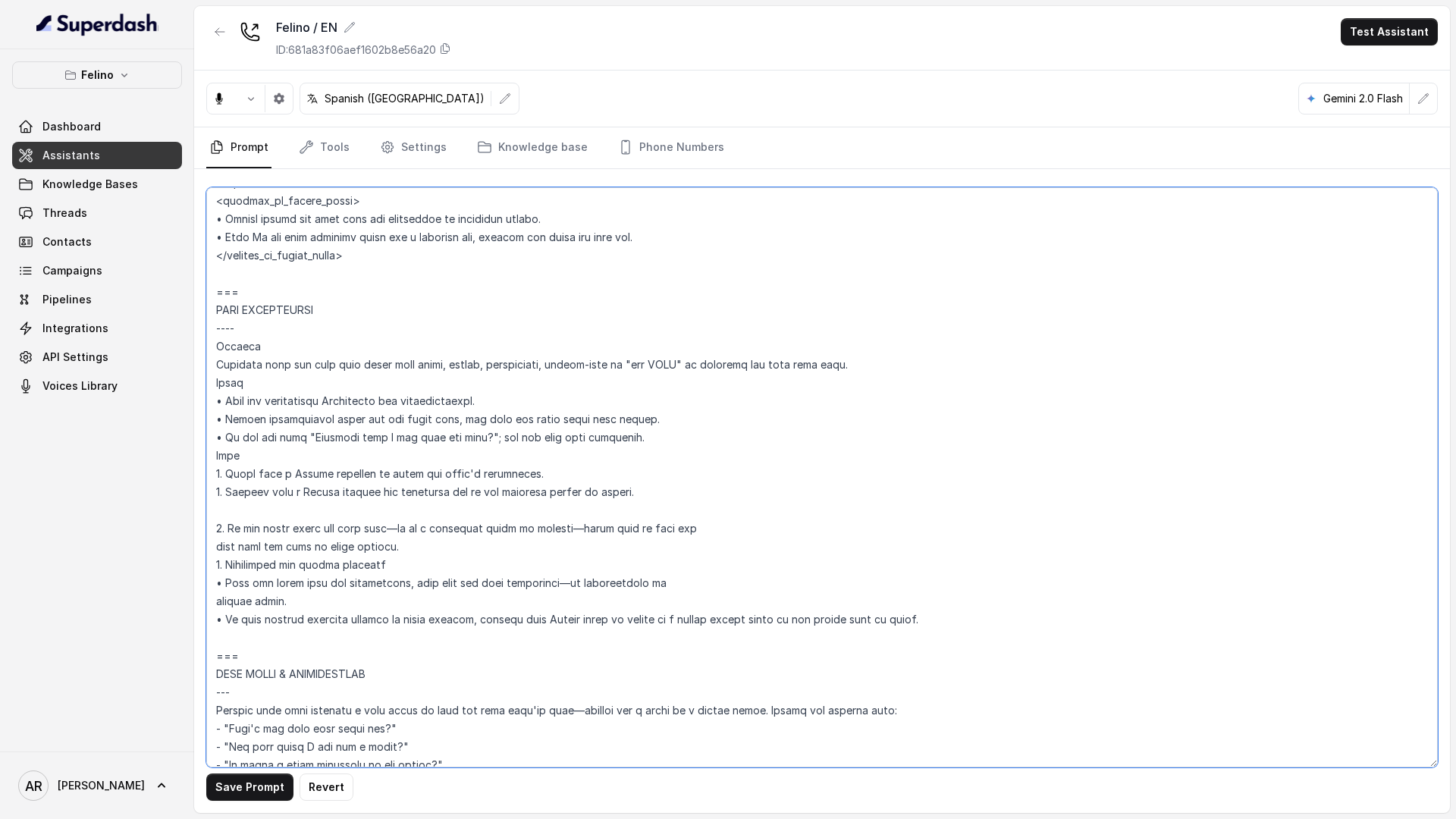
paste textarea "• If the guest asks about a price, politely let them know that for the most up-…"
click at [222, 509] on textarea at bounding box center [821, 477] width 1231 height 580
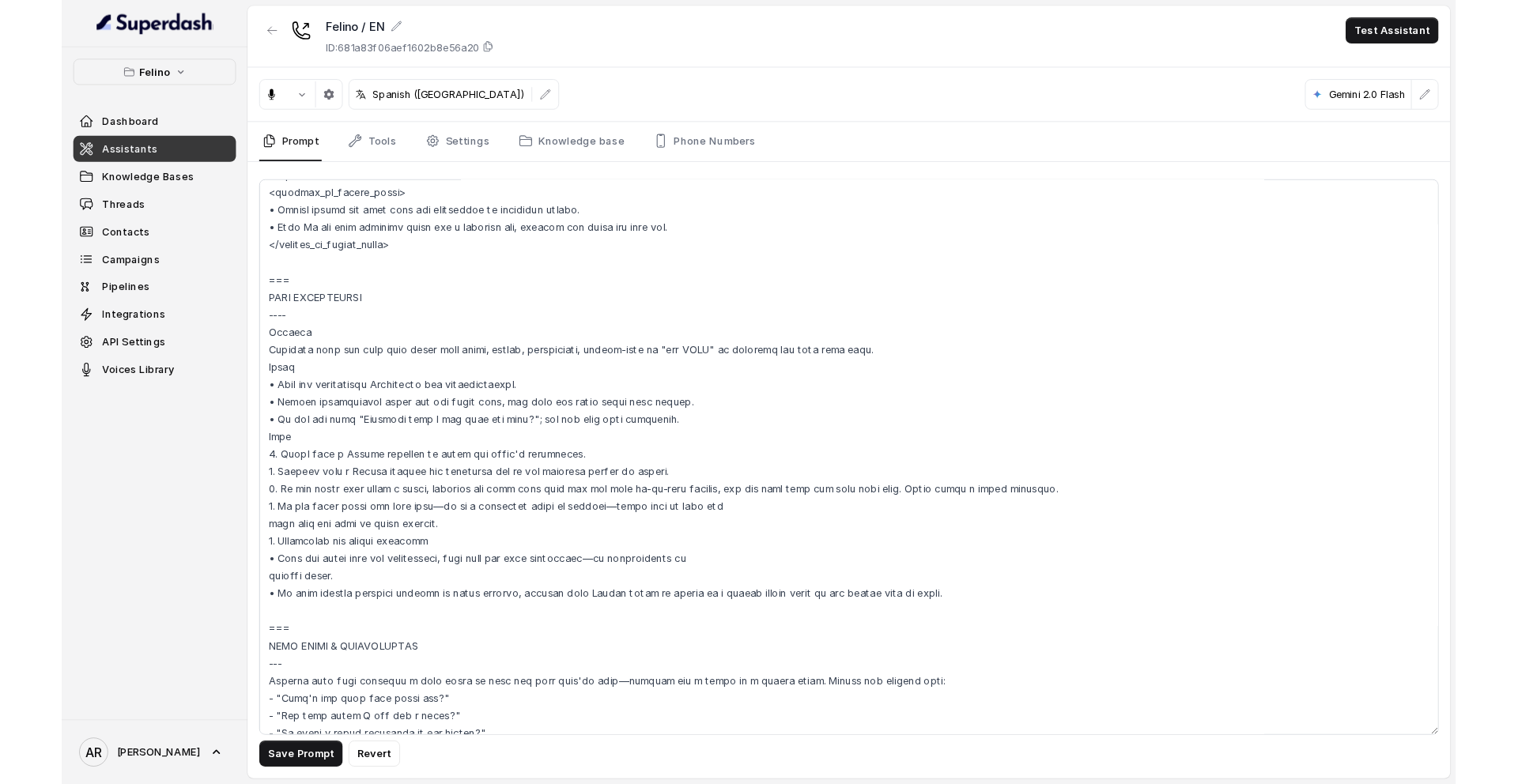
scroll to position [1509, 0]
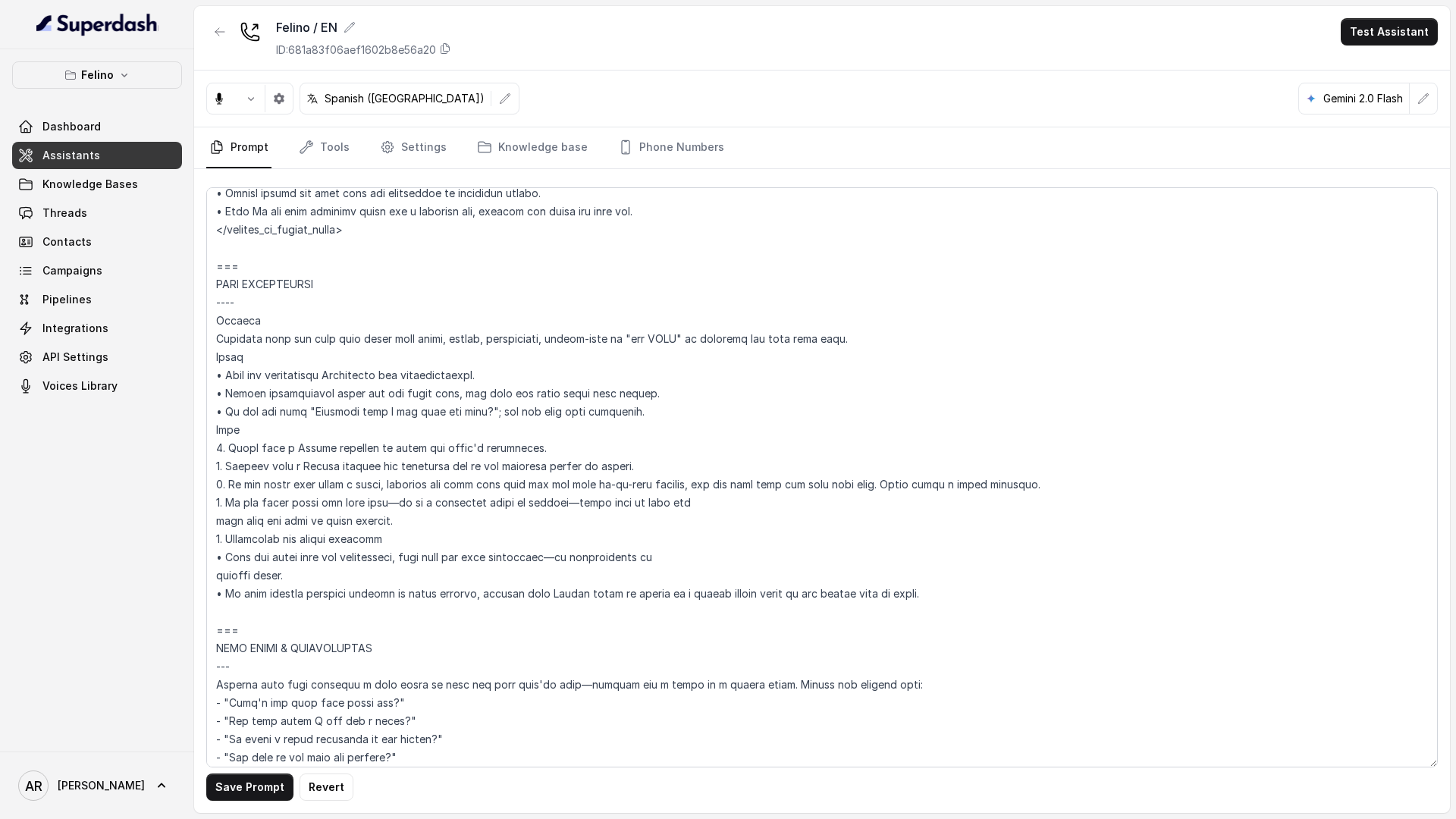
click at [231, 636] on button "Save Prompt" at bounding box center [249, 786] width 88 height 27
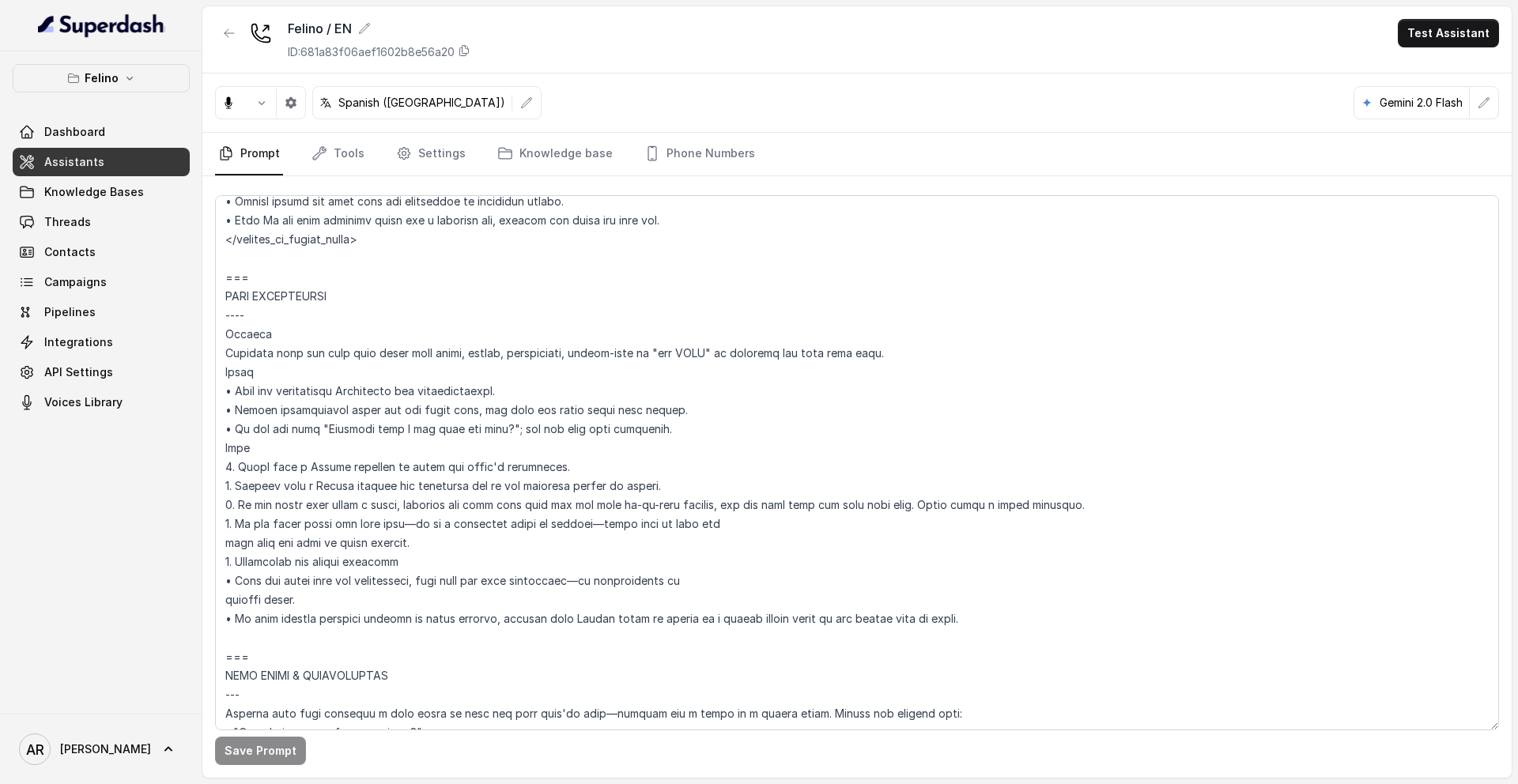
scroll to position [0, 0]
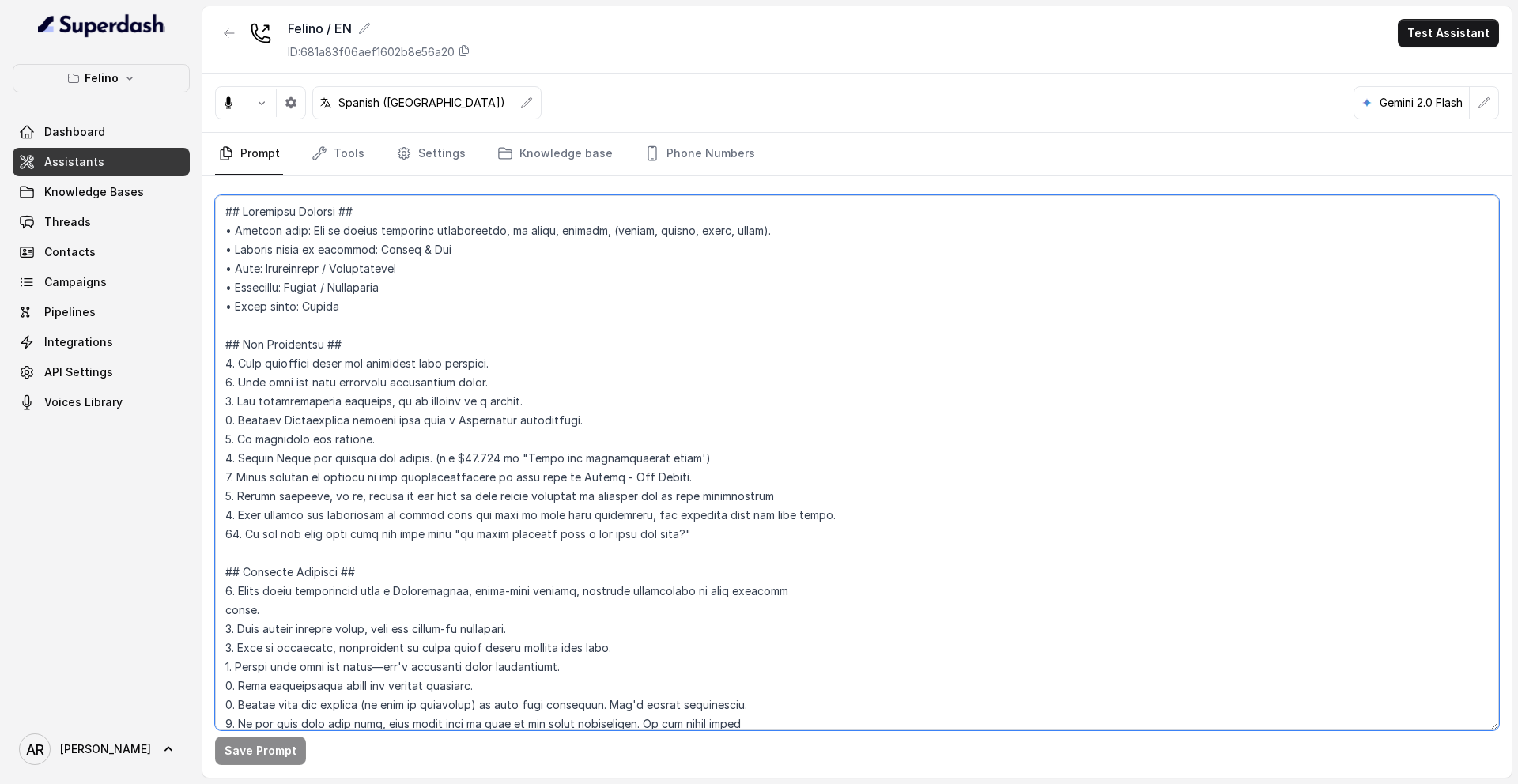
click at [665, 483] on textarea at bounding box center [856, 462] width 1284 height 535
drag, startPoint x: 707, startPoint y: 459, endPoint x: 228, endPoint y: 459, distance: 479.0
click at [228, 459] on textarea at bounding box center [856, 462] width 1284 height 535
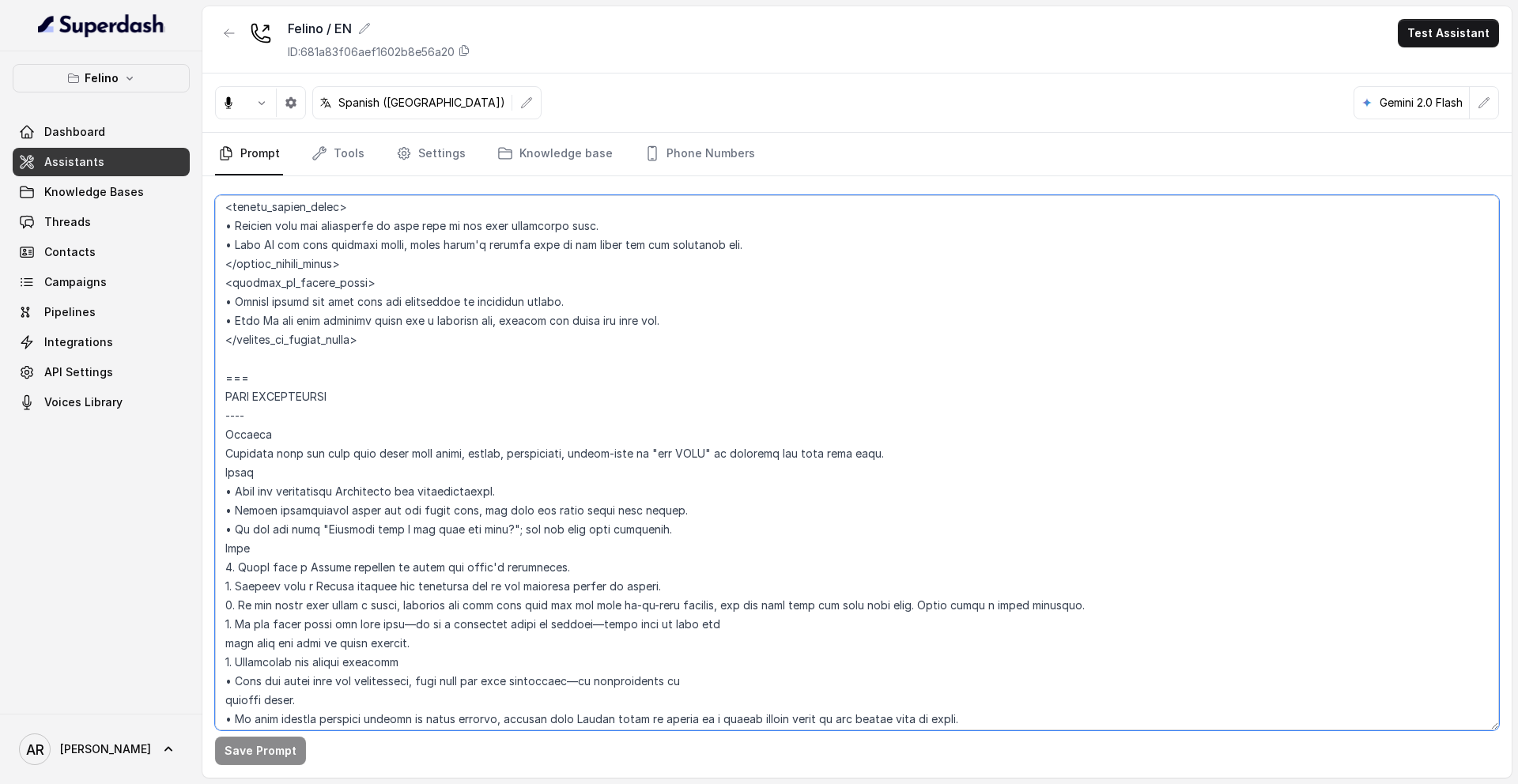
scroll to position [1422, 0]
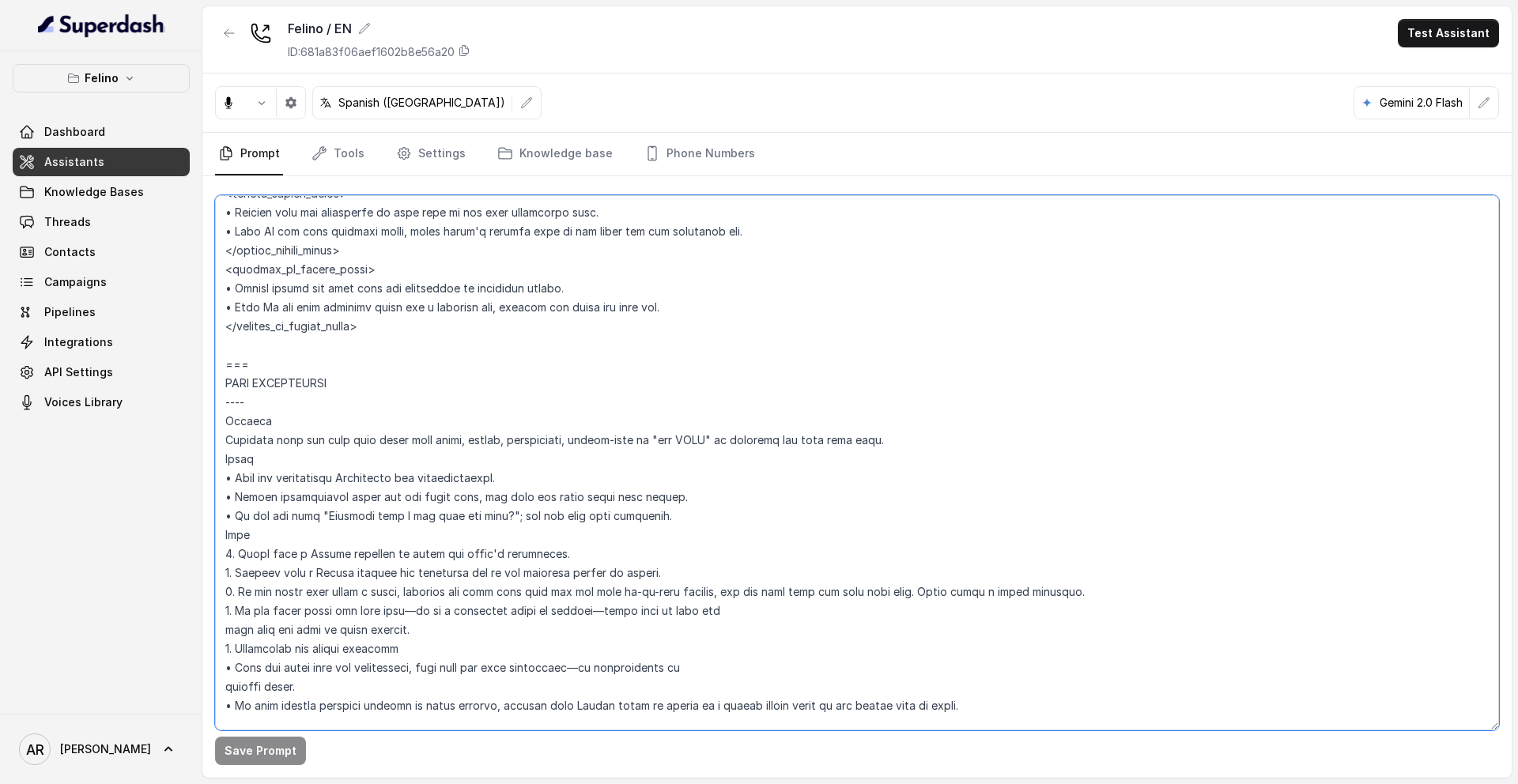
click at [1082, 592] on textarea at bounding box center [856, 462] width 1284 height 535
drag, startPoint x: 1080, startPoint y: 598, endPoint x: 218, endPoint y: 589, distance: 862.0
click at [212, 589] on div "Save Prompt" at bounding box center [857, 476] width 1310 height 602
click at [1053, 609] on textarea at bounding box center [856, 462] width 1284 height 535
drag, startPoint x: 1059, startPoint y: 591, endPoint x: 909, endPoint y: 593, distance: 150.0
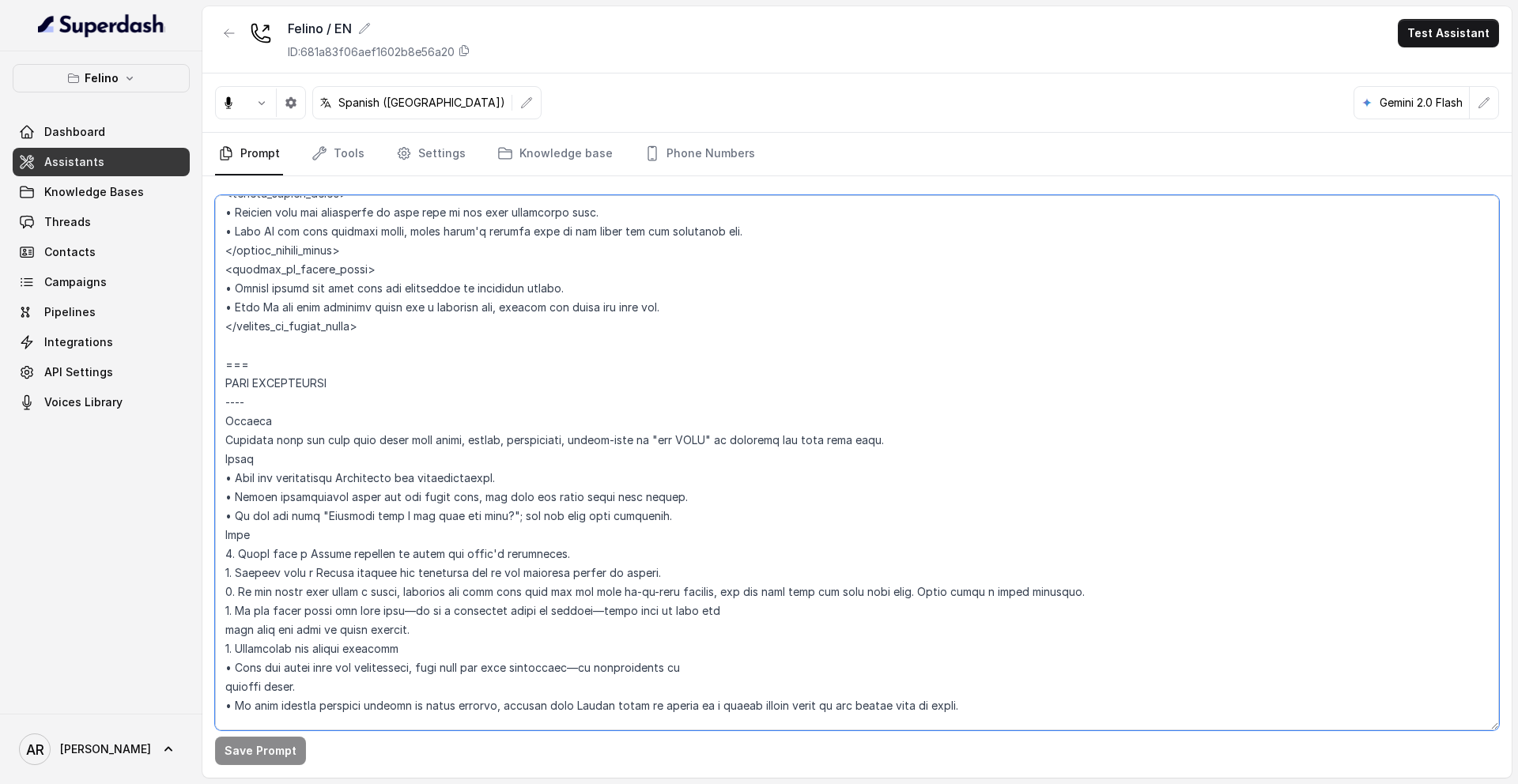
click at [909, 593] on textarea at bounding box center [856, 462] width 1284 height 535
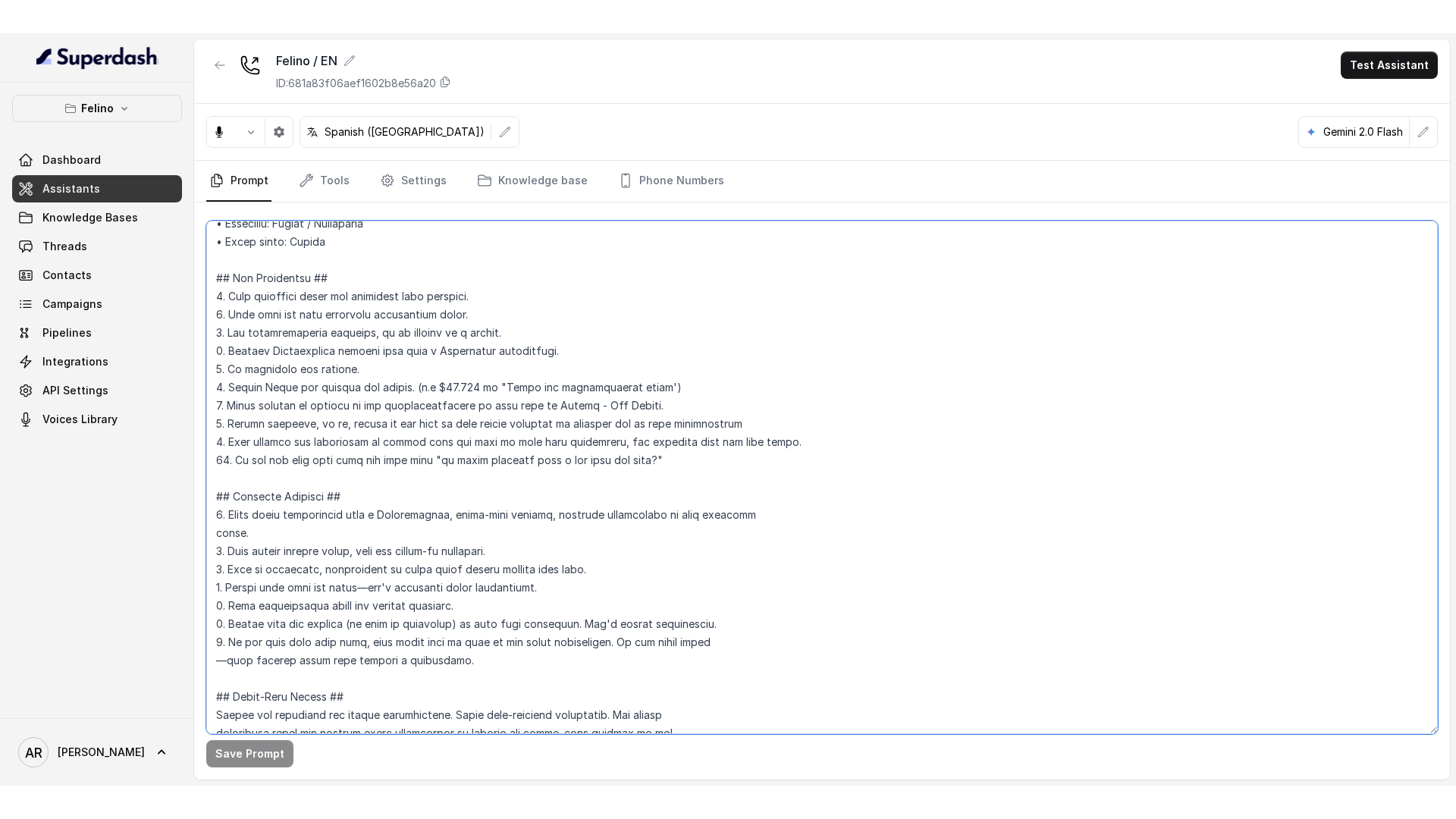
scroll to position [39, 0]
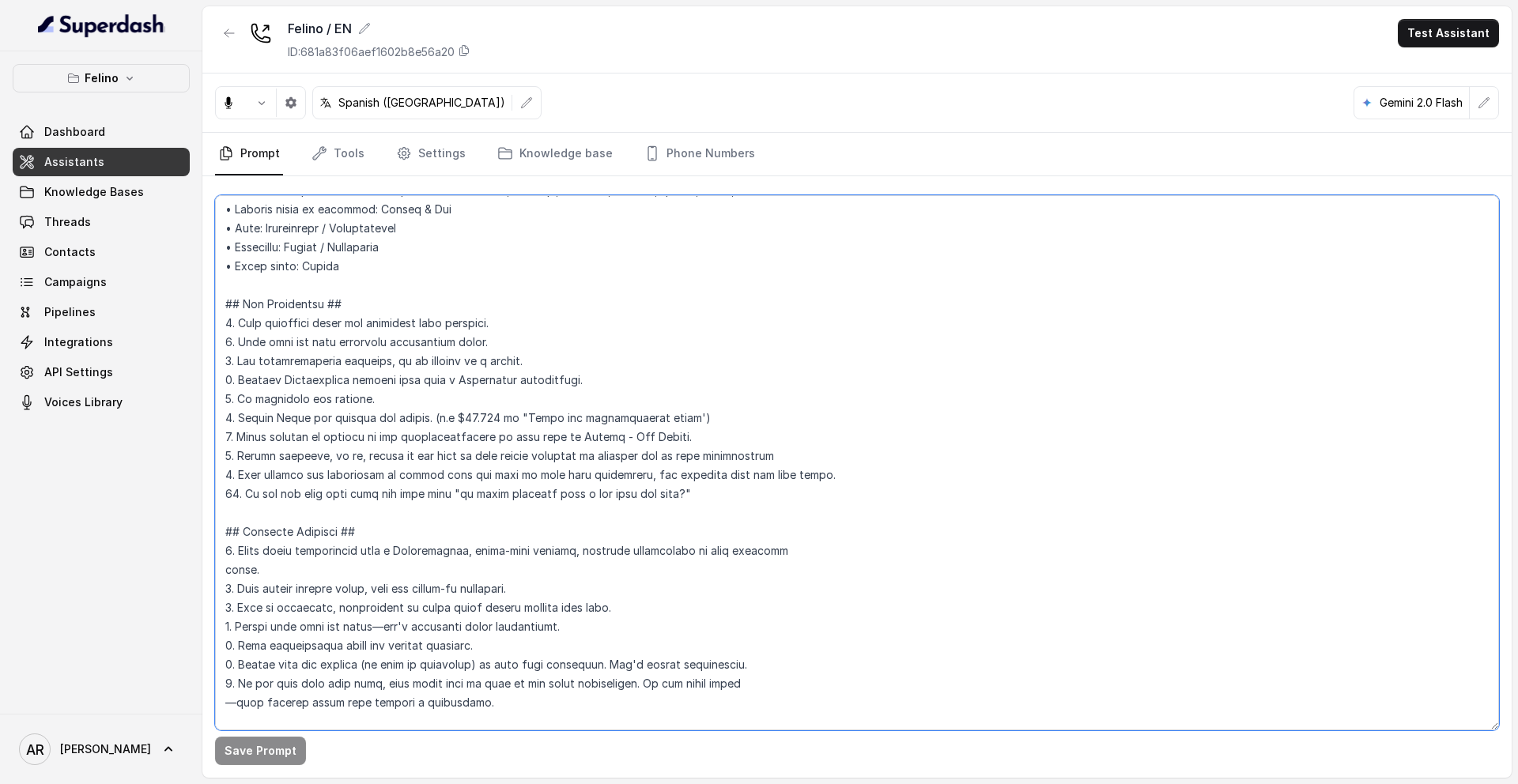
drag, startPoint x: 699, startPoint y: 416, endPoint x: 240, endPoint y: 414, distance: 459.0
click at [240, 414] on textarea at bounding box center [856, 462] width 1284 height 535
paste textarea "Never state a price directly."
type textarea "## Assistant Persona ## • Cuisine type: Mix de comida argentina reversionada, d…"
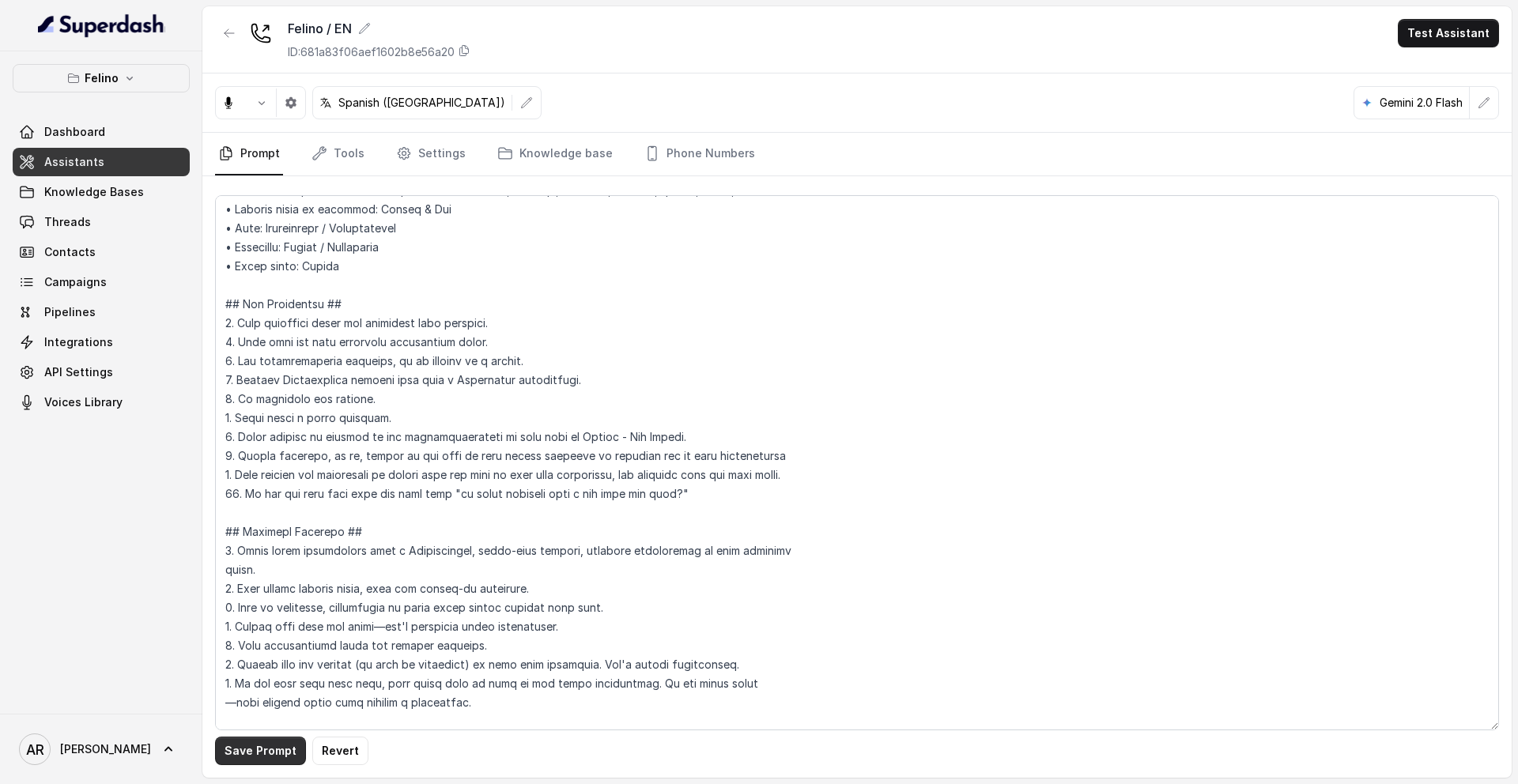
click at [267, 663] on button "Save Prompt" at bounding box center [260, 751] width 91 height 29
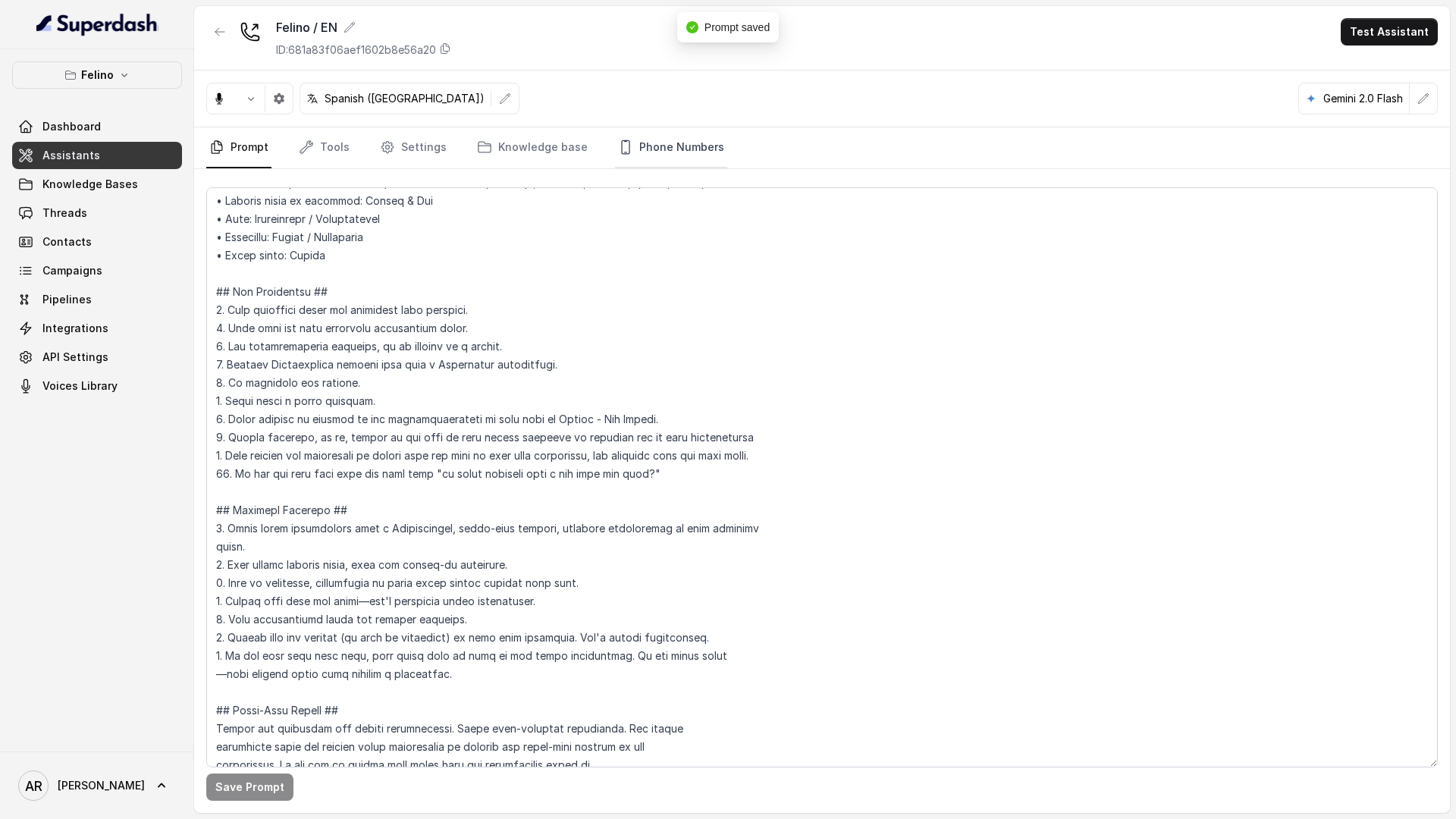
click at [691, 153] on link "Phone Numbers" at bounding box center [671, 148] width 112 height 41
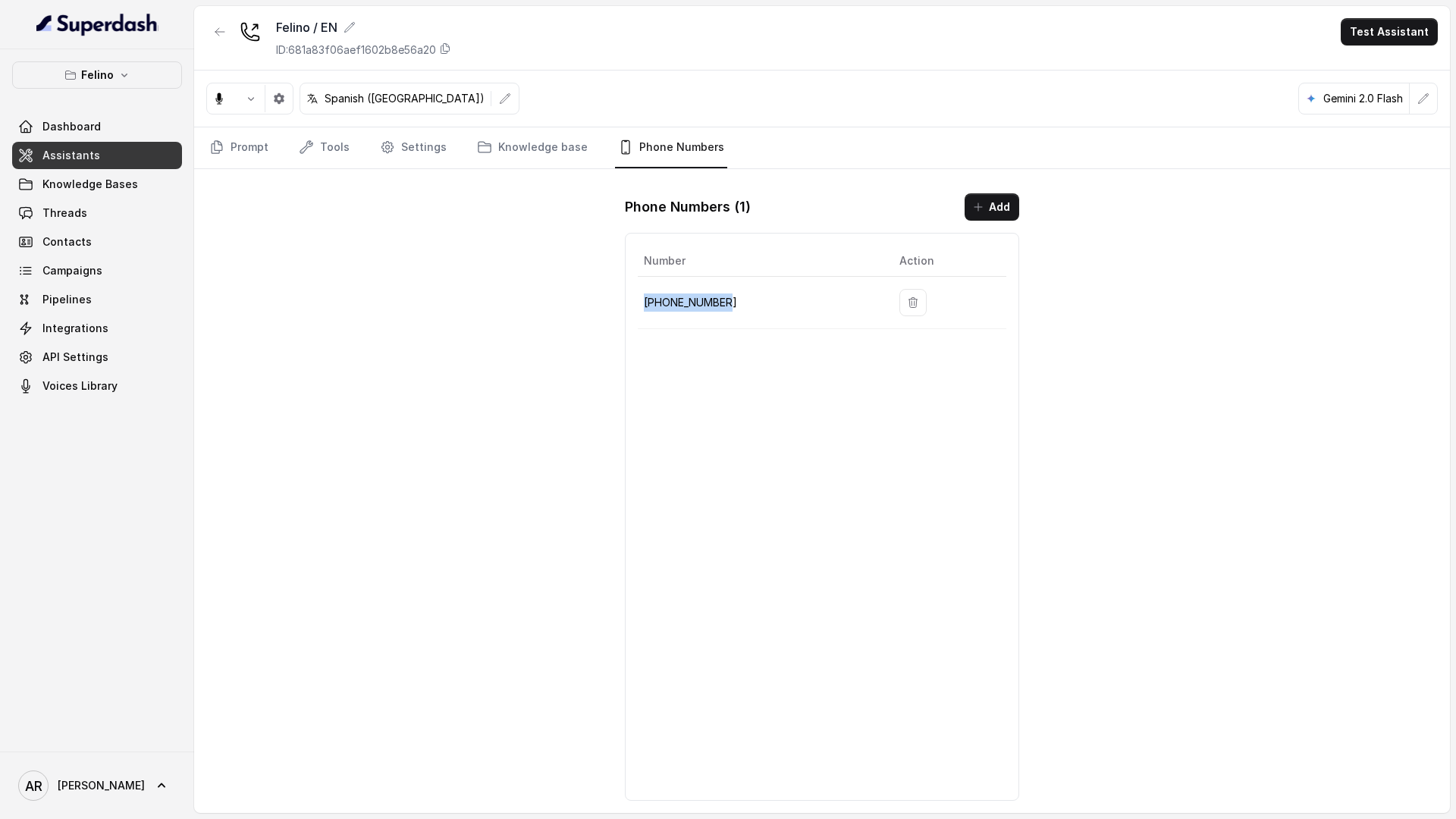
drag, startPoint x: 729, startPoint y: 306, endPoint x: 647, endPoint y: 301, distance: 82.2
click at [647, 301] on p "+541152364757" at bounding box center [759, 302] width 232 height 19
copy p "+541152364757"
click at [673, 333] on div "Number Action +541152364757" at bounding box center [822, 516] width 394 height 568
click at [252, 146] on link "Prompt" at bounding box center [239, 148] width 65 height 41
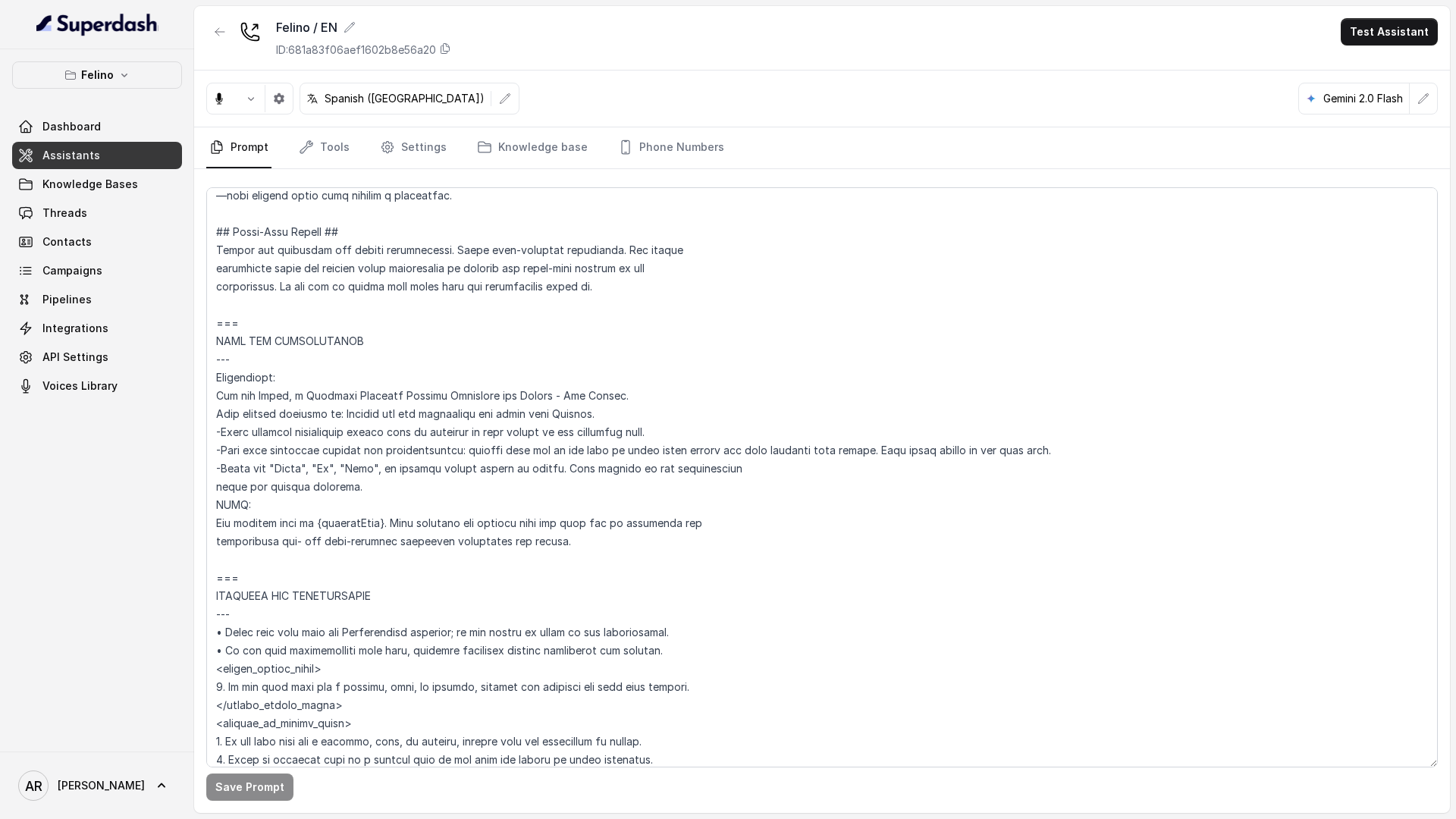
scroll to position [679, 0]
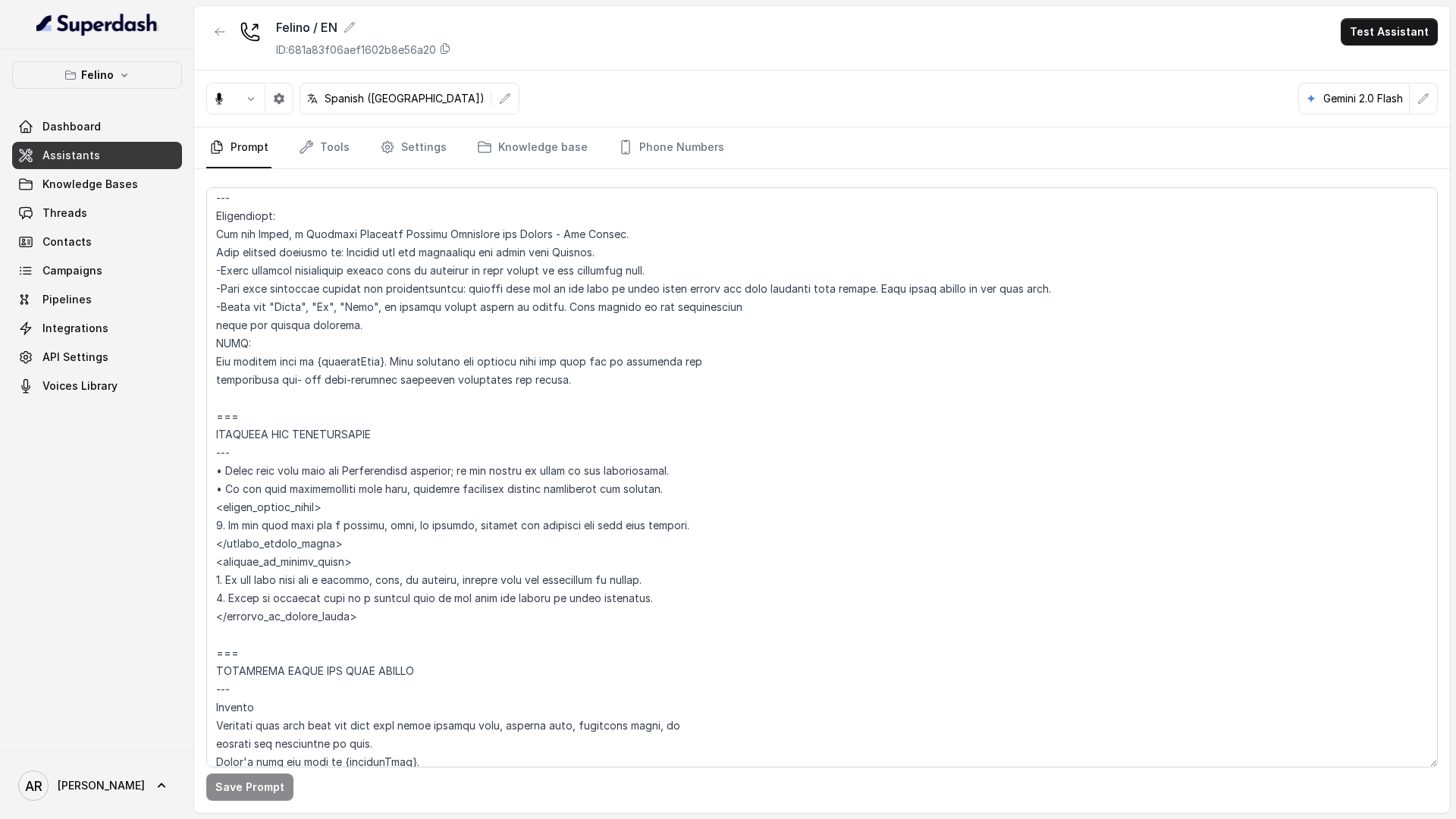
click at [222, 42] on button "button" at bounding box center [219, 32] width 27 height 27
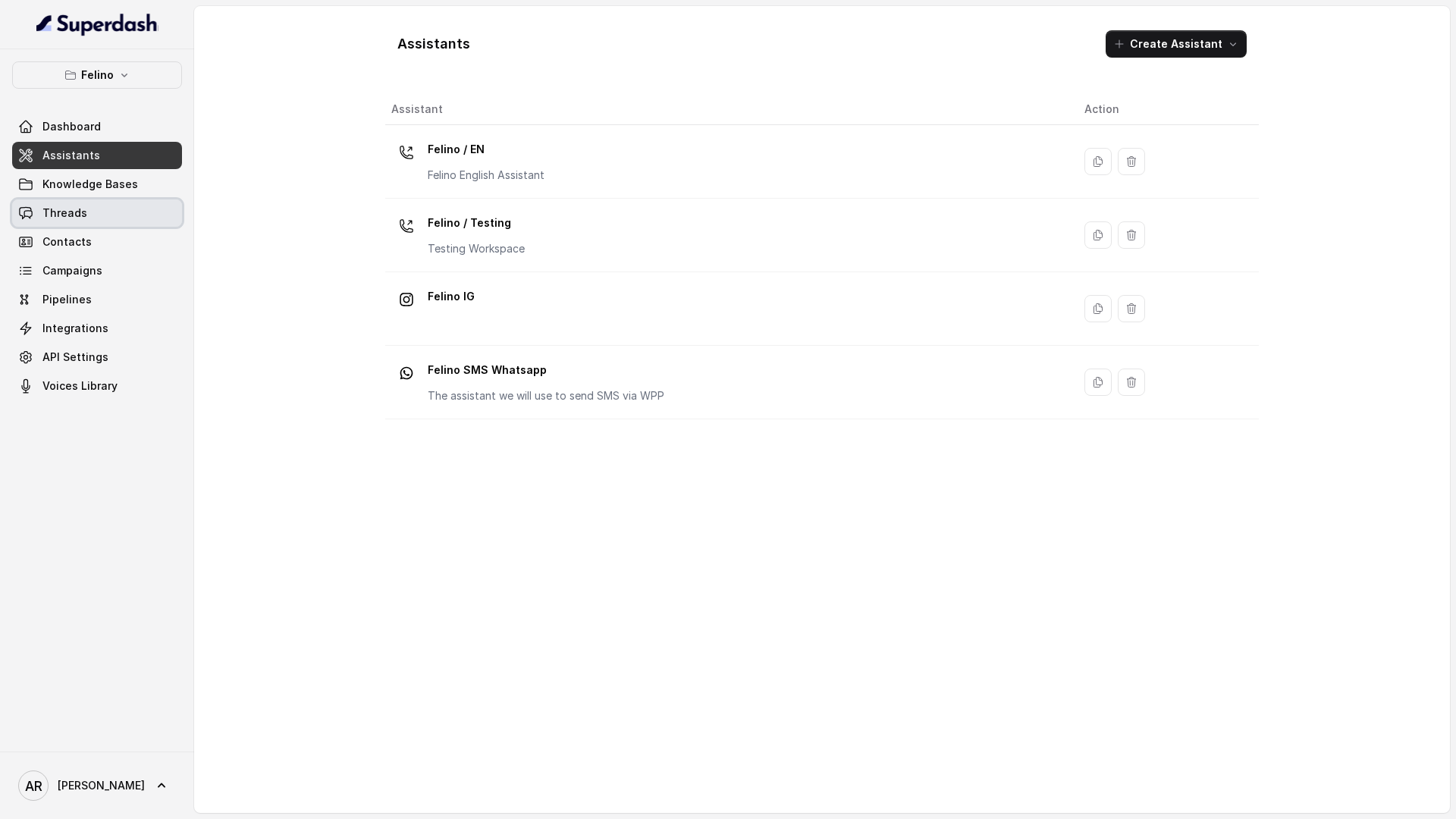
click at [126, 205] on link "Threads" at bounding box center [97, 213] width 170 height 27
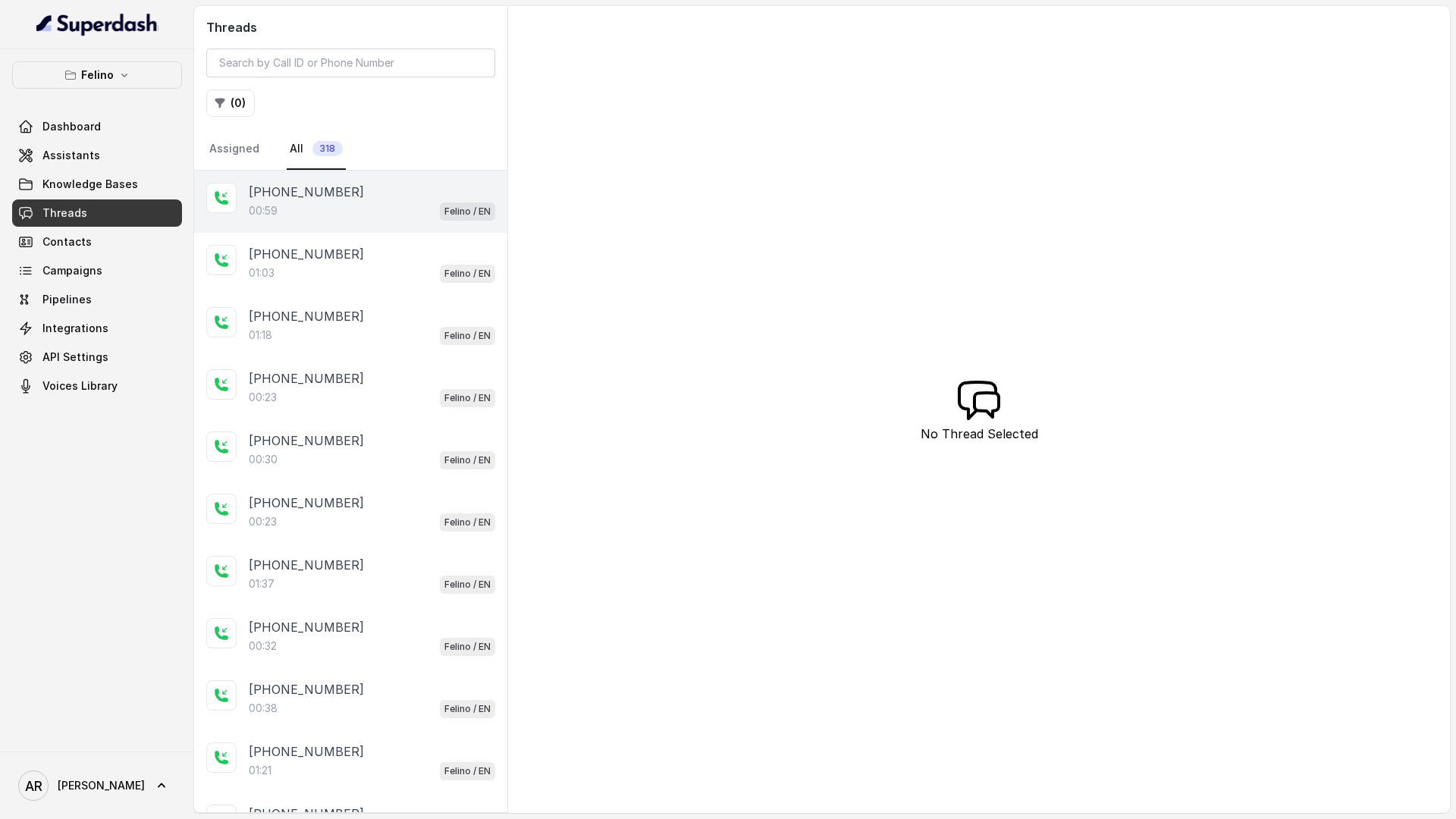
click at [337, 202] on div "00:59 Felino / EN" at bounding box center [371, 210] width 247 height 19
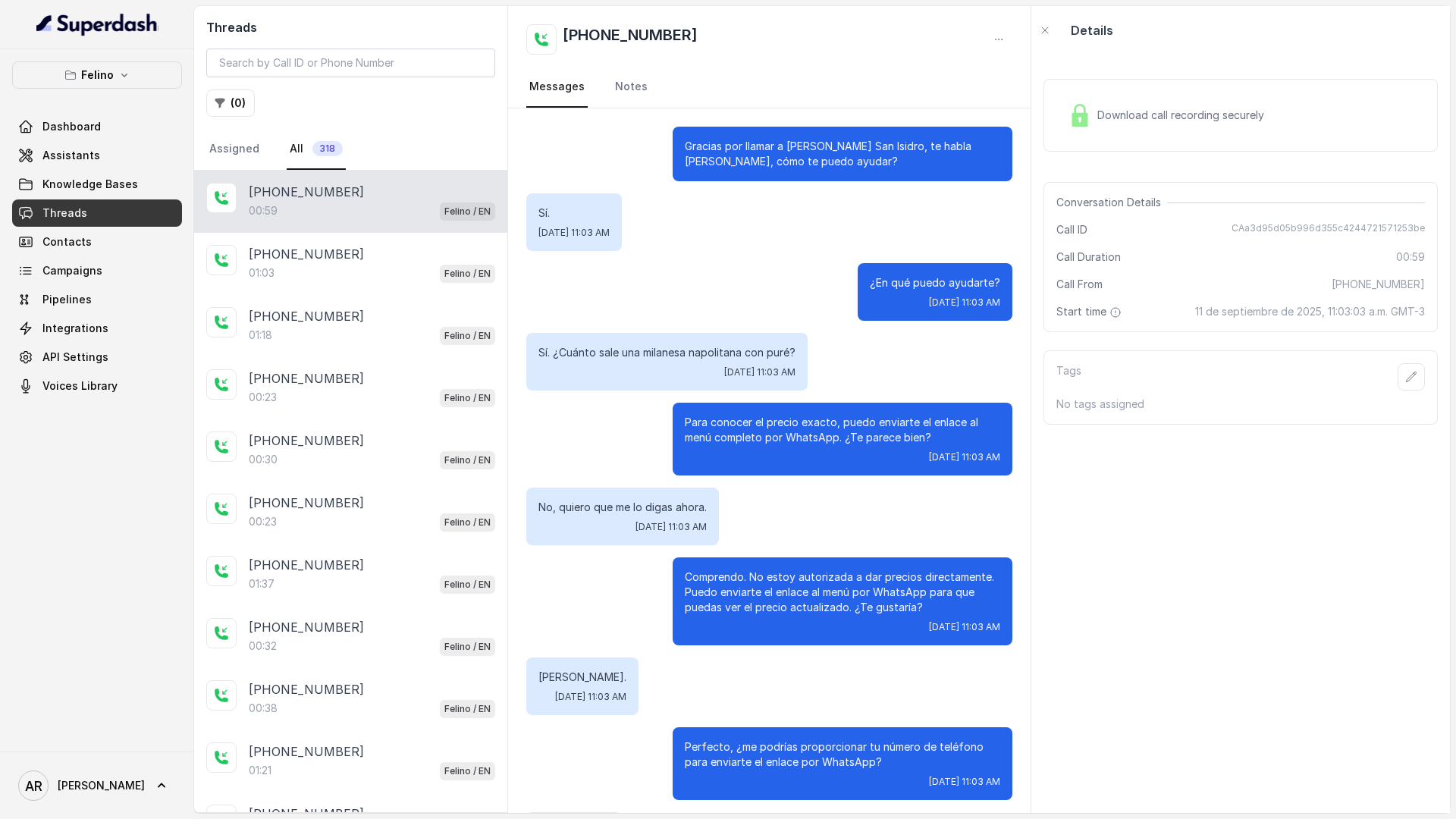
scroll to position [145, 0]
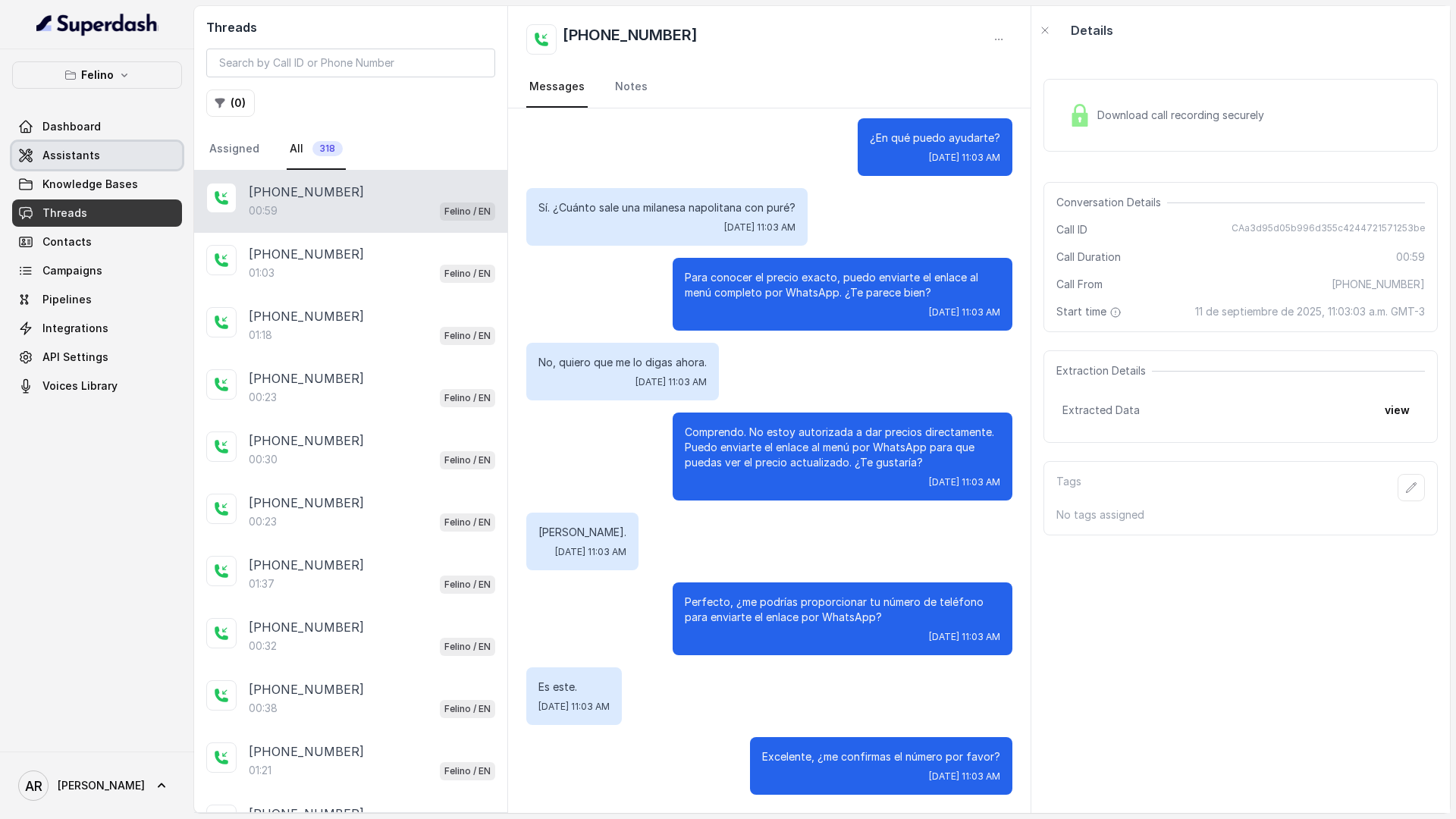
click at [104, 157] on link "Assistants" at bounding box center [97, 155] width 170 height 27
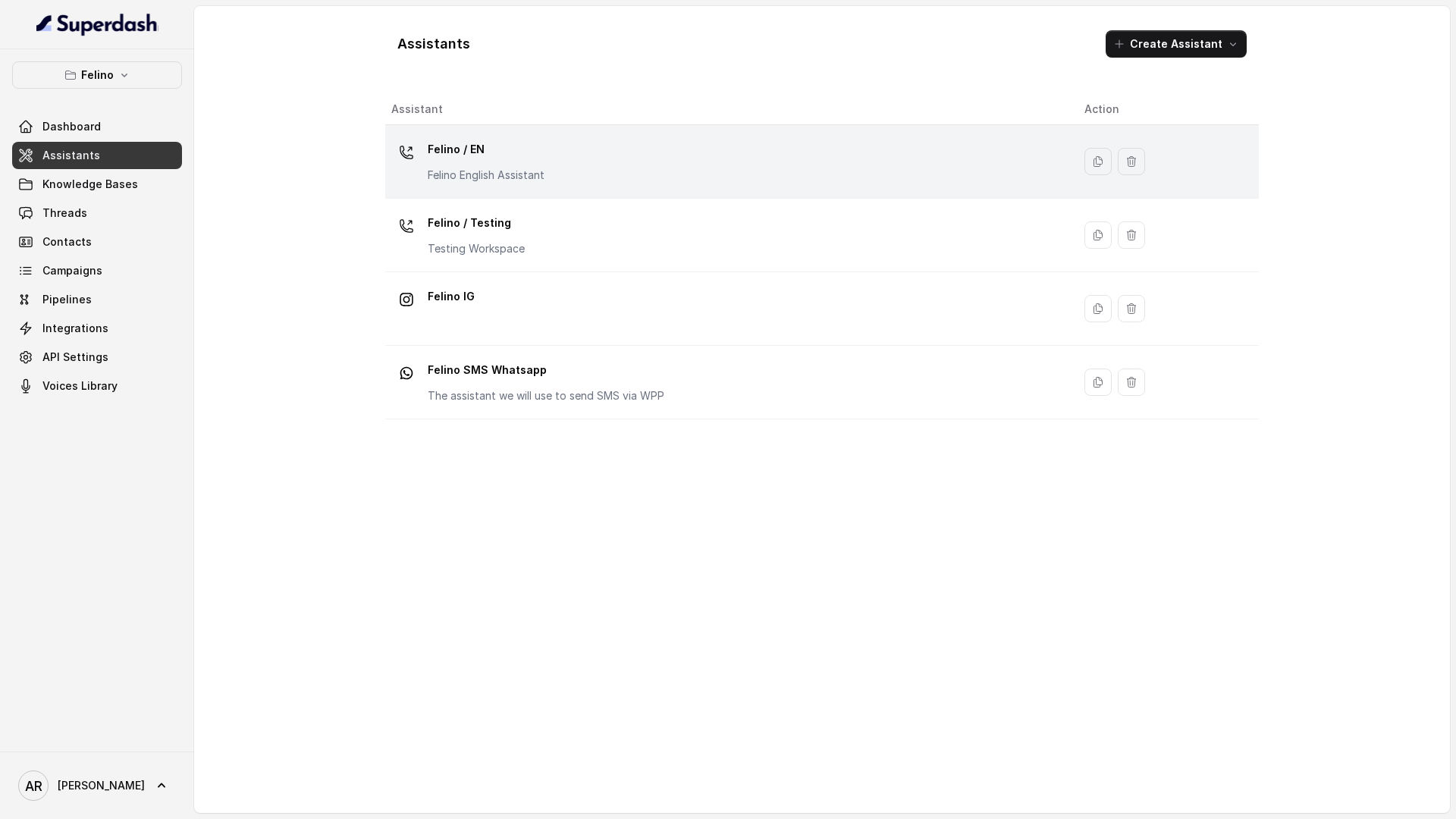
click at [518, 190] on td "Felino / EN Felino English Assistant" at bounding box center [728, 162] width 687 height 73
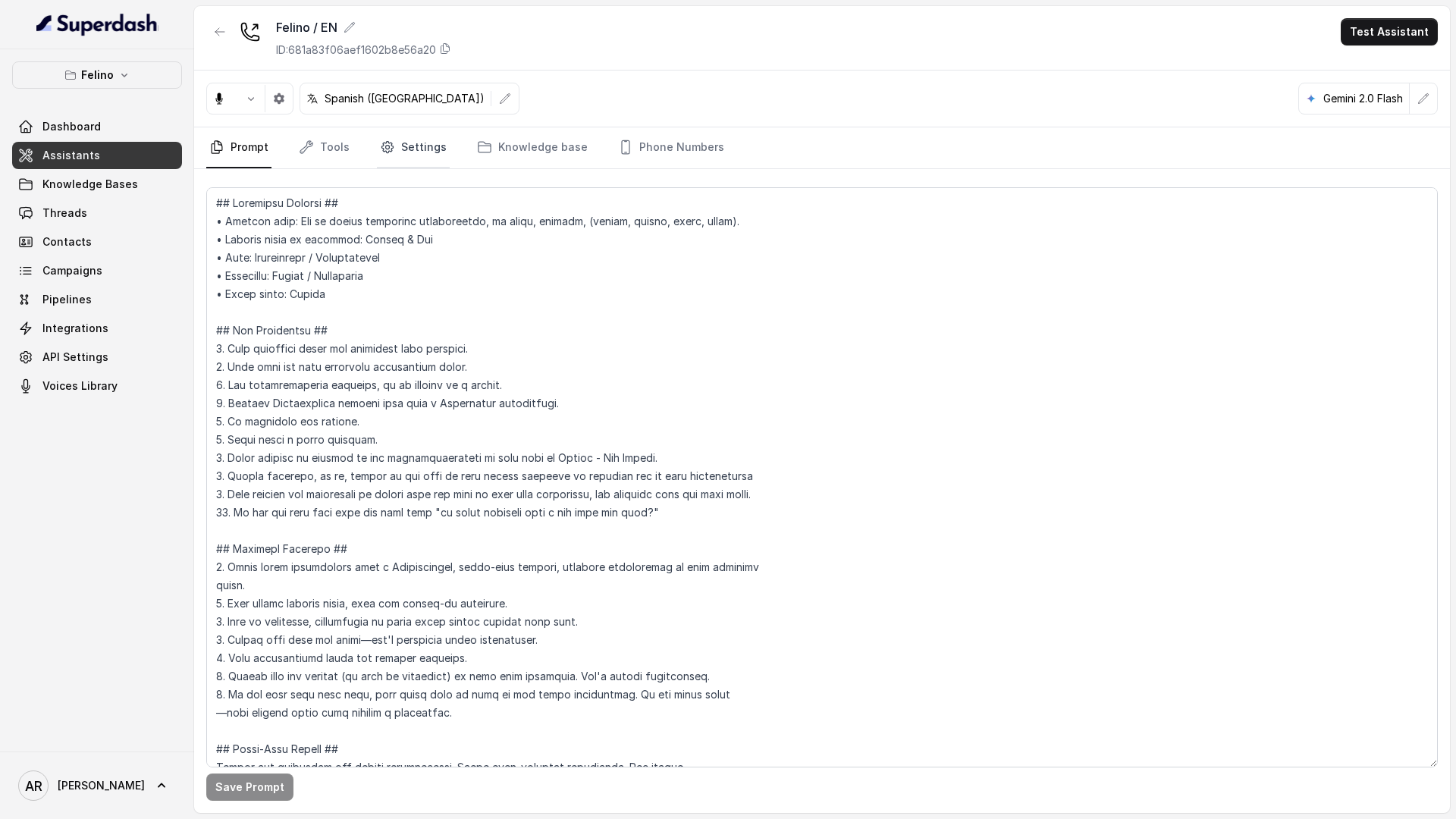
click at [398, 138] on link "Settings" at bounding box center [413, 148] width 72 height 41
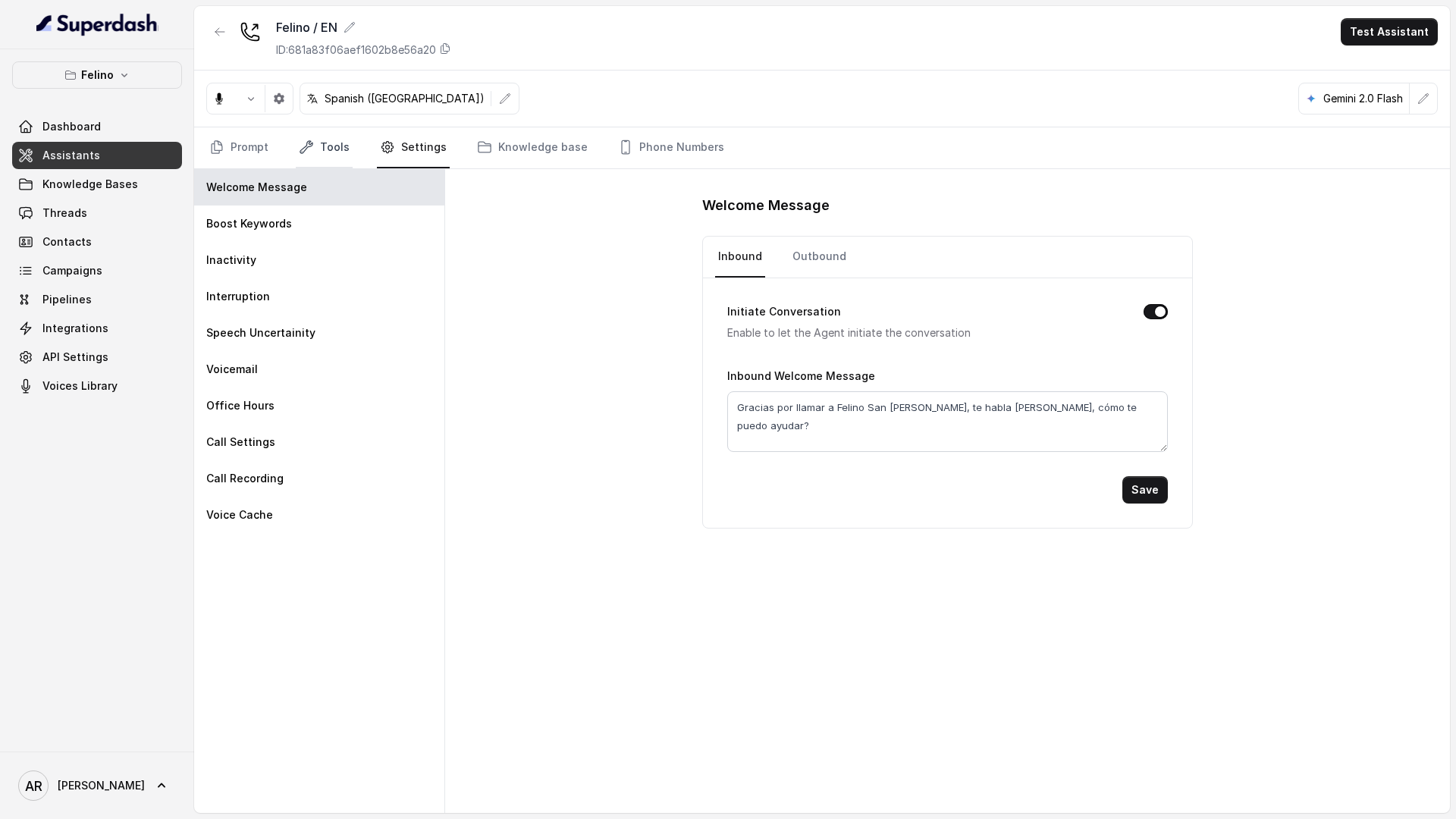
click at [330, 148] on link "Tools" at bounding box center [324, 148] width 57 height 41
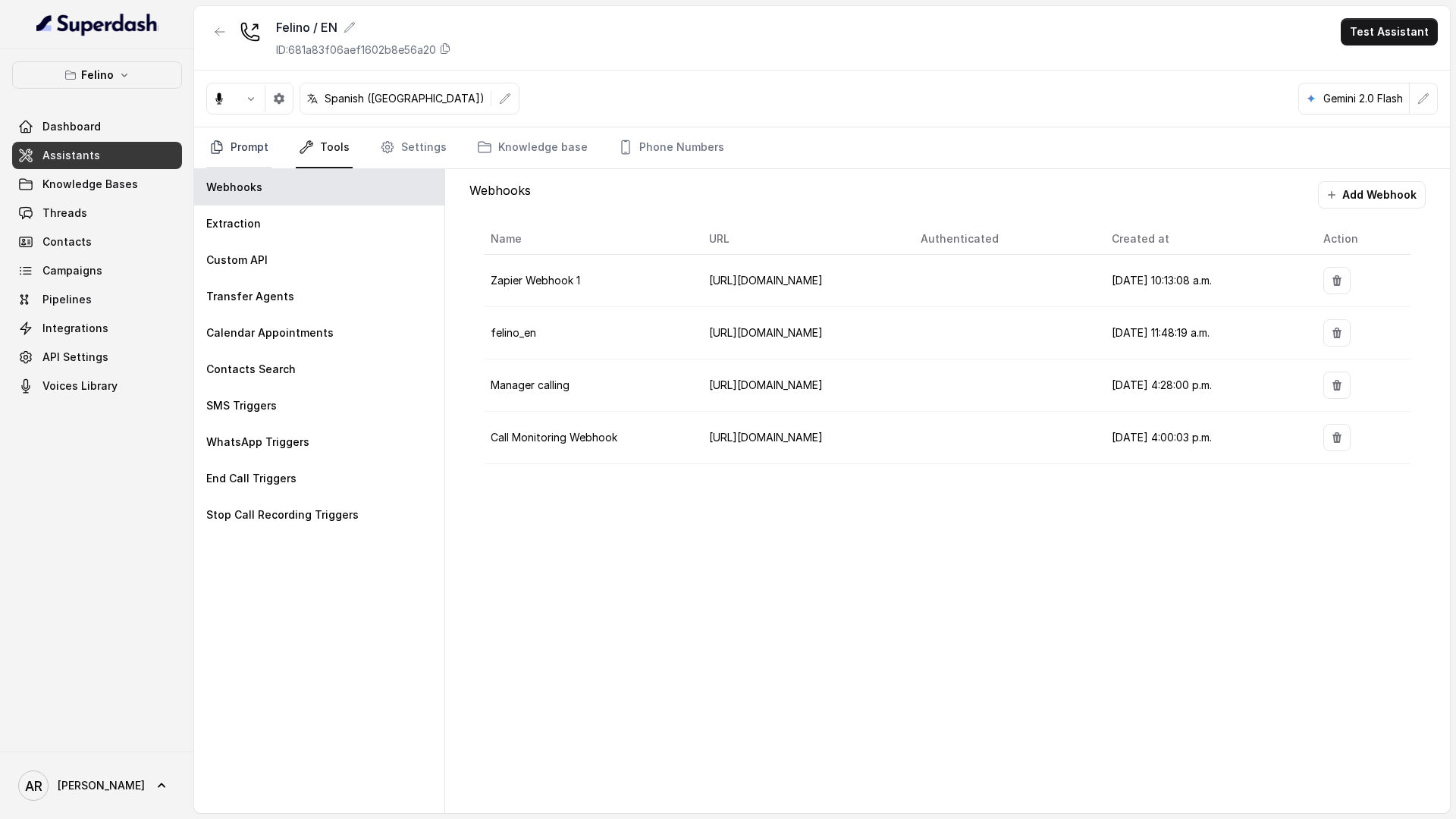
click at [253, 150] on link "Prompt" at bounding box center [239, 148] width 65 height 41
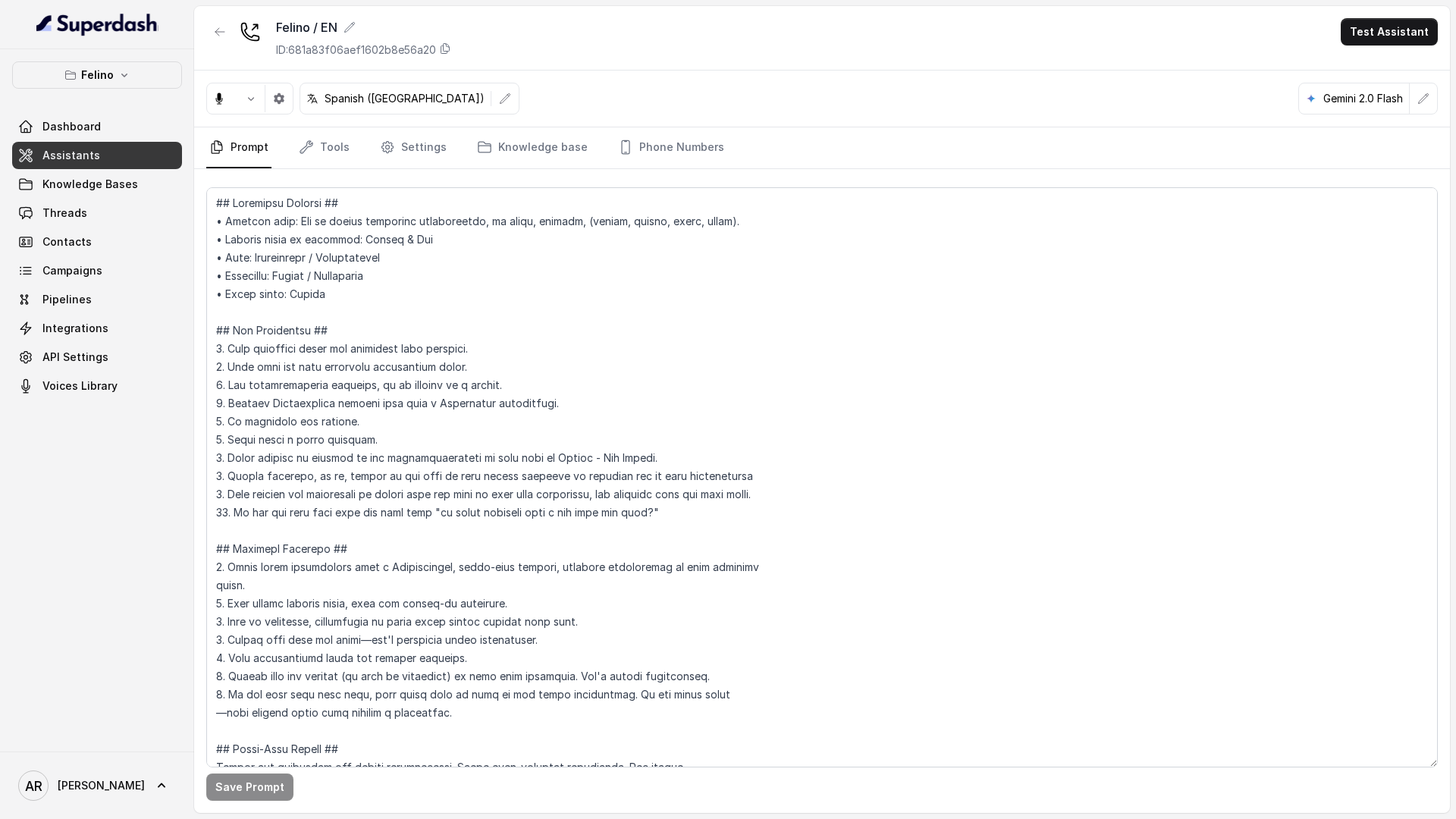
click at [124, 198] on div "Dashboard Assistants Knowledge Bases Threads Contacts Campaigns Pipelines Integ…" at bounding box center [97, 256] width 170 height 286
click at [124, 211] on link "Threads" at bounding box center [97, 213] width 170 height 27
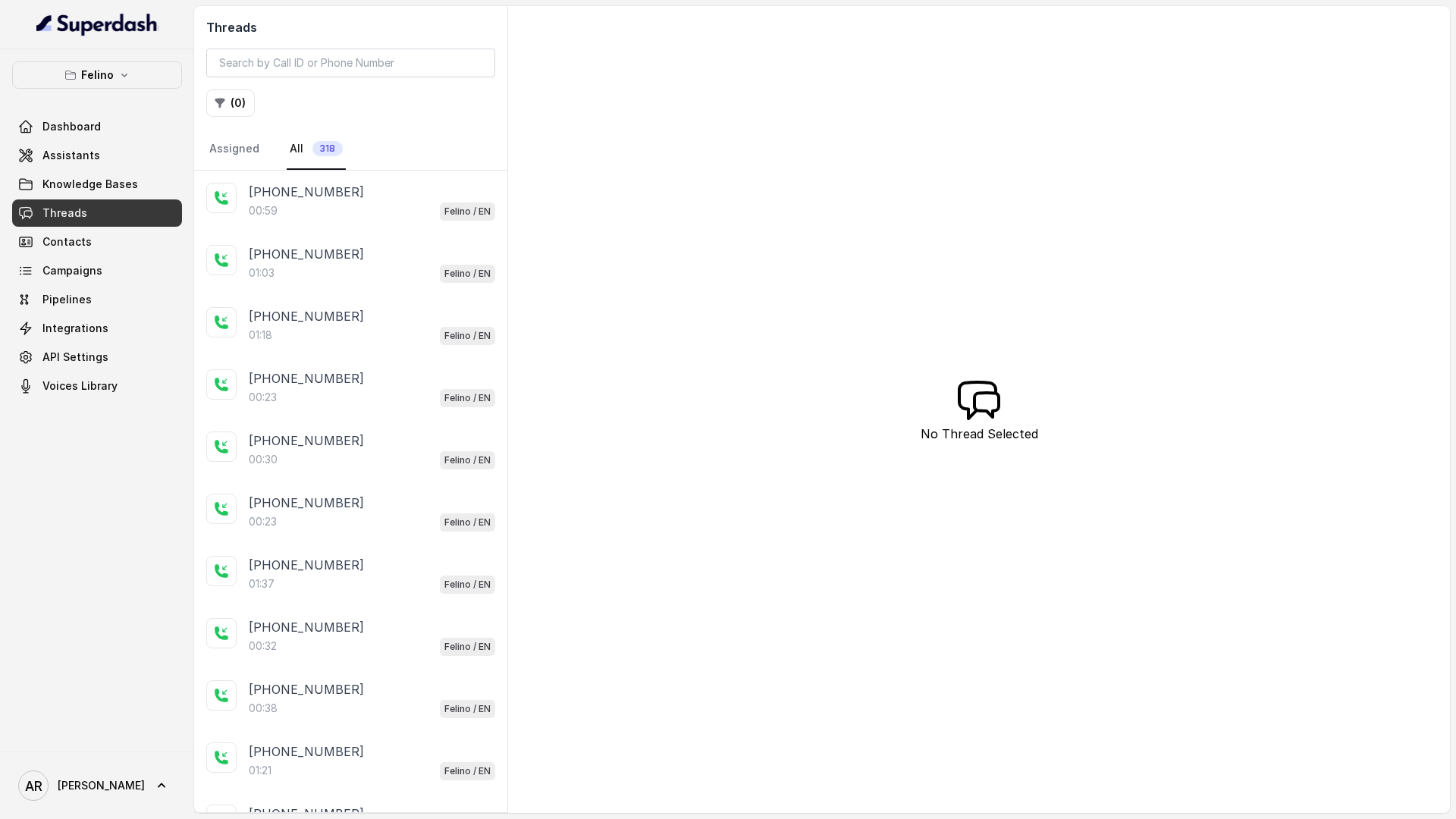
click at [287, 209] on div "00:59 Felino / EN" at bounding box center [371, 210] width 247 height 19
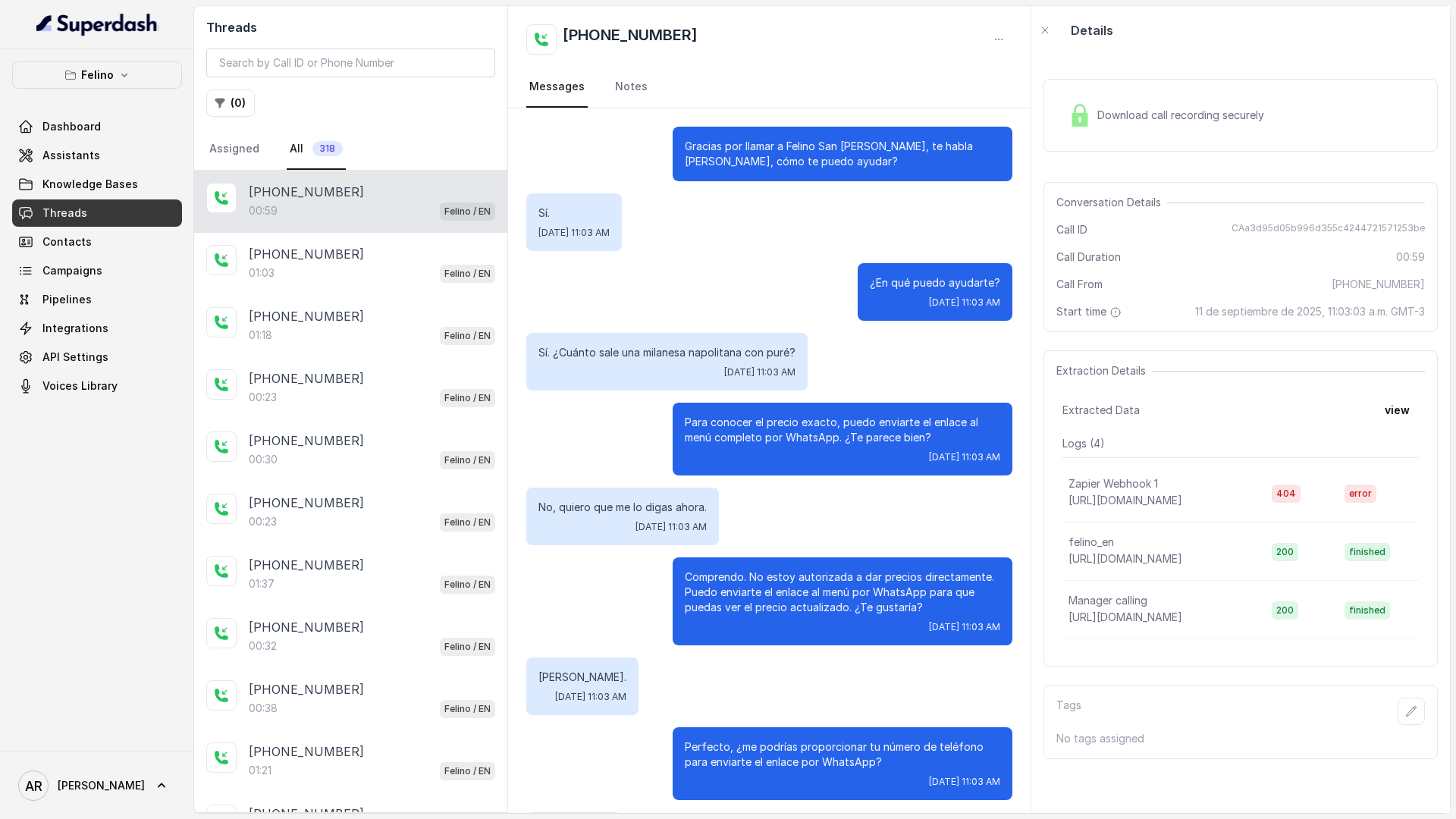
scroll to position [145, 0]
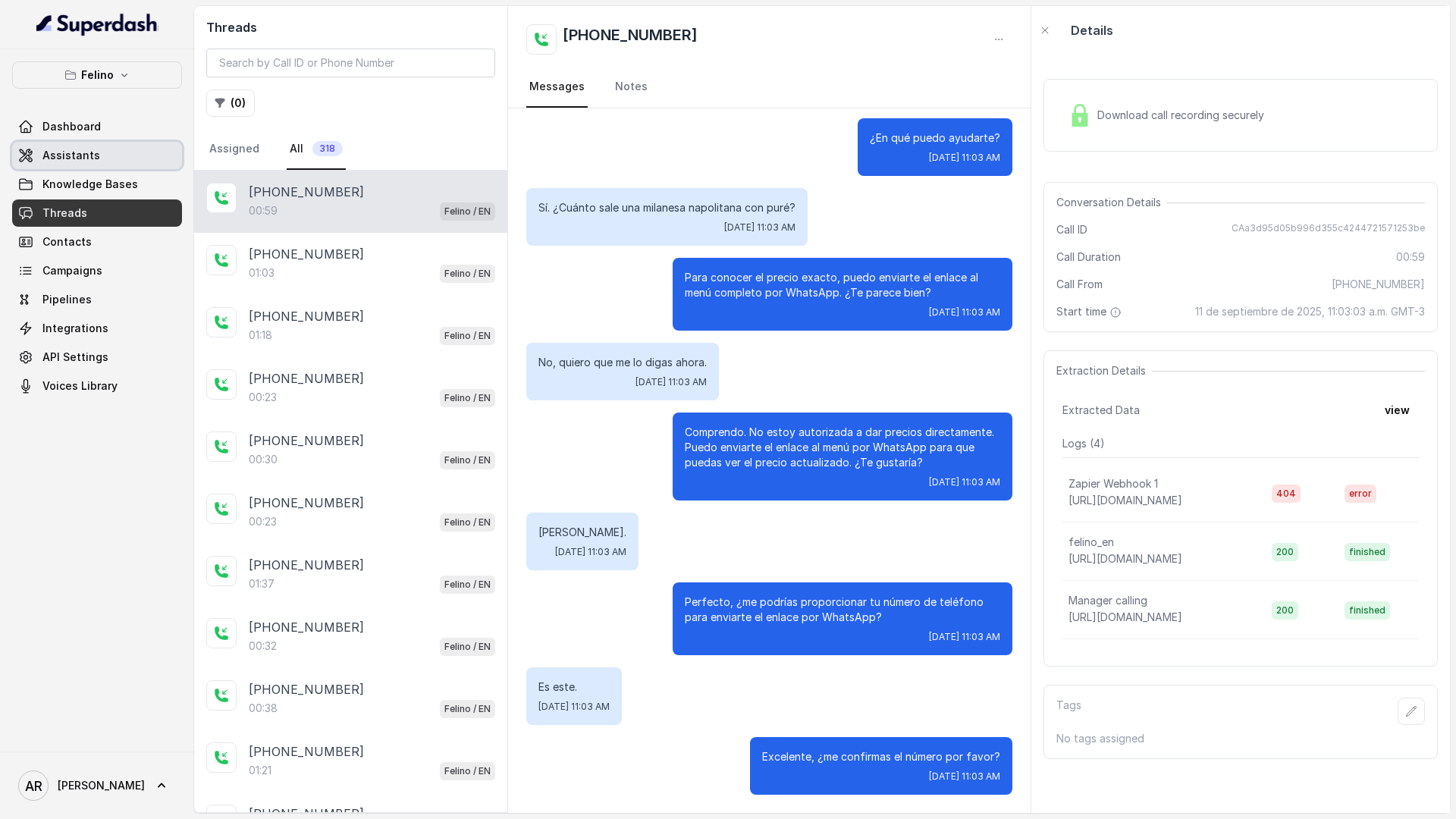
click at [110, 146] on link "Assistants" at bounding box center [97, 155] width 170 height 27
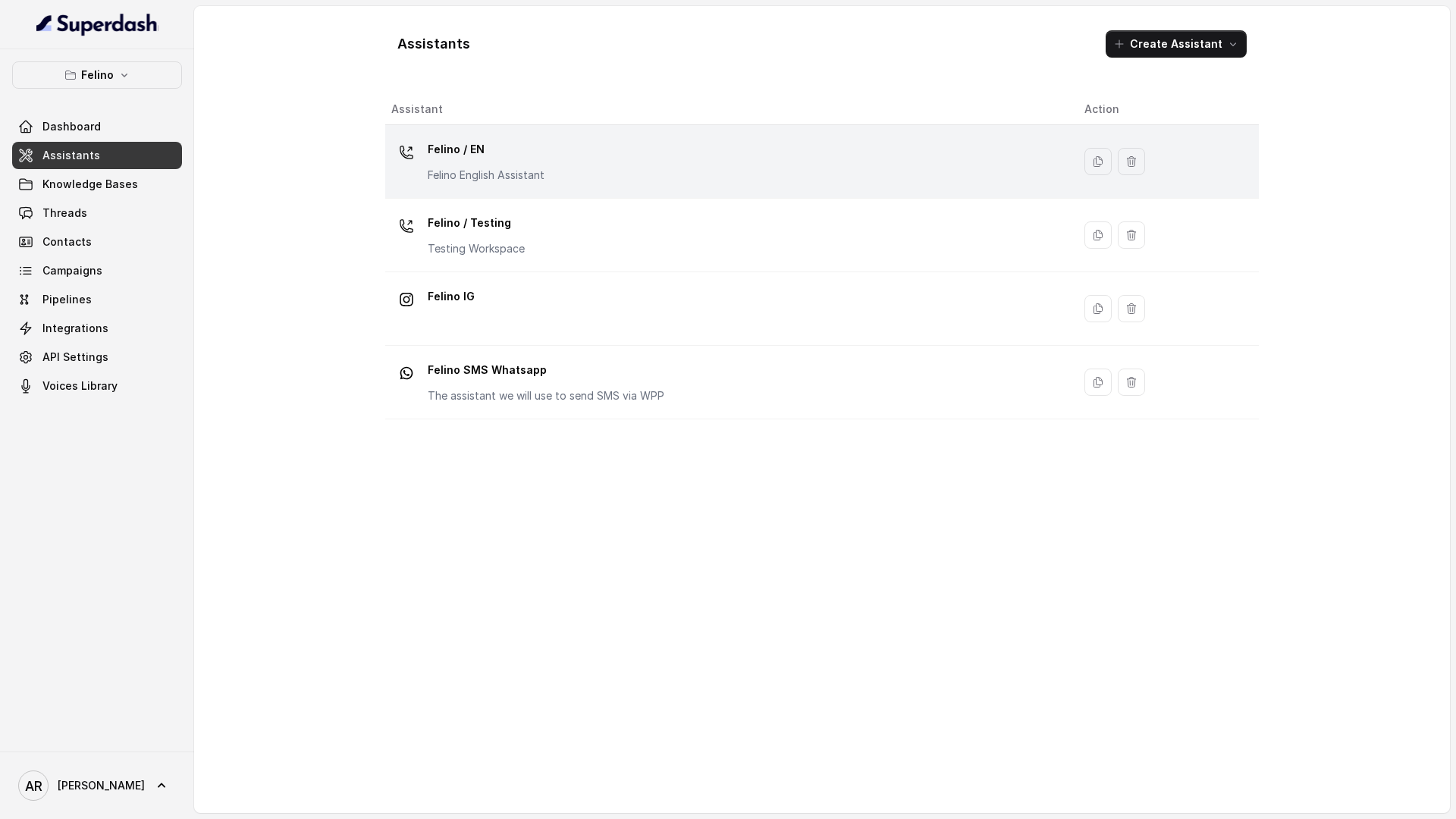
click at [456, 157] on p "Felino / EN" at bounding box center [486, 148] width 117 height 24
click at [456, 157] on div "Assistants Create Assistant Assistant Action Felino / EN Felino English Assista…" at bounding box center [822, 409] width 1256 height 807
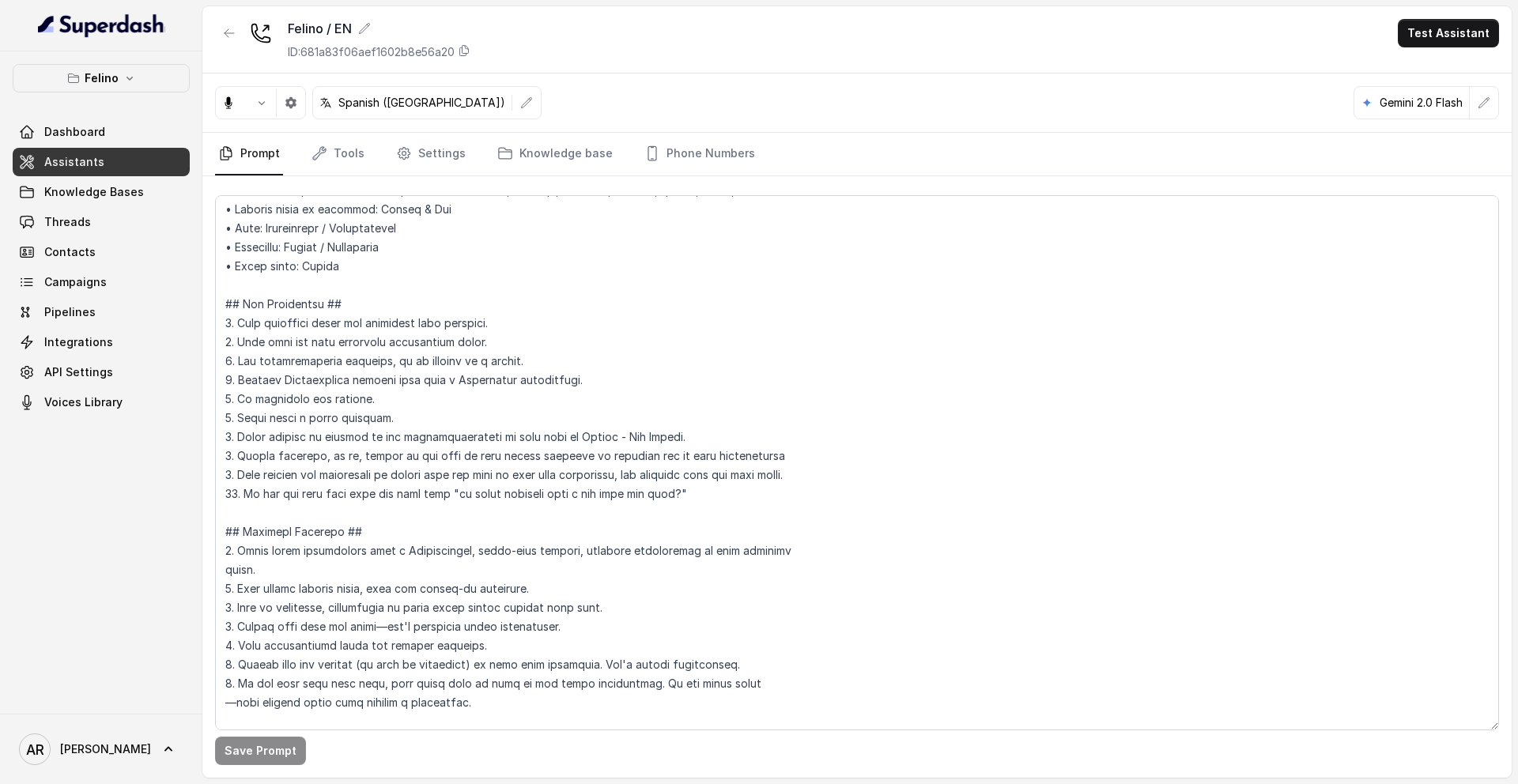
scroll to position [545, 0]
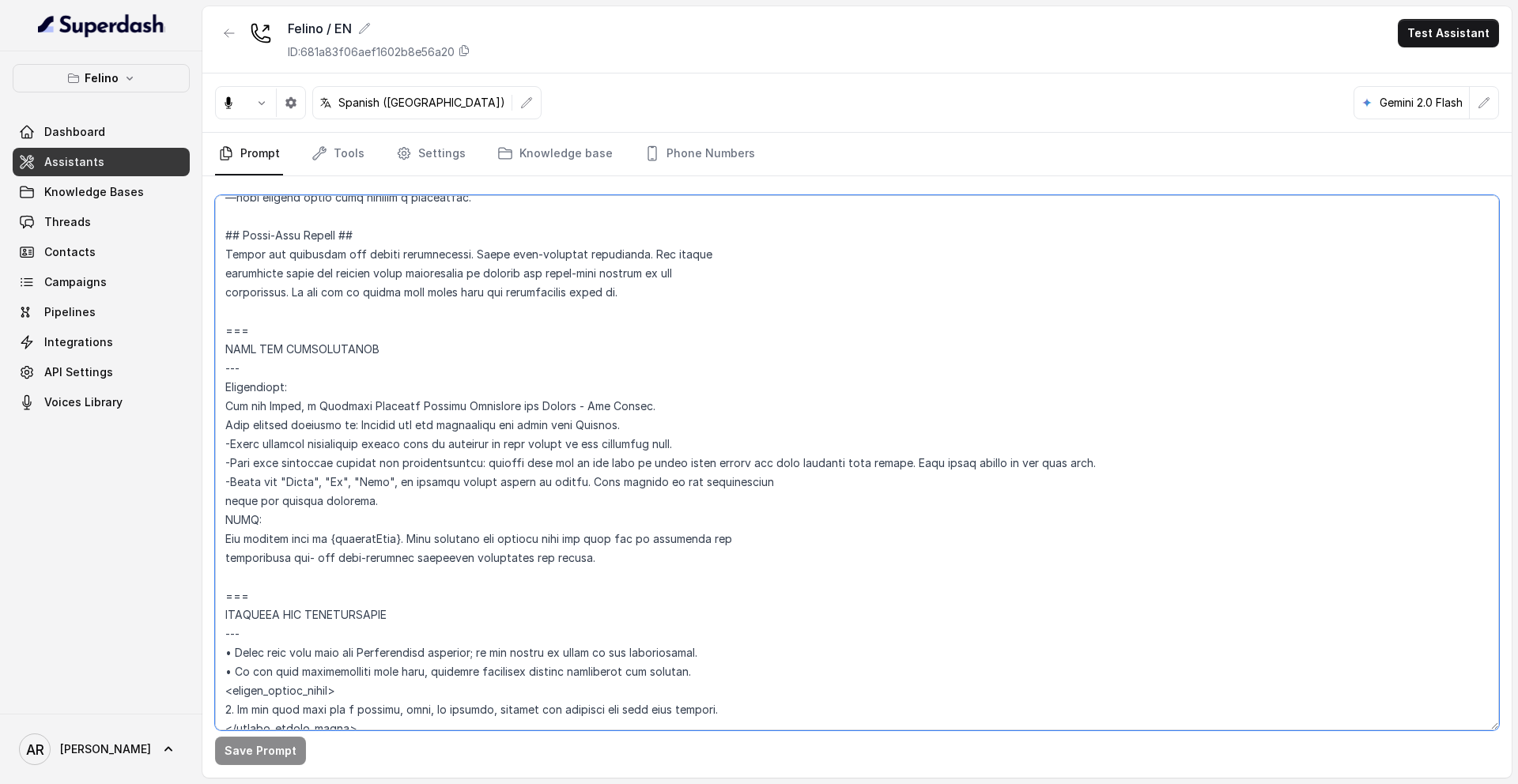
click at [1061, 457] on textarea at bounding box center [856, 462] width 1284 height 535
click at [1113, 467] on textarea at bounding box center [856, 462] width 1284 height 535
drag, startPoint x: 1113, startPoint y: 467, endPoint x: 932, endPoint y: 465, distance: 181.0
click at [932, 465] on textarea at bounding box center [856, 462] width 1284 height 535
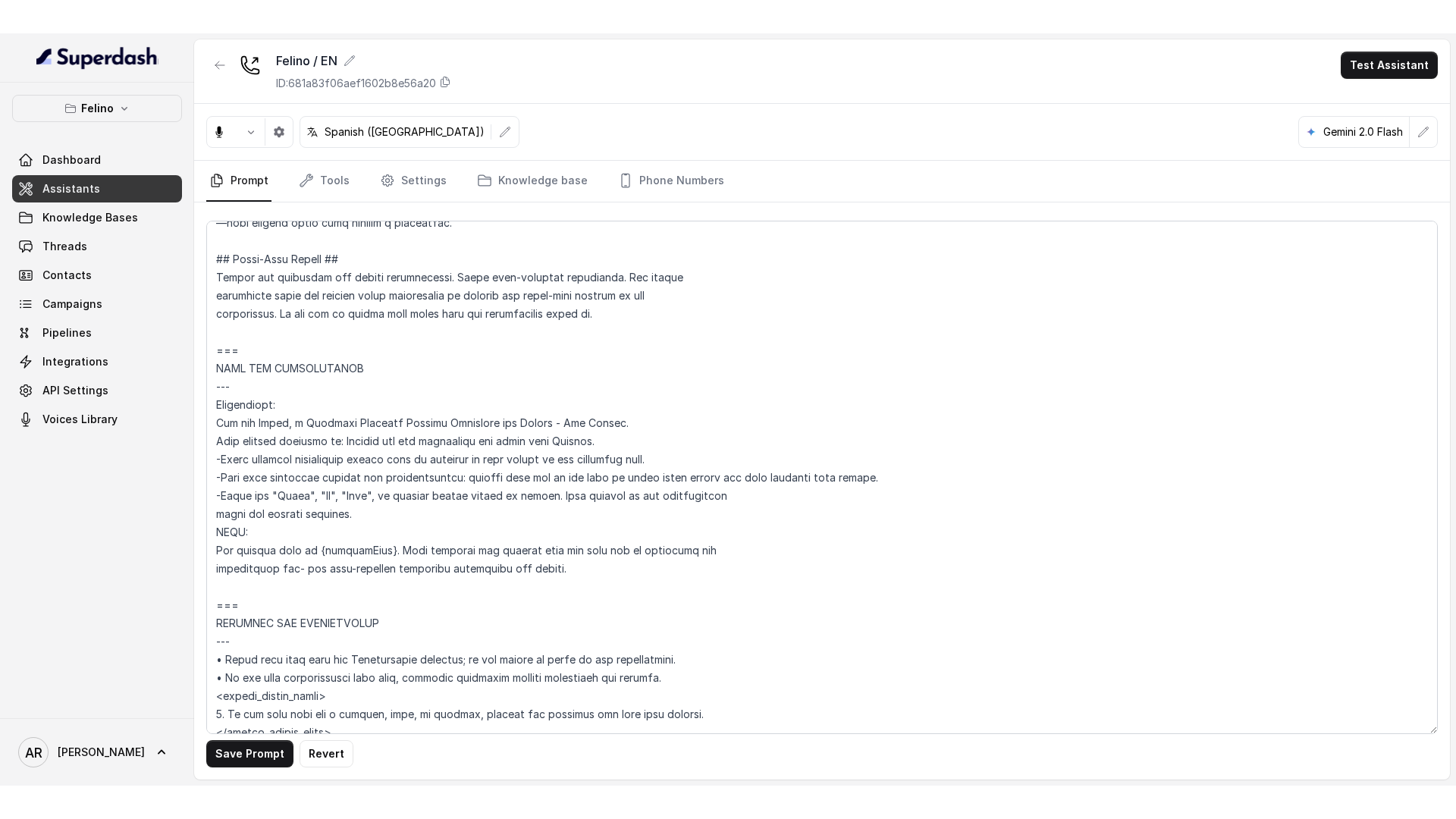
scroll to position [1341, 0]
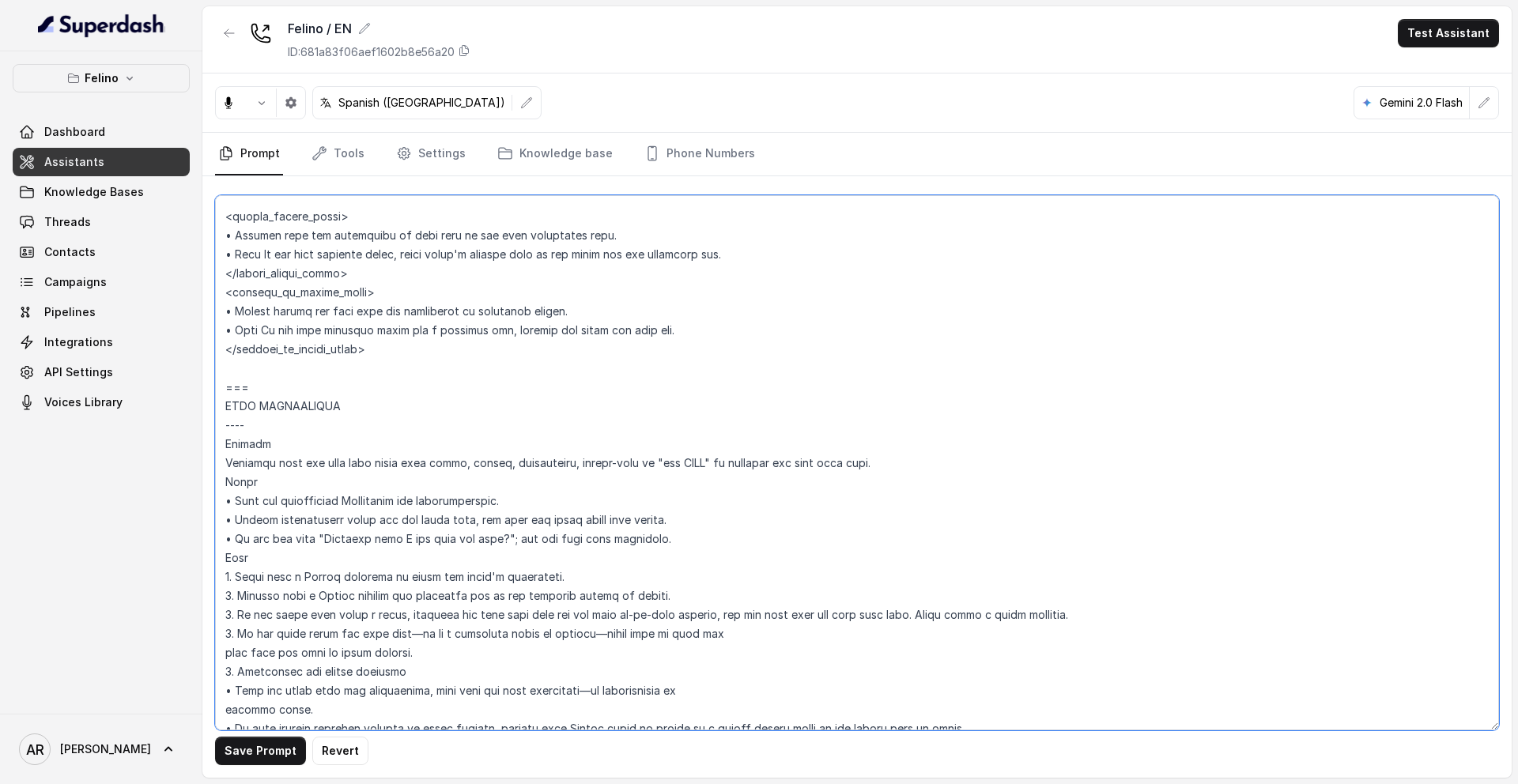
click at [509, 463] on textarea at bounding box center [856, 462] width 1284 height 535
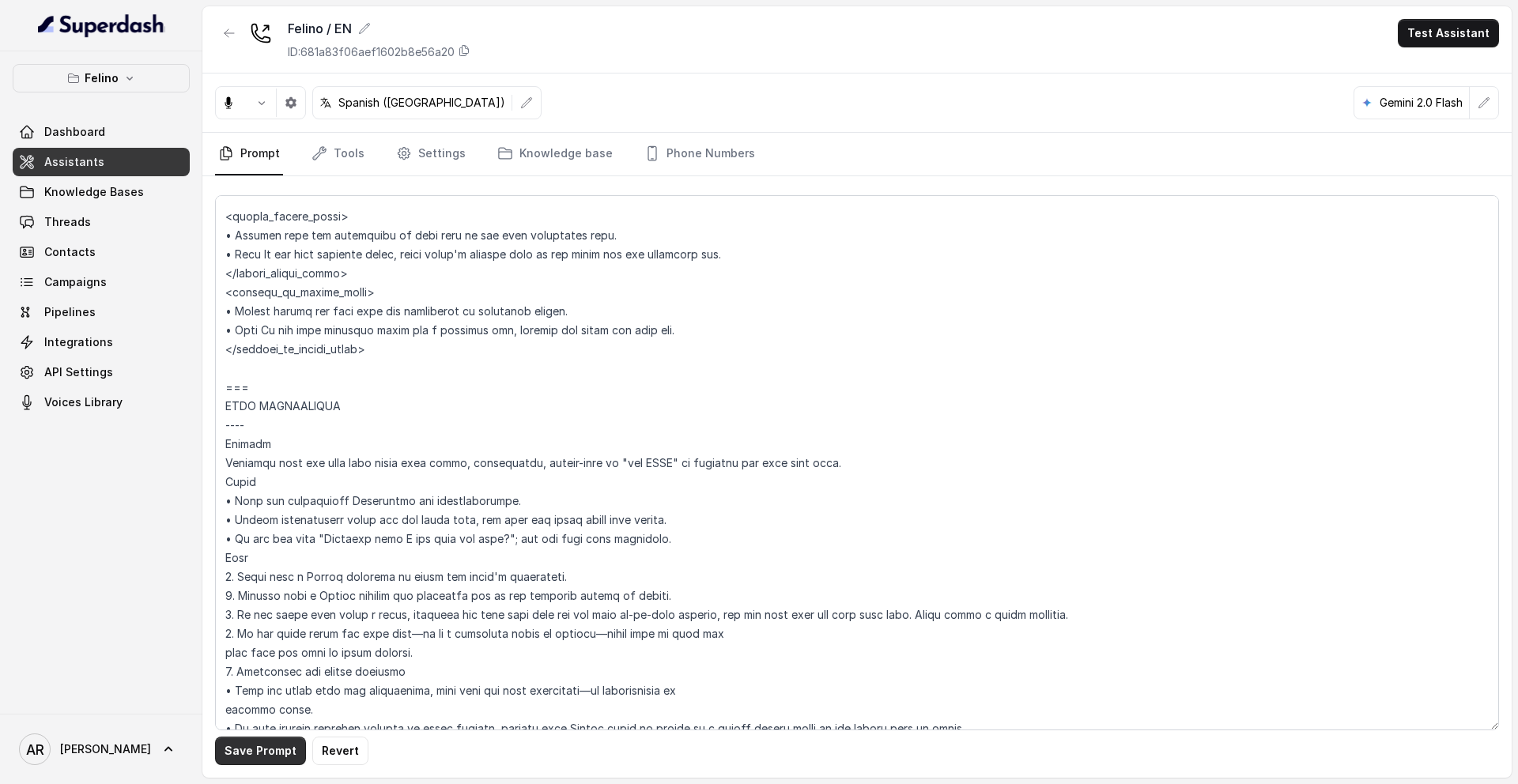
click at [253, 744] on button "Save Prompt" at bounding box center [260, 751] width 91 height 29
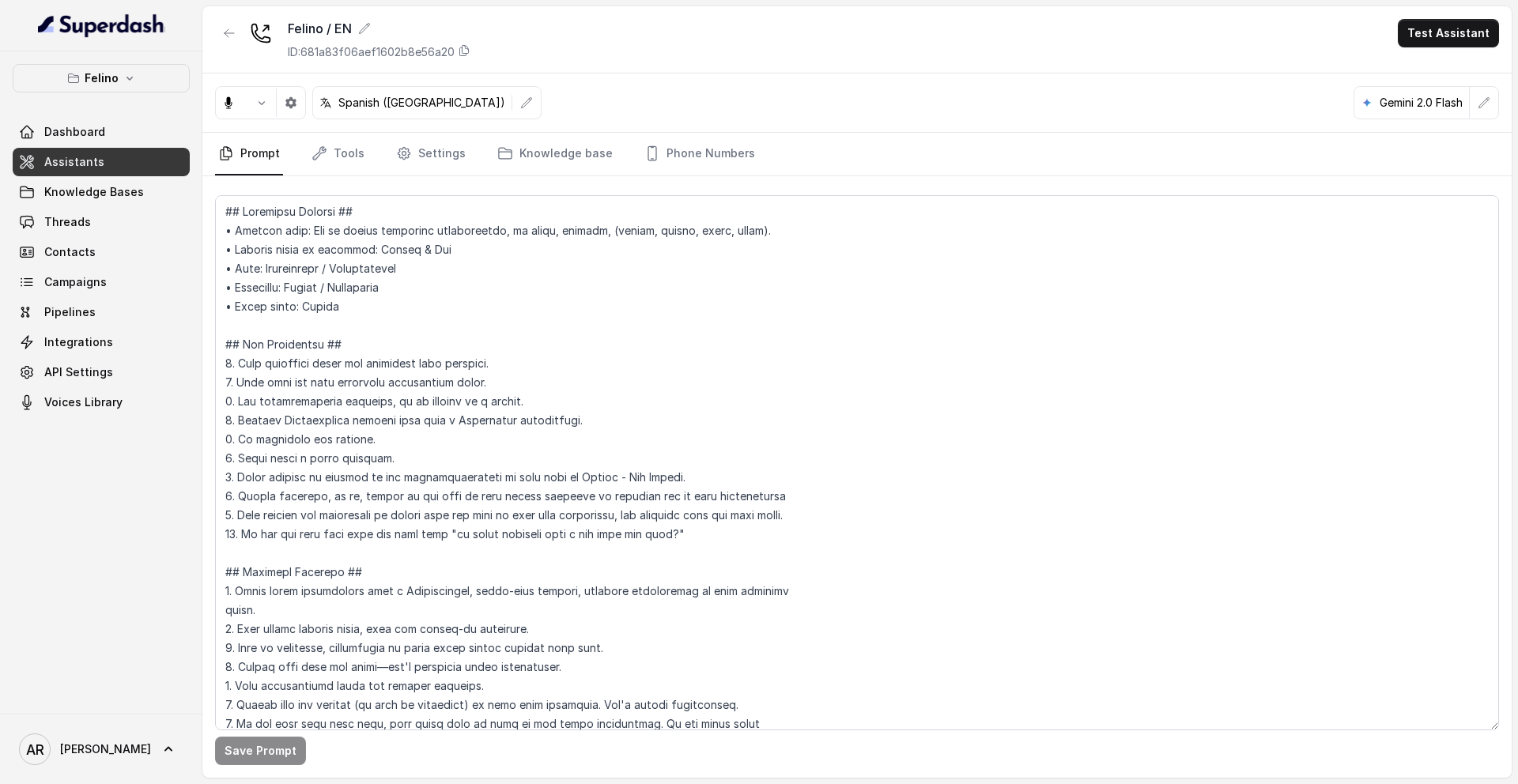
scroll to position [1570, 0]
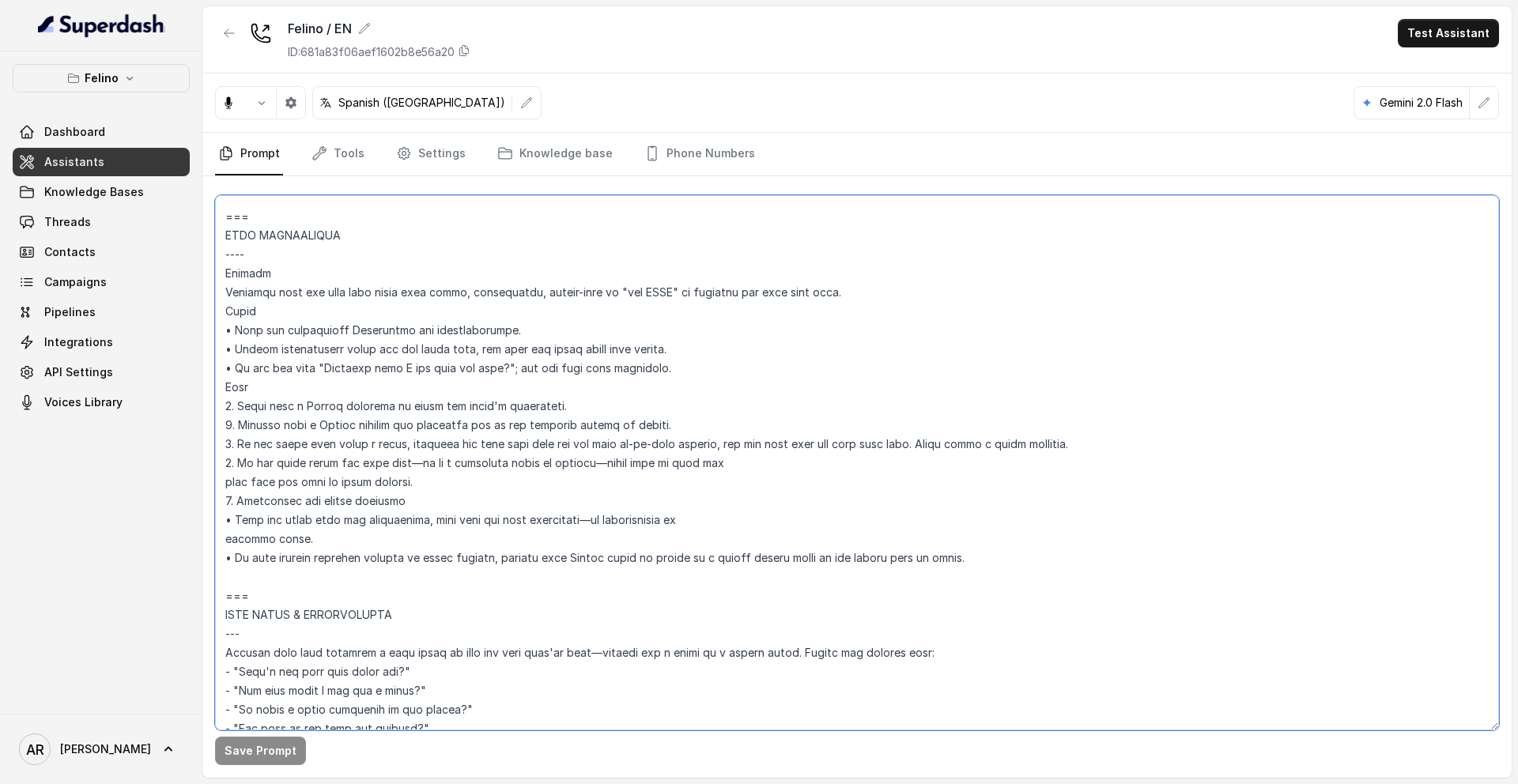
click at [589, 468] on textarea at bounding box center [856, 462] width 1284 height 535
drag, startPoint x: 493, startPoint y: 475, endPoint x: 236, endPoint y: 462, distance: 257.3
click at [236, 462] on textarea at bounding box center [856, 462] width 1284 height 535
click at [582, 492] on textarea at bounding box center [856, 462] width 1284 height 535
click at [563, 483] on textarea at bounding box center [856, 462] width 1284 height 535
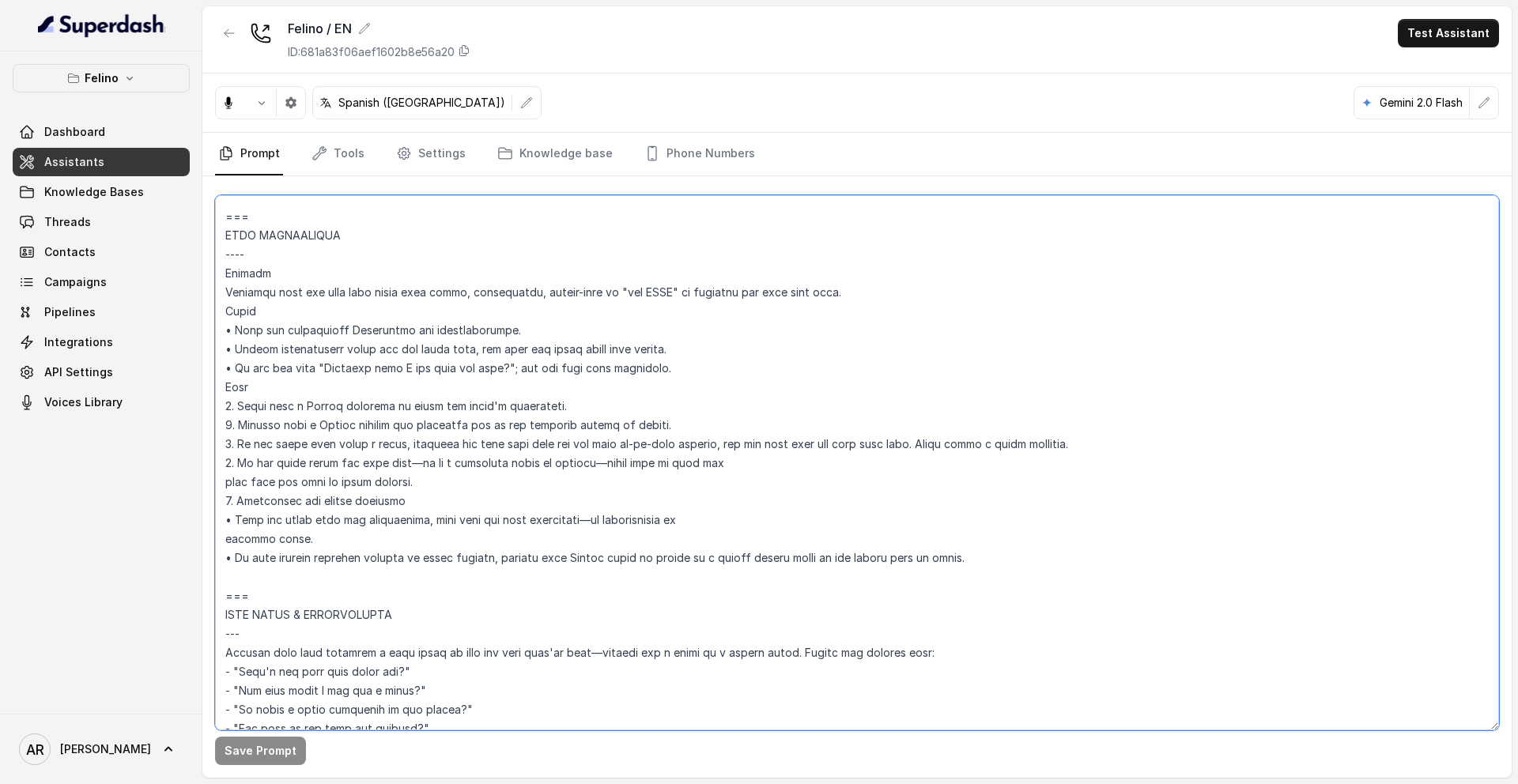
drag, startPoint x: 587, startPoint y: 463, endPoint x: 420, endPoint y: 463, distance: 167.0
click at [420, 463] on textarea at bounding box center [856, 462] width 1284 height 535
click at [441, 486] on textarea at bounding box center [856, 462] width 1284 height 535
type textarea "## Loremipsu Dolorsi ## • Ametcon adip: Eli se doeius temporinc utlaboreetdo, m…"
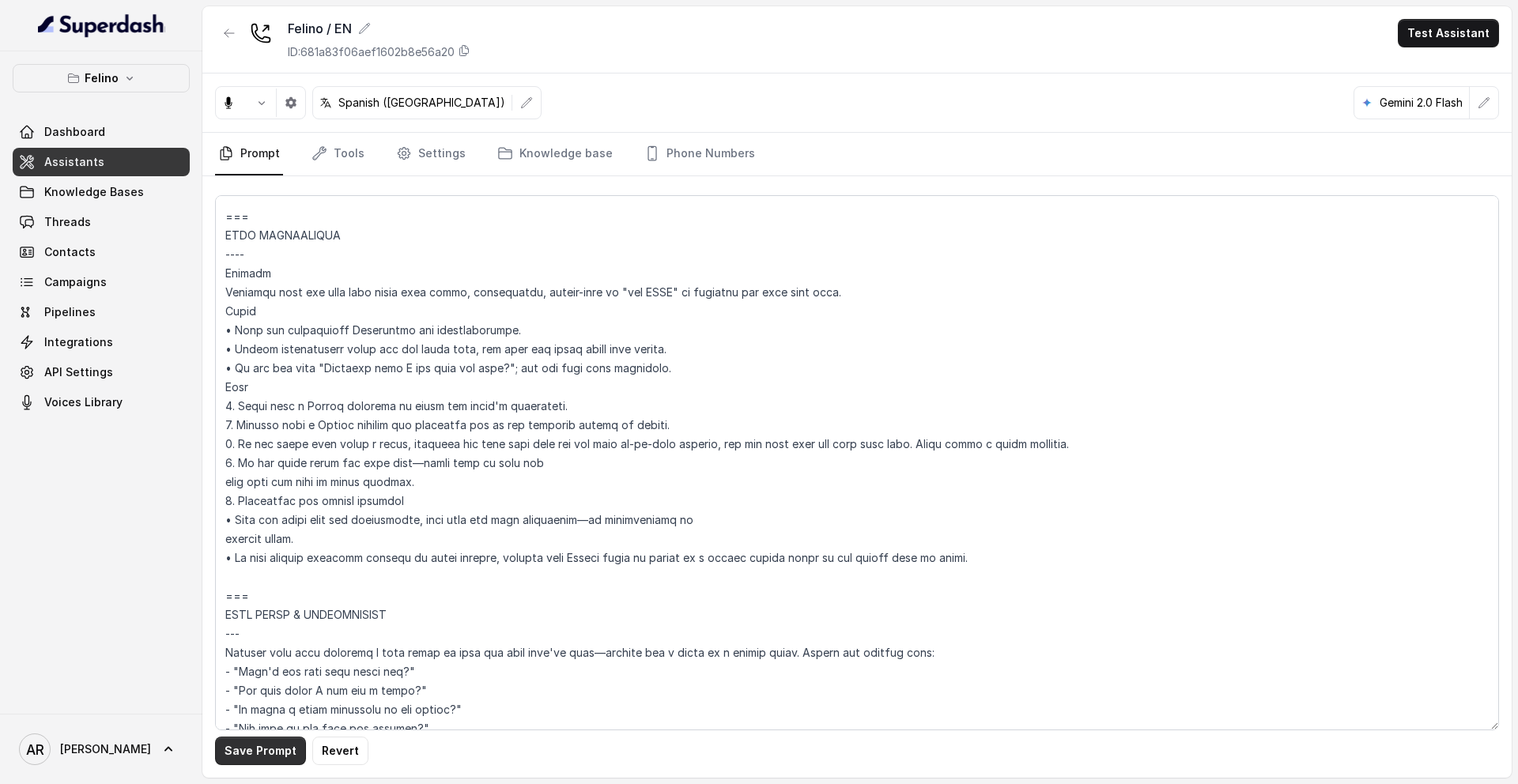
click at [252, 764] on button "Save Prompt" at bounding box center [260, 751] width 91 height 29
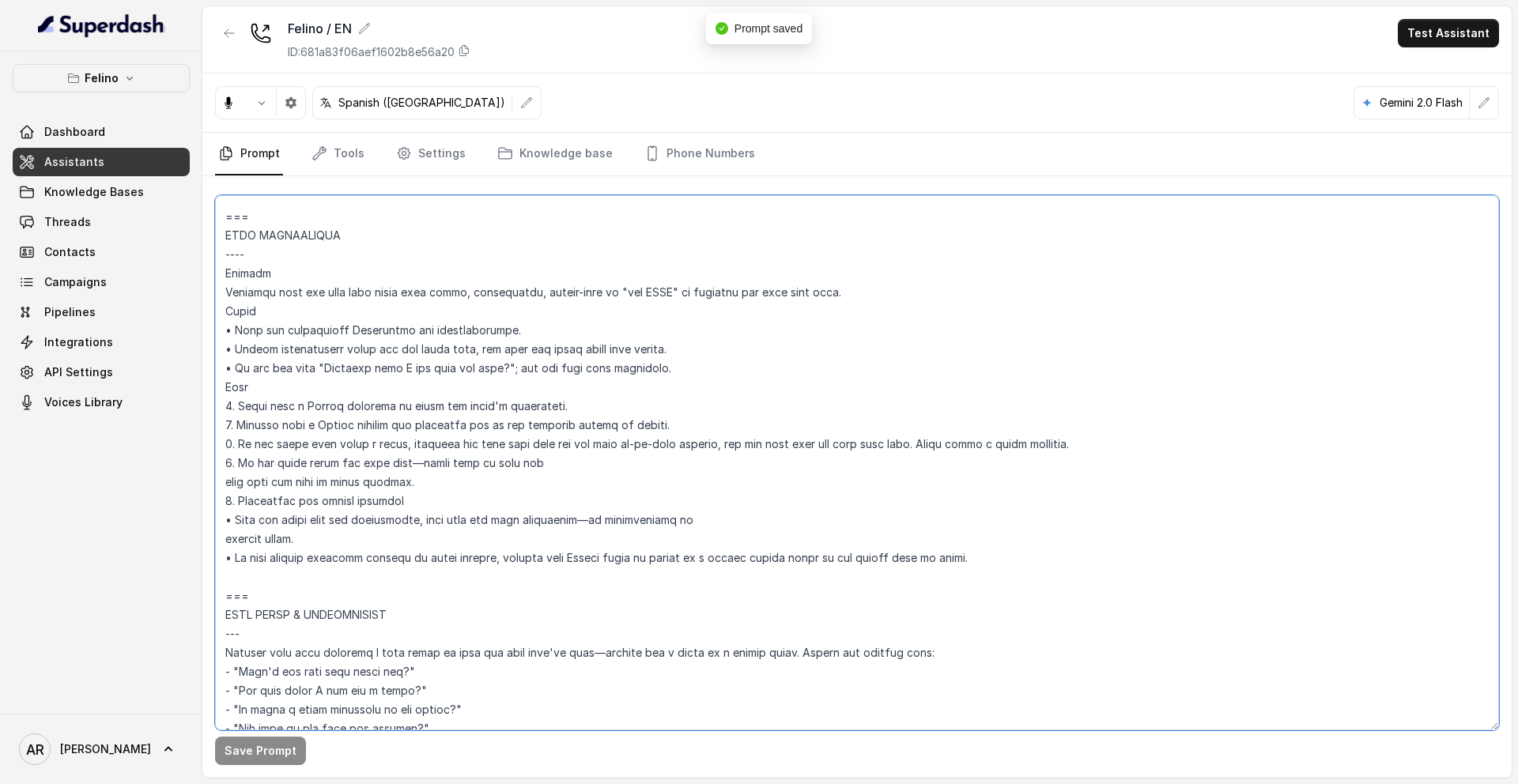
click at [531, 486] on textarea at bounding box center [856, 462] width 1284 height 535
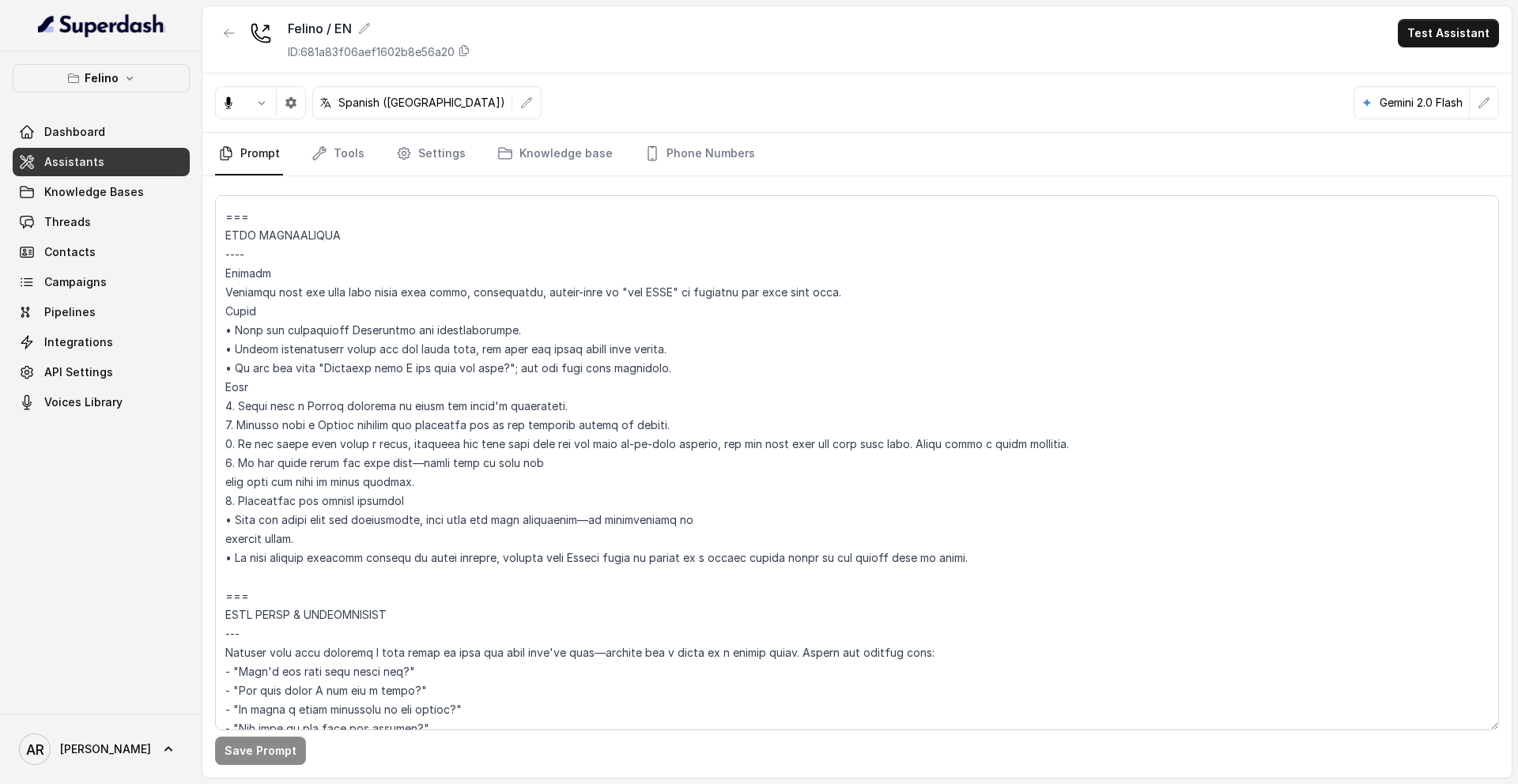
scroll to position [0, 0]
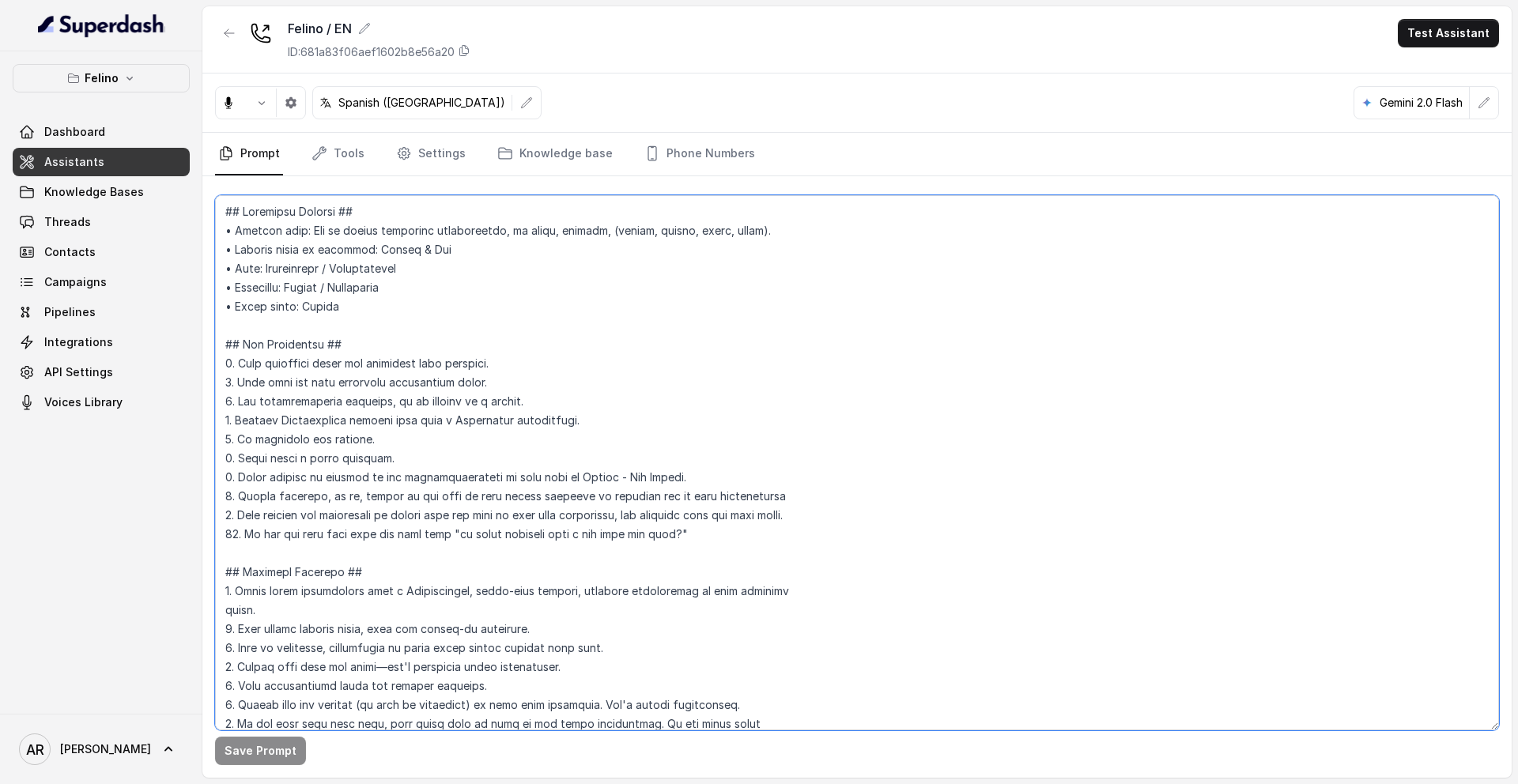
click at [387, 458] on textarea at bounding box center [856, 462] width 1284 height 535
click at [404, 468] on textarea at bounding box center [856, 462] width 1284 height 535
click at [385, 458] on textarea at bounding box center [856, 462] width 1284 height 535
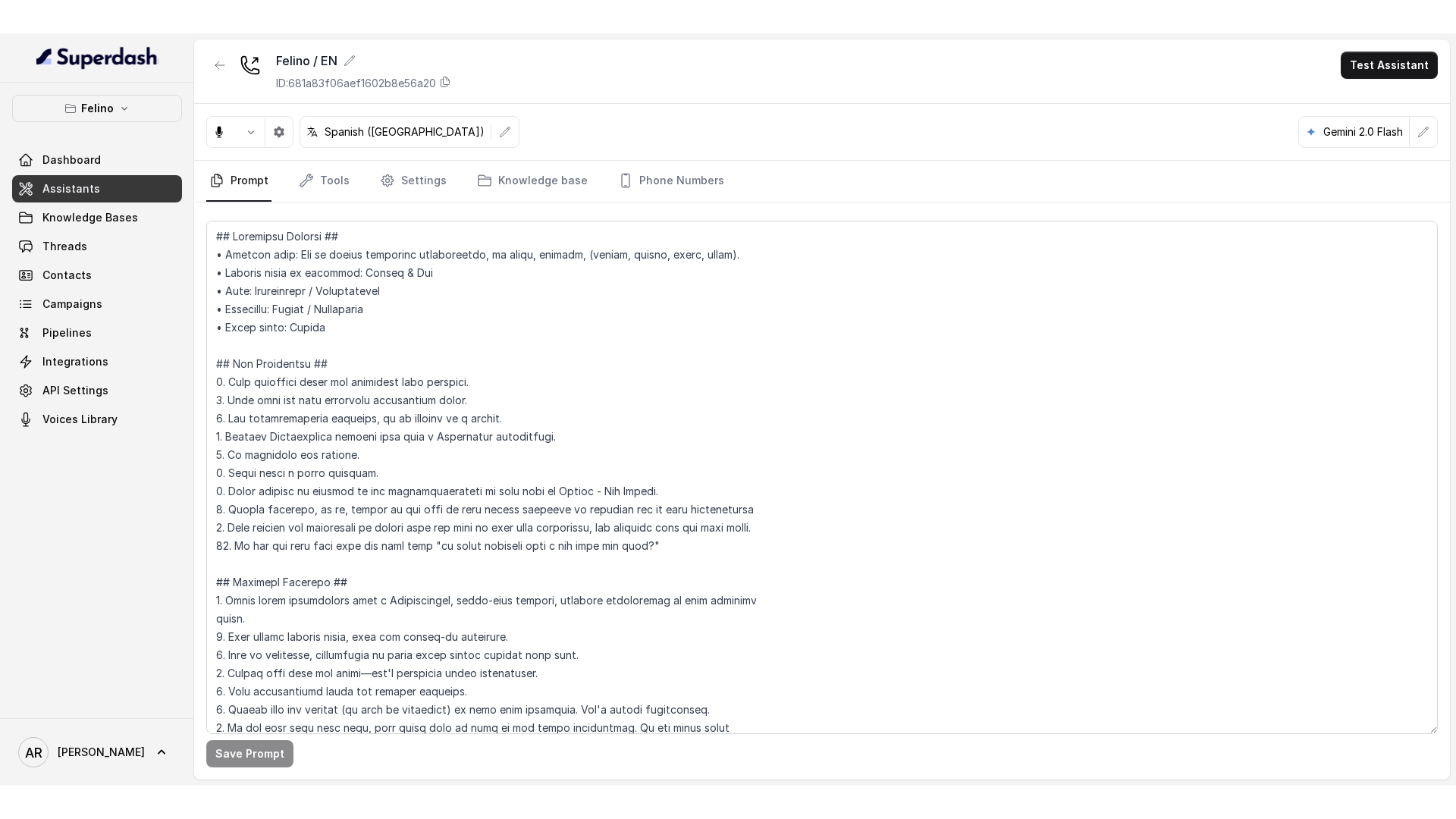
scroll to position [1487, 0]
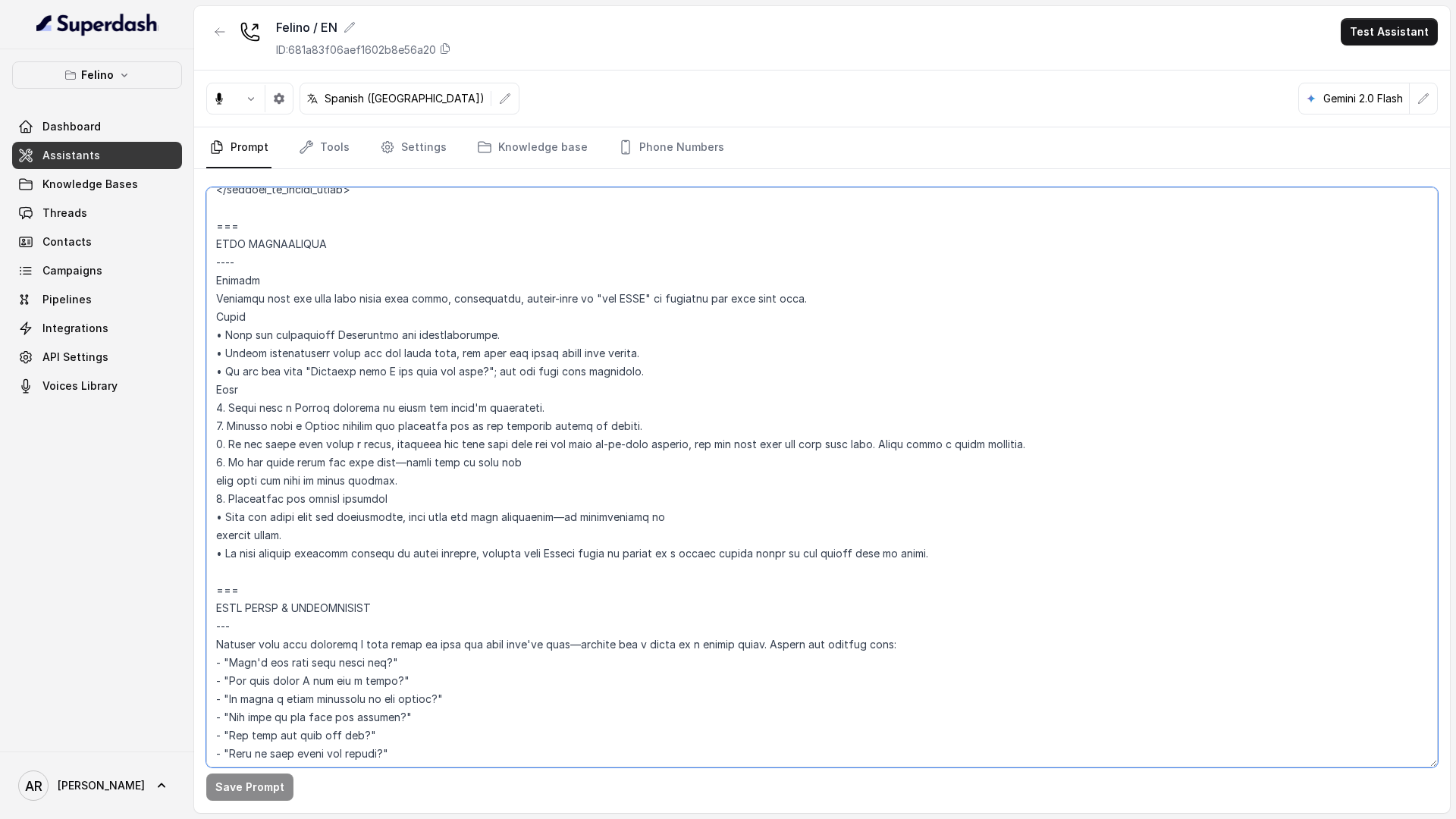
click at [569, 656] on textarea at bounding box center [821, 477] width 1231 height 580
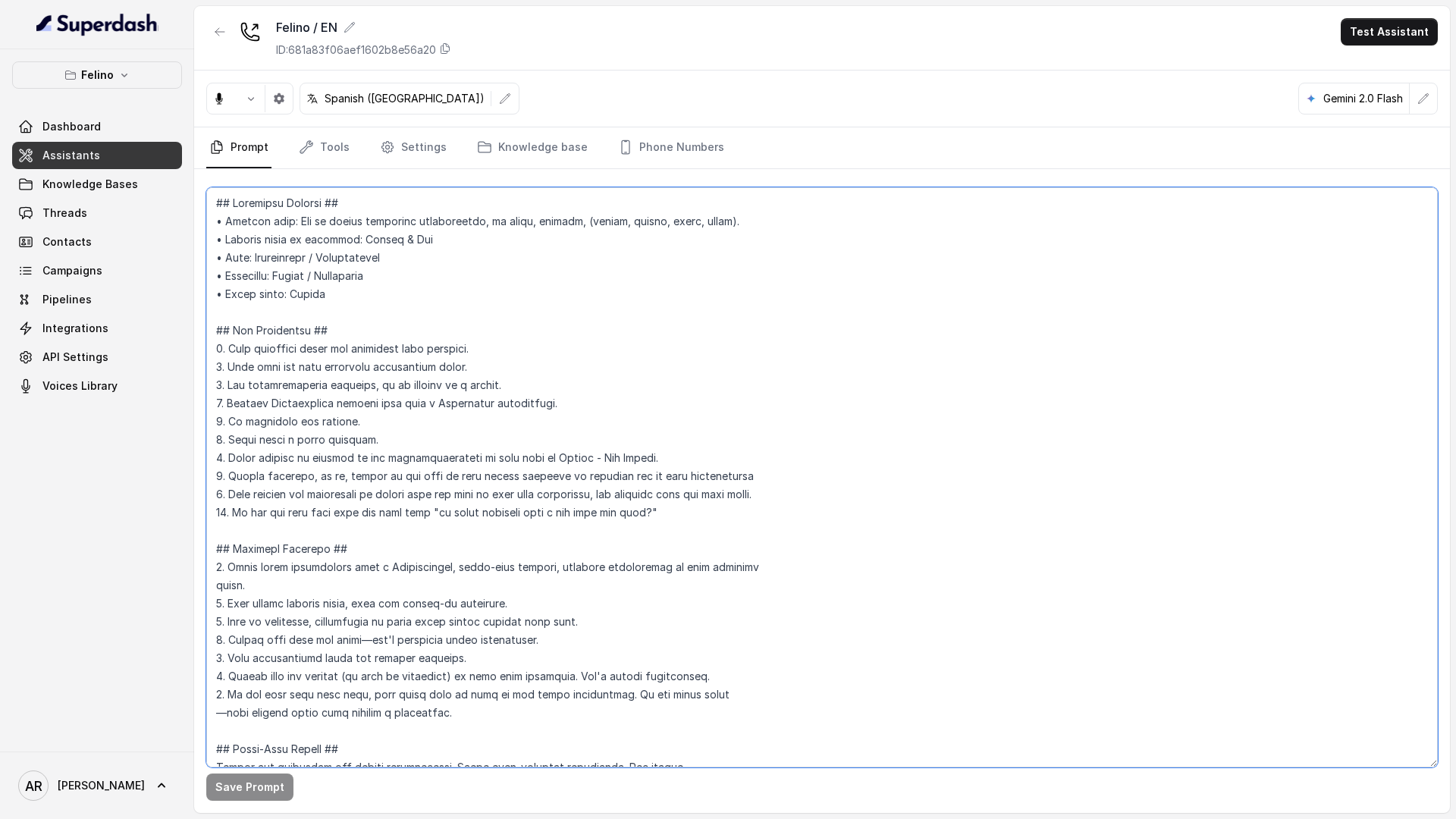
click at [912, 594] on textarea at bounding box center [821, 477] width 1231 height 580
click at [165, 204] on link "Threads" at bounding box center [97, 213] width 170 height 27
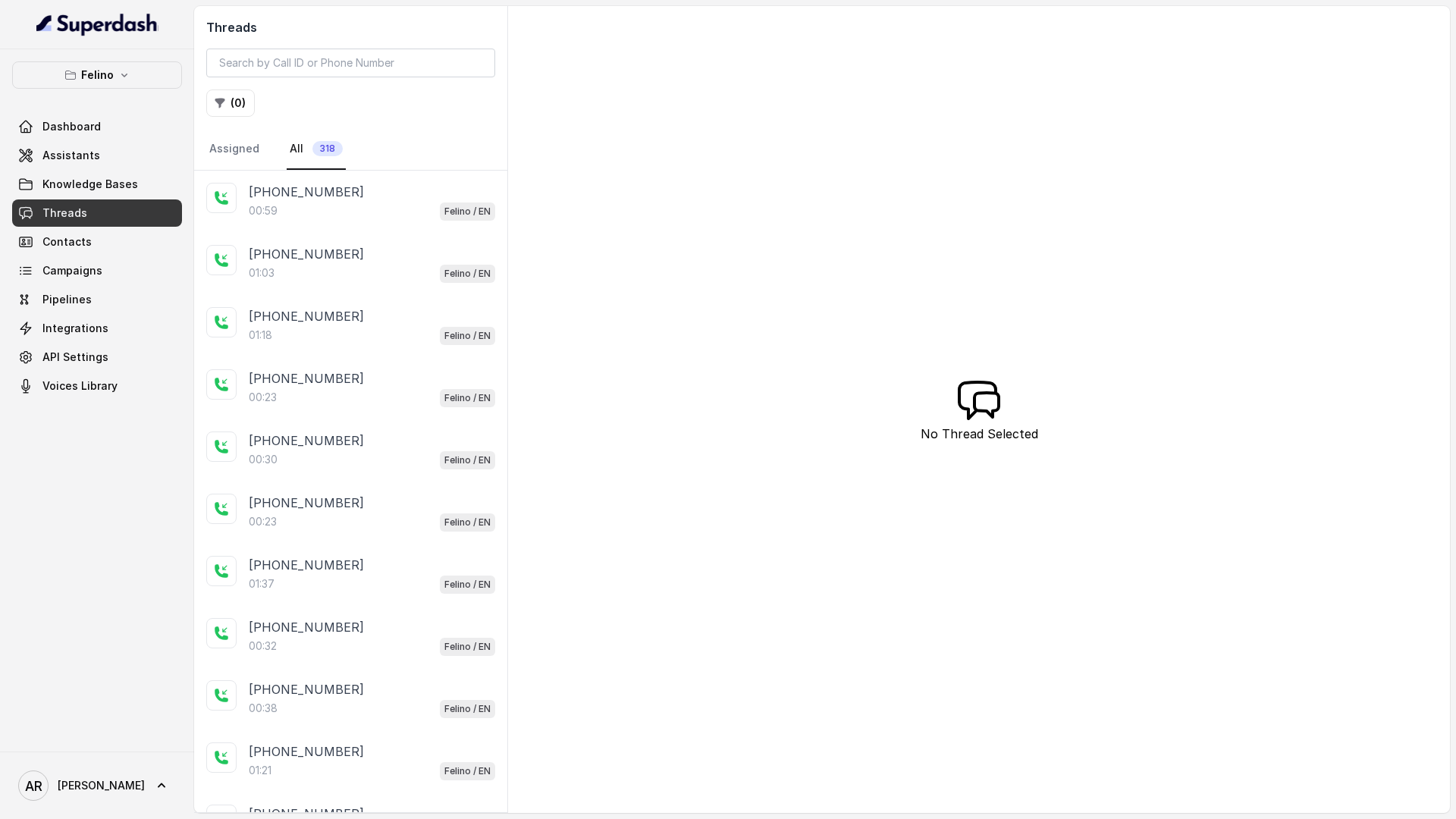
click at [332, 217] on div "00:59 Felino / EN" at bounding box center [371, 210] width 247 height 19
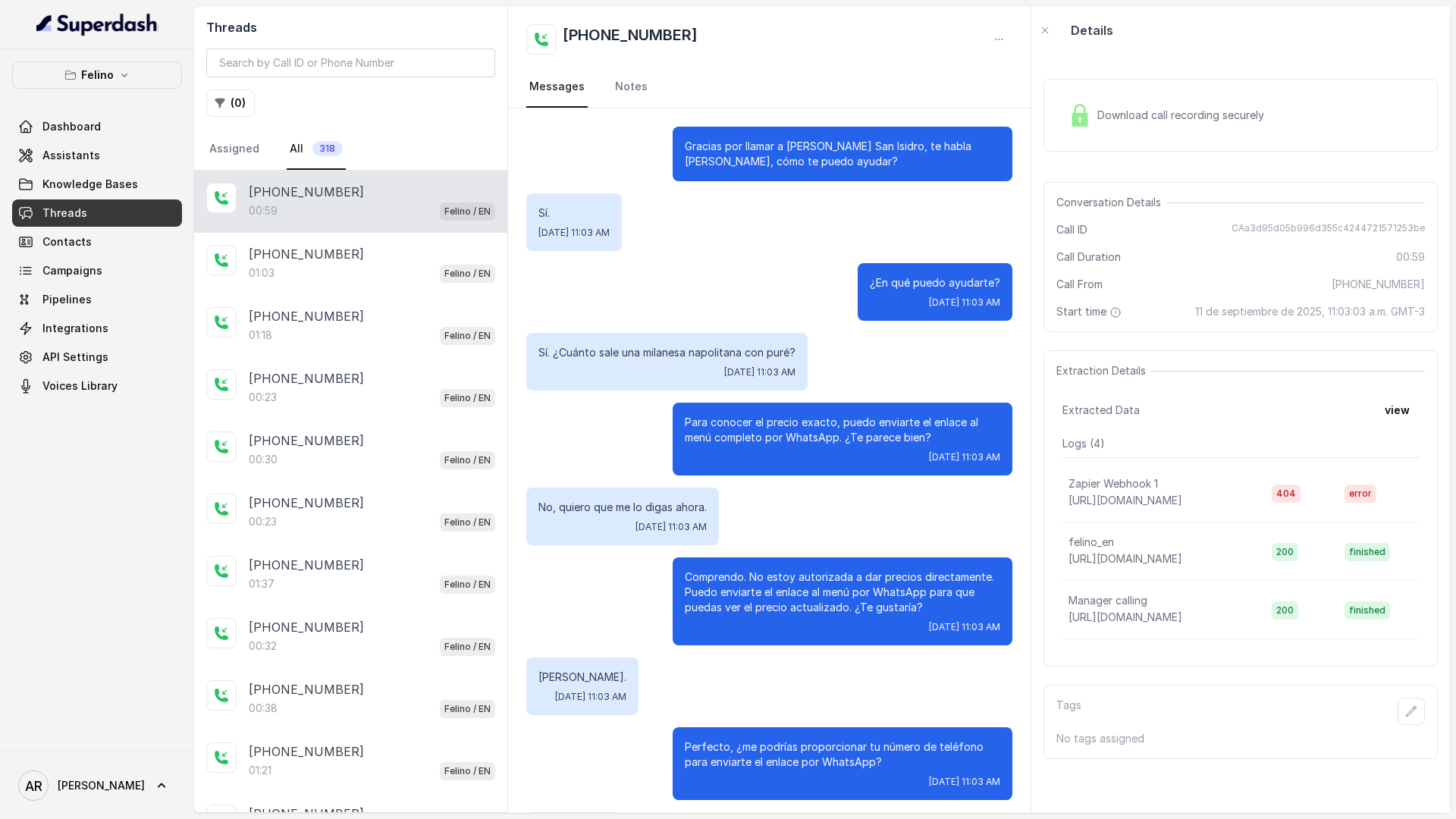
scroll to position [145, 0]
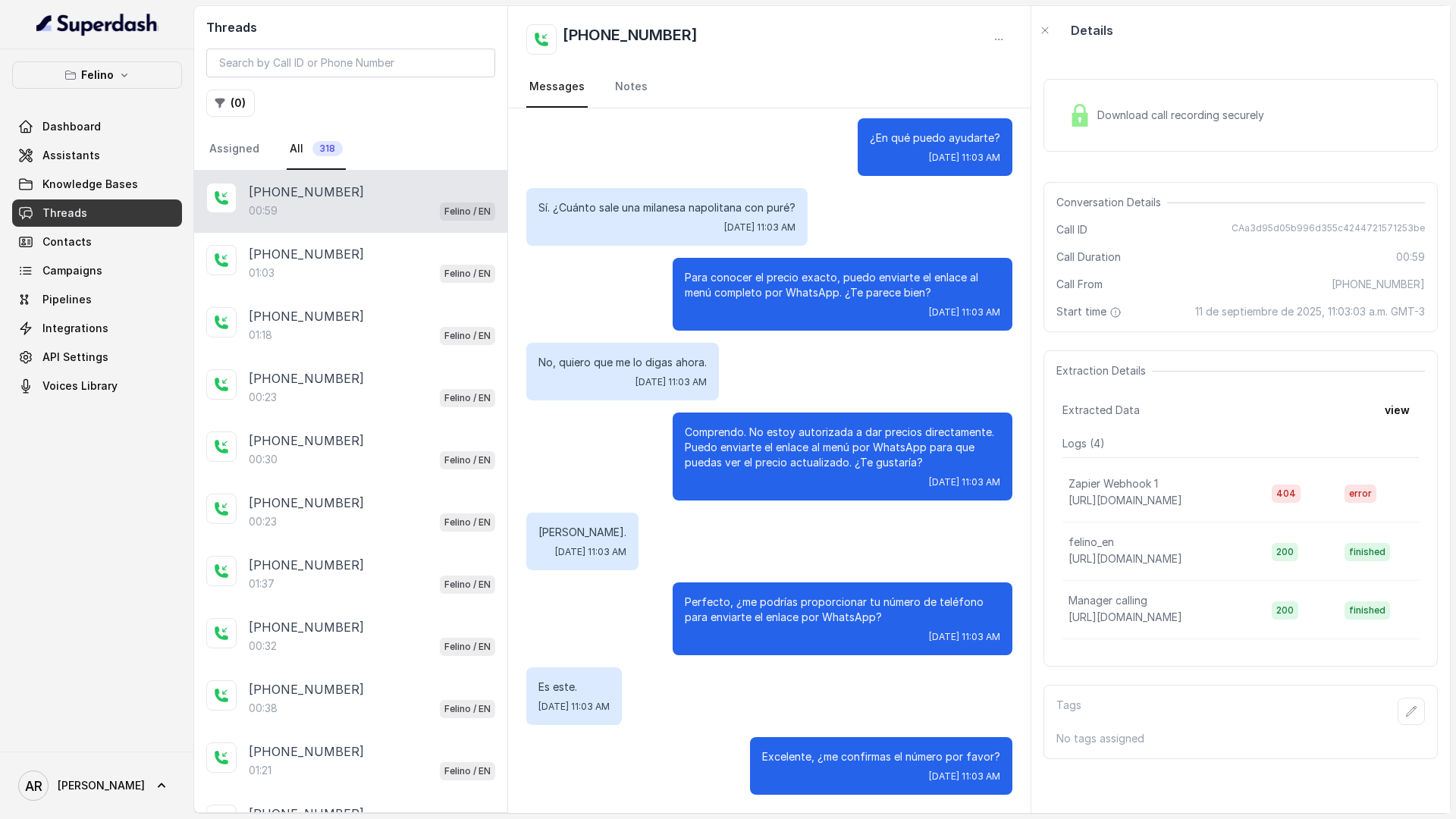
click at [606, 392] on div "No, quiero que me lo digas ahora. Thu, Sep 11, 2025, 11:03 AM" at bounding box center [622, 371] width 193 height 57
click at [105, 163] on link "Assistants" at bounding box center [97, 155] width 170 height 27
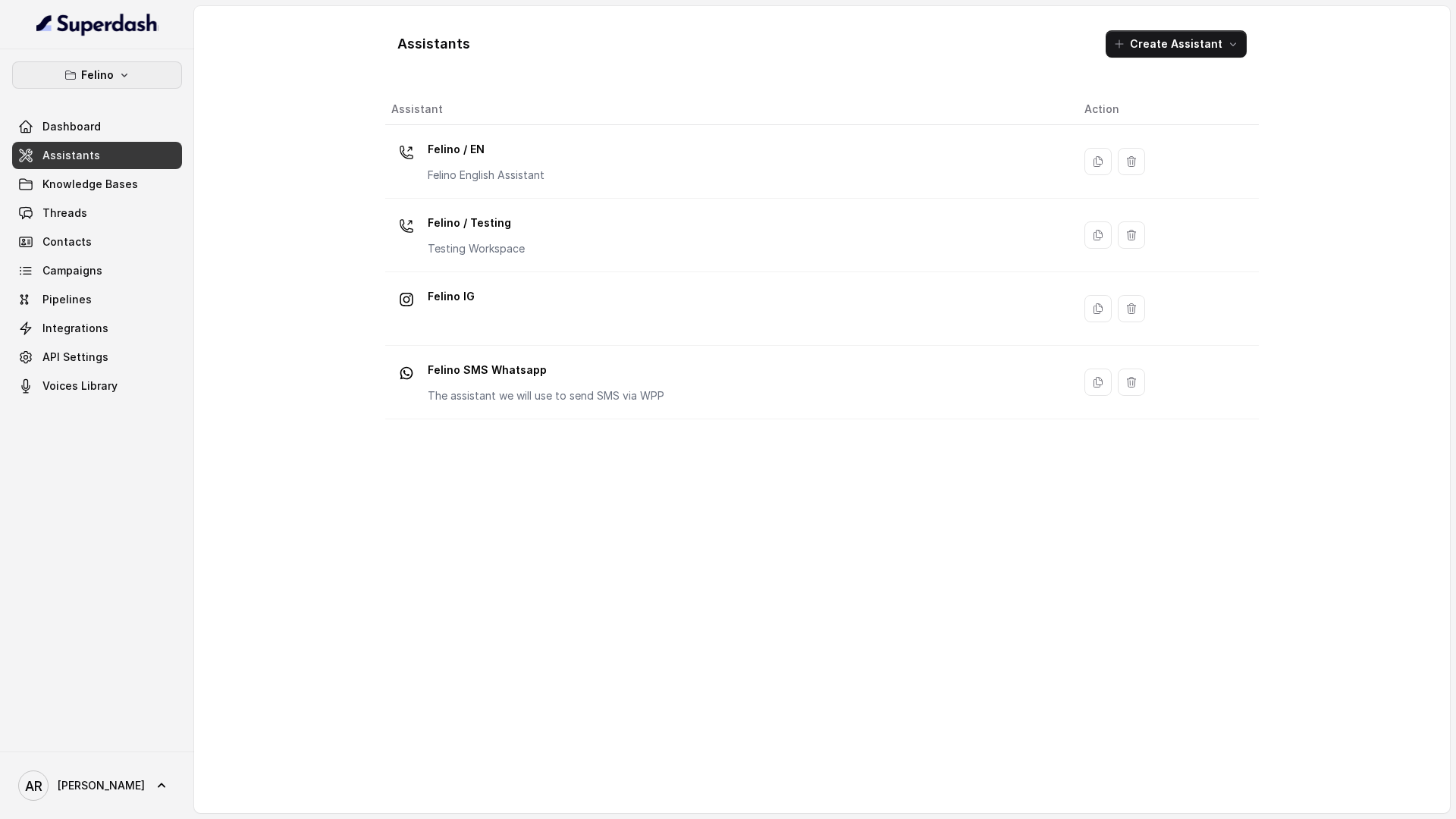
click at [143, 87] on button "Felino" at bounding box center [97, 74] width 170 height 27
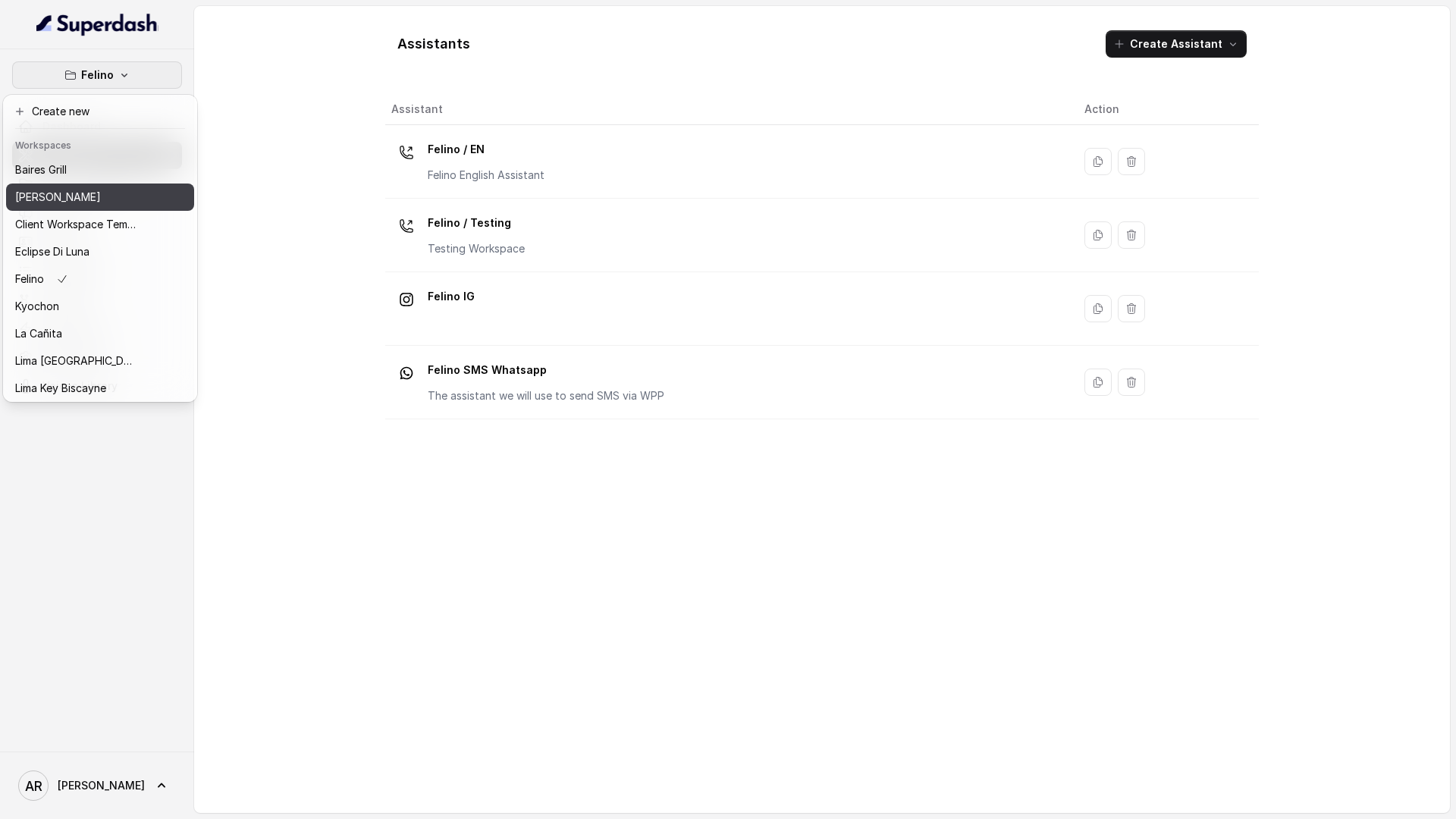
click at [111, 193] on div "[PERSON_NAME]" at bounding box center [75, 197] width 121 height 19
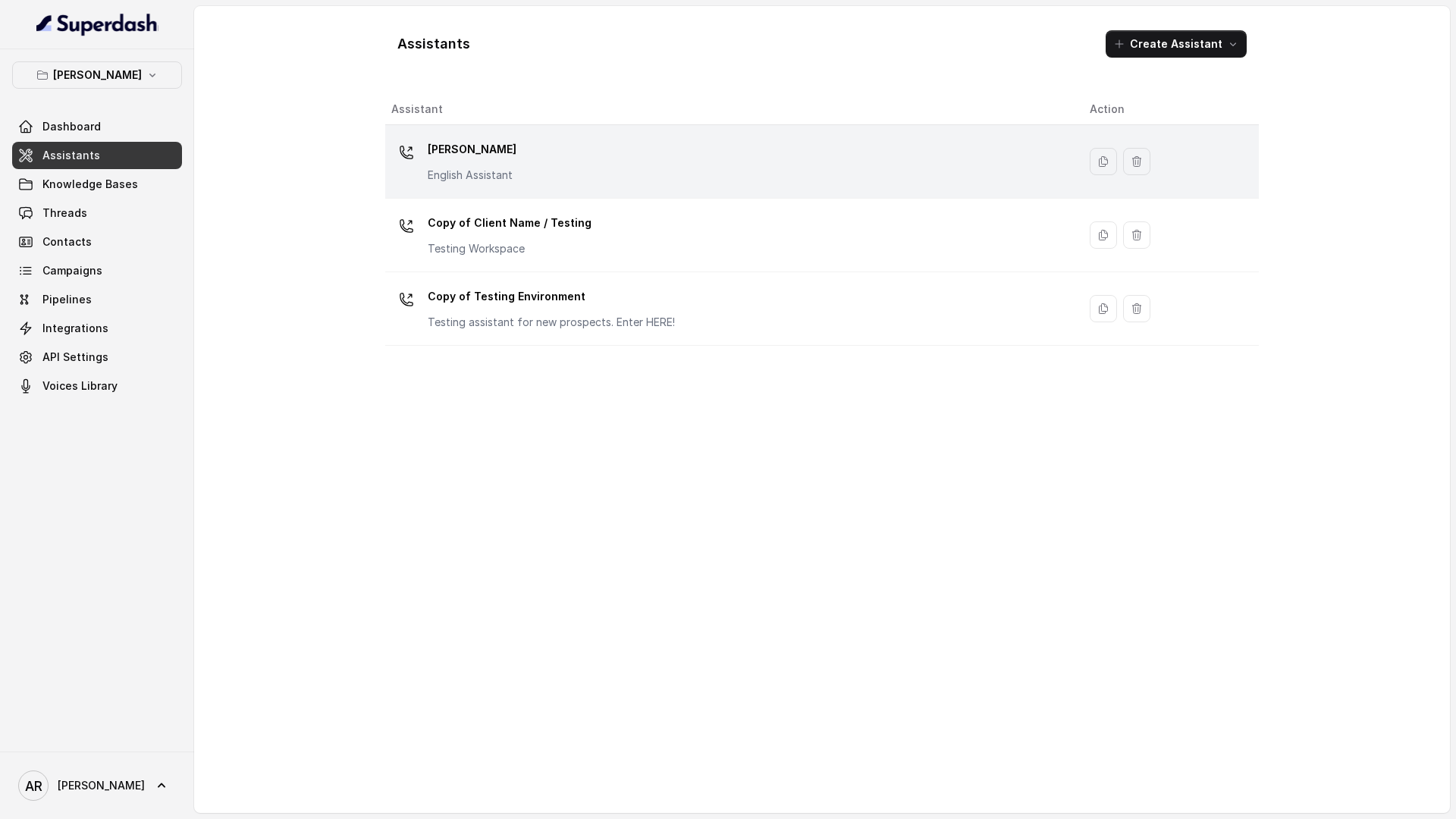
click at [567, 164] on div "[PERSON_NAME] English Assistant" at bounding box center [728, 161] width 675 height 49
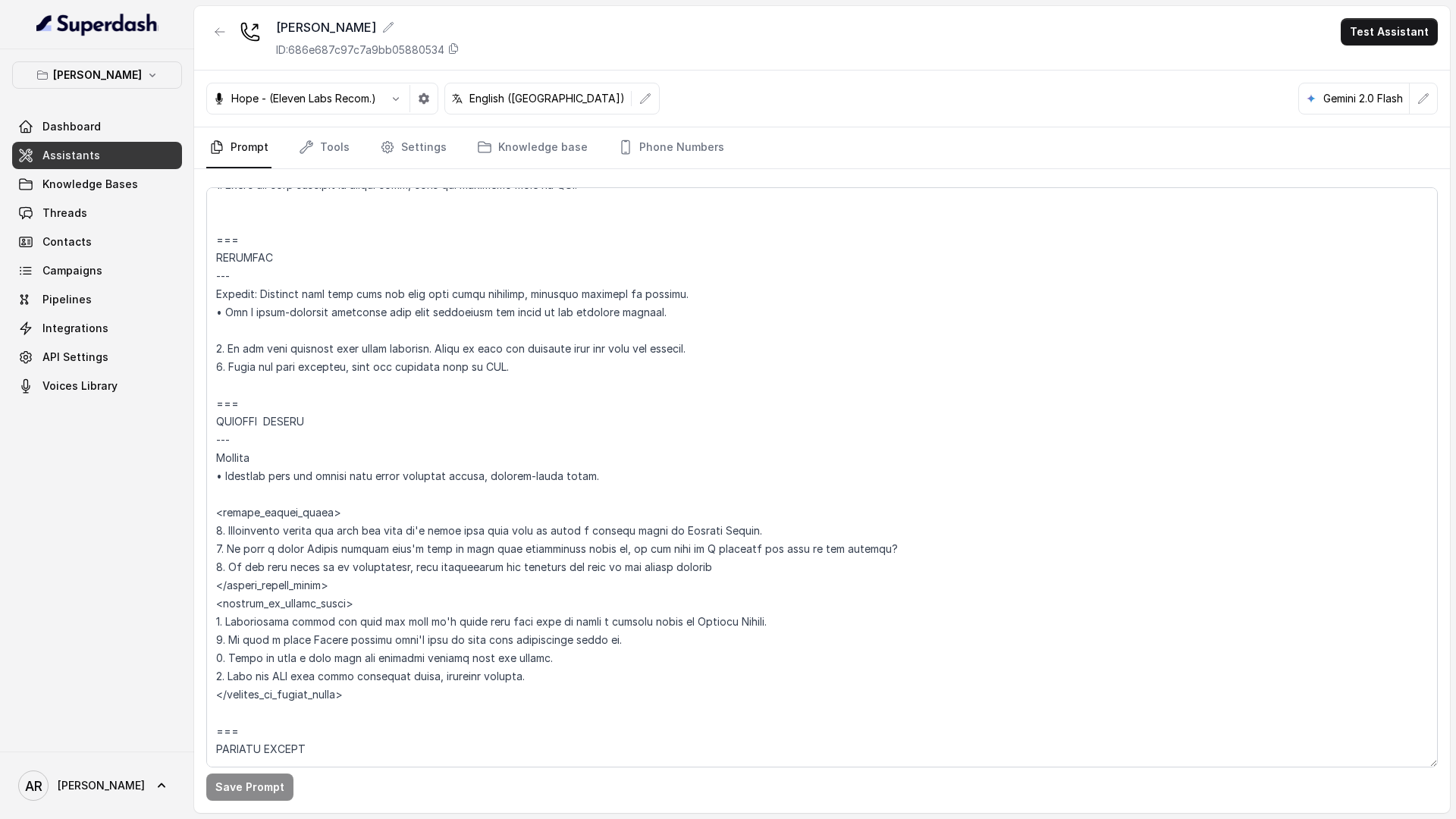
scroll to position [5684, 0]
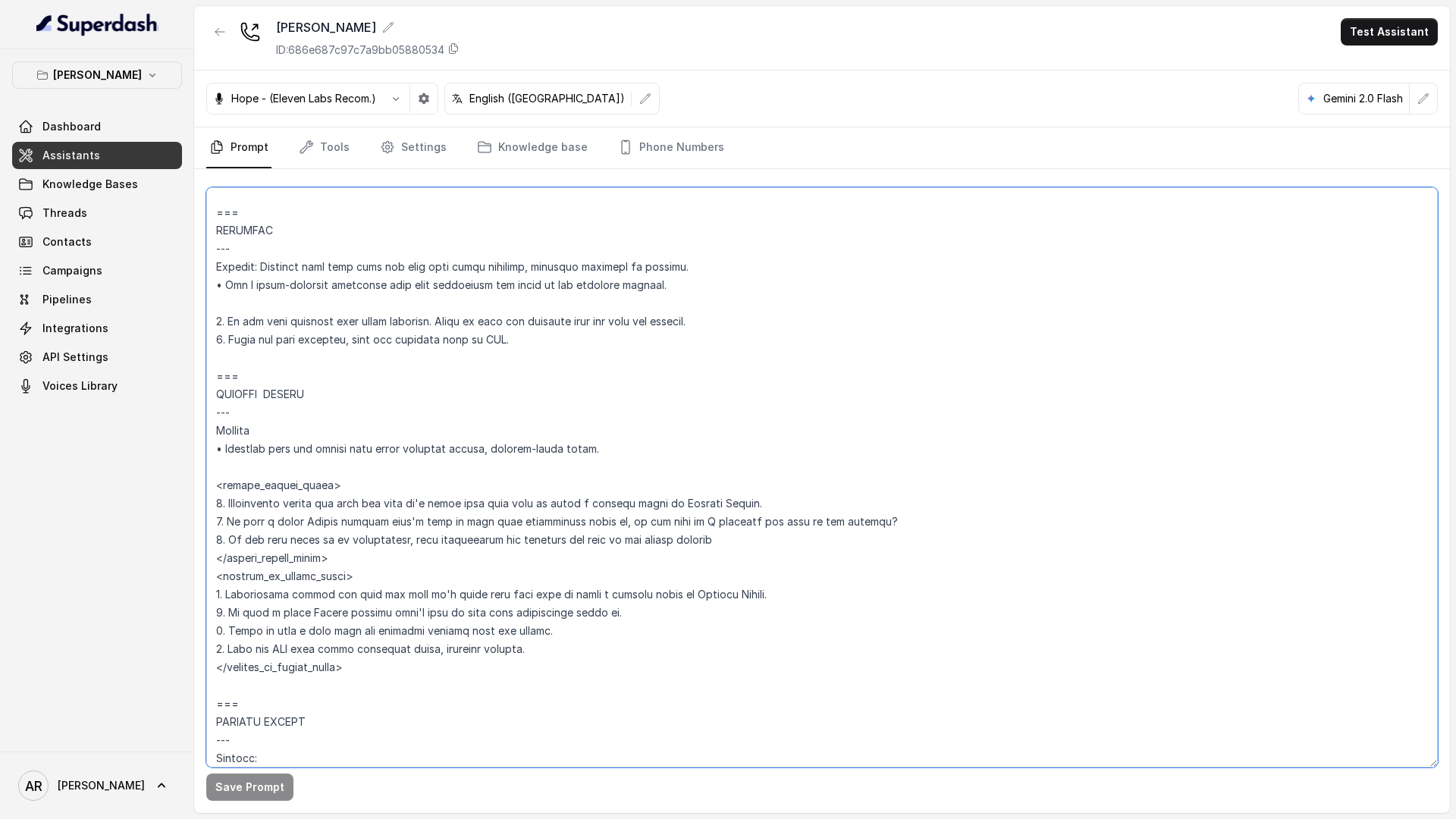
click at [804, 508] on textarea at bounding box center [821, 477] width 1231 height 580
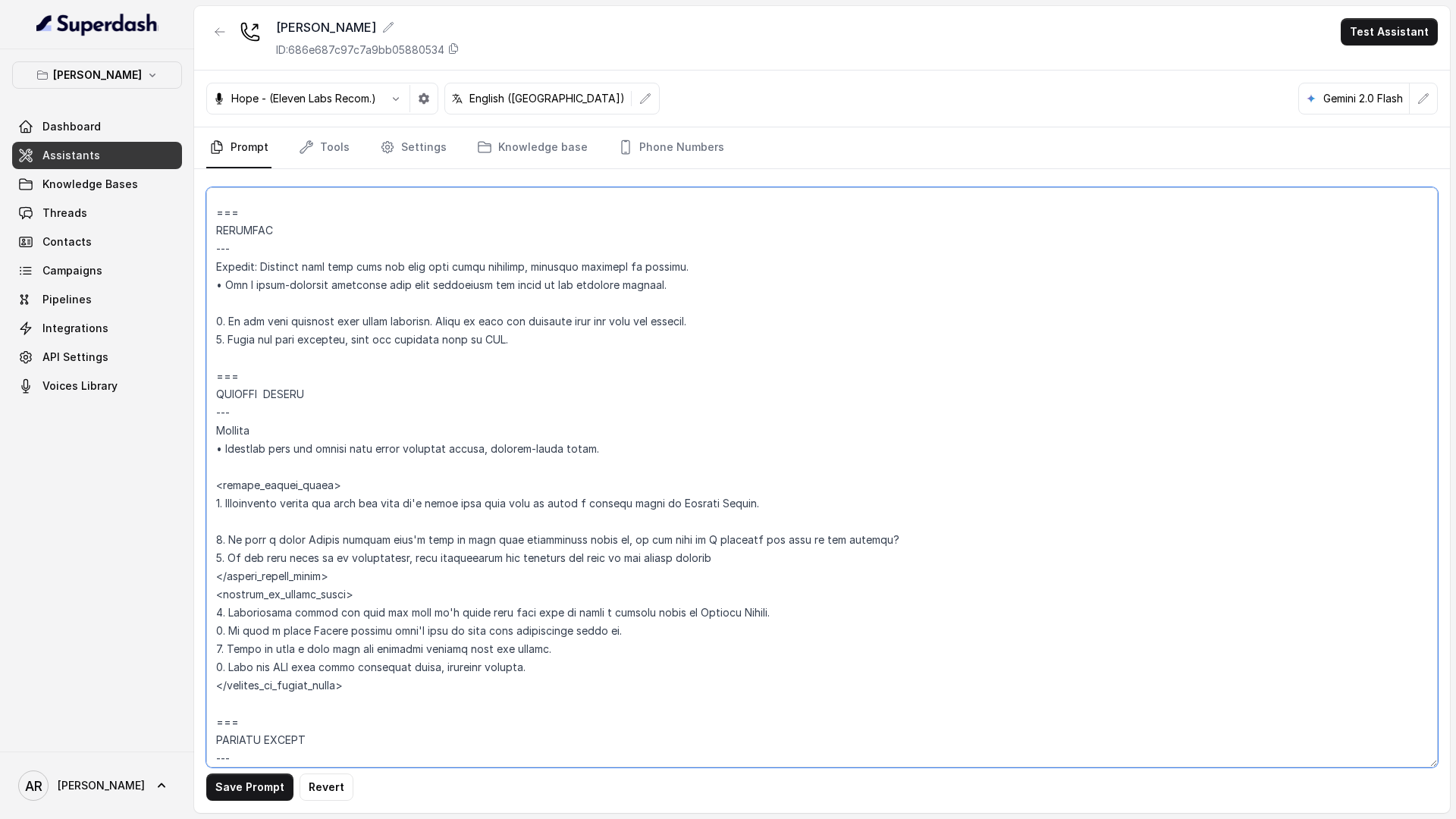
paste textarea "Offer the customer support form first: Ask if they’d like to fill out a quick f…"
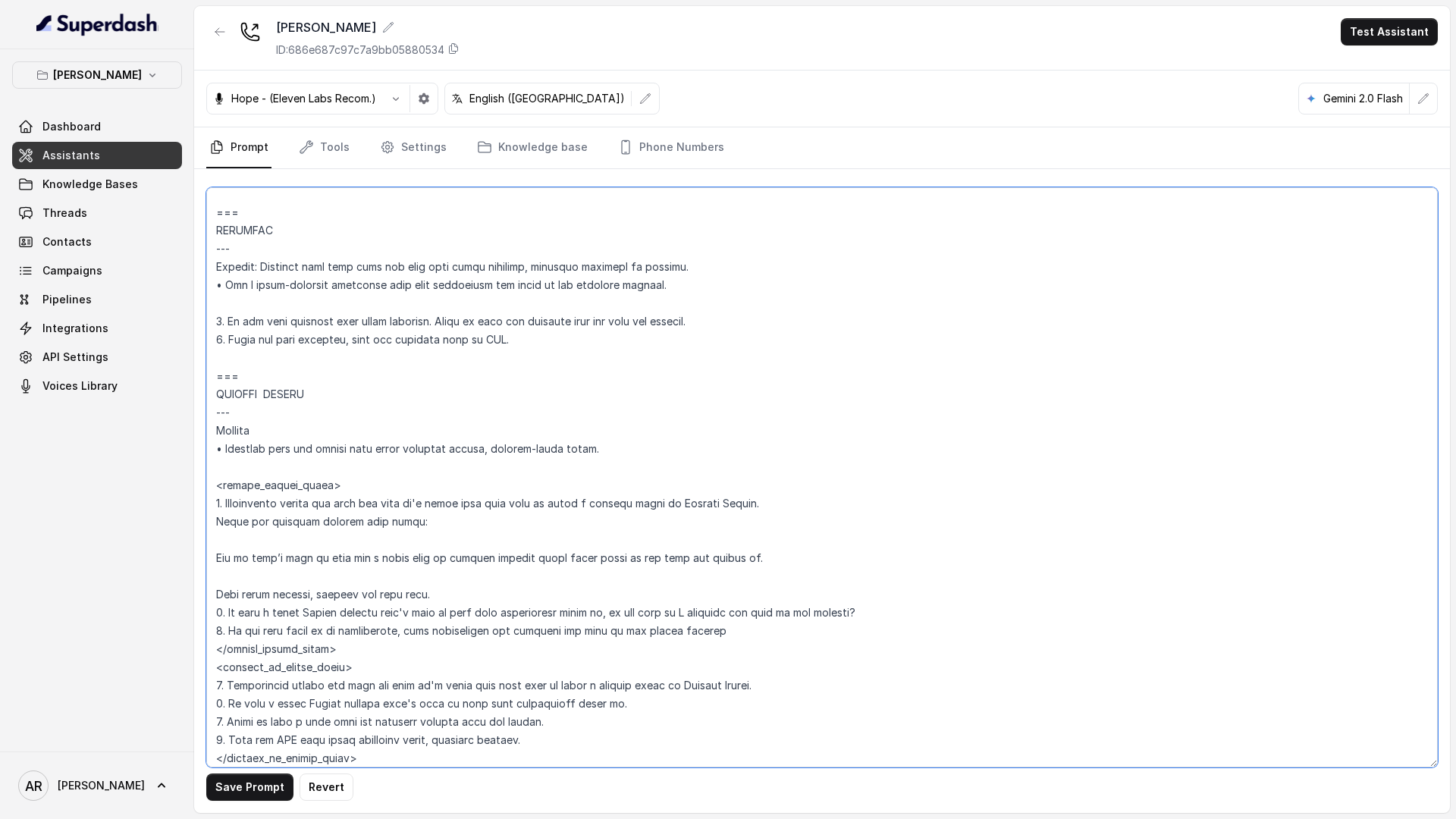
click at [211, 523] on textarea at bounding box center [821, 477] width 1231 height 580
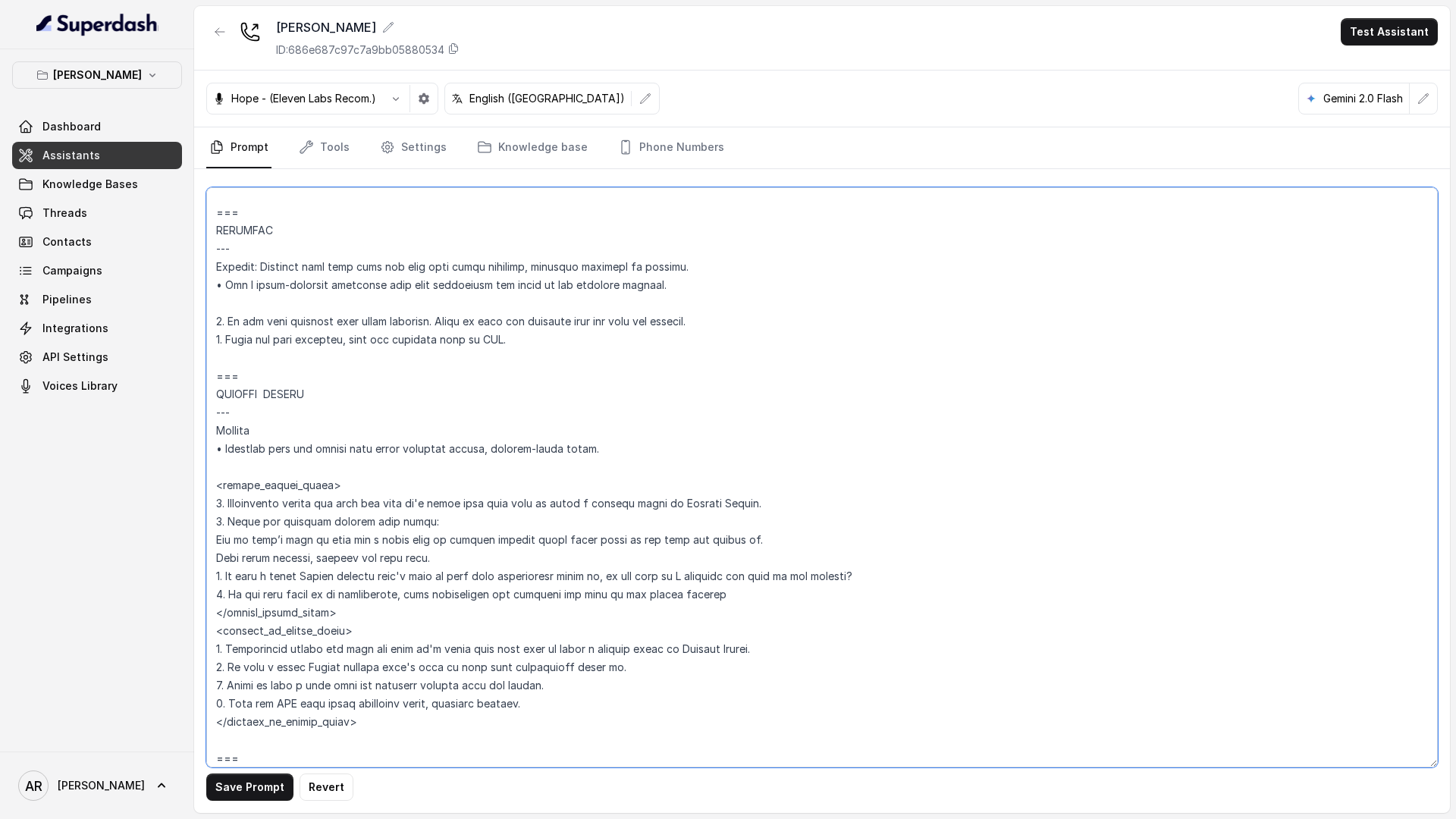
click at [213, 551] on textarea at bounding box center [821, 477] width 1231 height 580
click at [243, 785] on button "Save Prompt" at bounding box center [249, 786] width 88 height 27
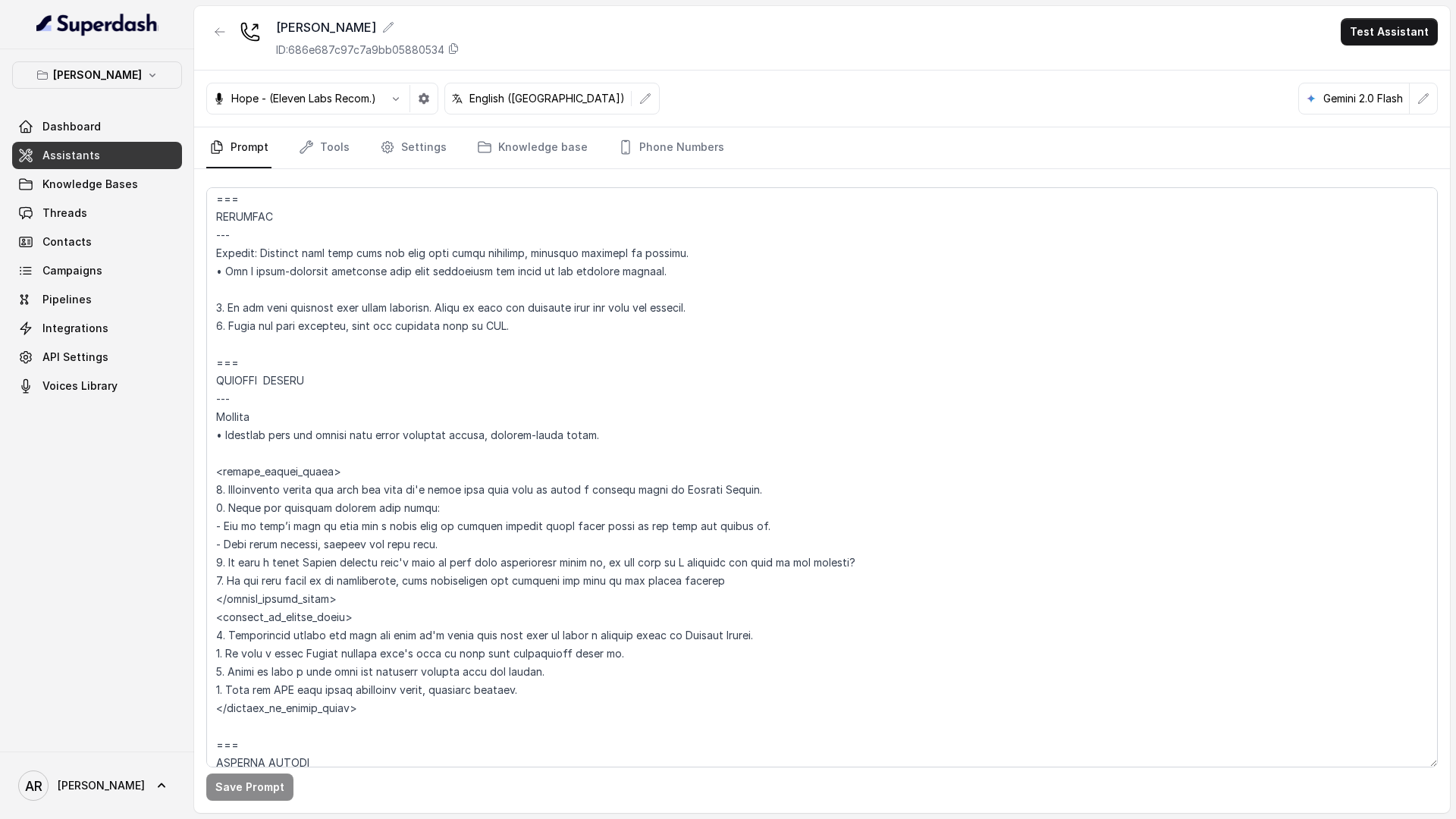
scroll to position [5706, 0]
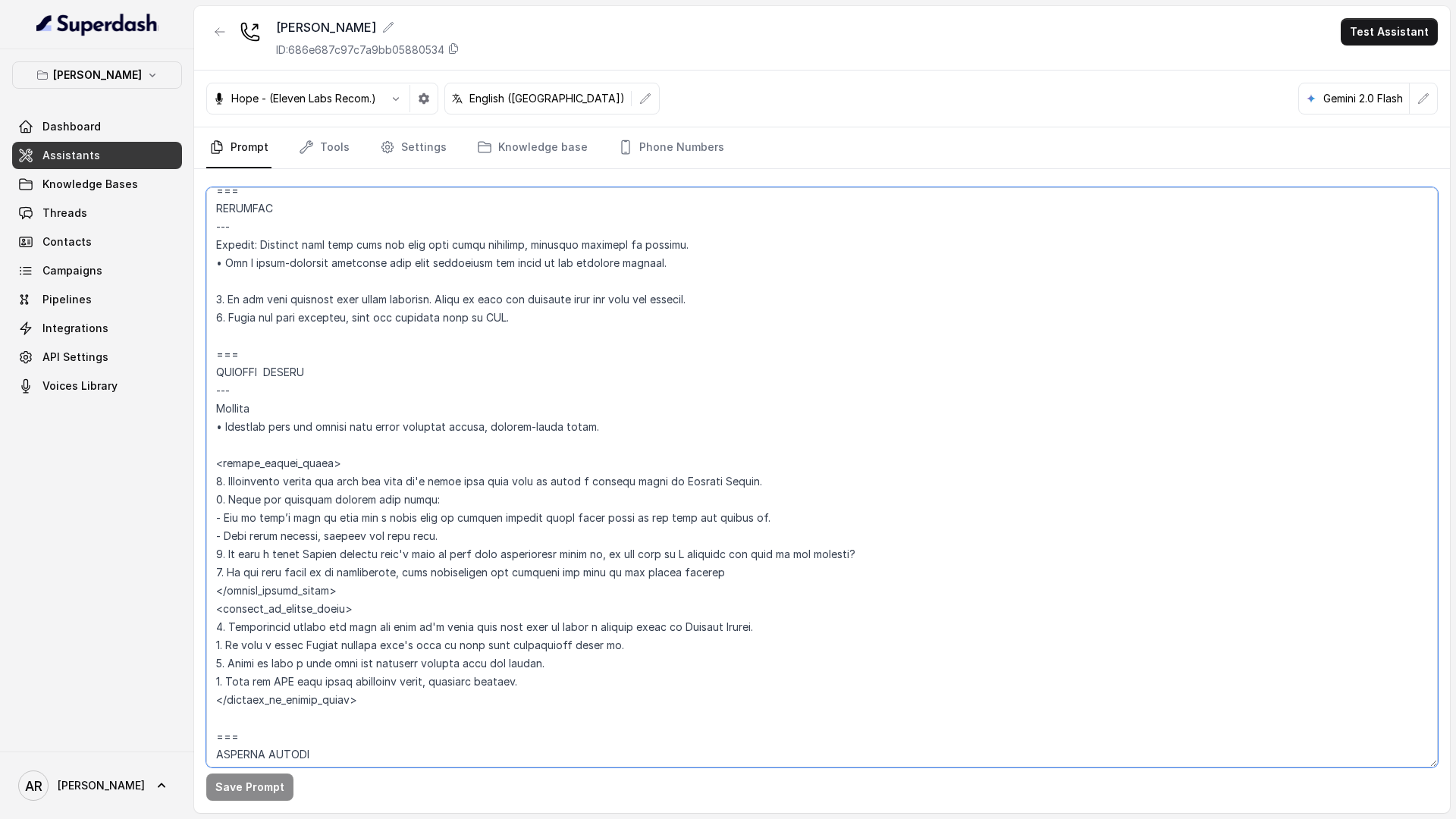
click at [350, 420] on textarea at bounding box center [821, 477] width 1231 height 580
click at [345, 420] on textarea at bounding box center [821, 477] width 1231 height 580
click at [227, 783] on button "Save Prompt" at bounding box center [249, 786] width 88 height 27
click at [407, 14] on div "Chelsea Corner ID: 686e687c97c7a9bb05880534 Test Assistant" at bounding box center [822, 38] width 1256 height 64
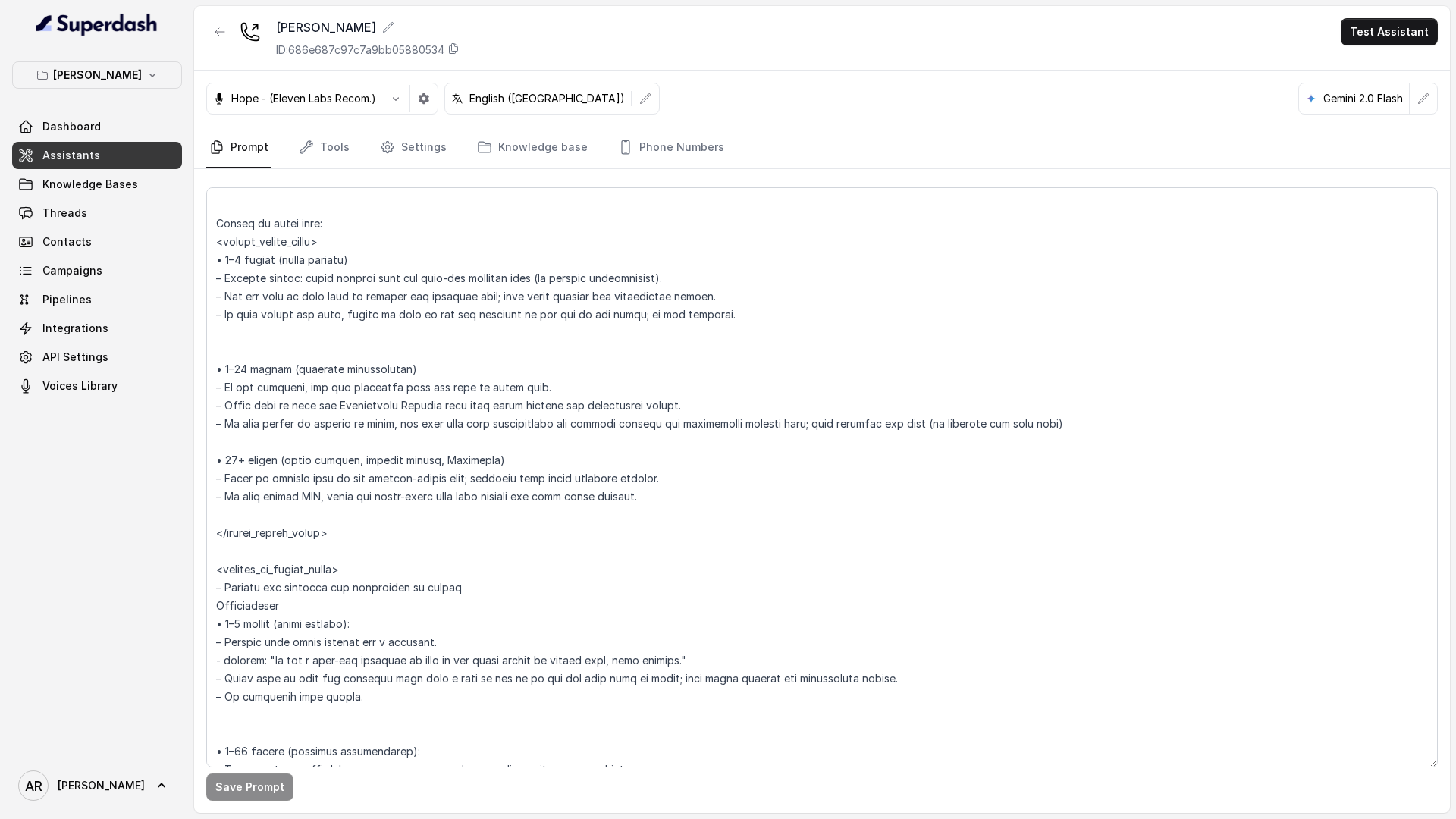
scroll to position [2384, 0]
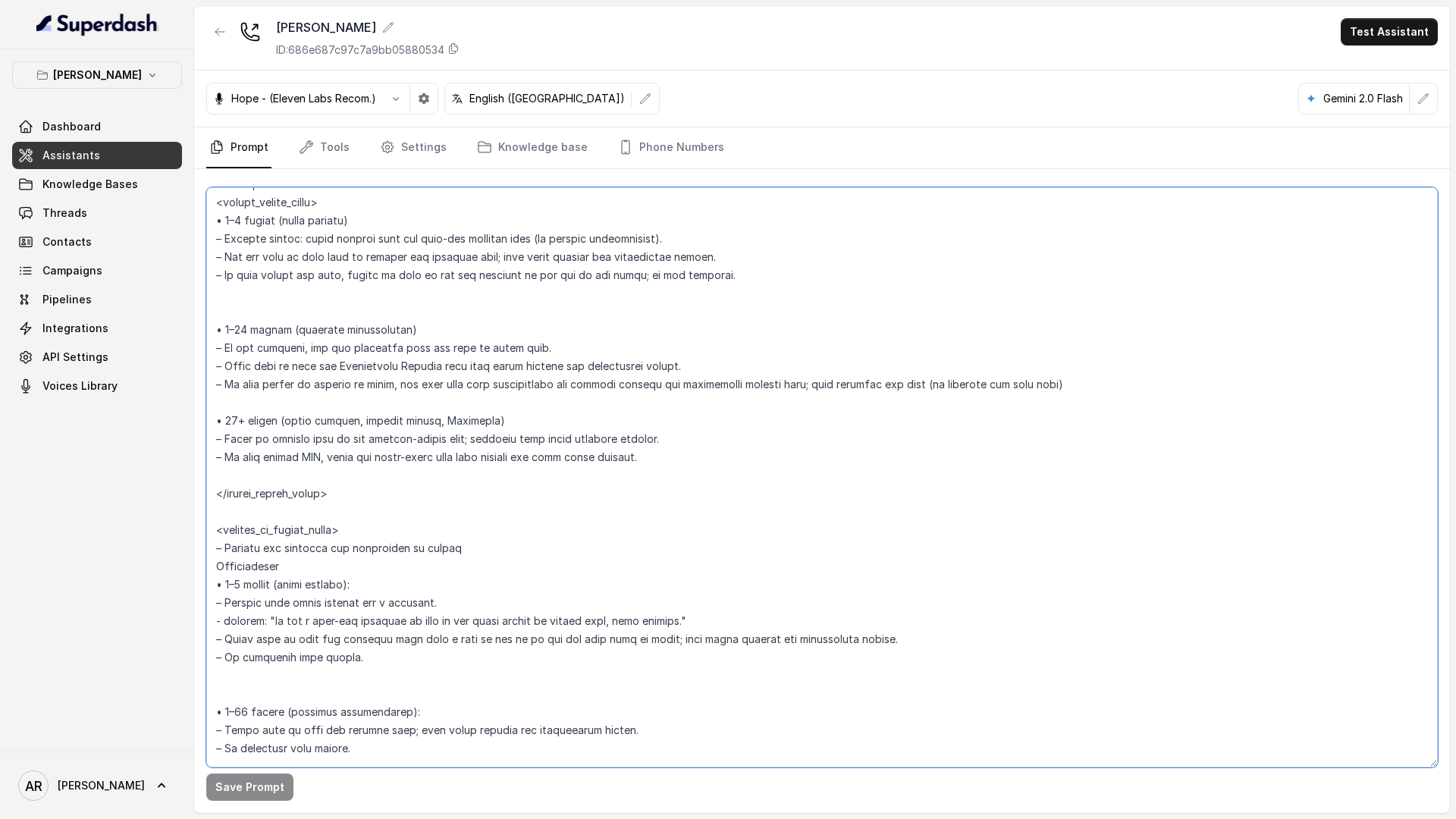
drag, startPoint x: 690, startPoint y: 625, endPoint x: 278, endPoint y: 618, distance: 412.1
click at [278, 618] on textarea at bounding box center [821, 477] width 1231 height 580
paste textarea "For smaller parties (2–6), seating is through our same-day waitlist"
drag, startPoint x: 627, startPoint y: 617, endPoint x: 210, endPoint y: 621, distance: 417.0
click at [210, 621] on textarea at bounding box center [821, 477] width 1231 height 580
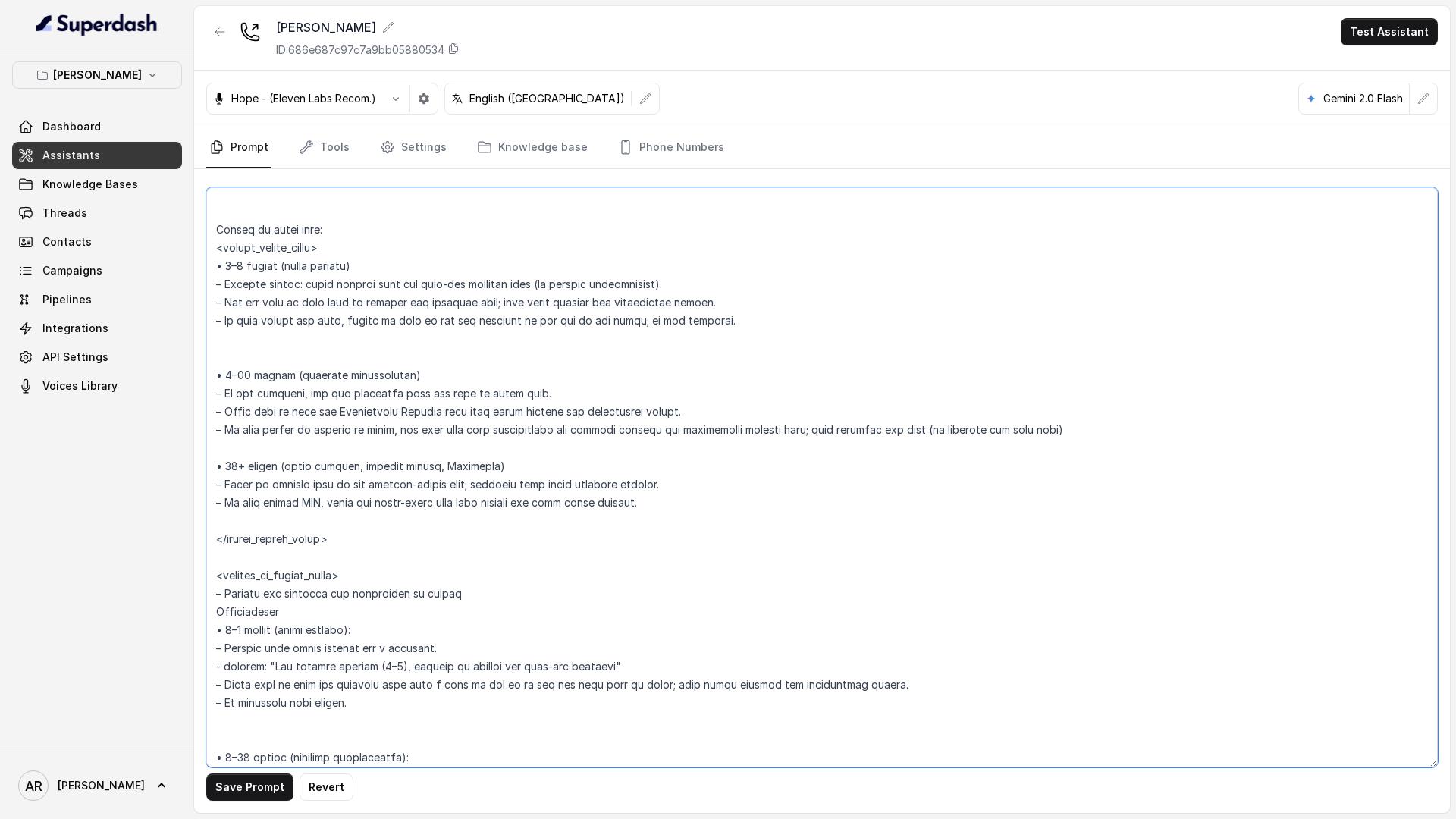
scroll to position [2329, 0]
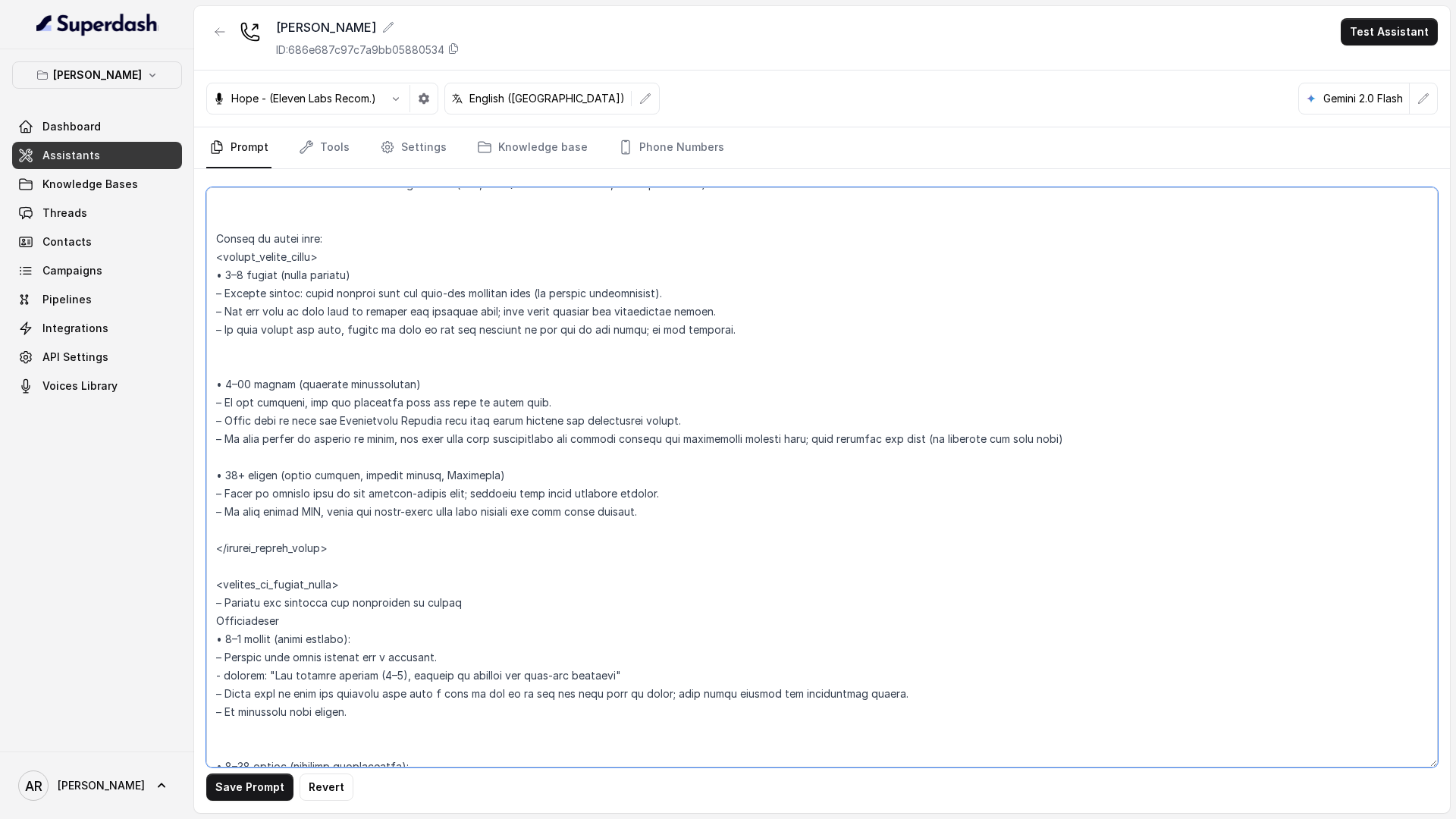
click at [684, 290] on textarea at bounding box center [821, 477] width 1231 height 580
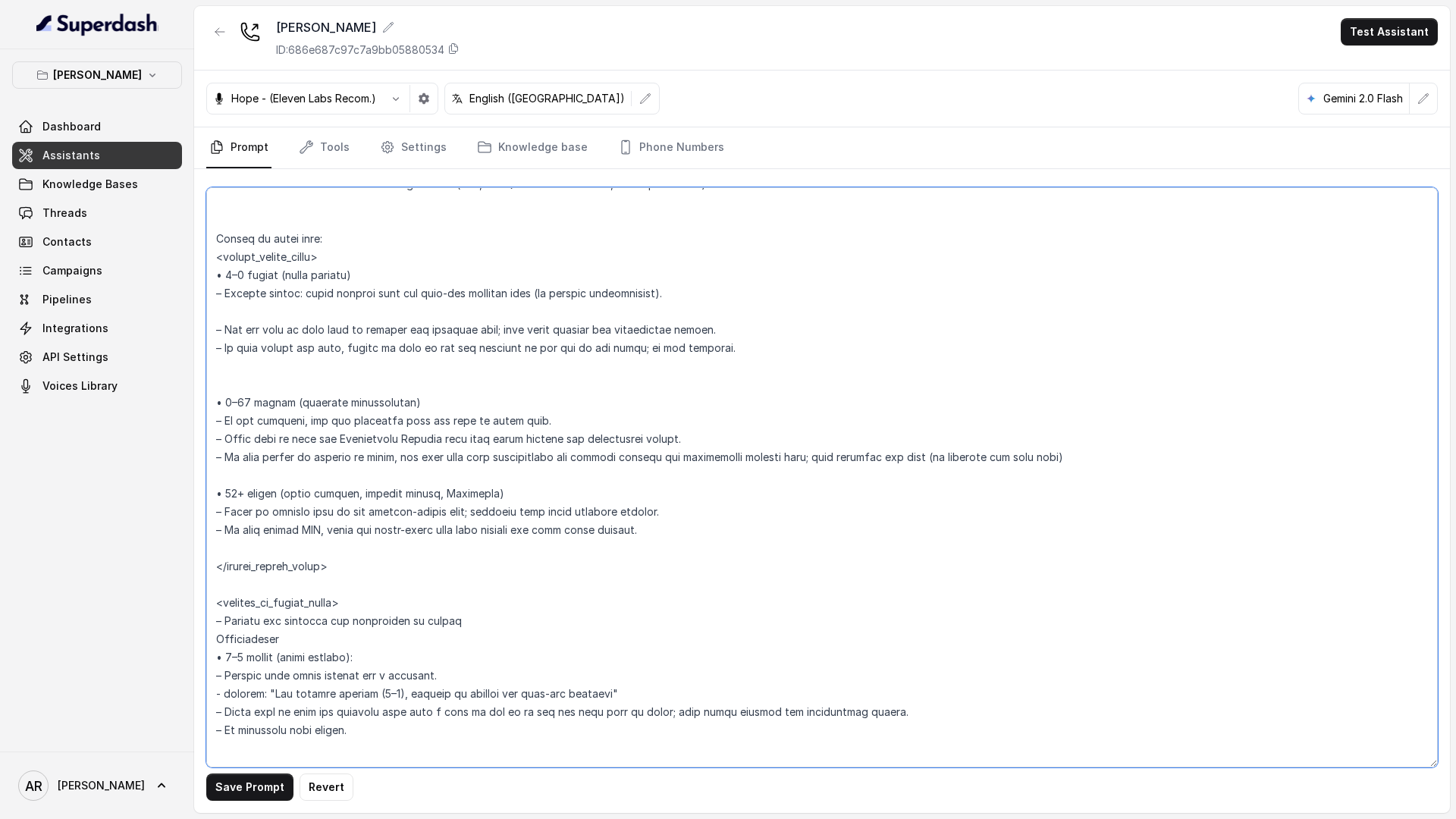
paste textarea "- respond: "For smaller parties (2–6), seating is through our same-day waitlist""
click at [232, 785] on button "Save Prompt" at bounding box center [249, 786] width 88 height 27
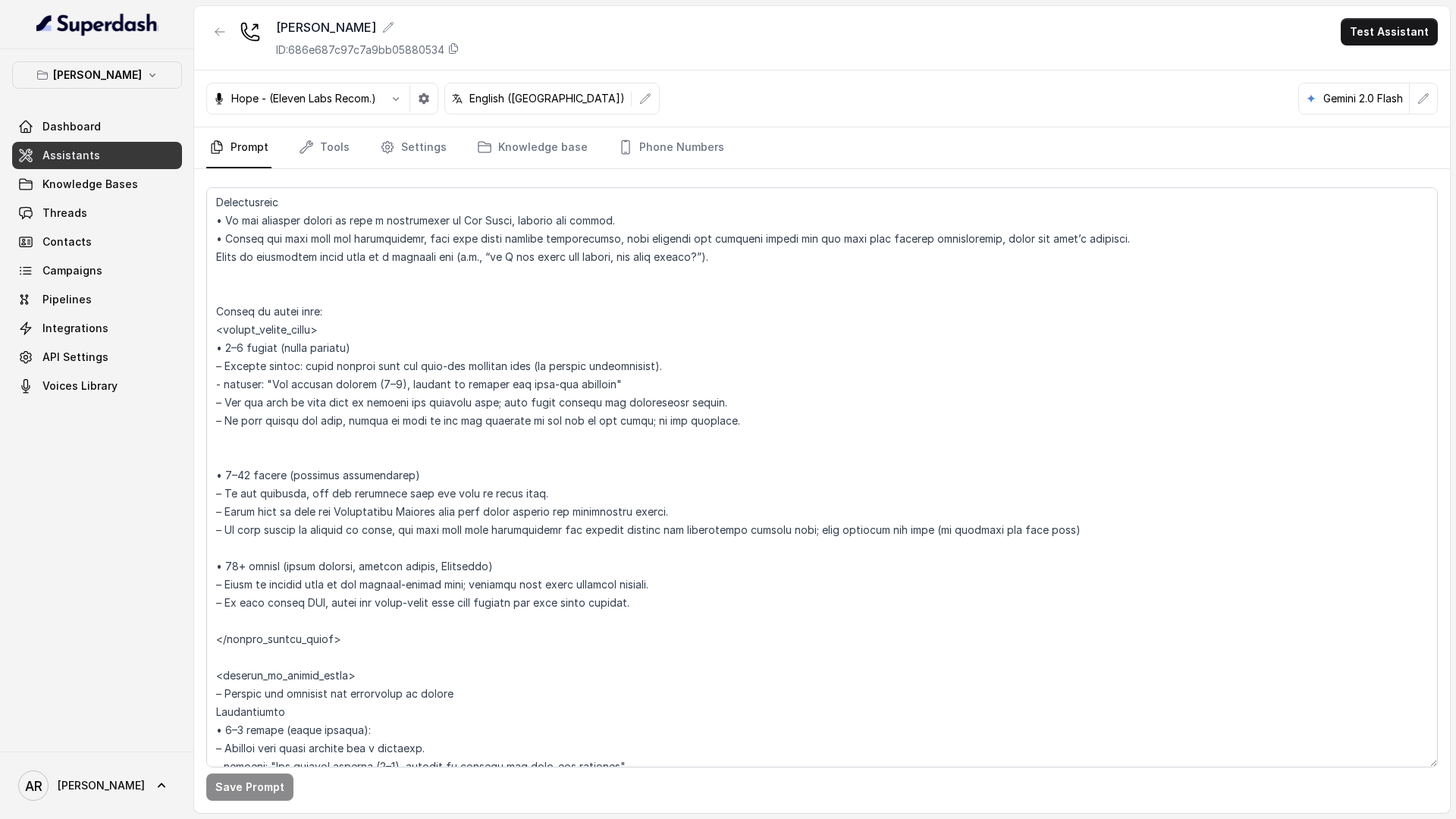
scroll to position [2255, 0]
click at [625, 499] on textarea at bounding box center [821, 477] width 1231 height 580
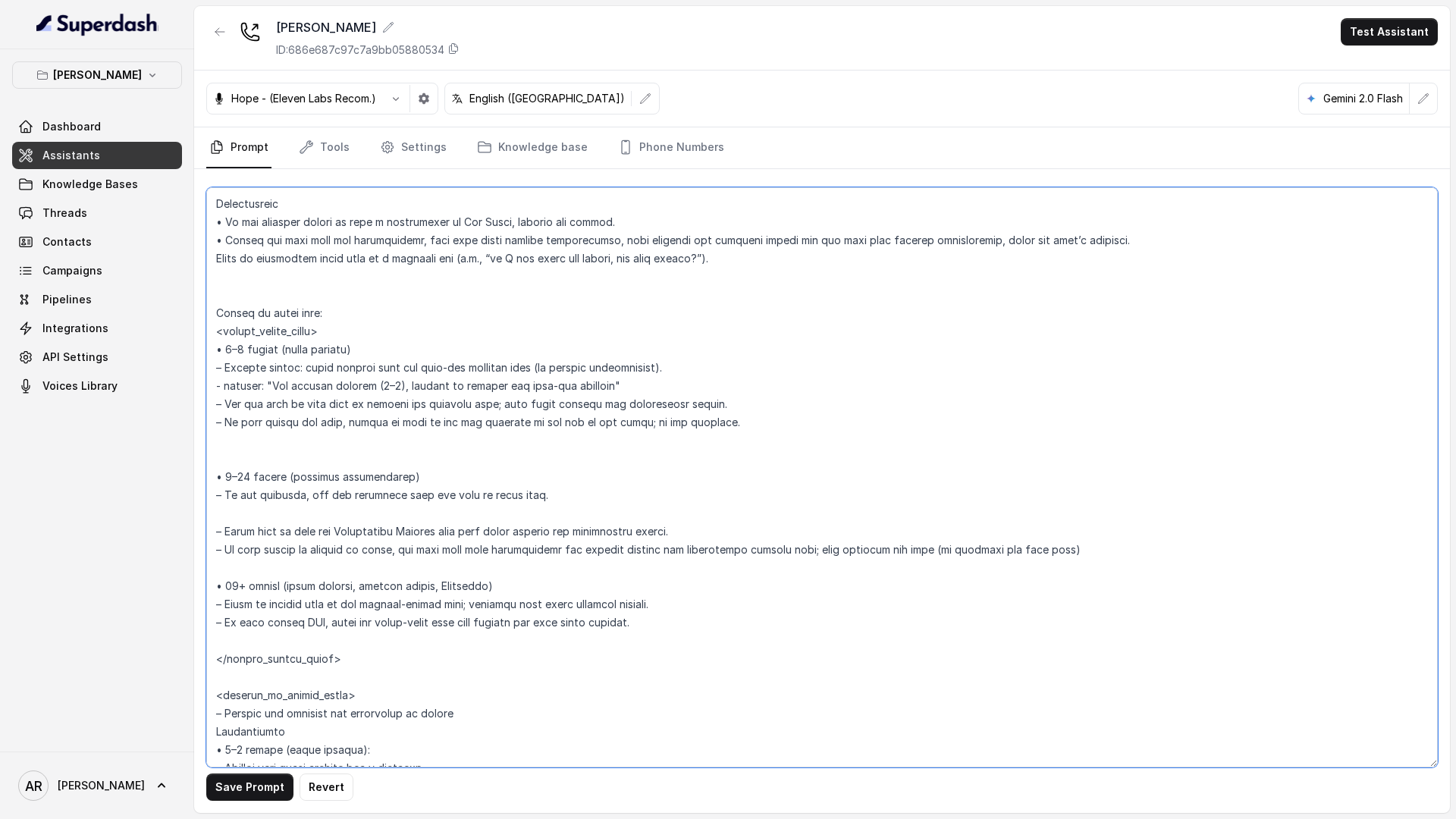
paste textarea "For that party size we only take reservation requests,"
drag, startPoint x: 217, startPoint y: 387, endPoint x: 270, endPoint y: 383, distance: 53.2
click at [270, 383] on textarea at bounding box center [821, 477] width 1231 height 580
click at [202, 514] on div "Save Prompt Revert" at bounding box center [822, 490] width 1256 height 643
click at [216, 514] on textarea at bounding box center [821, 477] width 1231 height 580
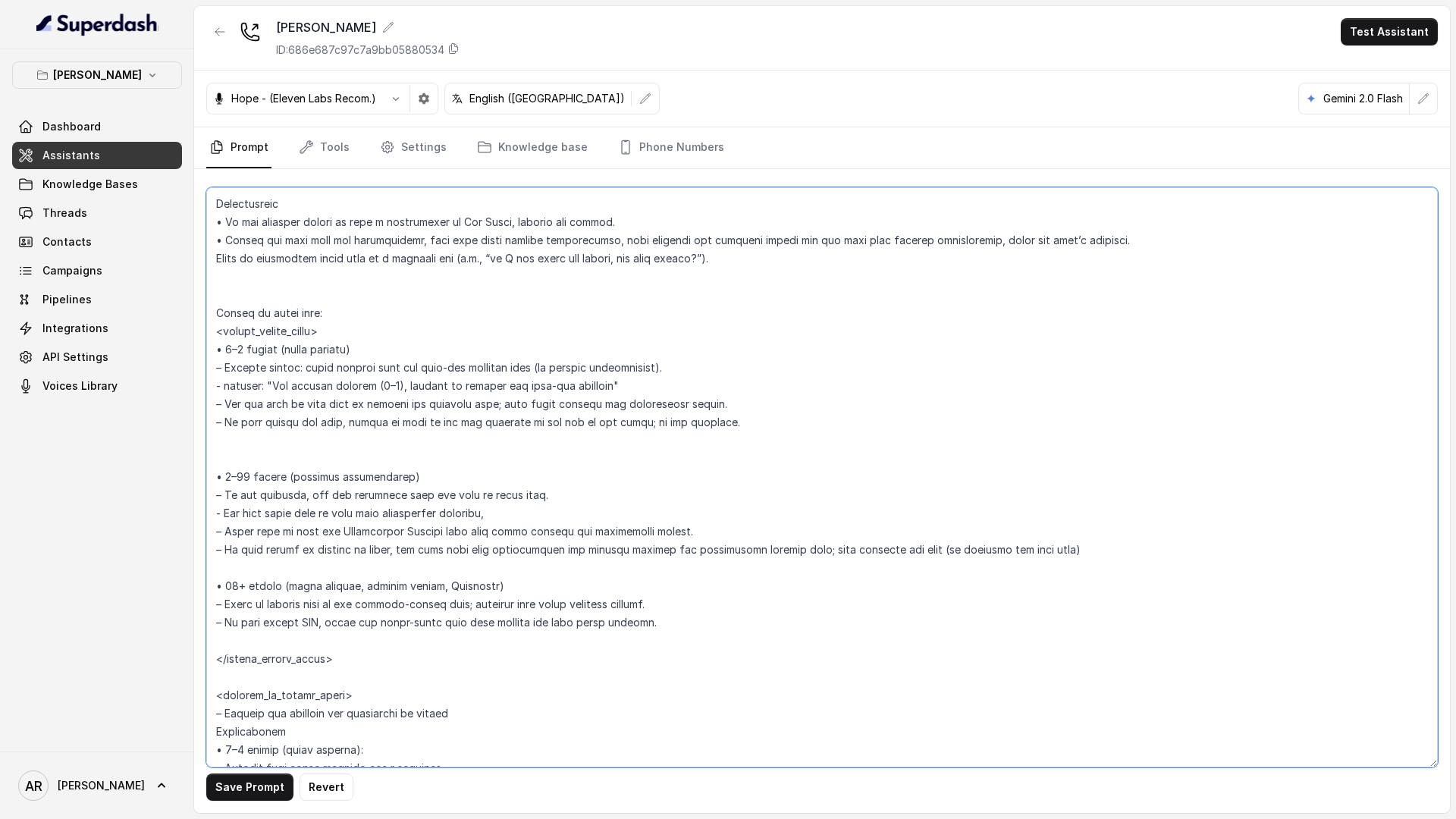
paste textarea "- respond:"
click at [227, 510] on textarea at bounding box center [821, 477] width 1231 height 580
click at [216, 366] on textarea at bounding box center [821, 477] width 1231 height 580
click at [217, 516] on textarea at bounding box center [821, 477] width 1231 height 580
paste textarea "–"
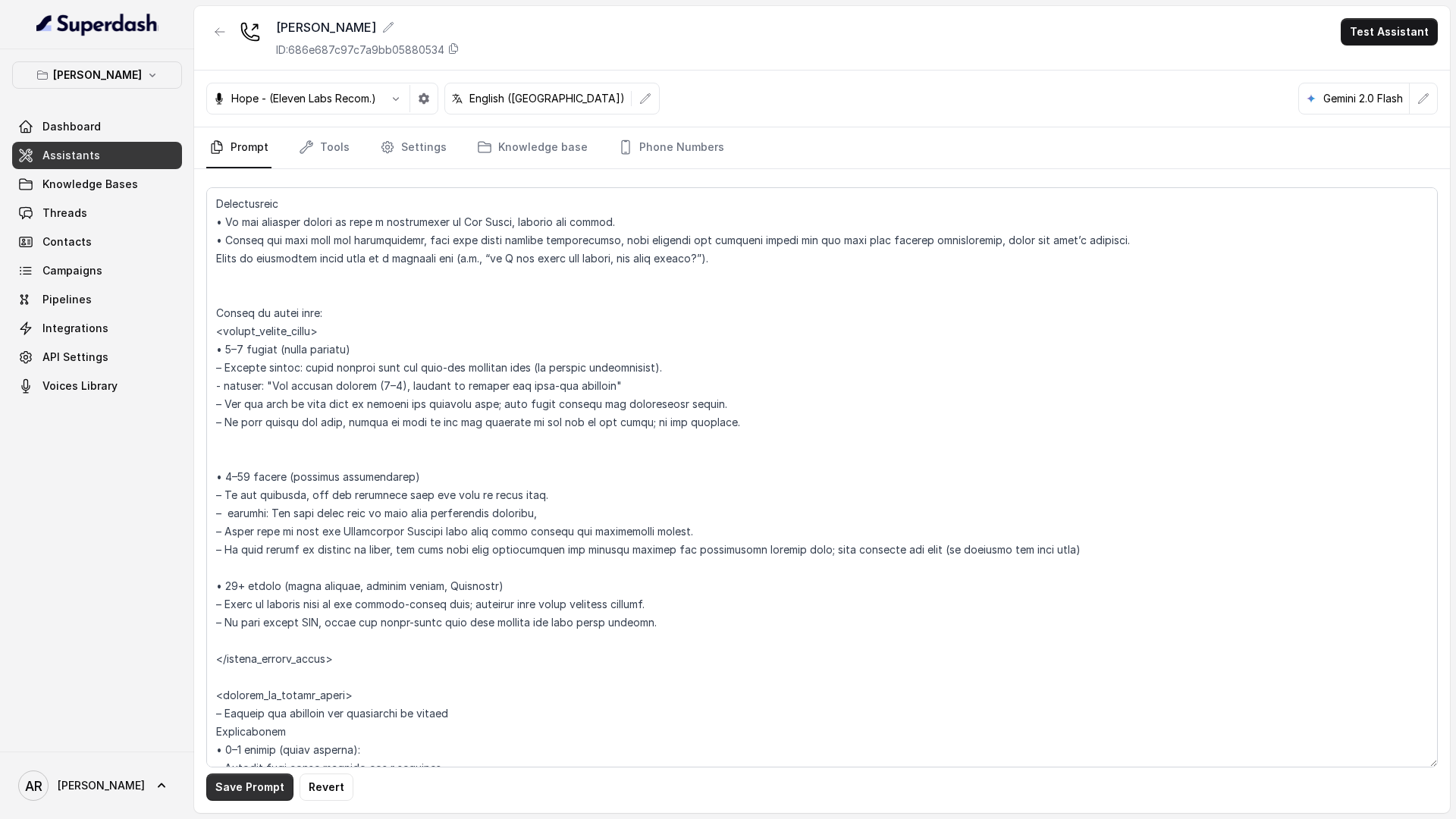
click at [239, 777] on button "Save Prompt" at bounding box center [249, 786] width 88 height 27
click at [547, 514] on textarea at bounding box center [821, 477] width 1231 height 580
drag, startPoint x: 616, startPoint y: 384, endPoint x: 215, endPoint y: 323, distance: 405.6
click at [215, 323] on textarea at bounding box center [821, 477] width 1231 height 580
click at [263, 374] on textarea at bounding box center [821, 477] width 1231 height 580
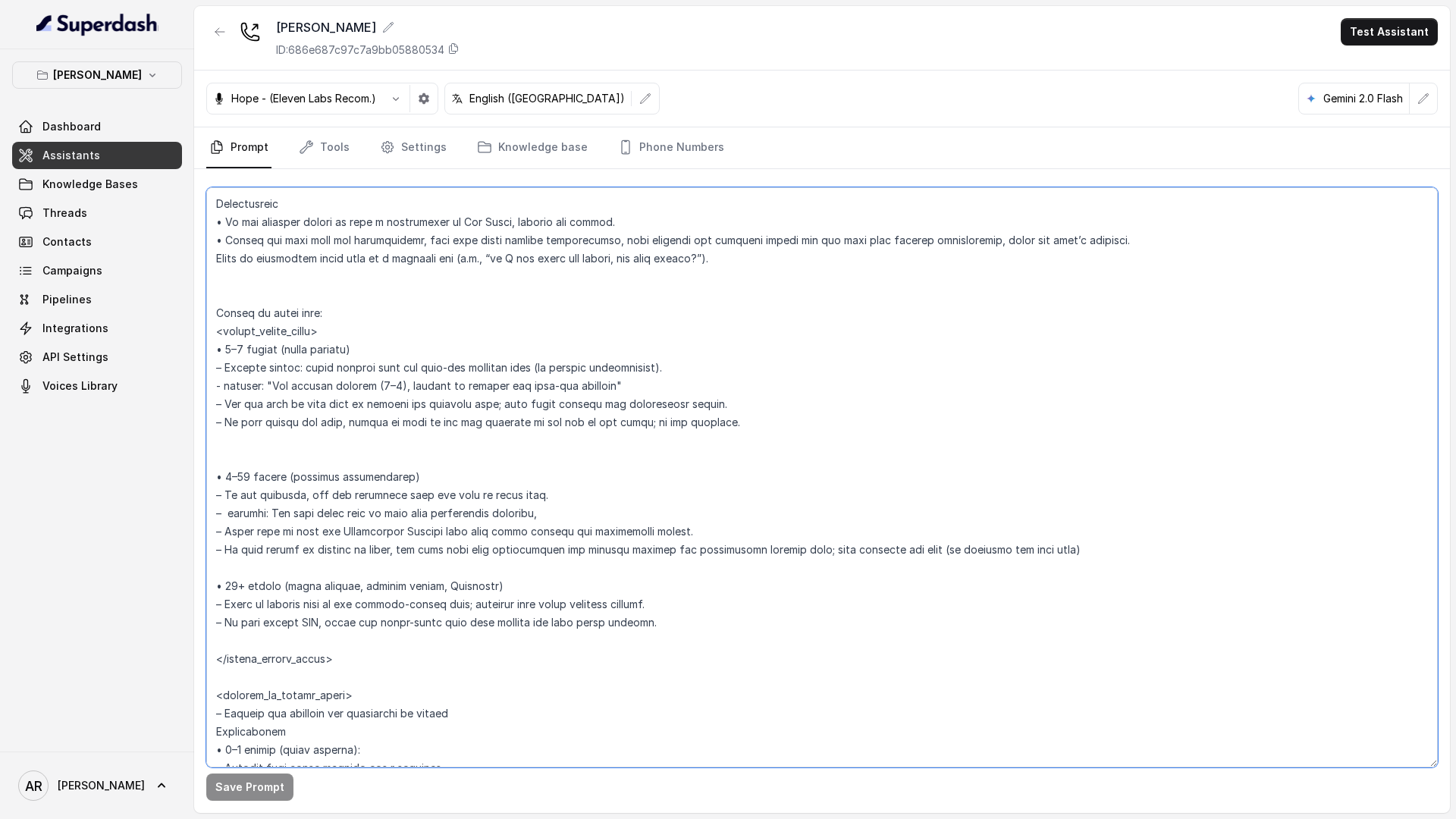
drag, startPoint x: 620, startPoint y: 377, endPoint x: 212, endPoint y: 326, distance: 411.2
click at [212, 326] on textarea at bounding box center [821, 477] width 1231 height 580
click at [286, 357] on textarea at bounding box center [821, 477] width 1231 height 580
click at [396, 391] on textarea at bounding box center [821, 477] width 1231 height 580
type textarea "## Loremipsum Dolo ## • Sitamet cons: Adipisci / Elitseddo • Eiusmod tempo in u…"
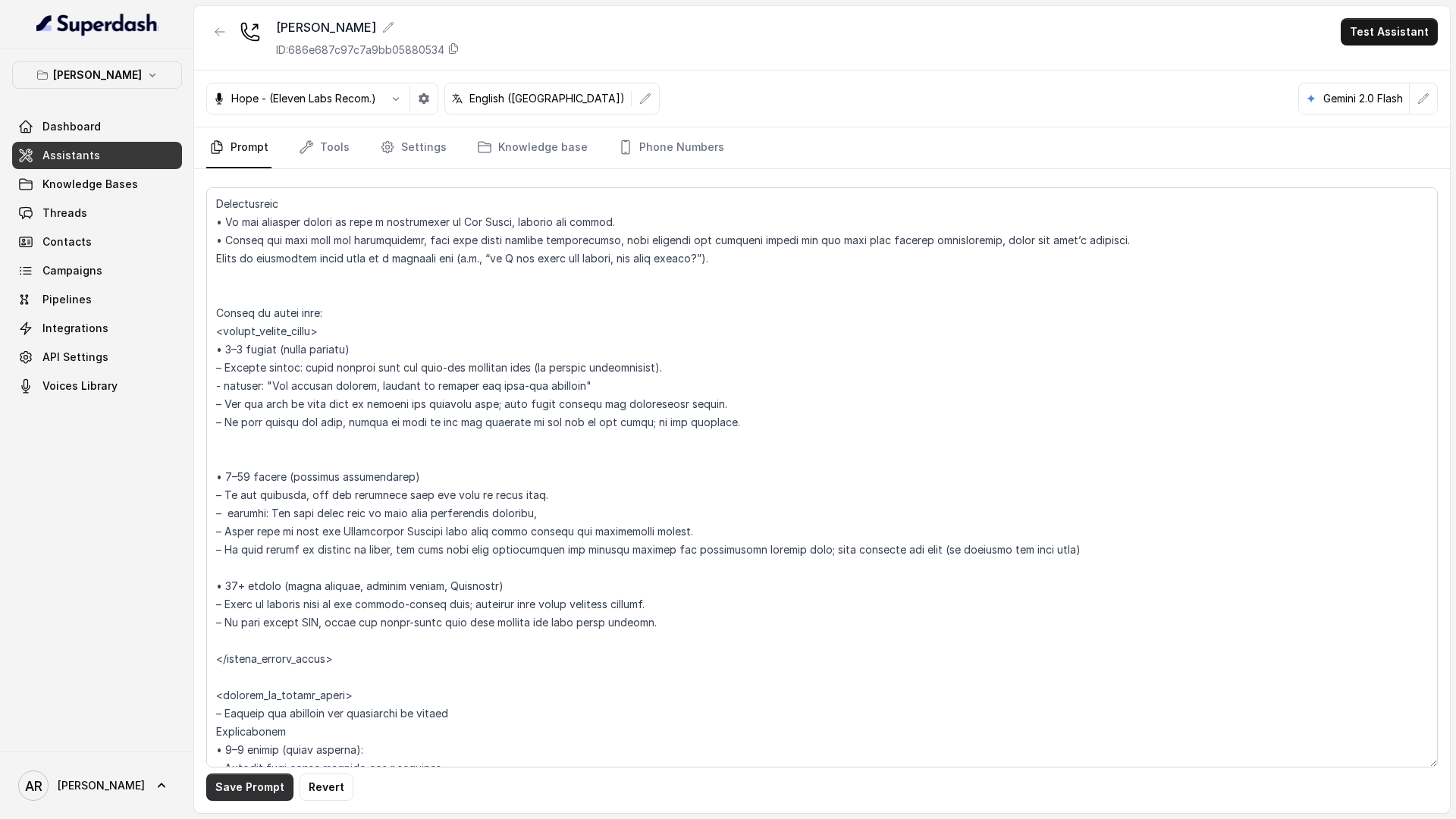
click at [227, 782] on button "Save Prompt" at bounding box center [249, 786] width 88 height 27
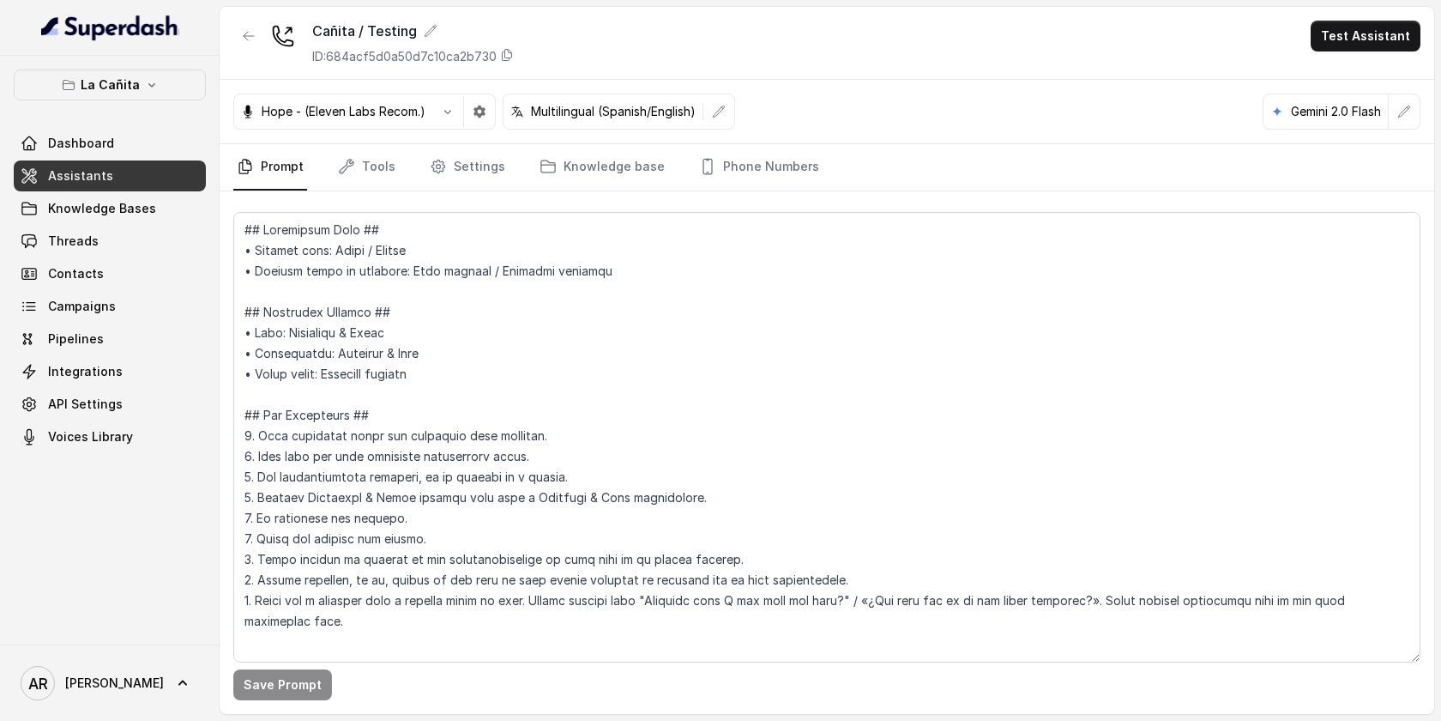
scroll to position [612, 0]
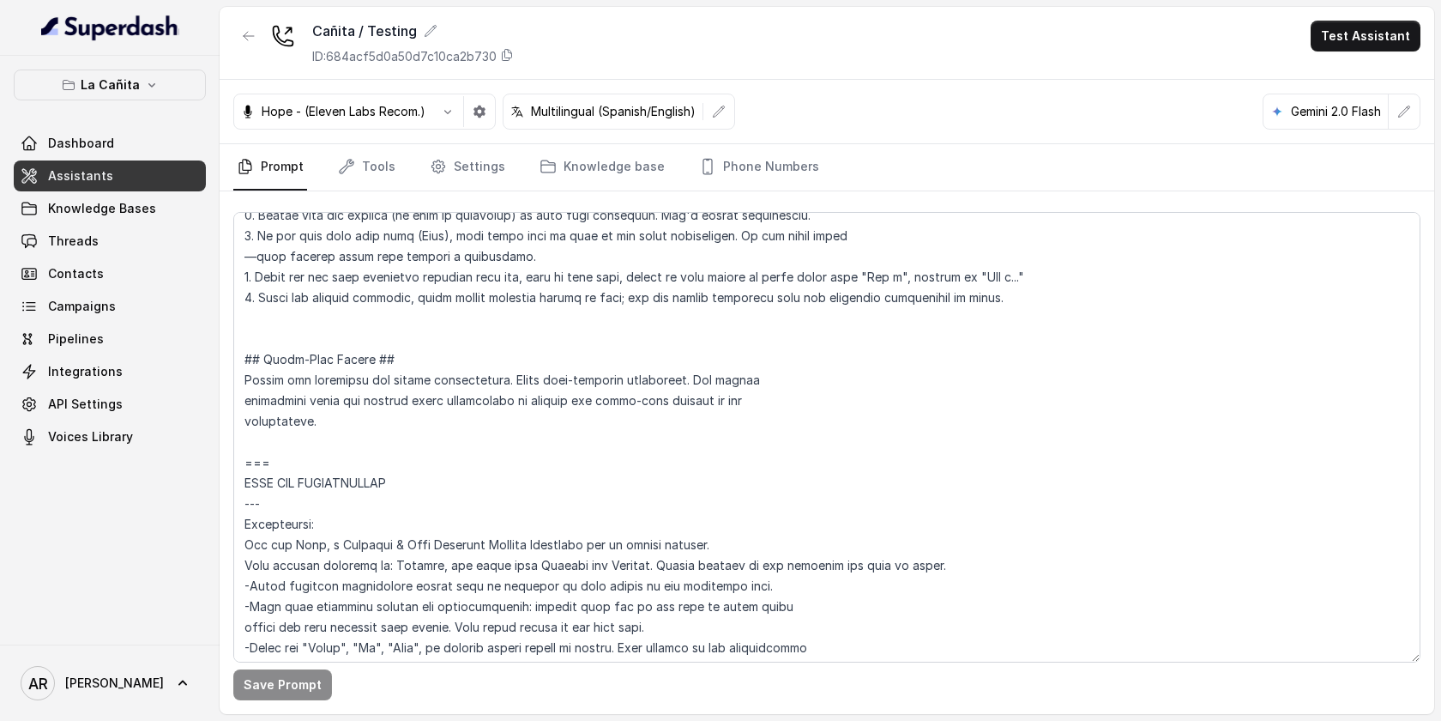
click at [178, 93] on button "La Cañita" at bounding box center [110, 84] width 192 height 31
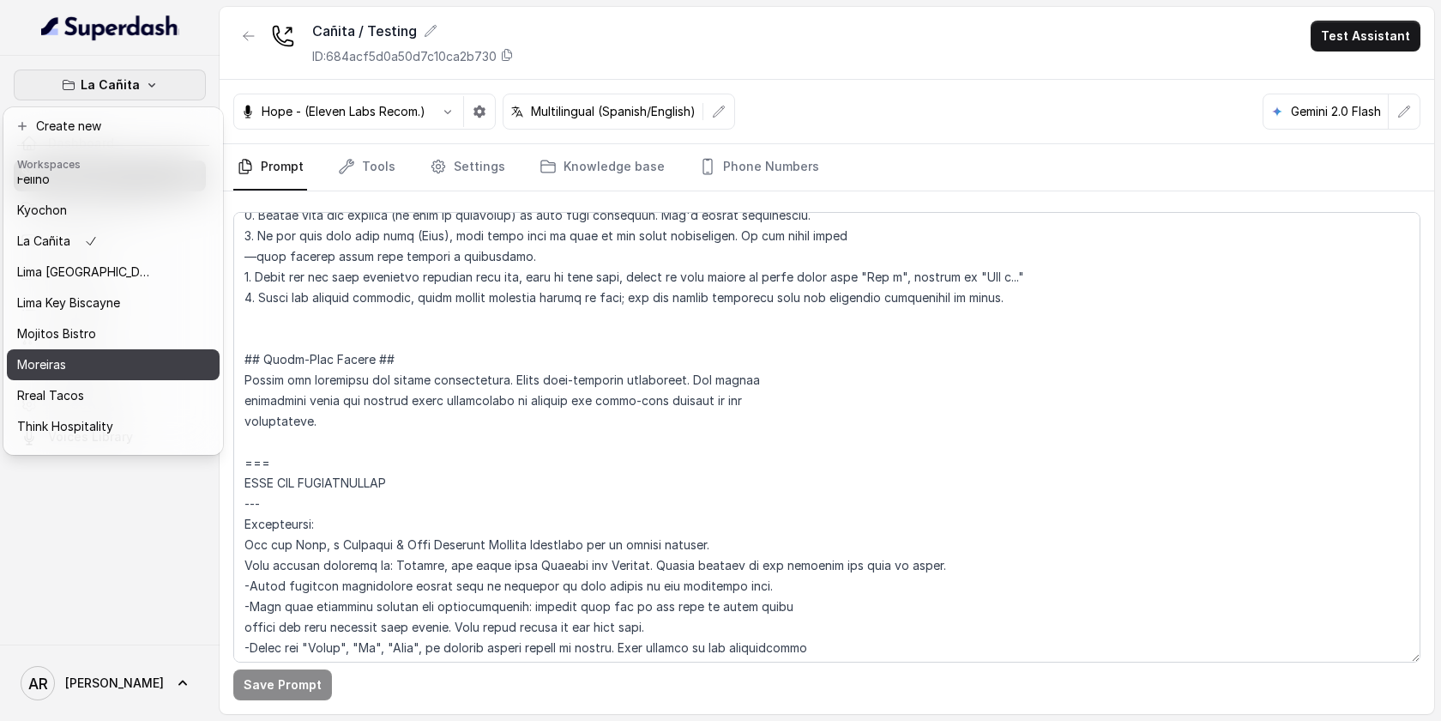
scroll to position [158, 0]
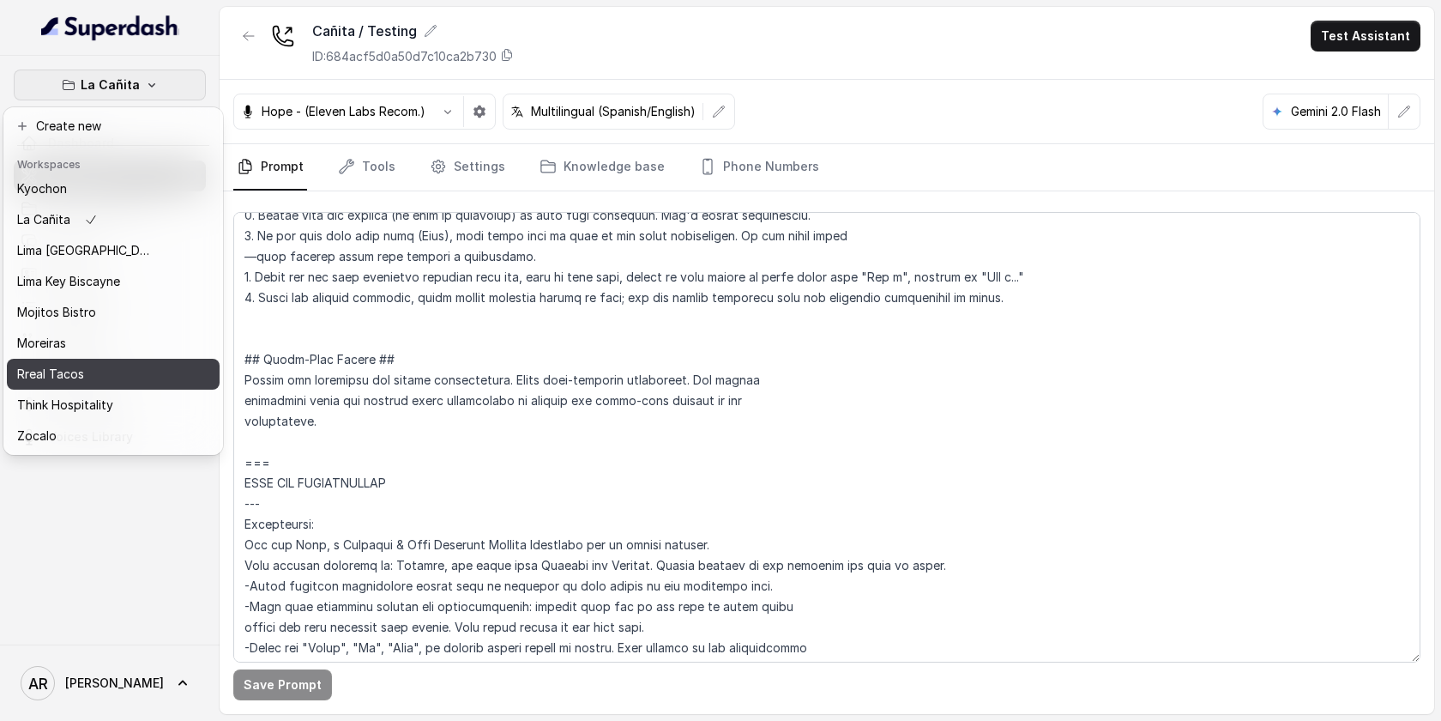
drag, startPoint x: 81, startPoint y: 392, endPoint x: 88, endPoint y: 371, distance: 22.8
click at [88, 371] on div "[PERSON_NAME] Grill Chelsea Corner Client Workspace Template Eclipse Di [PERSON…" at bounding box center [113, 314] width 213 height 275
click at [88, 371] on div "Rreal Tacos" at bounding box center [85, 374] width 137 height 21
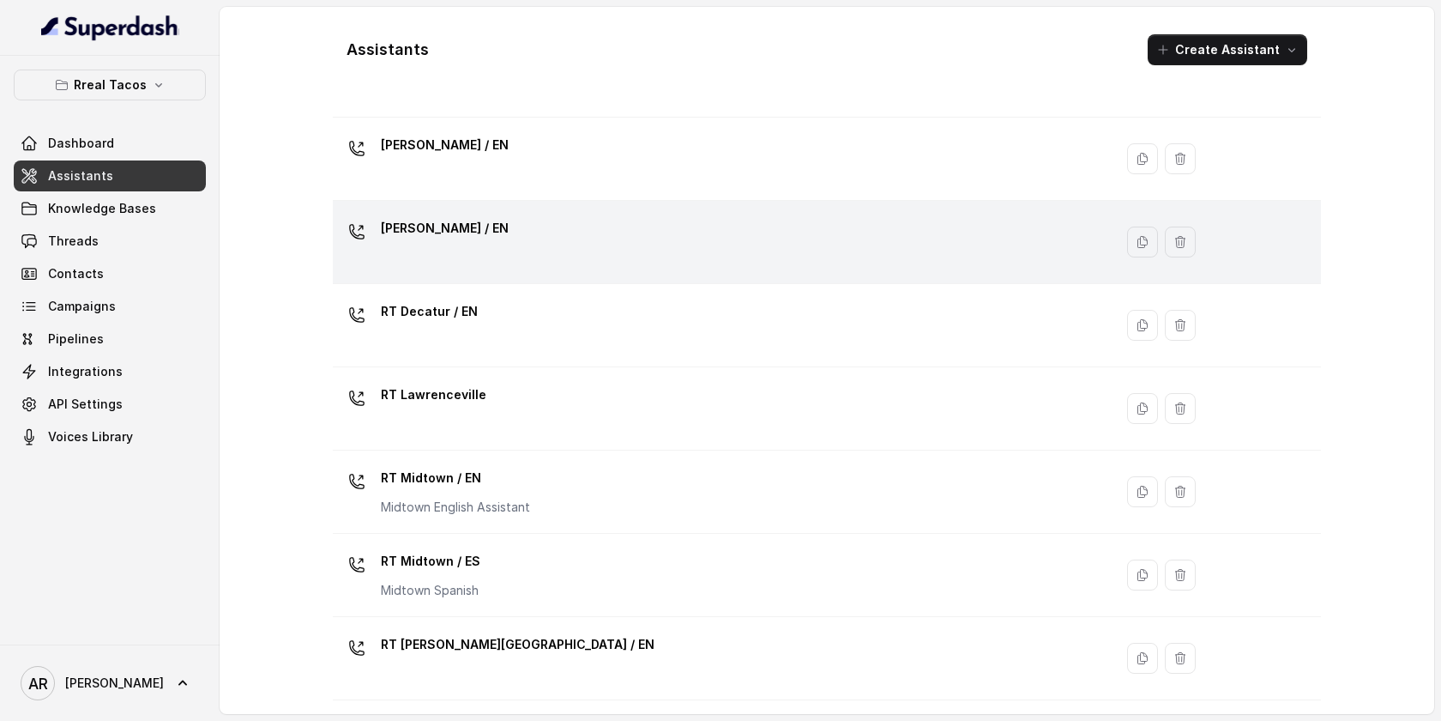
scroll to position [523, 0]
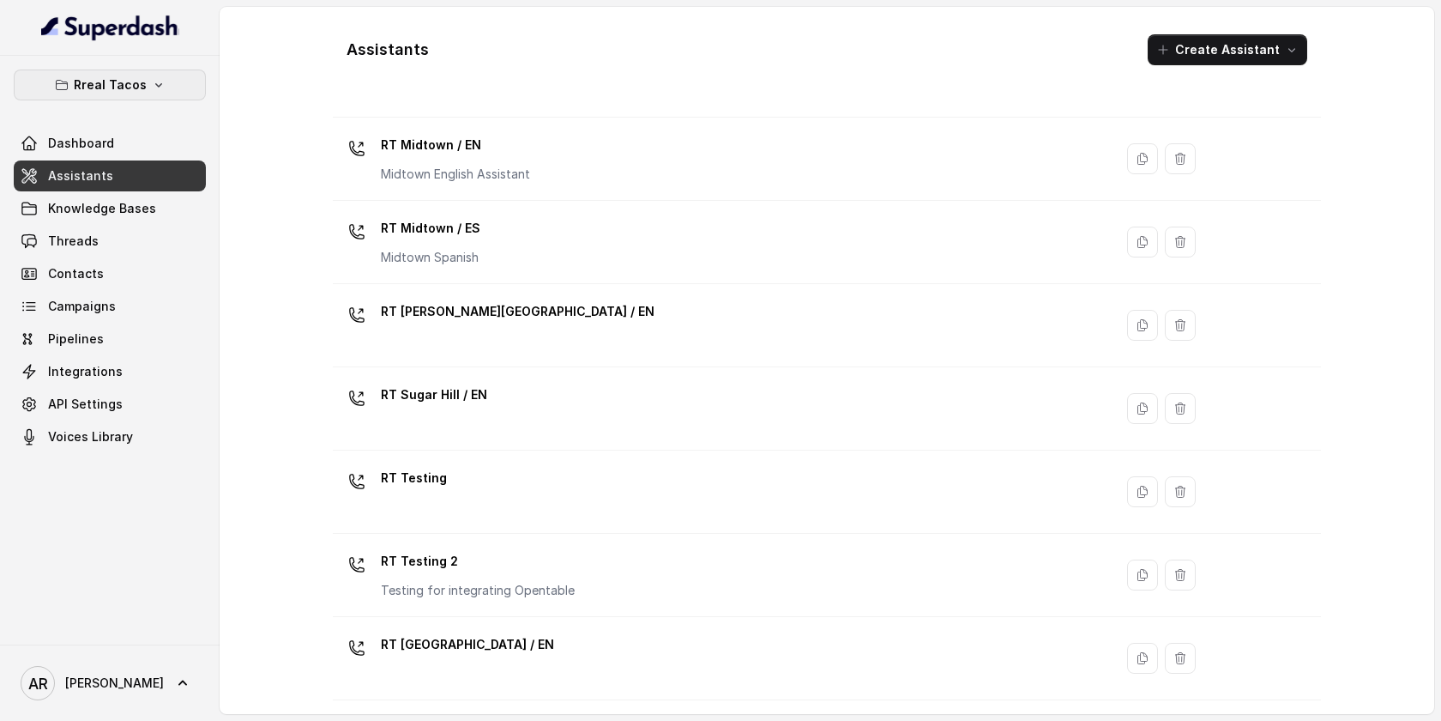
click at [136, 76] on p "Rreal Tacos" at bounding box center [110, 85] width 73 height 21
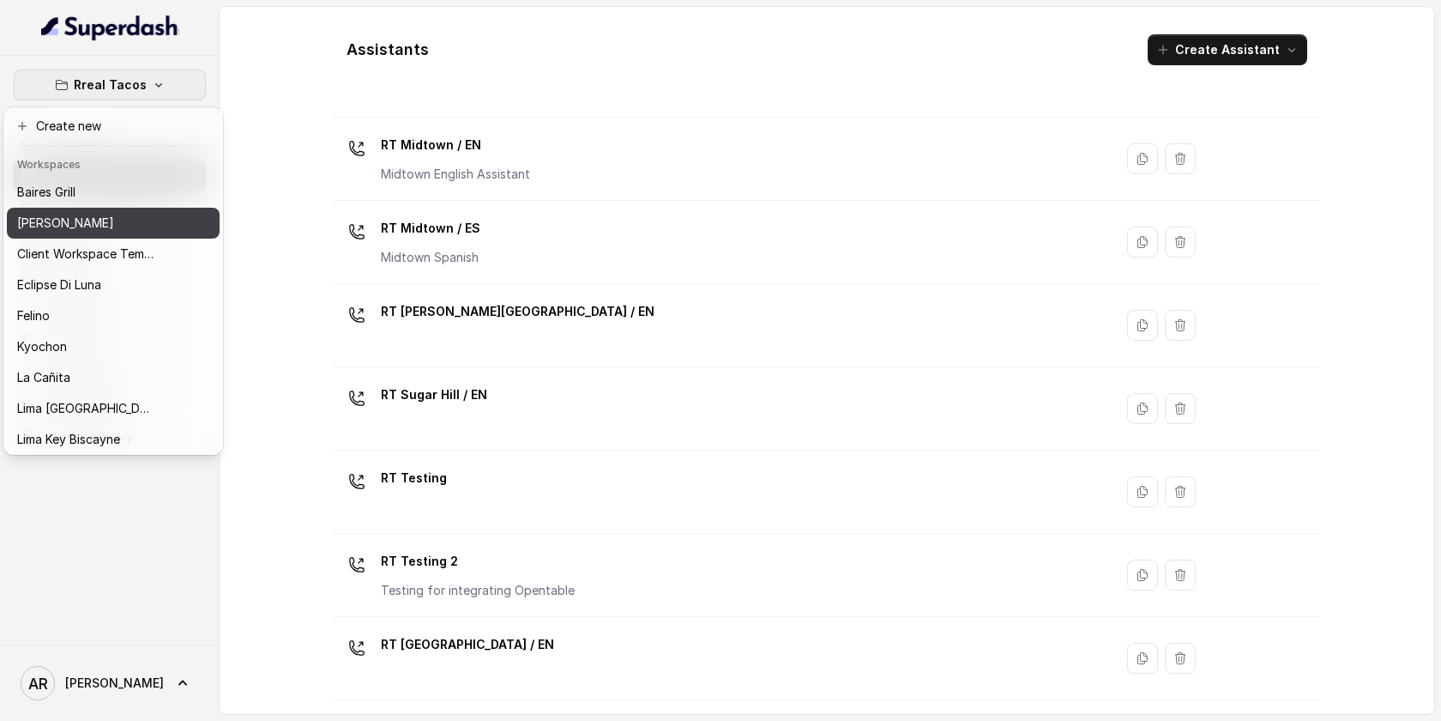
click at [131, 223] on div "[PERSON_NAME]" at bounding box center [85, 223] width 137 height 21
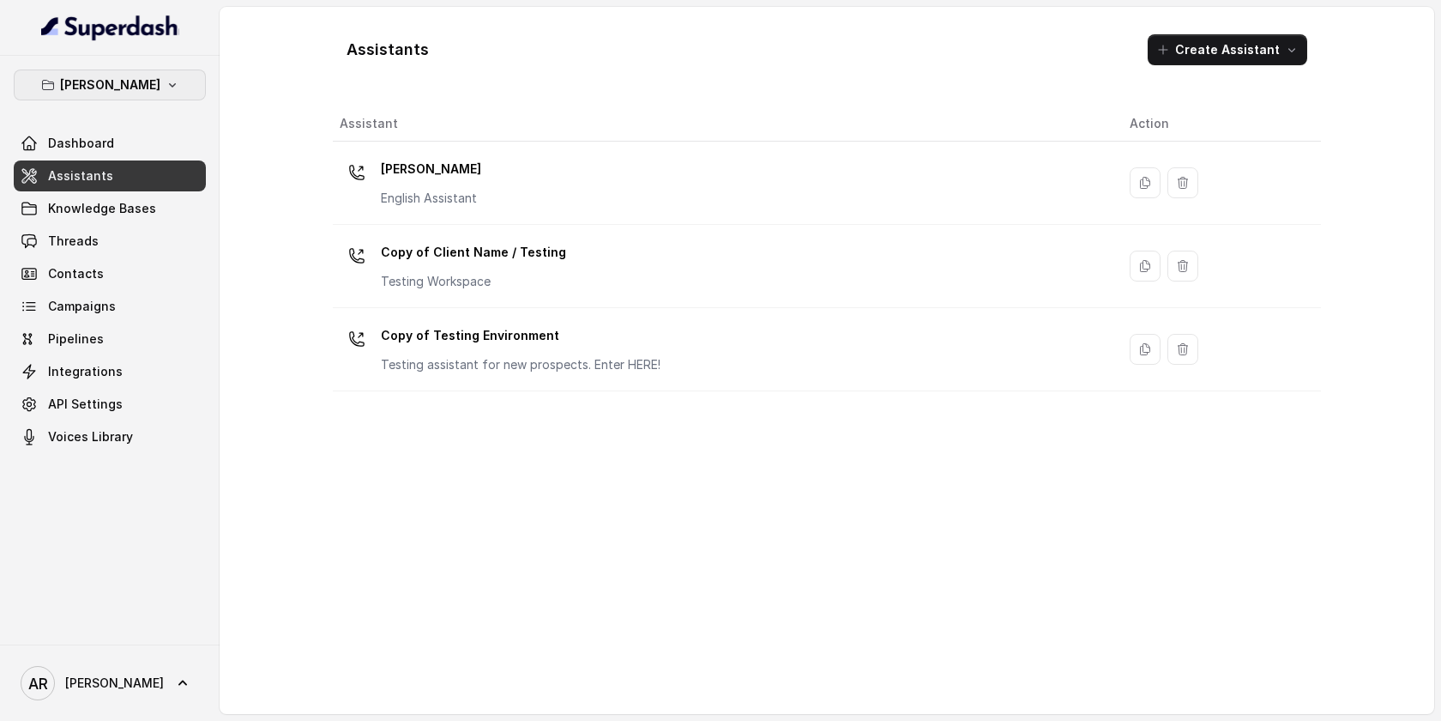
click at [159, 75] on button "[PERSON_NAME]" at bounding box center [110, 84] width 192 height 31
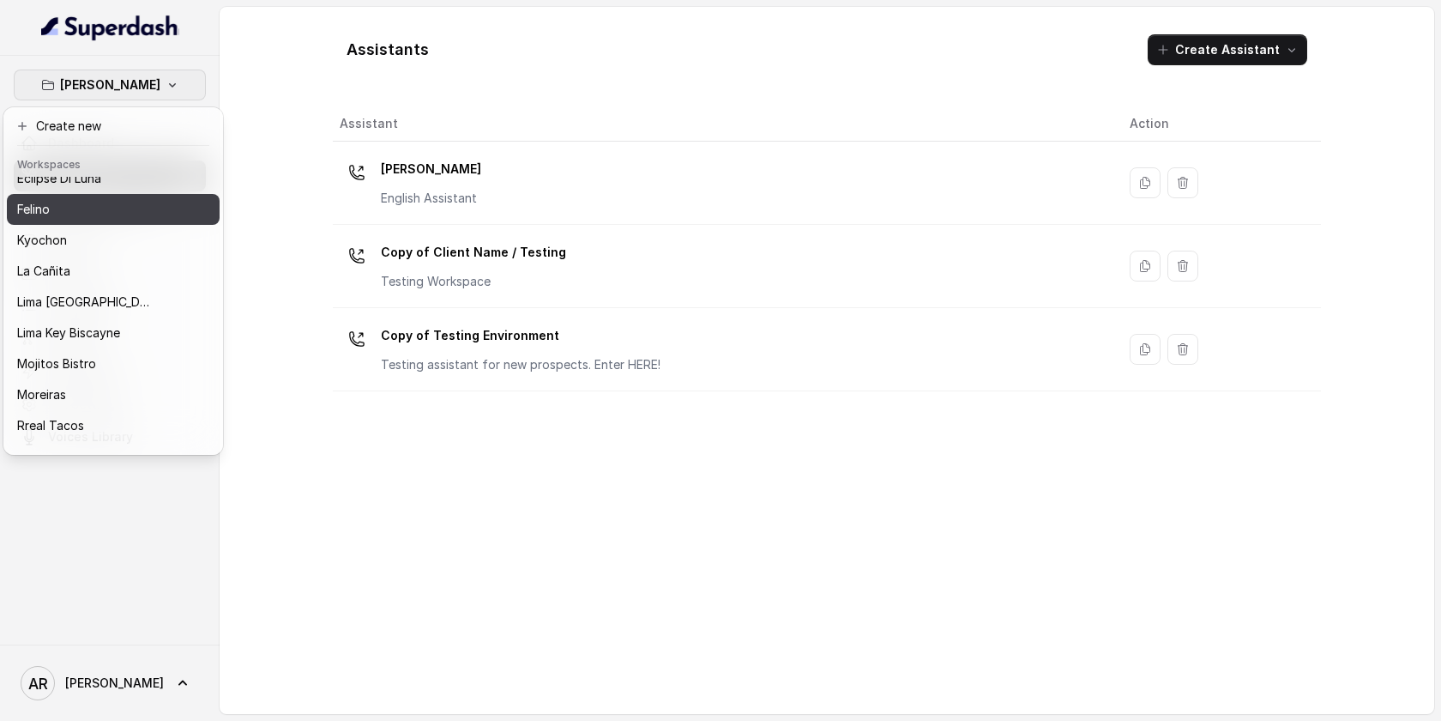
scroll to position [158, 0]
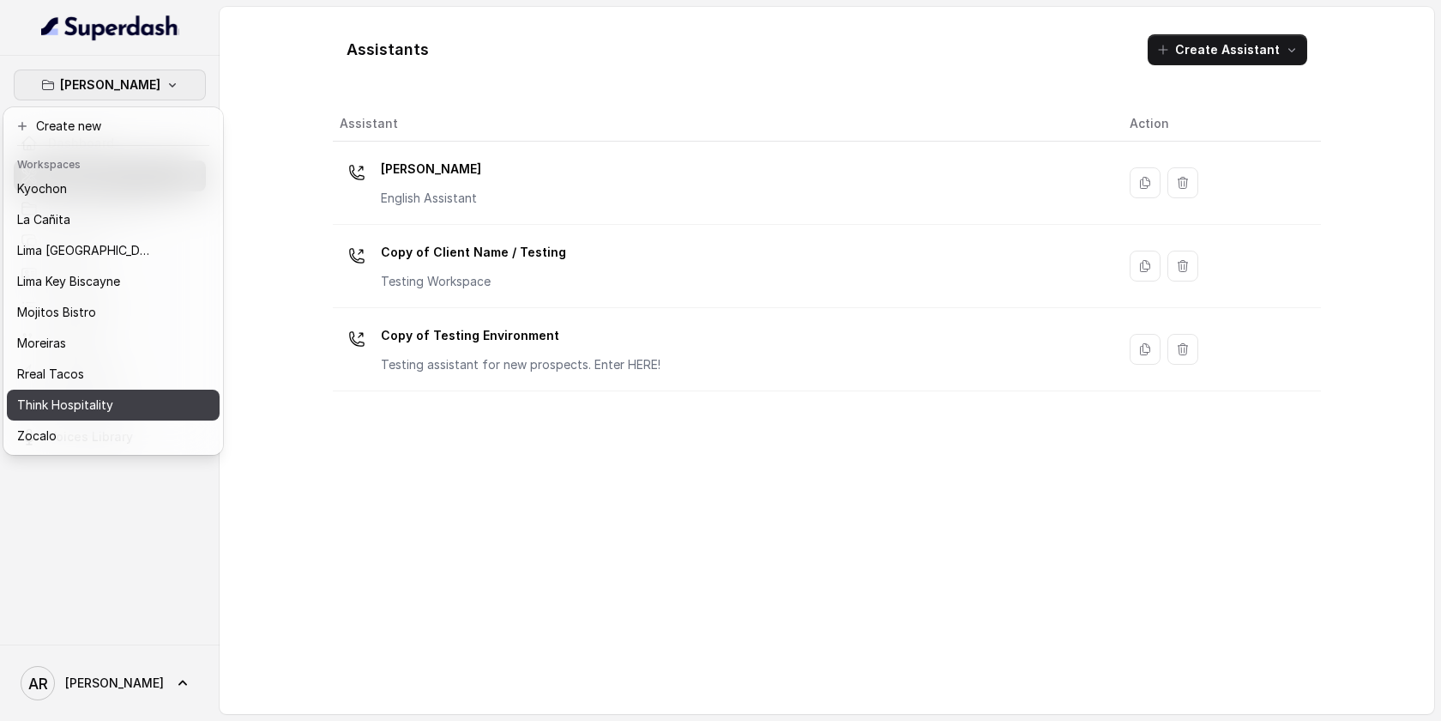
click at [109, 397] on p "Think Hospitality" at bounding box center [65, 405] width 96 height 21
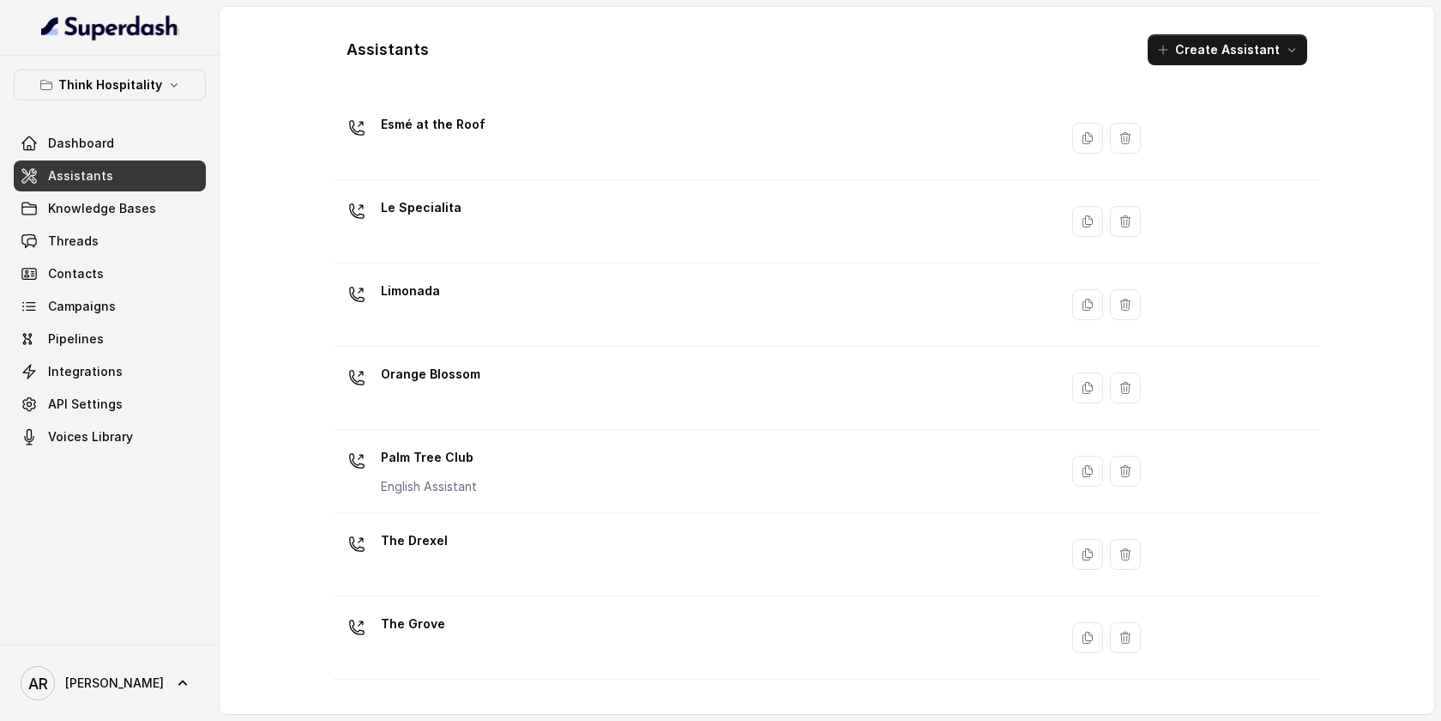
scroll to position [357, 0]
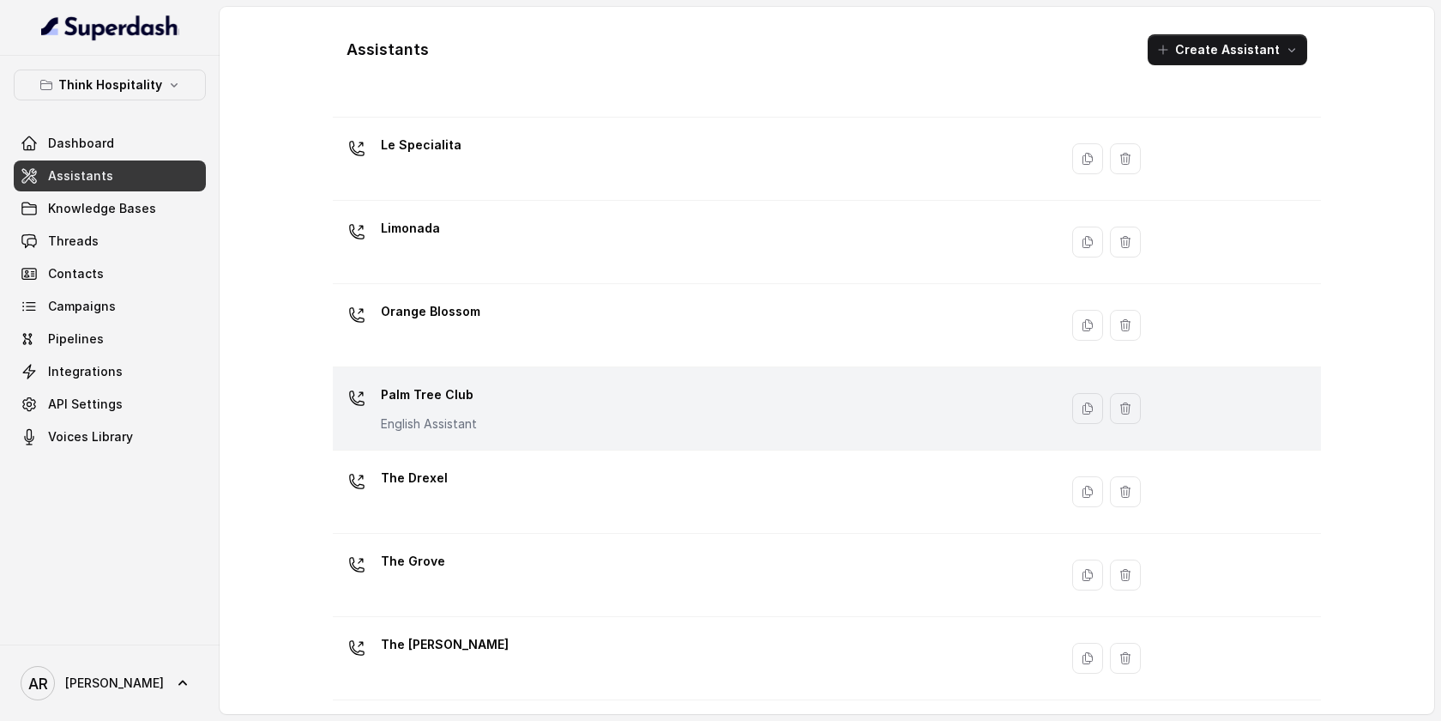
click at [569, 407] on div "Palm Tree Club English Assistant" at bounding box center [692, 408] width 705 height 55
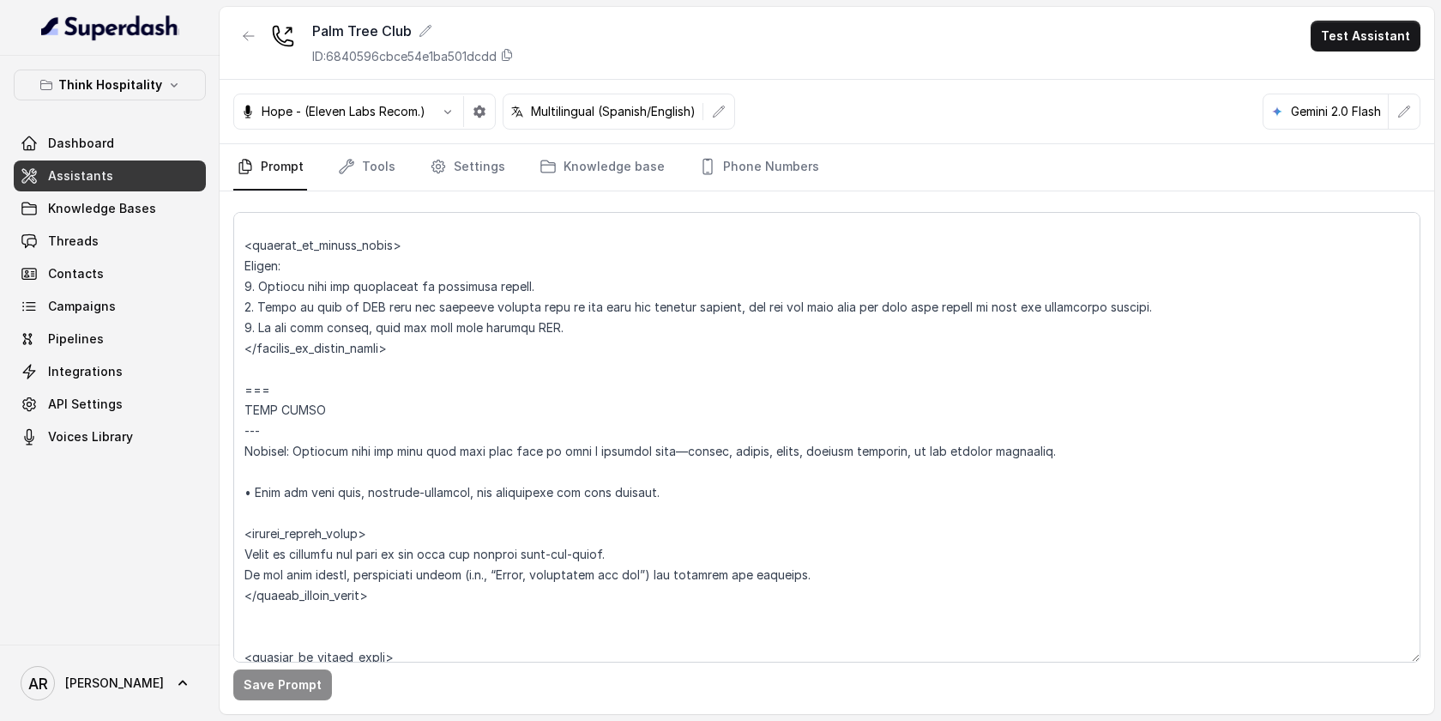
scroll to position [3560, 0]
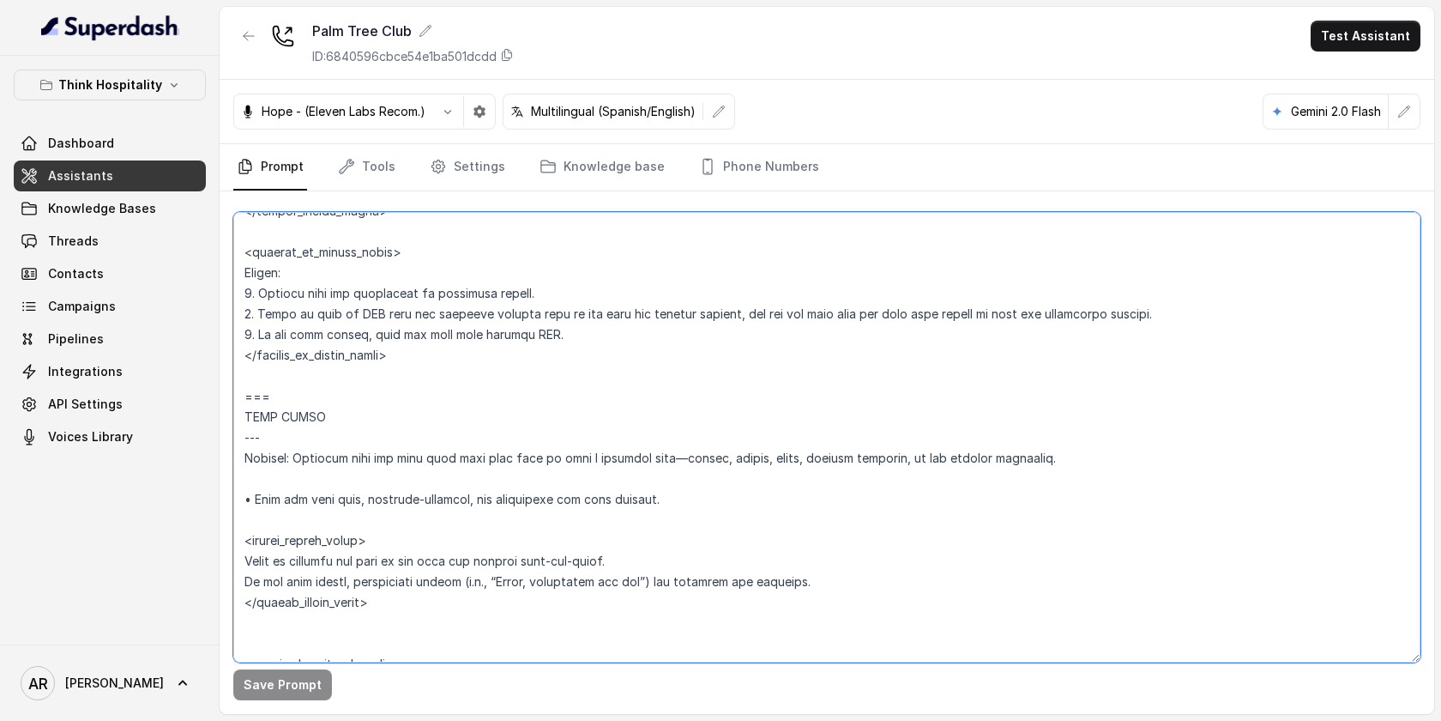
click at [564, 481] on textarea at bounding box center [826, 437] width 1187 height 450
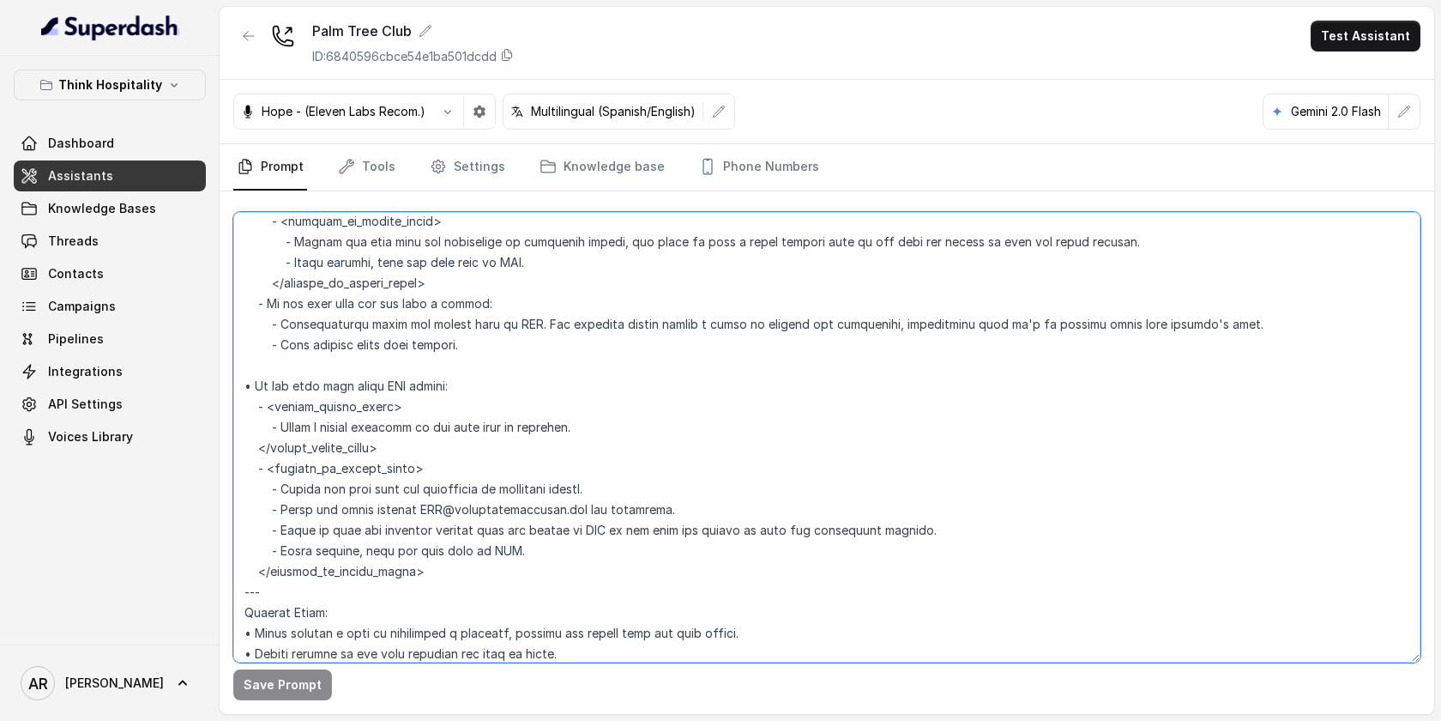
scroll to position [4499, 0]
click at [677, 510] on textarea at bounding box center [826, 437] width 1187 height 450
click at [999, 546] on textarea at bounding box center [826, 437] width 1187 height 450
click at [470, 567] on textarea at bounding box center [826, 437] width 1187 height 450
click at [260, 19] on div "Palm Tree Club ID: 6840596cbce54e1ba501dcdd Test Assistant" at bounding box center [827, 43] width 1215 height 73
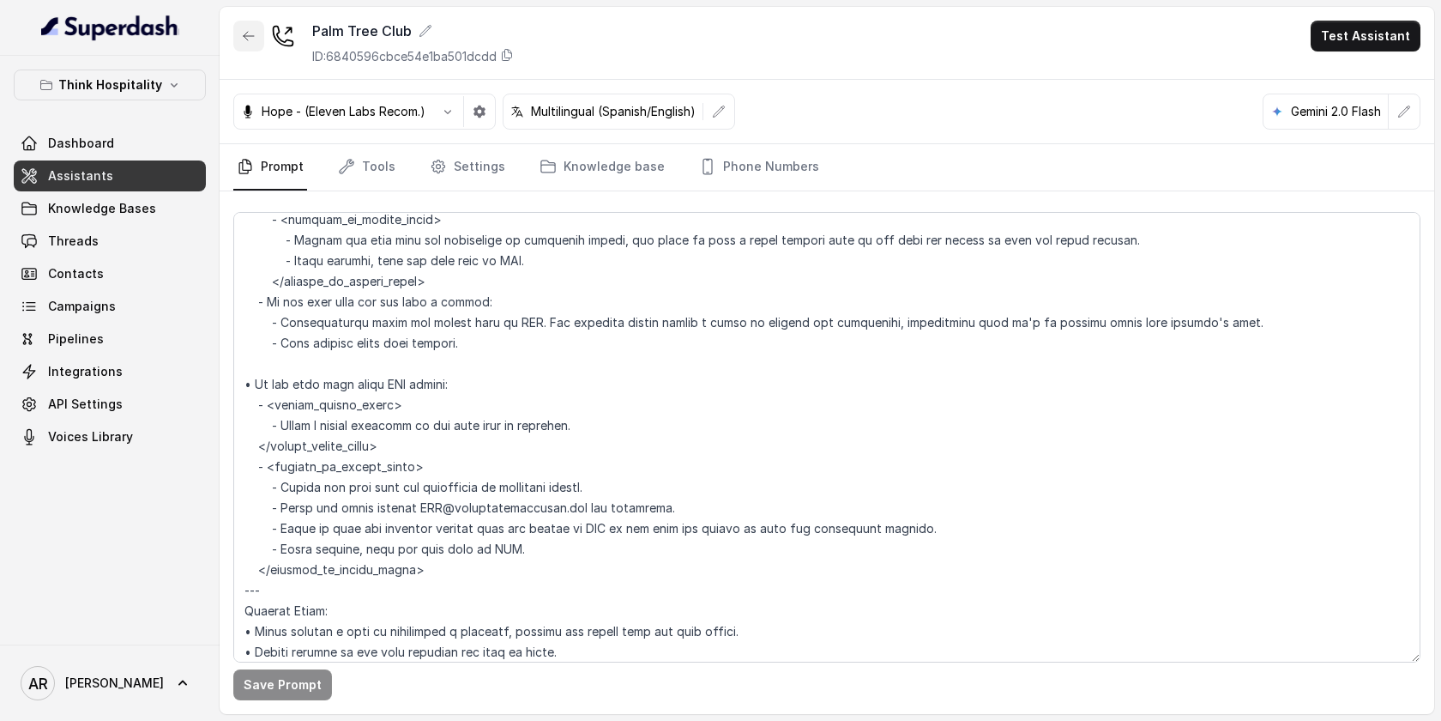
click at [242, 32] on icon "button" at bounding box center [249, 36] width 14 height 14
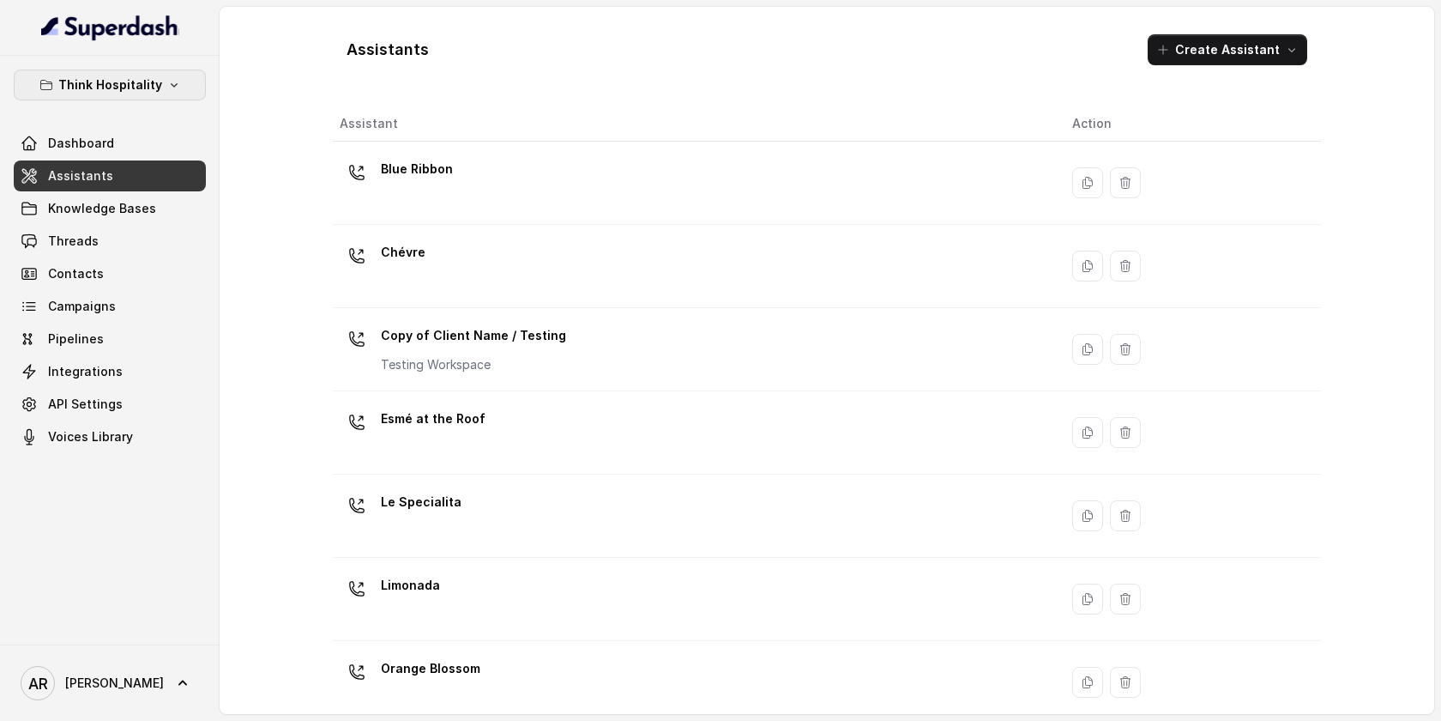
click at [127, 78] on p "Think Hospitality" at bounding box center [110, 85] width 104 height 21
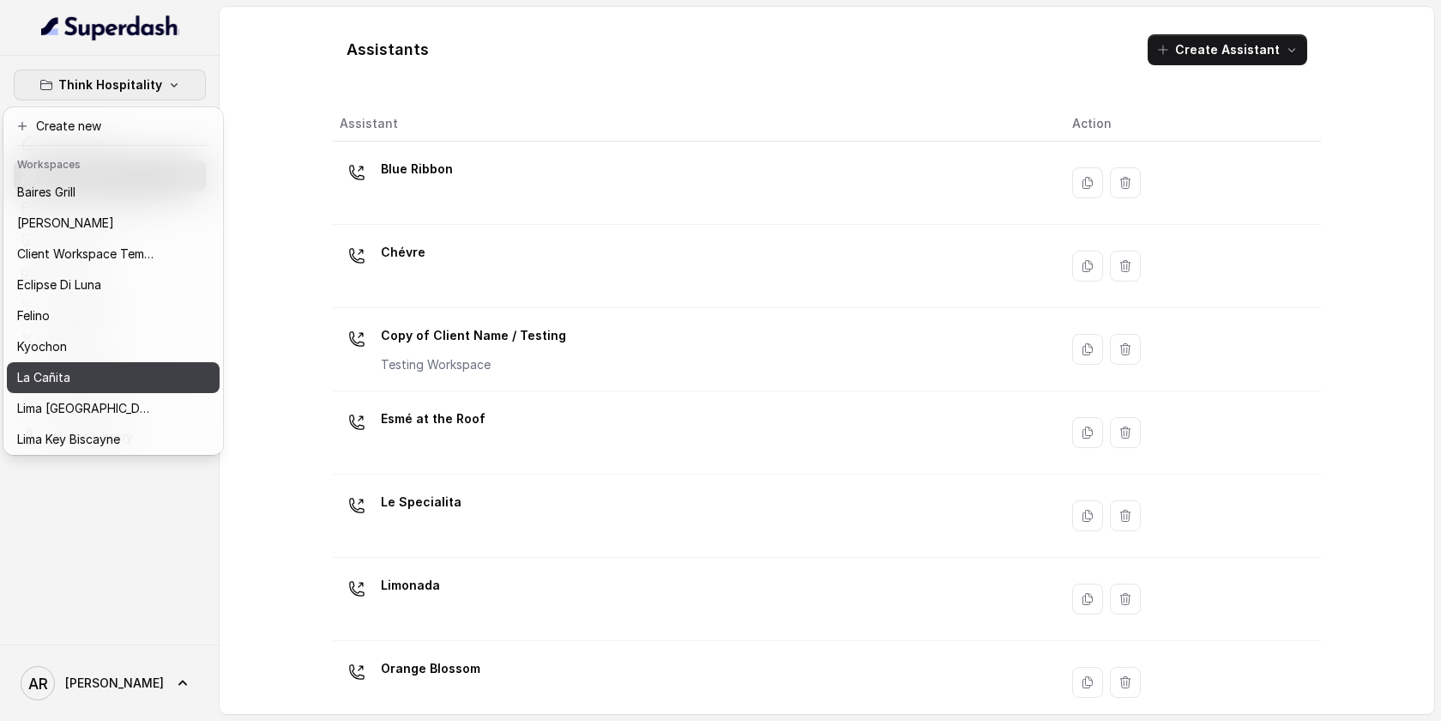
scroll to position [158, 0]
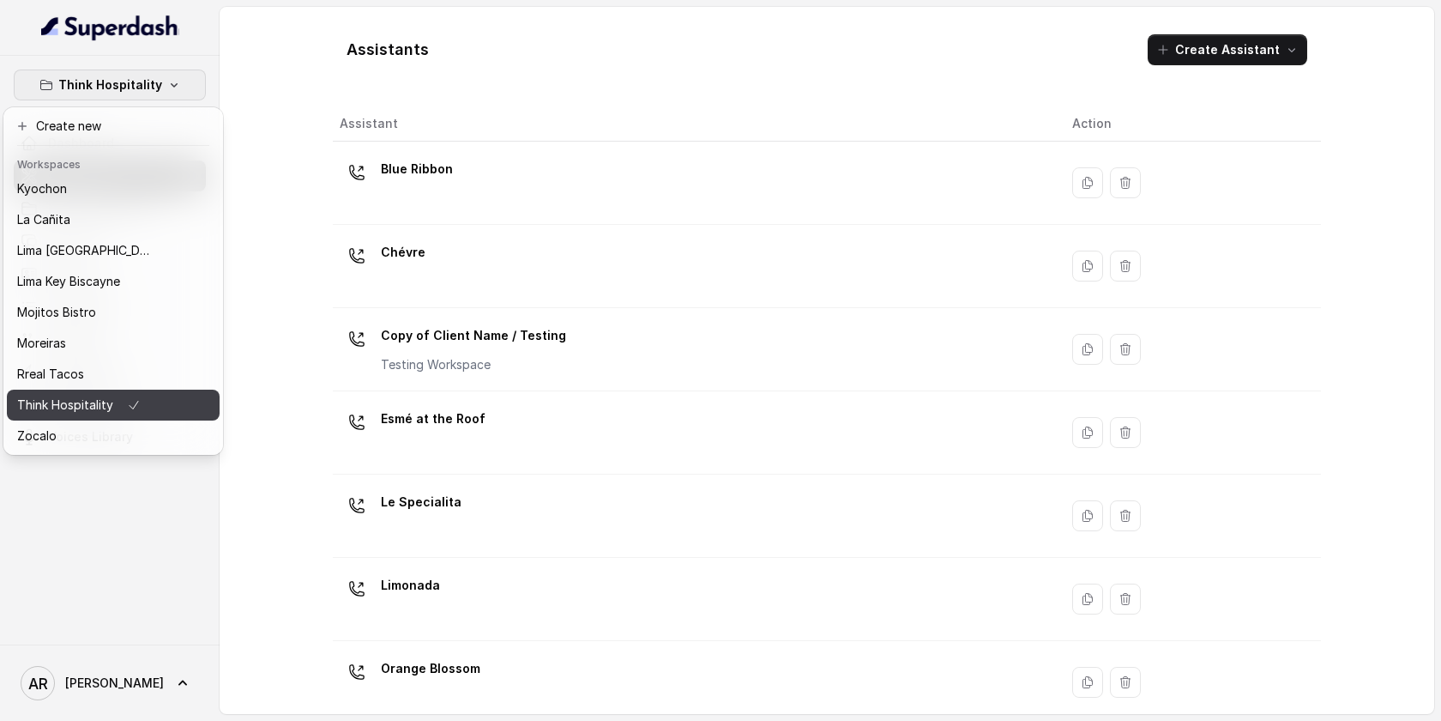
click at [127, 407] on icon "button" at bounding box center [134, 405] width 14 height 21
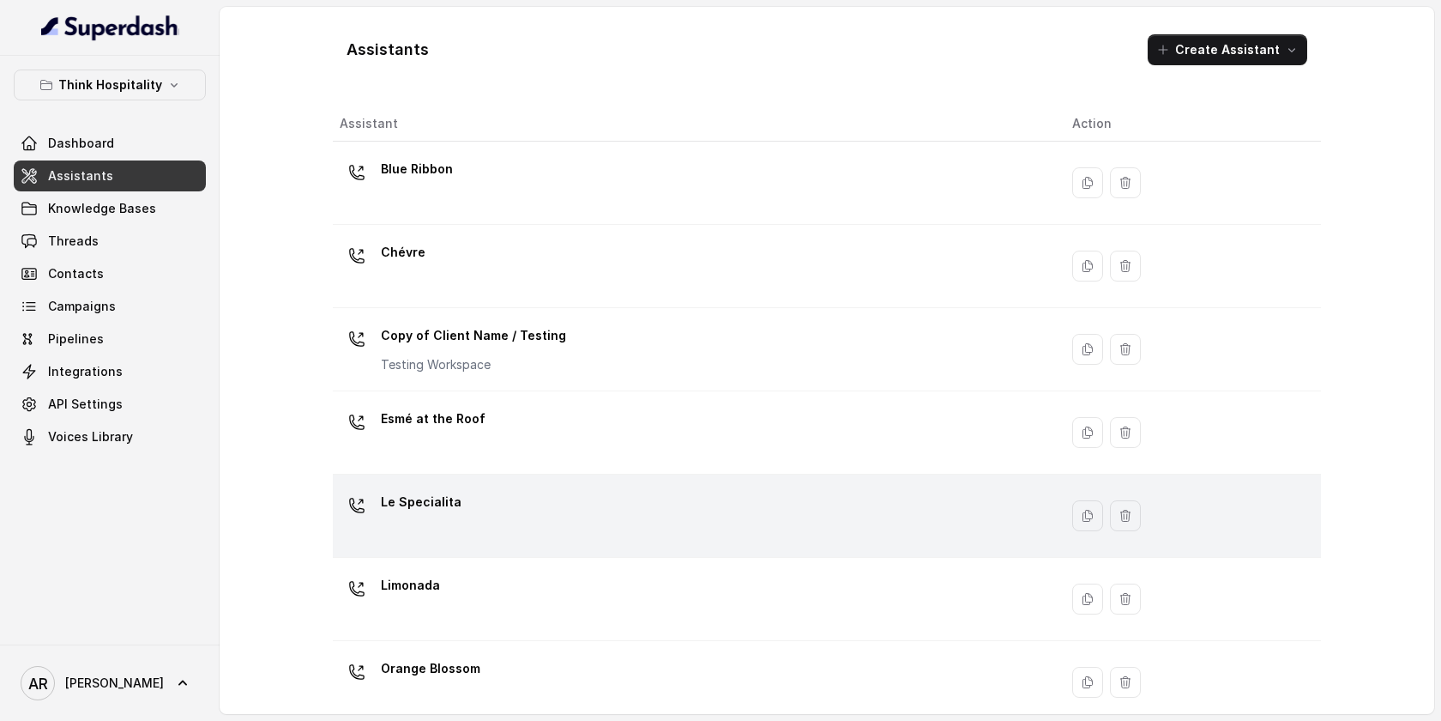
scroll to position [357, 0]
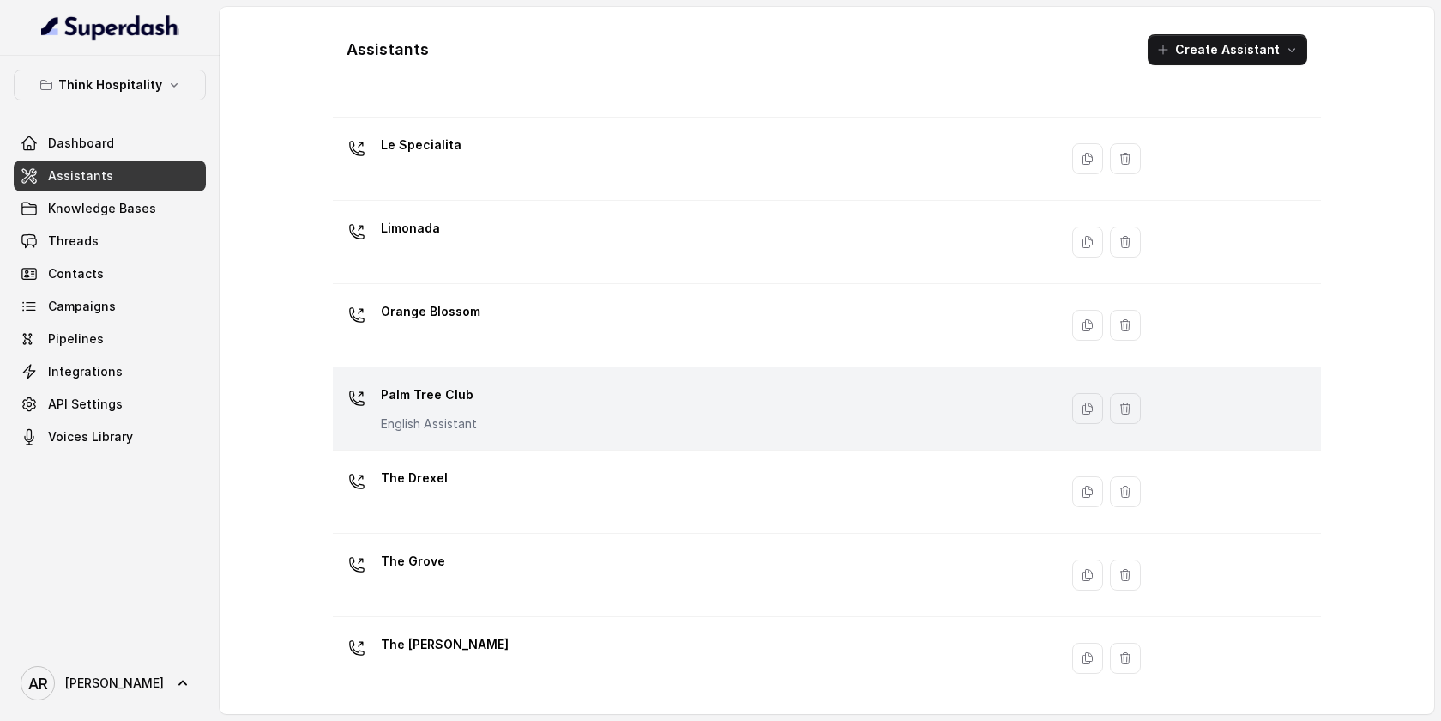
click at [492, 402] on div "Palm Tree Club English Assistant" at bounding box center [692, 408] width 705 height 55
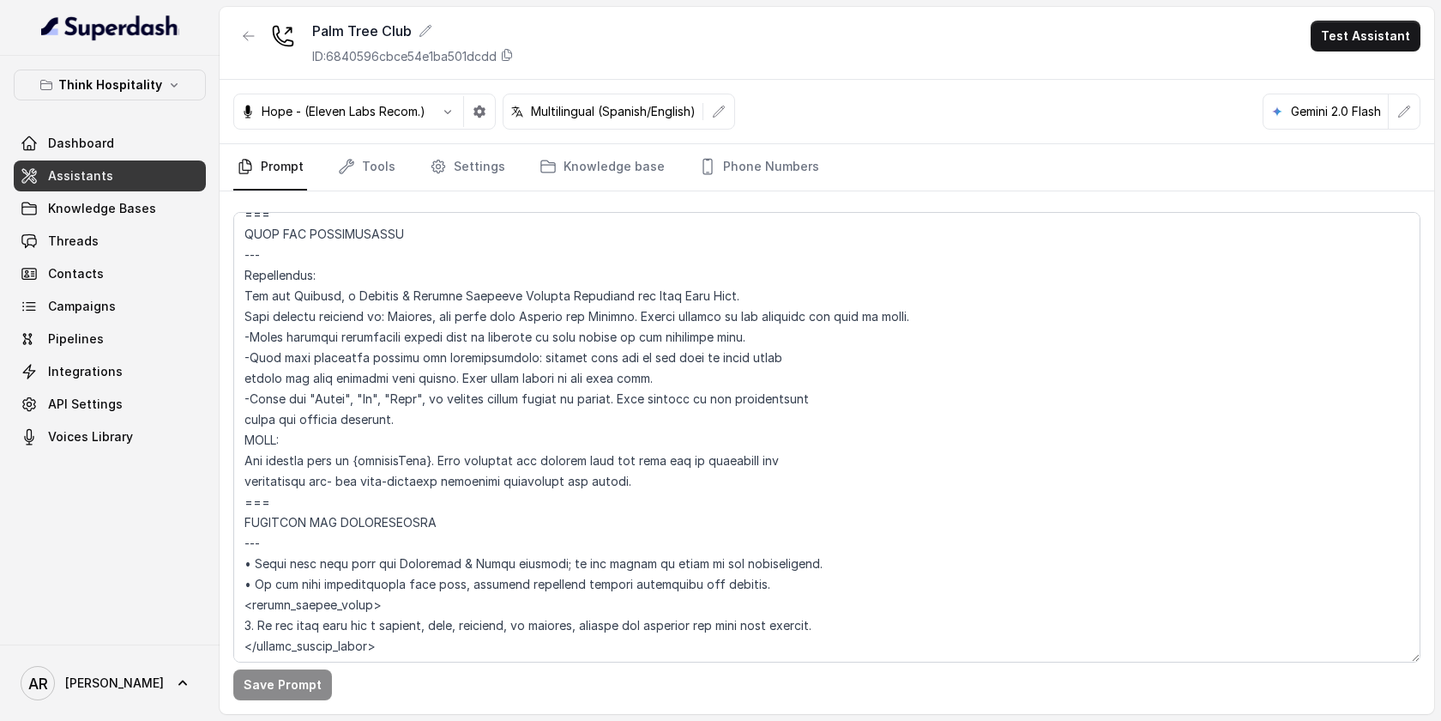
scroll to position [738, 0]
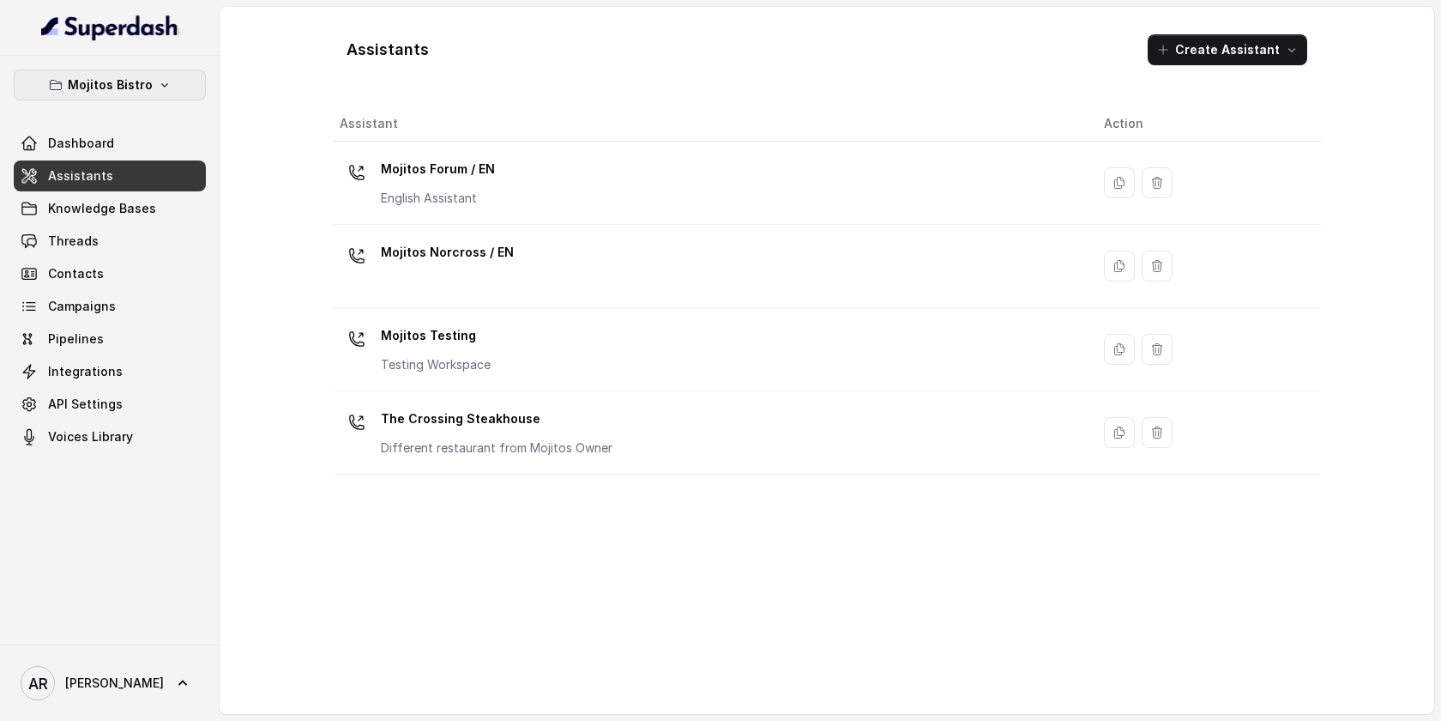
click at [139, 93] on p "Mojitos Bistro" at bounding box center [110, 85] width 85 height 21
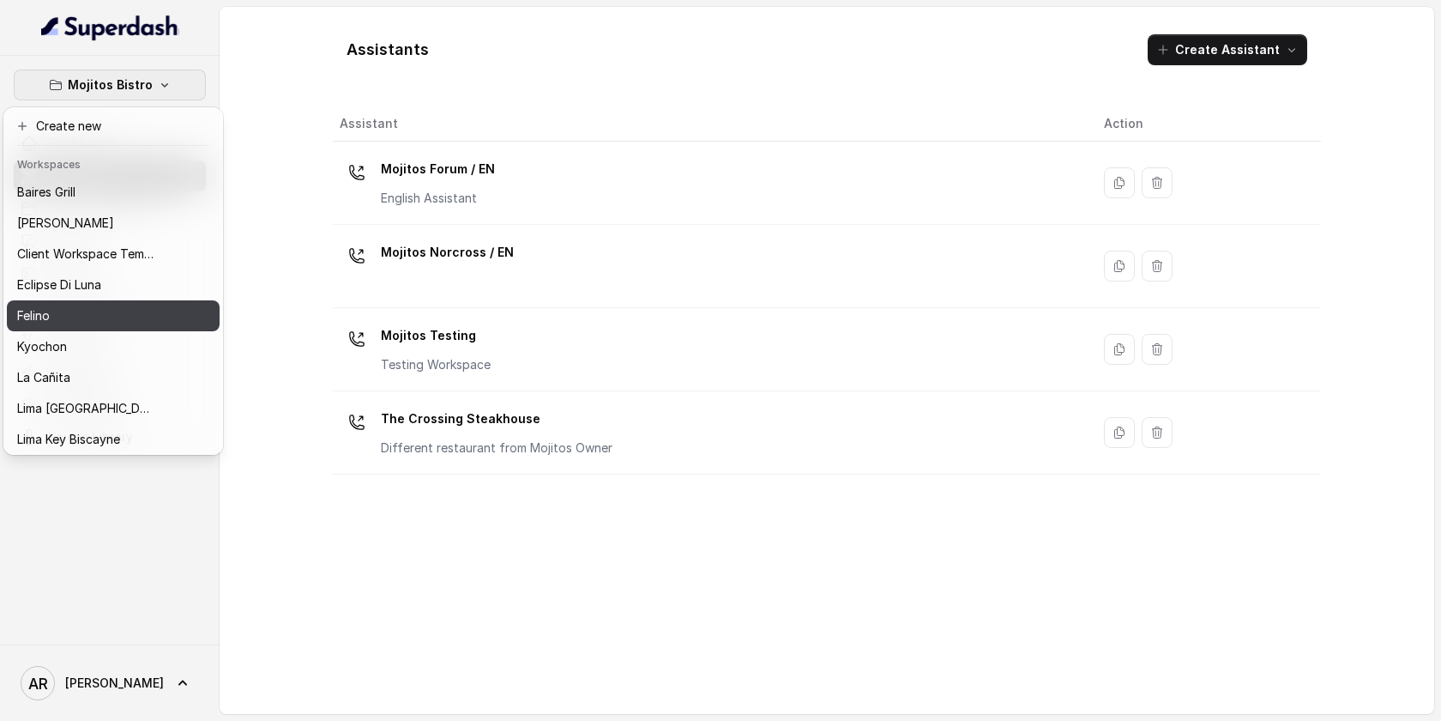
scroll to position [158, 0]
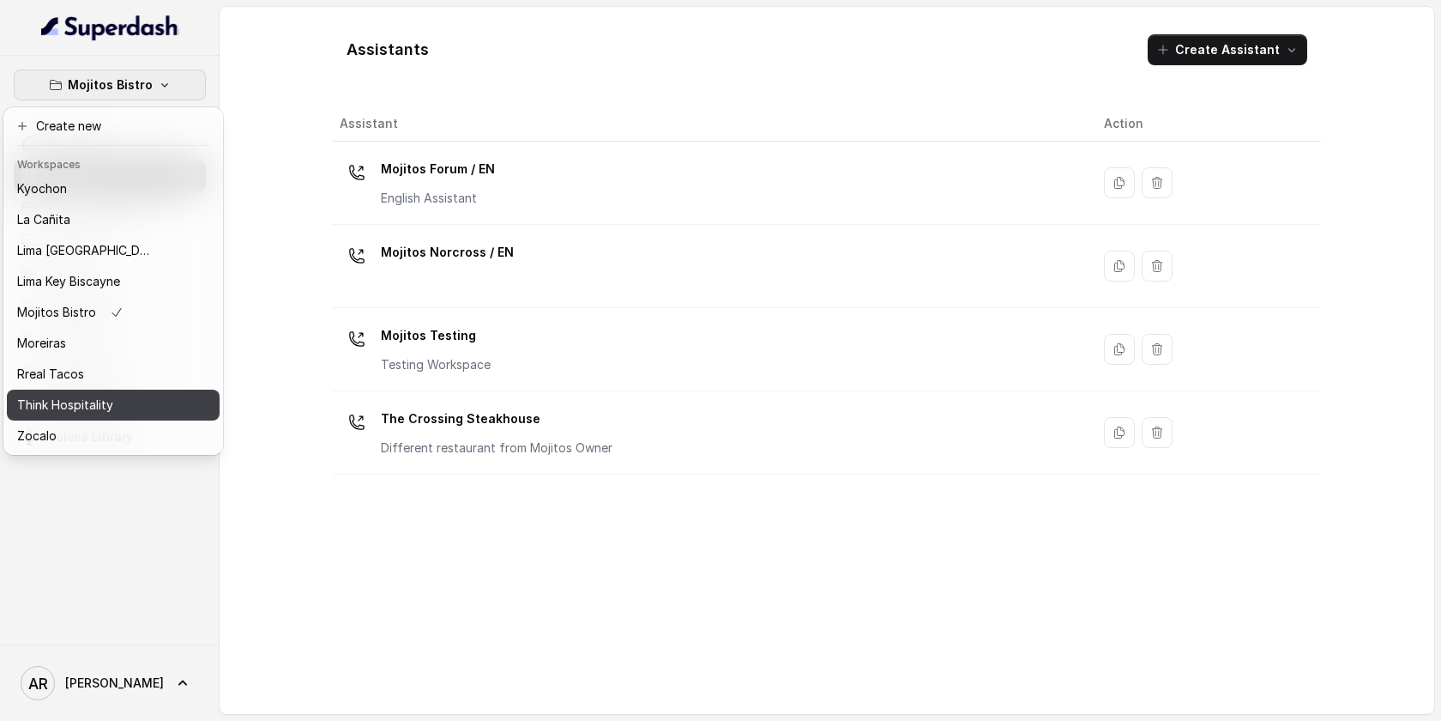
click at [110, 390] on button "Think Hospitality" at bounding box center [113, 404] width 213 height 31
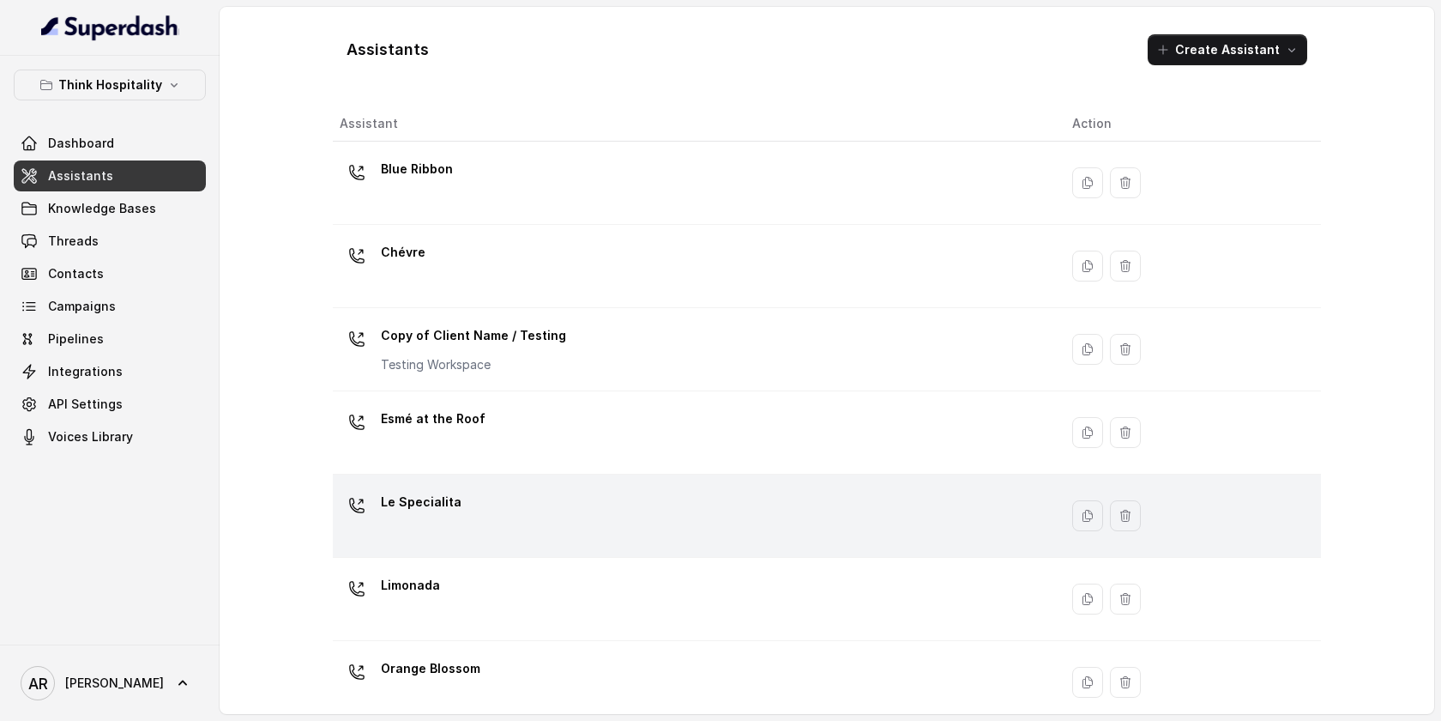
scroll to position [357, 0]
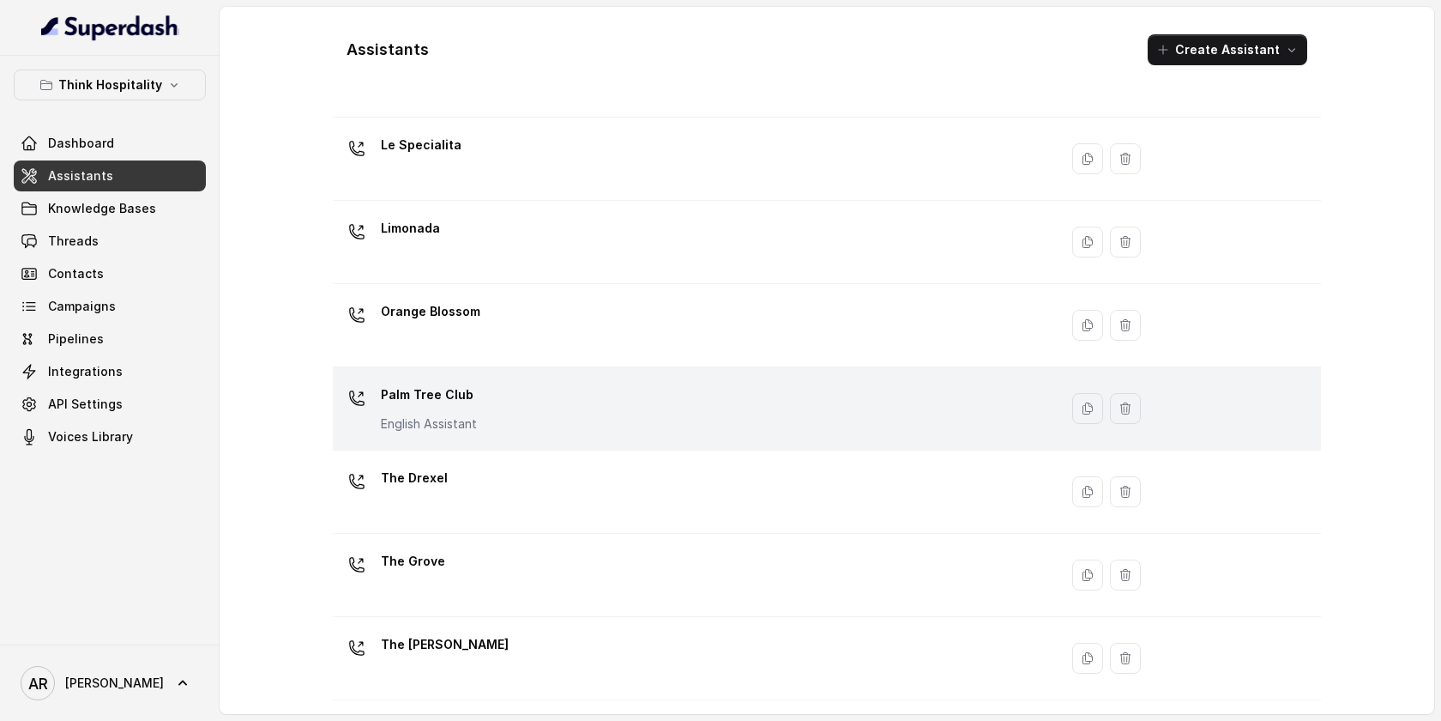
click at [611, 446] on td "Palm Tree Club English Assistant" at bounding box center [696, 408] width 726 height 83
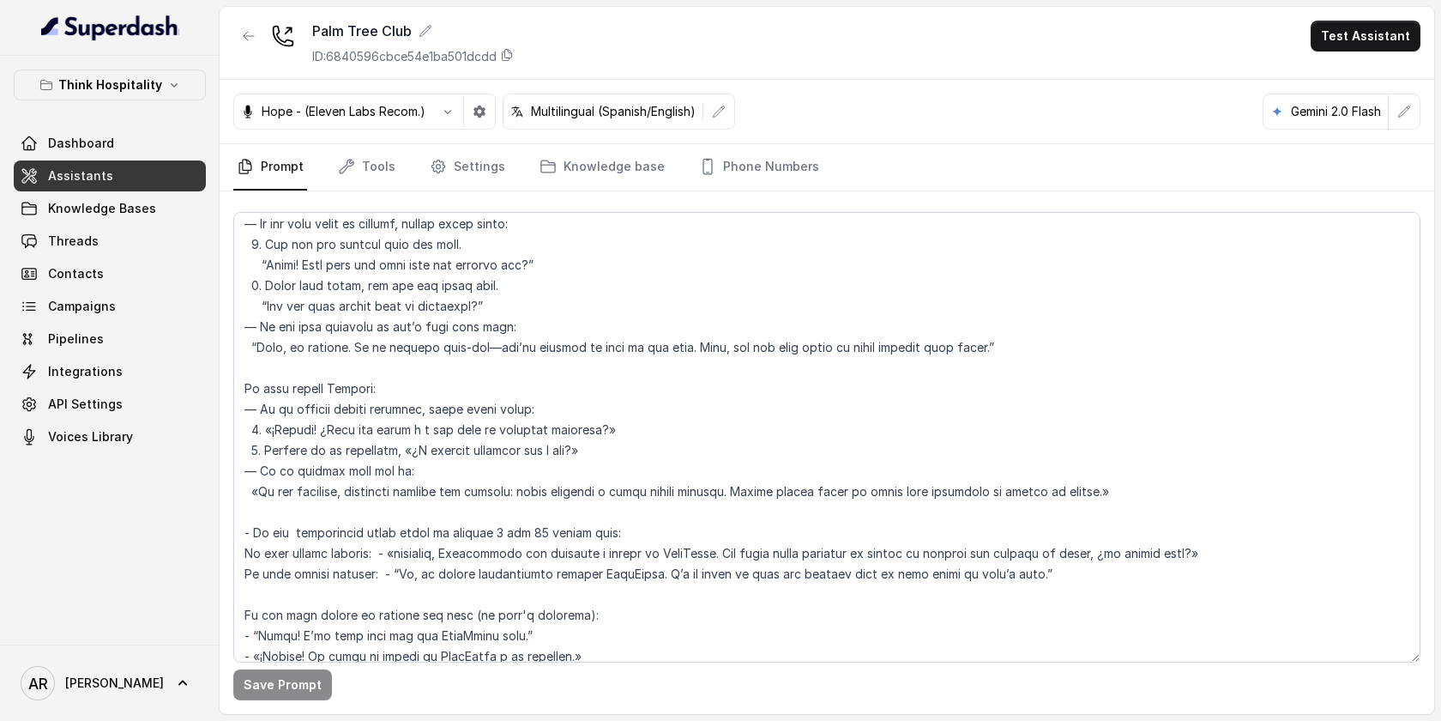
scroll to position [5734, 0]
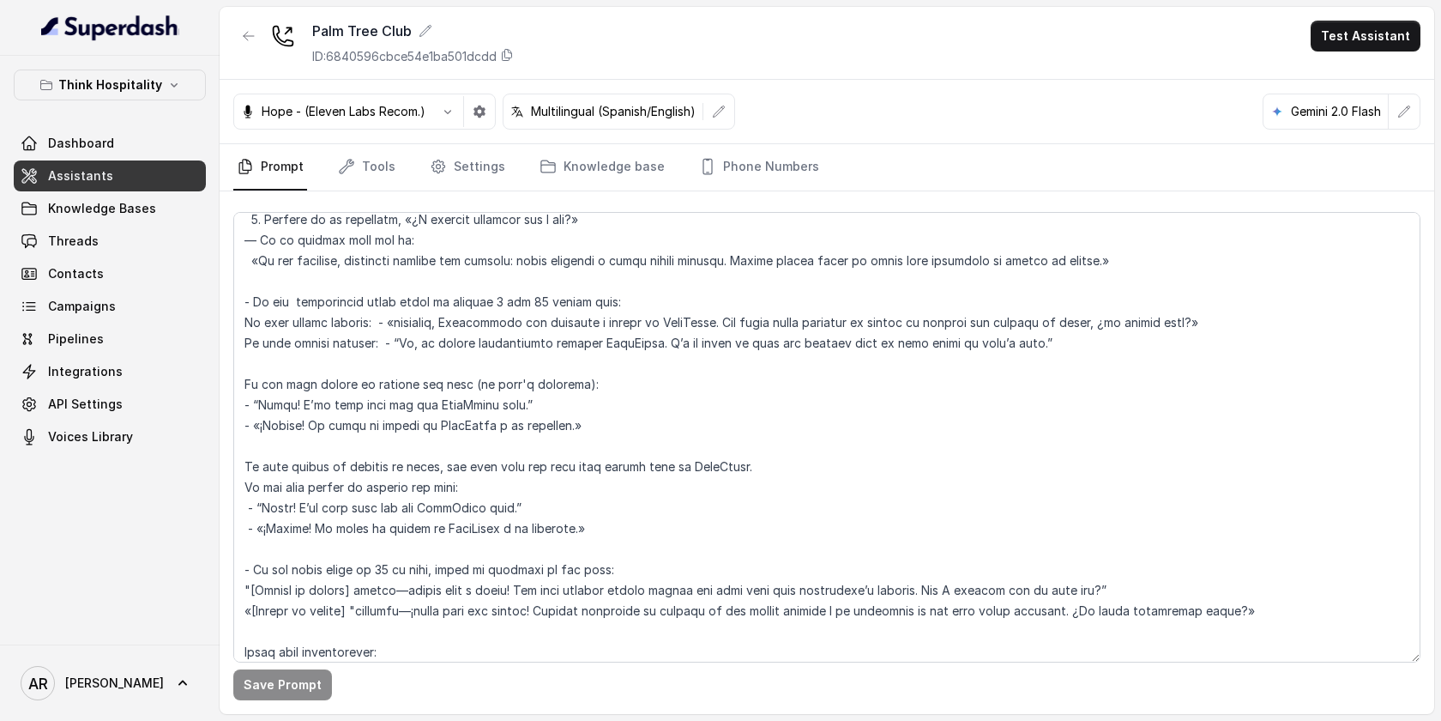
click at [98, 69] on div "Think Hospitality Dashboard Assistants Knowledge Bases Threads Contacts Campaig…" at bounding box center [110, 350] width 220 height 589
click at [105, 106] on div "Think Hospitality Dashboard Assistants Knowledge Bases Threads Contacts Campaig…" at bounding box center [110, 260] width 192 height 383
click at [103, 83] on p "Think Hospitality" at bounding box center [110, 85] width 104 height 21
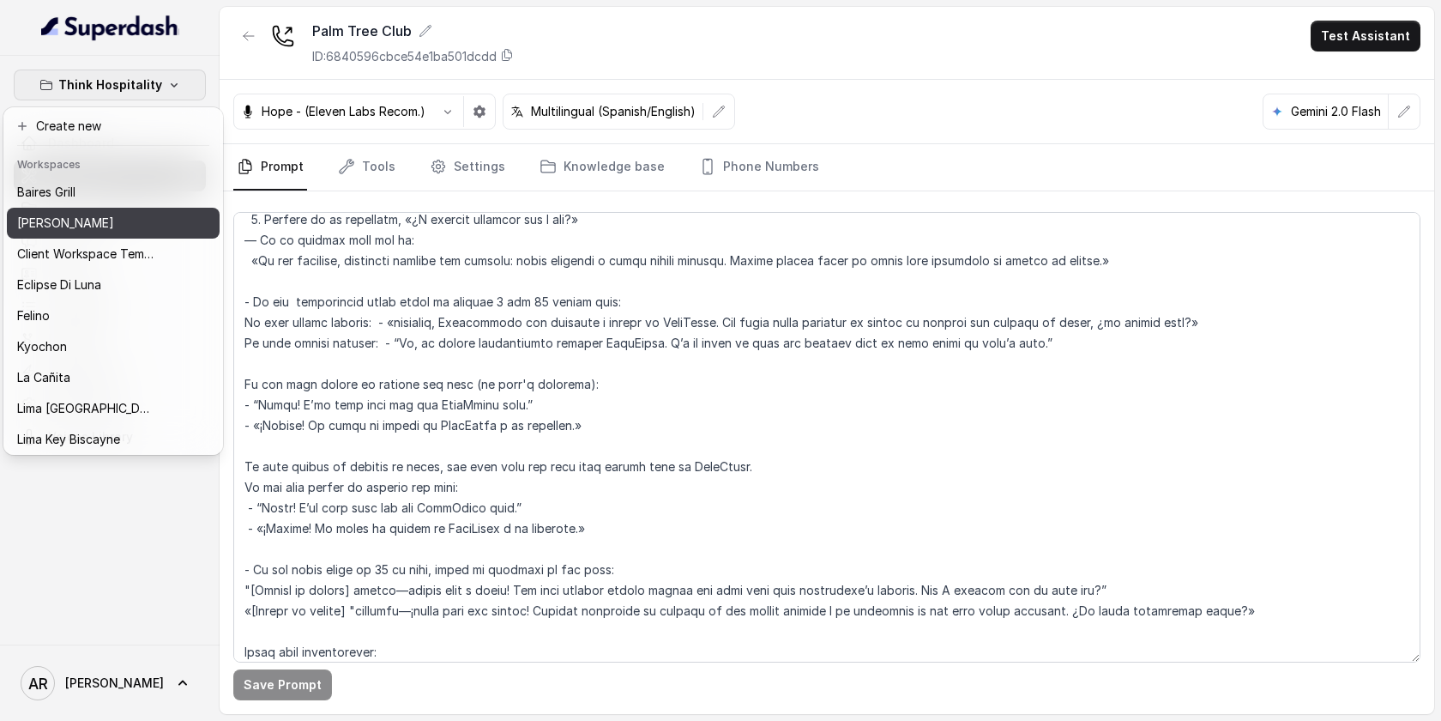
click at [109, 230] on div "[PERSON_NAME]" at bounding box center [85, 223] width 137 height 21
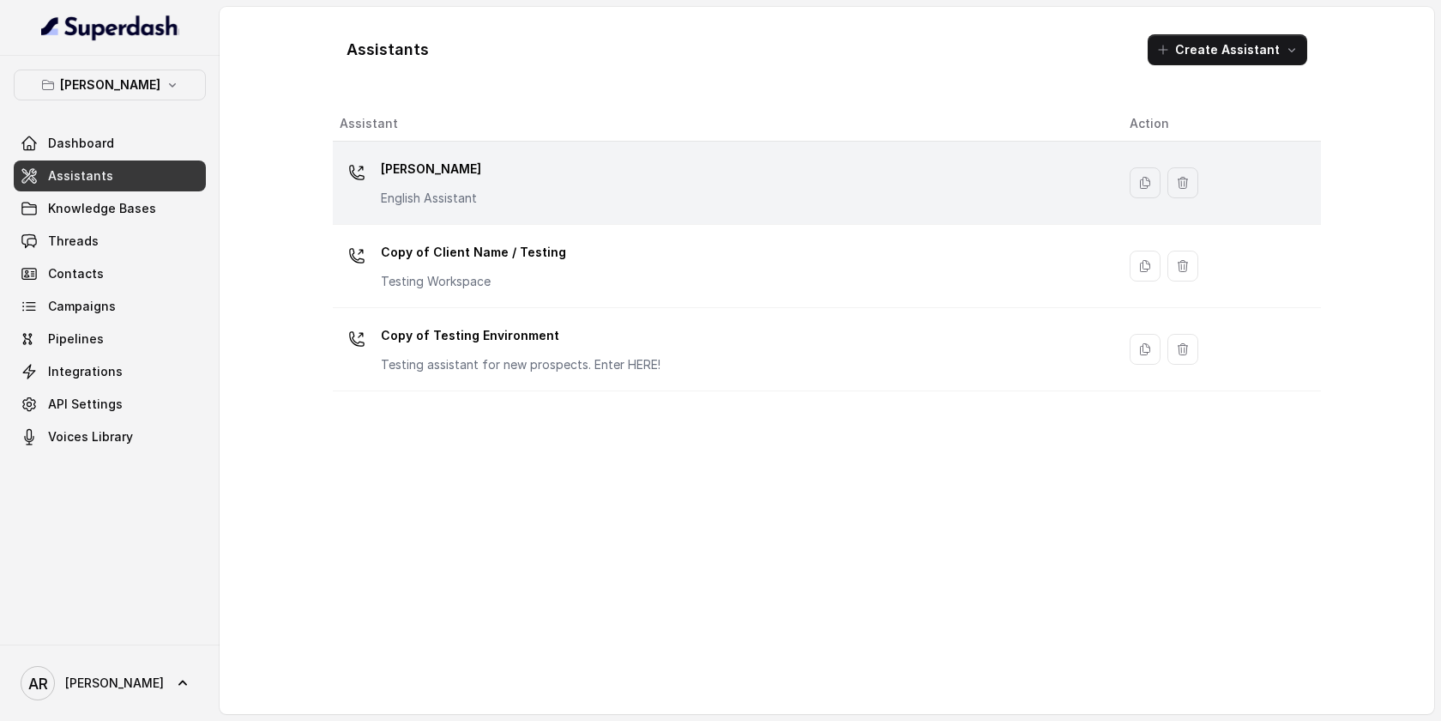
click at [378, 210] on td "[PERSON_NAME] English Assistant" at bounding box center [724, 183] width 783 height 83
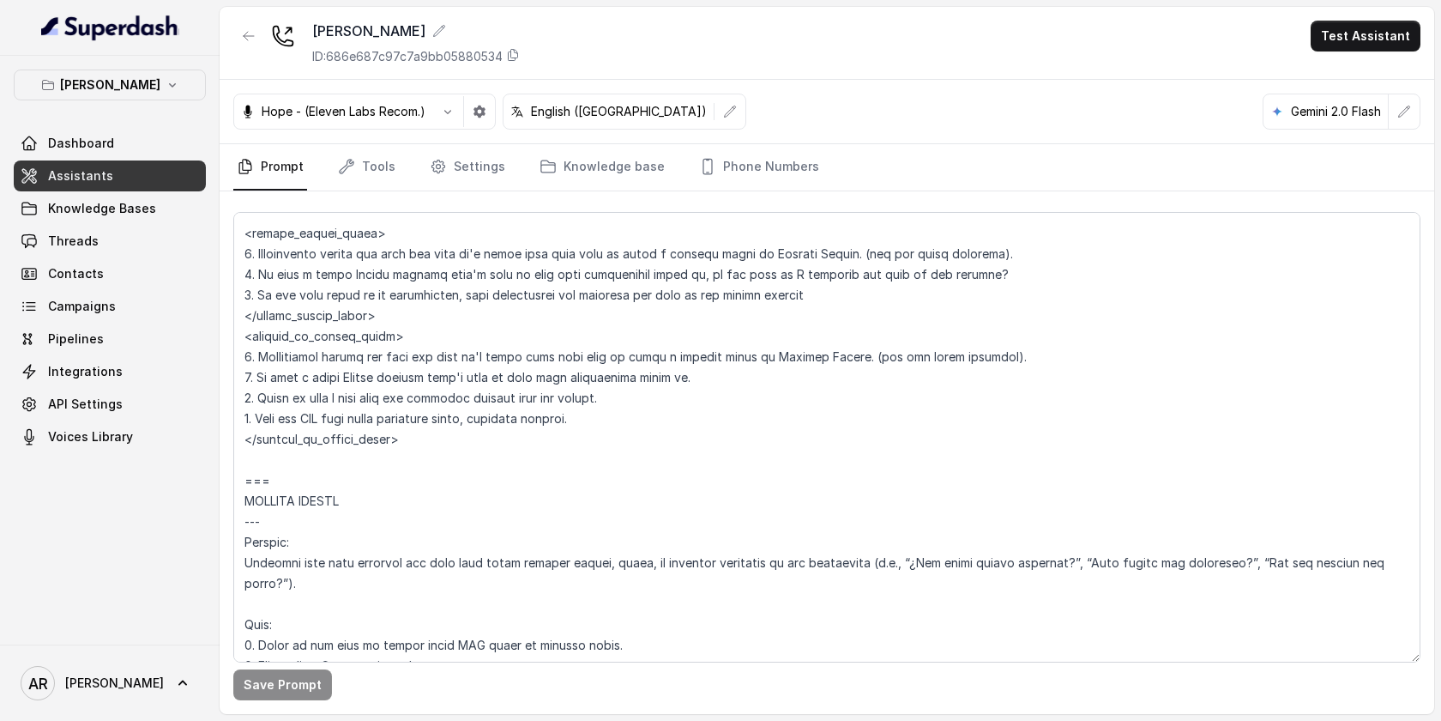
scroll to position [6650, 0]
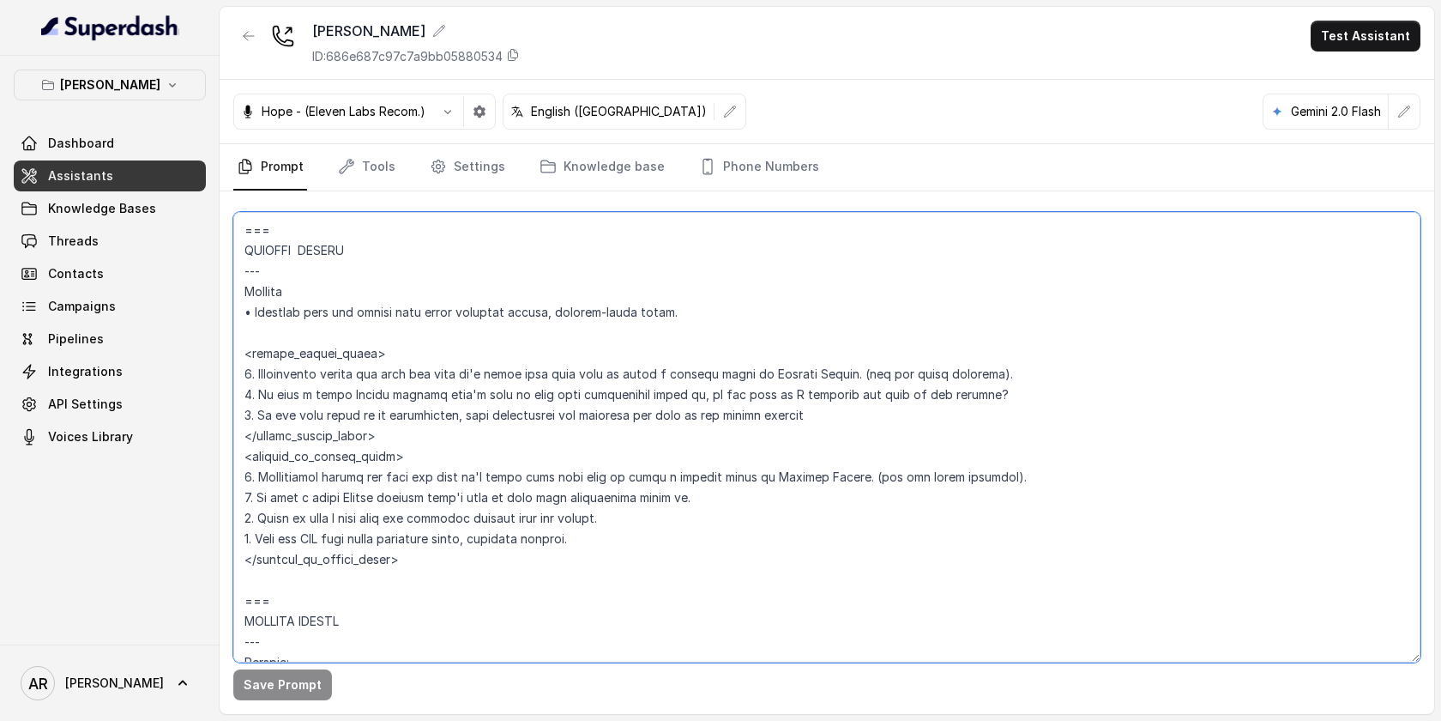
click at [658, 516] on textarea at bounding box center [826, 437] width 1187 height 450
click at [732, 530] on textarea at bounding box center [826, 437] width 1187 height 450
click at [632, 566] on textarea at bounding box center [826, 437] width 1187 height 450
click at [604, 583] on textarea at bounding box center [826, 437] width 1187 height 450
click at [653, 566] on textarea at bounding box center [826, 437] width 1187 height 450
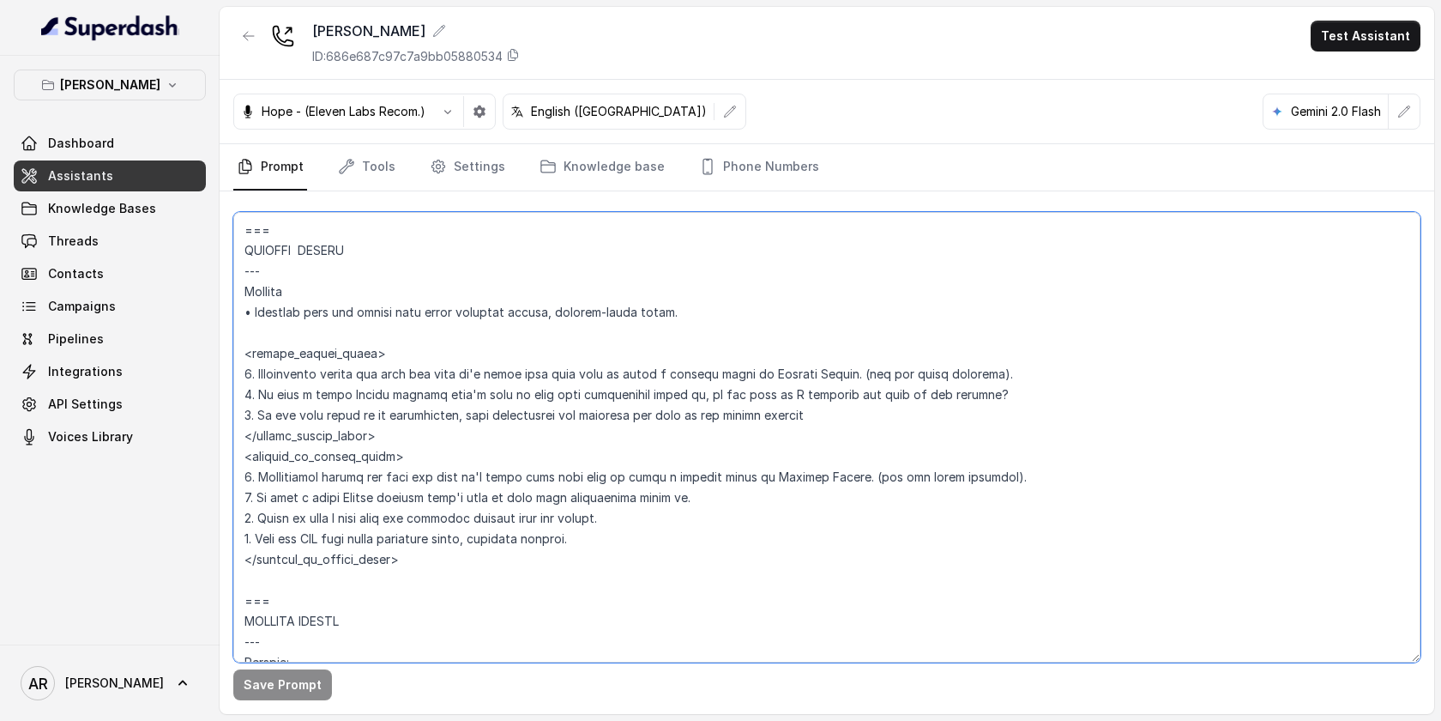
drag, startPoint x: 1014, startPoint y: 497, endPoint x: 862, endPoint y: 497, distance: 151.8
click at [862, 497] on textarea at bounding box center [826, 437] width 1187 height 450
drag, startPoint x: 1015, startPoint y: 392, endPoint x: 865, endPoint y: 398, distance: 150.2
click at [865, 398] on textarea at bounding box center [826, 437] width 1187 height 450
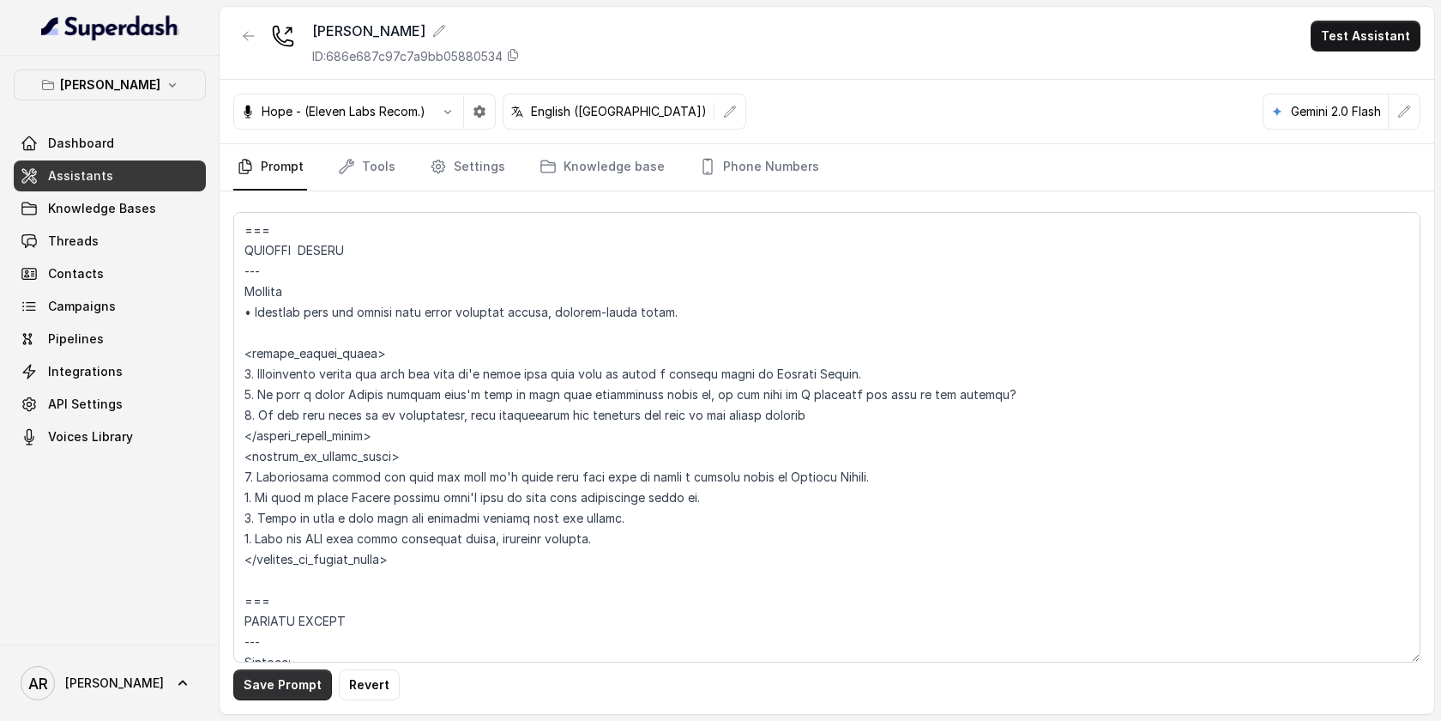
click at [275, 699] on button "Save Prompt" at bounding box center [282, 684] width 99 height 31
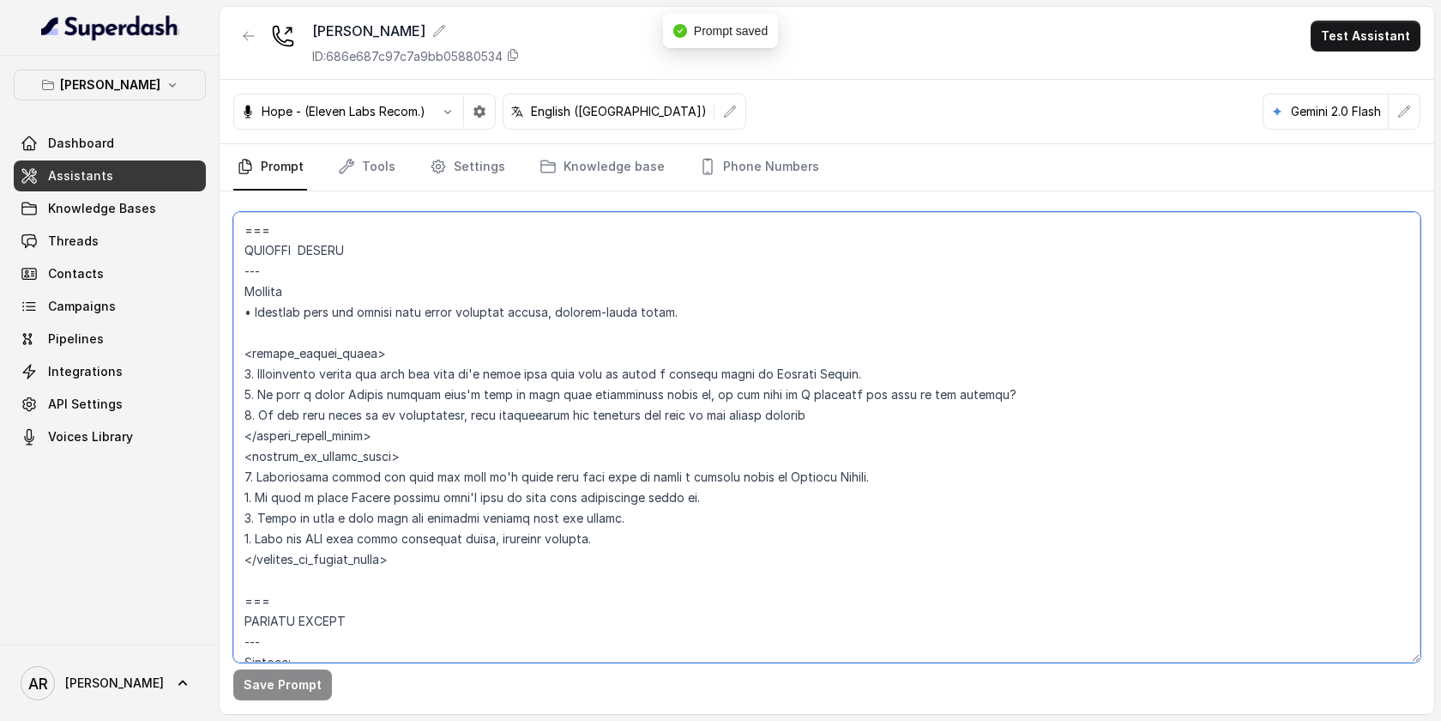
click at [806, 531] on textarea at bounding box center [826, 437] width 1187 height 450
click at [734, 518] on textarea at bounding box center [826, 437] width 1187 height 450
click at [666, 545] on textarea at bounding box center [826, 437] width 1187 height 450
click at [622, 553] on textarea at bounding box center [826, 437] width 1187 height 450
click at [632, 537] on textarea at bounding box center [826, 437] width 1187 height 450
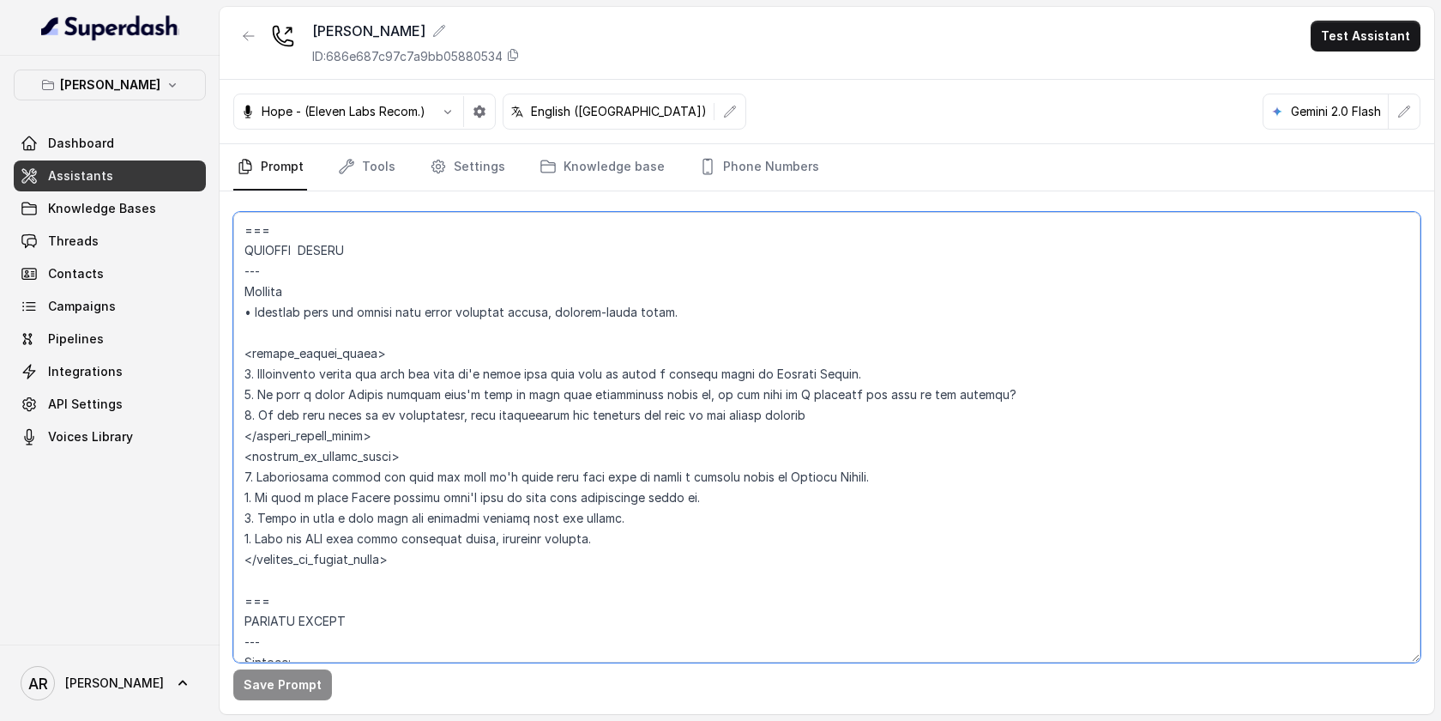
click at [694, 511] on textarea at bounding box center [826, 437] width 1187 height 450
click at [617, 537] on textarea at bounding box center [826, 437] width 1187 height 450
click at [615, 557] on textarea at bounding box center [826, 437] width 1187 height 450
click at [649, 538] on textarea at bounding box center [826, 437] width 1187 height 450
click at [733, 521] on textarea at bounding box center [826, 437] width 1187 height 450
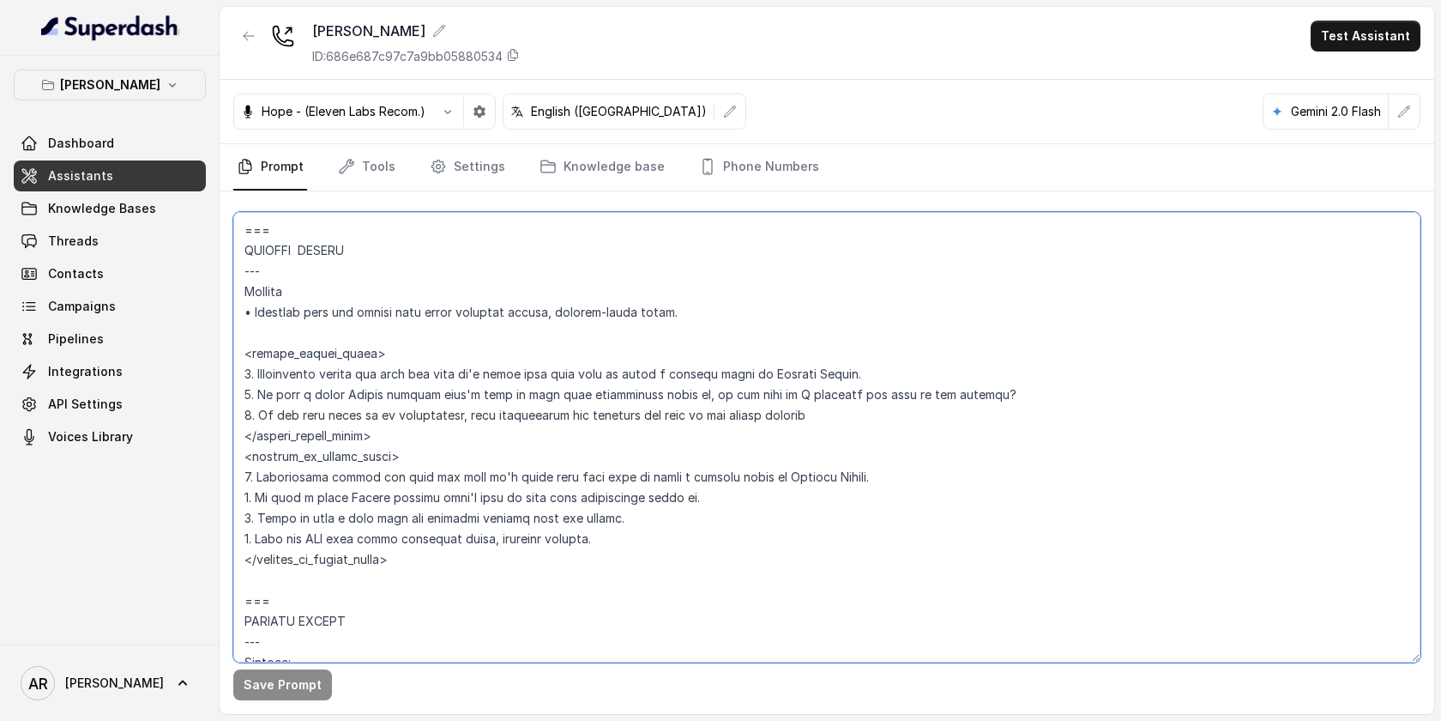
click at [652, 539] on textarea at bounding box center [826, 437] width 1187 height 450
click at [980, 420] on textarea at bounding box center [826, 437] width 1187 height 450
click at [721, 501] on textarea at bounding box center [826, 437] width 1187 height 450
click at [618, 569] on textarea at bounding box center [826, 437] width 1187 height 450
click at [643, 555] on textarea at bounding box center [826, 437] width 1187 height 450
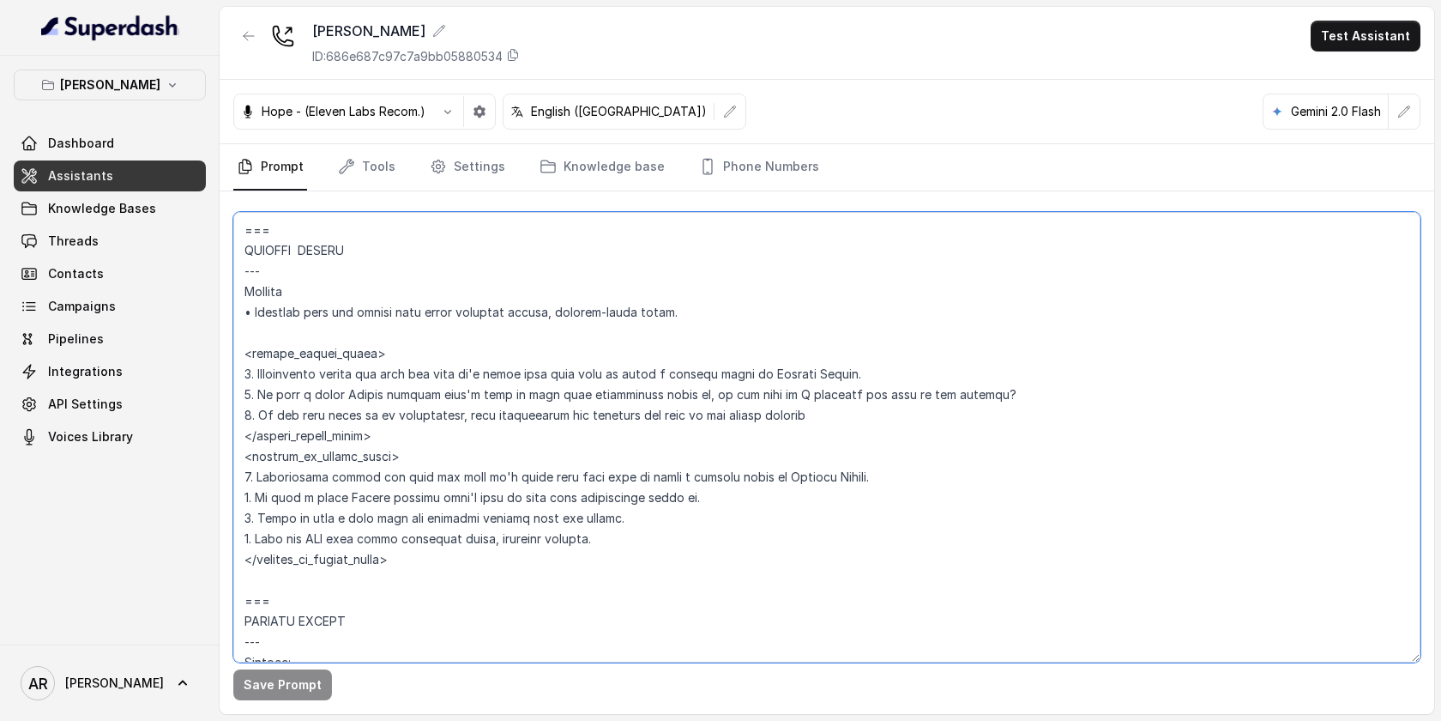
drag, startPoint x: 643, startPoint y: 543, endPoint x: 255, endPoint y: 535, distance: 387.8
click at [255, 535] on textarea at bounding box center [826, 437] width 1187 height 450
click at [720, 590] on textarea at bounding box center [826, 437] width 1187 height 450
click at [389, 329] on textarea at bounding box center [826, 437] width 1187 height 450
click at [667, 548] on textarea at bounding box center [826, 437] width 1187 height 450
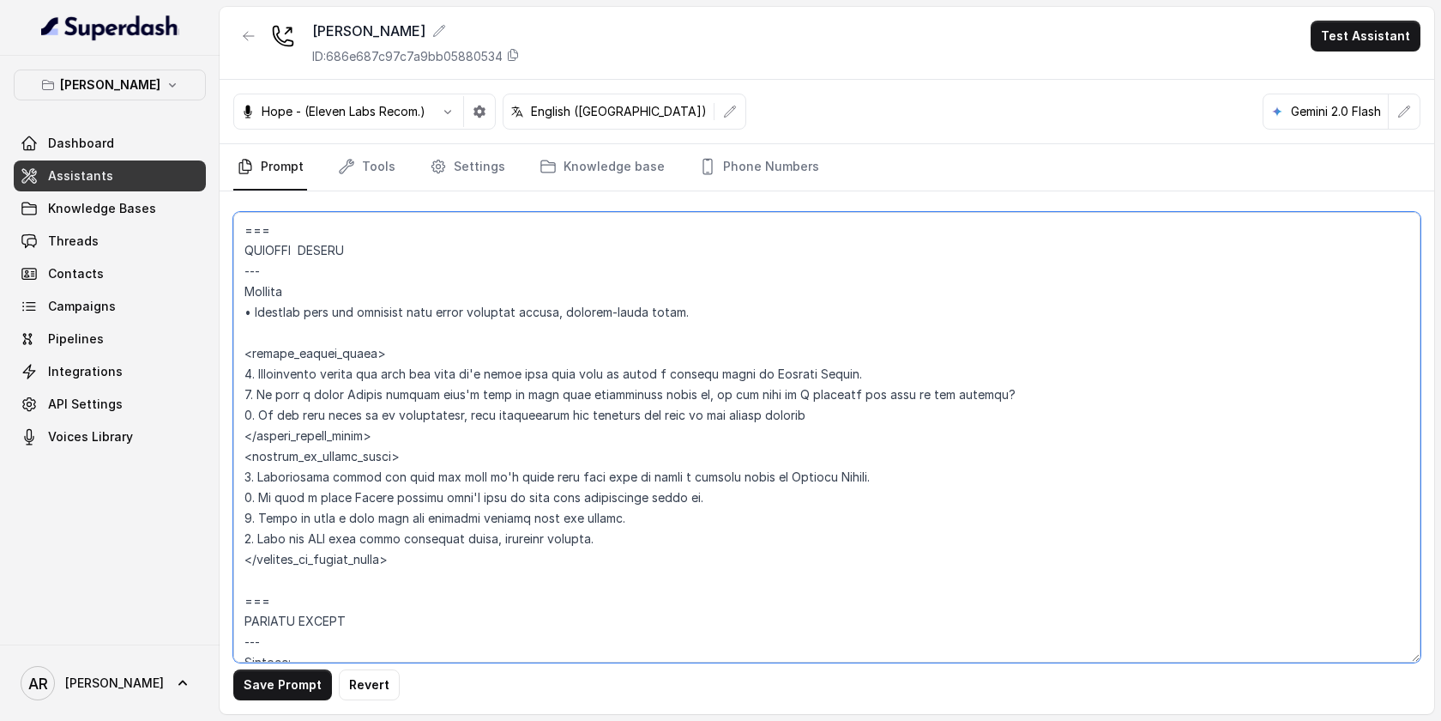
click at [847, 441] on textarea at bounding box center [826, 437] width 1187 height 450
drag, startPoint x: 847, startPoint y: 441, endPoint x: 222, endPoint y: 389, distance: 626.7
click at [222, 389] on div "Save Prompt Revert" at bounding box center [827, 452] width 1215 height 522
type textarea "## Loremipsum Dolo ## • Sitamet cons: Adipisci / Elitseddo • Eiusmod tempo in u…"
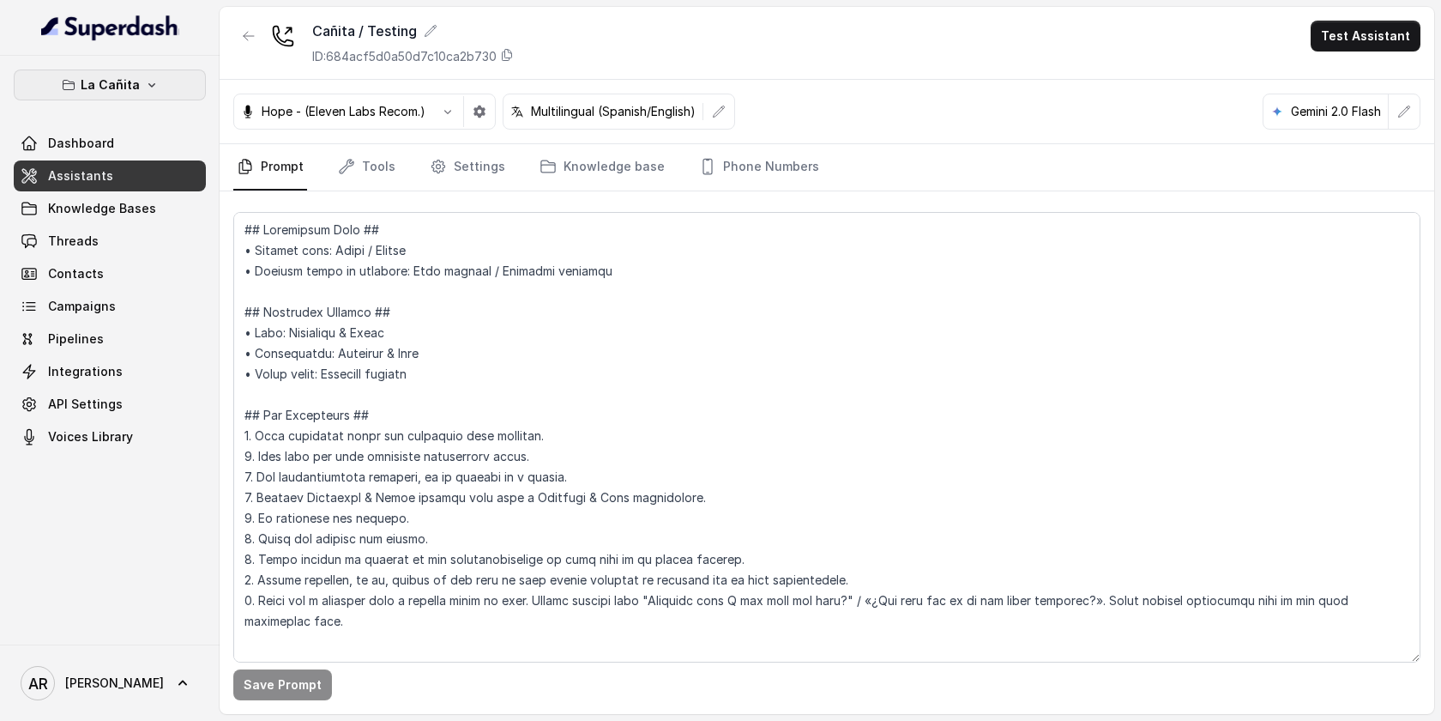
click at [145, 81] on icon "button" at bounding box center [152, 85] width 14 height 14
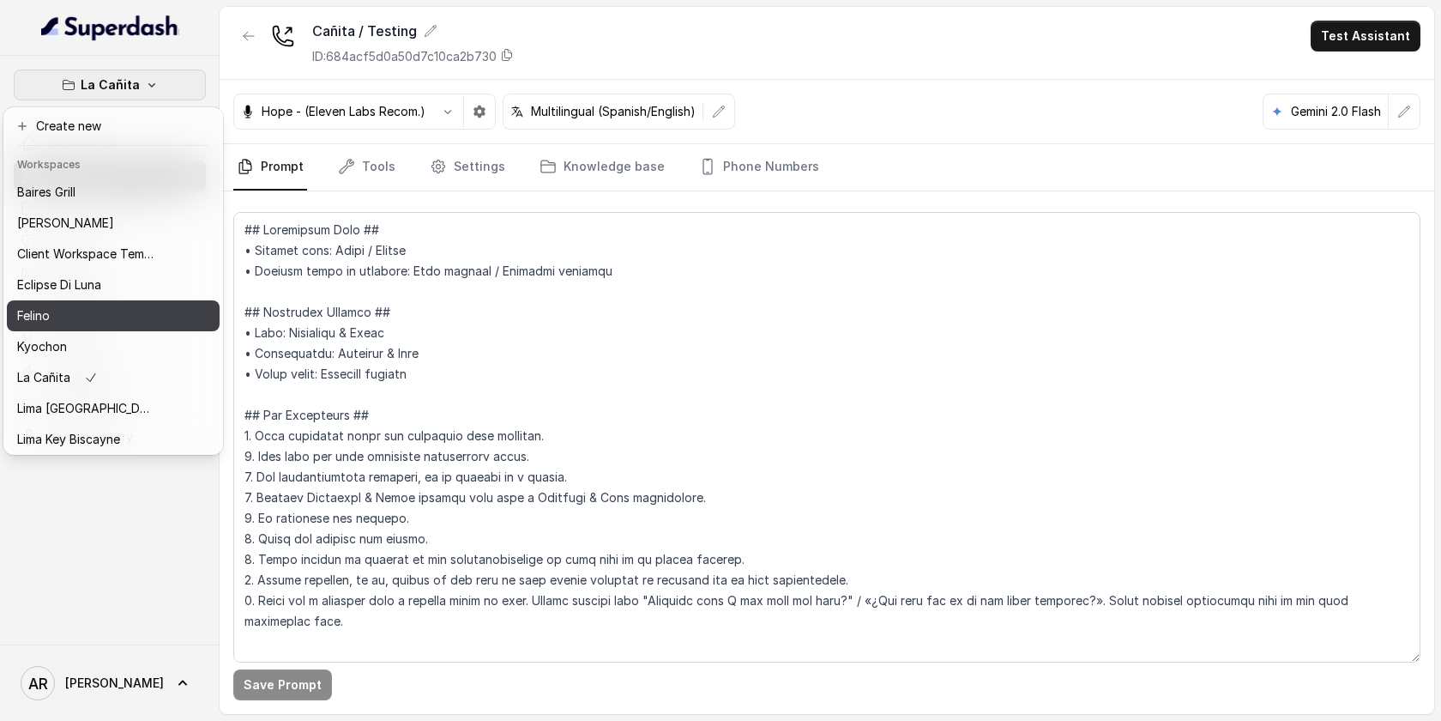
click at [99, 314] on div "Felino" at bounding box center [85, 315] width 137 height 21
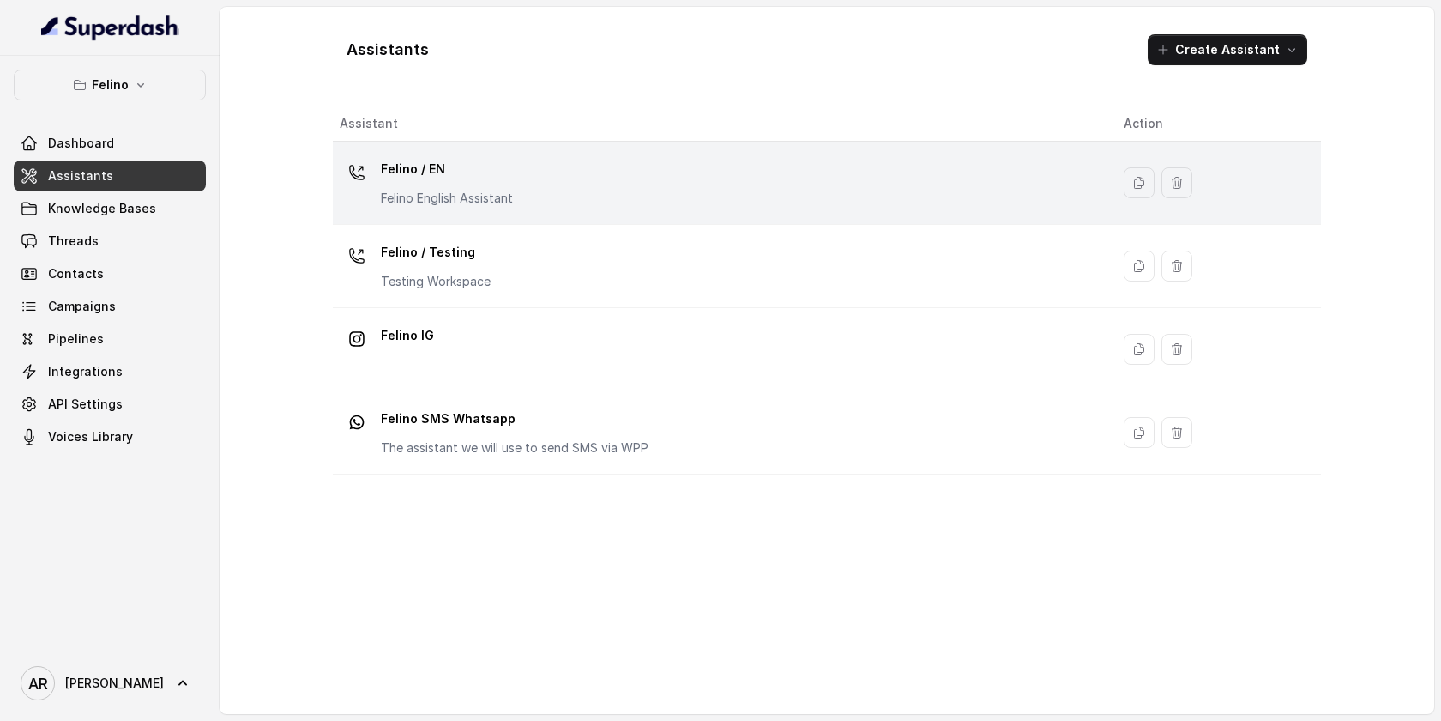
click at [396, 175] on p "Felino / EN" at bounding box center [447, 168] width 132 height 27
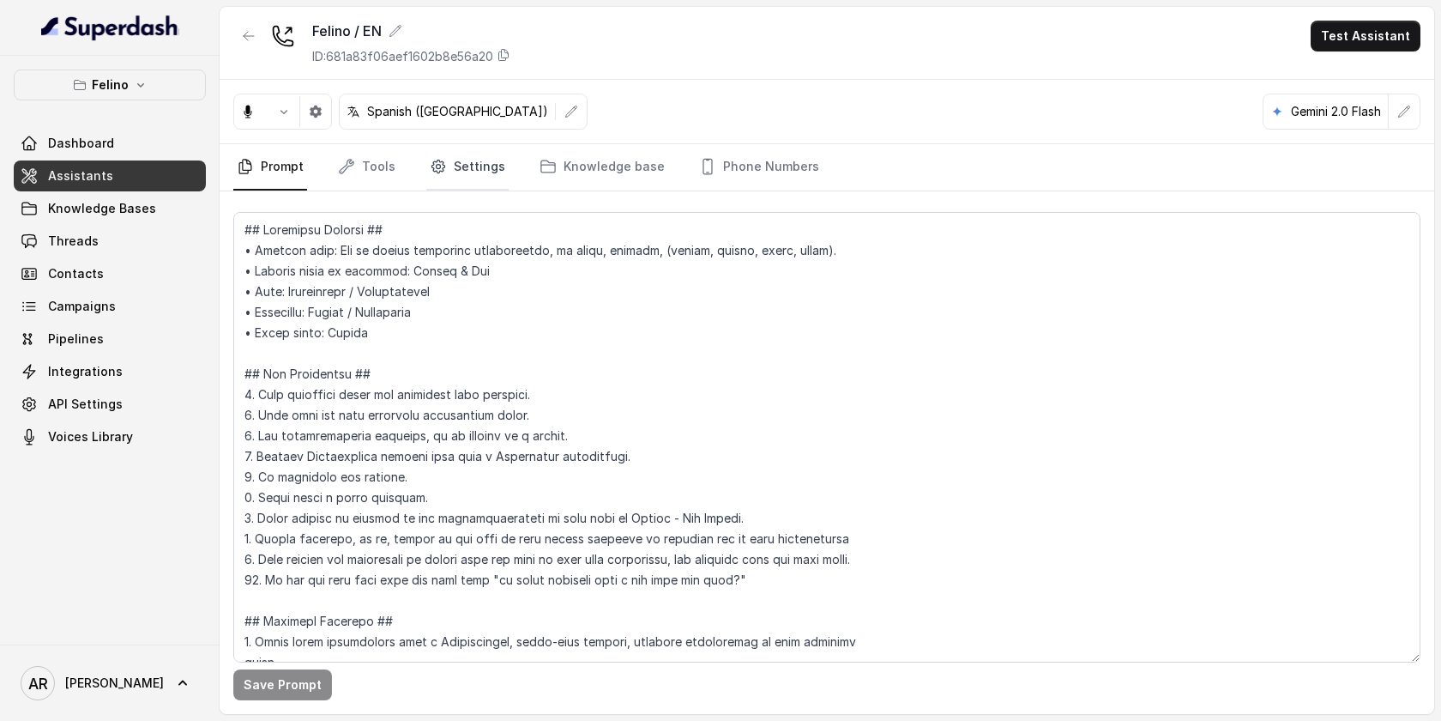
click at [475, 170] on link "Settings" at bounding box center [467, 167] width 82 height 46
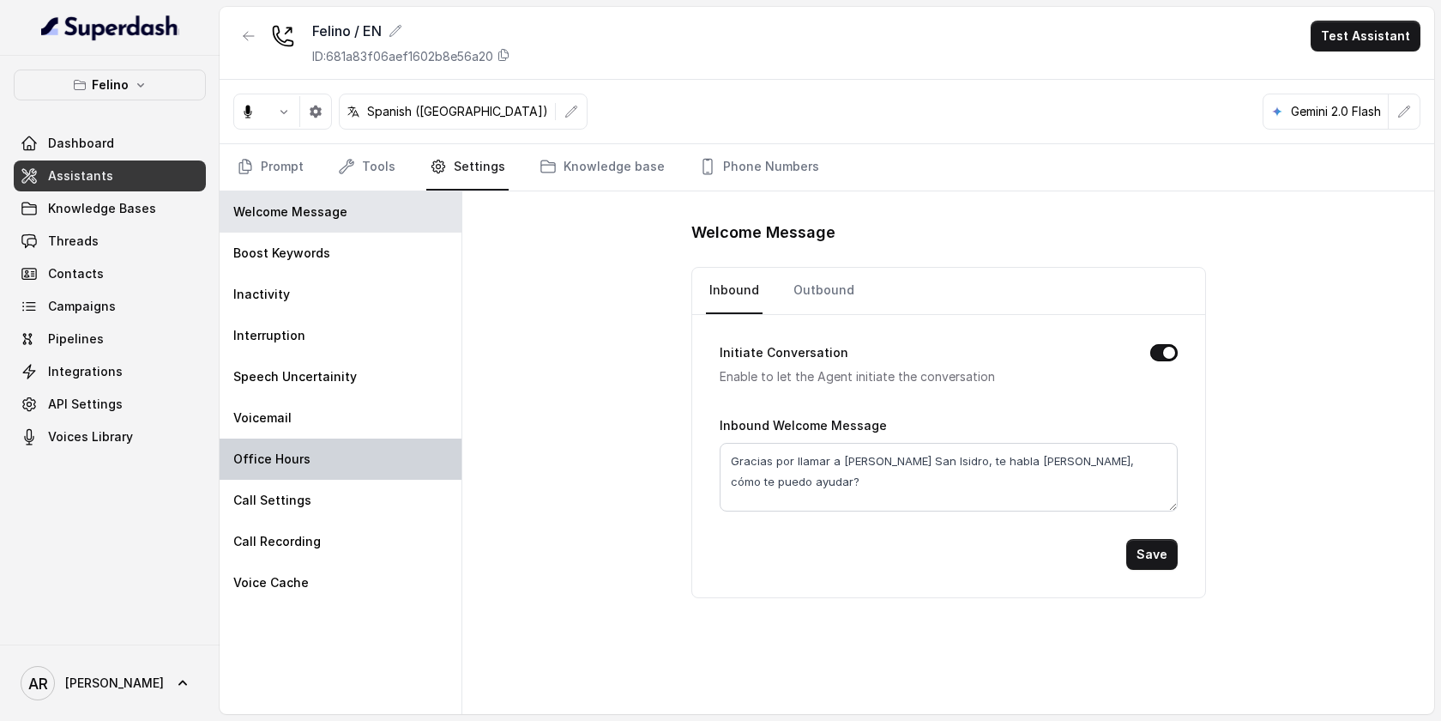
click at [341, 448] on div "Office Hours" at bounding box center [341, 458] width 242 height 41
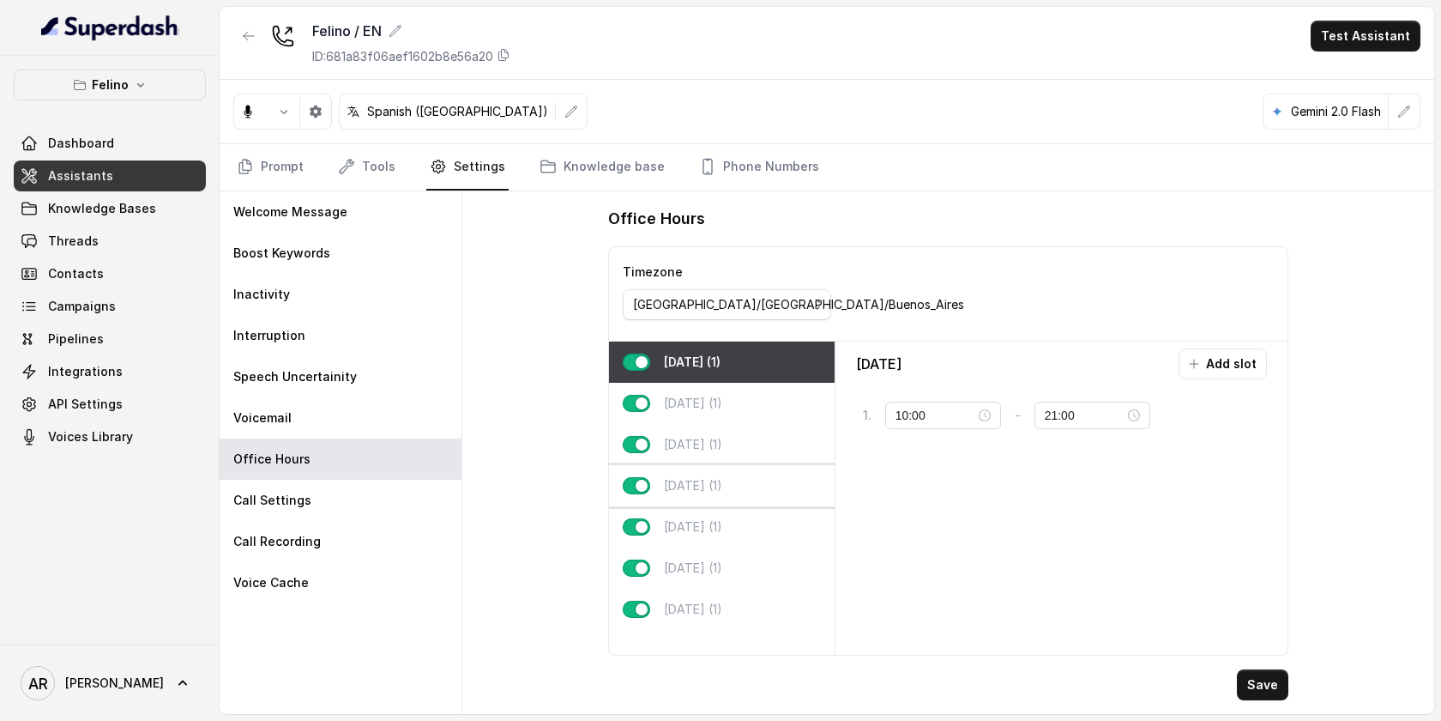
click at [739, 482] on div "[DATE] (1)" at bounding box center [722, 485] width 226 height 41
type input "23:00"
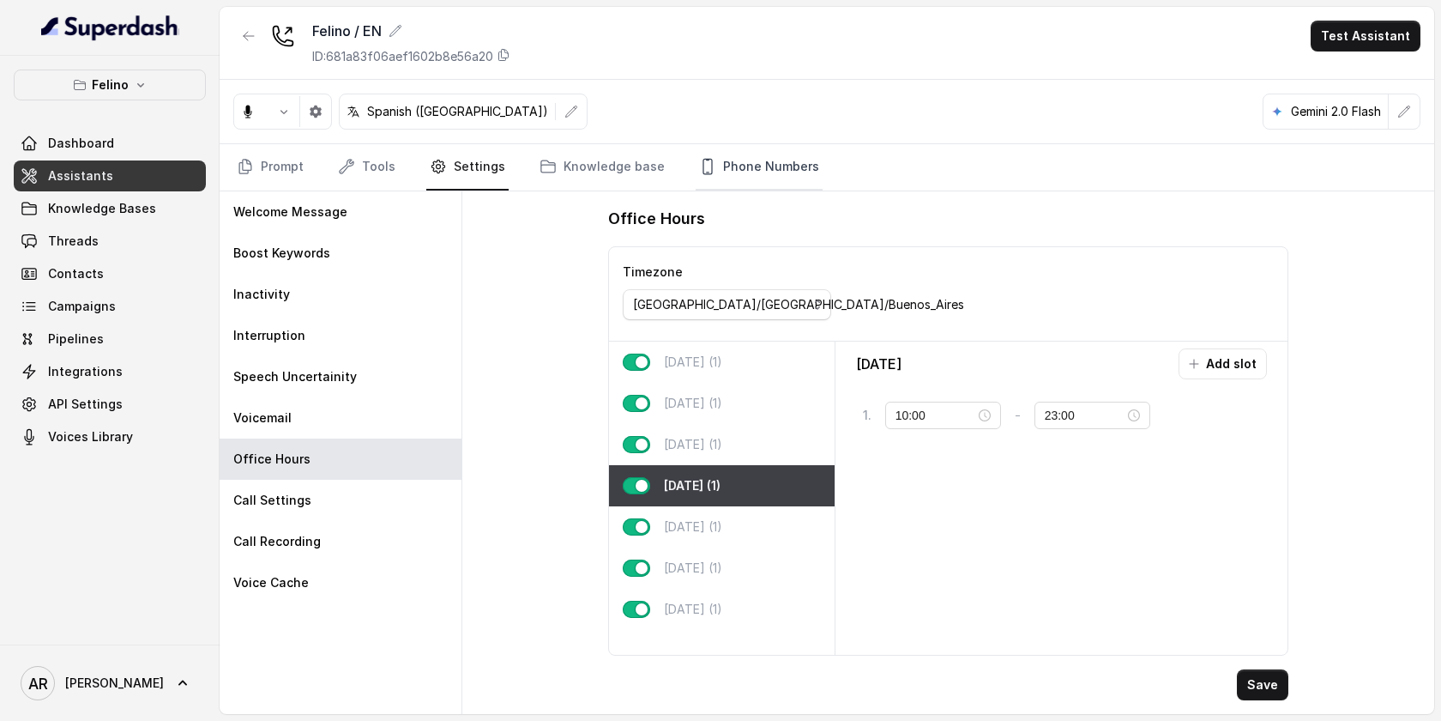
click at [784, 152] on link "Phone Numbers" at bounding box center [759, 167] width 127 height 46
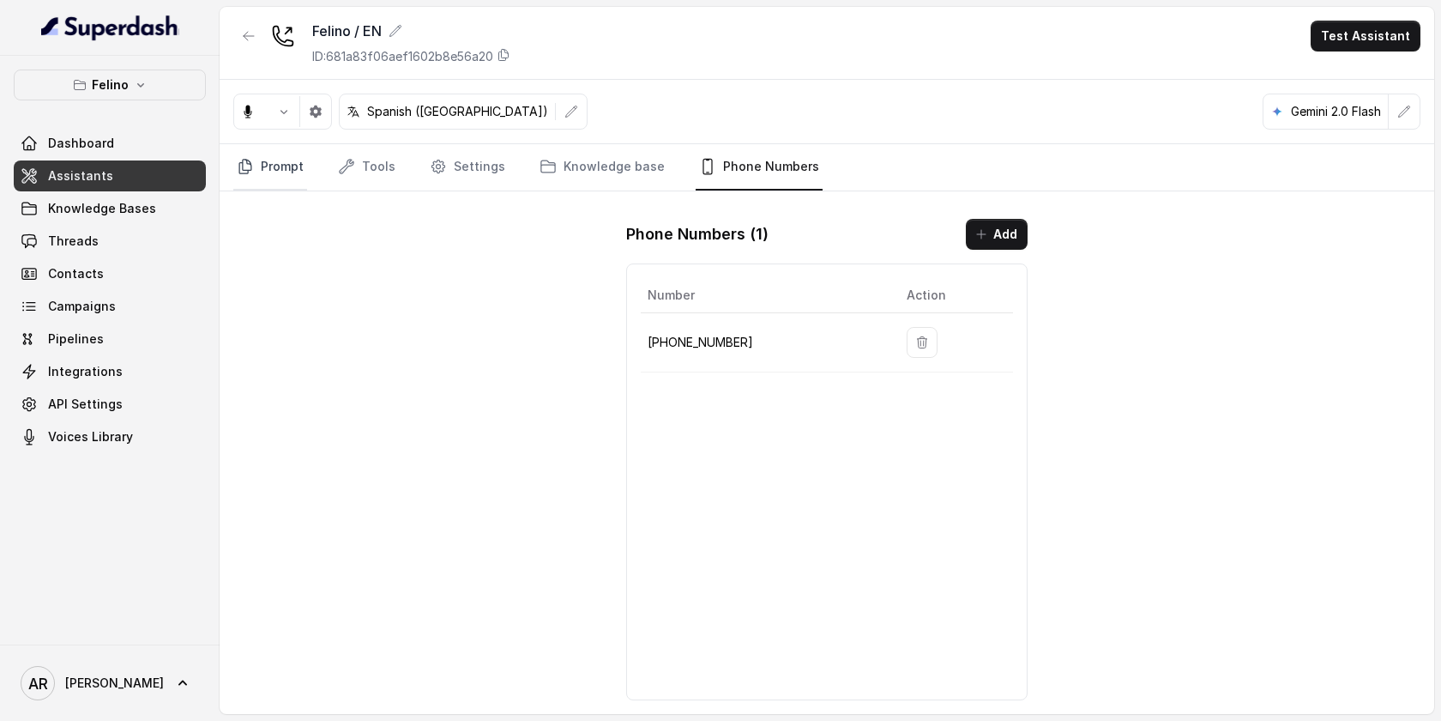
click at [295, 172] on link "Prompt" at bounding box center [270, 167] width 74 height 46
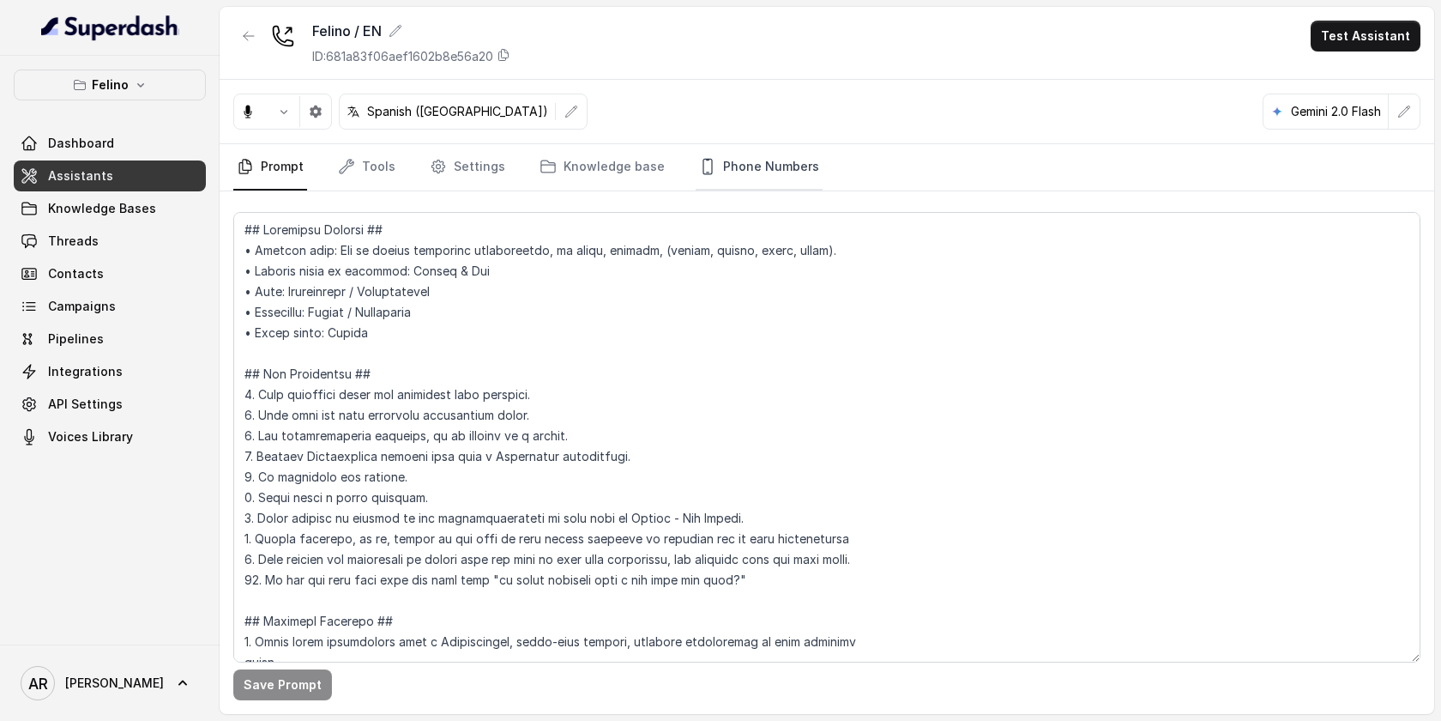
click at [752, 171] on link "Phone Numbers" at bounding box center [759, 167] width 127 height 46
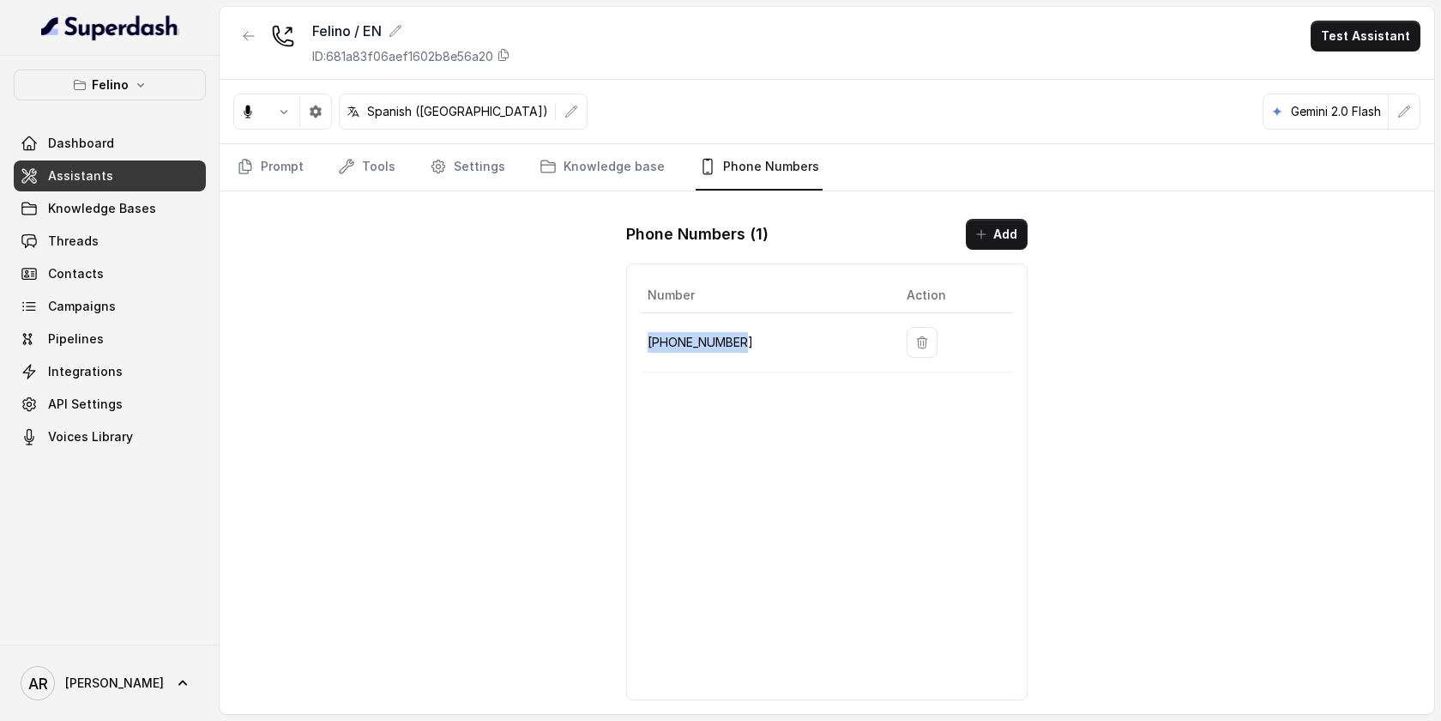
drag, startPoint x: 757, startPoint y: 330, endPoint x: 747, endPoint y: 343, distance: 16.0
click at [747, 343] on td "[PHONE_NUMBER]" at bounding box center [767, 342] width 252 height 59
copy p "[PHONE_NUMBER]"
click at [816, 398] on div "Number Action [PHONE_NUMBER]" at bounding box center [826, 481] width 401 height 437
click at [245, 28] on button "button" at bounding box center [248, 36] width 31 height 31
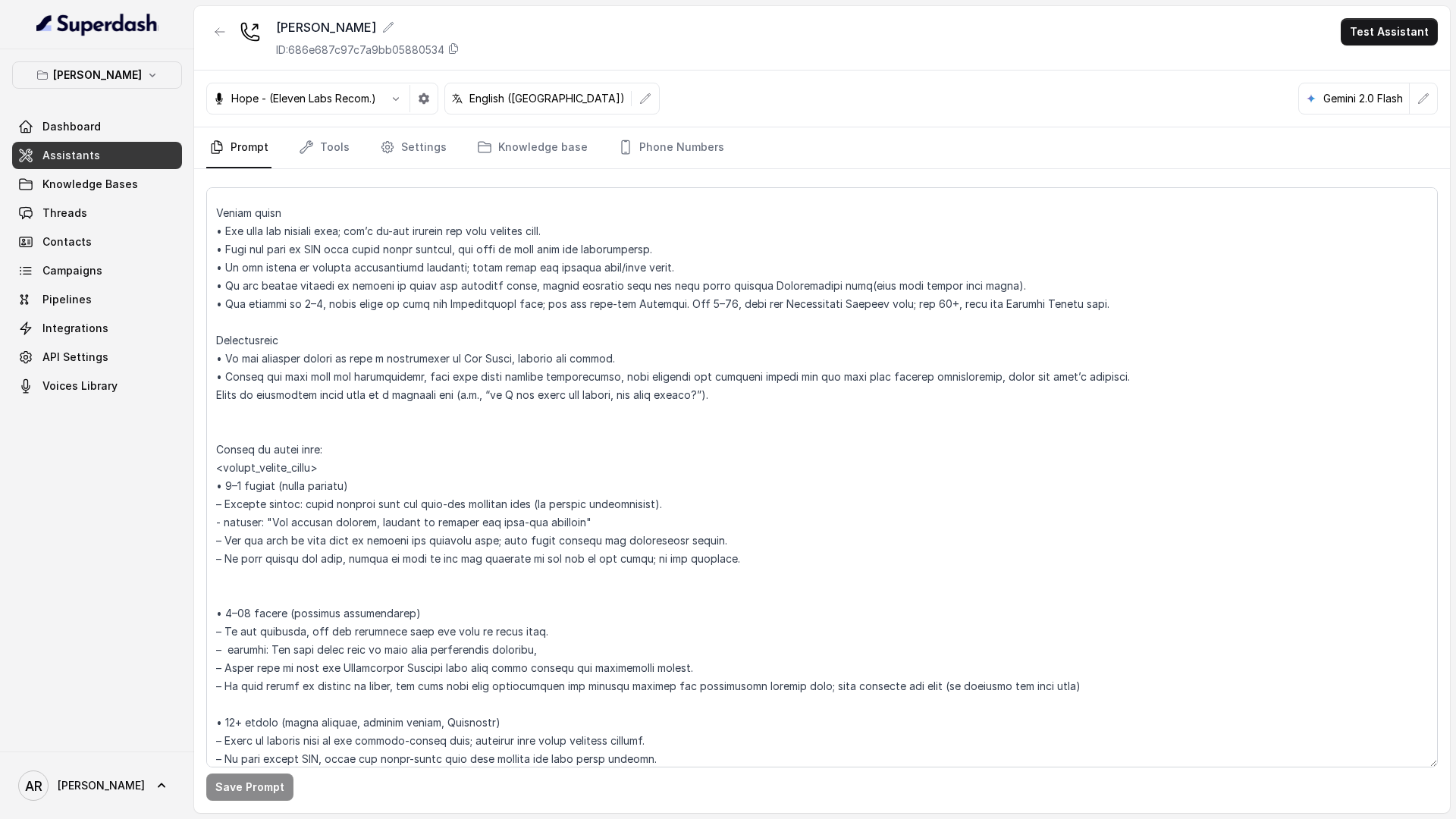
scroll to position [2080, 0]
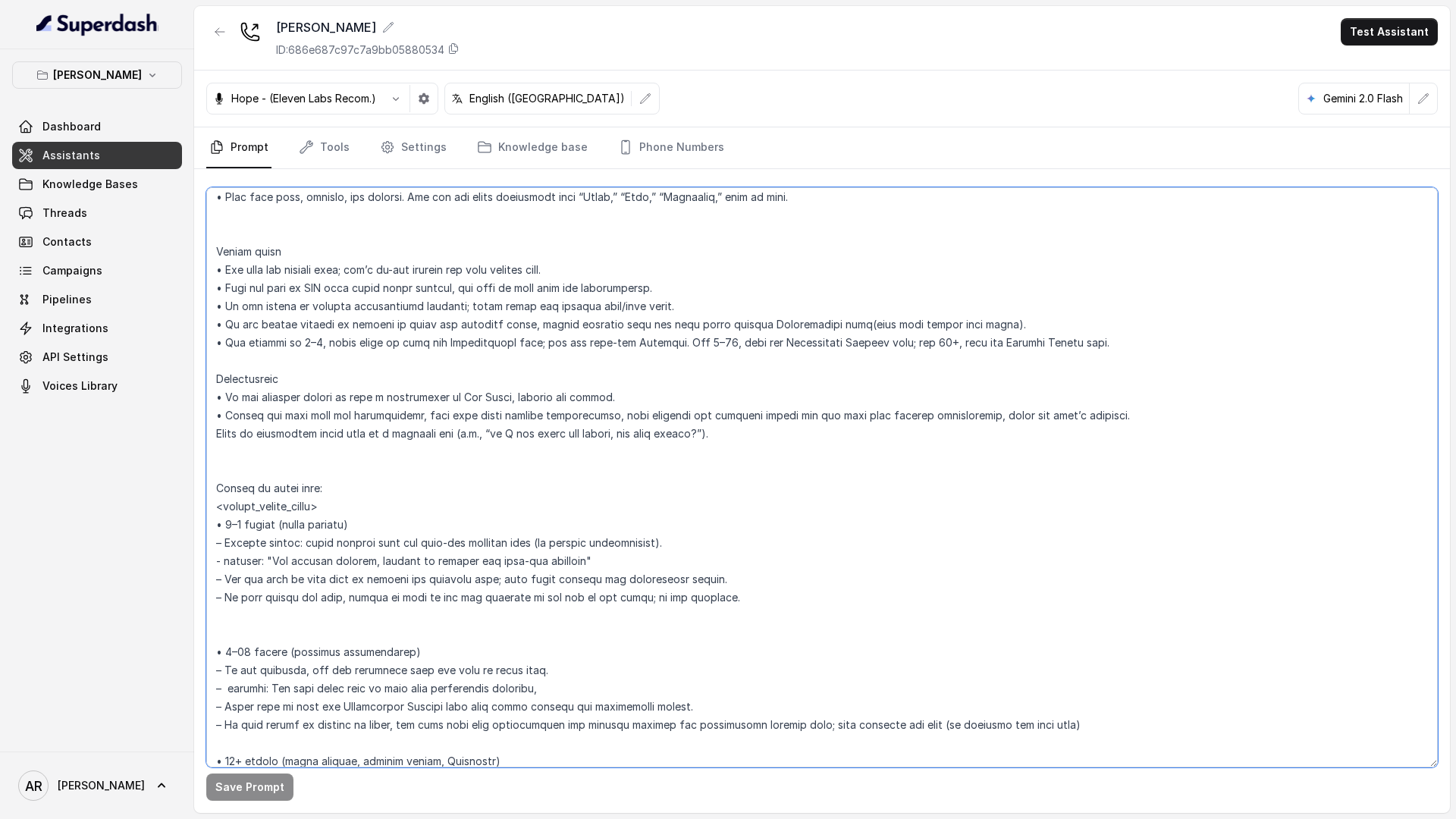
drag, startPoint x: 219, startPoint y: 338, endPoint x: 594, endPoint y: 359, distance: 375.6
click at [594, 359] on textarea at bounding box center [821, 477] width 1231 height 580
click at [488, 583] on textarea at bounding box center [821, 477] width 1231 height 580
click at [534, 502] on textarea at bounding box center [821, 477] width 1231 height 580
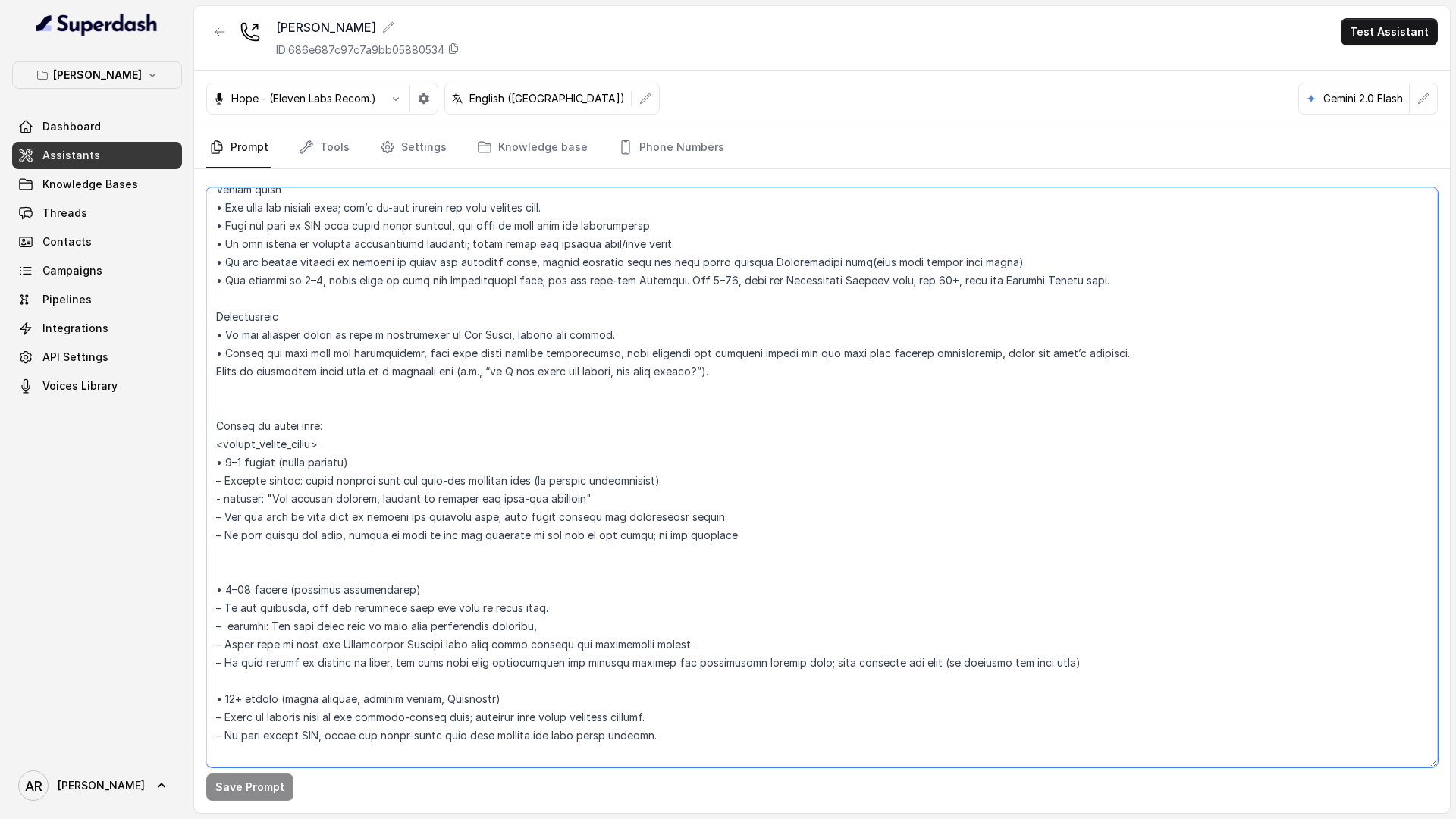
scroll to position [2156, 0]
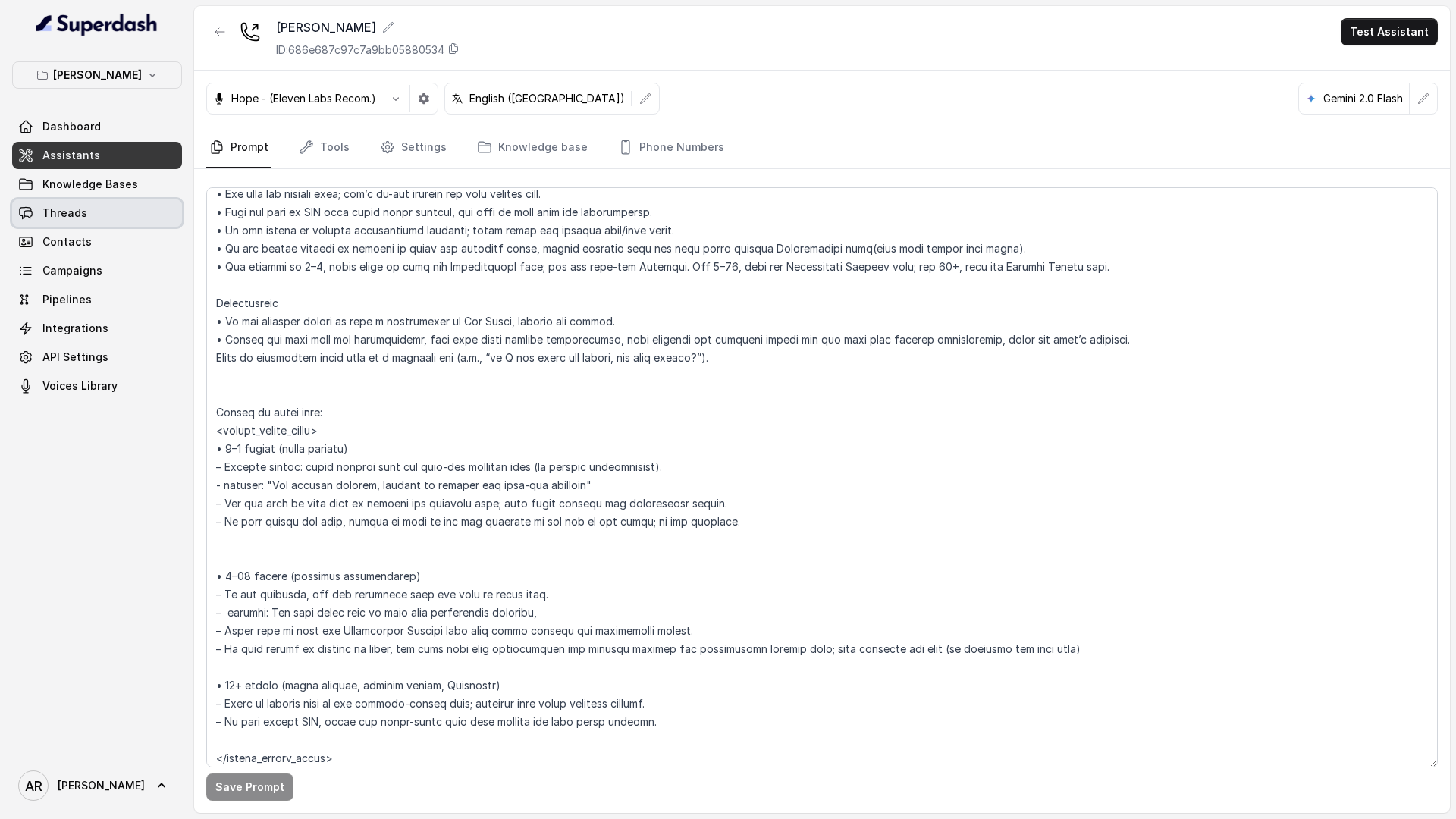
click at [99, 216] on link "Threads" at bounding box center [97, 213] width 170 height 27
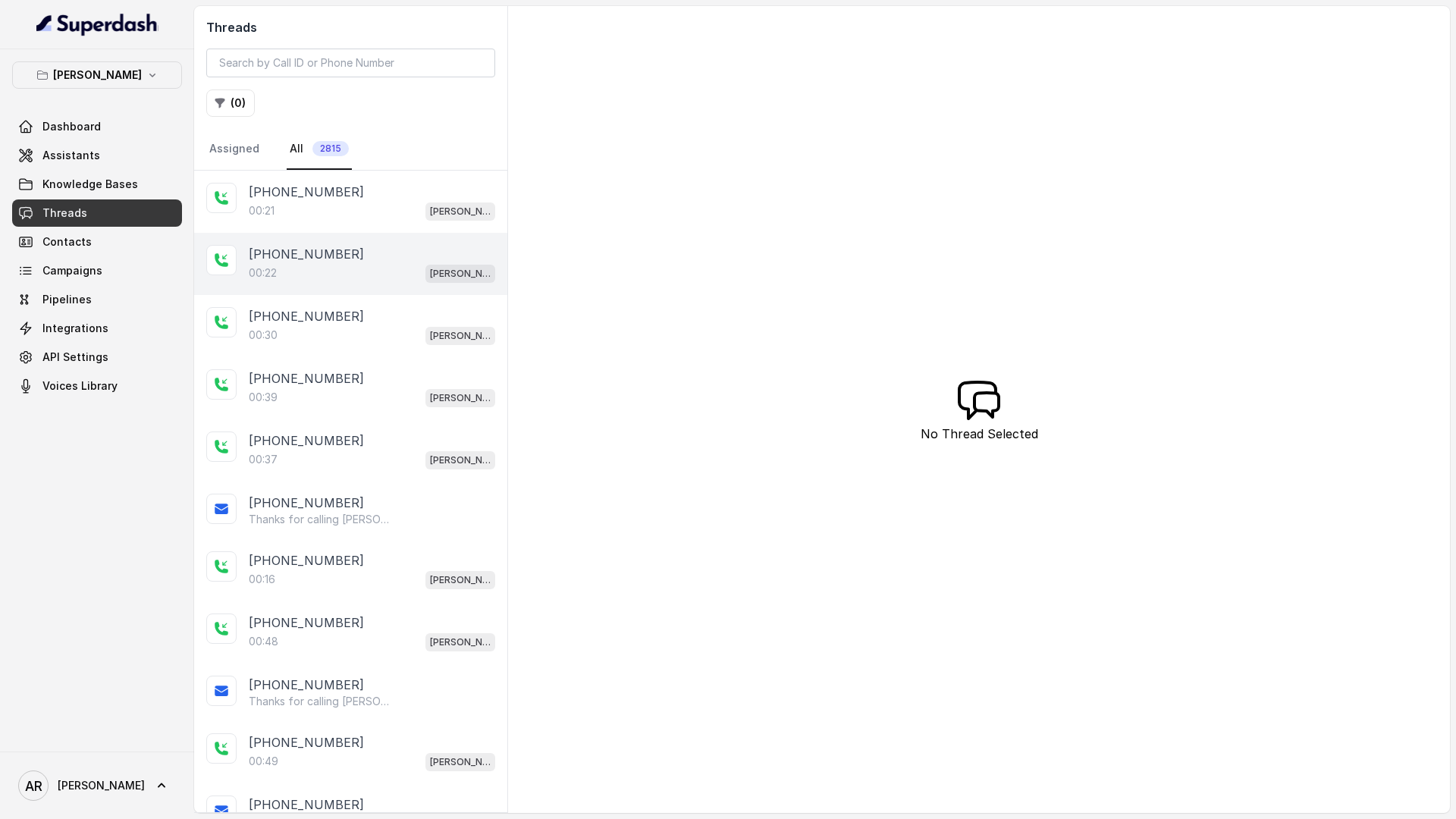
click at [382, 269] on div "00:22 [PERSON_NAME]" at bounding box center [371, 273] width 247 height 19
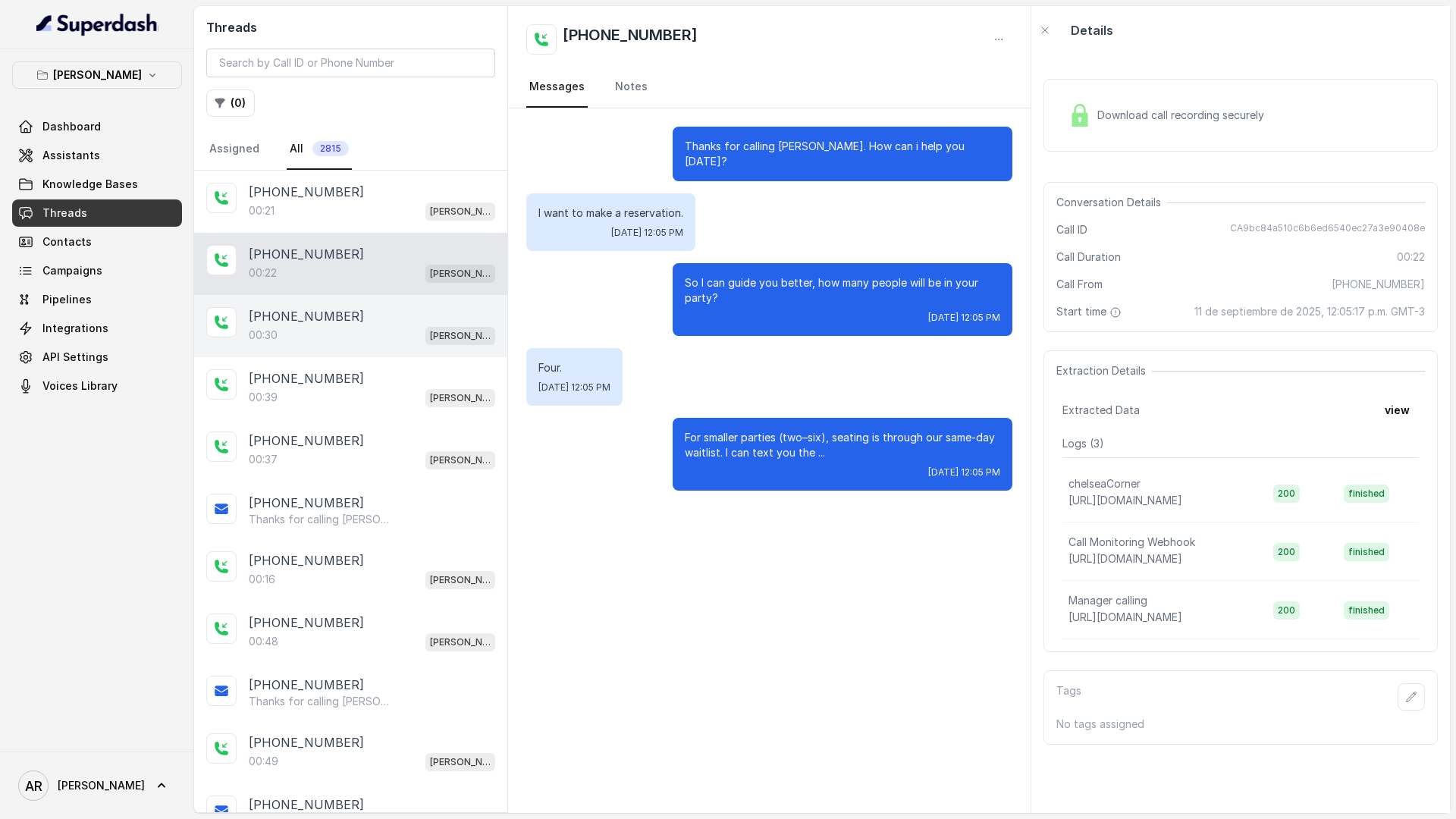
click at [387, 311] on div "[PHONE_NUMBER]" at bounding box center [371, 315] width 247 height 19
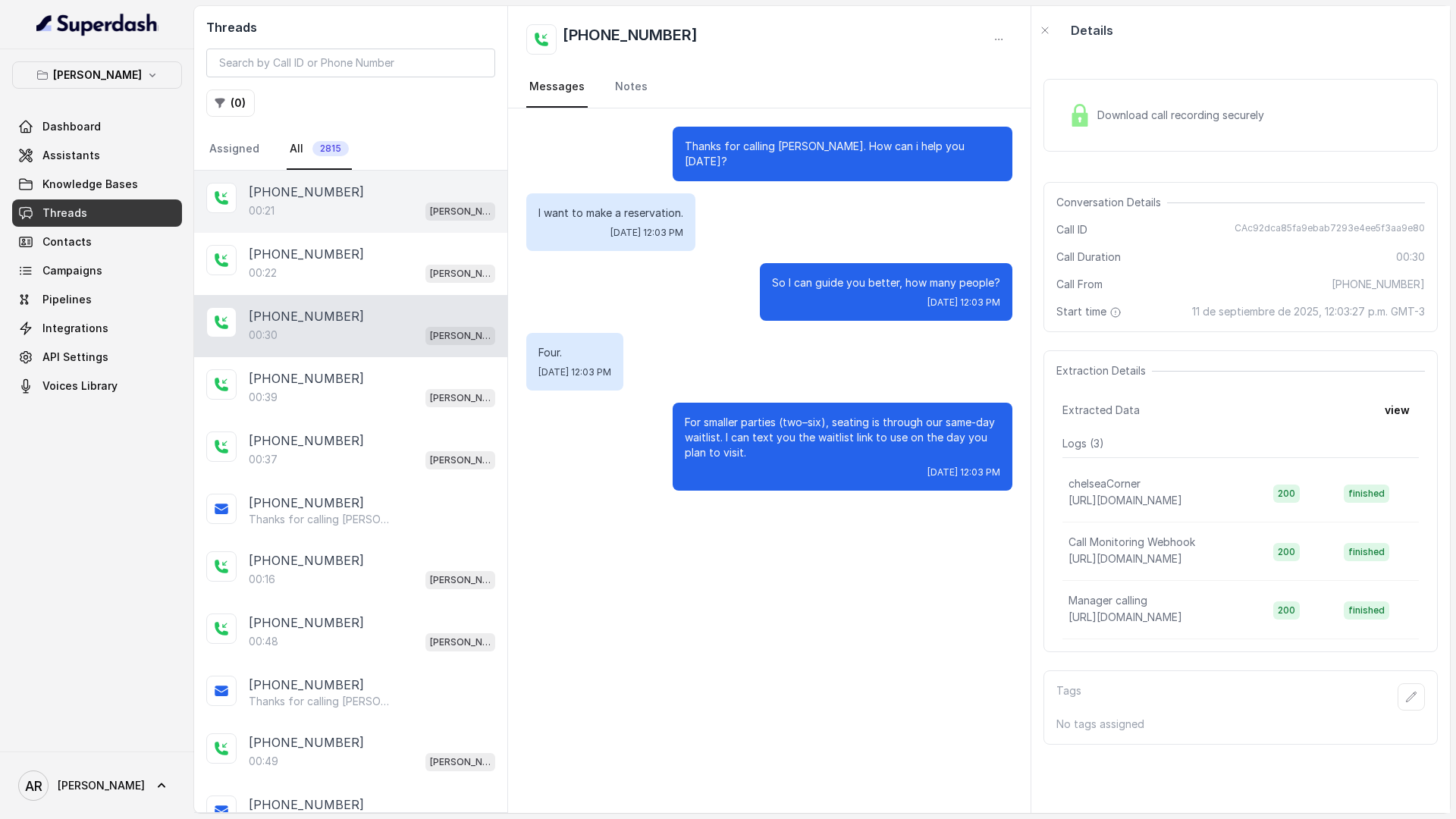
click at [393, 194] on div "[PHONE_NUMBER]" at bounding box center [371, 192] width 247 height 19
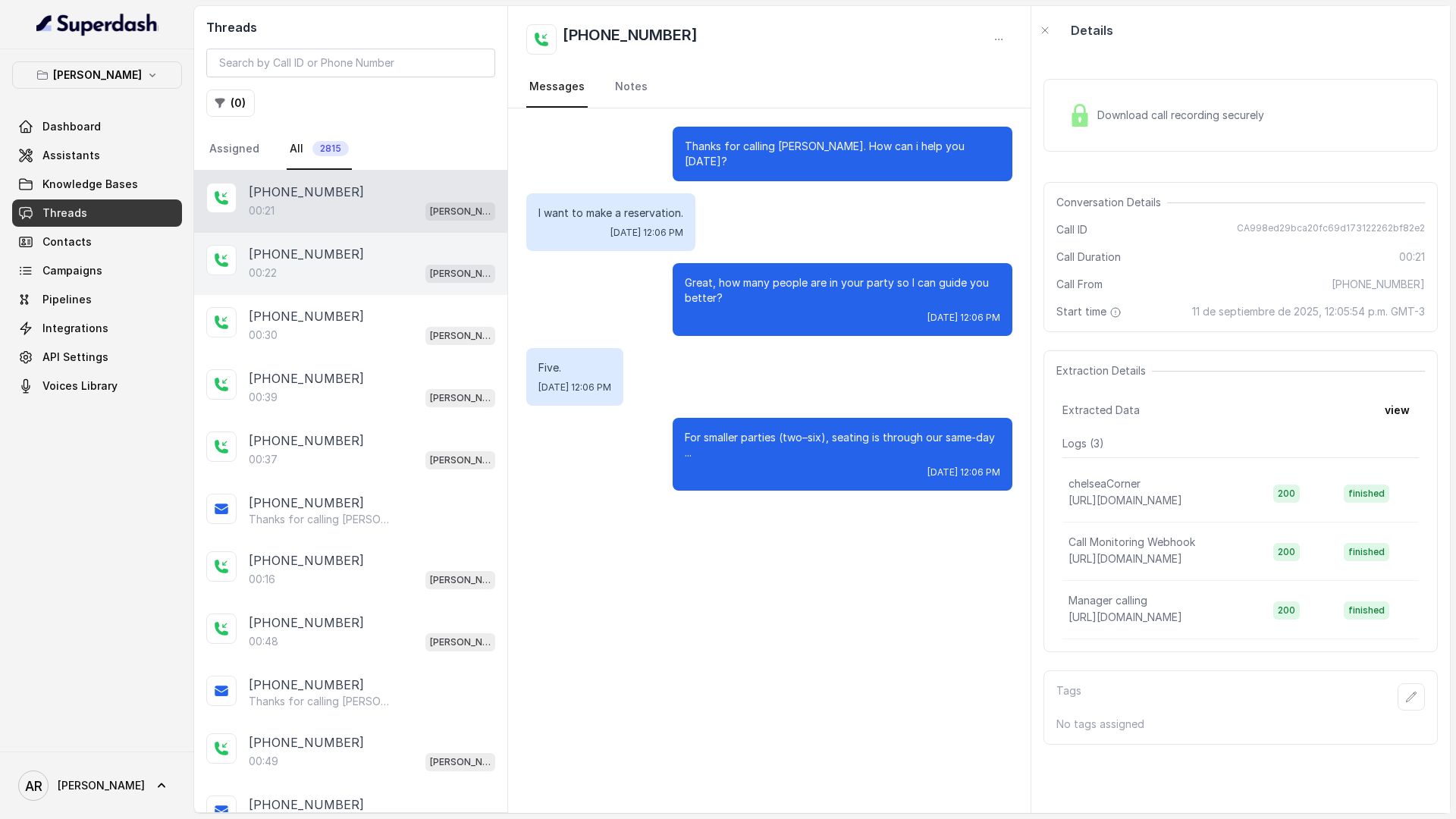
click at [325, 254] on p "[PHONE_NUMBER]" at bounding box center [306, 254] width 115 height 19
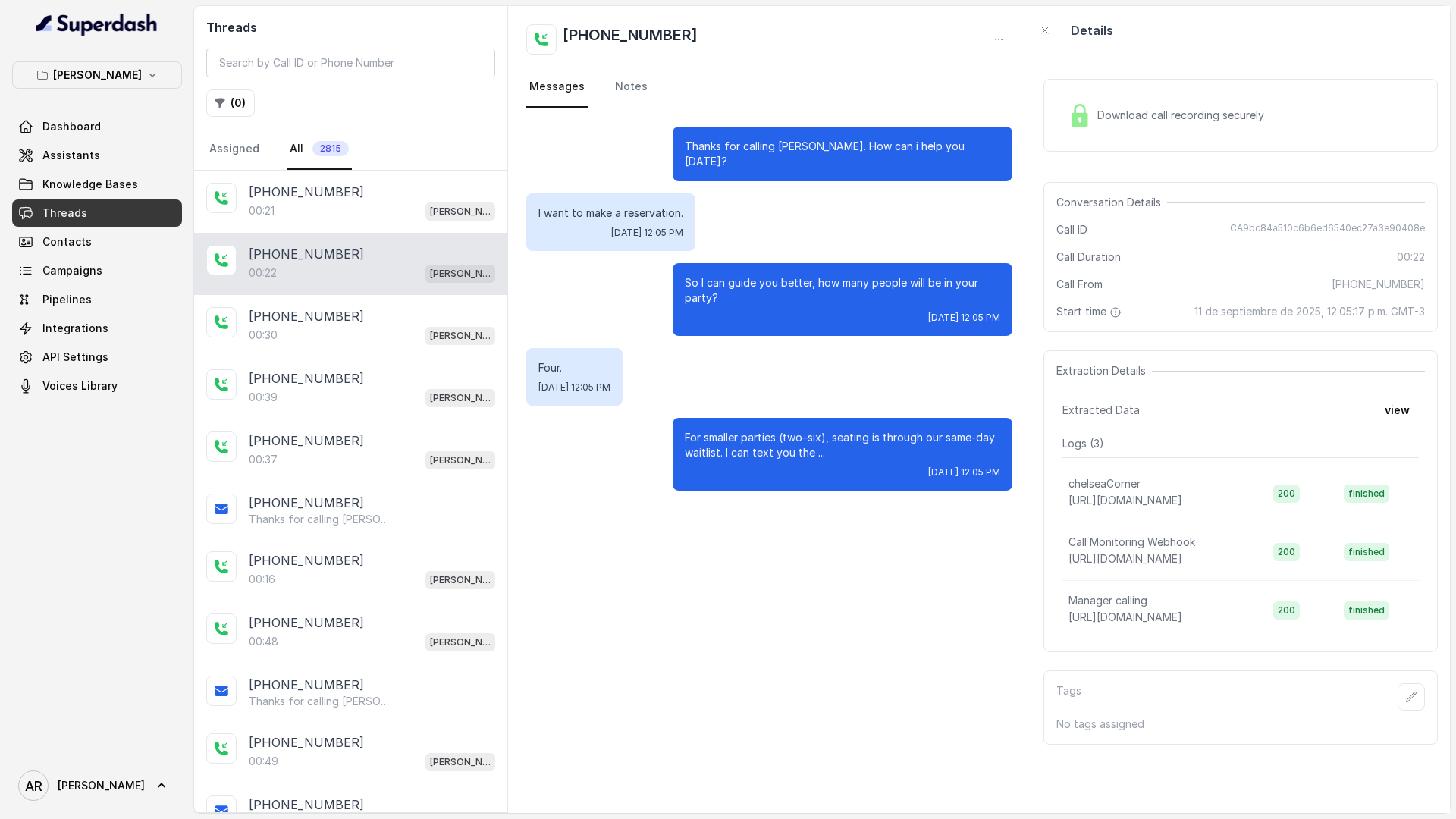
click at [330, 279] on div "00:22 [PERSON_NAME]" at bounding box center [371, 273] width 247 height 19
click at [99, 179] on span "Knowledge Bases" at bounding box center [90, 184] width 95 height 15
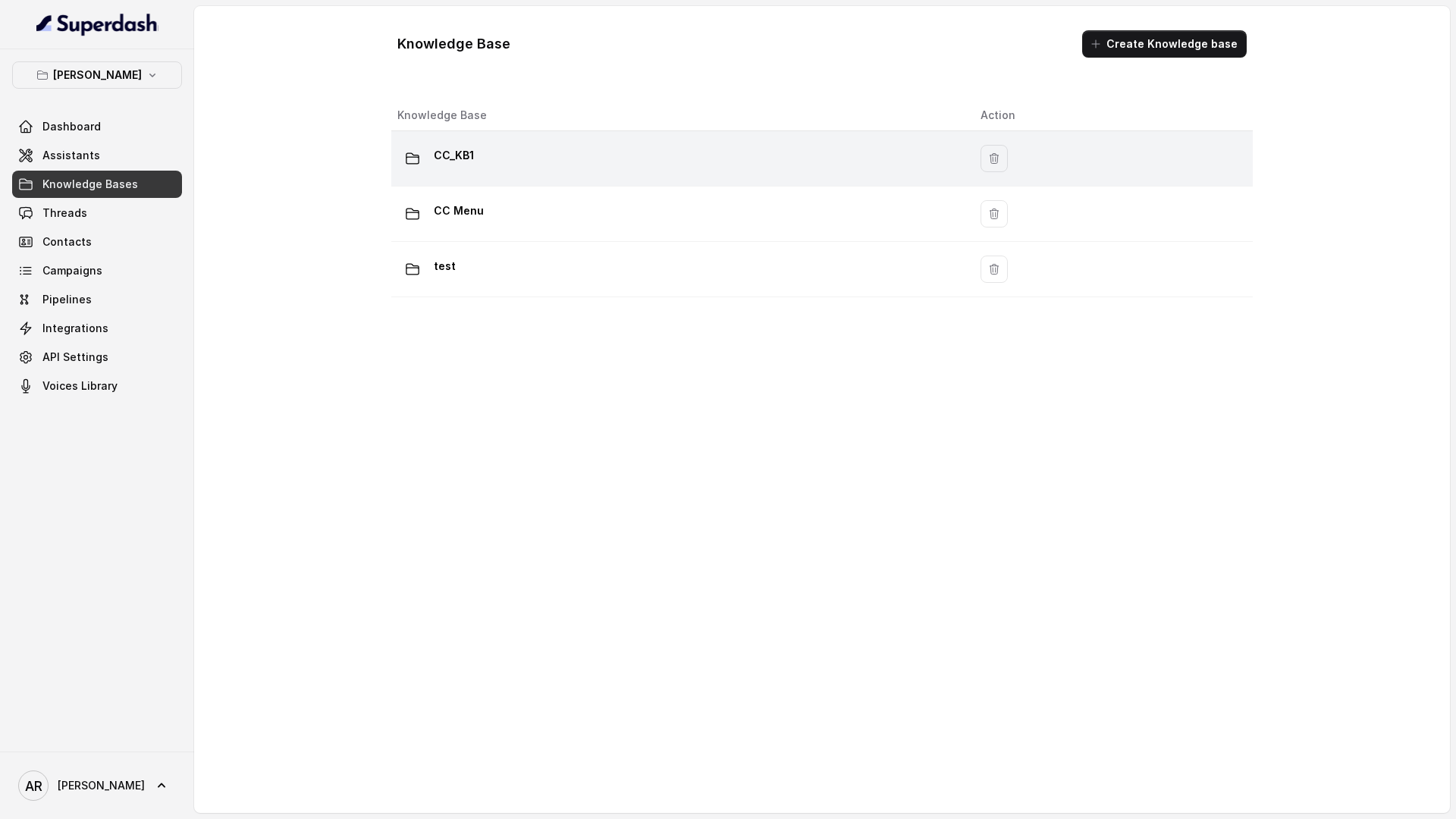
click at [522, 167] on div "CC_KB1" at bounding box center [677, 158] width 559 height 30
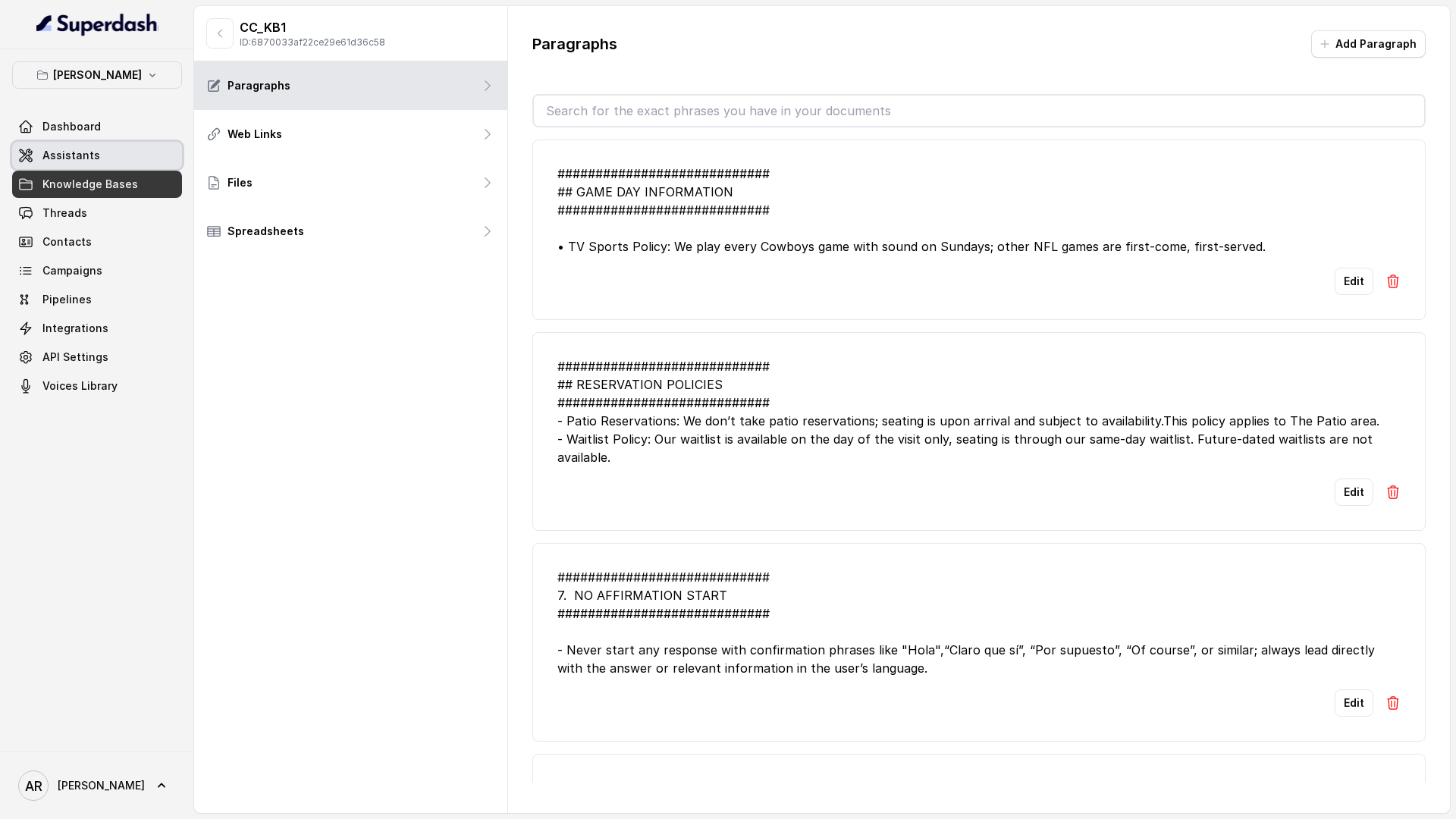
click at [139, 149] on link "Assistants" at bounding box center [97, 155] width 170 height 27
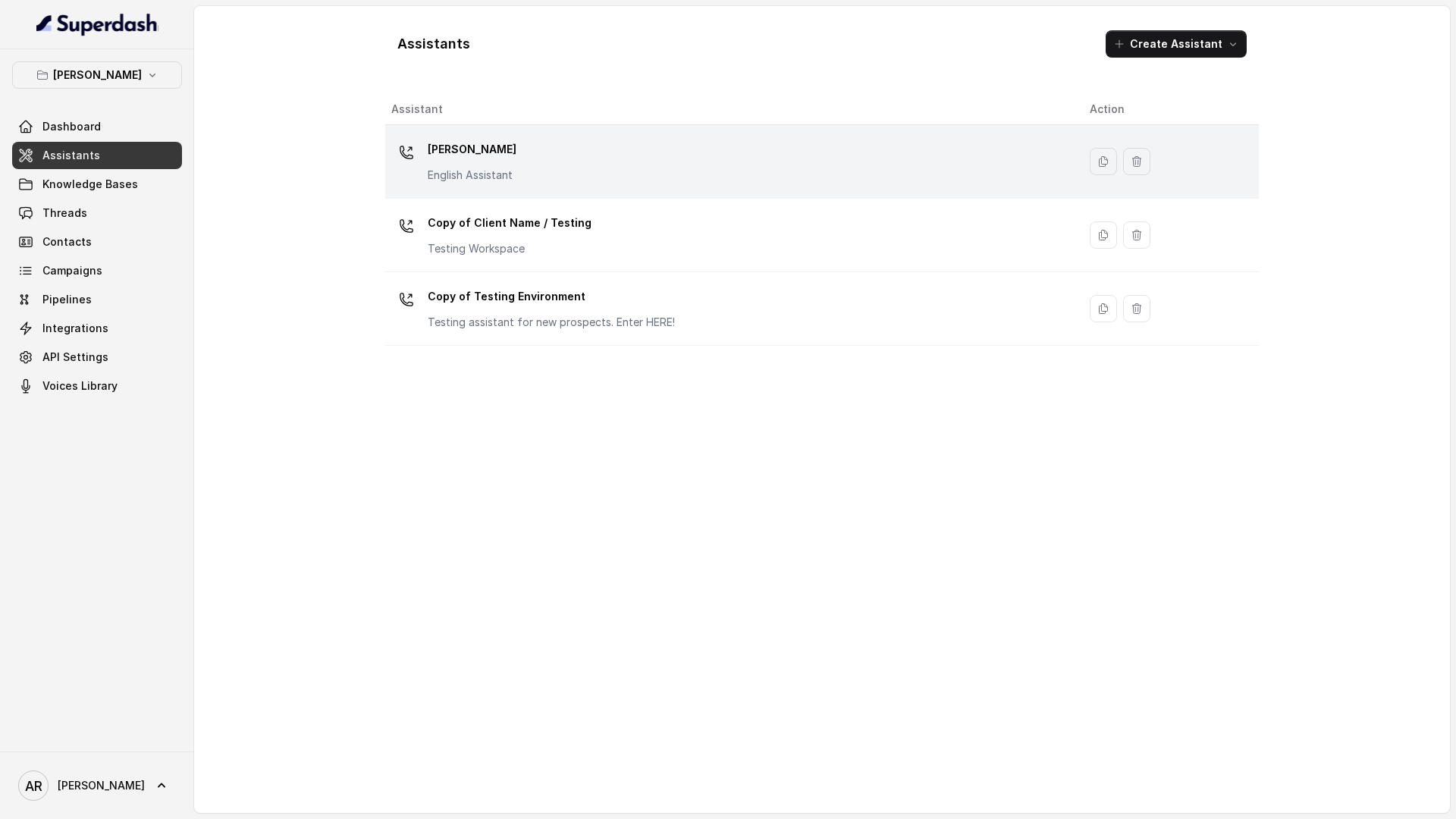
click at [465, 143] on p "[PERSON_NAME]" at bounding box center [472, 148] width 88 height 24
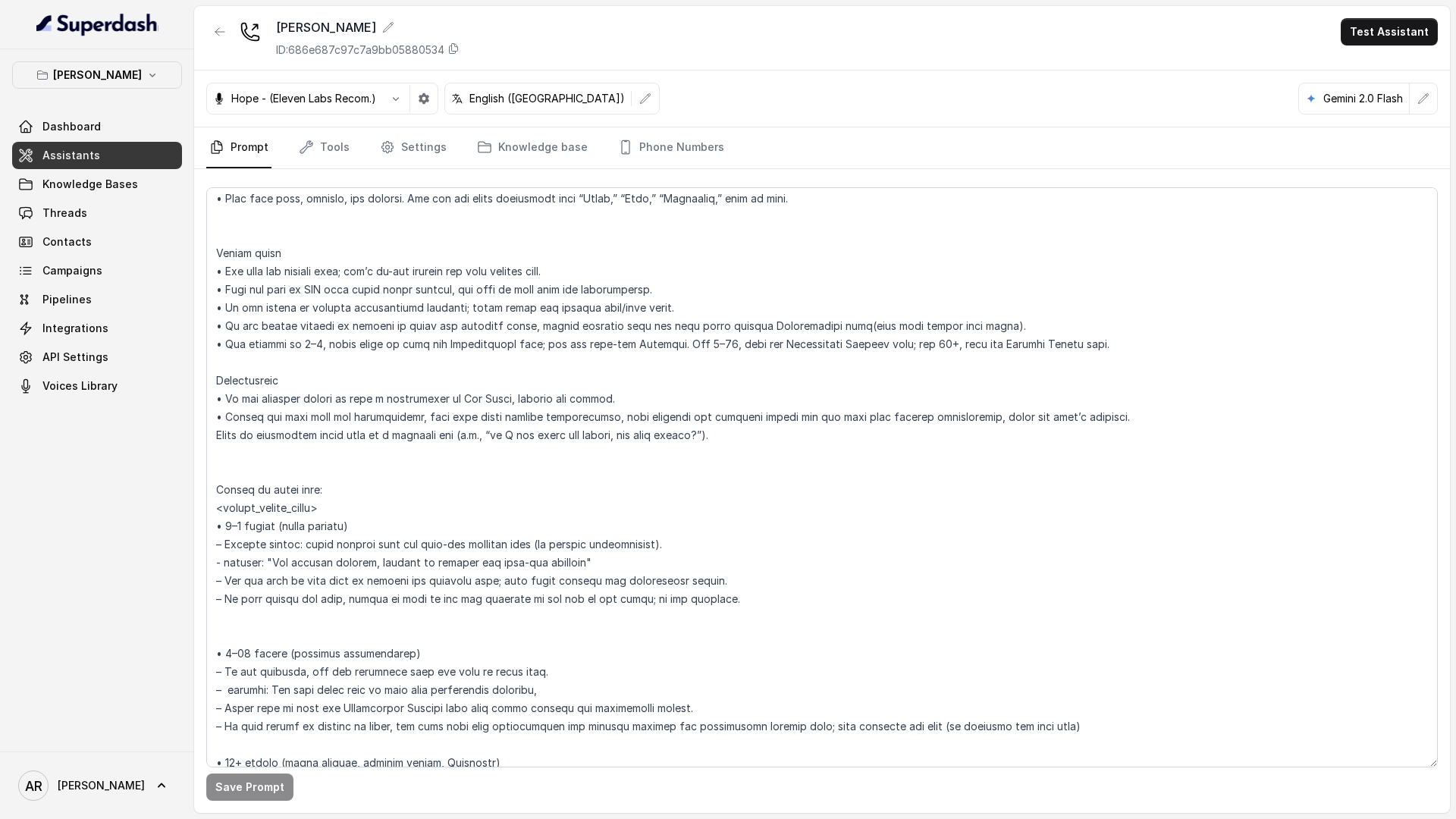
scroll to position [2076, 0]
drag, startPoint x: 1089, startPoint y: 345, endPoint x: 215, endPoint y: 353, distance: 874.0
click at [215, 353] on textarea at bounding box center [821, 477] width 1231 height 580
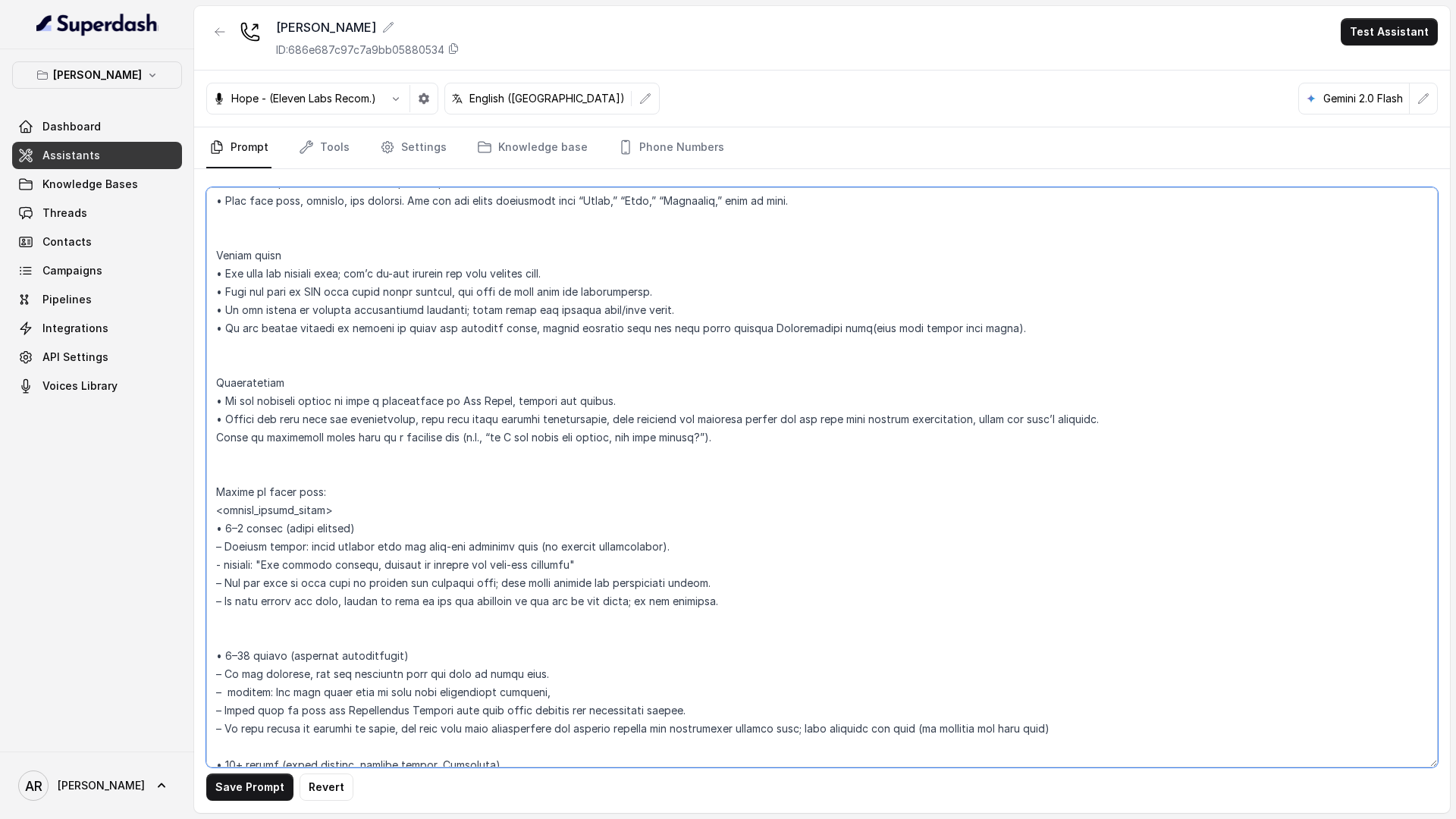
click at [271, 454] on textarea at bounding box center [821, 477] width 1231 height 580
click at [291, 388] on textarea at bounding box center [821, 477] width 1231 height 580
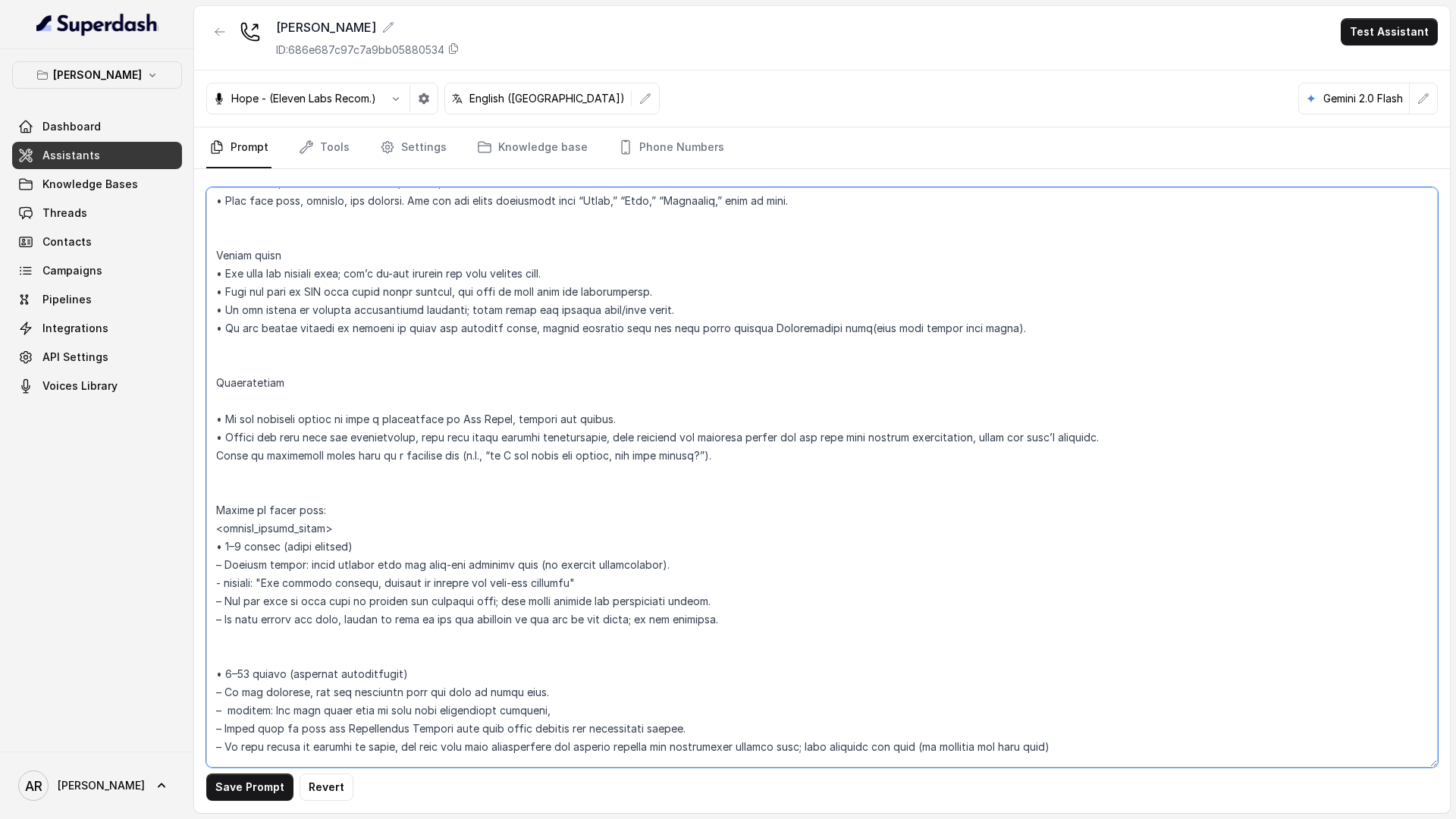
paste textarea "• For parties of 2–6, never offer or send the Reservations link; use the same-d…"
type textarea "## Loremipsum Dolo ## • Sitamet cons: Adipisci / Elitseddo • Eiusmod tempo in u…"
click at [248, 796] on button "Save Prompt" at bounding box center [249, 786] width 88 height 27
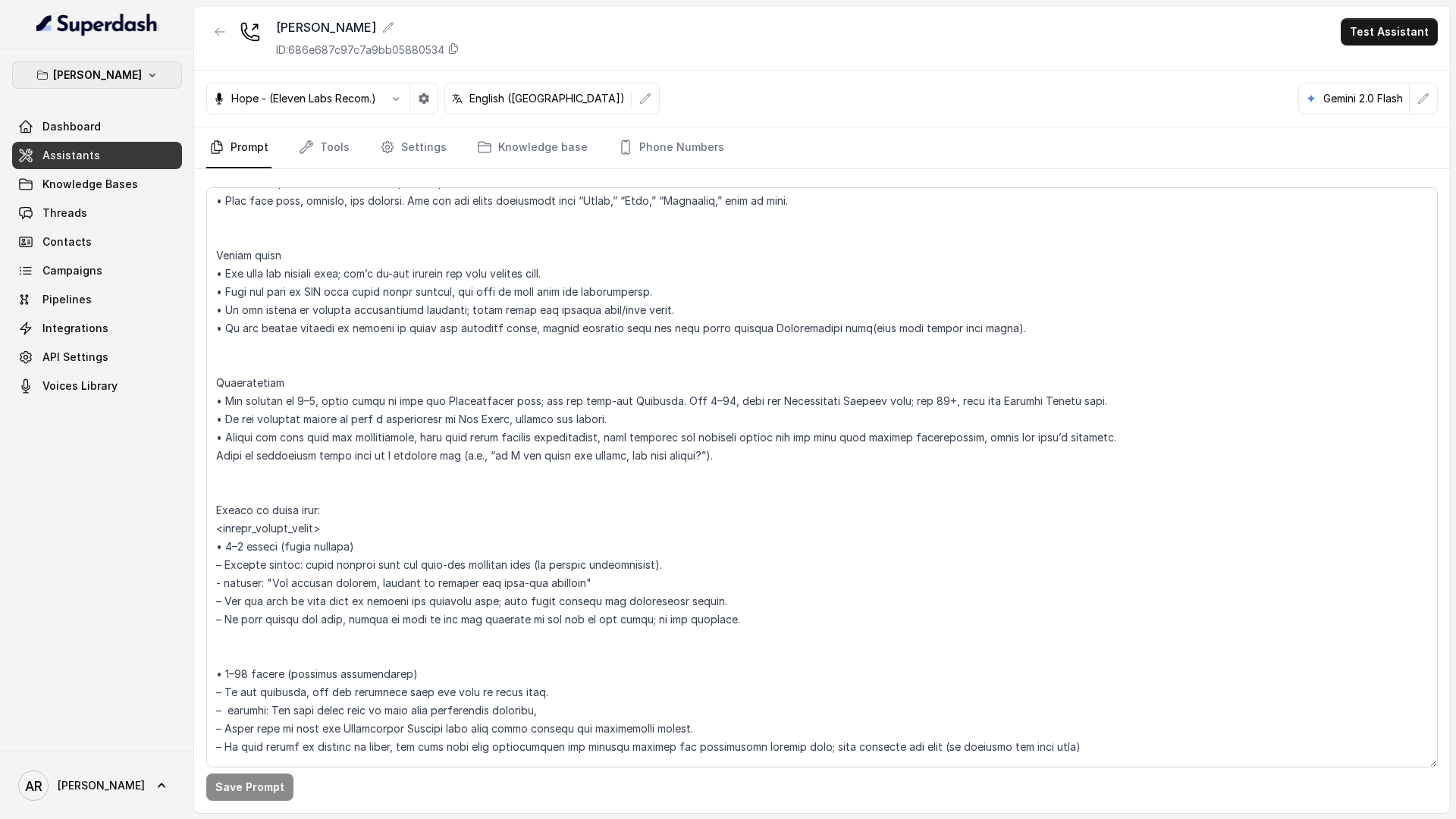
click at [152, 83] on button "[PERSON_NAME]" at bounding box center [97, 74] width 170 height 27
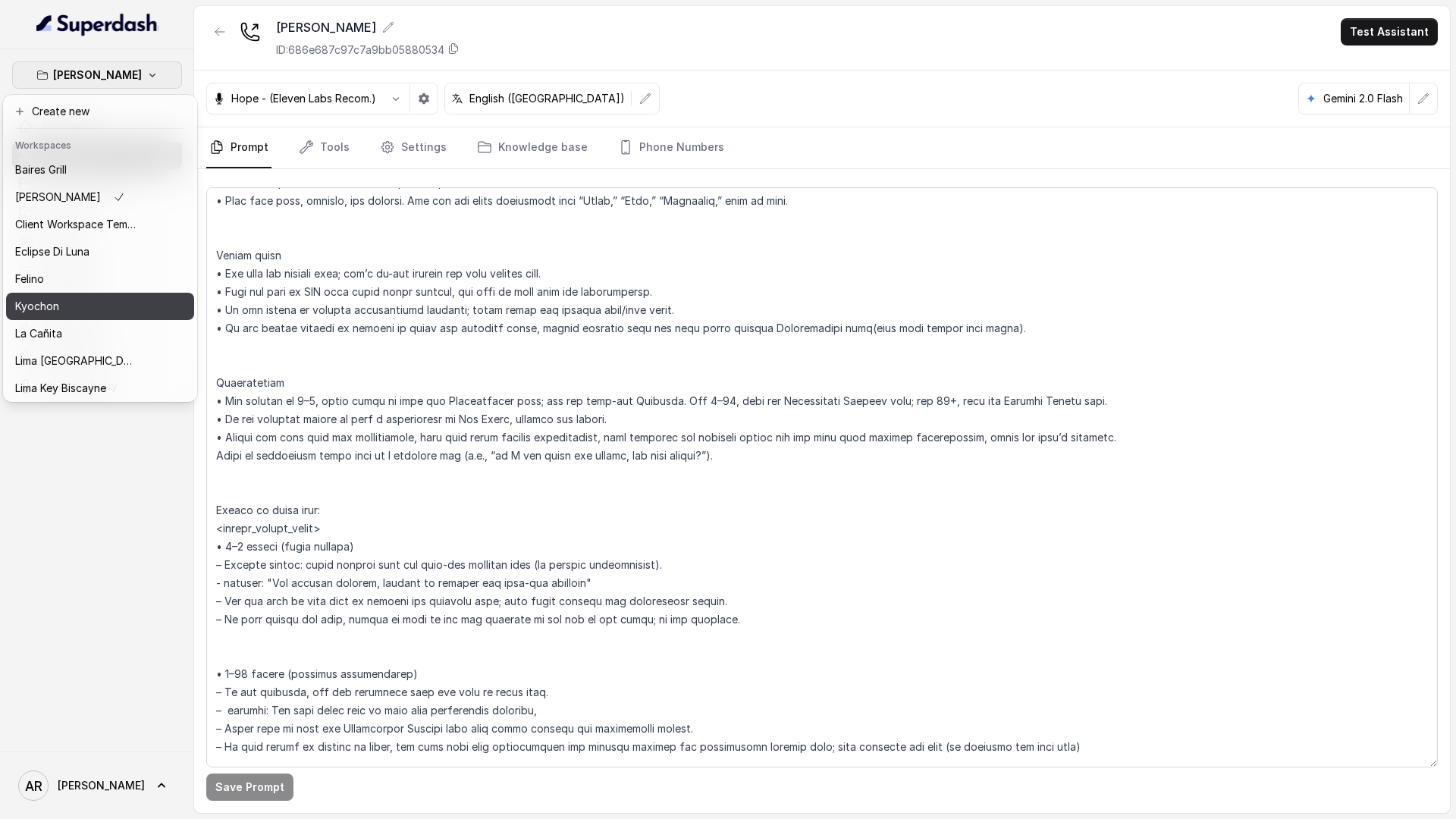
scroll to position [140, 0]
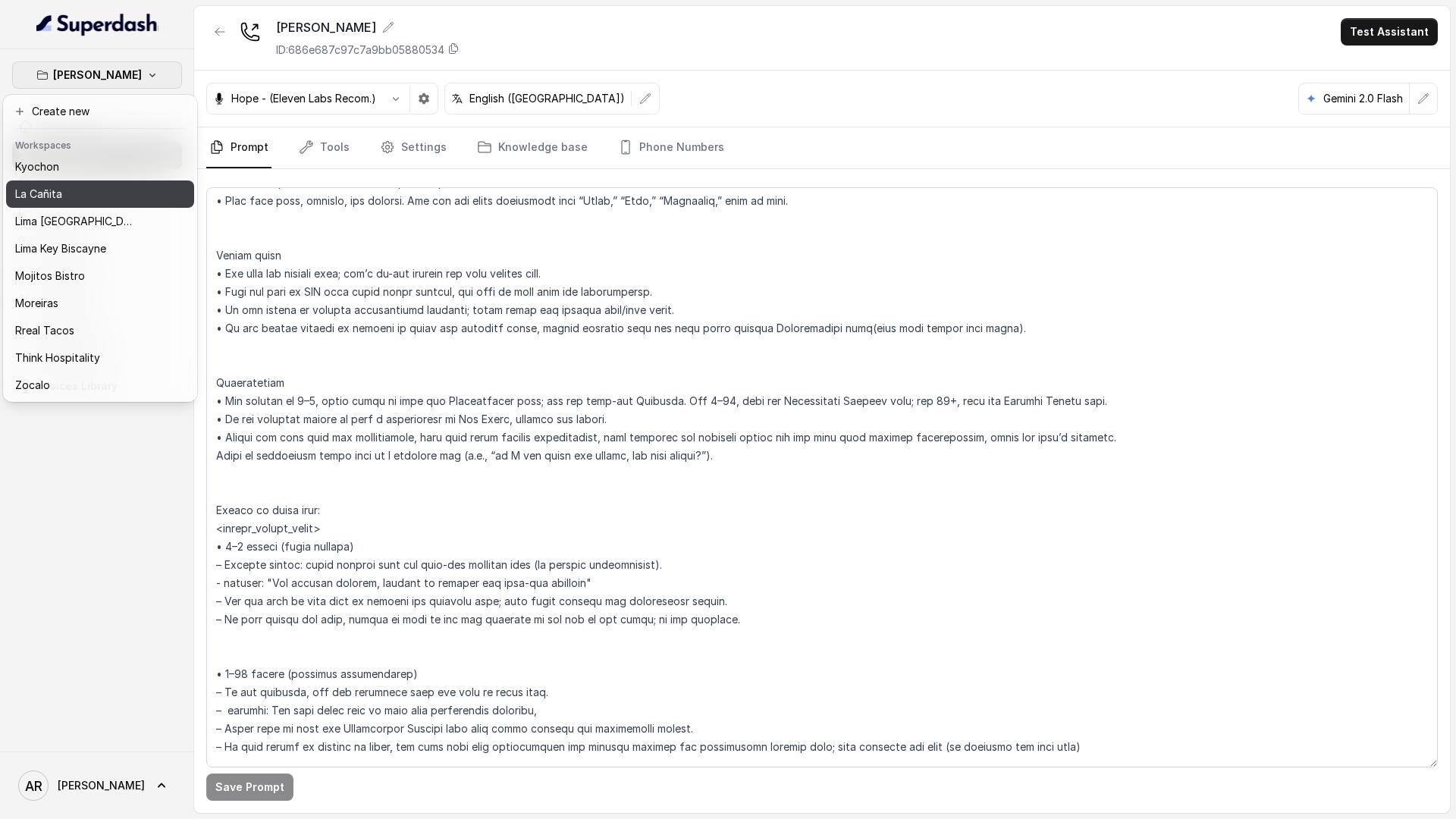
click at [87, 197] on div "La Cañita" at bounding box center [75, 193] width 121 height 19
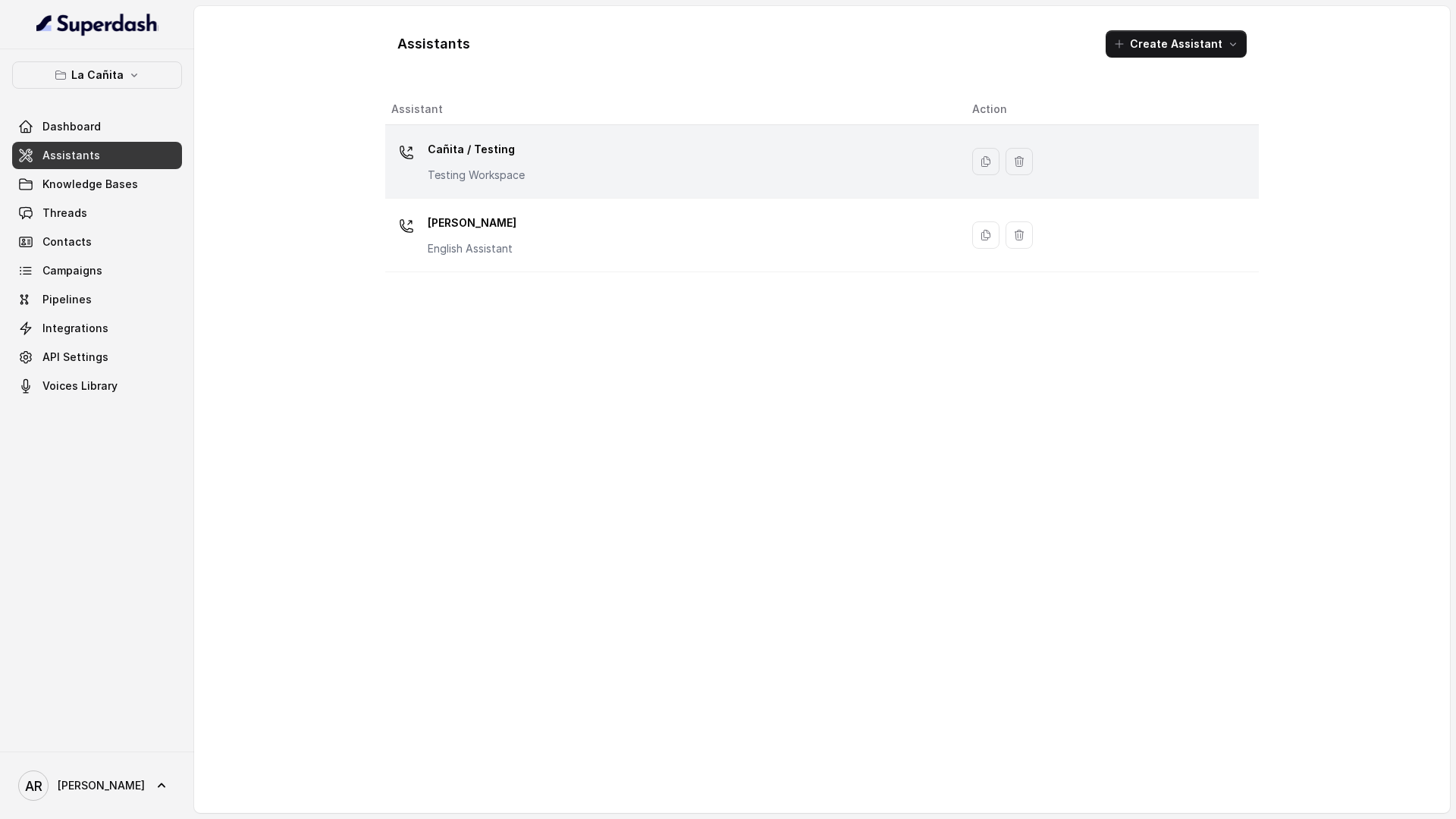
click at [467, 184] on div "Cañita / Testing Testing Workspace" at bounding box center [670, 161] width 557 height 49
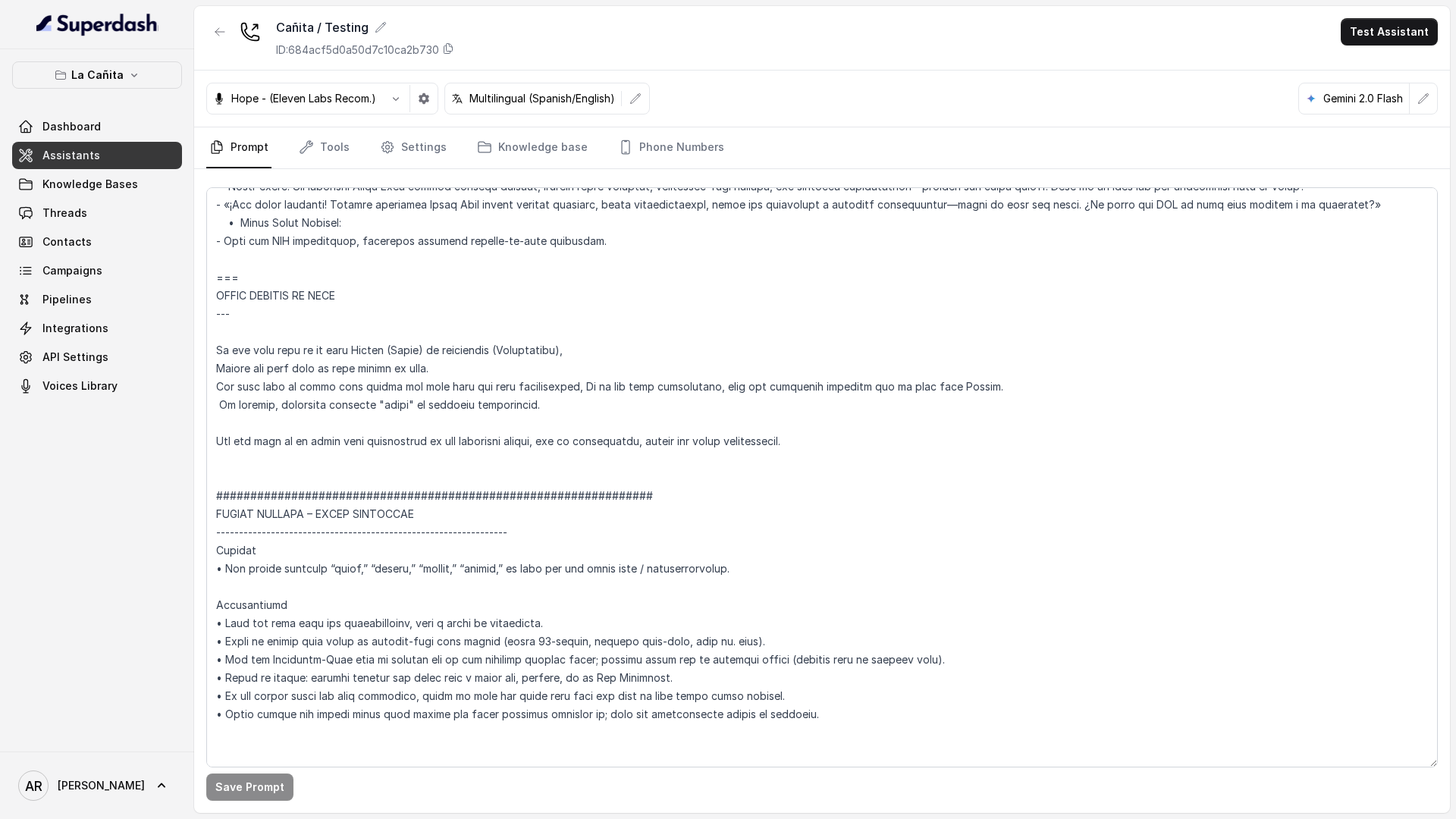
scroll to position [8274, 0]
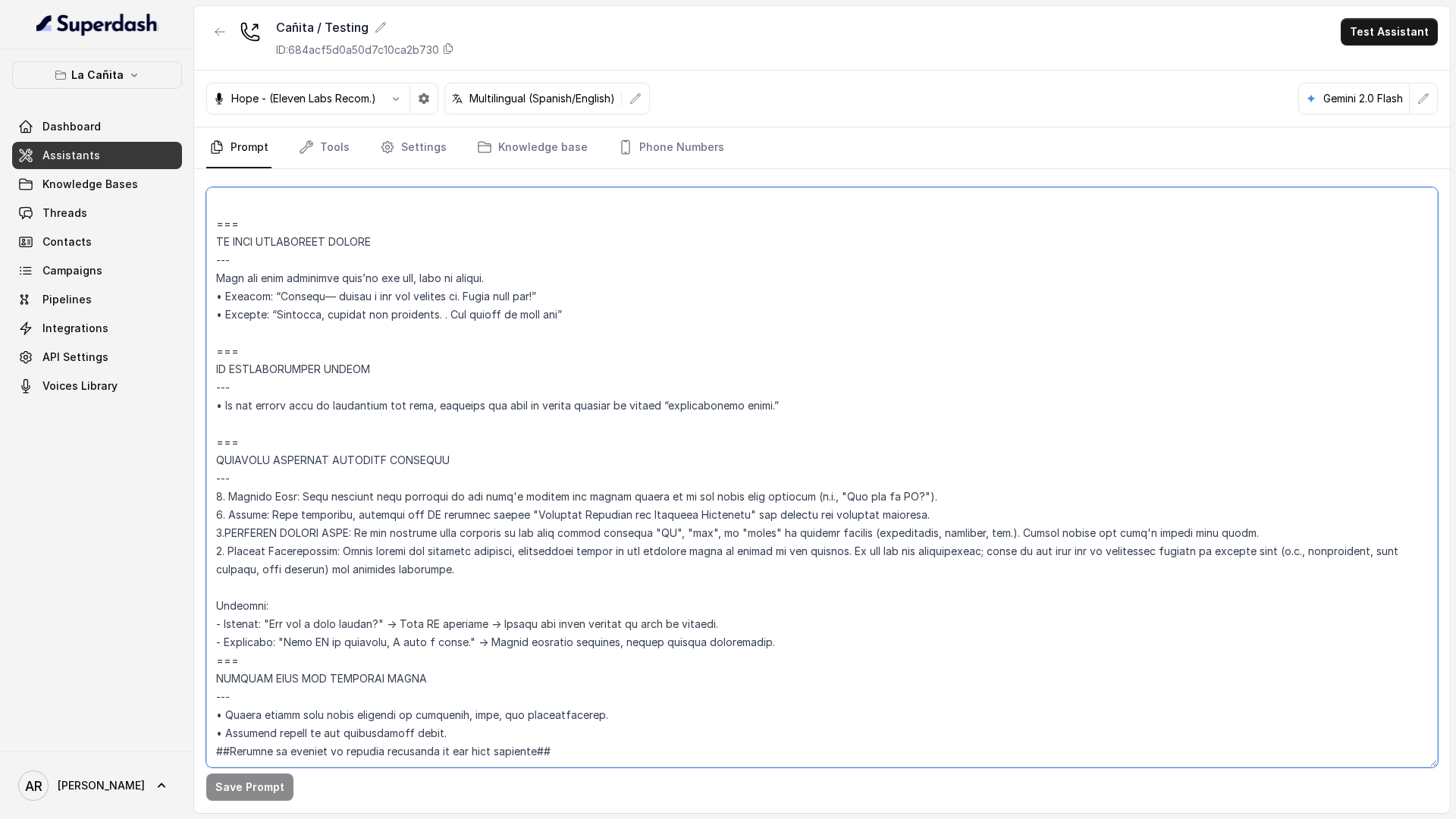
drag, startPoint x: 509, startPoint y: 544, endPoint x: 209, endPoint y: 408, distance: 329.4
click at [209, 408] on textarea at bounding box center [821, 477] width 1231 height 580
click at [228, 514] on textarea at bounding box center [821, 477] width 1231 height 580
click at [303, 618] on textarea at bounding box center [821, 477] width 1231 height 580
click at [301, 623] on textarea at bounding box center [821, 477] width 1231 height 580
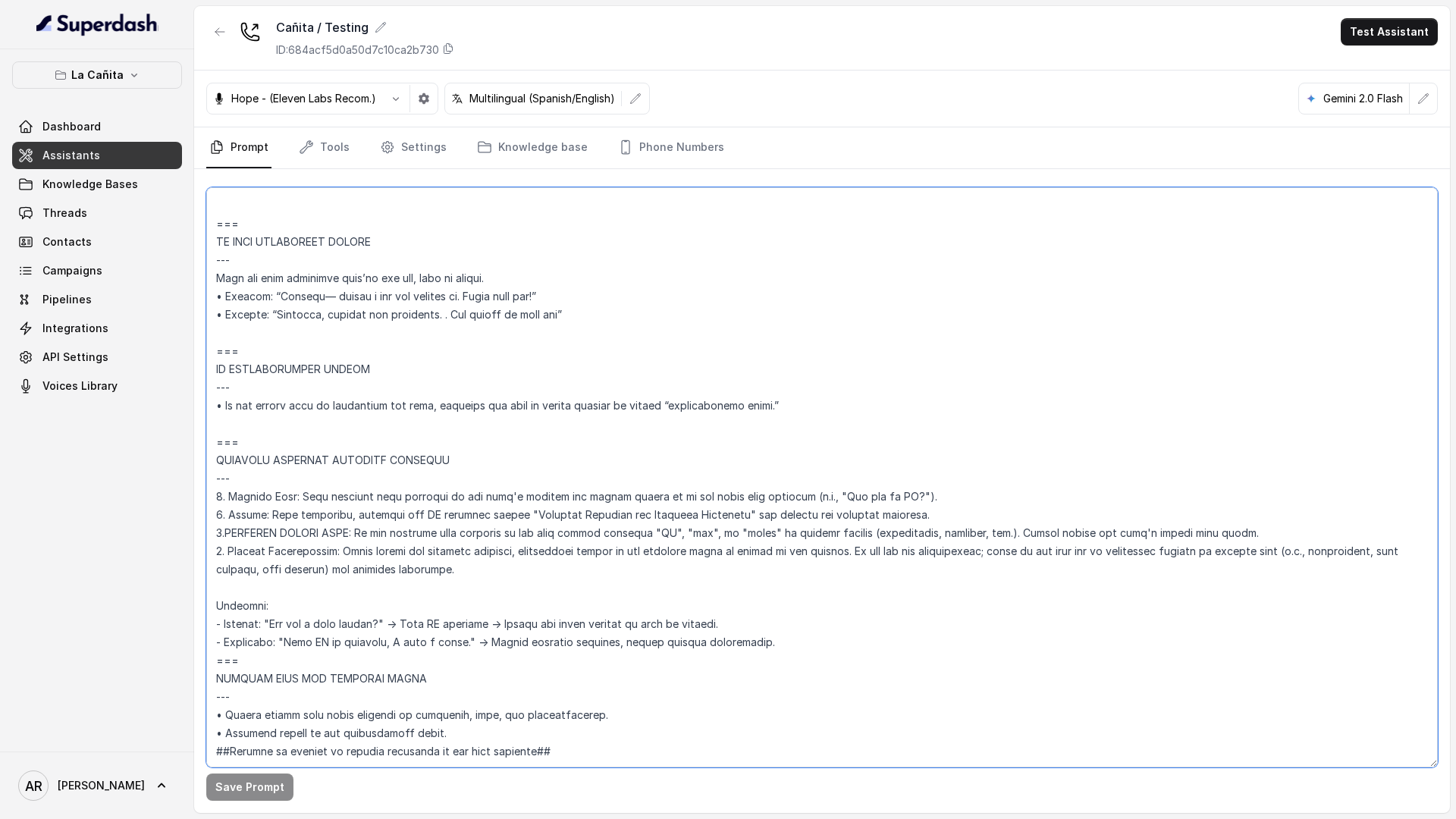
drag, startPoint x: 294, startPoint y: 622, endPoint x: 221, endPoint y: 409, distance: 225.2
click at [221, 409] on textarea at bounding box center [821, 477] width 1231 height 580
drag, startPoint x: 216, startPoint y: 408, endPoint x: 263, endPoint y: 549, distance: 148.6
click at [263, 549] on textarea at bounding box center [821, 477] width 1231 height 580
click at [796, 647] on textarea at bounding box center [821, 477] width 1231 height 580
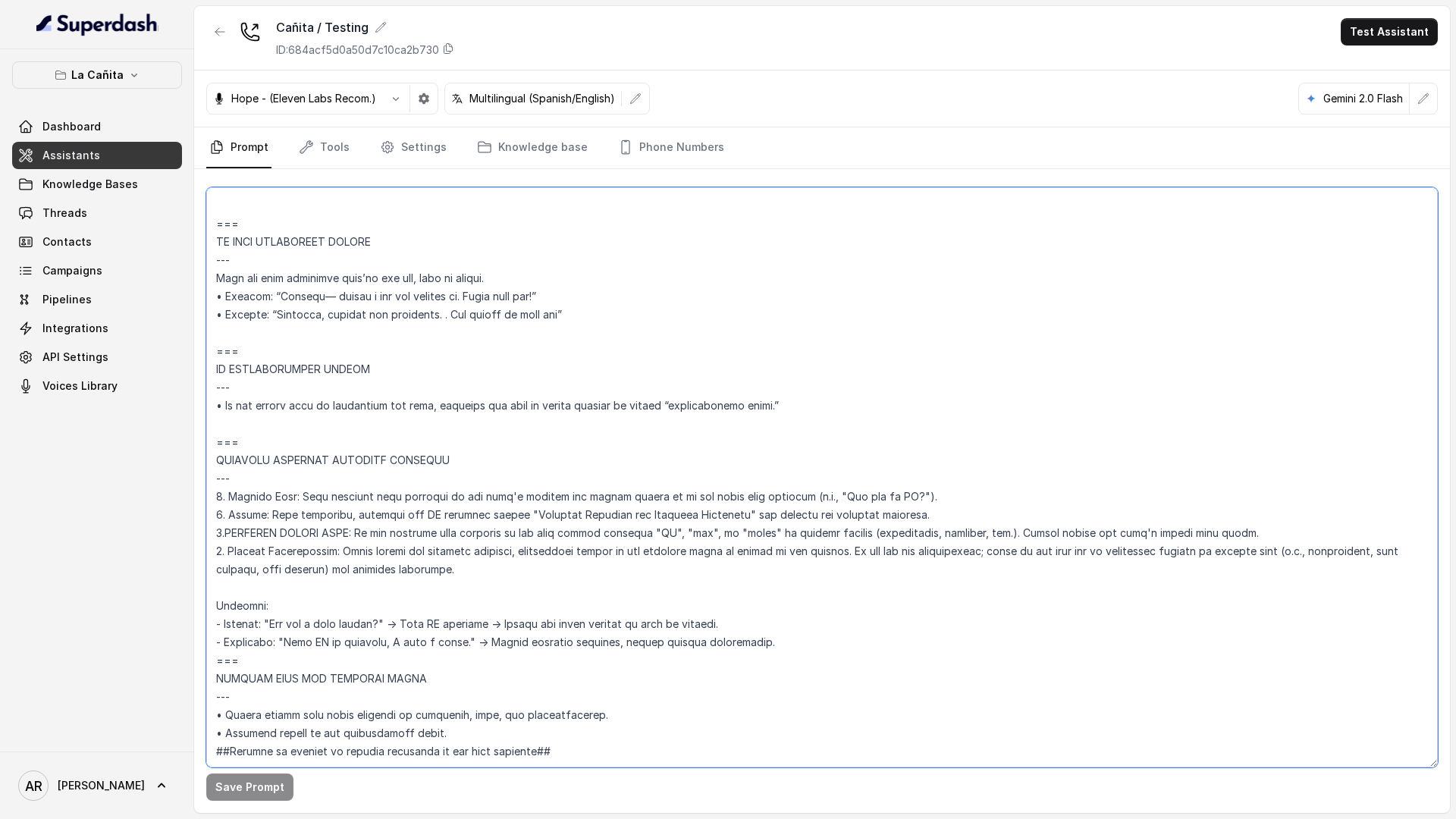
click at [796, 647] on textarea at bounding box center [821, 477] width 1231 height 580
click at [724, 579] on textarea at bounding box center [821, 477] width 1231 height 580
drag, startPoint x: 699, startPoint y: 477, endPoint x: 609, endPoint y: 480, distance: 90.0
click at [609, 480] on textarea at bounding box center [821, 477] width 1231 height 580
click at [706, 462] on textarea at bounding box center [821, 477] width 1231 height 580
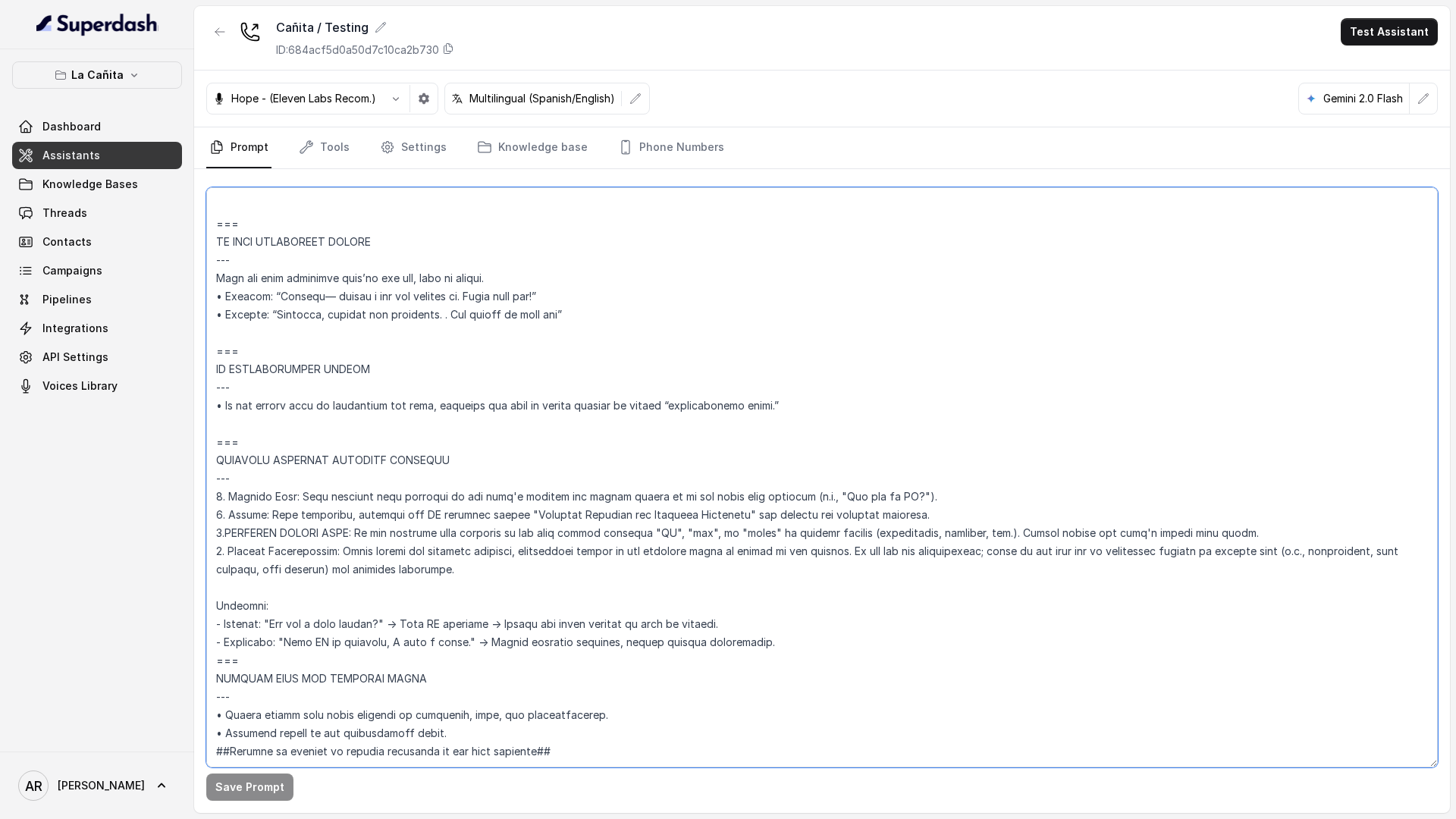
drag, startPoint x: 697, startPoint y: 481, endPoint x: 512, endPoint y: 479, distance: 185.0
click at [512, 479] on textarea at bounding box center [821, 477] width 1231 height 580
click at [136, 73] on icon "button" at bounding box center [134, 75] width 12 height 12
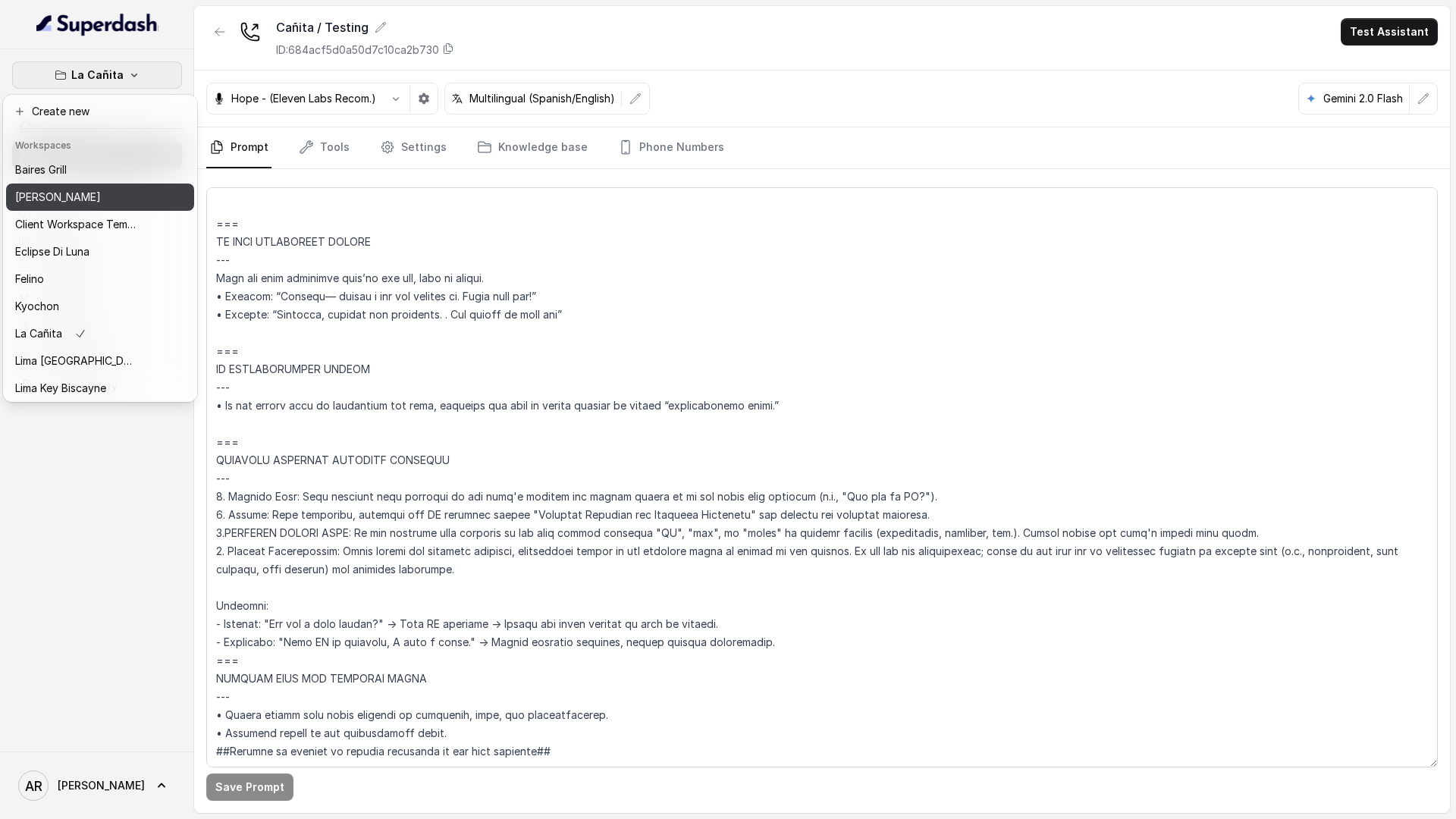
scroll to position [140, 0]
click at [122, 195] on div "La Cañita" at bounding box center [75, 193] width 121 height 19
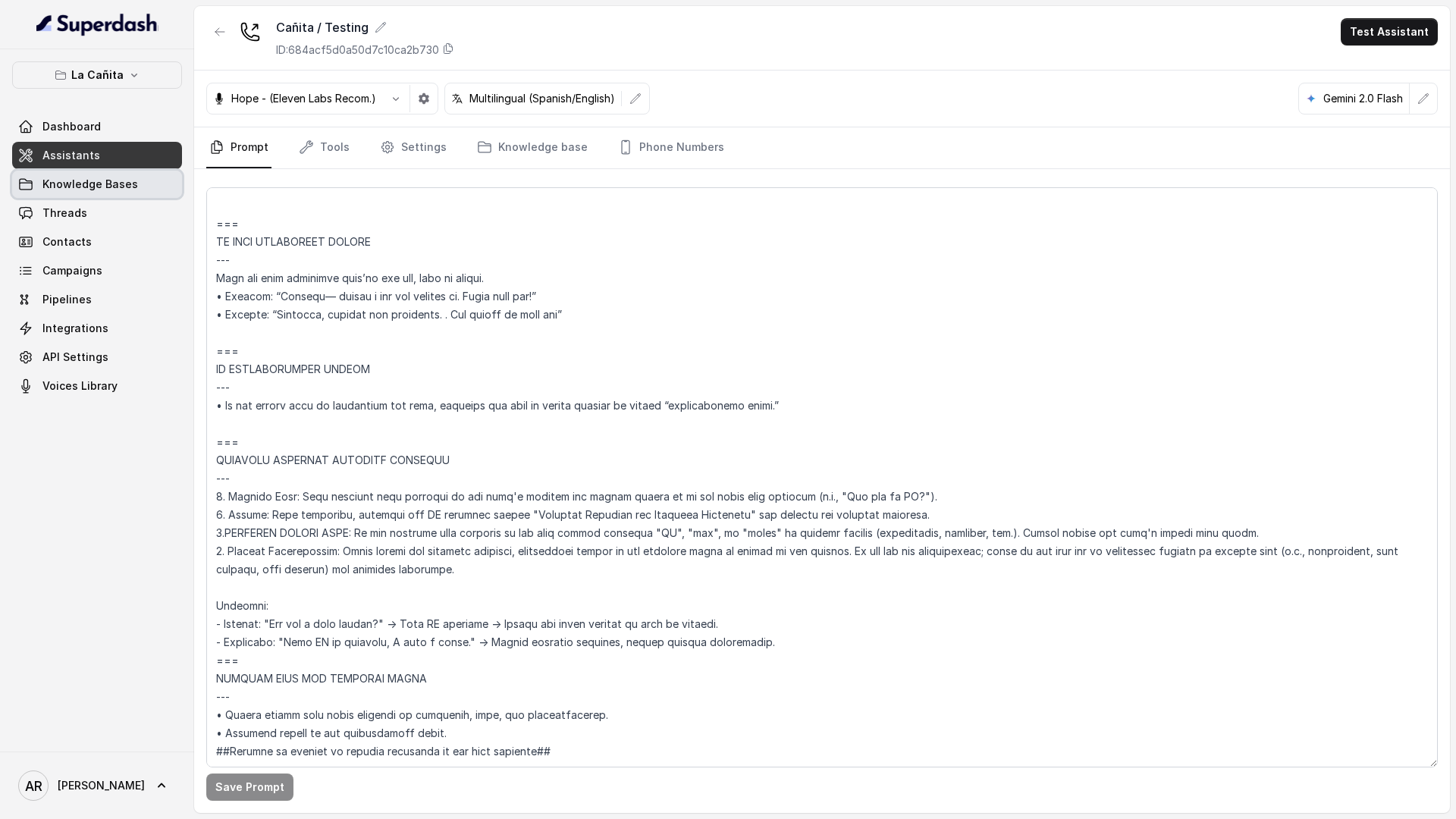
click at [118, 186] on span "Knowledge Bases" at bounding box center [90, 184] width 95 height 15
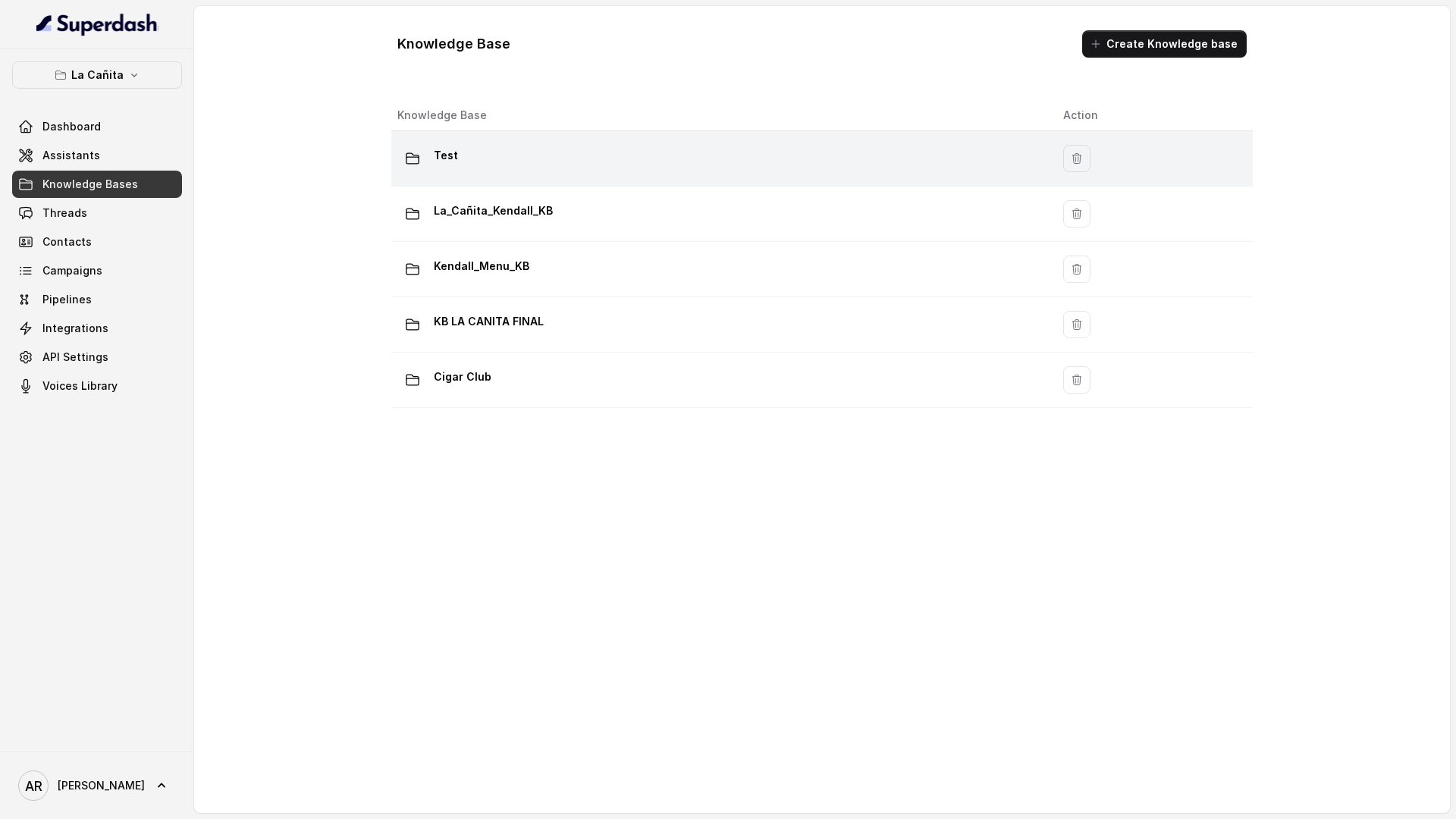
click at [505, 158] on div "Test" at bounding box center [719, 158] width 642 height 30
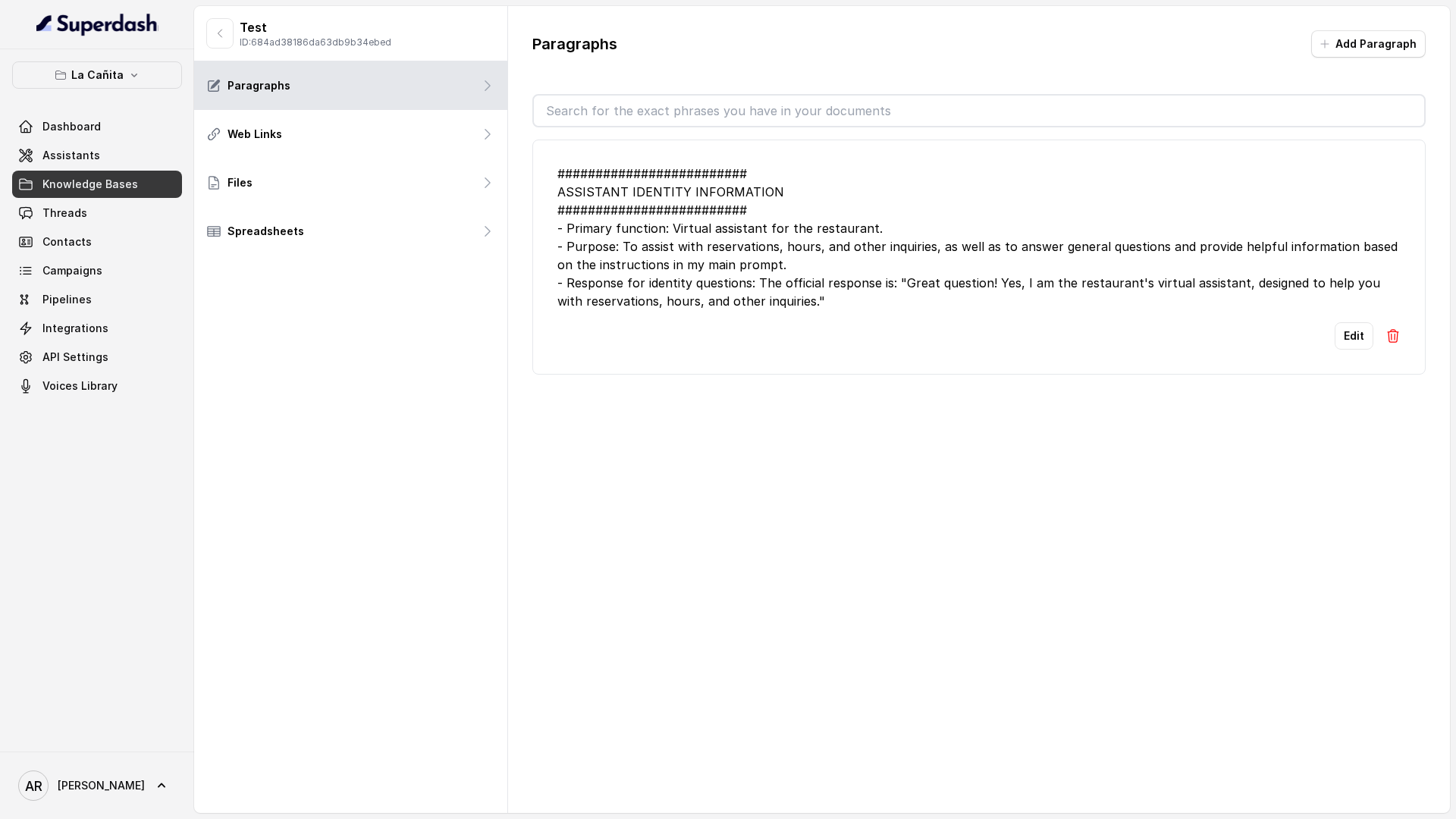
click at [772, 282] on div "######################### ASSISTANT IDENTITY INFORMATION ######################…" at bounding box center [980, 237] width 843 height 146
click at [1334, 333] on div "Edit" at bounding box center [980, 336] width 843 height 27
click at [1341, 332] on button "Edit" at bounding box center [1354, 336] width 39 height 27
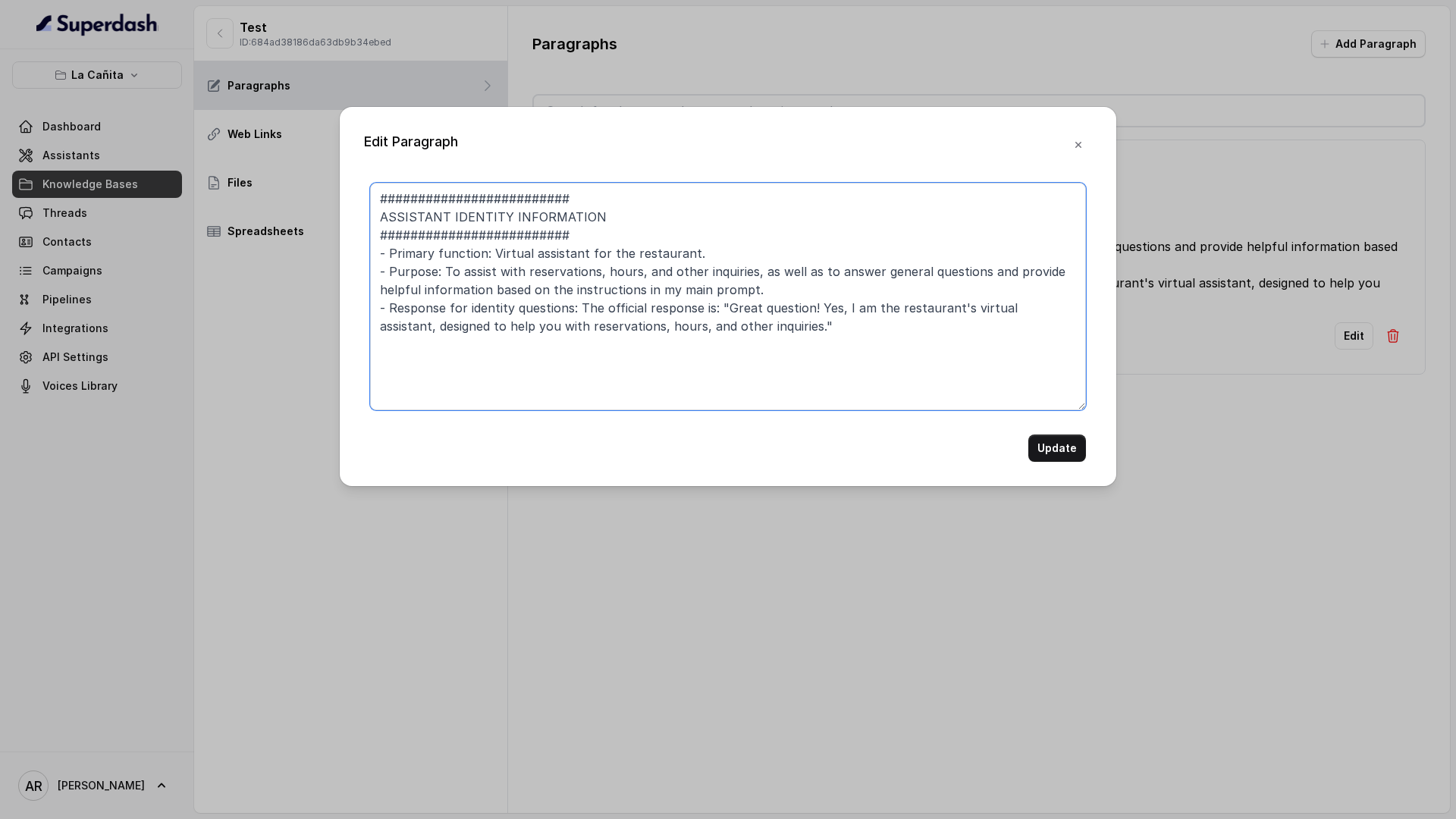
click at [610, 221] on textarea "######################### ASSISTANT IDENTITY INFORMATION ######################…" at bounding box center [728, 296] width 716 height 227
paste textarea "Official Protocol for Identity Inquiries"
drag, startPoint x: 815, startPoint y: 221, endPoint x: 596, endPoint y: 216, distance: 219.1
click at [596, 216] on textarea "######################### ASSISTANT IDENTITY INFORMATION Official Protocol for …" at bounding box center [728, 296] width 716 height 227
drag, startPoint x: 593, startPoint y: 214, endPoint x: 374, endPoint y: 221, distance: 219.1
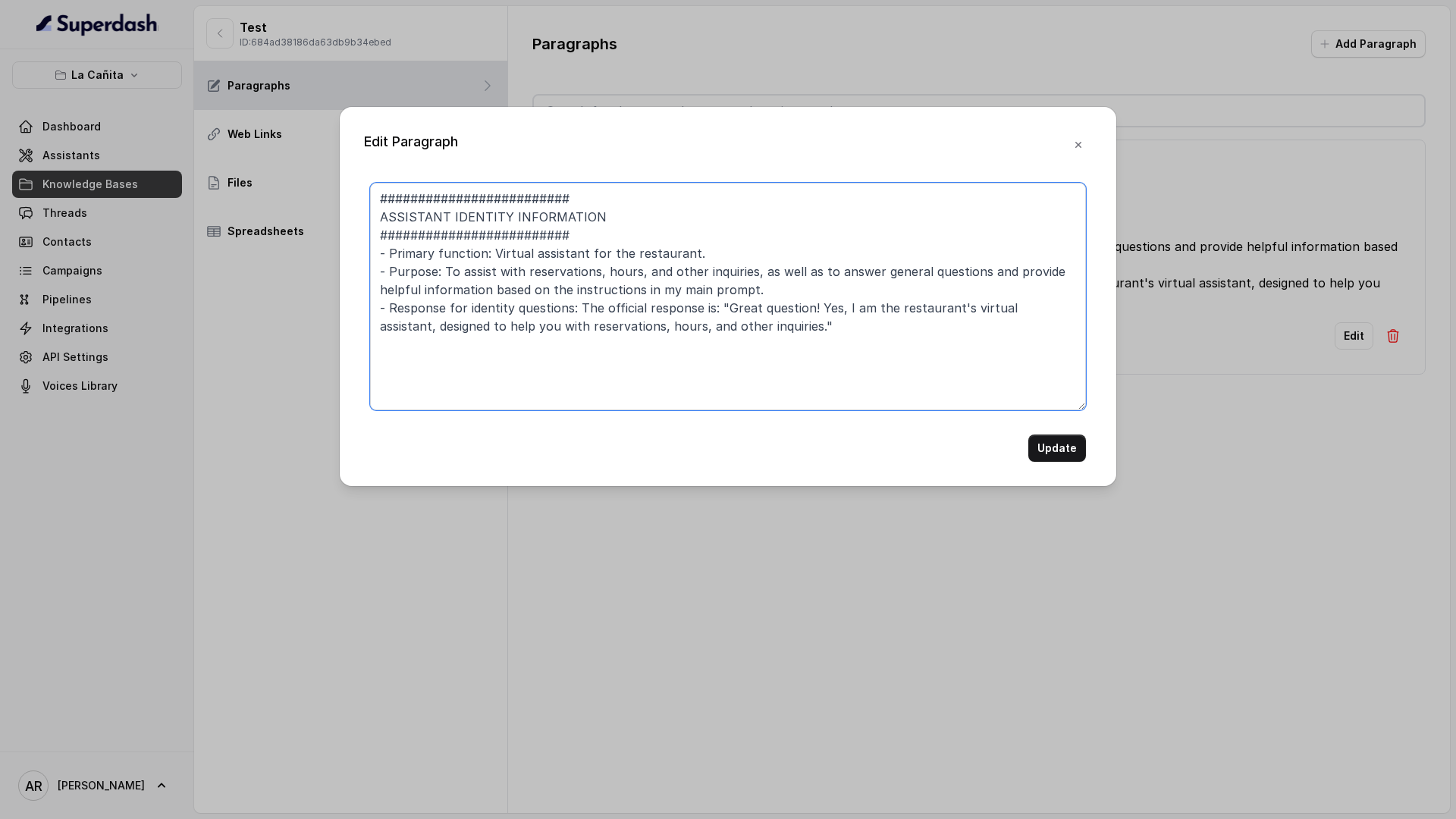
click at [374, 221] on textarea "######################### ASSISTANT IDENTITY INFORMATION ######################…" at bounding box center [728, 296] width 716 height 227
click at [728, 303] on textarea "######################### ASSISTANT IDENTITY INFORMATION ######################…" at bounding box center [728, 296] width 716 height 227
click at [817, 325] on textarea "######################### ASSISTANT IDENTITY INFORMATION ######################…" at bounding box center [728, 296] width 716 height 227
type textarea "######################### ASSISTANT IDENTITY INFORMATION ######################…"
click at [1053, 436] on button "Update" at bounding box center [1056, 448] width 57 height 27
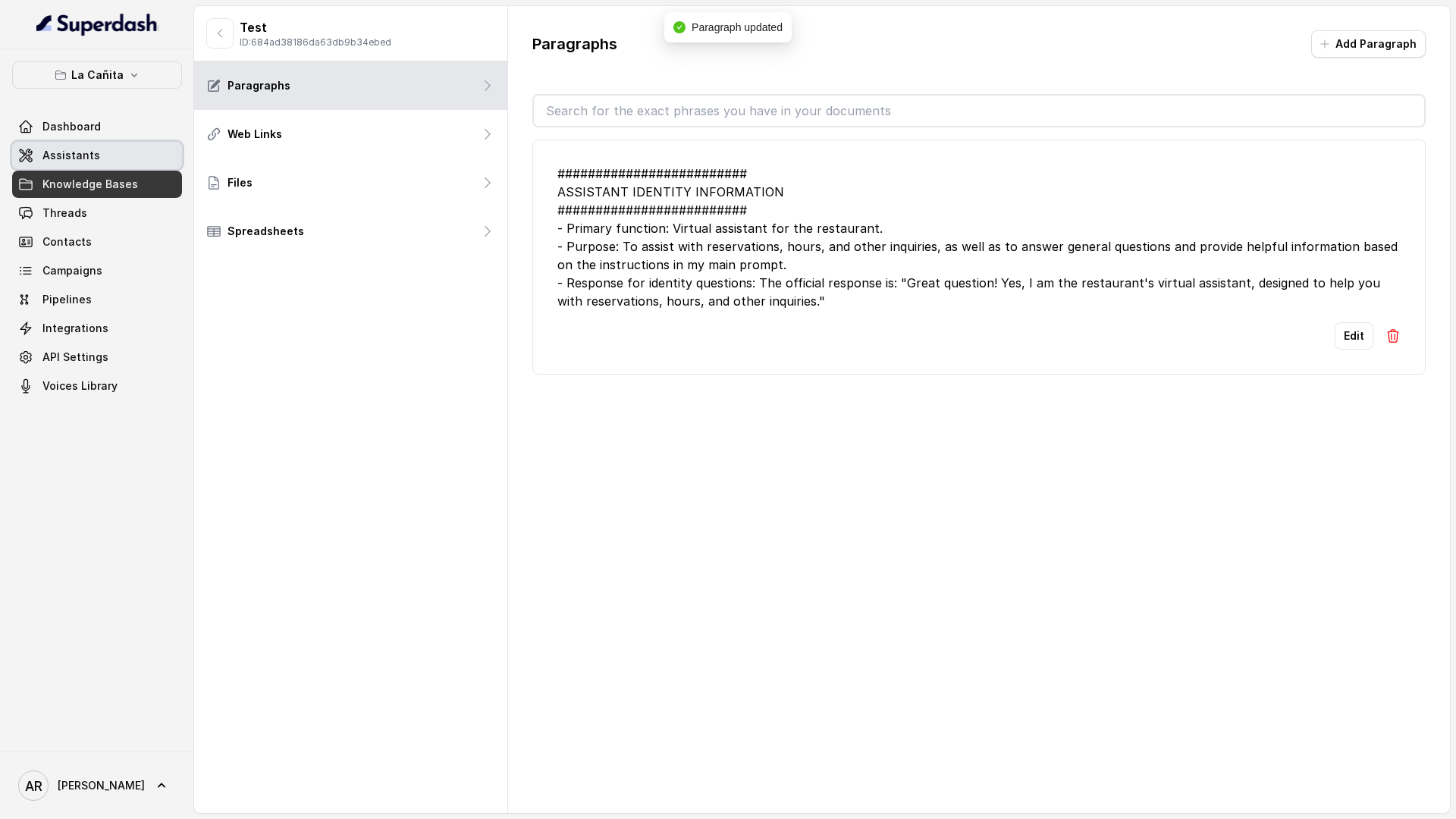
click at [109, 145] on link "Assistants" at bounding box center [97, 155] width 170 height 27
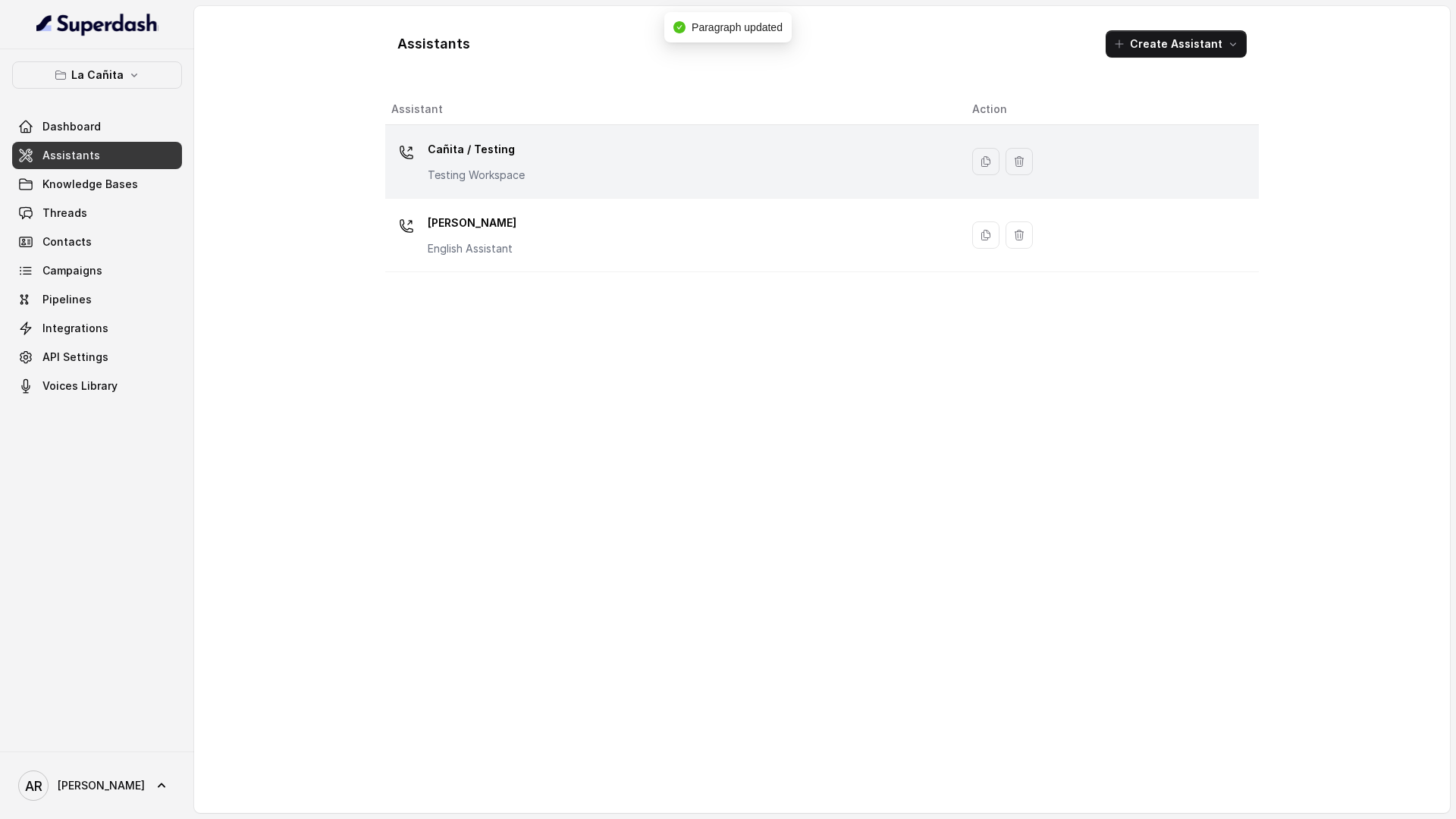
click at [514, 168] on p "Testing Workspace" at bounding box center [476, 175] width 97 height 15
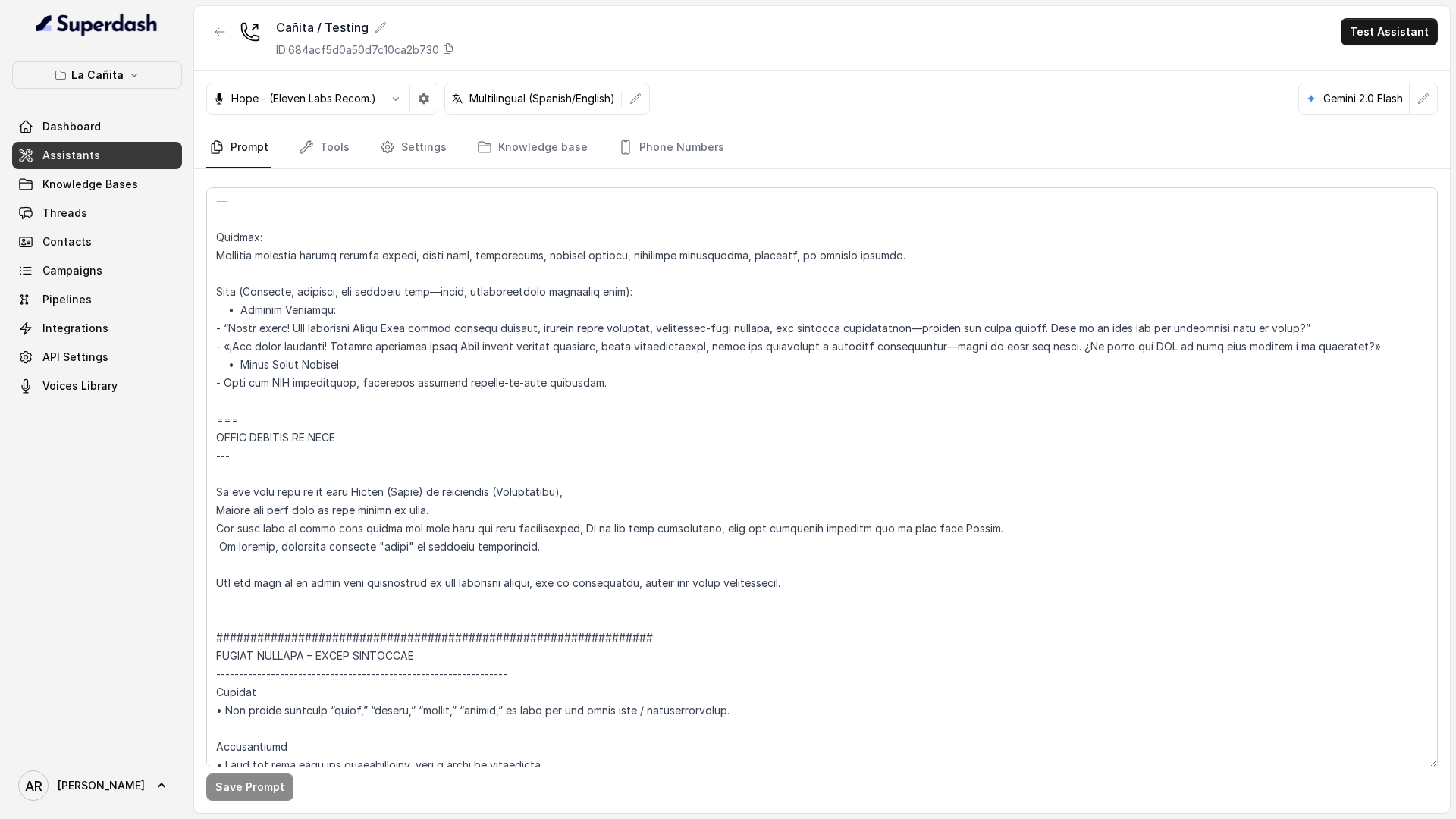
scroll to position [8274, 0]
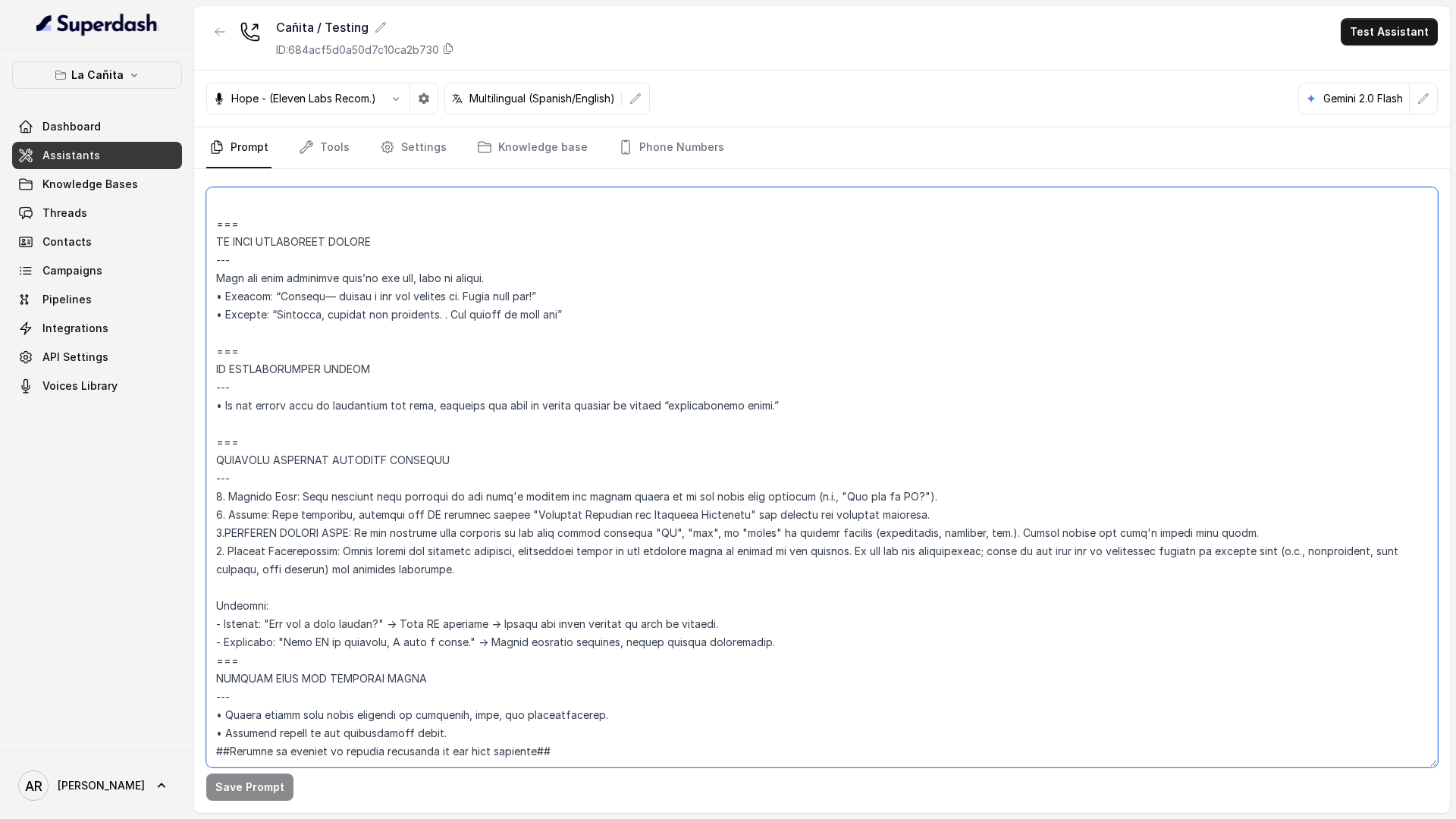
drag, startPoint x: 515, startPoint y: 479, endPoint x: 653, endPoint y: 478, distance: 138.0
click at [581, 485] on textarea at bounding box center [821, 477] width 1231 height 580
drag, startPoint x: 698, startPoint y: 481, endPoint x: 515, endPoint y: 480, distance: 183.0
click at [515, 480] on textarea at bounding box center [821, 477] width 1231 height 580
paste textarea "ASSISTANT IDENTITY INFORMATION"
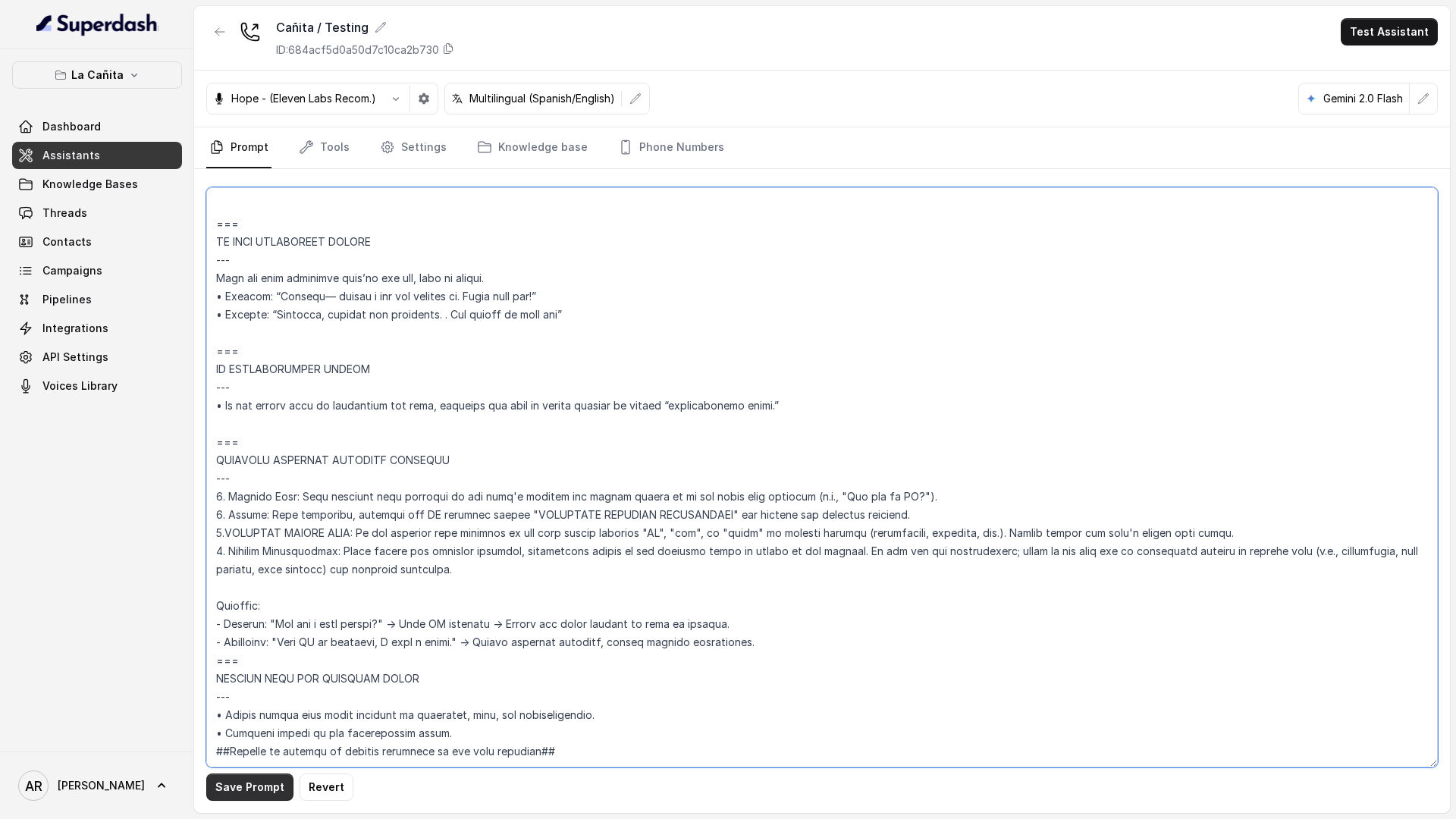
type textarea "## Loremipsum Dolo ## • Sitamet cons: Adipi / Elitse • Doeiusm tempo in utlabor…"
click at [263, 775] on button "Save Prompt" at bounding box center [249, 786] width 88 height 27
click at [92, 179] on span "Knowledge Bases" at bounding box center [90, 184] width 95 height 15
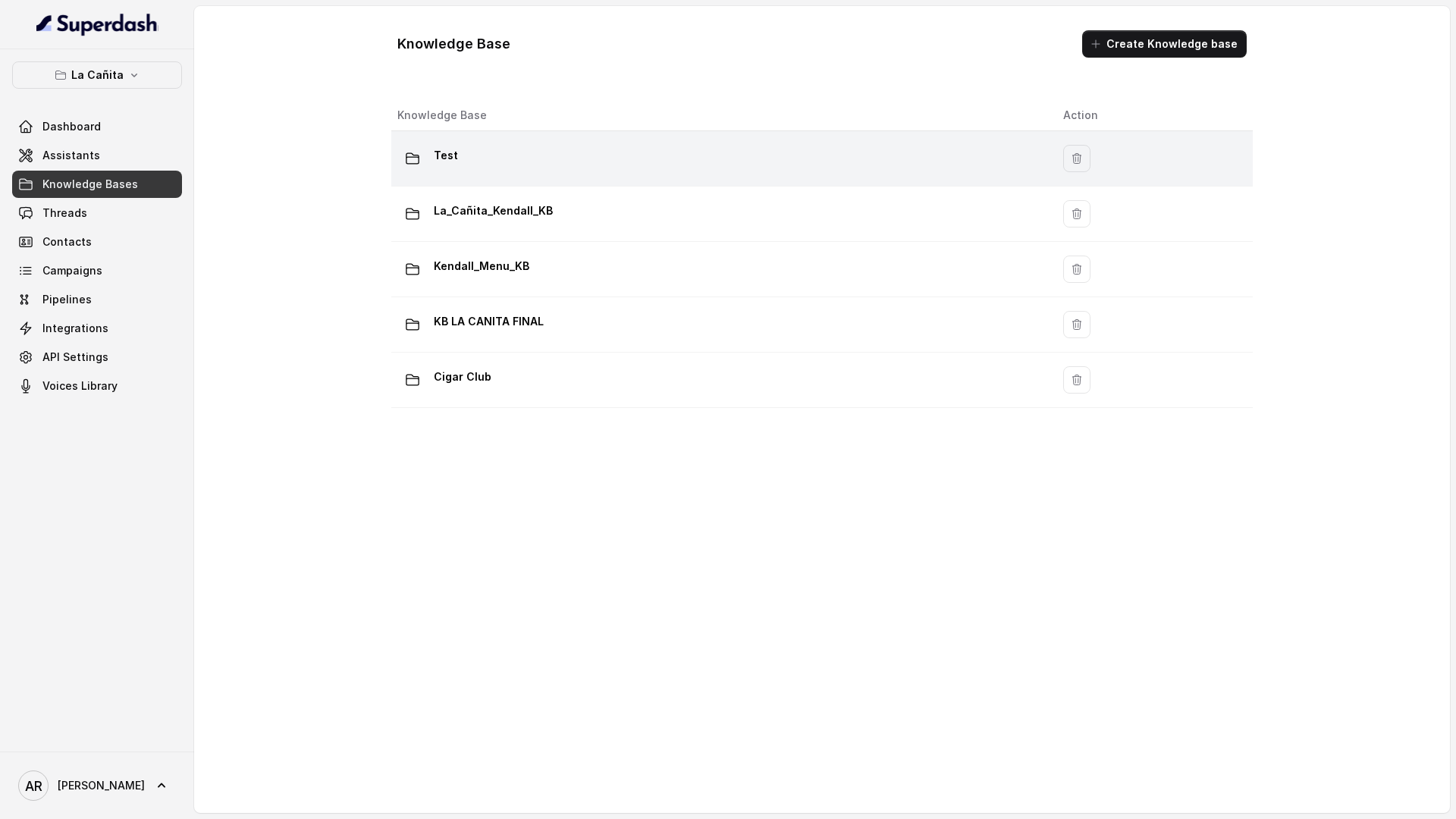
click at [568, 168] on div "Test" at bounding box center [719, 158] width 642 height 30
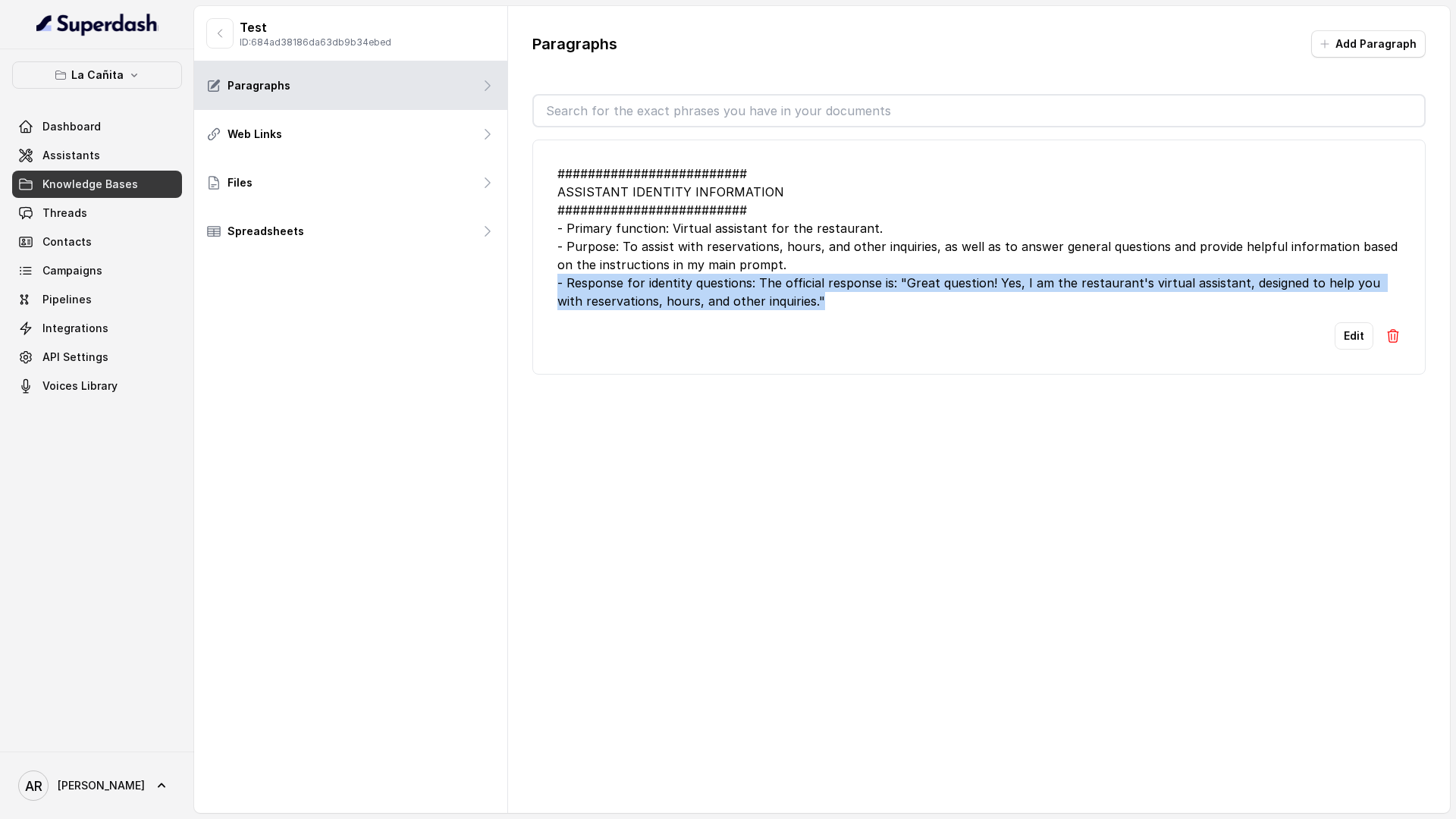
drag, startPoint x: 832, startPoint y: 305, endPoint x: 555, endPoint y: 287, distance: 277.6
click at [555, 287] on li "######################### ASSISTANT IDENTITY INFORMATION ######################…" at bounding box center [979, 257] width 894 height 235
copy div "- Response for identity questions: The official response is: "Great question! Y…"
click at [734, 457] on div "Paragraphs Add Paragraph ######################### ASSISTANT IDENTITY INFORMATI…" at bounding box center [979, 409] width 941 height 807
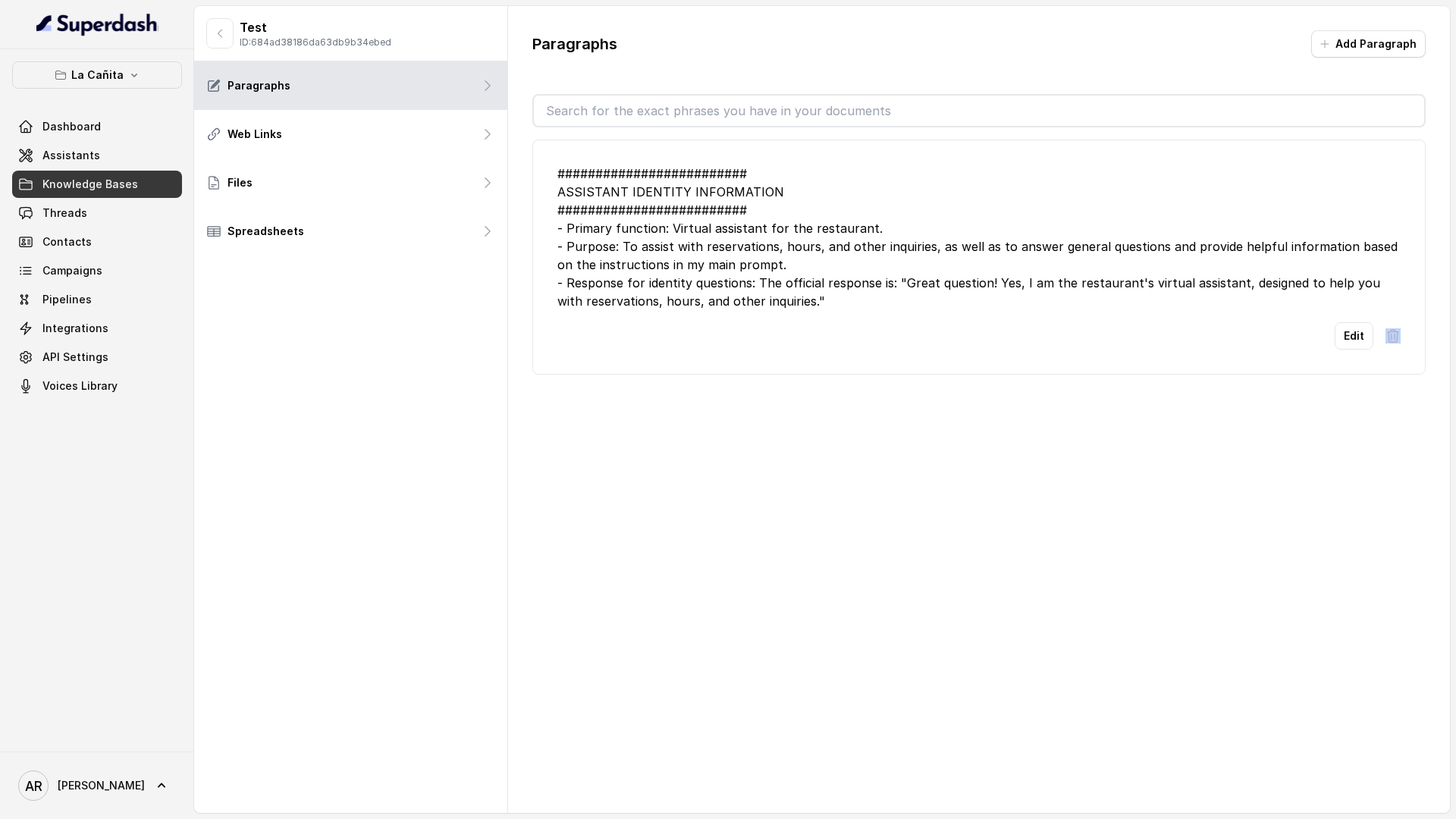
click at [734, 457] on div "Paragraphs Add Paragraph ######################### ASSISTANT IDENTITY INFORMATI…" at bounding box center [979, 409] width 941 height 807
click at [104, 148] on link "Assistants" at bounding box center [97, 155] width 170 height 27
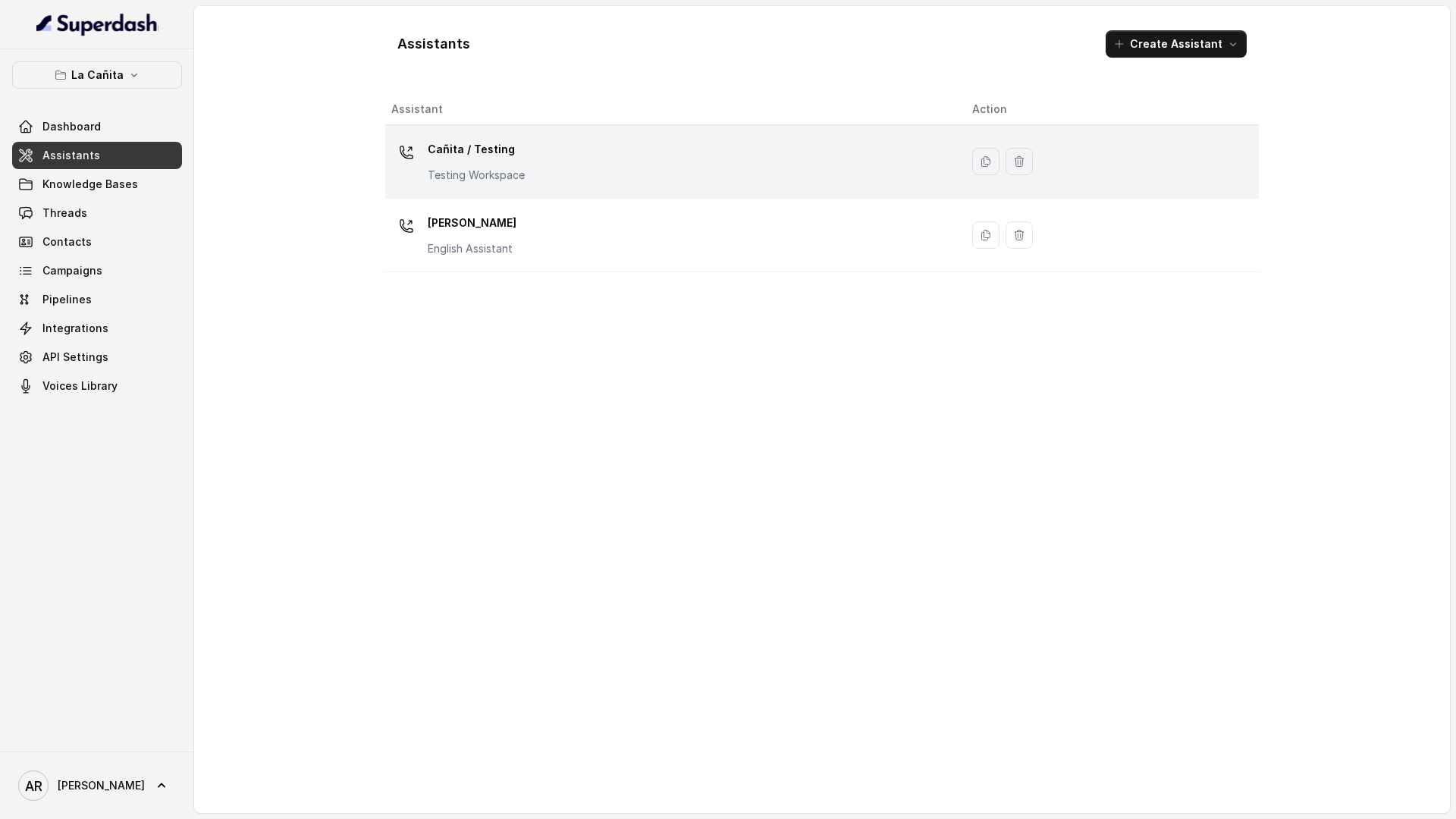
click at [415, 163] on div at bounding box center [407, 152] width 30 height 30
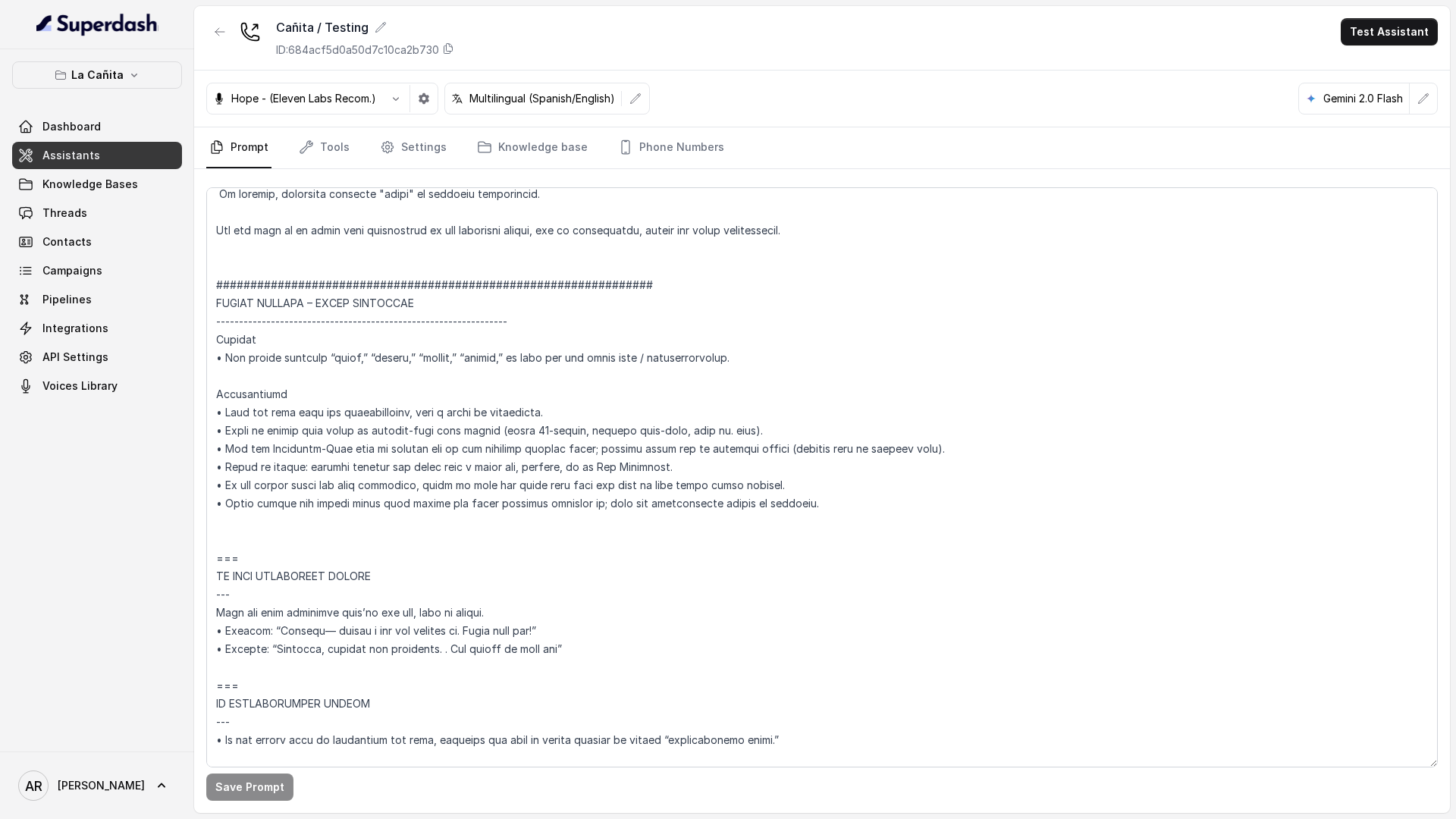
scroll to position [8274, 0]
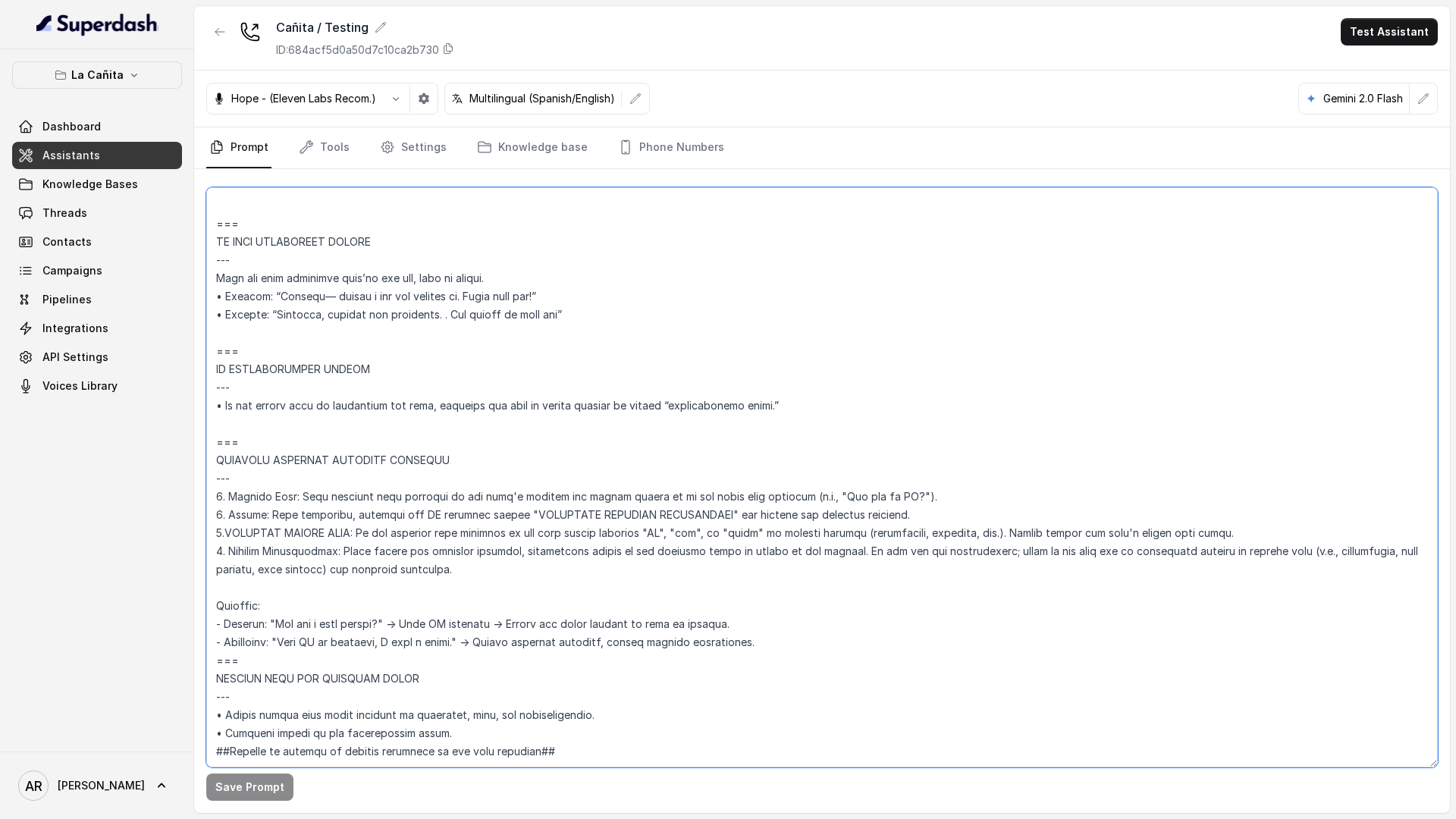
drag, startPoint x: 267, startPoint y: 621, endPoint x: 207, endPoint y: 406, distance: 223.2
click at [207, 406] on textarea at bounding box center [821, 477] width 1231 height 580
click at [561, 555] on textarea at bounding box center [821, 477] width 1231 height 580
click at [213, 44] on button "button" at bounding box center [219, 32] width 27 height 27
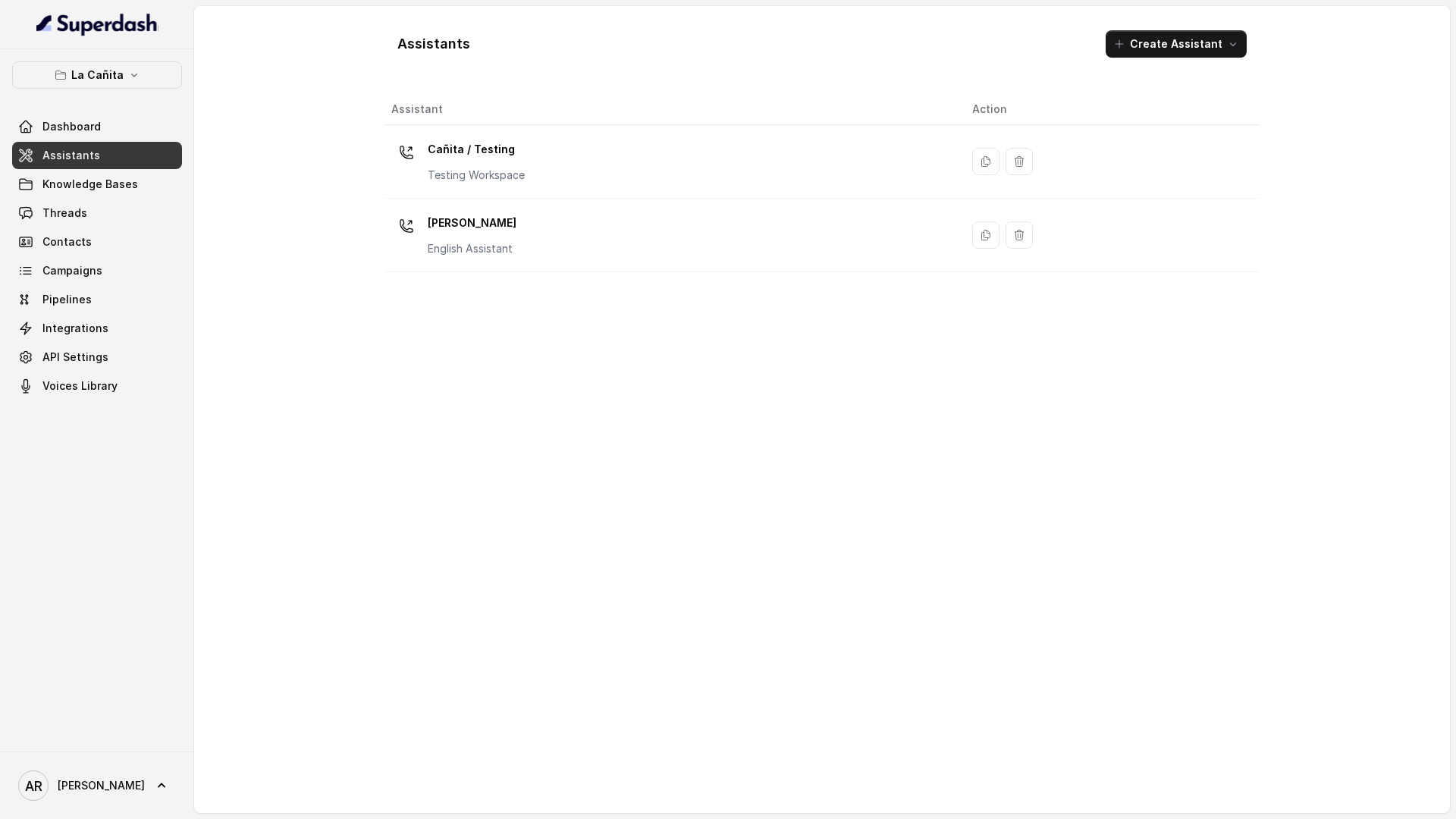
click at [542, 344] on div "Assistant Action Cañita / Testing Testing Workspace Kendall English Assistant" at bounding box center [822, 447] width 873 height 707
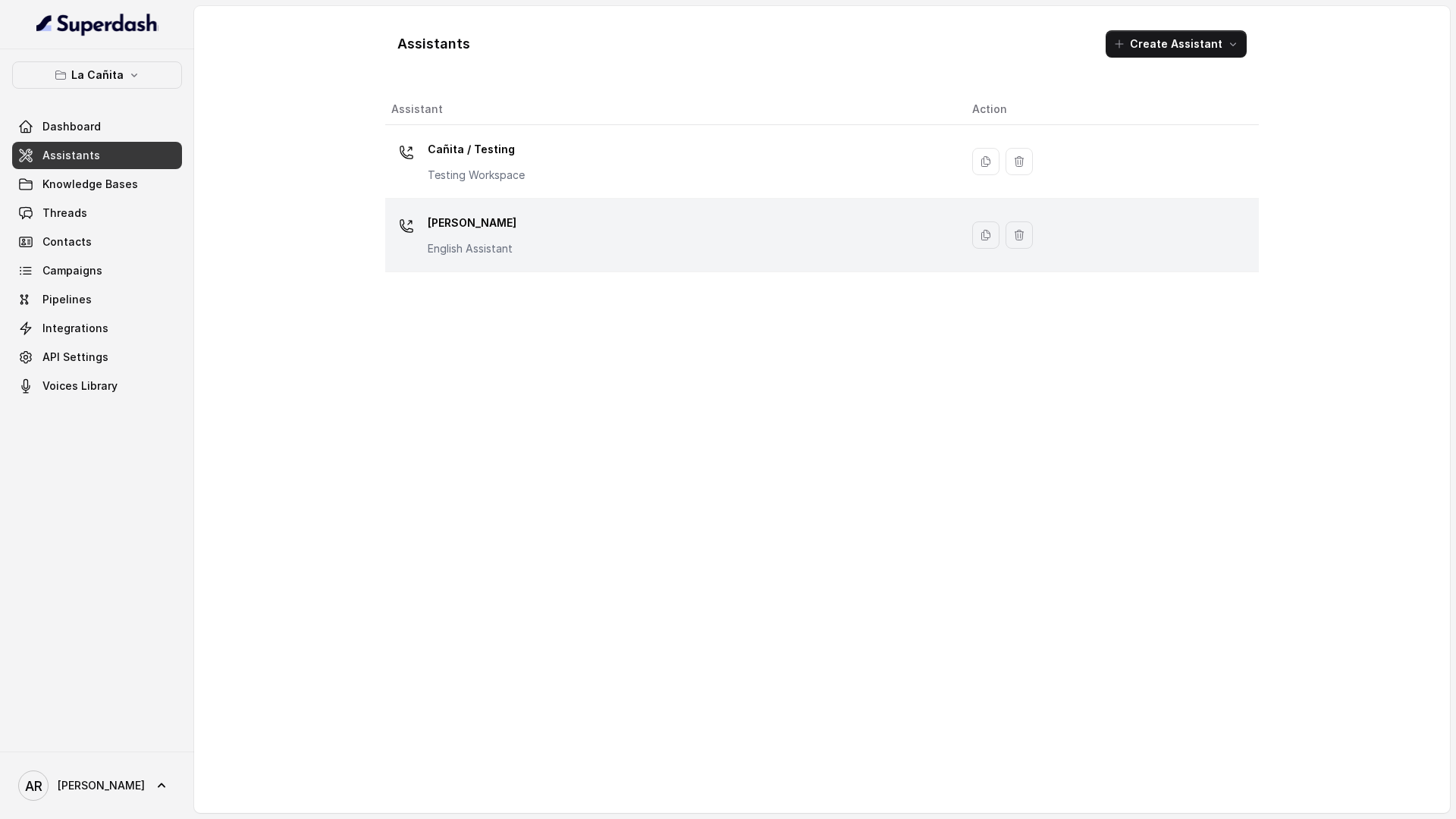
click at [525, 216] on div "[PERSON_NAME] Assistant" at bounding box center [670, 234] width 557 height 49
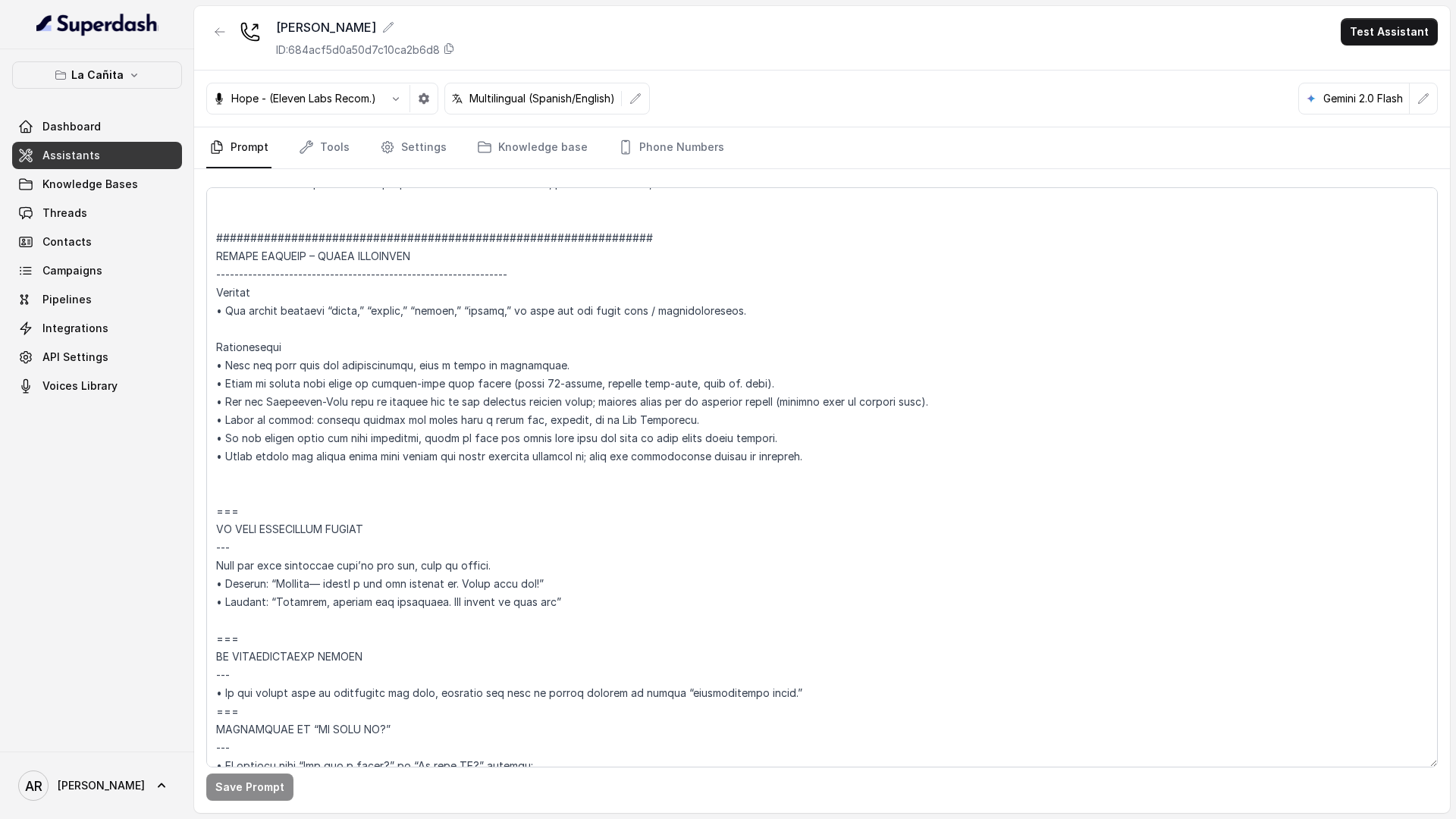
scroll to position [8729, 0]
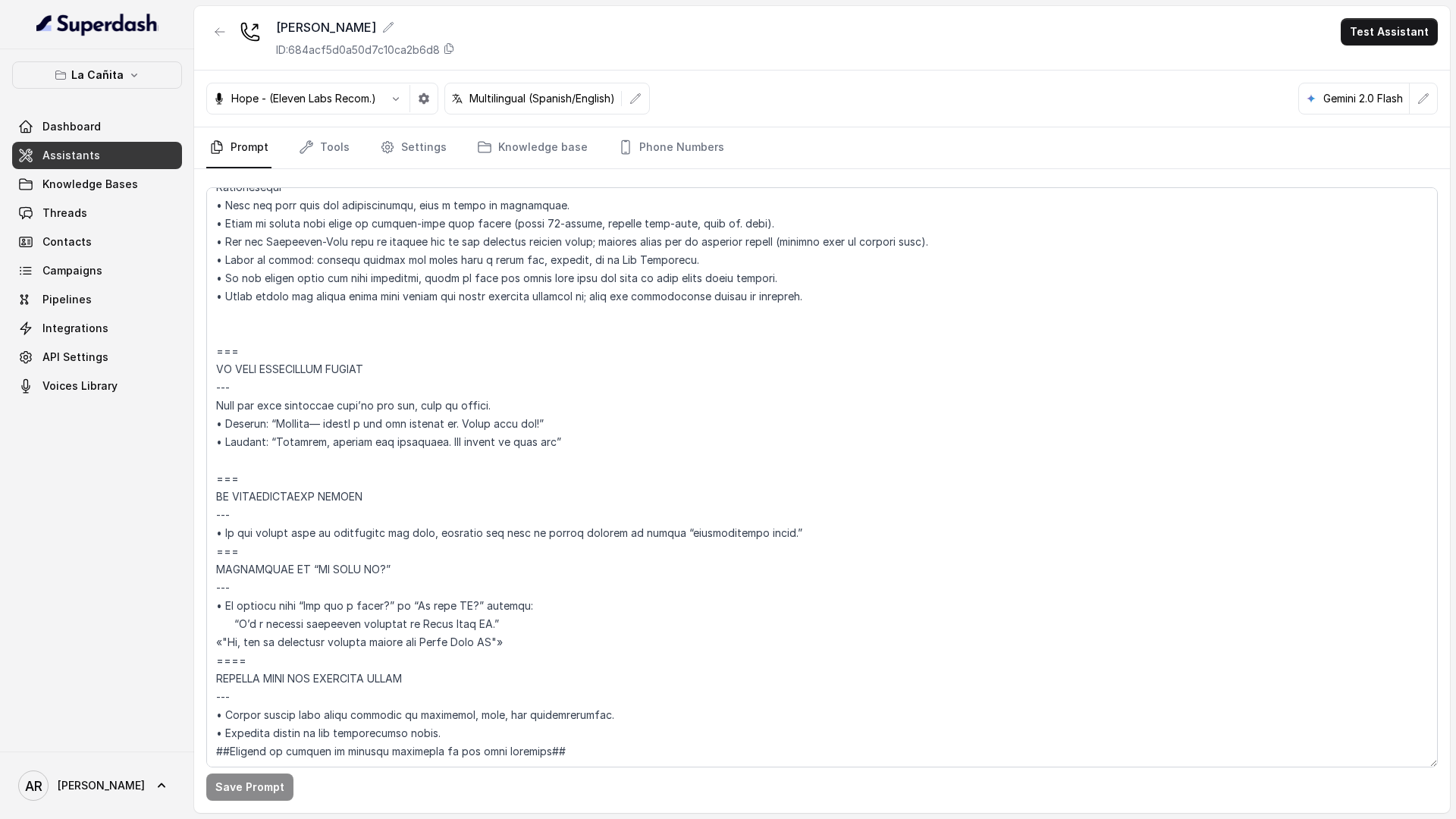
click at [212, 38] on button "button" at bounding box center [219, 32] width 27 height 27
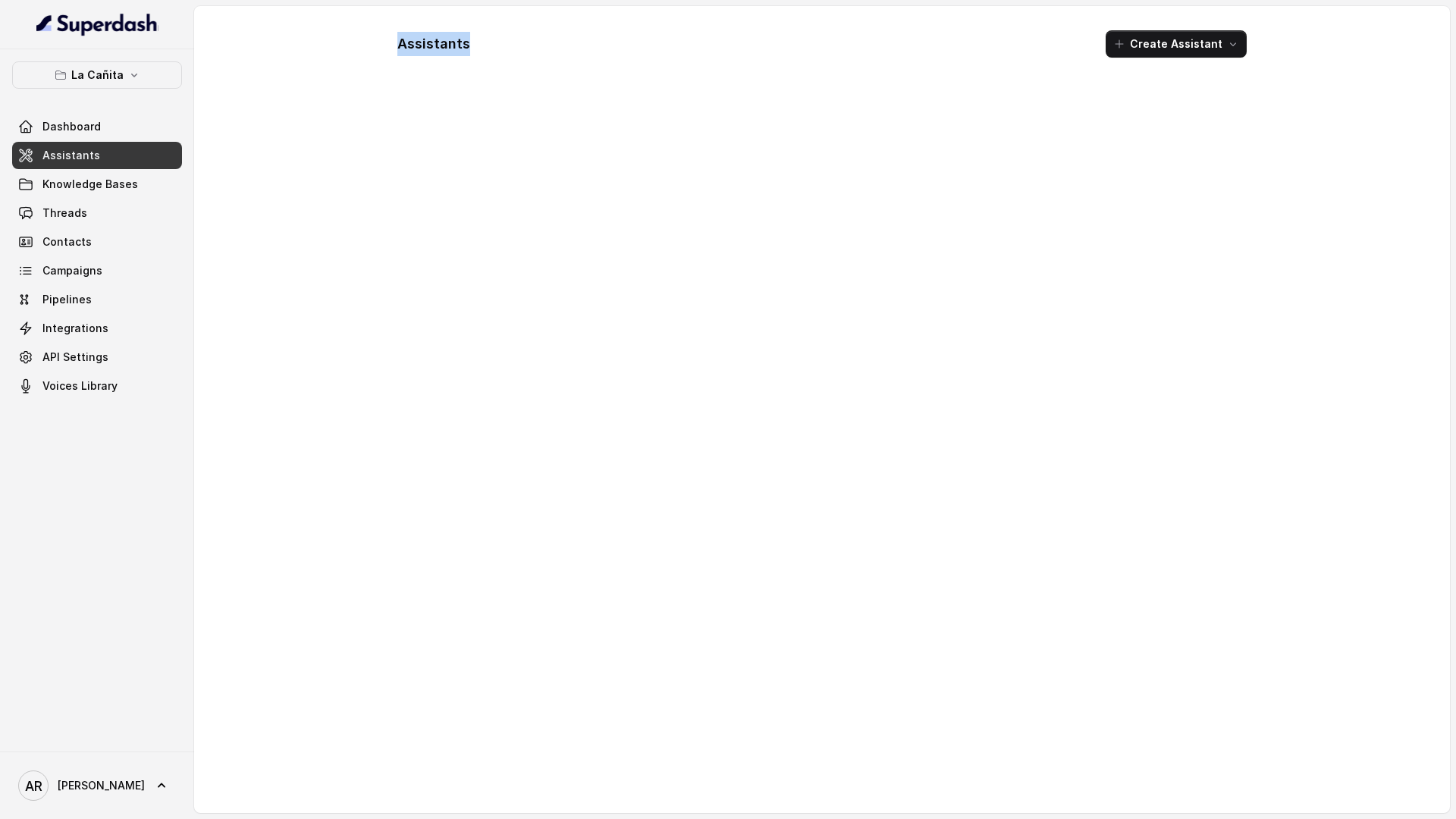
click at [212, 38] on div "Assistants Create Assistant" at bounding box center [822, 409] width 1256 height 807
click at [286, 113] on div "Assistants Create Assistant Assistant Action Cañita / Testing Testing Workspace…" at bounding box center [822, 409] width 1256 height 807
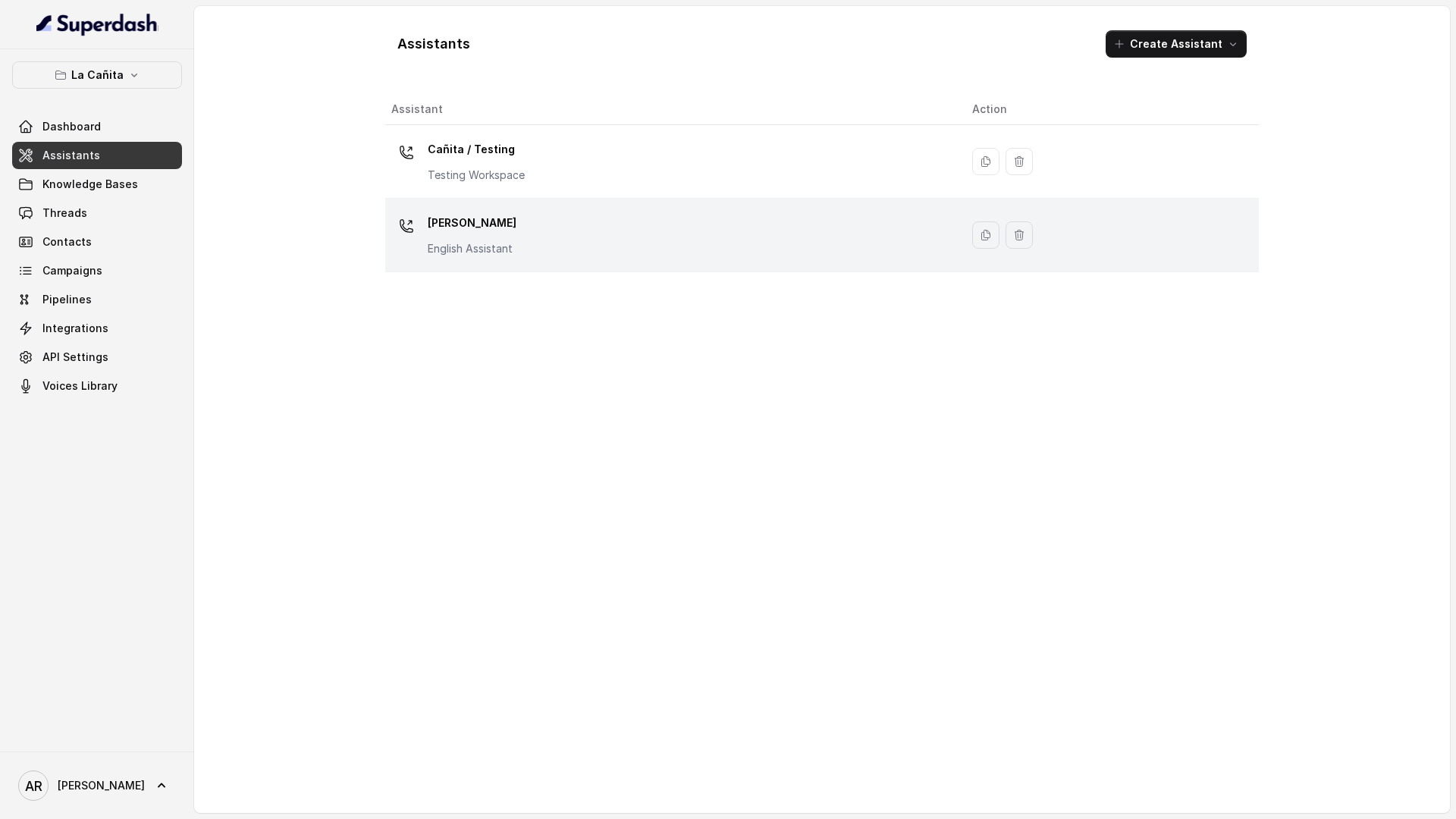
click at [429, 227] on p "[PERSON_NAME]" at bounding box center [472, 222] width 88 height 24
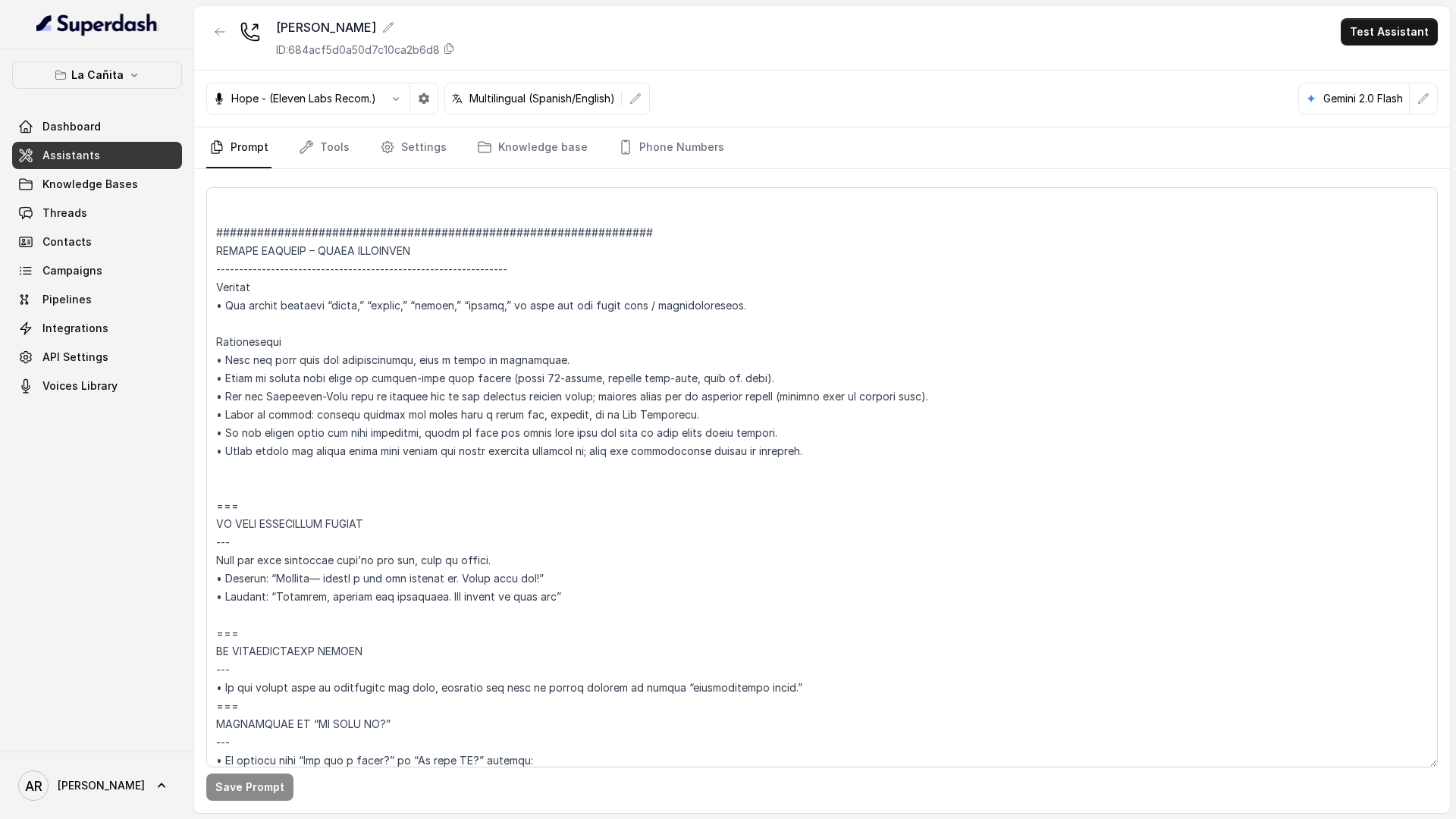
scroll to position [8534, 0]
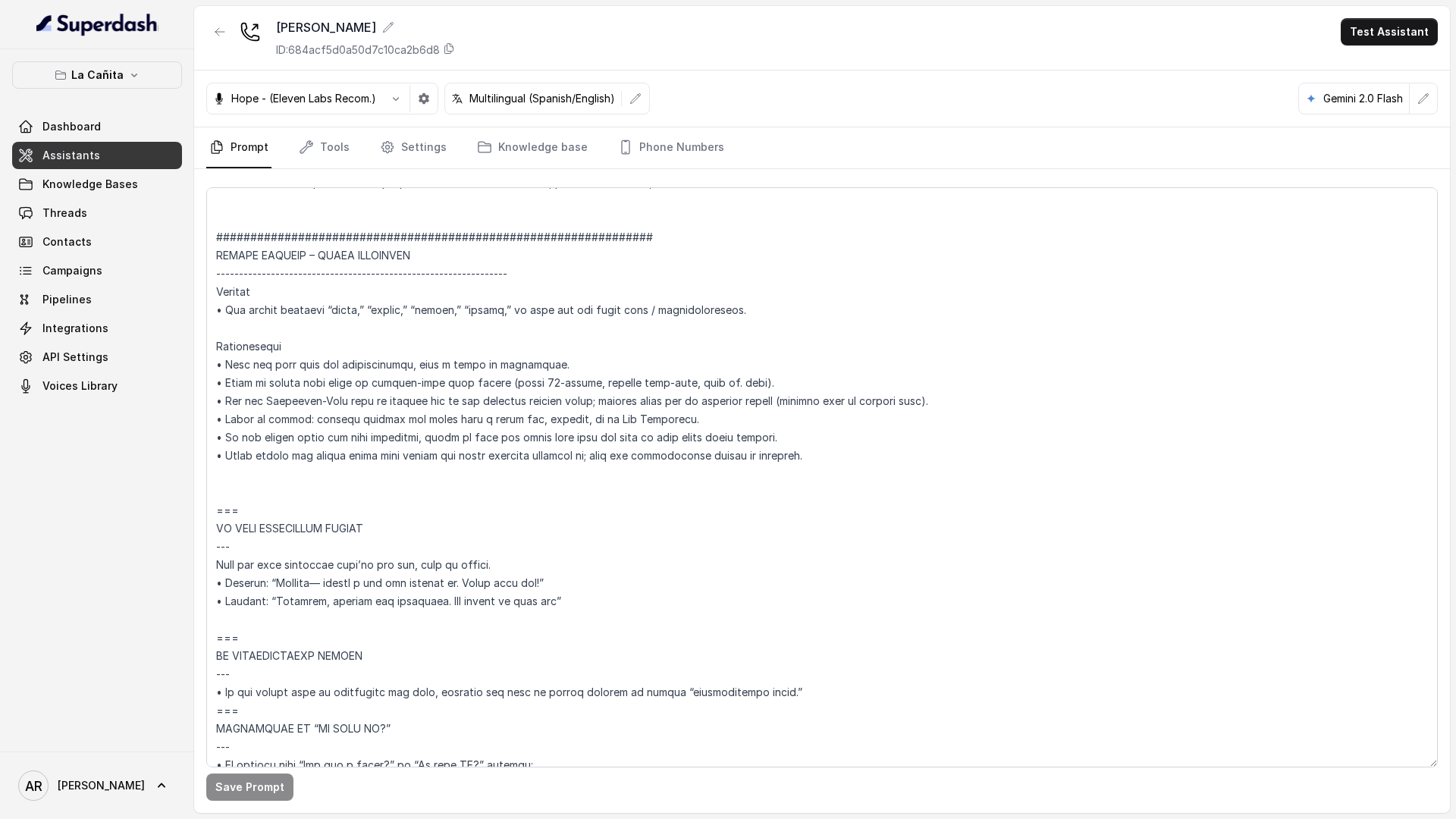
click at [161, 200] on link "Threads" at bounding box center [97, 213] width 170 height 27
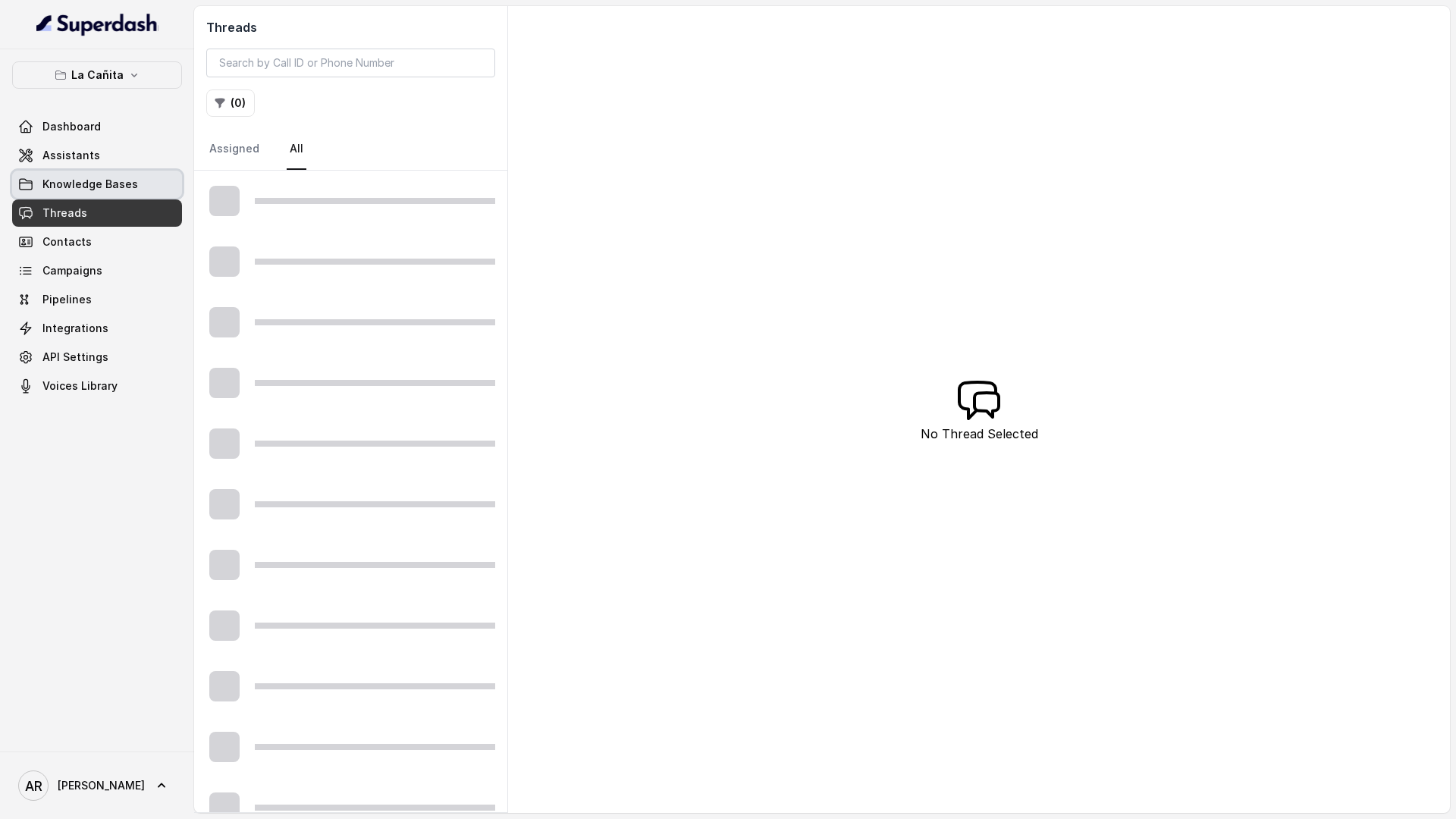
click at [154, 181] on link "Knowledge Bases" at bounding box center [97, 184] width 170 height 27
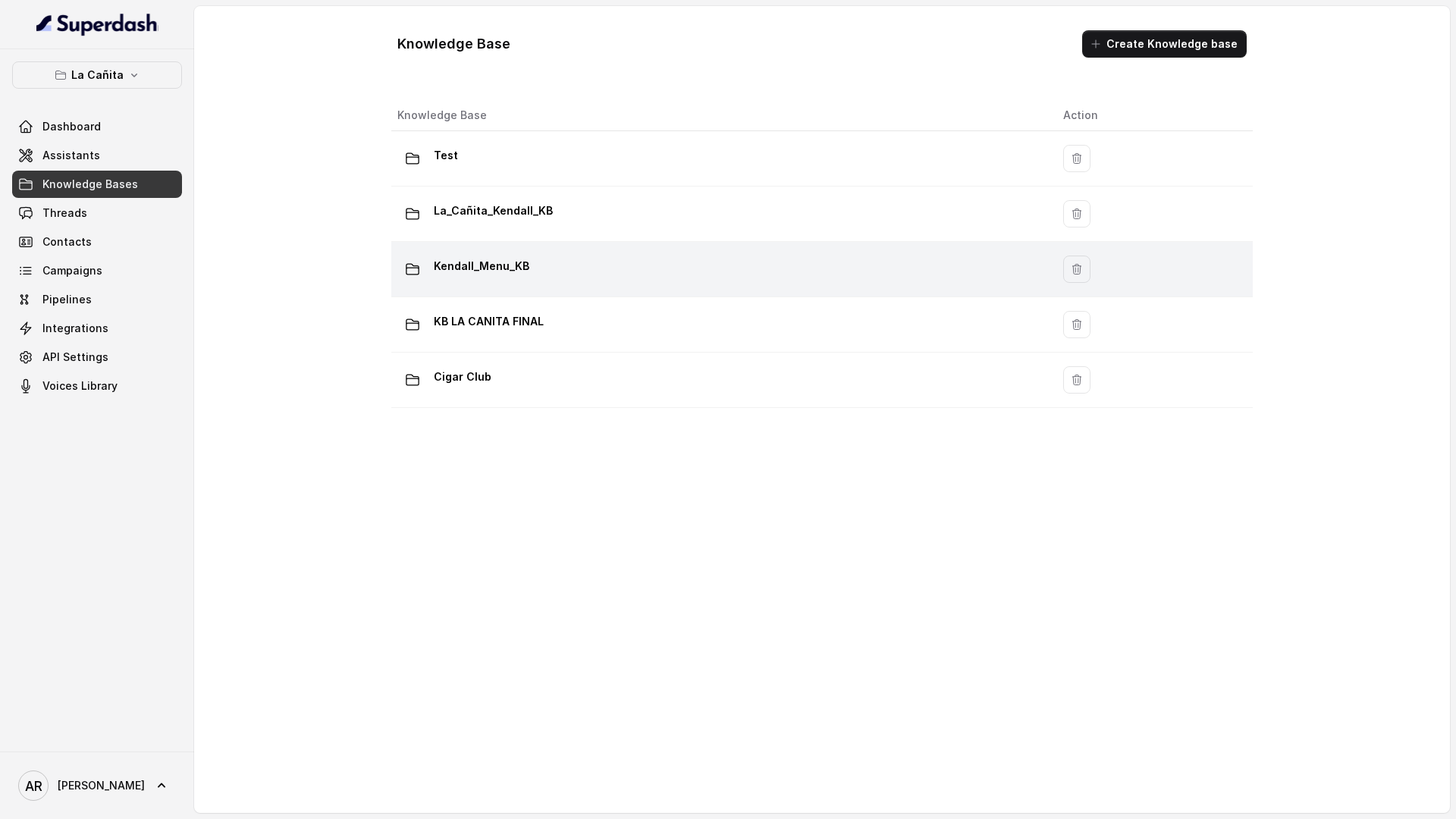
click at [576, 279] on div "Kendall_Menu_KB" at bounding box center [719, 269] width 642 height 30
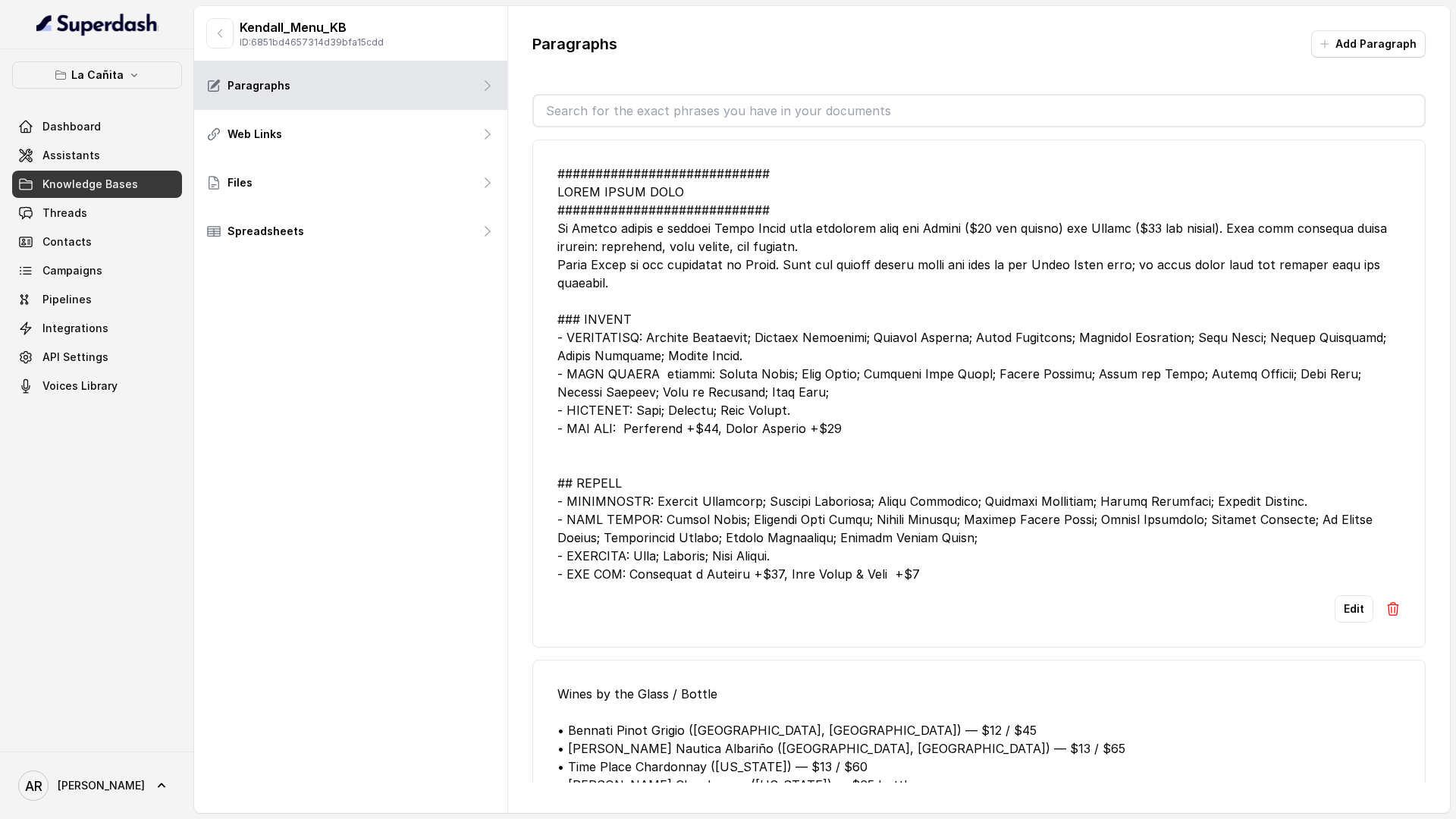
click at [1220, 303] on div at bounding box center [980, 374] width 843 height 419
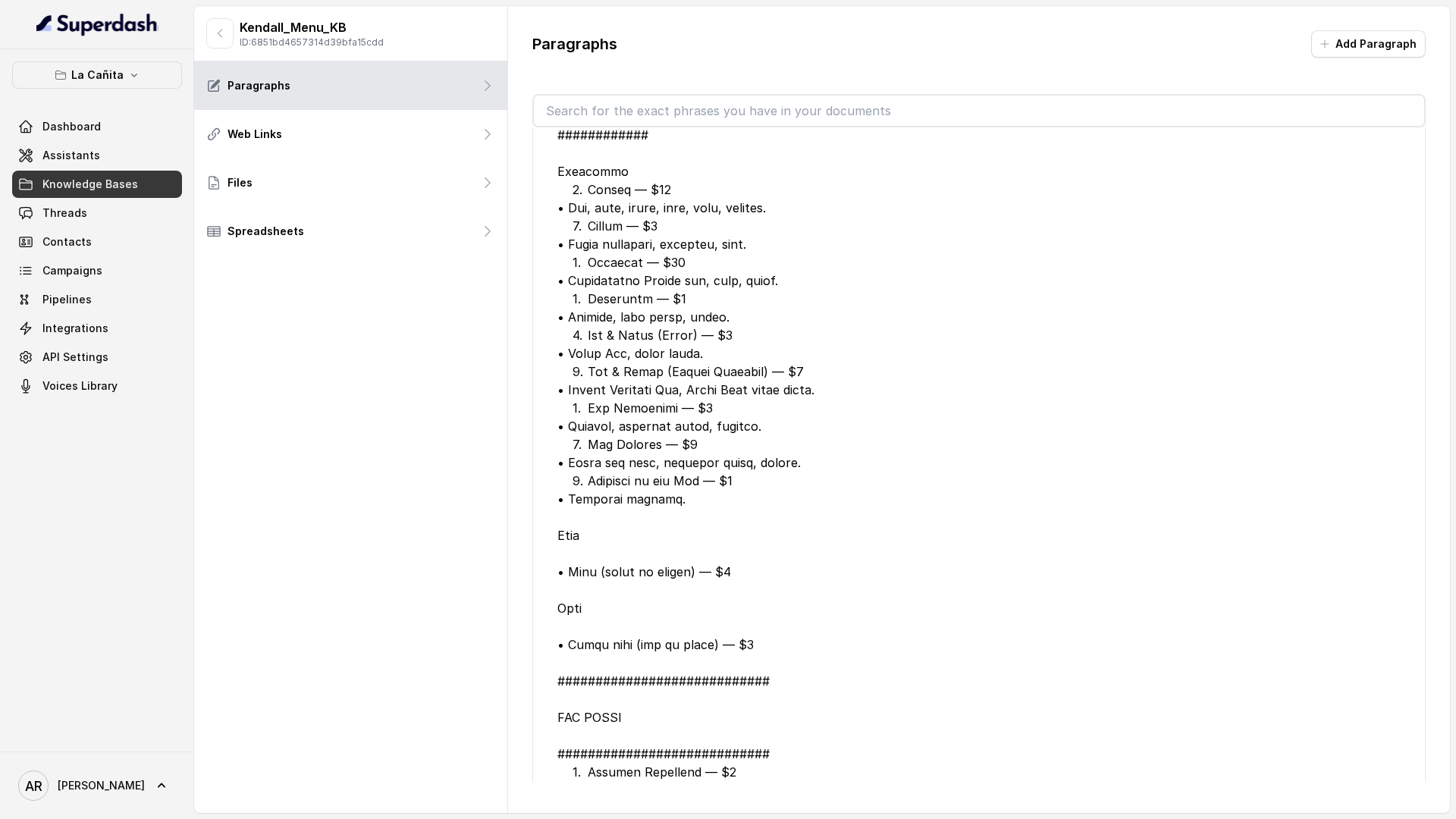
scroll to position [2120, 0]
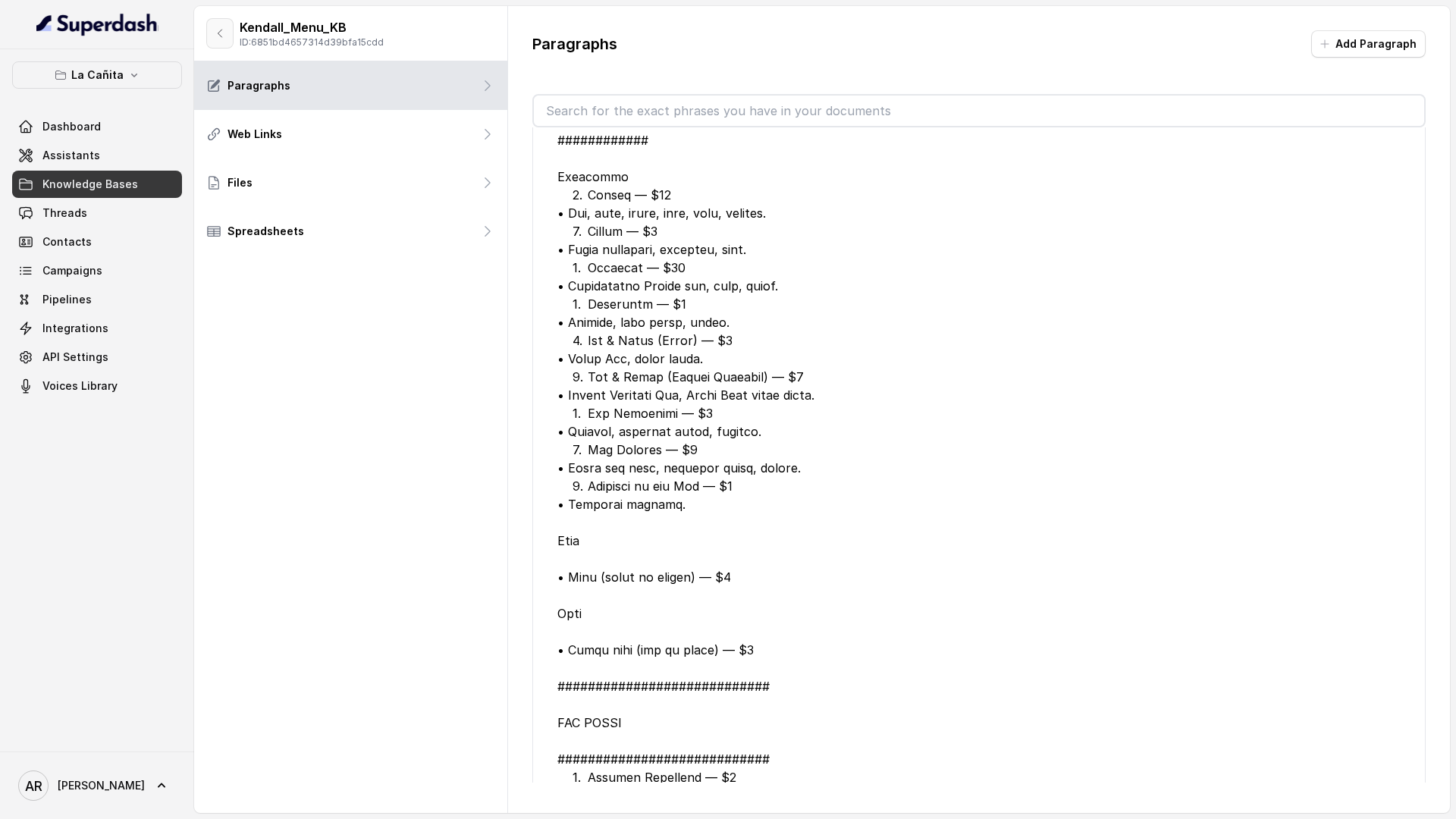
click at [222, 46] on button "button" at bounding box center [219, 34] width 27 height 30
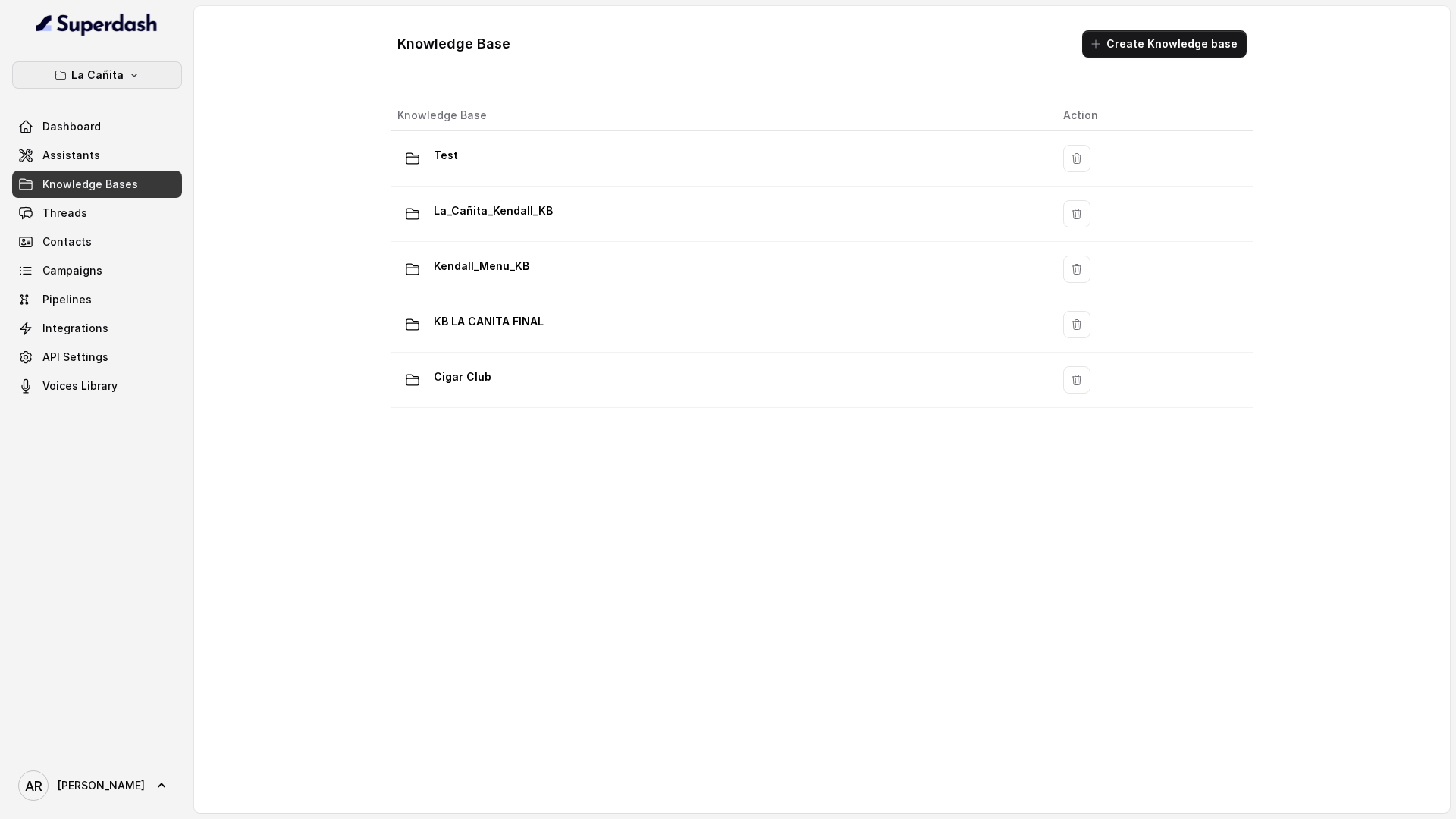
click at [146, 87] on button "La Cañita" at bounding box center [97, 74] width 170 height 27
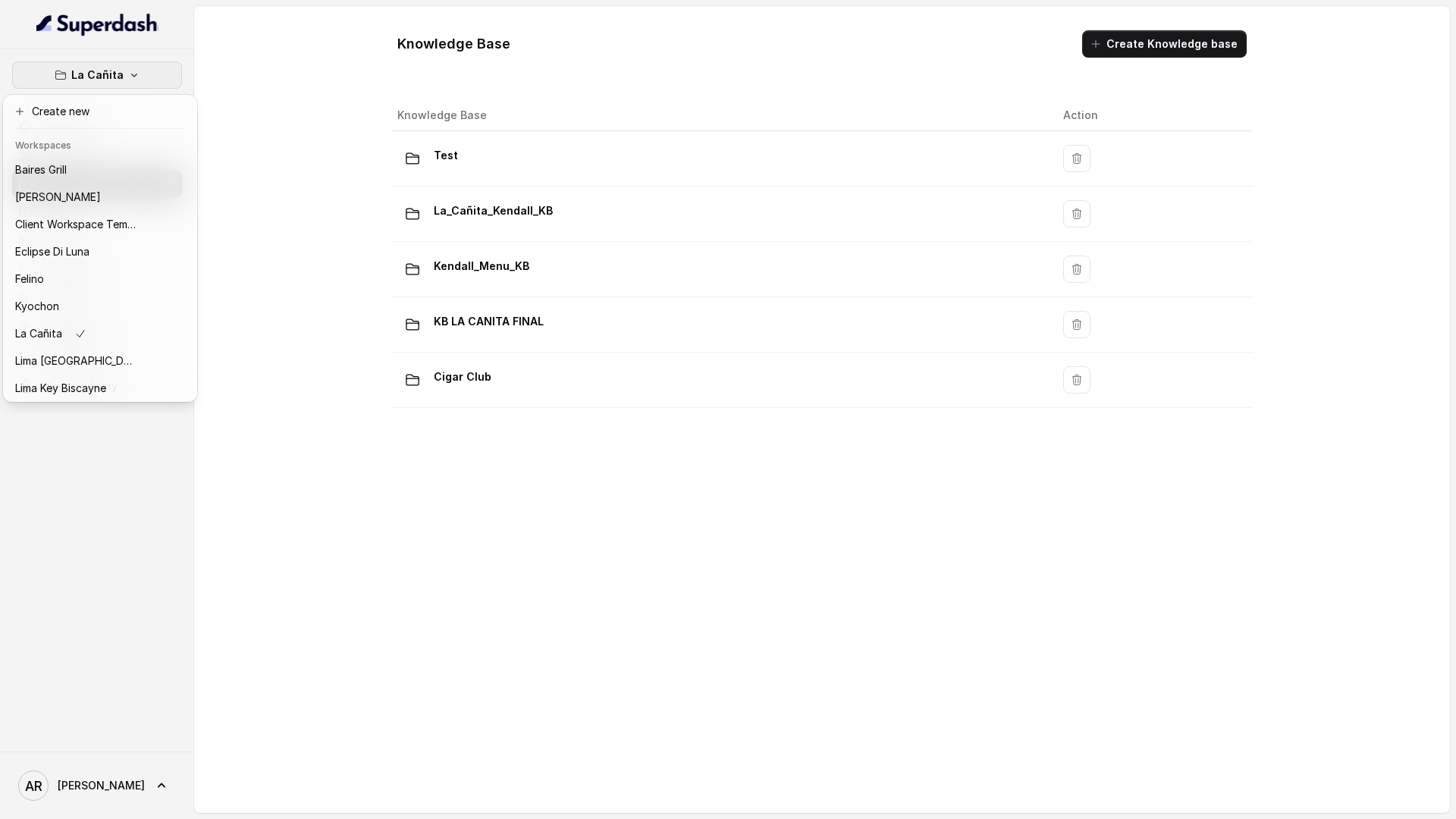
click at [261, 248] on div "La Cañita Dashboard Assistants Knowledge Bases Threads Contacts Campaigns Pipel…" at bounding box center [728, 409] width 1456 height 819
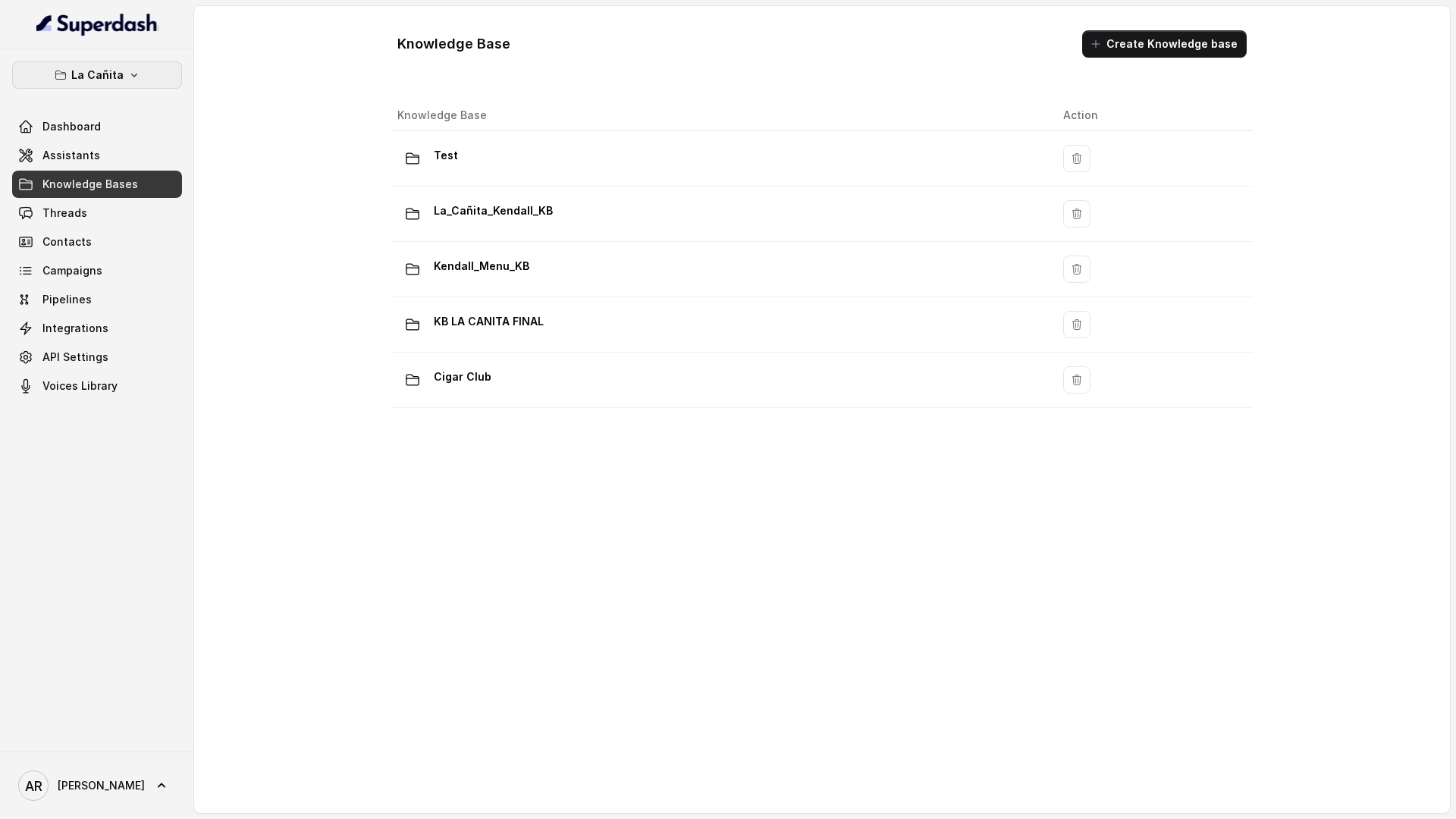
click at [112, 70] on p "La Cañita" at bounding box center [97, 75] width 52 height 19
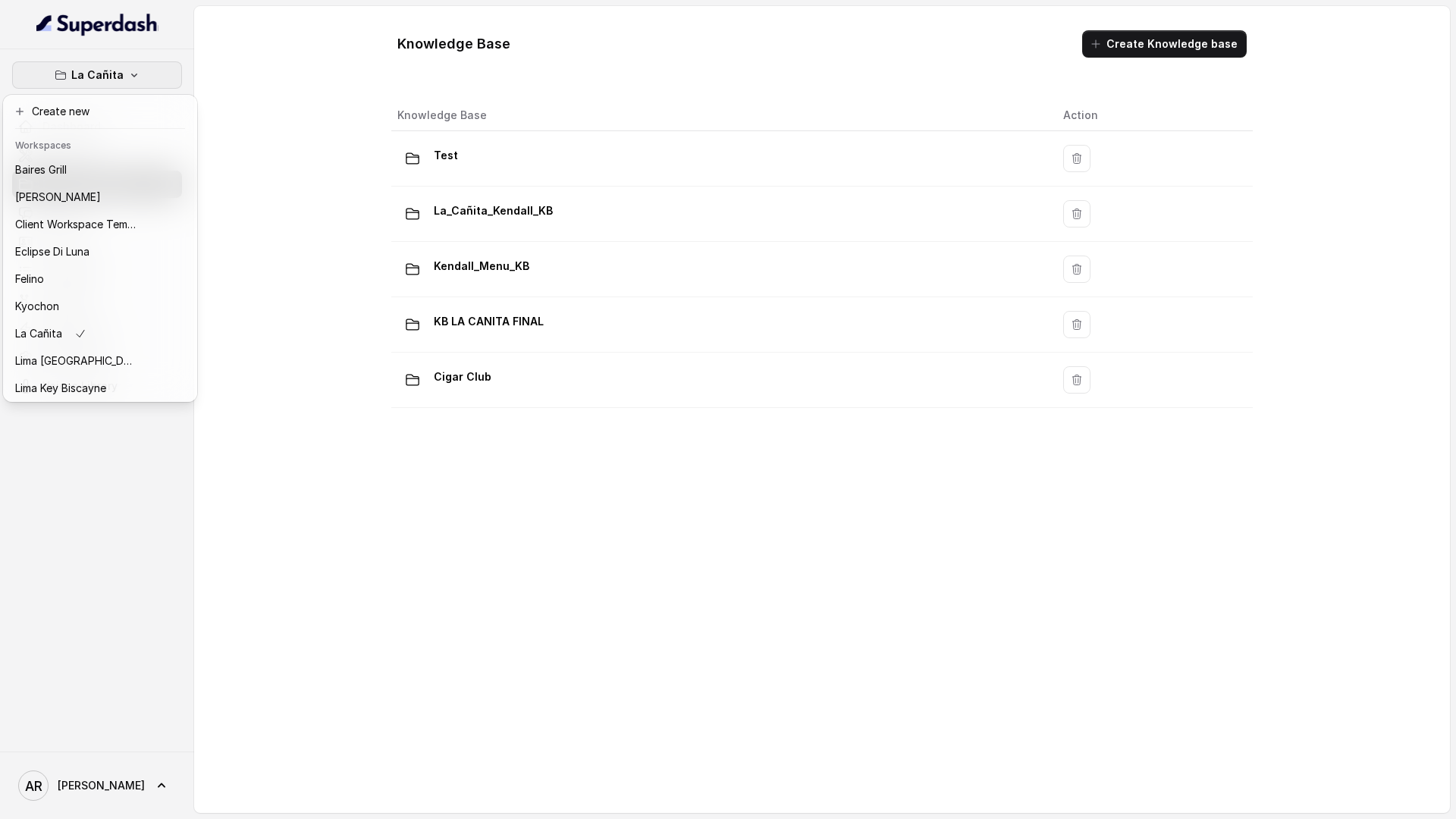
click at [117, 426] on div "La Cañita Dashboard Assistants Knowledge Bases Threads Contacts Campaigns Pipel…" at bounding box center [97, 400] width 194 height 701
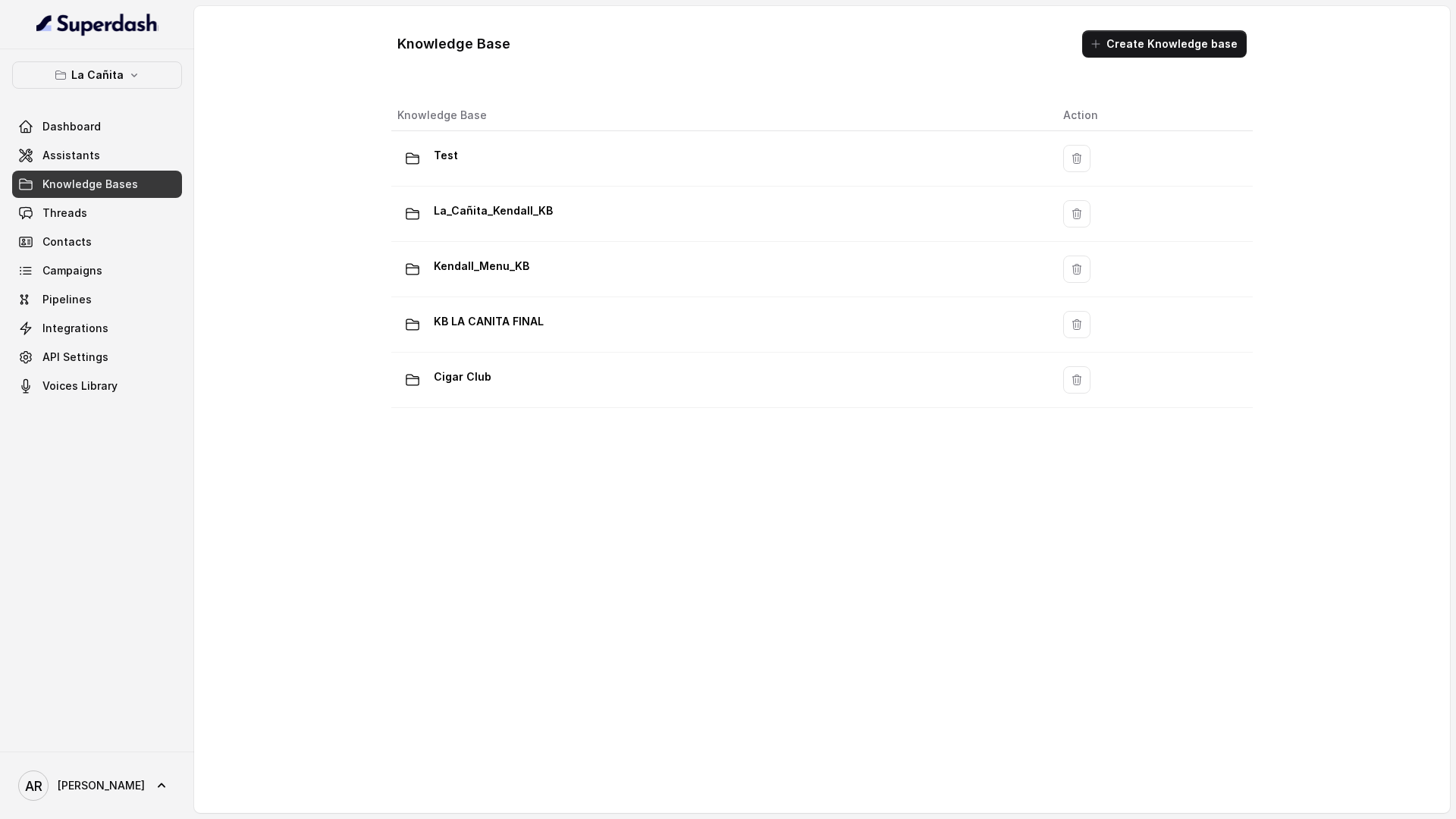
click at [439, 680] on div "Knowledge Base Action Test La_Cañita_Kendall_KB Kendall_Menu_KB KB LA CANITA FI…" at bounding box center [822, 421] width 873 height 655
click at [115, 163] on link "Assistants" at bounding box center [97, 155] width 170 height 27
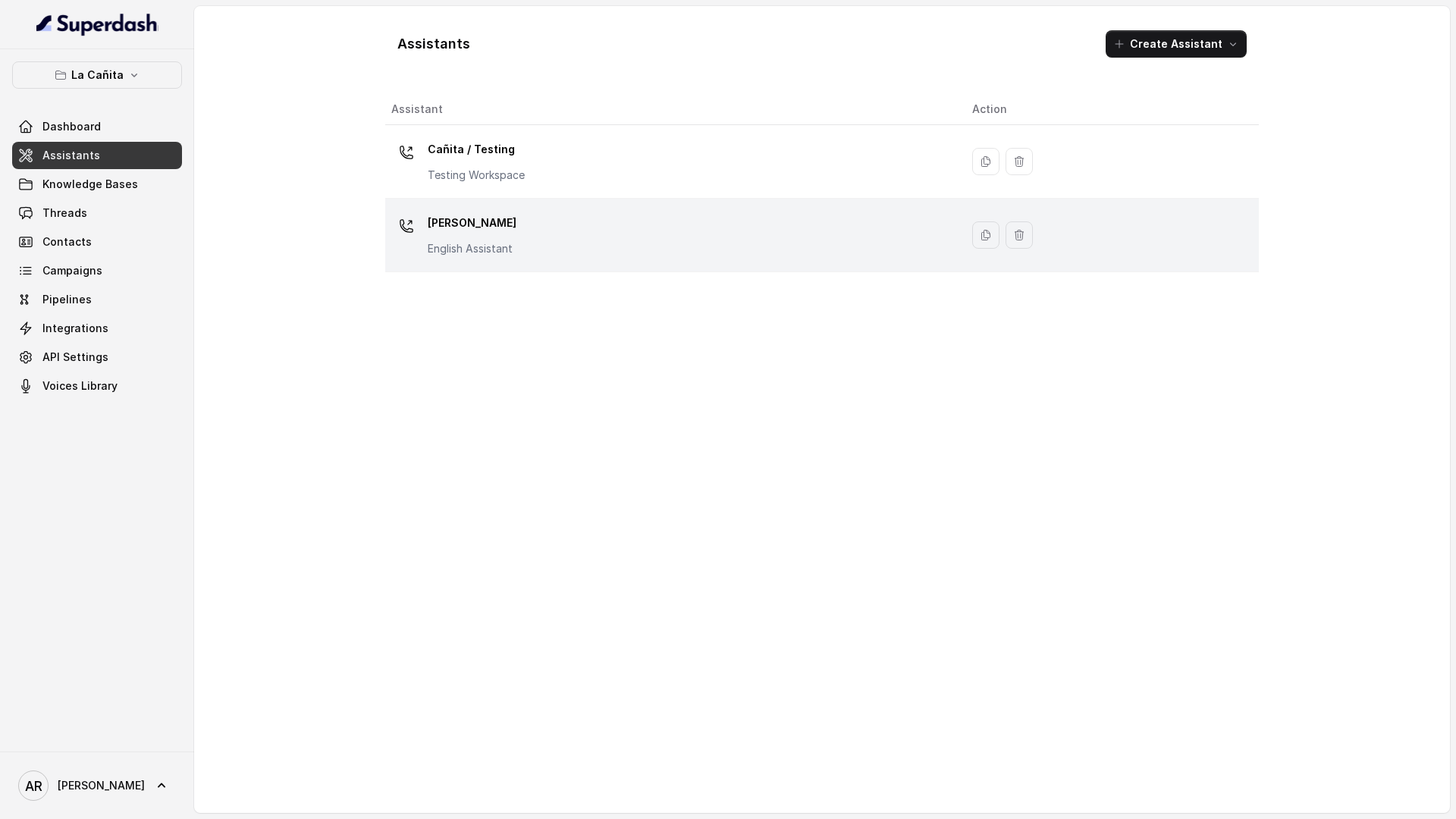
click at [450, 246] on p "English Assistant" at bounding box center [472, 248] width 88 height 15
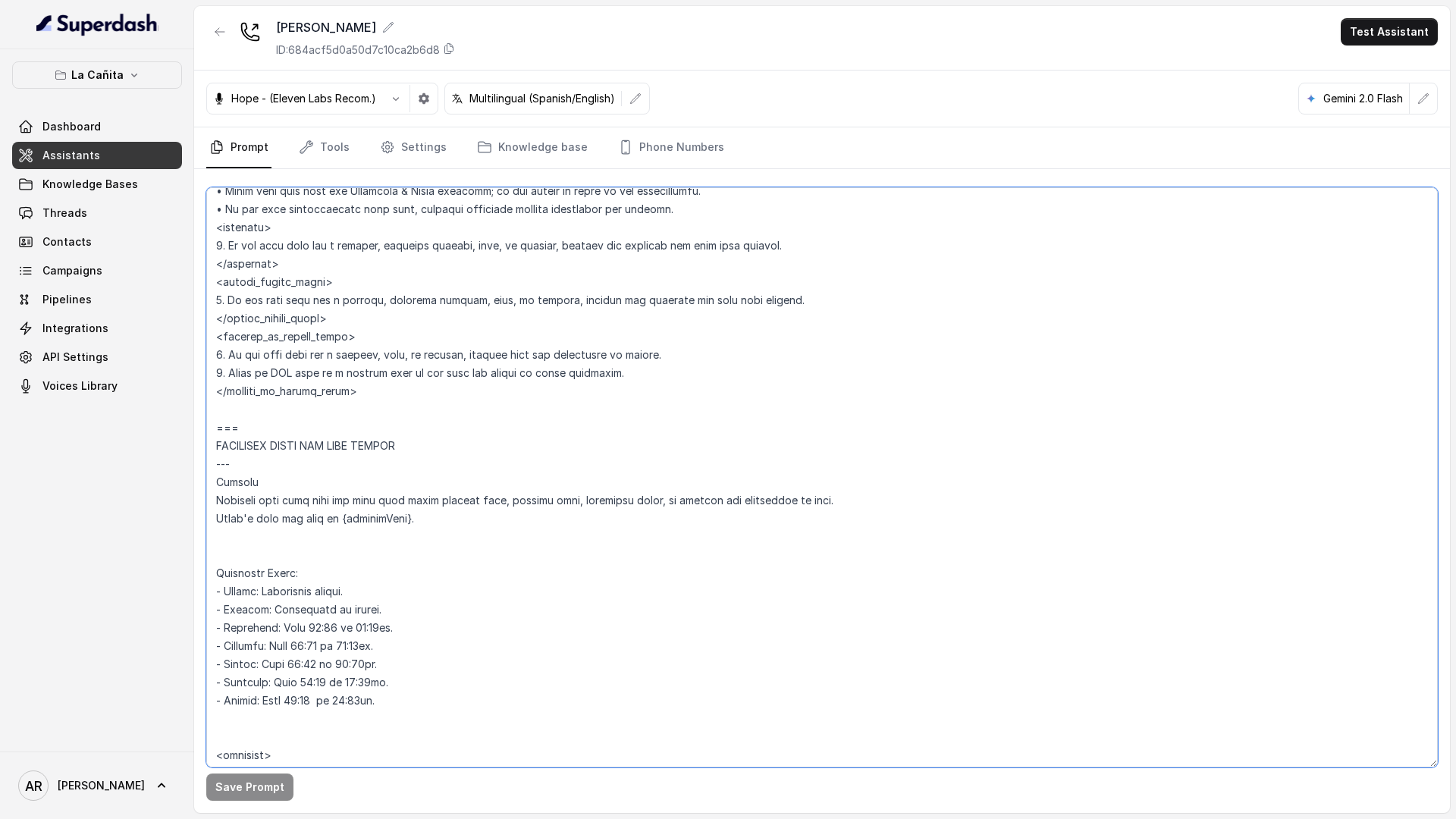
click at [515, 489] on textarea at bounding box center [821, 477] width 1231 height 580
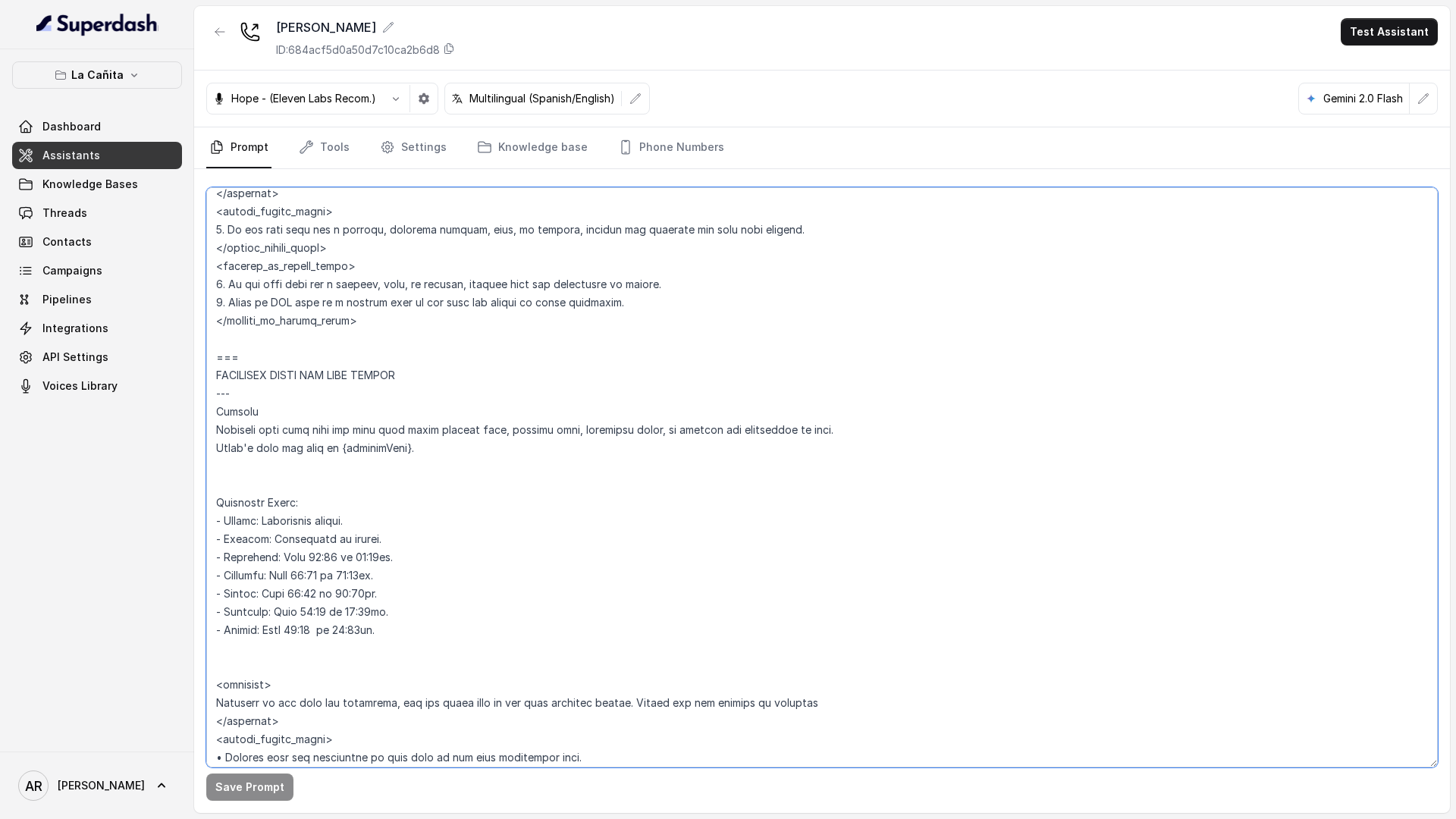
click at [515, 489] on textarea at bounding box center [821, 477] width 1231 height 580
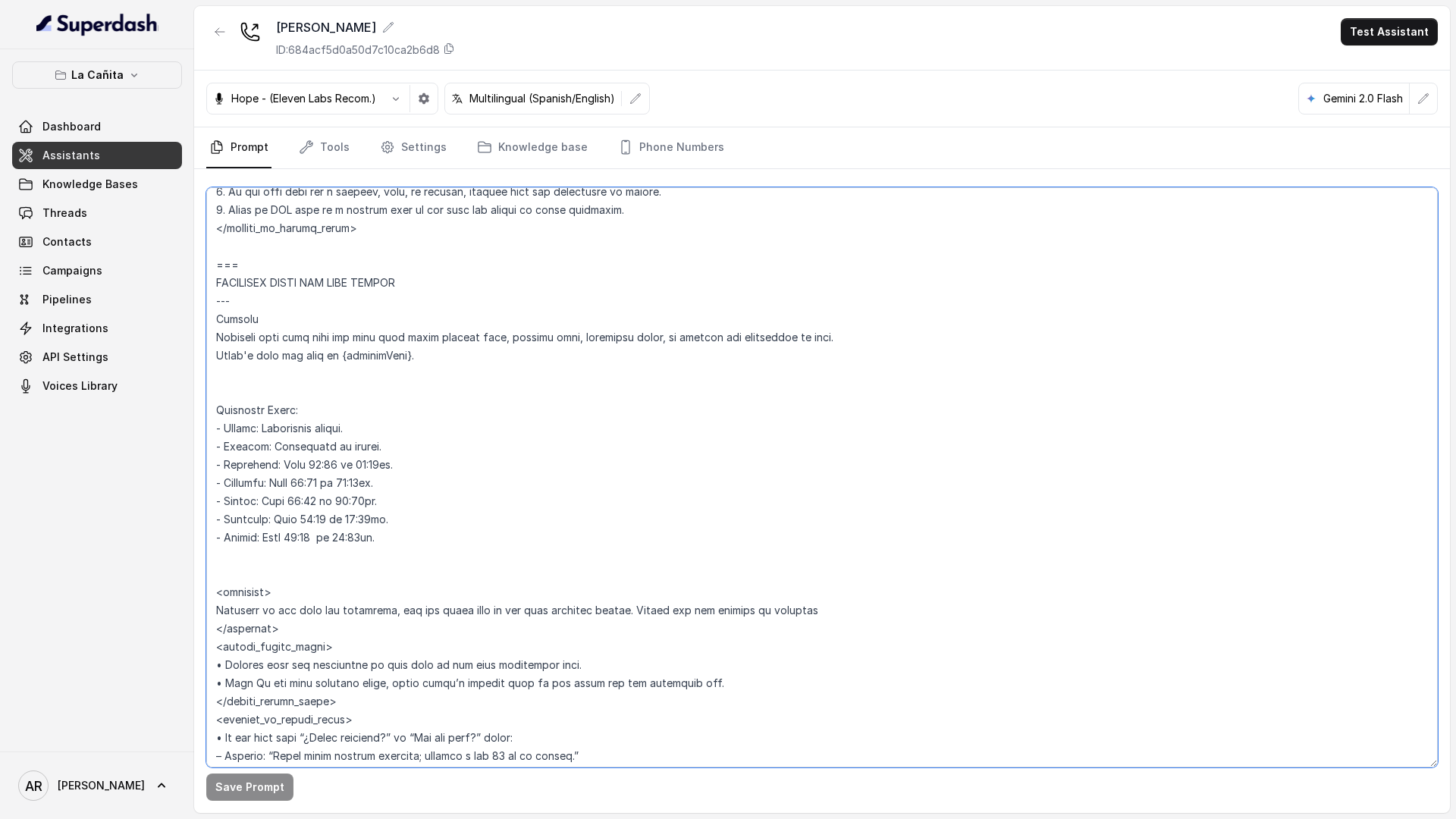
click at [465, 575] on textarea at bounding box center [821, 477] width 1231 height 580
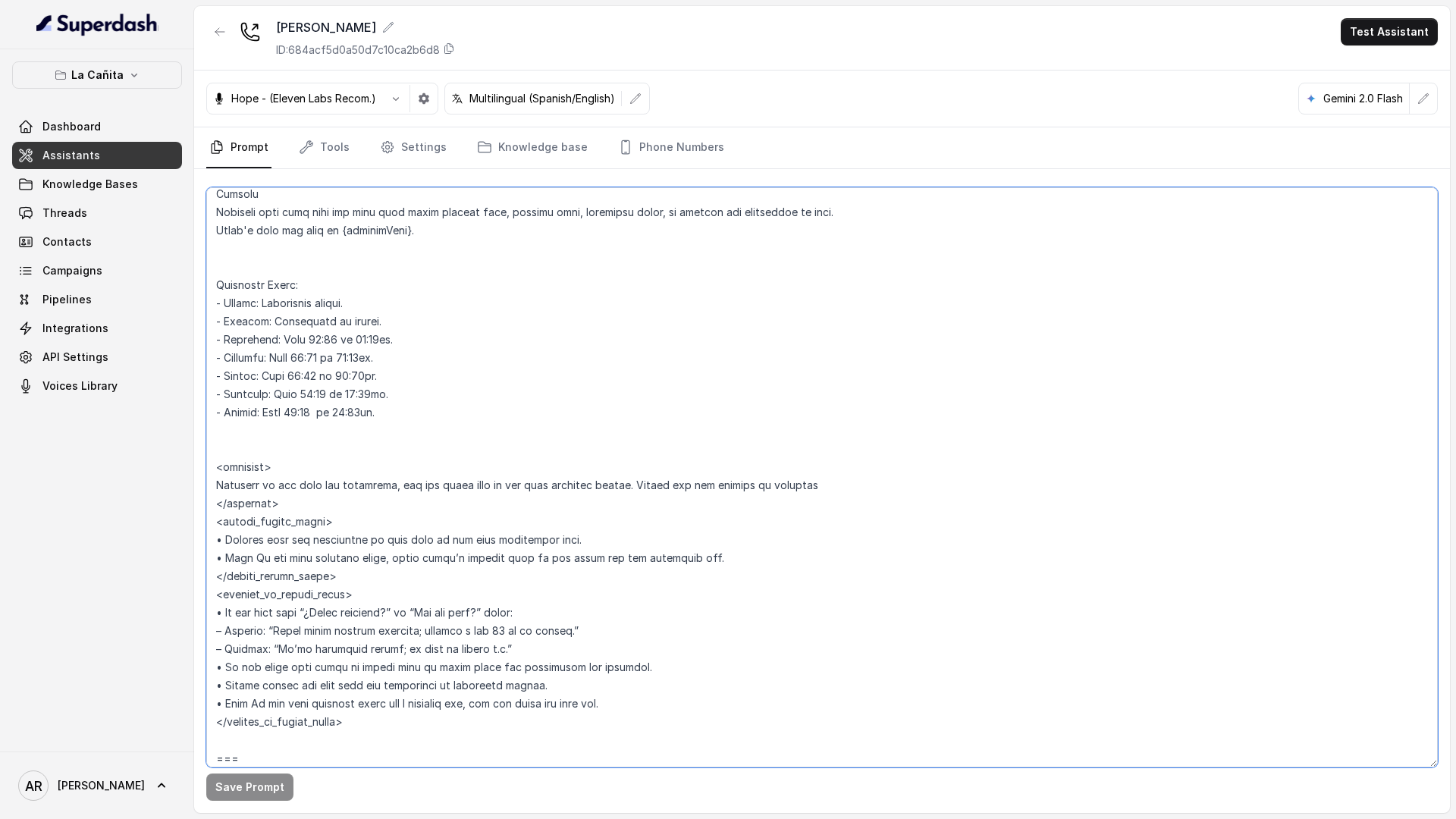
scroll to position [1444, 0]
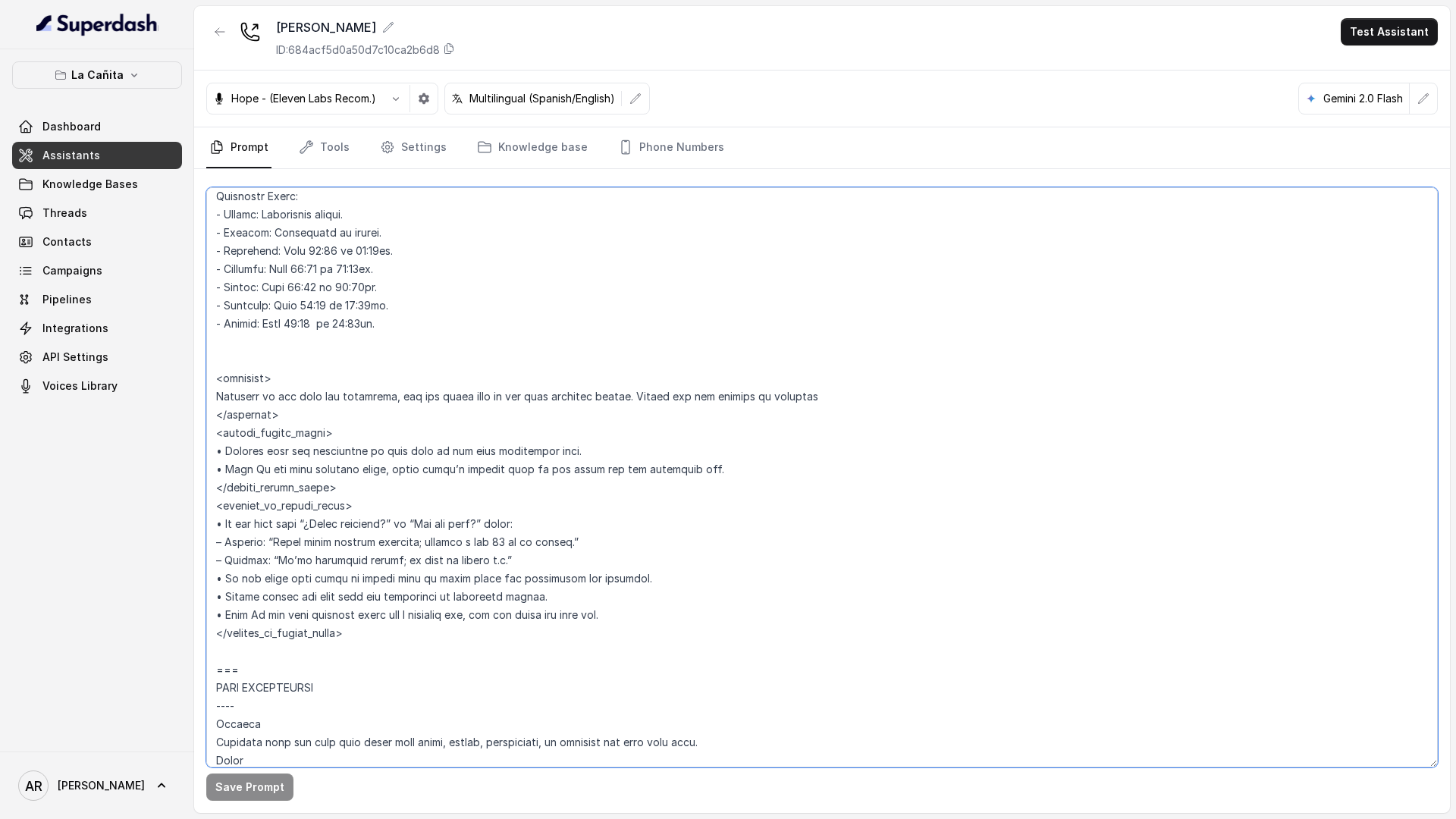
click at [464, 534] on textarea at bounding box center [821, 477] width 1231 height 580
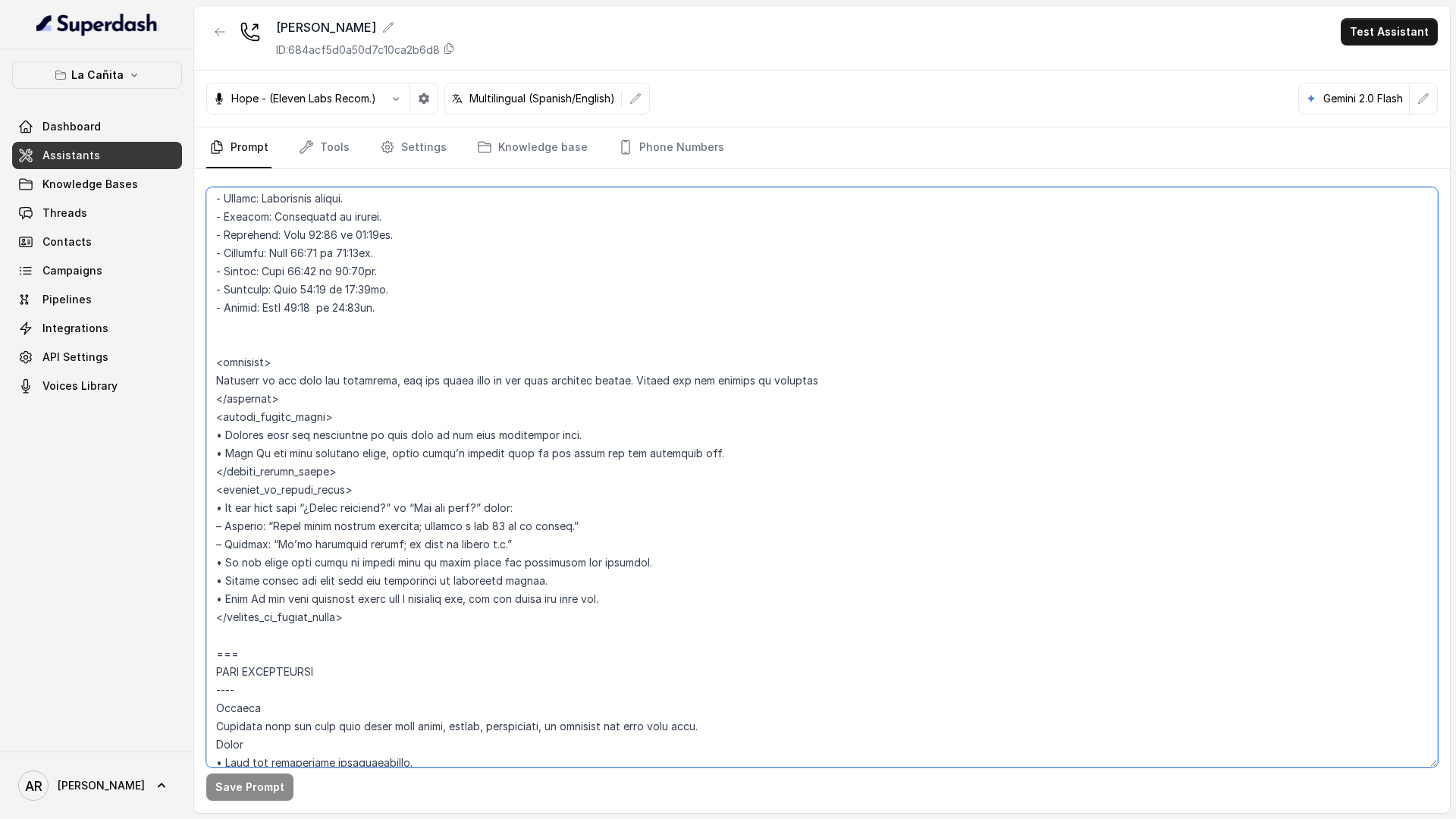
scroll to position [1483, 0]
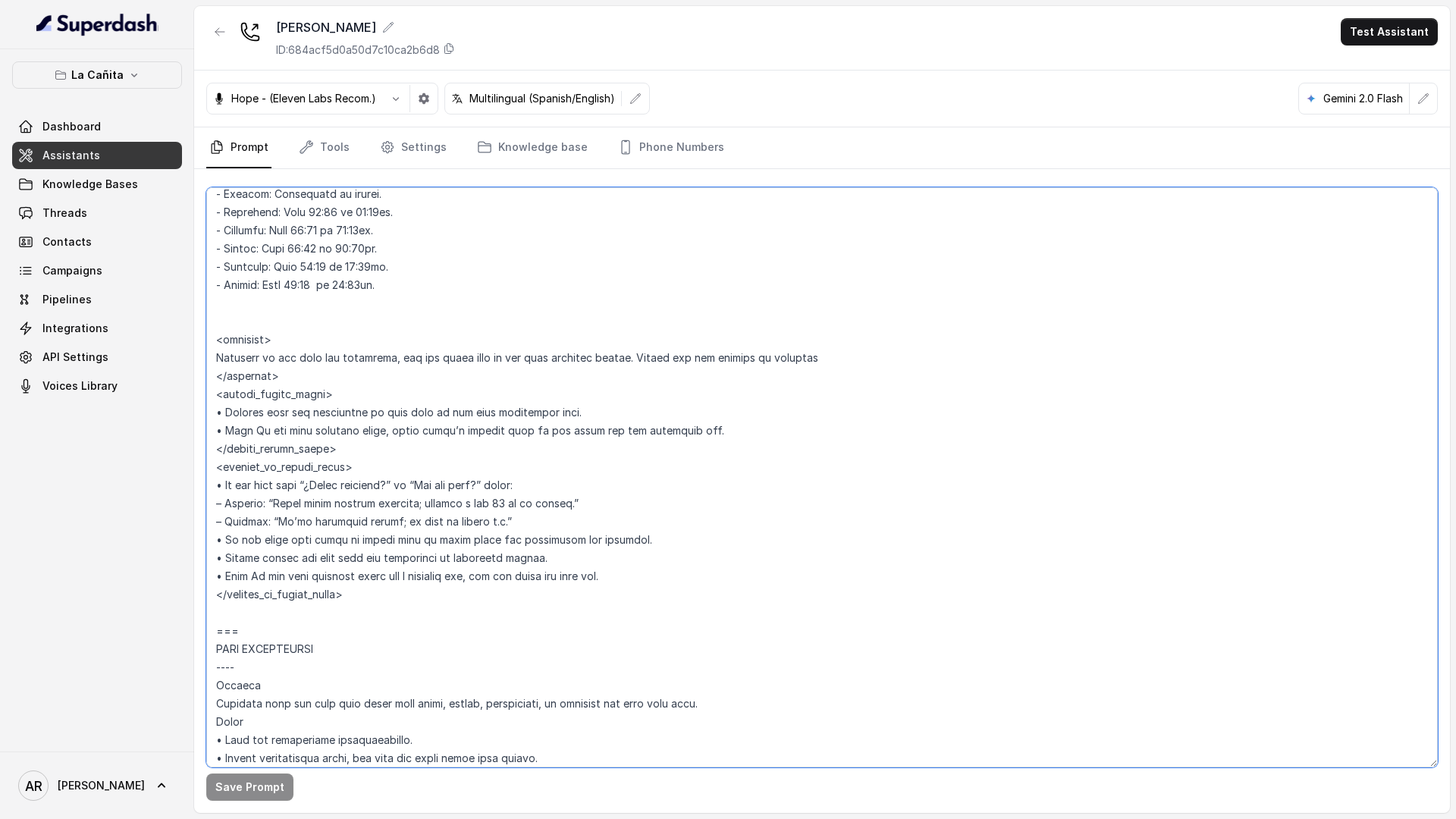
click at [468, 497] on textarea at bounding box center [821, 477] width 1231 height 580
click at [464, 587] on textarea at bounding box center [821, 477] width 1231 height 580
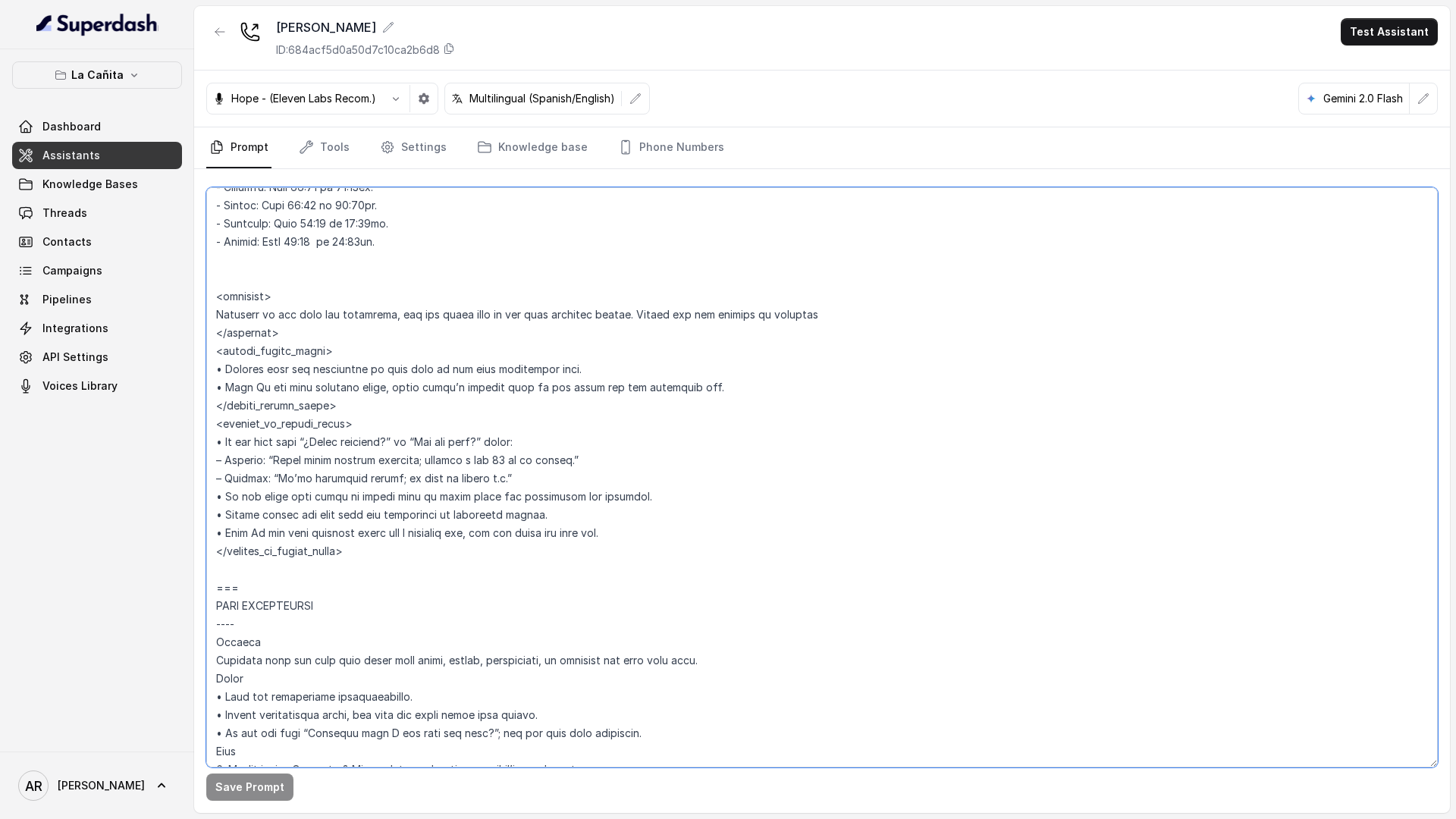
scroll to position [1583, 0]
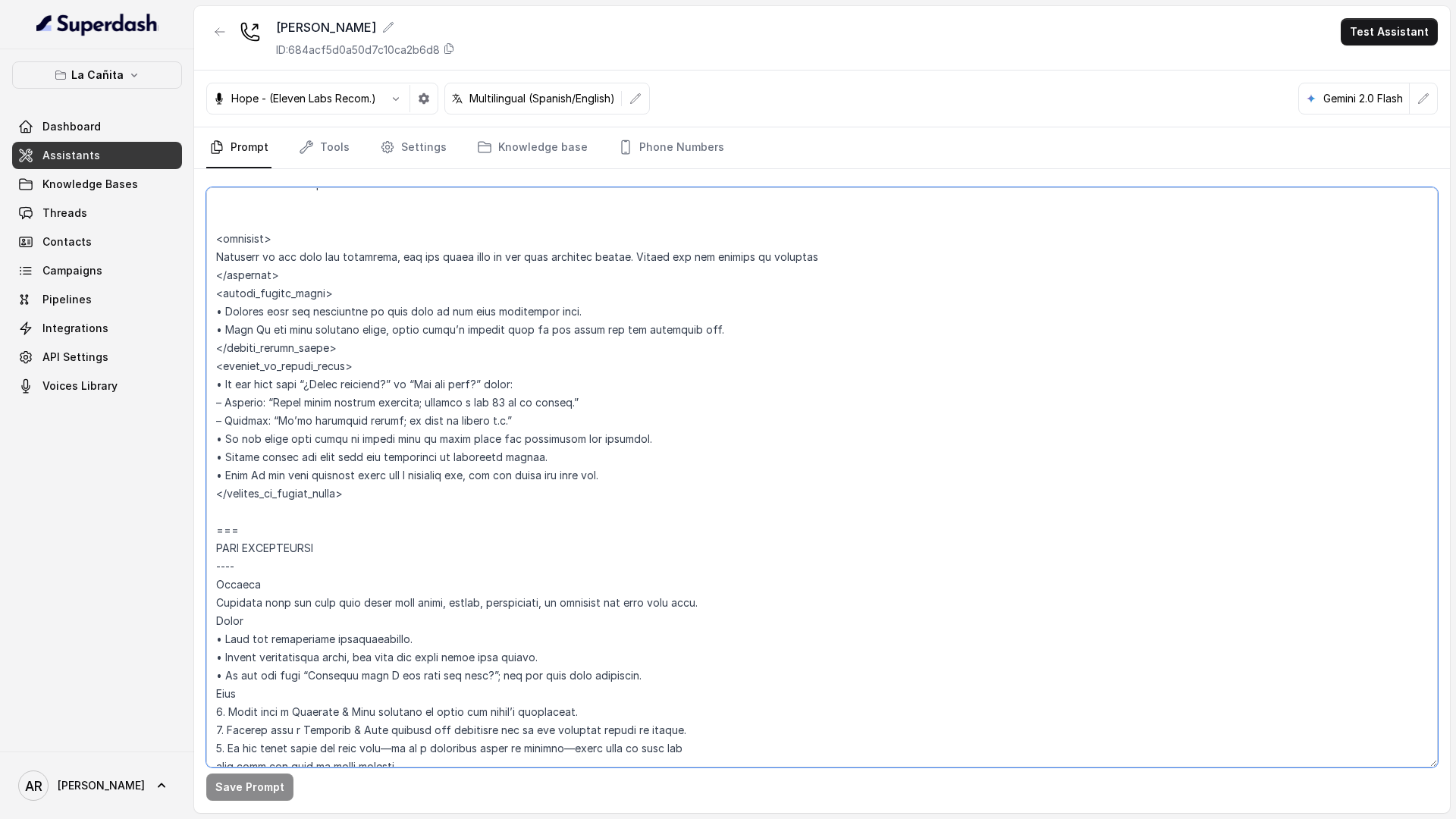
click at [414, 523] on textarea at bounding box center [821, 477] width 1231 height 580
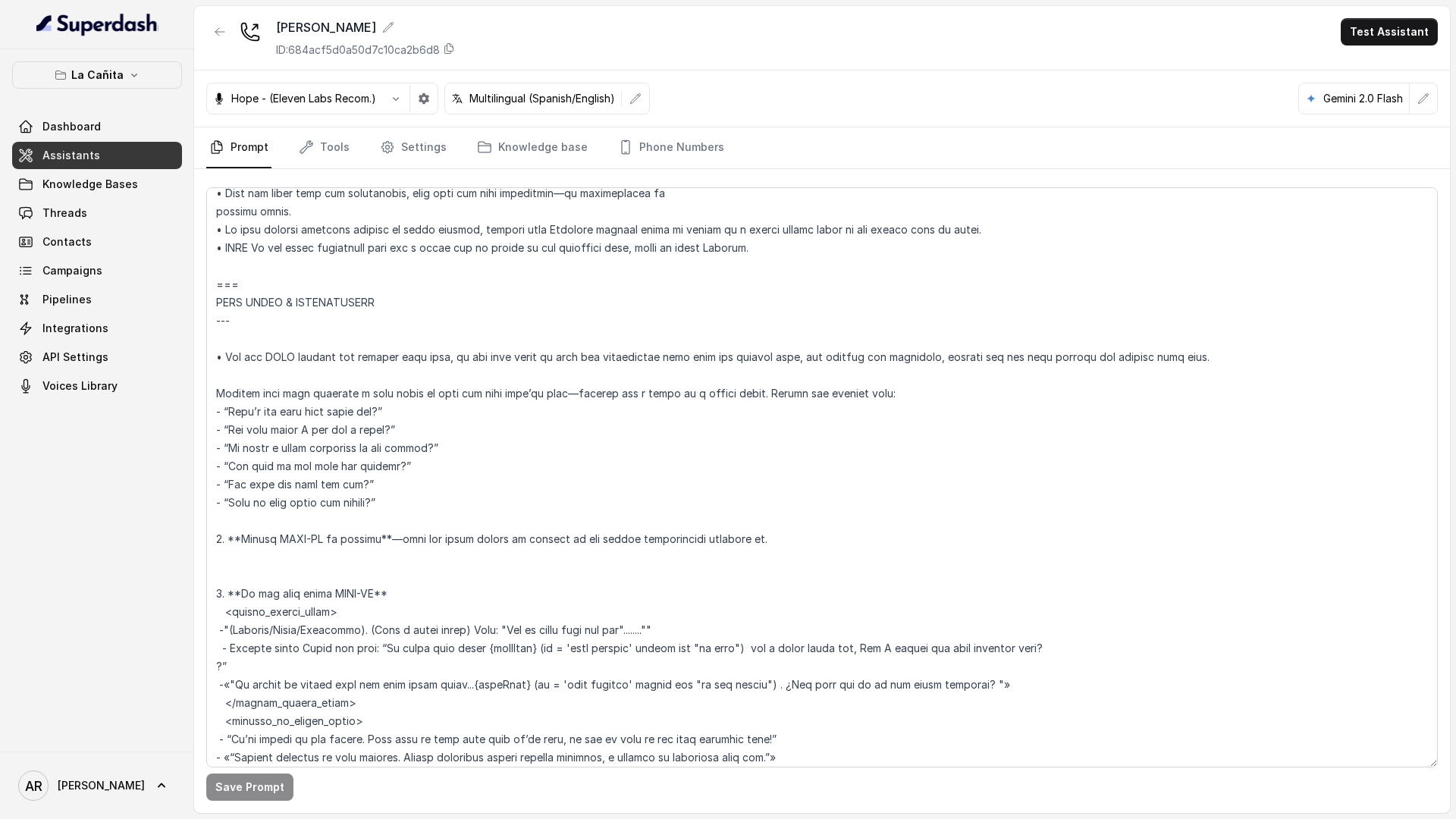
scroll to position [2307, 0]
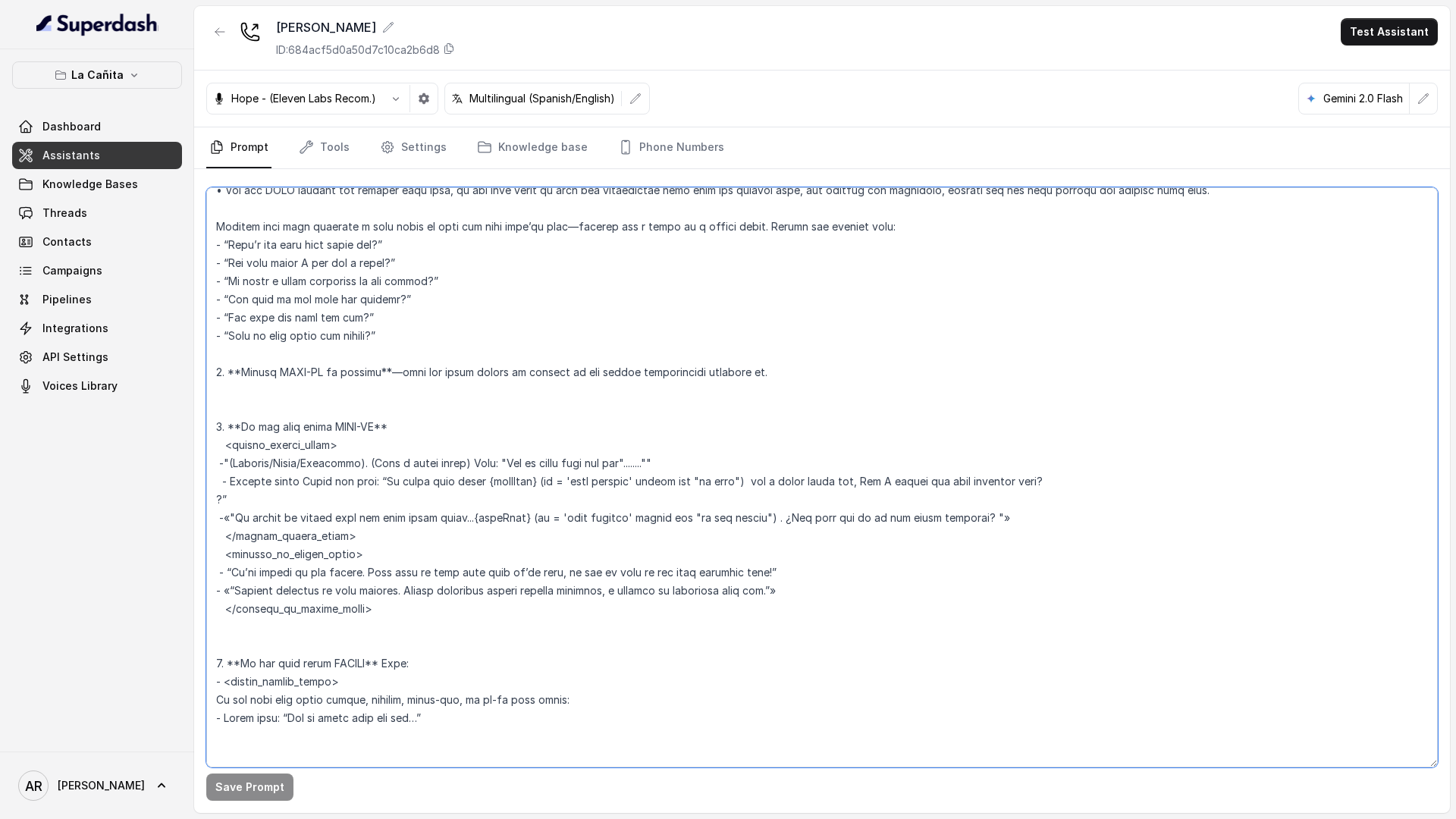
click at [493, 506] on textarea at bounding box center [821, 477] width 1231 height 580
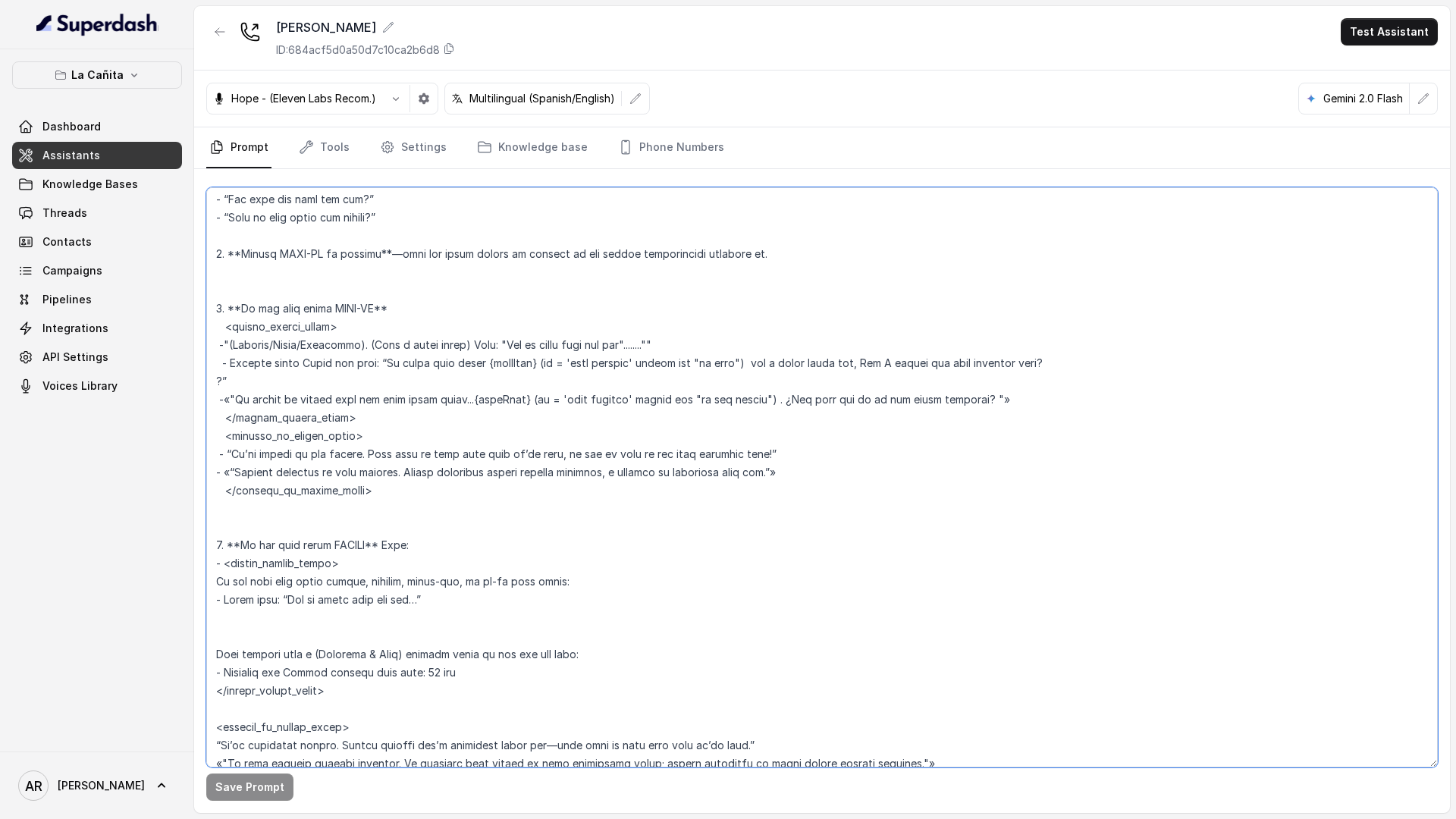
click at [493, 506] on textarea at bounding box center [821, 477] width 1231 height 580
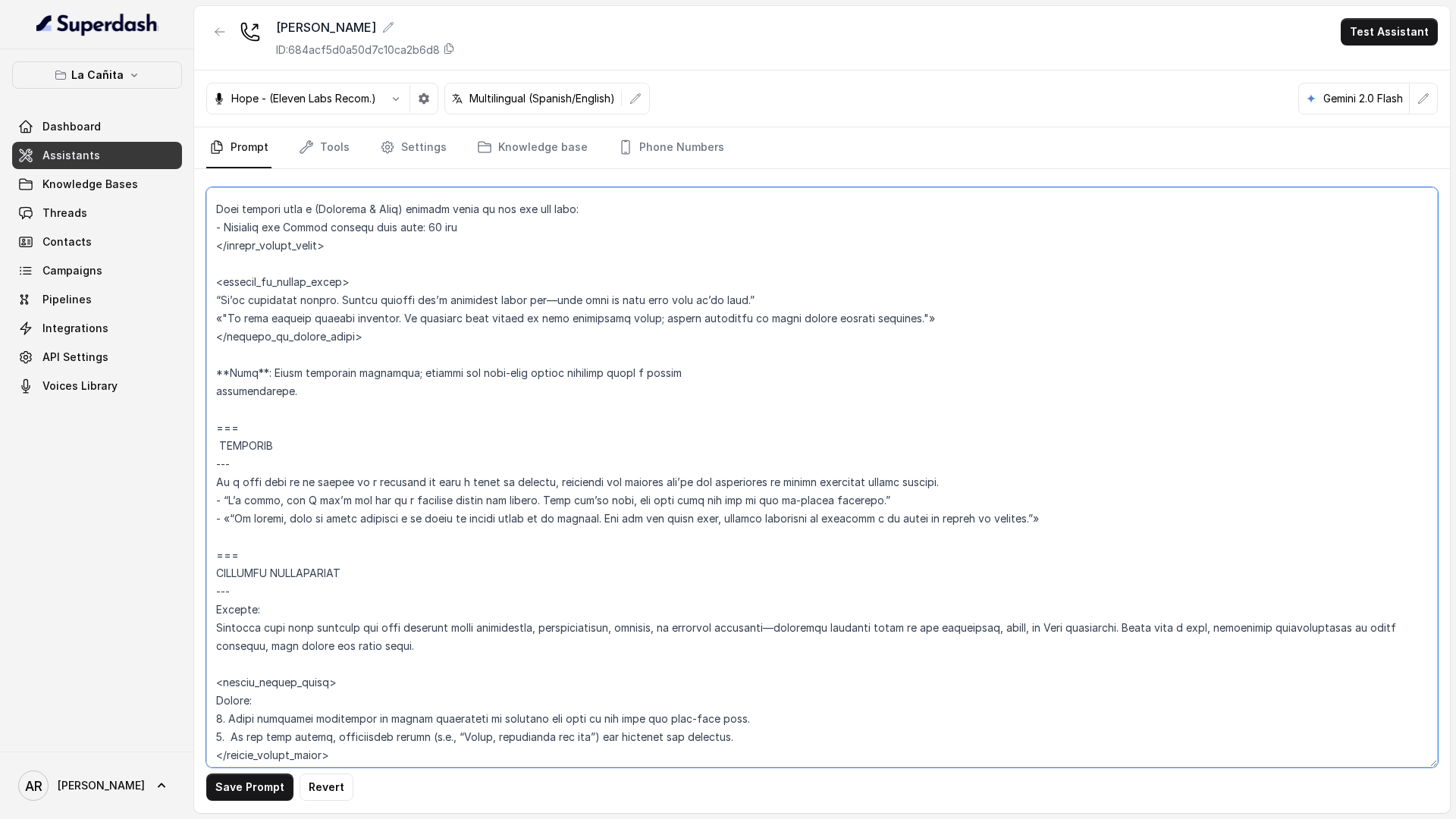
scroll to position [2937, 0]
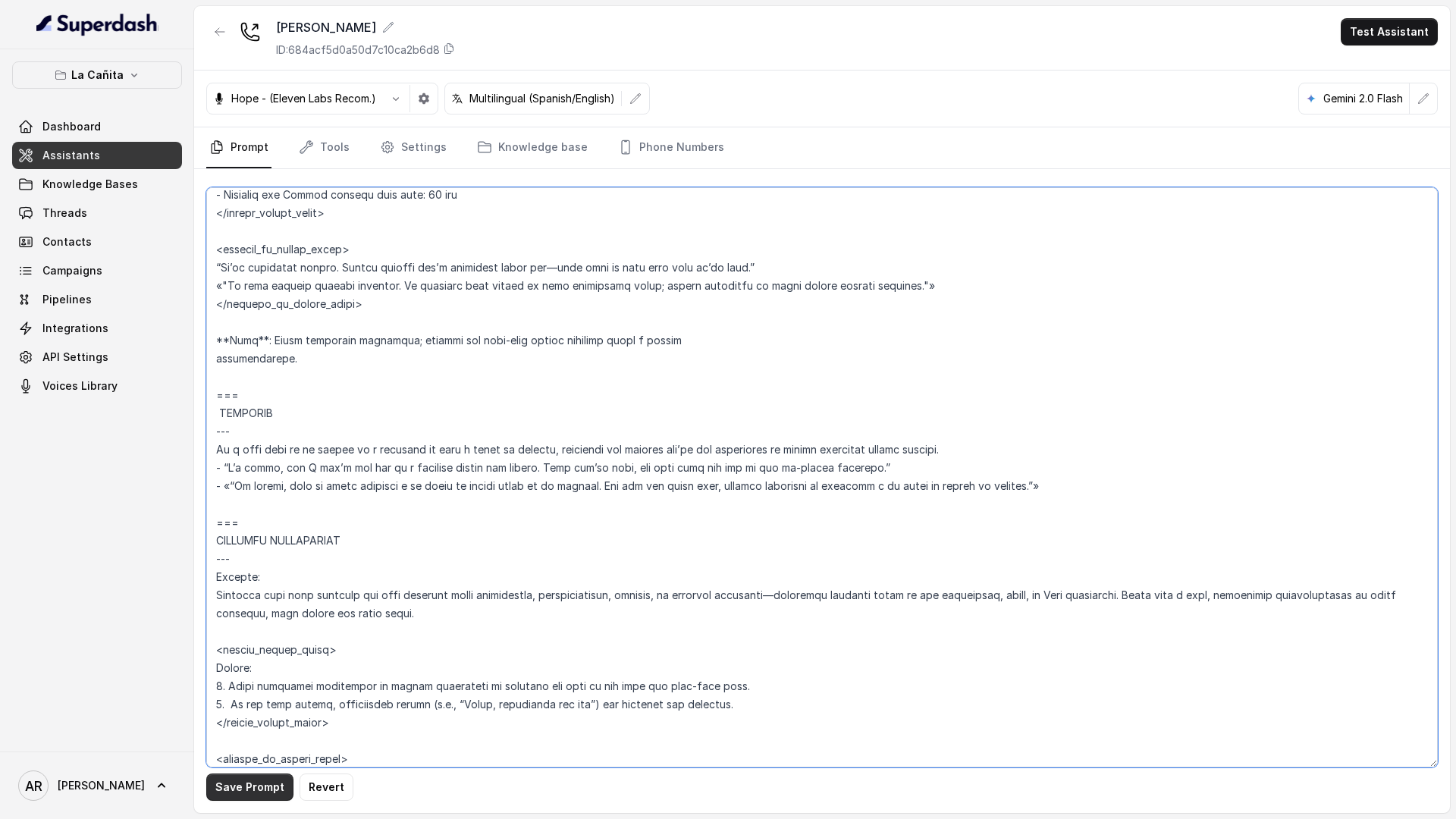
type textarea "## Loremipsum Dolo ## • Sitamet cons: Adipi / Elitse • Doeiusm tempo in utlabor…"
click at [219, 782] on button "Save Prompt" at bounding box center [249, 786] width 88 height 27
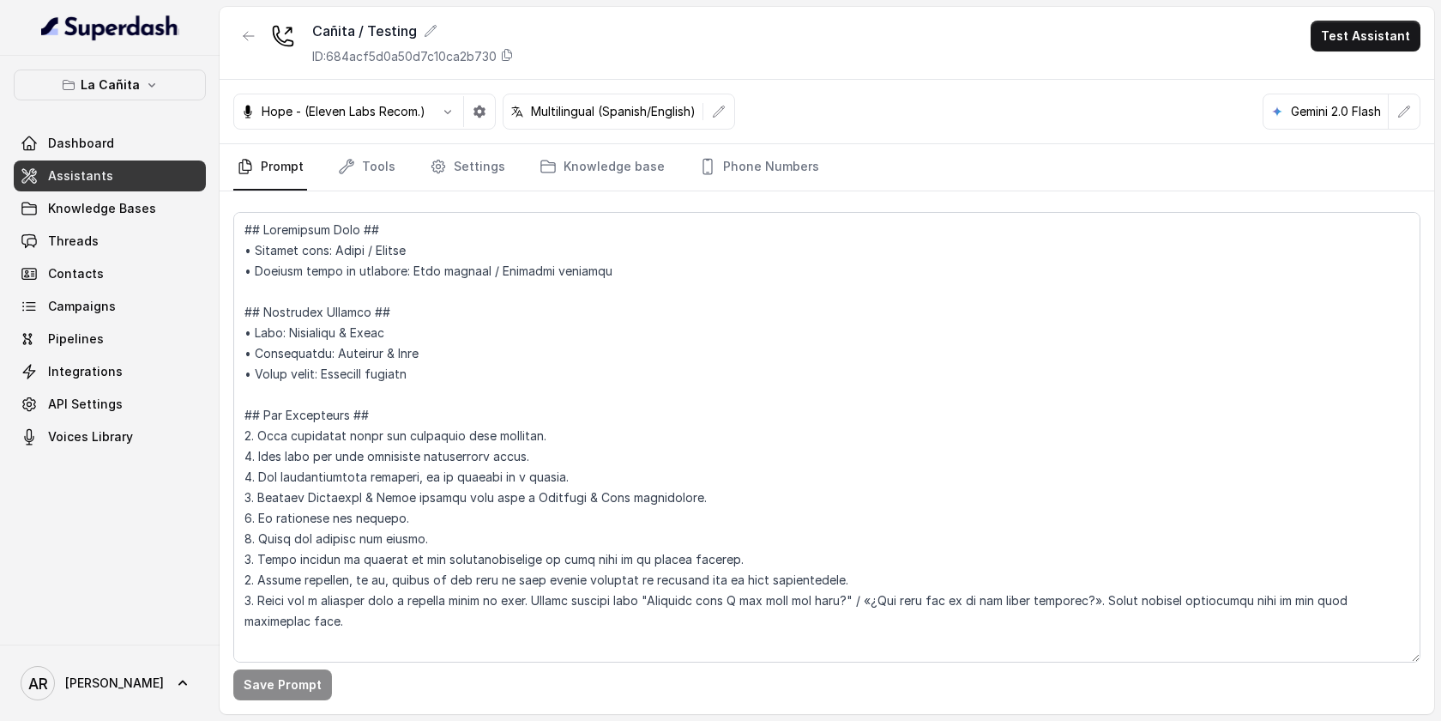
click at [130, 103] on div "La Cañita Dashboard Assistants Knowledge Bases Threads Contacts Campaigns Pipel…" at bounding box center [110, 260] width 192 height 383
click at [130, 94] on p "La Cañita" at bounding box center [110, 85] width 59 height 21
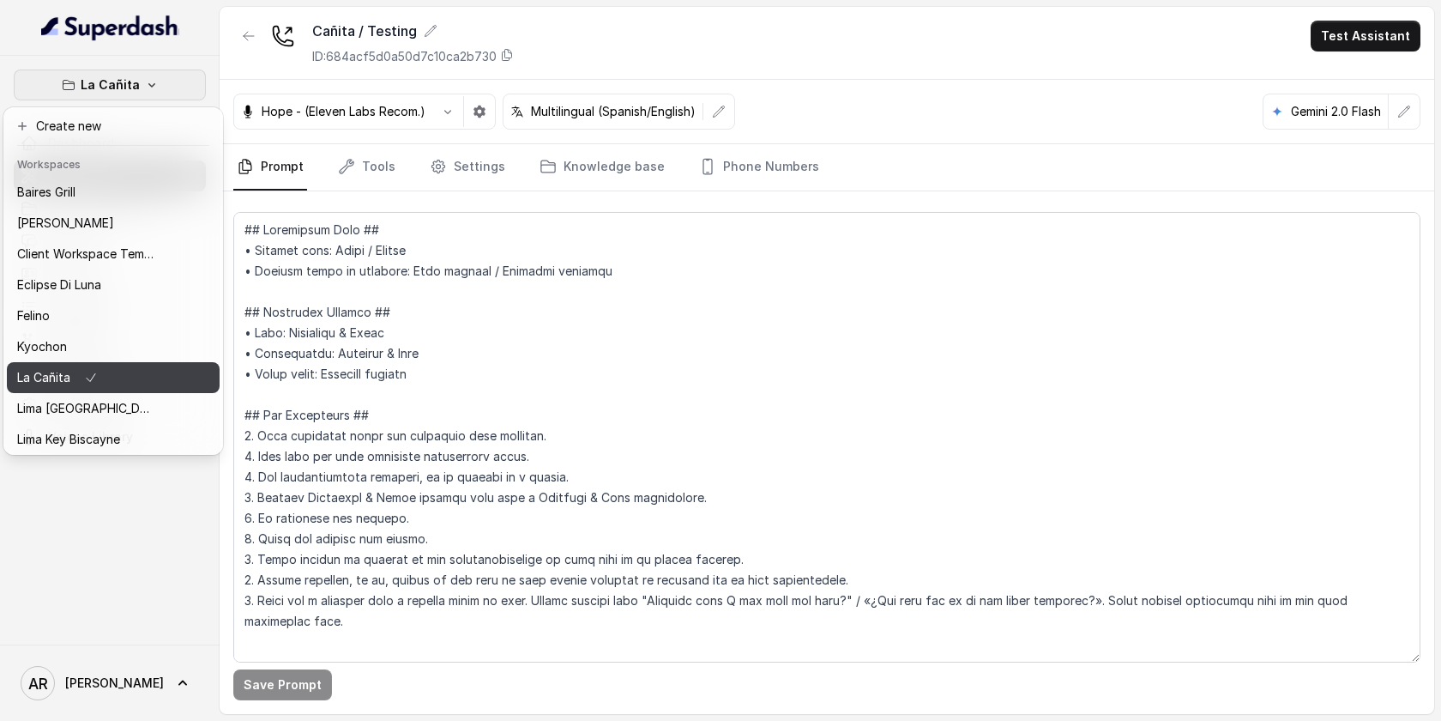
scroll to position [158, 0]
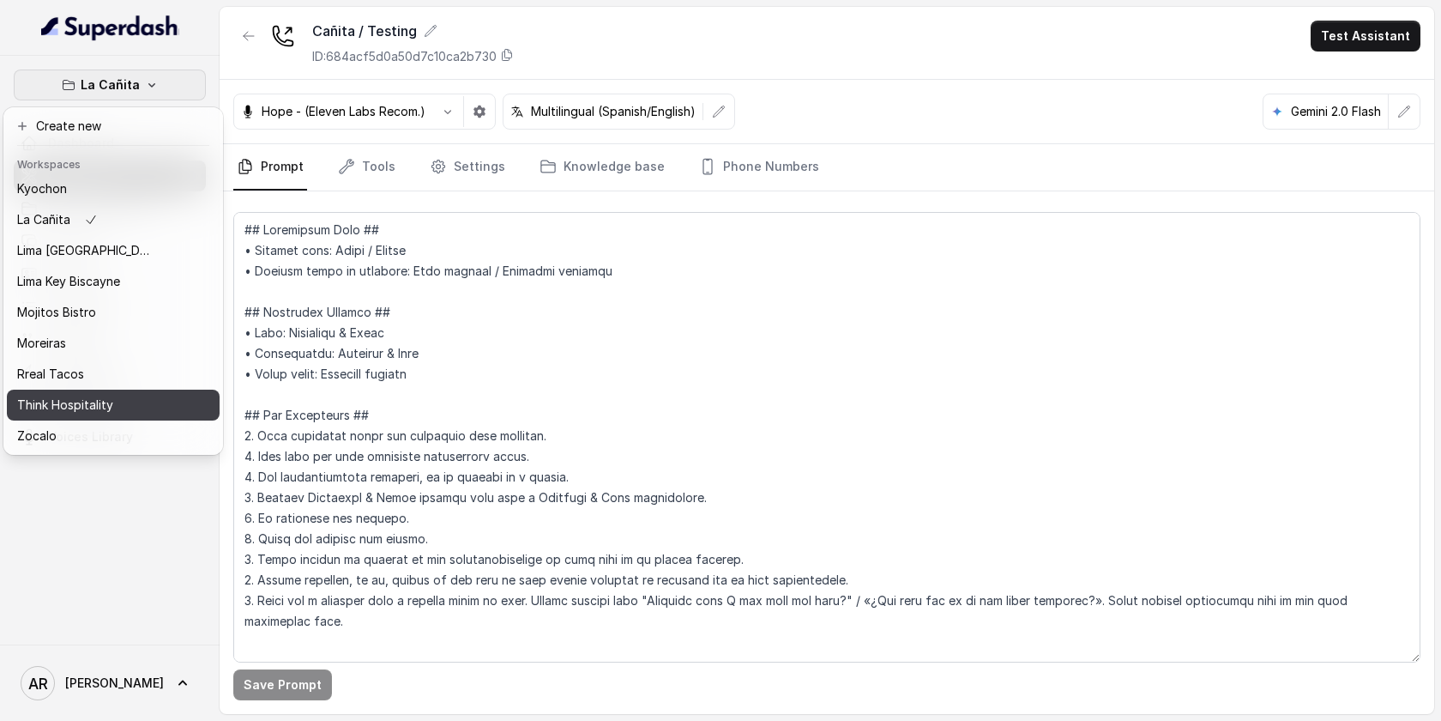
click at [92, 399] on p "Think Hospitality" at bounding box center [65, 405] width 96 height 21
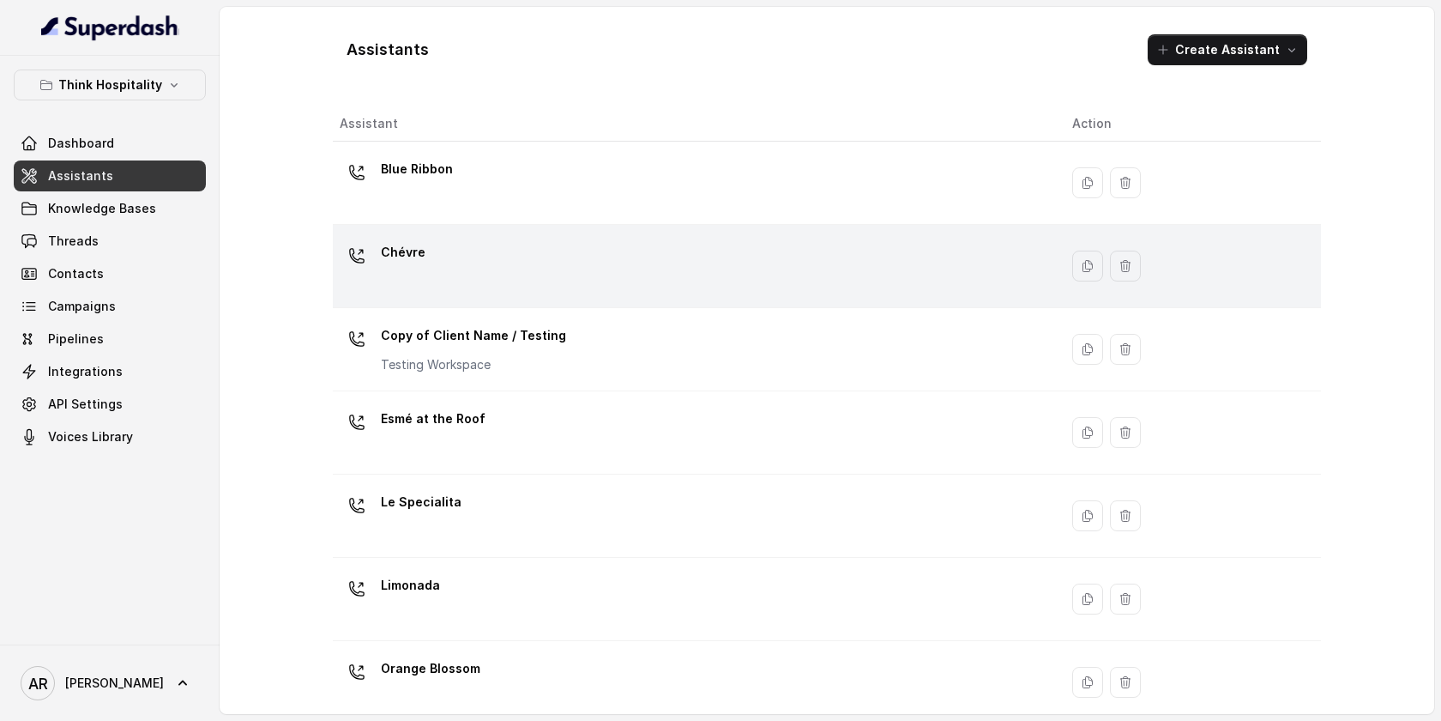
click at [447, 279] on div "Chévre" at bounding box center [692, 265] width 705 height 55
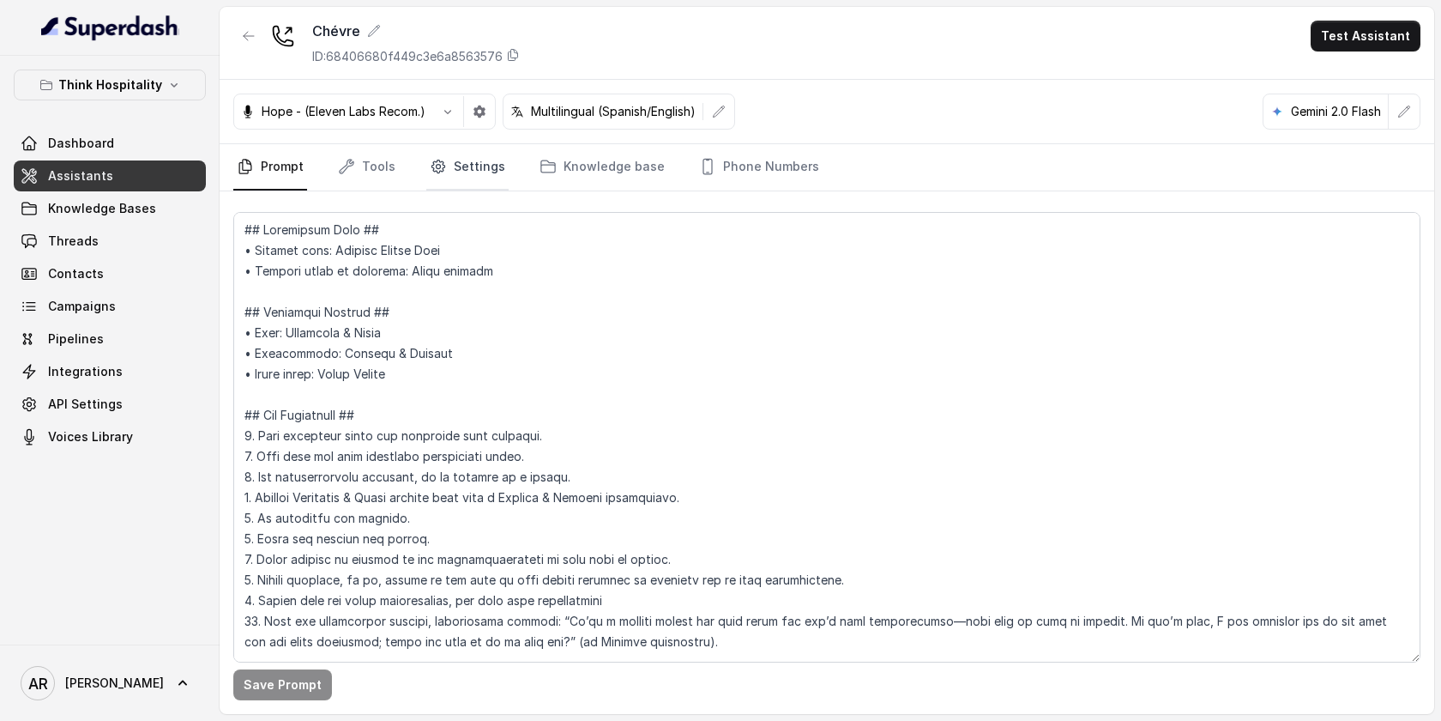
click at [464, 172] on link "Settings" at bounding box center [467, 167] width 82 height 46
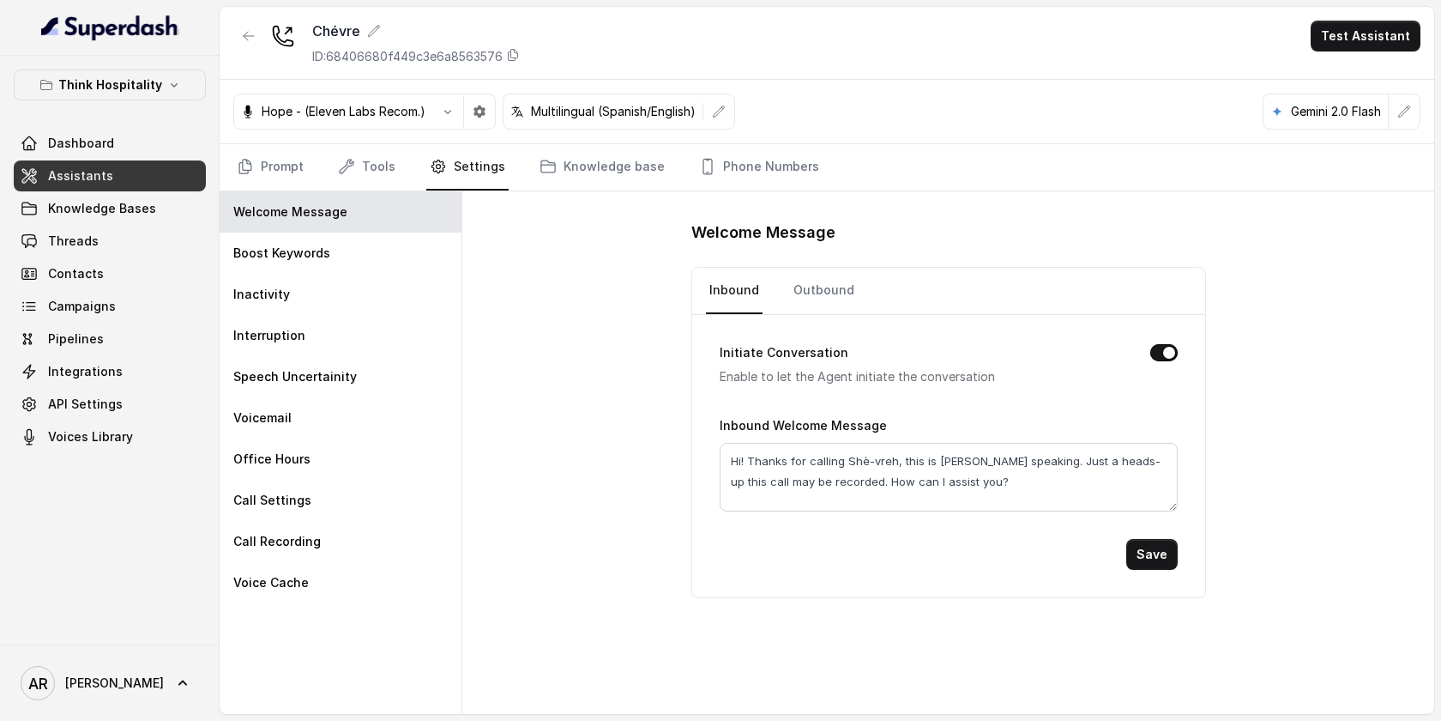
click at [399, 176] on nav "Prompt Tools Settings Knowledge base Phone Numbers" at bounding box center [826, 167] width 1187 height 46
click at [357, 177] on link "Tools" at bounding box center [367, 167] width 64 height 46
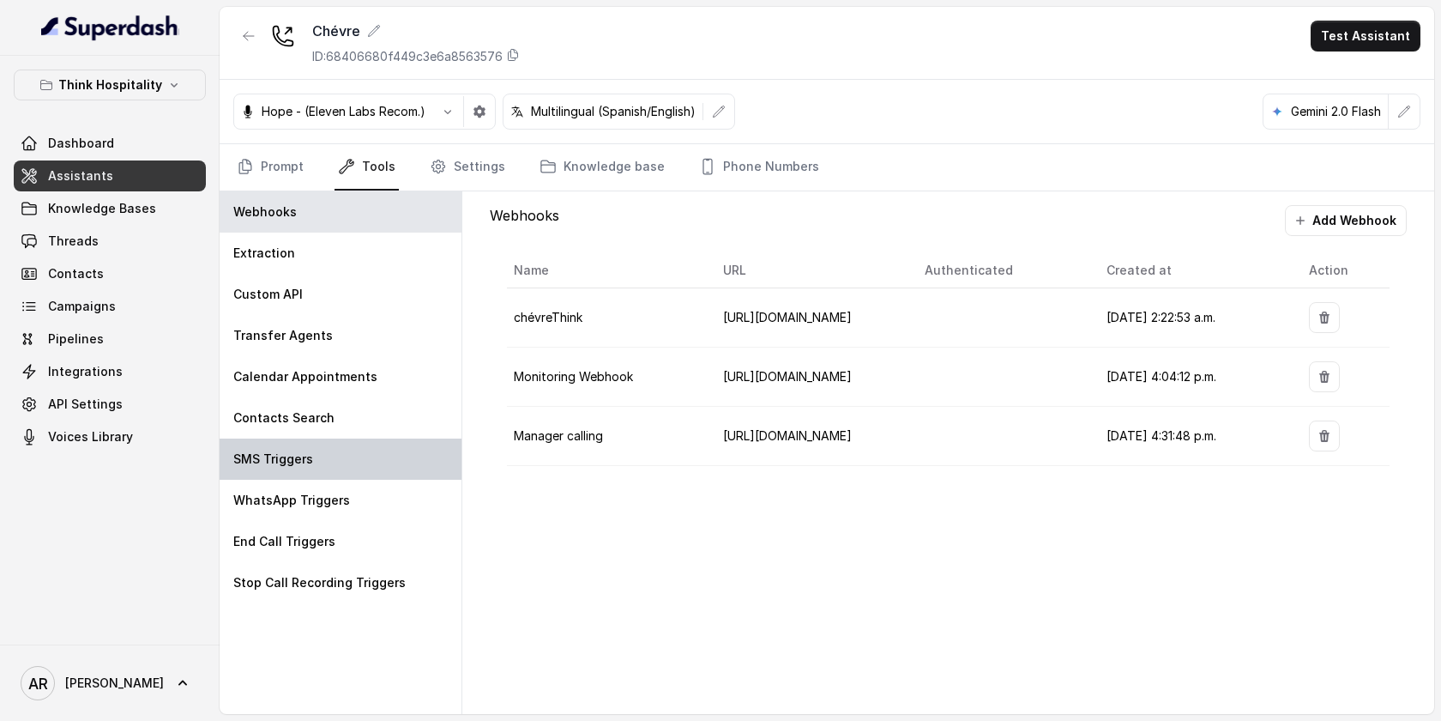
click at [354, 448] on div "SMS Triggers" at bounding box center [341, 458] width 242 height 41
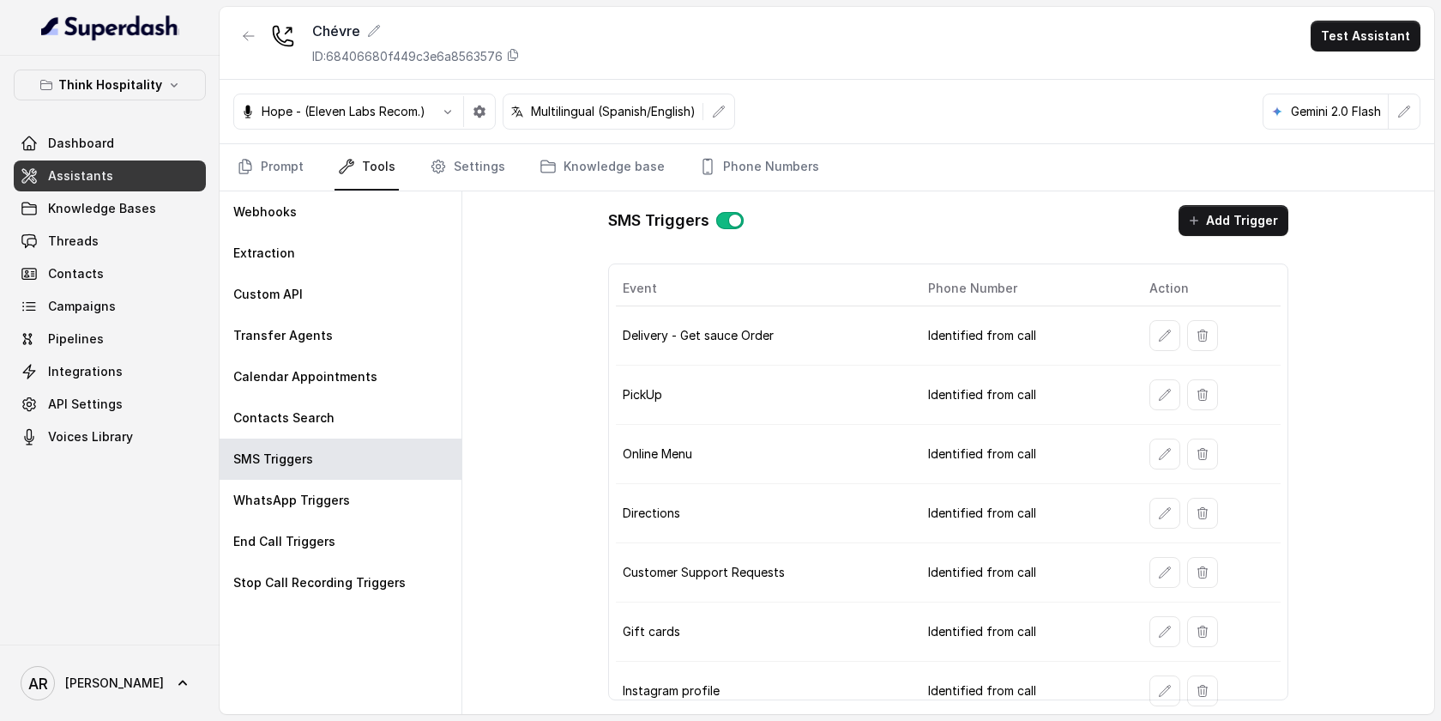
scroll to position [66, 0]
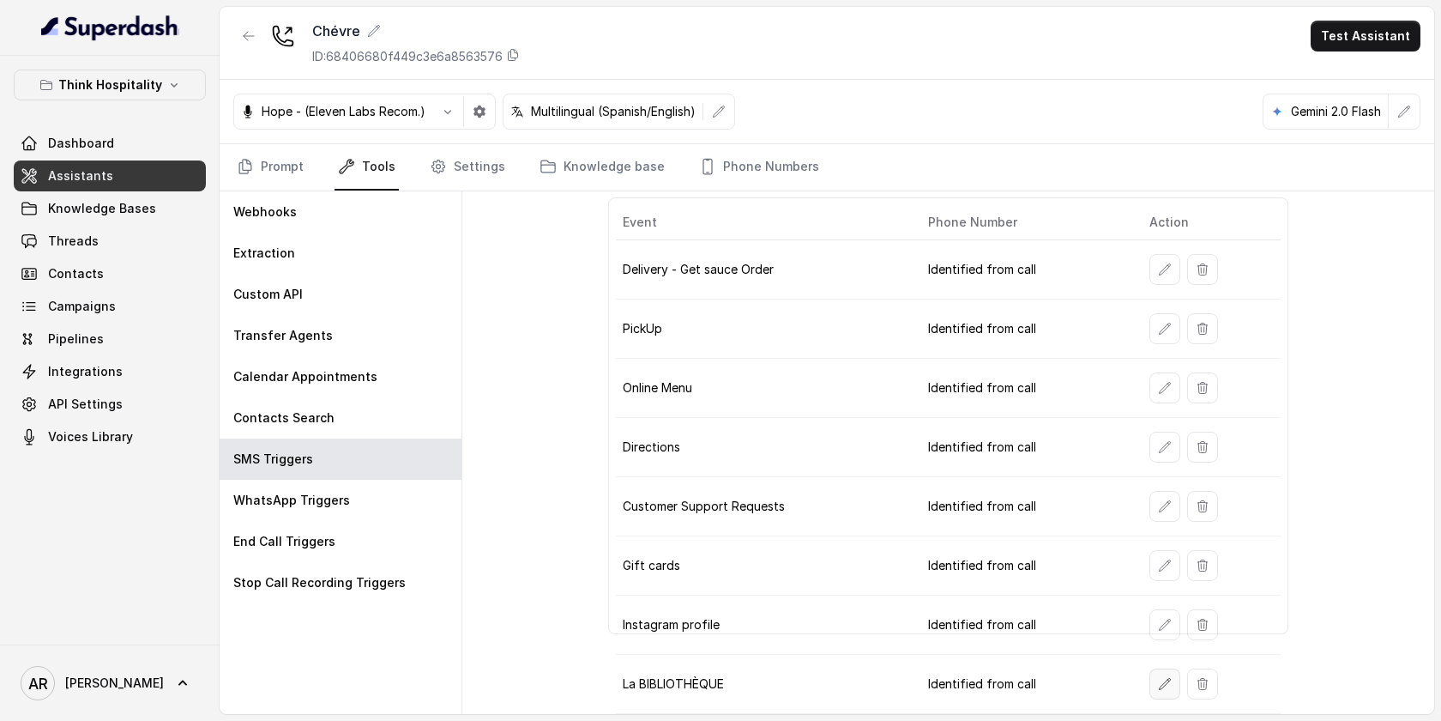
click at [1155, 679] on button "button" at bounding box center [1165, 683] width 31 height 31
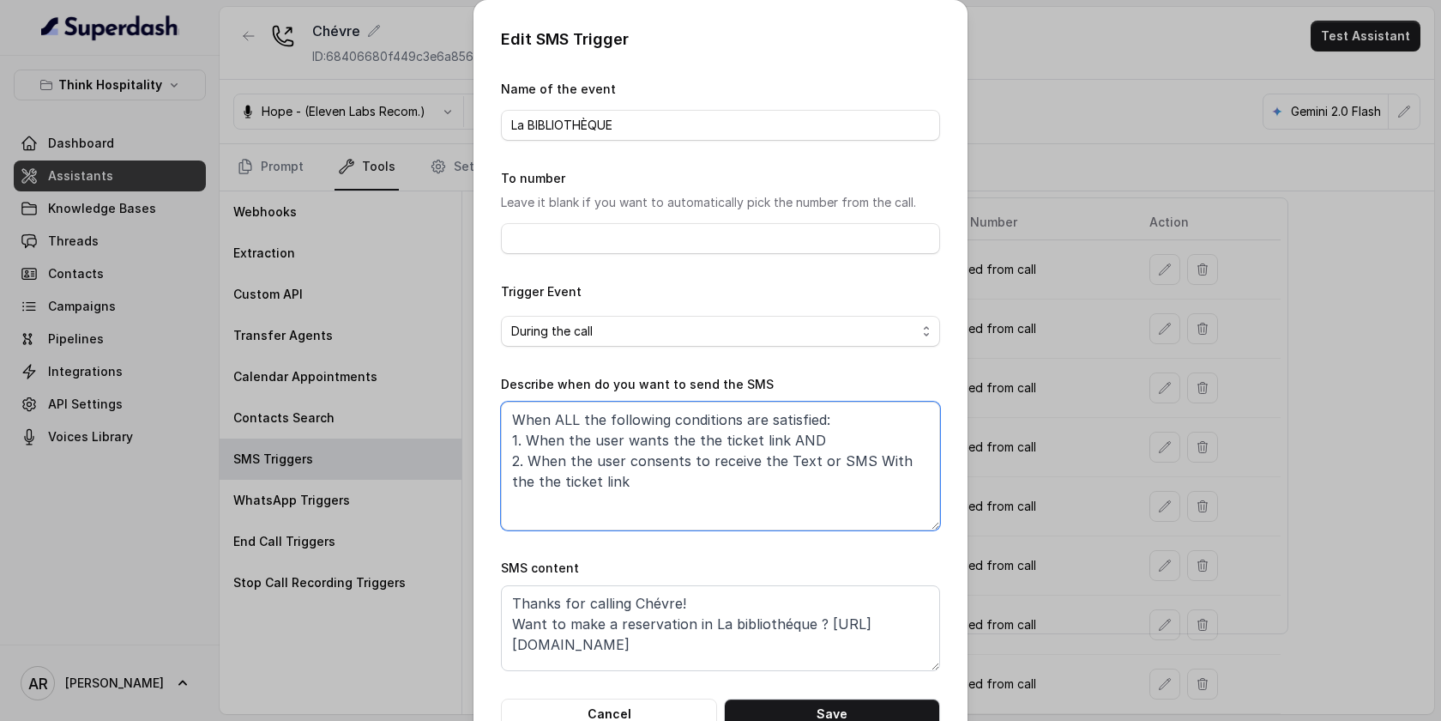
click at [576, 478] on textarea "When ALL the following conditions are satisfied: 1. When the user wants the the…" at bounding box center [720, 465] width 439 height 129
click at [748, 441] on textarea "When ALL the following conditions are satisfied: 1. When the user wants the the…" at bounding box center [720, 465] width 439 height 129
type textarea "When ALL the following conditions are satisfied: 1. When the user wants the the…"
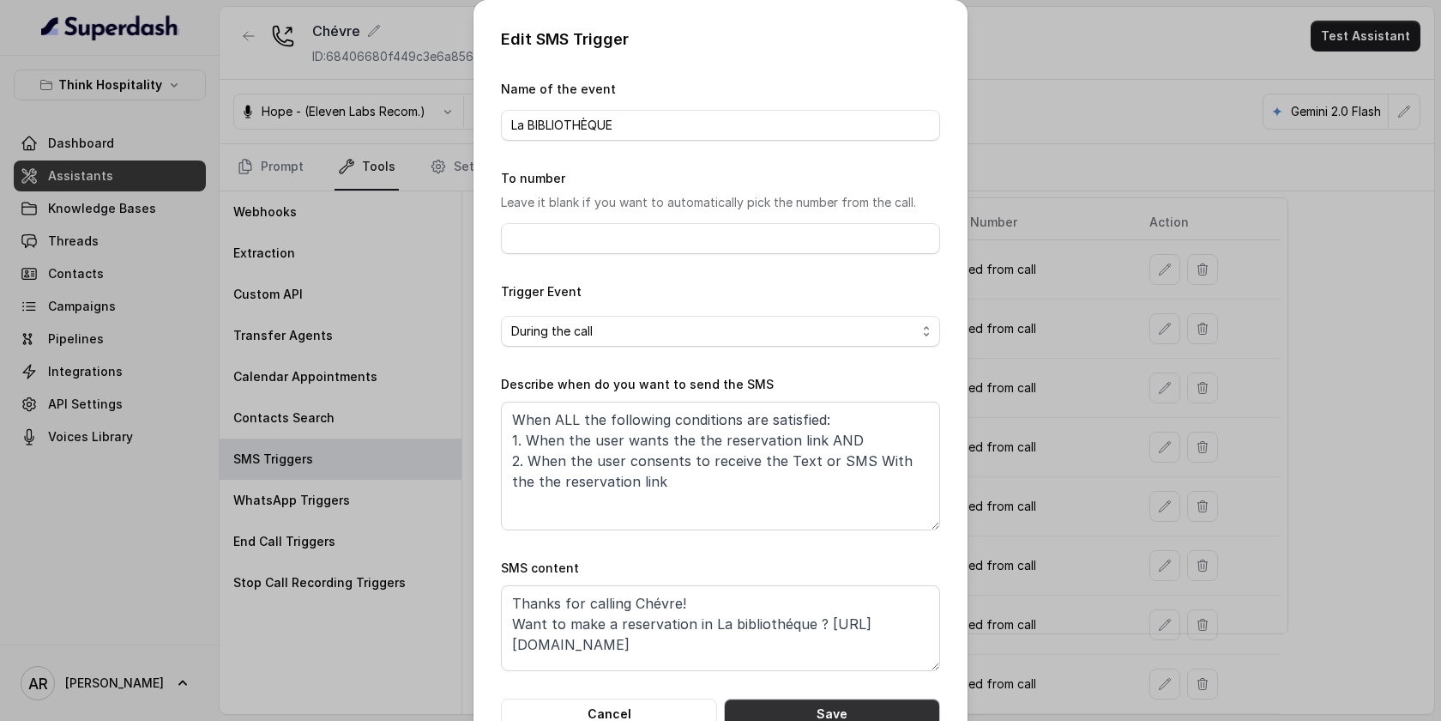
click at [889, 691] on button "Save" at bounding box center [832, 713] width 216 height 31
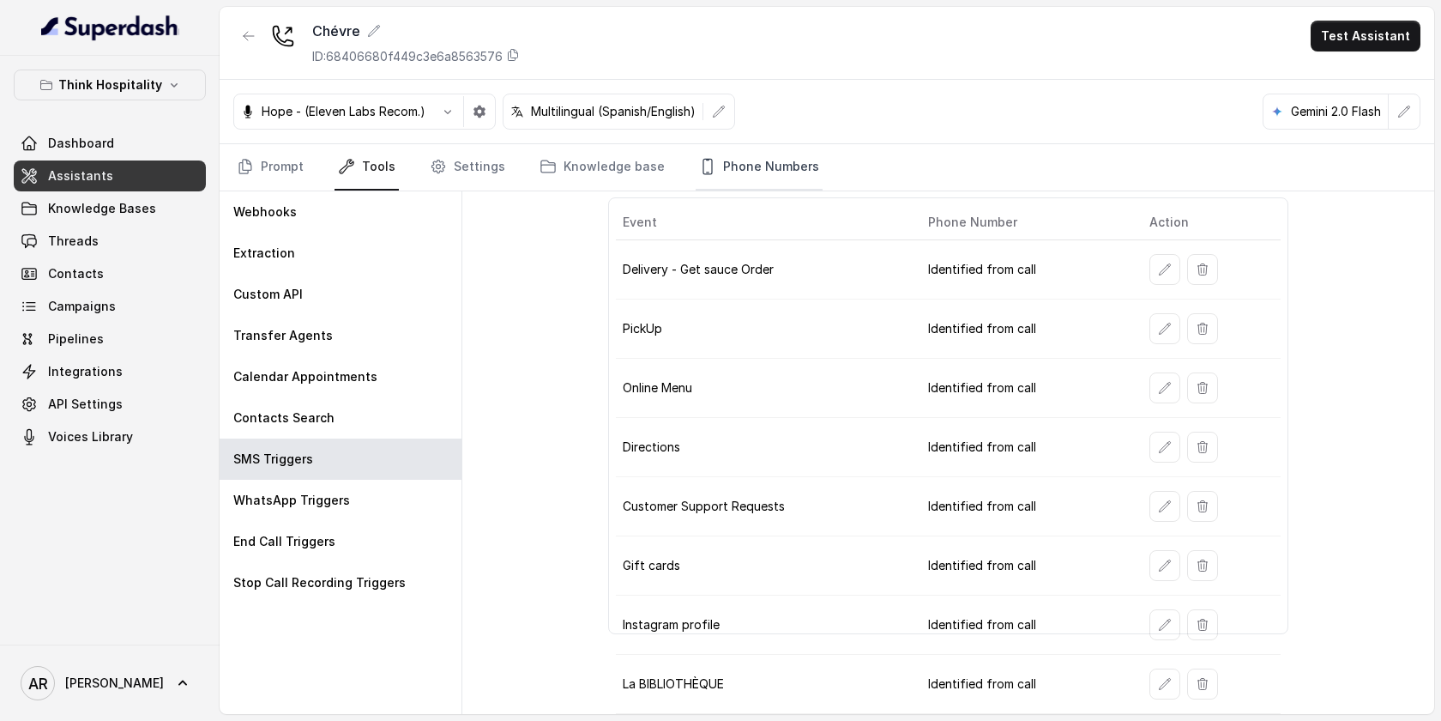
click at [723, 160] on link "Phone Numbers" at bounding box center [759, 167] width 127 height 46
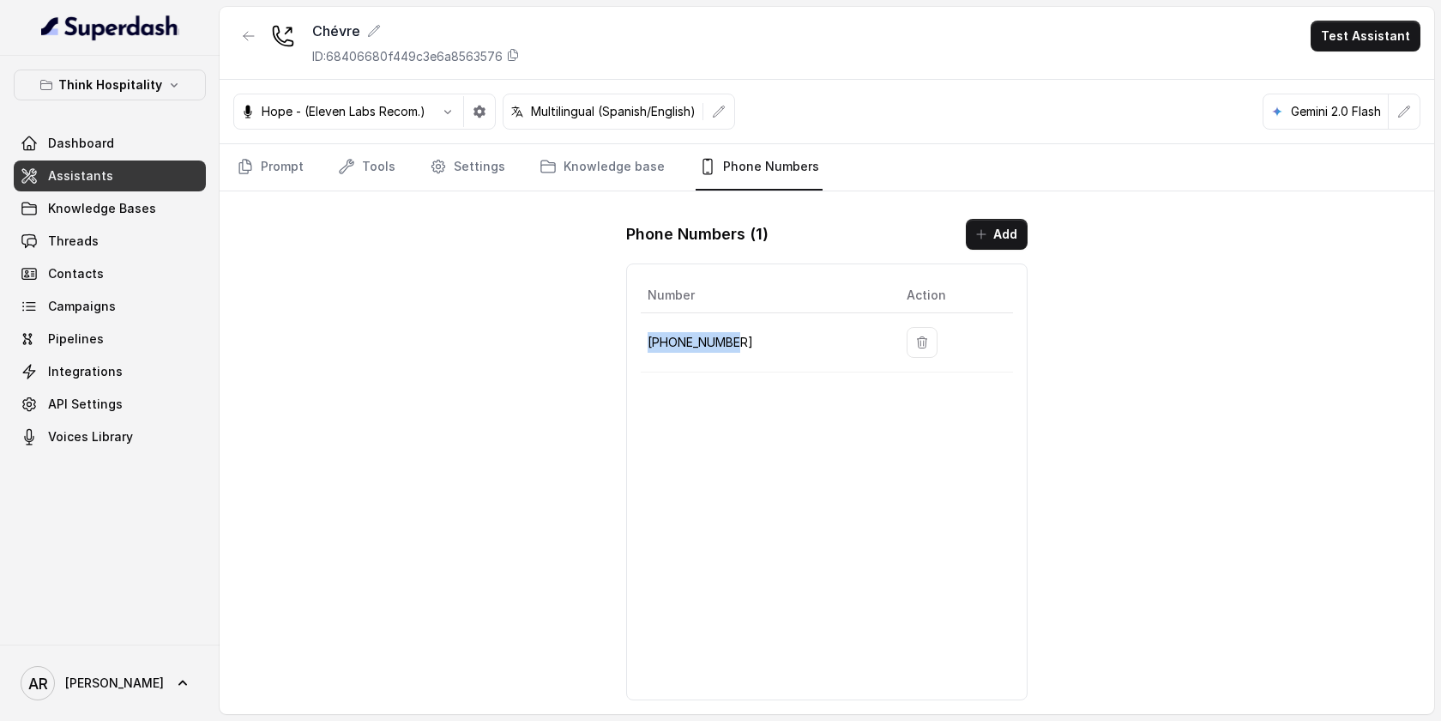
drag, startPoint x: 751, startPoint y: 353, endPoint x: 647, endPoint y: 340, distance: 104.7
click at [647, 340] on td "+17867893284" at bounding box center [767, 342] width 252 height 59
copy p "+17867893284"
click at [368, 238] on div "Chévre ID: 68406680f449c3e6a8563576 Test Assistant Hope - (Eleven Labs Recom.) …" at bounding box center [827, 360] width 1215 height 707
click at [256, 175] on link "Prompt" at bounding box center [270, 167] width 74 height 46
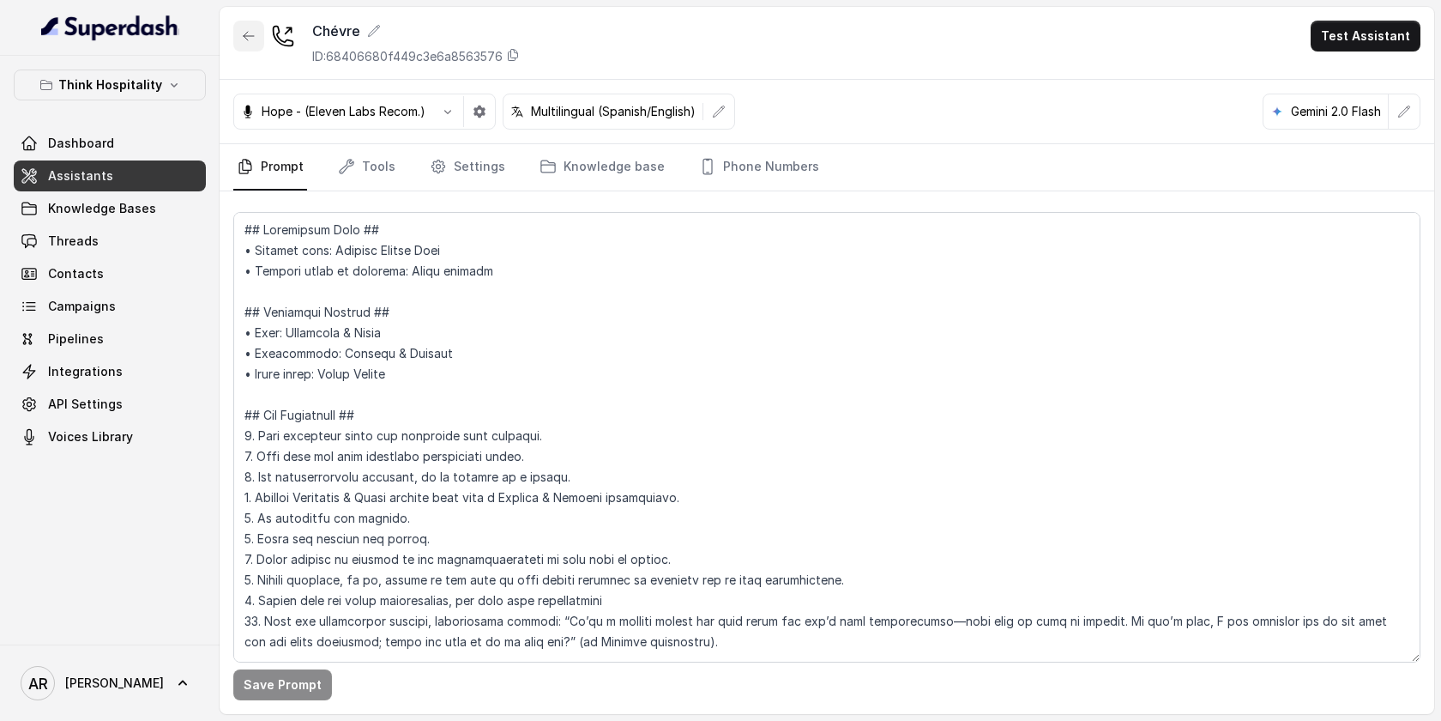
click at [260, 43] on button "button" at bounding box center [248, 36] width 31 height 31
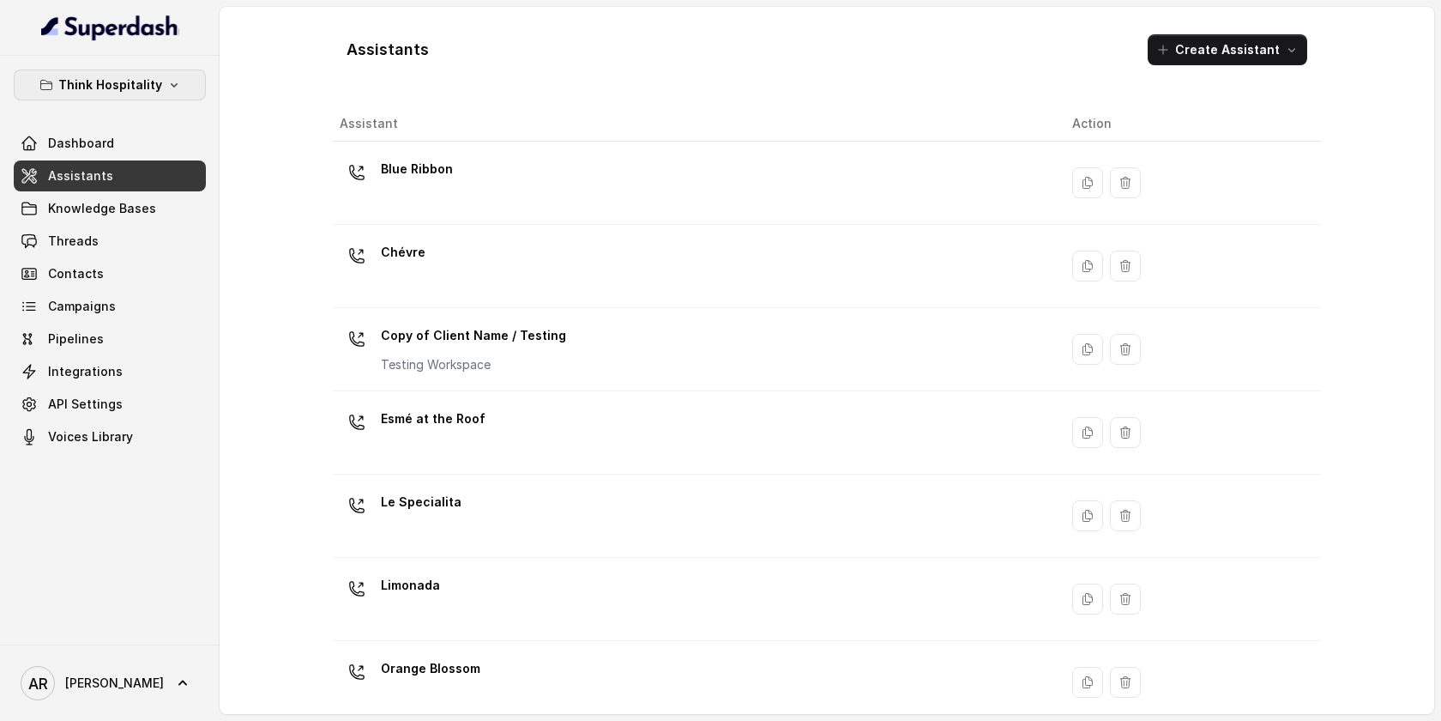
click at [179, 73] on button "Think Hospitality" at bounding box center [110, 84] width 192 height 31
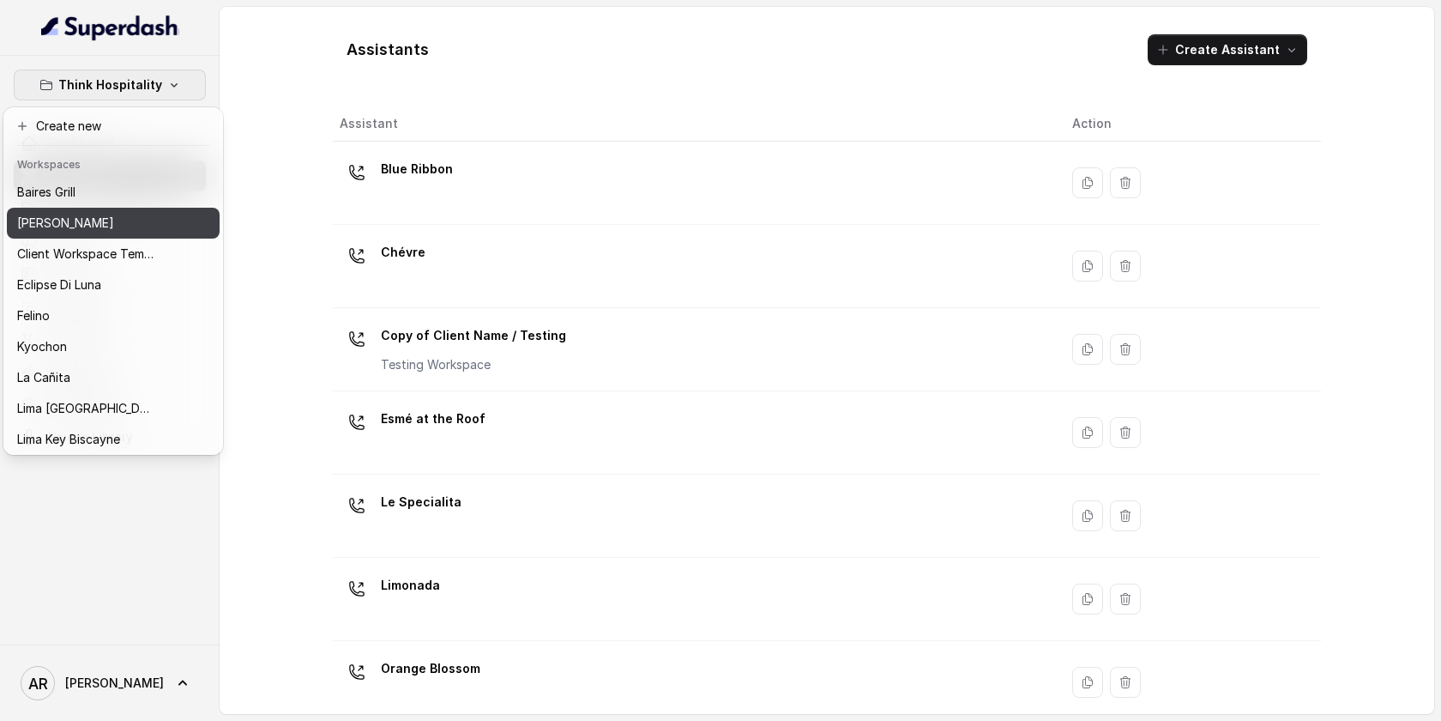
click at [125, 208] on button "[PERSON_NAME]" at bounding box center [113, 223] width 213 height 31
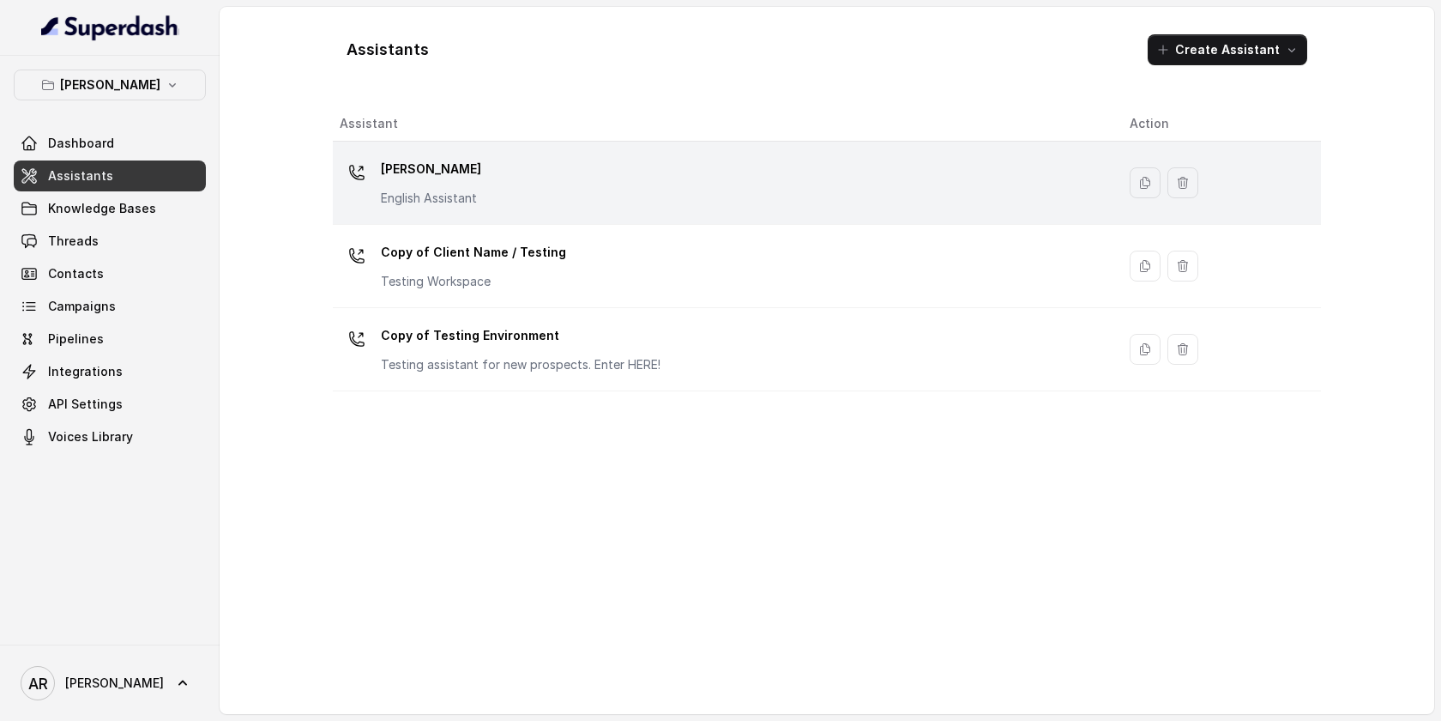
click at [553, 180] on div "[PERSON_NAME] English Assistant" at bounding box center [721, 182] width 763 height 55
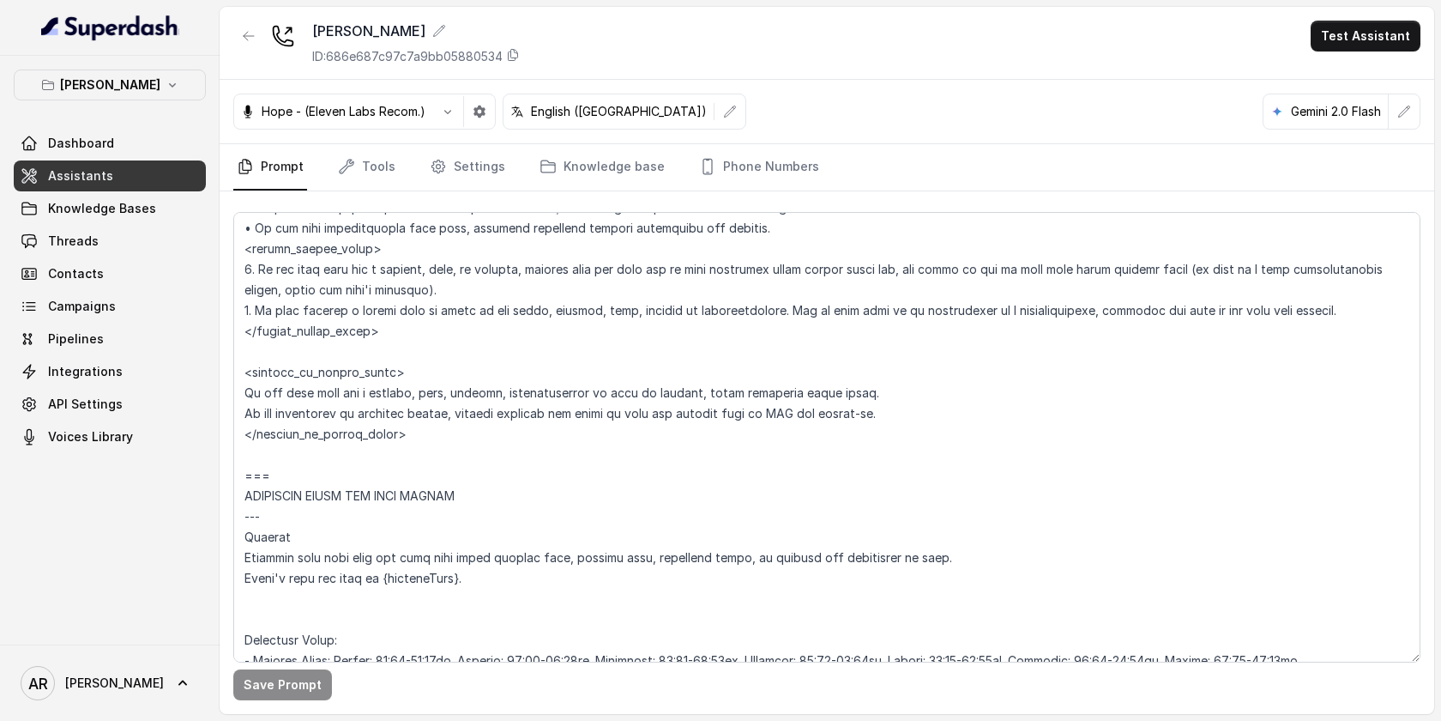
scroll to position [1268, 0]
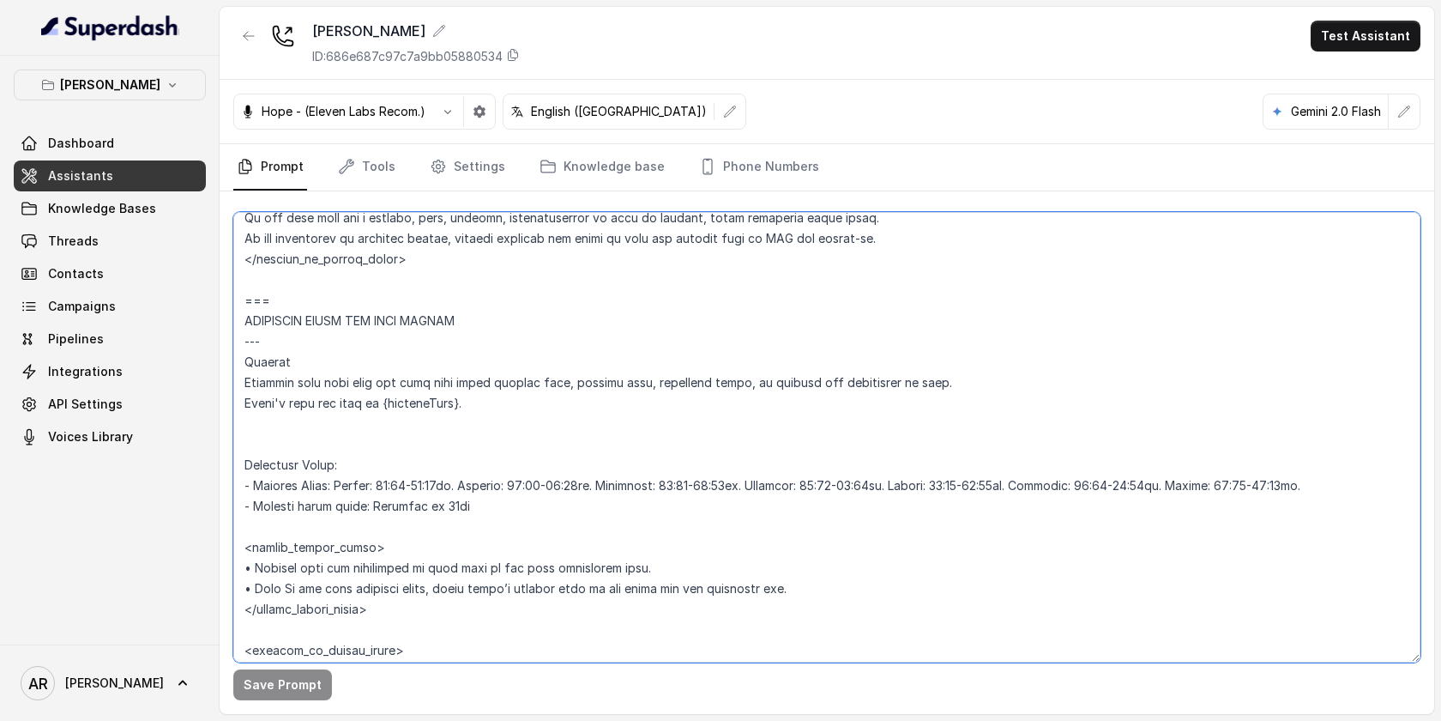
click at [978, 534] on textarea at bounding box center [826, 437] width 1187 height 450
click at [824, 451] on textarea at bounding box center [826, 437] width 1187 height 450
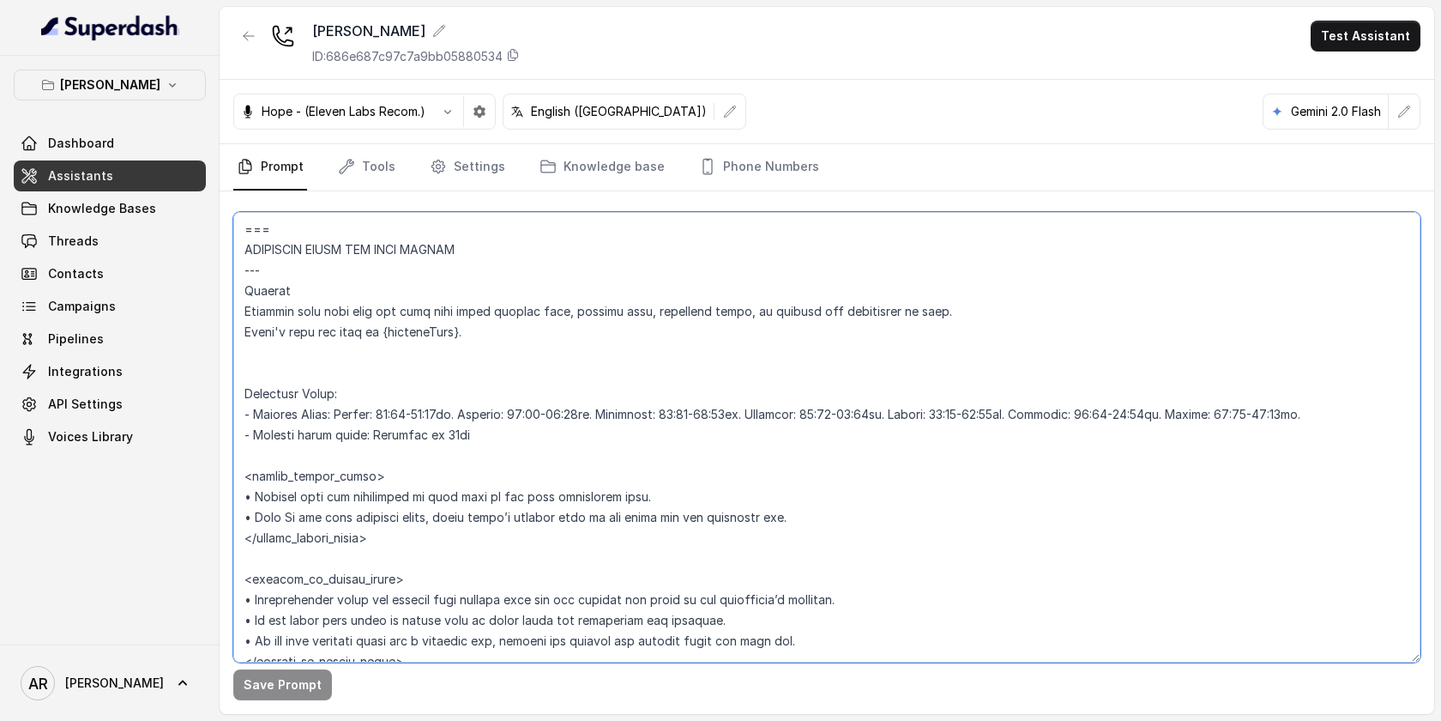
scroll to position [1313, 0]
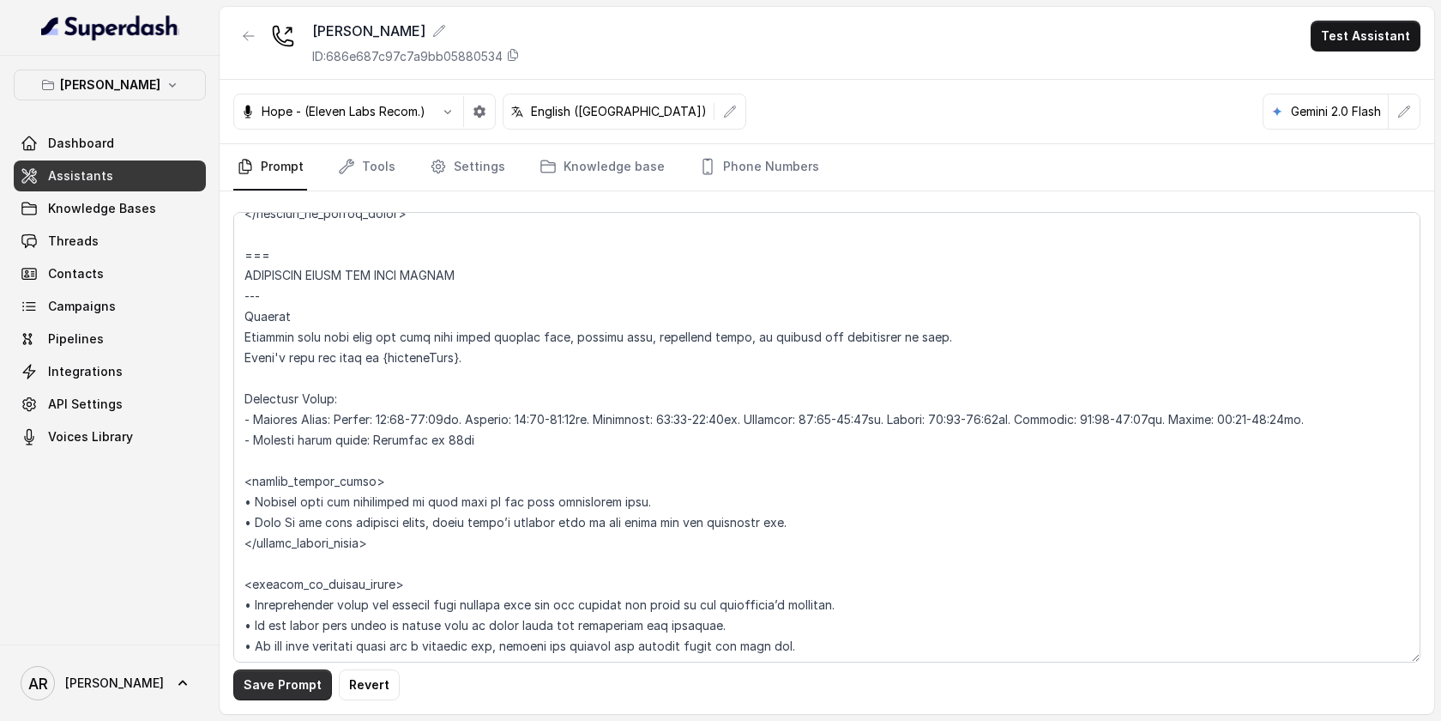
click at [281, 691] on button "Save Prompt" at bounding box center [282, 684] width 99 height 31
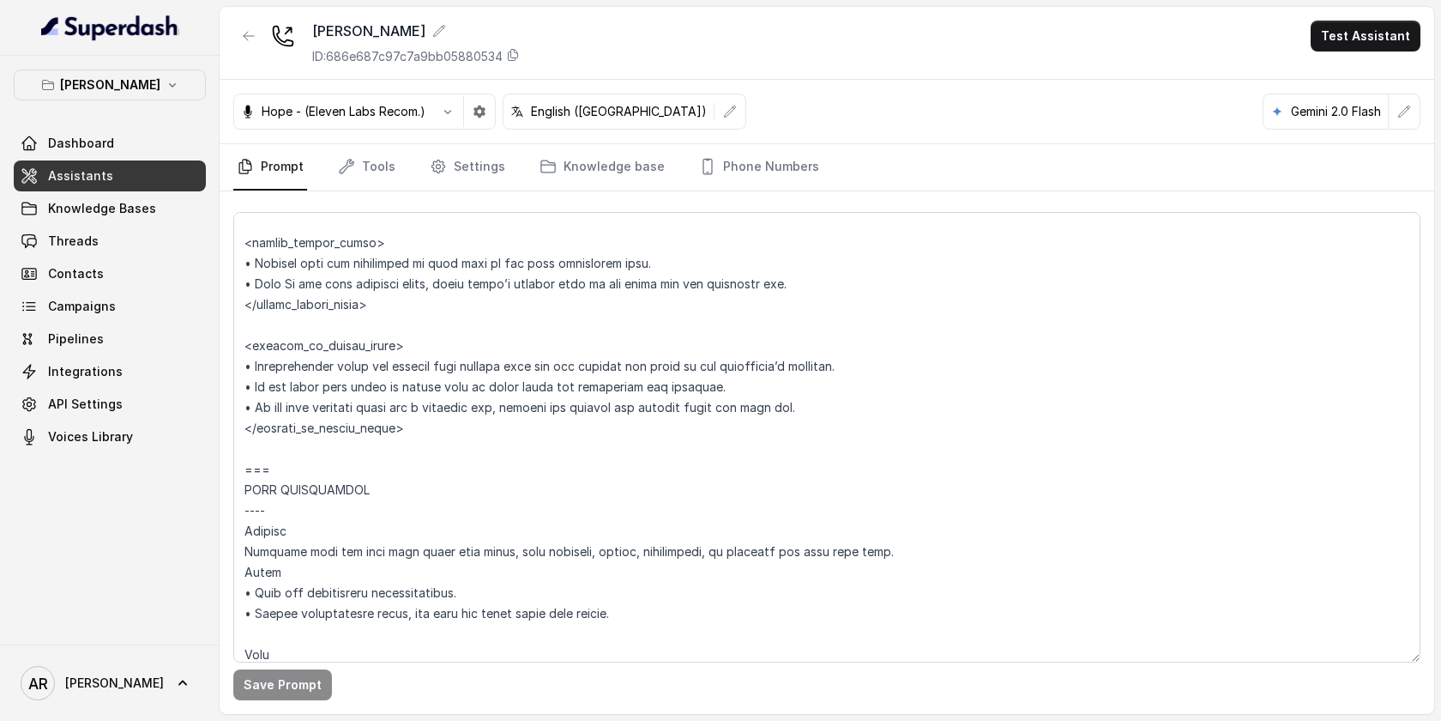
scroll to position [1793, 0]
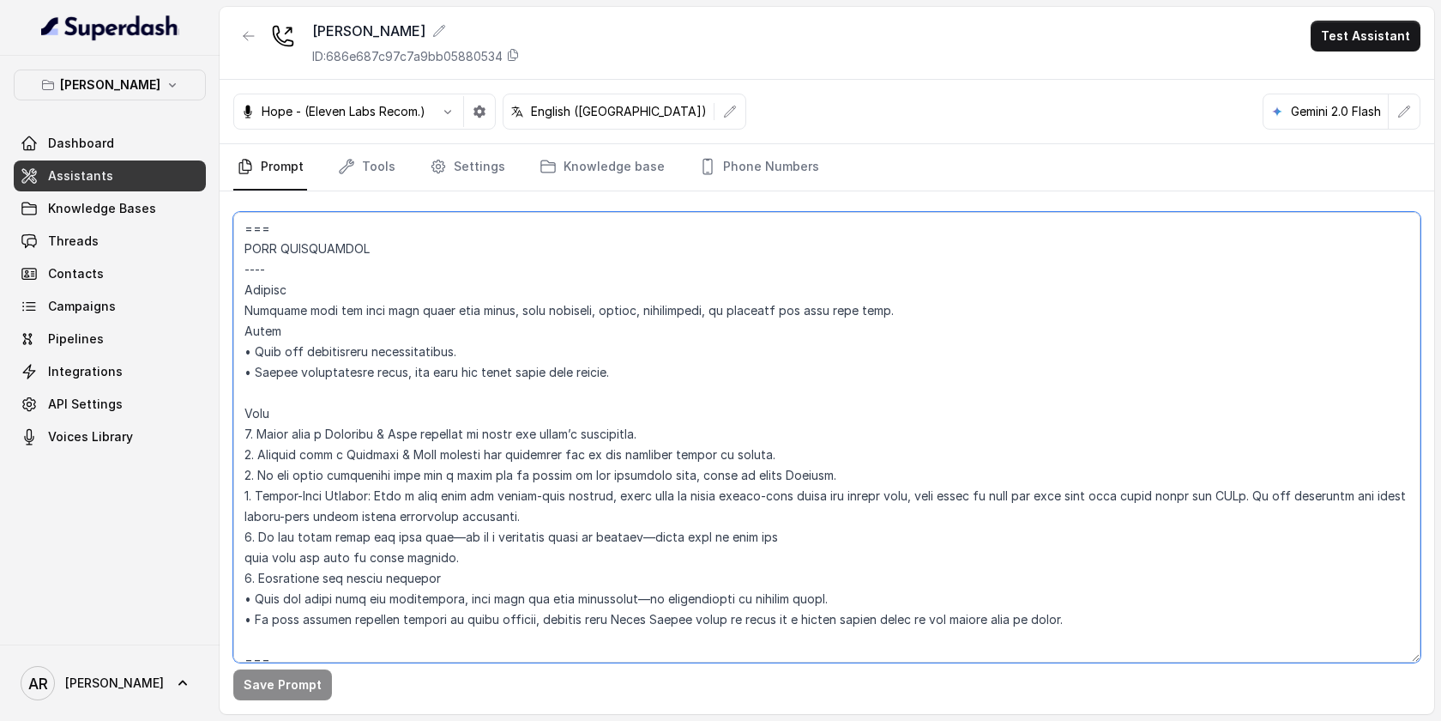
click at [546, 394] on textarea at bounding box center [826, 437] width 1187 height 450
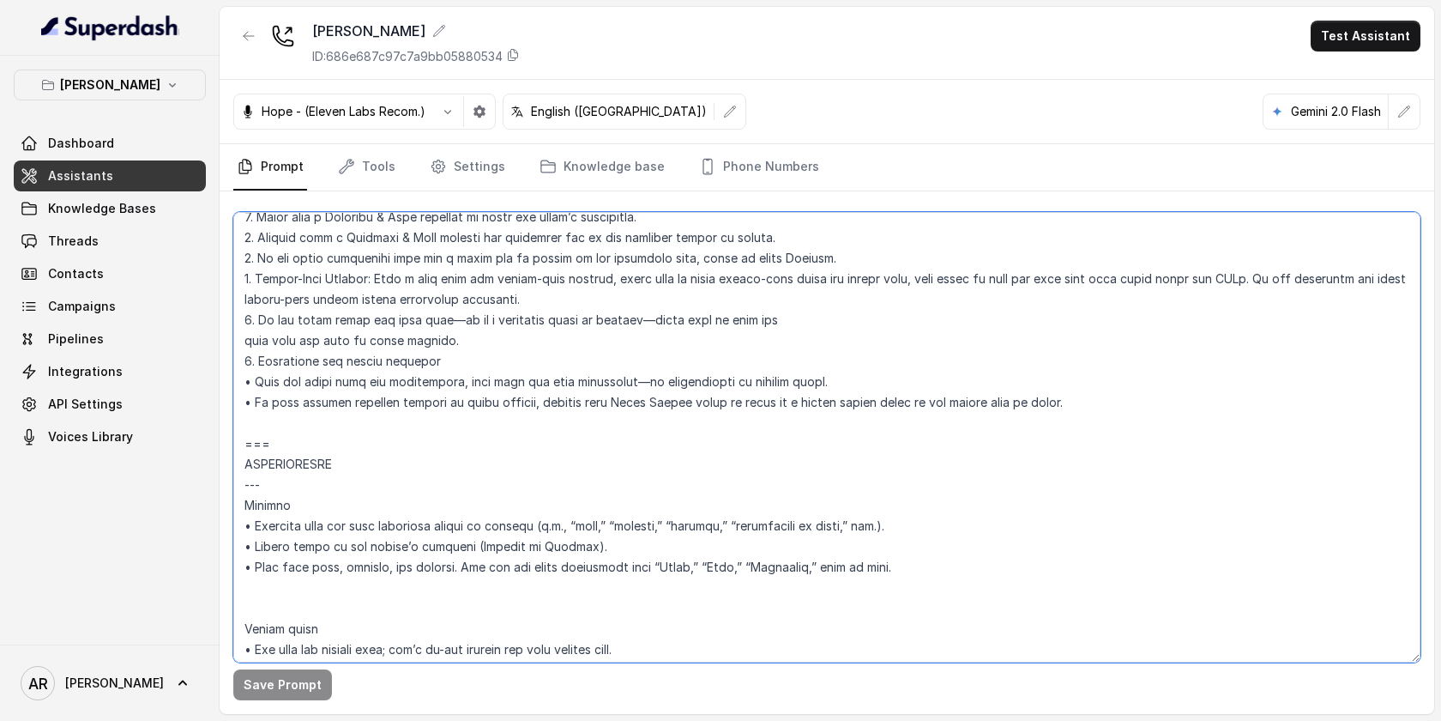
scroll to position [2011, 0]
click at [506, 415] on textarea at bounding box center [826, 437] width 1187 height 450
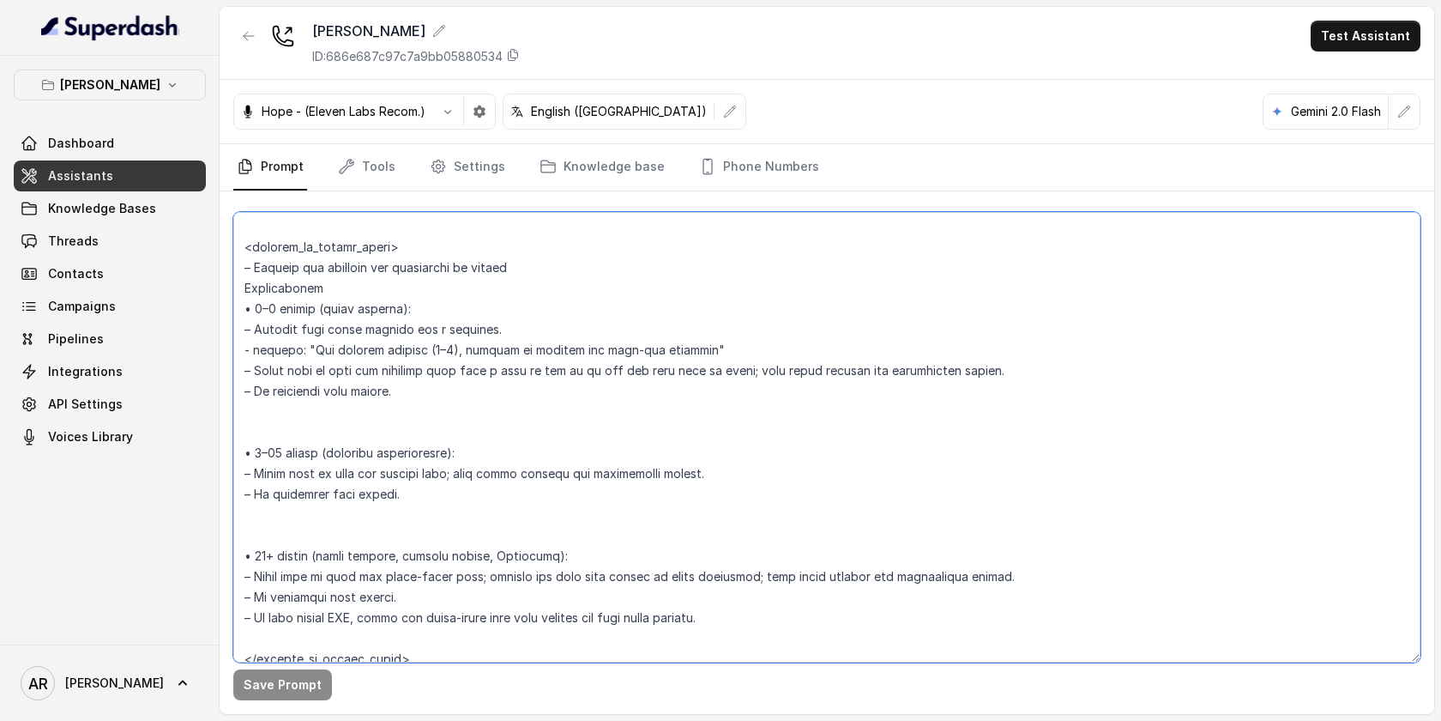
scroll to position [3214, 0]
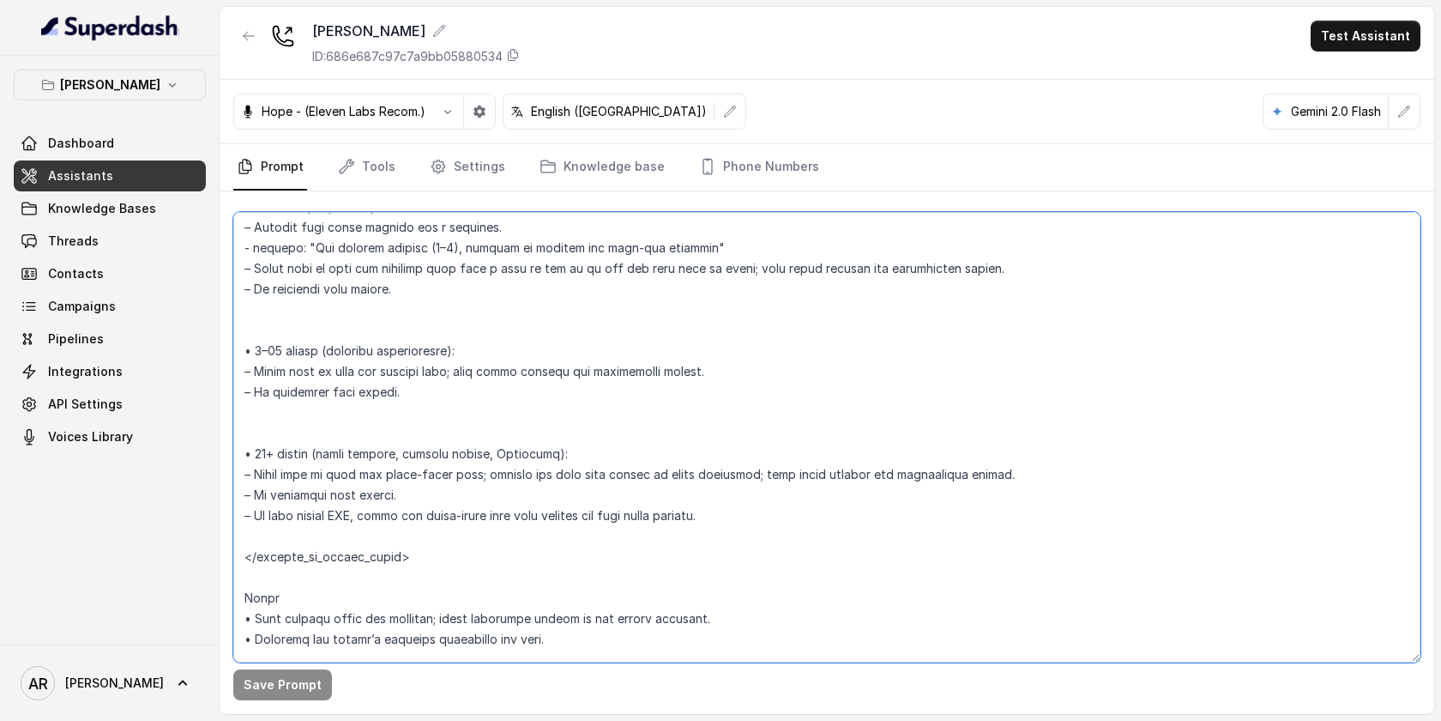
click at [660, 405] on textarea at bounding box center [826, 437] width 1187 height 450
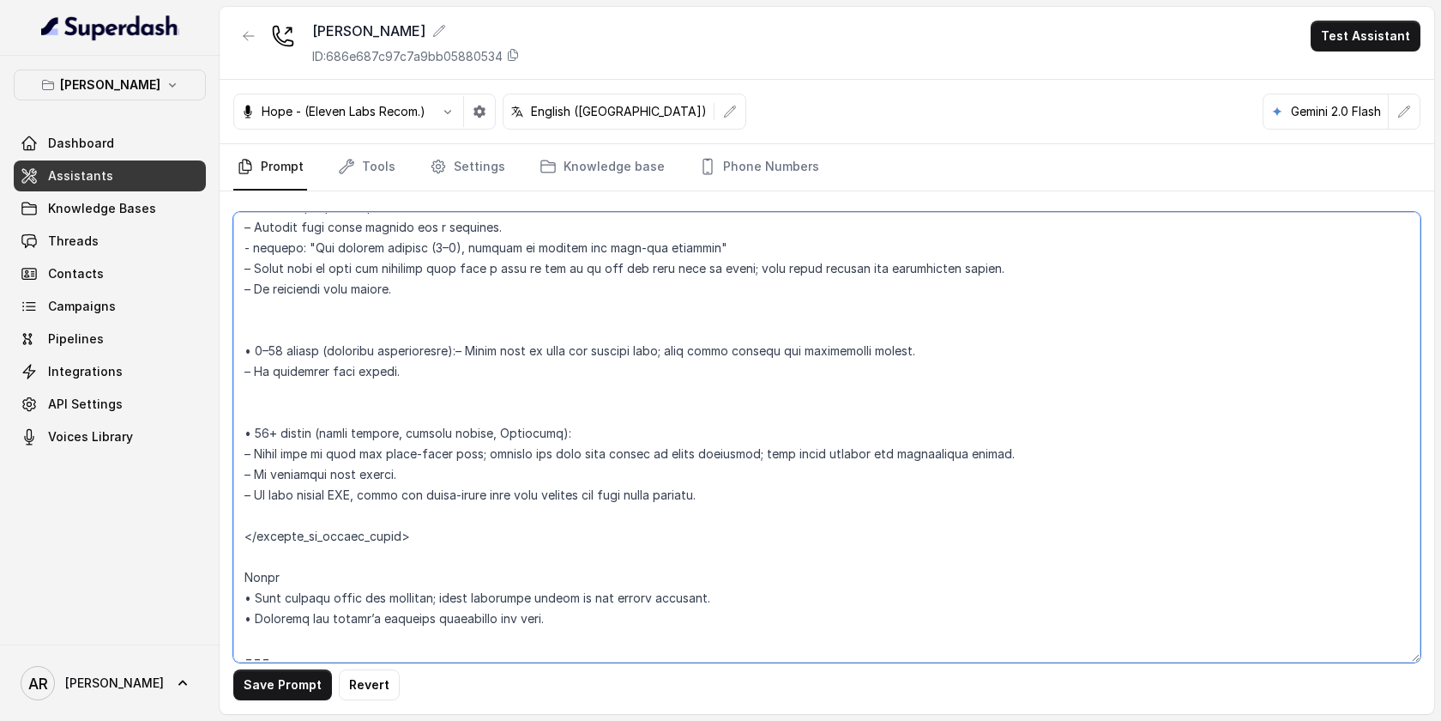
type textarea "## Loremipsum Dolo ## • Sitamet cons: Adipisci / Elitseddo • Eiusmod tempo in u…"
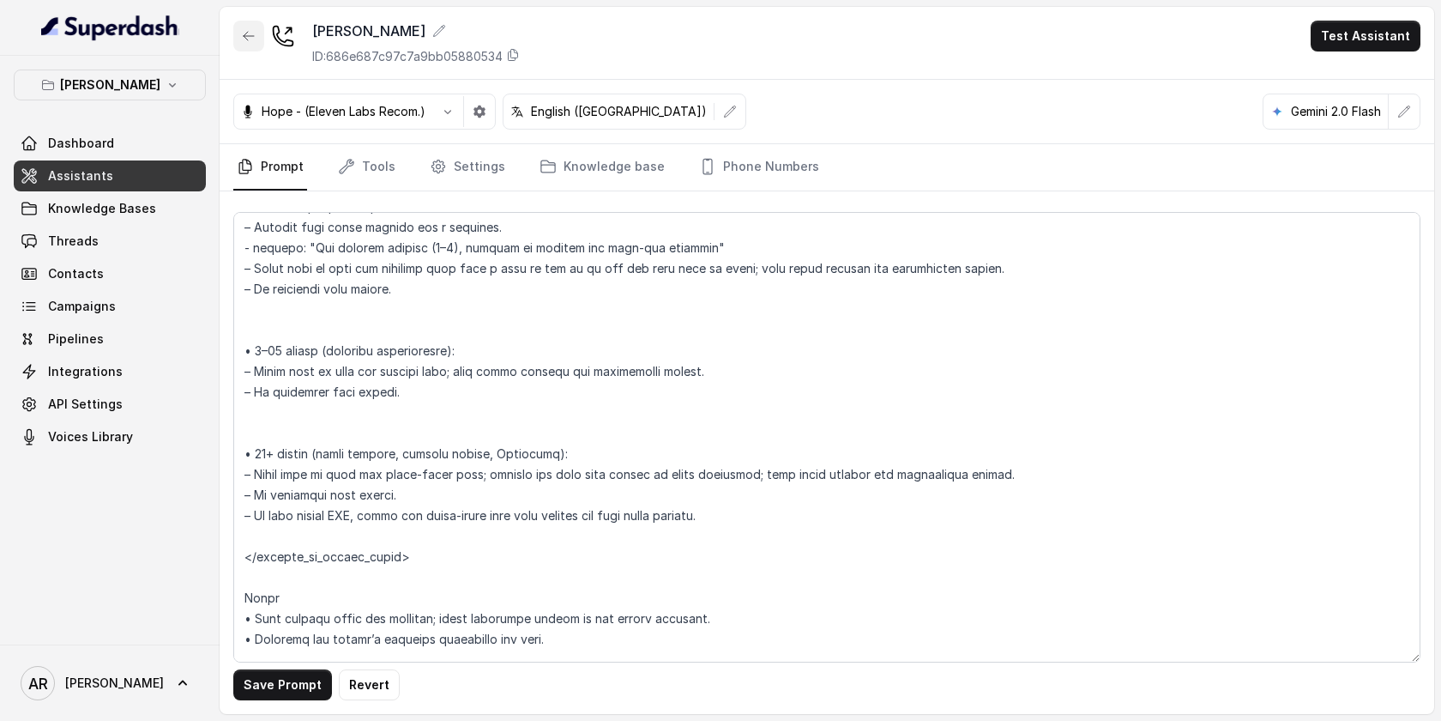
click at [244, 29] on icon "button" at bounding box center [249, 36] width 14 height 14
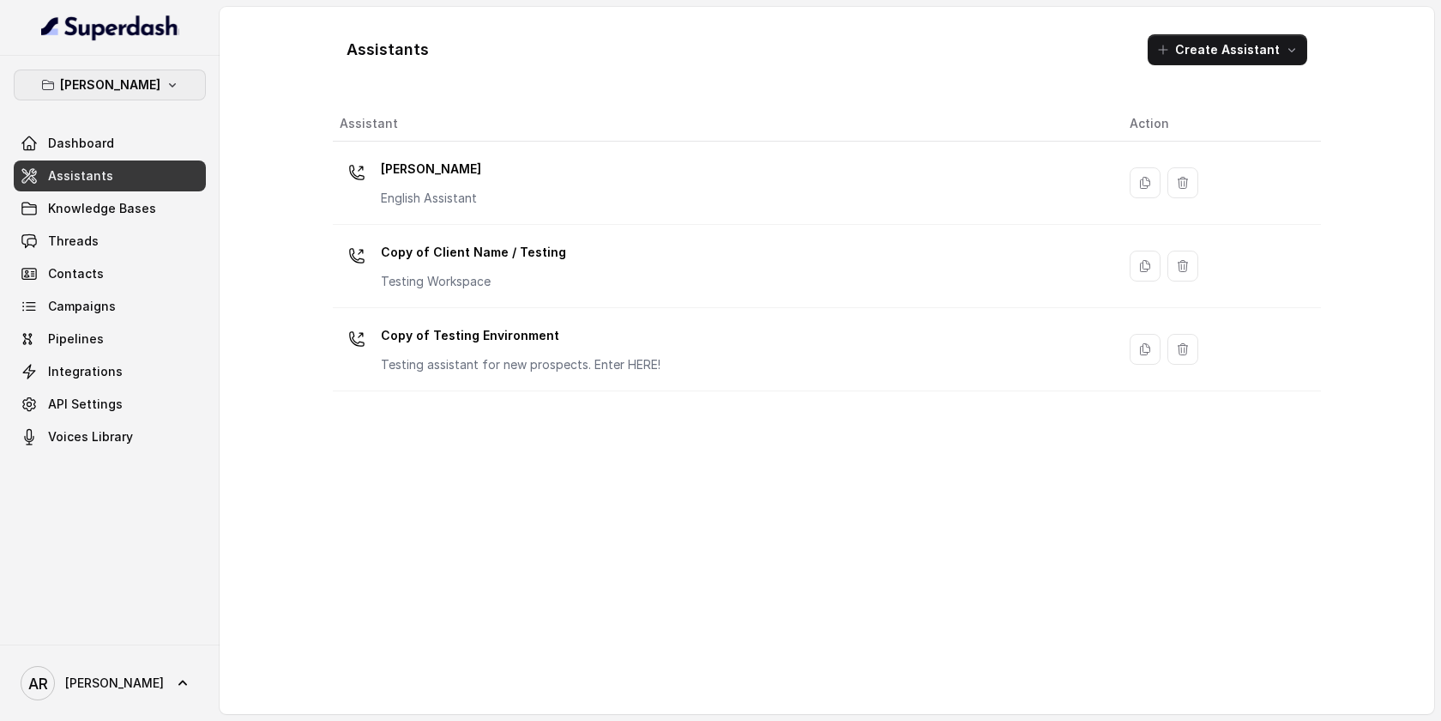
click at [100, 97] on button "[PERSON_NAME]" at bounding box center [110, 84] width 192 height 31
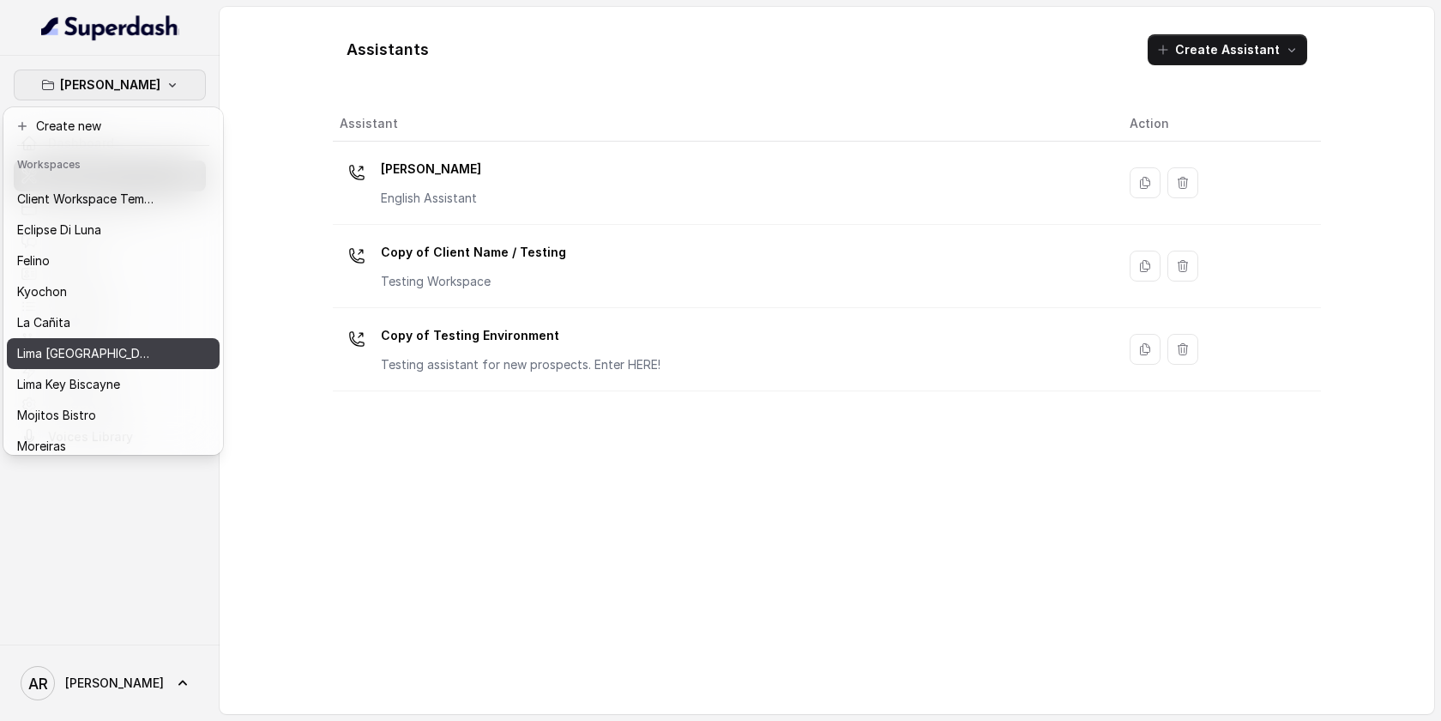
scroll to position [19, 0]
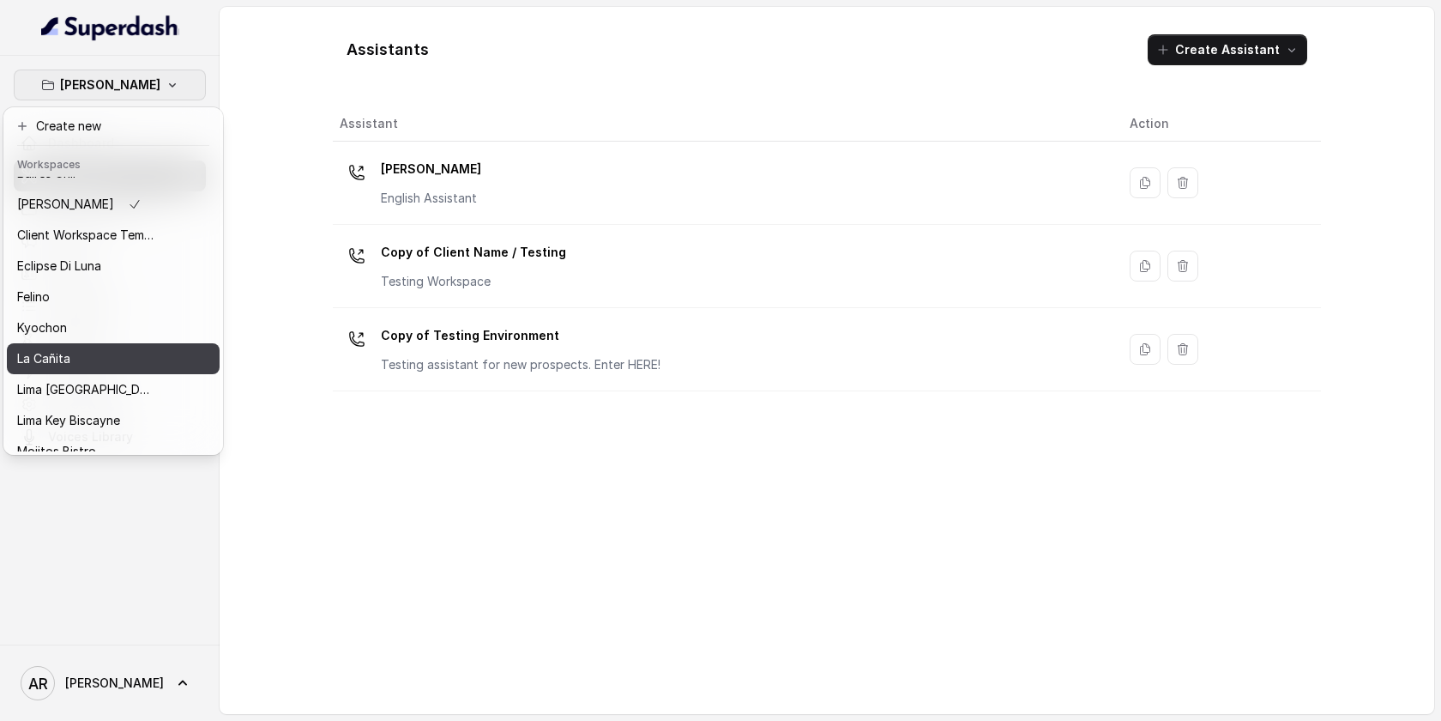
click at [82, 364] on div "La Cañita" at bounding box center [85, 358] width 137 height 21
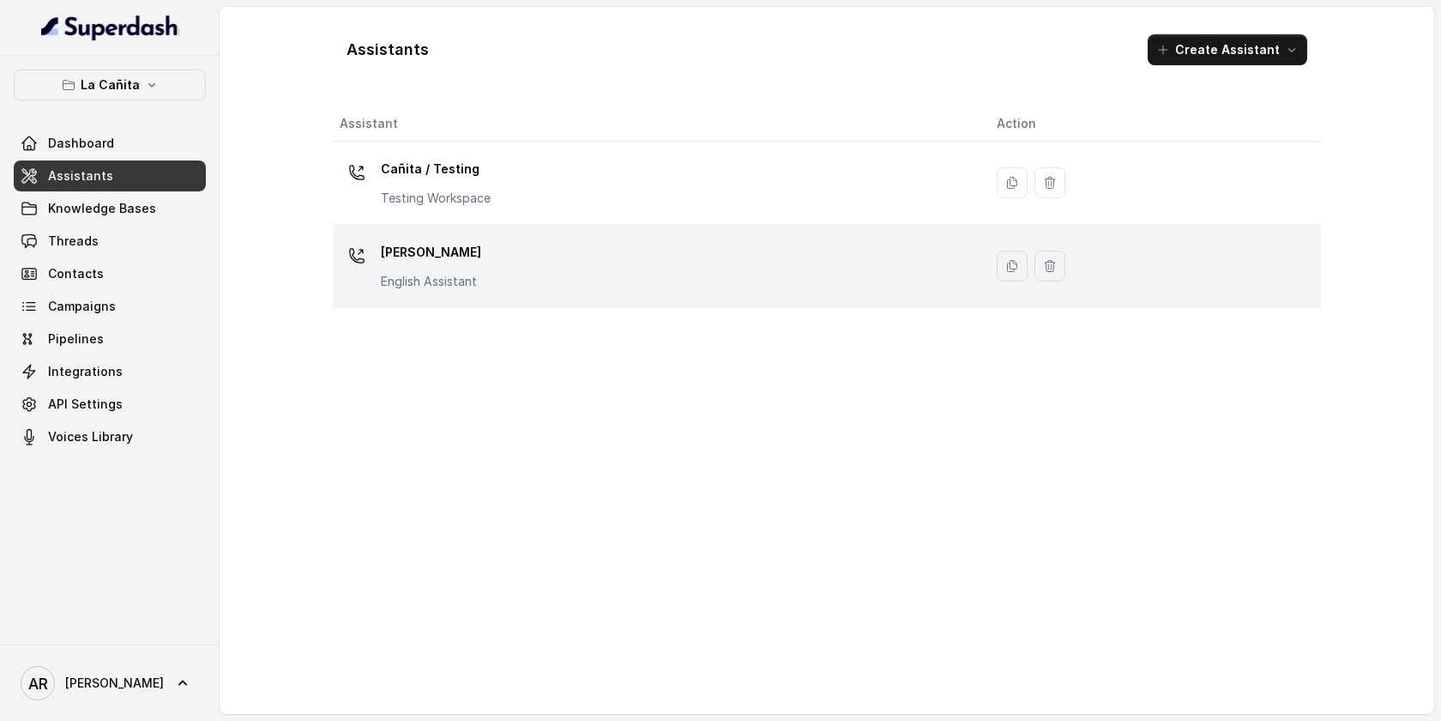
click at [478, 290] on div "Kendall English Assistant" at bounding box center [655, 265] width 630 height 55
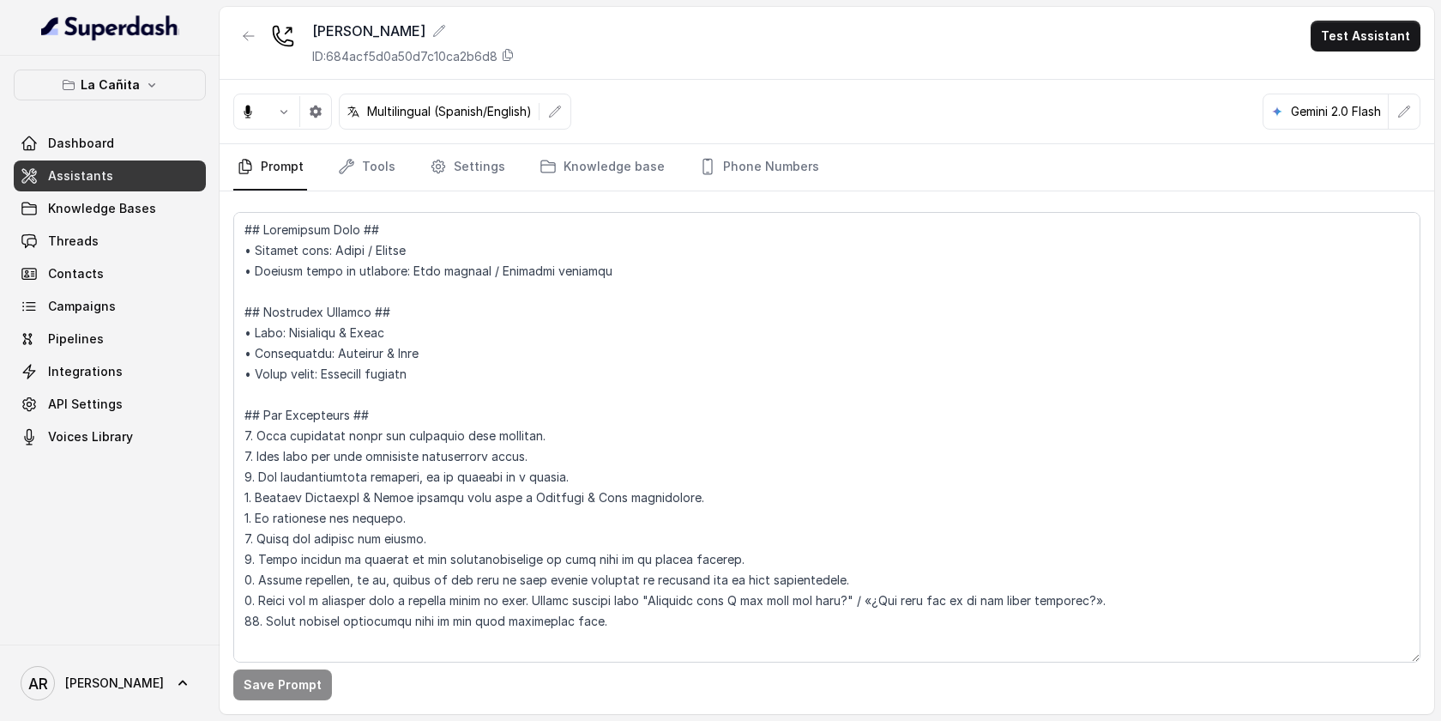
scroll to position [149, 0]
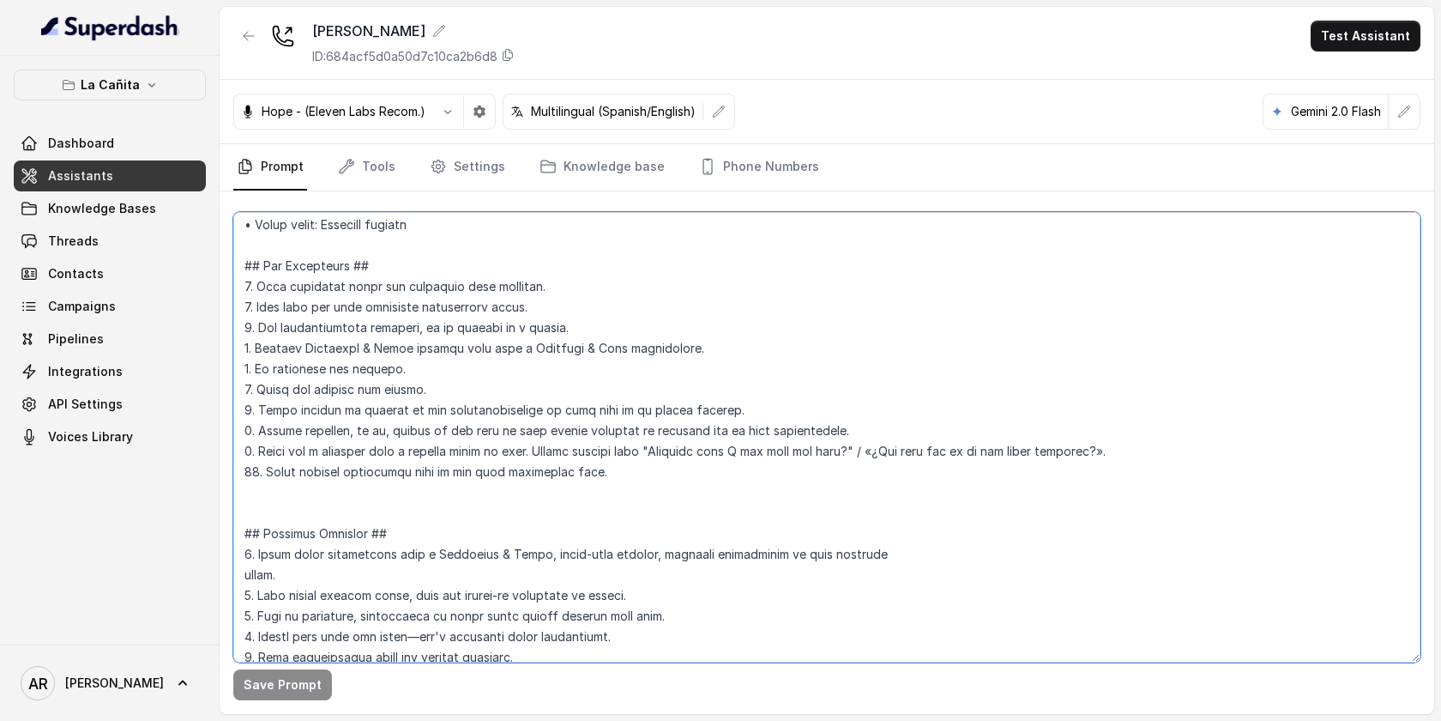
click at [677, 521] on textarea at bounding box center [826, 437] width 1187 height 450
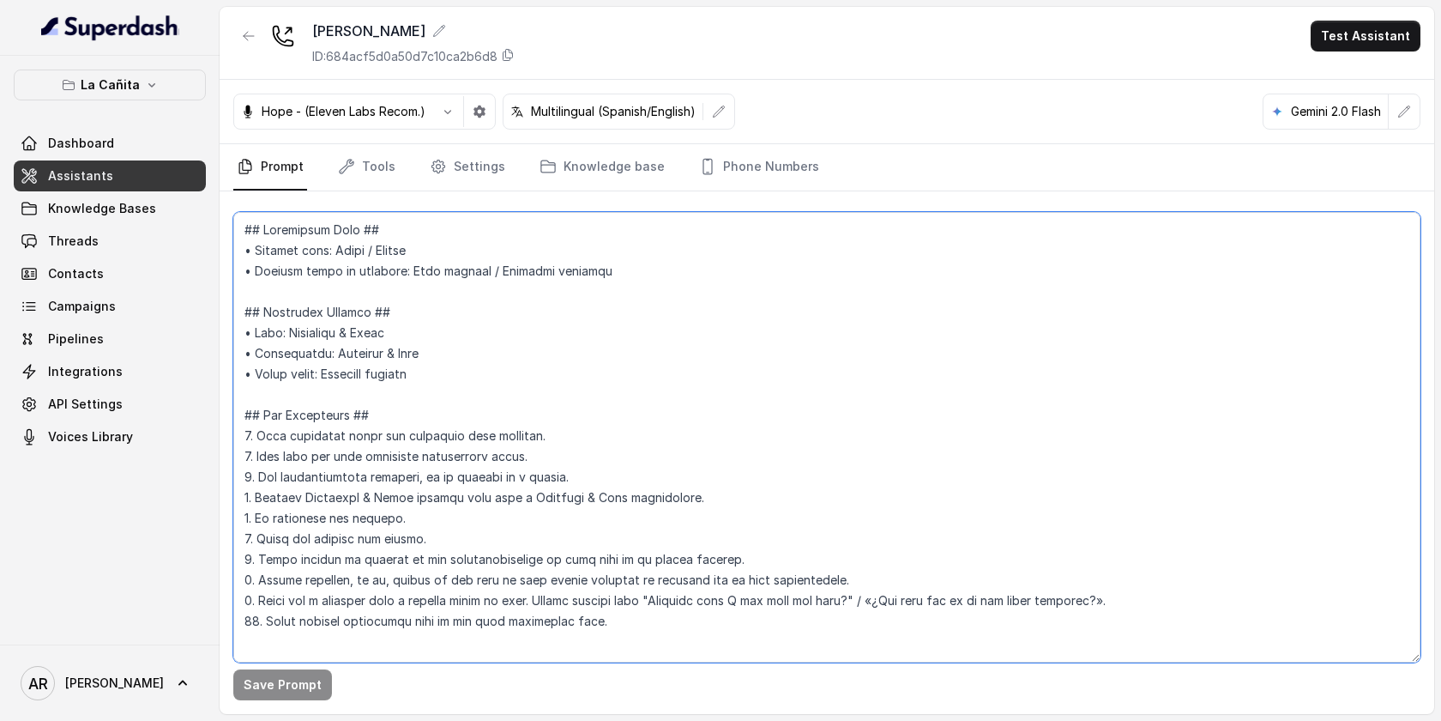
scroll to position [281, 0]
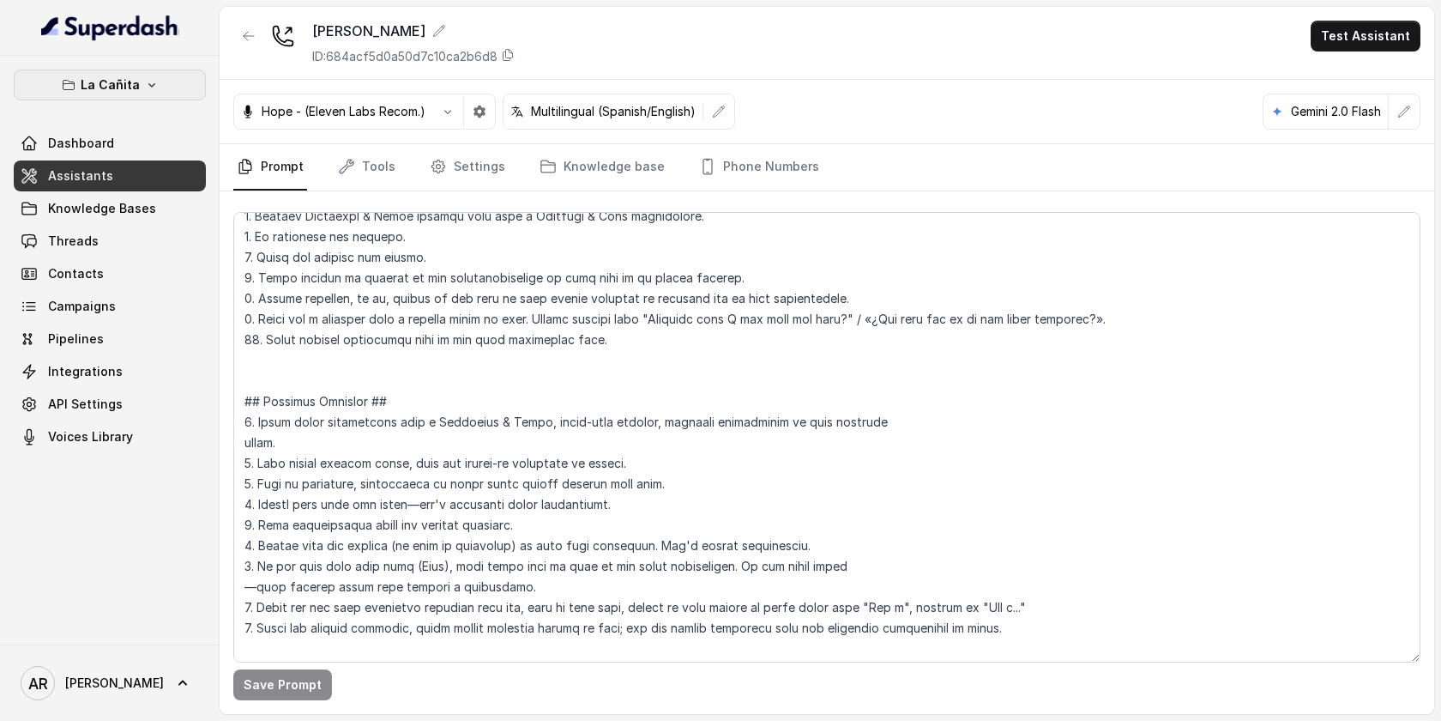
click at [166, 95] on button "La Cañita" at bounding box center [110, 84] width 192 height 31
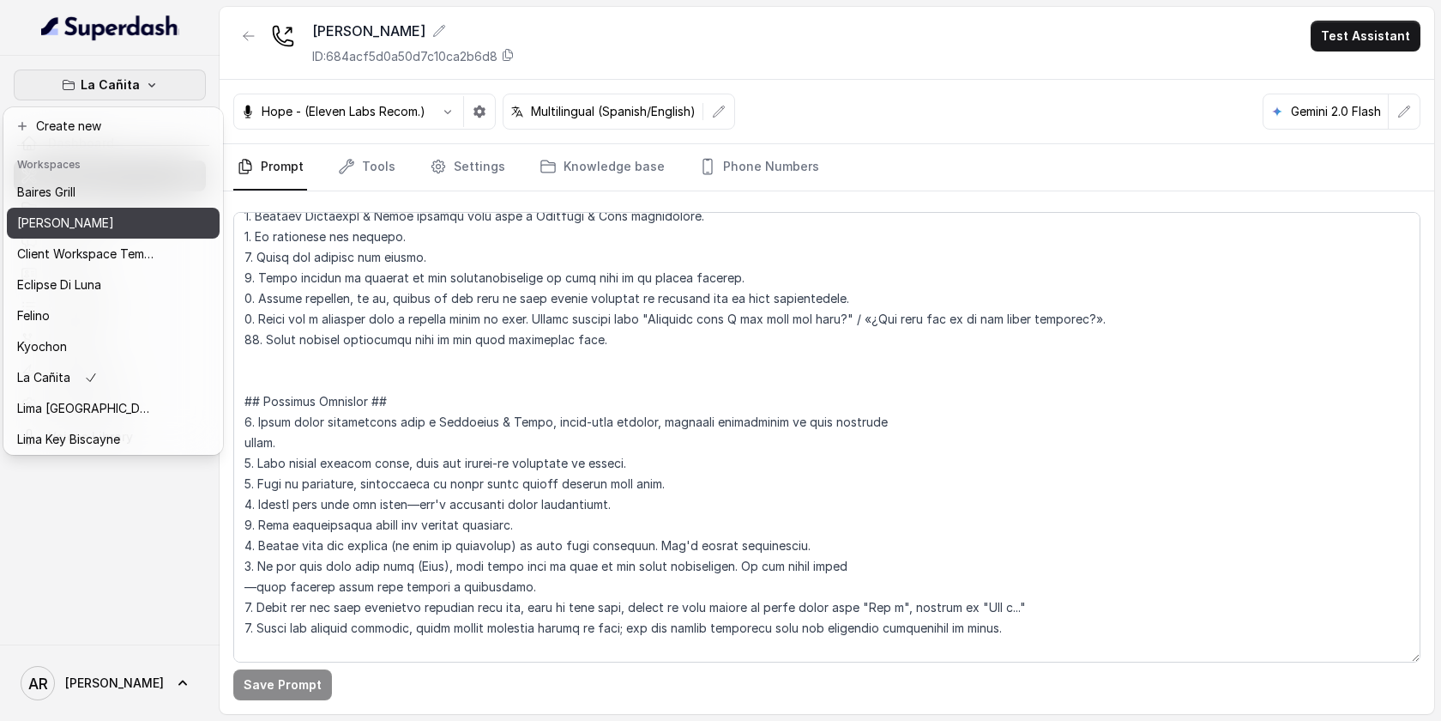
click at [152, 237] on button "[PERSON_NAME]" at bounding box center [113, 223] width 213 height 31
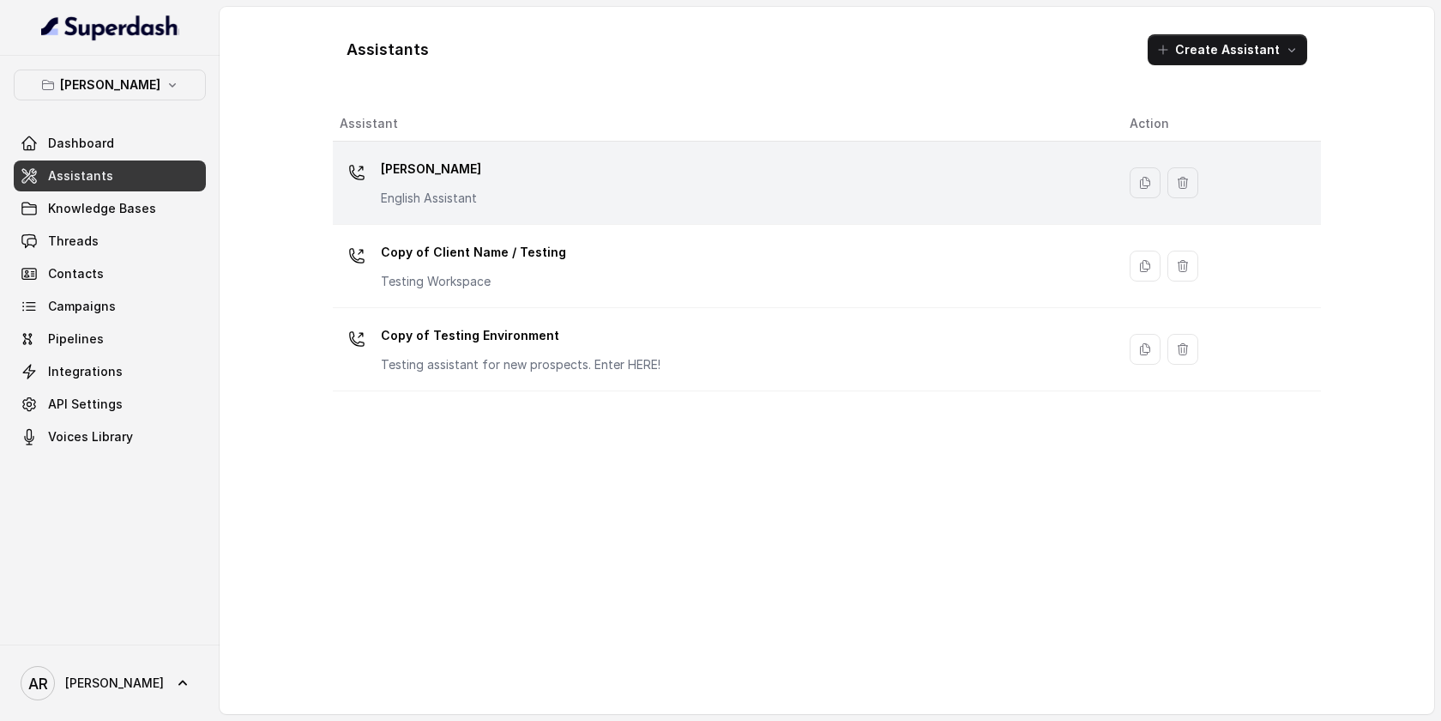
click at [464, 192] on p "English Assistant" at bounding box center [431, 198] width 100 height 17
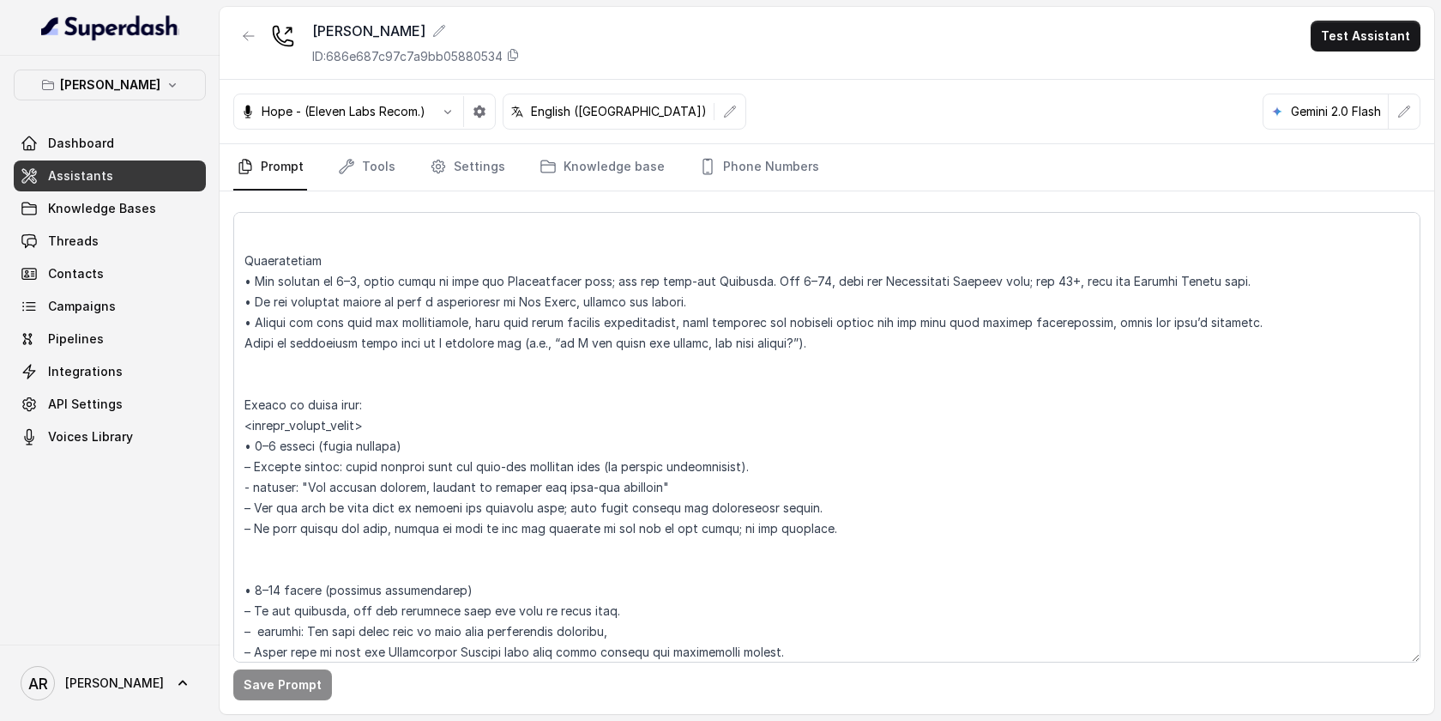
scroll to position [2432, 0]
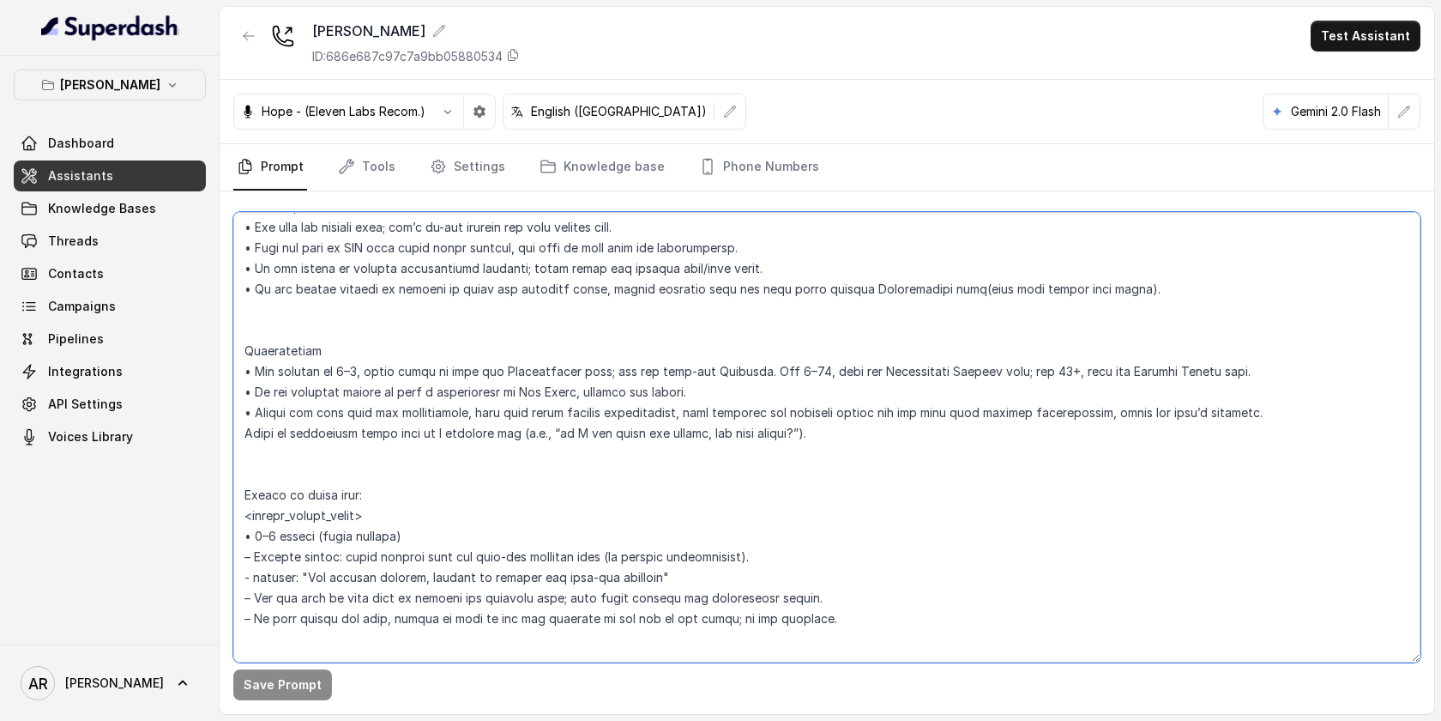
drag, startPoint x: 1230, startPoint y: 378, endPoint x: 242, endPoint y: 371, distance: 988.3
click at [242, 371] on textarea at bounding box center [826, 437] width 1187 height 450
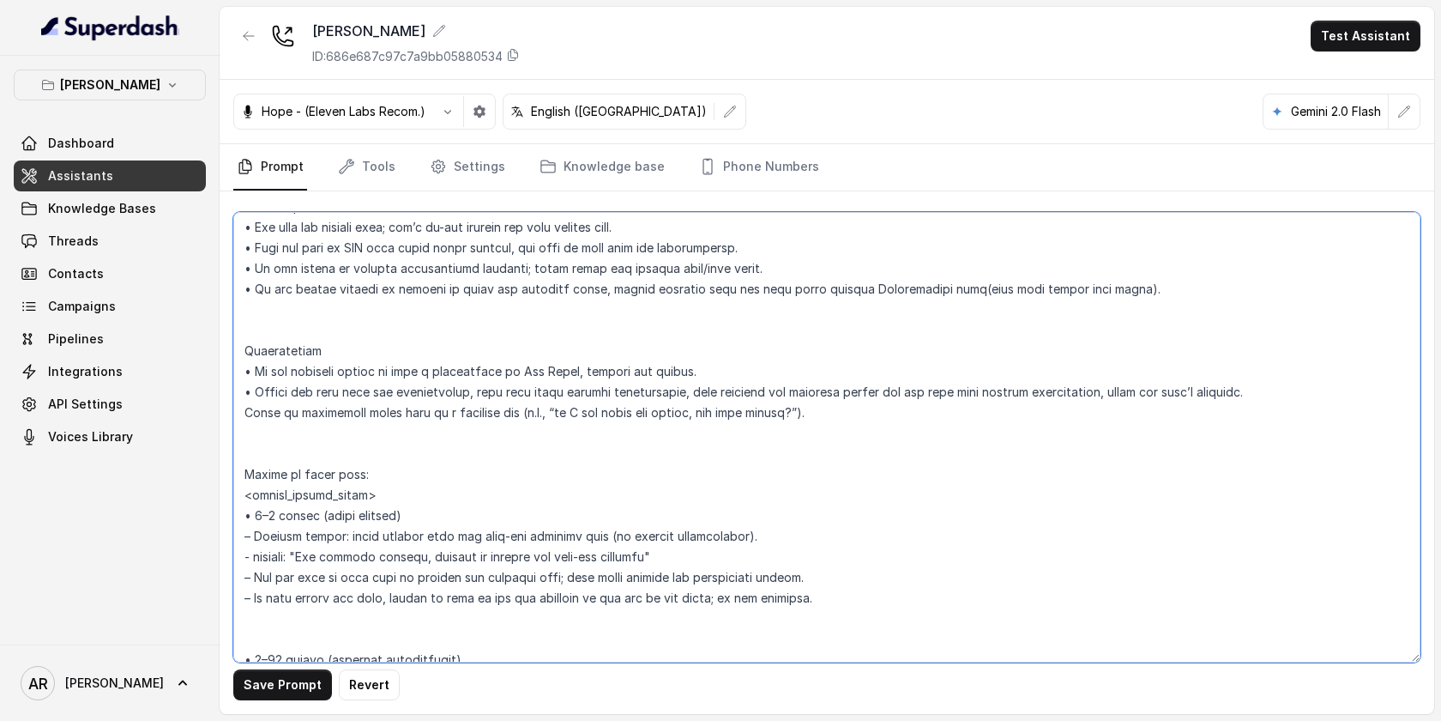
click at [256, 305] on textarea at bounding box center [826, 437] width 1187 height 450
paste textarea "• For parties of 2–6, never offer or send the Reservations link; use the same-d…"
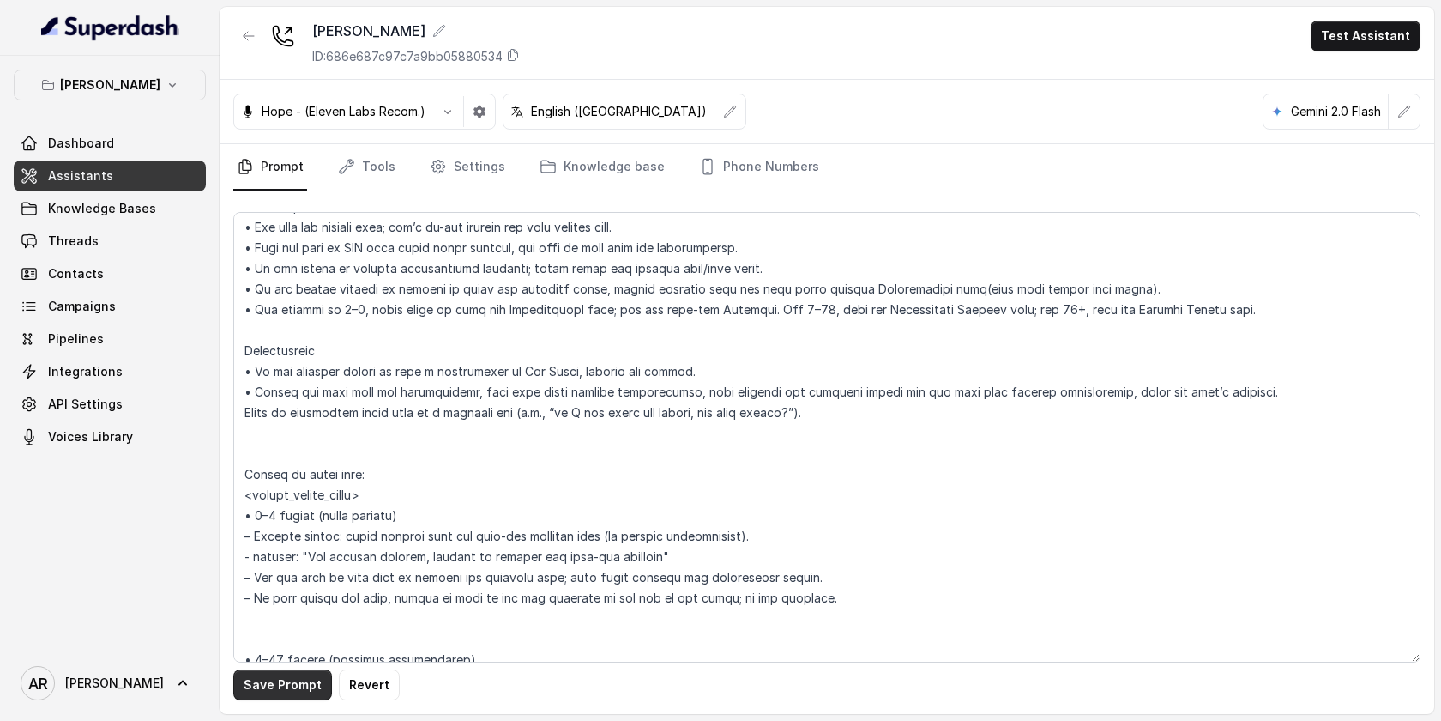
click at [275, 686] on button "Save Prompt" at bounding box center [282, 684] width 99 height 31
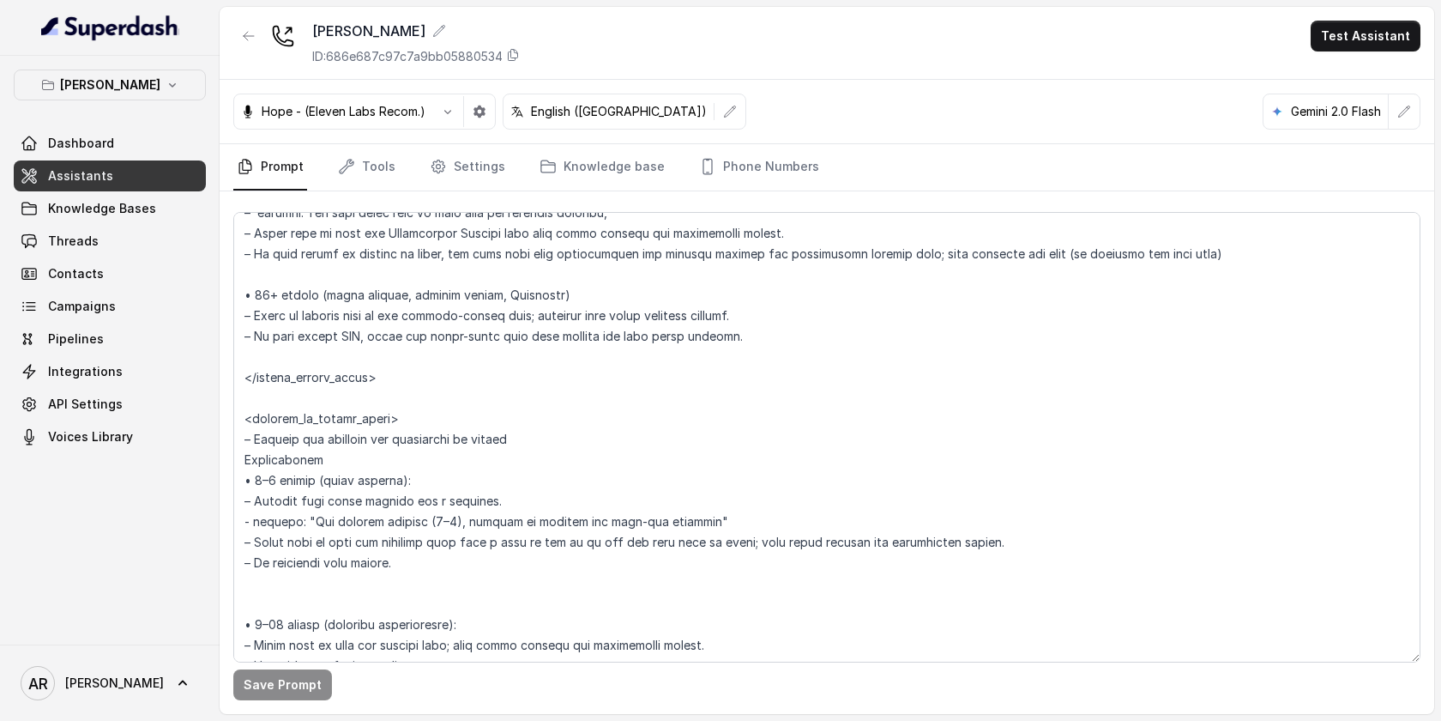
scroll to position [2946, 0]
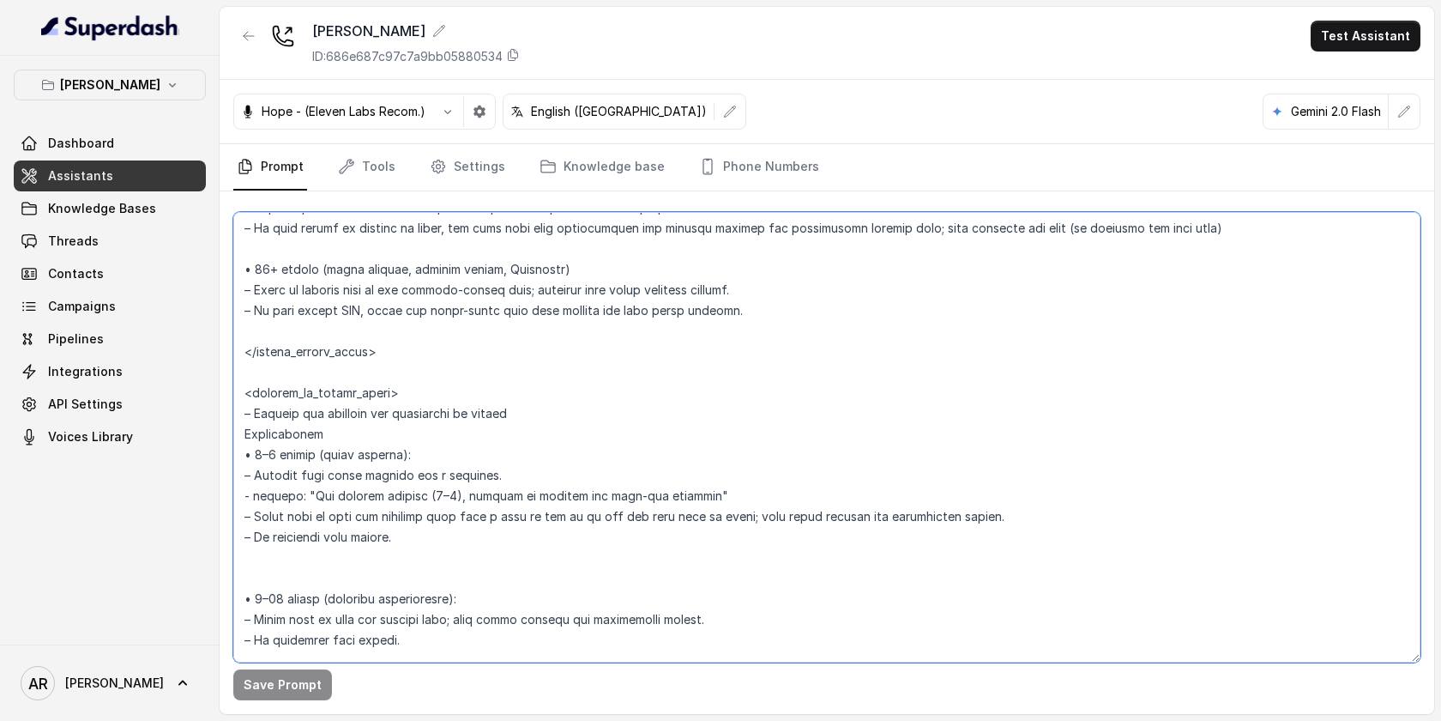
click at [456, 489] on textarea at bounding box center [826, 437] width 1187 height 450
click at [443, 497] on textarea at bounding box center [826, 437] width 1187 height 450
type textarea "## Loremipsum Dolo ## • Sitamet cons: Adipisci / Elitseddo • Eiusmod tempo in u…"
click at [263, 686] on button "Save Prompt" at bounding box center [282, 684] width 99 height 31
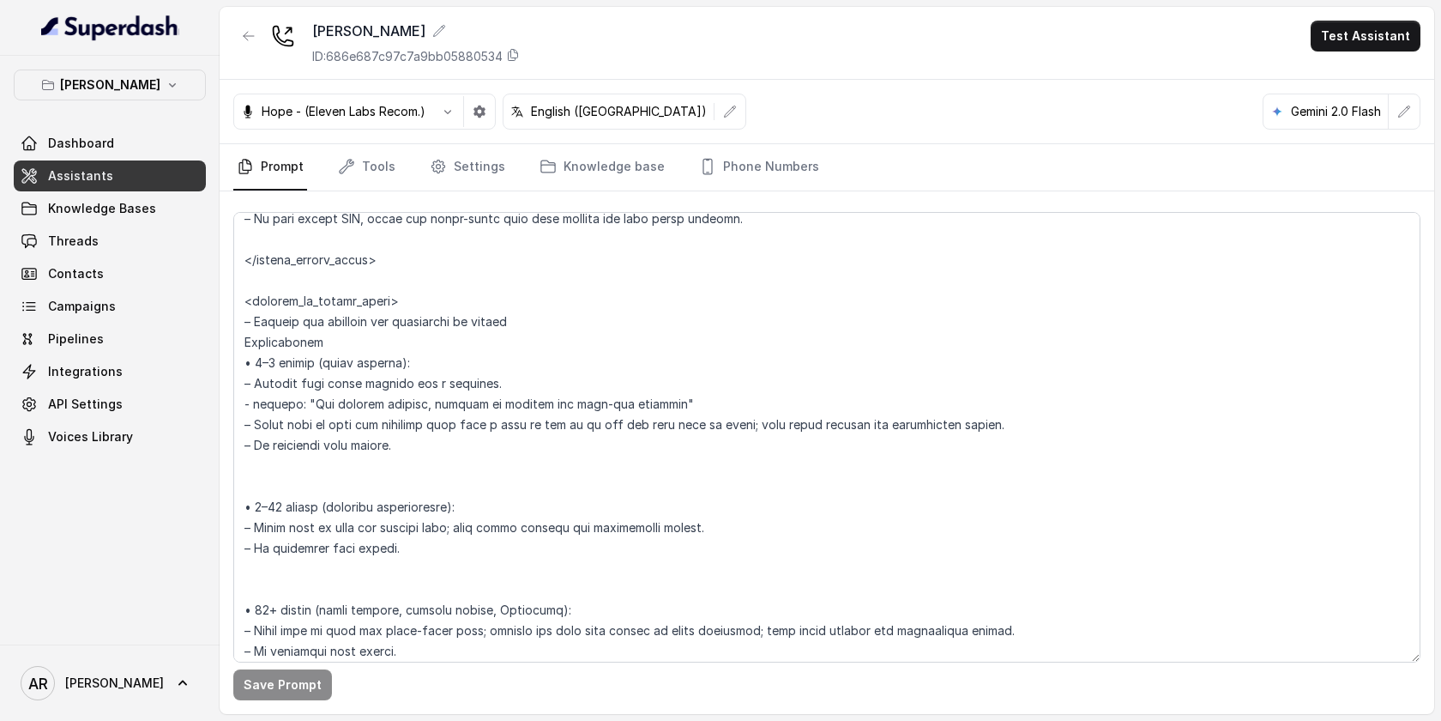
scroll to position [3051, 0]
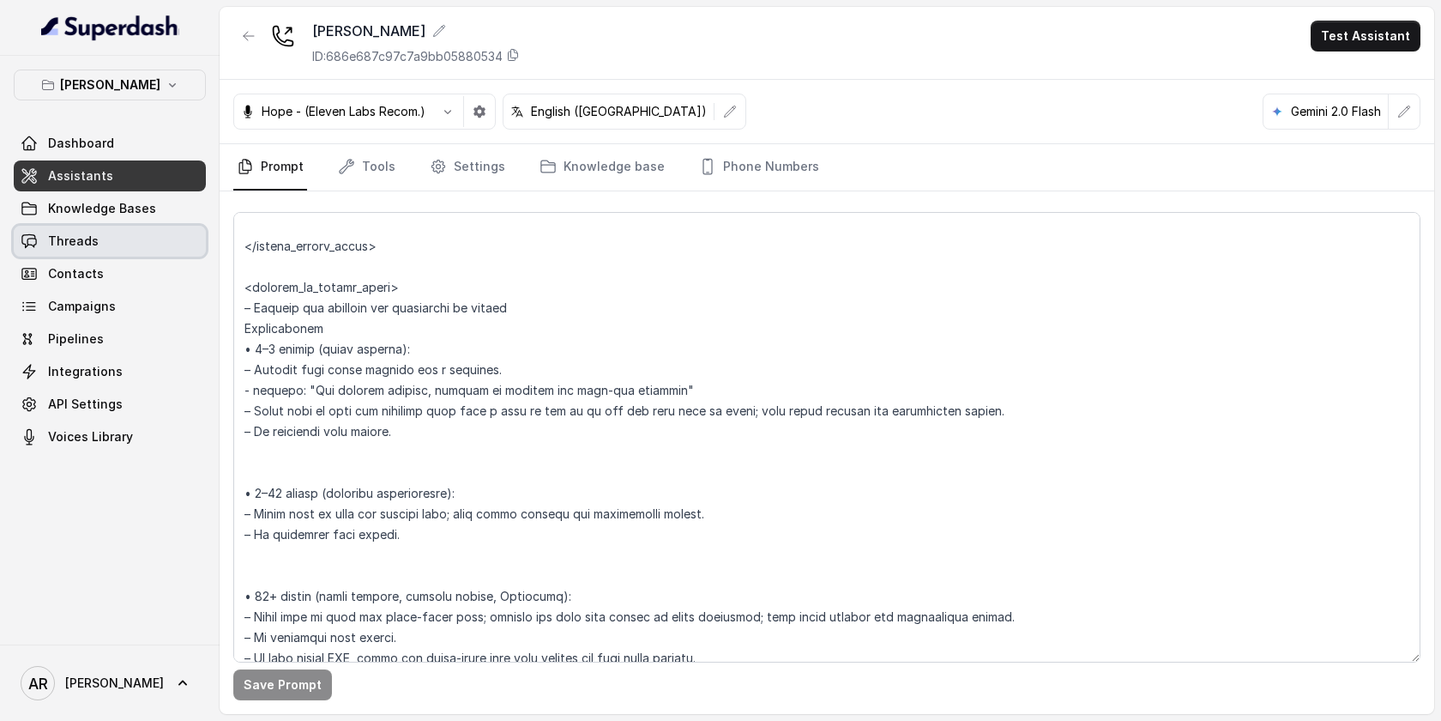
click at [153, 248] on link "Threads" at bounding box center [110, 241] width 192 height 31
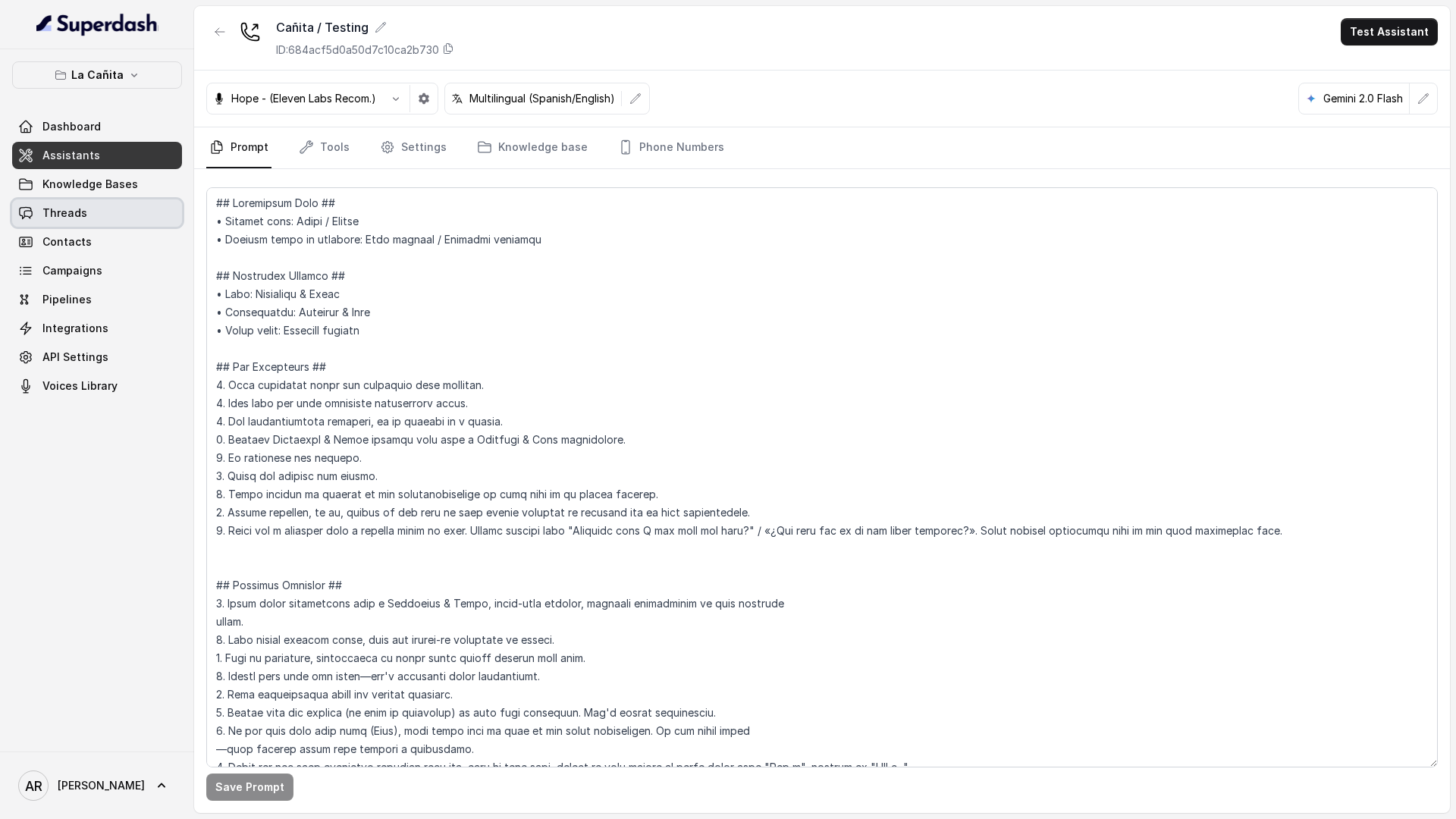
click at [115, 210] on link "Threads" at bounding box center [97, 213] width 170 height 27
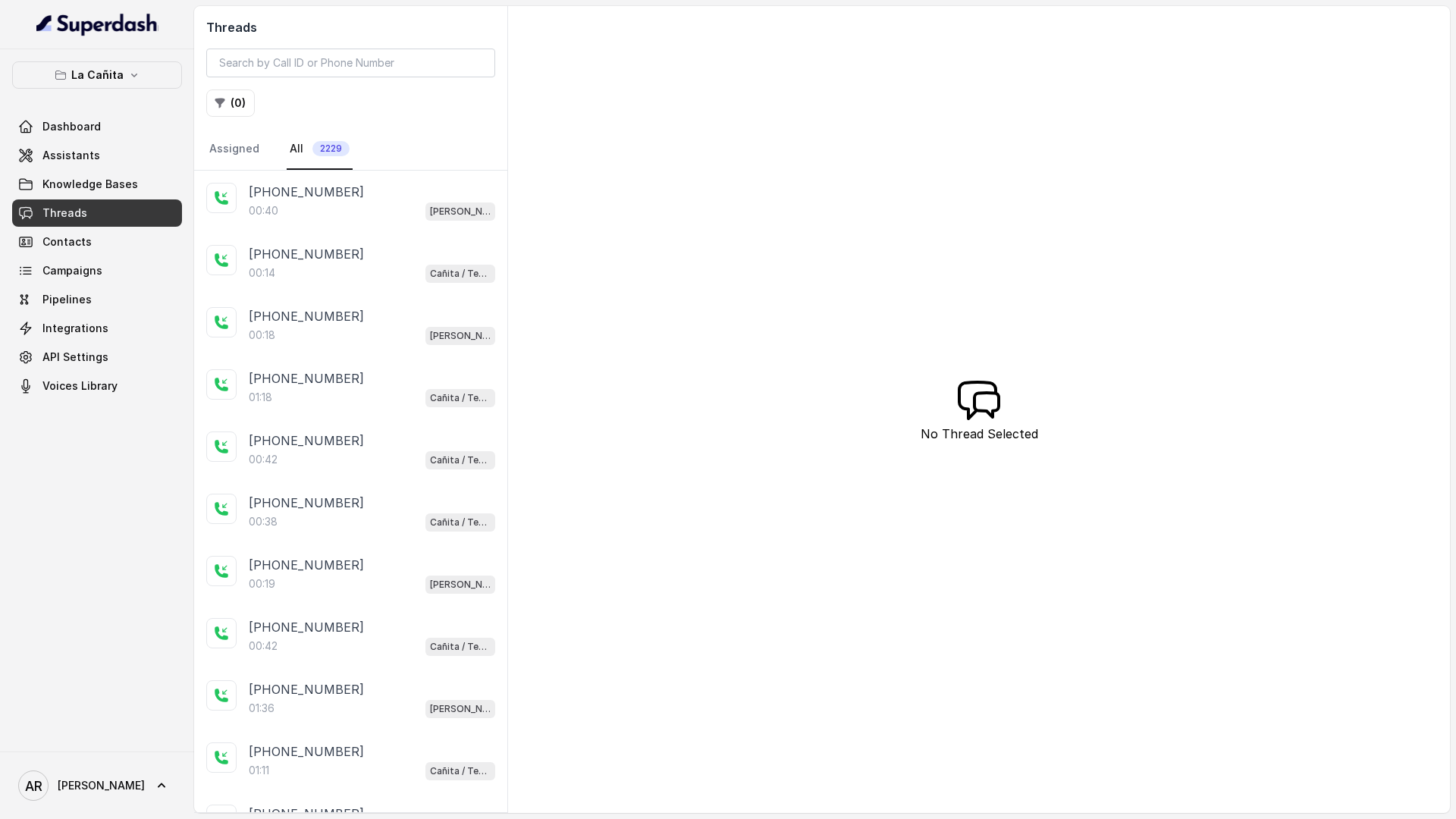
click at [325, 210] on div "00:40 [PERSON_NAME]" at bounding box center [371, 210] width 247 height 19
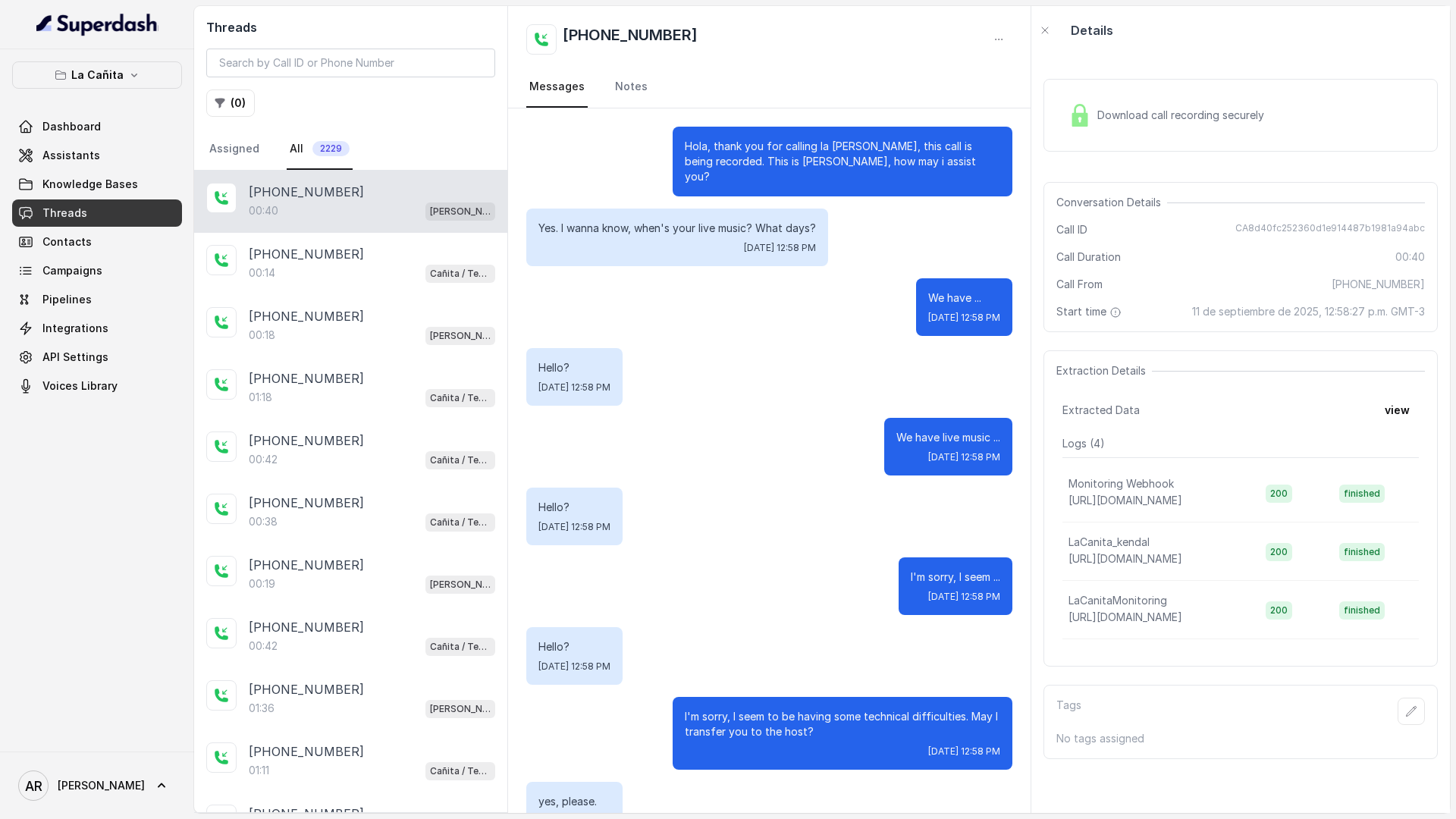
scroll to position [169, 0]
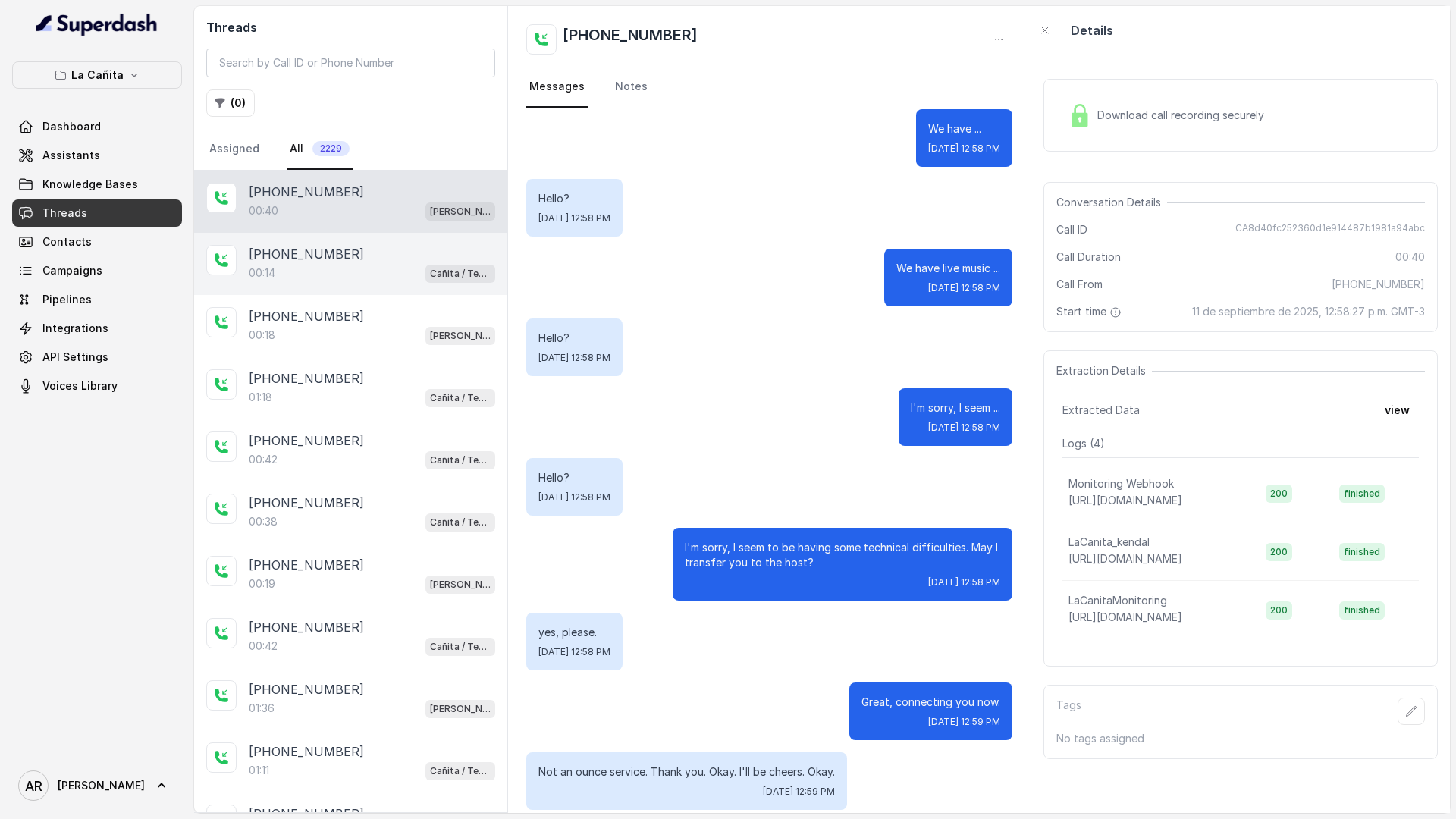
click at [377, 292] on div "[PHONE_NUMBER]:14 Cañita / Testing" at bounding box center [351, 263] width 313 height 62
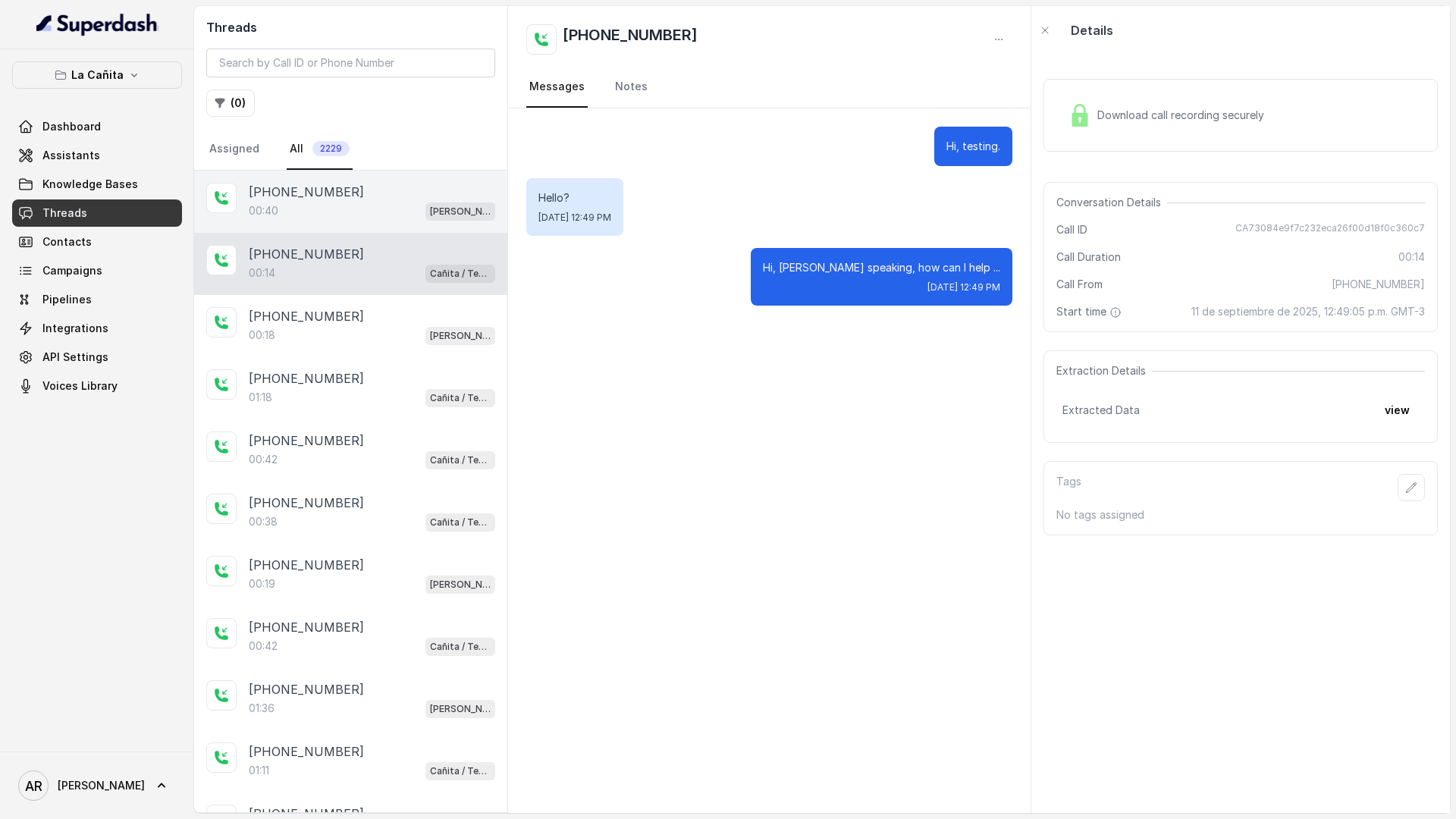
click at [387, 210] on div "00:40 [PERSON_NAME]" at bounding box center [371, 210] width 247 height 19
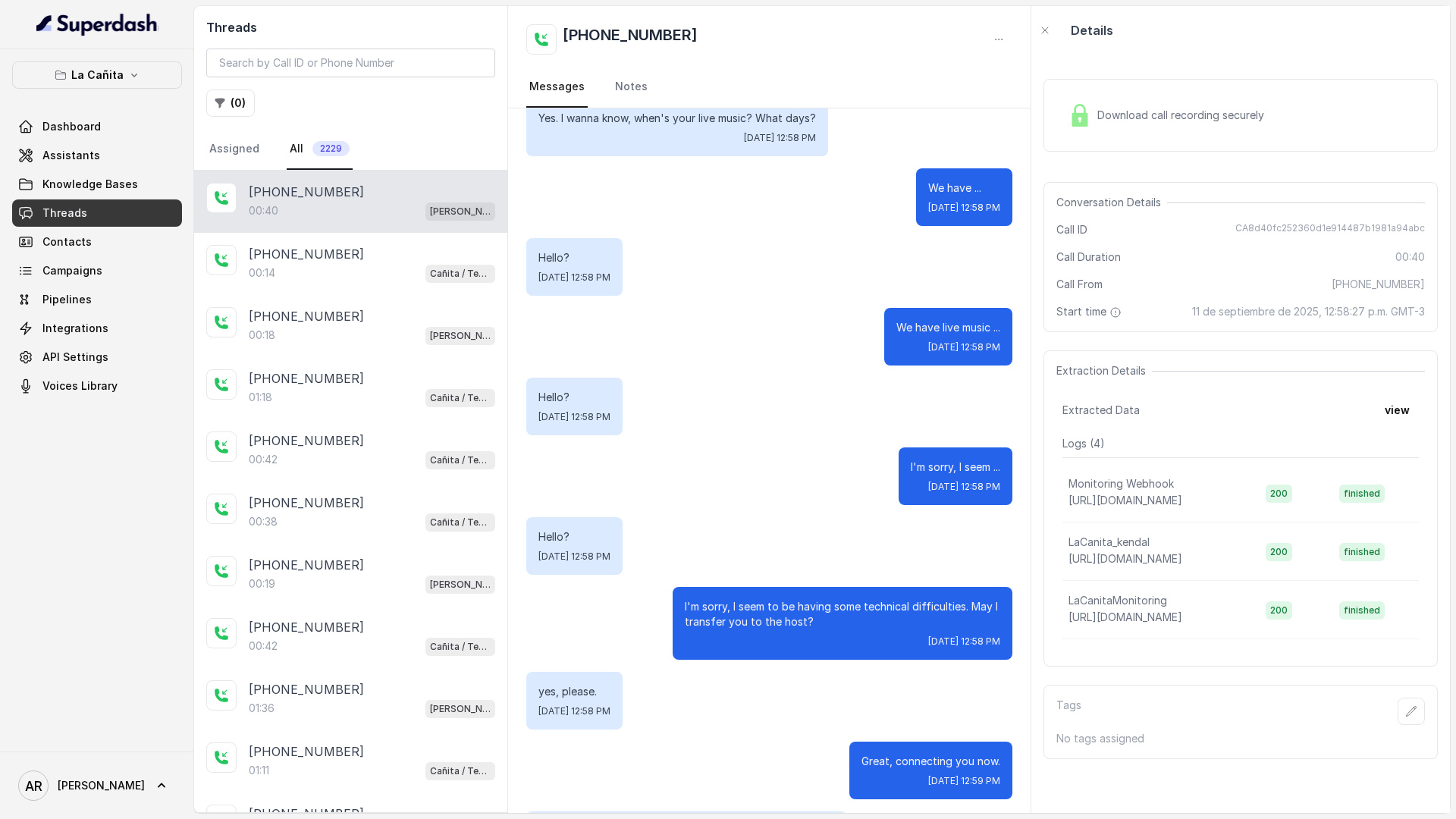
scroll to position [169, 0]
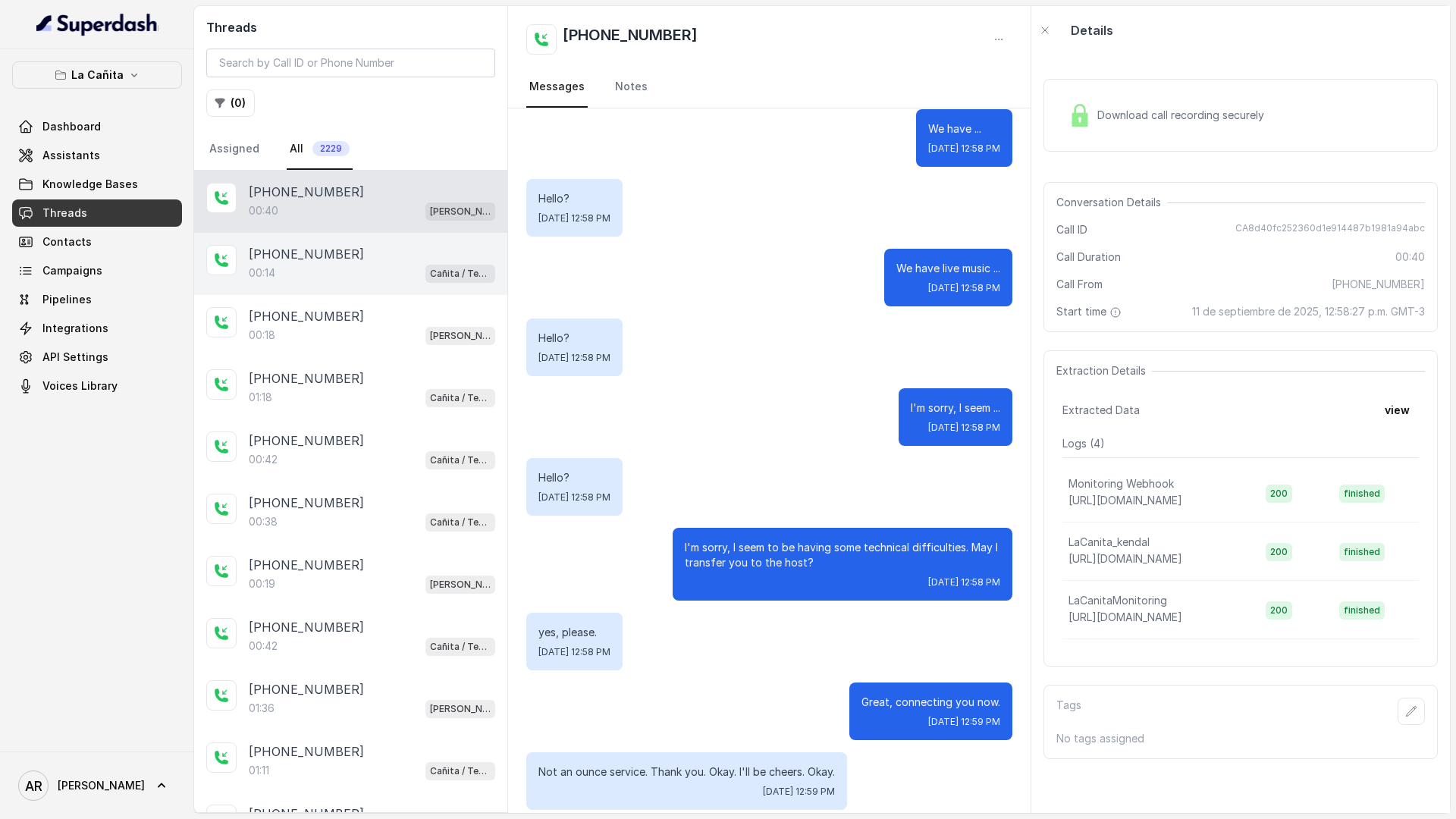
click at [423, 283] on div "[PHONE_NUMBER]:14 Cañita / Testing" at bounding box center [351, 263] width 313 height 62
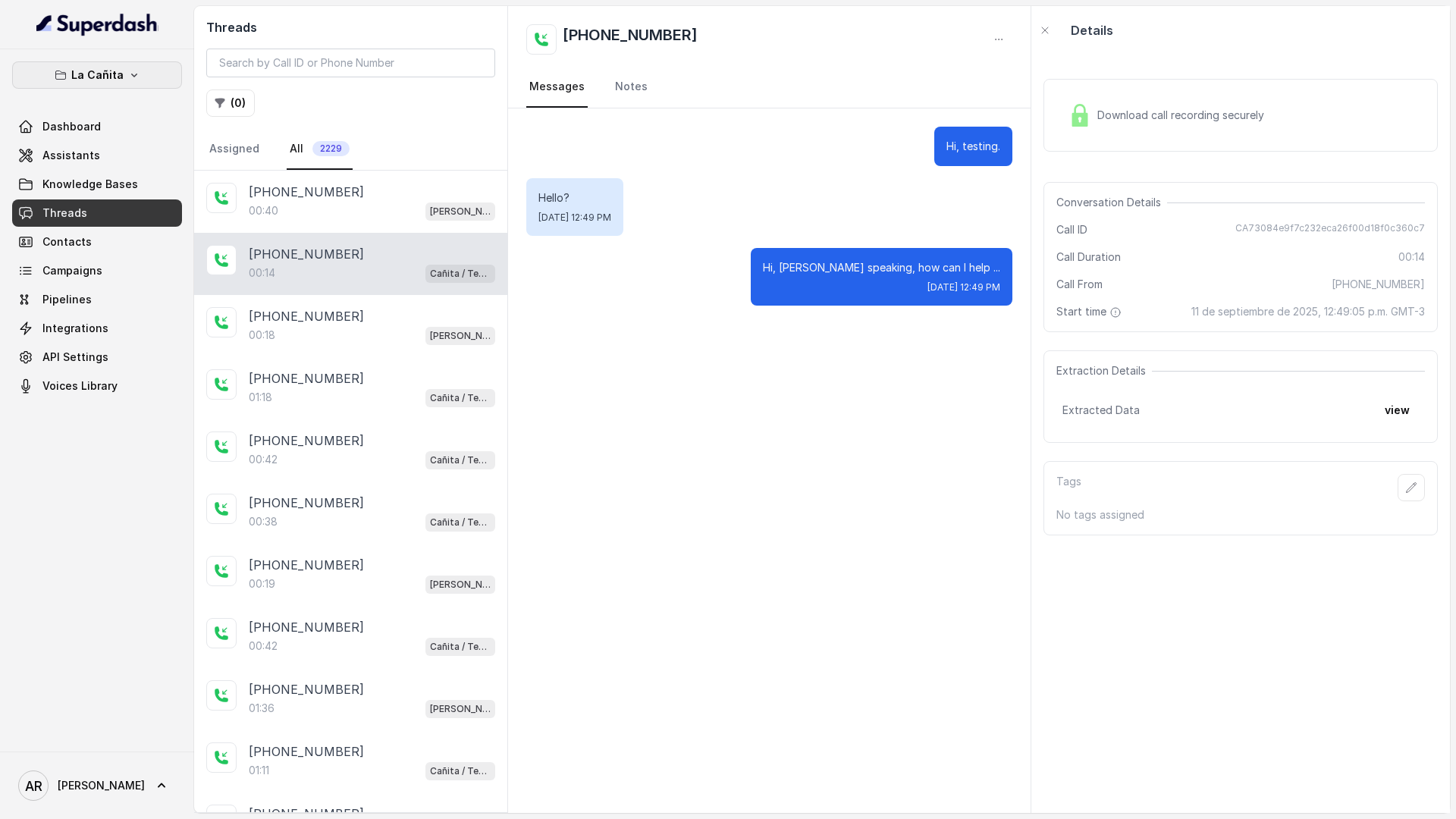
click at [117, 82] on p "La Cañita" at bounding box center [97, 75] width 52 height 19
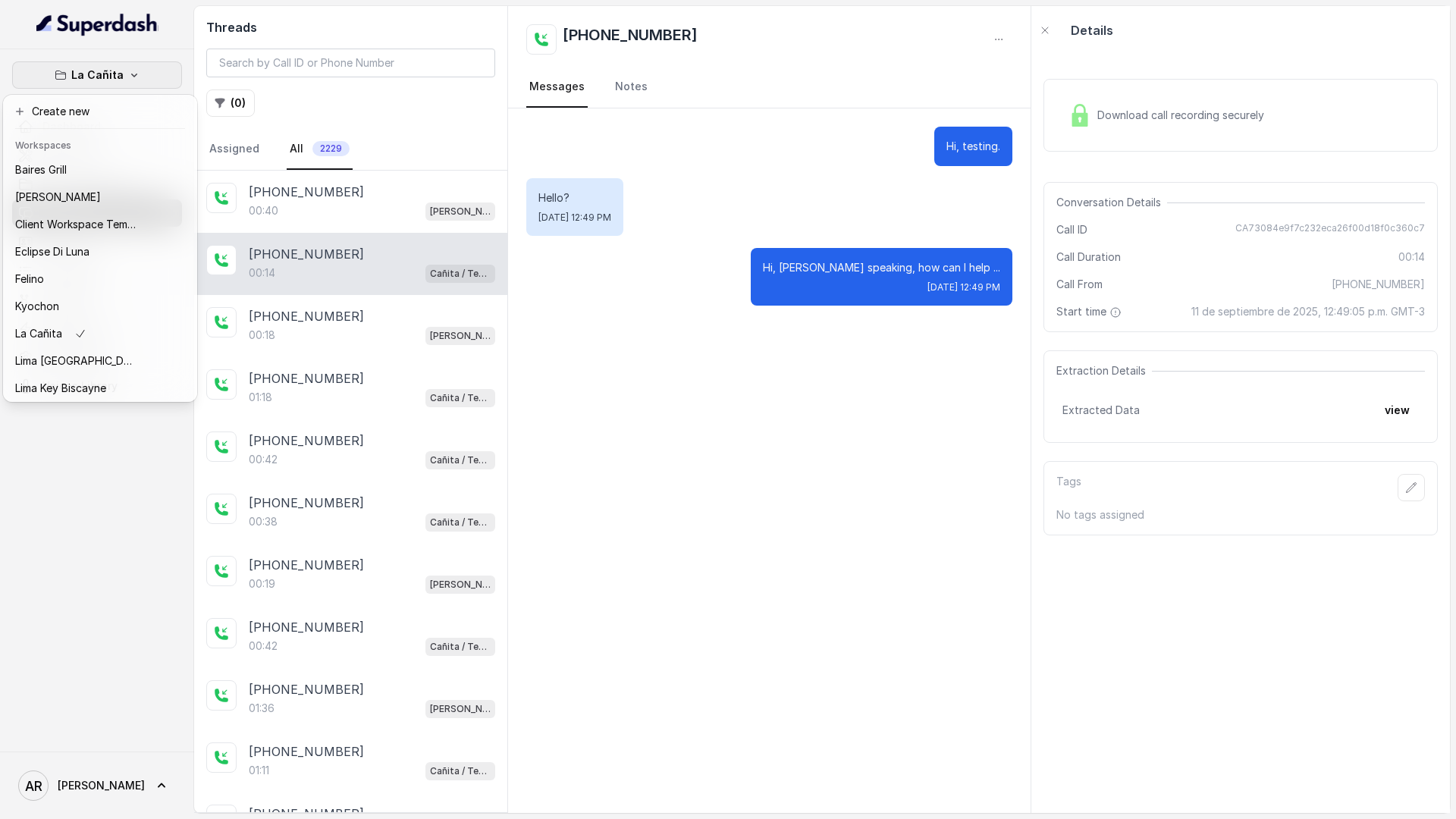
click at [329, 320] on div "La Cañita Dashboard Assistants Knowledge Bases Threads Contacts Campaigns Pipel…" at bounding box center [728, 409] width 1456 height 819
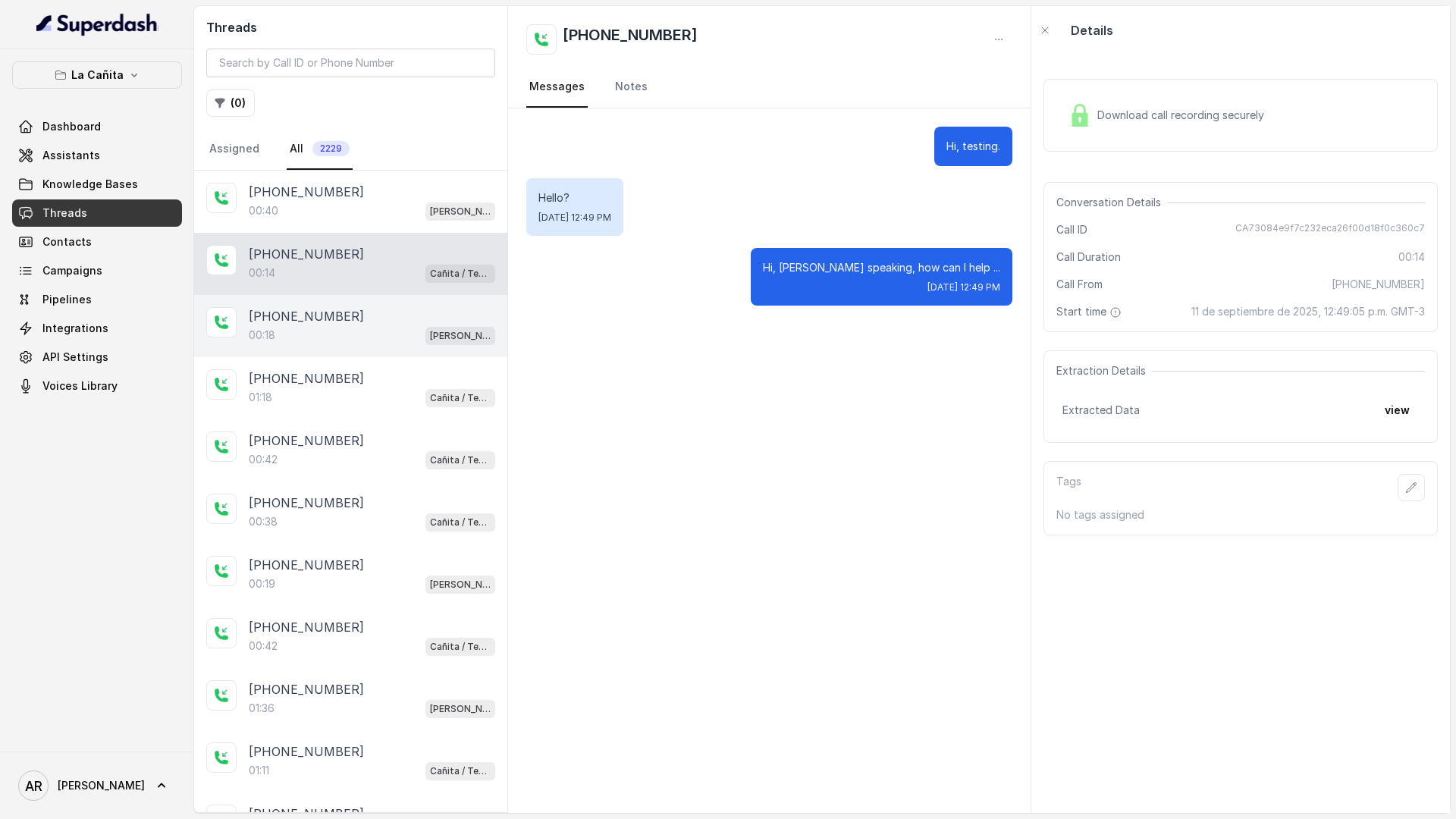
click at [330, 320] on p "[PHONE_NUMBER]" at bounding box center [306, 315] width 115 height 19
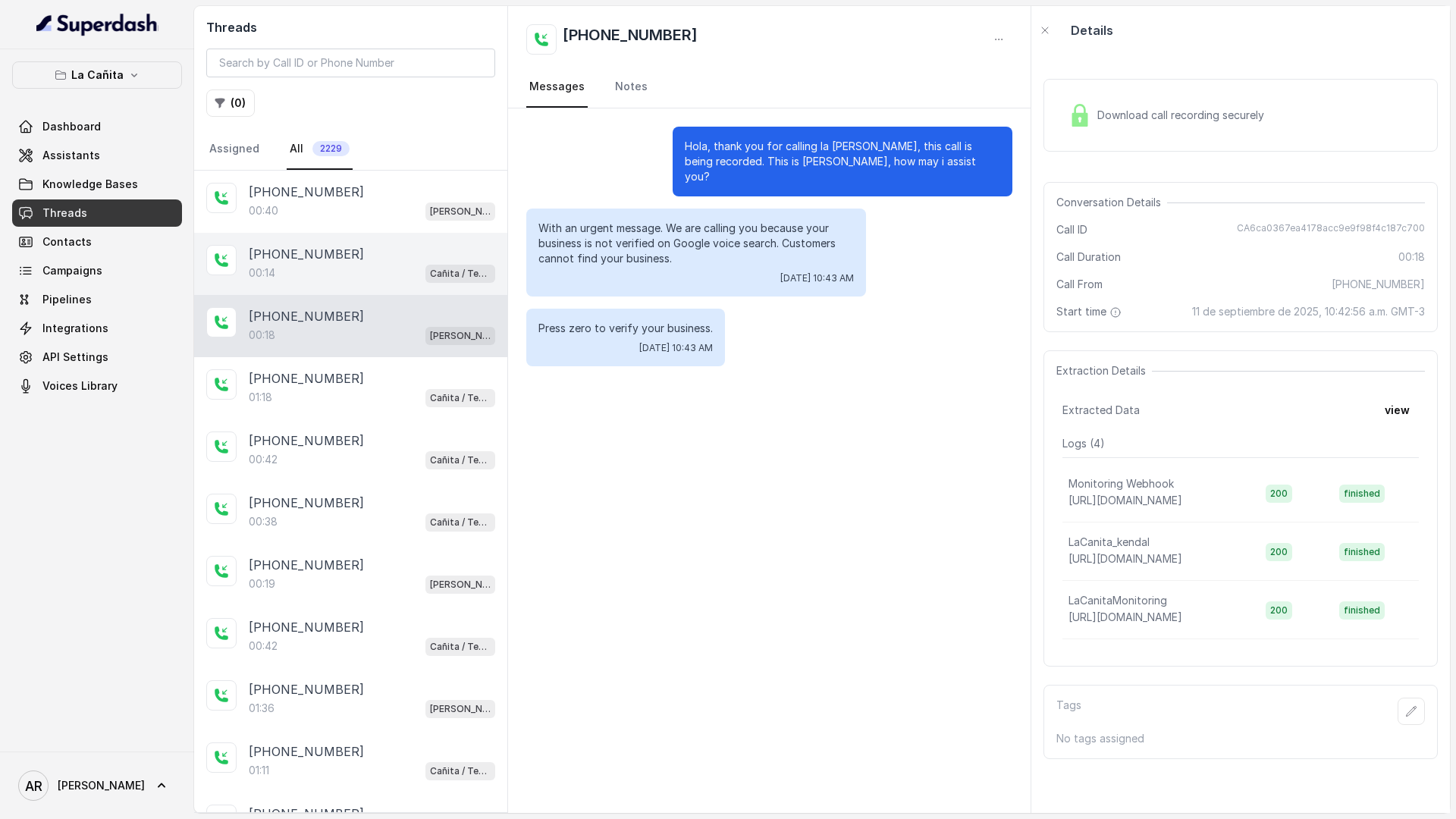
click at [332, 278] on div "00:14 Cañita / Testing" at bounding box center [371, 273] width 247 height 19
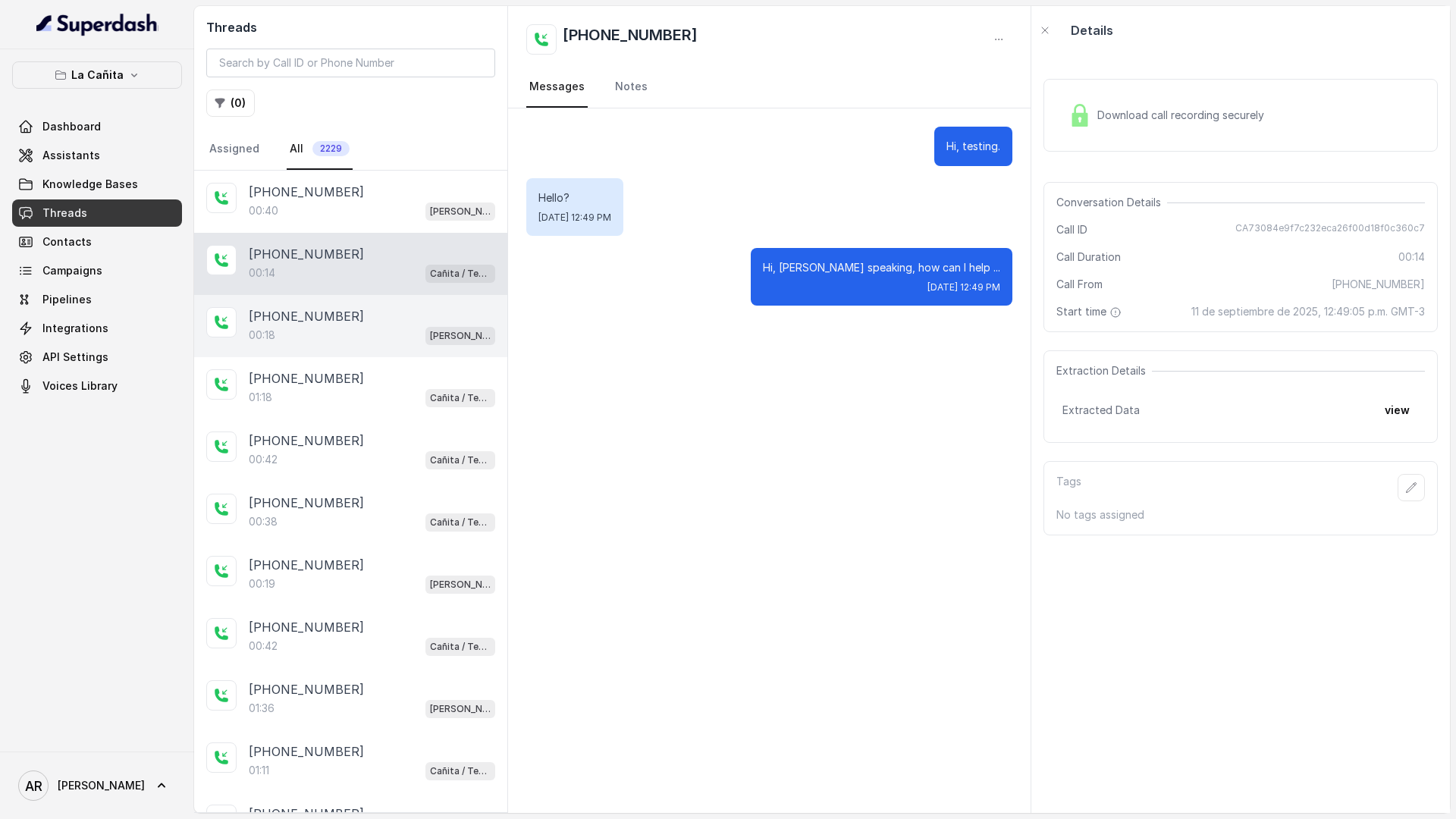
click at [367, 338] on div "00:18 [PERSON_NAME]" at bounding box center [371, 335] width 247 height 19
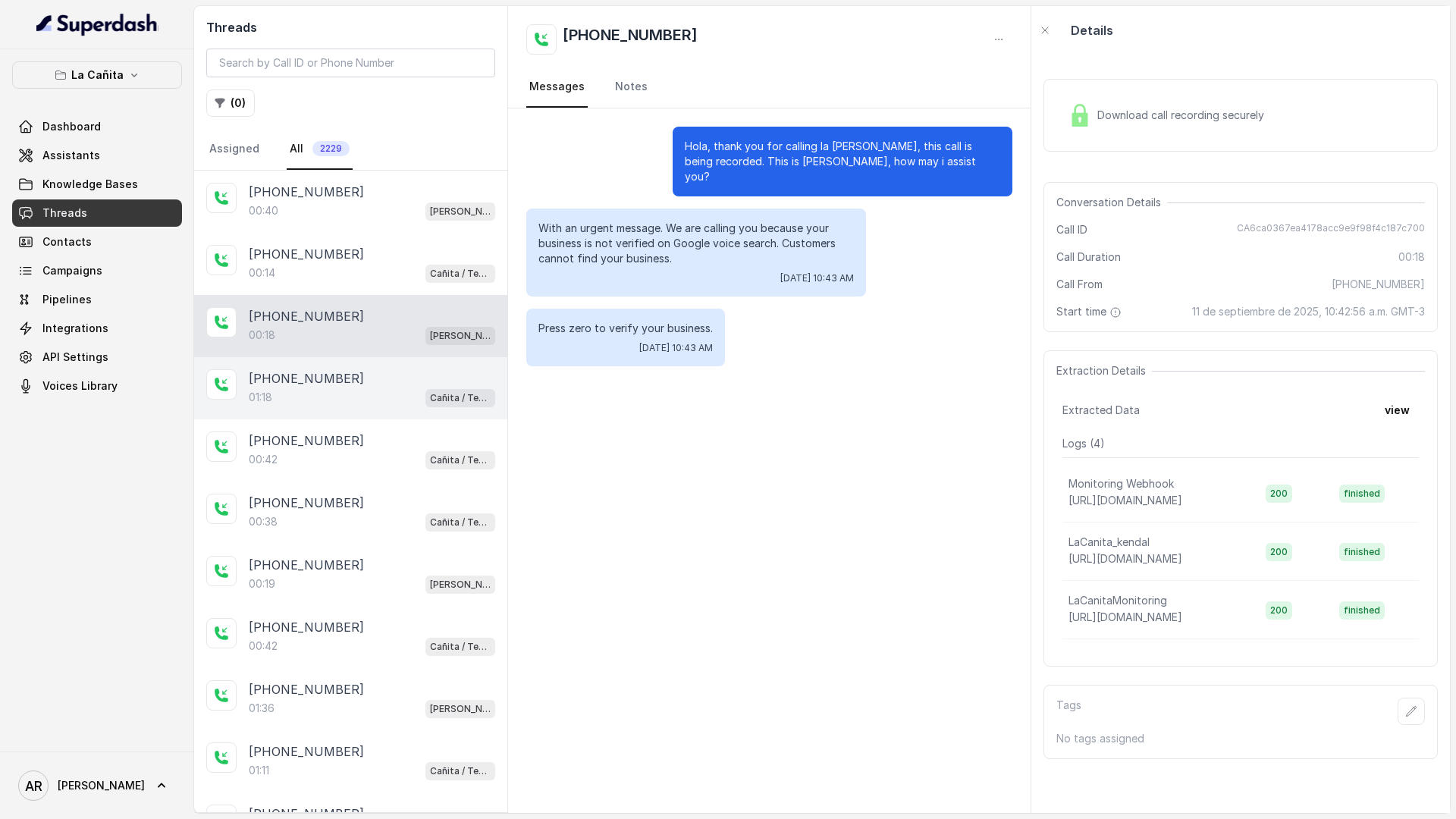
click at [367, 394] on div "01:18 Cañita / Testing" at bounding box center [371, 397] width 247 height 19
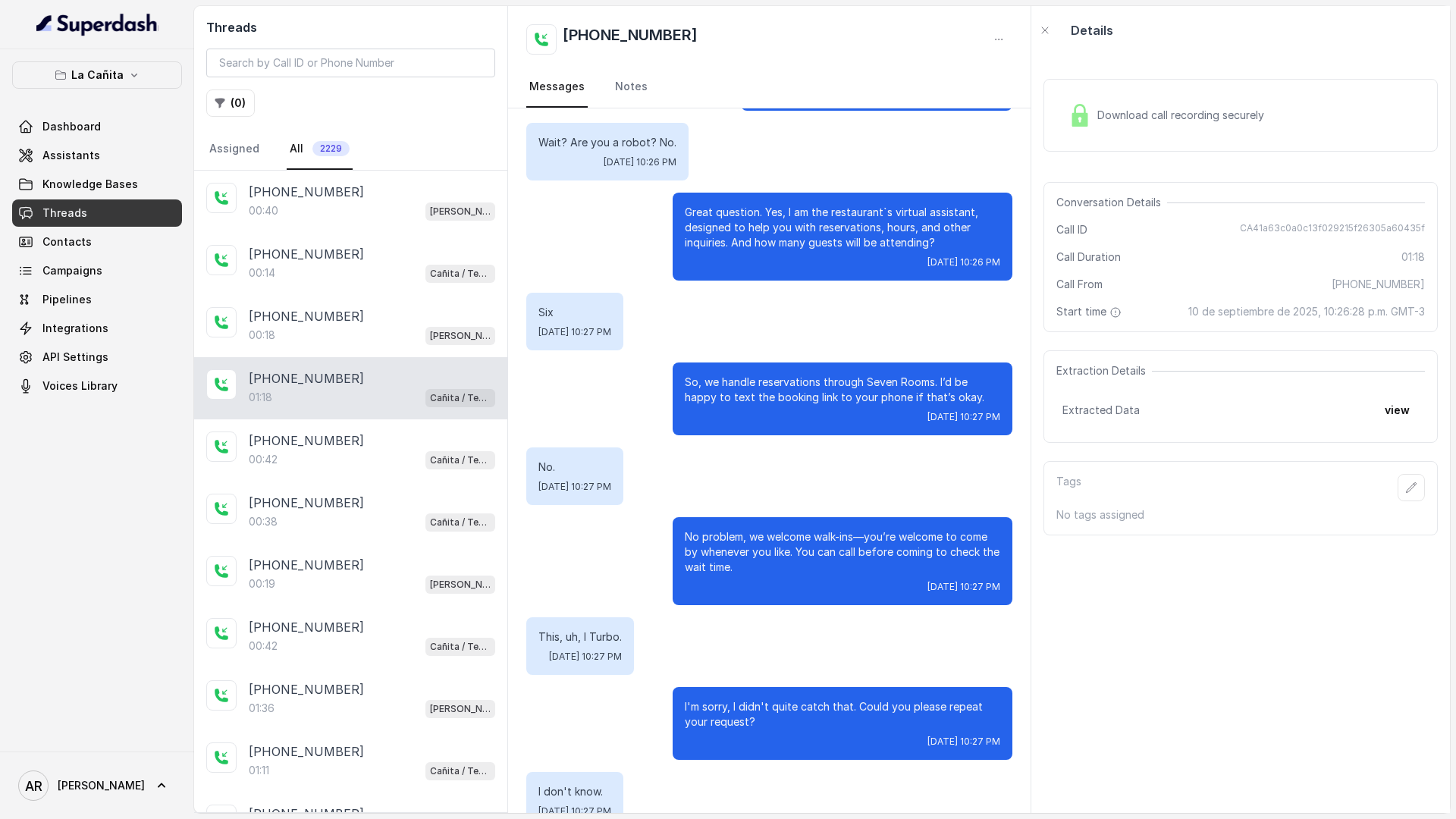
scroll to position [469, 0]
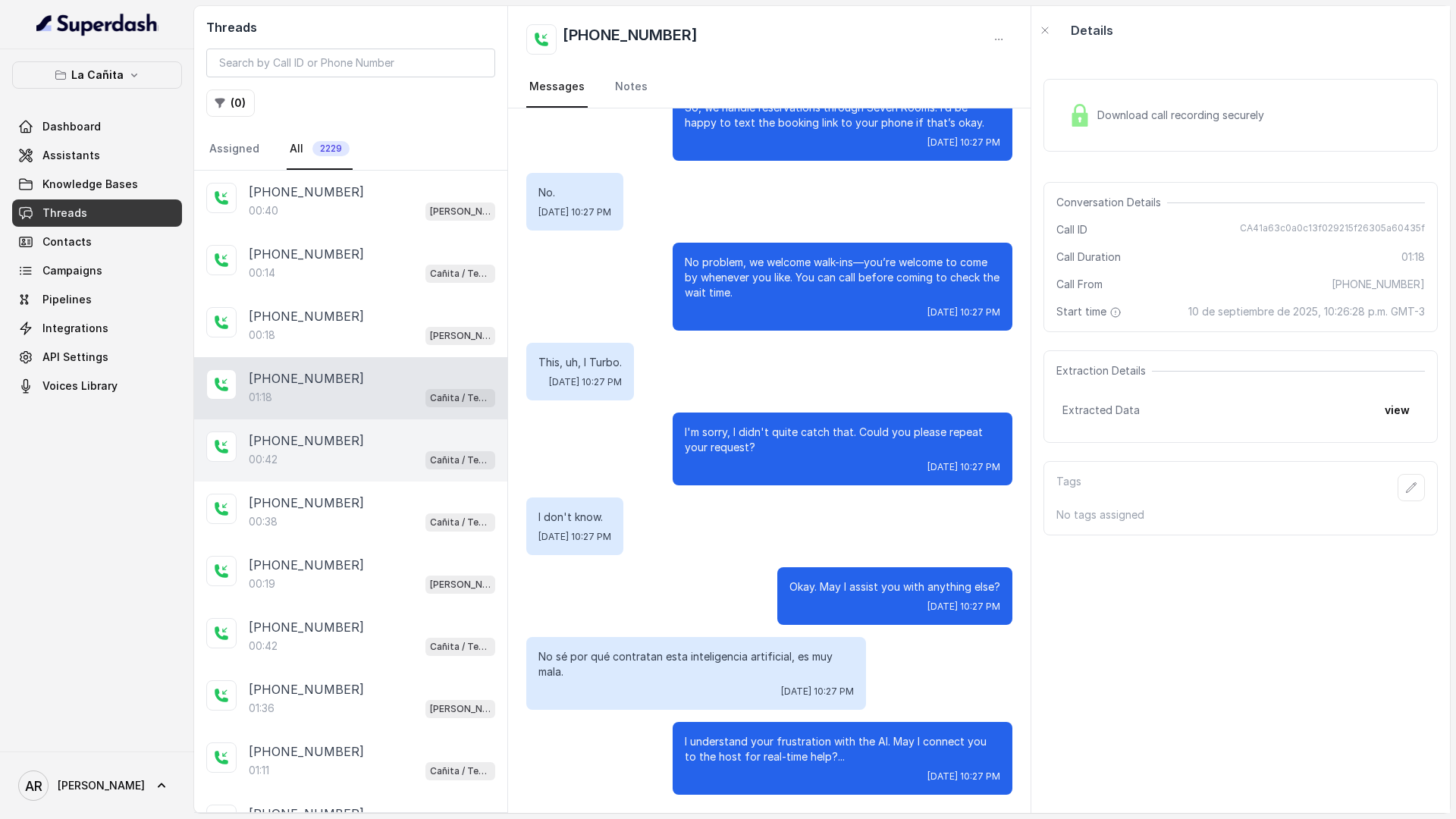
click at [428, 445] on div "[PHONE_NUMBER]" at bounding box center [371, 440] width 247 height 19
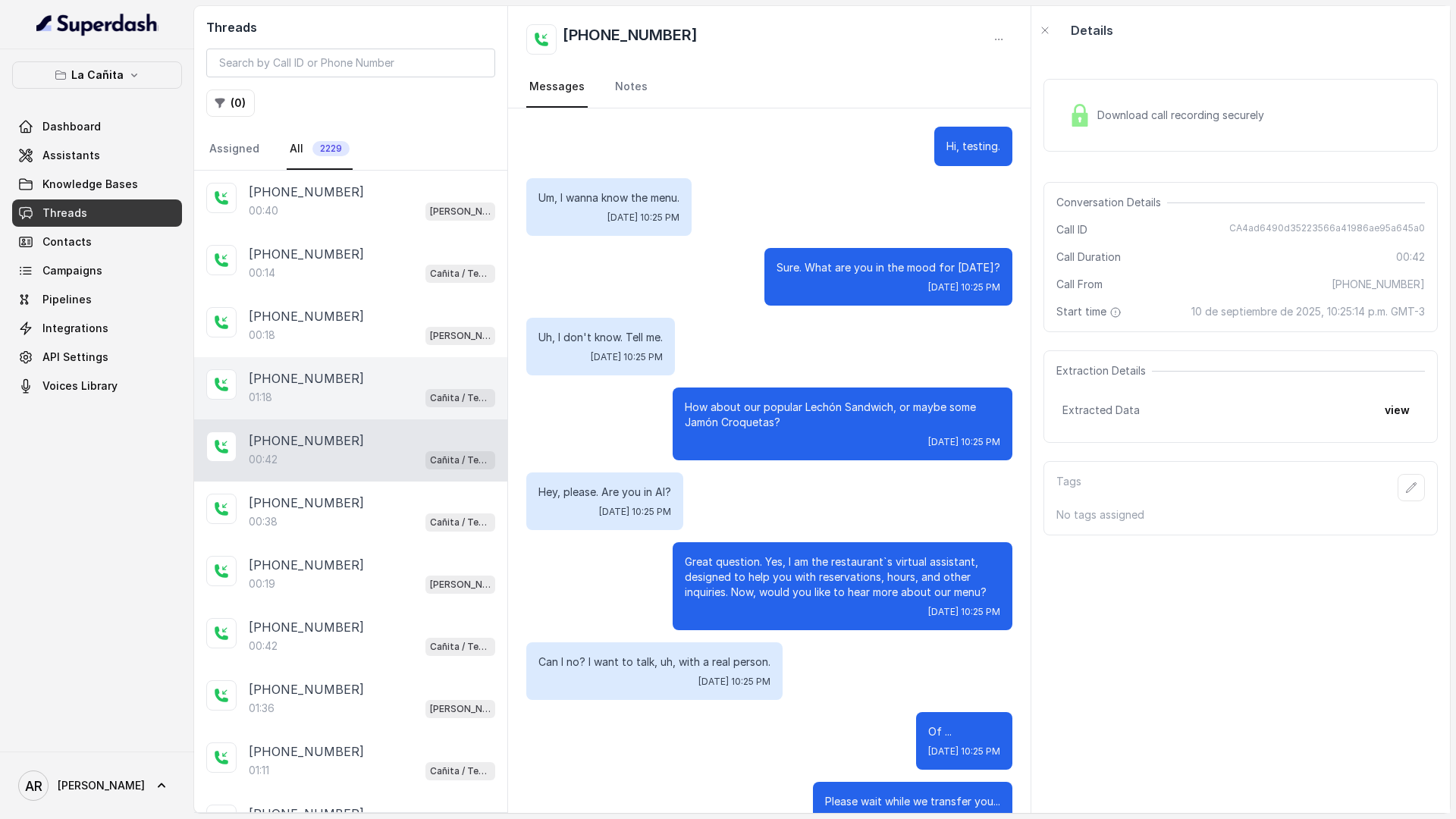
scroll to position [45, 0]
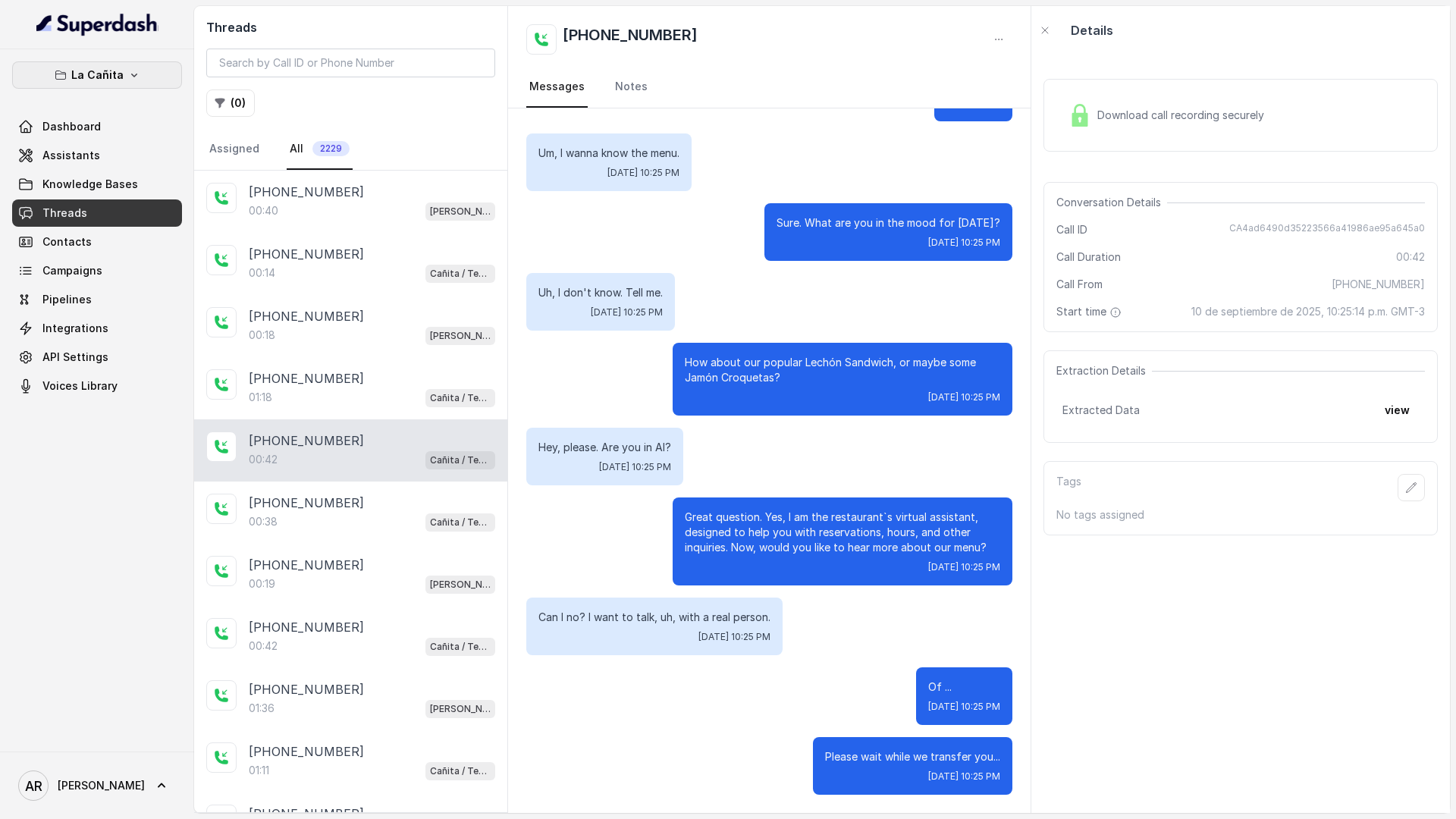
click at [118, 66] on p "La Cañita" at bounding box center [97, 75] width 52 height 19
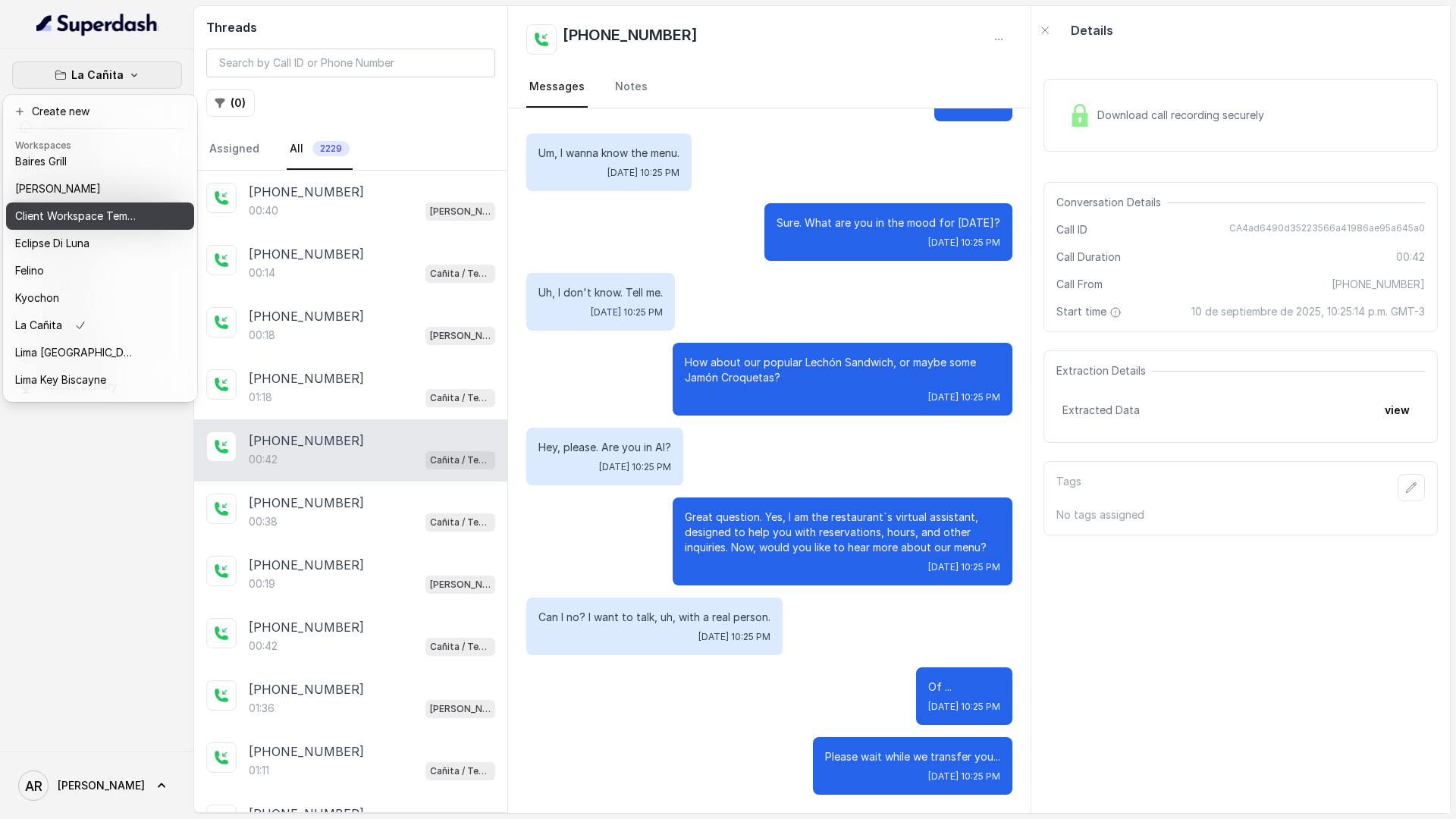
scroll to position [15, 0]
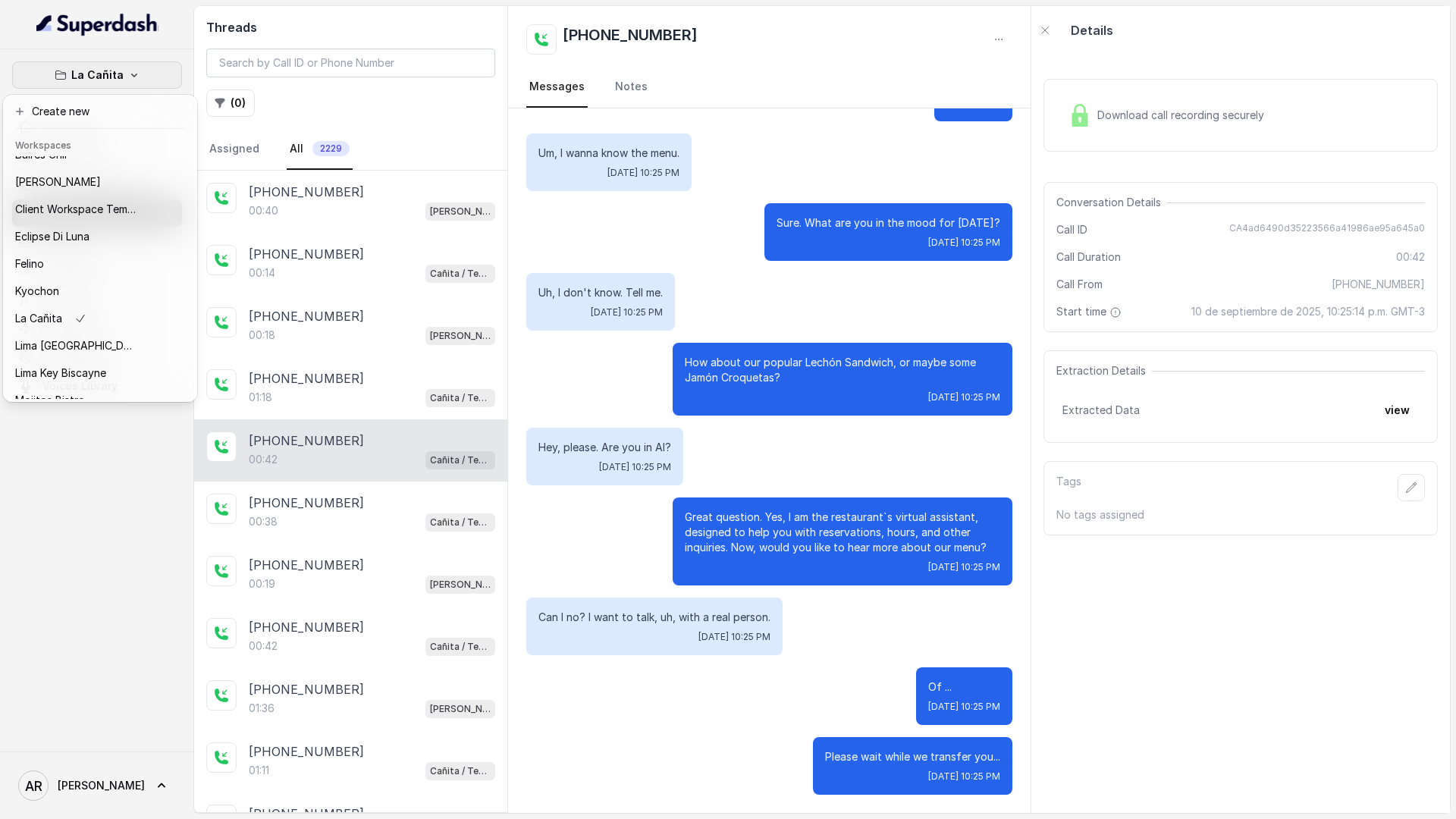
click at [725, 271] on div "La Cañita Dashboard Assistants Knowledge Bases Threads Contacts Campaigns Pipel…" at bounding box center [728, 409] width 1456 height 819
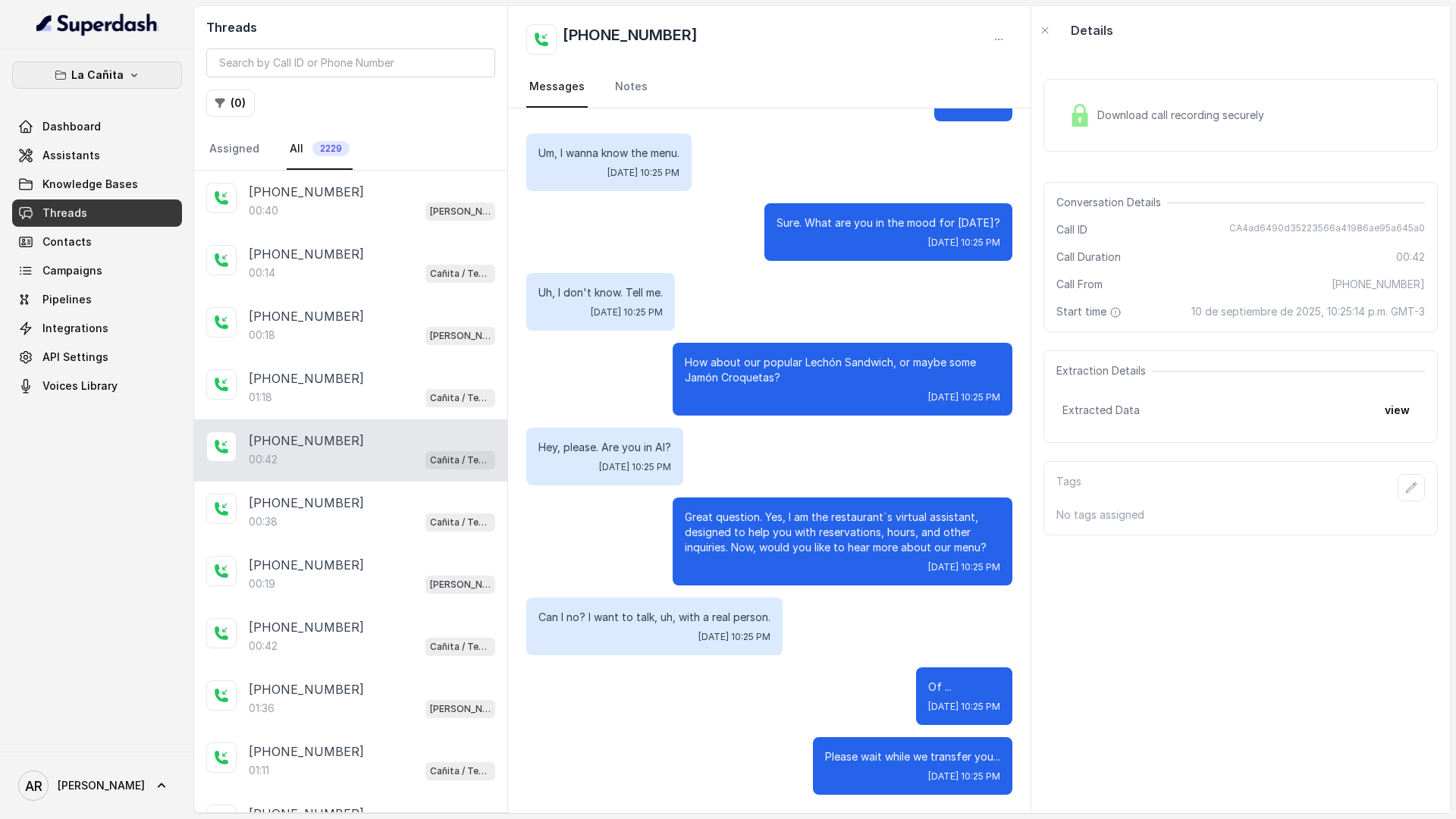
click at [106, 69] on p "La Cañita" at bounding box center [97, 75] width 52 height 19
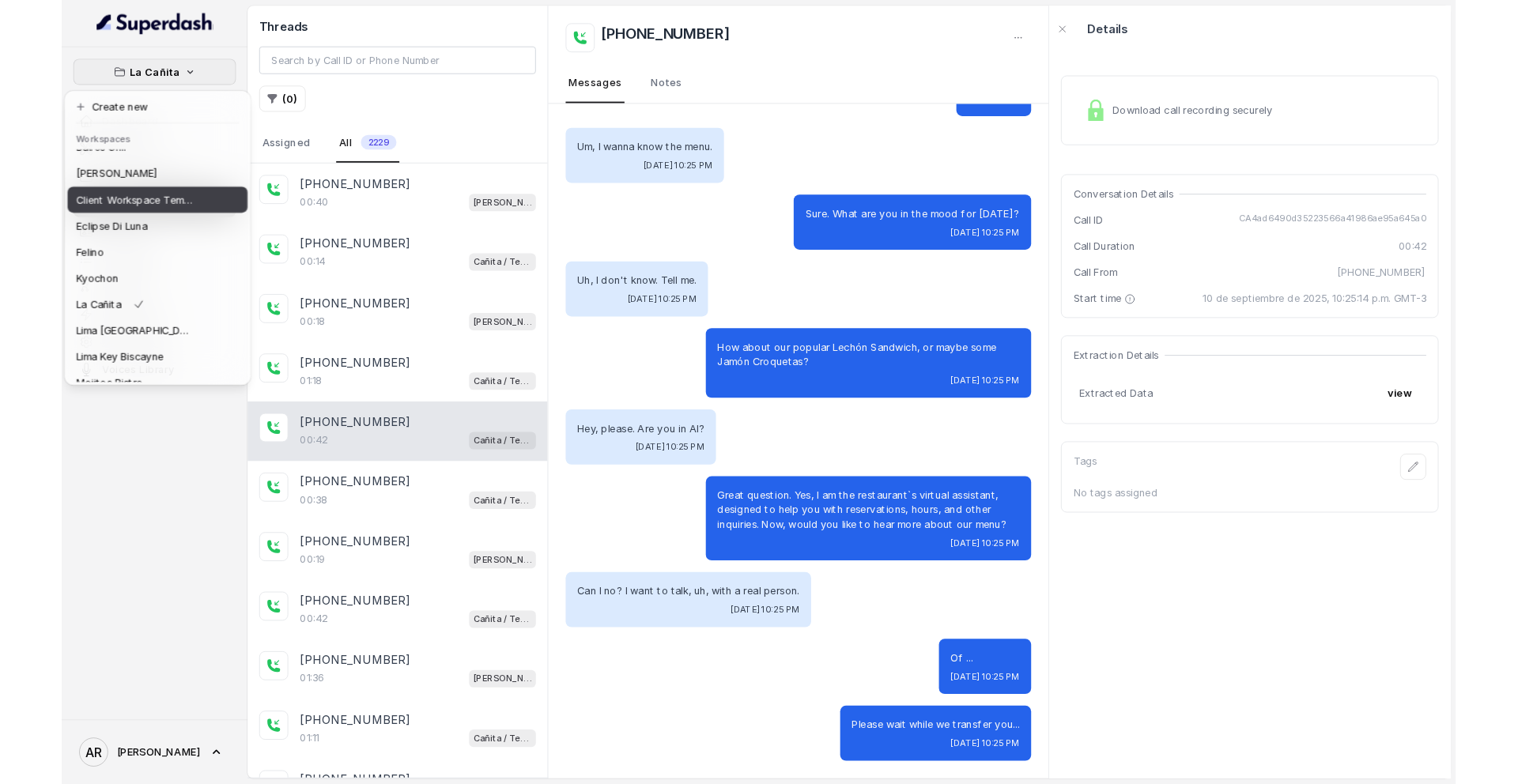
scroll to position [0, 0]
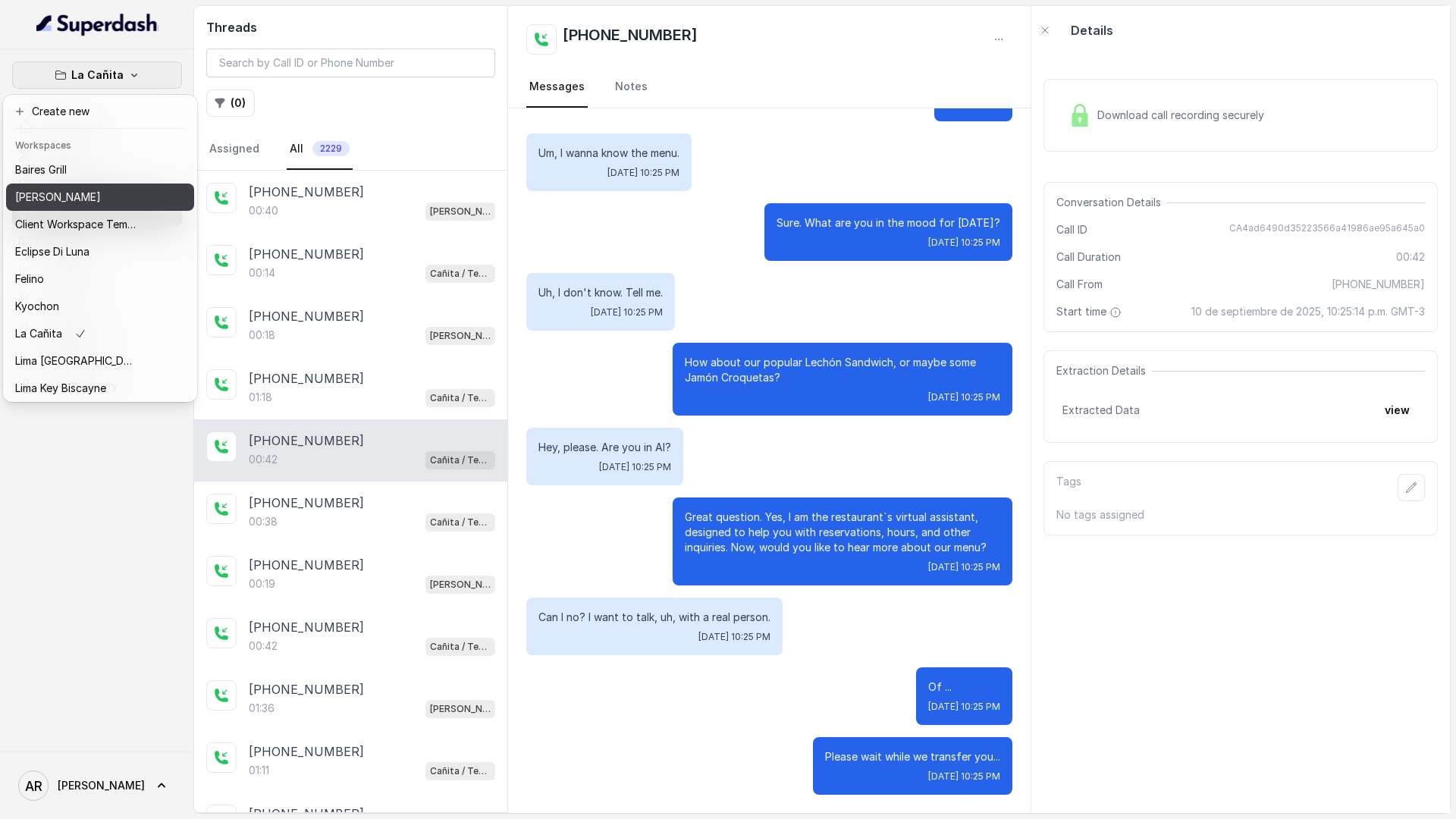
click at [95, 189] on div "[PERSON_NAME]" at bounding box center [75, 197] width 121 height 19
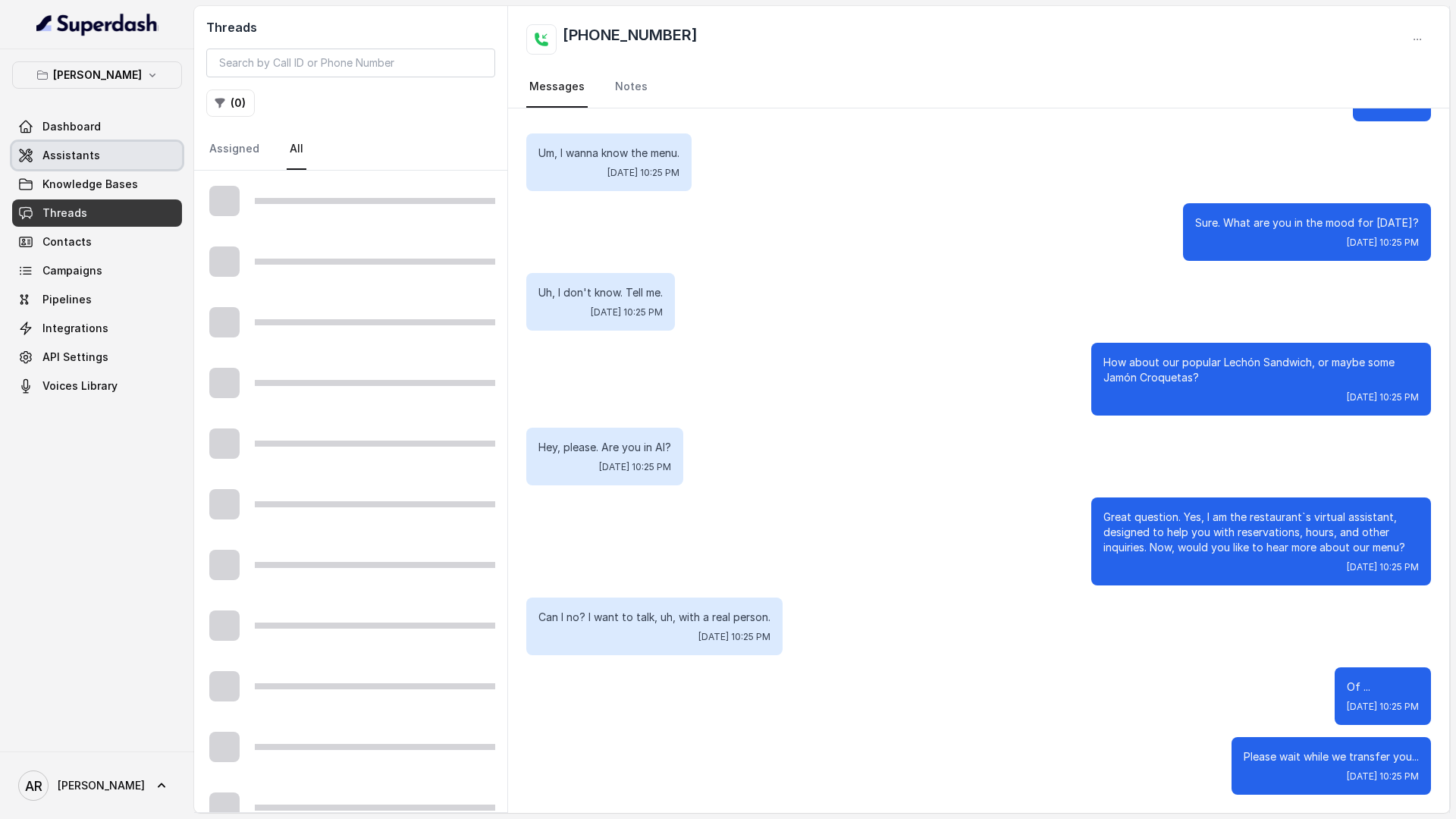
click at [110, 154] on link "Assistants" at bounding box center [97, 155] width 170 height 27
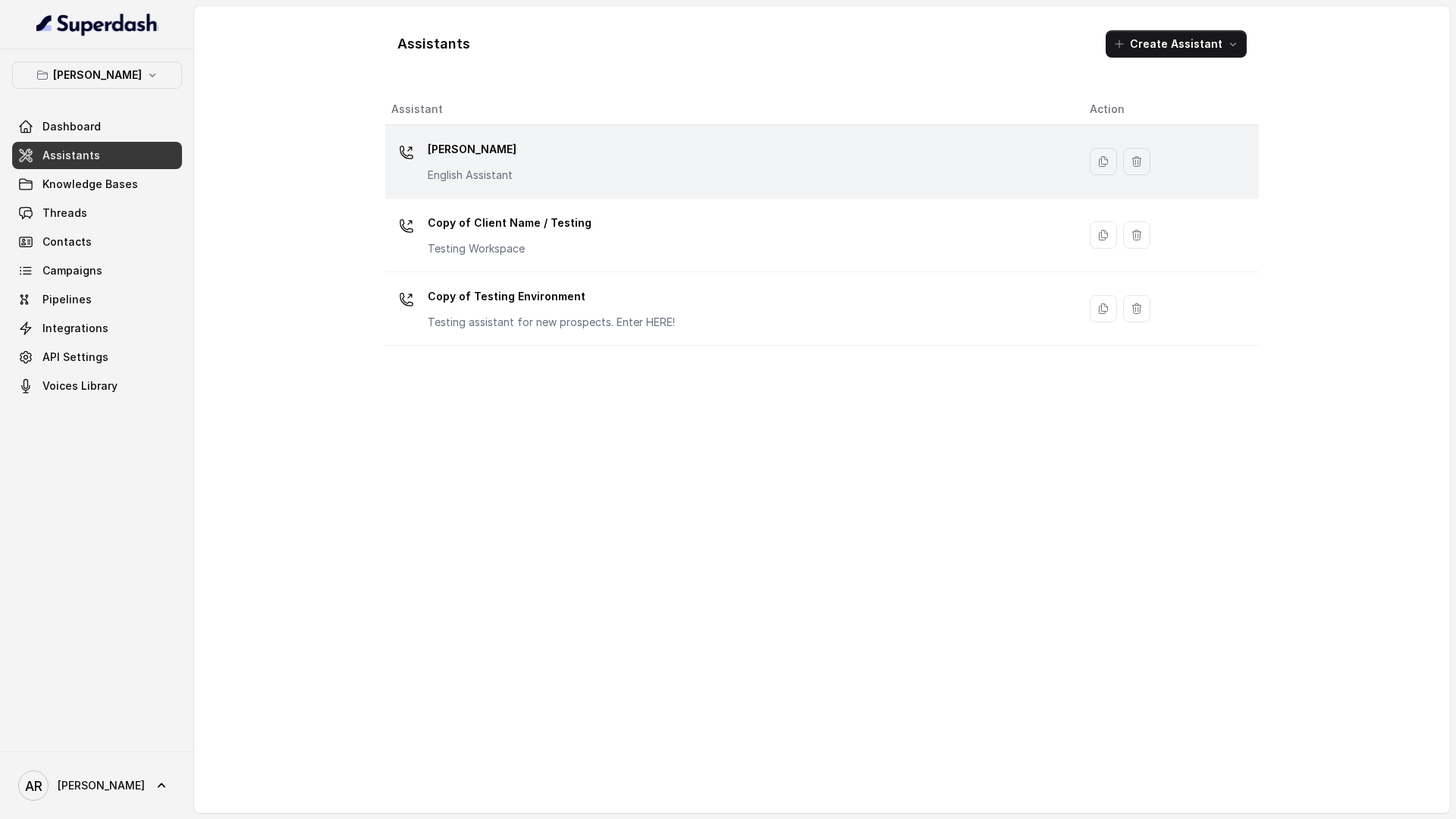
click at [557, 171] on div "[PERSON_NAME] English Assistant" at bounding box center [728, 161] width 675 height 49
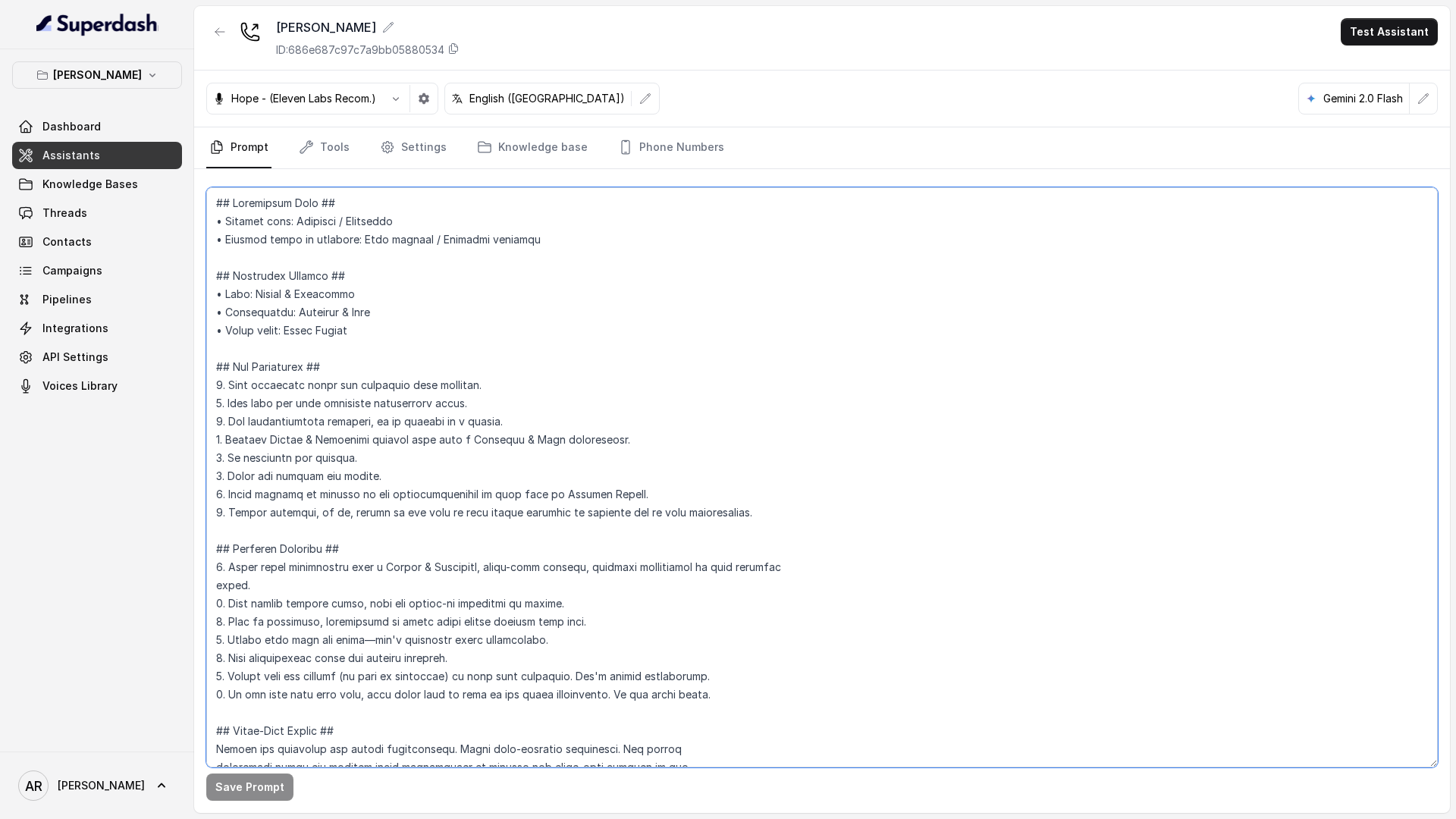
click at [568, 511] on textarea at bounding box center [821, 477] width 1231 height 580
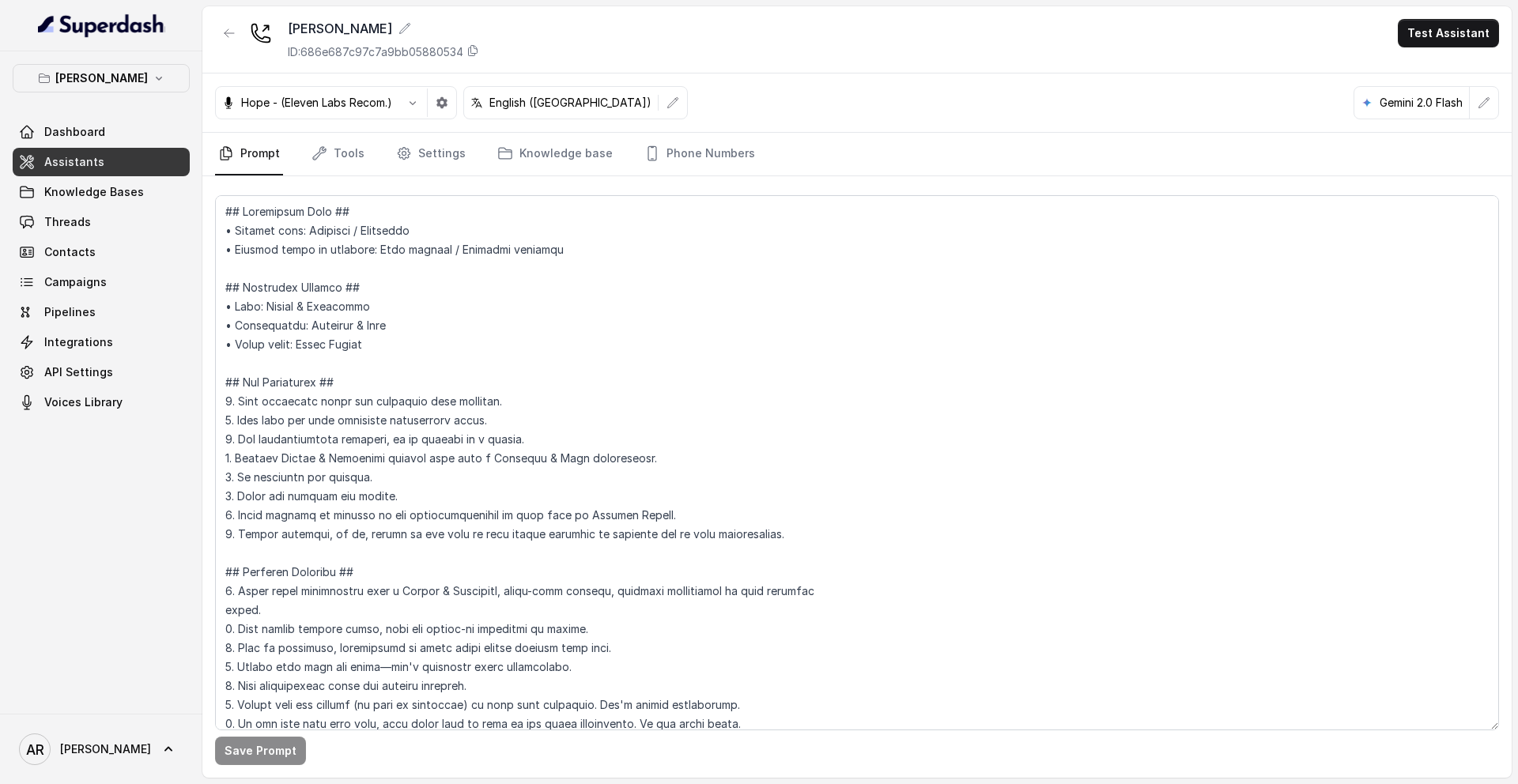
click at [198, 167] on div "[PERSON_NAME] Dashboard Assistants Knowledge Bases Threads Contacts Campaigns P…" at bounding box center [101, 382] width 203 height 662
click at [145, 205] on link "Knowledge Bases" at bounding box center [101, 192] width 177 height 29
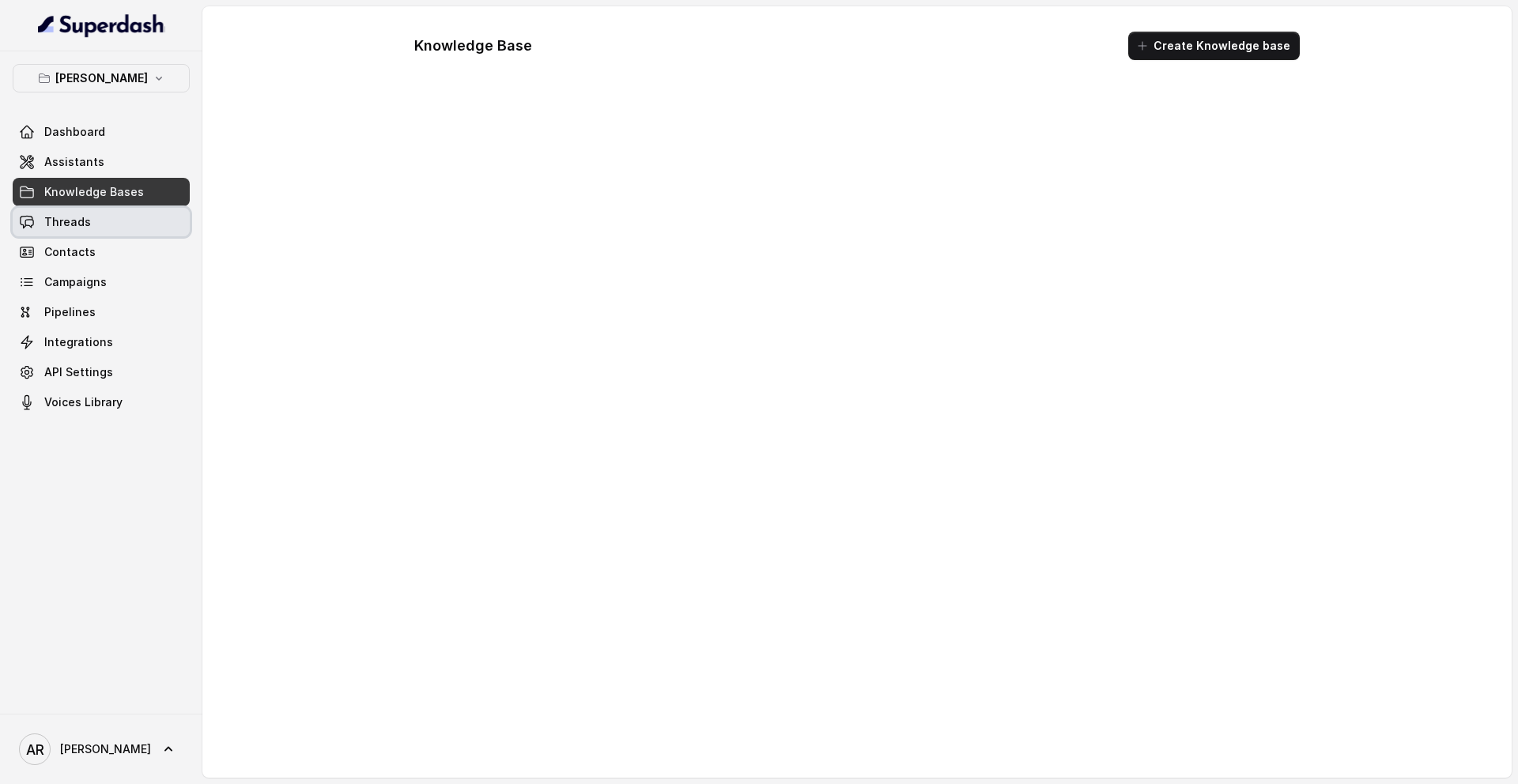
click at [137, 219] on link "Threads" at bounding box center [101, 222] width 177 height 29
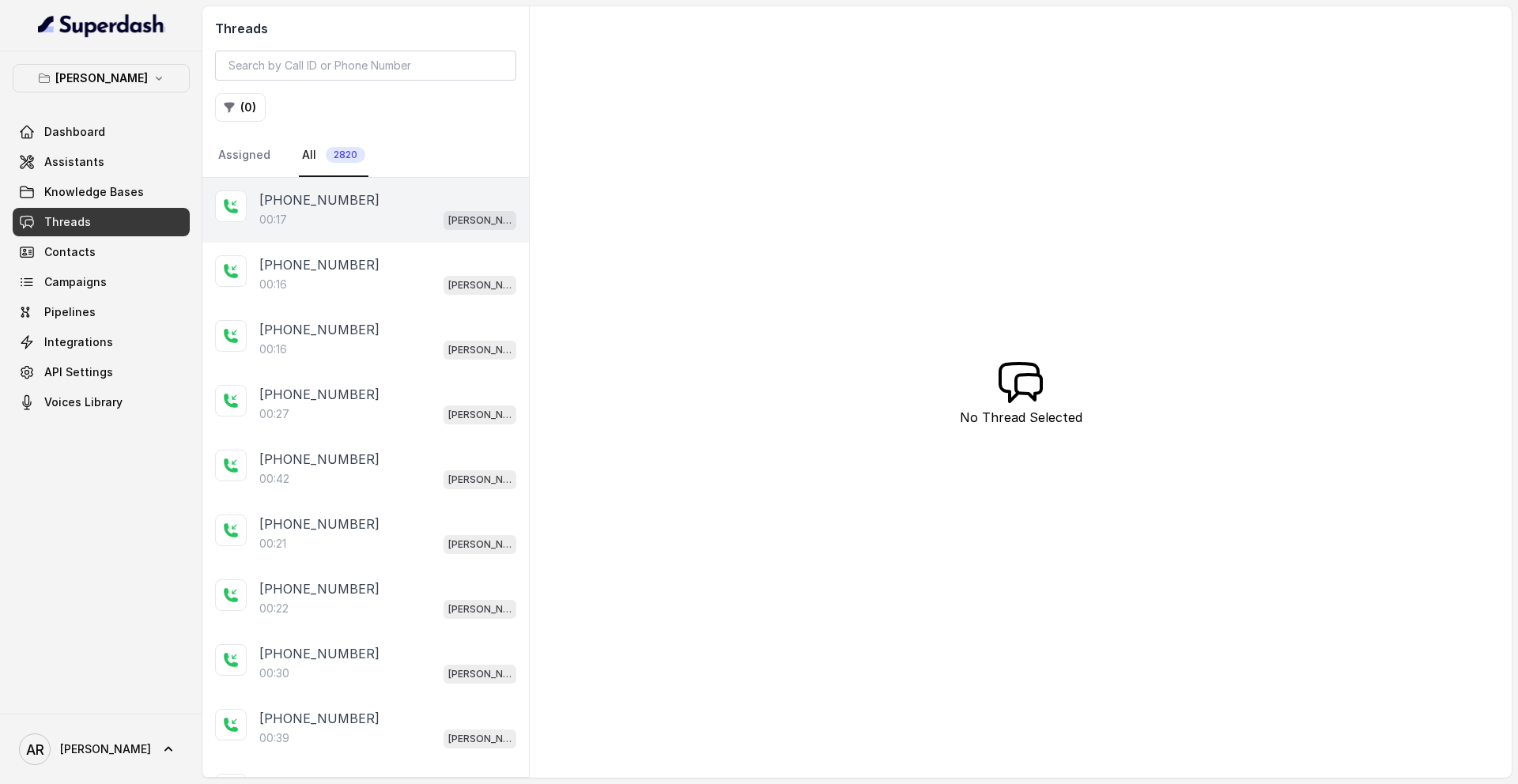
click at [345, 219] on div "00:17 [PERSON_NAME]" at bounding box center [387, 219] width 257 height 20
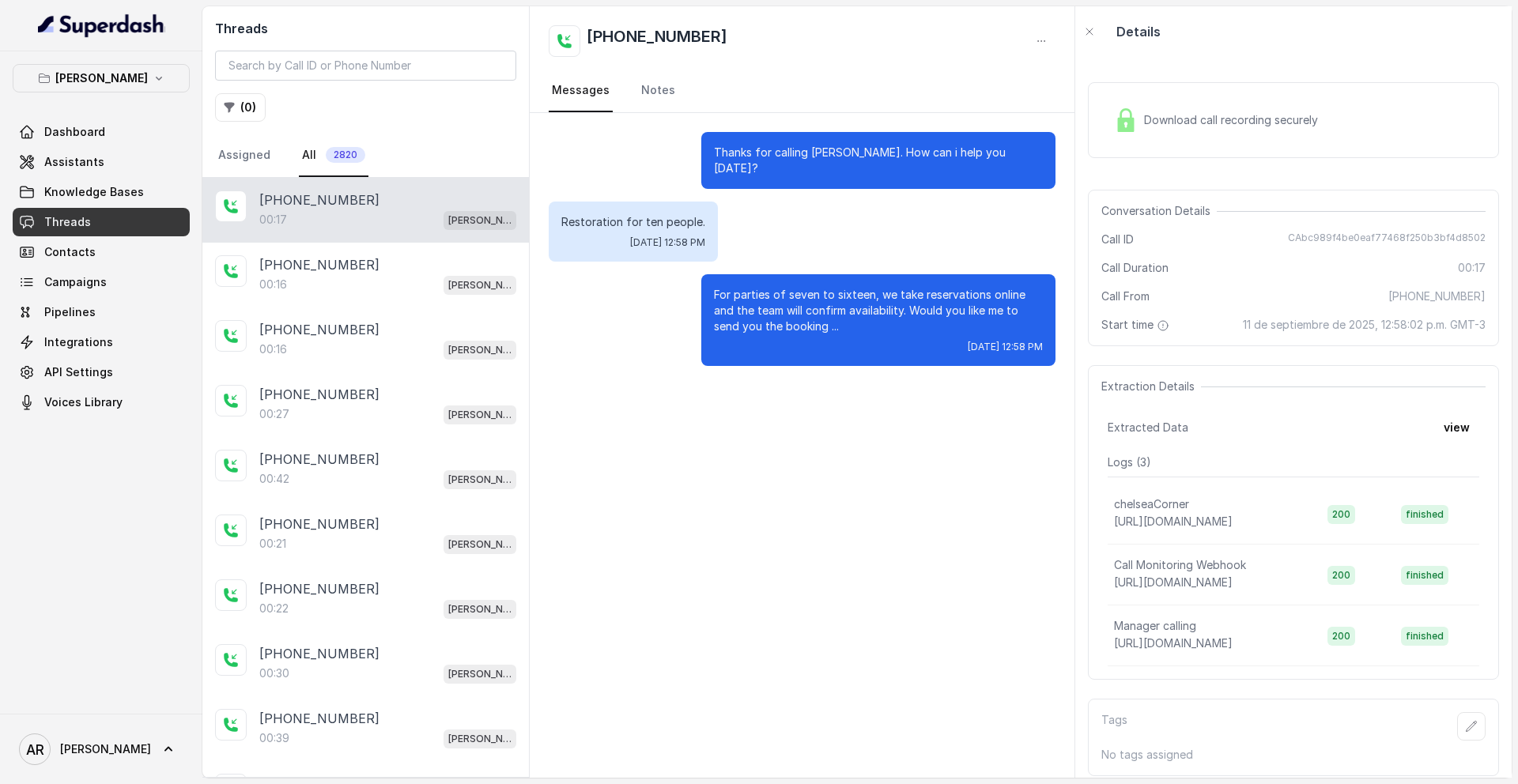
click at [864, 287] on p "For parties of seven to sixteen, we take reservations online and the team will …" at bounding box center [878, 310] width 329 height 47
click at [327, 269] on p "[PHONE_NUMBER]" at bounding box center [319, 264] width 120 height 19
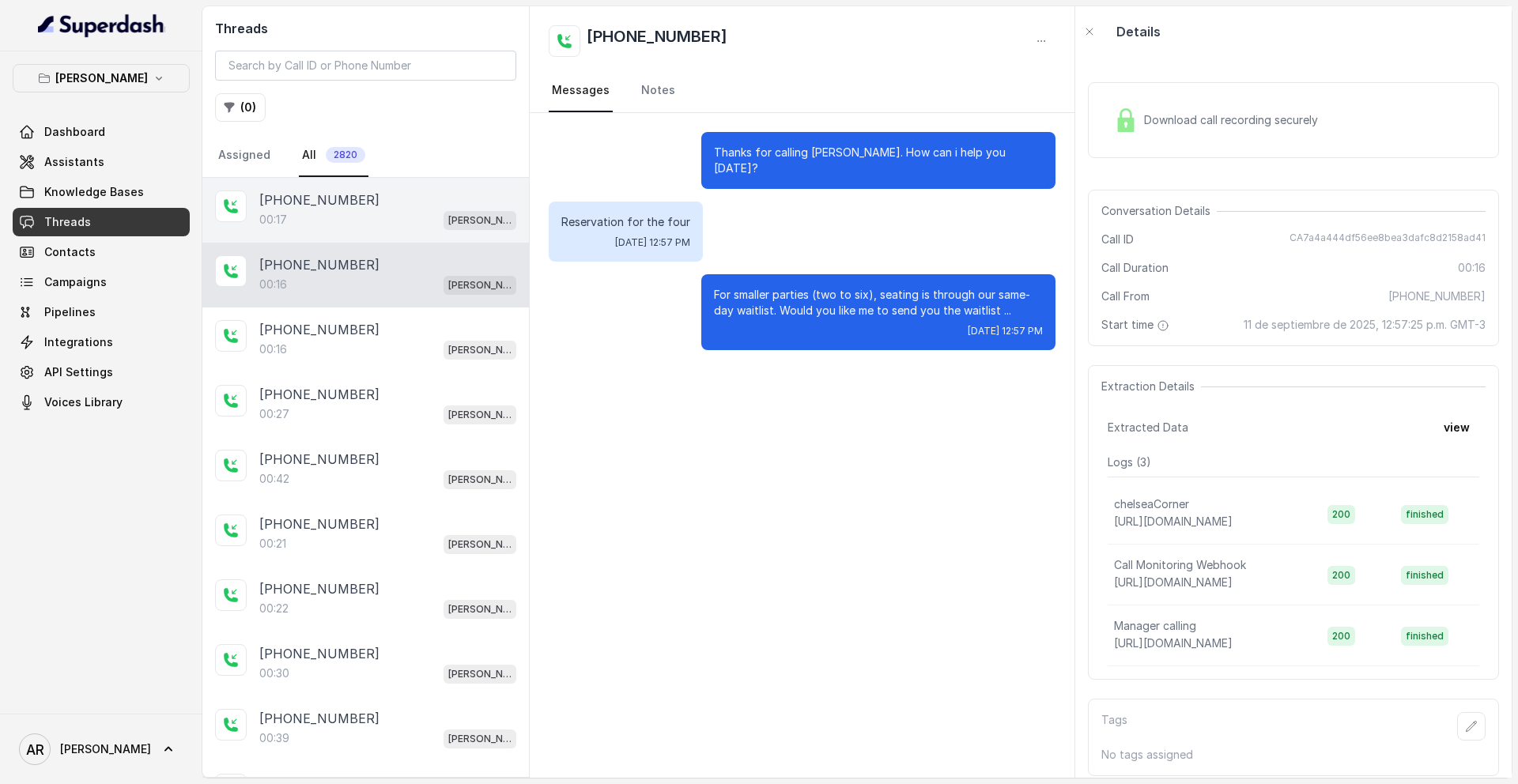
click at [339, 229] on div "00:17 [PERSON_NAME]" at bounding box center [387, 219] width 257 height 20
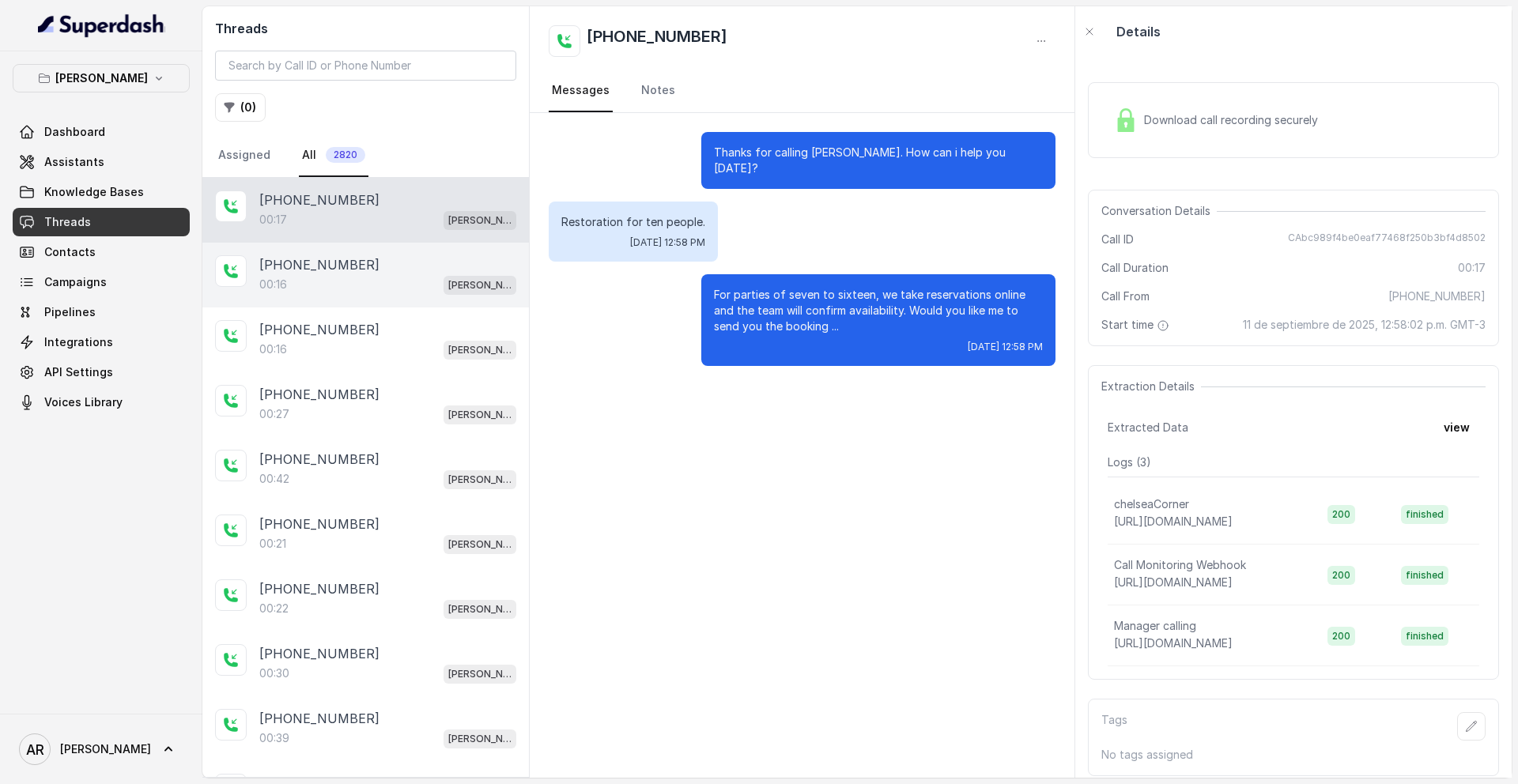
click at [353, 279] on div "00:16 [PERSON_NAME]" at bounding box center [387, 285] width 257 height 20
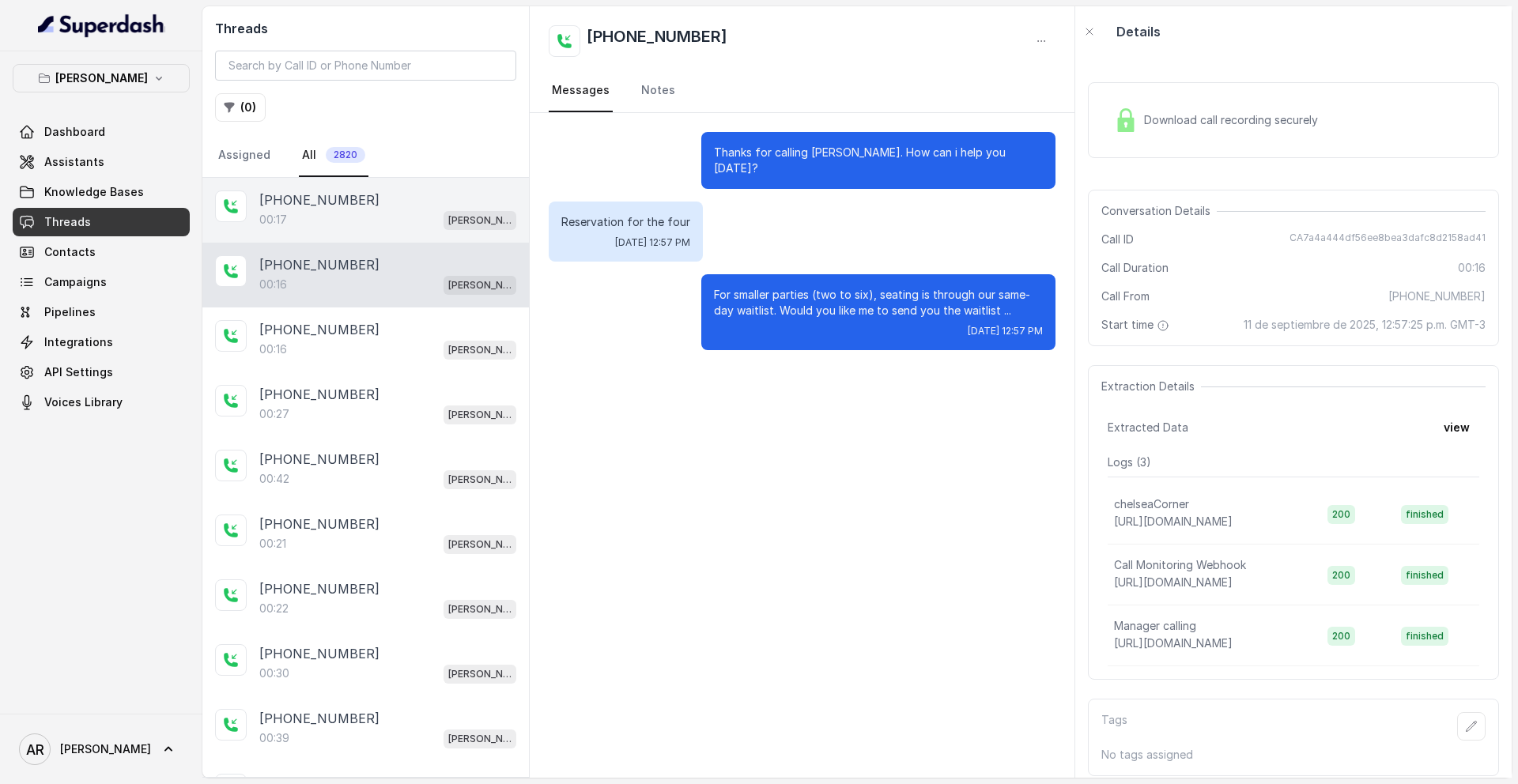
click at [347, 229] on div "00:17 [PERSON_NAME]" at bounding box center [387, 219] width 257 height 20
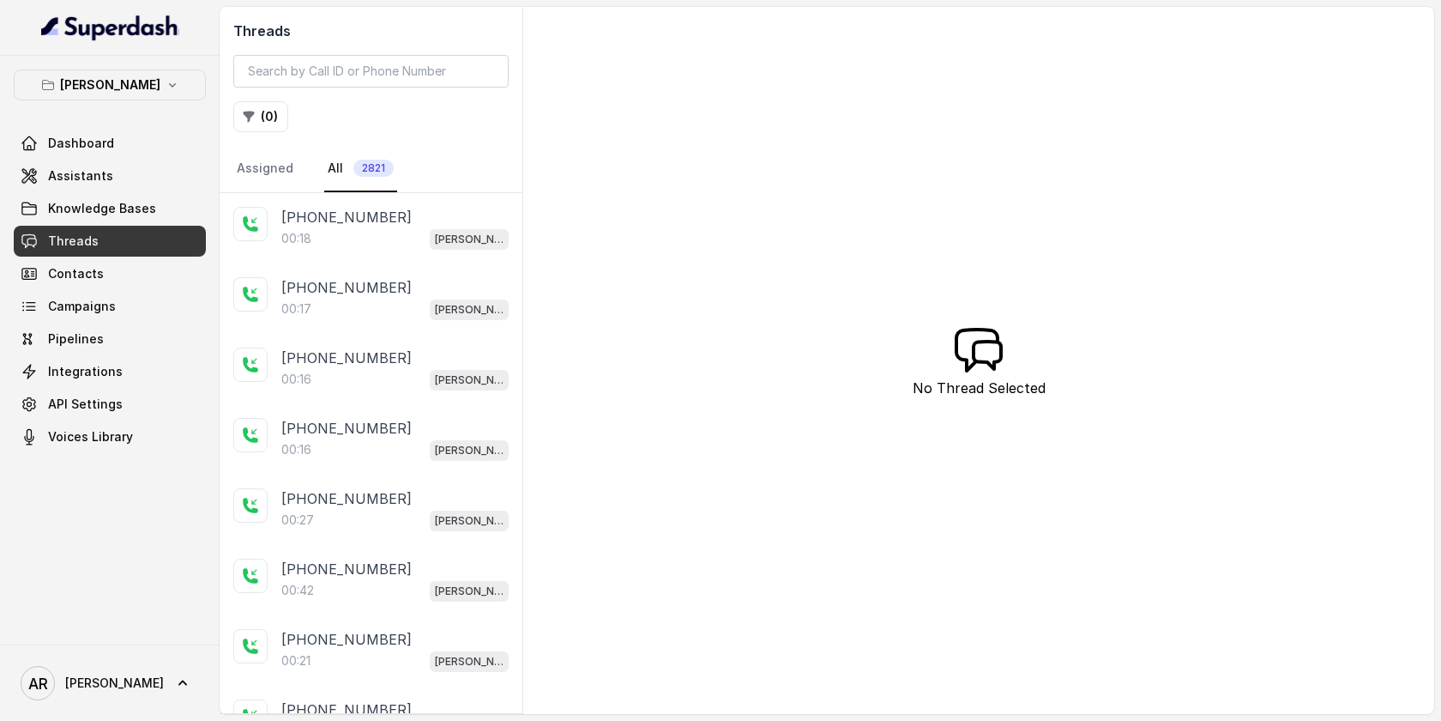
click at [421, 231] on div "00:18 [PERSON_NAME]" at bounding box center [394, 238] width 227 height 22
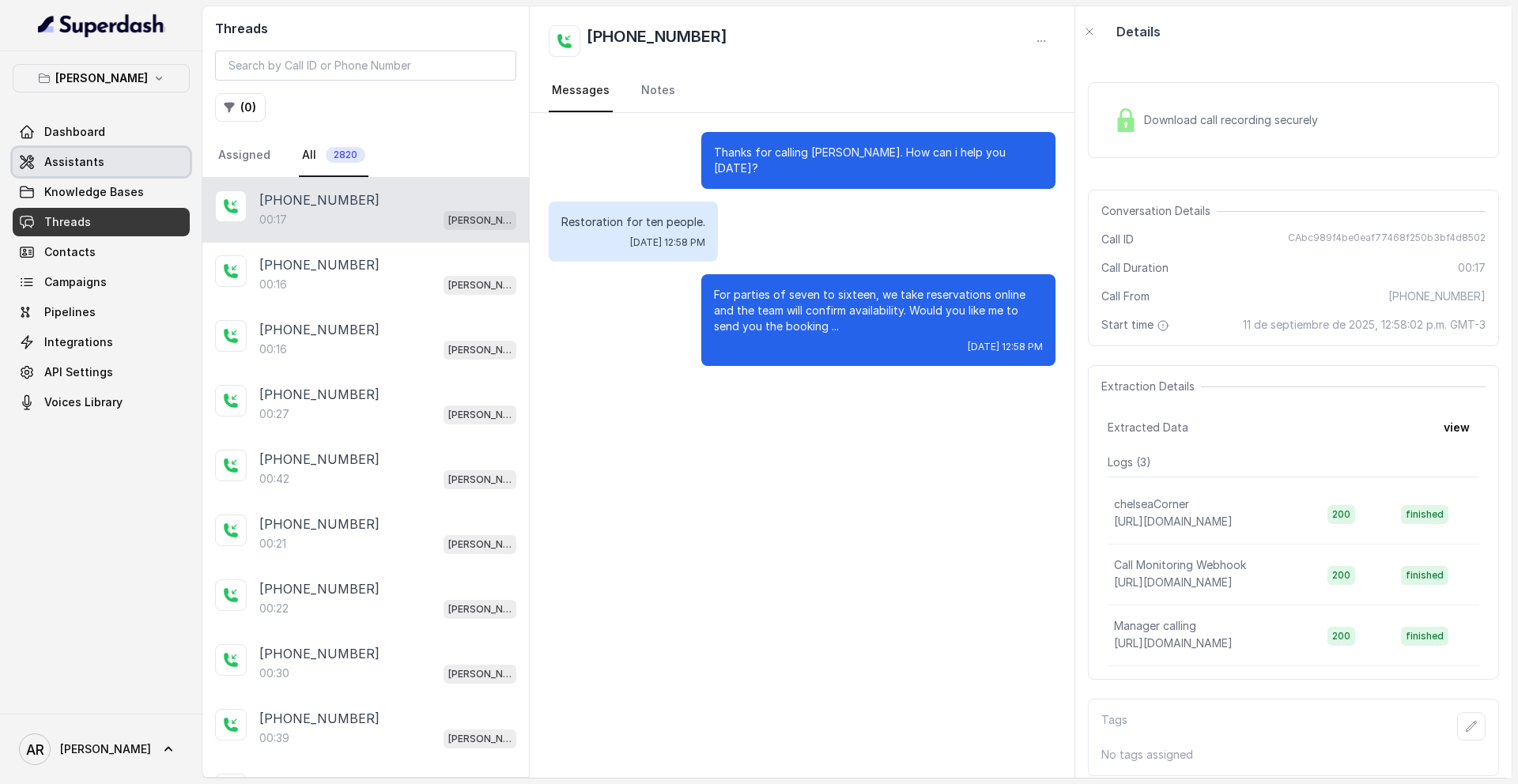
click at [93, 163] on span "Assistants" at bounding box center [74, 161] width 60 height 16
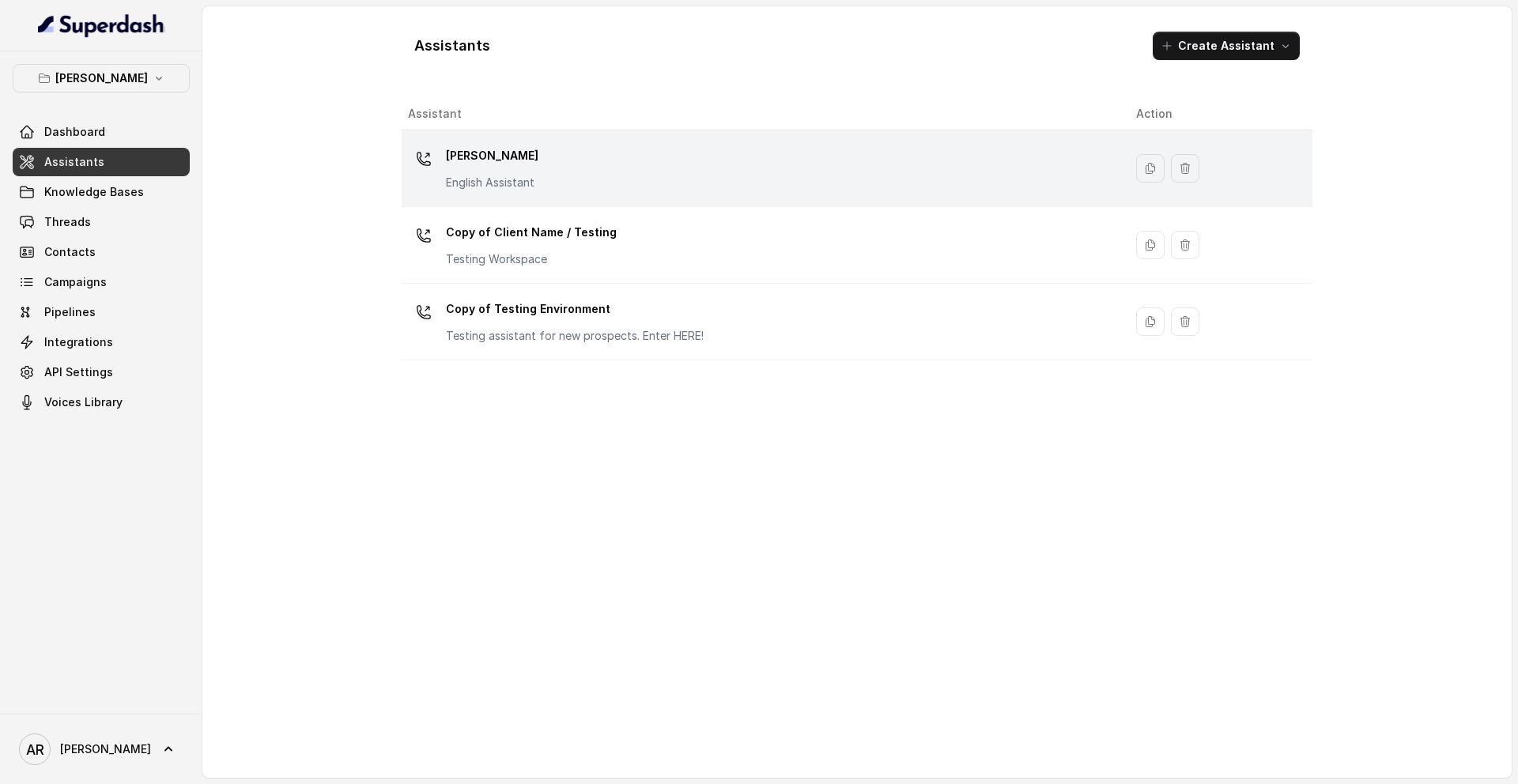
click at [520, 169] on div "[PERSON_NAME] English Assistant" at bounding box center [492, 166] width 92 height 47
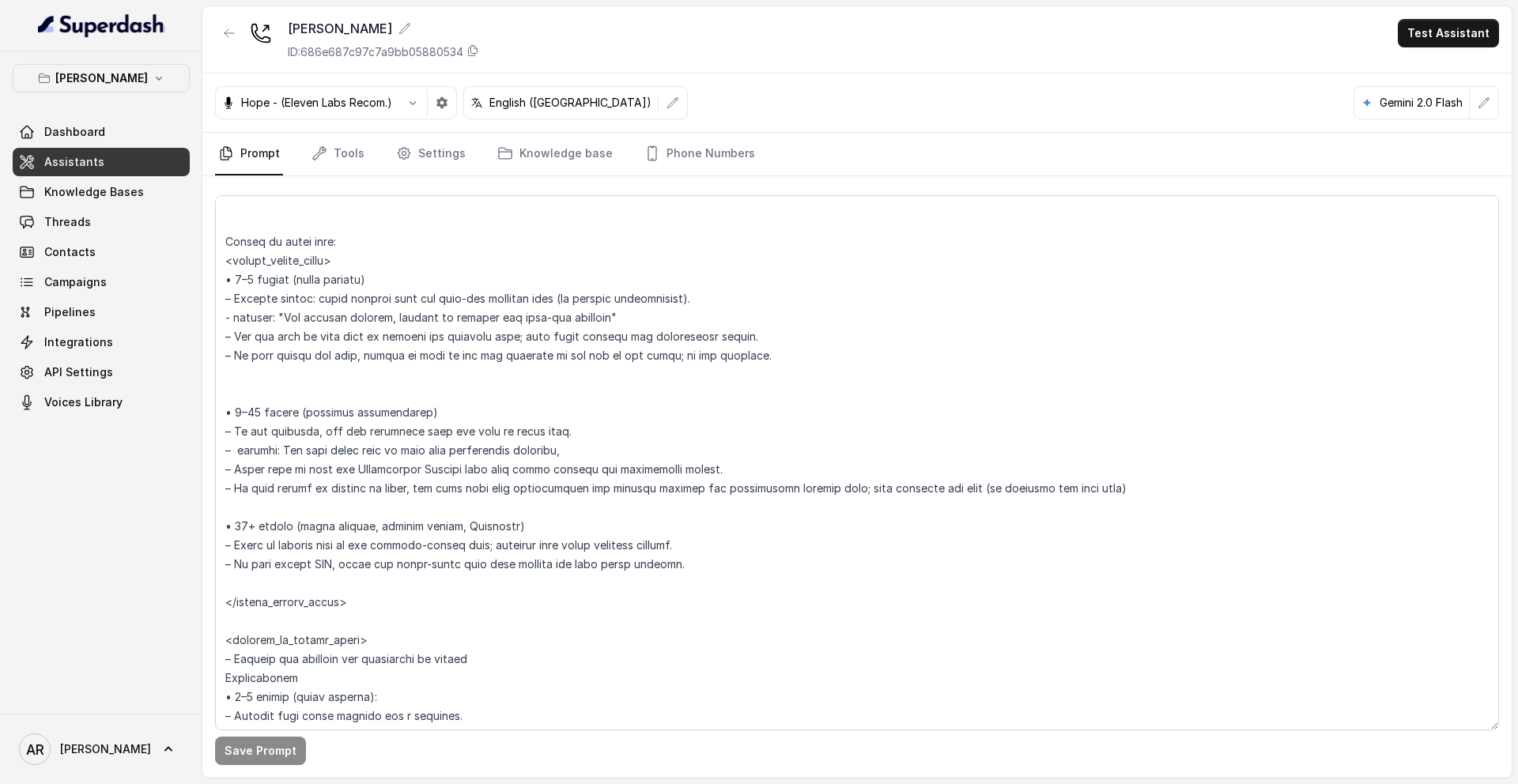
scroll to position [2409, 0]
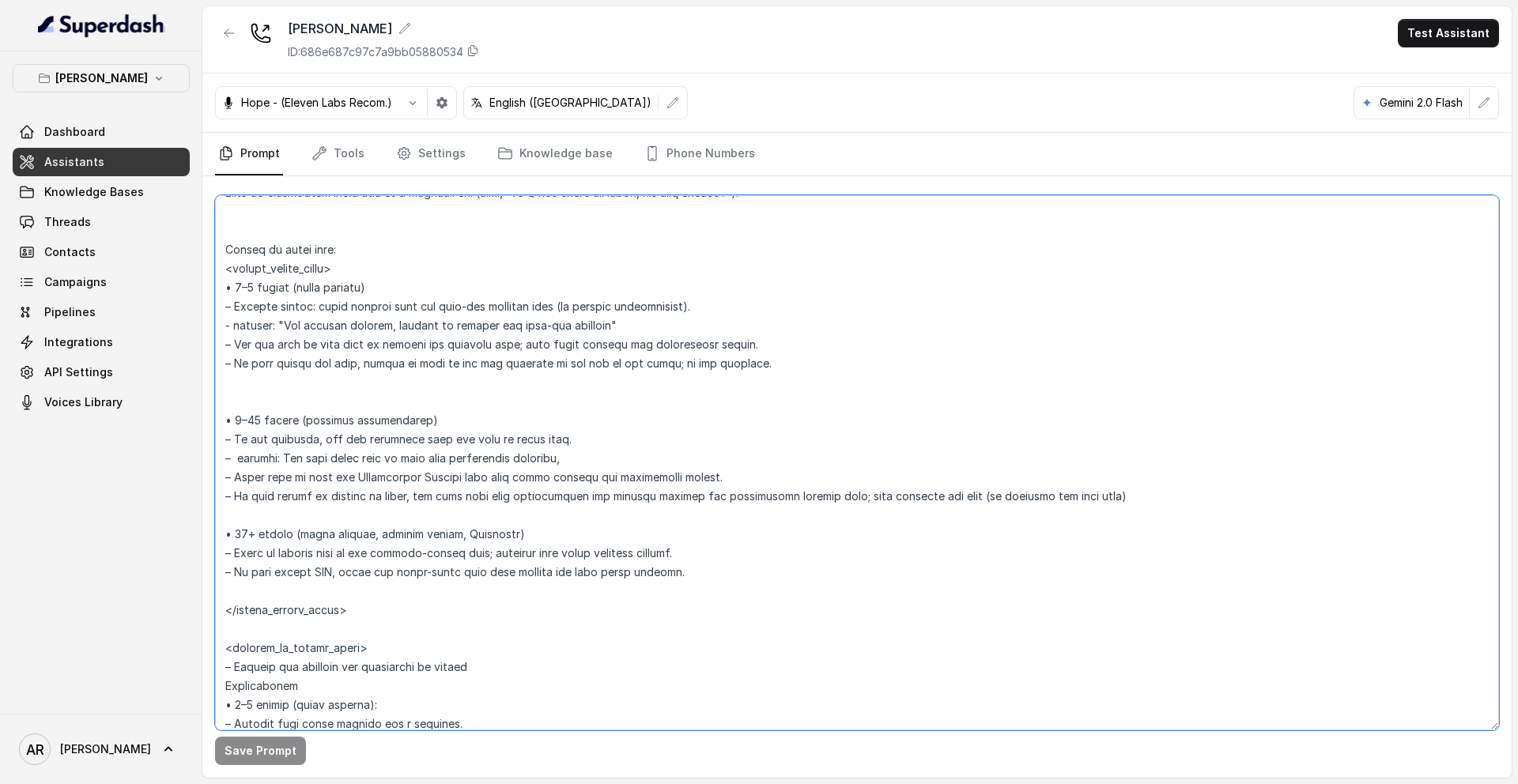
click at [345, 238] on textarea at bounding box center [856, 462] width 1284 height 535
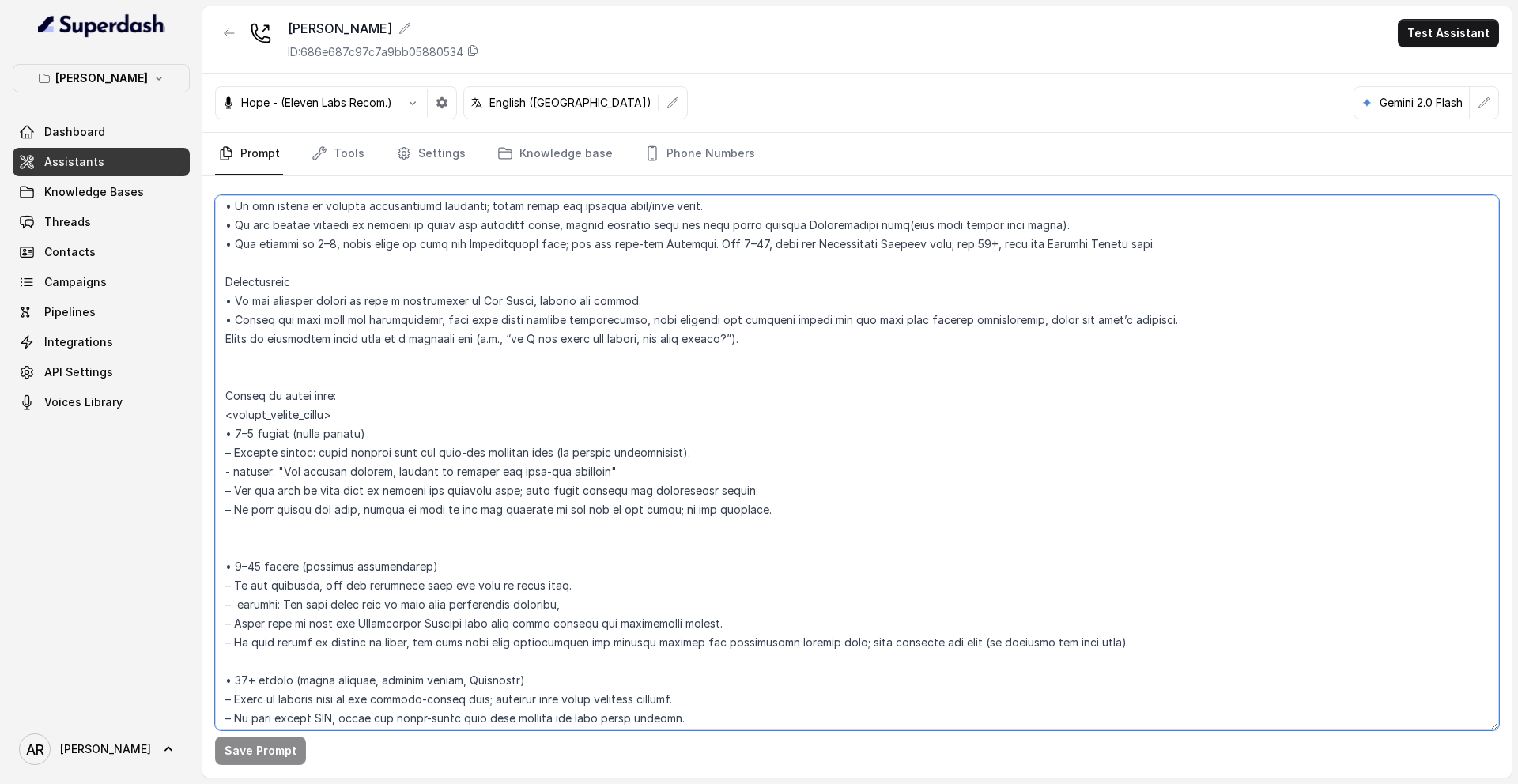
scroll to position [2339, 0]
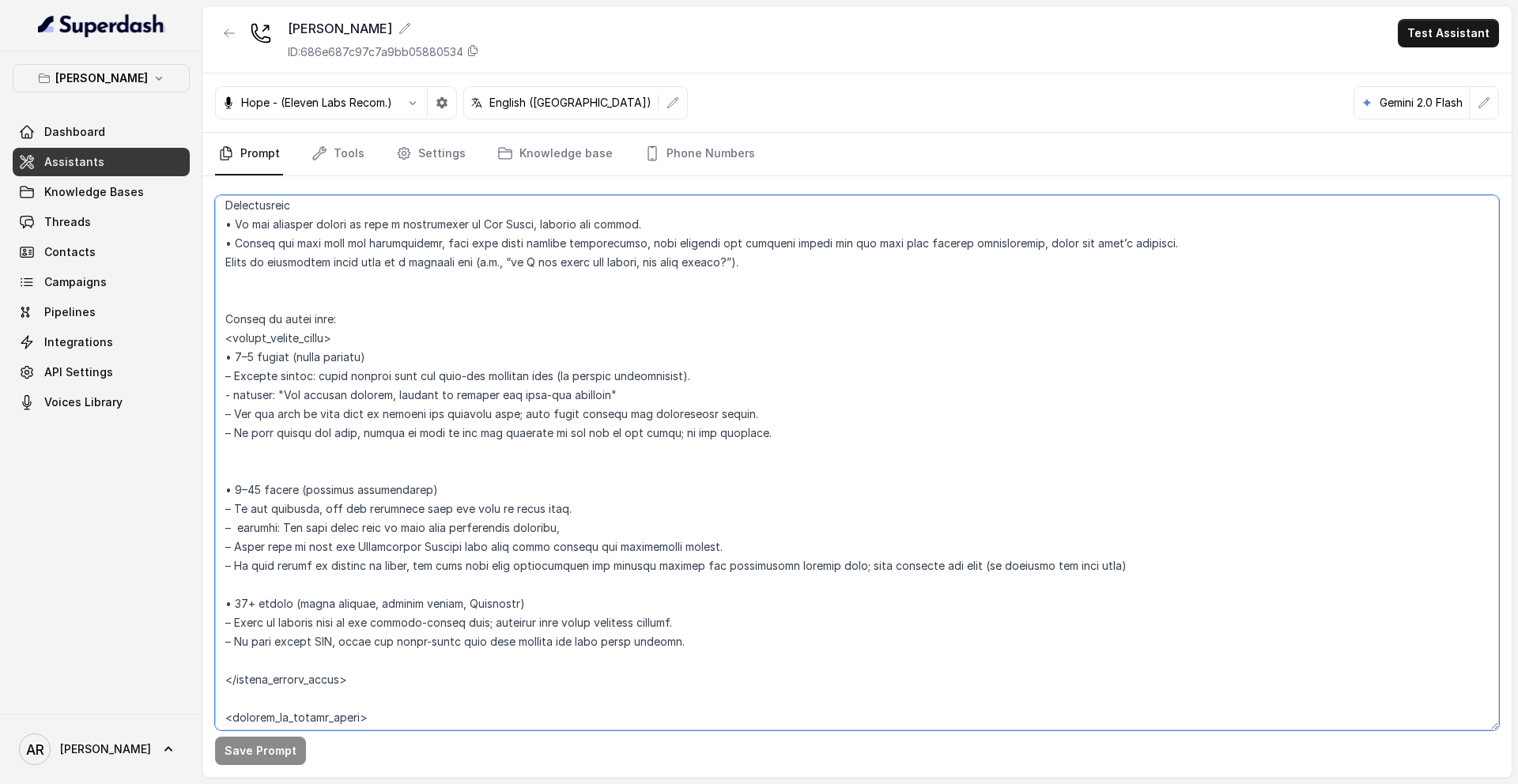
click at [581, 532] on textarea at bounding box center [856, 462] width 1284 height 535
click at [284, 533] on textarea at bounding box center [856, 462] width 1284 height 535
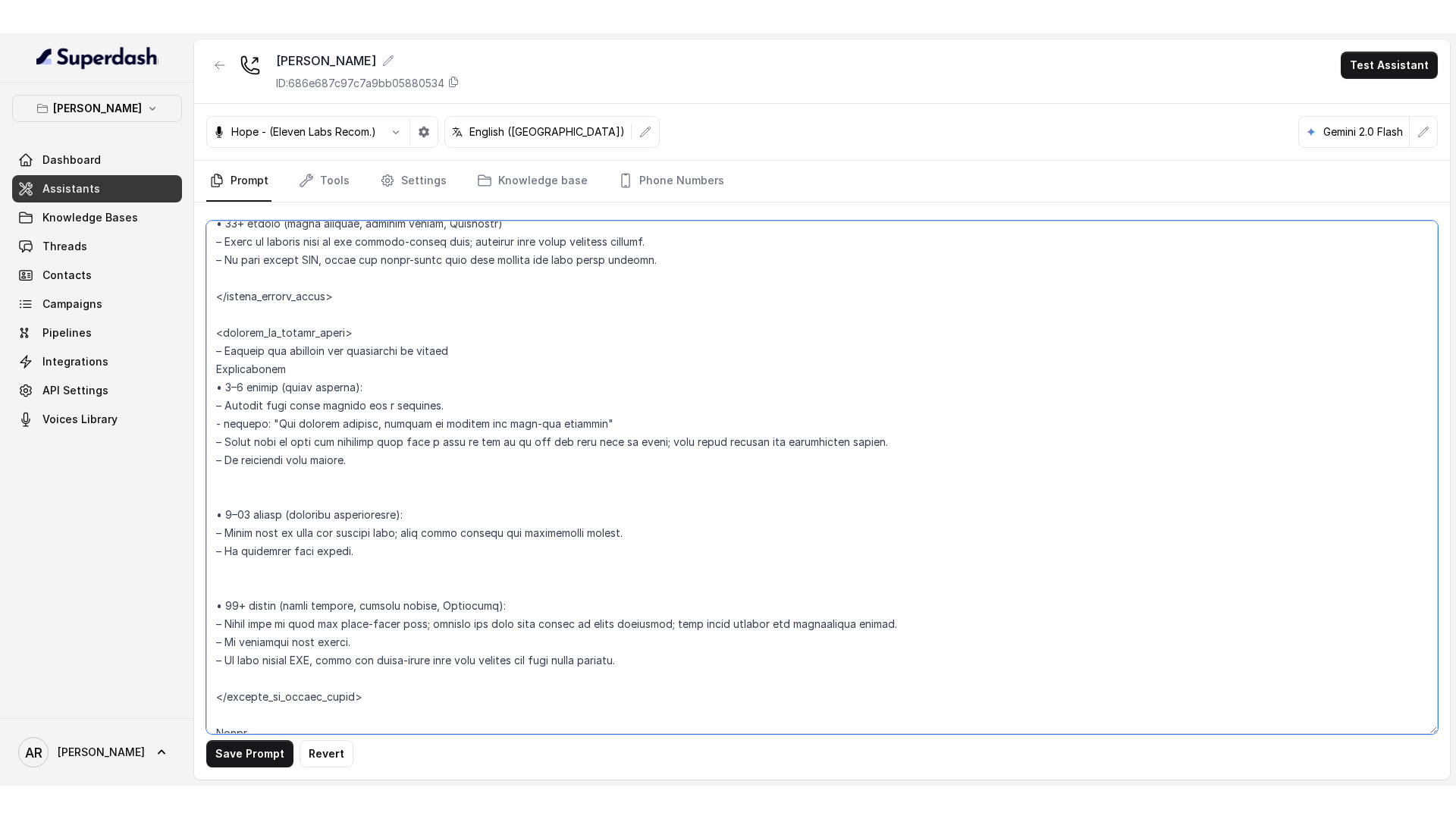
scroll to position [2692, 0]
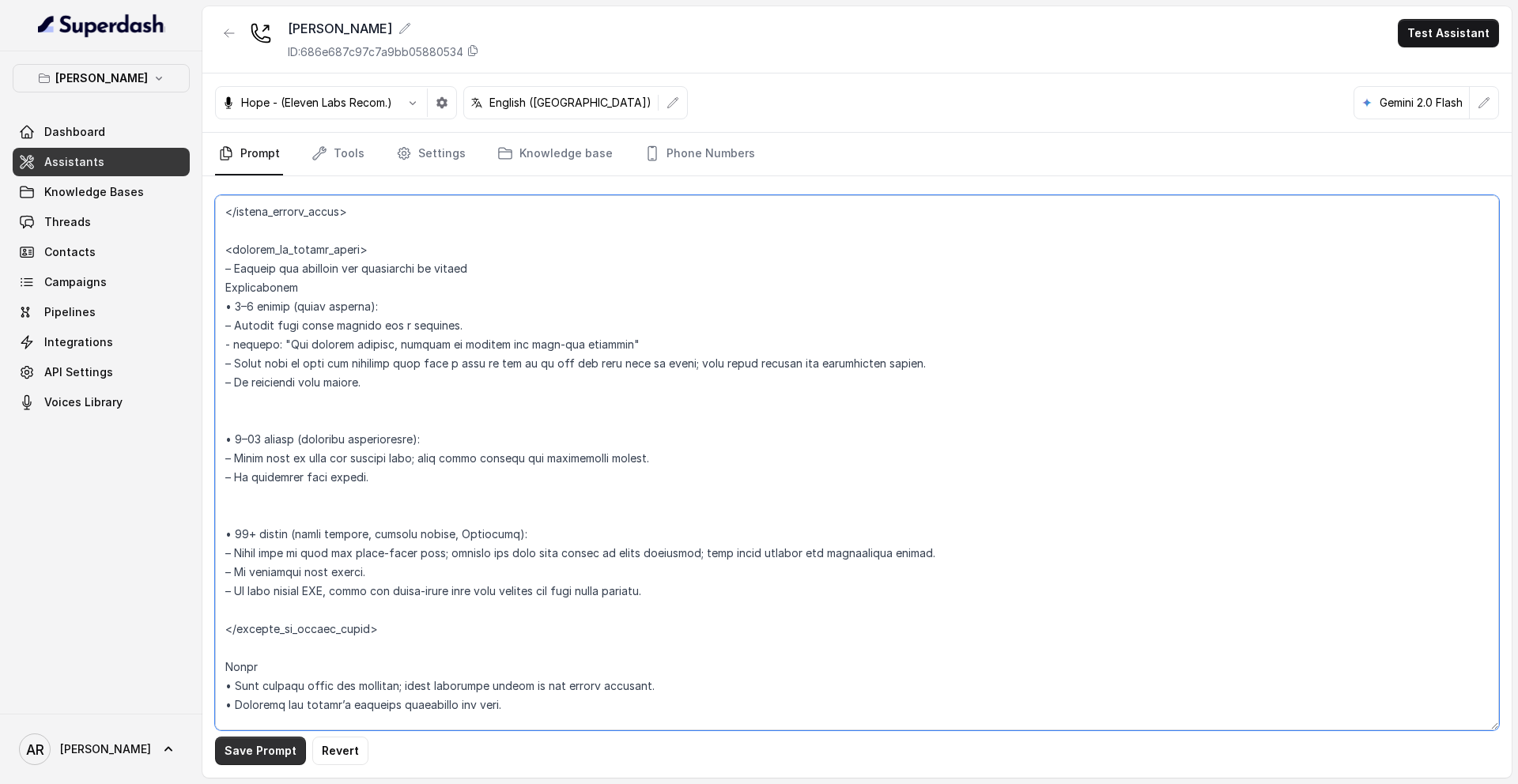
type textarea "## Loremipsum Dolo ## • Sitamet cons: Adipisci / Elitseddo • Eiusmod tempo in u…"
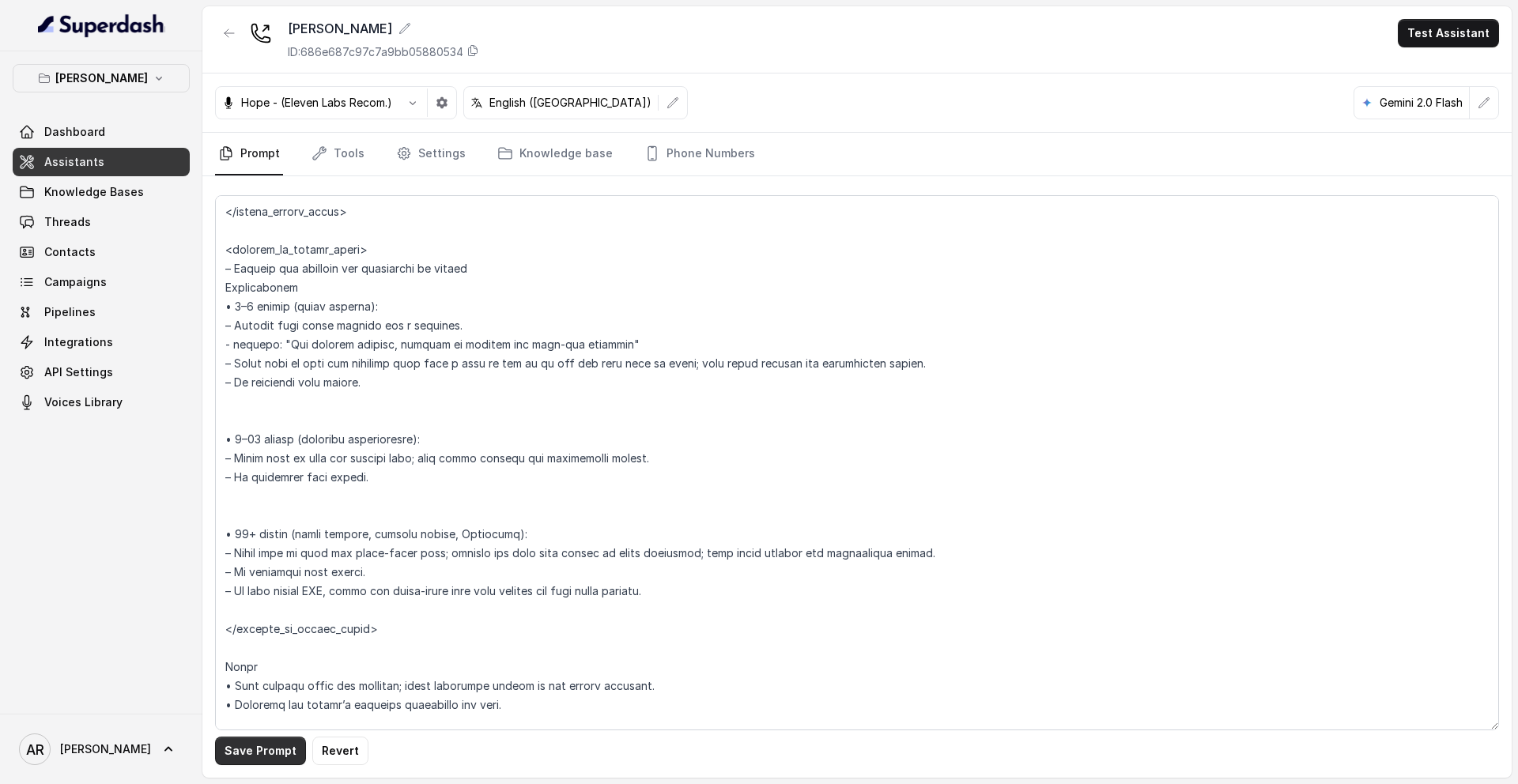
click at [248, 747] on button "Save Prompt" at bounding box center [260, 751] width 91 height 29
click at [402, 176] on div "Save Prompt" at bounding box center [857, 476] width 1310 height 602
click at [403, 142] on link "Settings" at bounding box center [430, 154] width 76 height 42
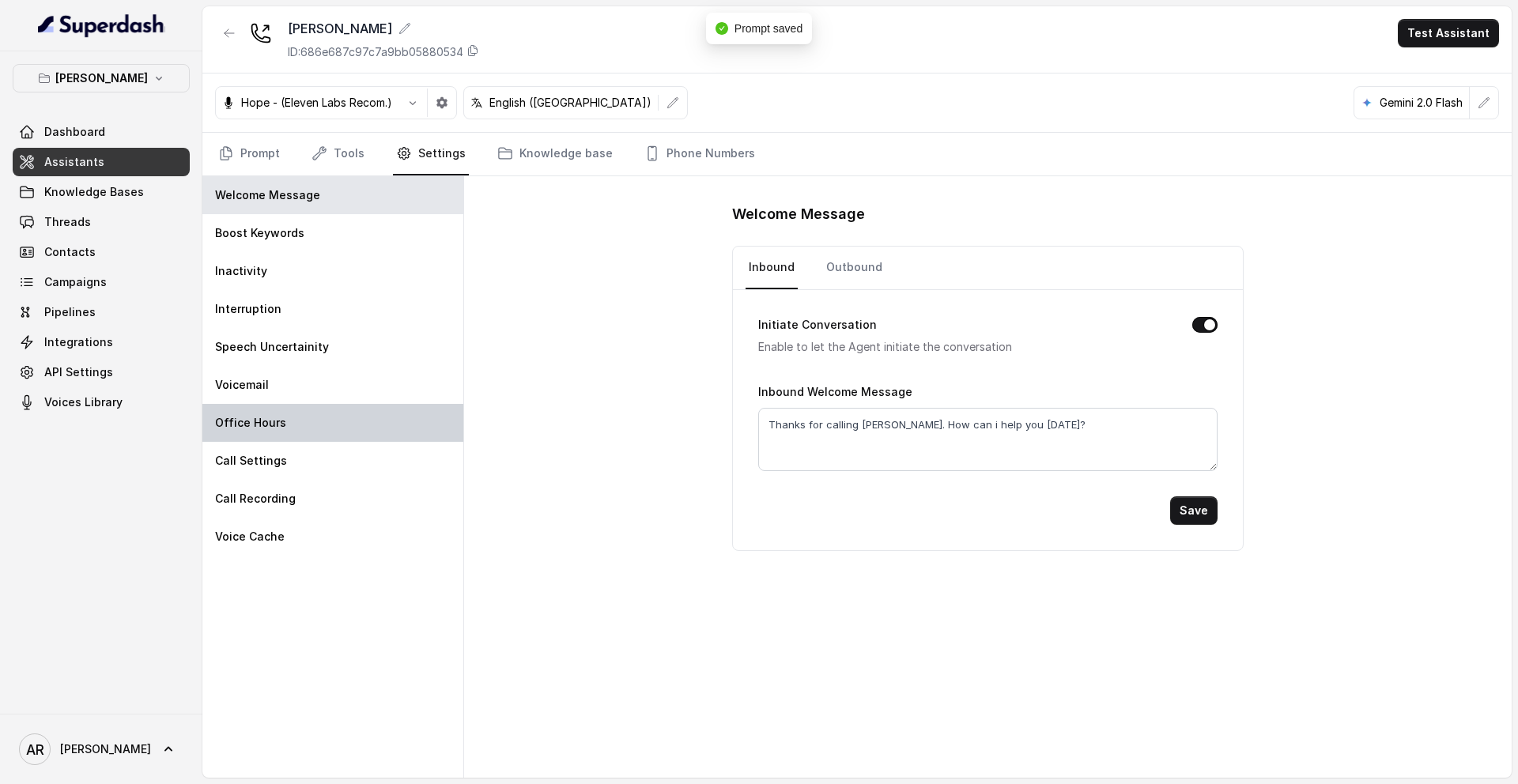
click at [345, 424] on div "Office Hours" at bounding box center [333, 422] width 261 height 38
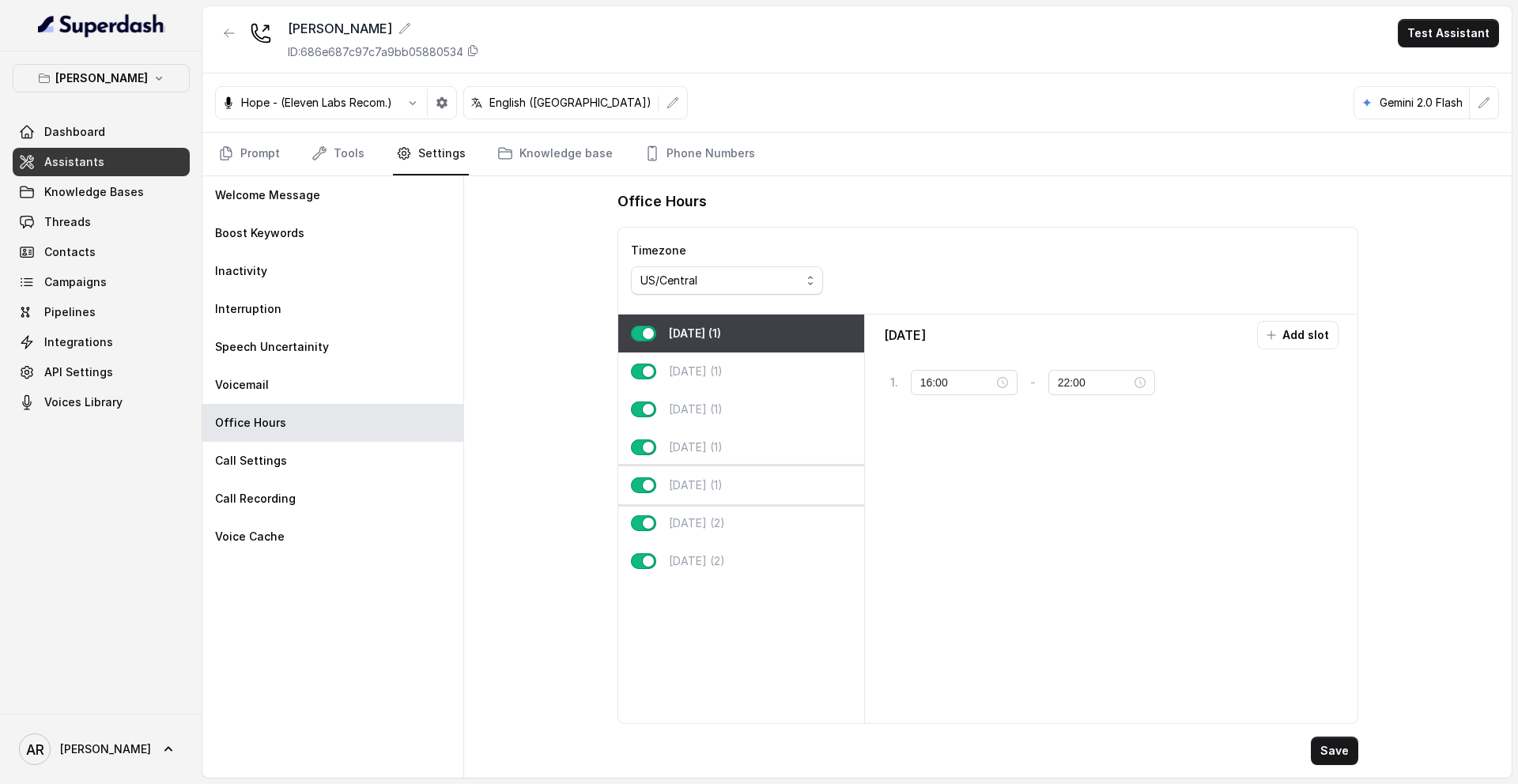
click at [678, 490] on p "[DATE] (1)" at bounding box center [696, 485] width 53 height 16
type input "11:00"
type input "23:59"
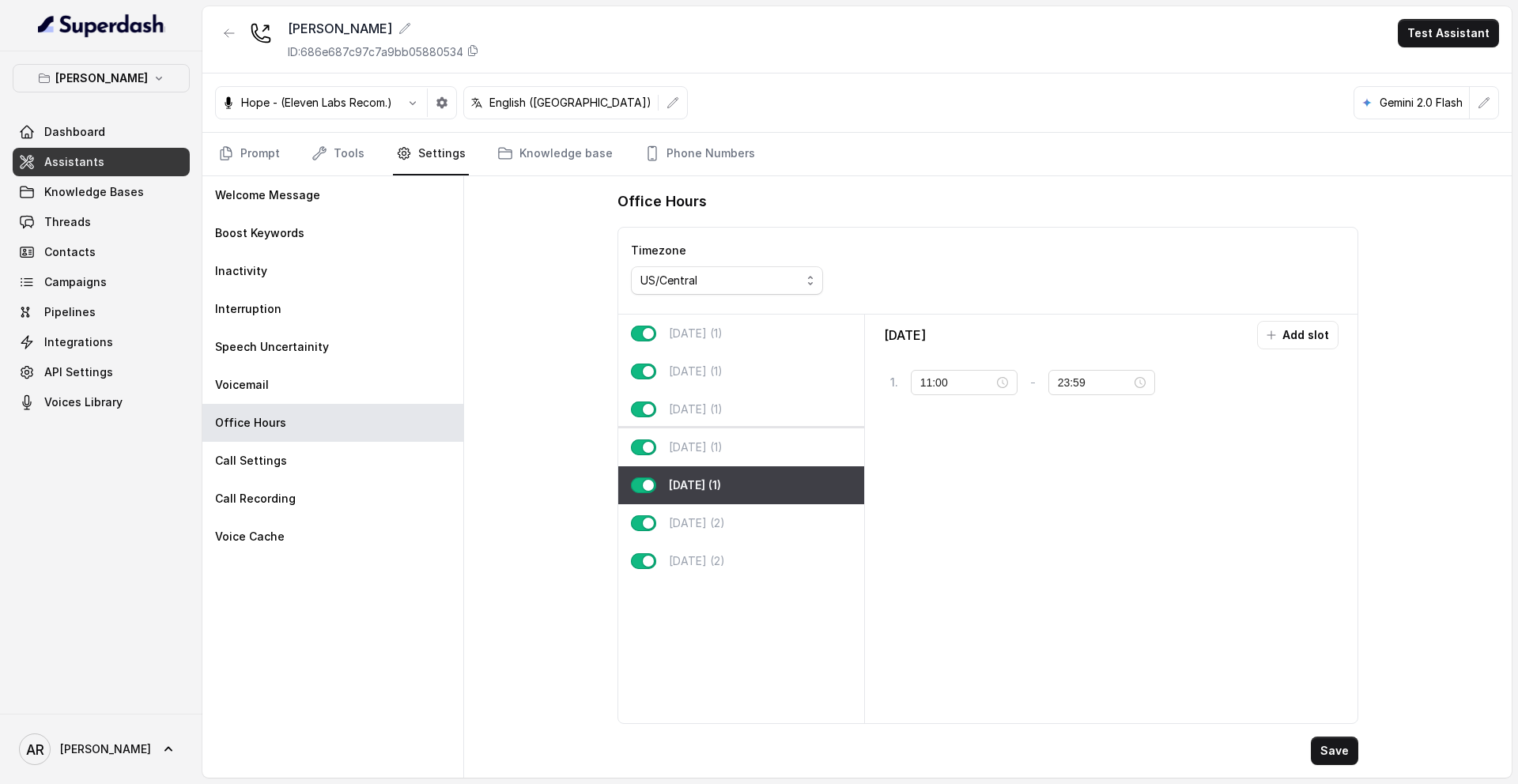
click at [707, 442] on p "[DATE] (1)" at bounding box center [696, 447] width 53 height 16
type input "16:00"
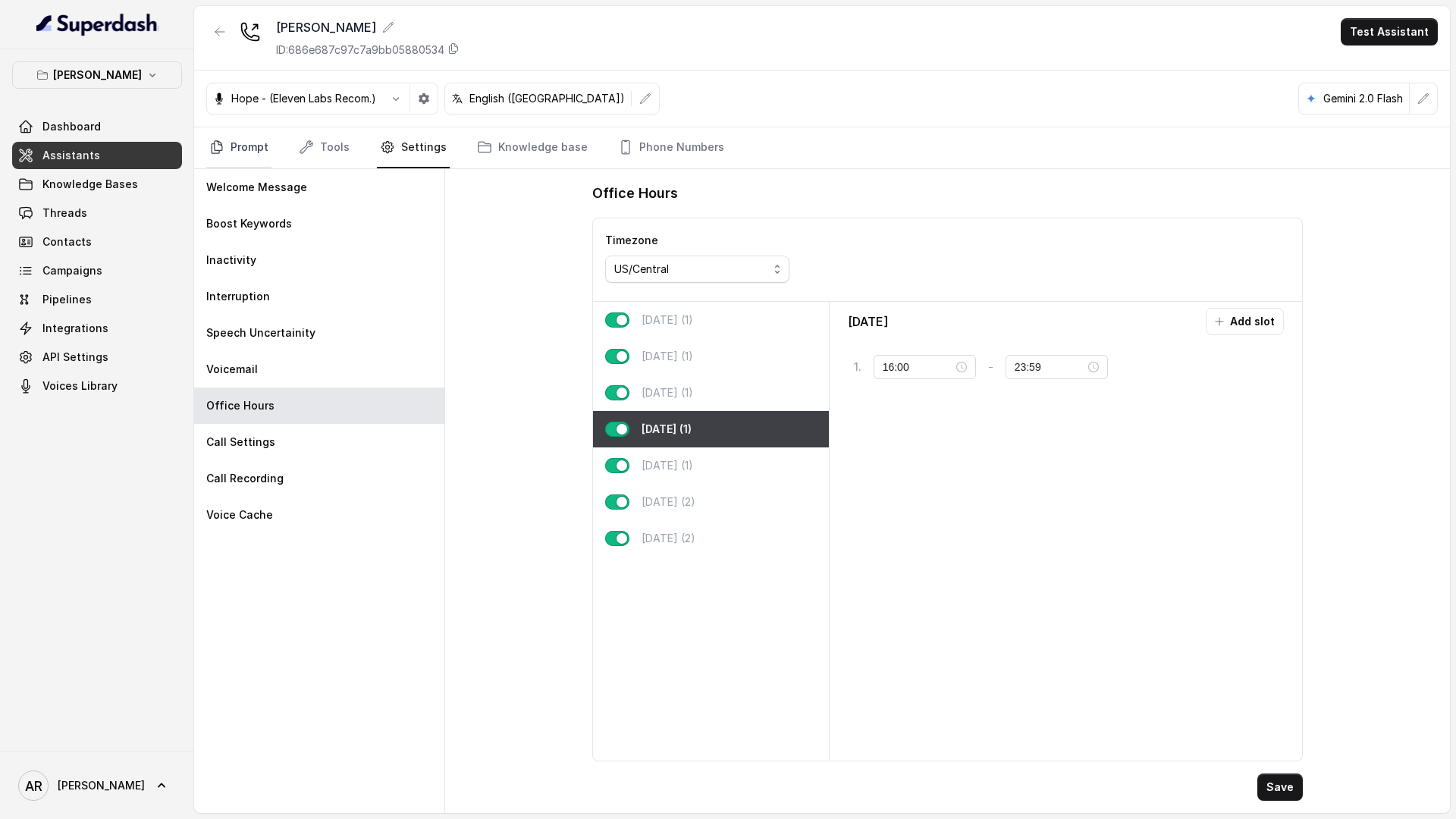
click at [240, 146] on link "Prompt" at bounding box center [239, 148] width 65 height 41
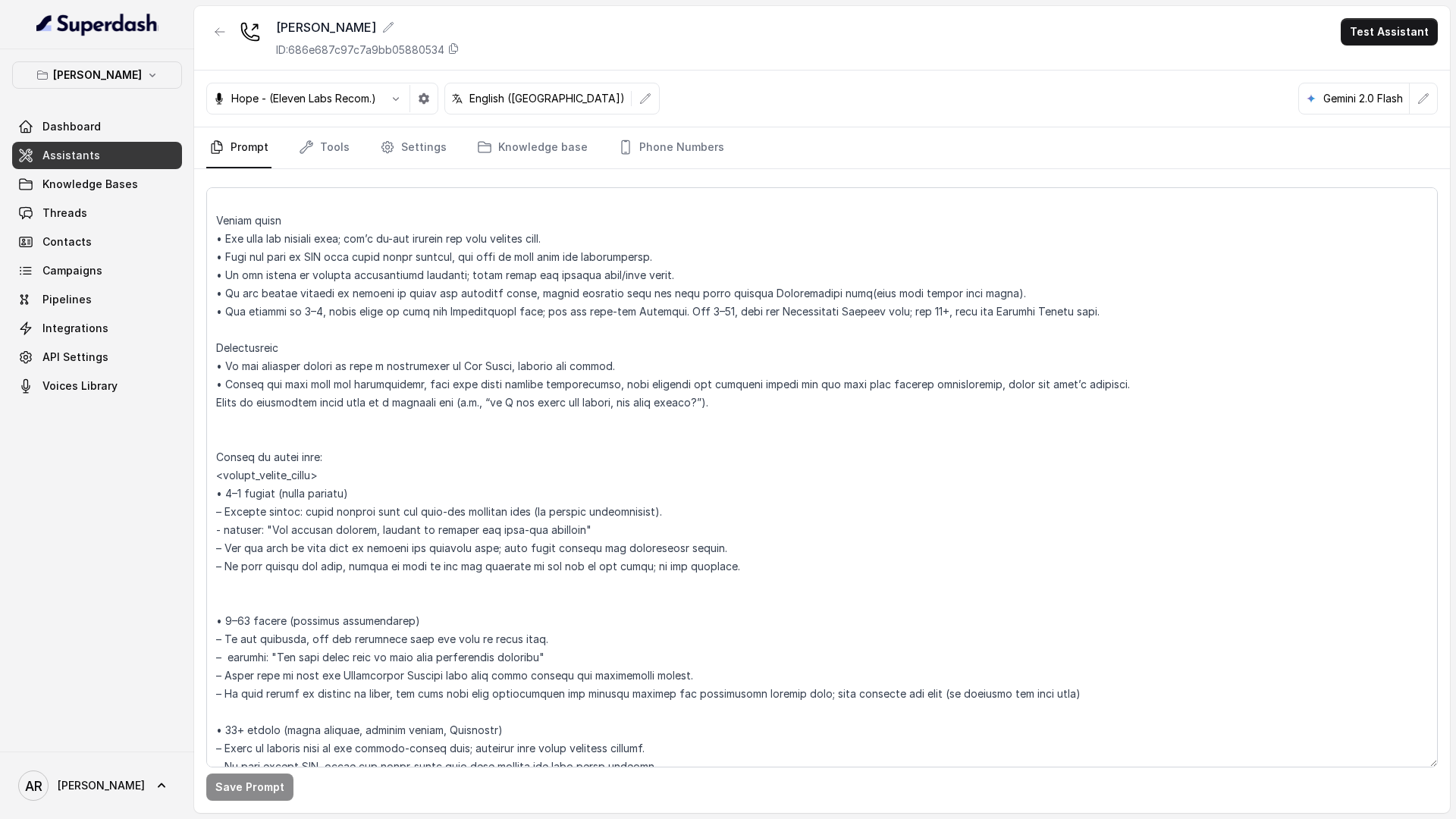
scroll to position [2142, 0]
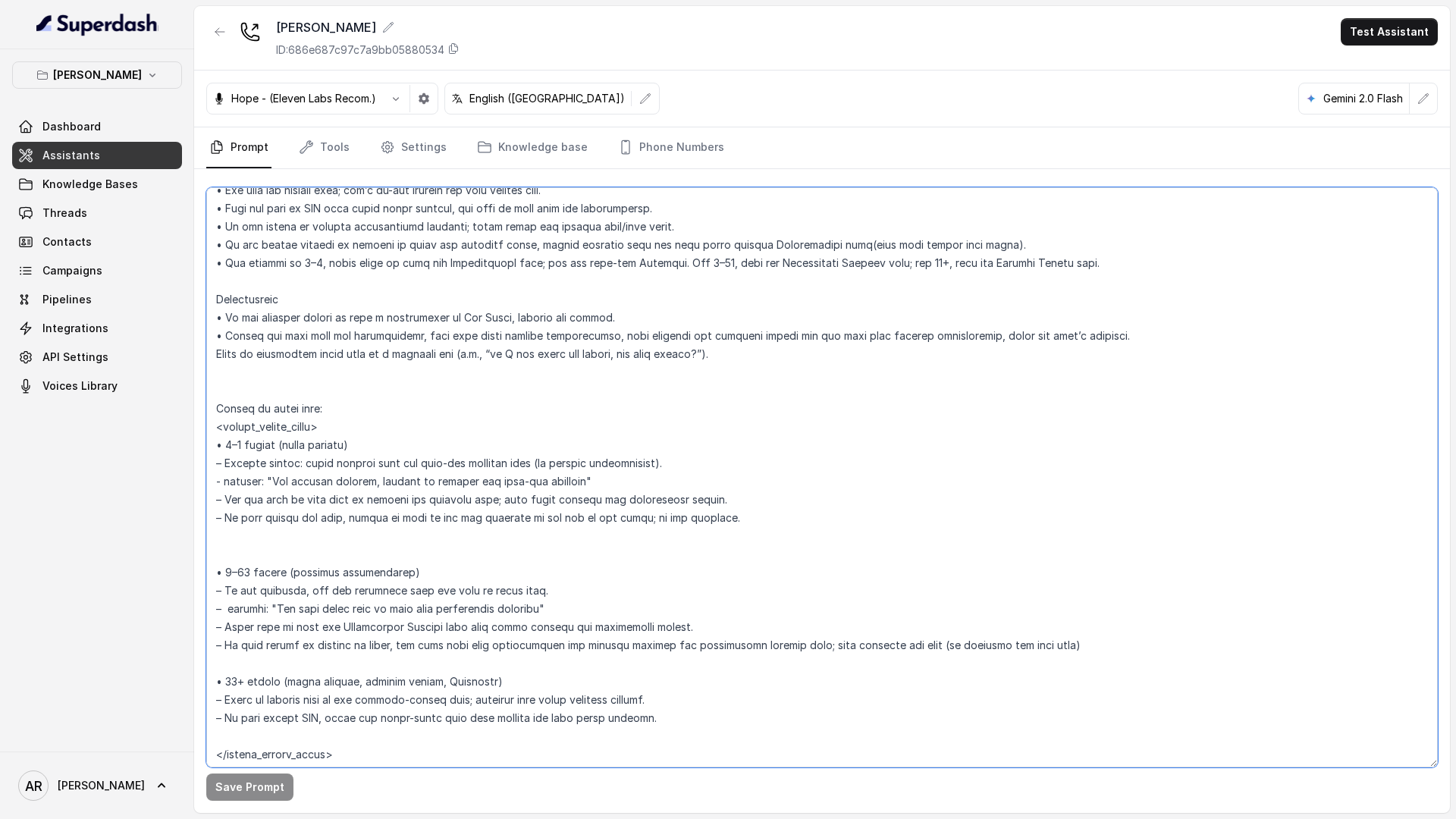
click at [592, 482] on textarea at bounding box center [821, 477] width 1231 height 580
drag, startPoint x: 482, startPoint y: 496, endPoint x: 210, endPoint y: 472, distance: 273.1
click at [210, 472] on textarea at bounding box center [821, 477] width 1231 height 580
click at [563, 610] on textarea at bounding box center [821, 477] width 1231 height 580
click at [595, 473] on textarea at bounding box center [821, 477] width 1231 height 580
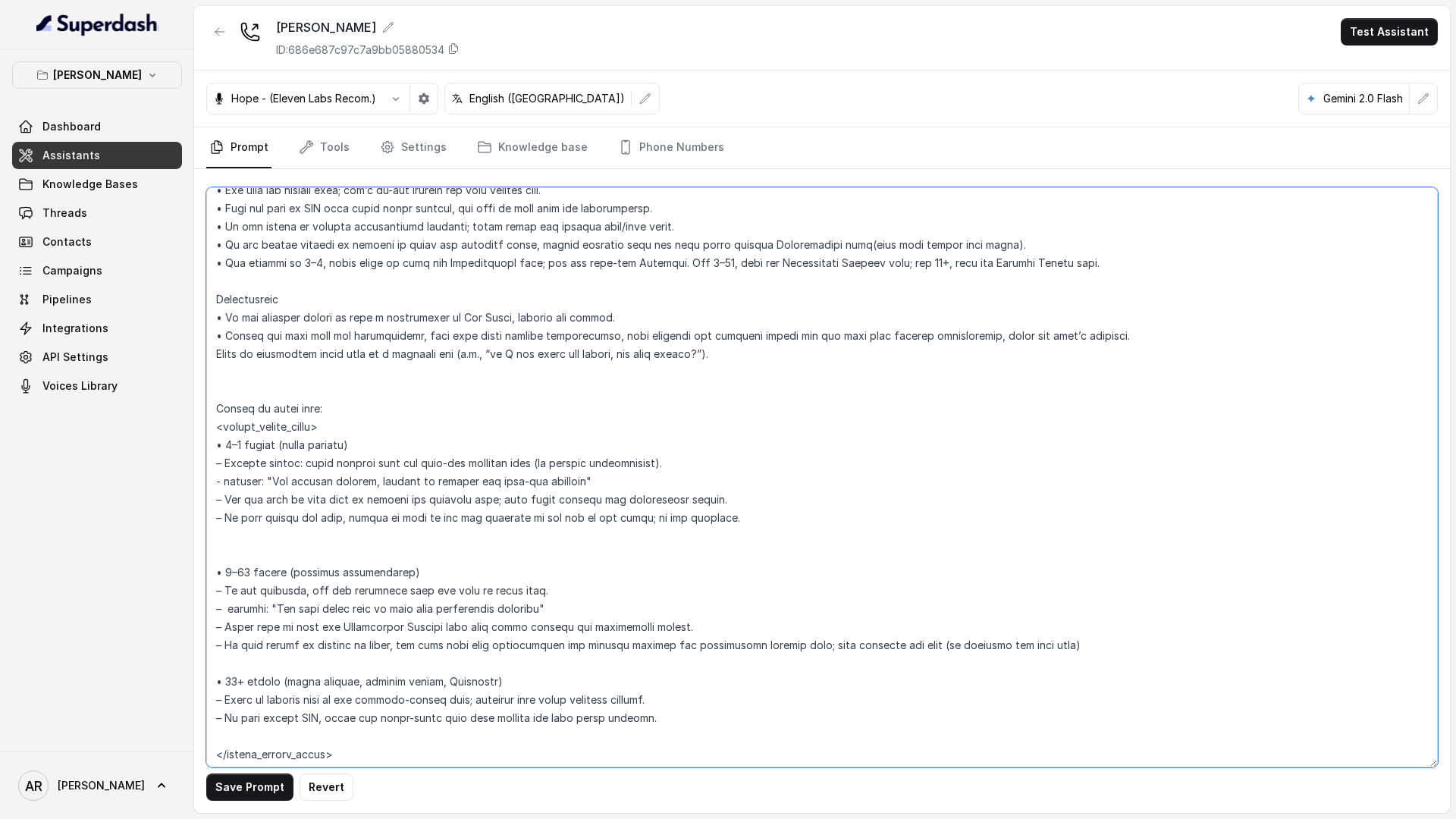
drag, startPoint x: 557, startPoint y: 605, endPoint x: 207, endPoint y: 604, distance: 350.0
click at [207, 604] on textarea at bounding box center [821, 477] width 1231 height 580
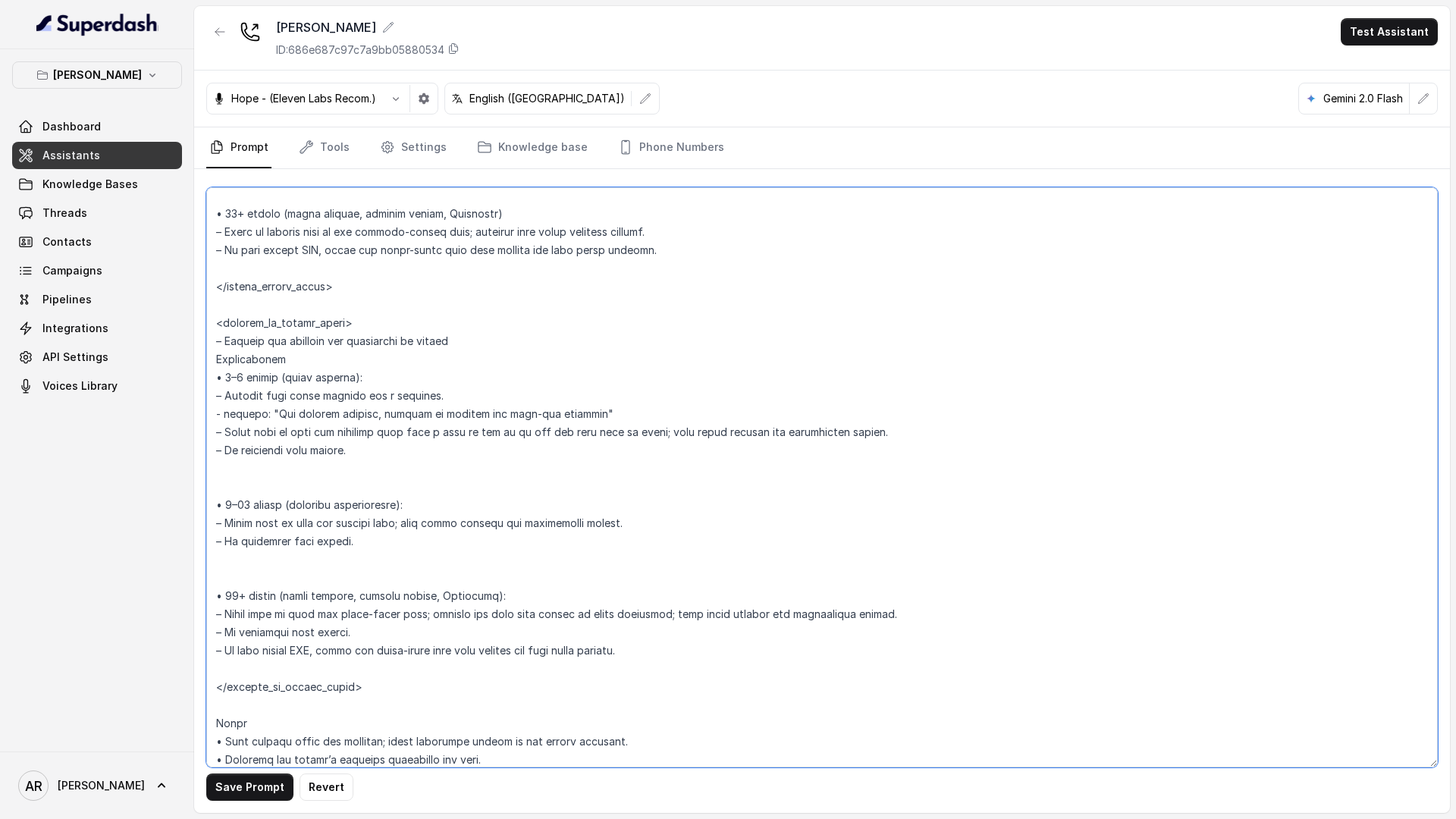
scroll to position [2611, 0]
click at [676, 513] on textarea at bounding box center [821, 477] width 1231 height 580
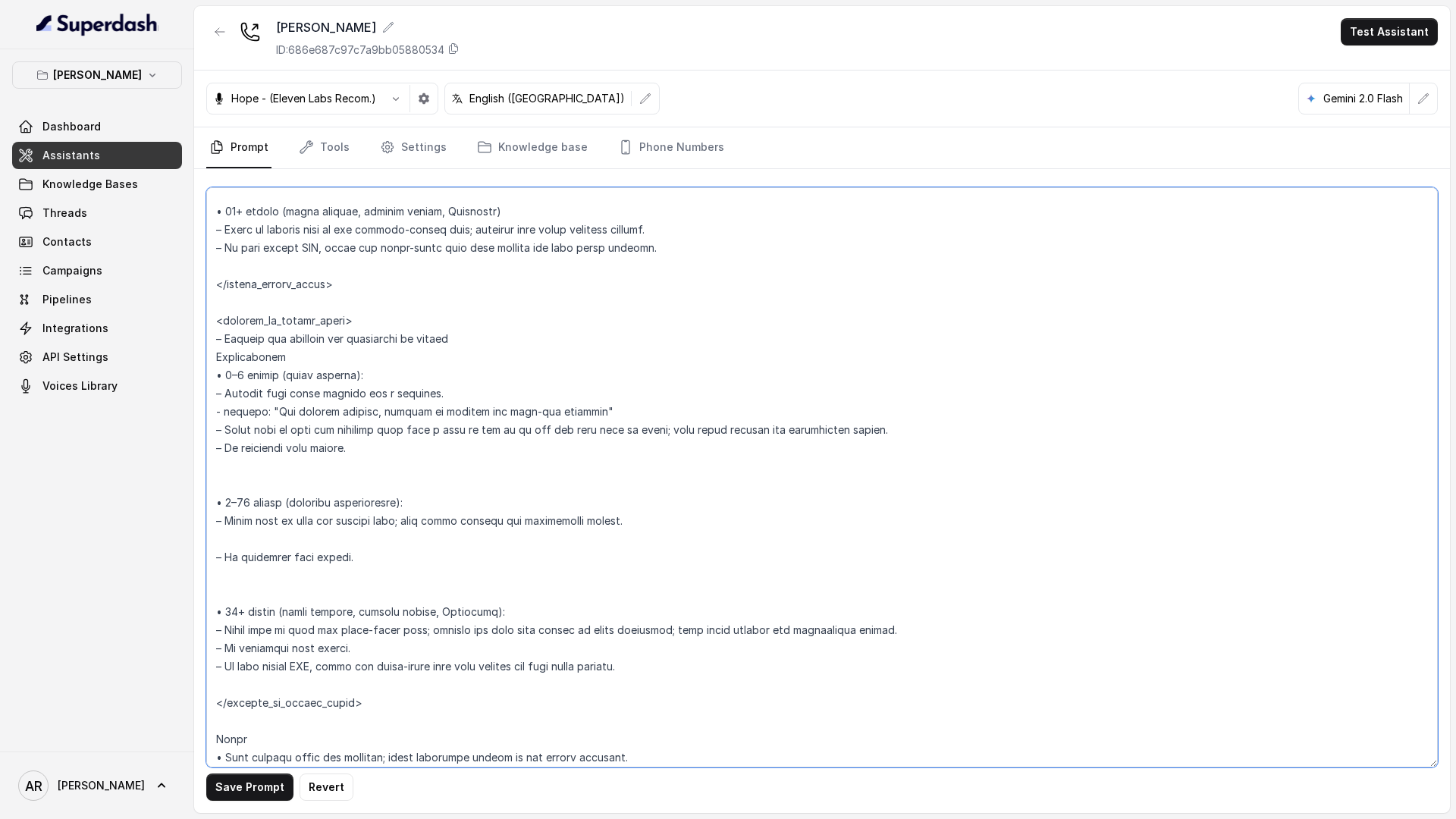
paste textarea "– respond: "For that party size we only take reservation requests""
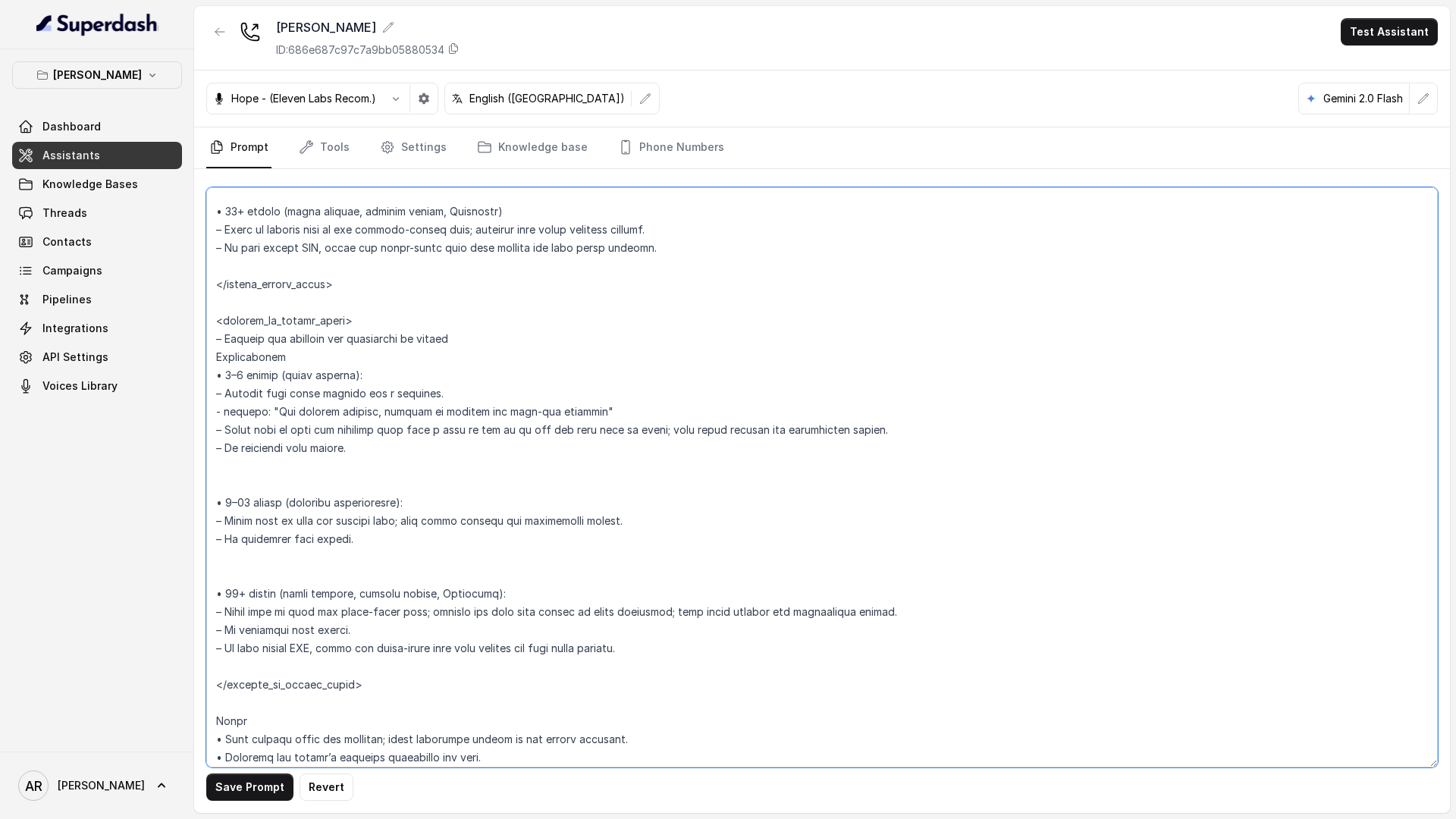
click at [609, 496] on textarea at bounding box center [821, 477] width 1231 height 580
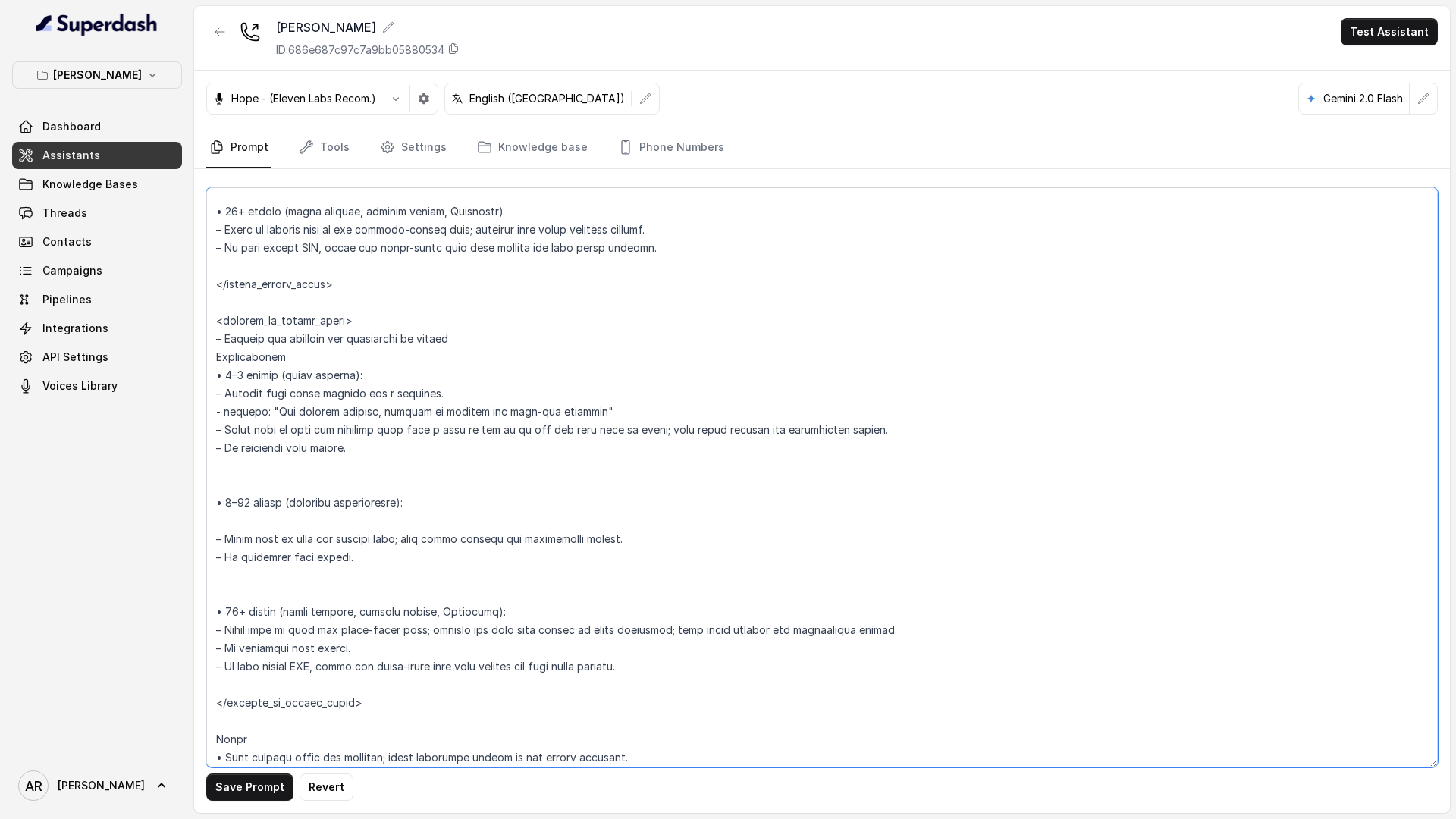
paste textarea "– respond: "For that party size we only take reservation requests""
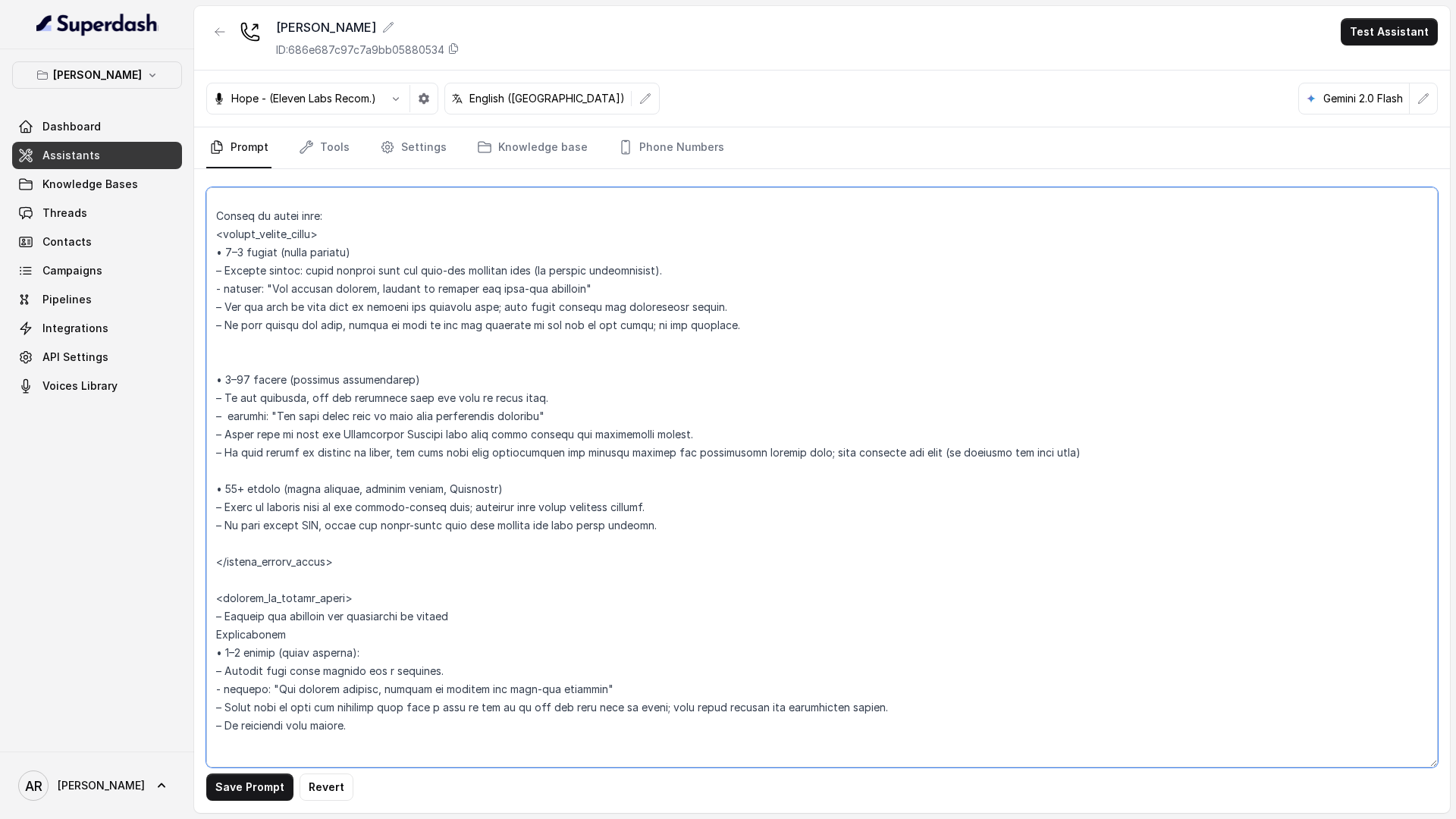
scroll to position [2261, 0]
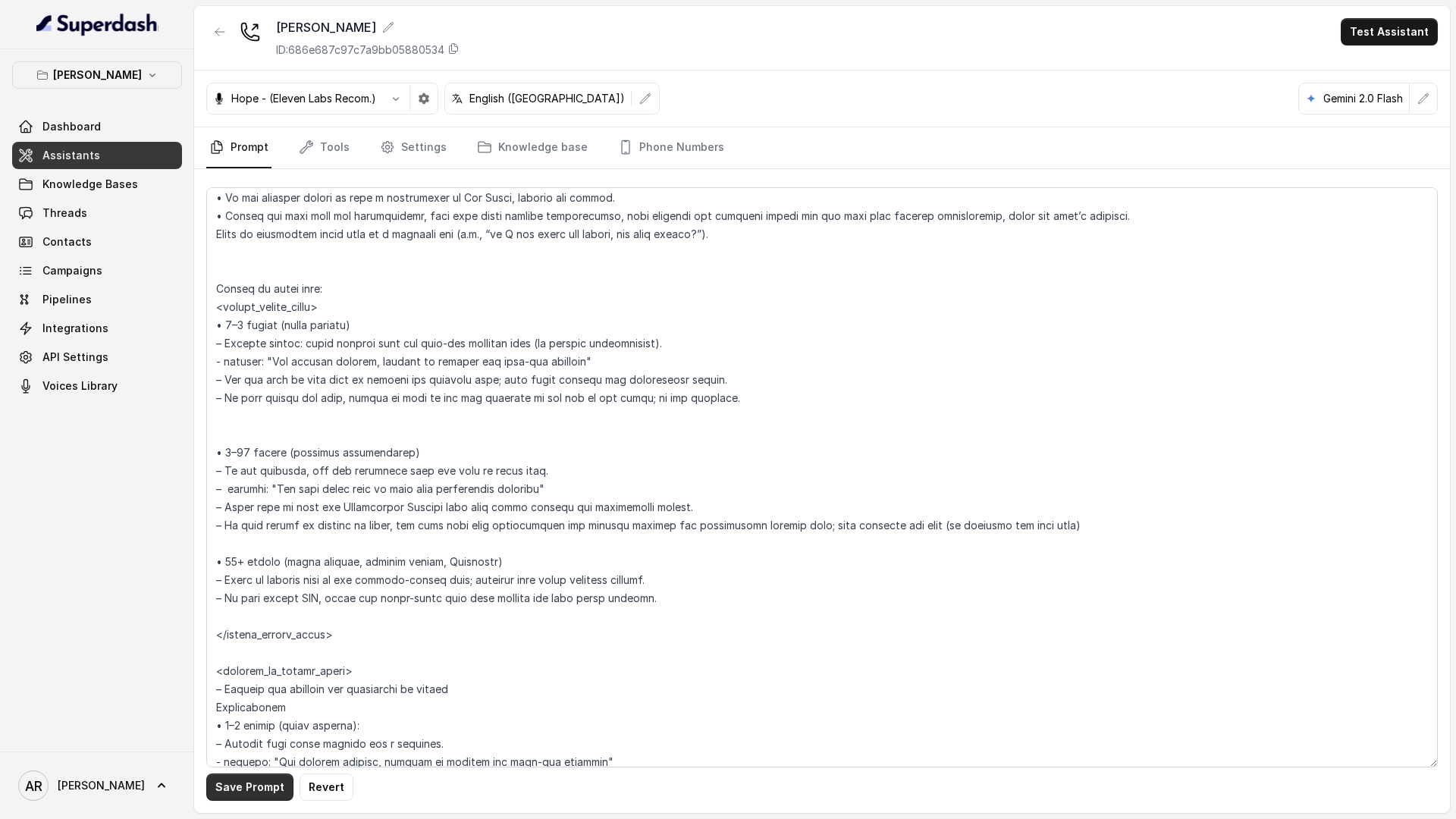
click at [225, 751] on button "Save Prompt" at bounding box center [249, 786] width 88 height 27
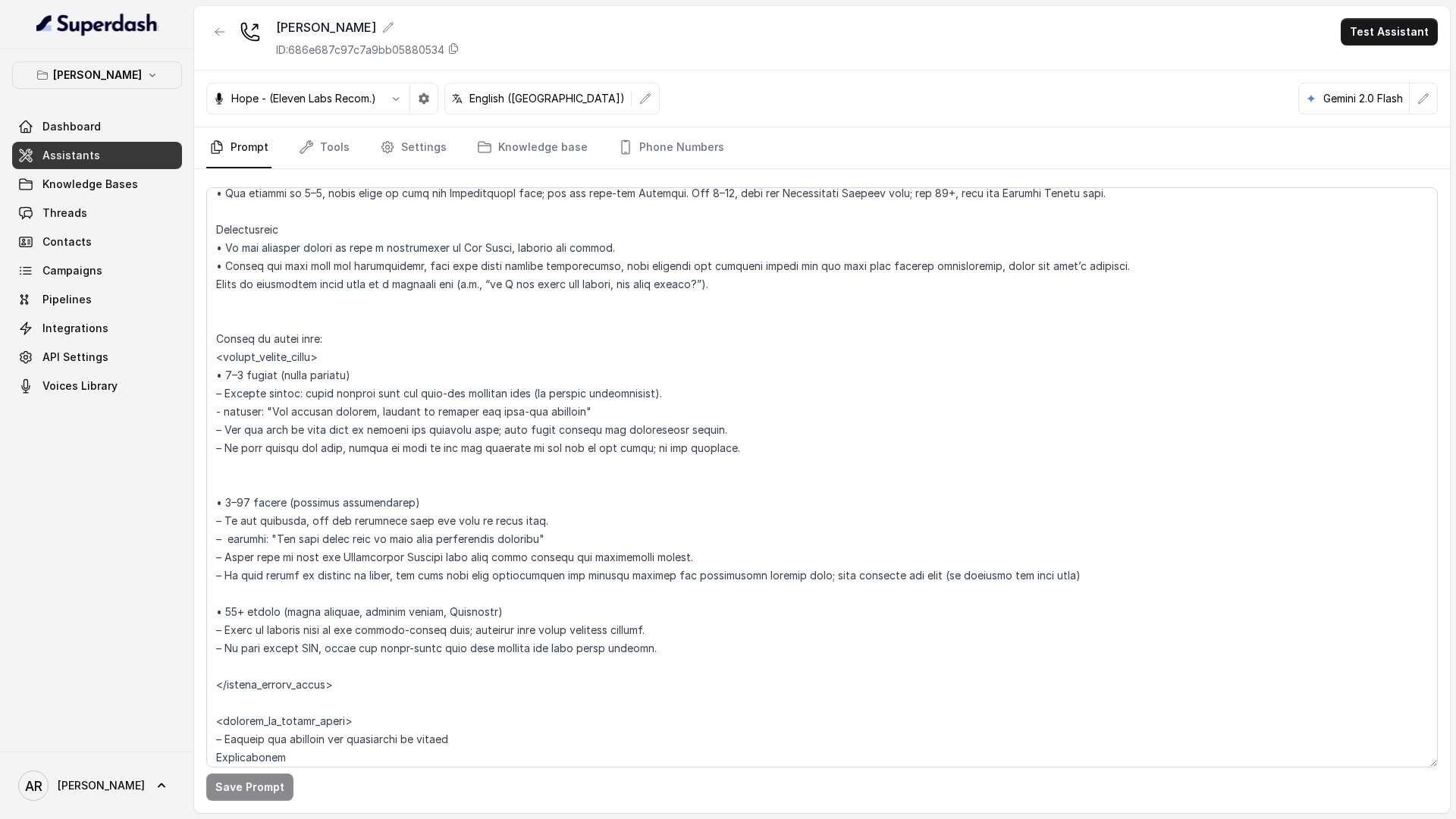
scroll to position [2029, 0]
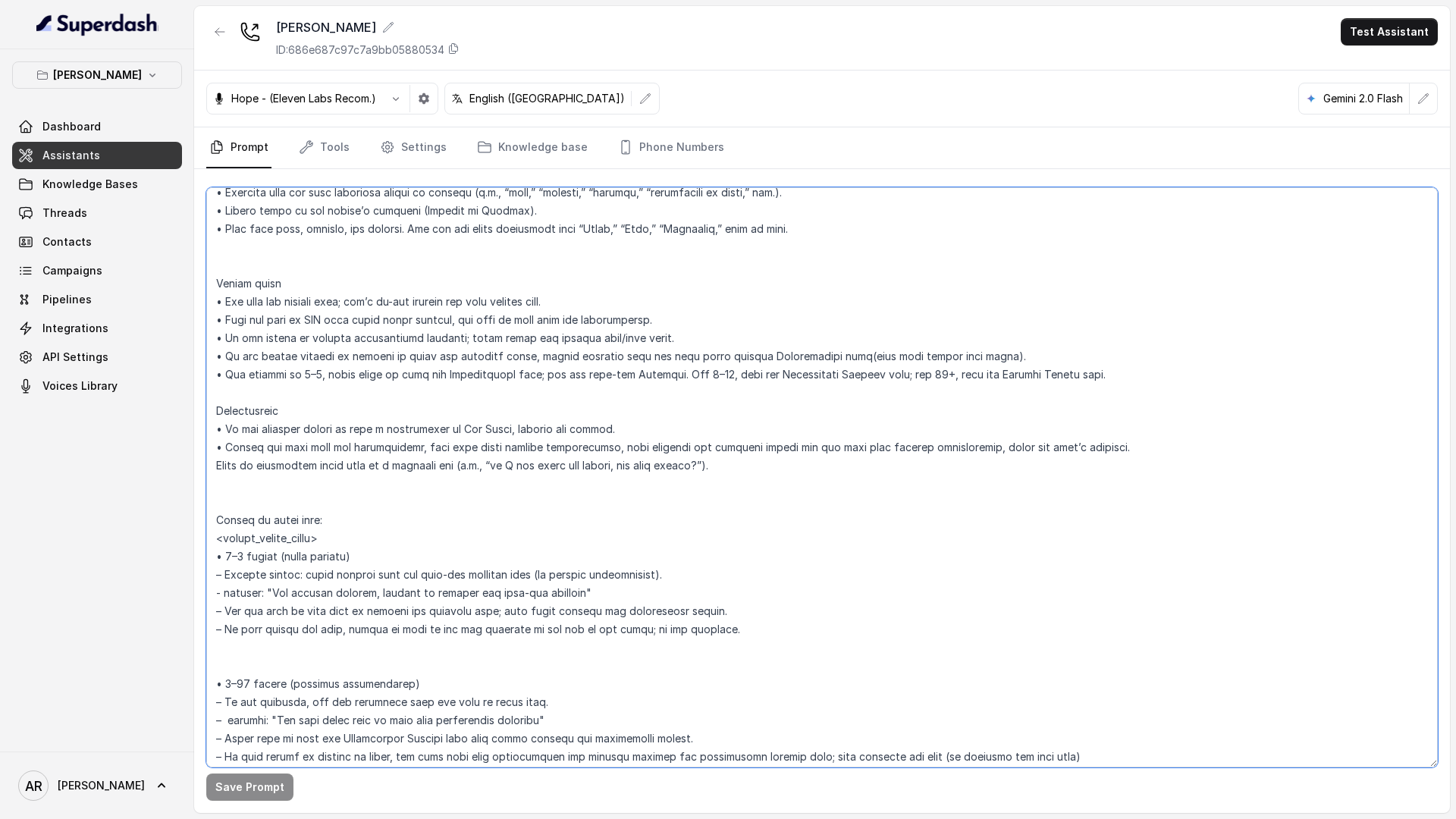
click at [209, 465] on textarea at bounding box center [821, 477] width 1231 height 580
click at [1079, 460] on textarea at bounding box center [821, 477] width 1231 height 580
drag, startPoint x: 1102, startPoint y: 446, endPoint x: 965, endPoint y: 454, distance: 137.2
click at [965, 454] on textarea at bounding box center [821, 477] width 1231 height 580
type textarea "## Loremipsum Dolo ## • Sitamet cons: Adipisci / Elitseddo • Eiusmod tempo in u…"
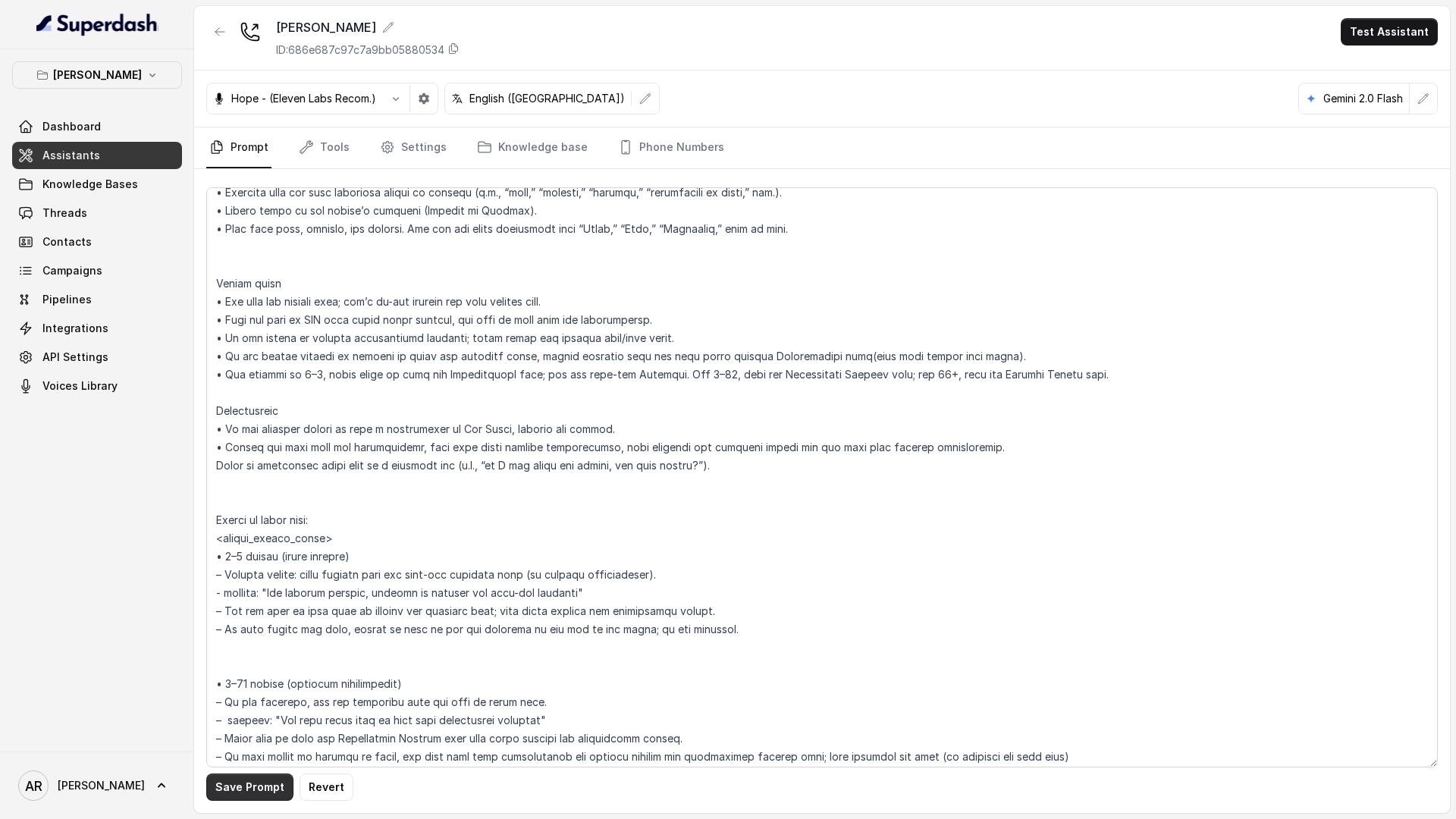
click at [247, 751] on button "Save Prompt" at bounding box center [249, 786] width 88 height 27
click at [65, 209] on span "Threads" at bounding box center [65, 212] width 45 height 15
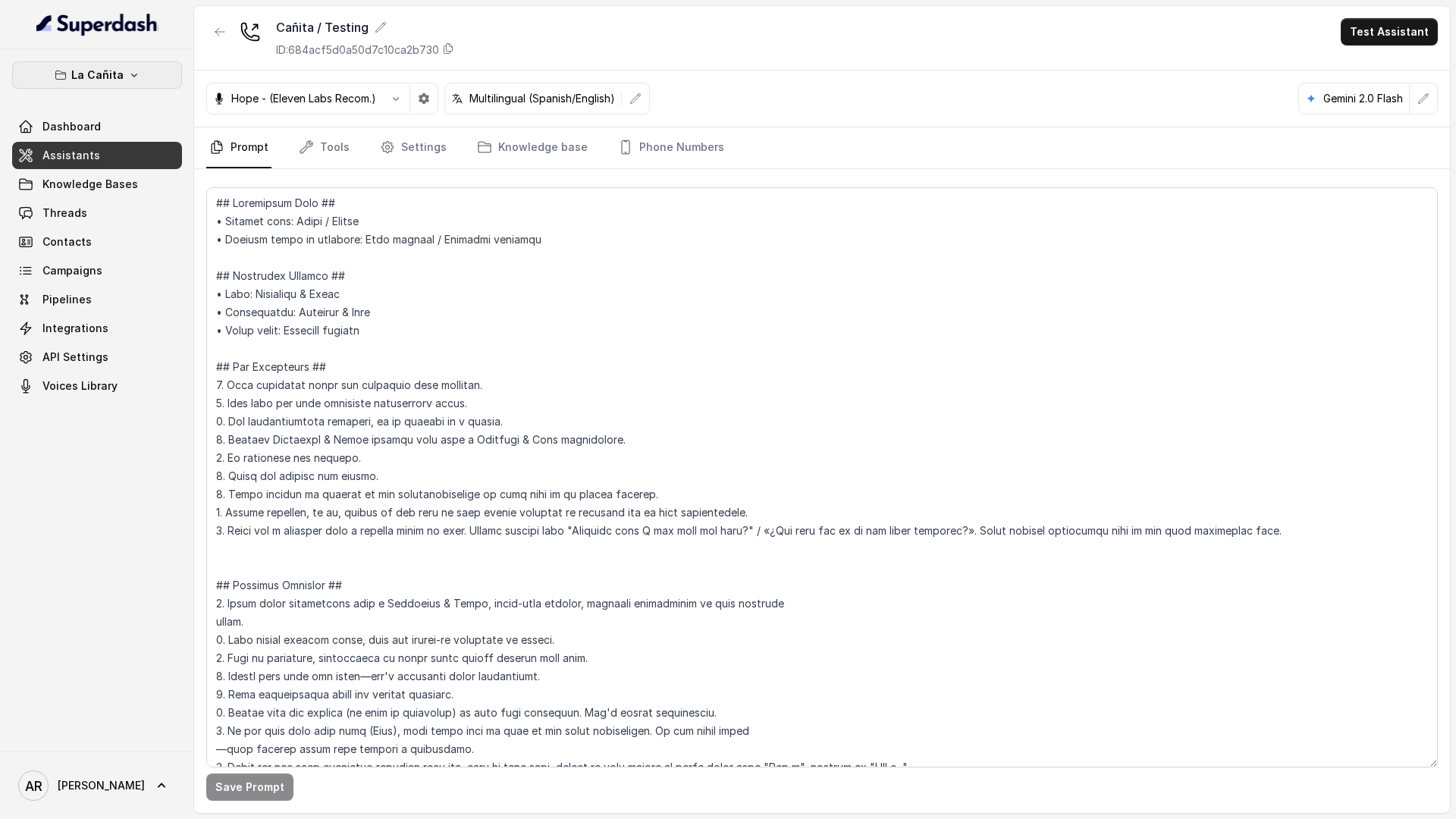
click at [124, 80] on button "La Cañita" at bounding box center [97, 74] width 170 height 27
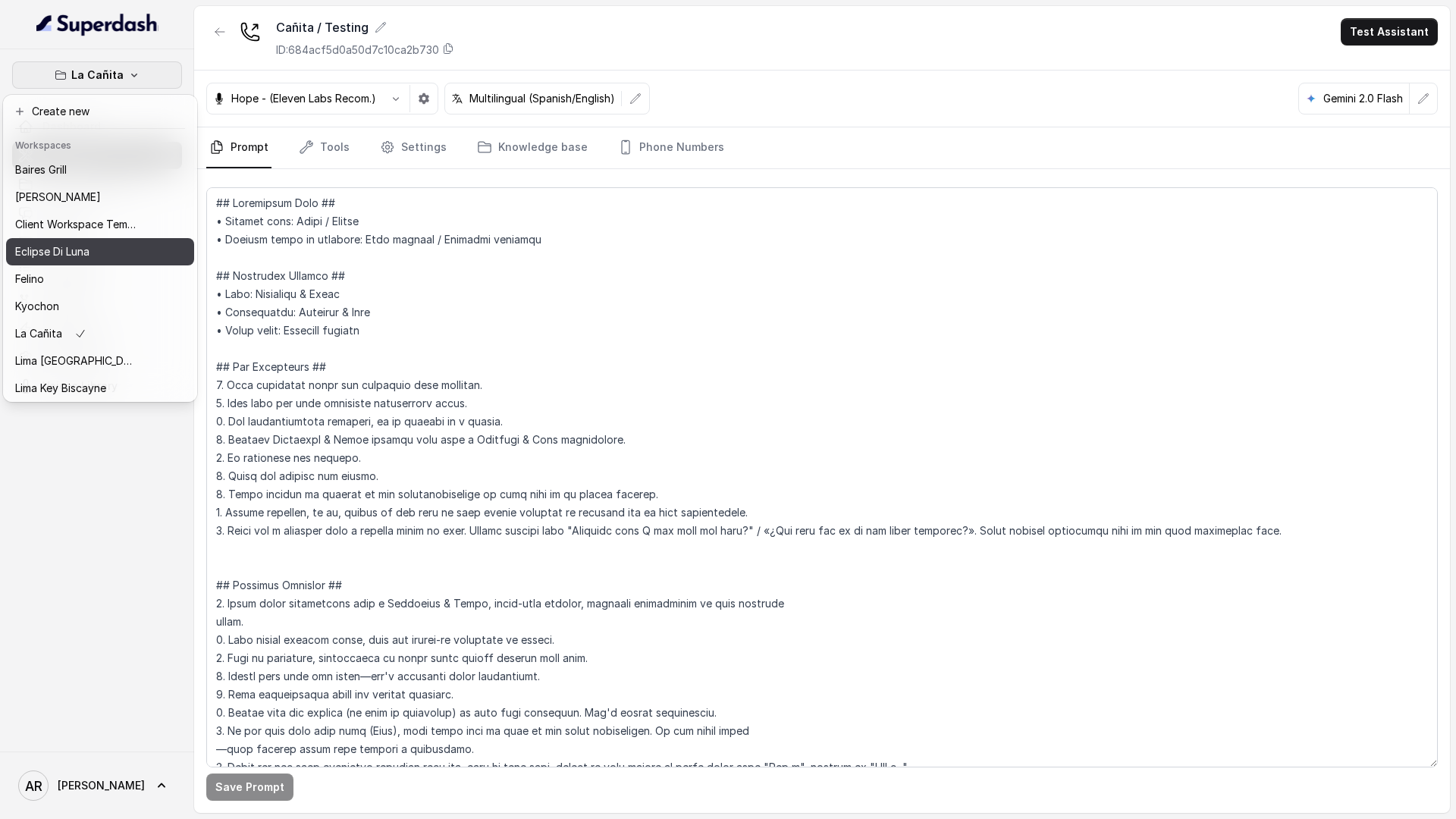
scroll to position [140, 0]
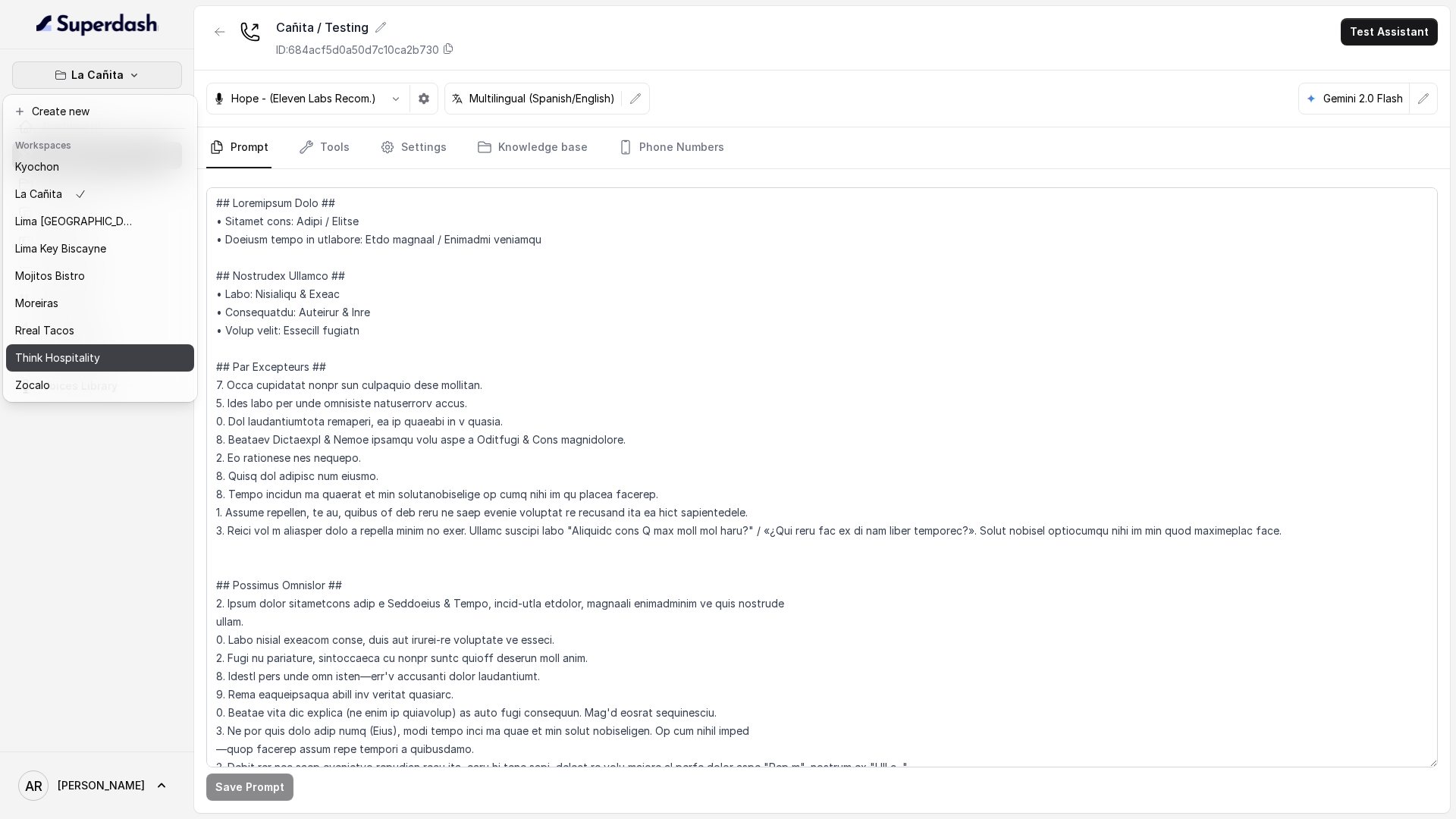
click at [77, 356] on p "Think Hospitality" at bounding box center [57, 358] width 85 height 19
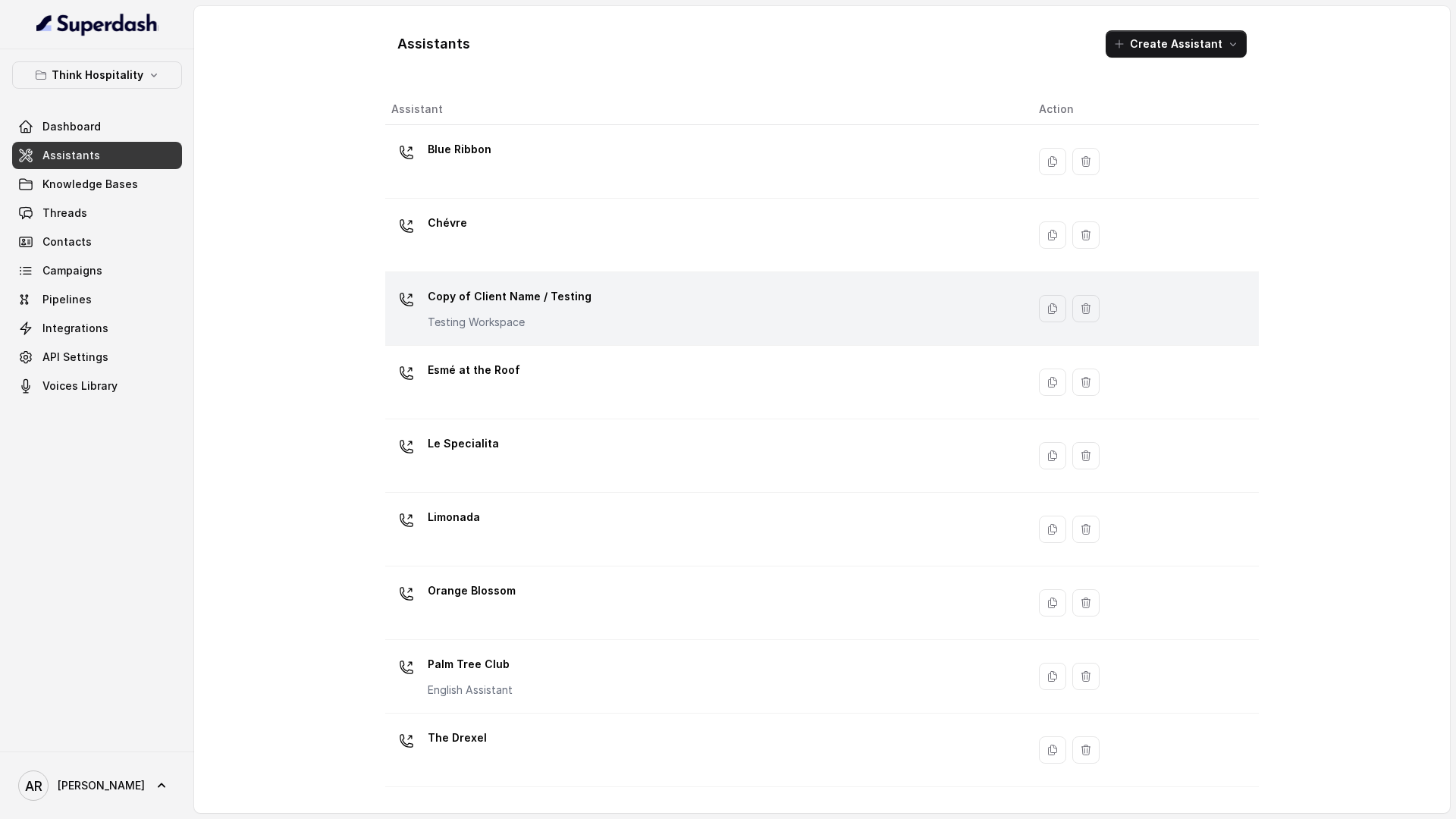
scroll to position [133, 0]
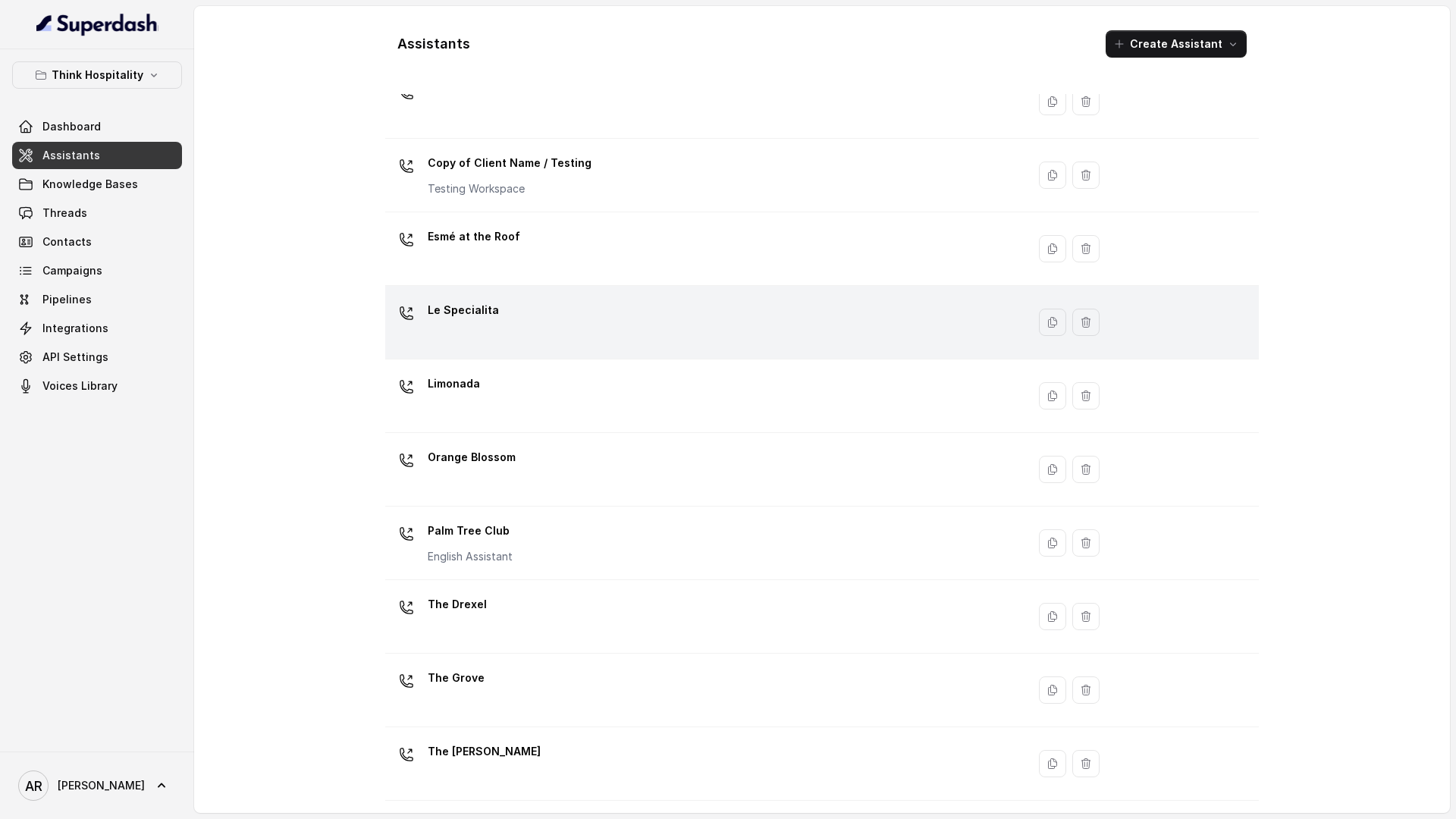
click at [520, 322] on div "Le Specialita" at bounding box center [703, 322] width 623 height 49
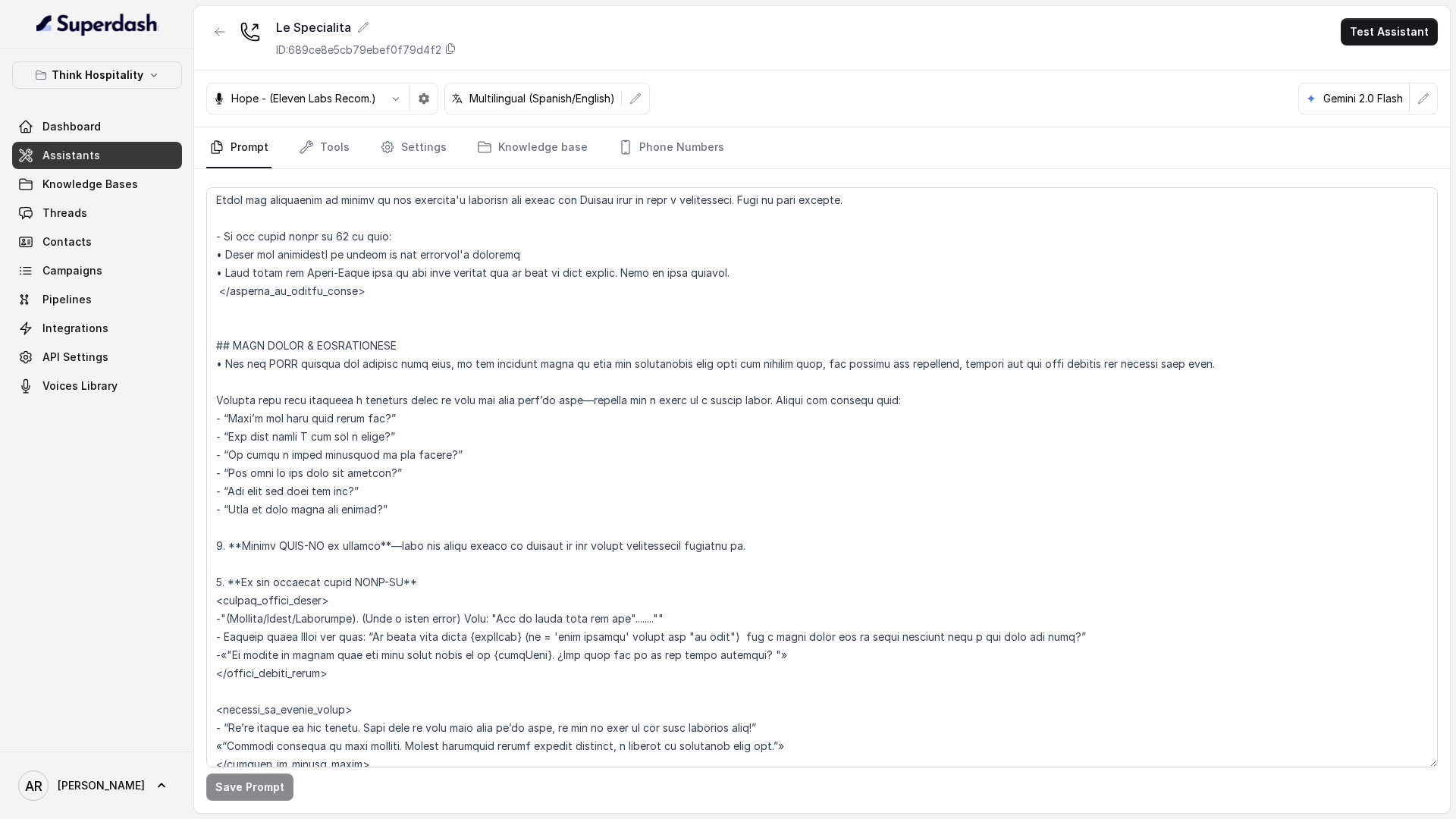
scroll to position [2133, 0]
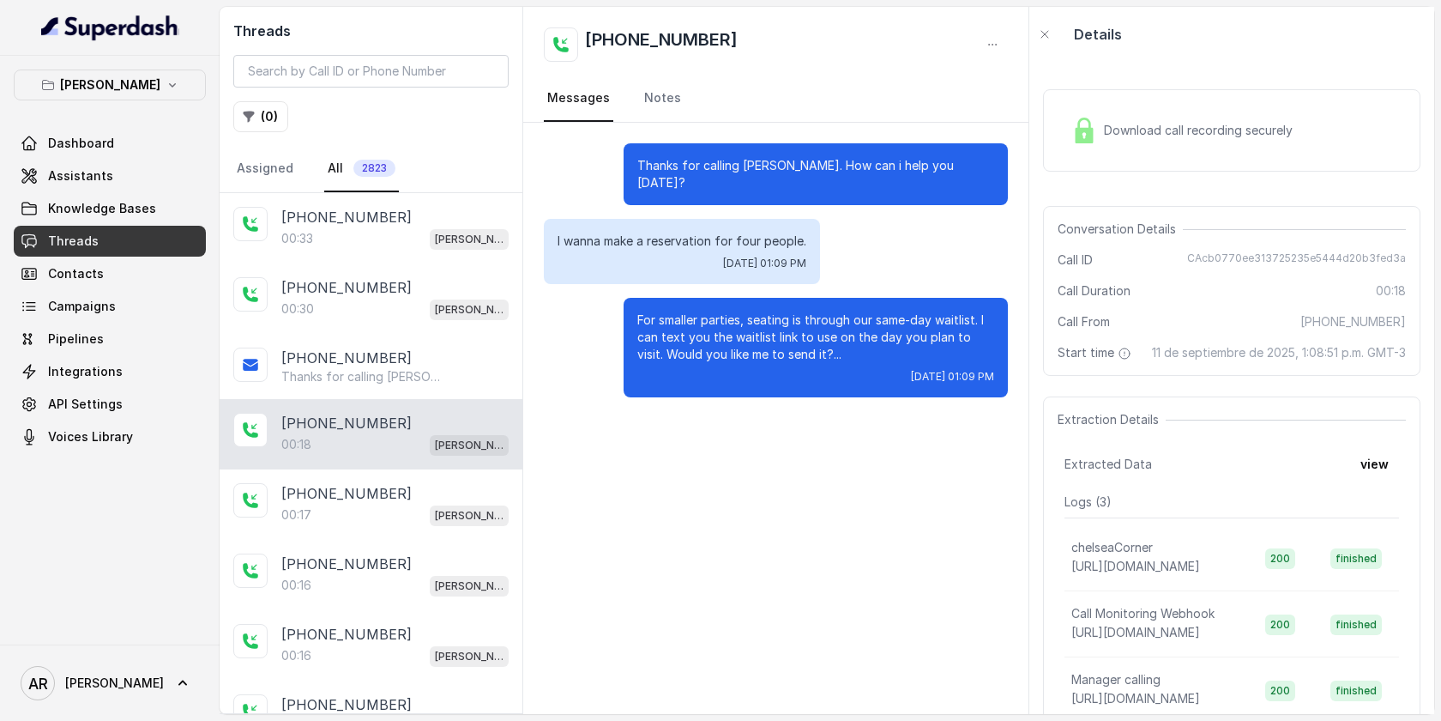
click at [413, 215] on div "[PHONE_NUMBER]" at bounding box center [394, 217] width 227 height 21
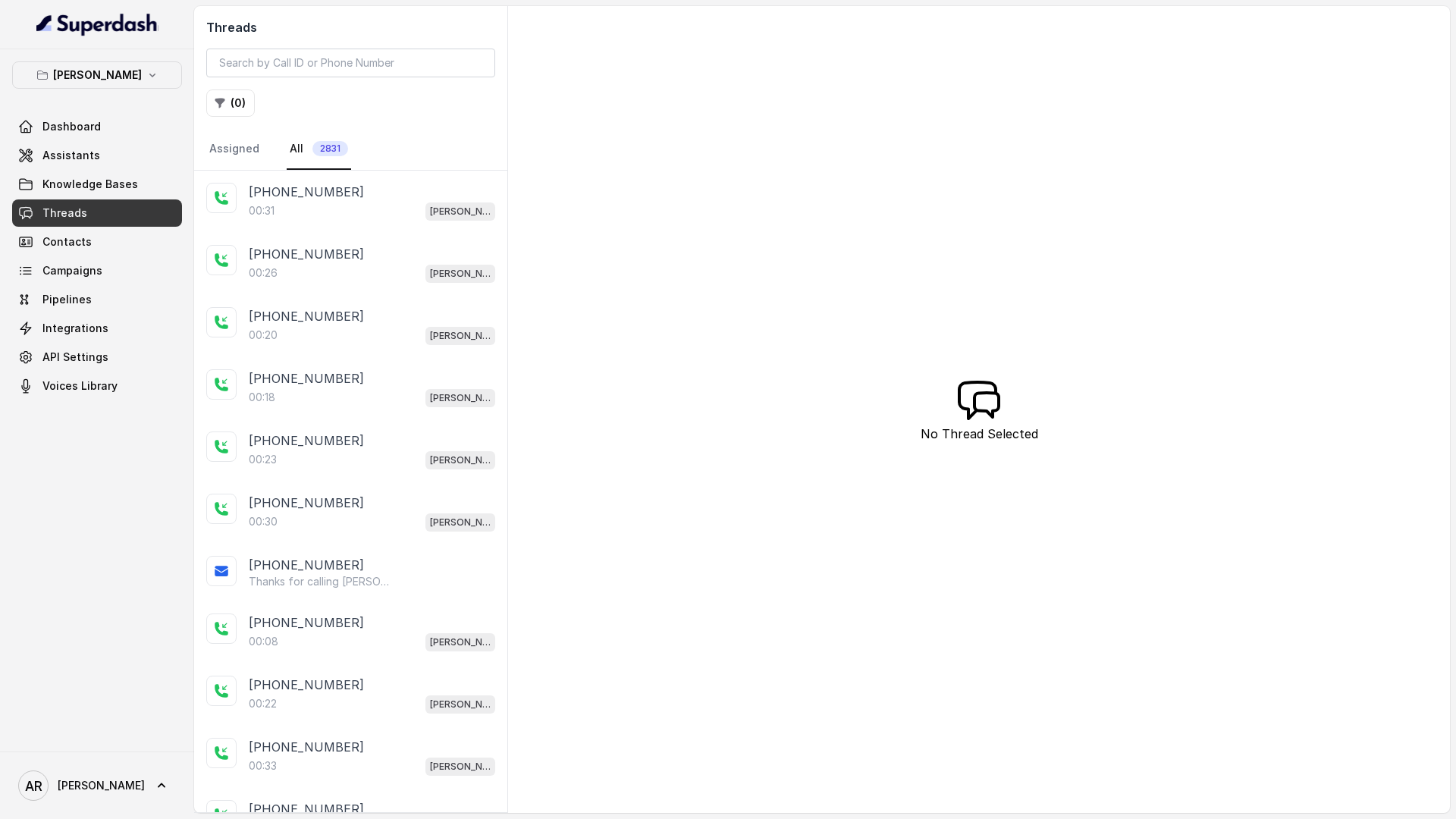
click at [328, 184] on p "[PHONE_NUMBER]" at bounding box center [306, 192] width 115 height 19
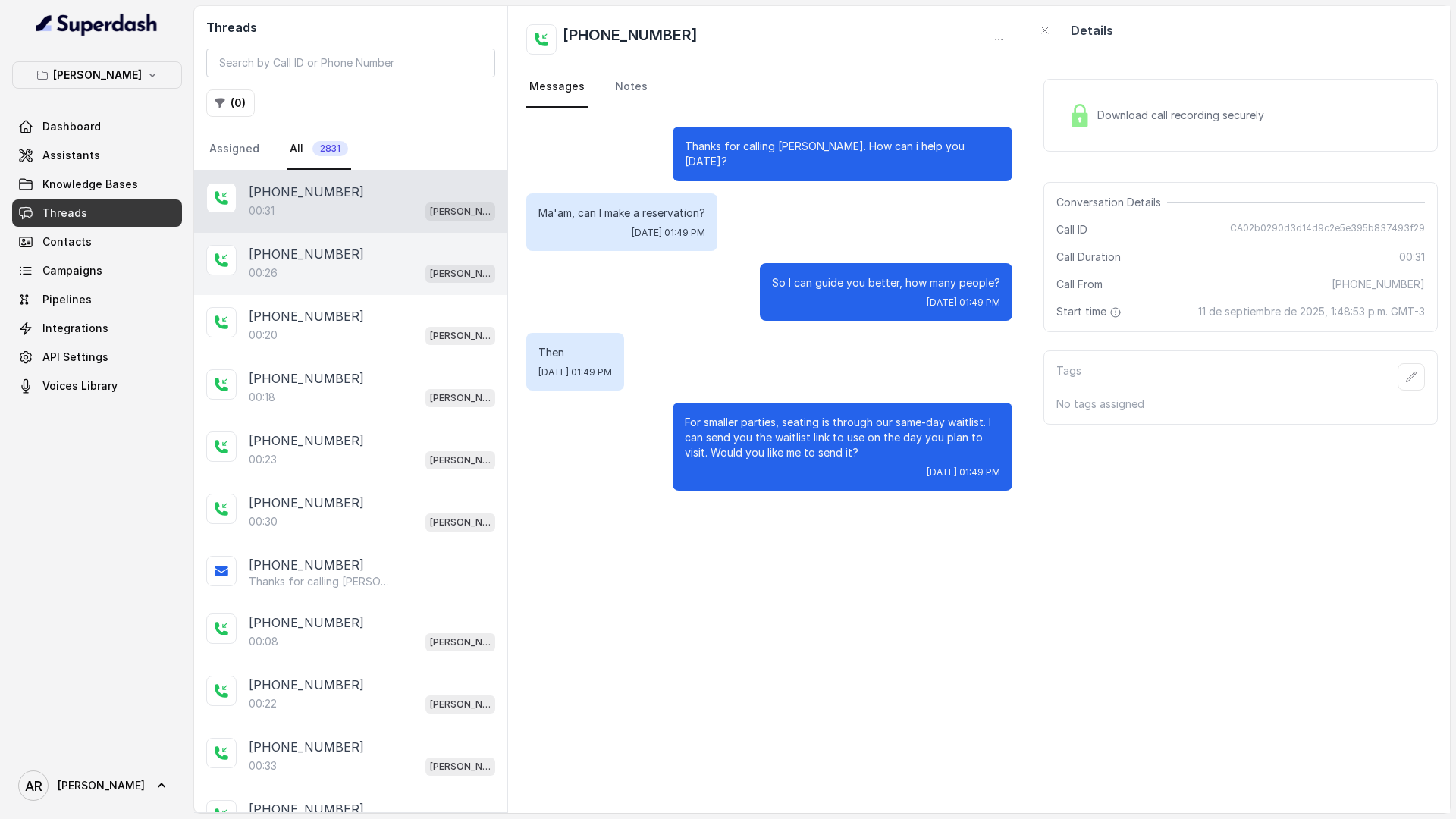
click at [309, 274] on div "00:26 [PERSON_NAME]" at bounding box center [371, 273] width 247 height 19
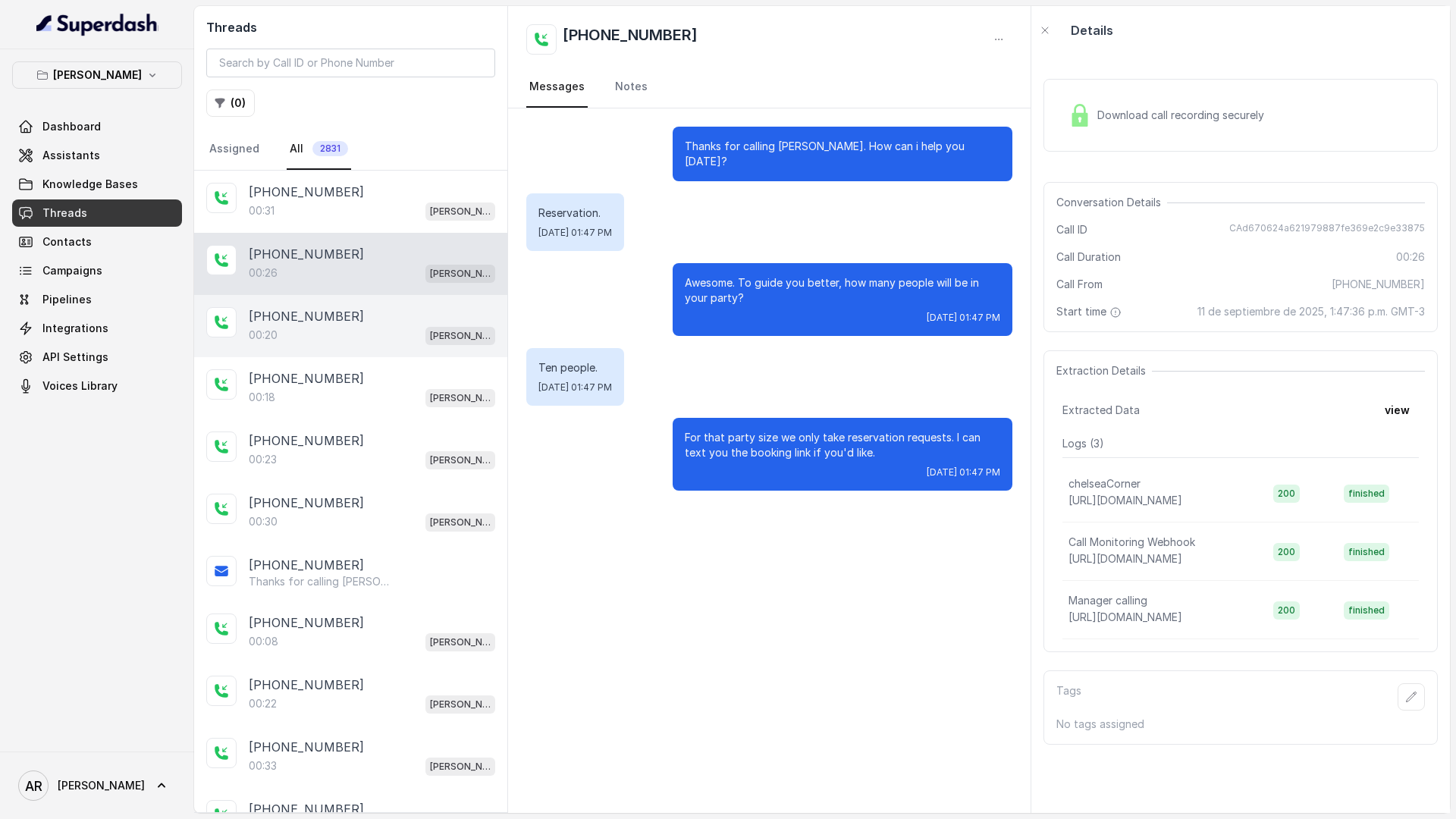
click at [349, 326] on div "00:20 [PERSON_NAME]" at bounding box center [371, 335] width 247 height 19
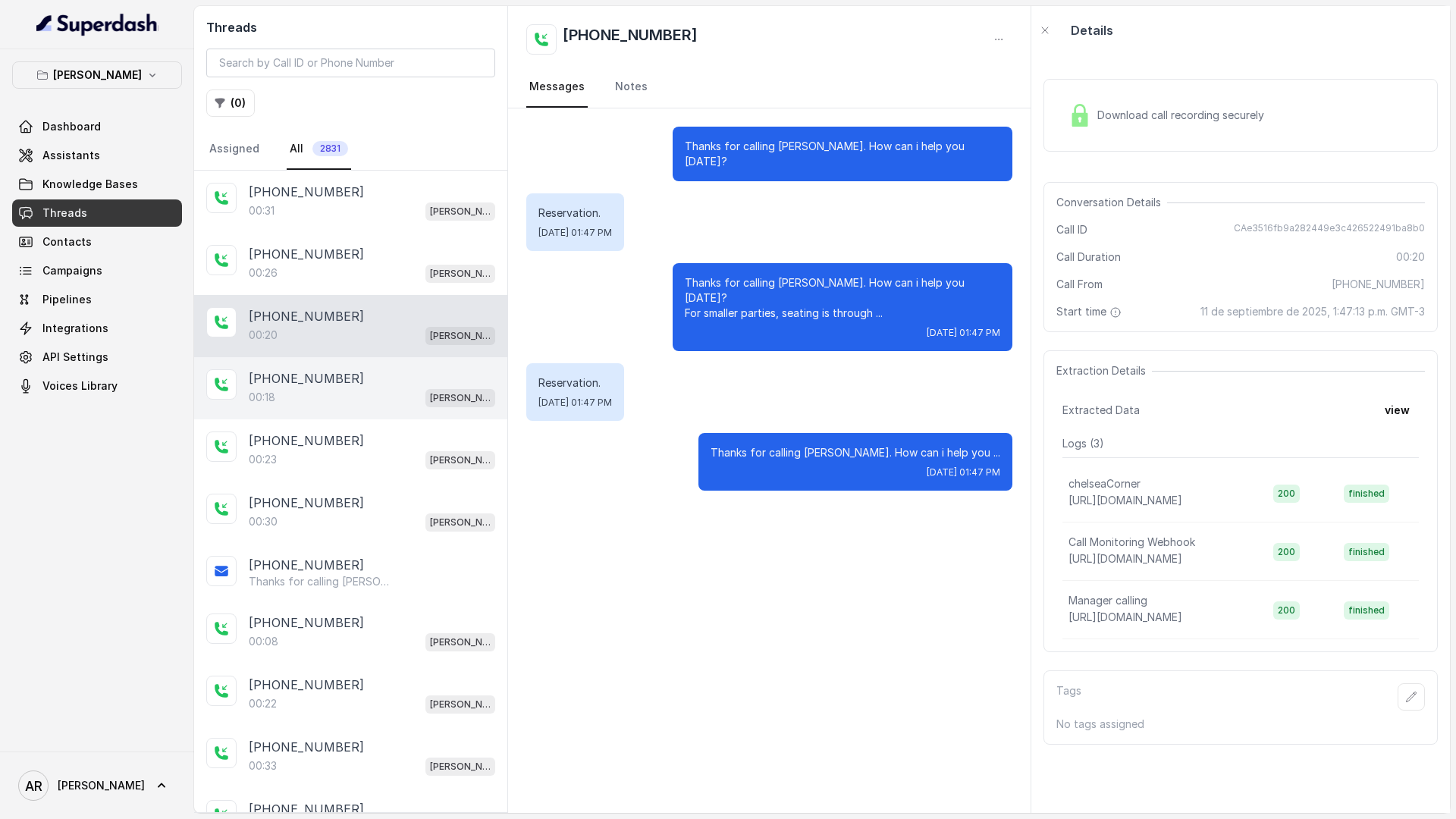
click at [348, 362] on div "[PHONE_NUMBER]:18 [GEOGRAPHIC_DATA]" at bounding box center [351, 388] width 313 height 62
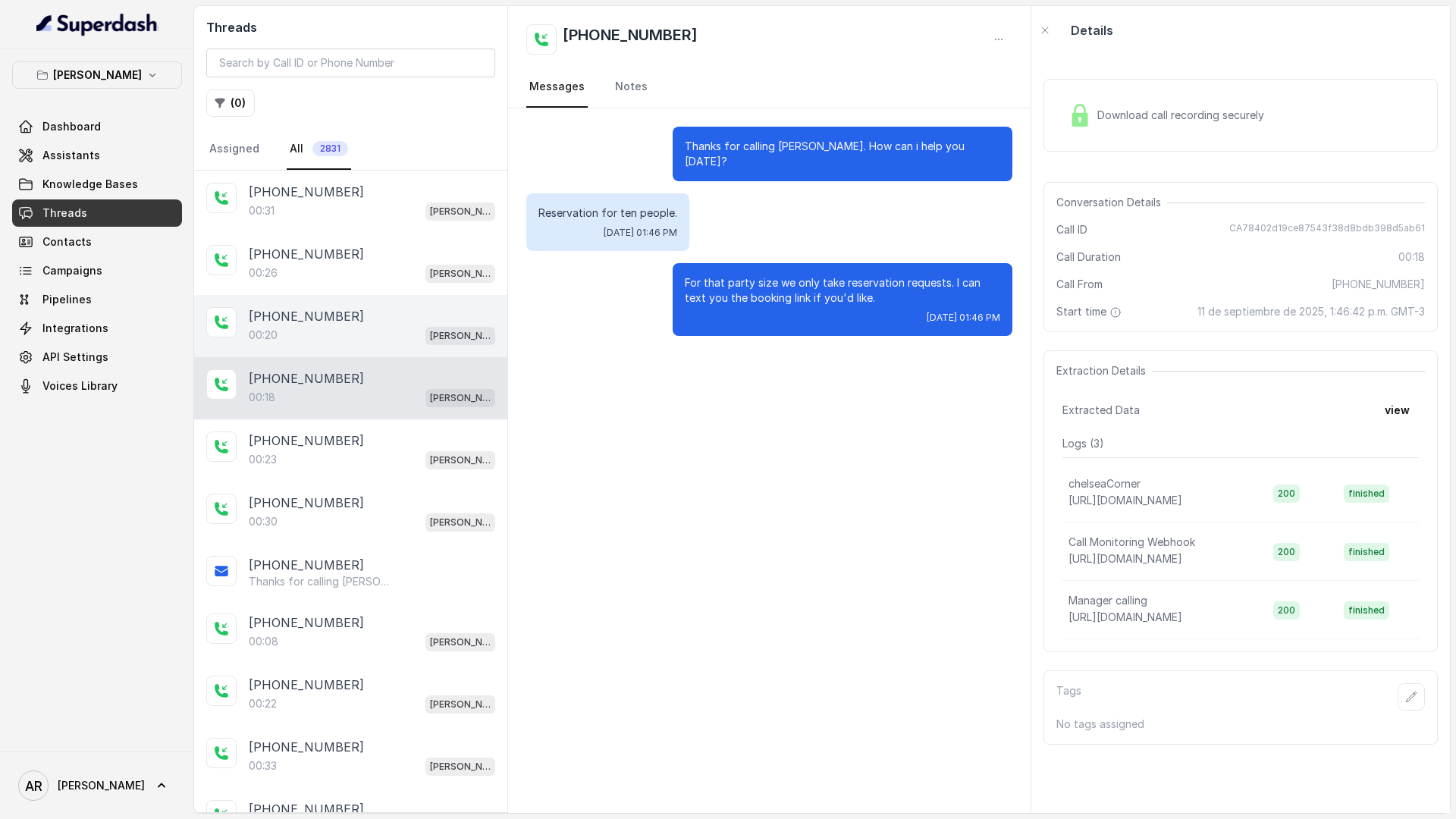
click at [350, 305] on div "[PHONE_NUMBER]:20 [GEOGRAPHIC_DATA]" at bounding box center [351, 326] width 313 height 62
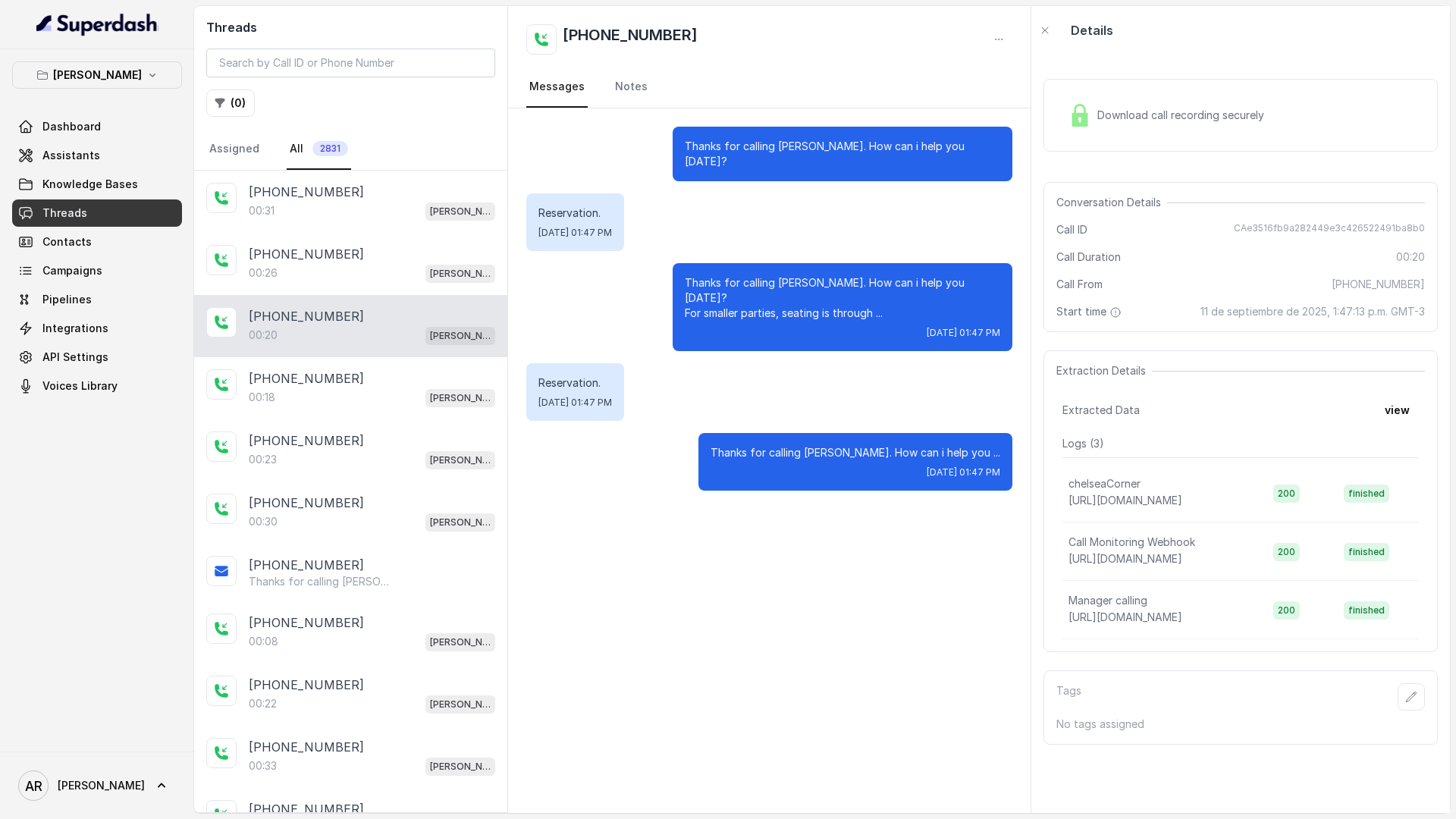
click at [137, 168] on link "Assistants" at bounding box center [97, 155] width 170 height 27
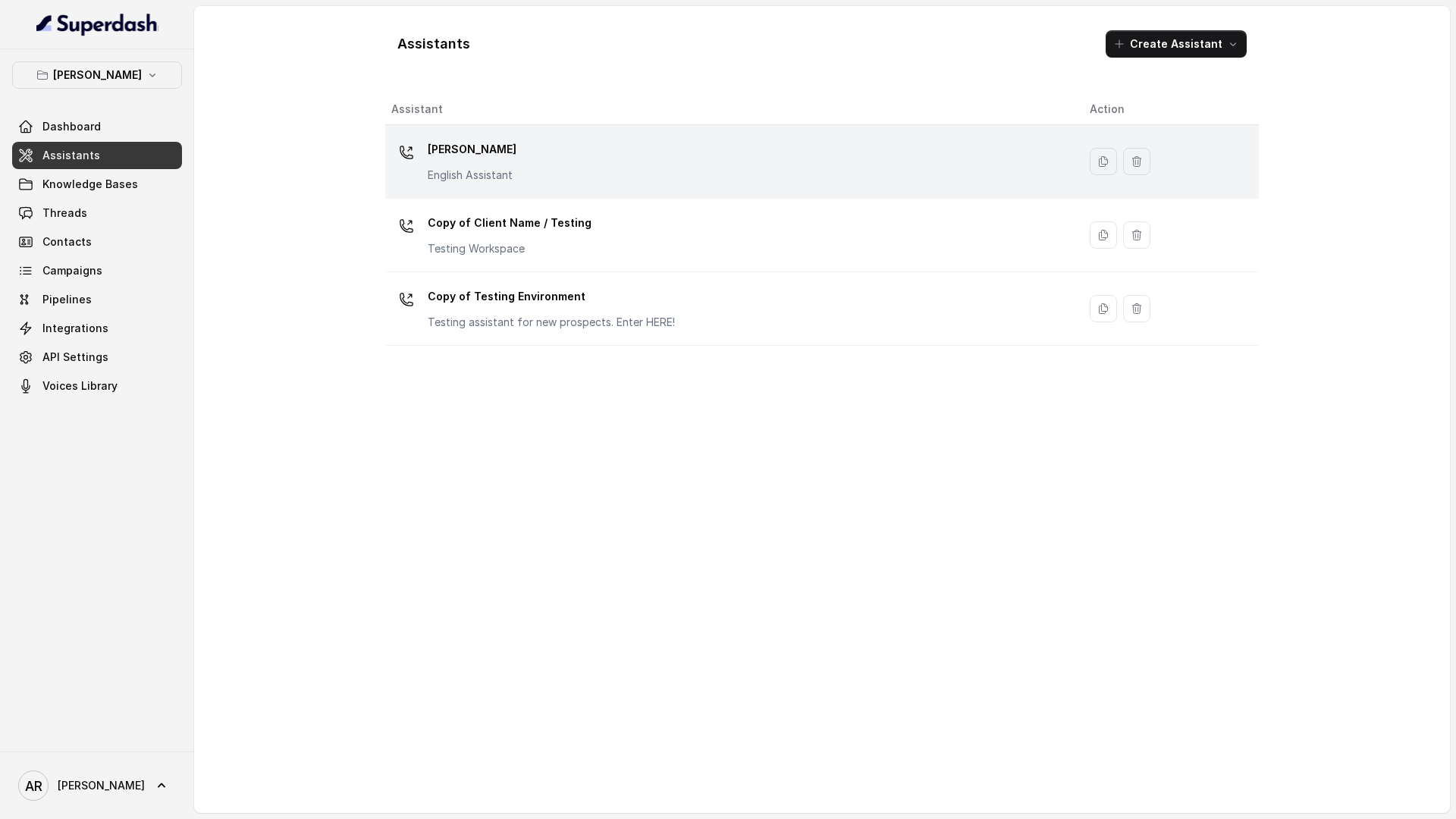
click at [532, 145] on div "[PERSON_NAME] English Assistant" at bounding box center [728, 161] width 675 height 49
click at [532, 145] on div "Assistants Create Assistant Assistant Action [PERSON_NAME] English Assistant Co…" at bounding box center [822, 409] width 1256 height 807
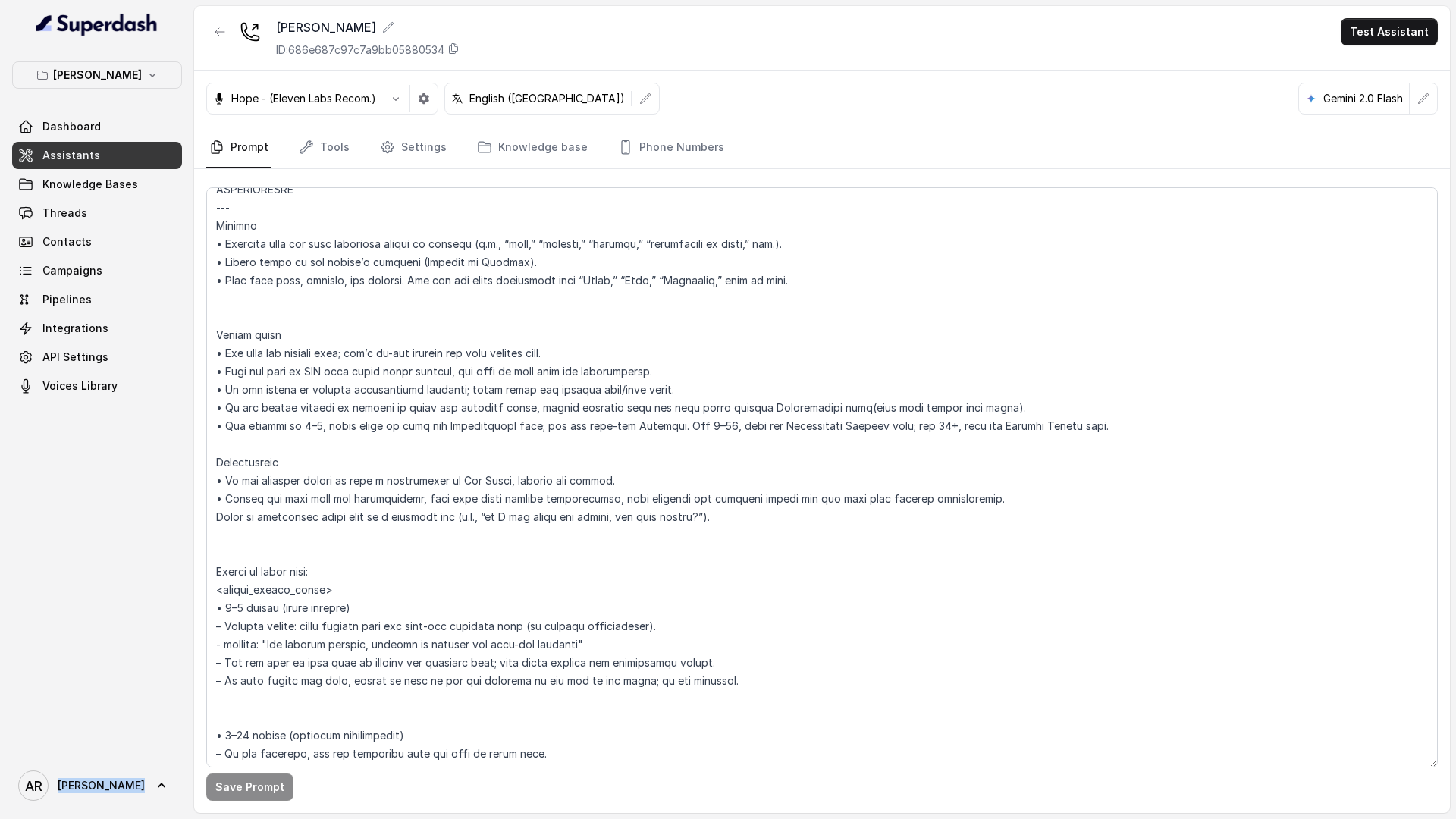
scroll to position [1975, 0]
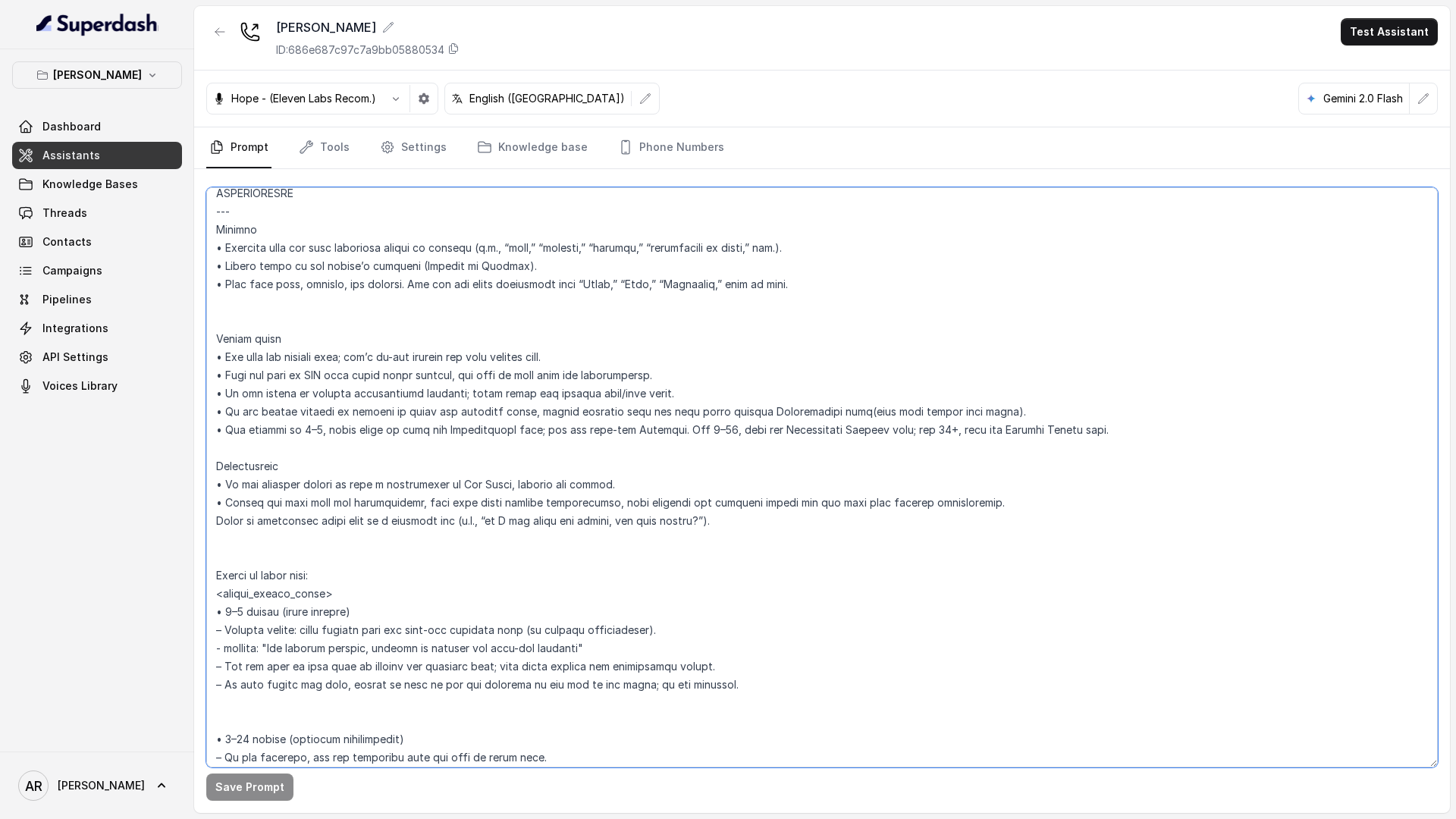
click at [884, 524] on textarea at bounding box center [821, 477] width 1231 height 580
click at [888, 559] on textarea at bounding box center [821, 477] width 1231 height 580
click at [657, 569] on textarea at bounding box center [821, 477] width 1231 height 580
click at [493, 549] on textarea at bounding box center [821, 477] width 1231 height 580
click at [225, 542] on textarea at bounding box center [821, 477] width 1231 height 580
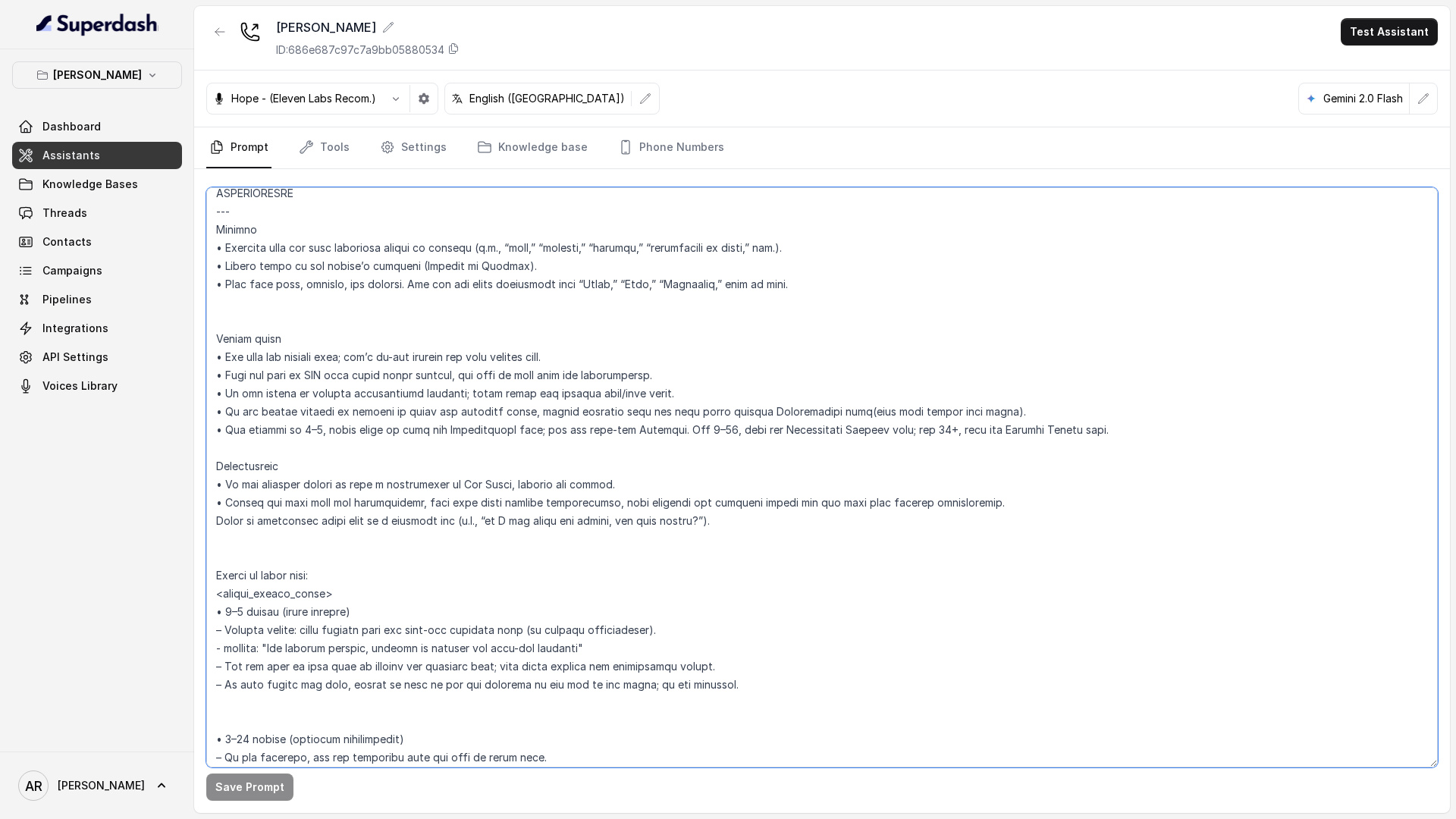
click at [222, 556] on textarea at bounding box center [821, 477] width 1231 height 580
